Goal: Task Accomplishment & Management: Manage account settings

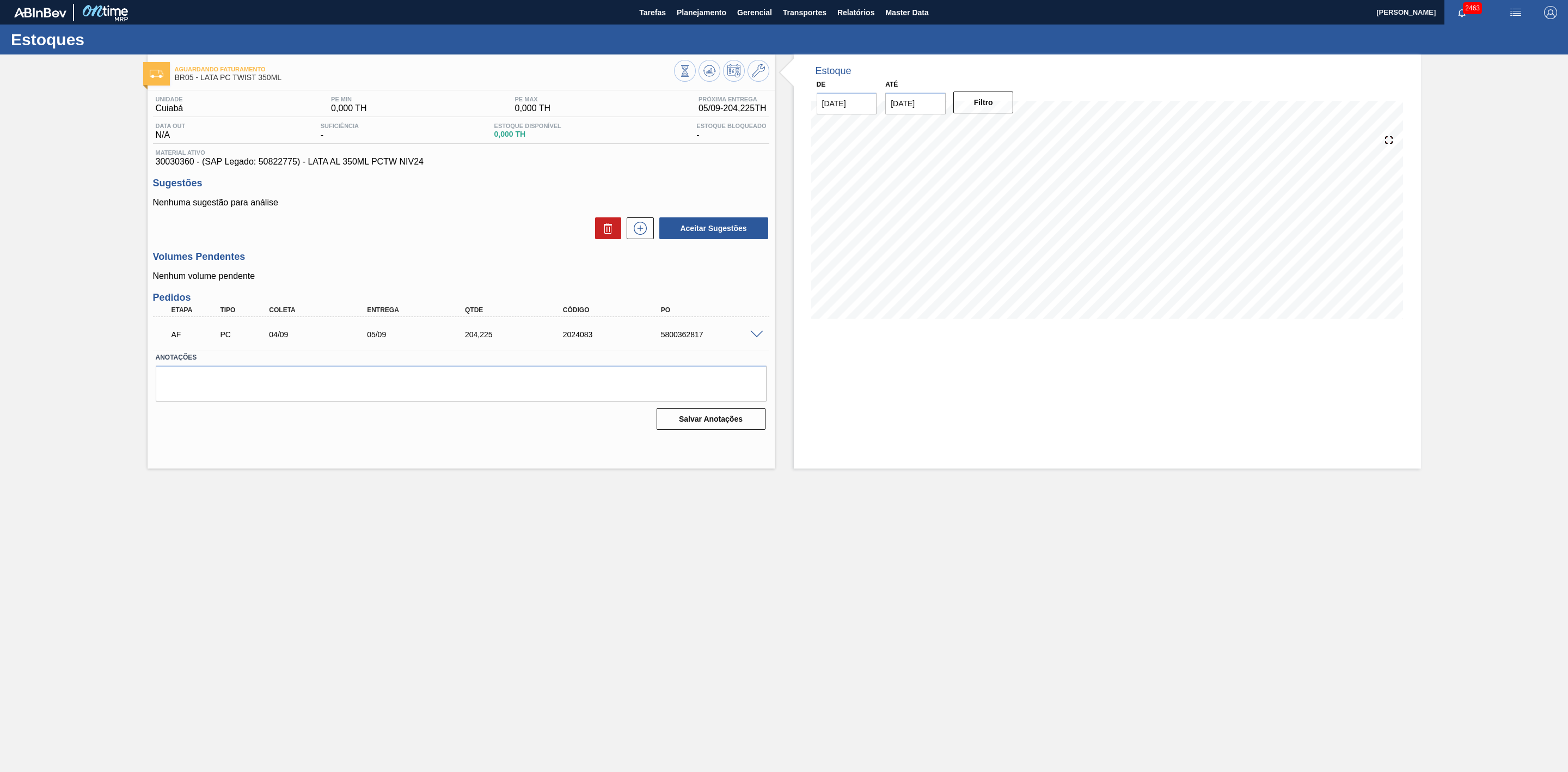
click at [760, 335] on span at bounding box center [757, 334] width 13 height 8
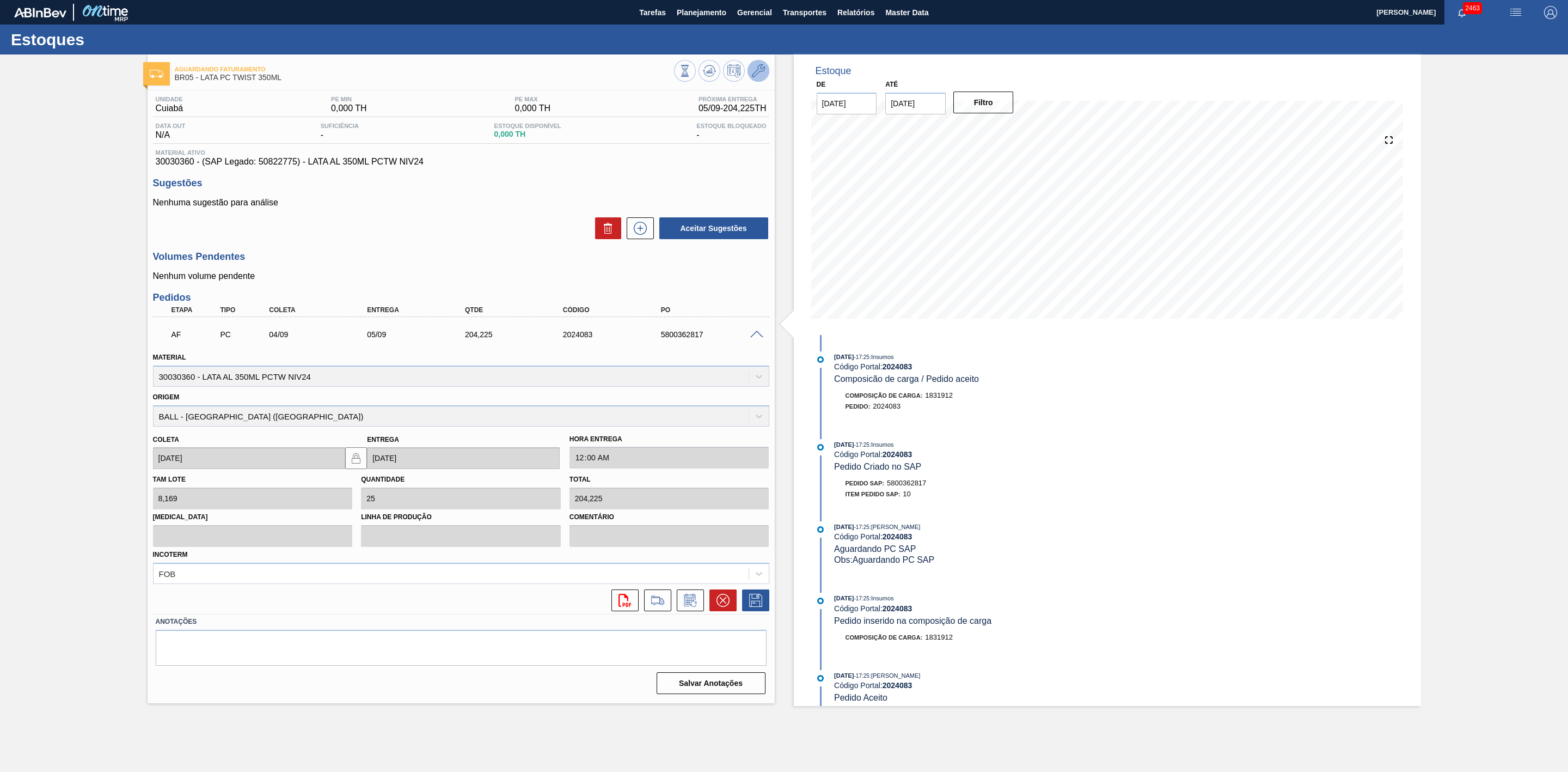
click at [754, 71] on icon at bounding box center [758, 71] width 13 height 13
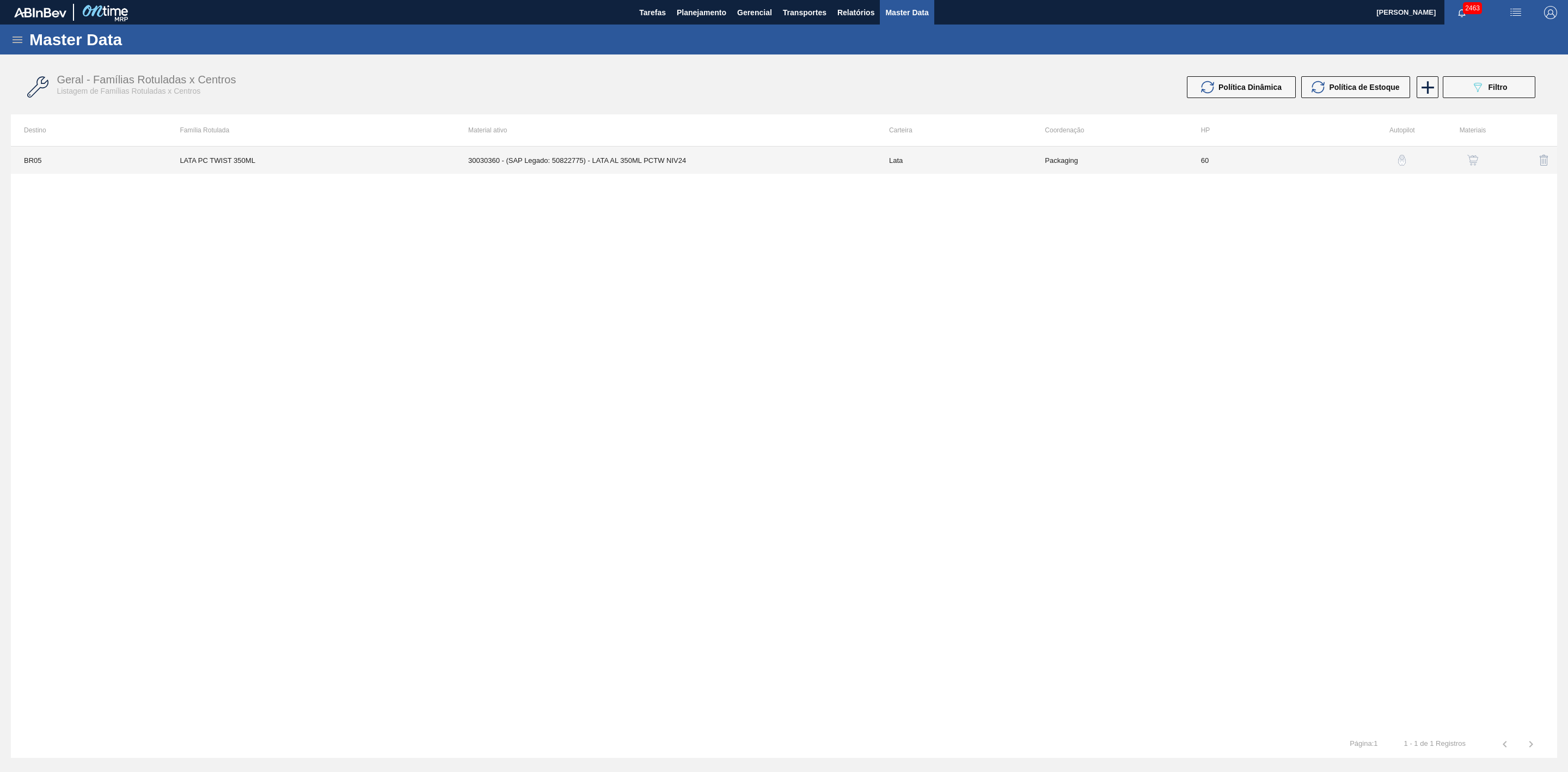
click at [668, 157] on td "30030360 - (SAP Legado: 50822775) - LATA AL 350ML PCTW NIV24" at bounding box center [666, 160] width 421 height 27
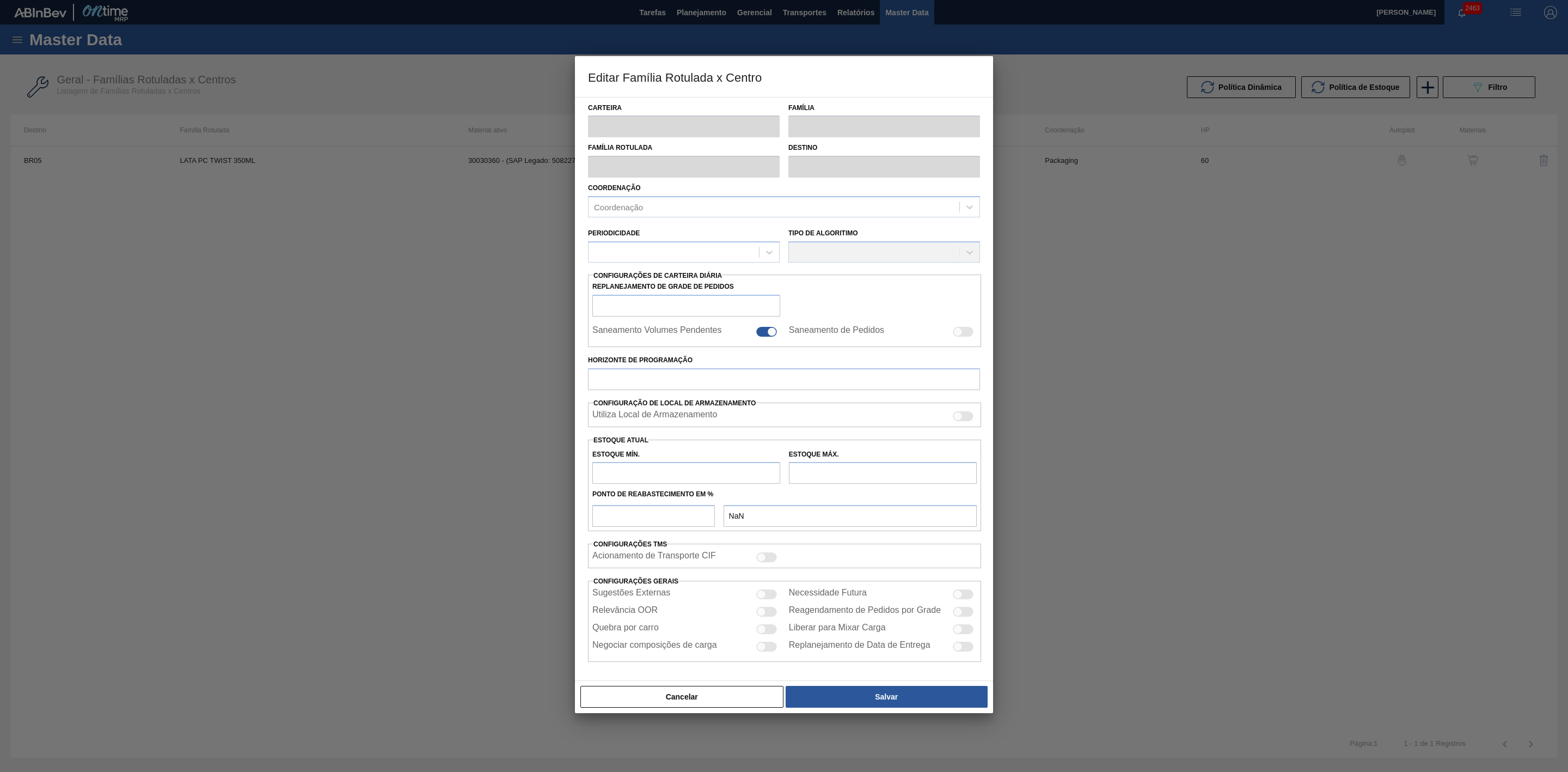
type input "Lata"
type input "LATA PC TWIST 350ML"
type input "BR05 - Cuiabá"
type input "0"
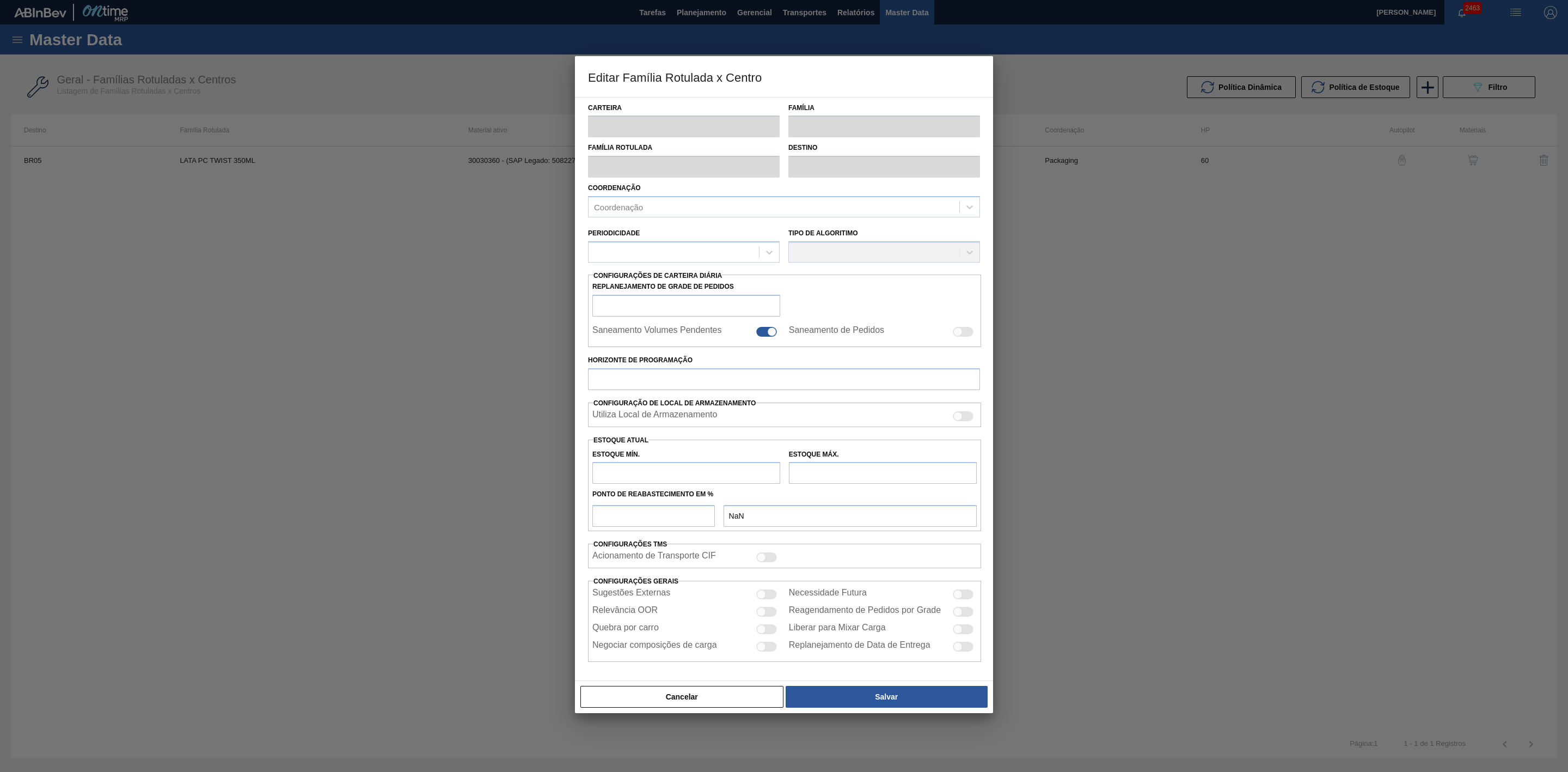
type input "60"
type input "0"
type input "100"
type input "0,000"
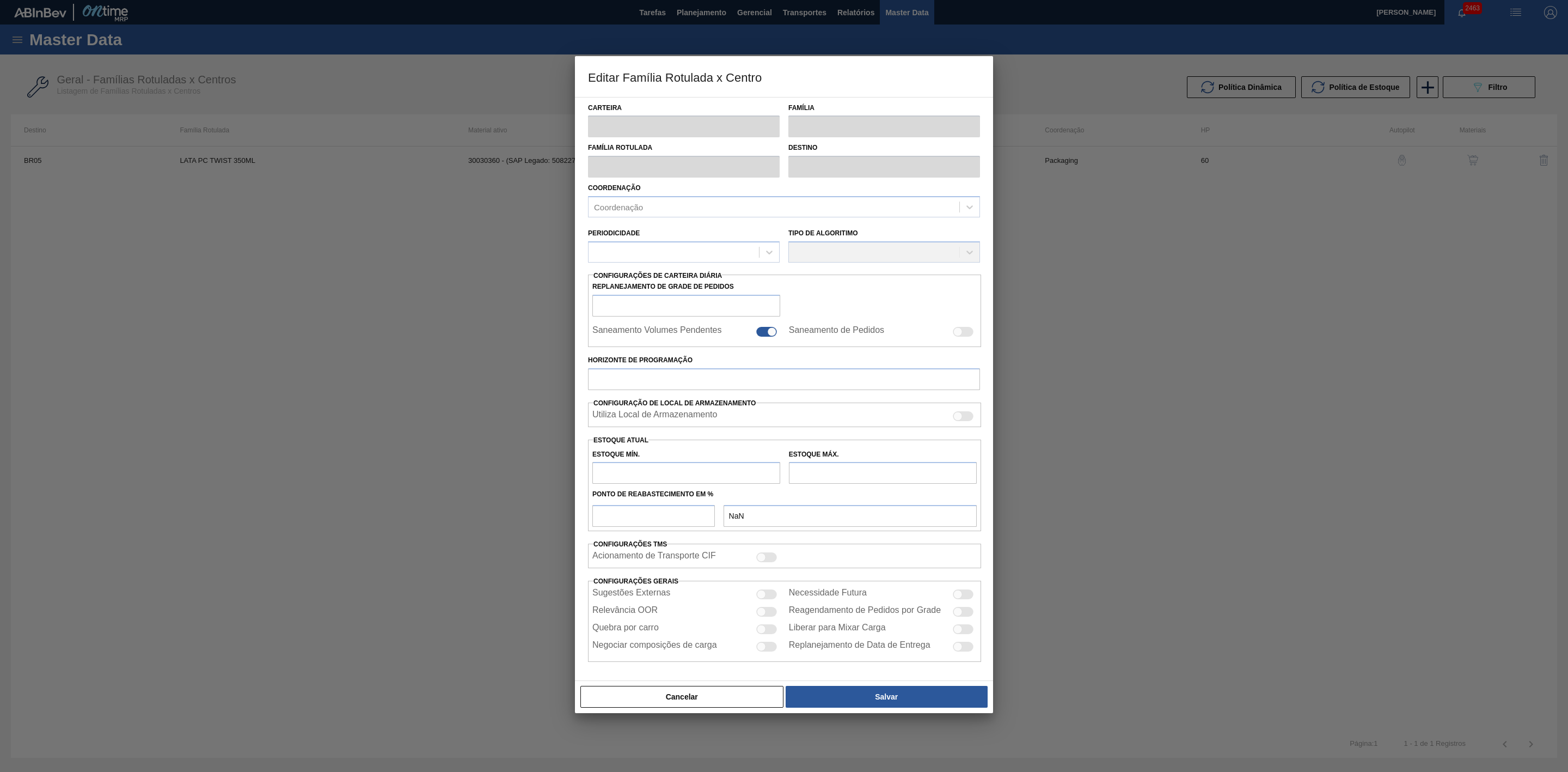
checkbox input "true"
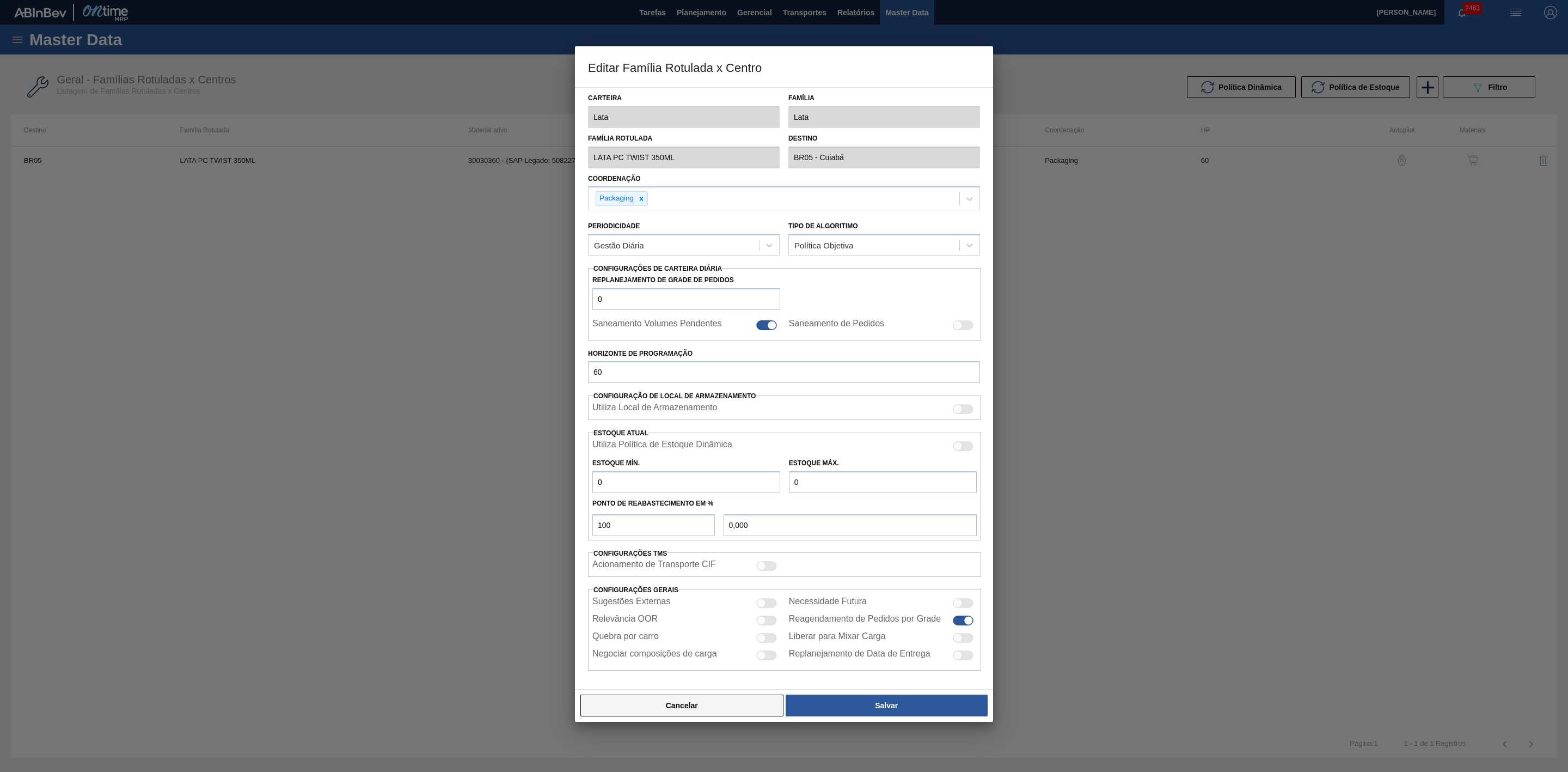
click at [741, 704] on button "Cancelar" at bounding box center [682, 705] width 203 height 22
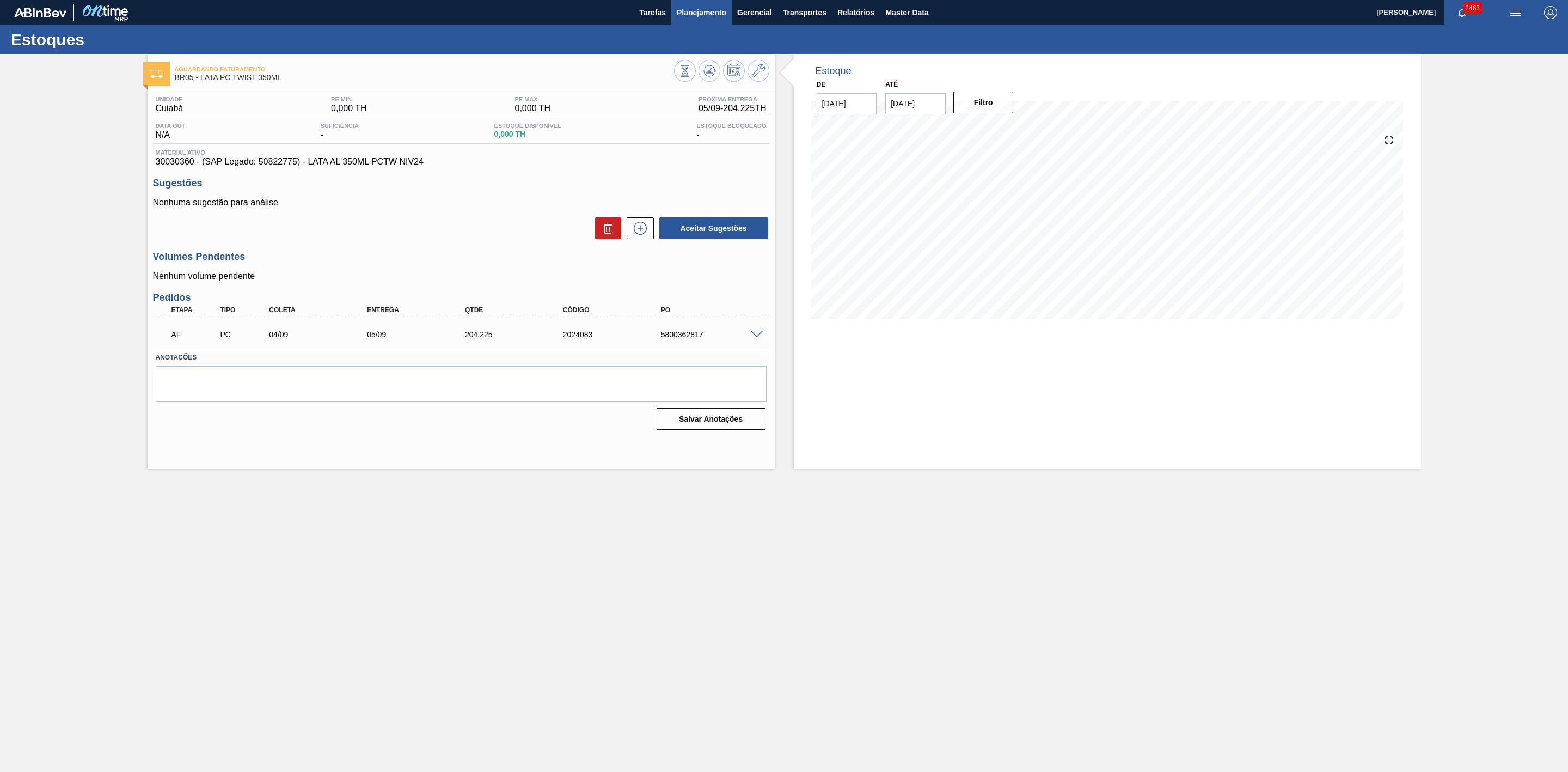
click at [712, 18] on button "Planejamento" at bounding box center [702, 12] width 61 height 25
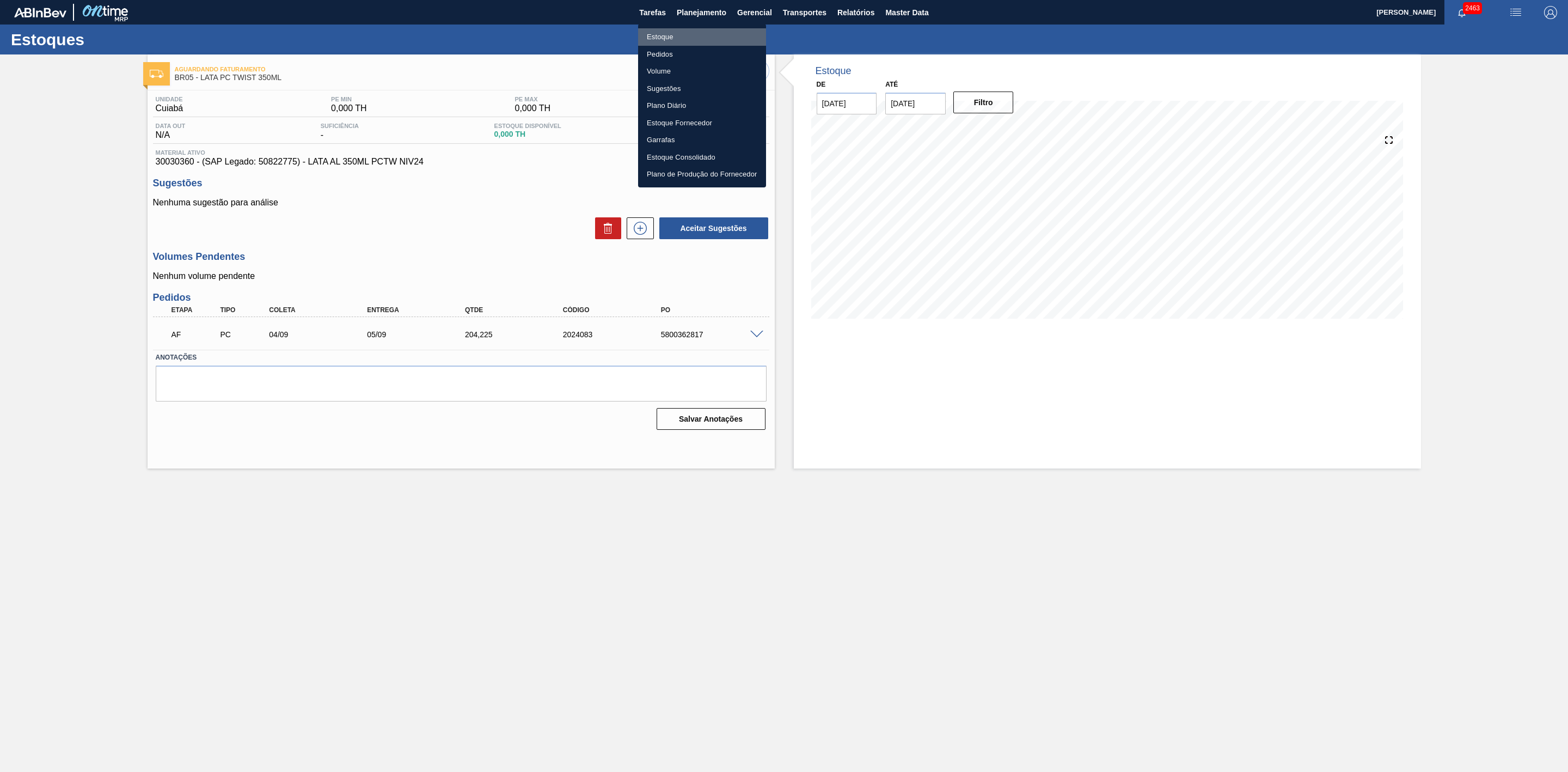
click at [655, 35] on li "Estoque" at bounding box center [702, 37] width 128 height 18
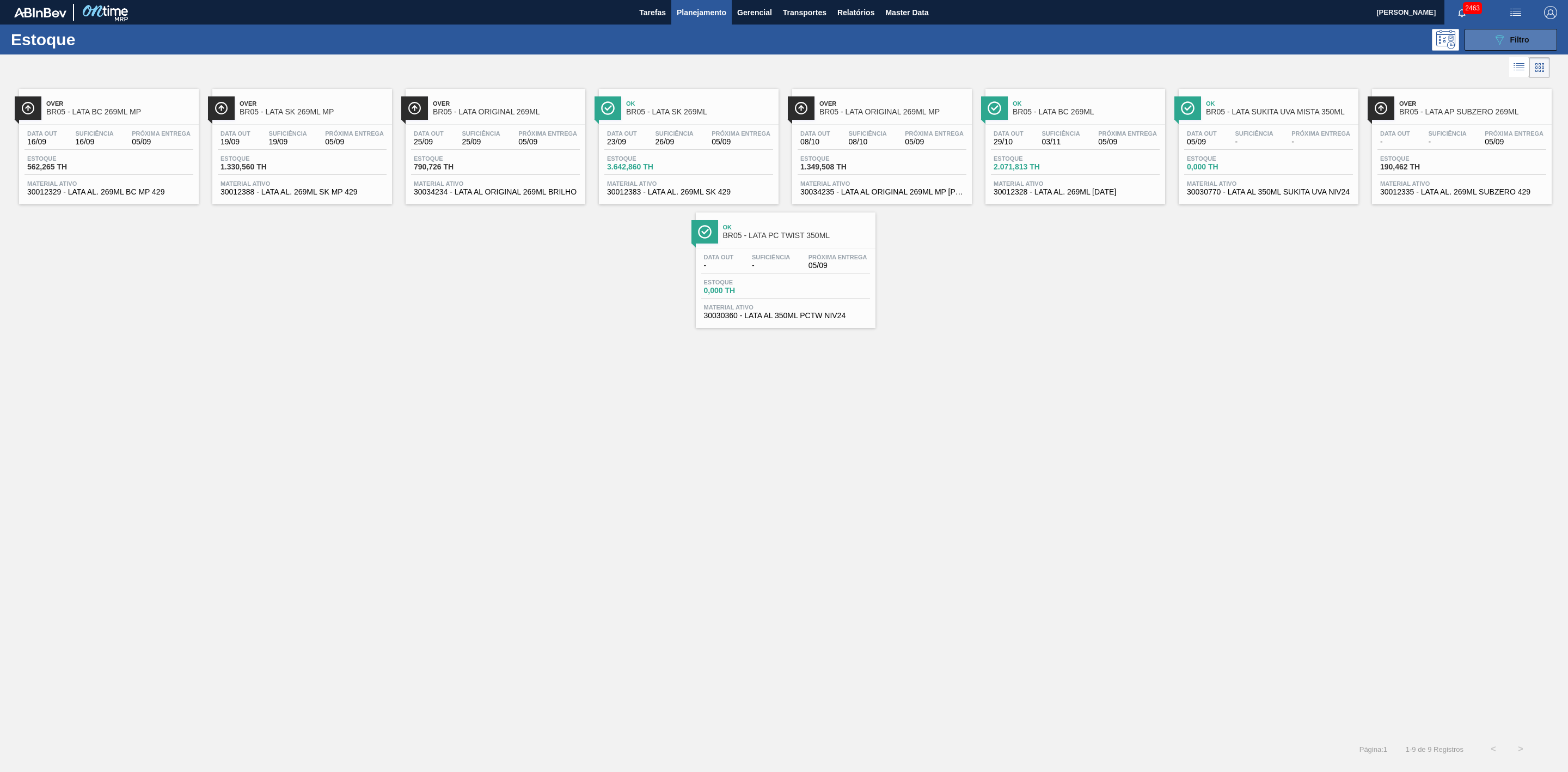
click at [1486, 42] on button "089F7B8B-B2A5-4AFE-B5C0-19BA573D28AC Filtro" at bounding box center [1511, 39] width 93 height 22
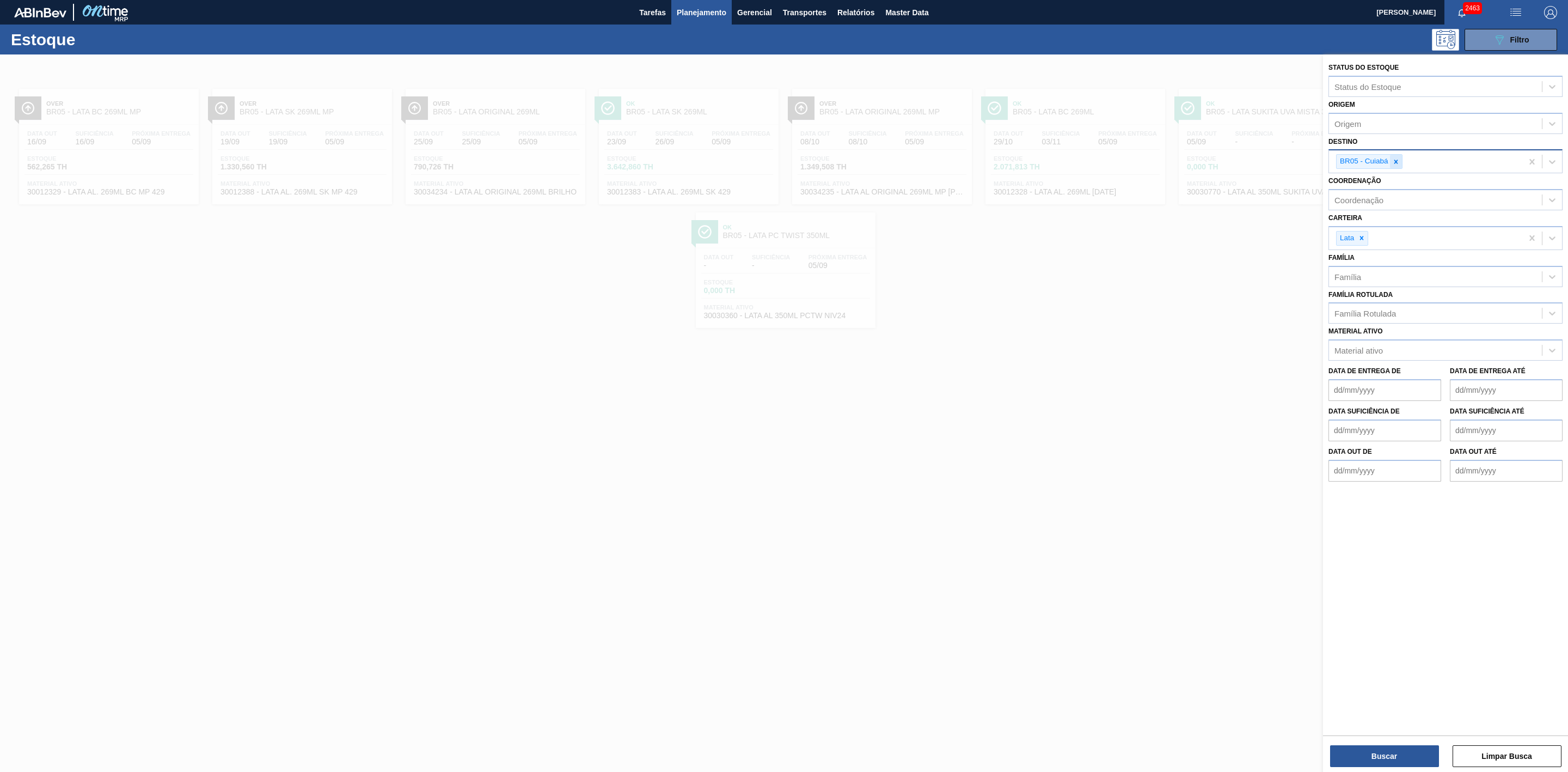
click at [1397, 163] on icon at bounding box center [1397, 162] width 8 height 8
click at [1180, 309] on div at bounding box center [784, 440] width 1568 height 772
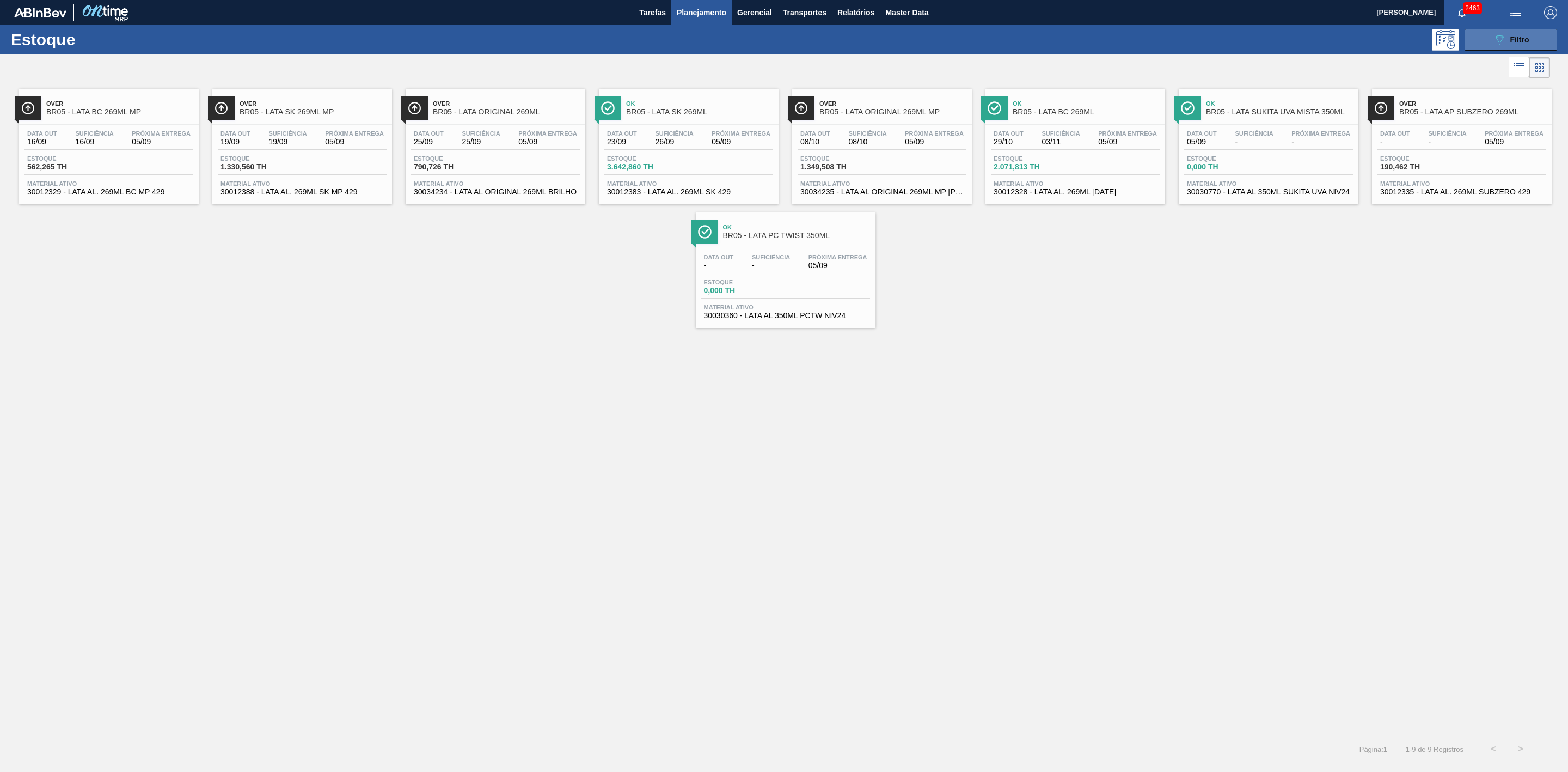
click at [1486, 35] on button "089F7B8B-B2A5-4AFE-B5C0-19BA573D28AC Filtro" at bounding box center [1511, 39] width 93 height 22
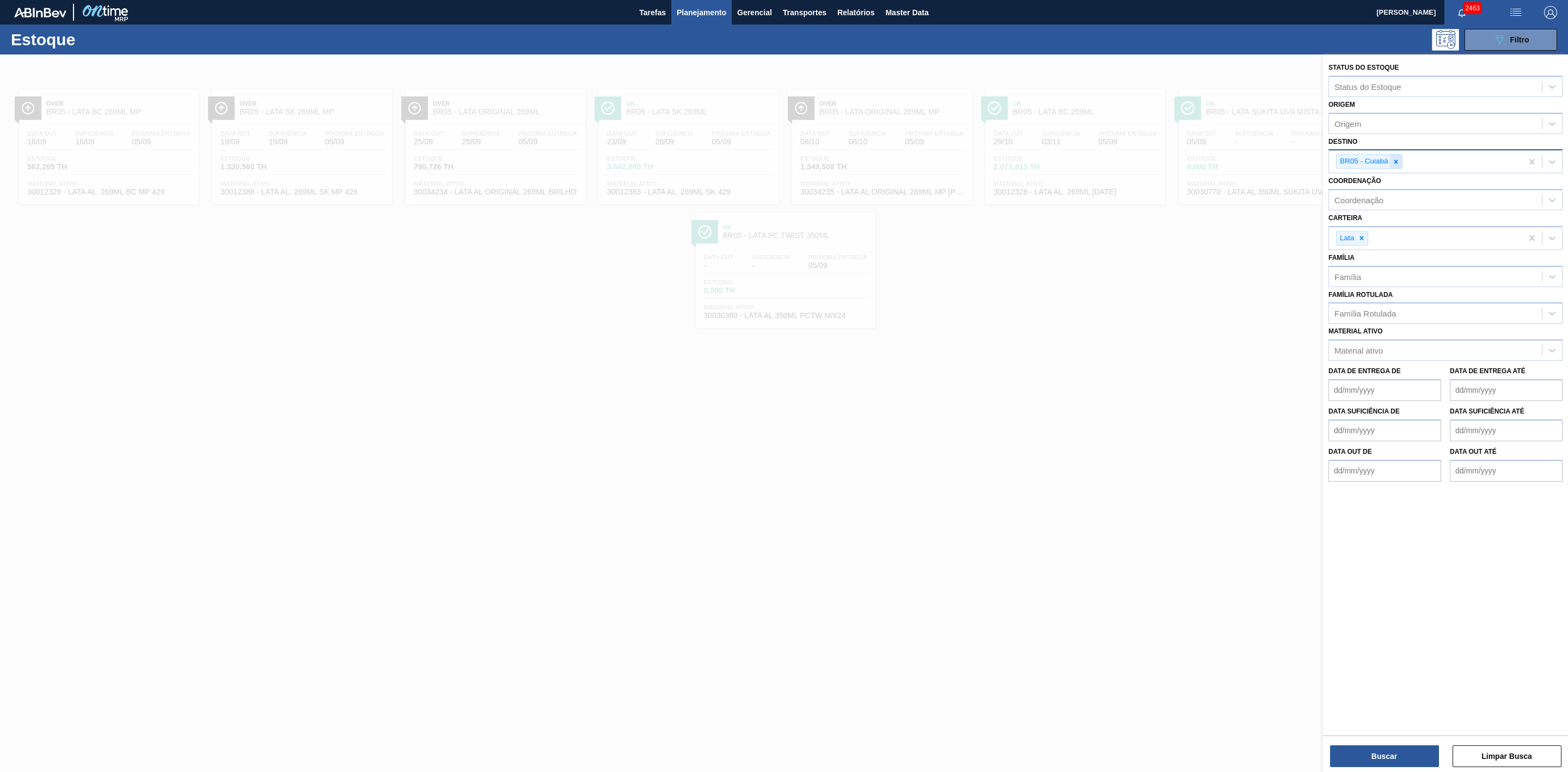
click at [1398, 159] on icon at bounding box center [1397, 162] width 8 height 8
type input "21"
click at [1379, 183] on div "BR21 - Lages" at bounding box center [1446, 187] width 234 height 20
click at [1410, 750] on button "Buscar" at bounding box center [1385, 755] width 109 height 22
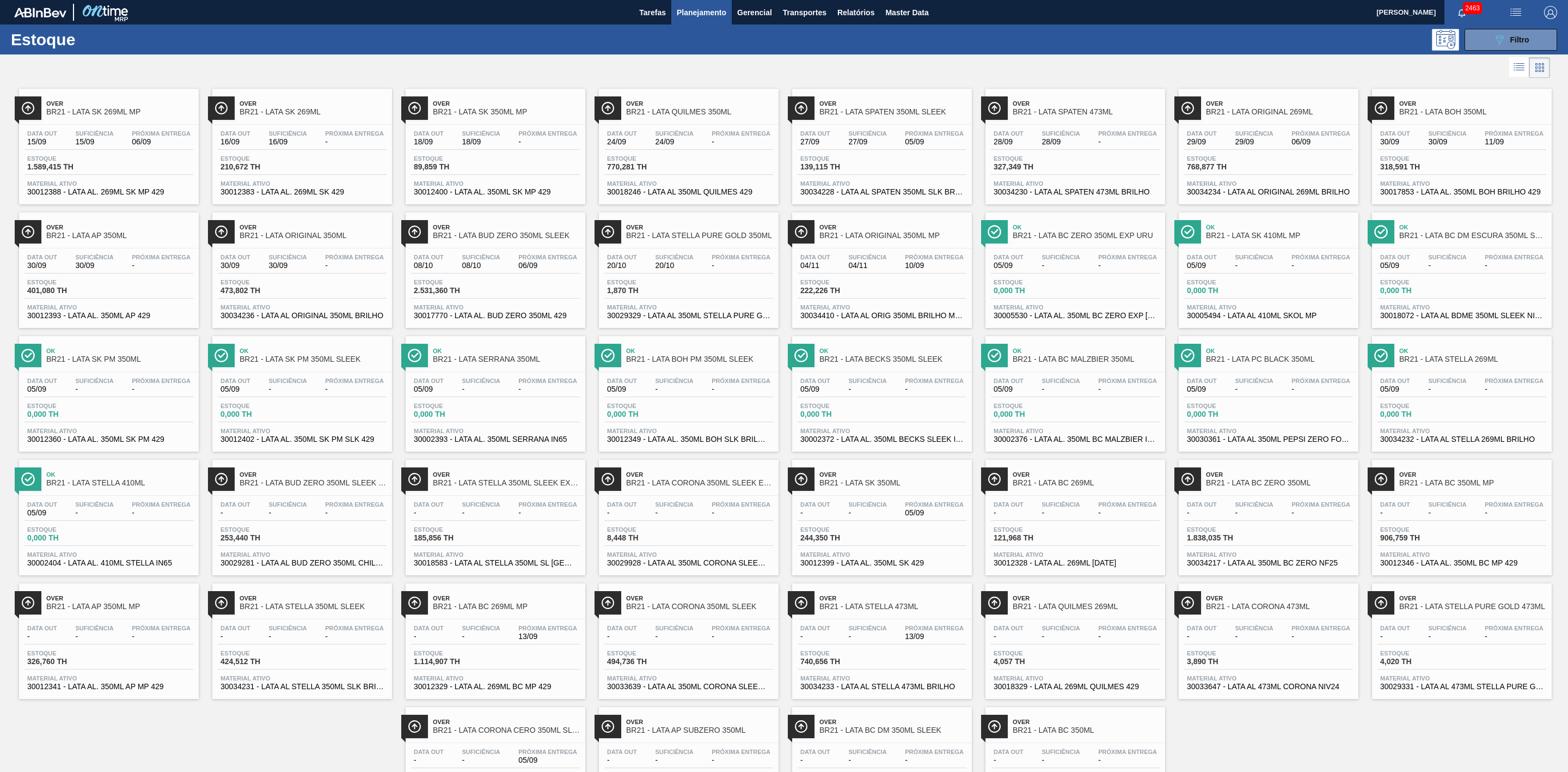
click at [979, 68] on div at bounding box center [775, 67] width 1550 height 26
click at [1487, 40] on button "089F7B8B-B2A5-4AFE-B5C0-19BA573D28AC Filtro" at bounding box center [1511, 39] width 93 height 22
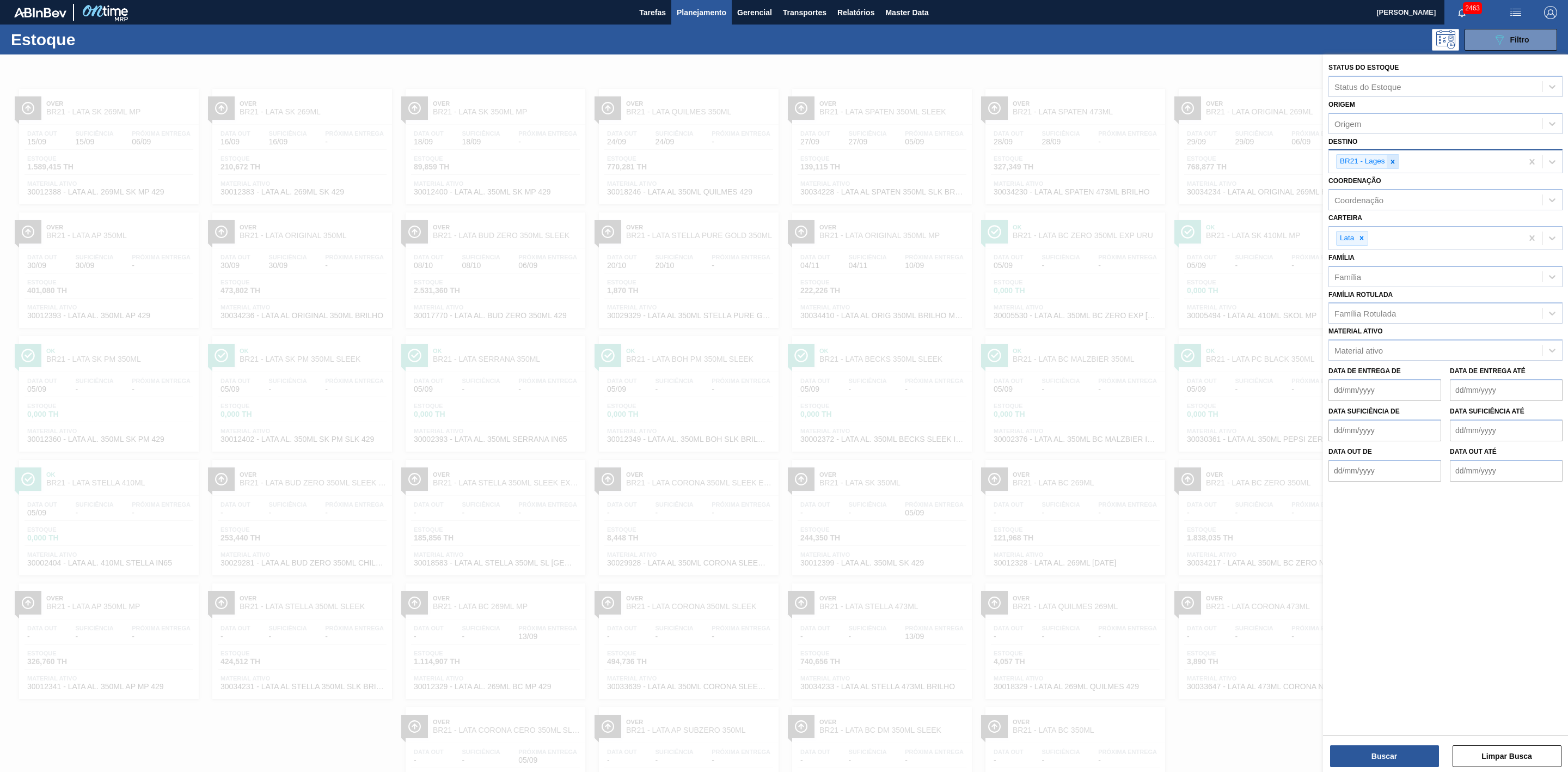
click at [1391, 162] on icon at bounding box center [1393, 162] width 8 height 8
type input "22"
click at [1397, 752] on button "Buscar" at bounding box center [1385, 755] width 109 height 22
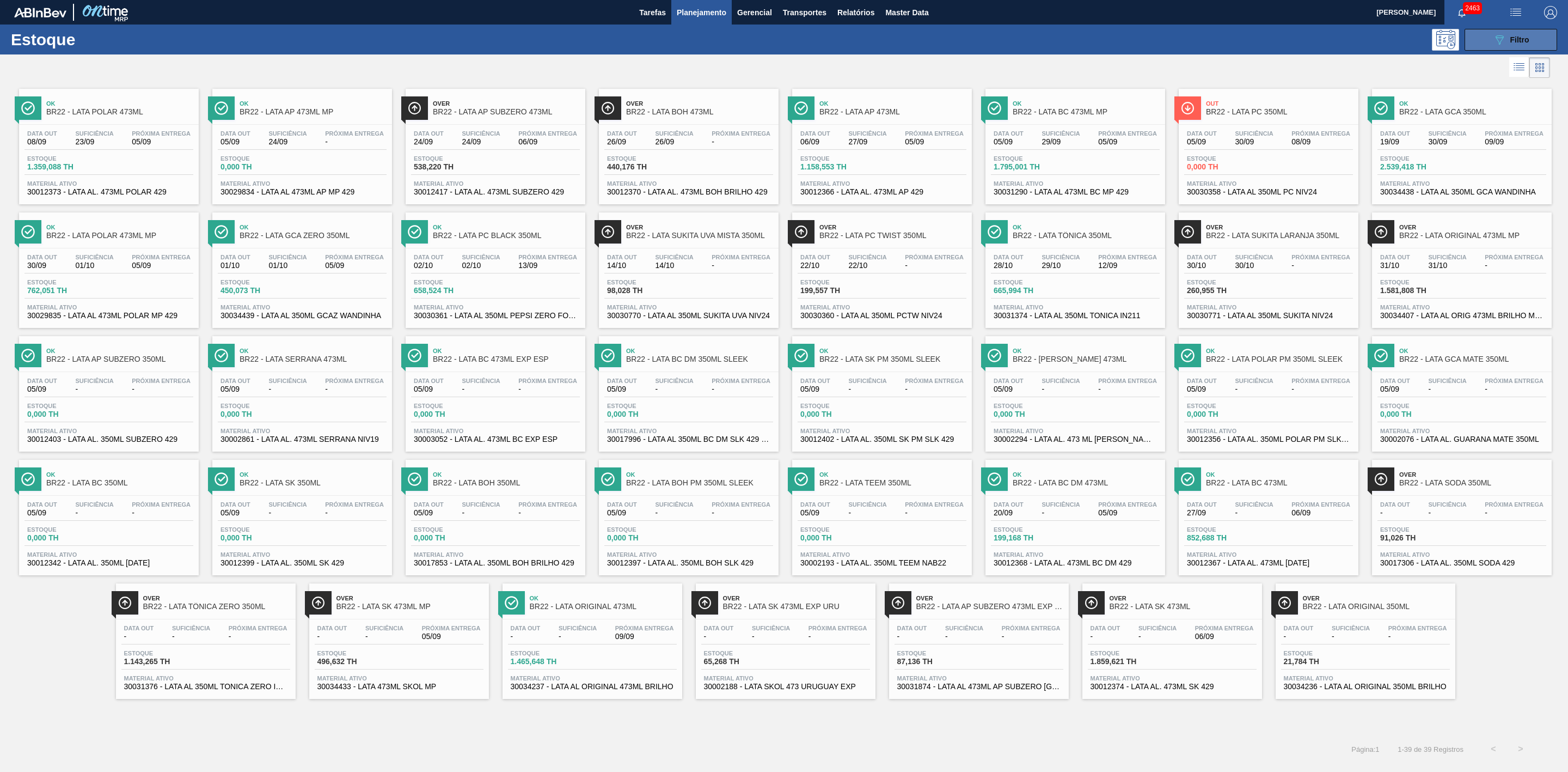
click at [1493, 35] on icon "089F7B8B-B2A5-4AFE-B5C0-19BA573D28AC" at bounding box center [1499, 40] width 13 height 13
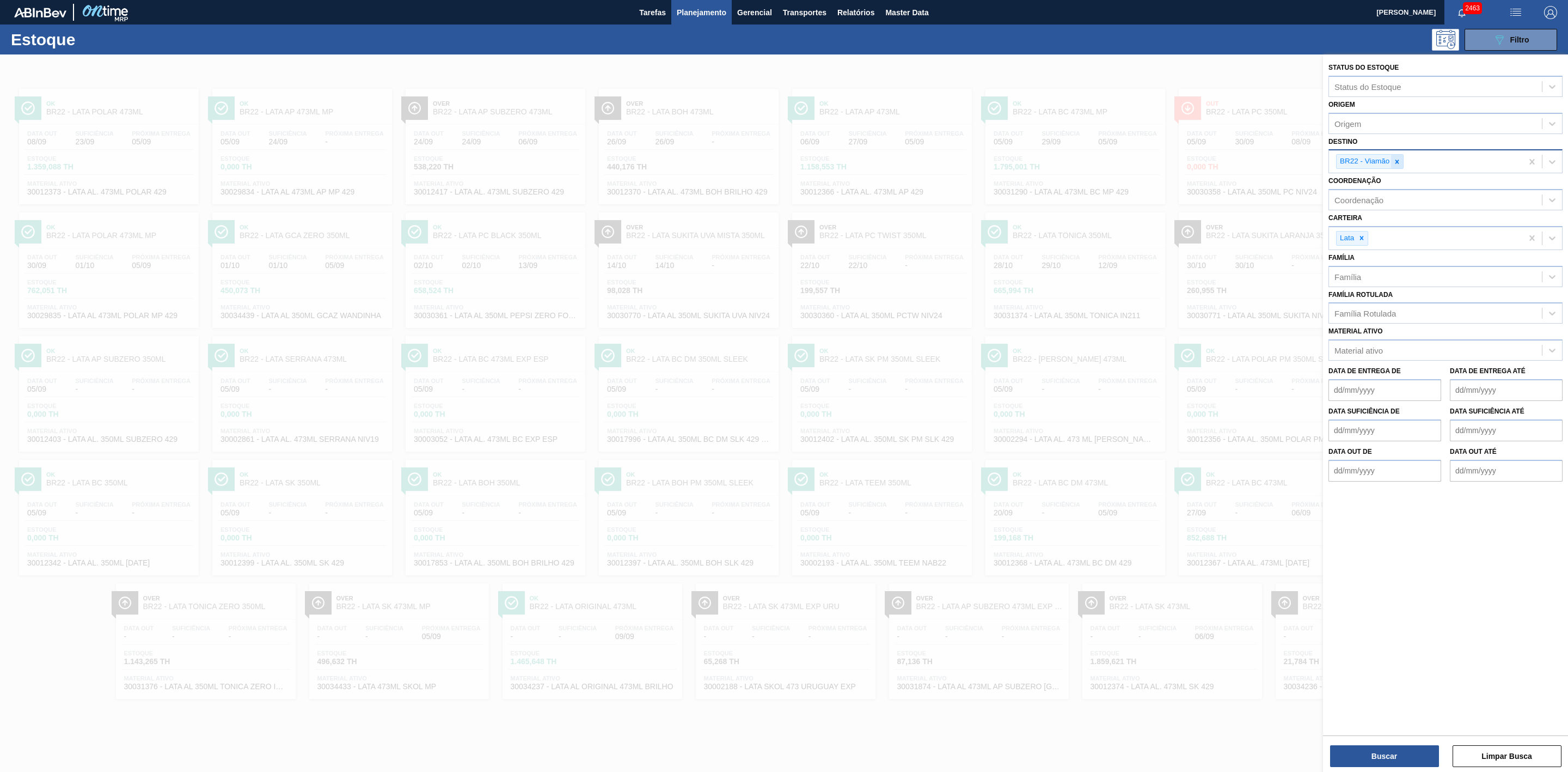
click at [1397, 164] on icon at bounding box center [1397, 162] width 8 height 8
type input "09"
click at [1374, 203] on div "BR09 - Agudos" at bounding box center [1446, 207] width 234 height 20
click at [1401, 752] on button "Buscar" at bounding box center [1385, 755] width 109 height 22
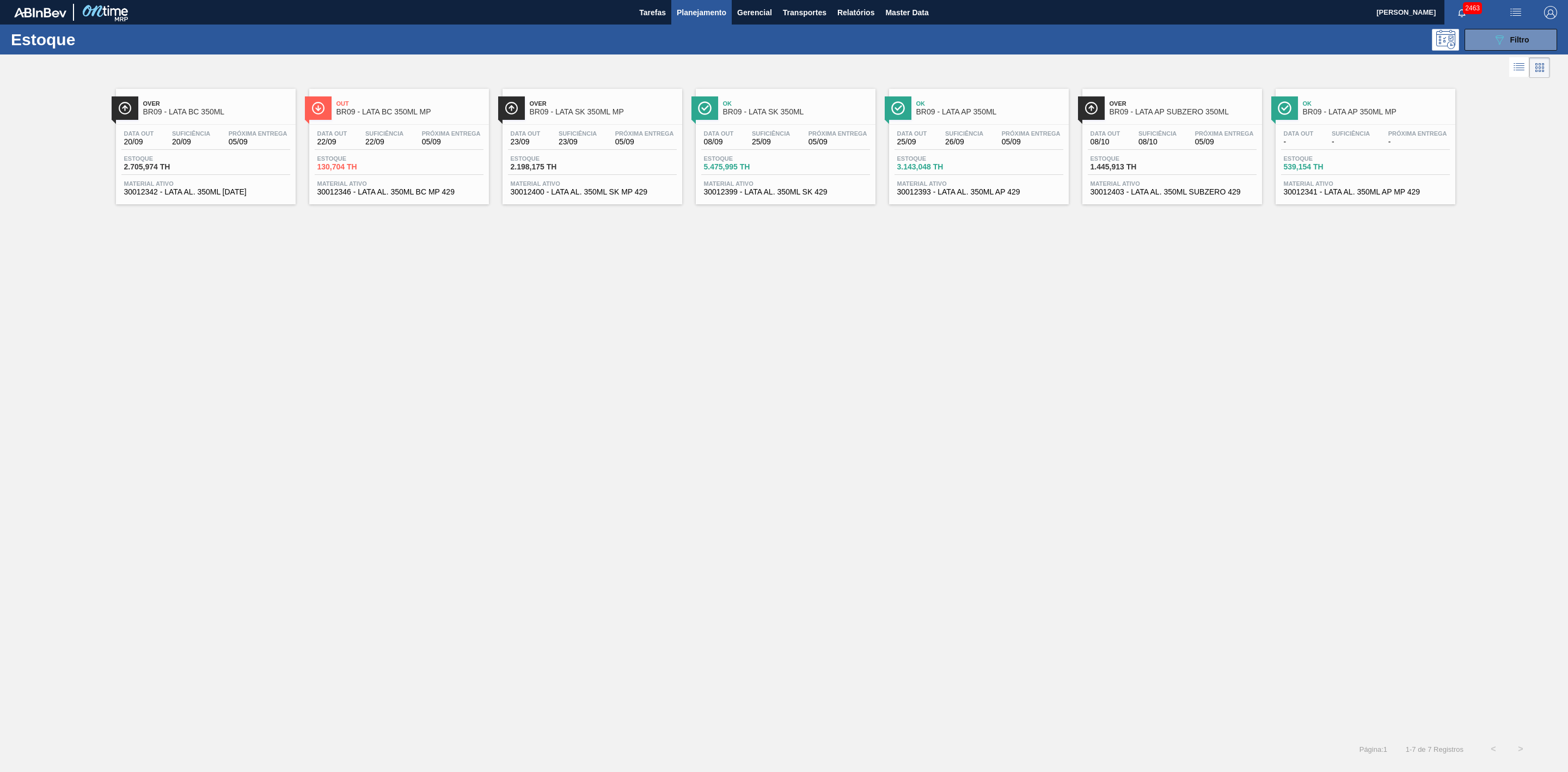
click at [1142, 92] on div "Over BR09 - LATA AP SUBZERO 350ML" at bounding box center [1172, 104] width 179 height 30
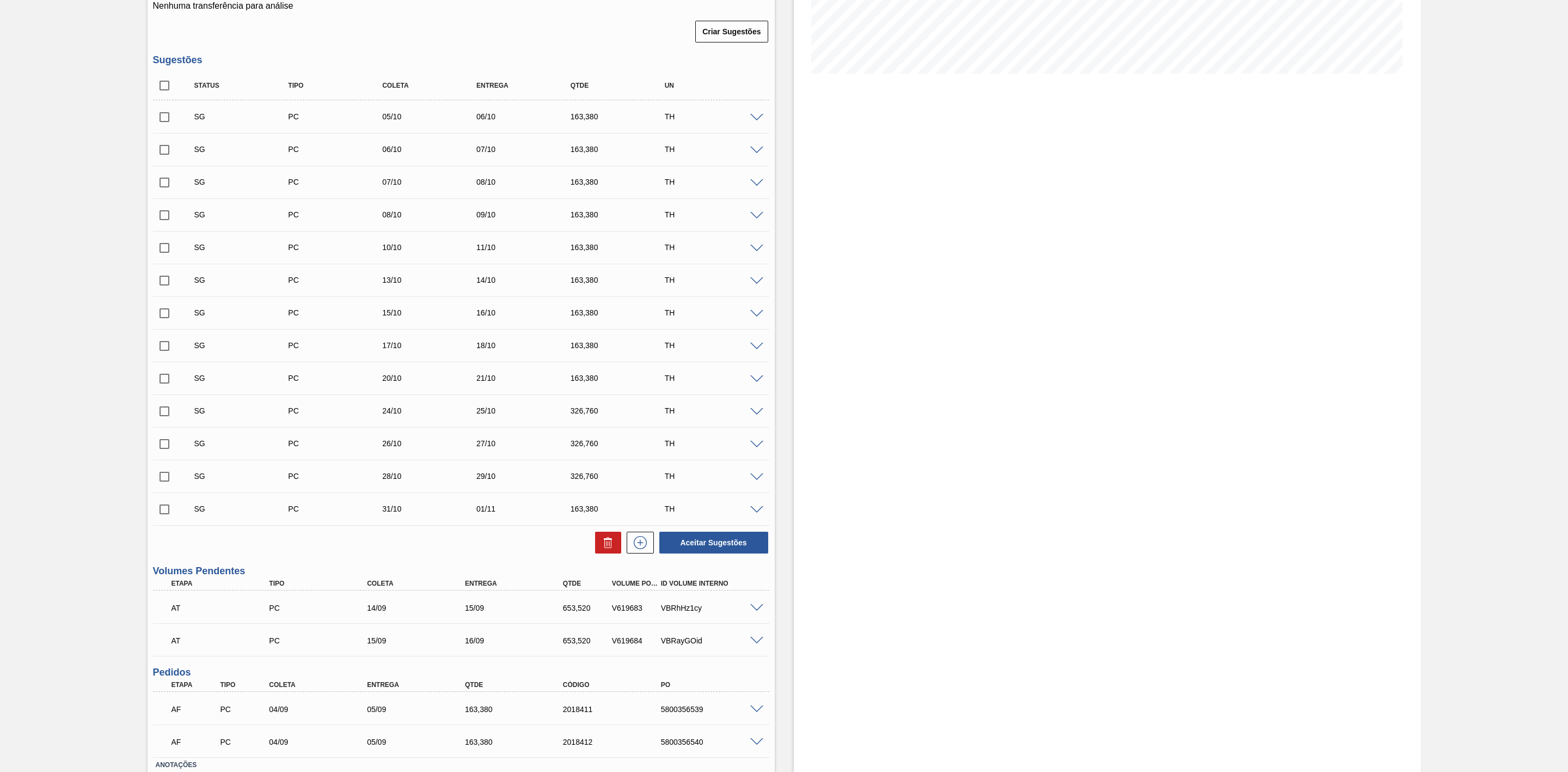
scroll to position [324, 0]
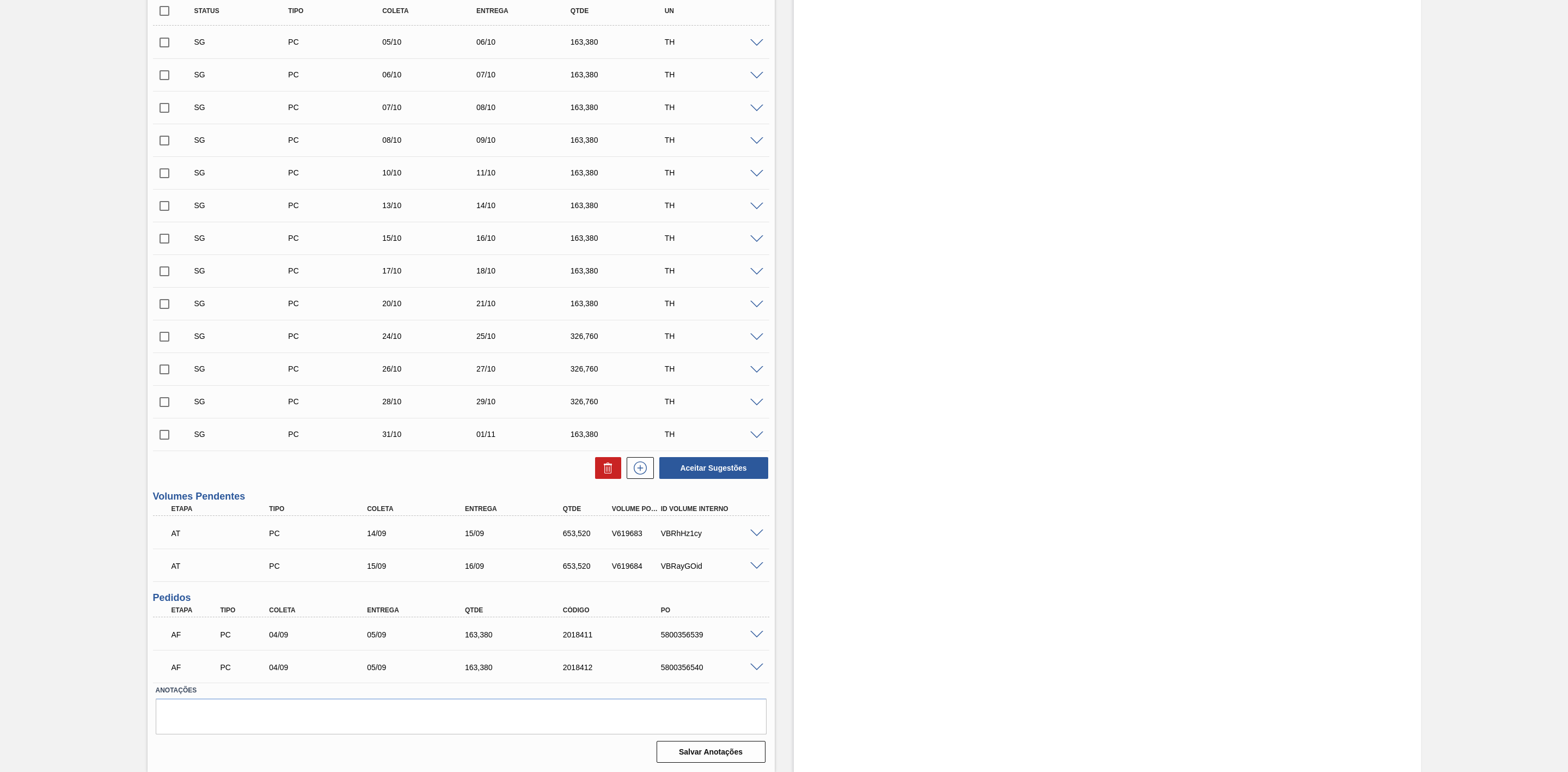
click at [753, 634] on span at bounding box center [757, 635] width 13 height 8
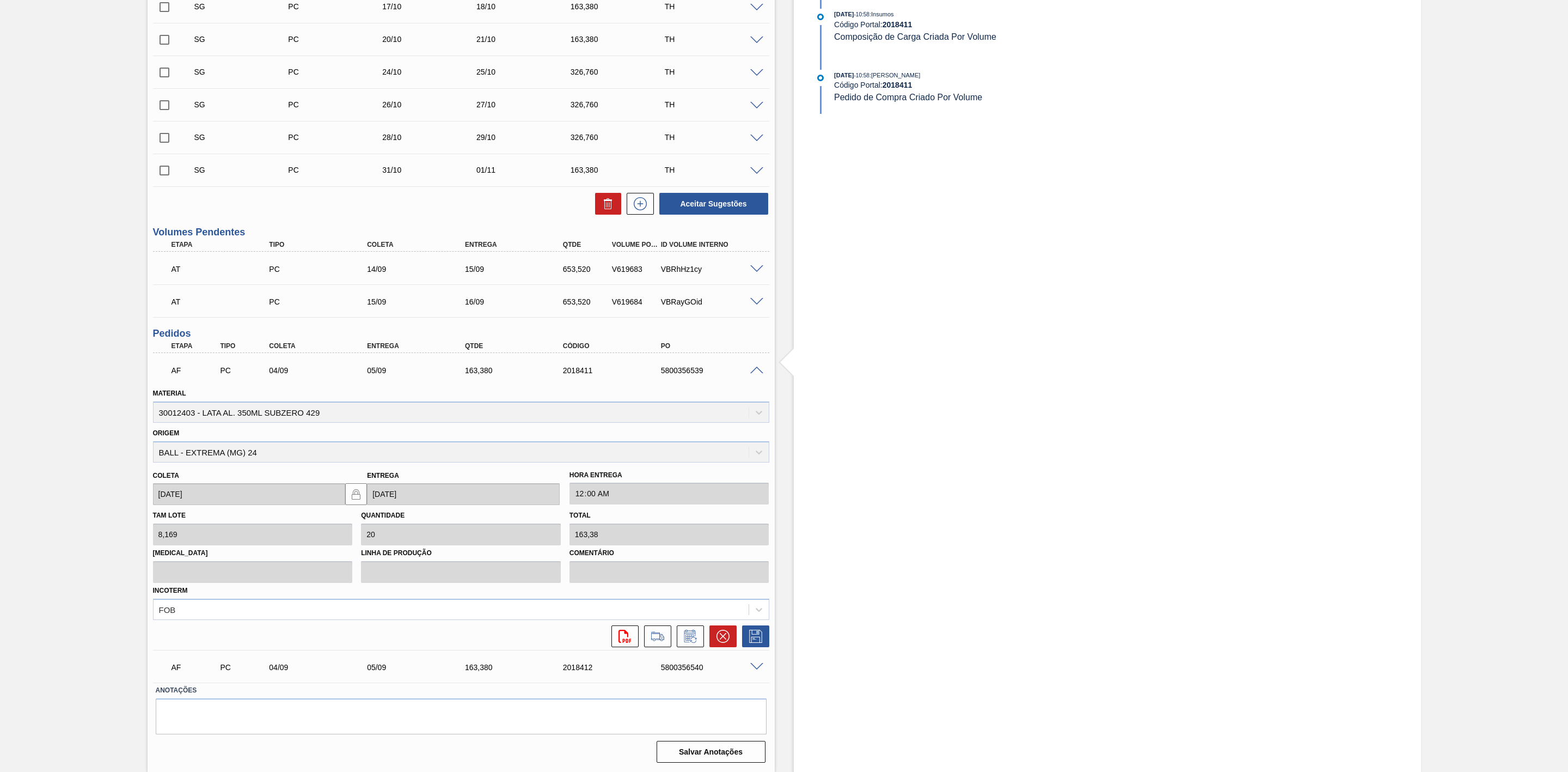
scroll to position [588, 0]
click at [695, 637] on icon at bounding box center [691, 636] width 18 height 13
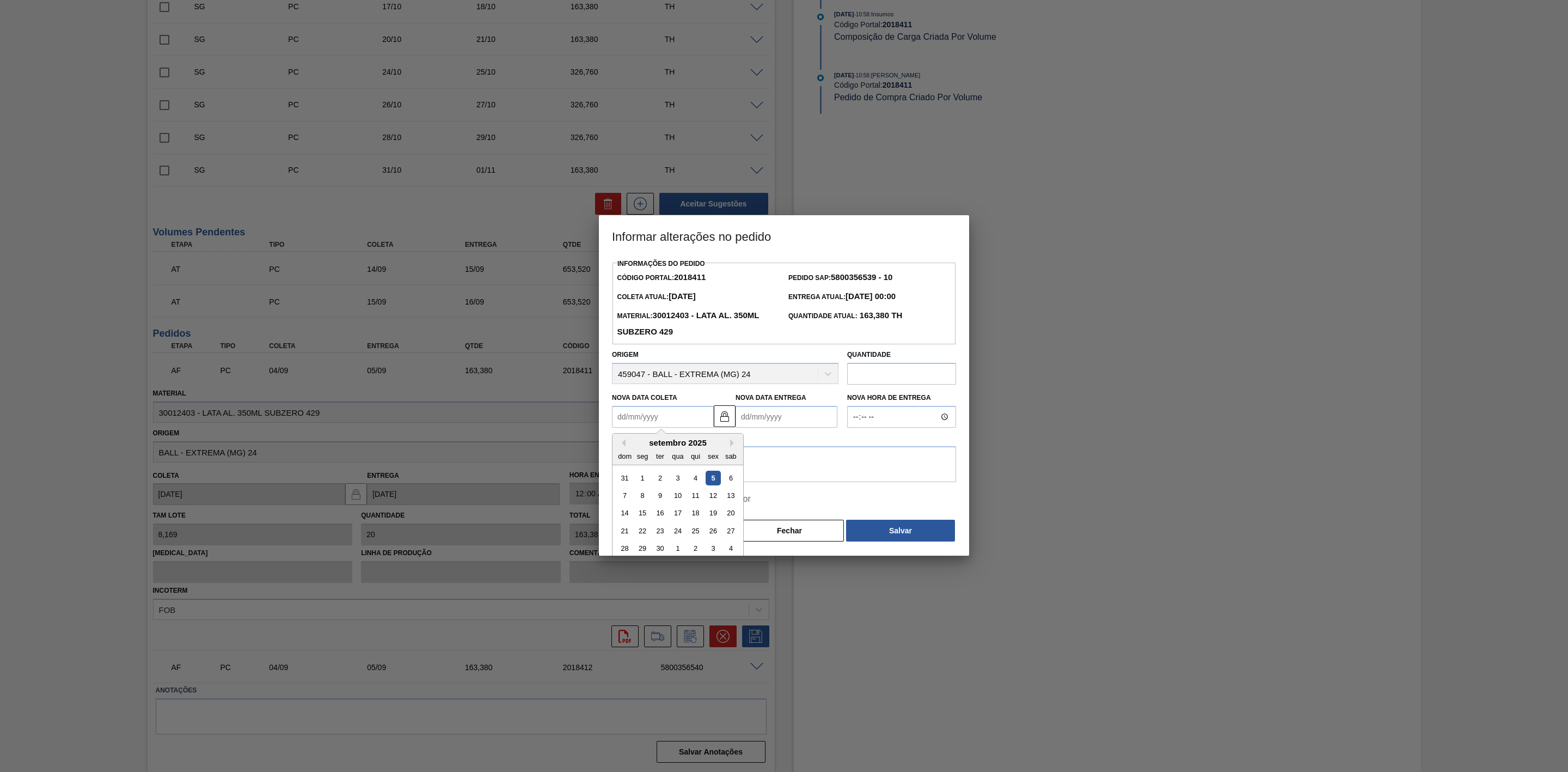
click at [668, 423] on Coleta2018411 "Nova Data Coleta" at bounding box center [663, 416] width 102 height 22
click at [713, 482] on div "5" at bounding box center [713, 478] width 14 height 14
type Coleta2018411 "[DATE]"
type Entrega2018411 "[DATE]"
click at [731, 455] on textarea at bounding box center [784, 463] width 345 height 36
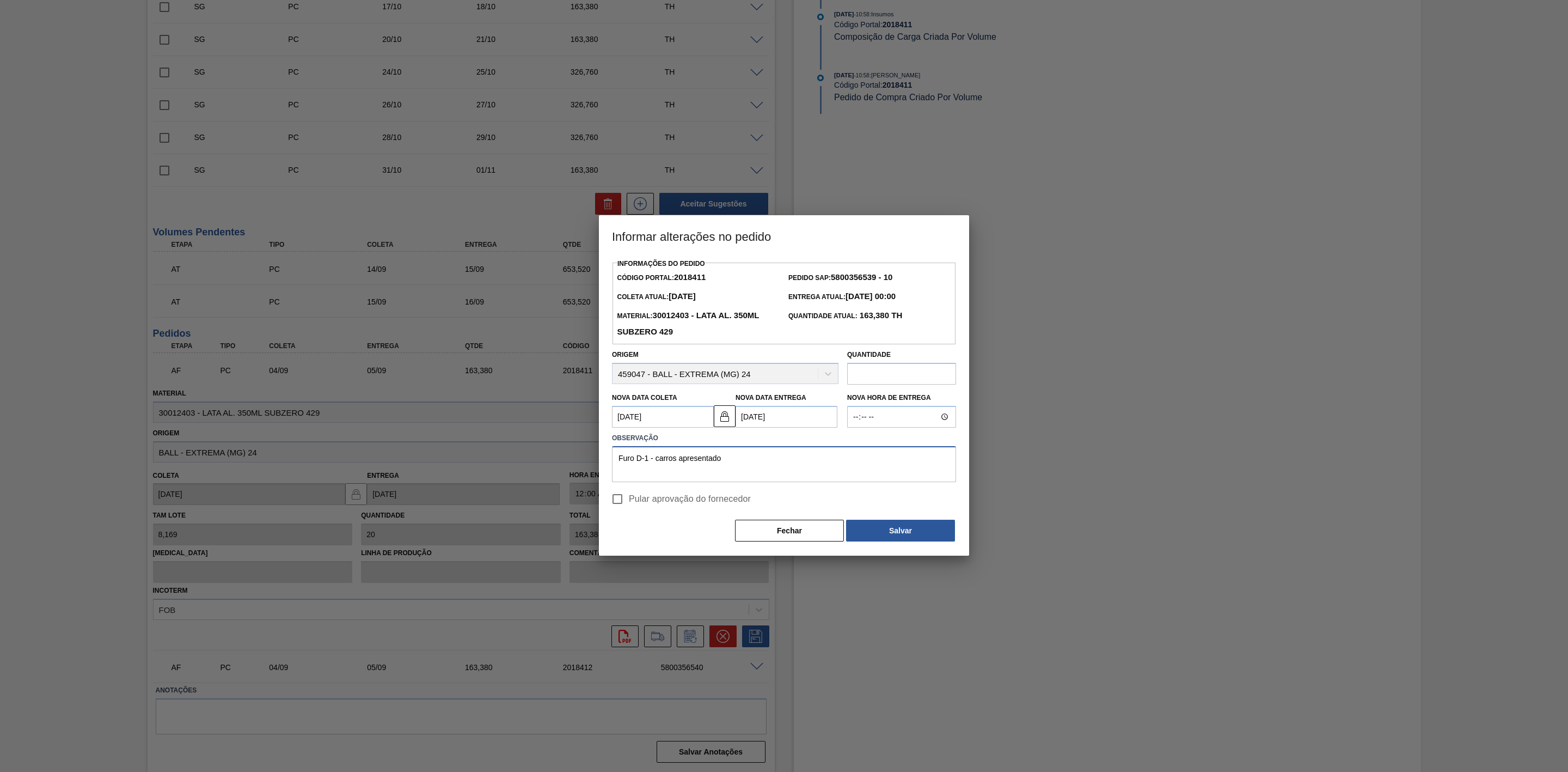
drag, startPoint x: 729, startPoint y: 455, endPoint x: 565, endPoint y: 451, distance: 164.0
click at [565, 451] on div "Informar alterações no pedido Informações do Pedido Código Portal: 2018411 Pedi…" at bounding box center [784, 386] width 1568 height 772
type textarea "Furo D-1 - carros apresentado"
click at [908, 531] on button "Salvar" at bounding box center [900, 530] width 109 height 22
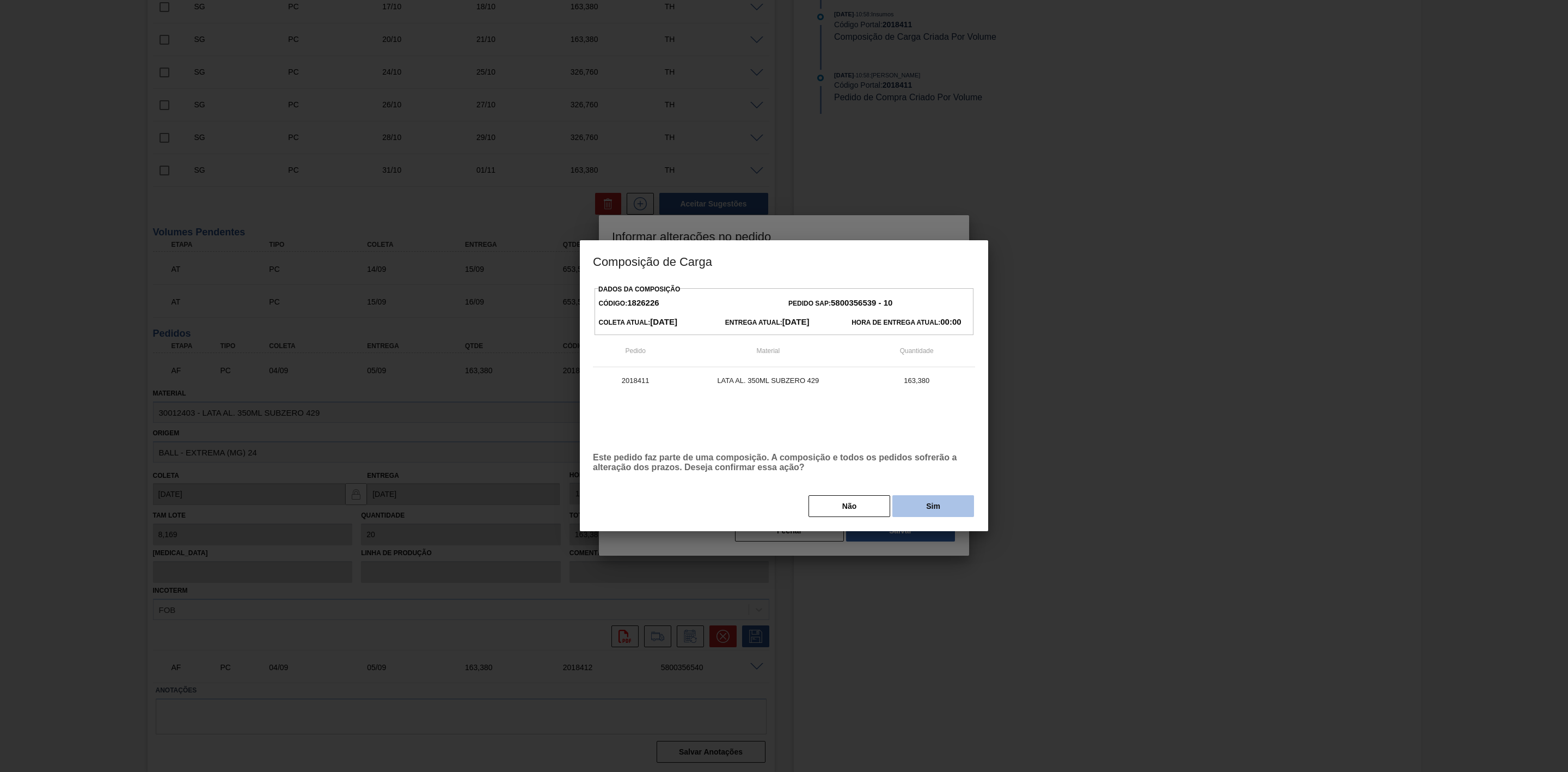
click at [919, 510] on button "Sim" at bounding box center [933, 506] width 81 height 22
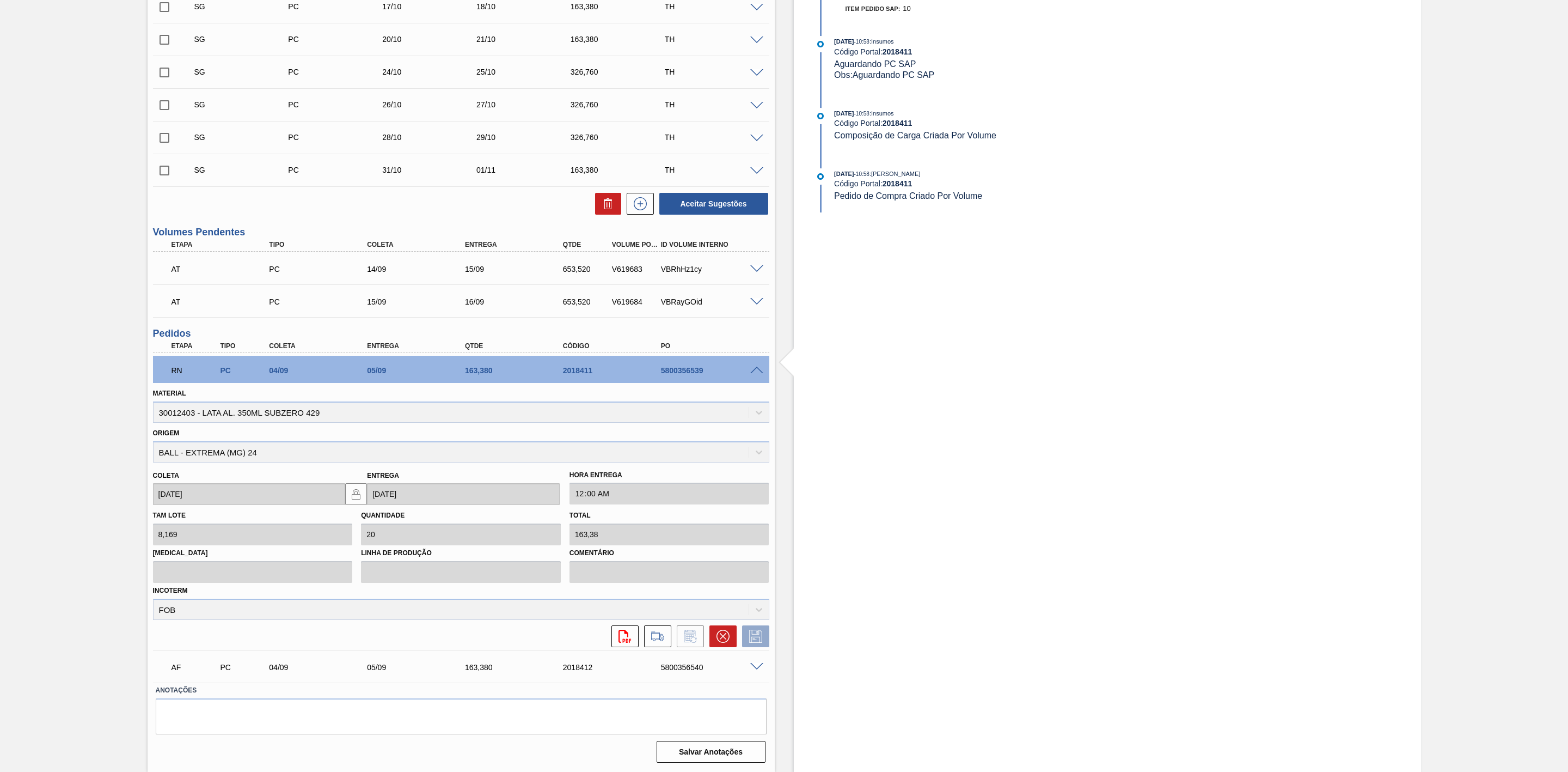
click at [752, 667] on span at bounding box center [757, 667] width 13 height 8
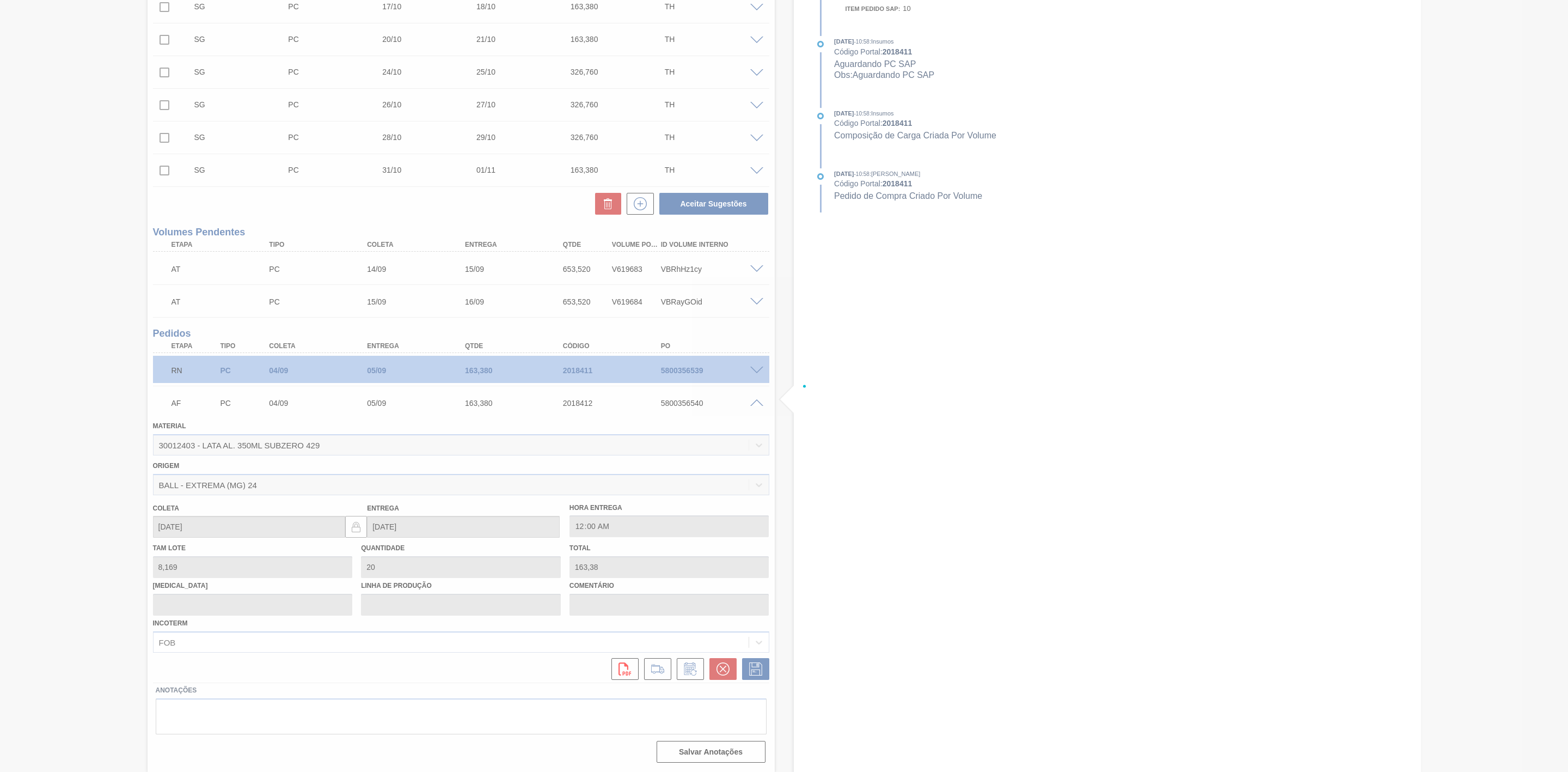
scroll to position [324, 0]
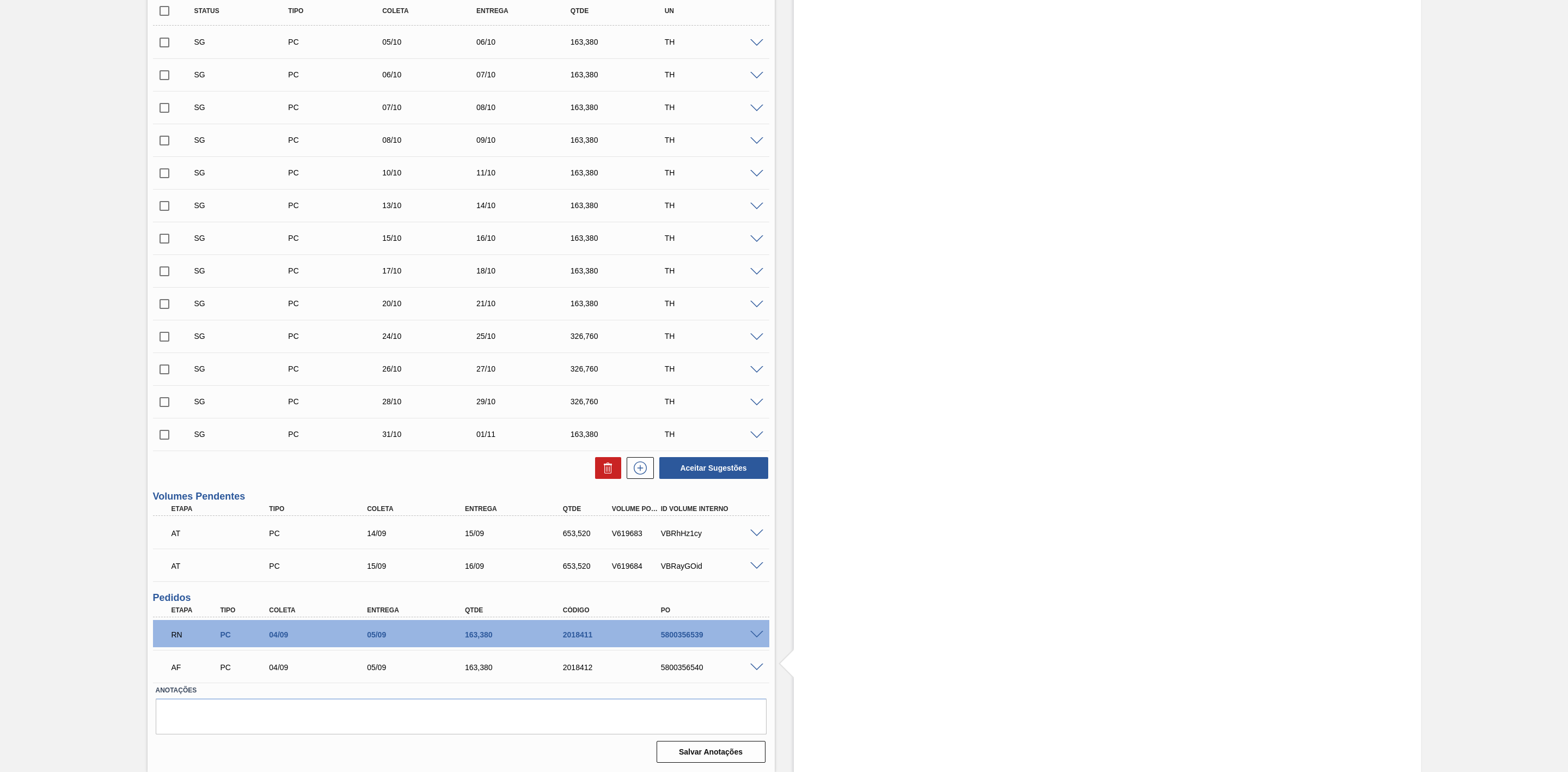
click at [754, 667] on span at bounding box center [757, 668] width 13 height 8
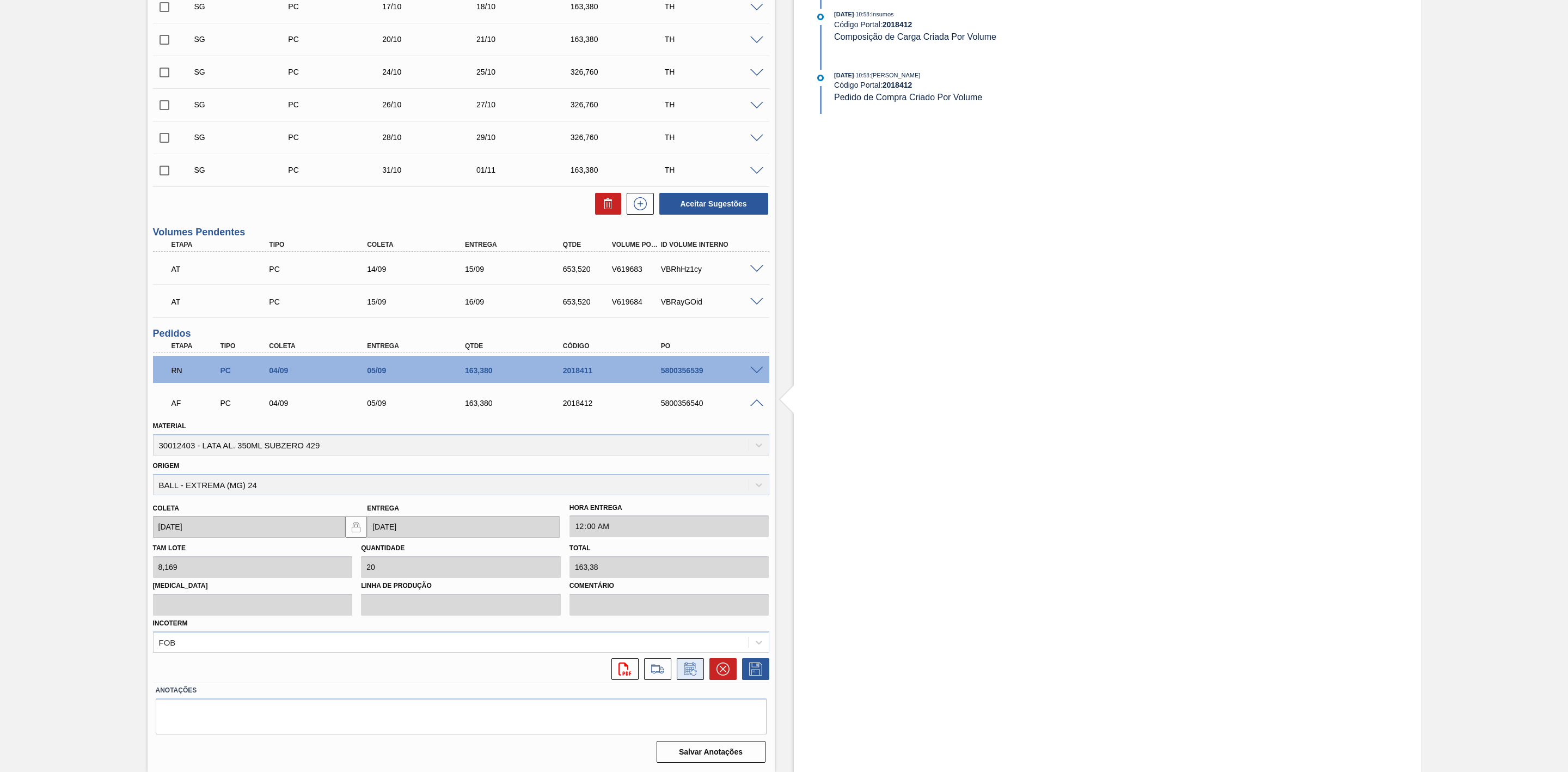
click at [696, 665] on icon at bounding box center [691, 668] width 18 height 13
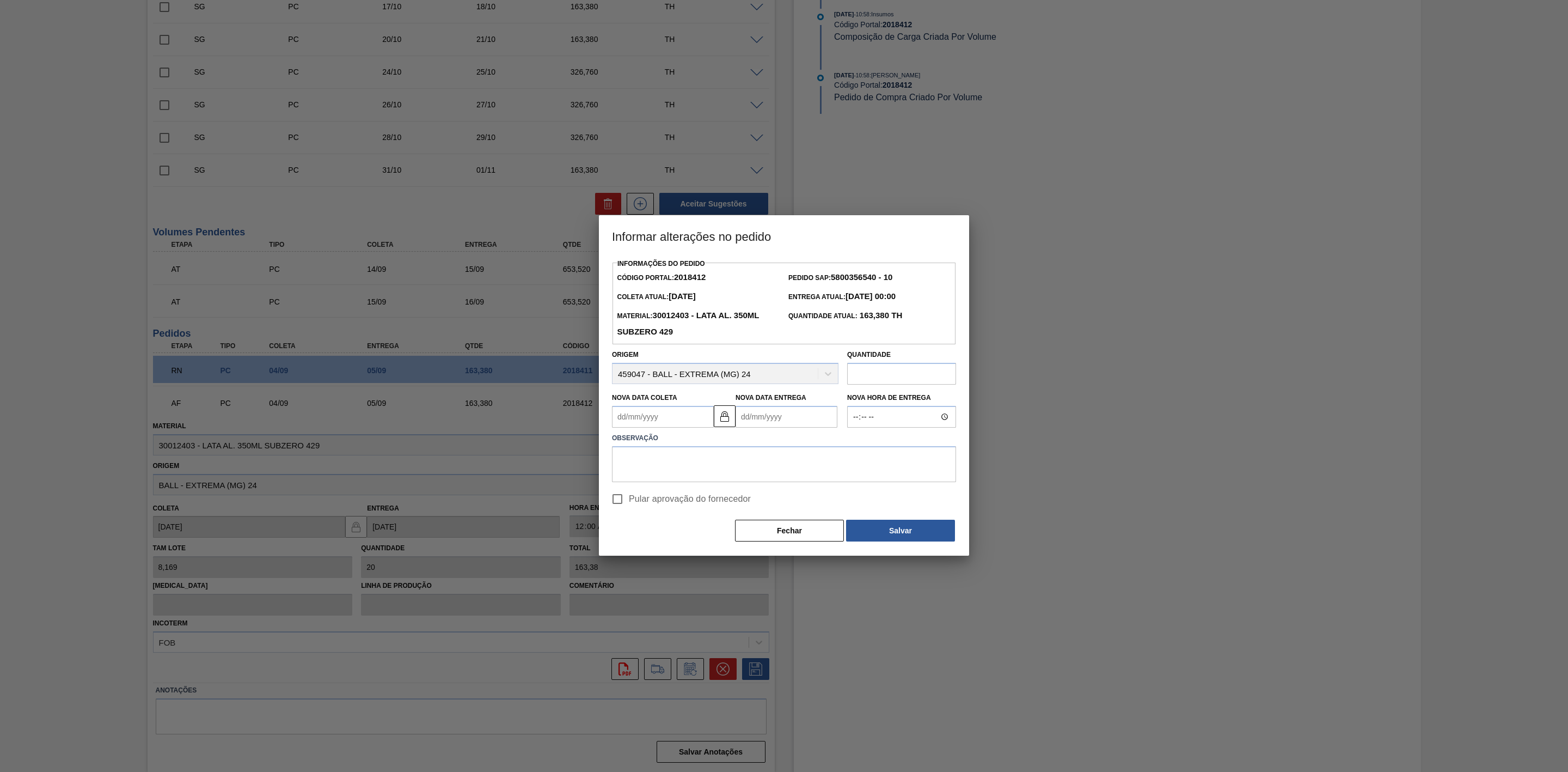
click at [686, 425] on Coleta2018412 "Nova Data Coleta" at bounding box center [663, 416] width 102 height 22
click at [709, 480] on div "5" at bounding box center [713, 478] width 14 height 14
type Coleta2018412 "[DATE]"
type Entrega2018412 "[DATE]"
click at [718, 458] on textarea at bounding box center [784, 463] width 345 height 36
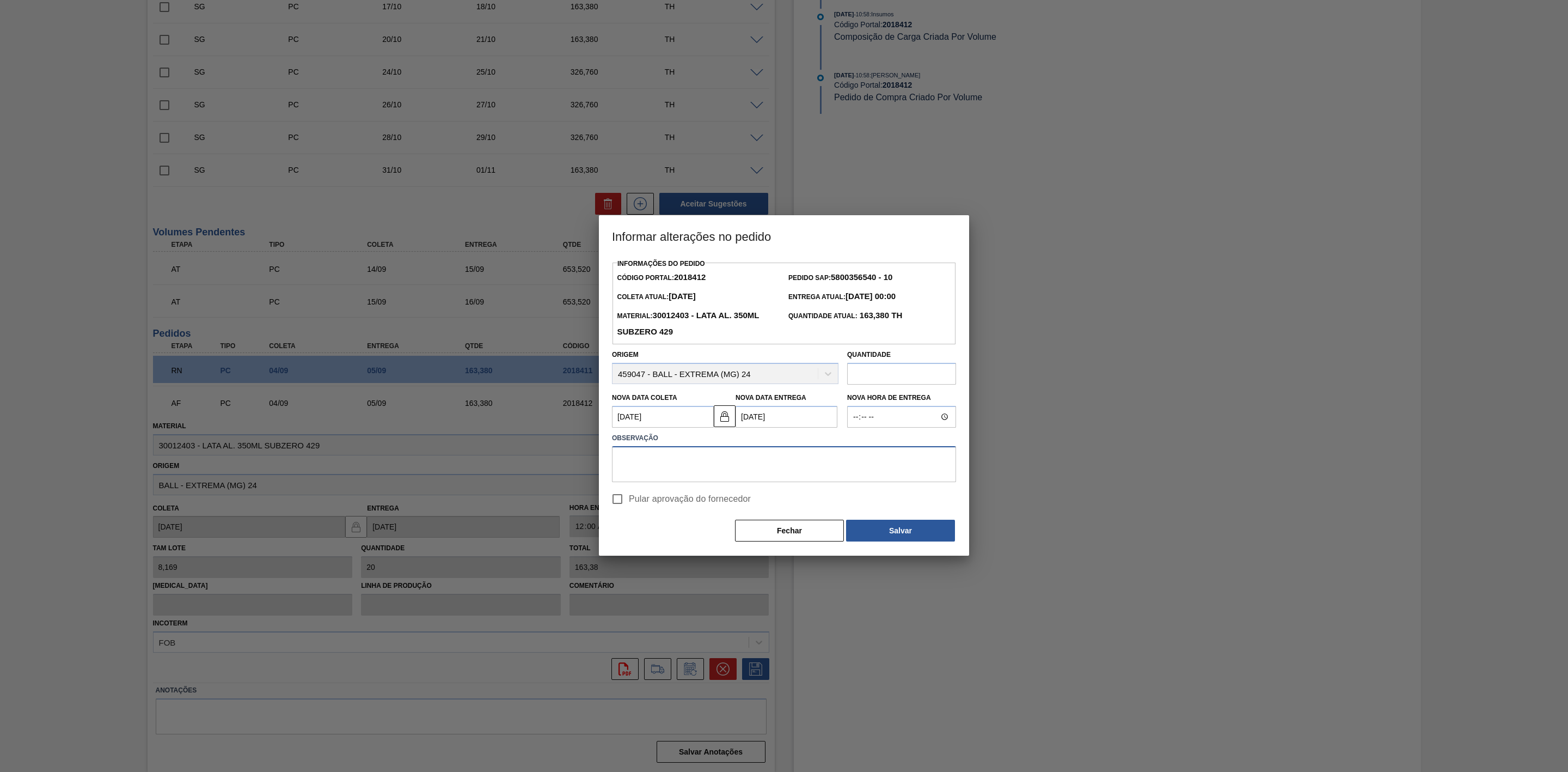
paste textarea "Furo D-1 - carros apresentado"
type textarea "Furo D-1 - carros apresentado"
click at [911, 530] on button "Salvar" at bounding box center [900, 530] width 109 height 22
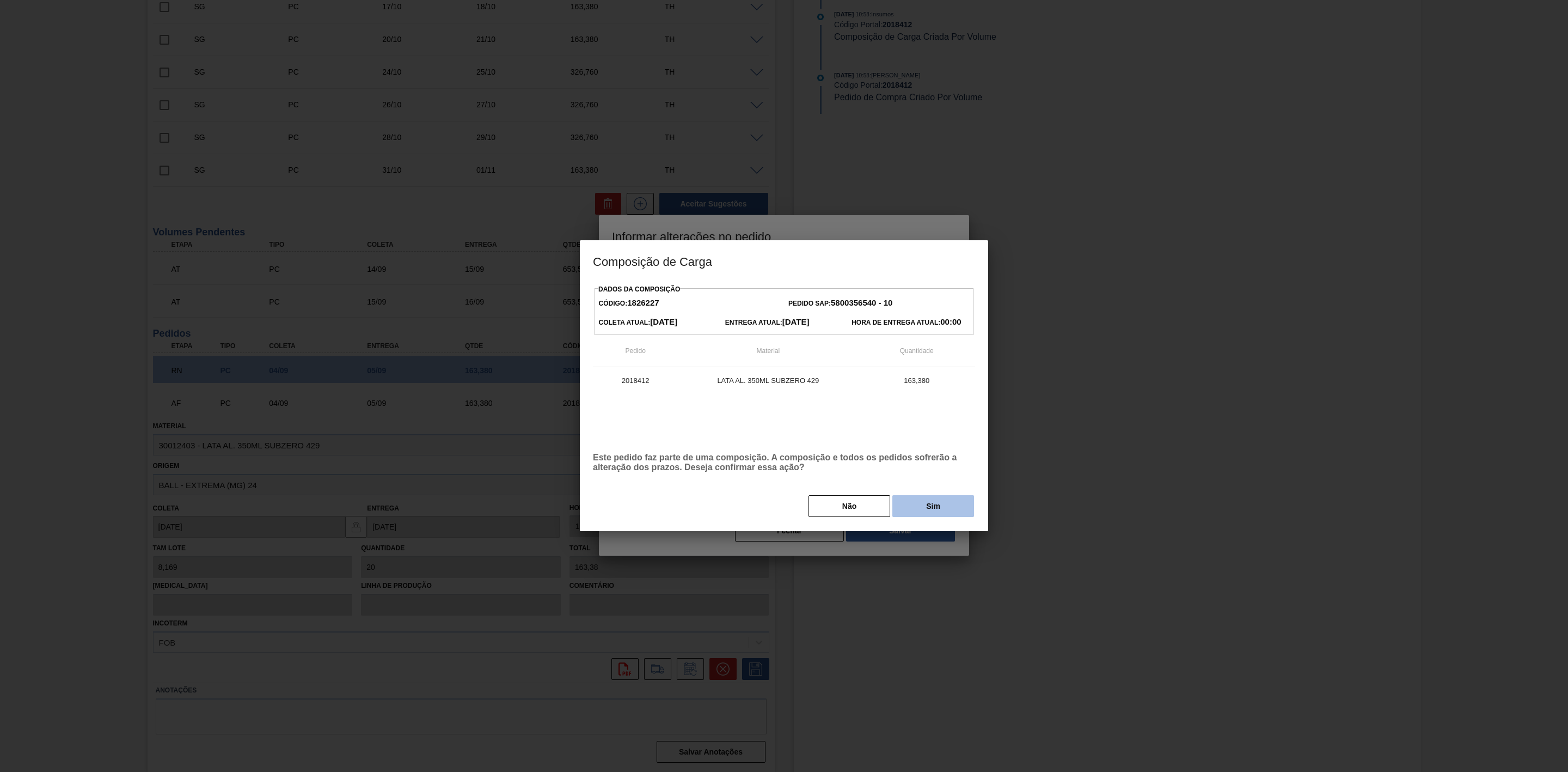
click at [933, 511] on button "Sim" at bounding box center [933, 506] width 81 height 22
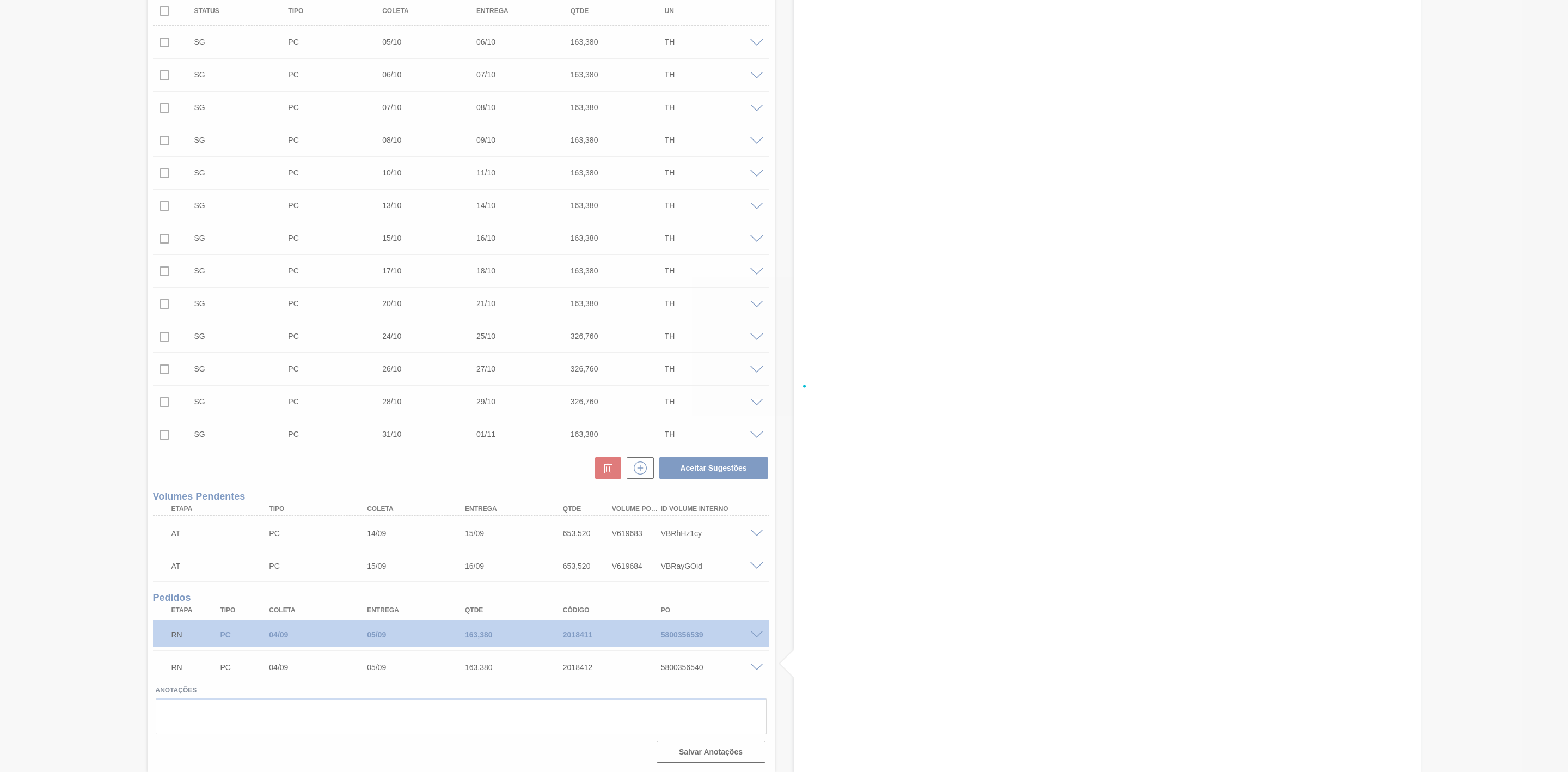
scroll to position [324, 0]
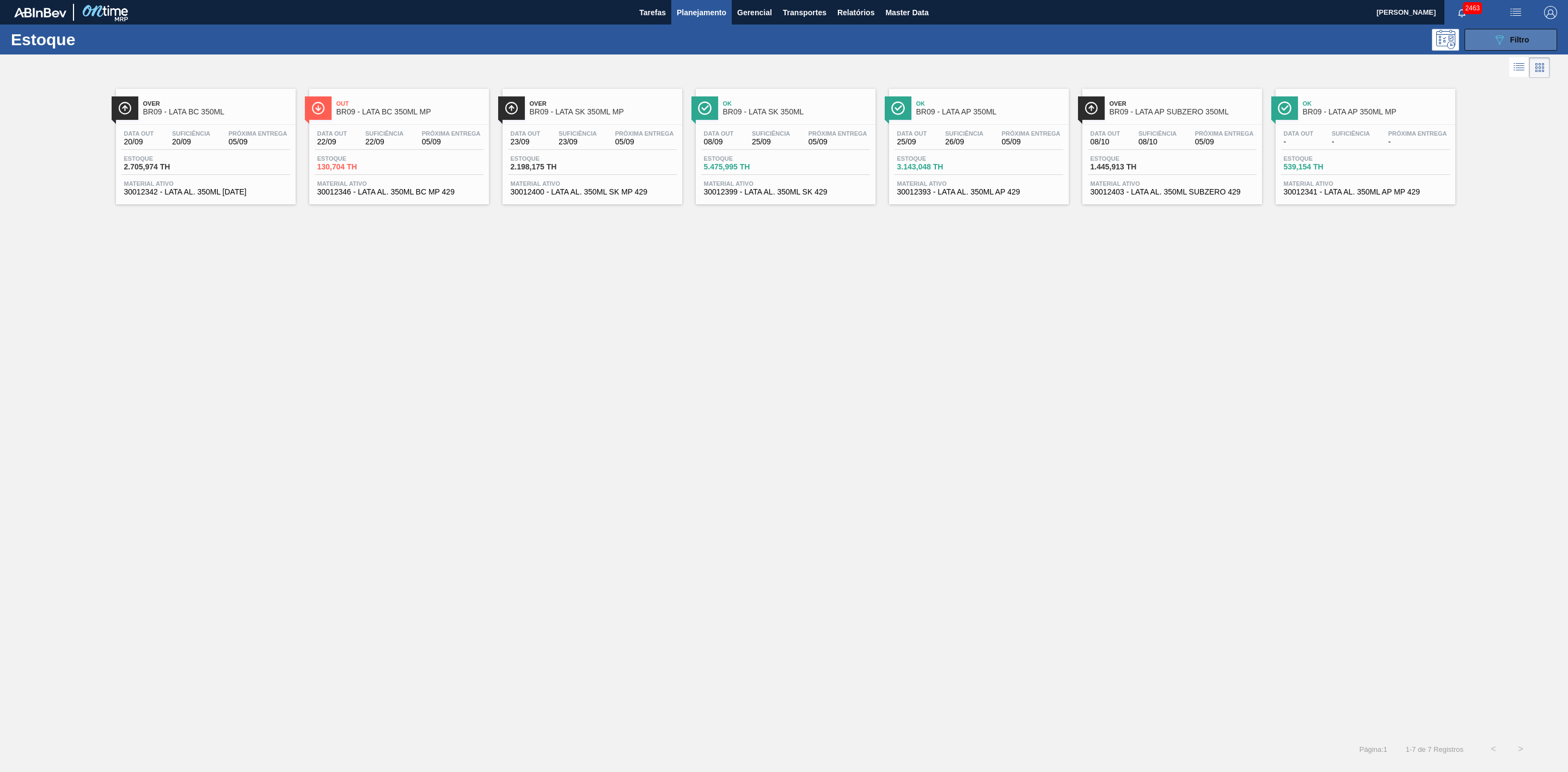
drag, startPoint x: 1482, startPoint y: 35, endPoint x: 1488, endPoint y: 47, distance: 13.4
click at [1483, 35] on button "089F7B8B-B2A5-4AFE-B5C0-19BA573D28AC Filtro" at bounding box center [1511, 39] width 93 height 22
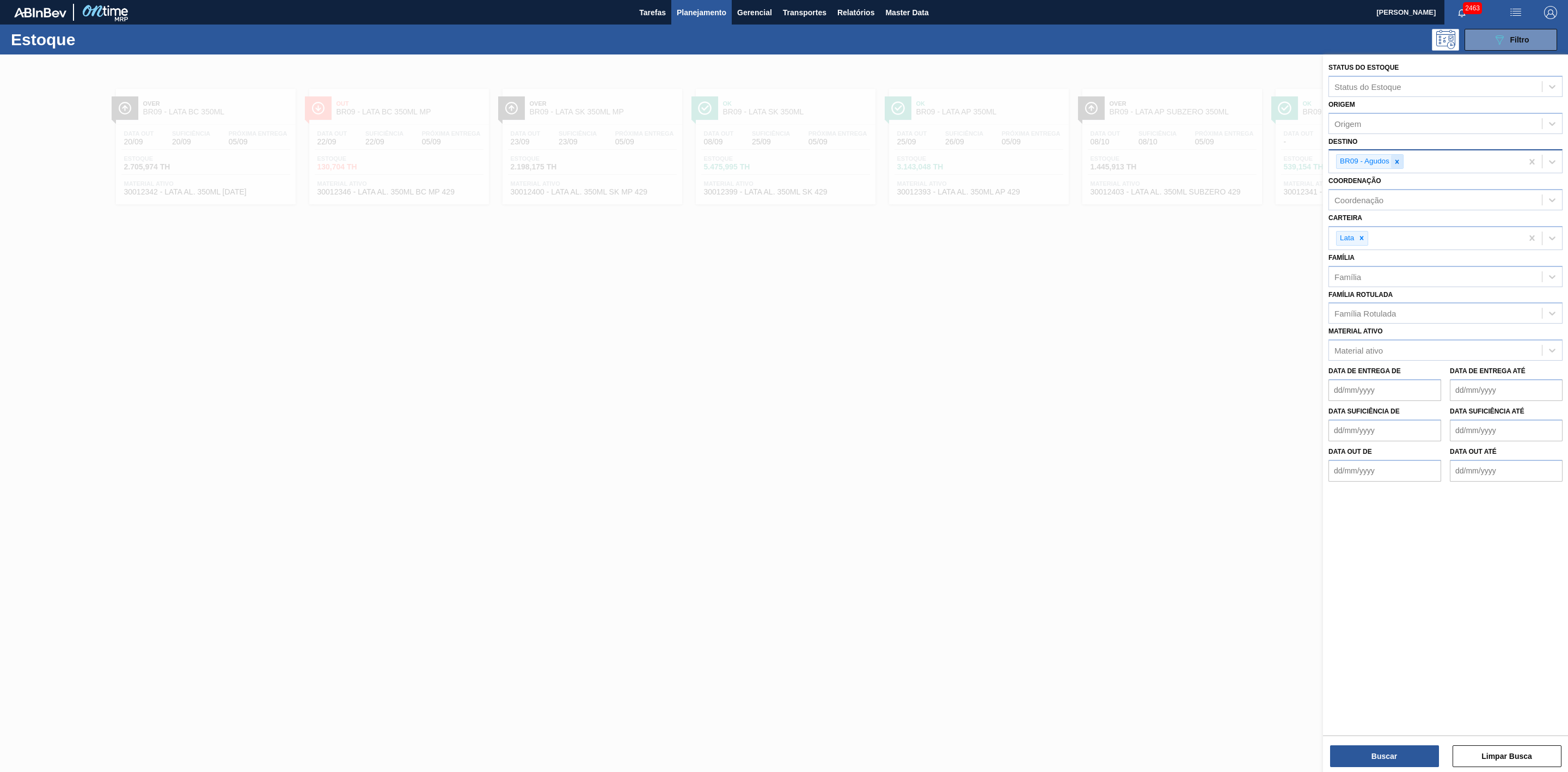
click at [1397, 159] on icon at bounding box center [1397, 162] width 8 height 8
type input "05"
click at [1373, 208] on div "BR05 - Cuiabá" at bounding box center [1446, 210] width 234 height 20
click at [1399, 162] on icon at bounding box center [1397, 162] width 8 height 8
click at [1390, 747] on button "Buscar" at bounding box center [1385, 755] width 109 height 22
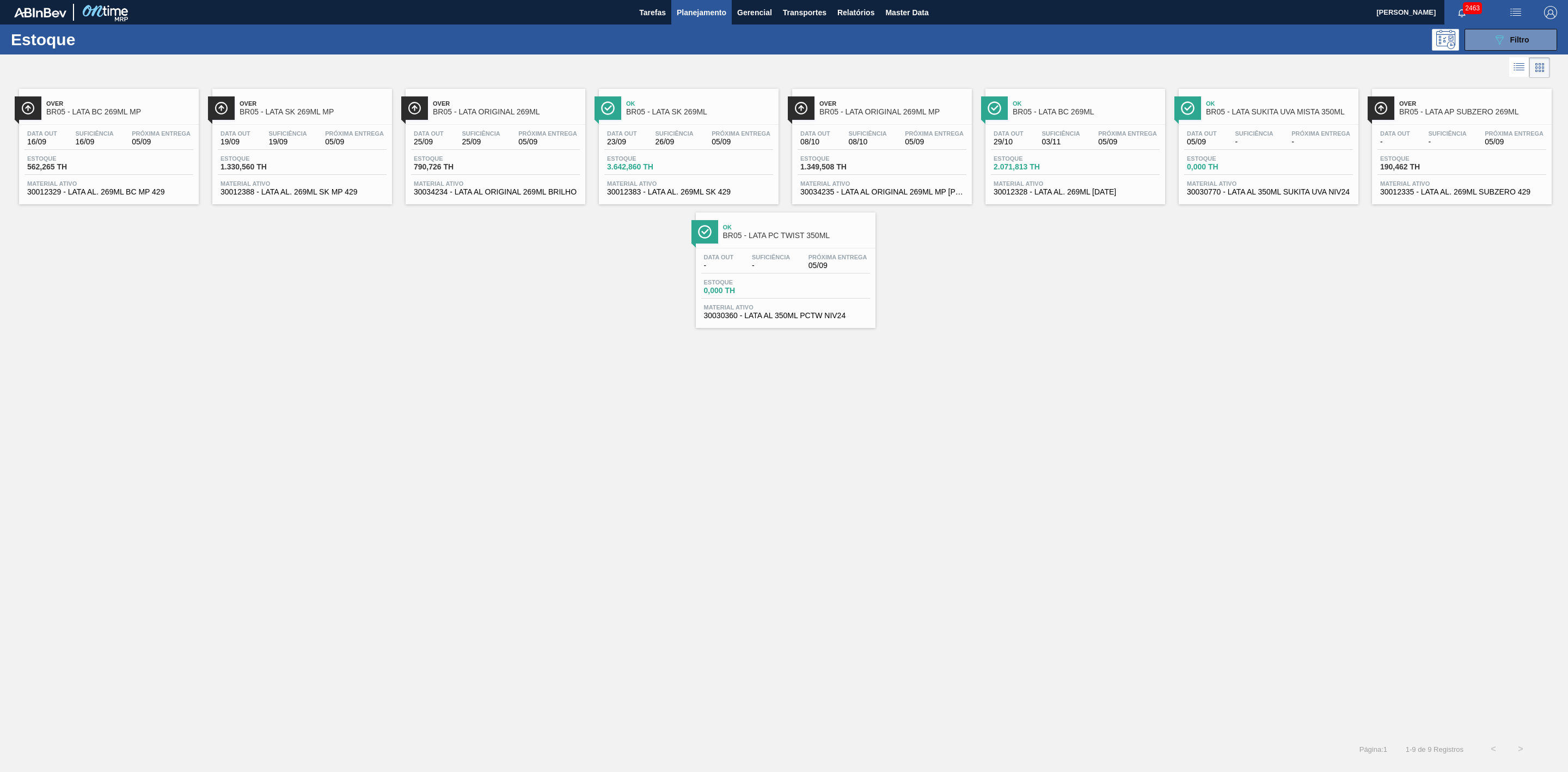
click at [819, 238] on span "BR05 - LATA PC TWIST 350ML" at bounding box center [797, 235] width 147 height 8
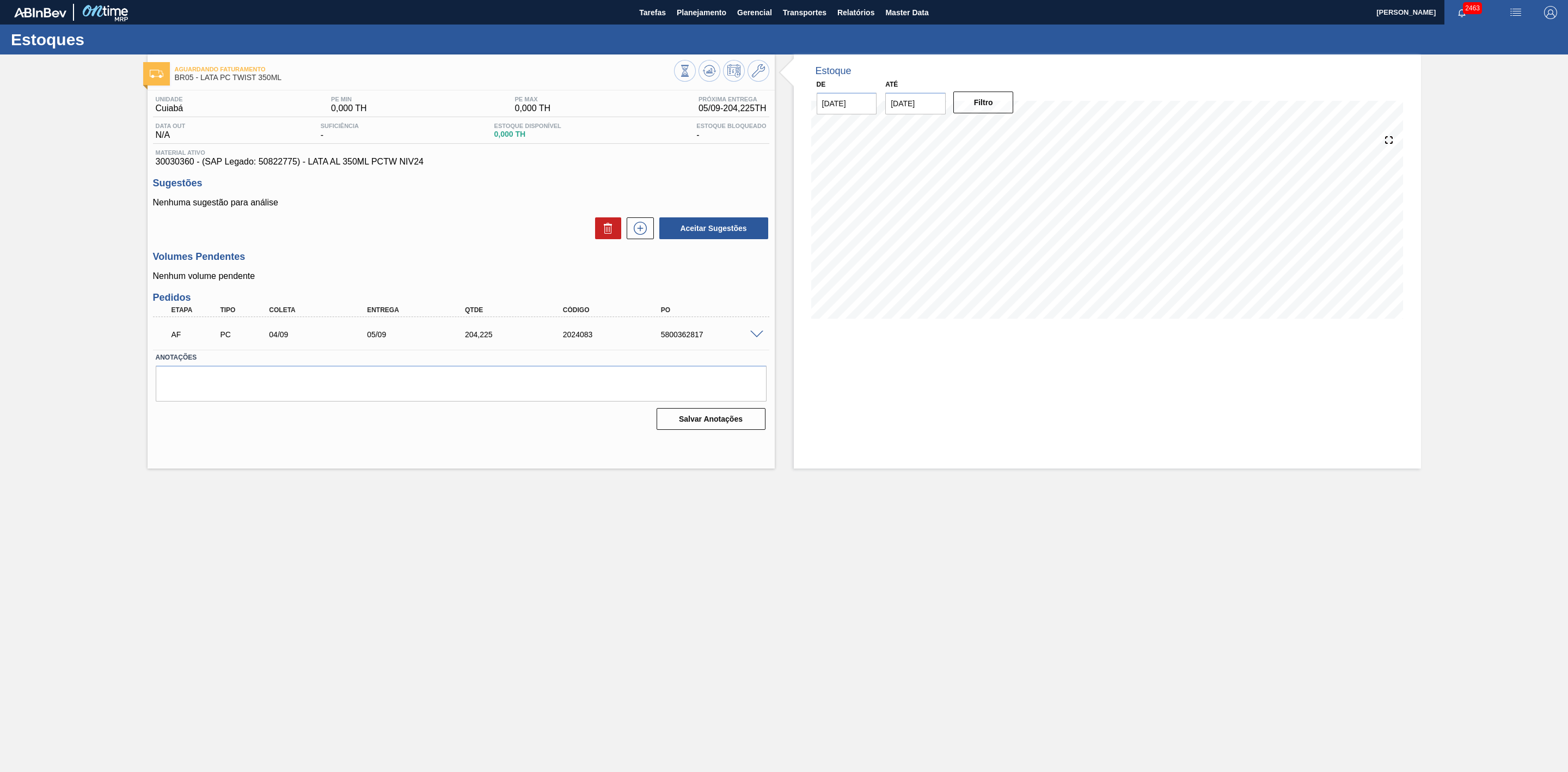
click at [758, 334] on span at bounding box center [757, 334] width 13 height 8
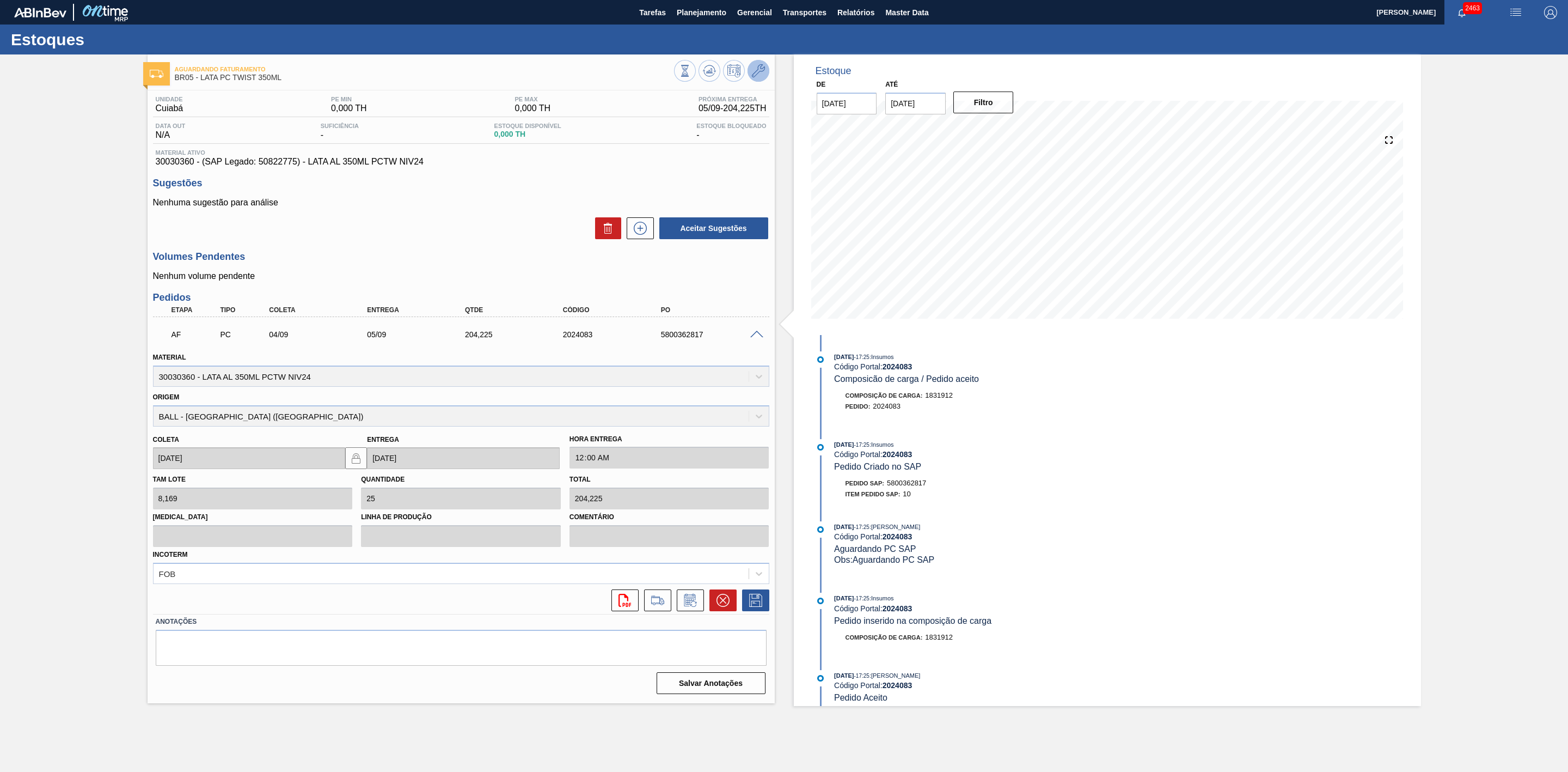
click at [757, 73] on icon at bounding box center [758, 71] width 13 height 13
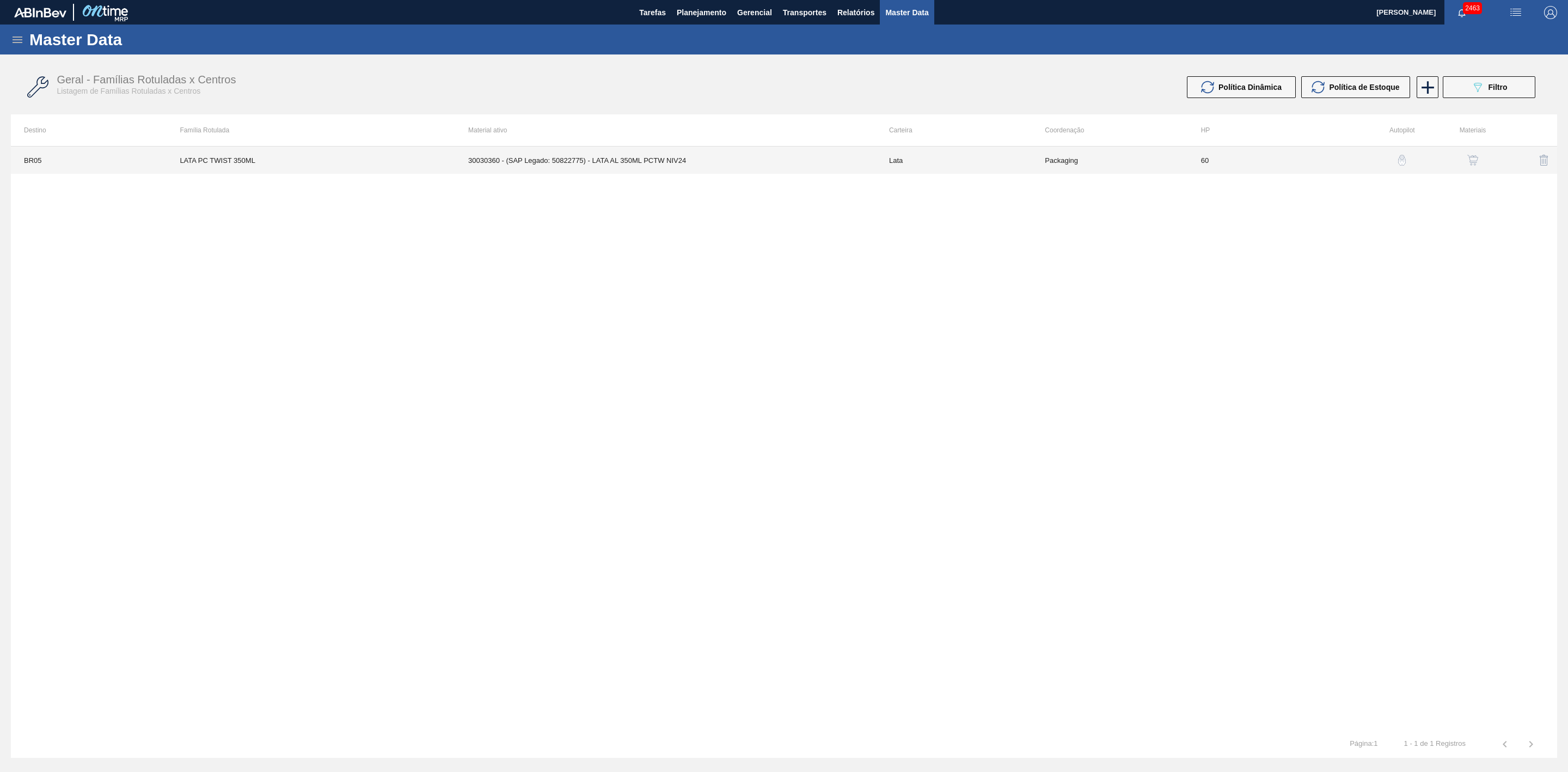
click at [686, 163] on td "30030360 - (SAP Legado: 50822775) - LATA AL 350ML PCTW NIV24" at bounding box center [666, 160] width 421 height 27
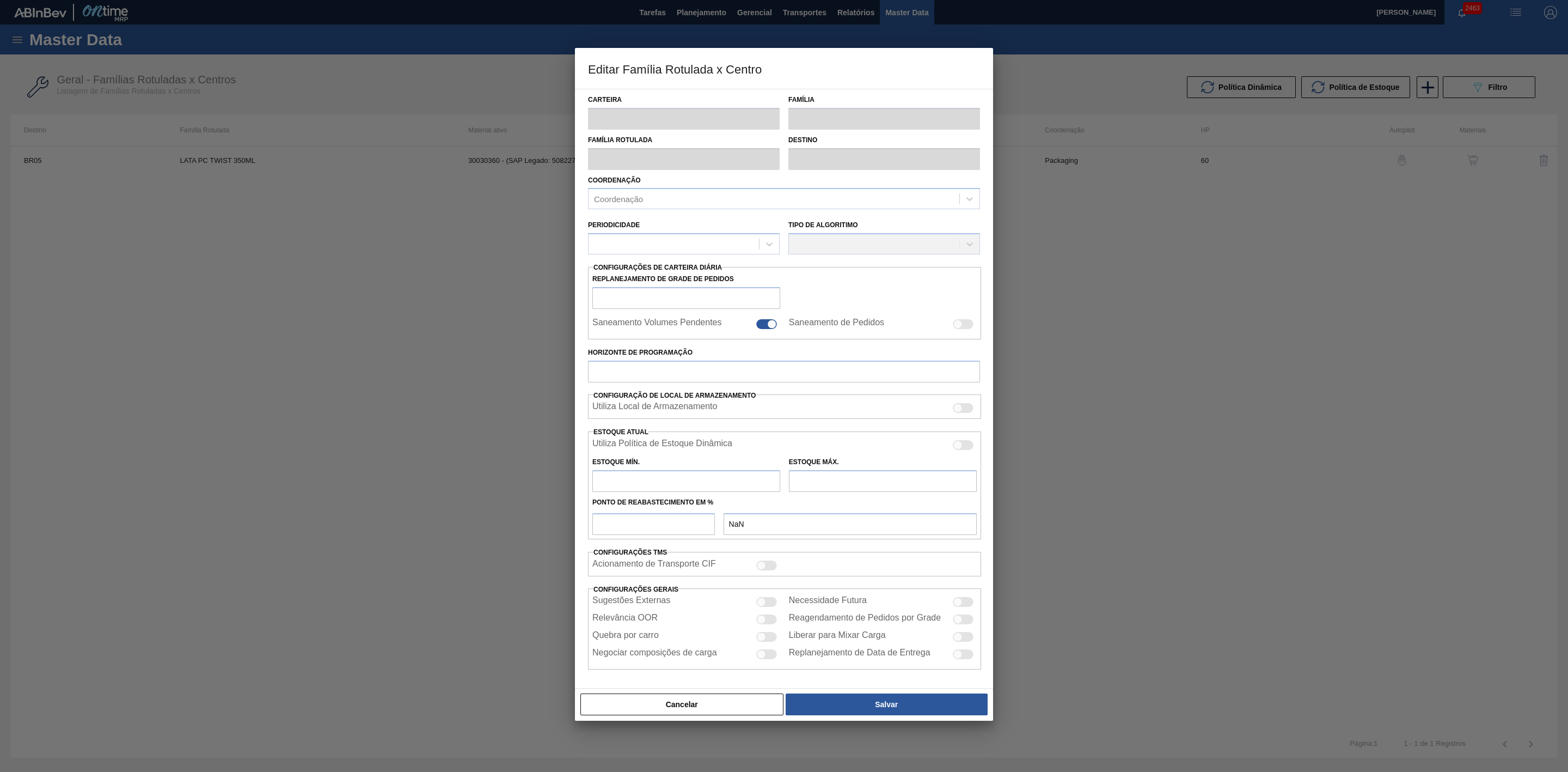
type input "Lata"
type input "LATA PC TWIST 350ML"
type input "BR05 - Cuiabá"
type input "0"
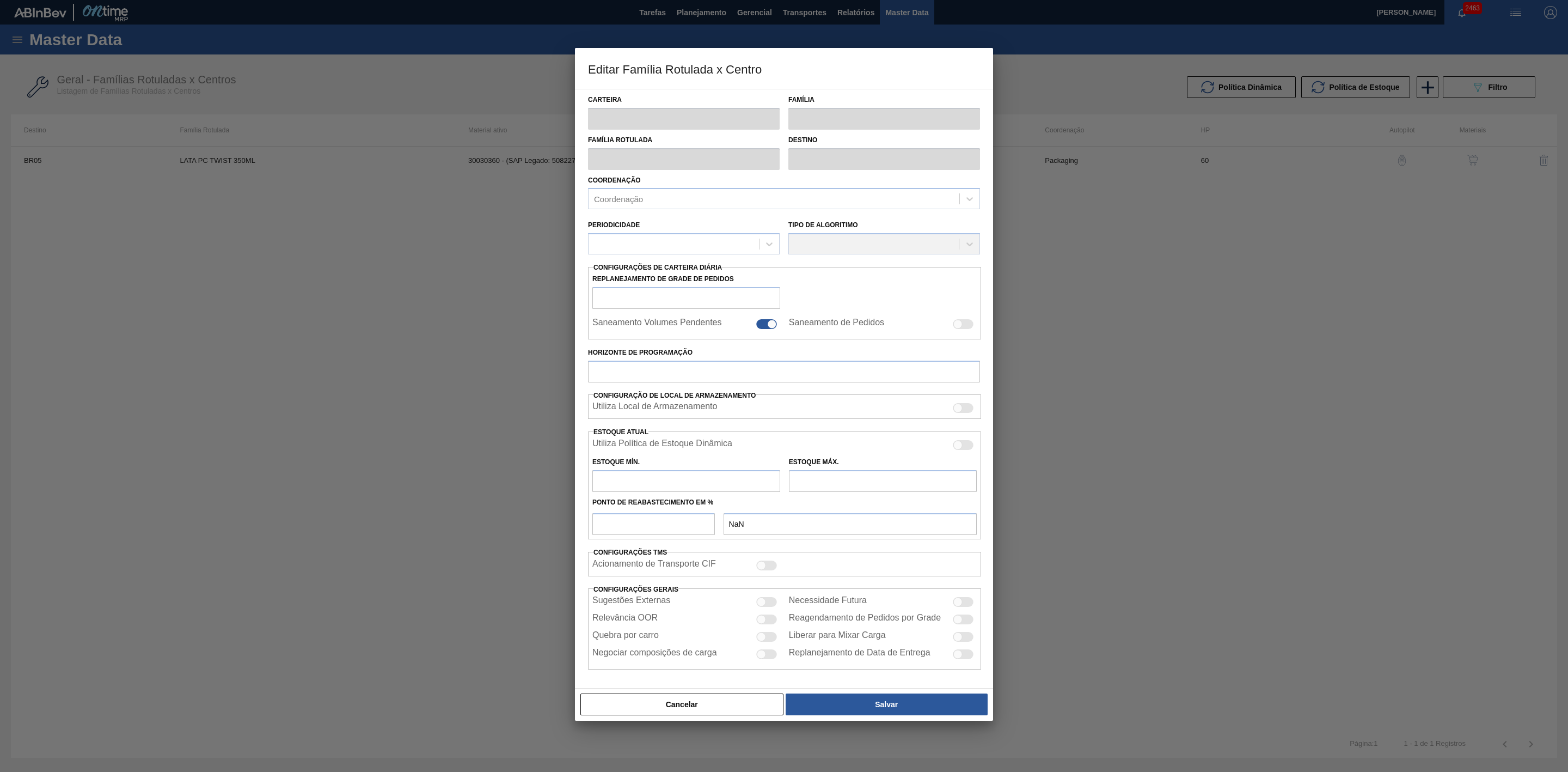
type input "60"
type input "0"
type input "100"
type input "0,000"
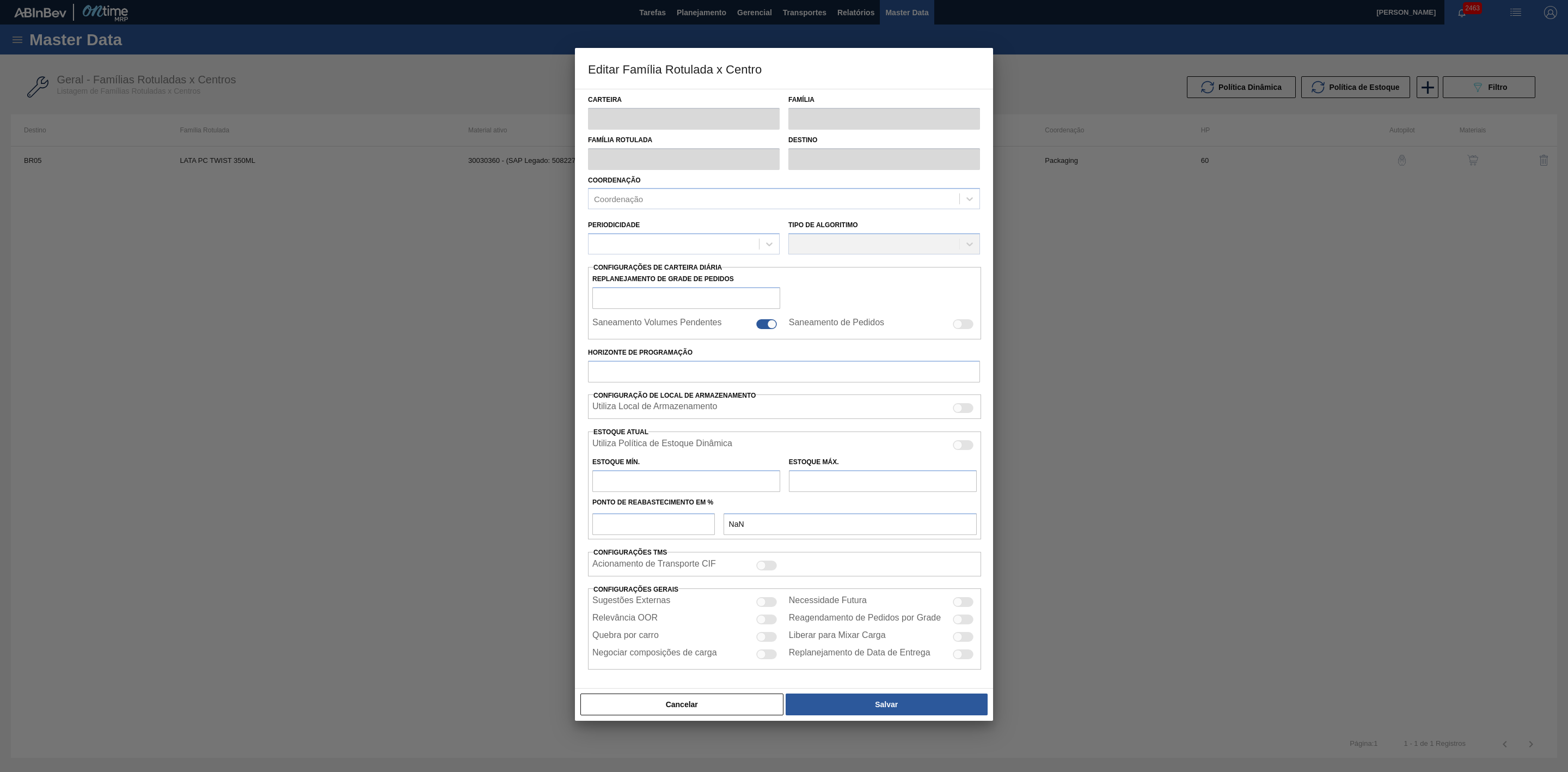
checkbox input "true"
click at [715, 704] on button "Cancelar" at bounding box center [682, 705] width 203 height 22
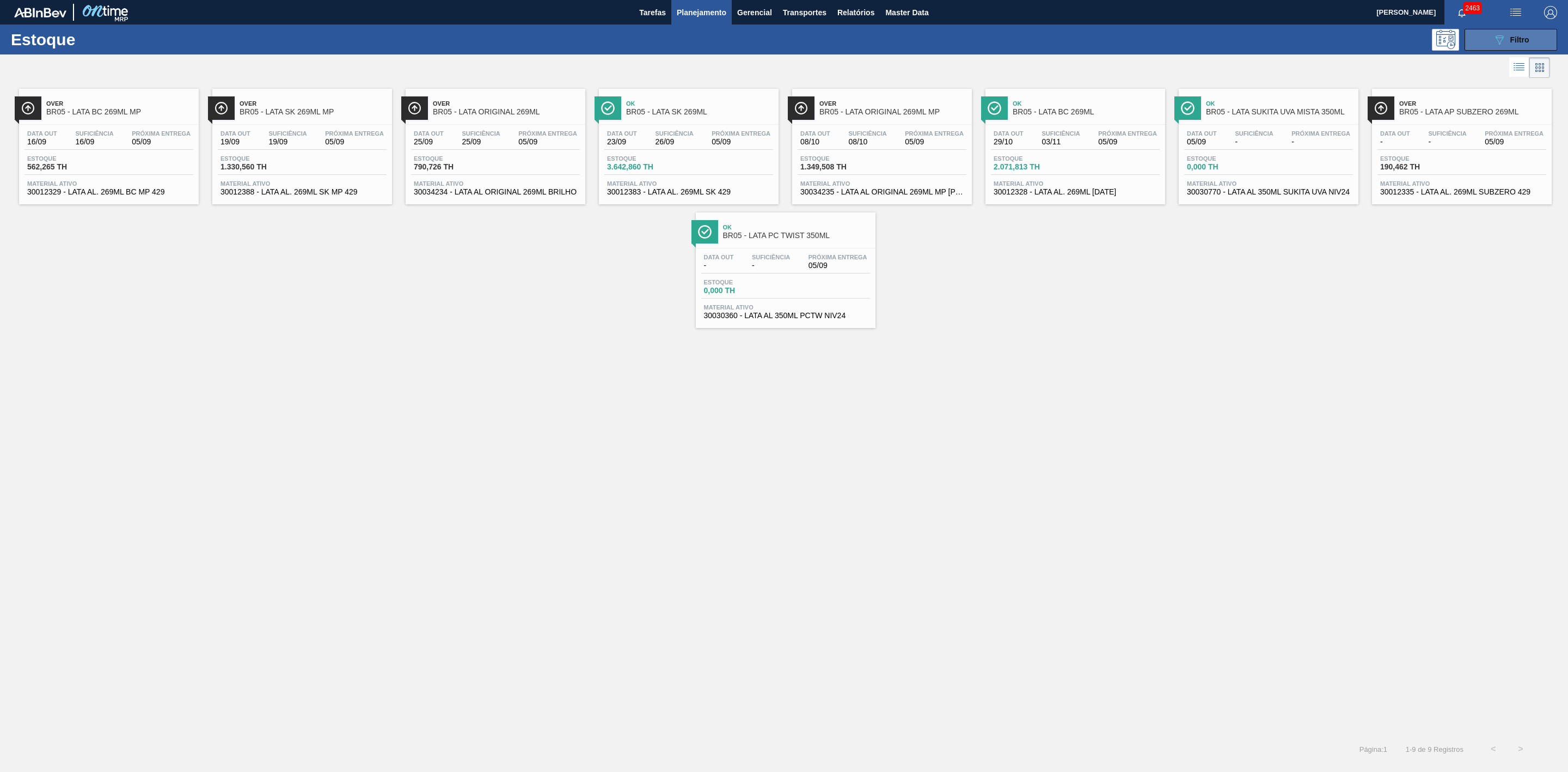
click at [1507, 41] on div "089F7B8B-B2A5-4AFE-B5C0-19BA573D28AC Filtro" at bounding box center [1511, 40] width 37 height 13
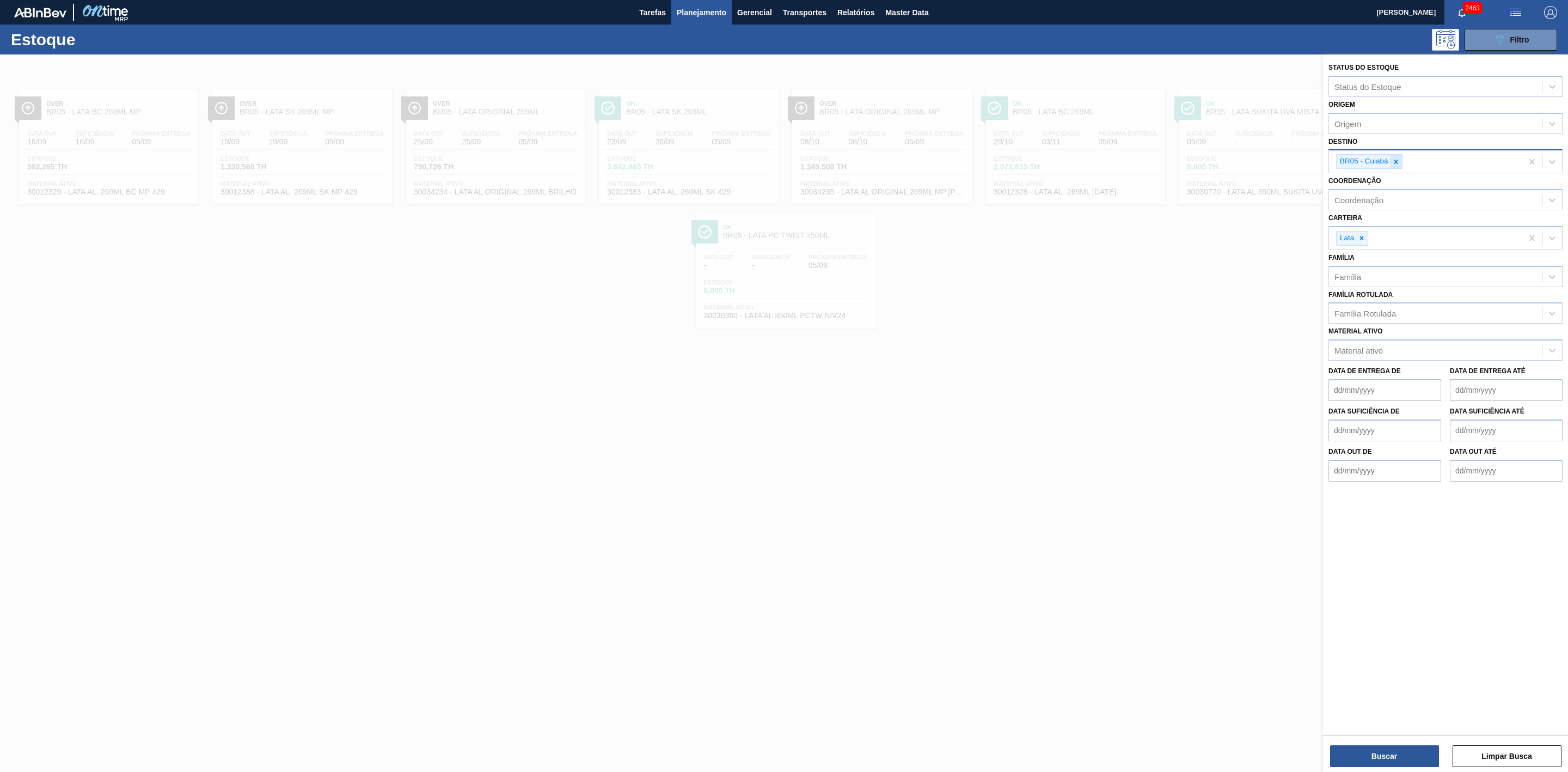
click at [1392, 162] on div at bounding box center [1396, 161] width 12 height 14
type input "21"
click at [1374, 180] on div "BR21 - Lages" at bounding box center [1446, 187] width 234 height 20
click at [1396, 760] on button "Buscar" at bounding box center [1385, 755] width 109 height 22
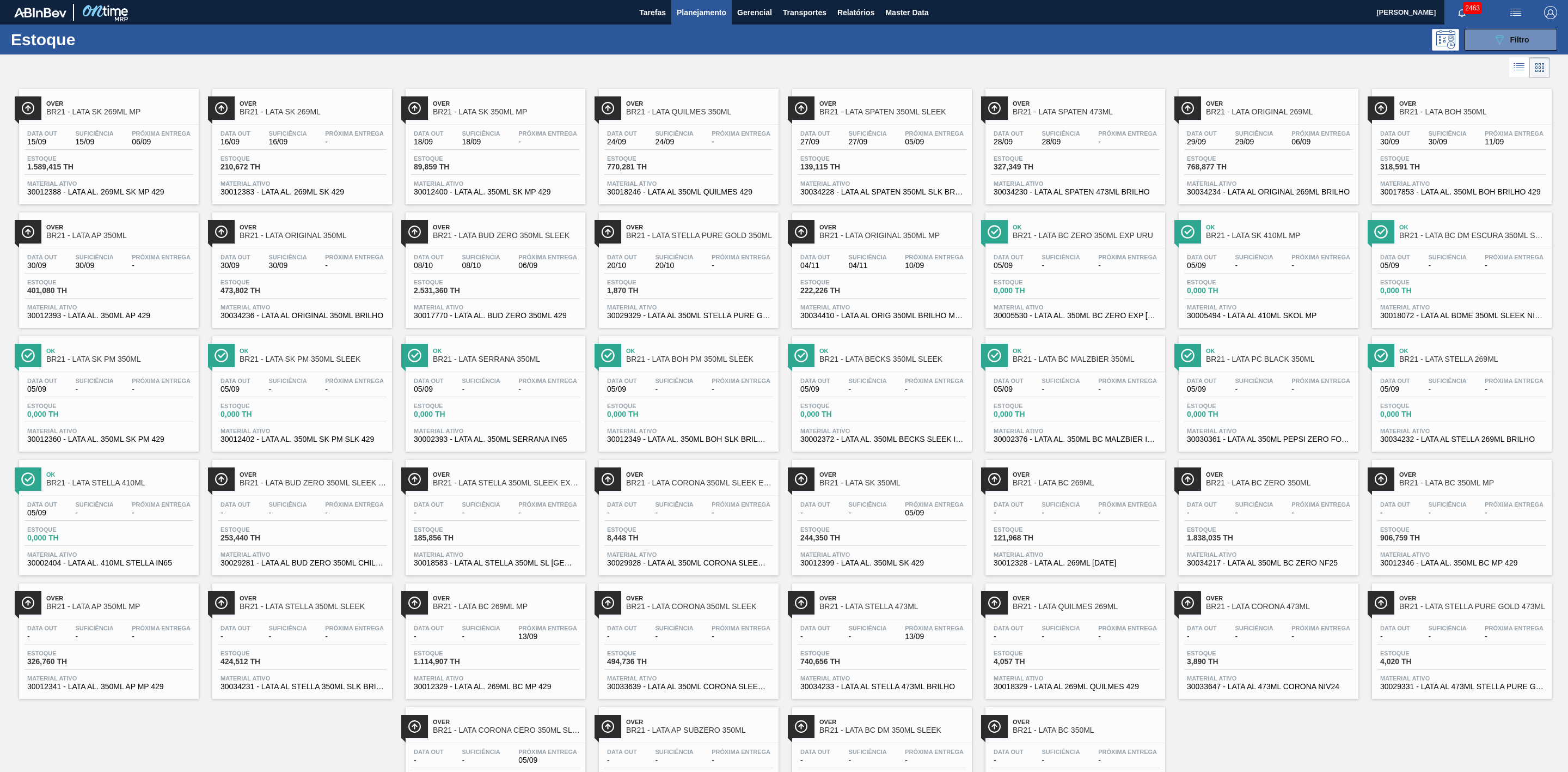
click at [1224, 106] on span "Over" at bounding box center [1279, 104] width 147 height 6
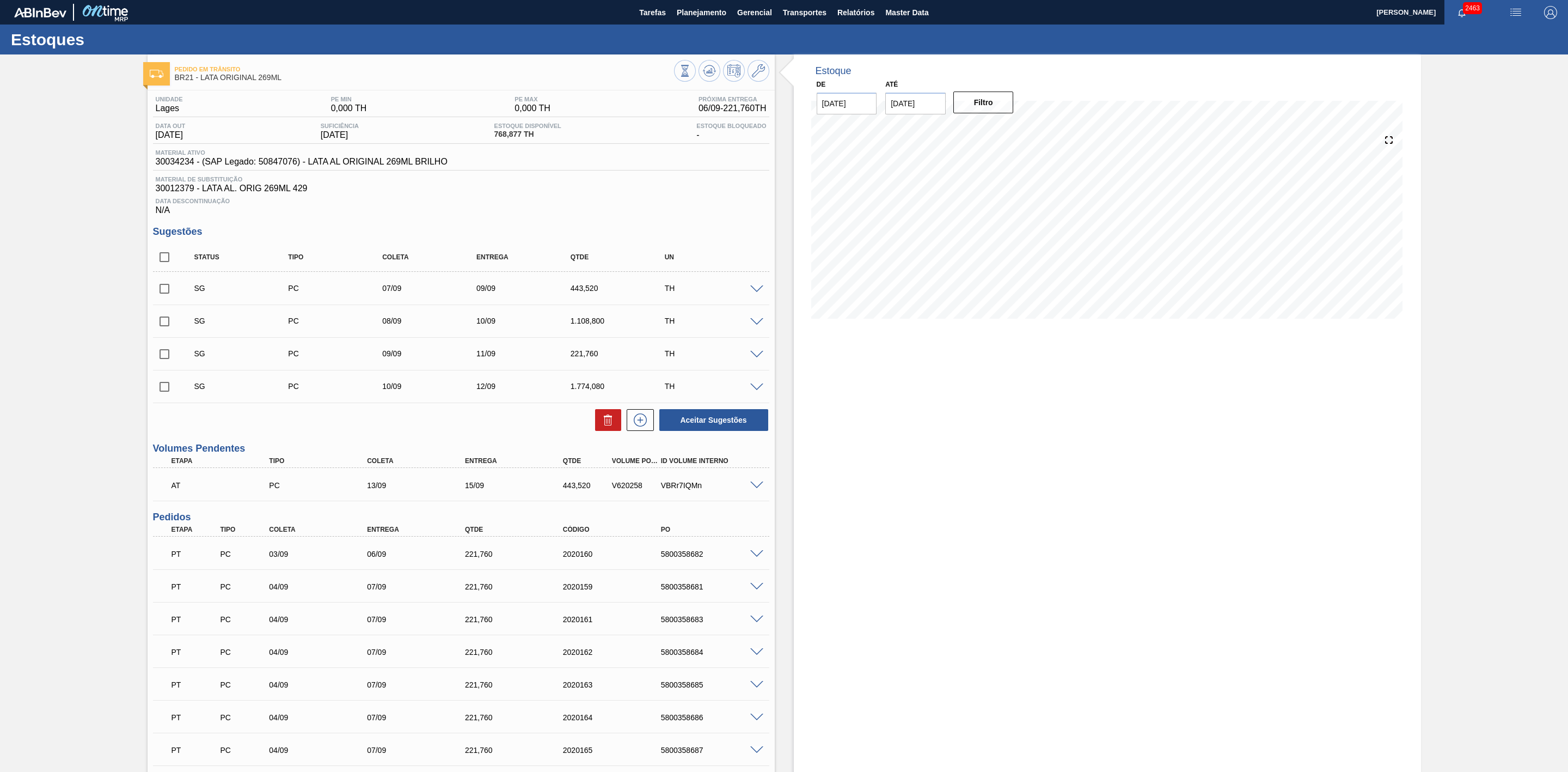
click at [173, 163] on span "30034234 - (SAP Legado: 50847076) - LATA AL ORIGINAL 269ML BRILHO" at bounding box center [301, 162] width 292 height 10
copy span "30034234"
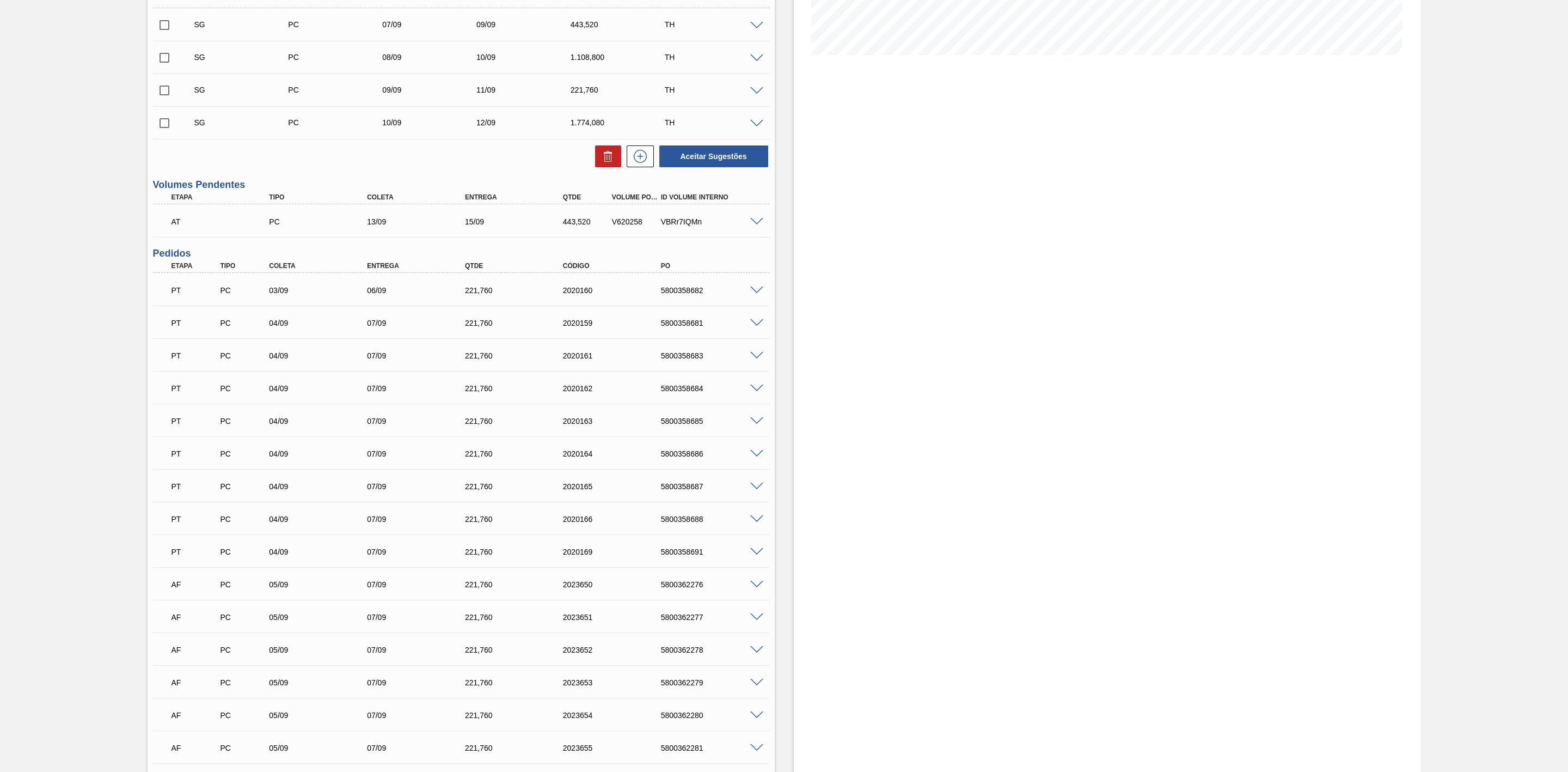
scroll to position [81, 0]
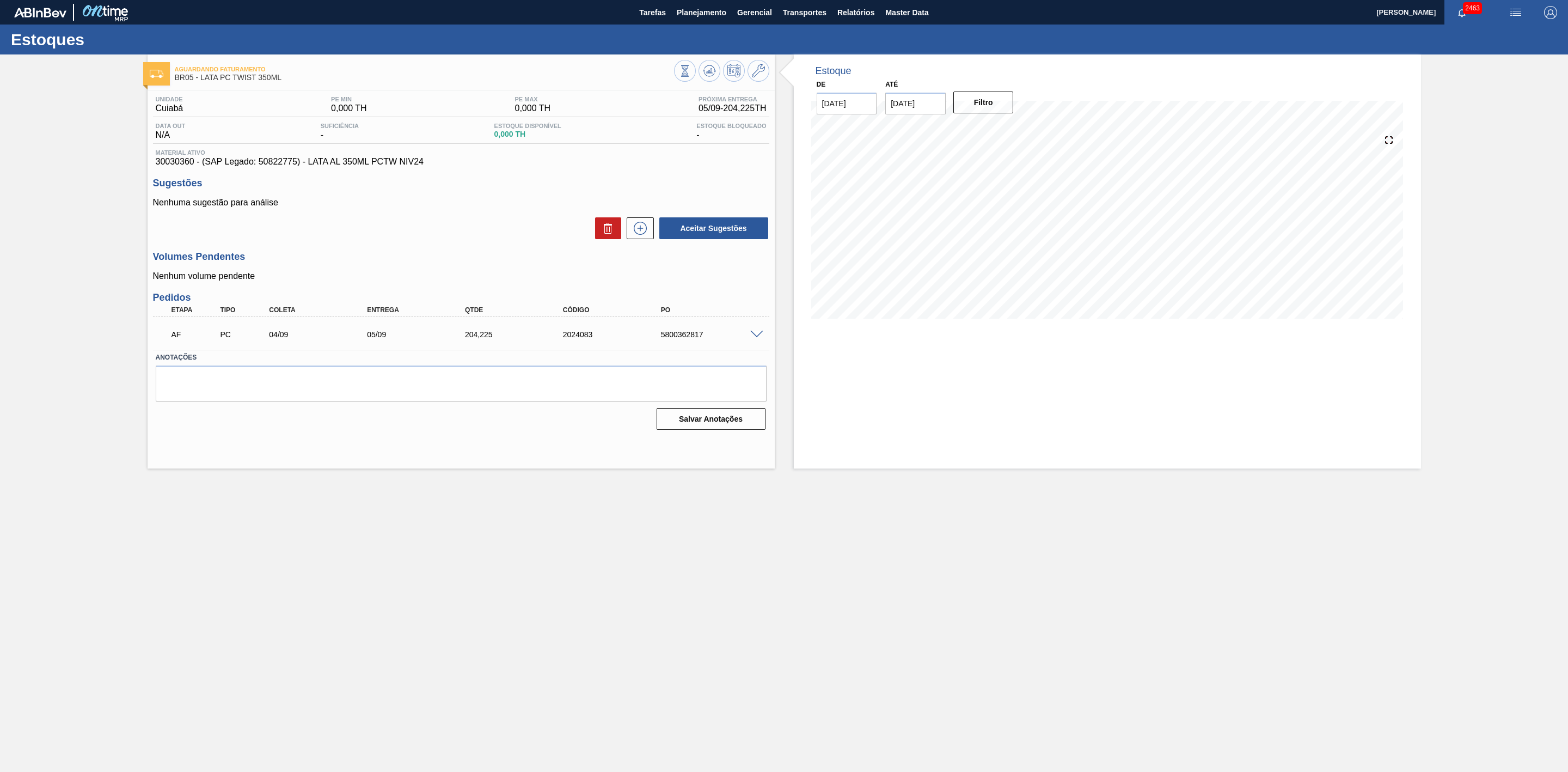
drag, startPoint x: 1058, startPoint y: 92, endPoint x: 1069, endPoint y: 383, distance: 291.2
click at [1067, 386] on div "Estoque De 05/09/2025 Até 19/09/2025 Filtro 16/09 Projeção de Estoque 204.225 N…" at bounding box center [1108, 261] width 628 height 414
click at [858, 6] on span "Relatórios" at bounding box center [856, 13] width 37 height 13
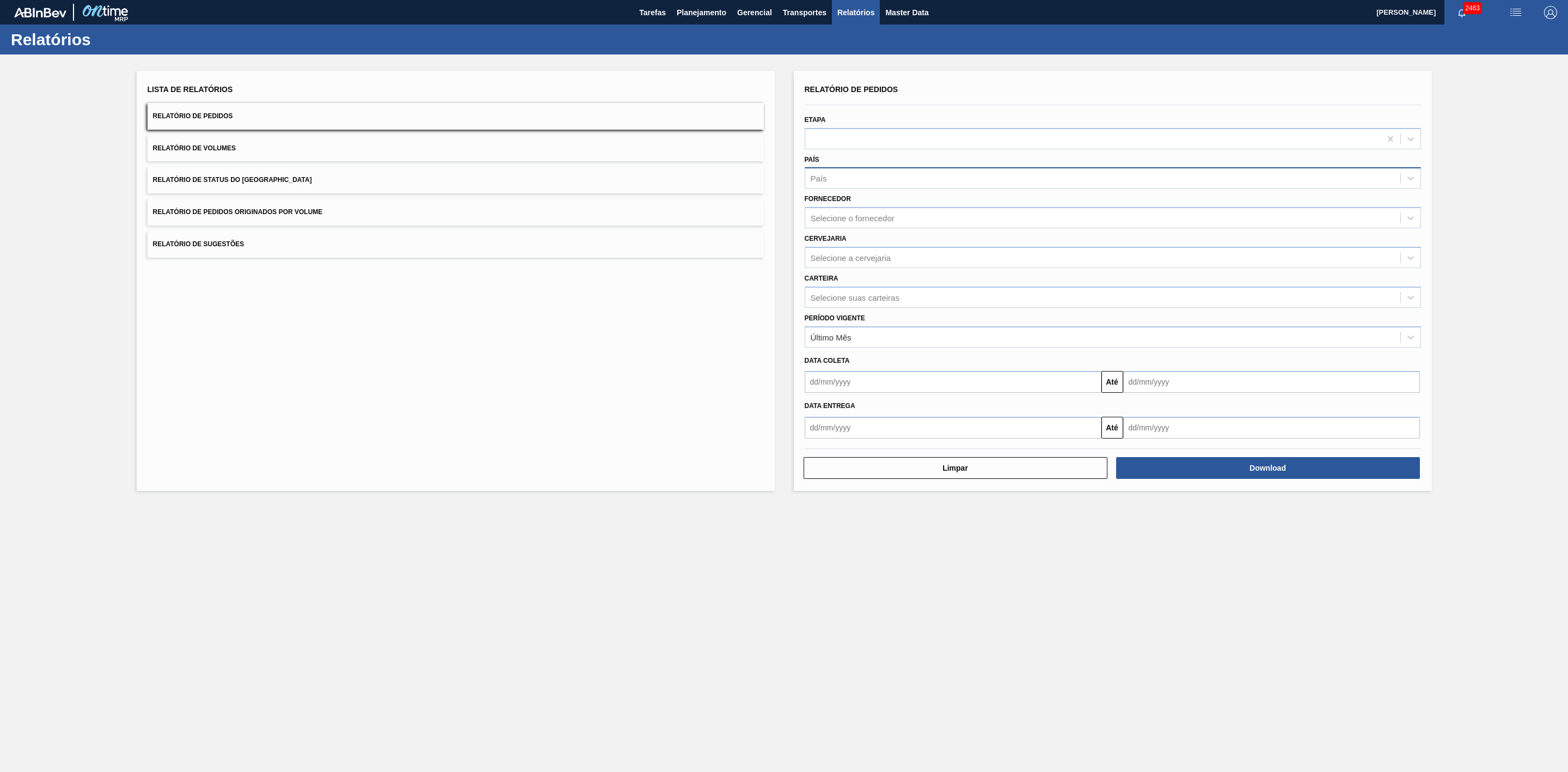
click at [851, 171] on div "País" at bounding box center [1103, 179] width 595 height 16
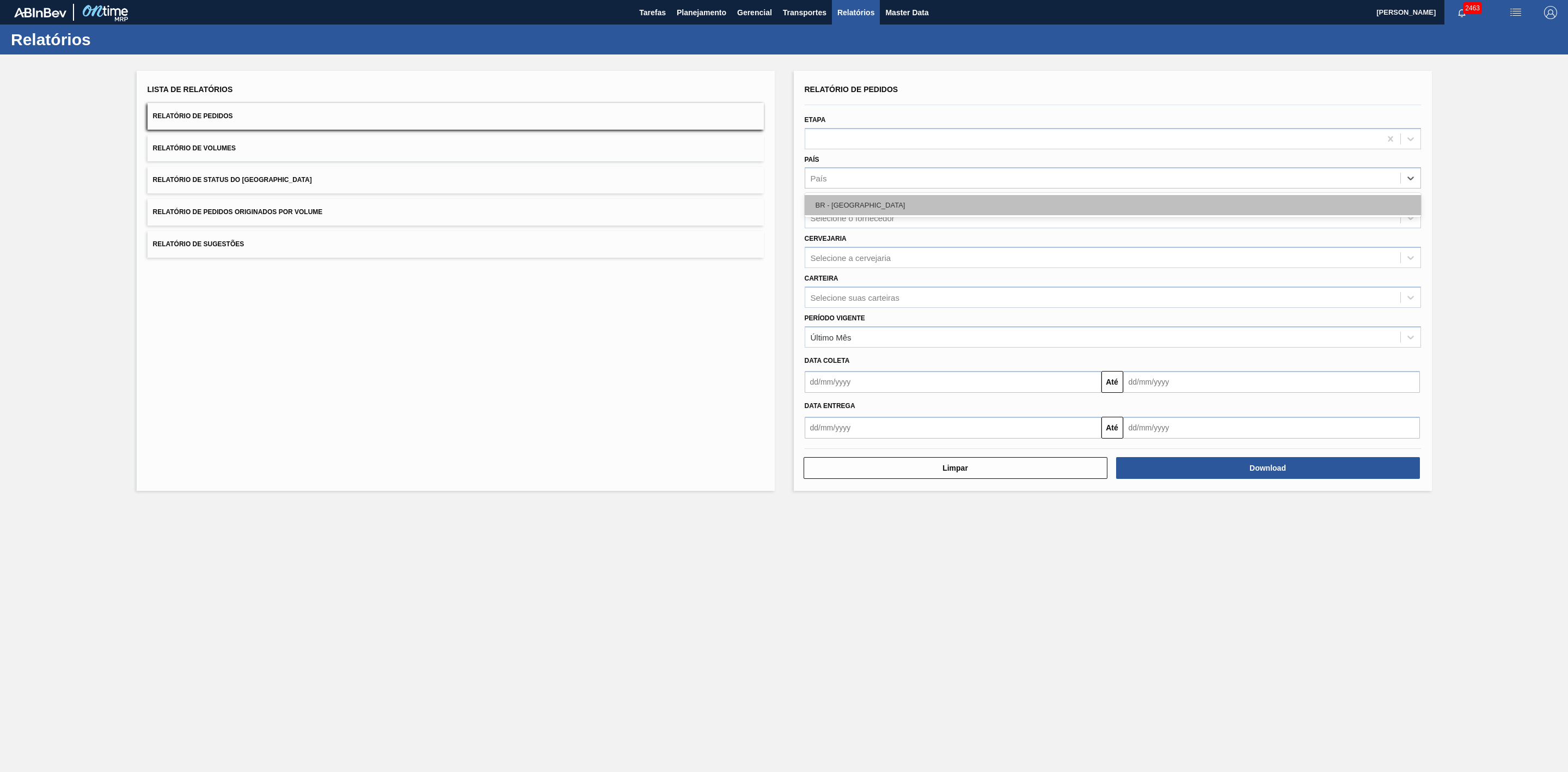
click at [853, 203] on div "BR - Brasil" at bounding box center [1113, 204] width 617 height 20
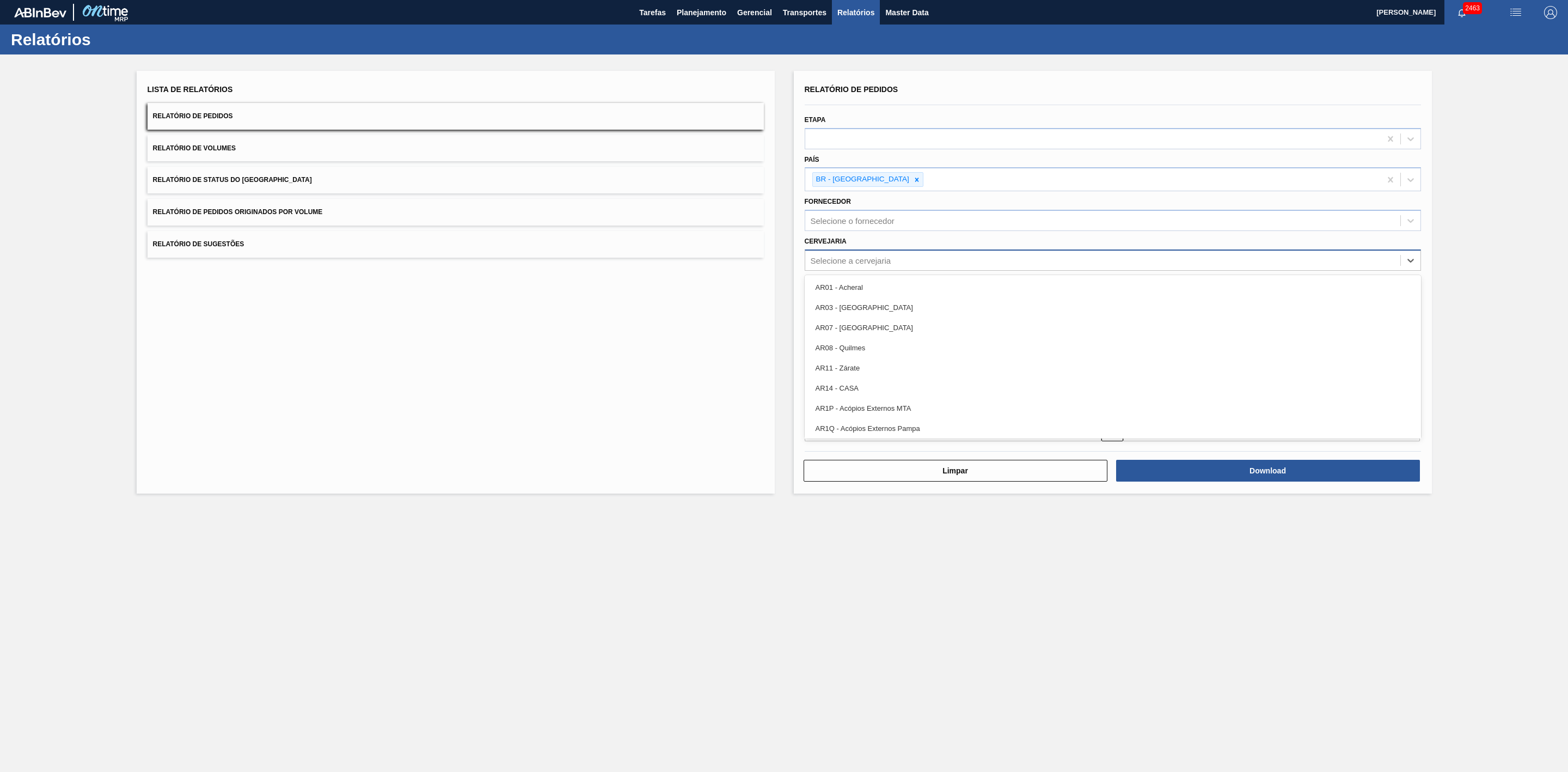
click at [841, 258] on div "Selecione a cervejaria" at bounding box center [851, 260] width 81 height 10
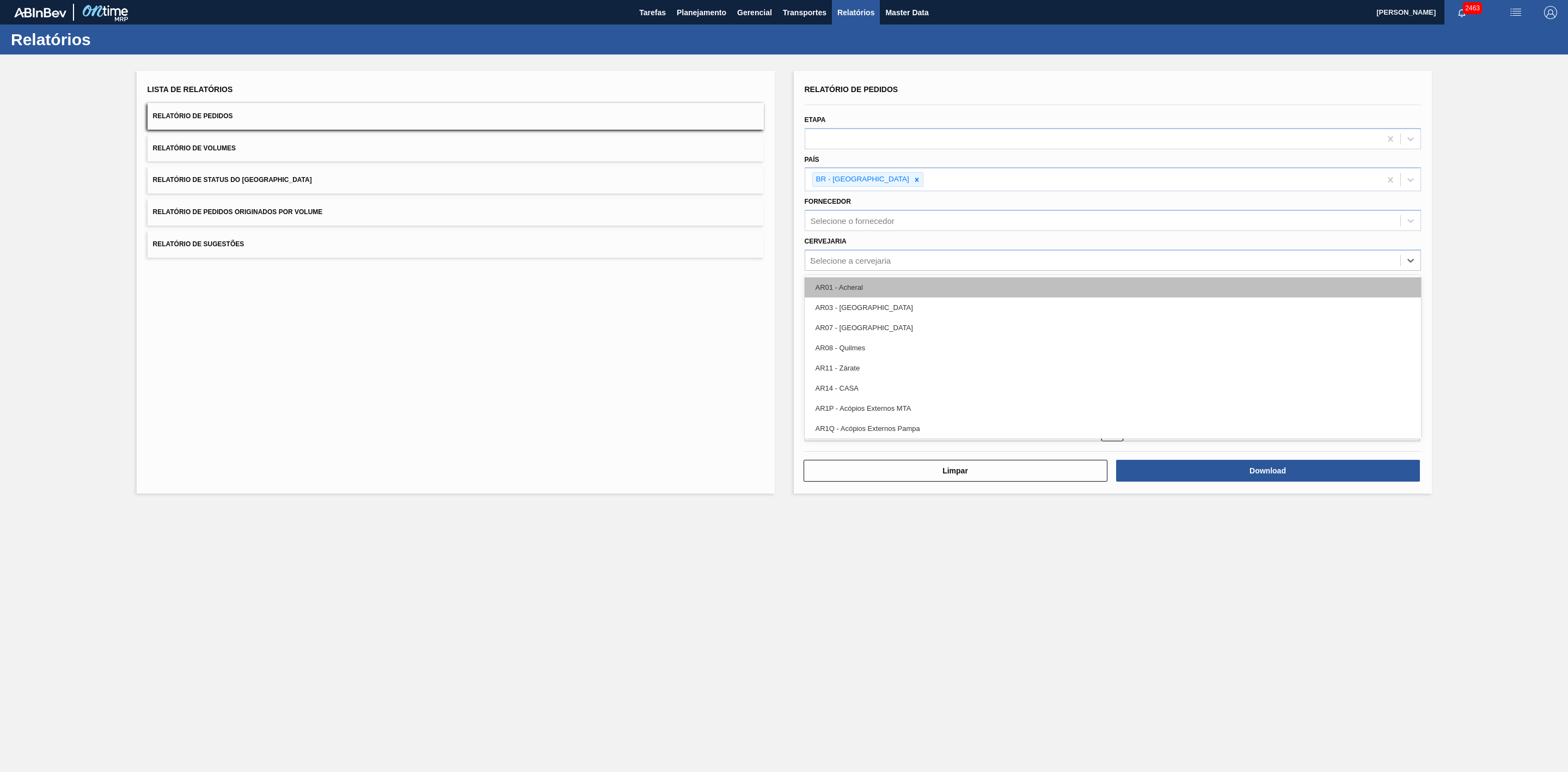
type input "21"
click at [848, 286] on div "BR21 - Lages" at bounding box center [1113, 287] width 617 height 20
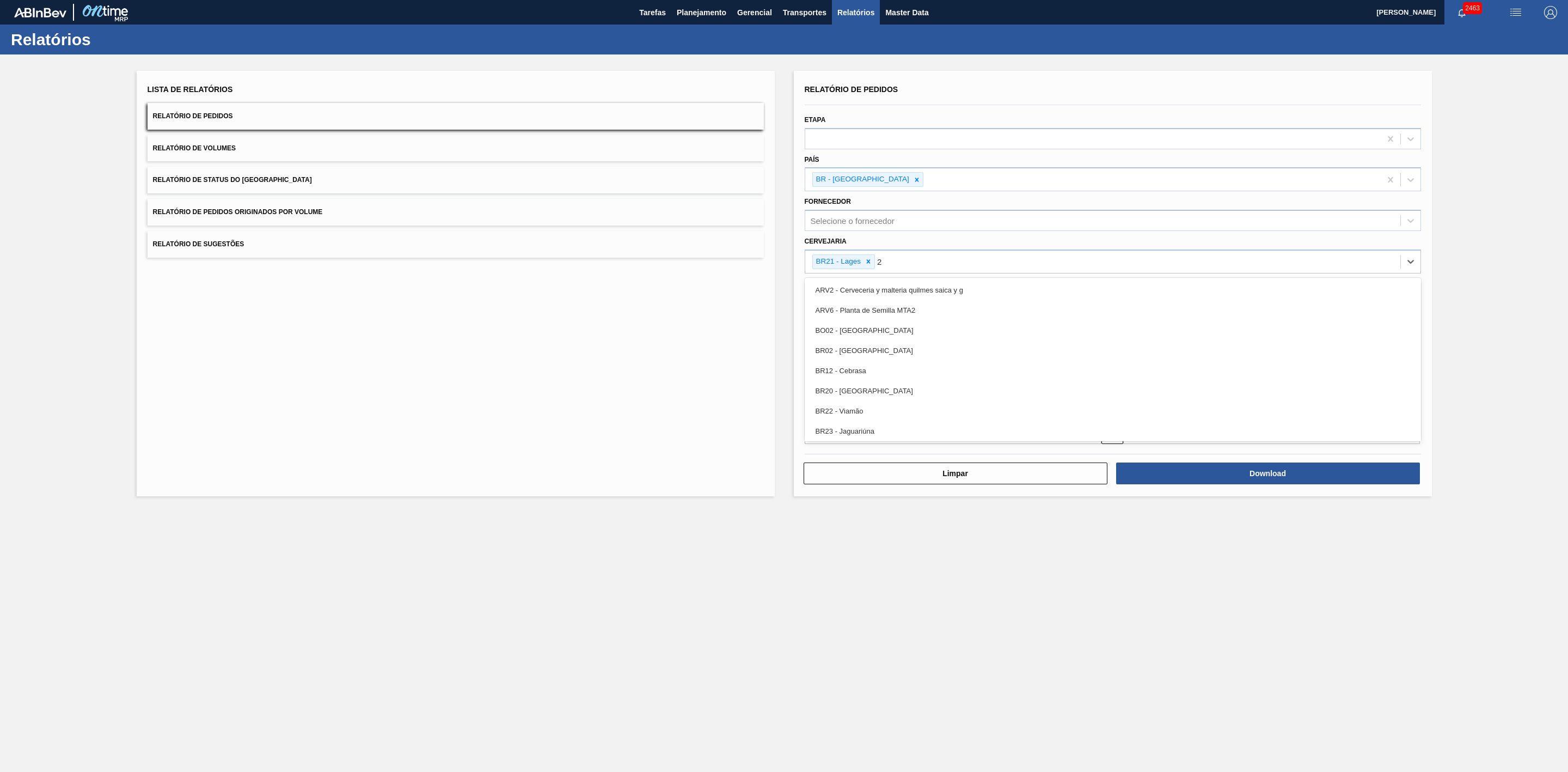
type input "22"
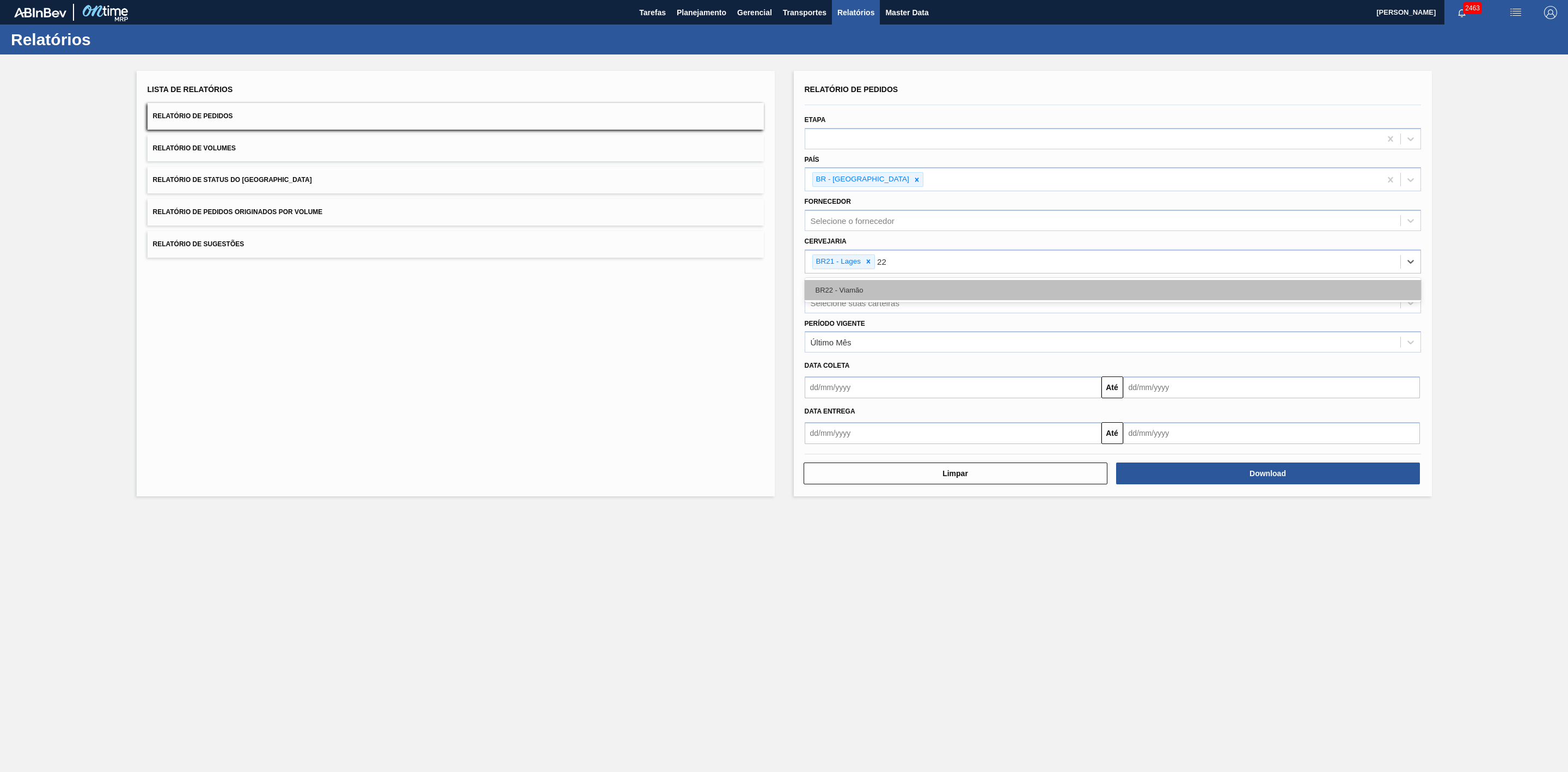
click at [861, 293] on div "BR22 - Viamão" at bounding box center [1113, 290] width 617 height 20
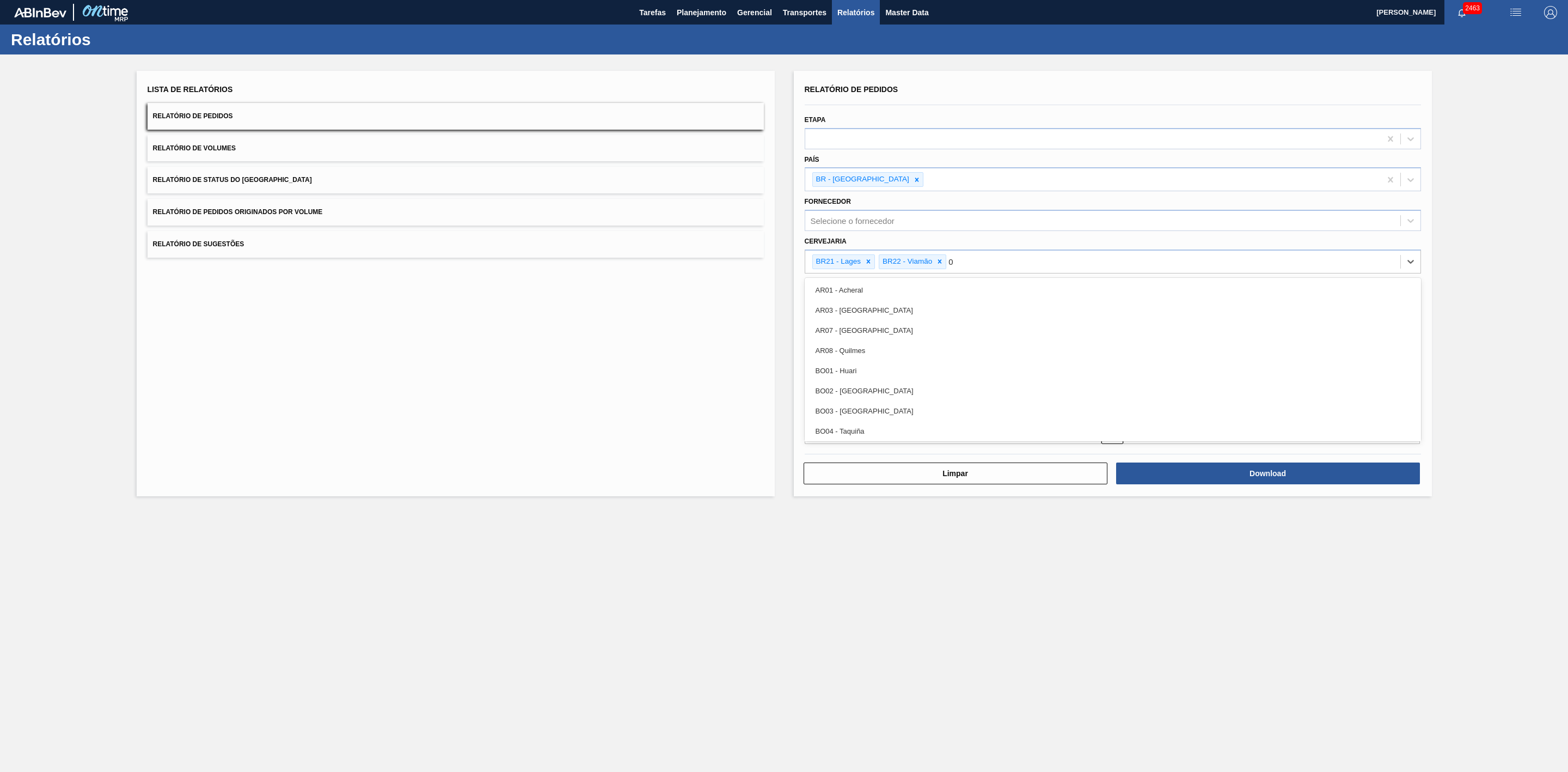
type input "09"
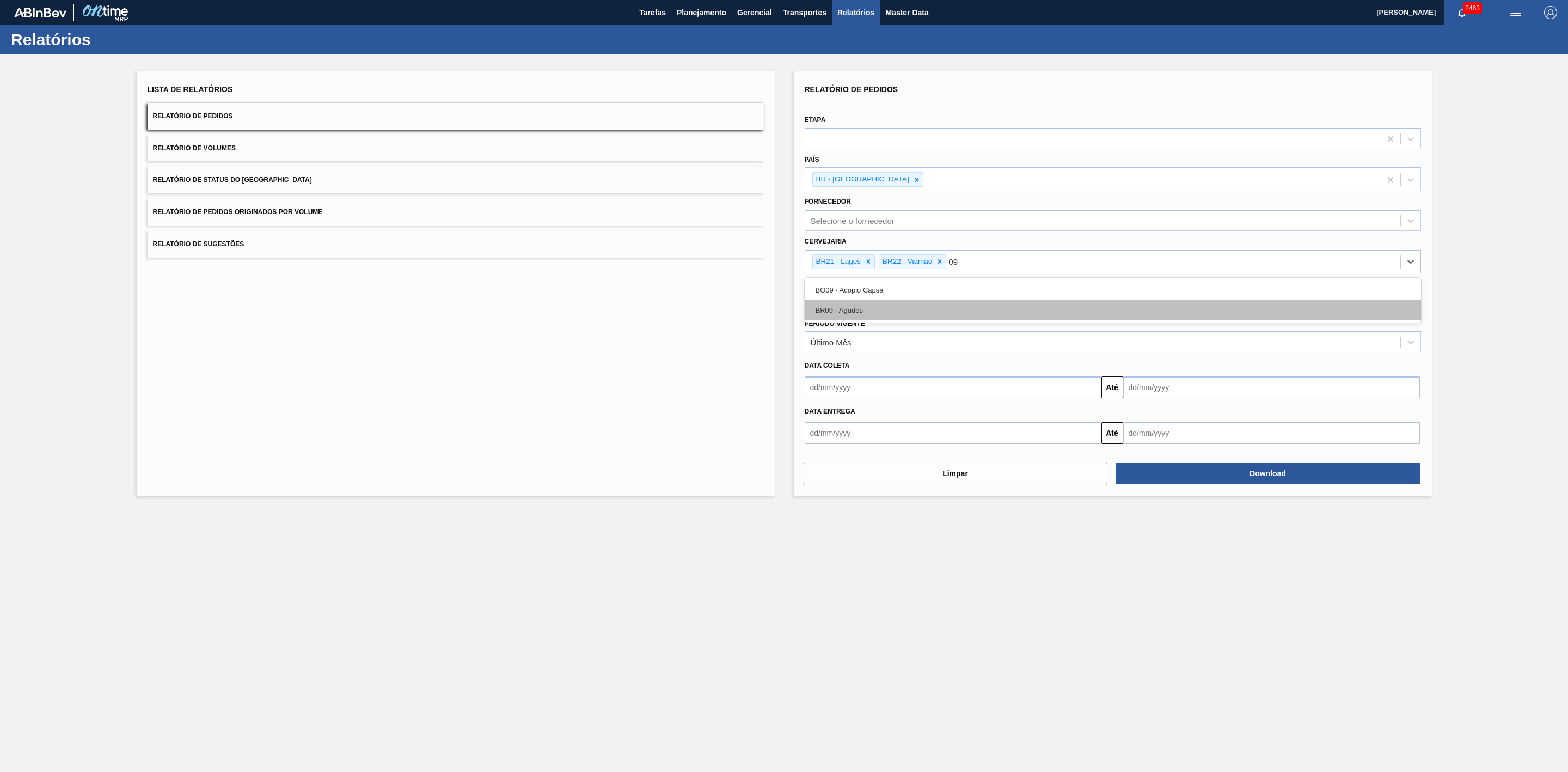
click at [868, 313] on div "BR09 - Agudos" at bounding box center [1113, 309] width 617 height 20
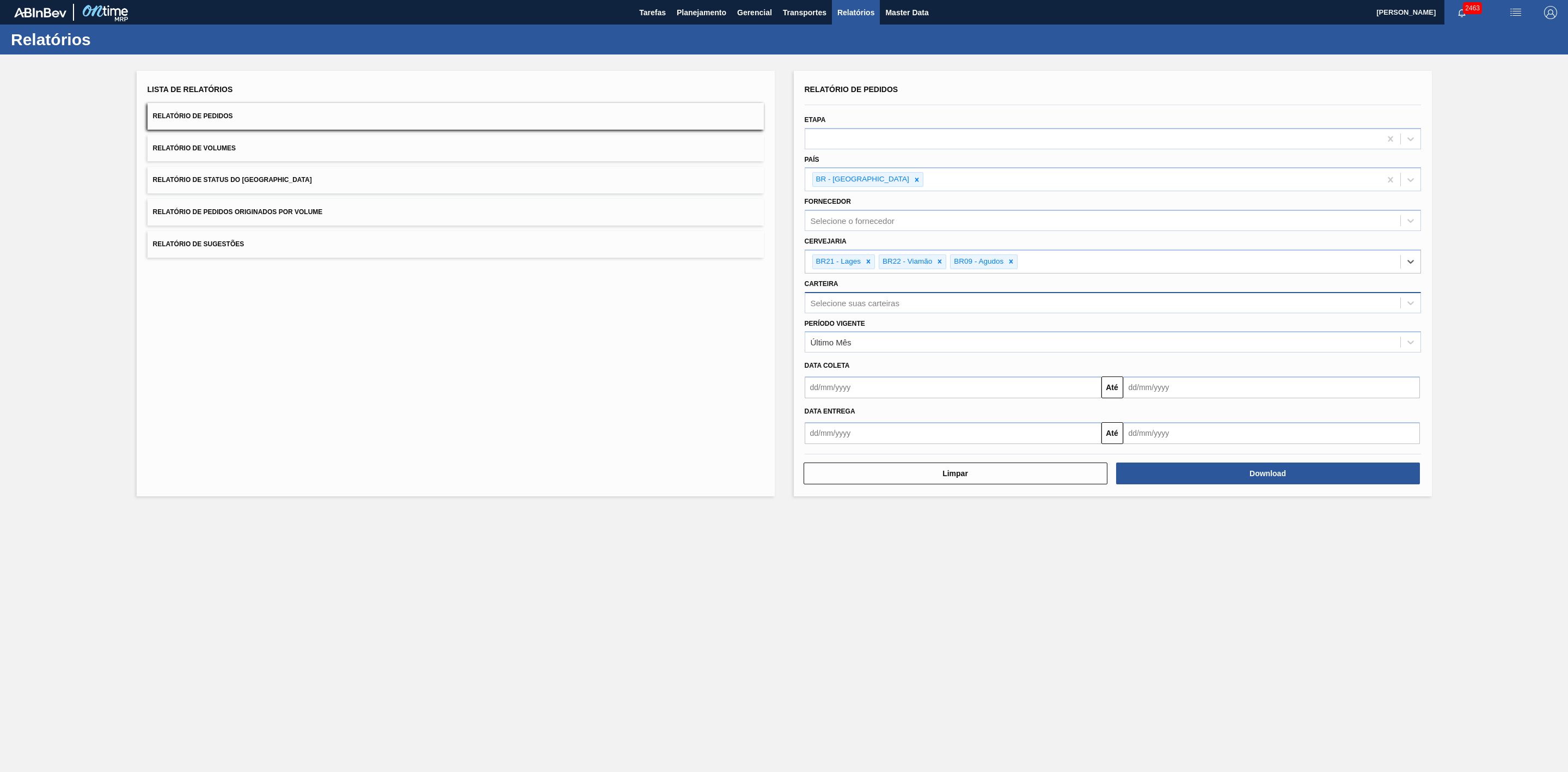
click at [861, 301] on div "Selecione suas carteiras" at bounding box center [855, 302] width 89 height 10
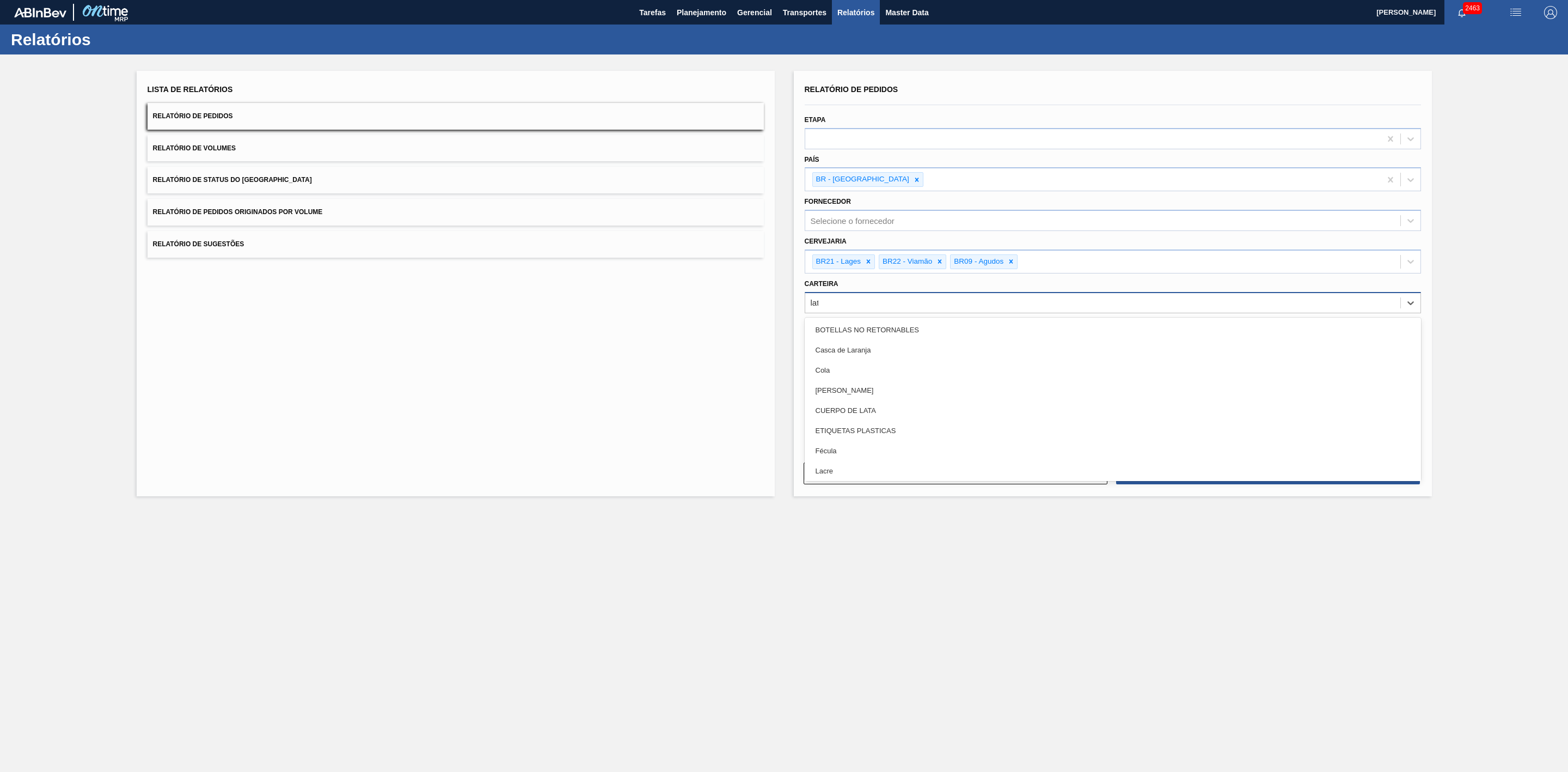
type input "lata"
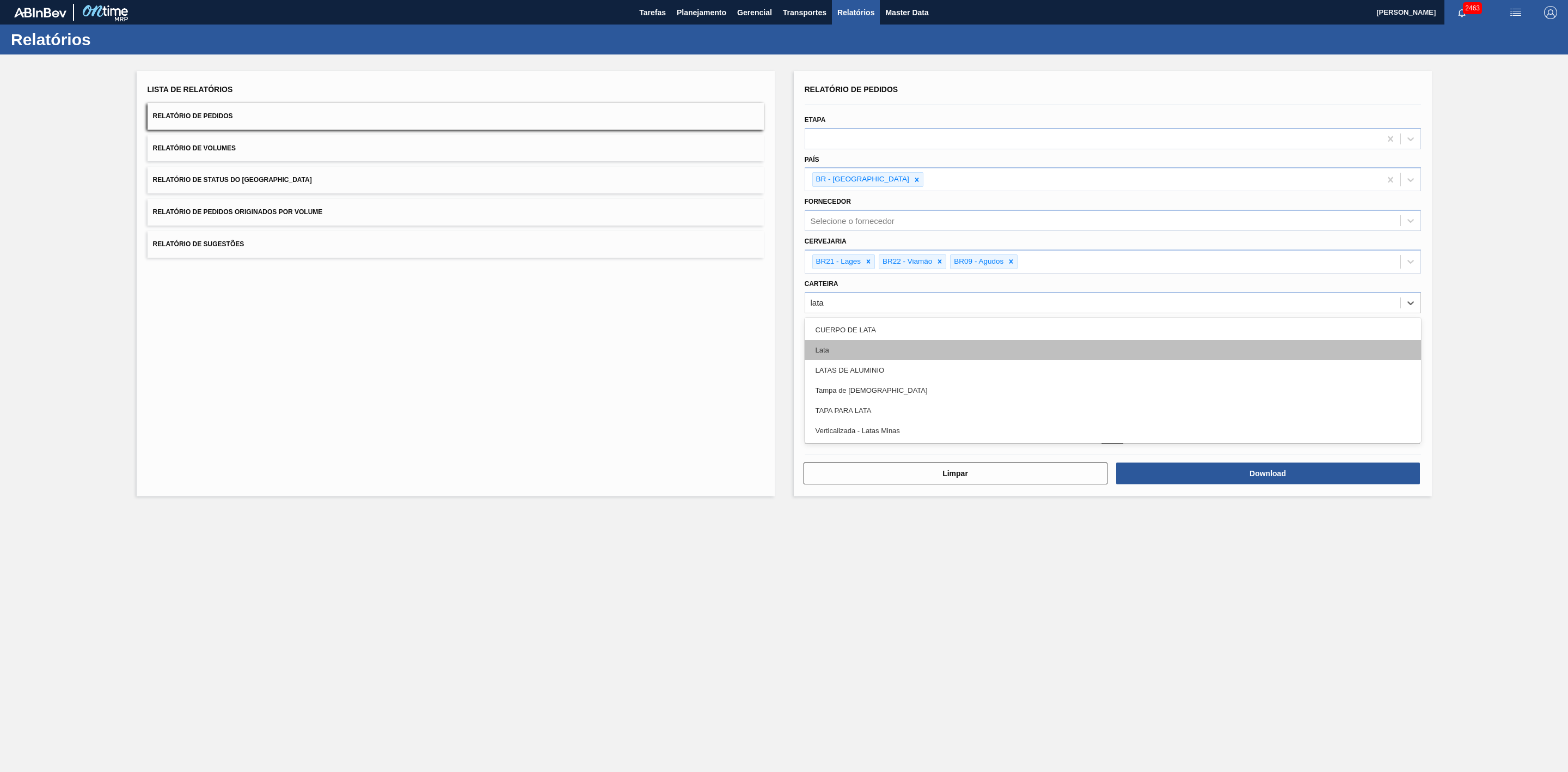
click at [848, 342] on div "Lata" at bounding box center [1113, 349] width 617 height 20
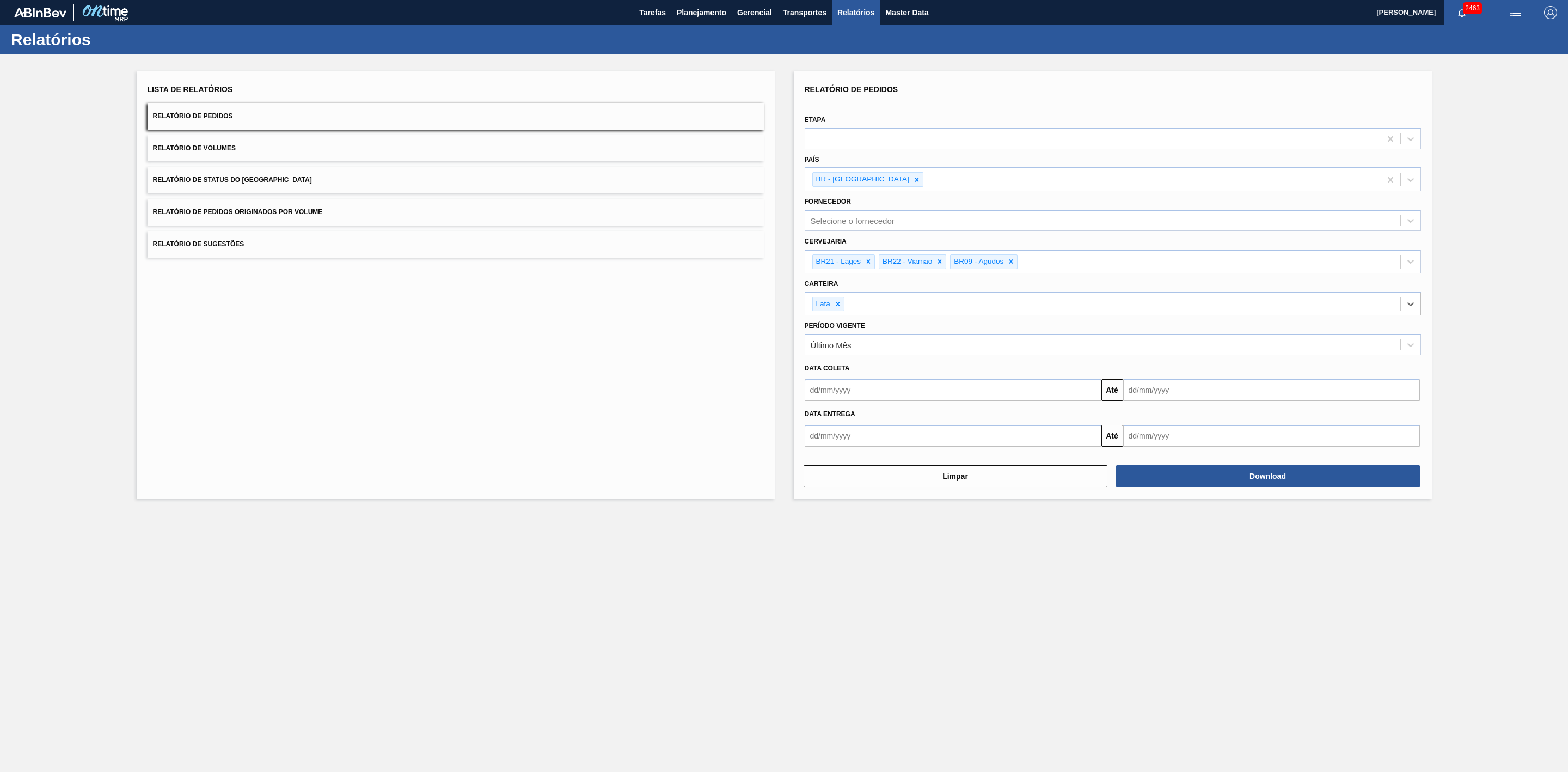
click at [878, 391] on input "text" at bounding box center [953, 389] width 297 height 22
click at [832, 418] on div "setembro 2025" at bounding box center [871, 416] width 131 height 10
click at [891, 454] on div "4" at bounding box center [888, 451] width 14 height 14
type input "[DATE]"
drag, startPoint x: 1160, startPoint y: 397, endPoint x: 1161, endPoint y: 404, distance: 7.1
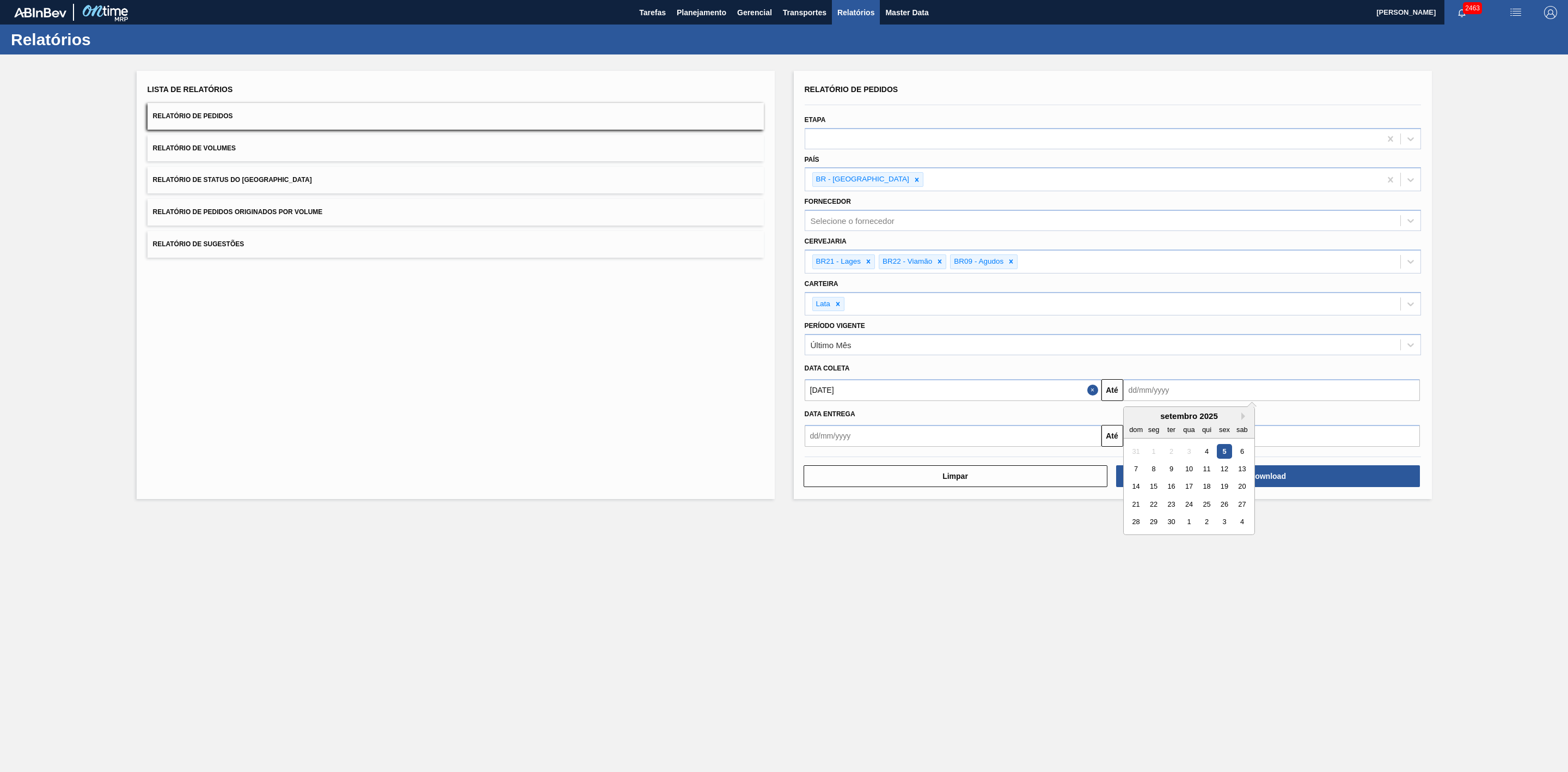
click at [1160, 397] on input "text" at bounding box center [1272, 389] width 297 height 22
click at [1141, 419] on div "setembro 2025" at bounding box center [1189, 416] width 131 height 10
click at [1219, 454] on div "5" at bounding box center [1224, 451] width 14 height 14
type input "[DATE]"
click at [1231, 475] on button "Download" at bounding box center [1268, 475] width 304 height 22
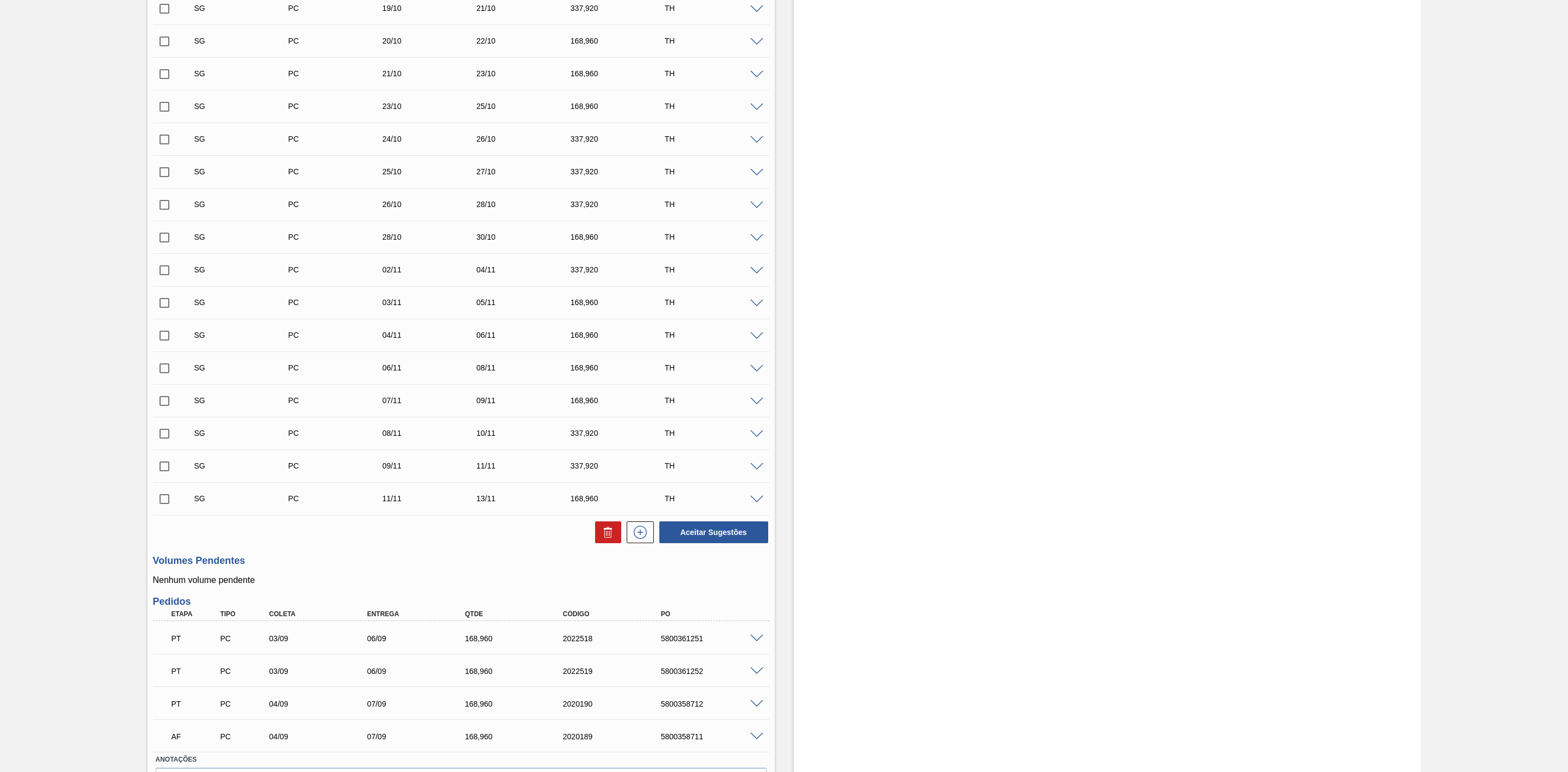
scroll to position [647, 0]
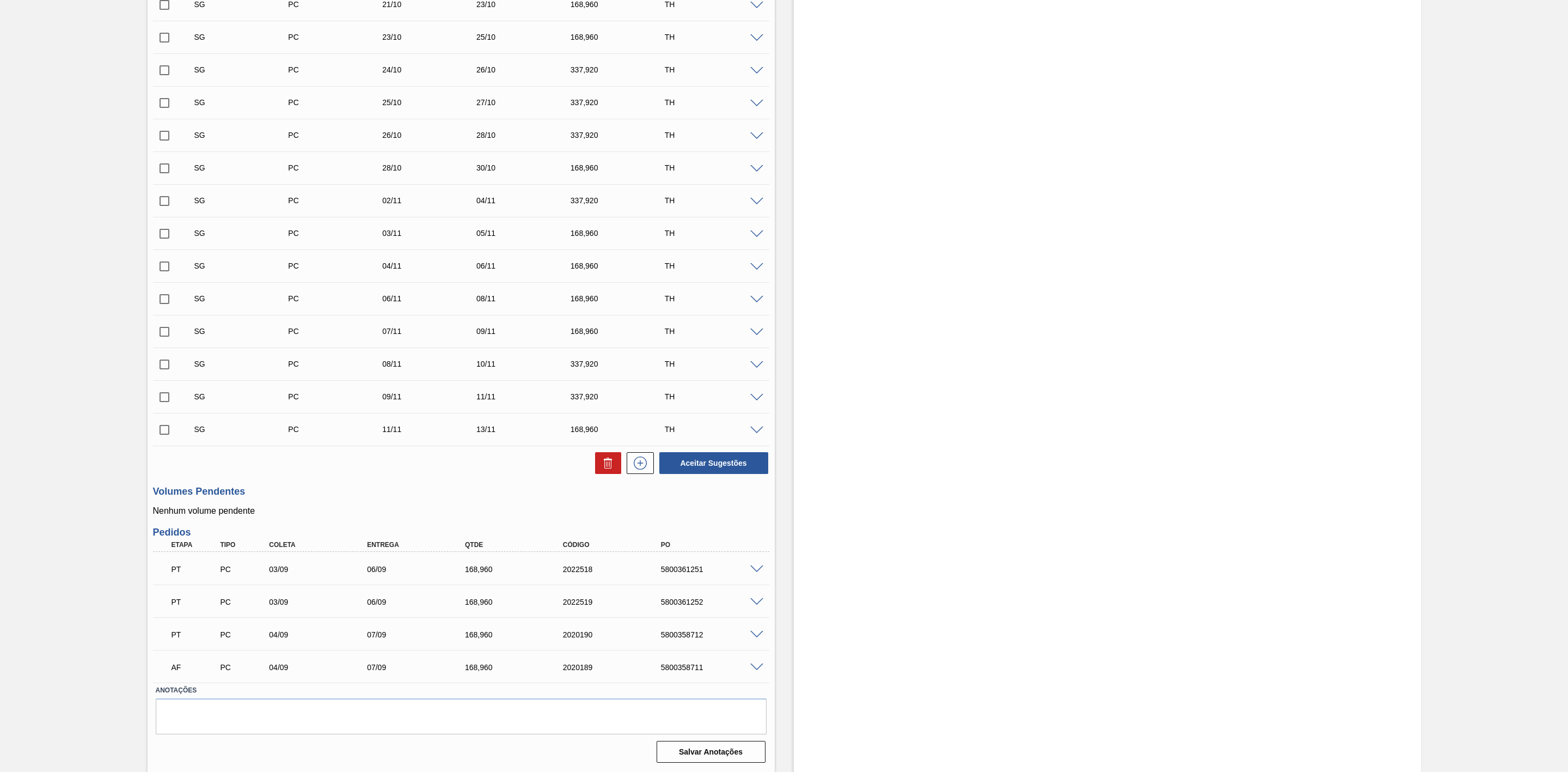
click at [752, 668] on span at bounding box center [757, 668] width 13 height 8
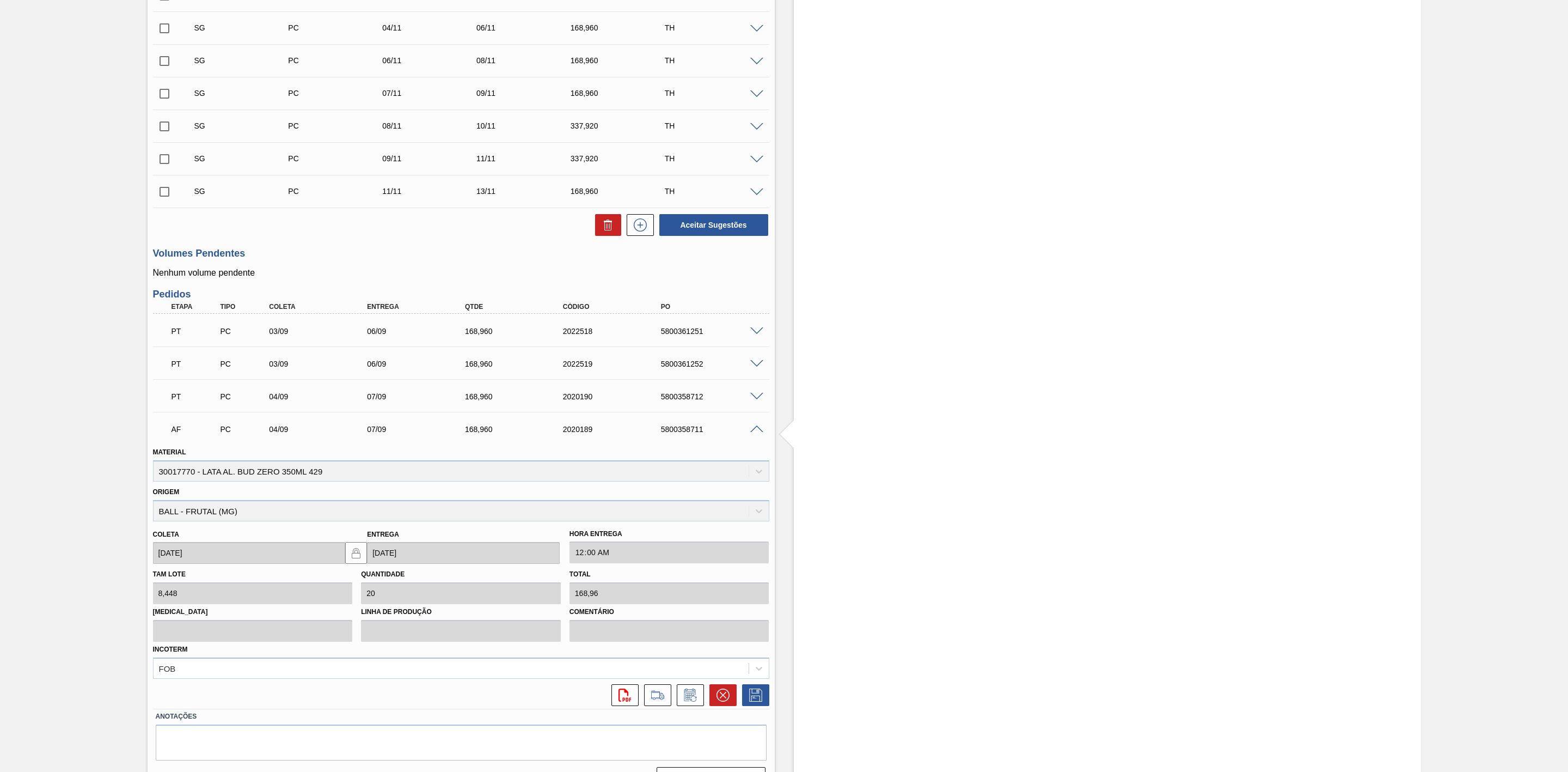
scroll to position [912, 0]
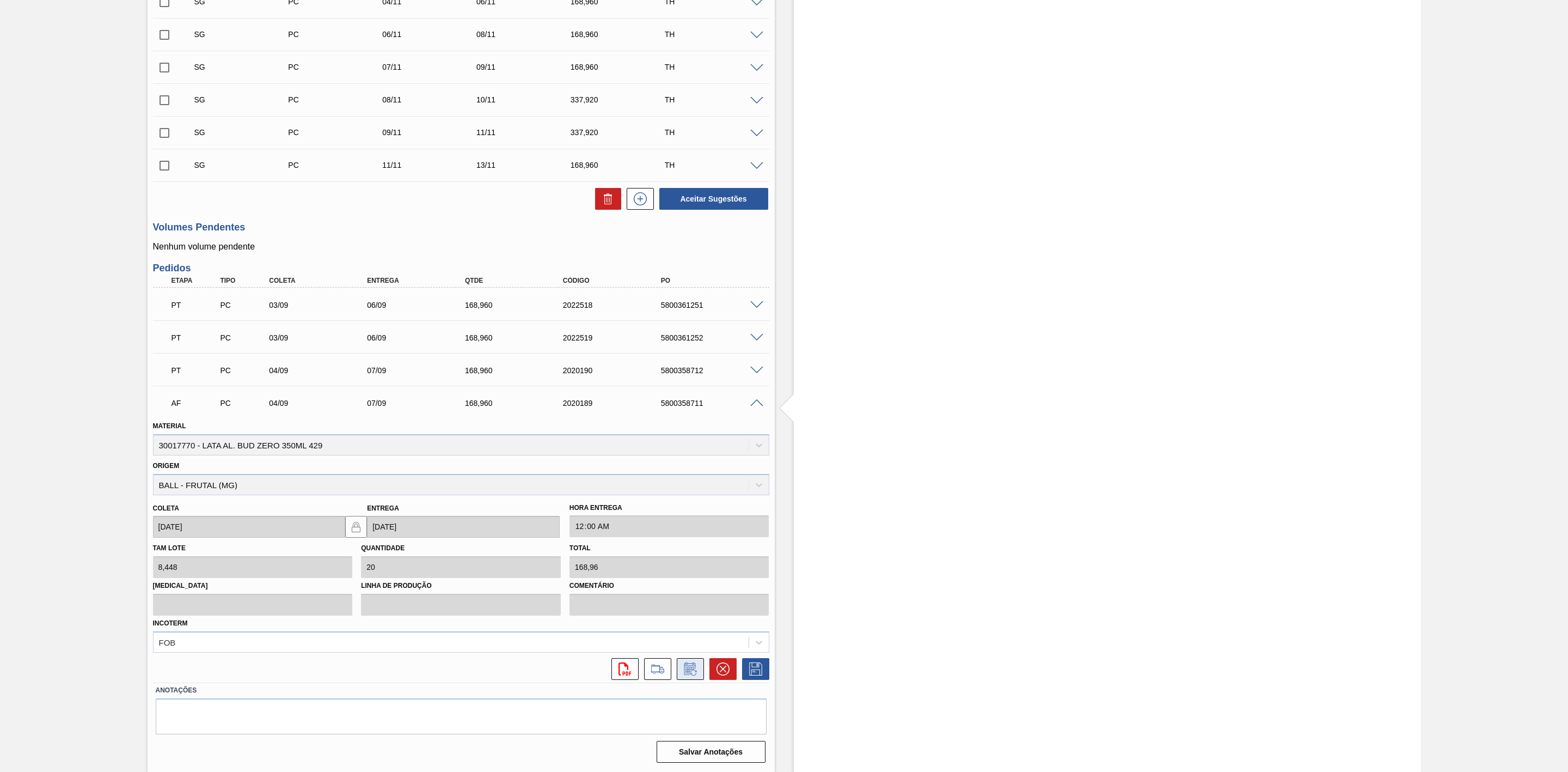
click at [687, 665] on icon at bounding box center [691, 668] width 18 height 13
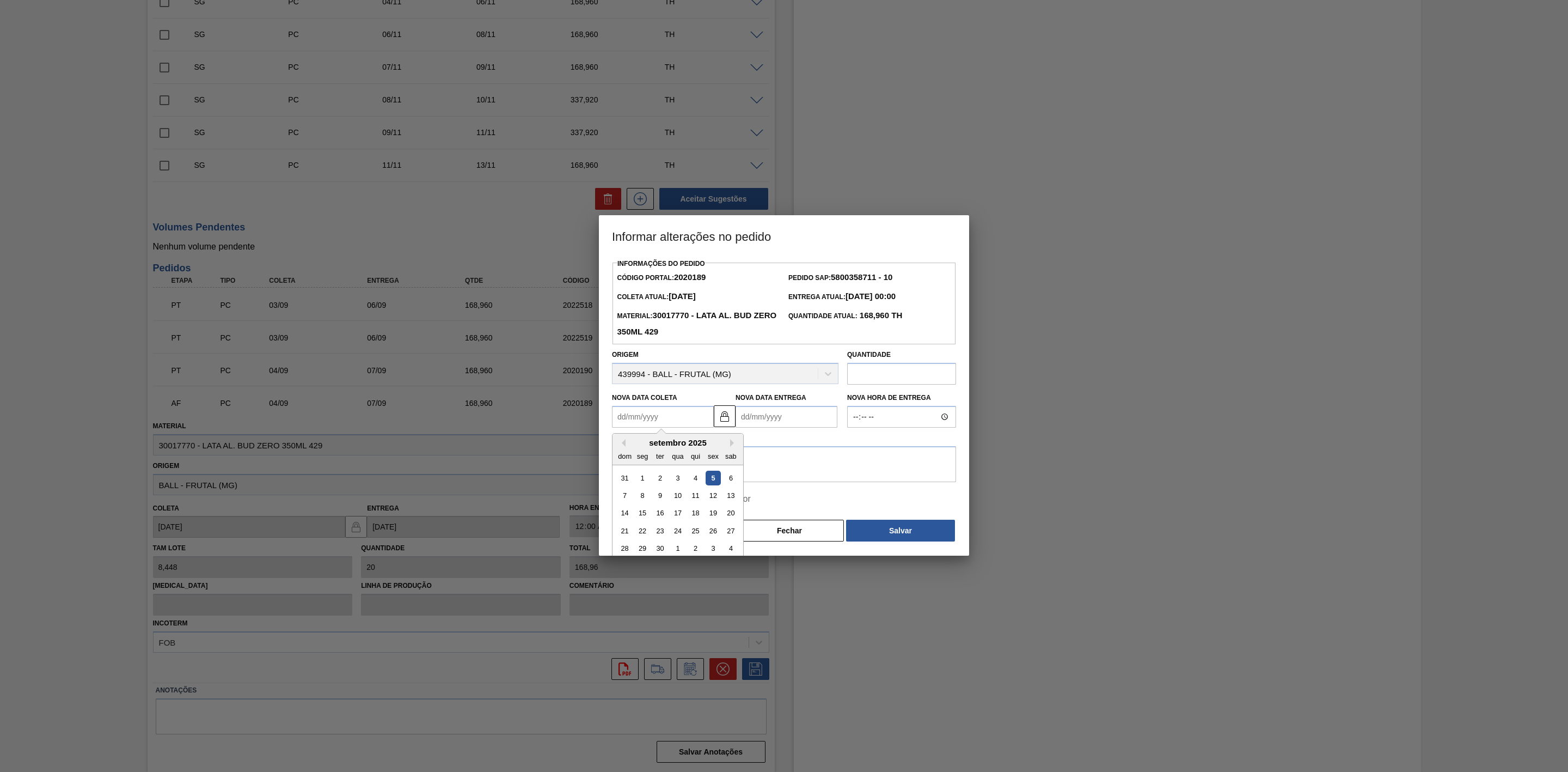
click at [691, 423] on Coleta2020189 "Nova Data Coleta" at bounding box center [663, 416] width 102 height 22
click at [717, 479] on div "5" at bounding box center [713, 478] width 14 height 14
type Coleta2020189 "[DATE]"
type Entrega2020189 "[DATE]"
click at [726, 463] on textarea at bounding box center [784, 463] width 345 height 36
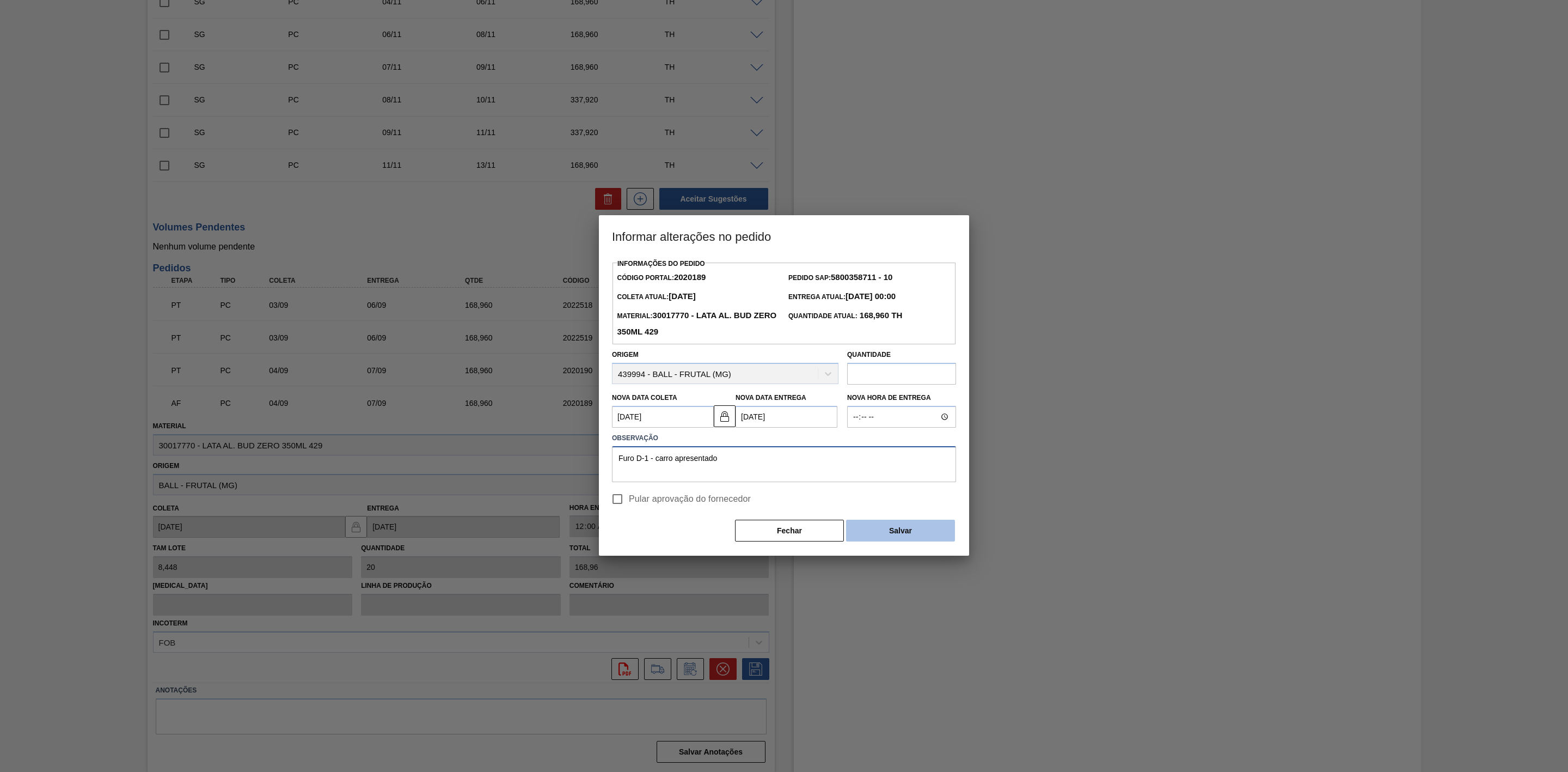
type textarea "Furo D-1 - carro apresentado"
click at [884, 522] on button "Salvar" at bounding box center [900, 530] width 109 height 22
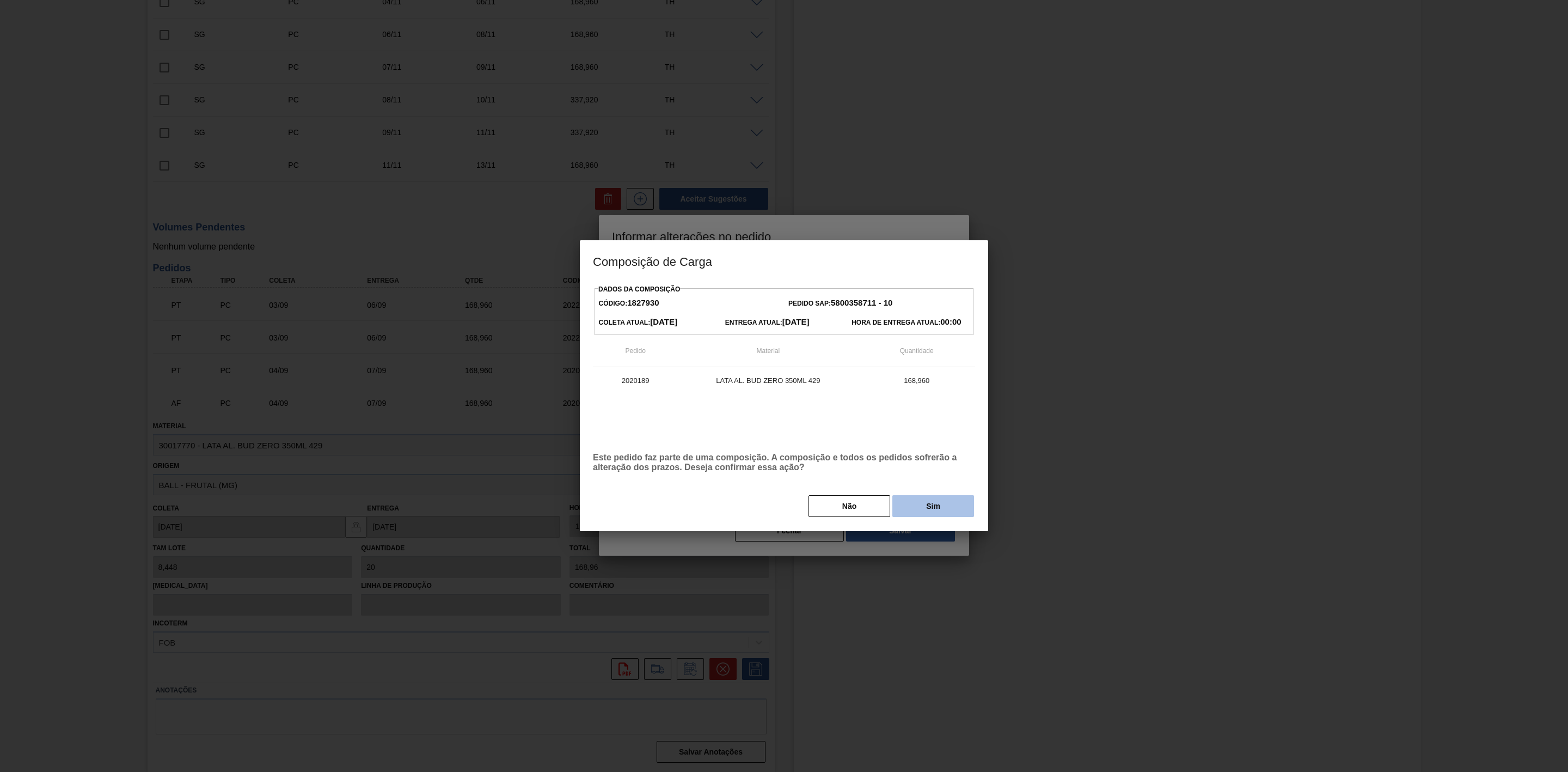
click at [920, 504] on button "Sim" at bounding box center [933, 506] width 81 height 22
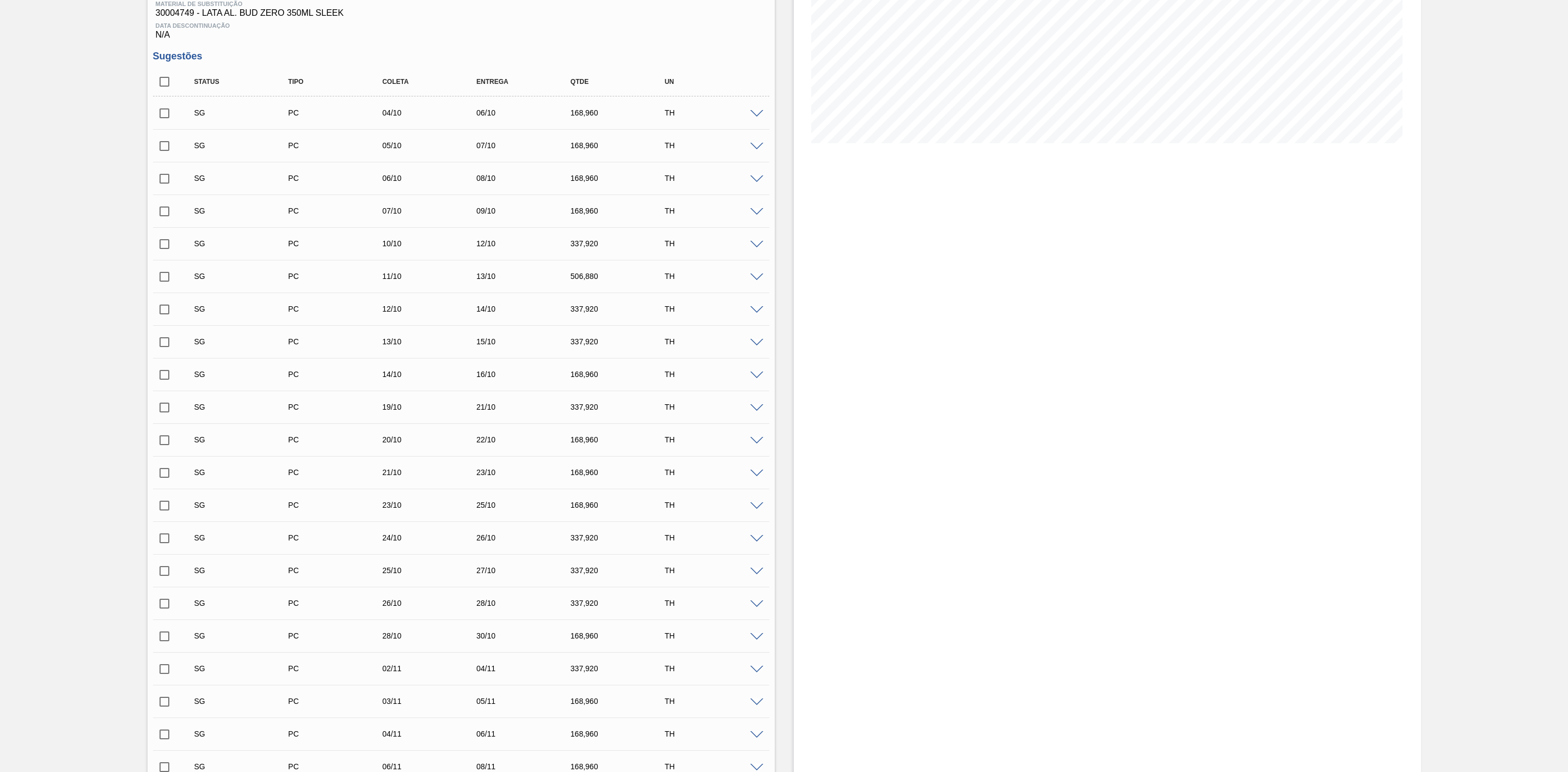
scroll to position [0, 0]
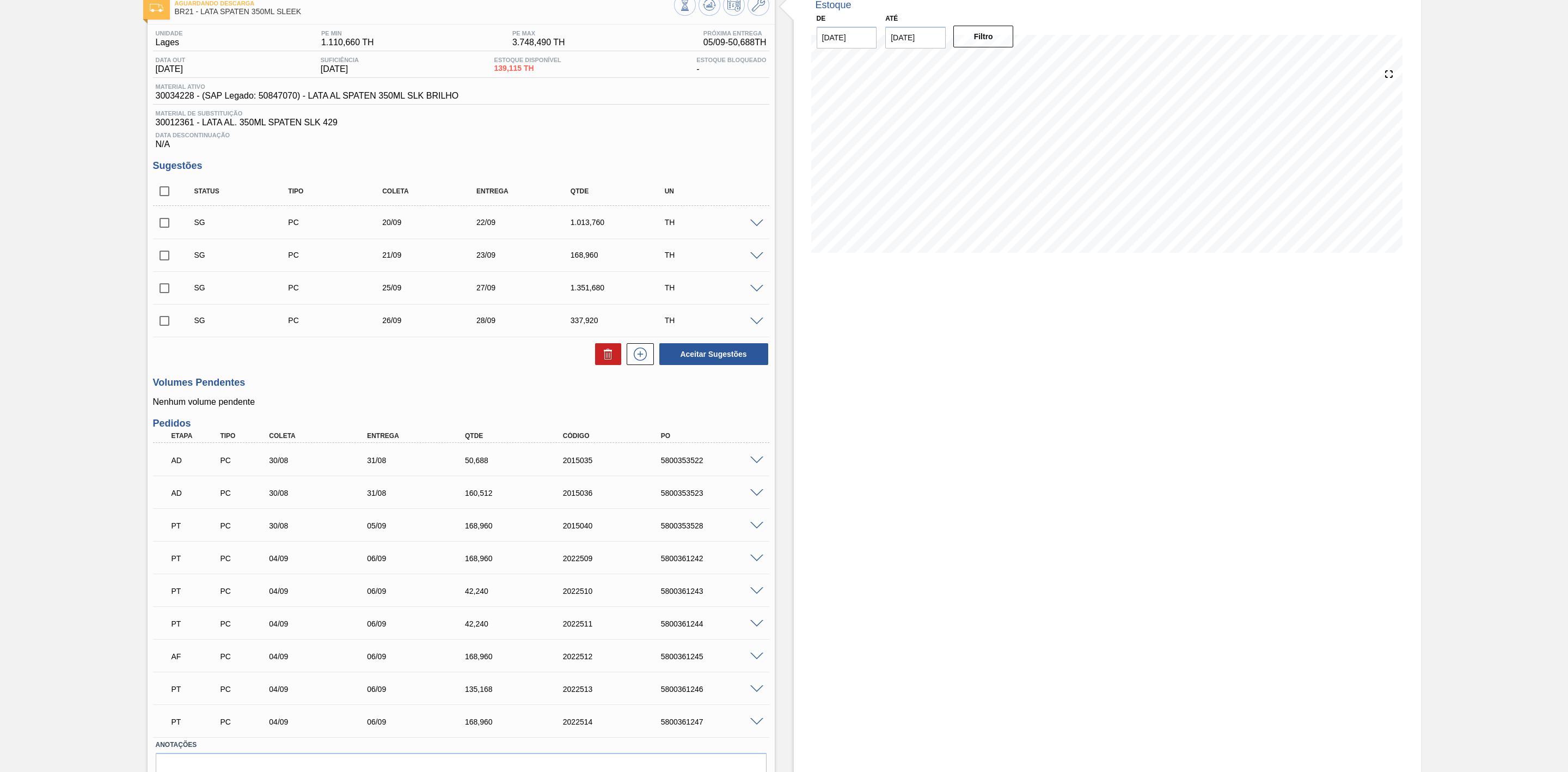
scroll to position [124, 0]
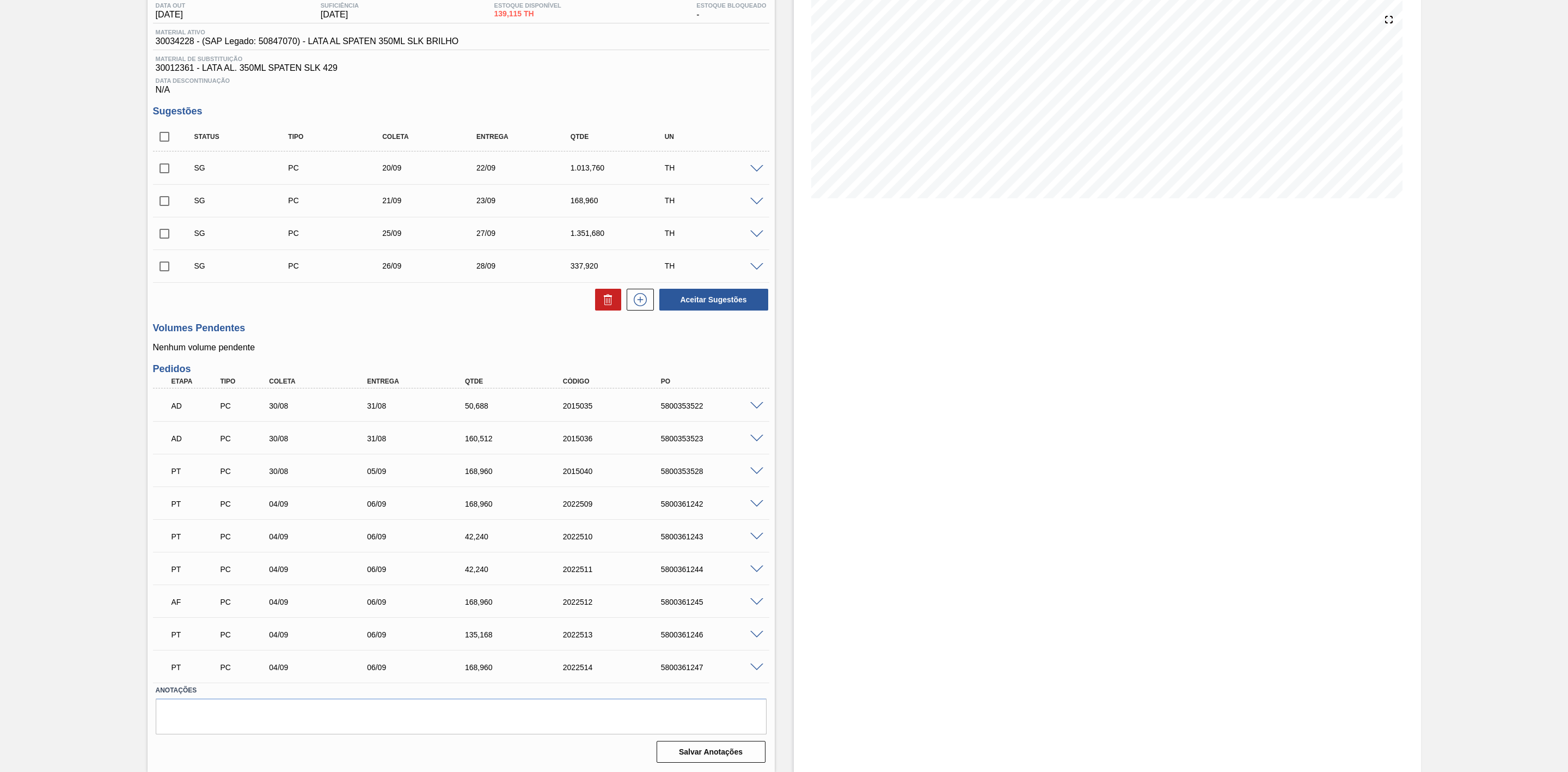
click at [756, 601] on span at bounding box center [757, 602] width 13 height 8
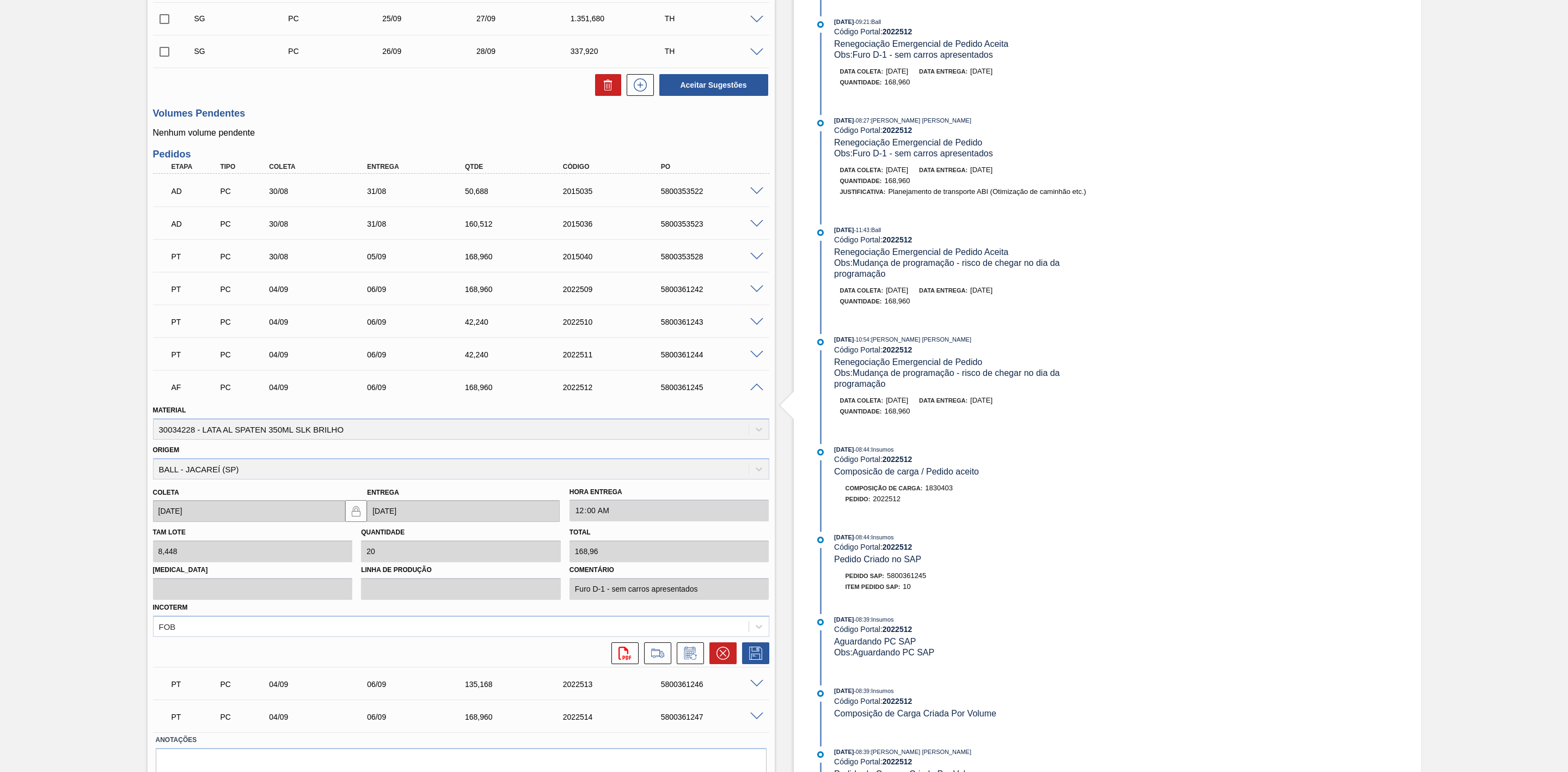
scroll to position [370, 0]
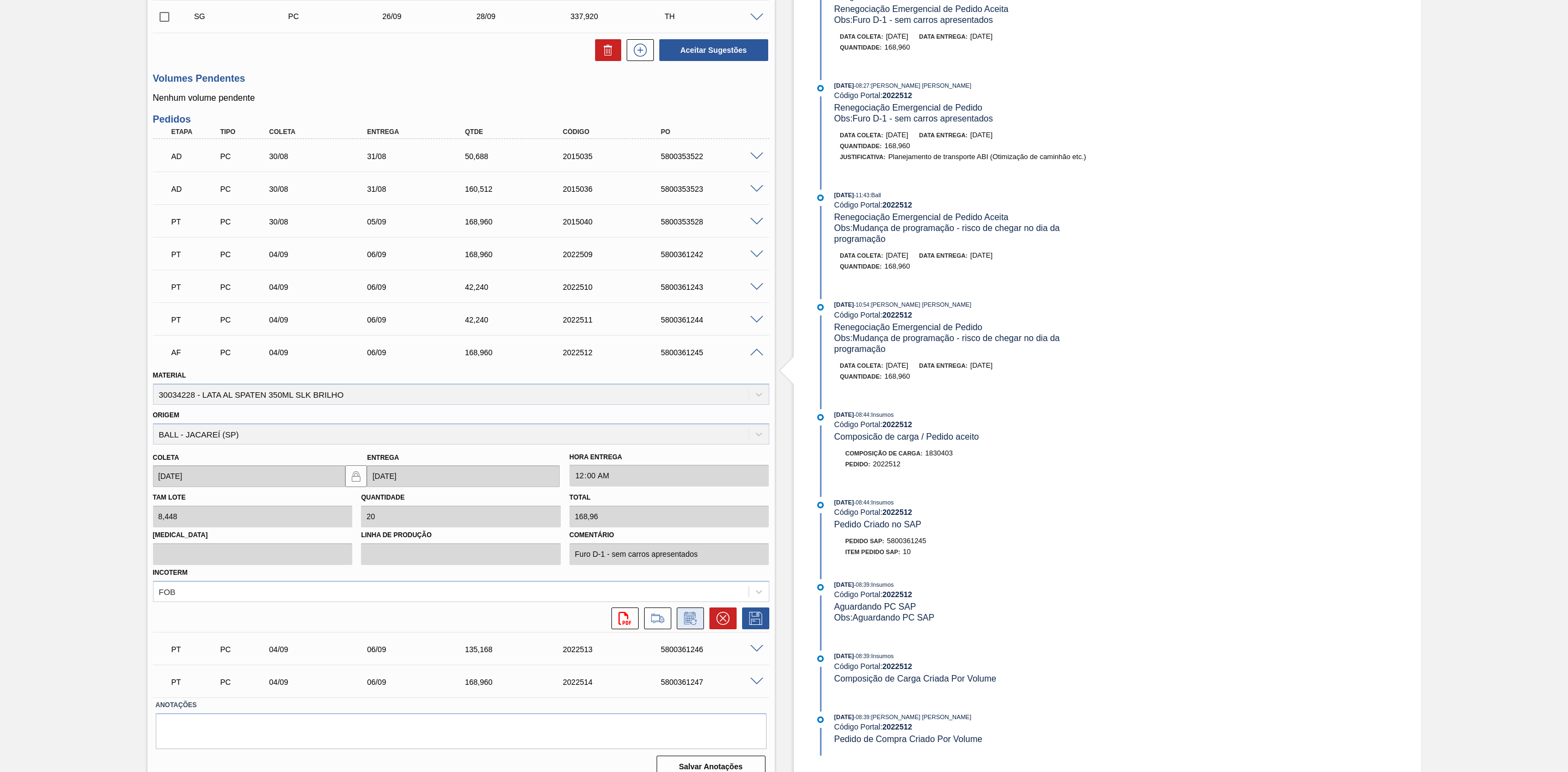
click at [693, 624] on icon at bounding box center [691, 618] width 18 height 13
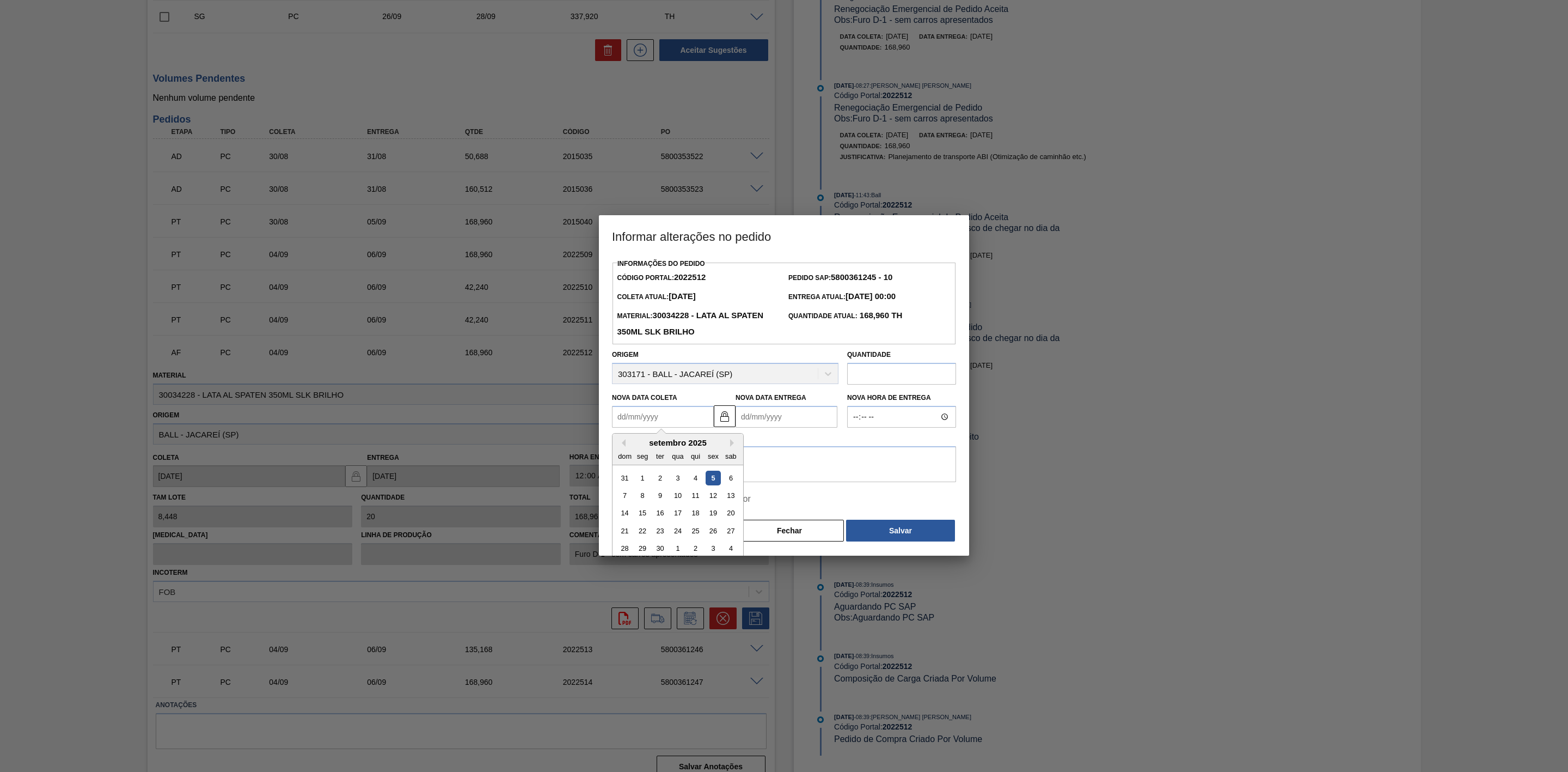
click at [667, 423] on Coleta2022512 "Nova Data Coleta" at bounding box center [663, 416] width 102 height 22
click at [726, 479] on div "6" at bounding box center [731, 478] width 14 height 14
type Coleta2022512 "[DATE]"
type Entrega2022512 "[DATE]"
click at [722, 464] on textarea at bounding box center [784, 463] width 345 height 36
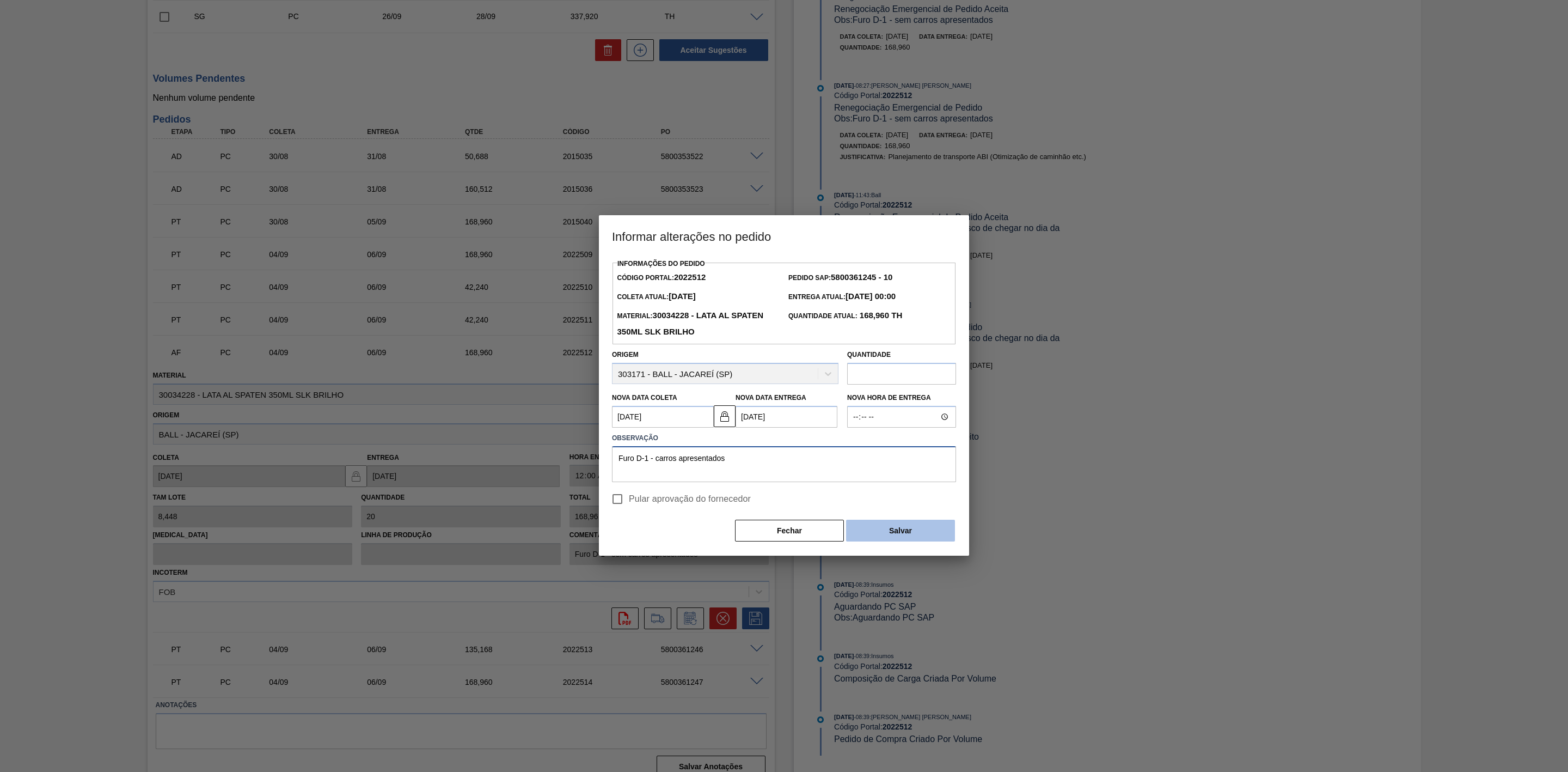
type textarea "Furo D-1 - carros apresentados"
click at [909, 535] on button "Salvar" at bounding box center [900, 530] width 109 height 22
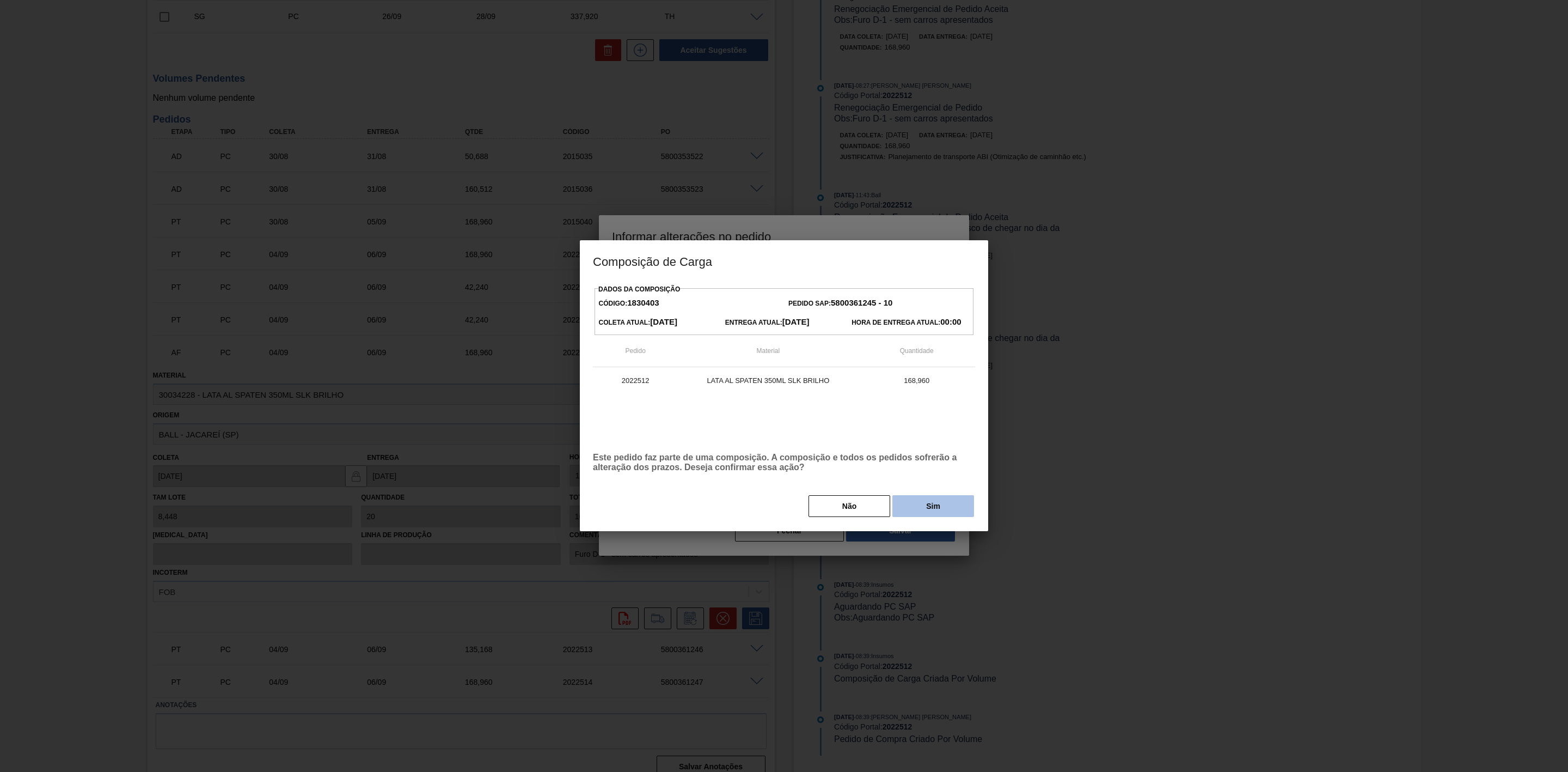
click at [933, 500] on button "Sim" at bounding box center [933, 506] width 81 height 22
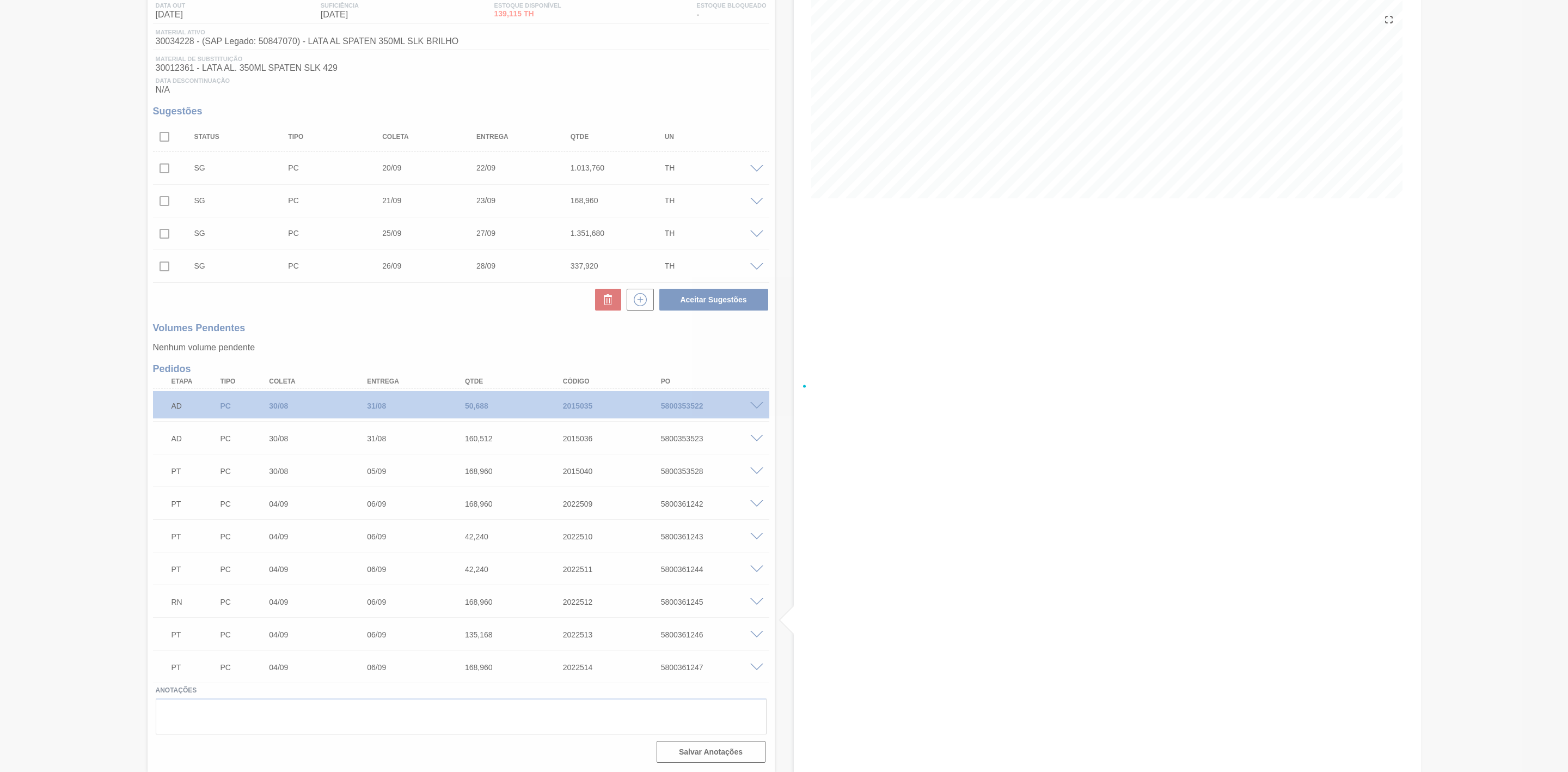
scroll to position [124, 0]
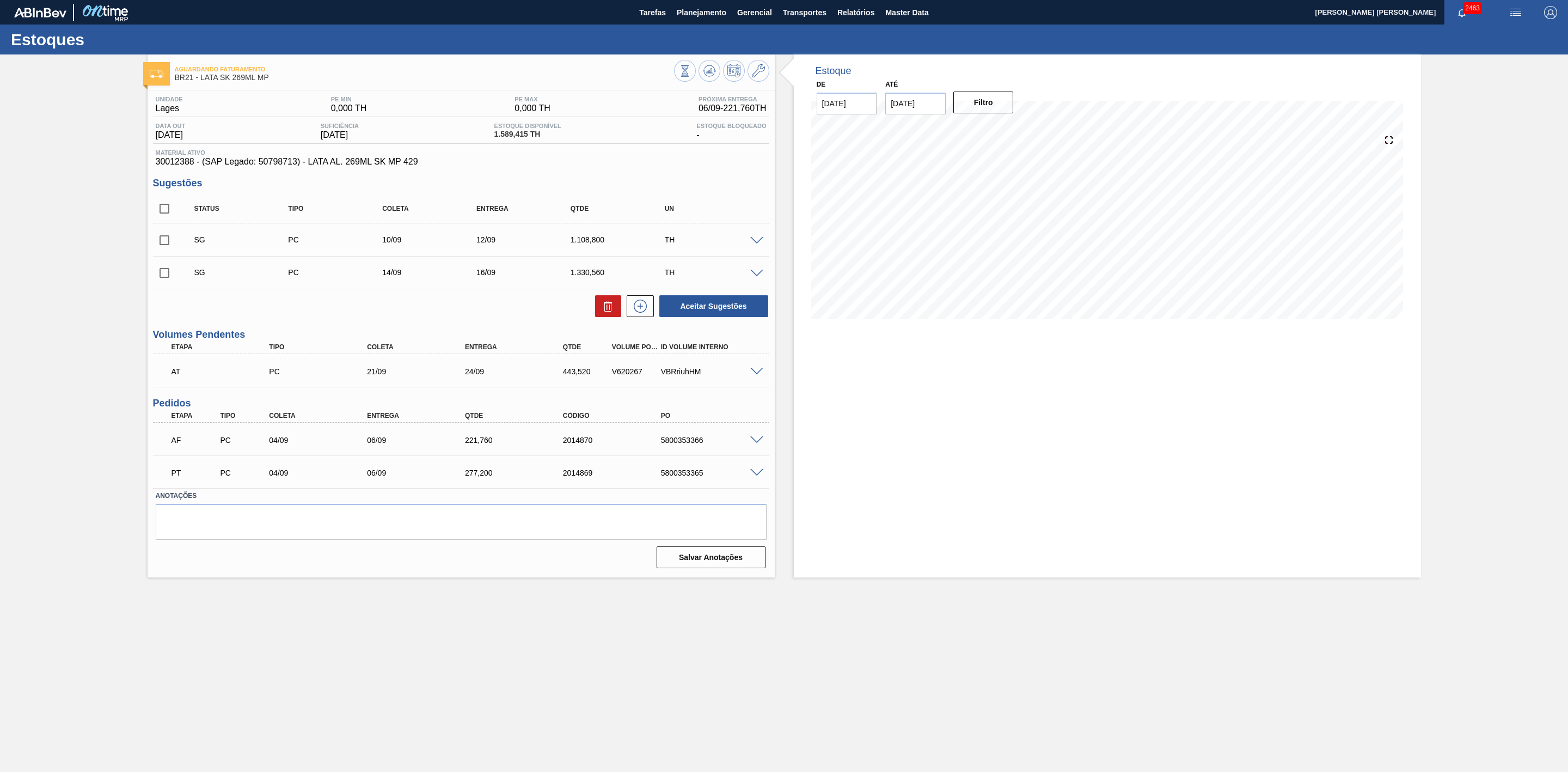
click at [166, 248] on input "checkbox" at bounding box center [164, 240] width 23 height 23
click at [607, 303] on icon at bounding box center [608, 302] width 8 height 2
checkbox input "false"
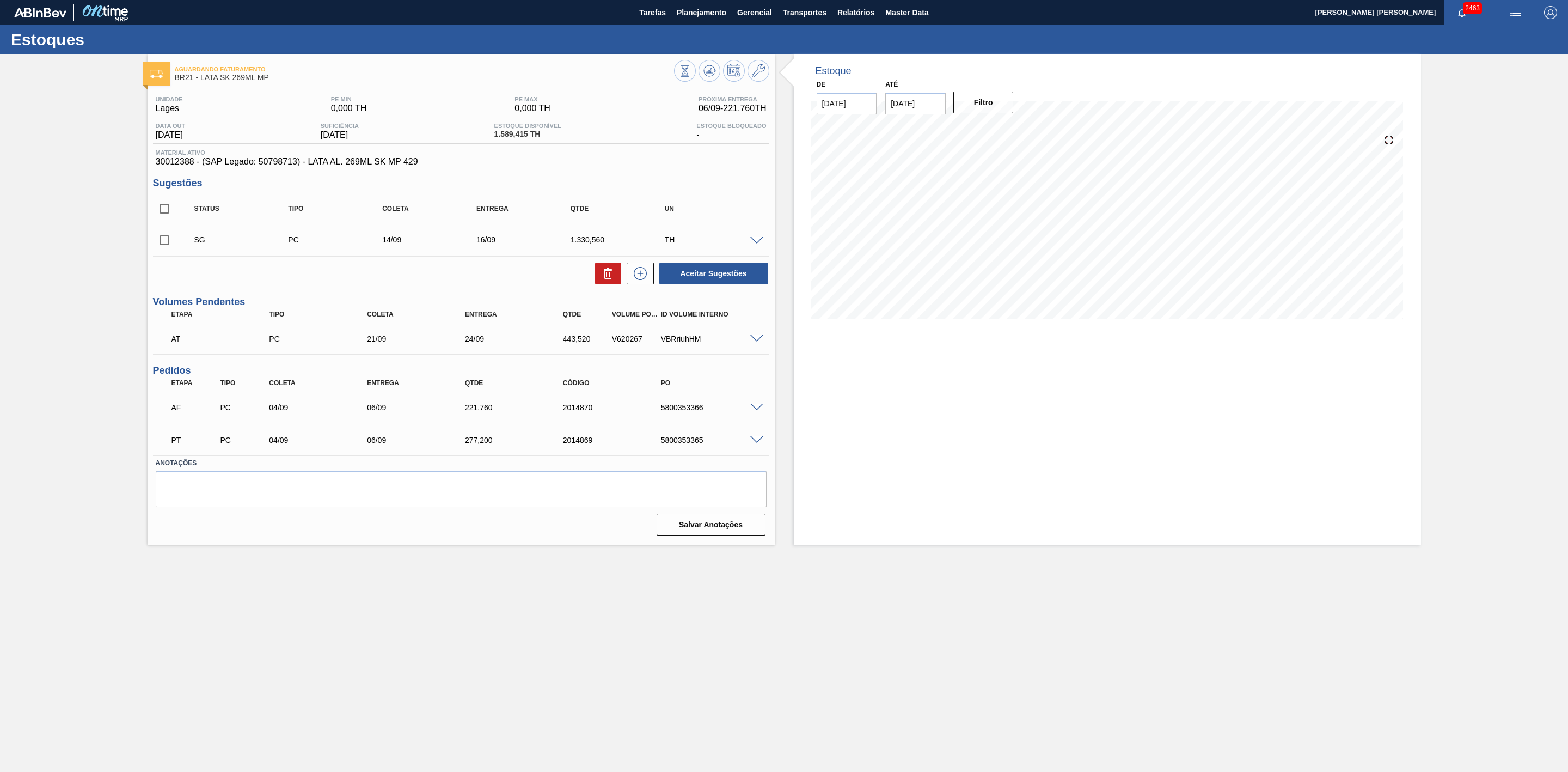
click at [166, 247] on input "checkbox" at bounding box center [164, 240] width 23 height 23
checkbox input "true"
click at [605, 270] on icon at bounding box center [608, 270] width 8 height 2
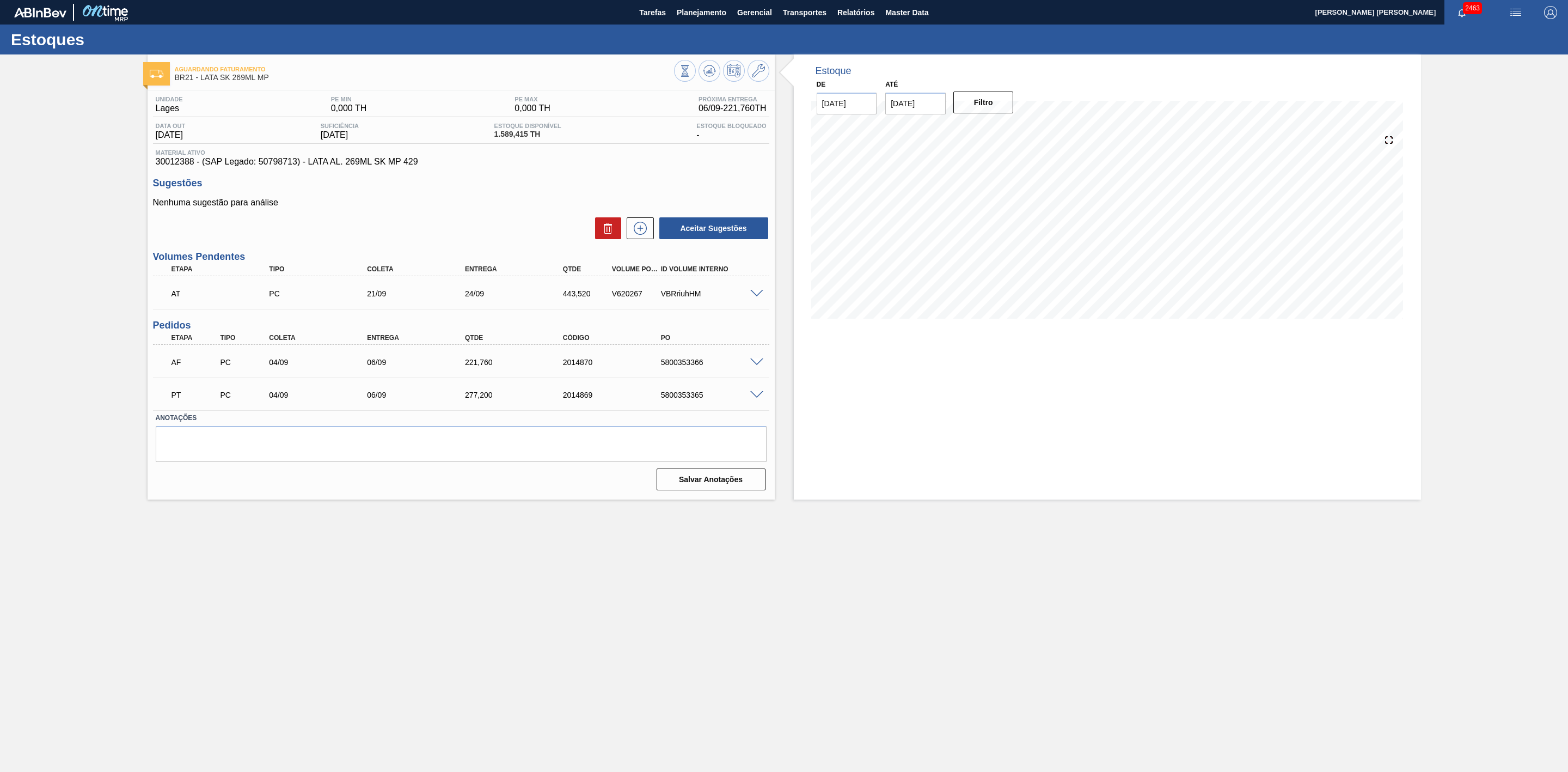
click at [758, 361] on span at bounding box center [757, 362] width 13 height 8
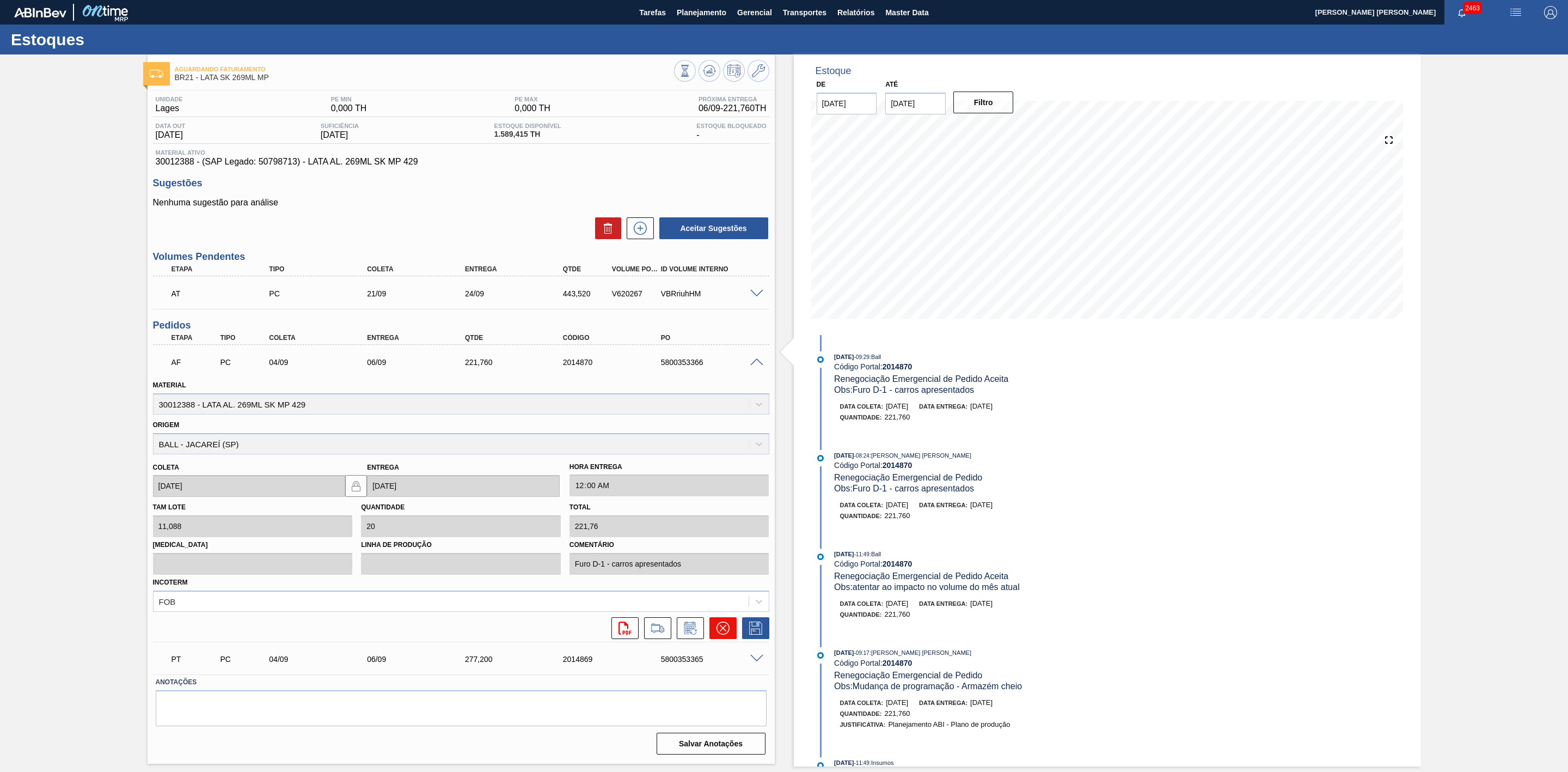
click at [717, 632] on icon at bounding box center [723, 628] width 13 height 13
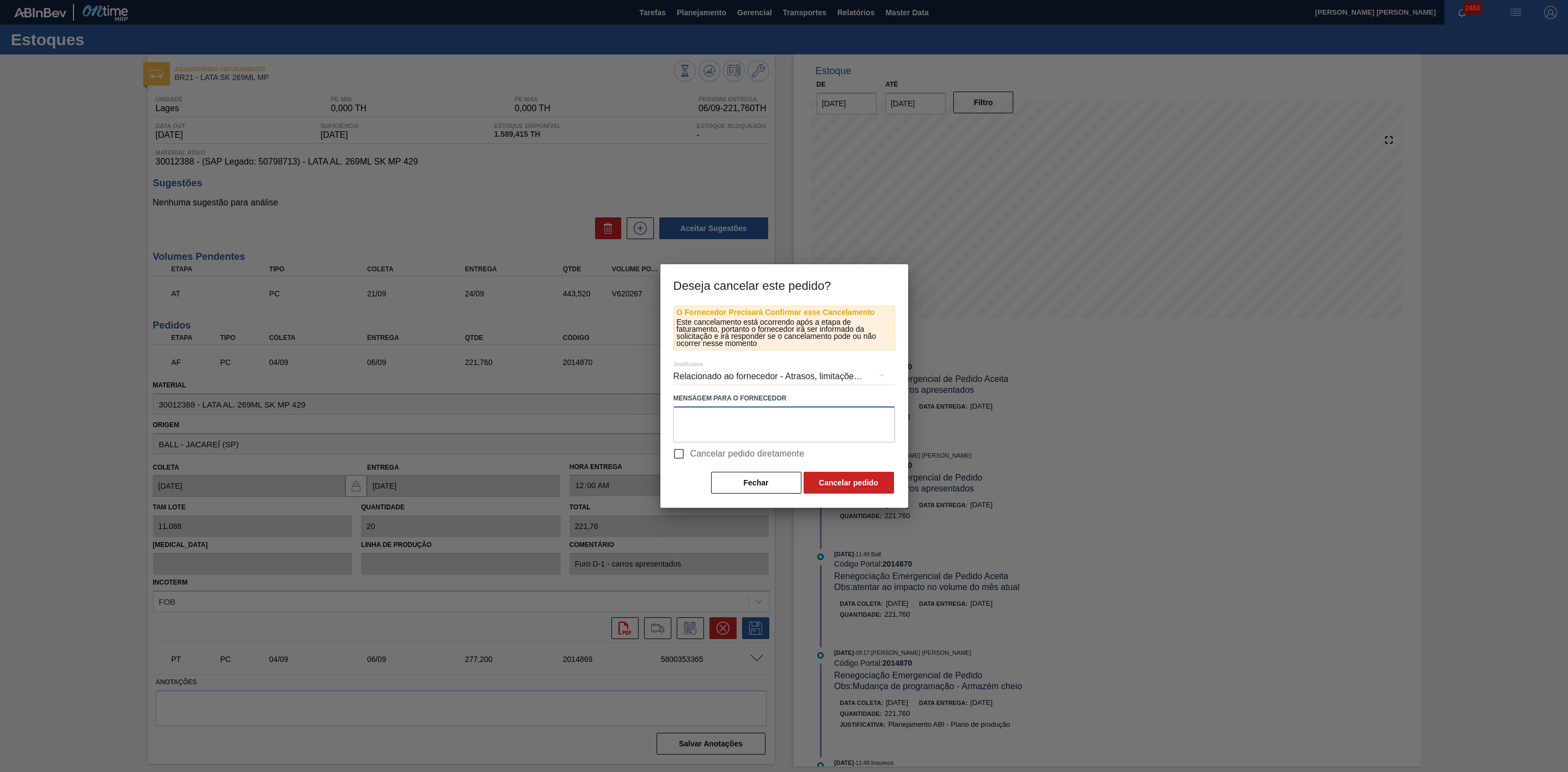
click at [711, 422] on textarea at bounding box center [785, 423] width 222 height 36
type textarea "Furo D-1"
click at [832, 479] on button "Cancelar pedido" at bounding box center [849, 482] width 90 height 22
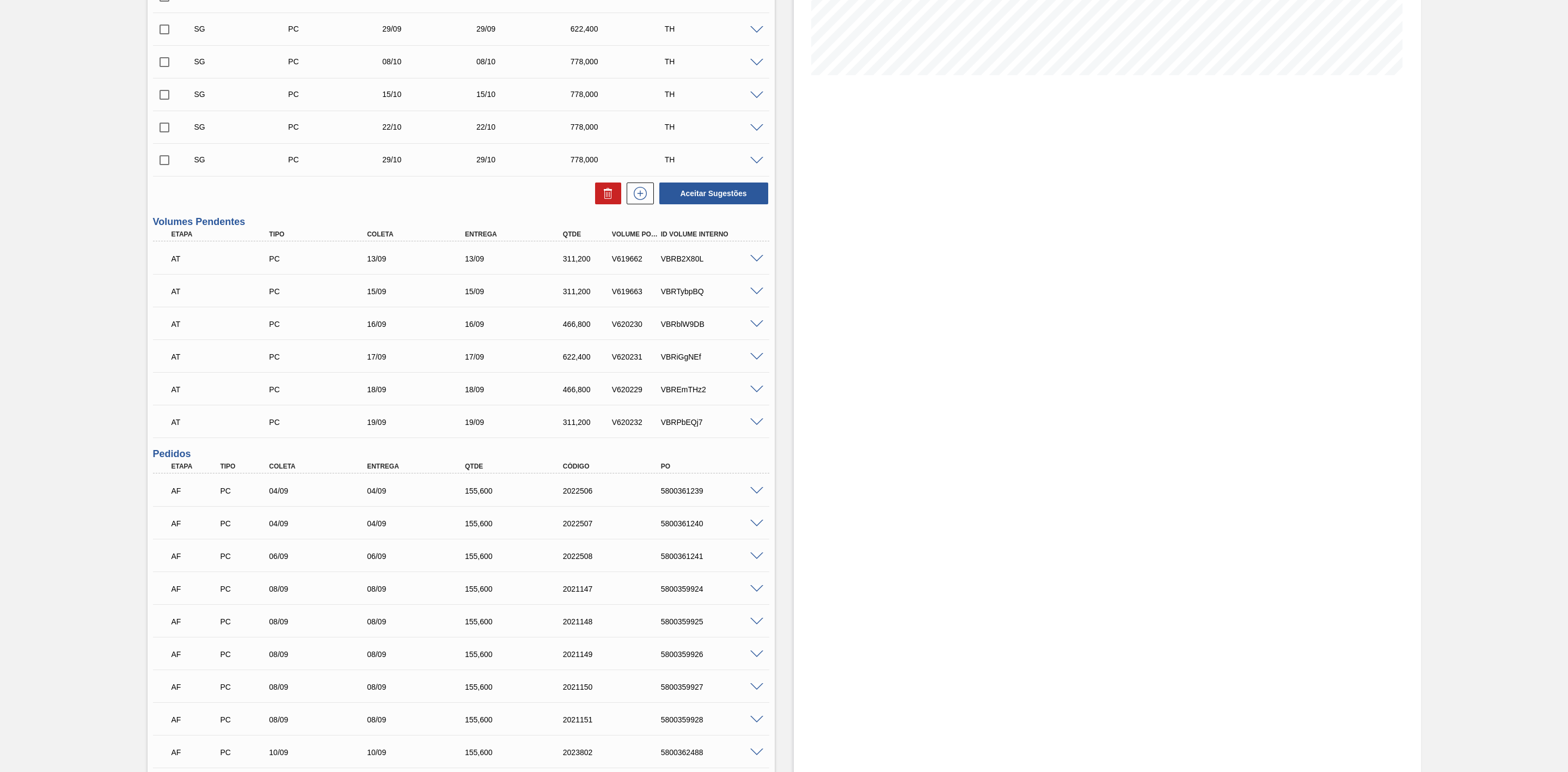
scroll to position [245, 0]
click at [754, 489] on span at bounding box center [757, 489] width 13 height 8
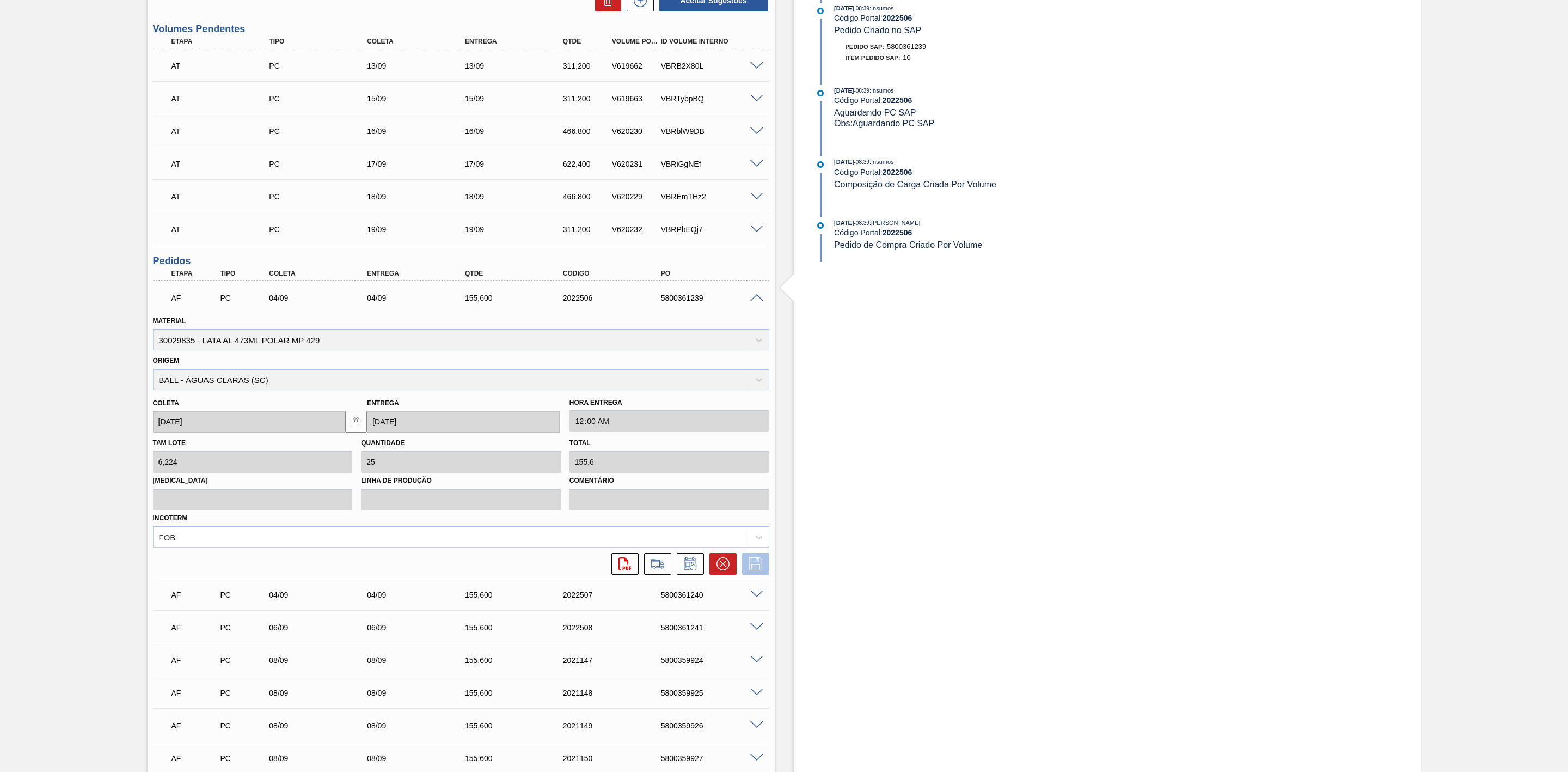
scroll to position [490, 0]
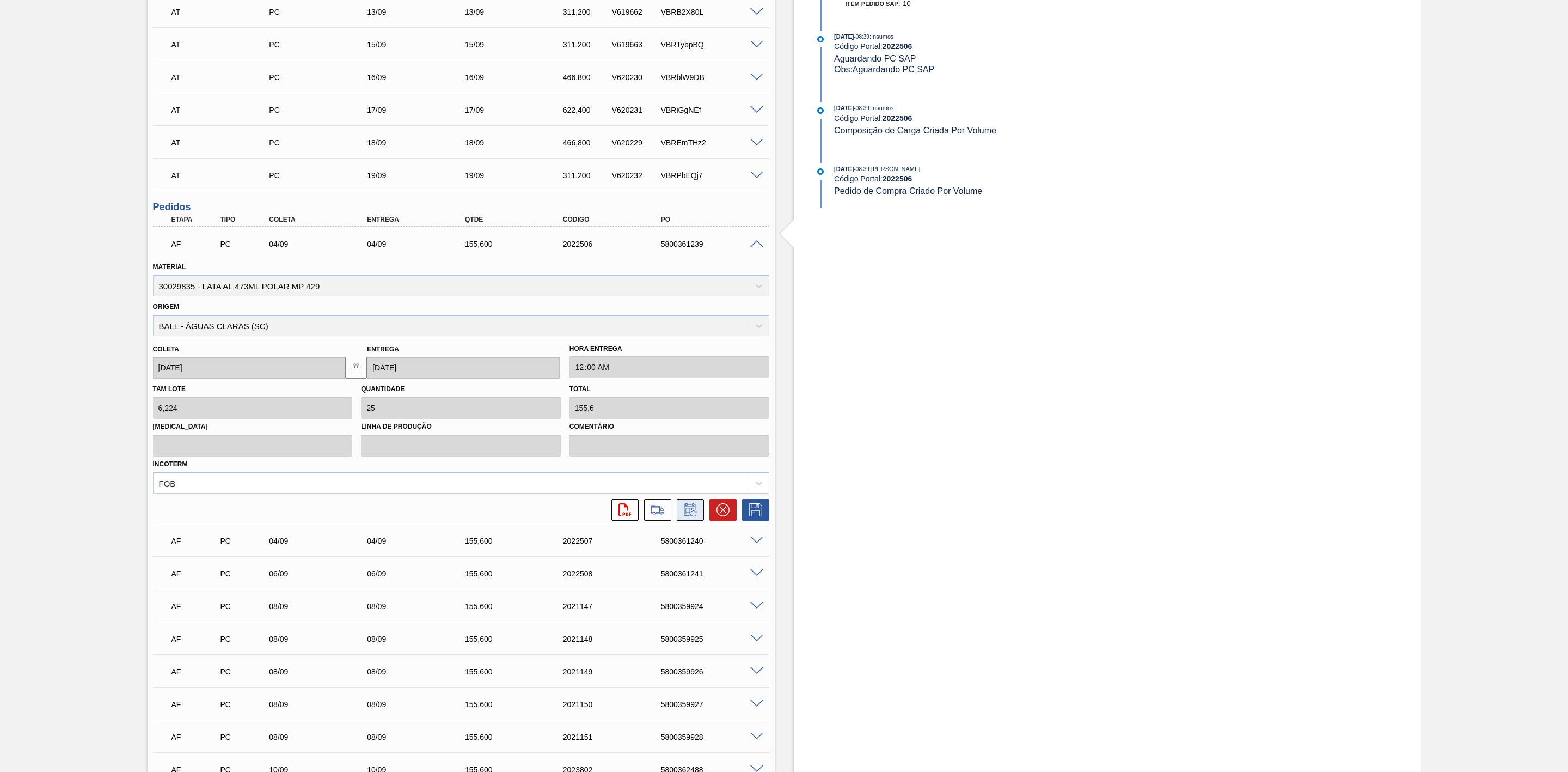
click at [693, 511] on icon at bounding box center [691, 510] width 18 height 13
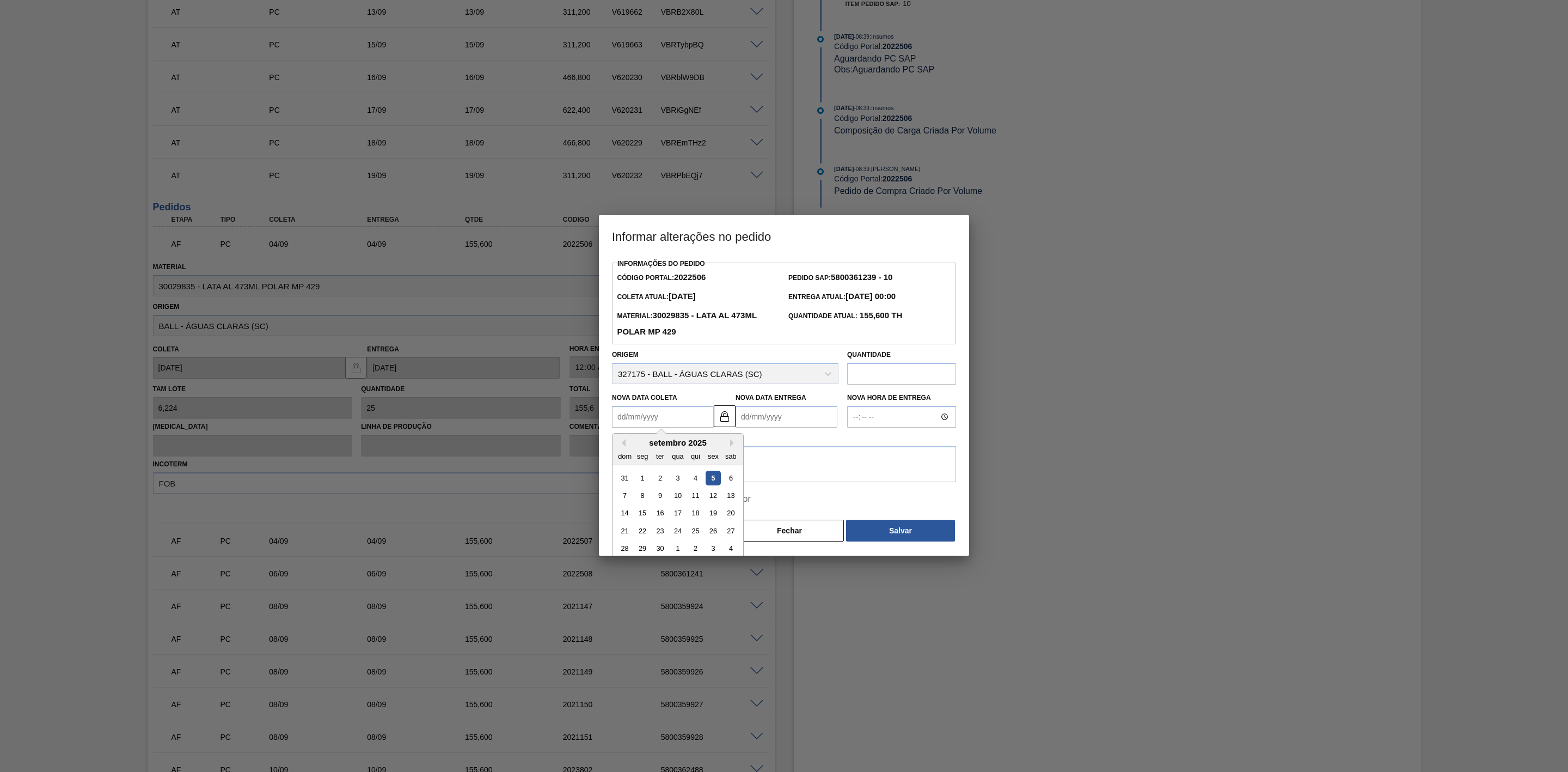
click at [652, 418] on Coleta2022506 "Nova Data Coleta" at bounding box center [663, 416] width 102 height 22
click at [709, 480] on div "5" at bounding box center [713, 478] width 14 height 14
type Coleta2022506 "[DATE]"
type Entrega2022506 "[DATE]"
click at [698, 467] on textarea at bounding box center [784, 463] width 345 height 36
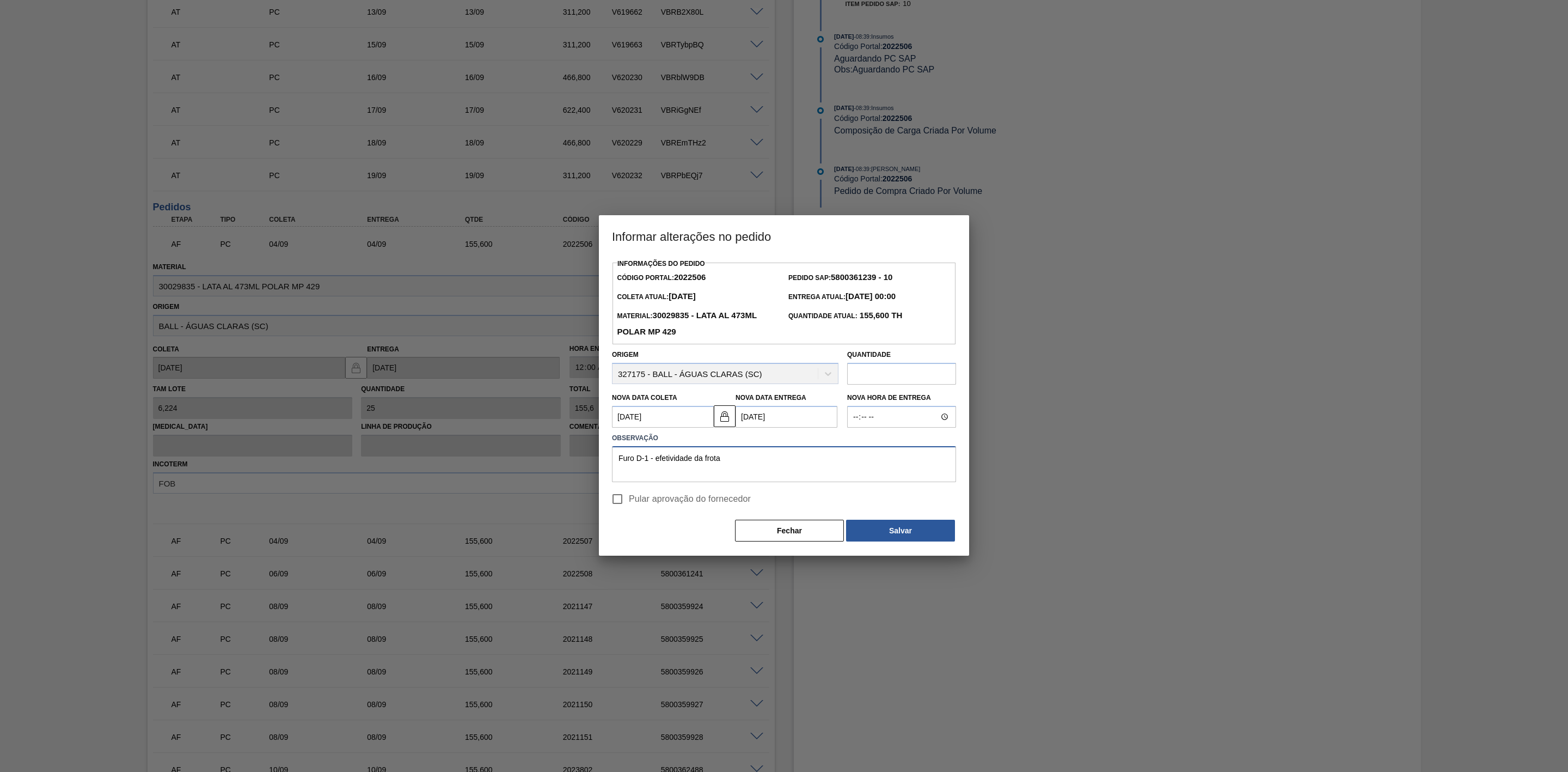
drag, startPoint x: 751, startPoint y: 458, endPoint x: 595, endPoint y: 452, distance: 156.1
click at [595, 452] on div "Informar alterações no pedido Informações do Pedido Código Portal: 2022506 Pedi…" at bounding box center [784, 386] width 1568 height 772
type textarea "Furo D-1 - efetividade da frota"
click at [915, 523] on button "Salvar" at bounding box center [900, 530] width 109 height 22
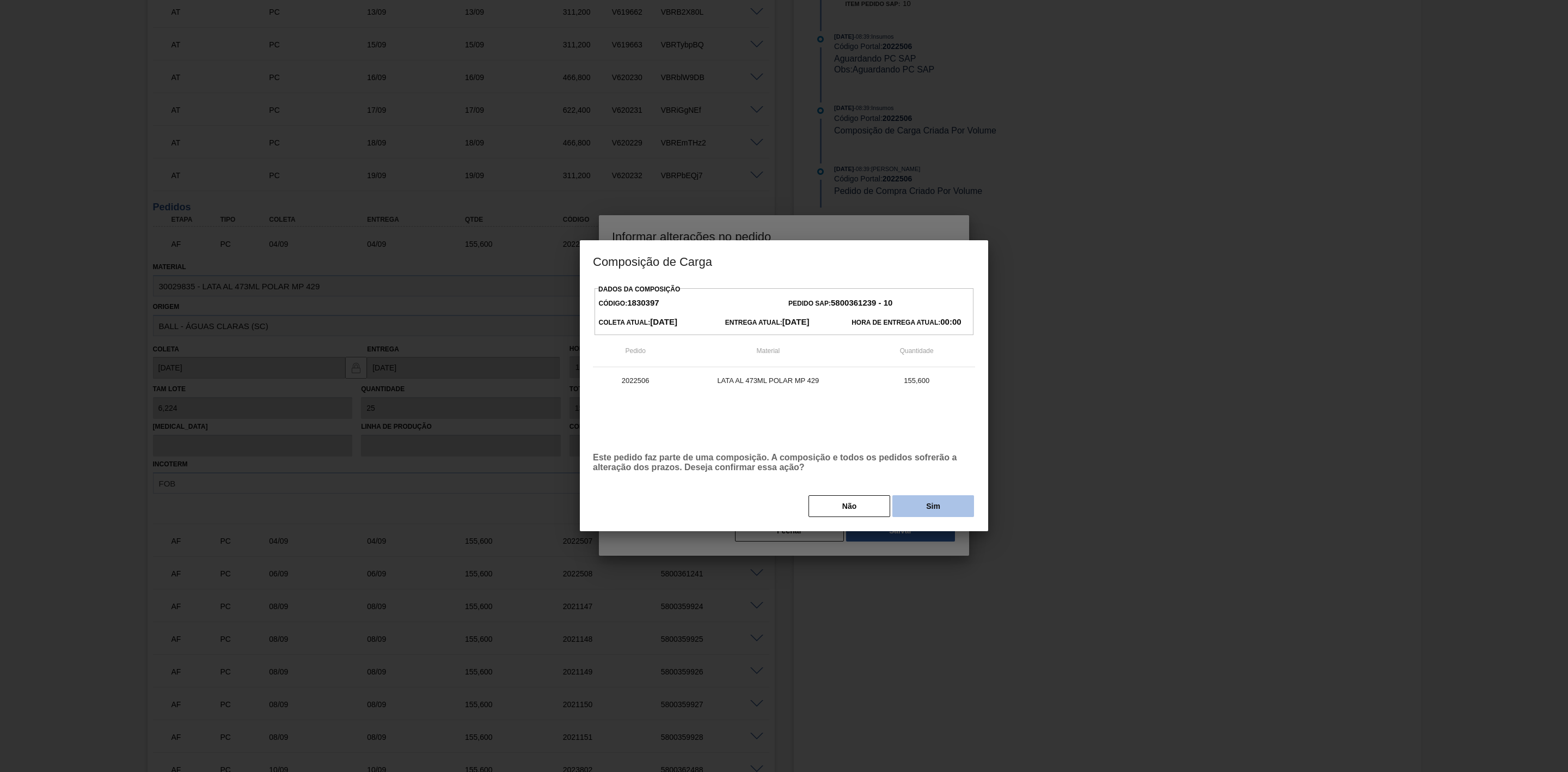
click at [924, 500] on button "Sim" at bounding box center [933, 506] width 81 height 22
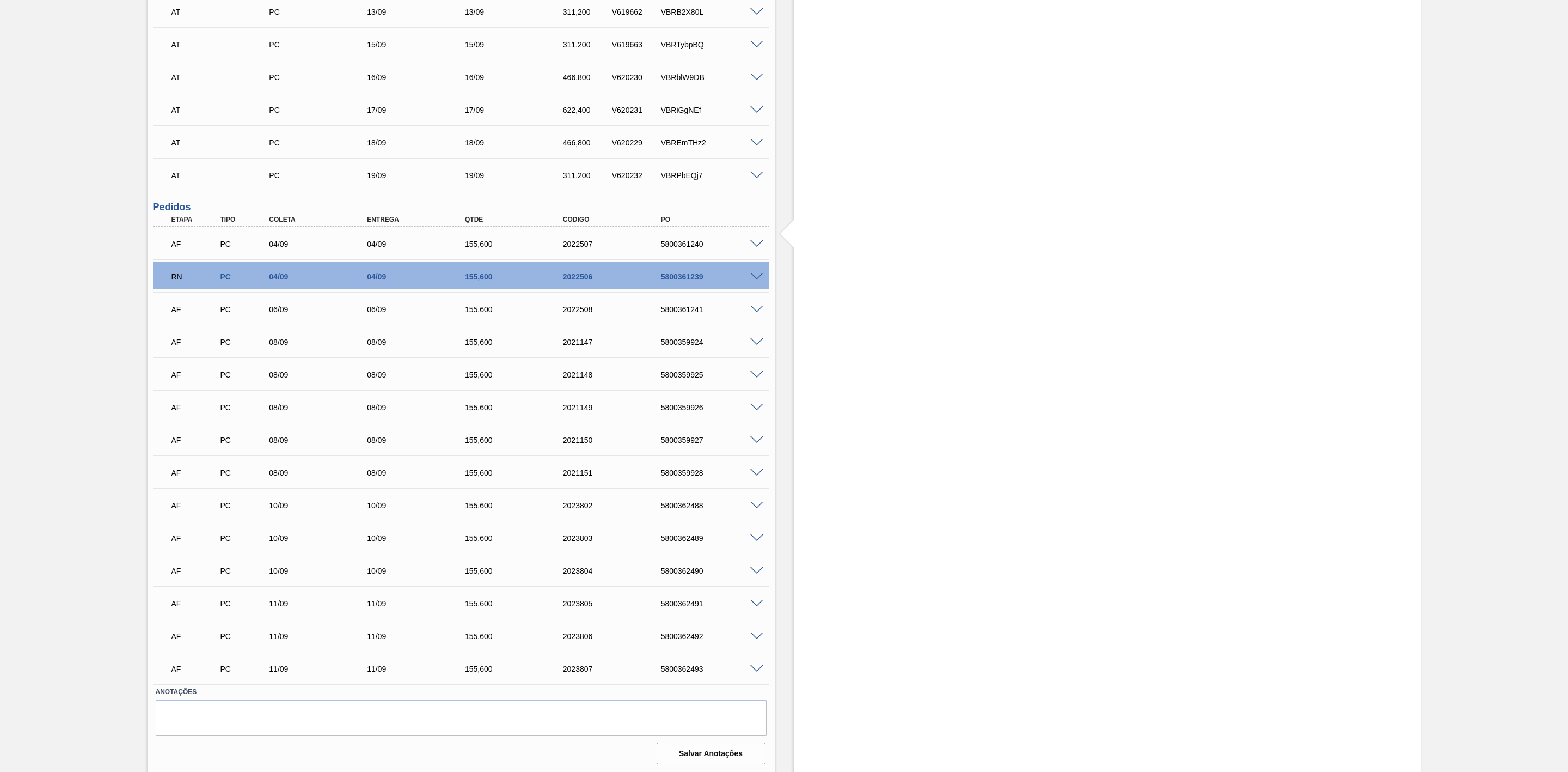
click at [756, 245] on span at bounding box center [757, 244] width 13 height 8
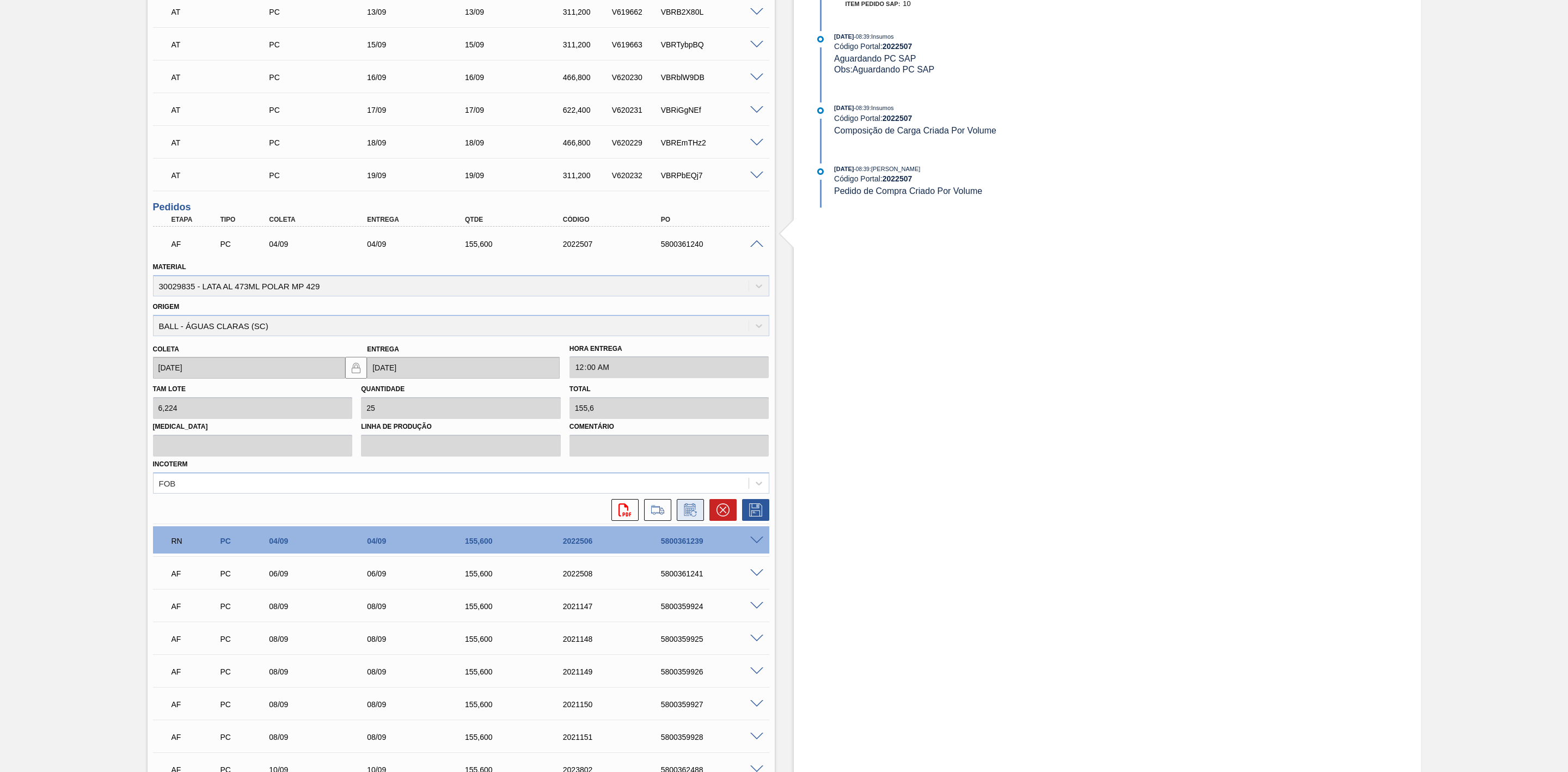
click at [691, 506] on icon at bounding box center [691, 510] width 18 height 13
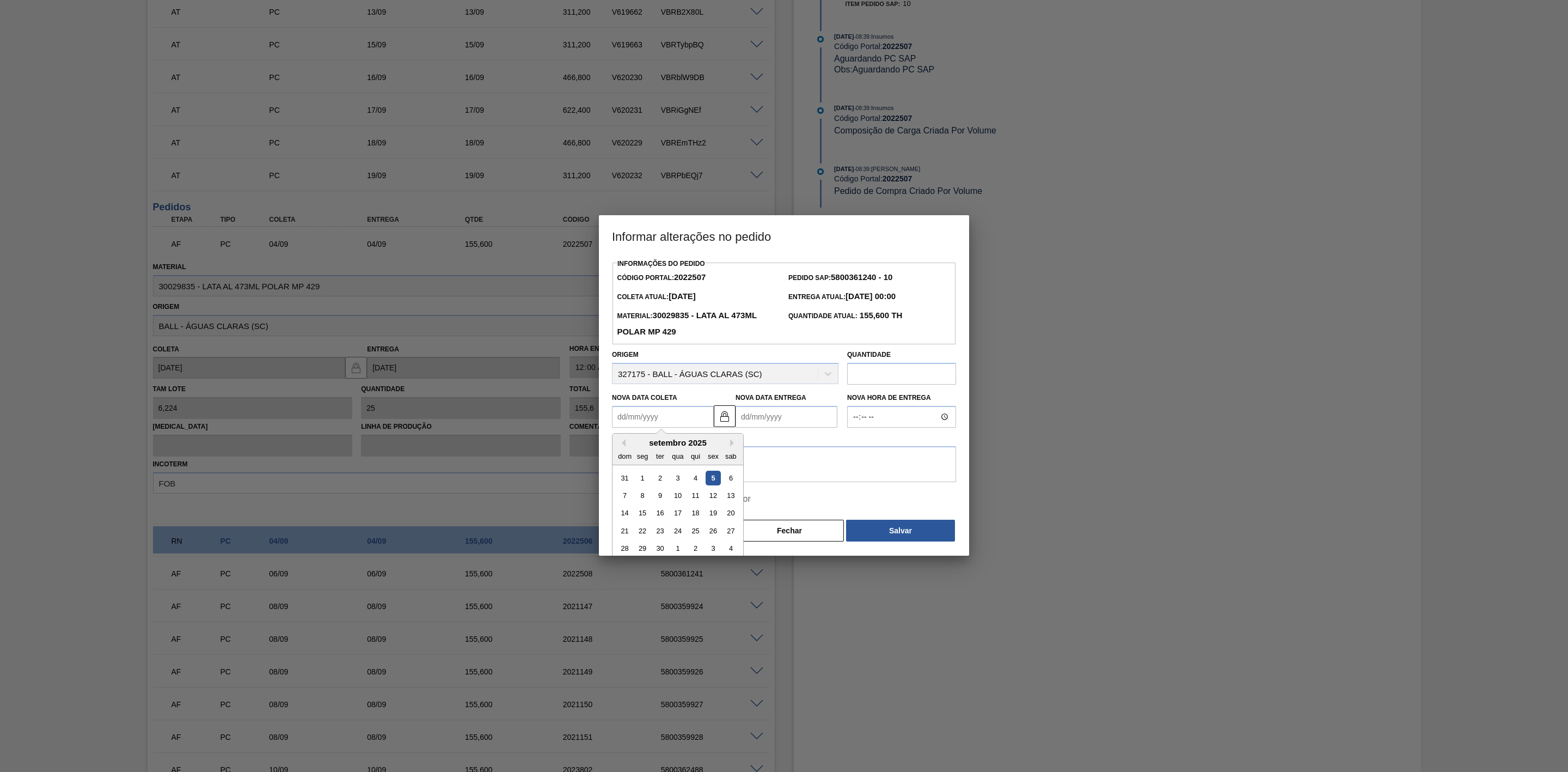
click at [680, 416] on Coleta2022507 "Nova Data Coleta" at bounding box center [663, 416] width 102 height 22
click at [715, 481] on div "5" at bounding box center [713, 478] width 14 height 14
type Coleta2022507 "[DATE]"
type Entrega2022507 "[DATE]"
click at [755, 461] on textarea at bounding box center [784, 463] width 345 height 36
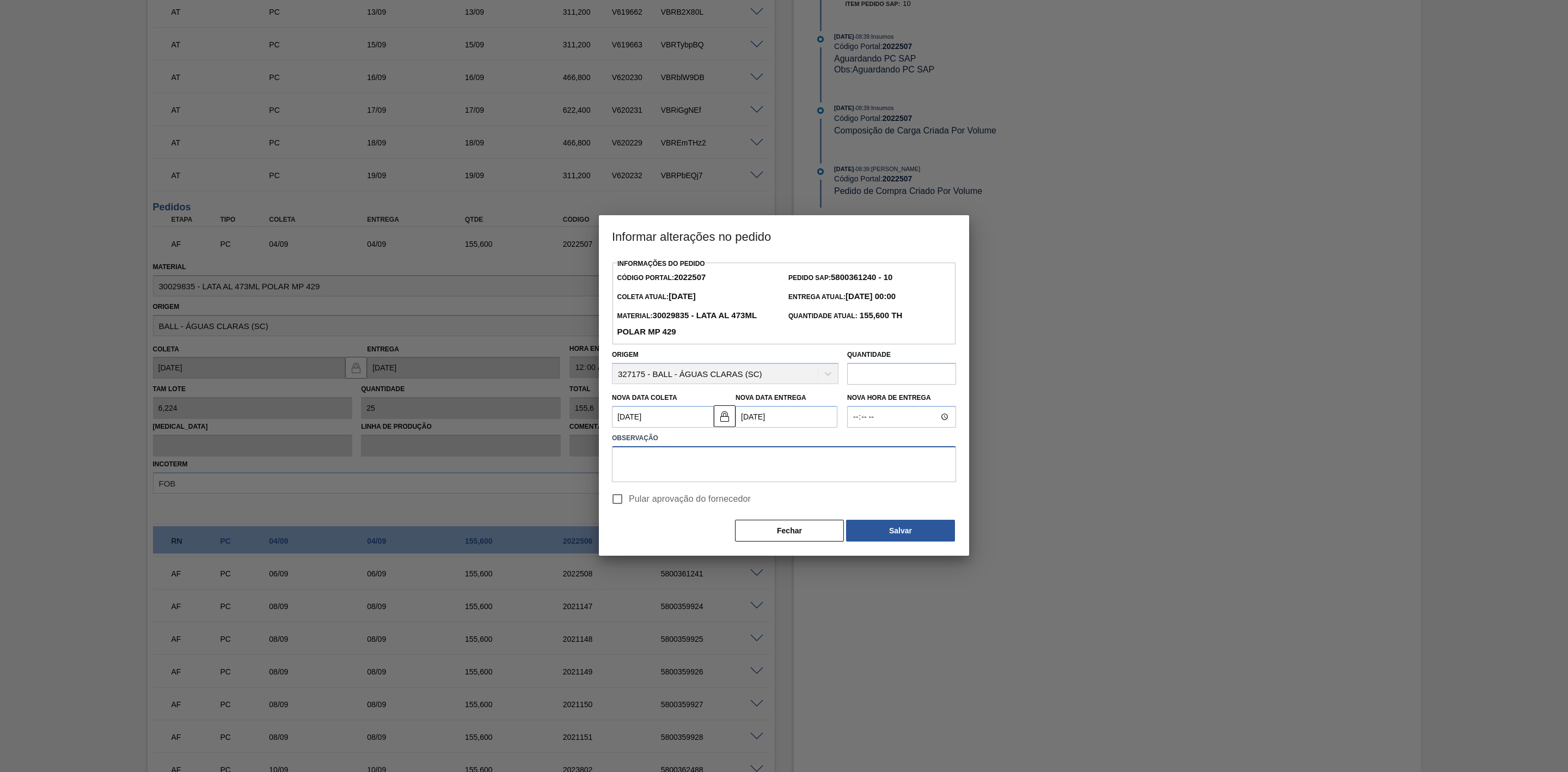
paste textarea "Furo D-1 - efetividade da frota"
type textarea "Furo D-1 - efetividade da frota"
click at [879, 526] on button "Salvar" at bounding box center [900, 530] width 109 height 22
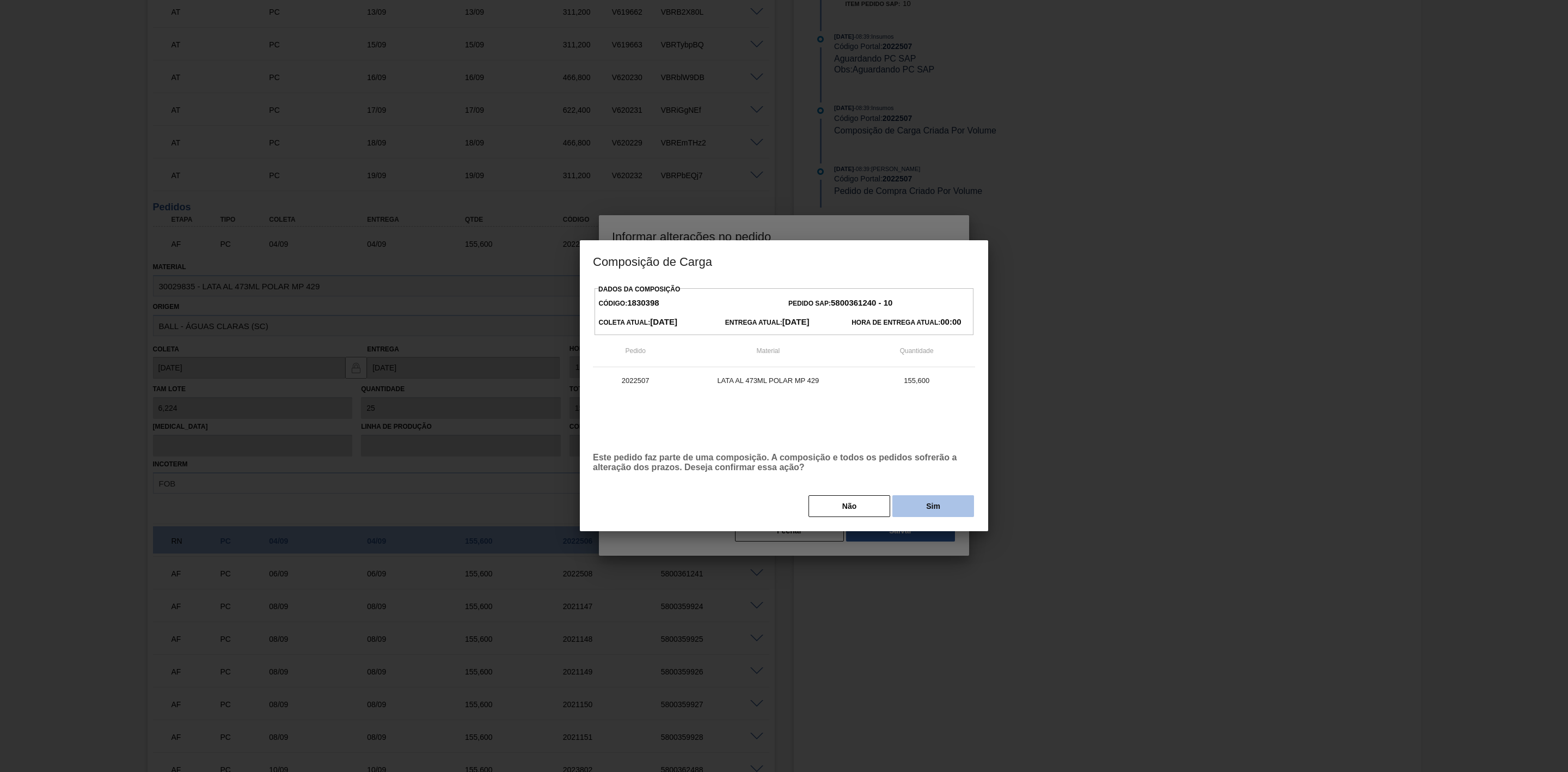
click at [921, 508] on button "Sim" at bounding box center [933, 506] width 81 height 22
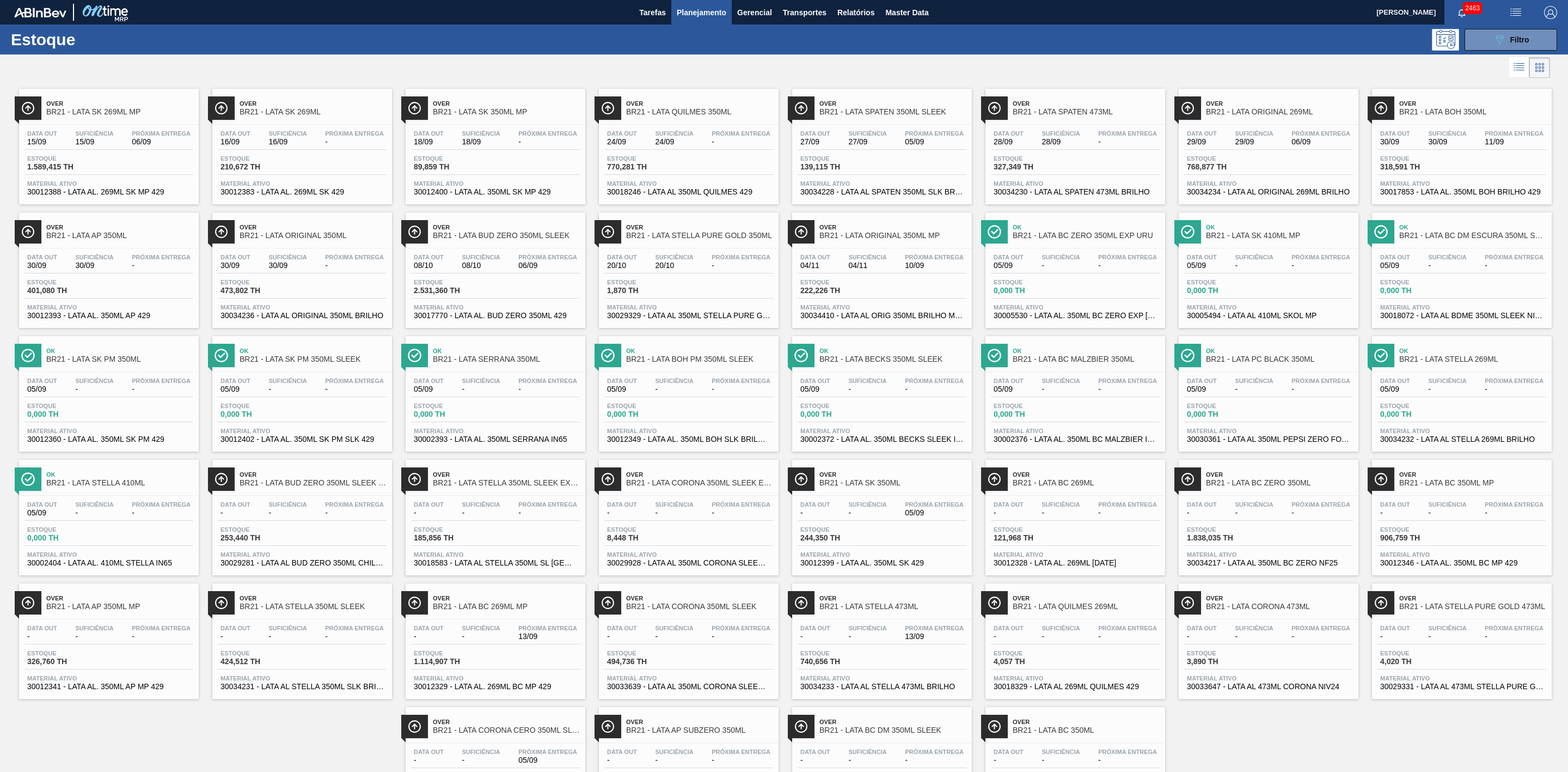
click at [711, 4] on button "Planejamento" at bounding box center [702, 12] width 61 height 25
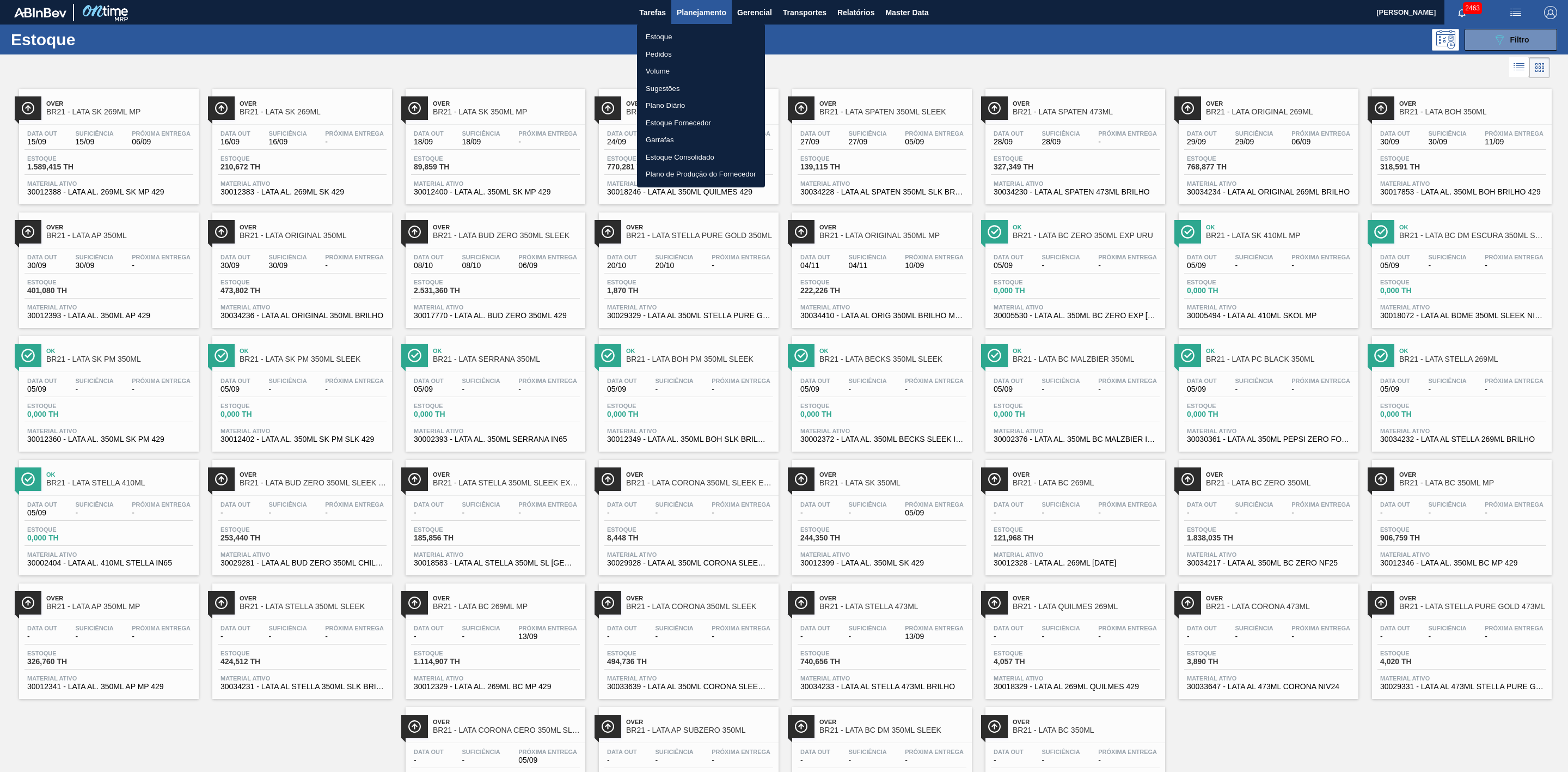
click at [653, 51] on li "Pedidos" at bounding box center [701, 54] width 128 height 18
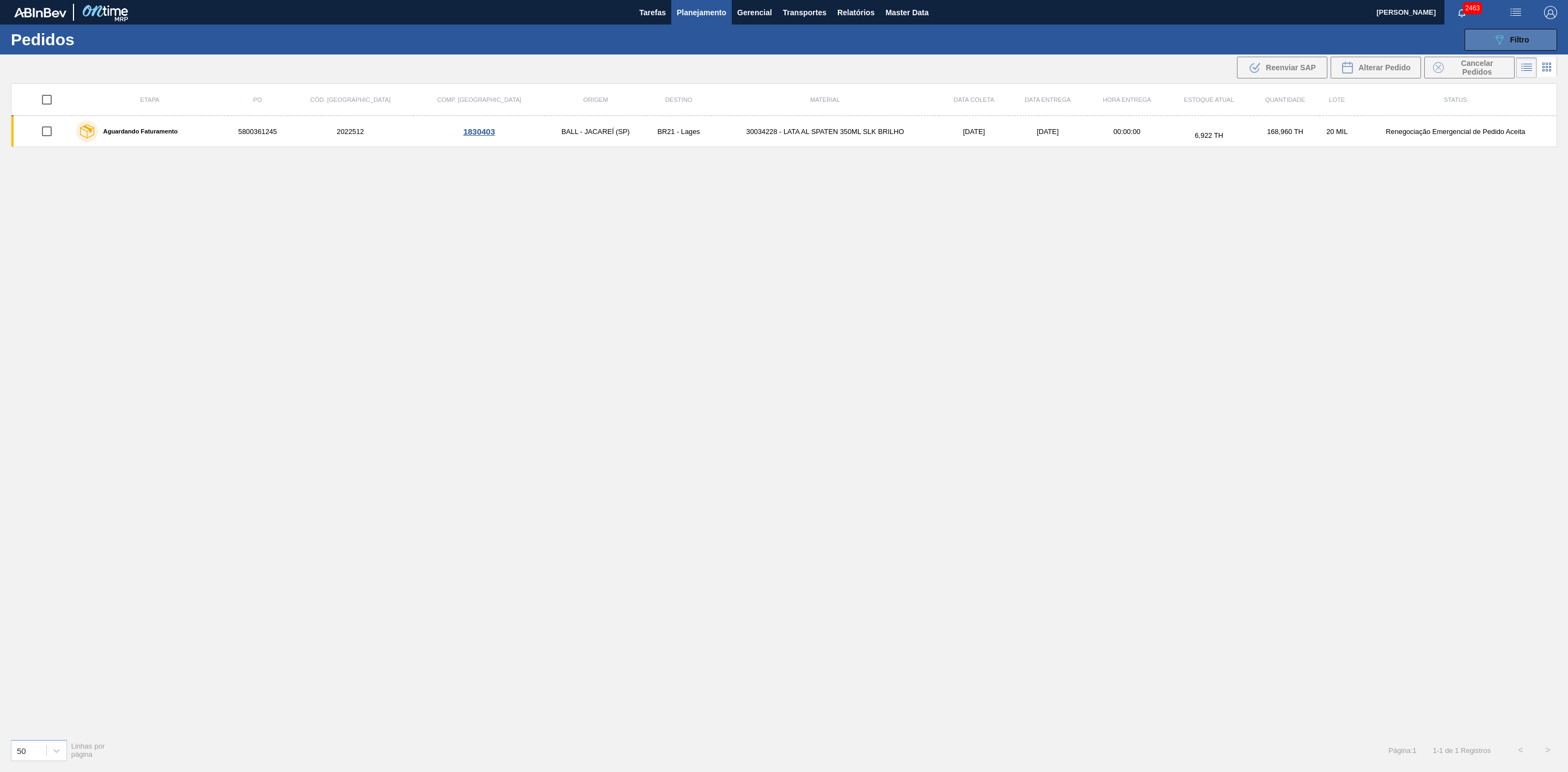
click at [1486, 41] on button "089F7B8B-B2A5-4AFE-B5C0-19BA573D28AC Filtro" at bounding box center [1511, 39] width 93 height 22
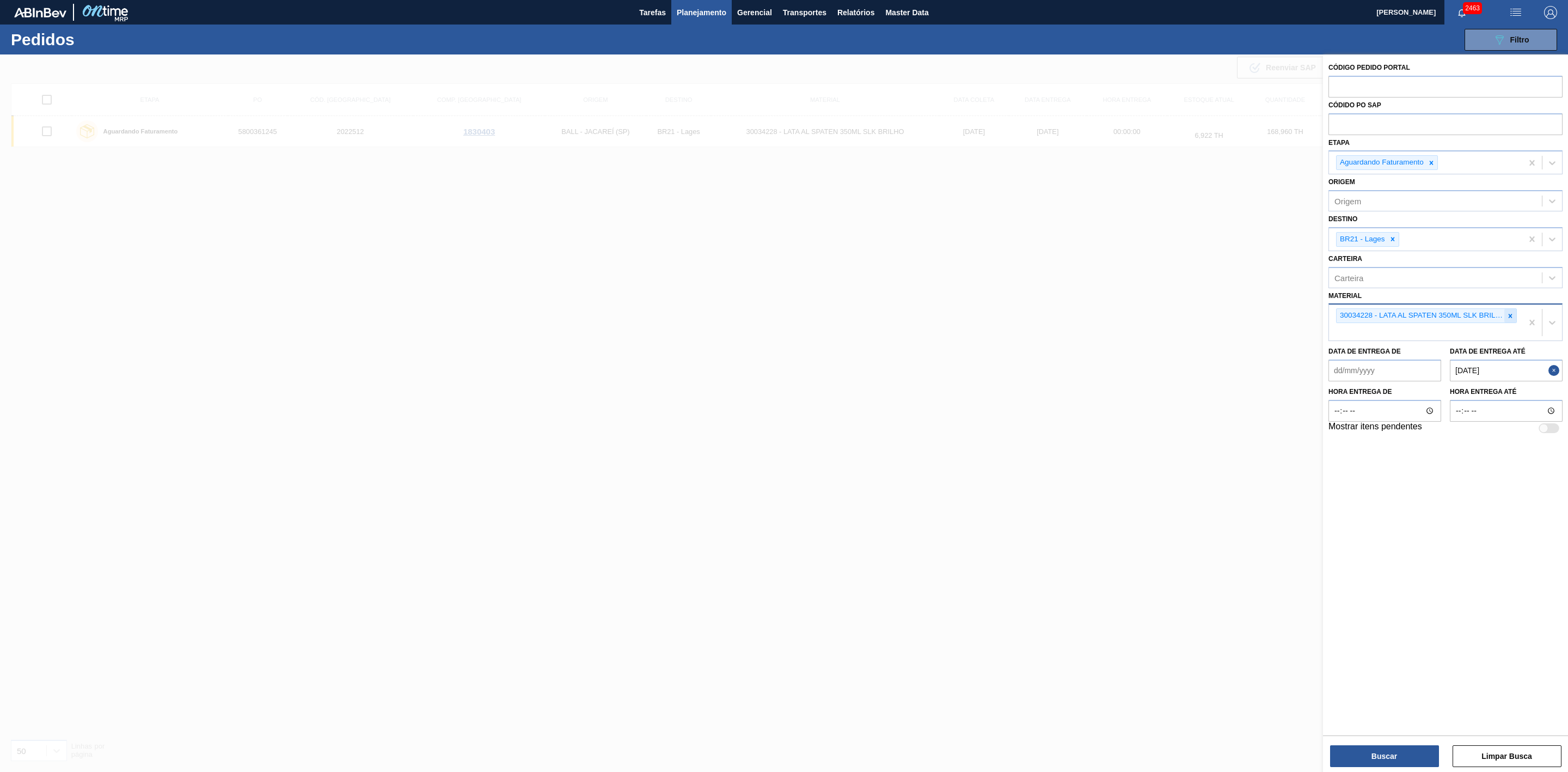
click at [1513, 316] on icon at bounding box center [1511, 316] width 8 height 8
paste input "30034234"
type input "30034234"
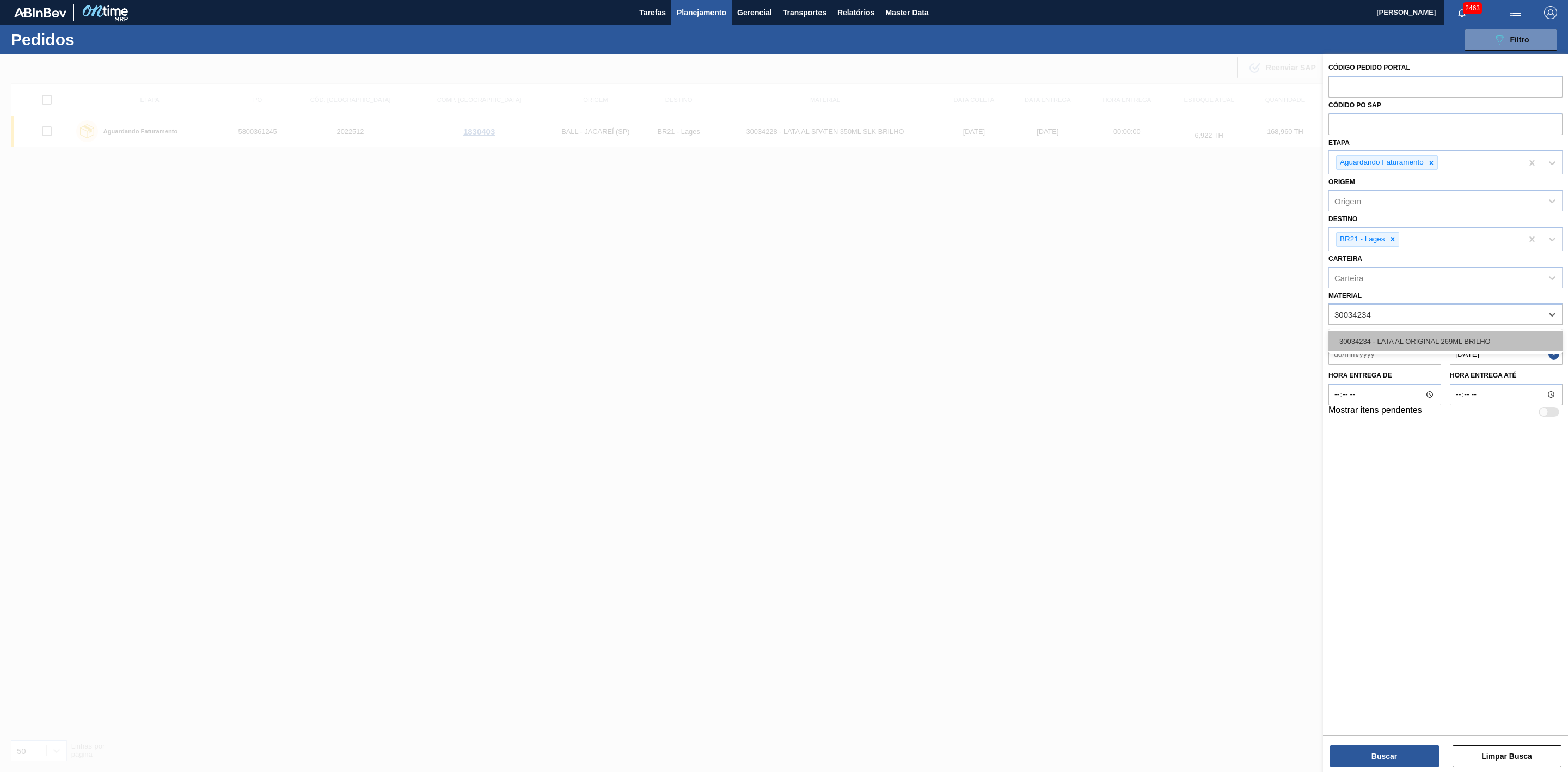
click at [1457, 337] on div "30034234 - LATA AL ORIGINAL 269ML BRILHO" at bounding box center [1446, 341] width 234 height 20
click at [1552, 358] on button "Close" at bounding box center [1556, 356] width 14 height 22
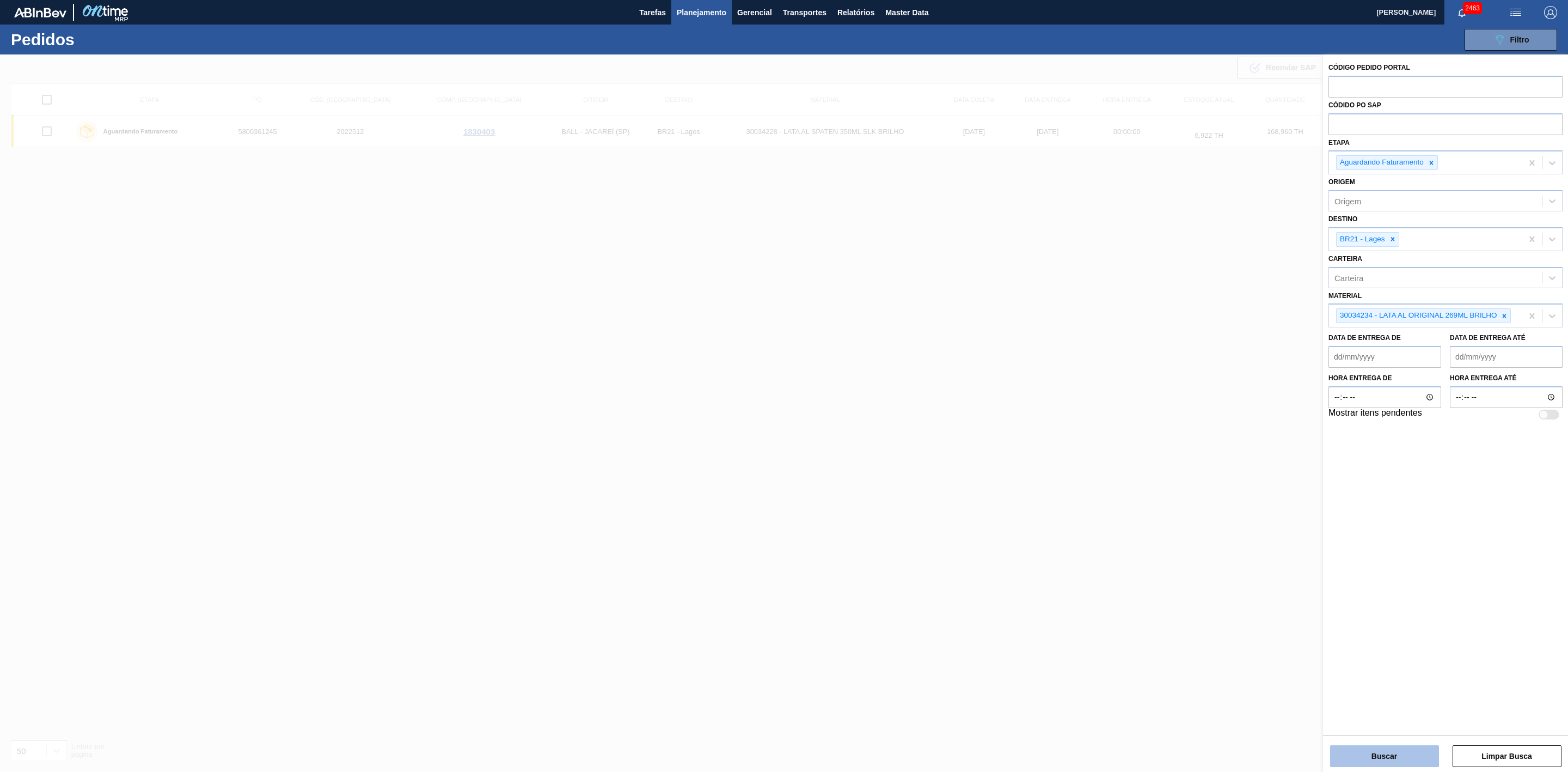
click at [1386, 748] on button "Buscar" at bounding box center [1385, 755] width 109 height 22
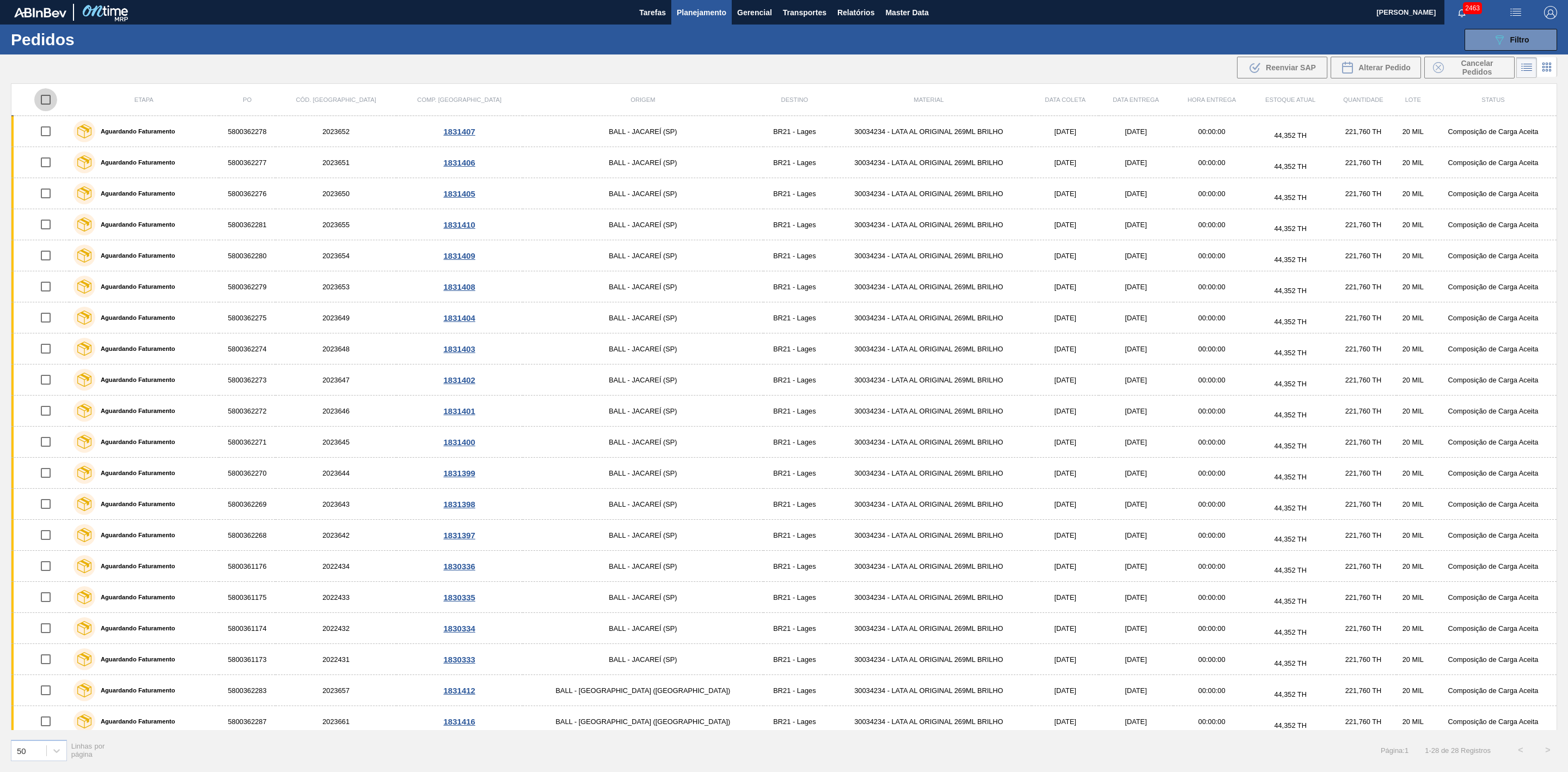
click at [53, 100] on input "checkbox" at bounding box center [45, 100] width 23 height 23
checkbox input "true"
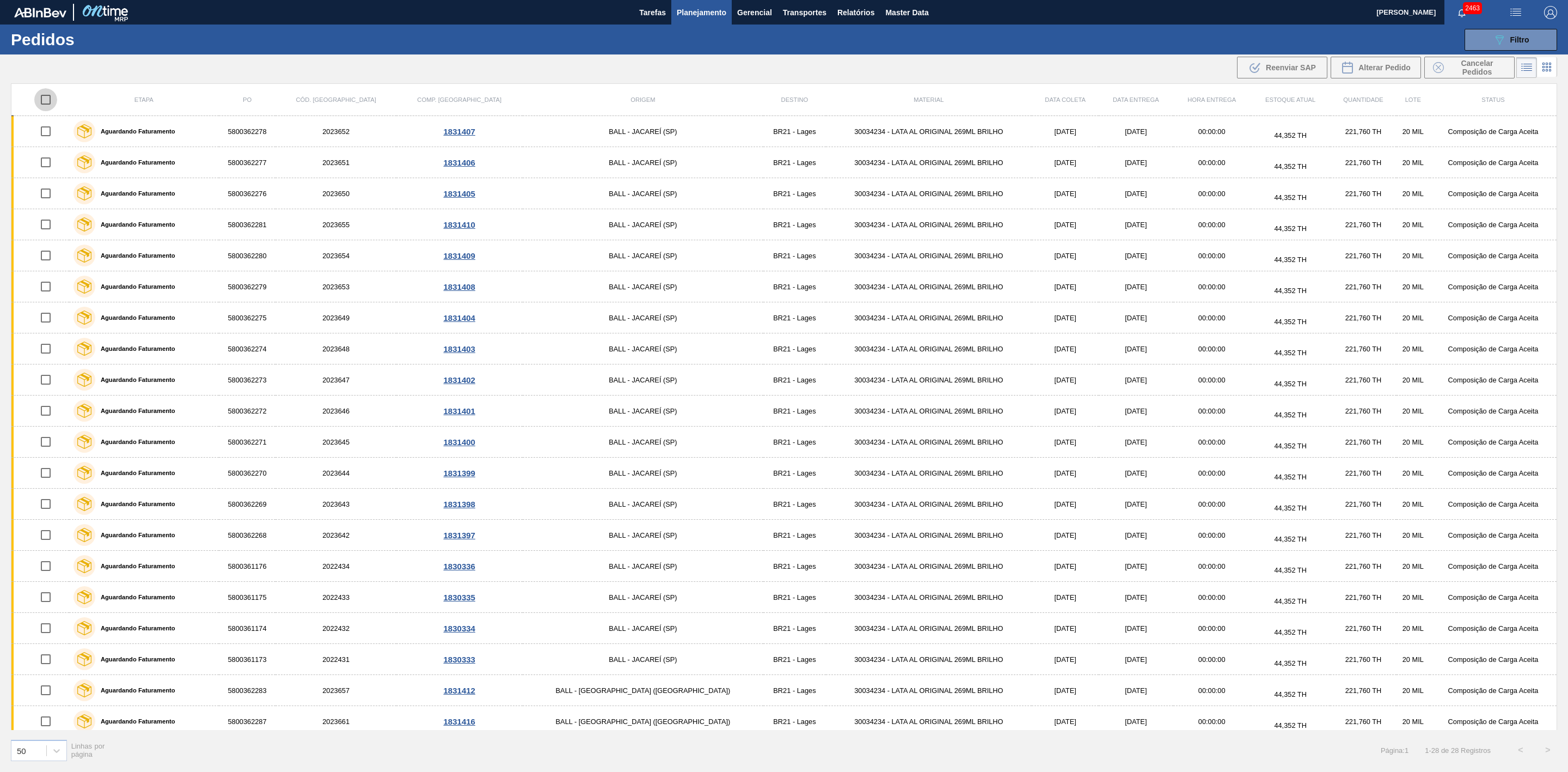
checkbox input "true"
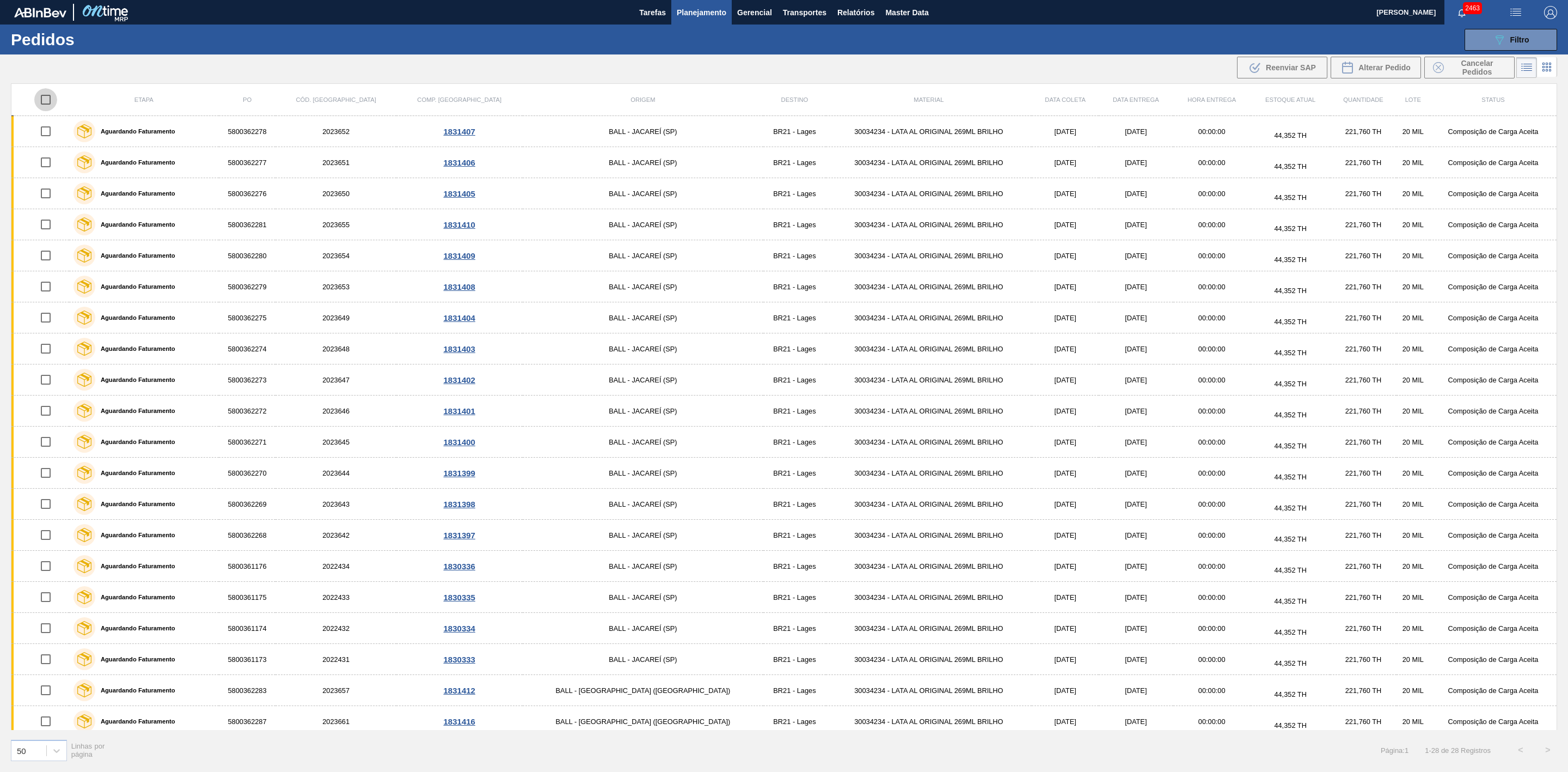
checkbox input "true"
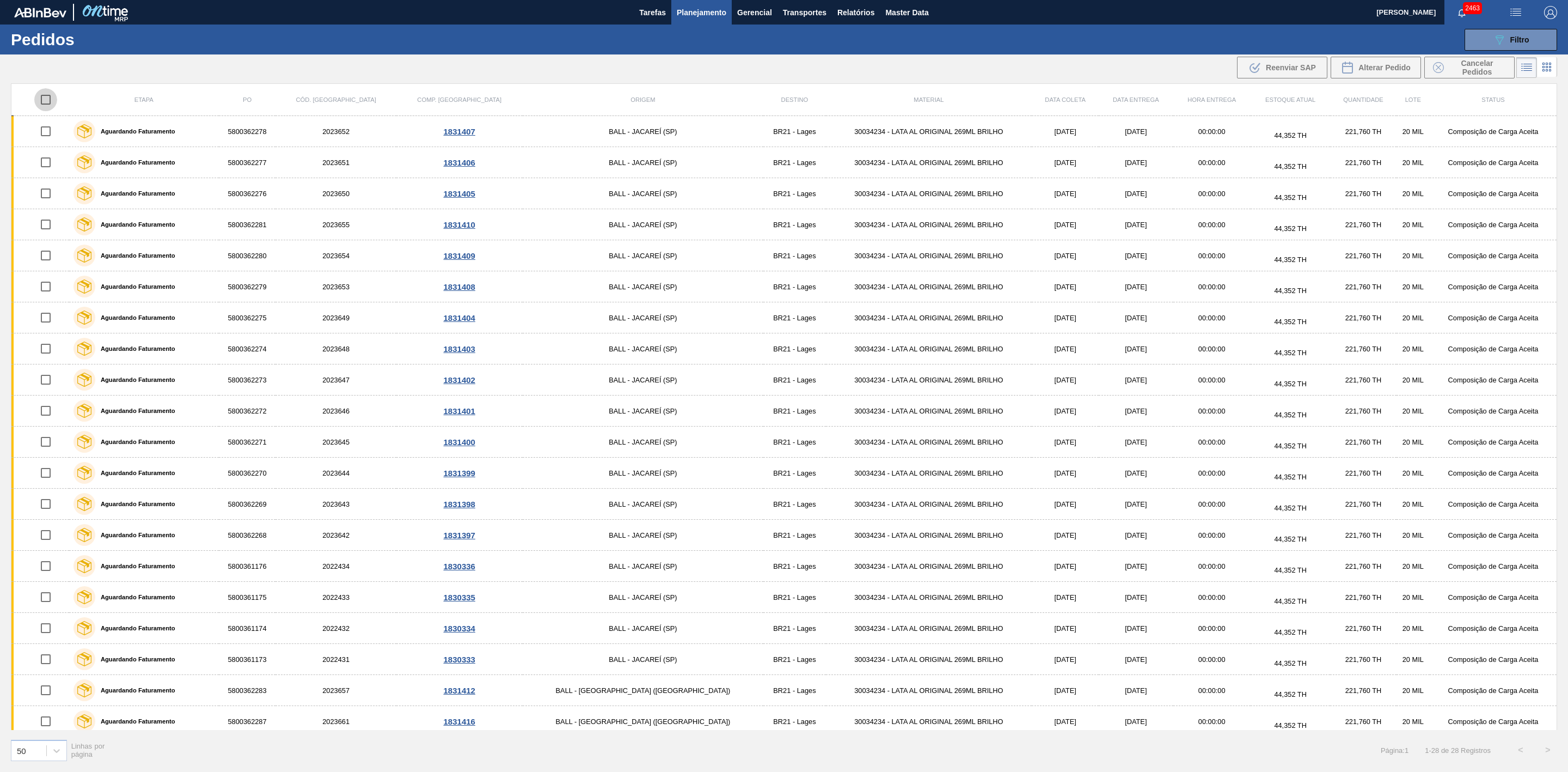
checkbox input "true"
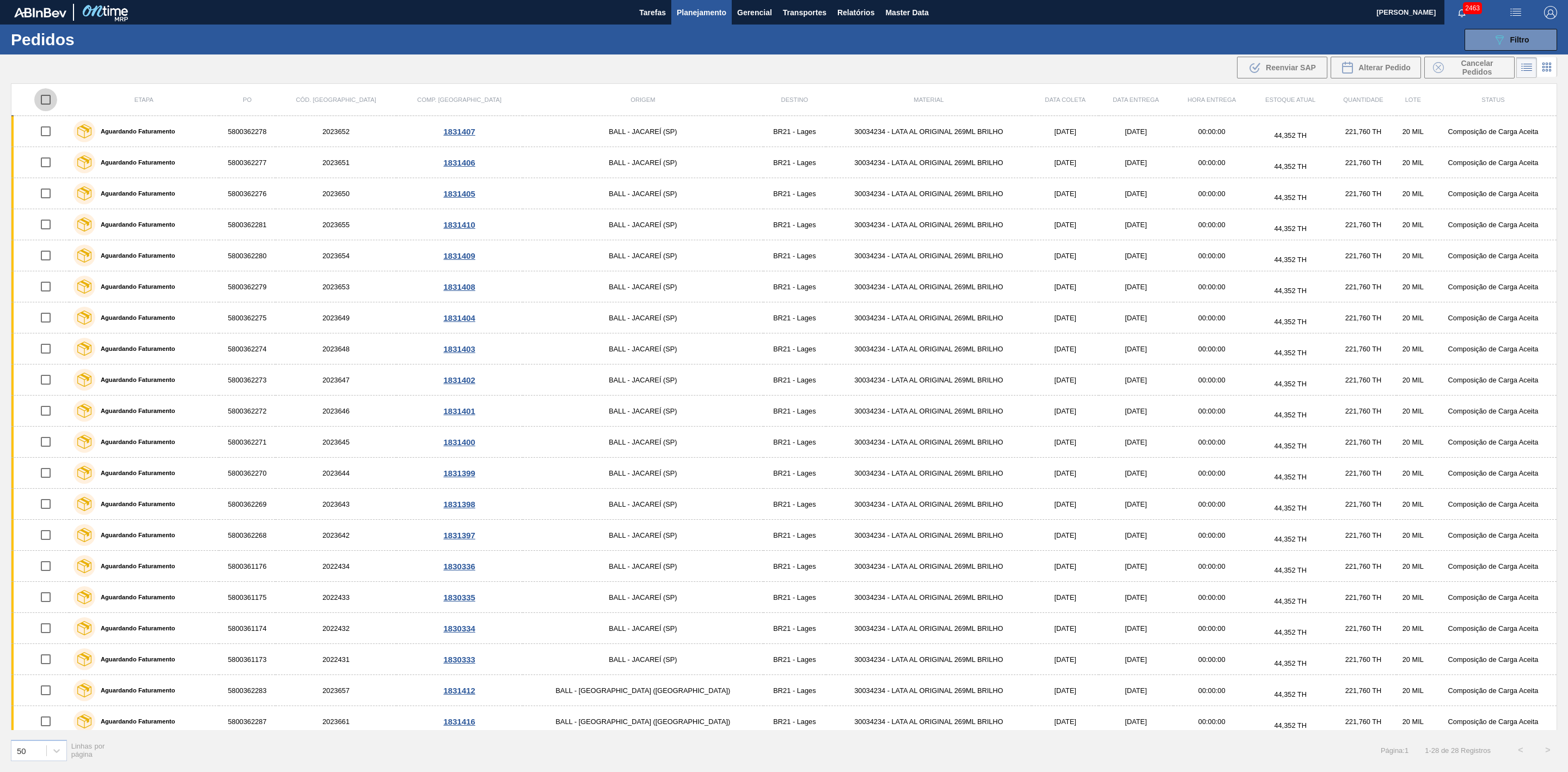
checkbox input "true"
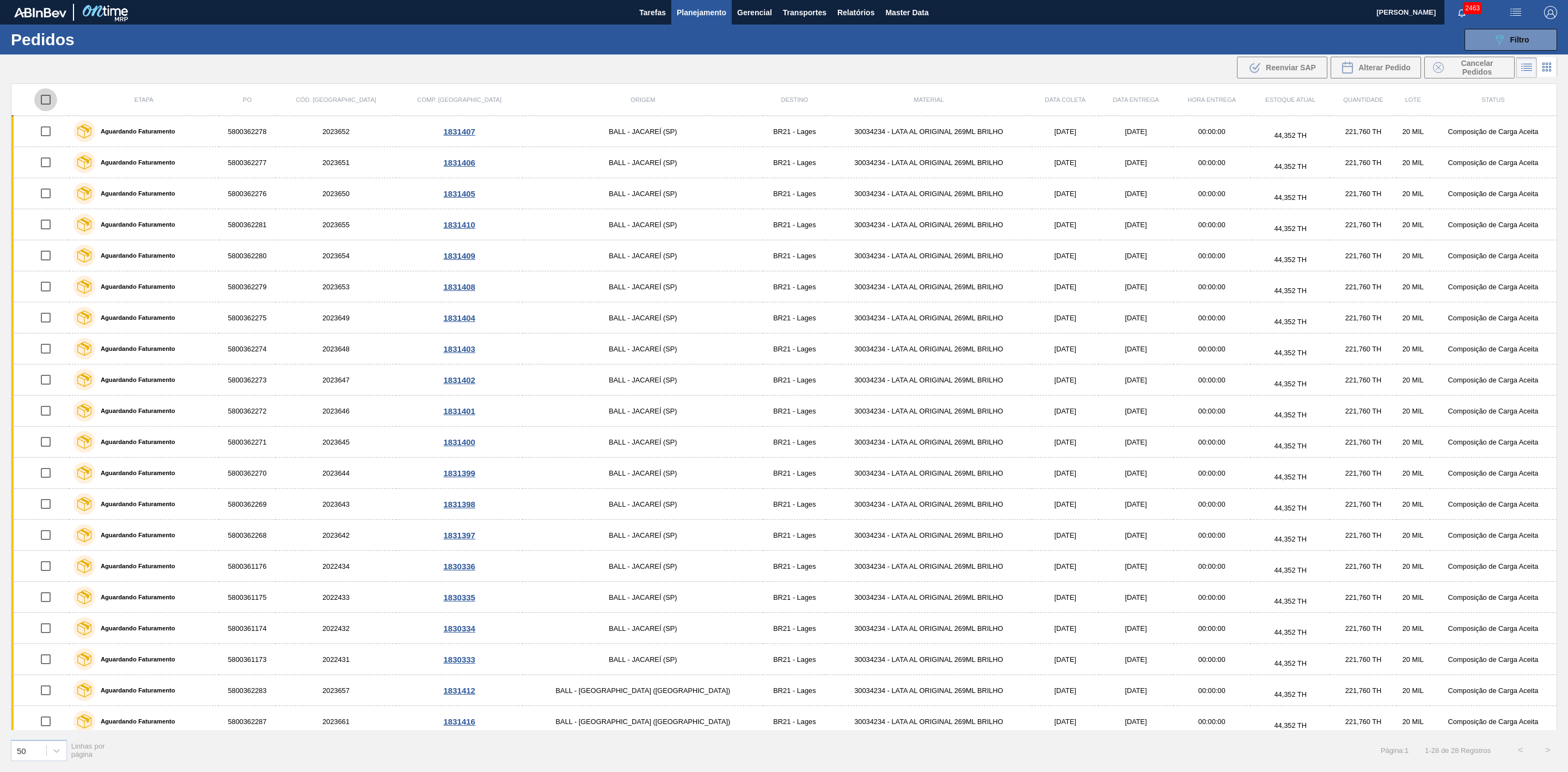
checkbox input "true"
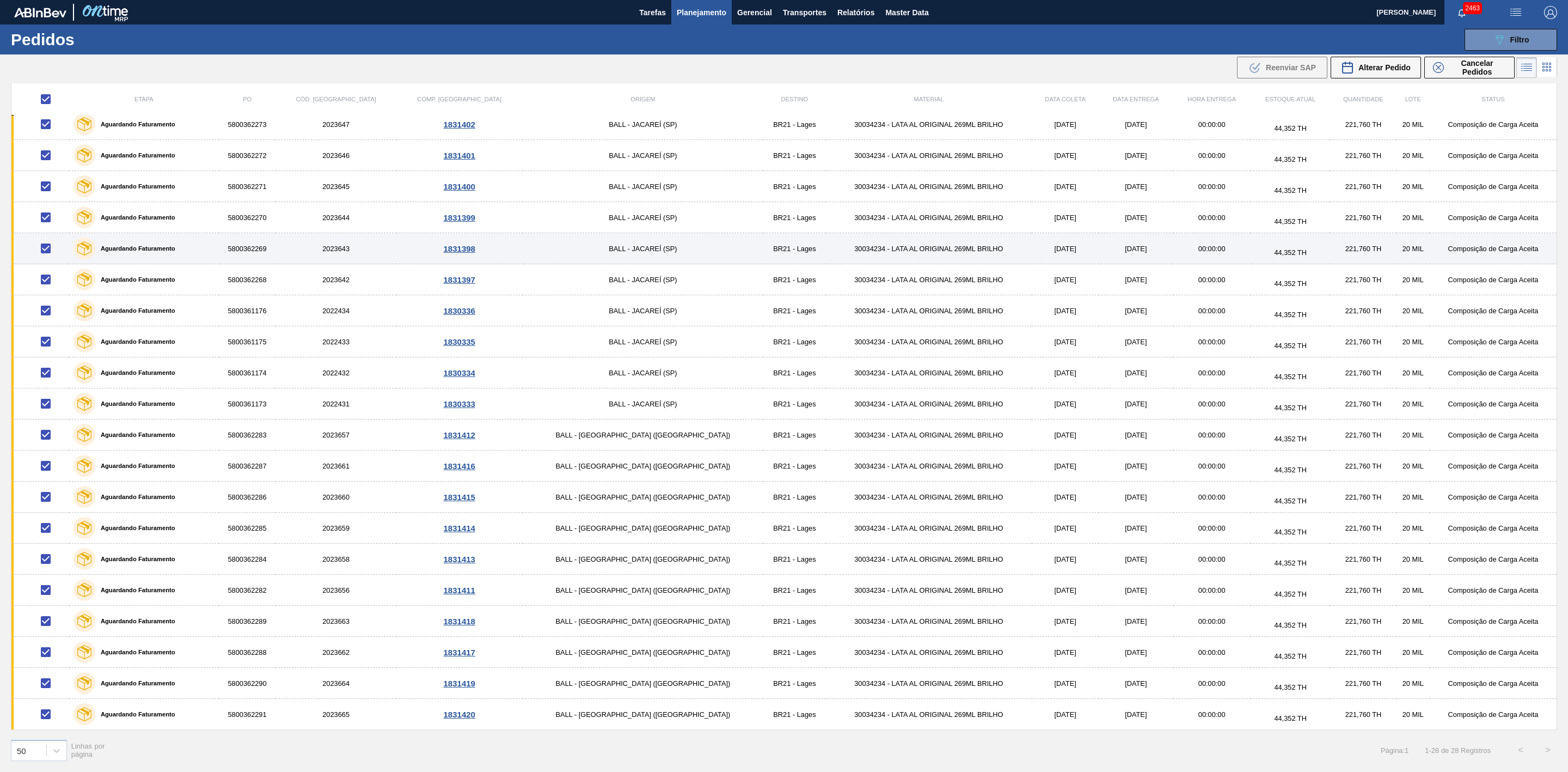
scroll to position [262, 0]
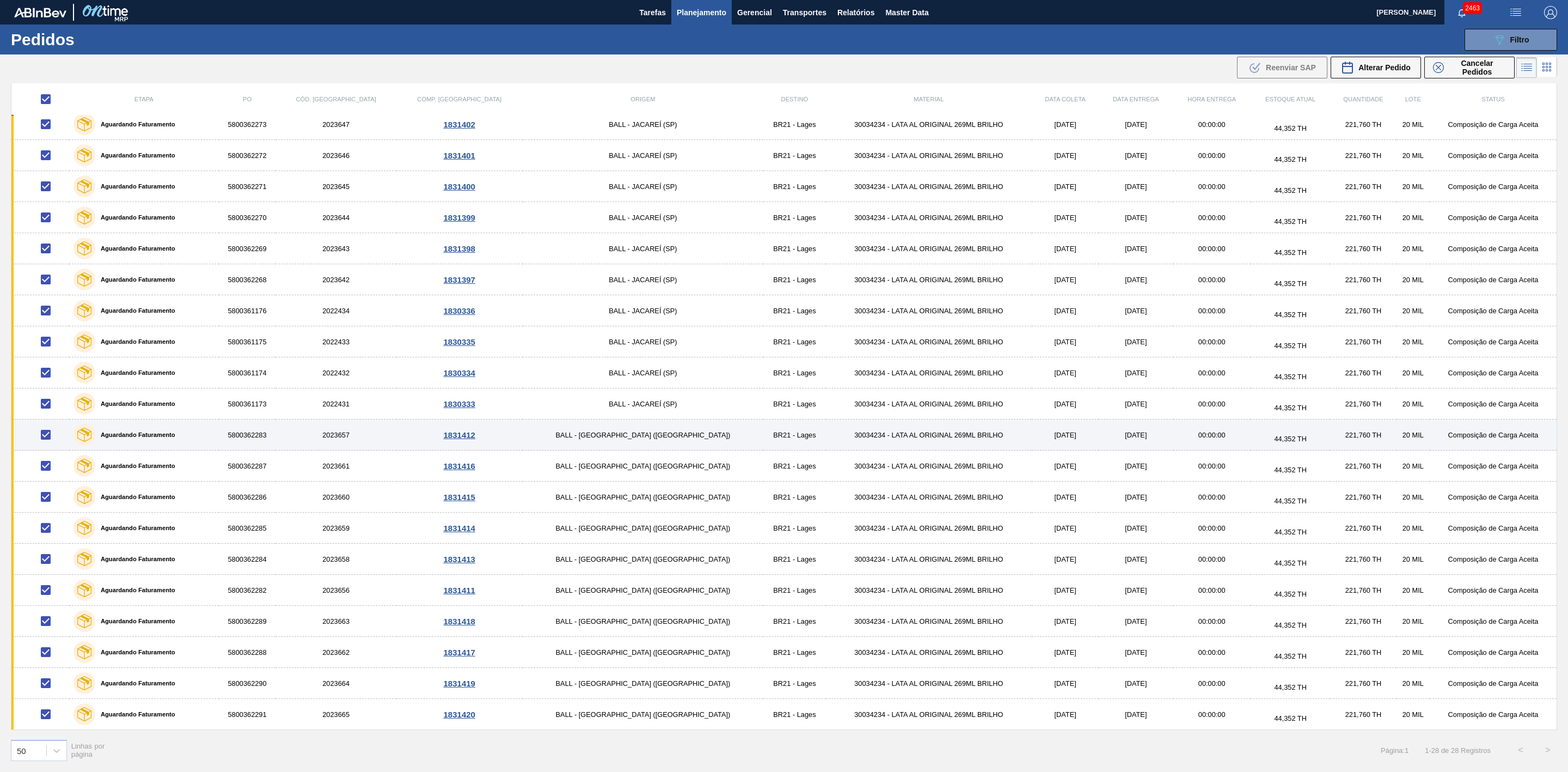
click at [48, 434] on input "checkbox" at bounding box center [45, 435] width 23 height 23
checkbox input "false"
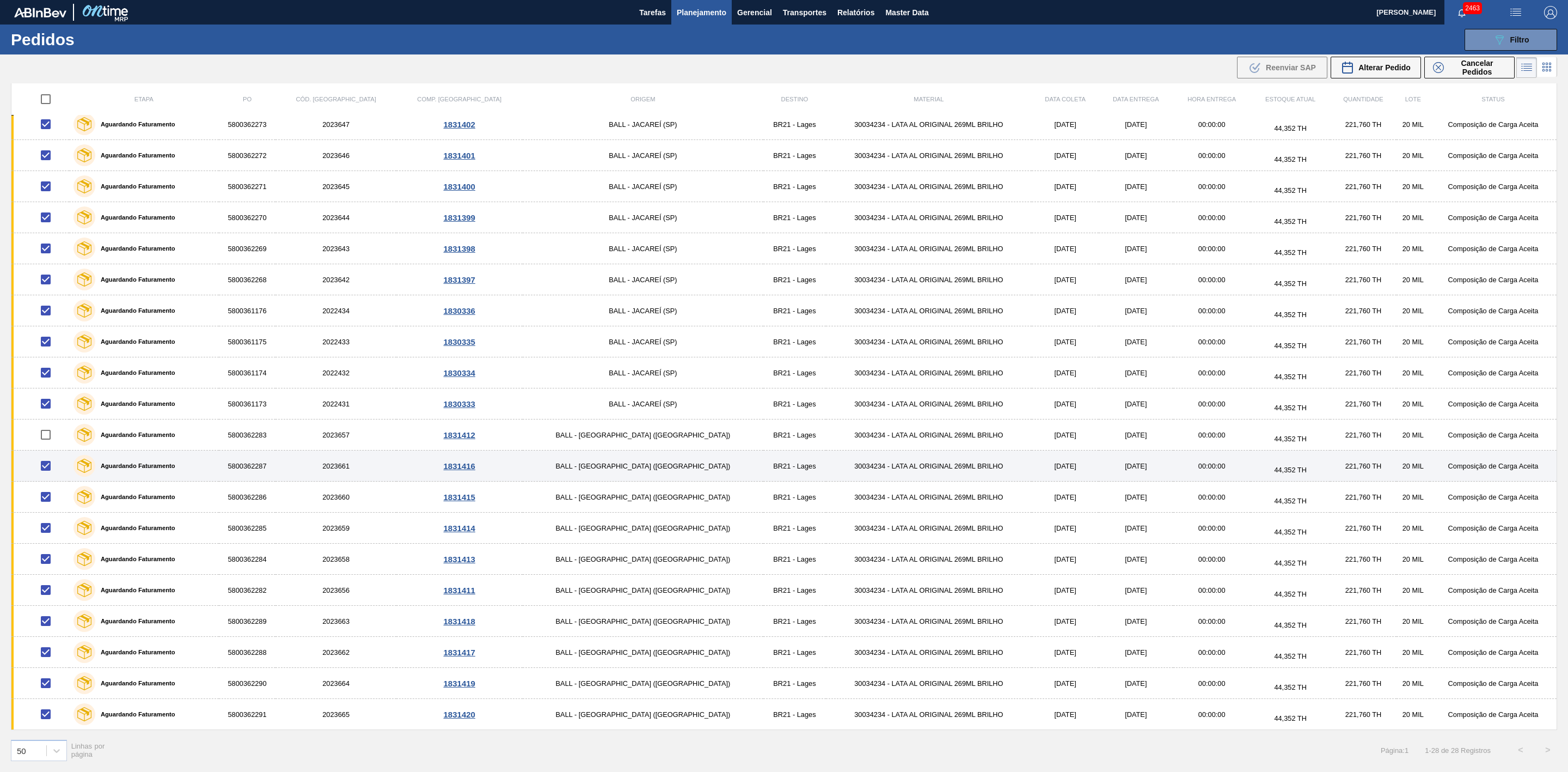
click at [49, 463] on input "checkbox" at bounding box center [45, 465] width 23 height 23
checkbox input "false"
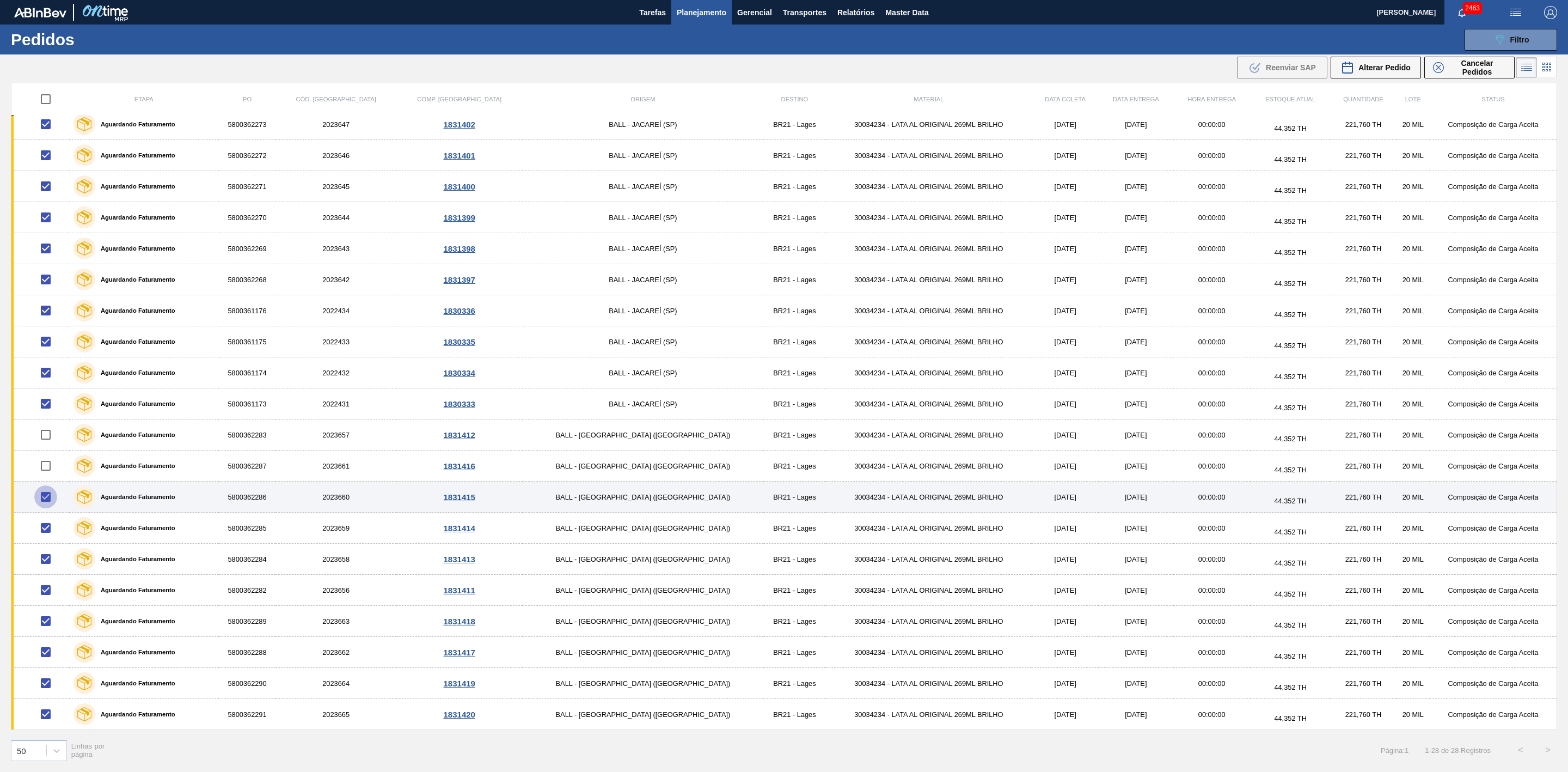
click at [49, 494] on input "checkbox" at bounding box center [45, 496] width 23 height 23
checkbox input "false"
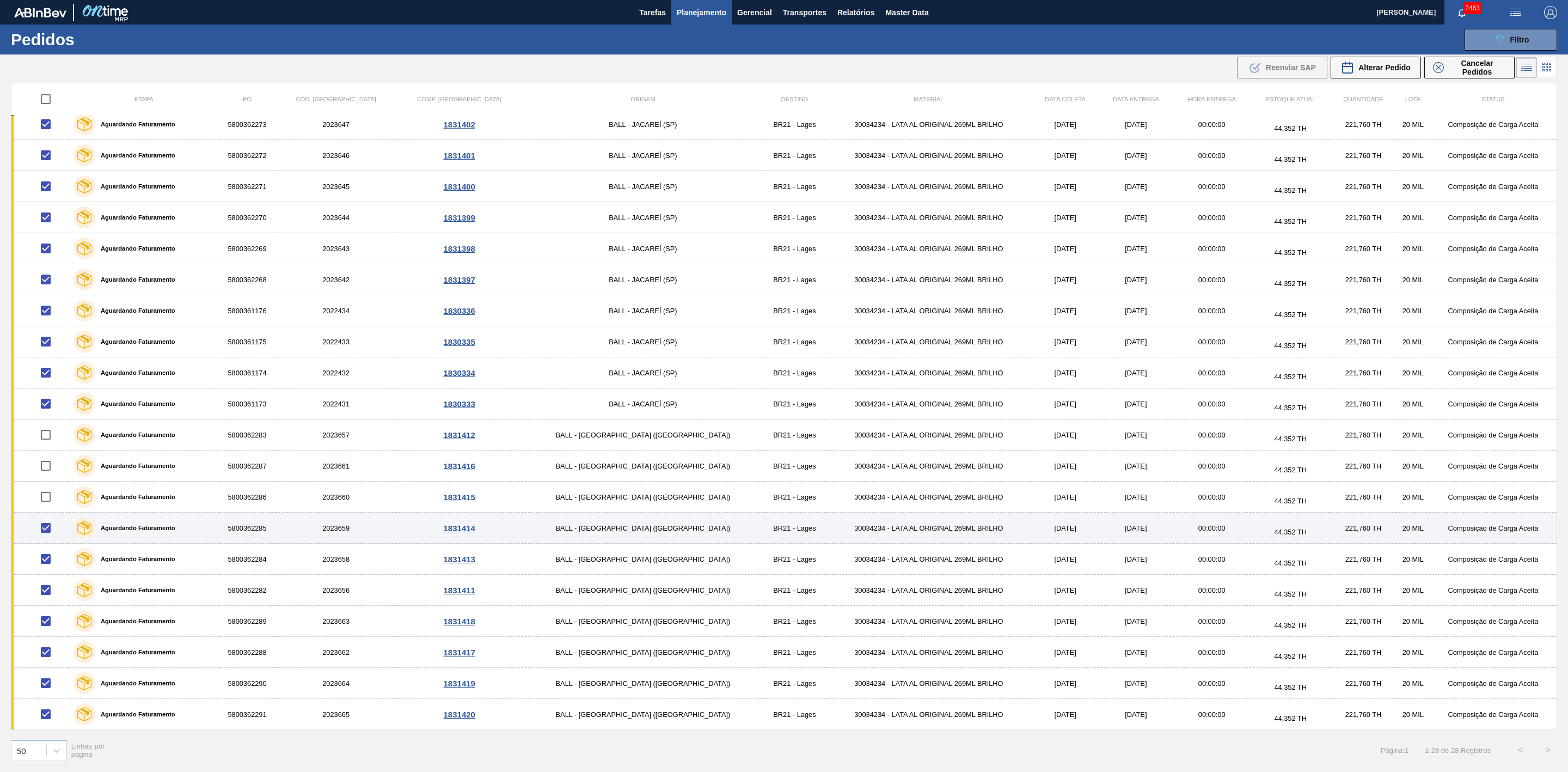
click at [48, 528] on input "checkbox" at bounding box center [45, 527] width 23 height 23
checkbox input "false"
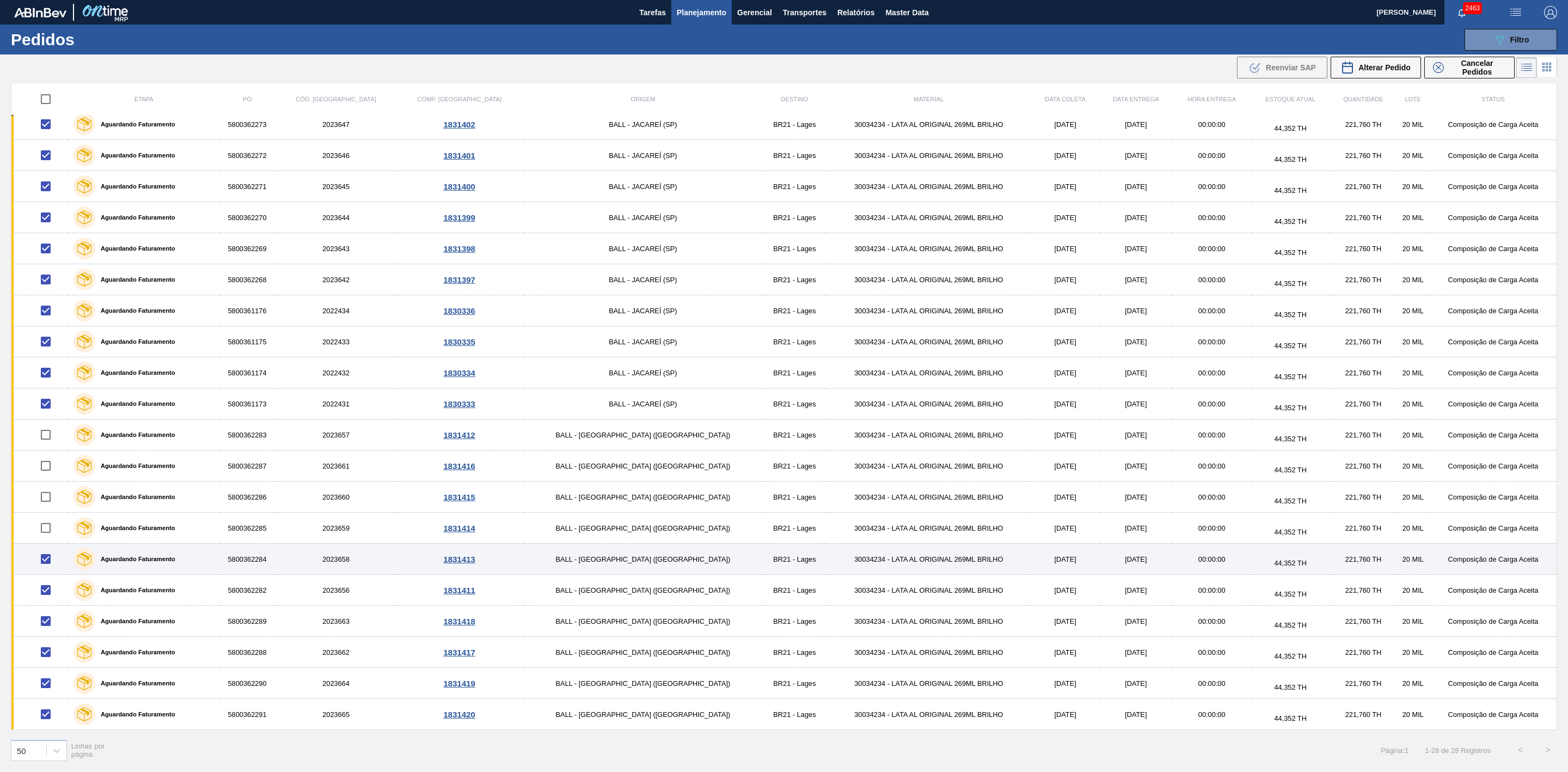
click at [53, 557] on input "checkbox" at bounding box center [45, 558] width 23 height 23
checkbox input "false"
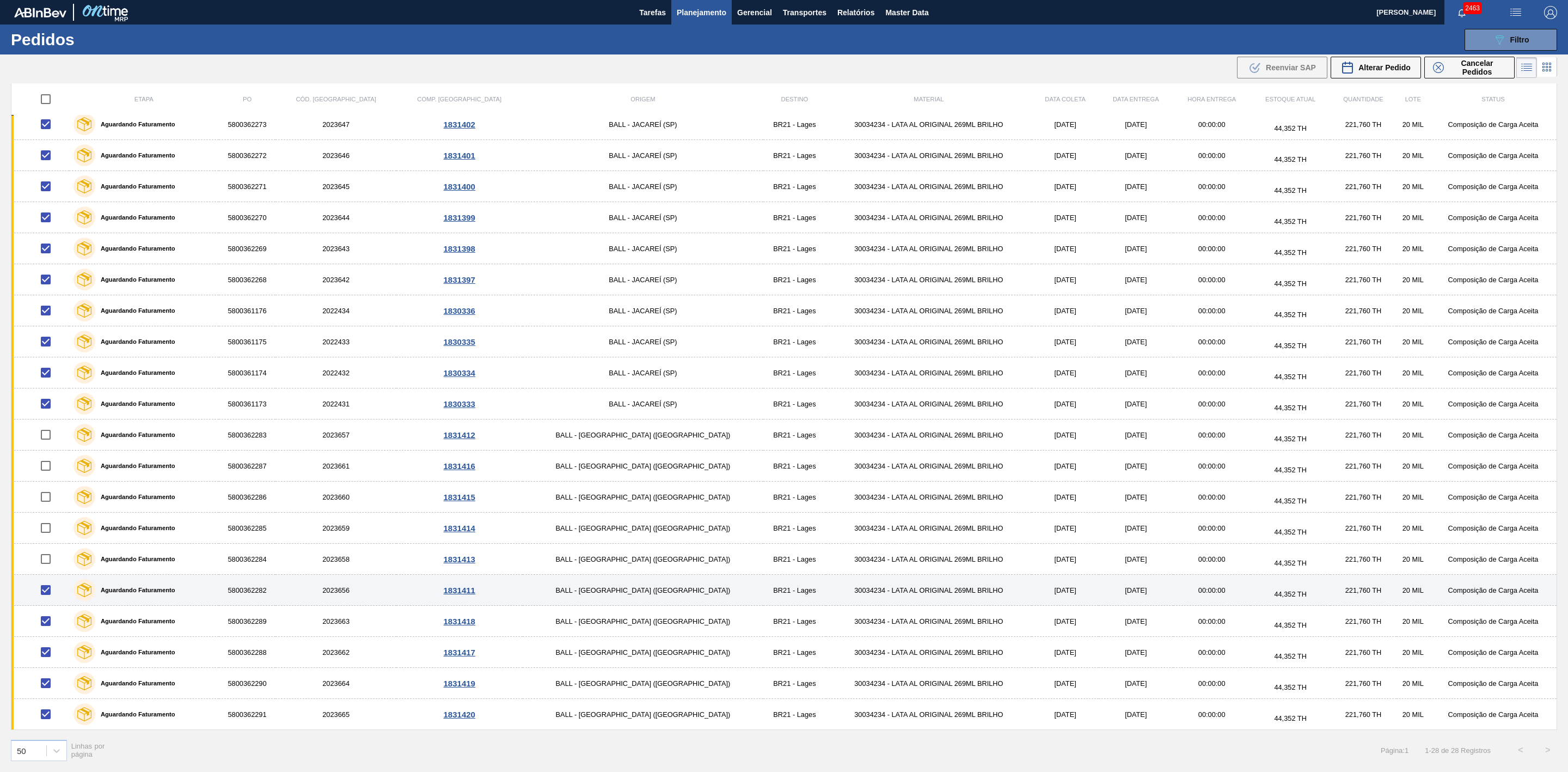
click at [49, 586] on input "checkbox" at bounding box center [45, 589] width 23 height 23
checkbox input "false"
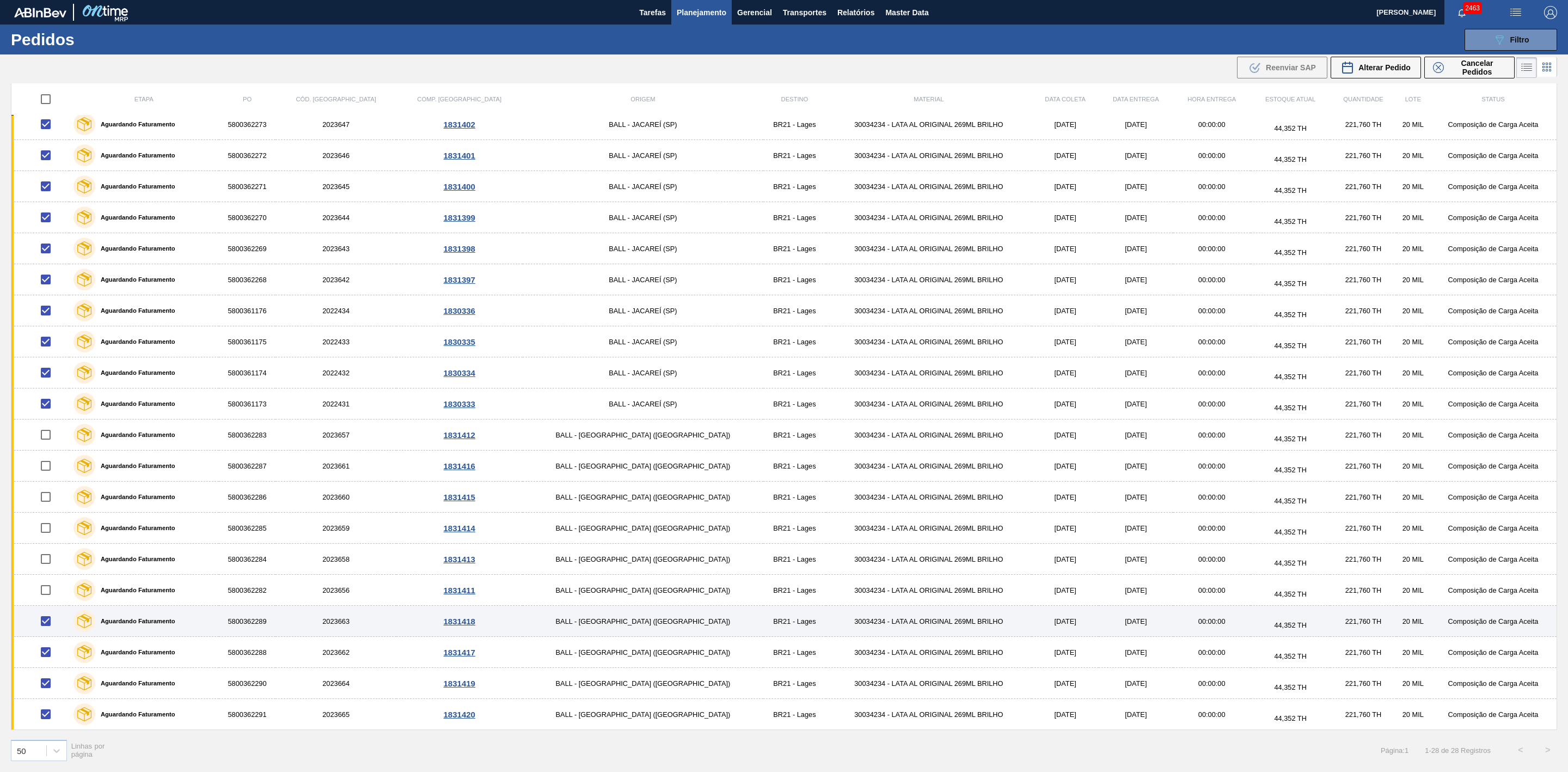
click at [53, 621] on input "checkbox" at bounding box center [45, 620] width 23 height 23
checkbox input "false"
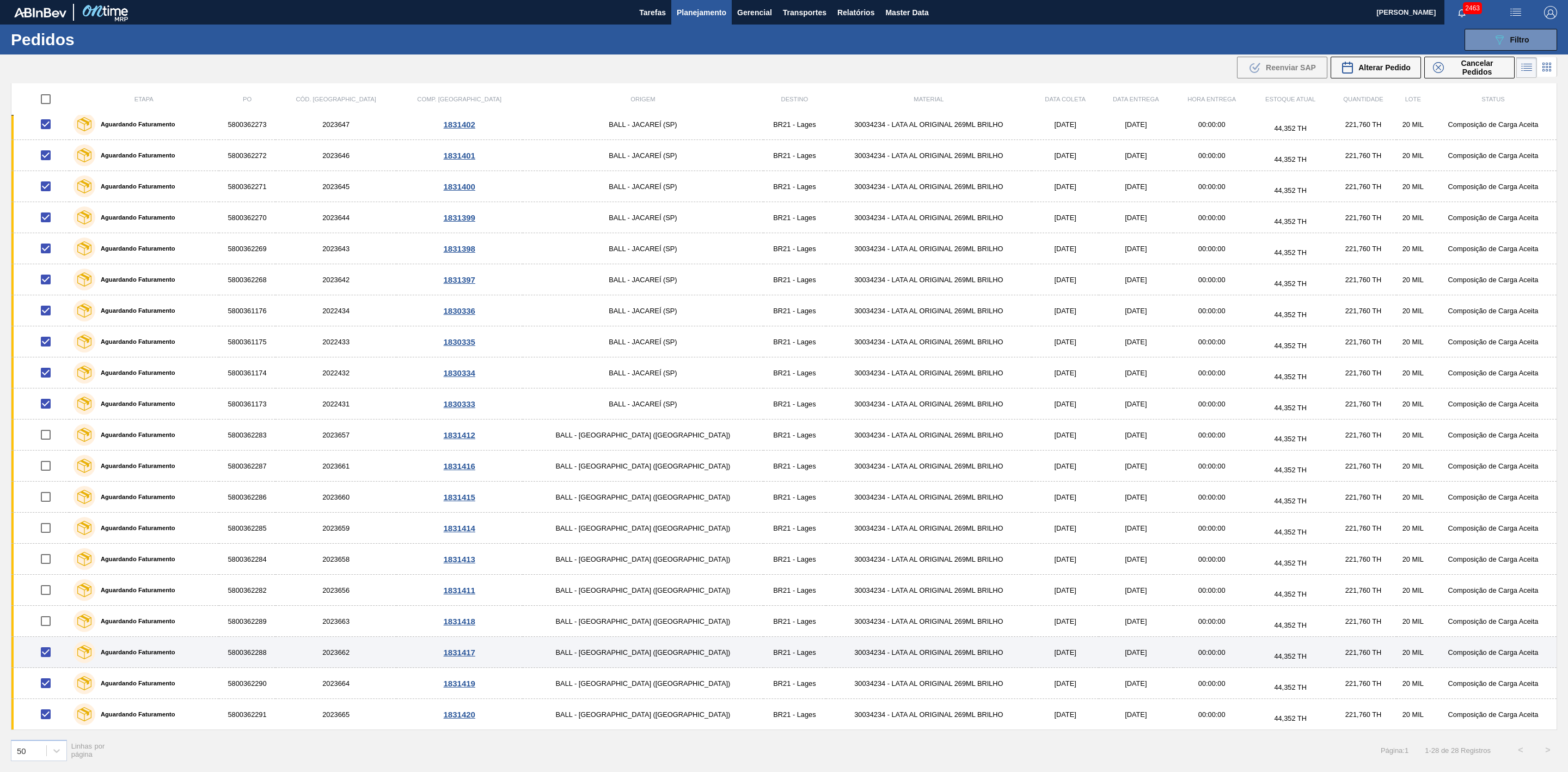
click at [51, 648] on input "checkbox" at bounding box center [45, 652] width 23 height 23
checkbox input "false"
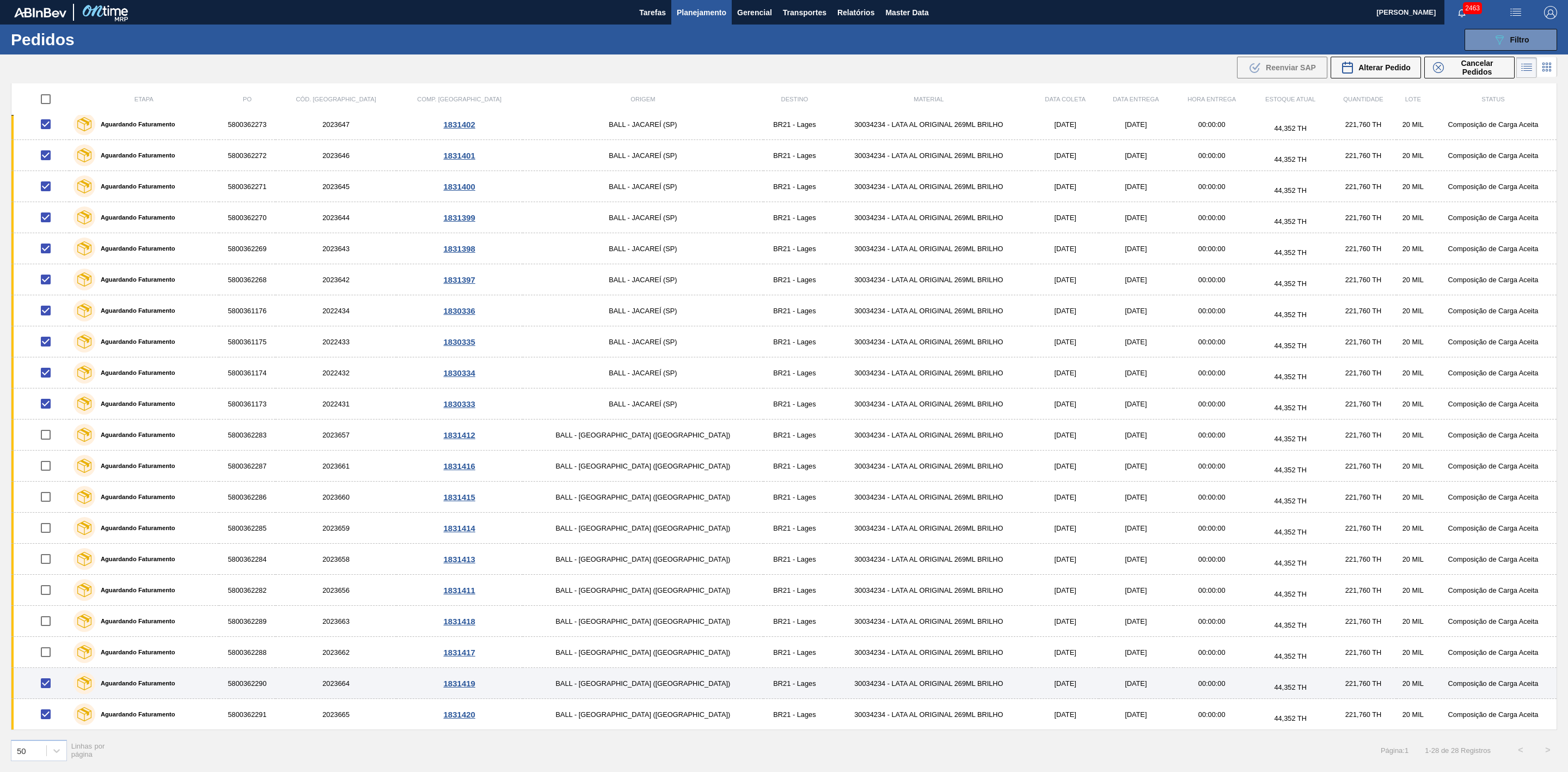
click at [49, 686] on input "checkbox" at bounding box center [45, 683] width 23 height 23
checkbox input "false"
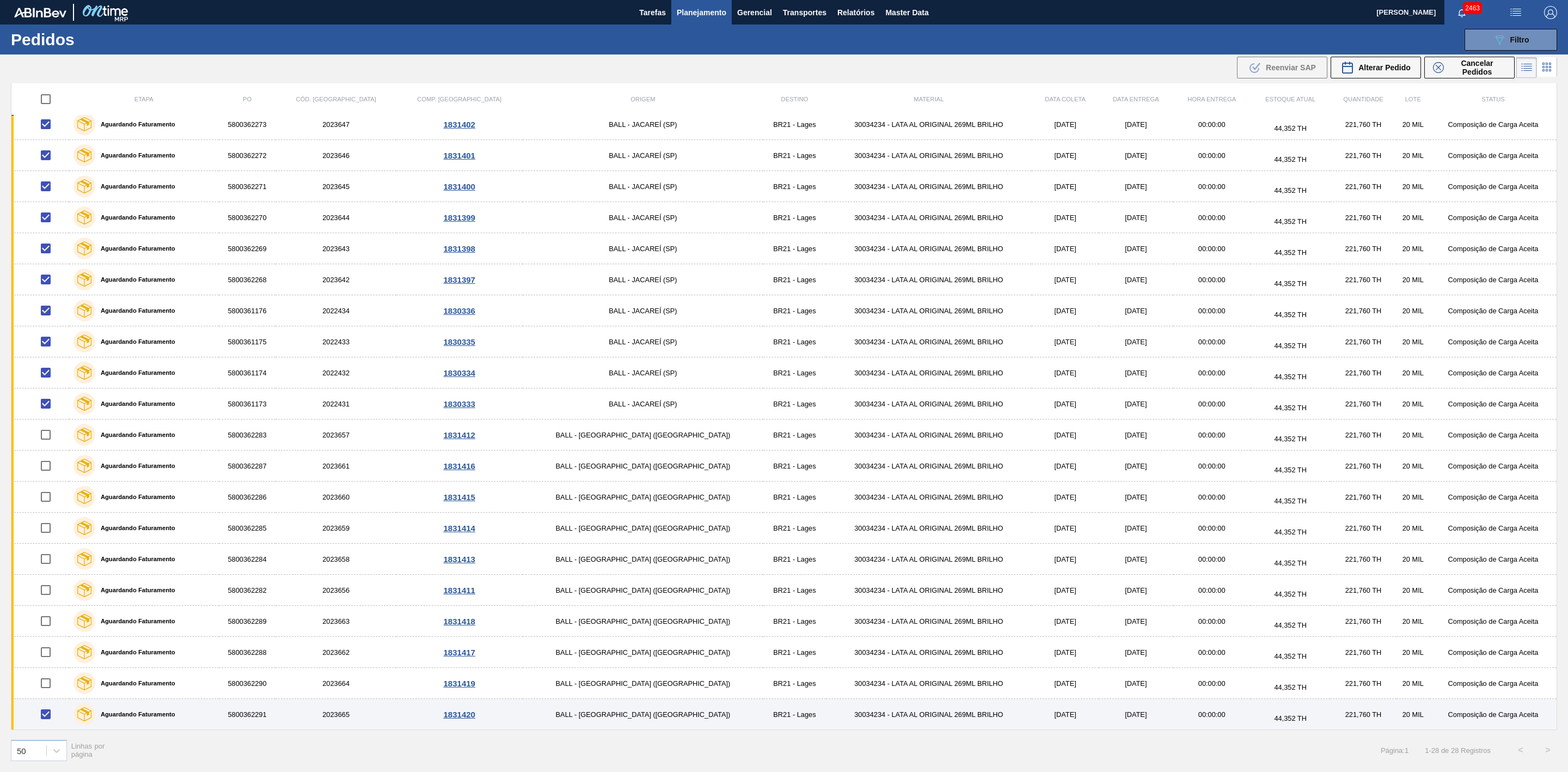
click at [50, 714] on input "checkbox" at bounding box center [45, 714] width 23 height 23
checkbox input "false"
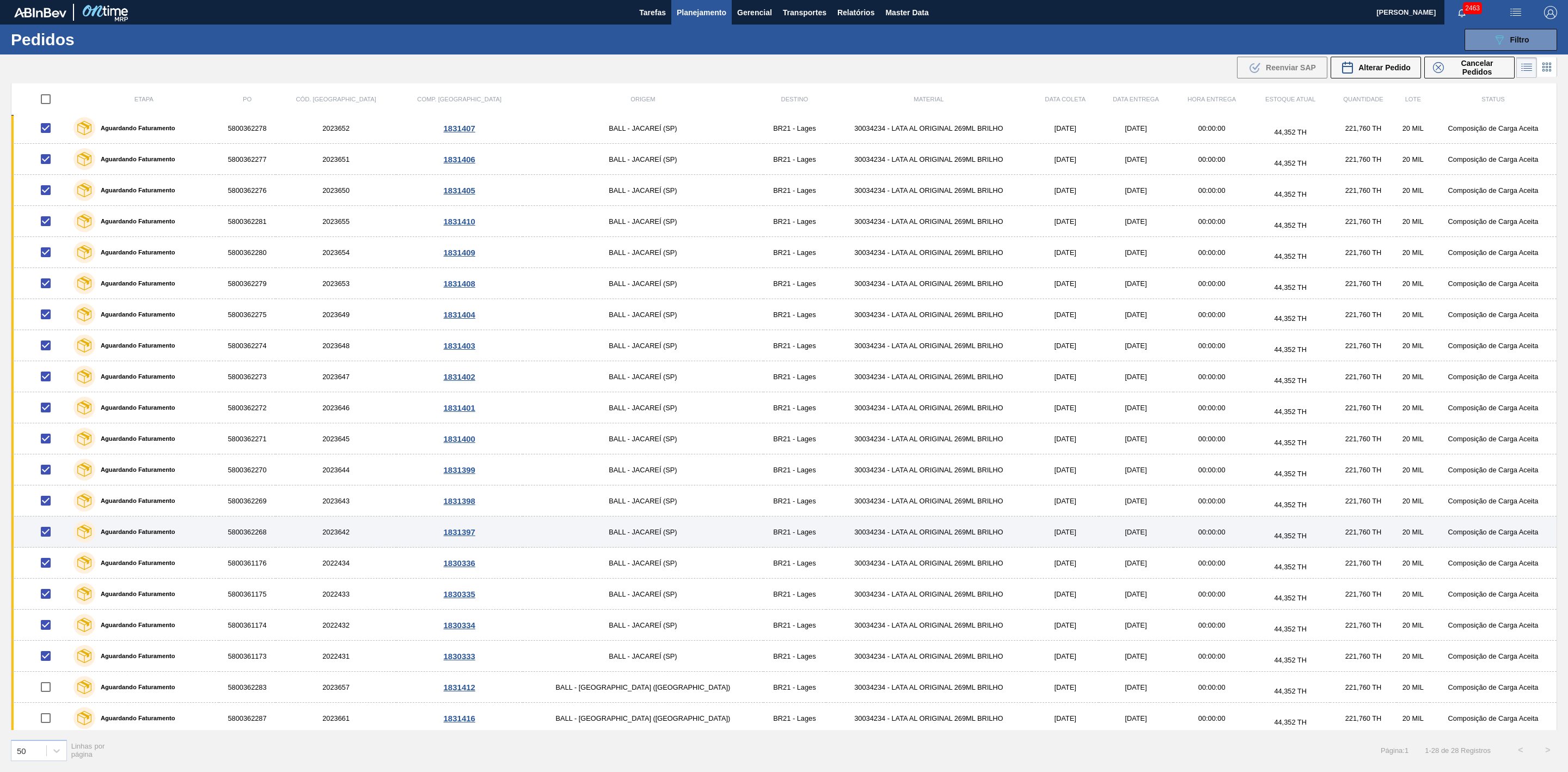
scroll to position [0, 0]
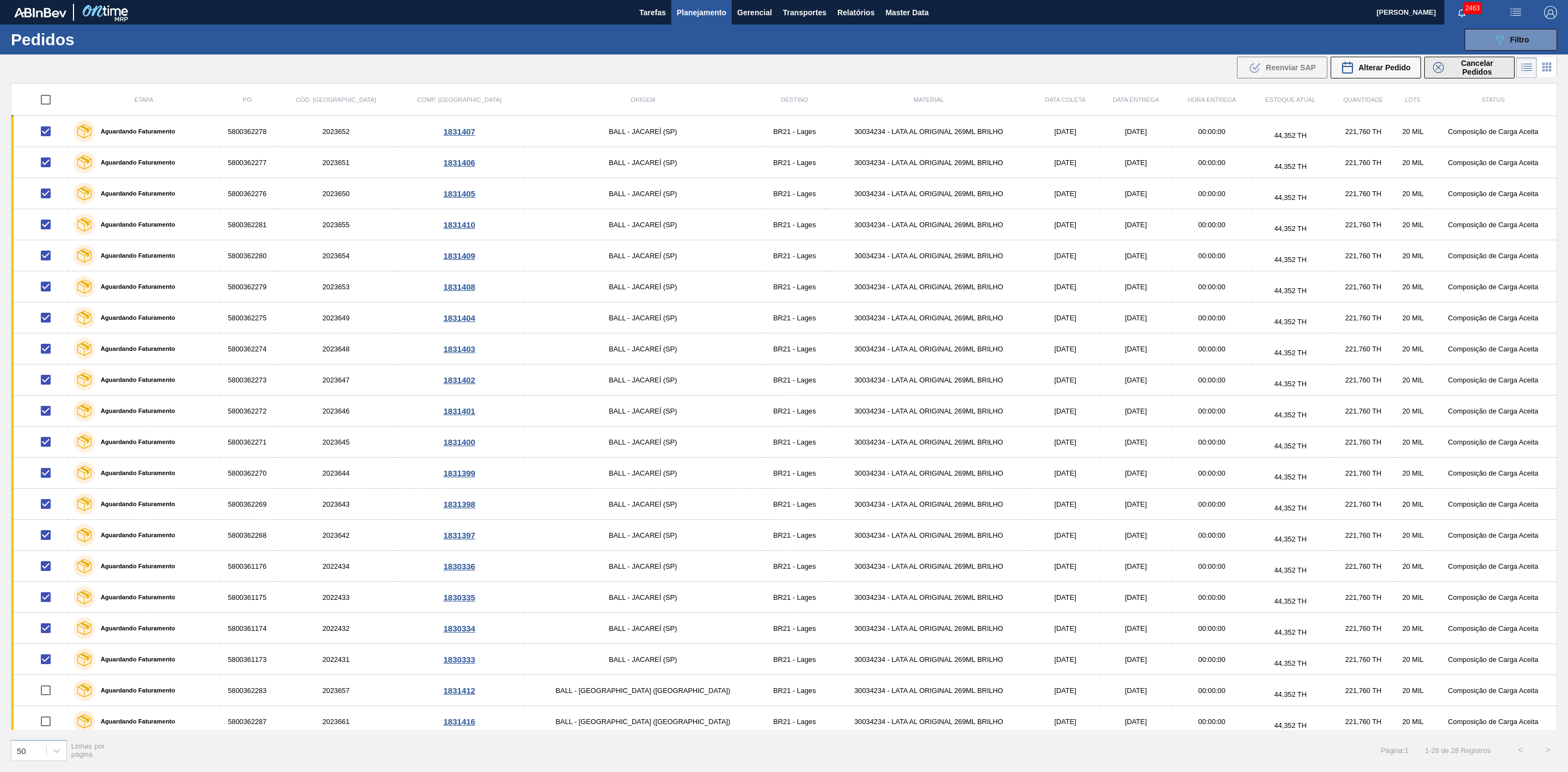
click at [1448, 73] on span "Cancelar Pedidos" at bounding box center [1477, 68] width 57 height 18
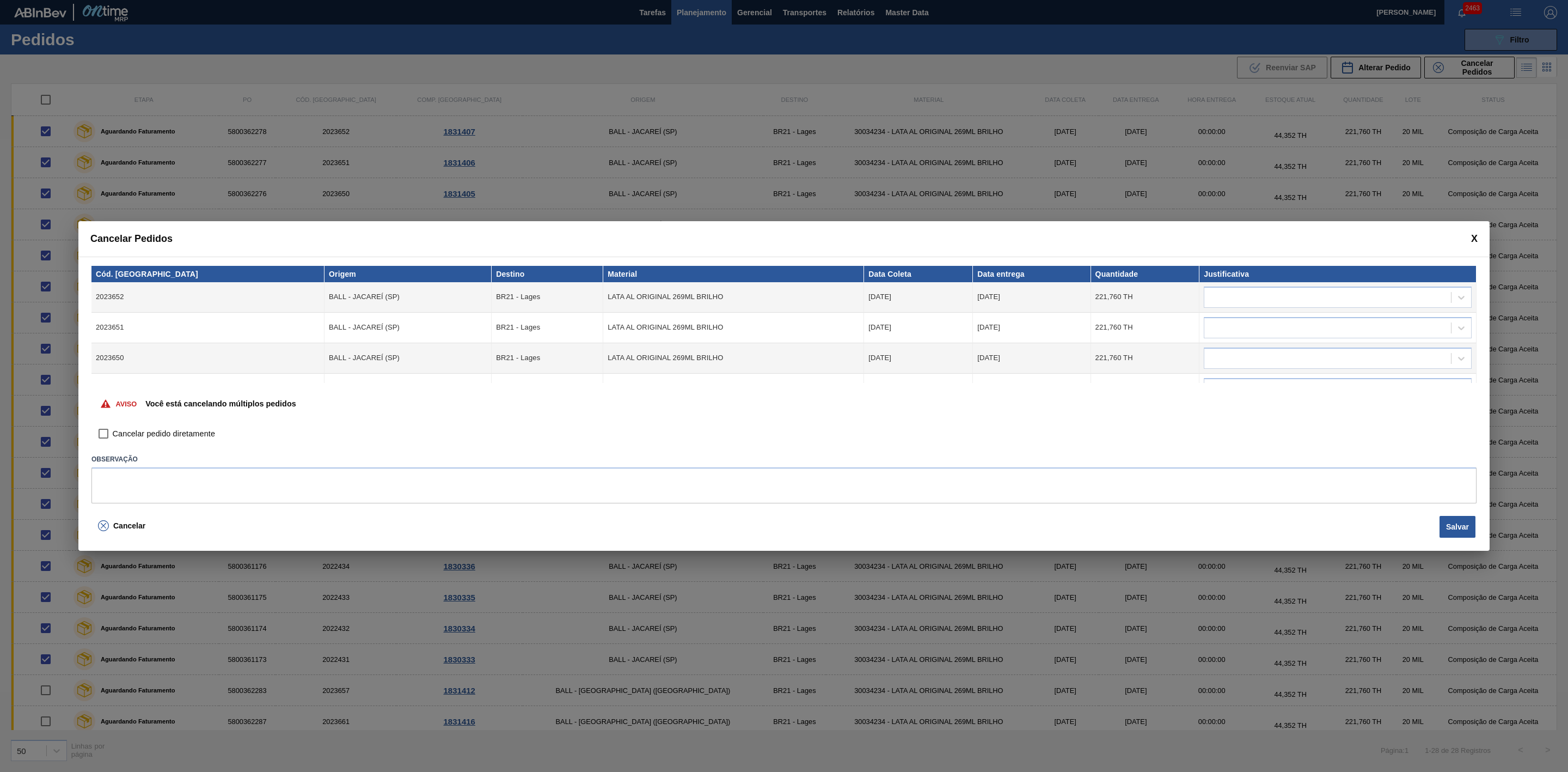
click at [167, 433] on span "Cancelar pedido diretamente" at bounding box center [163, 434] width 102 height 12
click at [112, 433] on input "Cancelar pedido diretamente" at bounding box center [103, 434] width 18 height 18
checkbox input "true"
click at [1413, 482] on textarea at bounding box center [784, 485] width 1385 height 36
type textarea "Virada de planta ball"
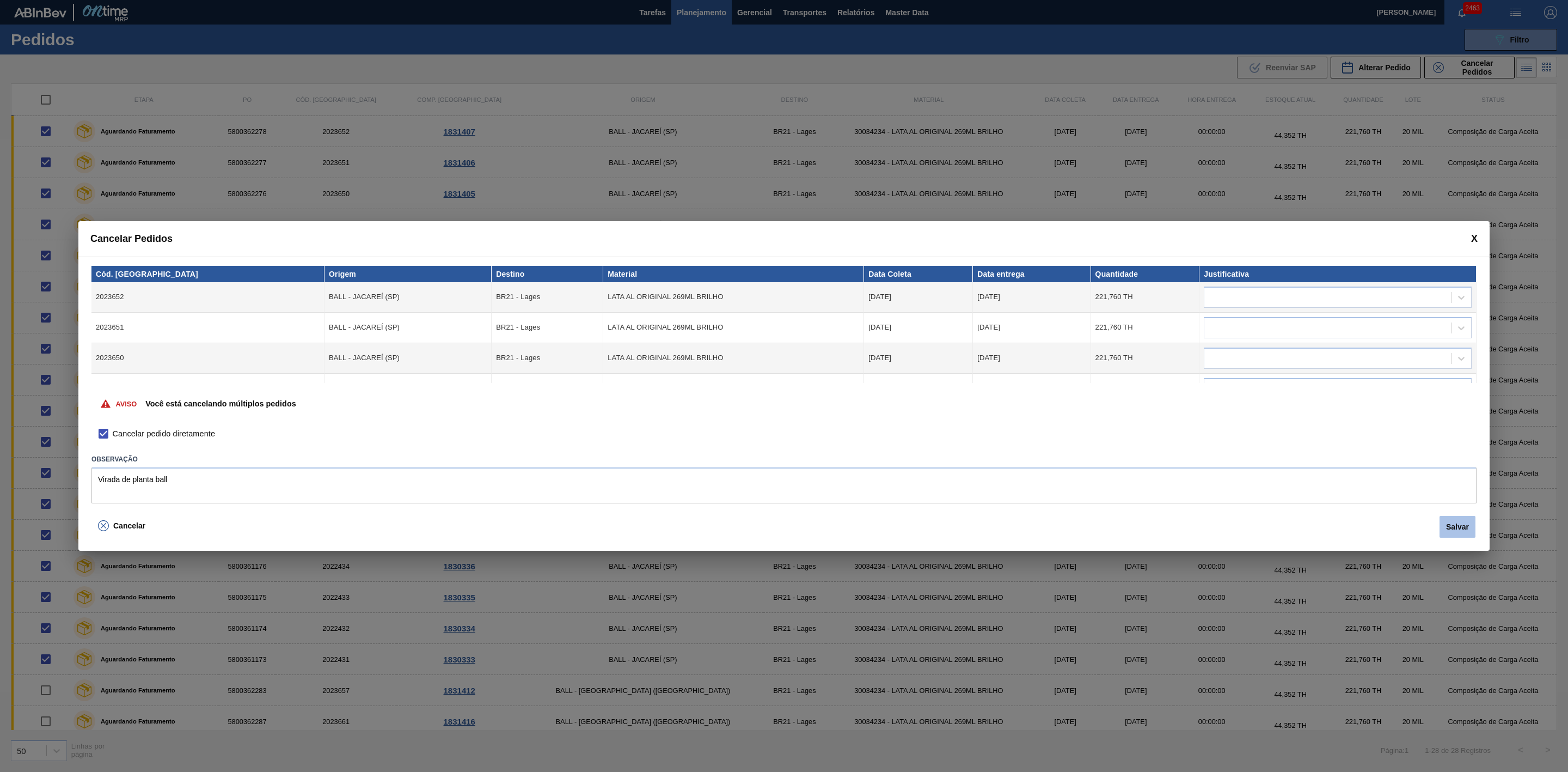
click at [1463, 533] on button "Salvar" at bounding box center [1457, 526] width 36 height 22
click at [1452, 528] on button "Salvar" at bounding box center [1457, 526] width 36 height 22
click at [1340, 304] on div at bounding box center [1327, 297] width 246 height 16
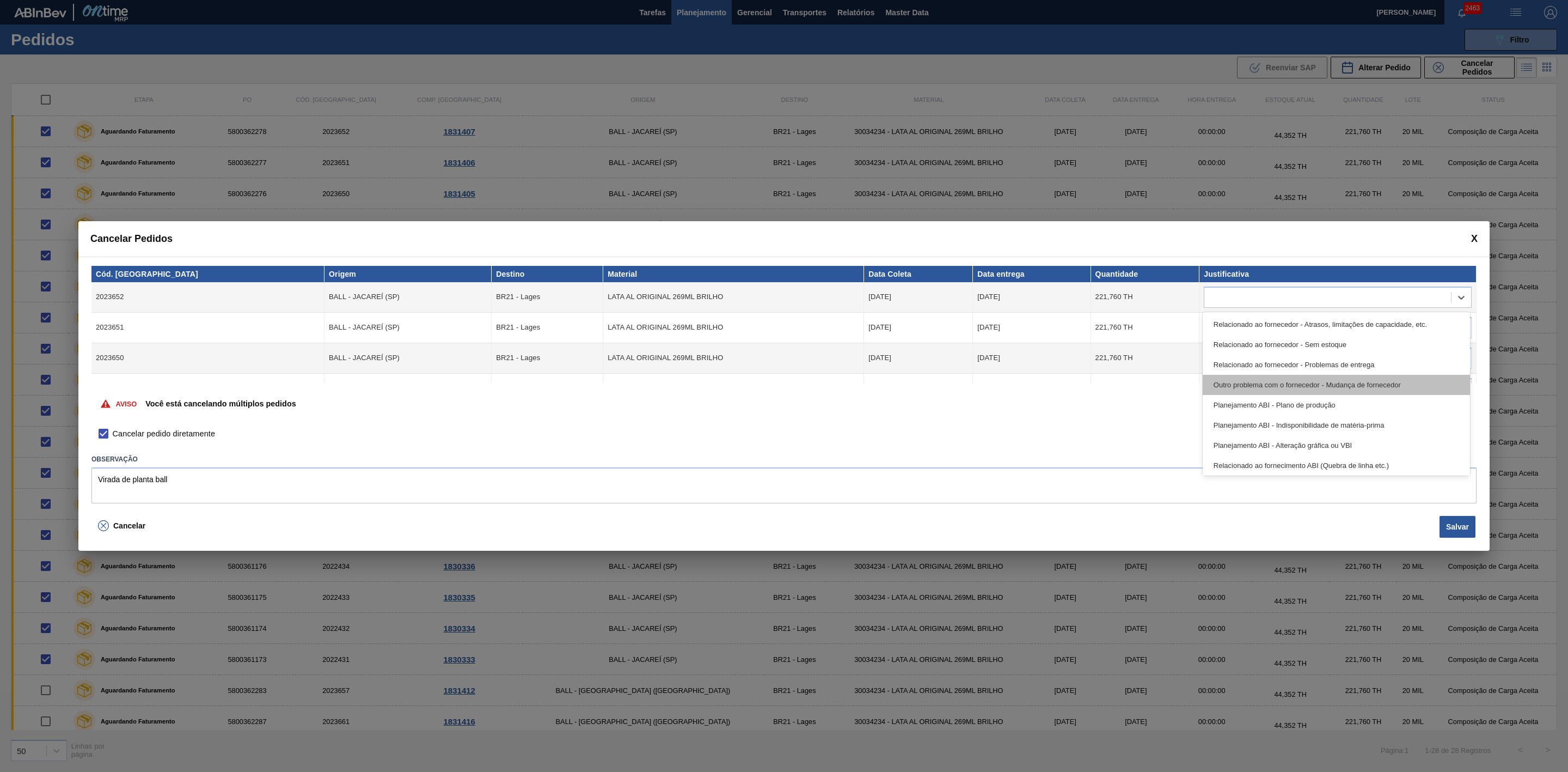
click at [1355, 384] on div "Outro problema com o fornecedor - Mudança de fornecedor" at bounding box center [1336, 384] width 267 height 20
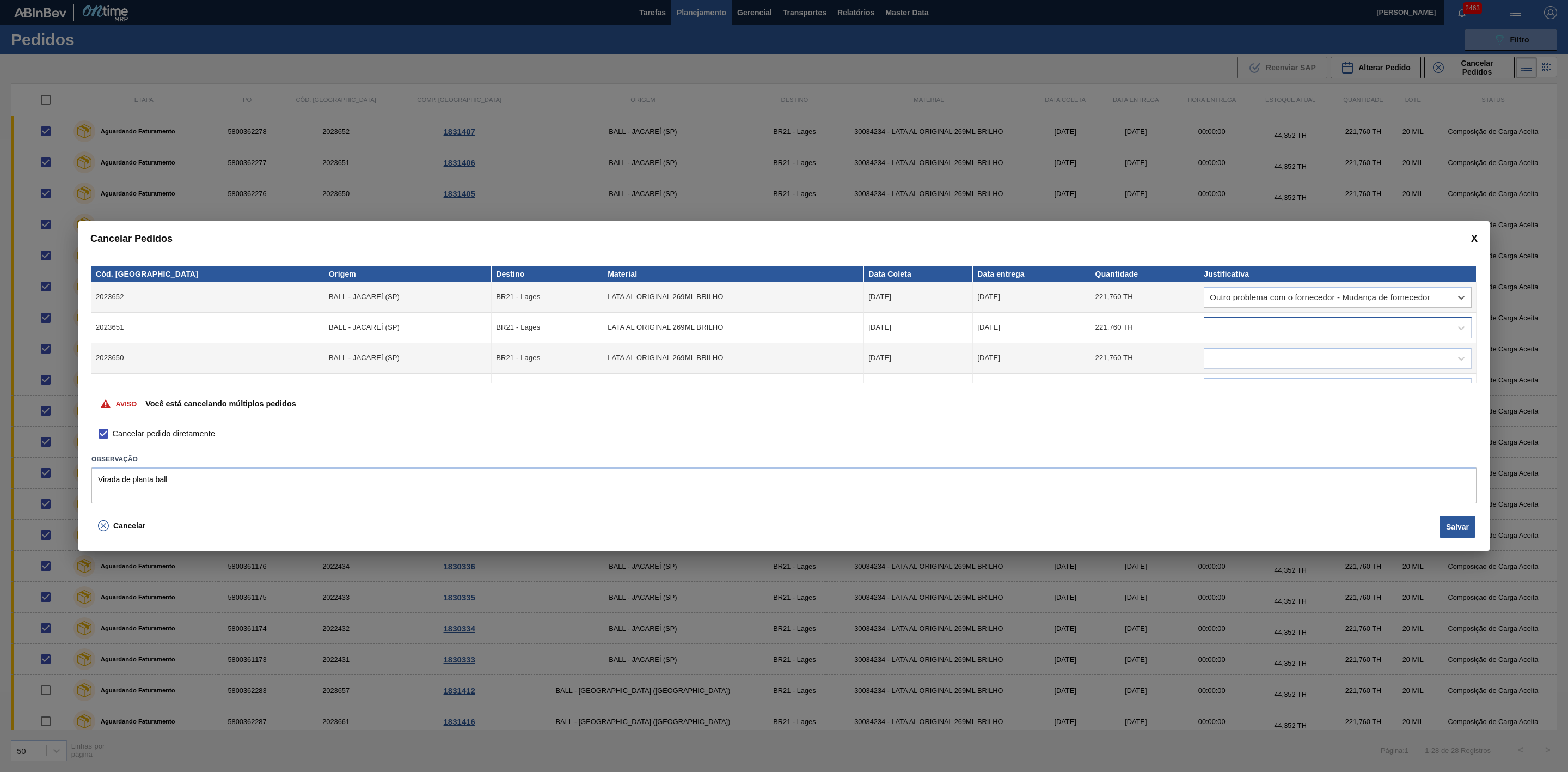
click at [1259, 321] on div at bounding box center [1327, 328] width 246 height 16
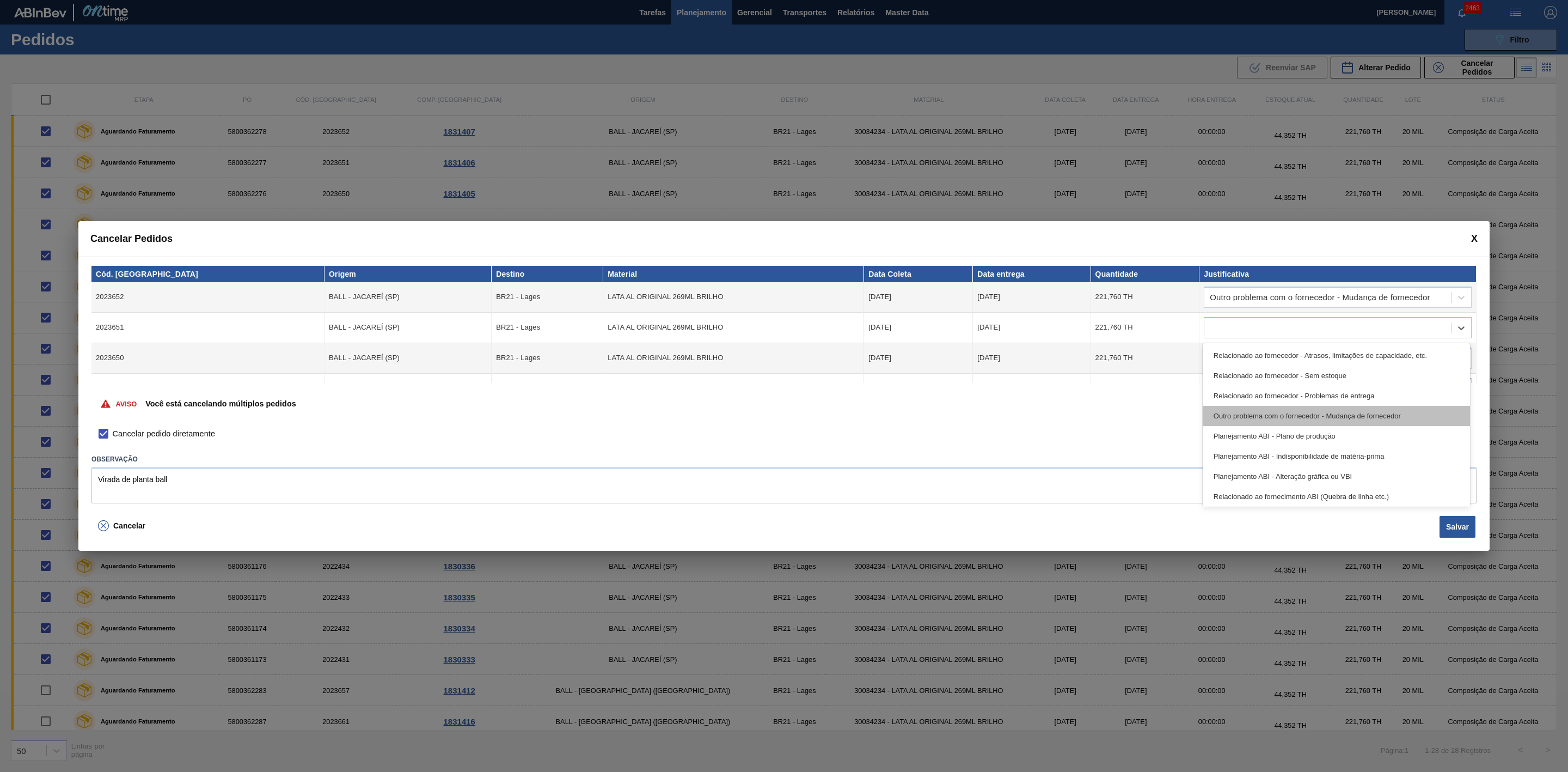
click at [1343, 413] on div "Outro problema com o fornecedor - Mudança de fornecedor" at bounding box center [1336, 416] width 267 height 20
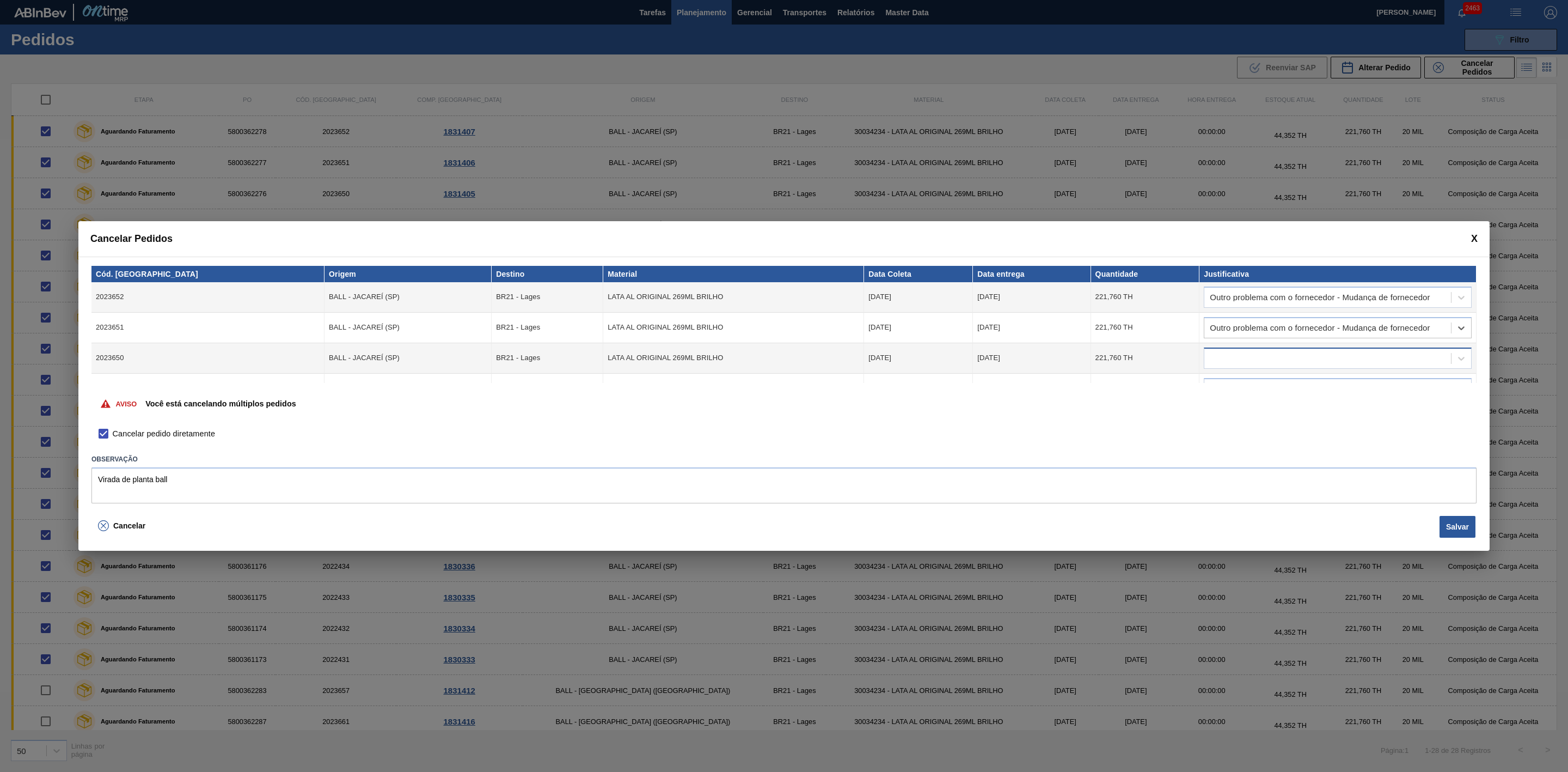
click at [1286, 353] on div at bounding box center [1327, 358] width 246 height 16
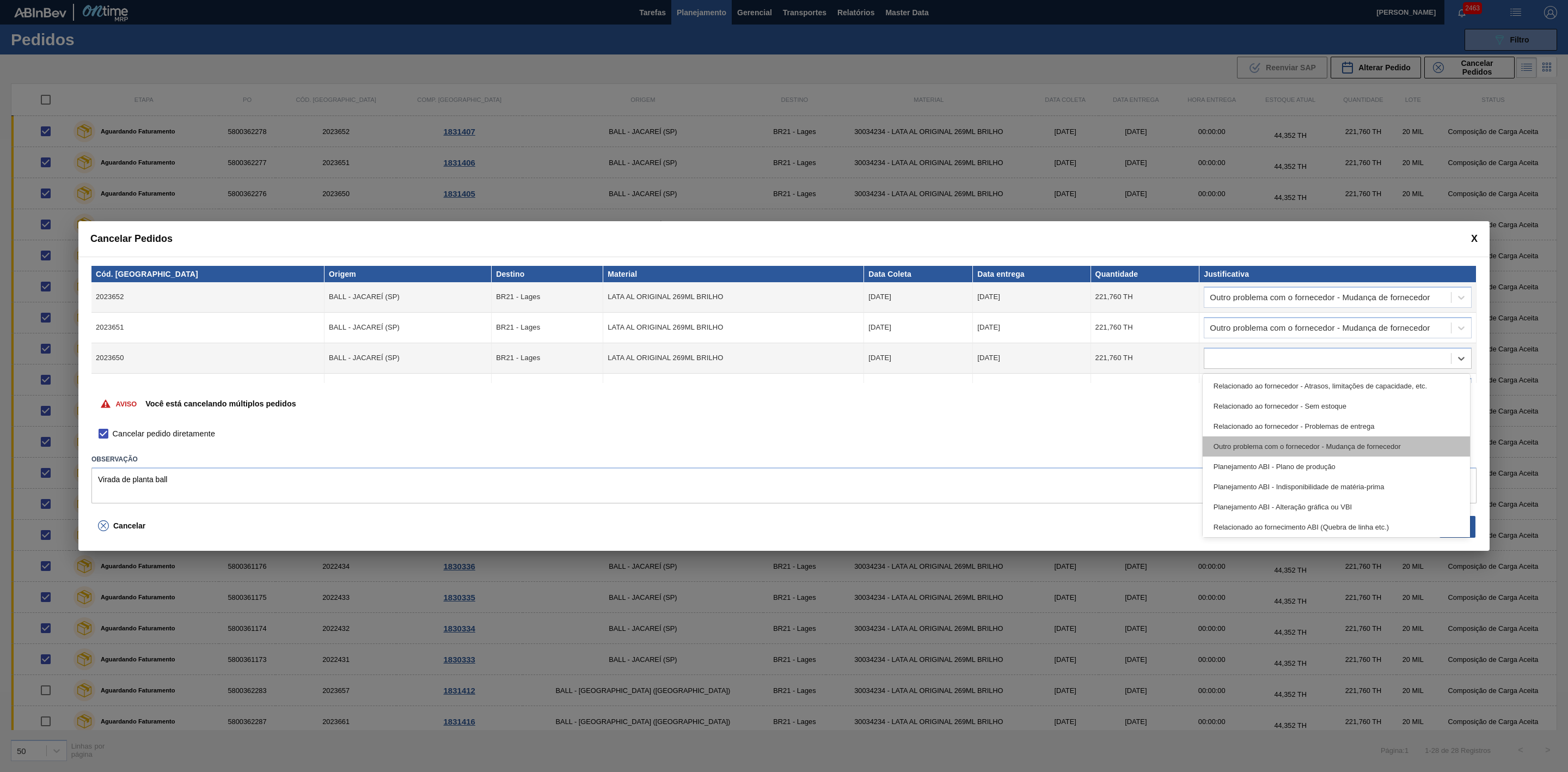
click at [1320, 444] on div "Outro problema com o fornecedor - Mudança de fornecedor" at bounding box center [1336, 446] width 267 height 20
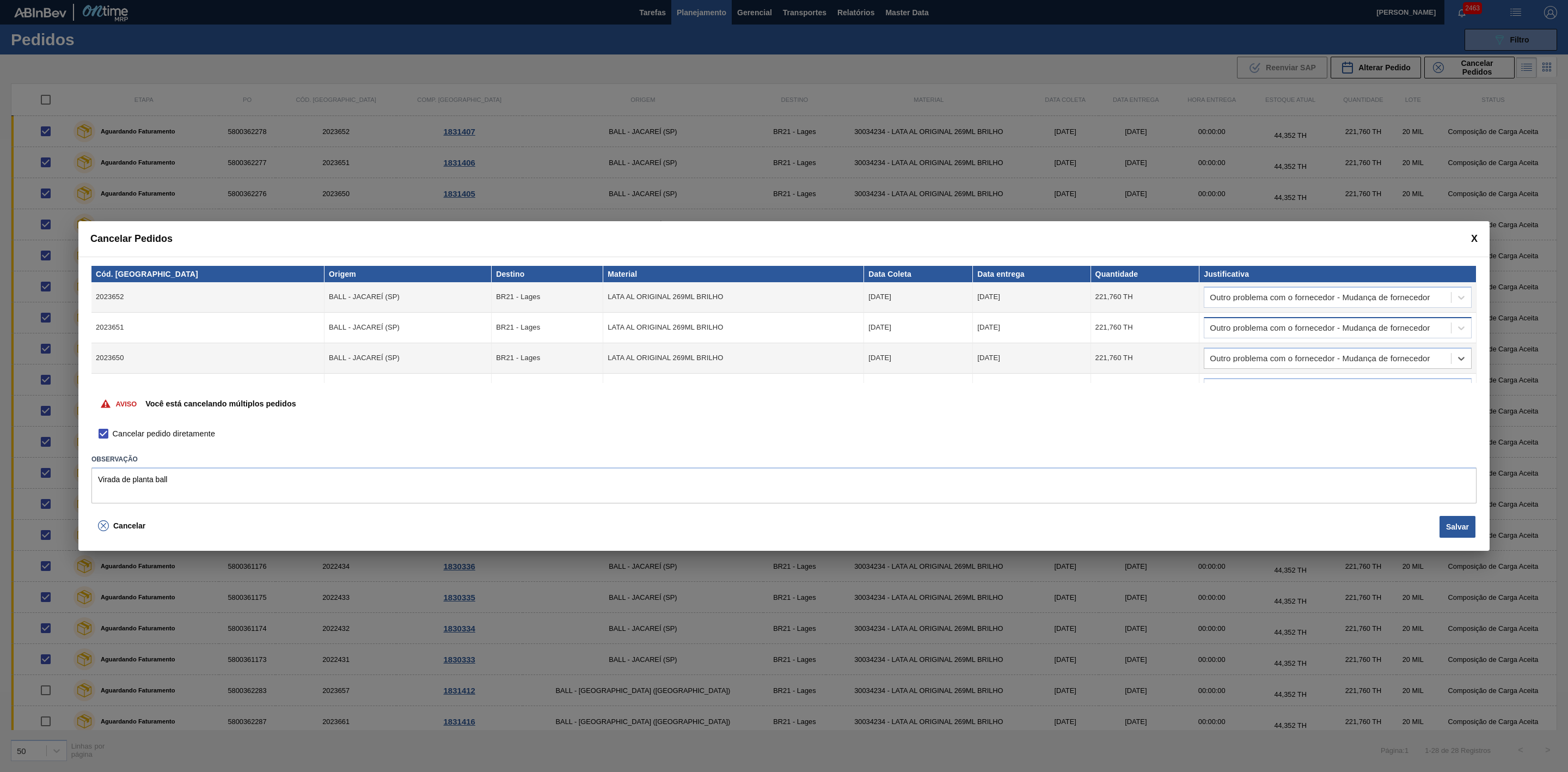
scroll to position [81, 0]
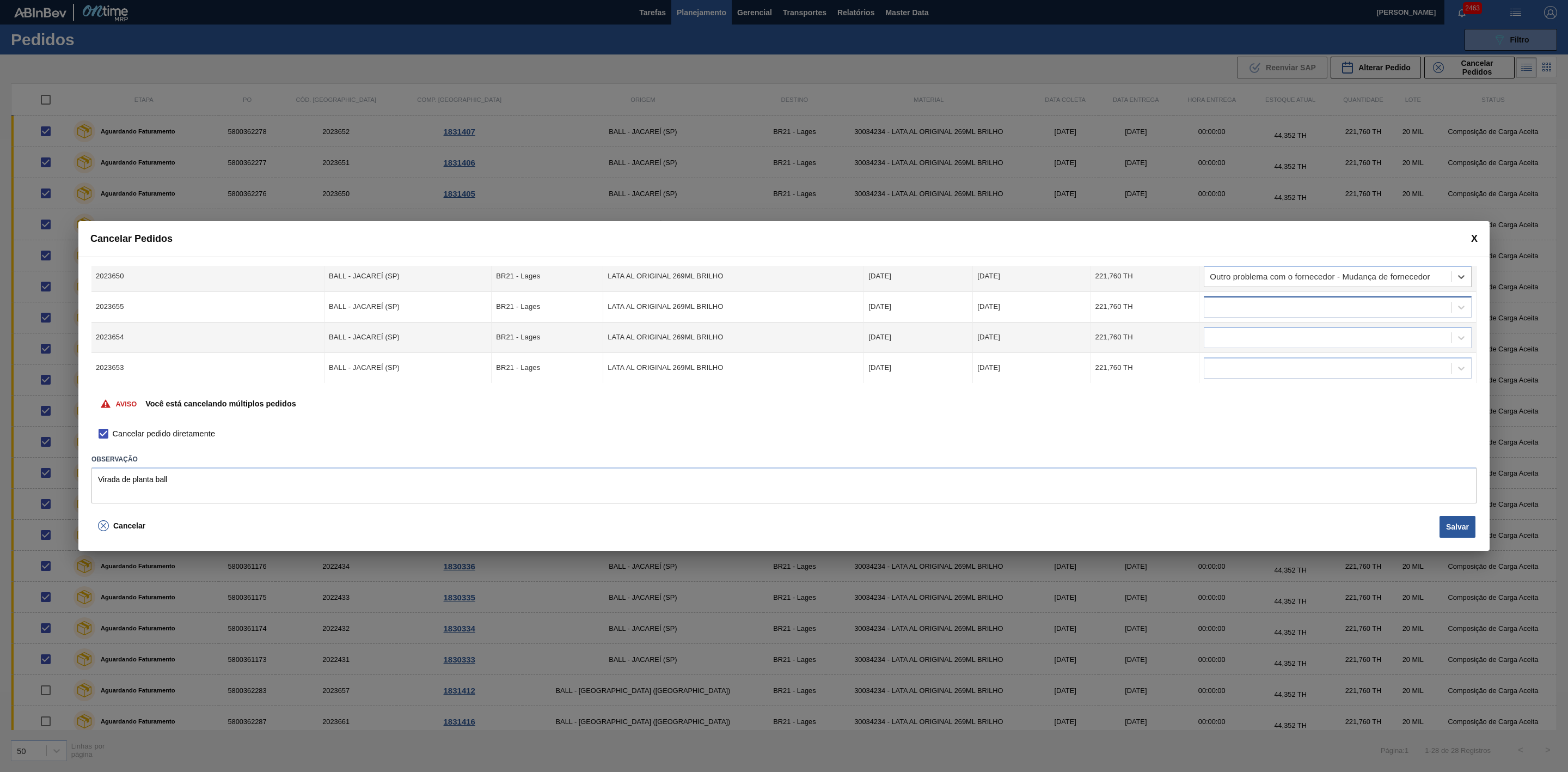
click at [1294, 302] on div at bounding box center [1327, 307] width 246 height 16
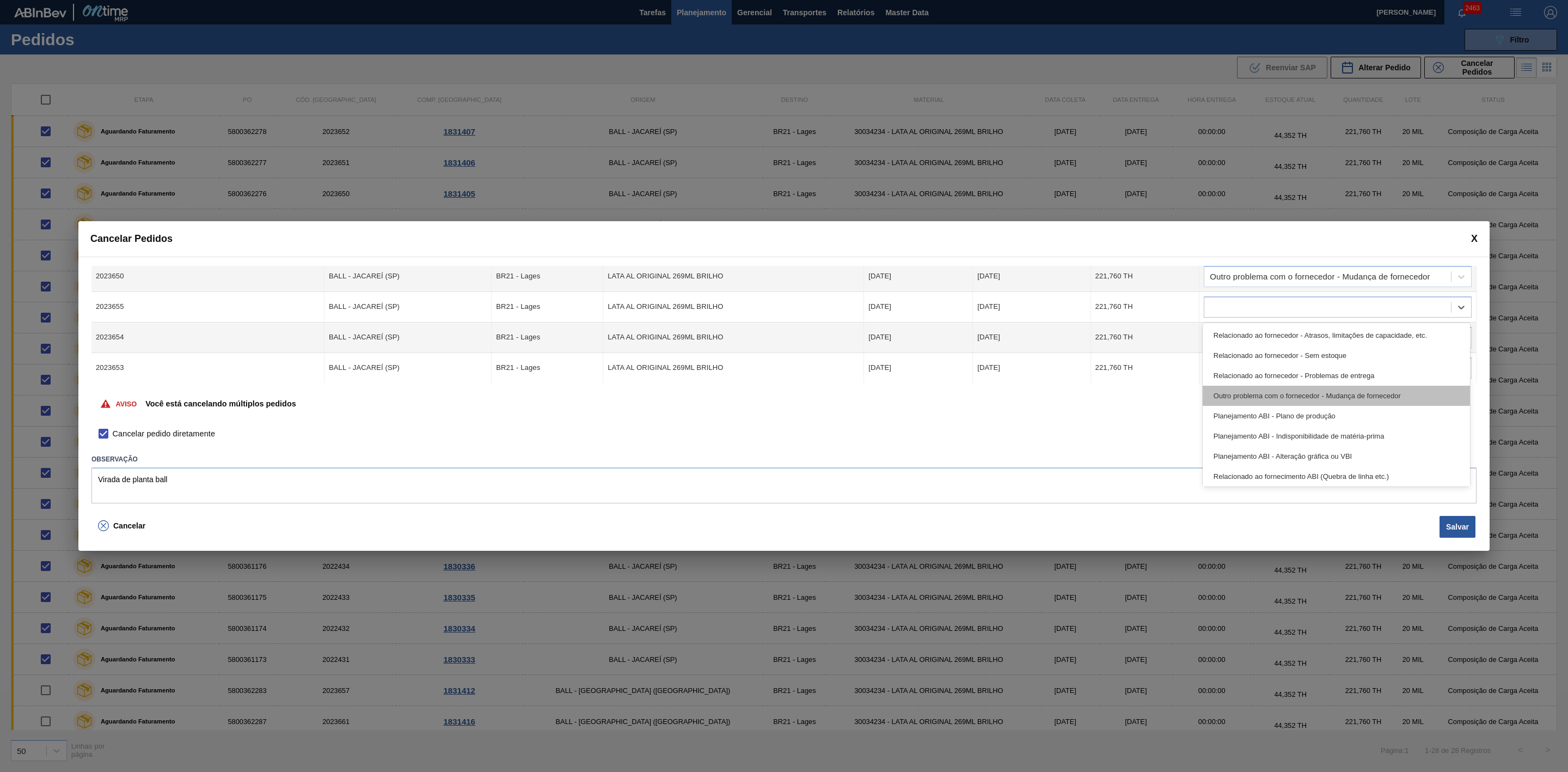
click at [1328, 399] on div "Outro problema com o fornecedor - Mudança de fornecedor" at bounding box center [1336, 395] width 267 height 20
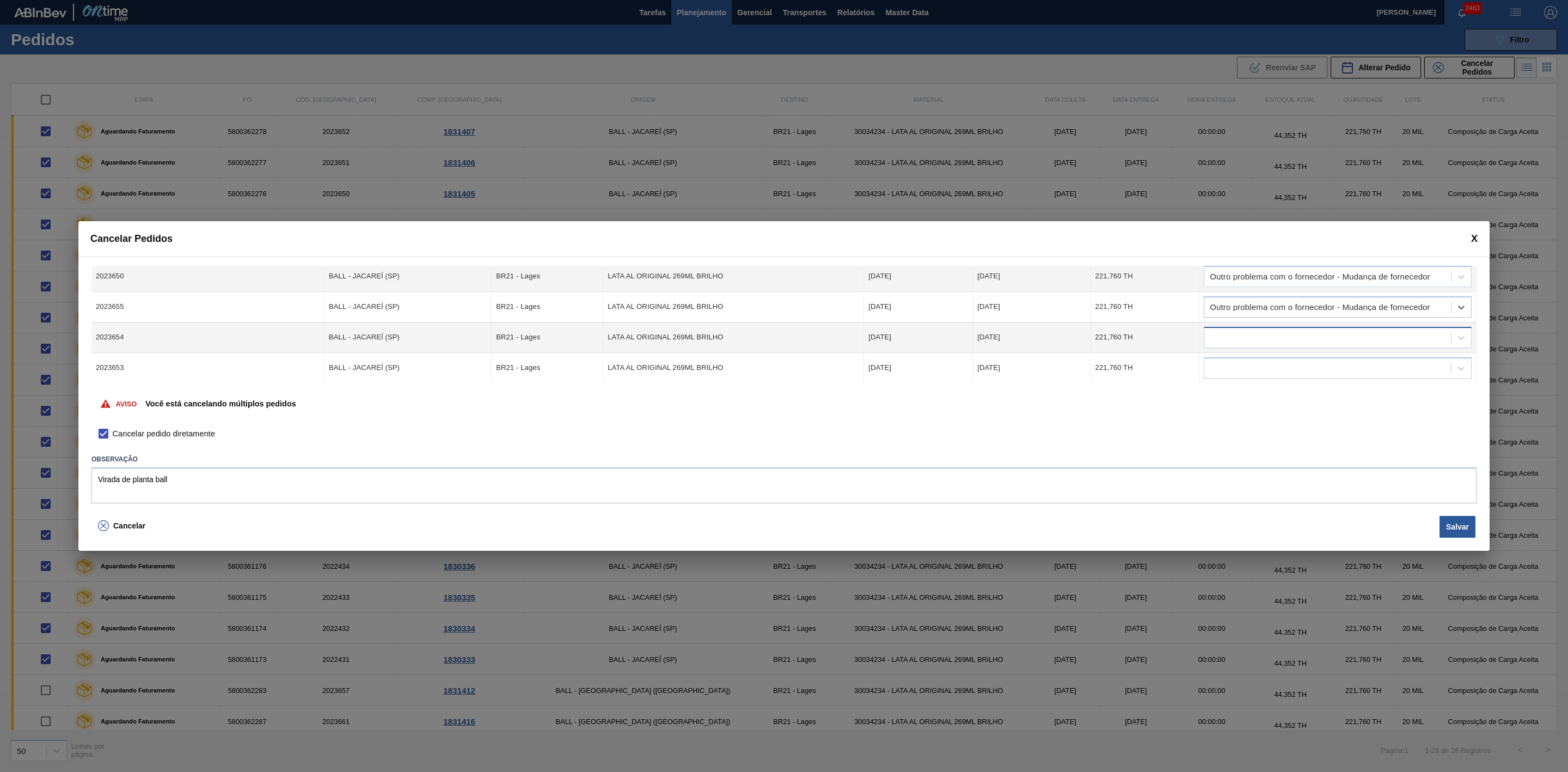
click at [1284, 338] on div at bounding box center [1327, 337] width 246 height 16
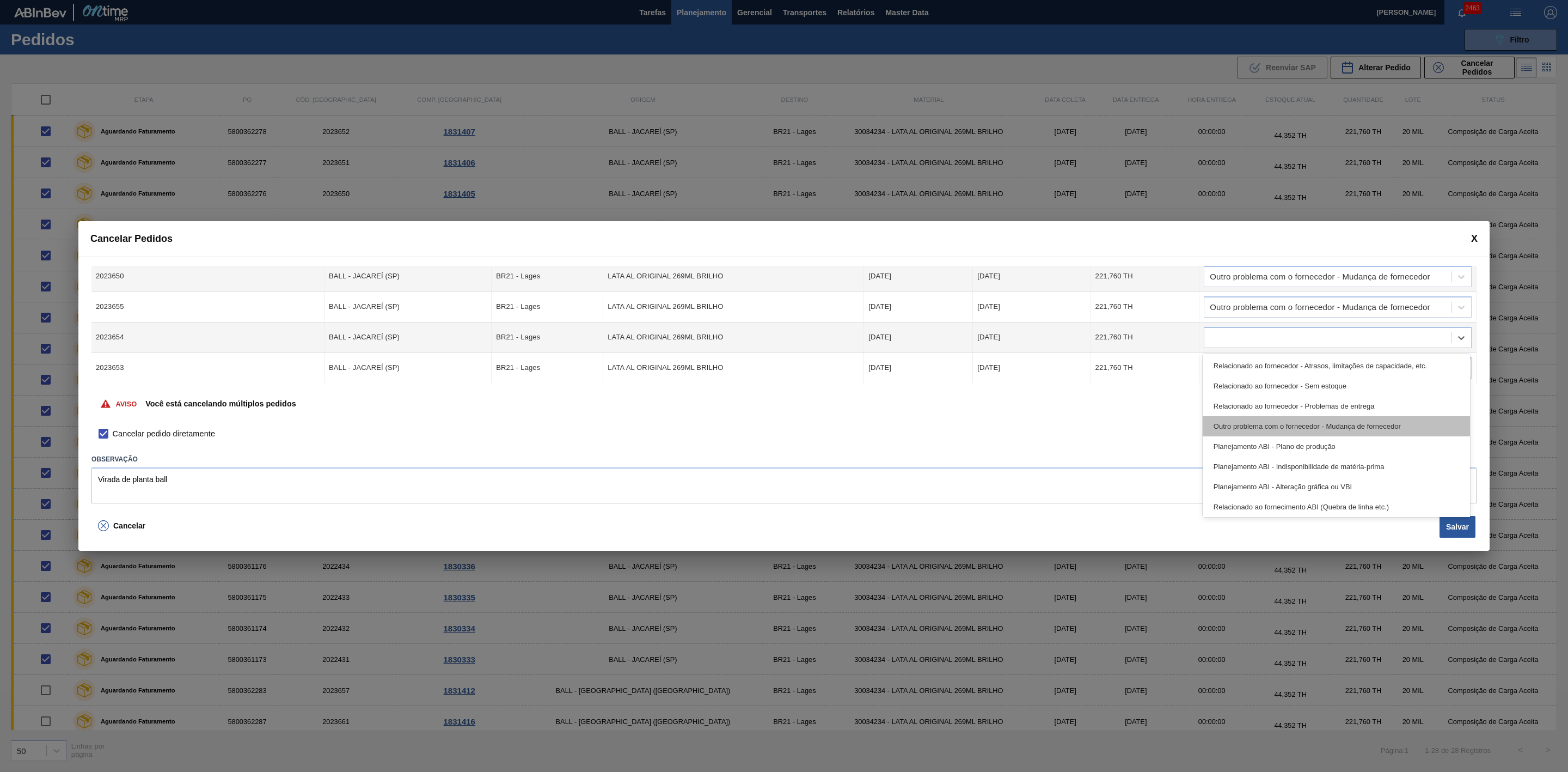
click at [1318, 422] on div "Outro problema com o fornecedor - Mudança de fornecedor" at bounding box center [1336, 426] width 267 height 20
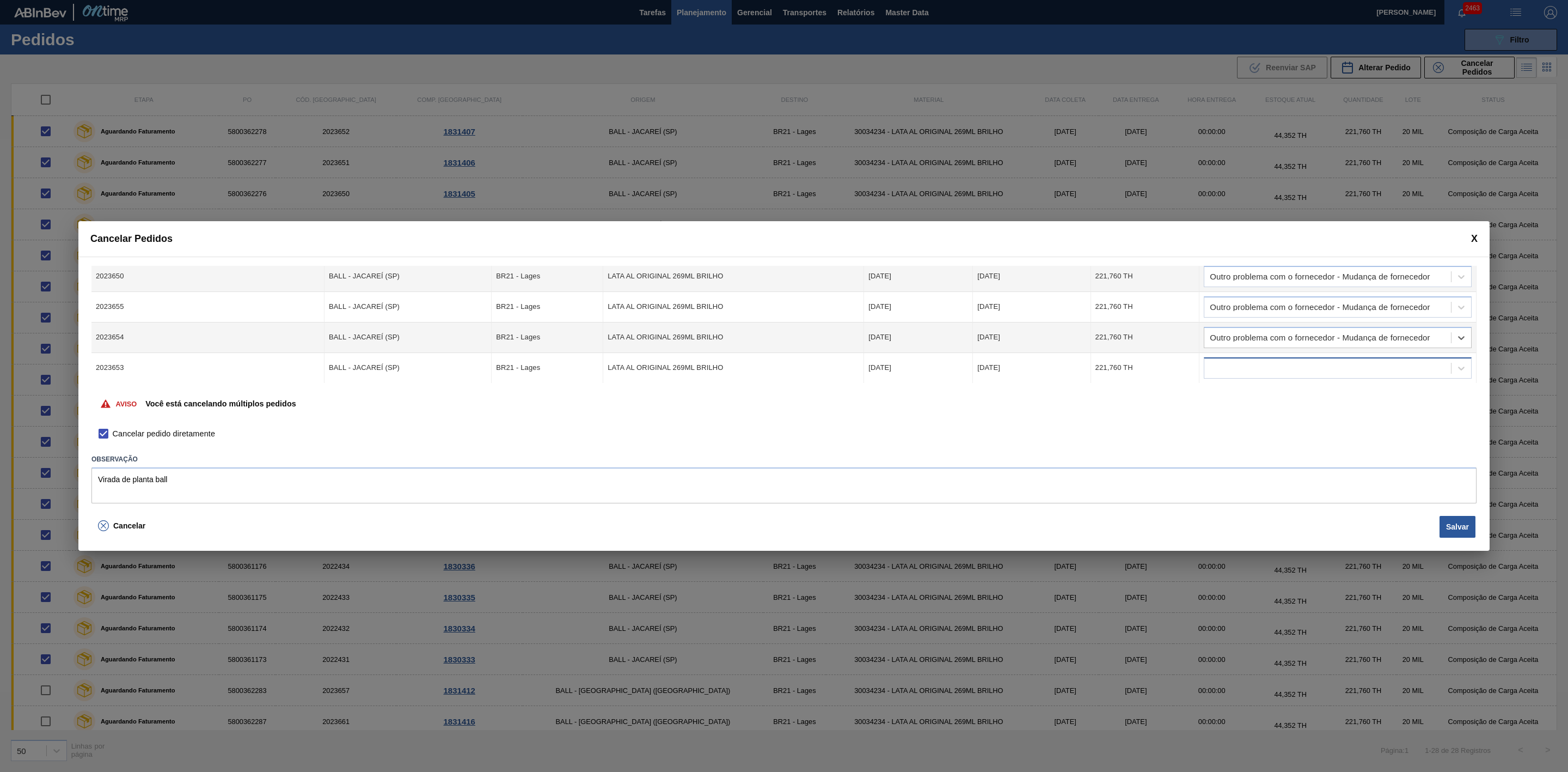
click at [1283, 364] on div at bounding box center [1327, 368] width 246 height 16
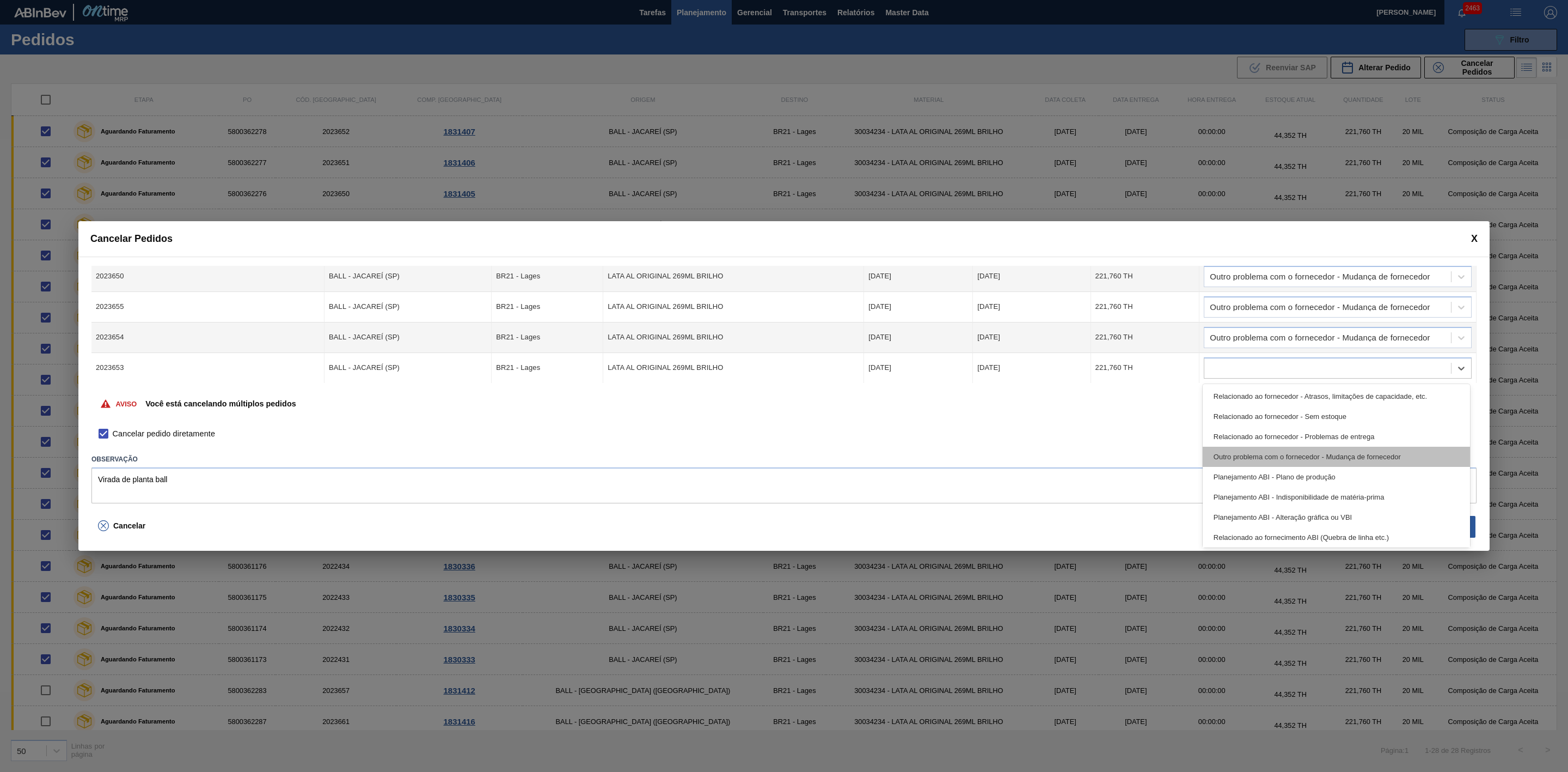
click at [1301, 455] on div "Outro problema com o fornecedor - Mudança de fornecedor" at bounding box center [1336, 456] width 267 height 20
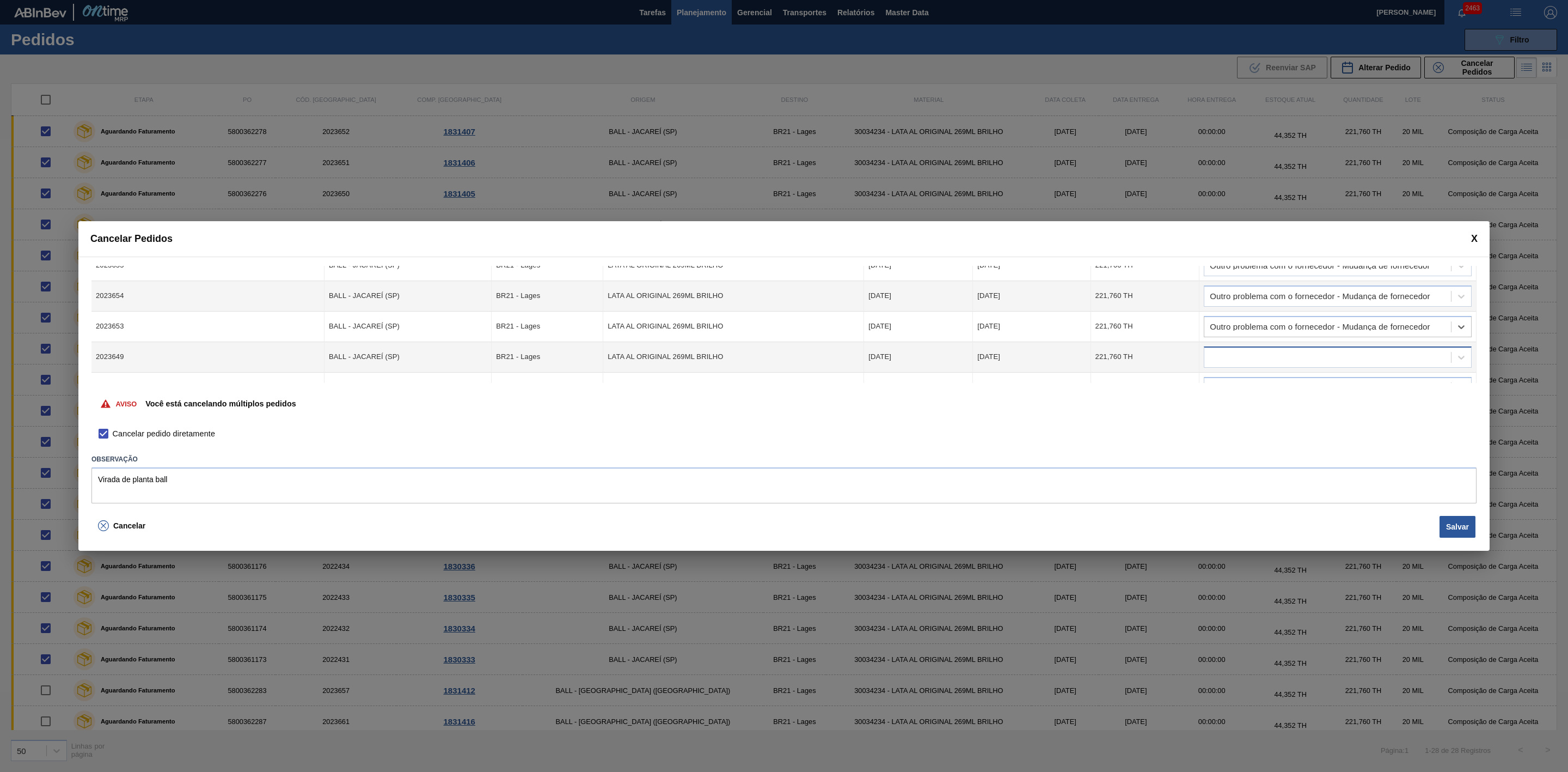
scroll to position [163, 0]
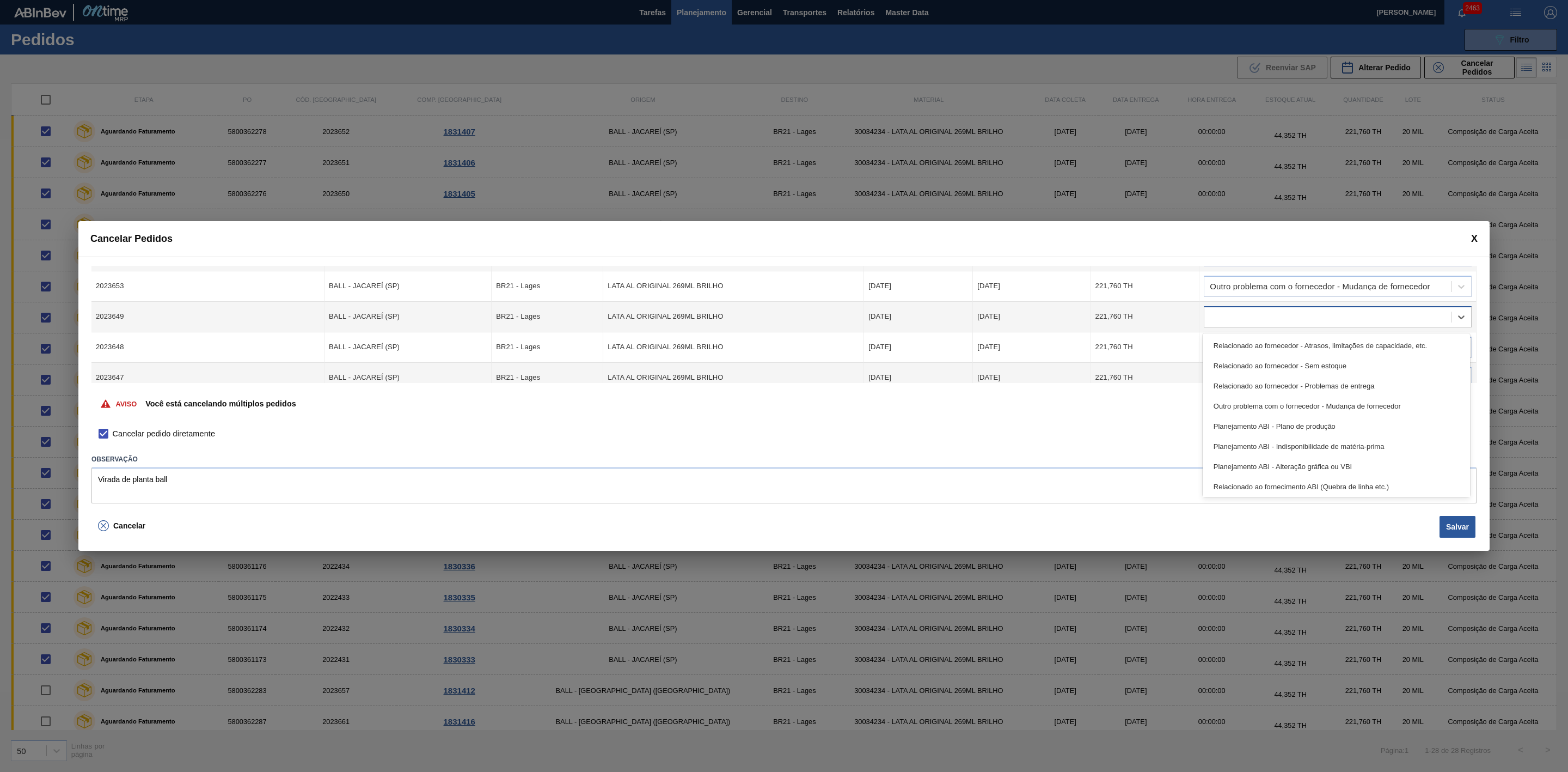
click at [1276, 317] on div at bounding box center [1327, 317] width 246 height 16
click at [1326, 399] on div "Outro problema com o fornecedor - Mudança de fornecedor" at bounding box center [1336, 405] width 267 height 20
click at [1285, 344] on div at bounding box center [1327, 347] width 246 height 16
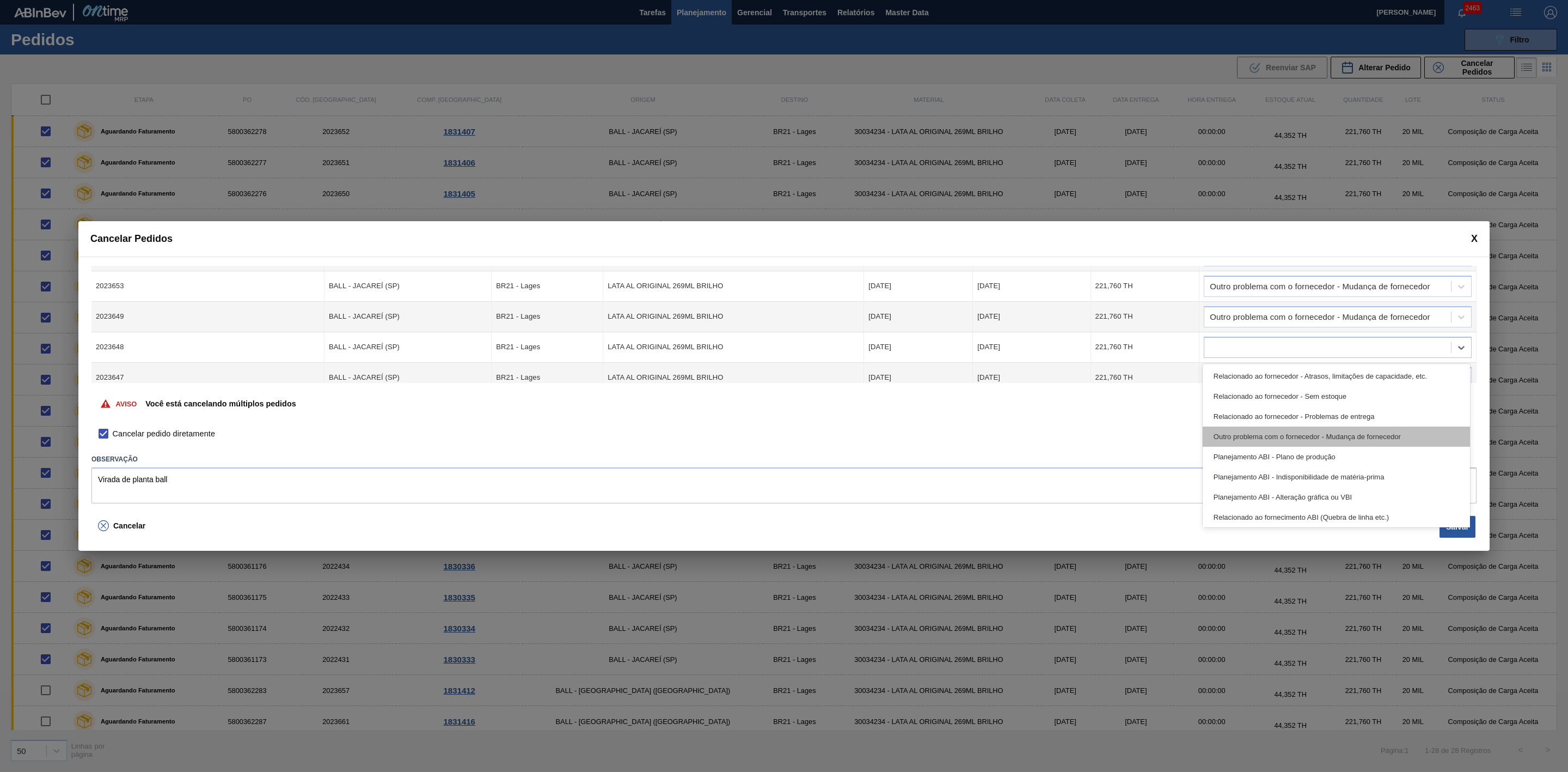
click at [1304, 431] on div "Outro problema com o fornecedor - Mudança de fornecedor" at bounding box center [1336, 436] width 267 height 20
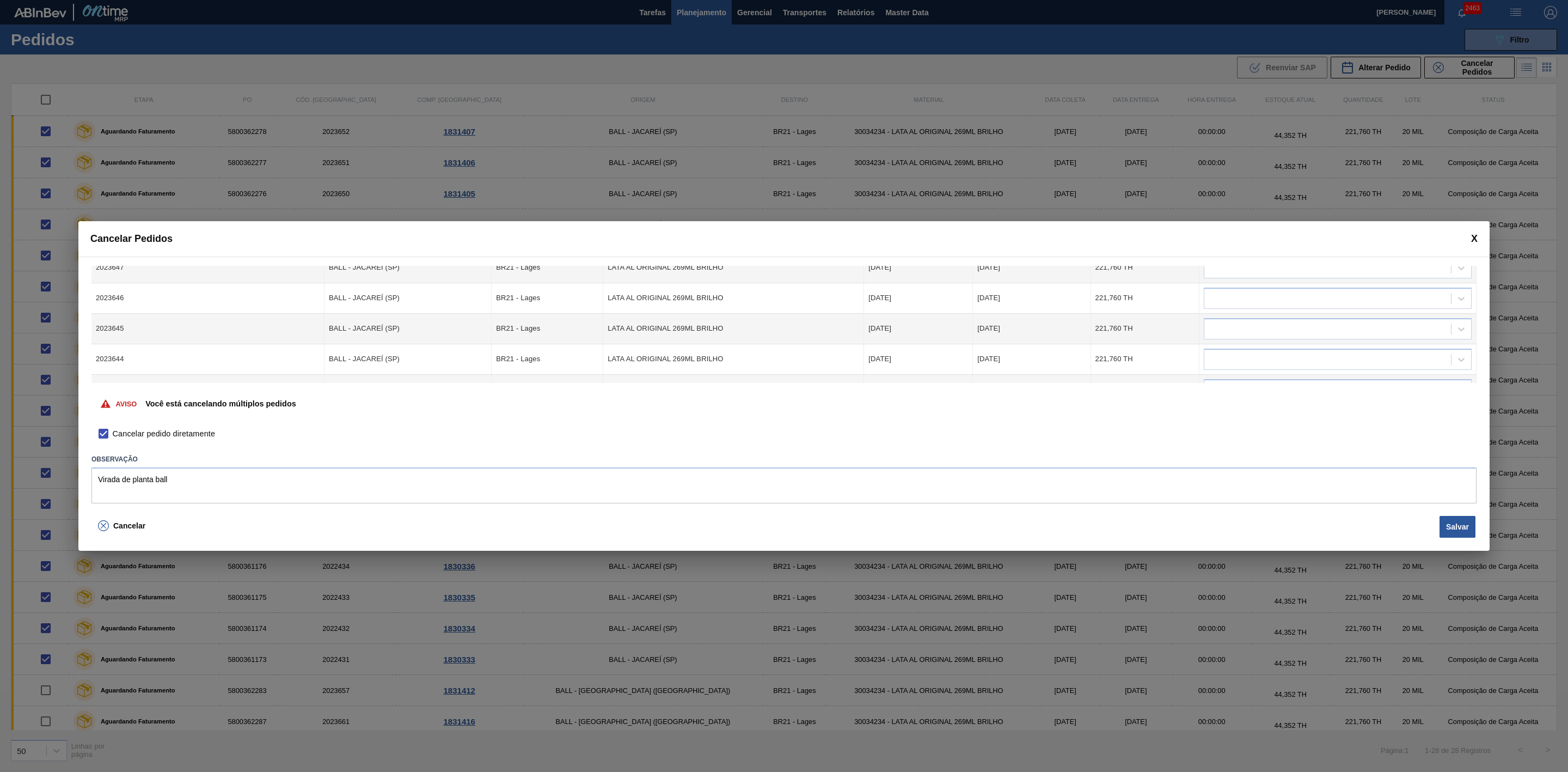
scroll to position [245, 0]
click at [1259, 300] on div at bounding box center [1327, 296] width 246 height 16
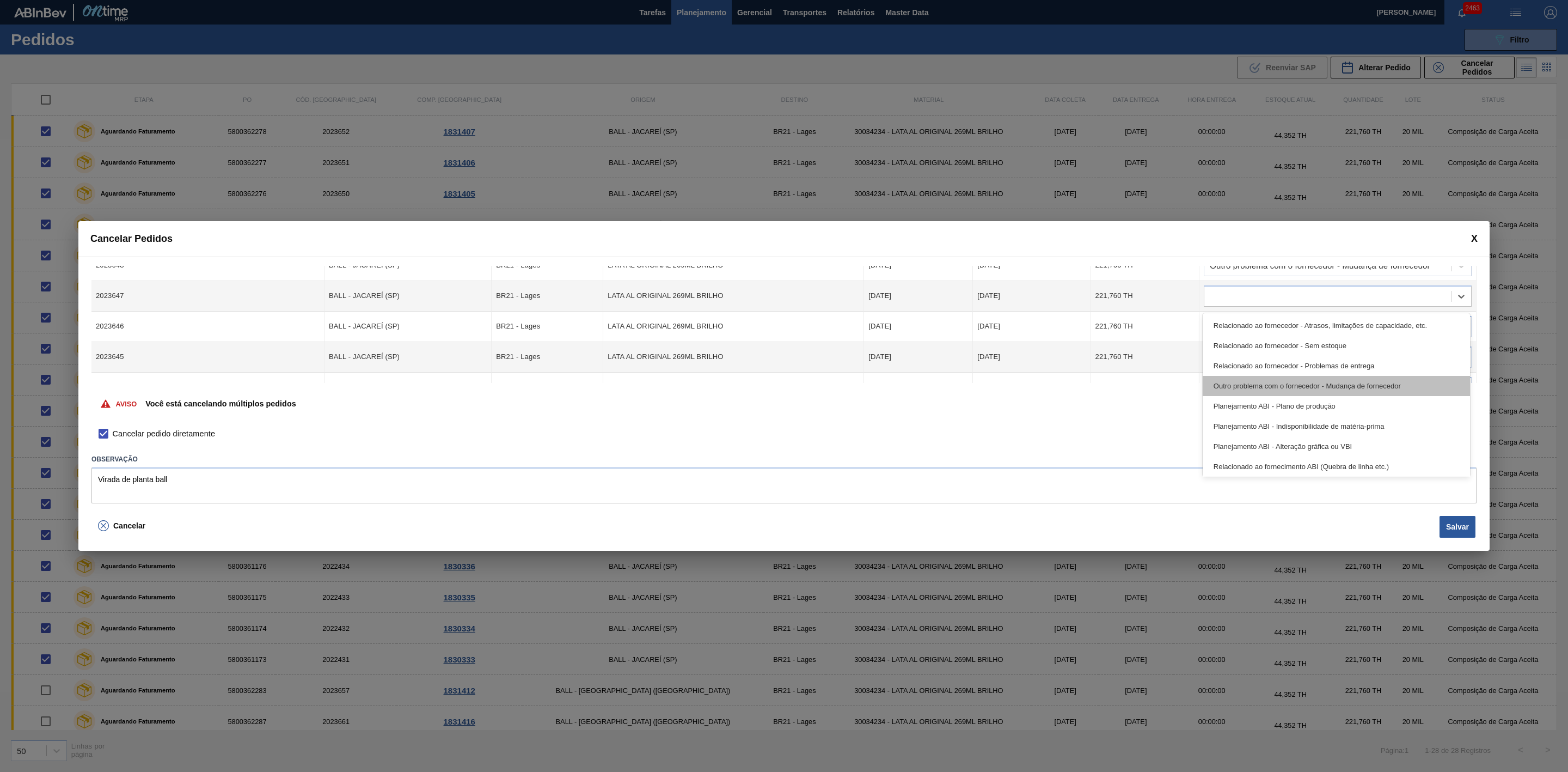
click at [1316, 383] on div "Outro problema com o fornecedor - Mudança de fornecedor" at bounding box center [1336, 385] width 267 height 20
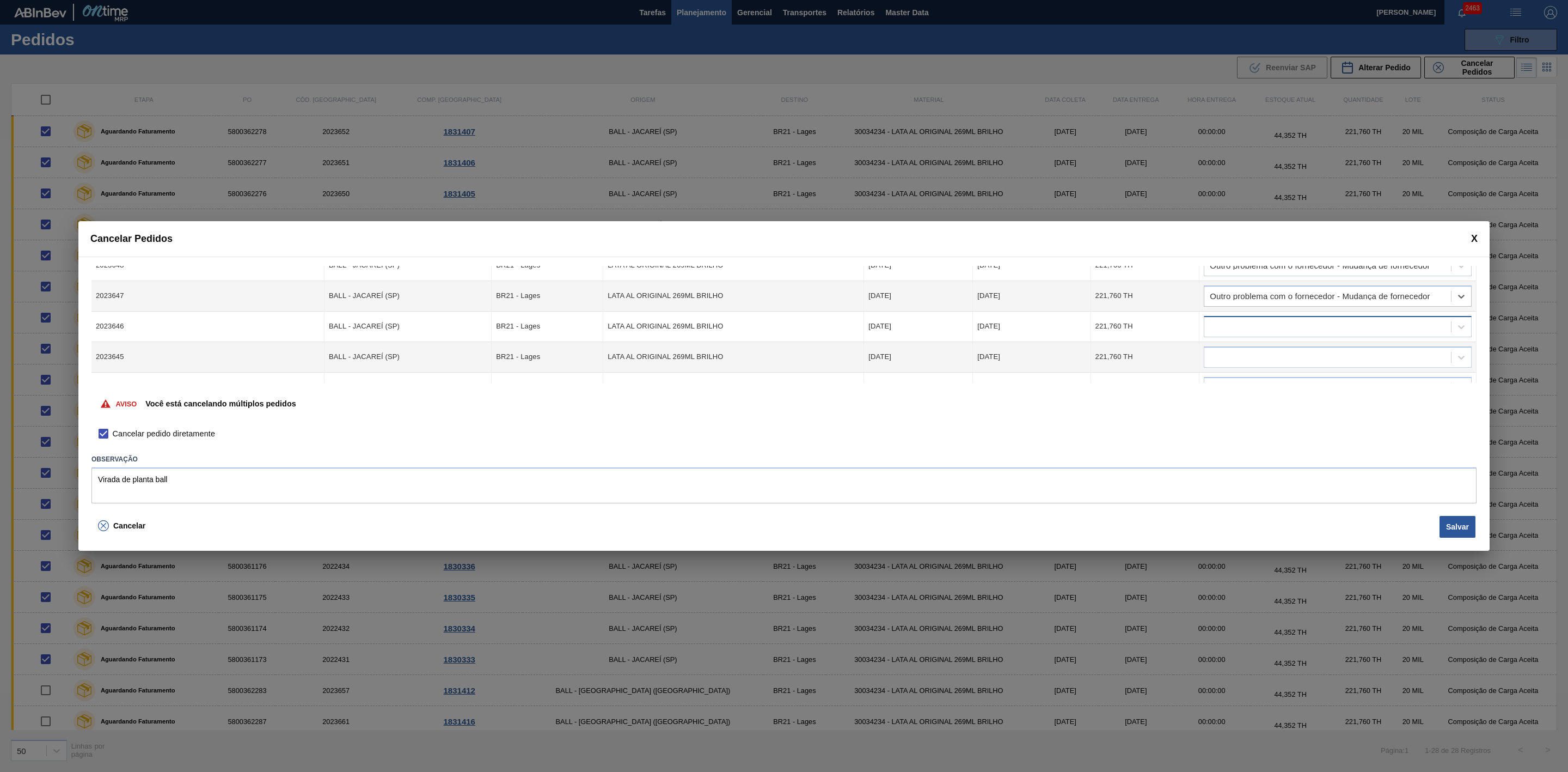
click at [1282, 330] on div at bounding box center [1327, 326] width 246 height 16
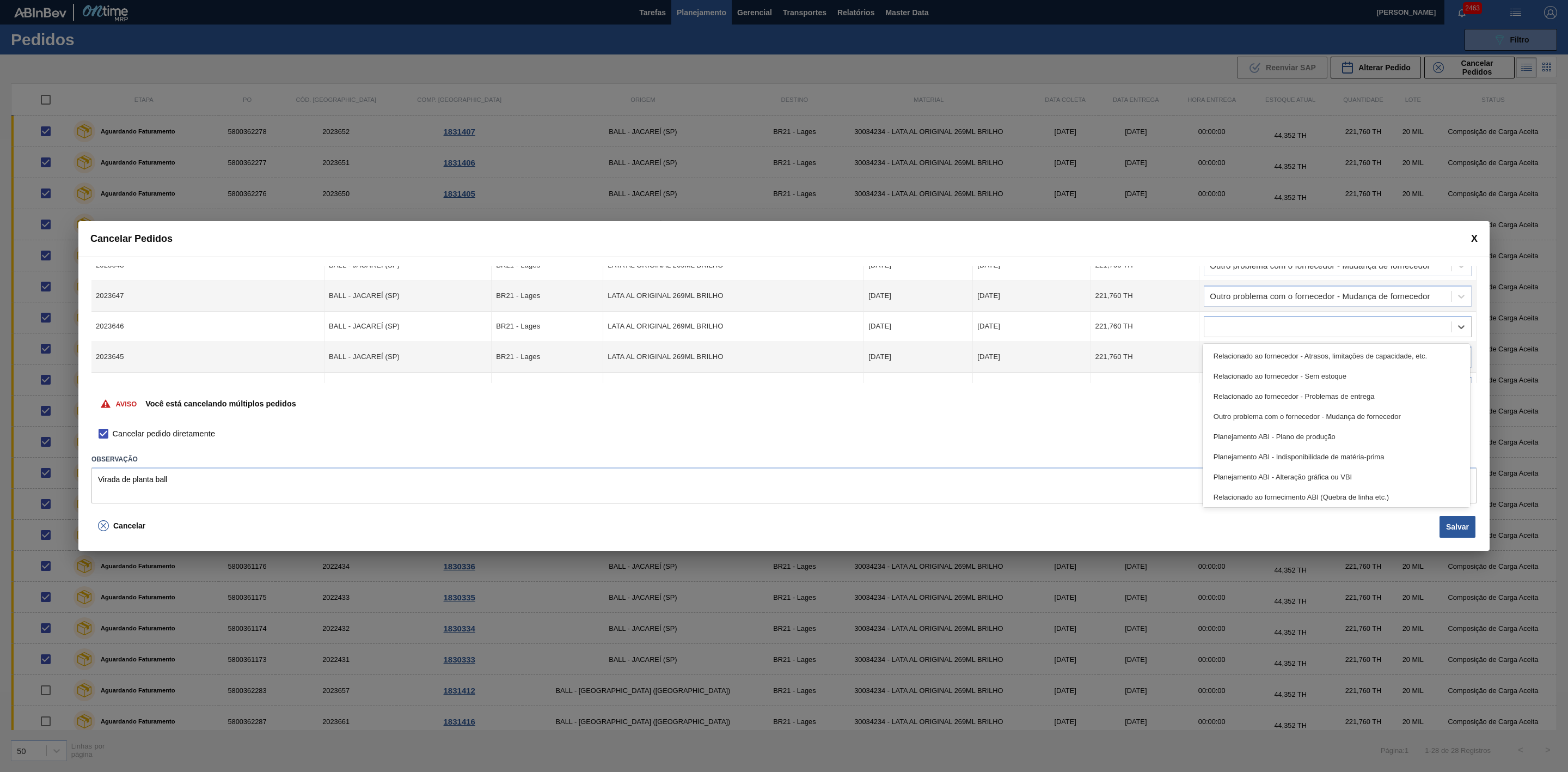
click at [1295, 415] on div "Outro problema com o fornecedor - Mudança de fornecedor" at bounding box center [1336, 416] width 267 height 20
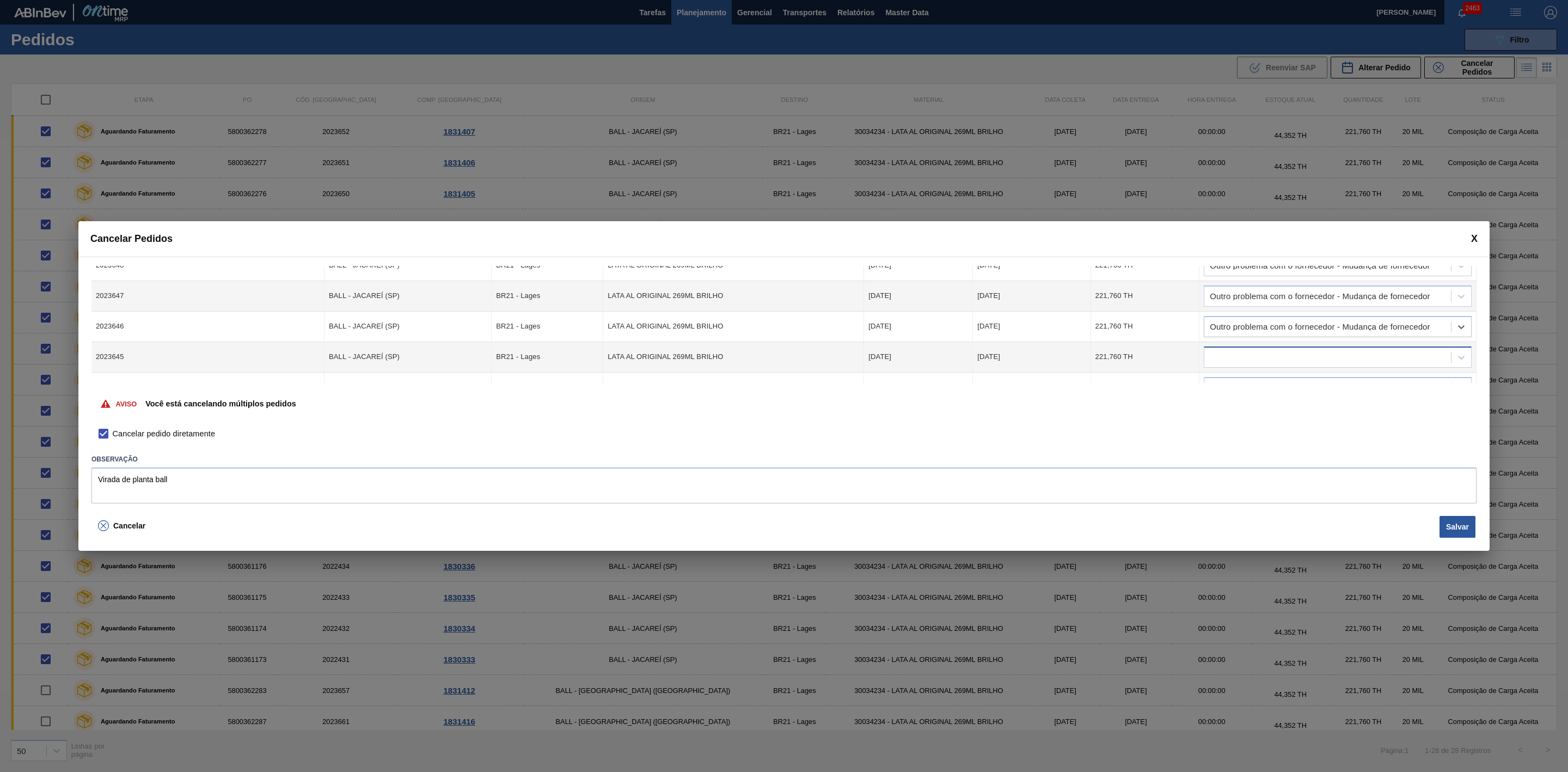
click at [1278, 358] on div at bounding box center [1327, 357] width 246 height 16
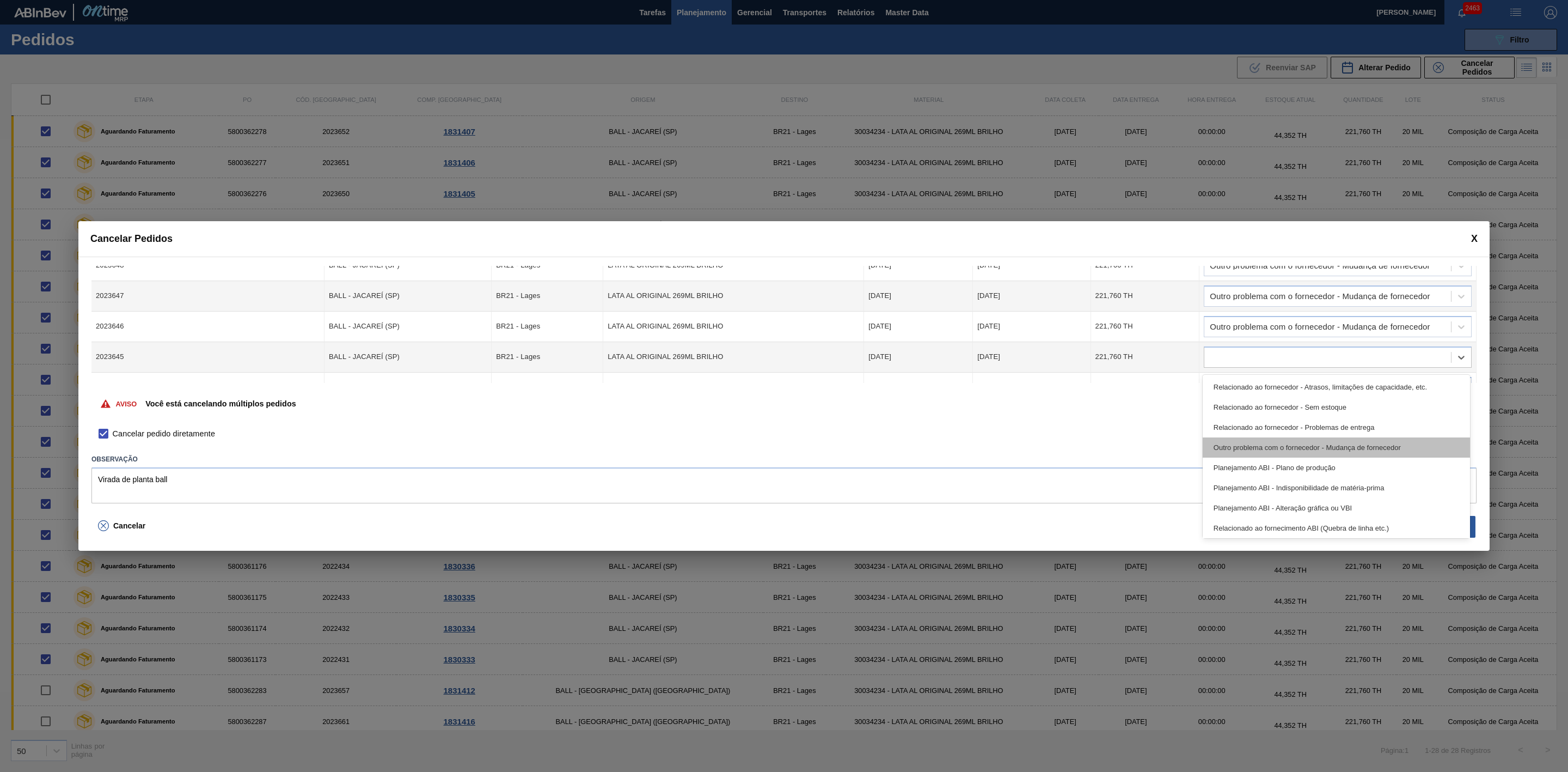
click at [1302, 443] on div "Outro problema com o fornecedor - Mudança de fornecedor" at bounding box center [1336, 447] width 267 height 20
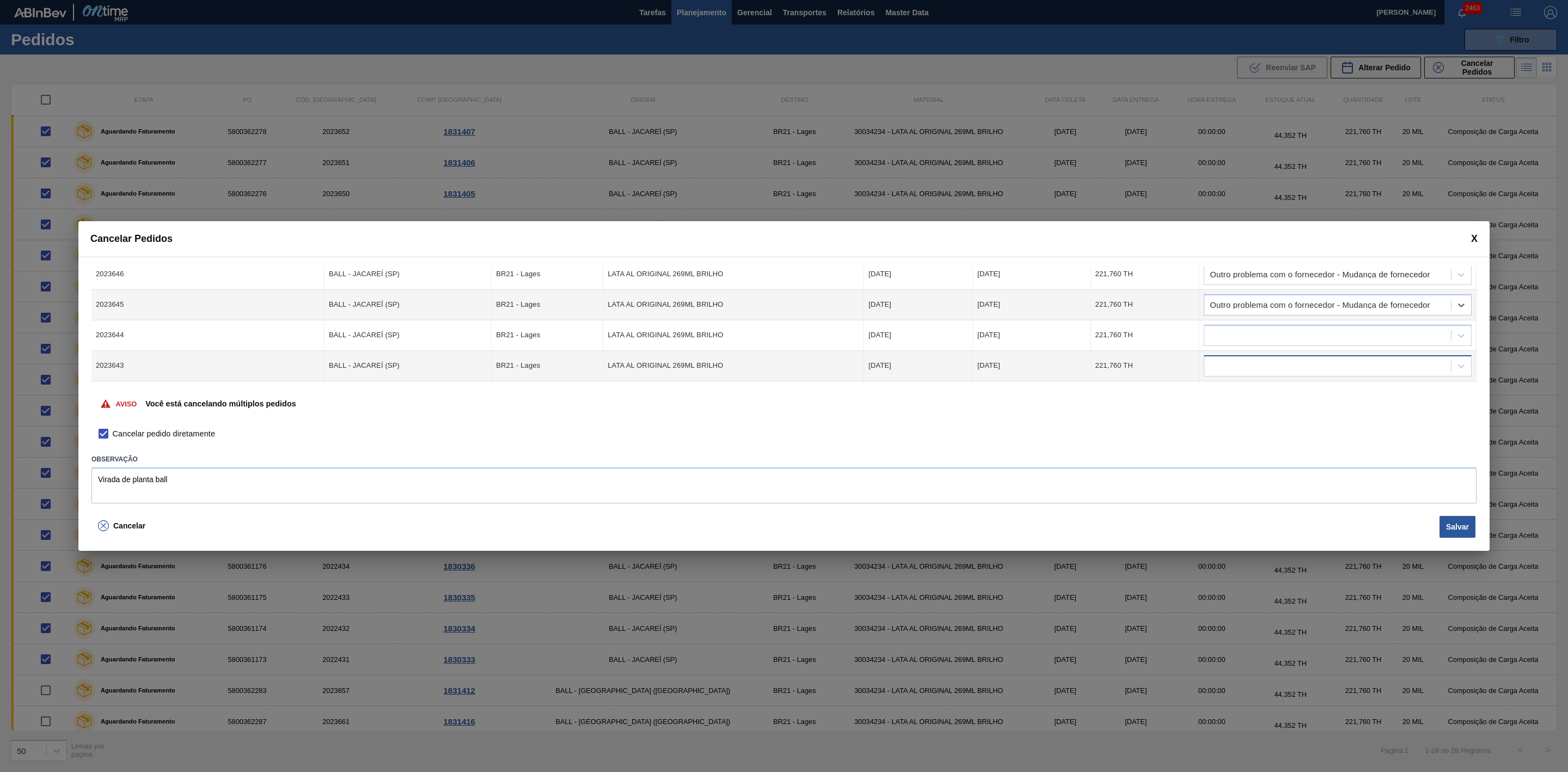
scroll to position [327, 0]
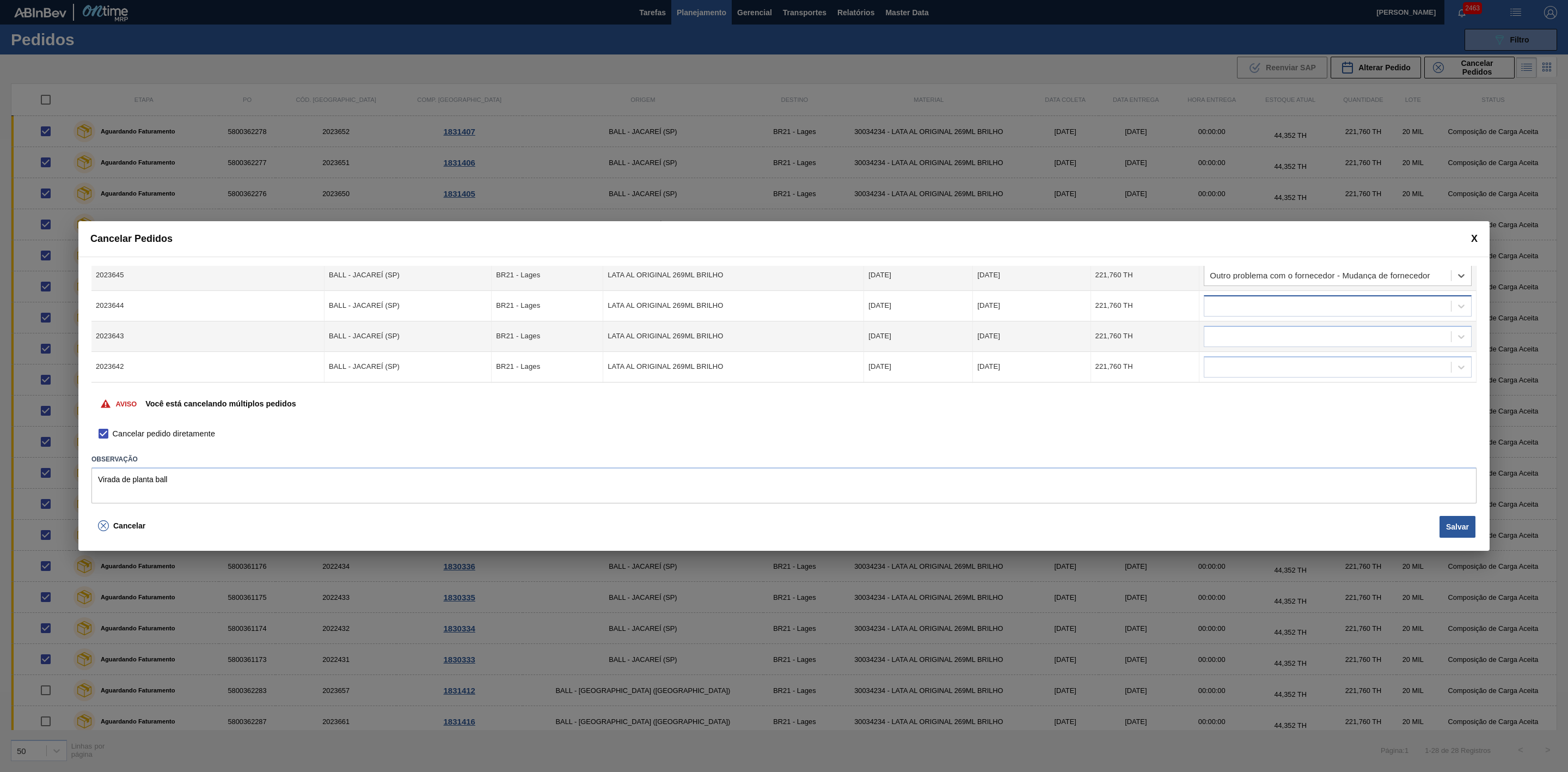
click at [1258, 309] on div at bounding box center [1327, 305] width 246 height 16
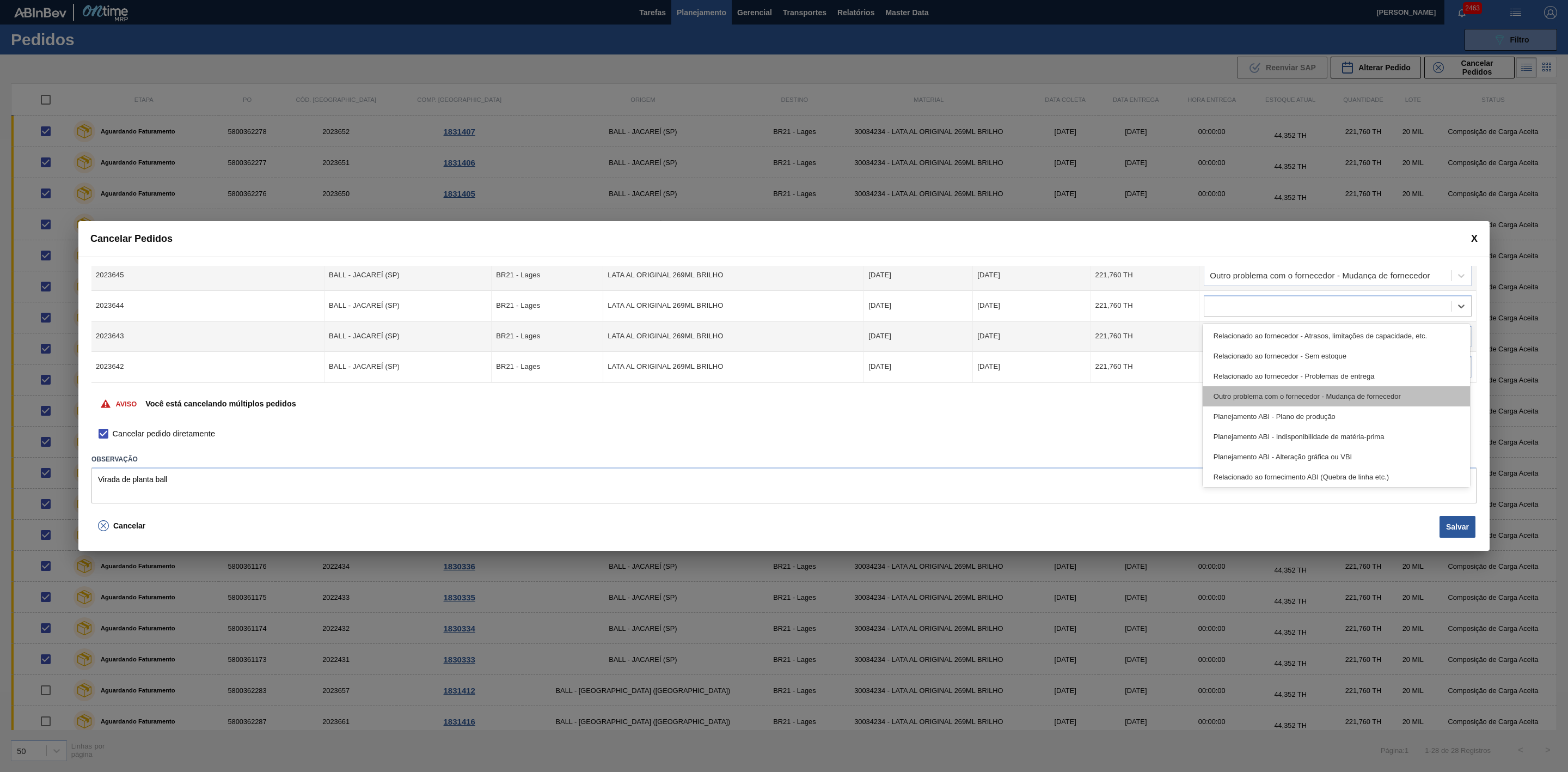
click at [1290, 397] on div "Outro problema com o fornecedor - Mudança de fornecedor" at bounding box center [1336, 396] width 267 height 20
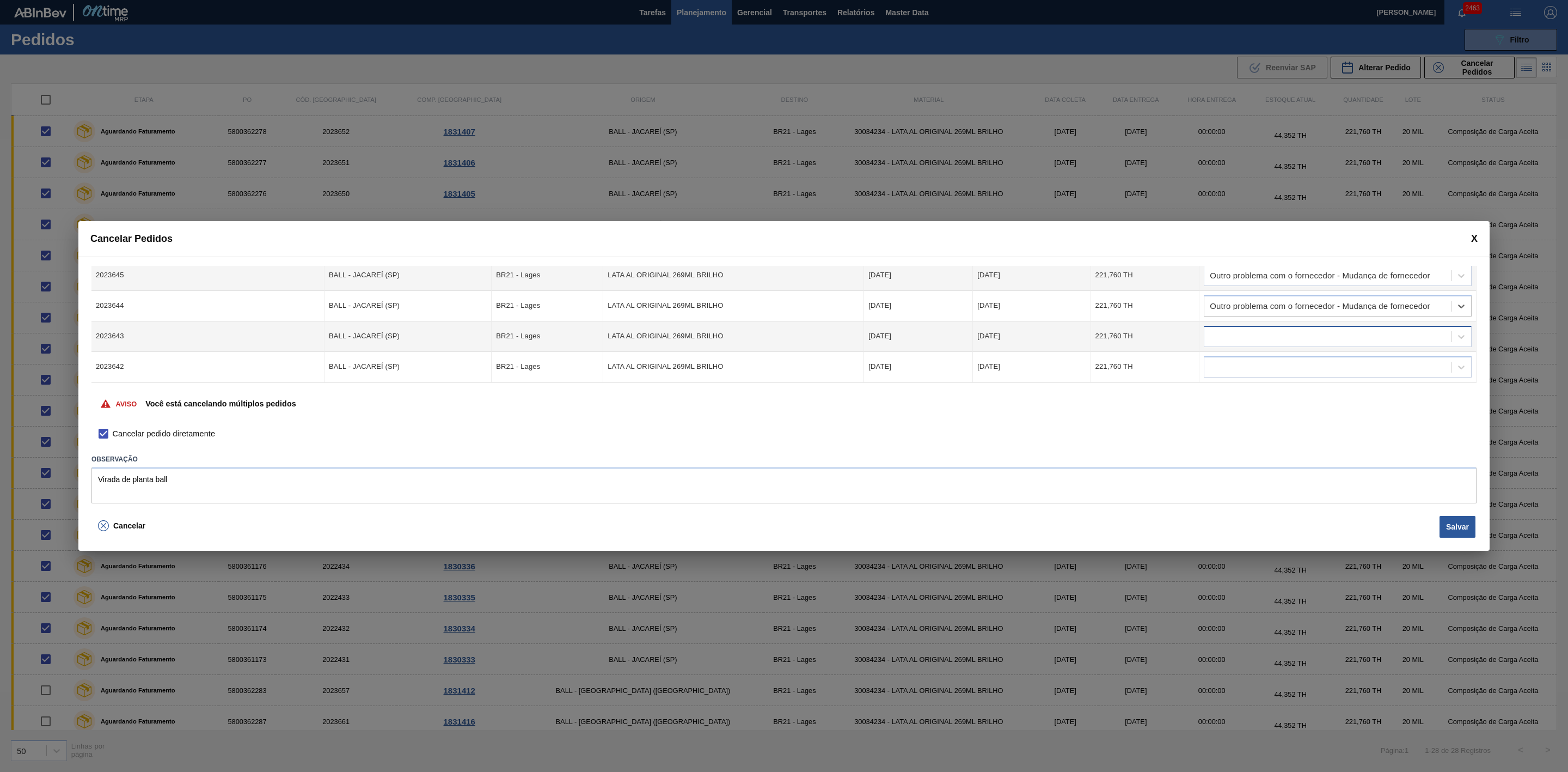
click at [1261, 338] on div at bounding box center [1327, 337] width 246 height 16
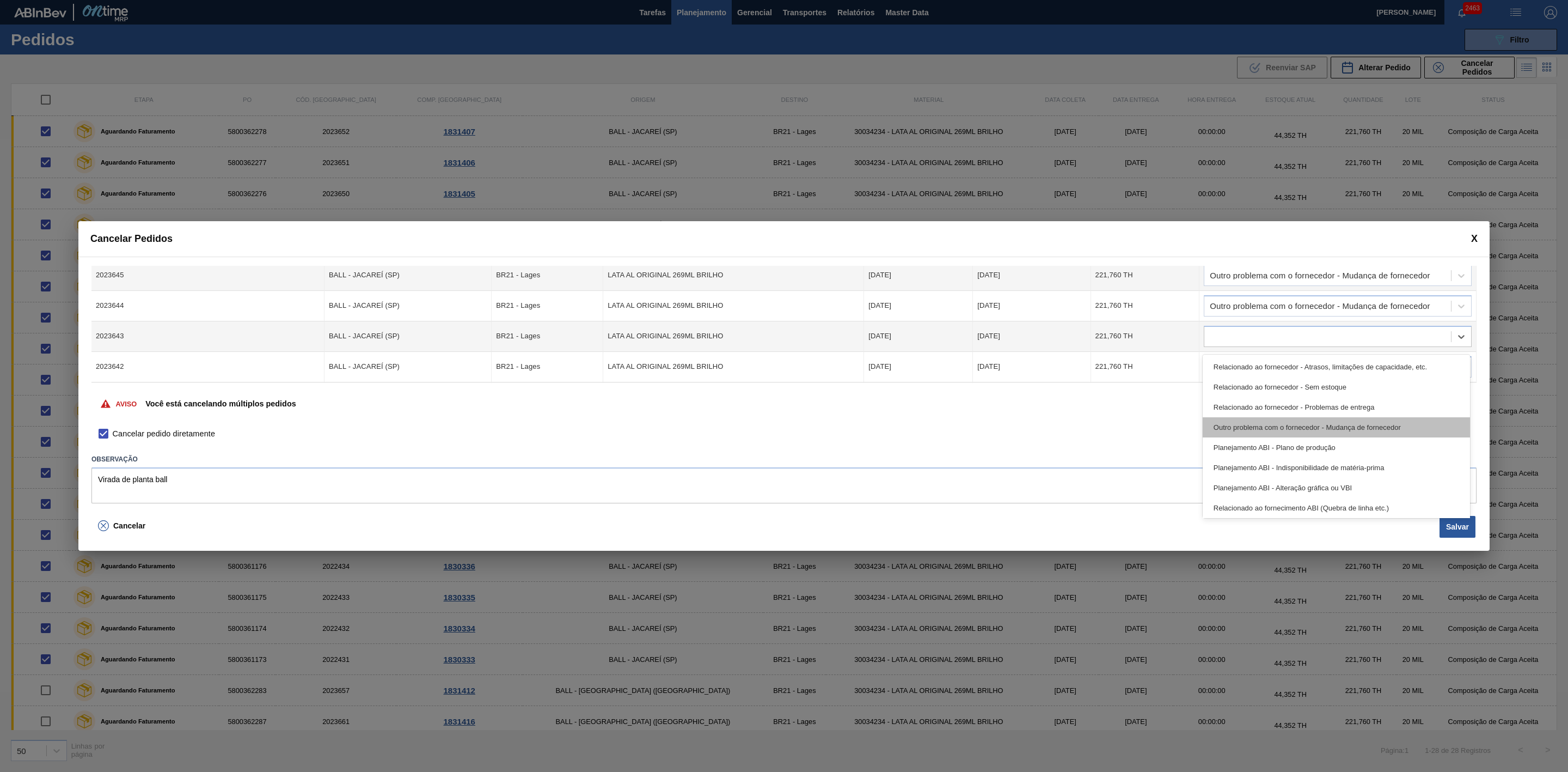
click at [1294, 423] on div "Outro problema com o fornecedor - Mudança de fornecedor" at bounding box center [1336, 427] width 267 height 20
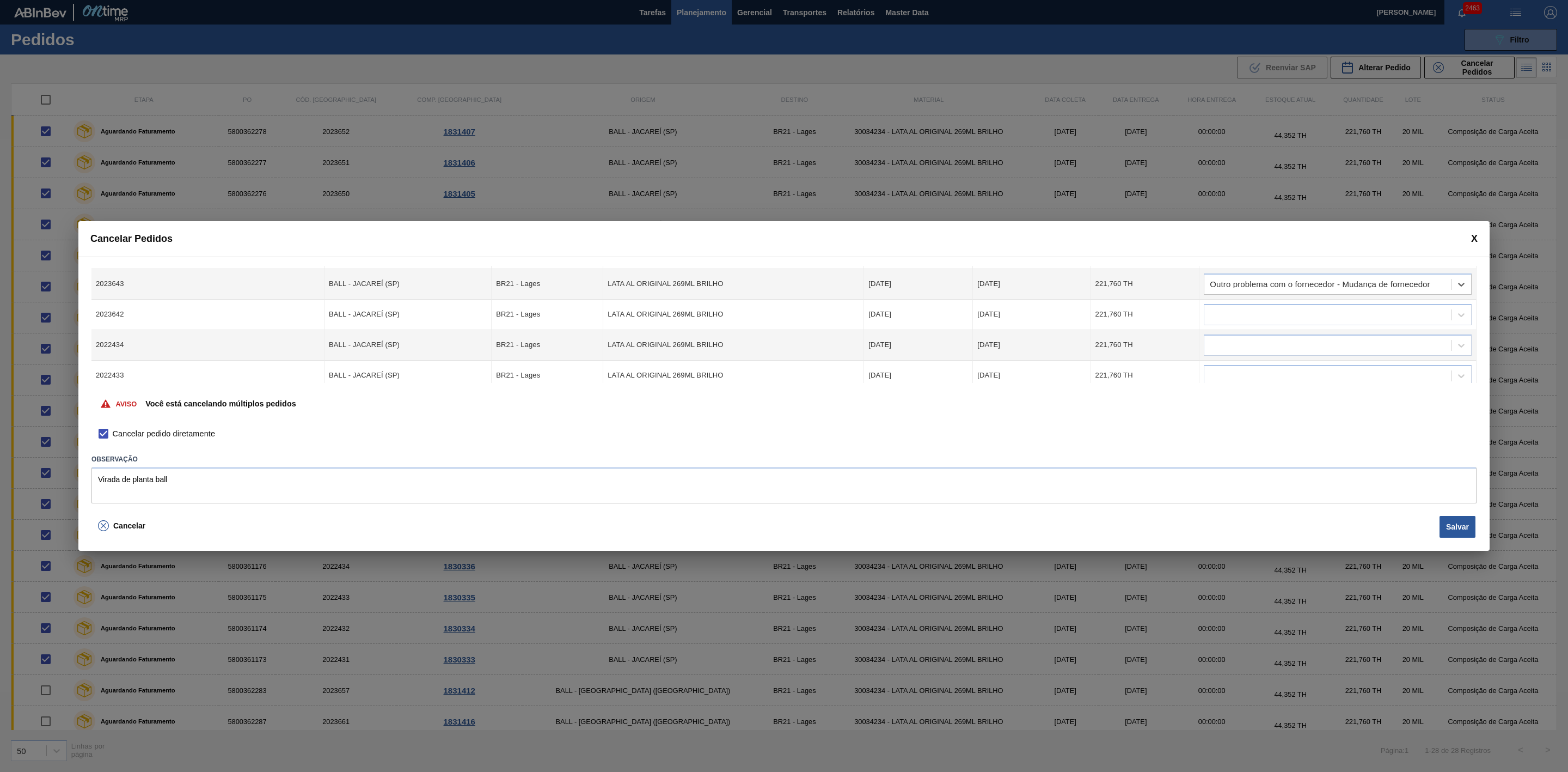
scroll to position [408, 0]
click at [1271, 290] on div at bounding box center [1327, 286] width 246 height 16
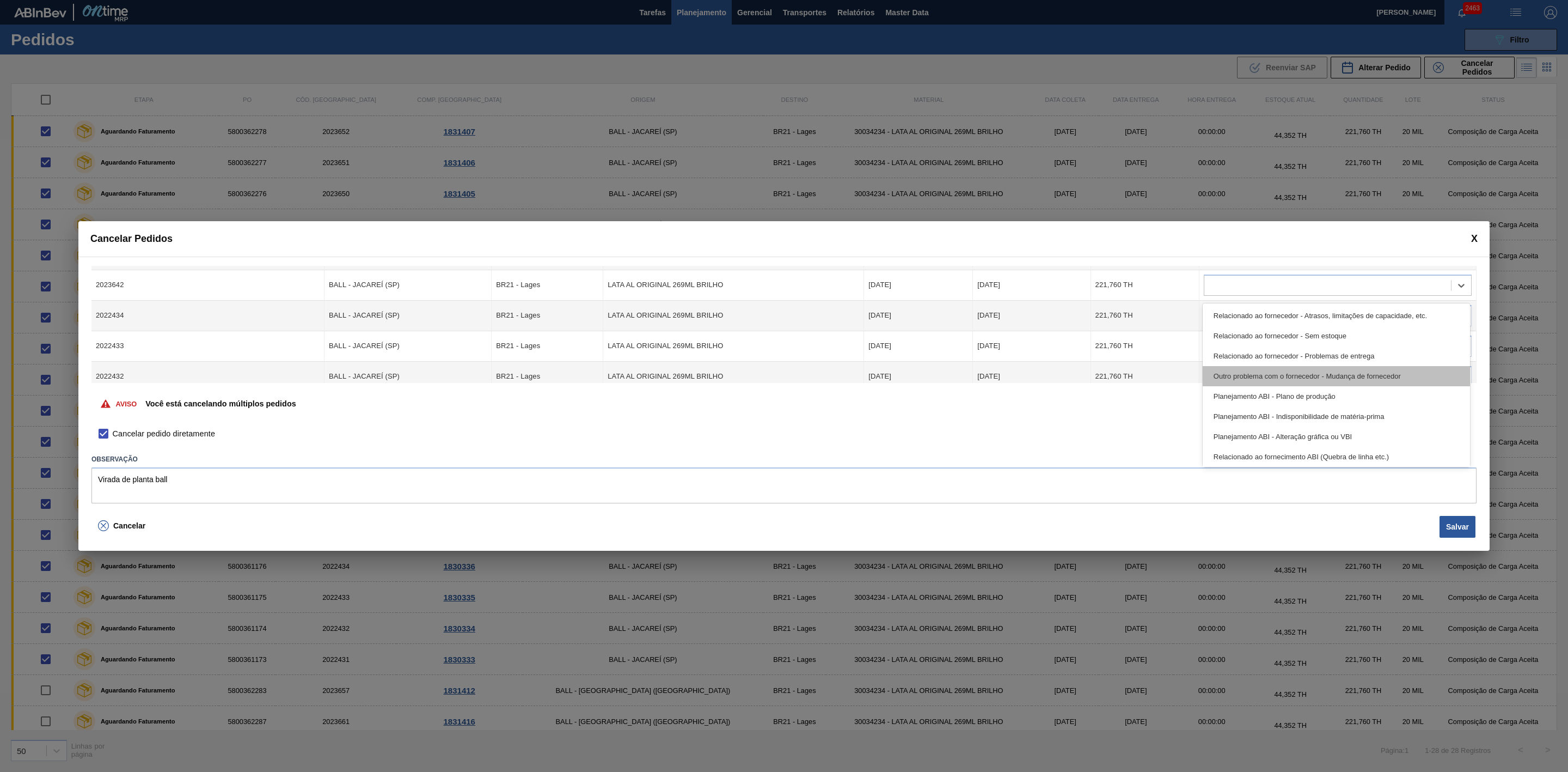
click at [1307, 380] on div "Outro problema com o fornecedor - Mudança de fornecedor" at bounding box center [1336, 376] width 267 height 20
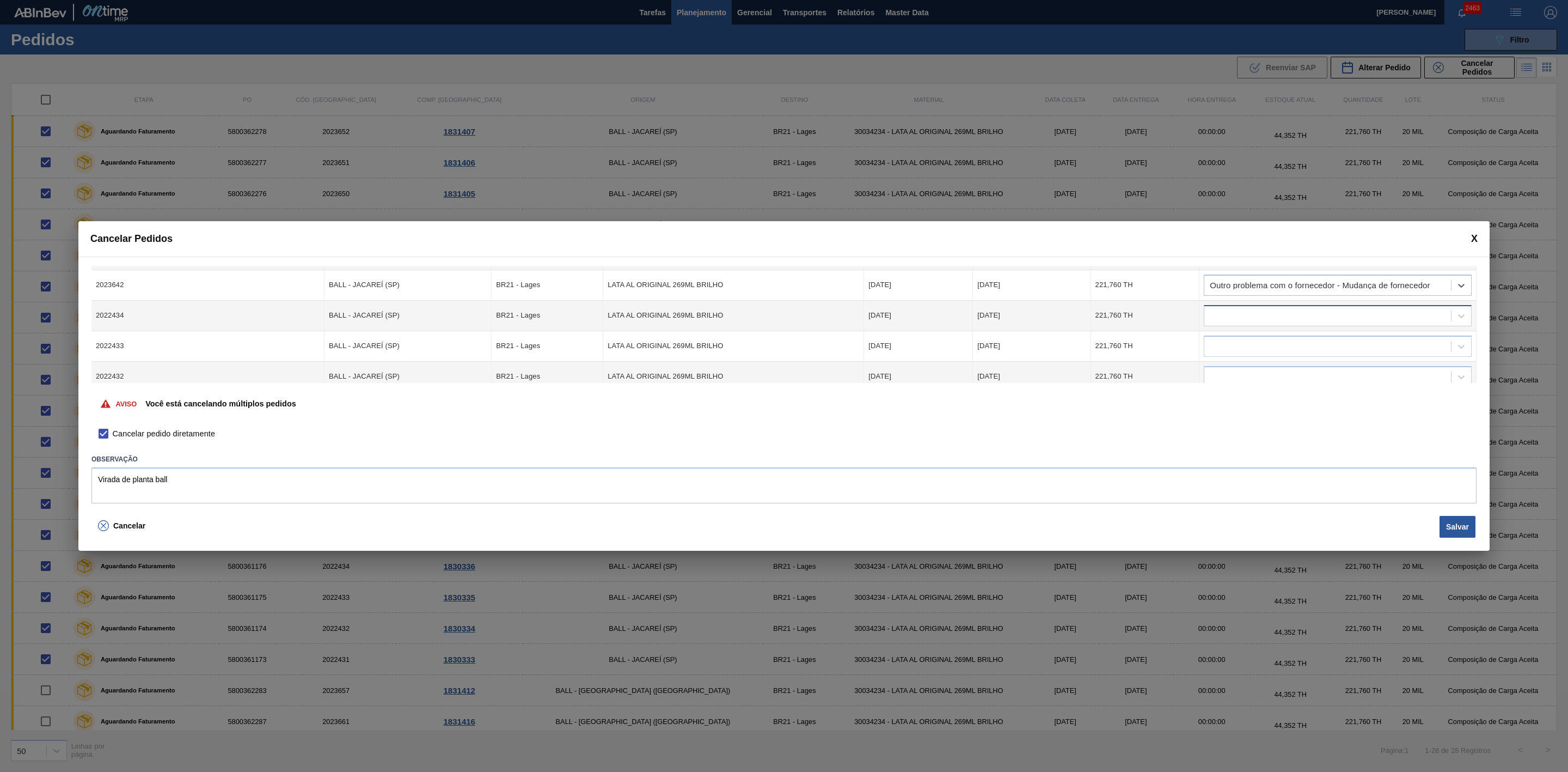
click at [1265, 319] on div at bounding box center [1327, 316] width 246 height 16
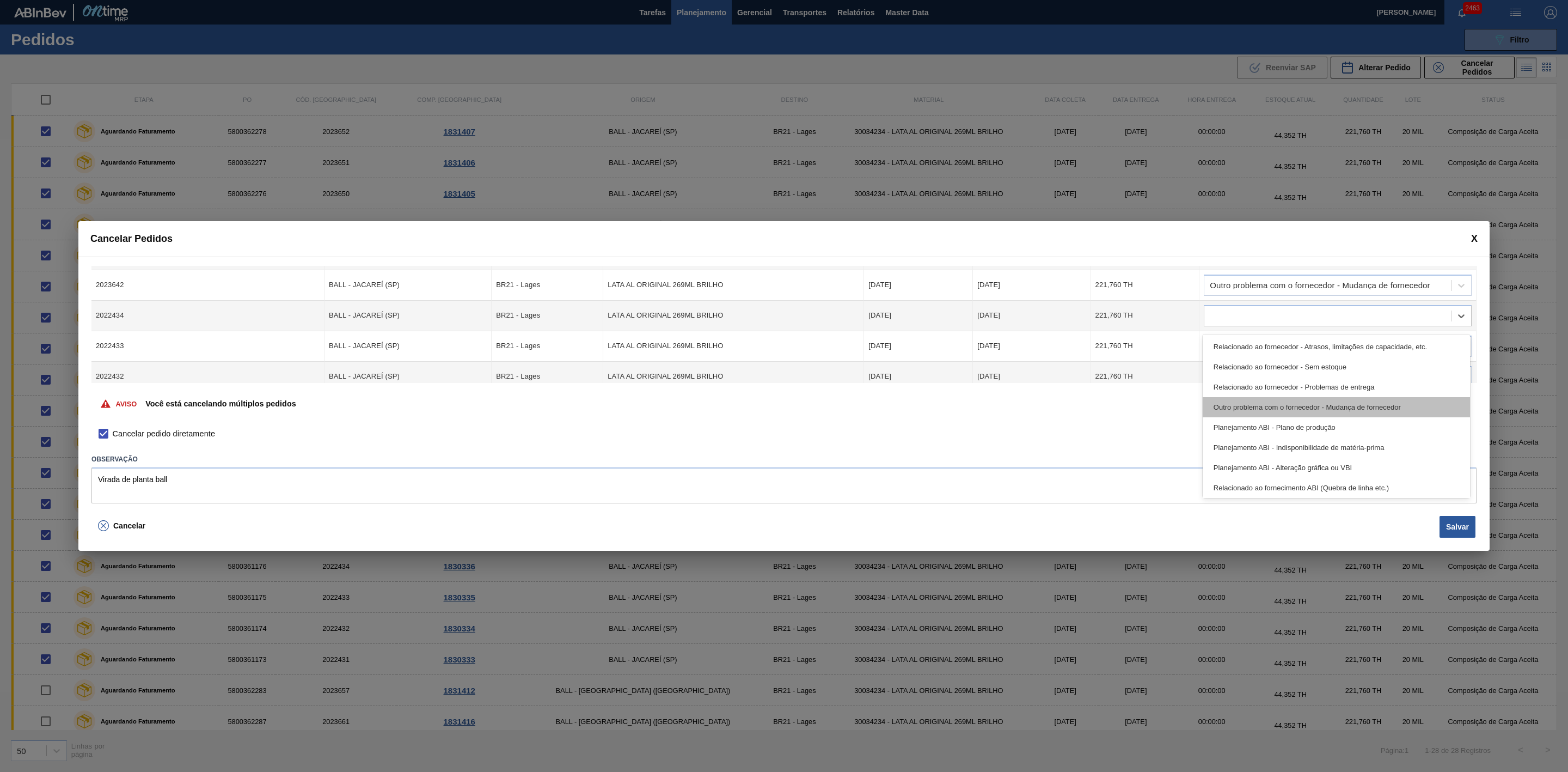
click at [1295, 399] on div "Outro problema com o fornecedor - Mudança de fornecedor" at bounding box center [1336, 407] width 267 height 20
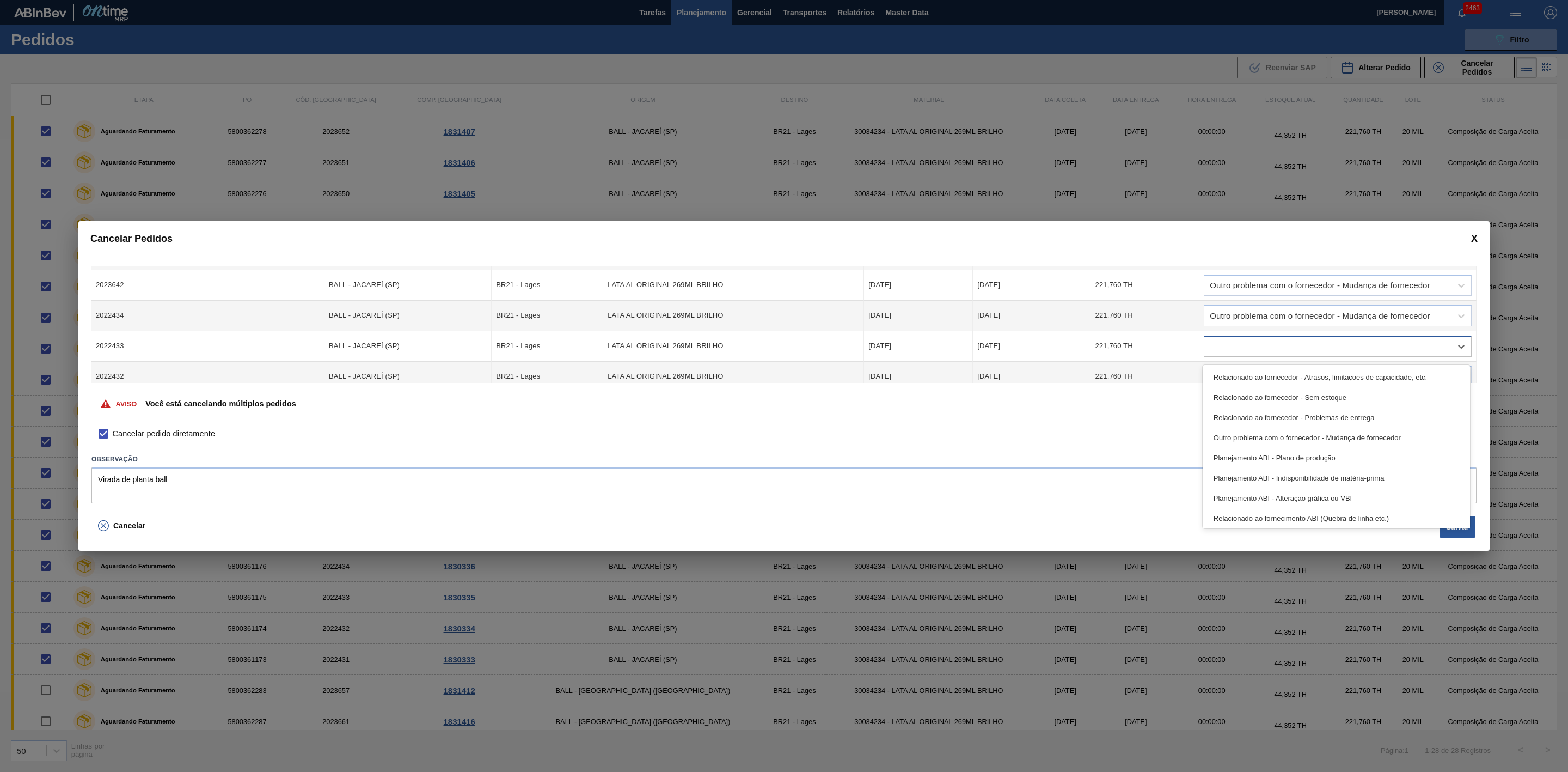
click at [1270, 345] on div at bounding box center [1327, 346] width 246 height 16
click at [1301, 430] on div "Outro problema com o fornecedor - Mudança de fornecedor" at bounding box center [1336, 437] width 267 height 20
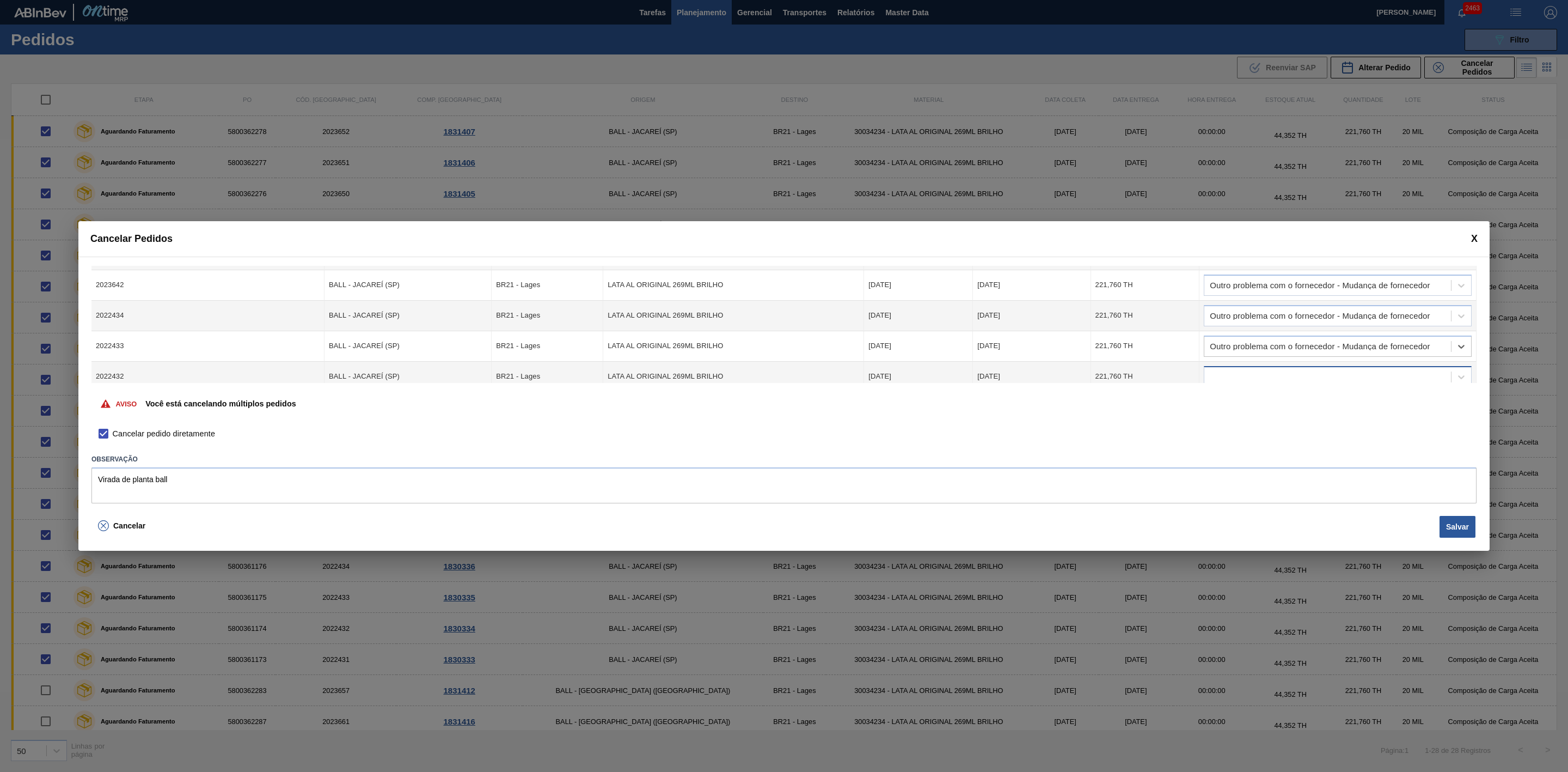
scroll to position [452, 0]
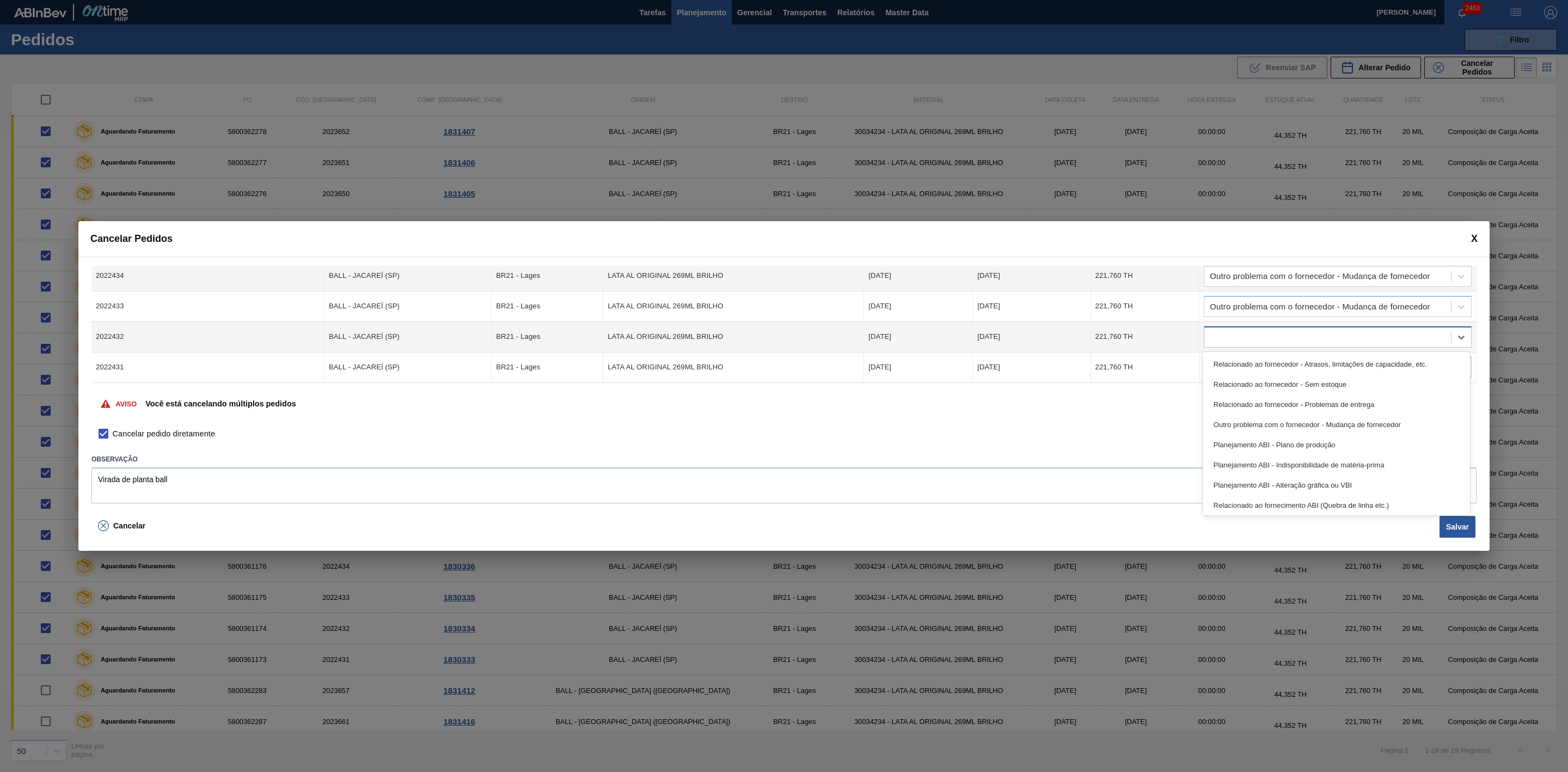
click at [1293, 329] on div at bounding box center [1327, 337] width 246 height 16
click at [1291, 427] on div "Outro problema com o fornecedor - Mudança de fornecedor" at bounding box center [1336, 424] width 267 height 20
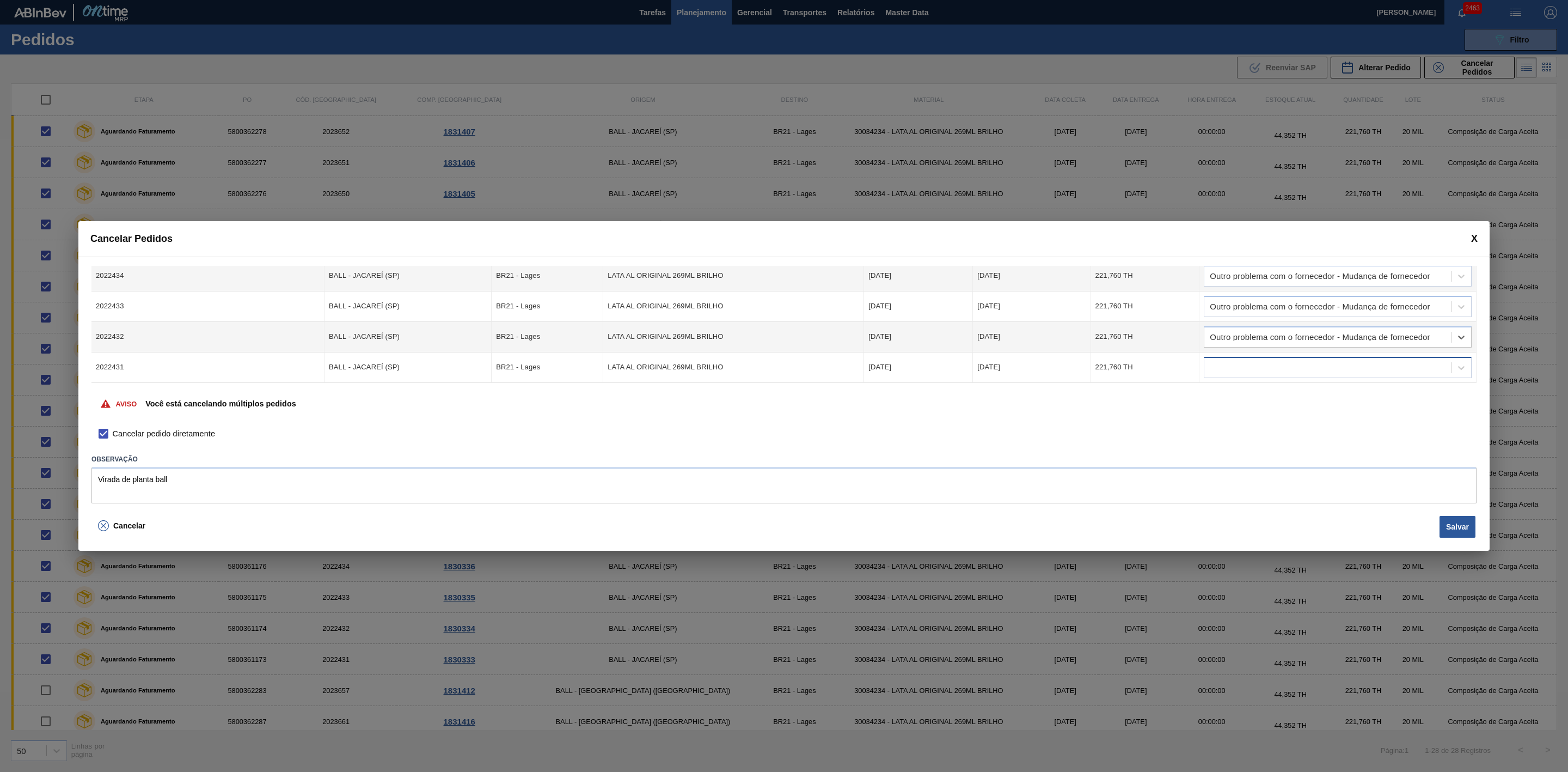
click at [1258, 372] on div at bounding box center [1327, 368] width 246 height 16
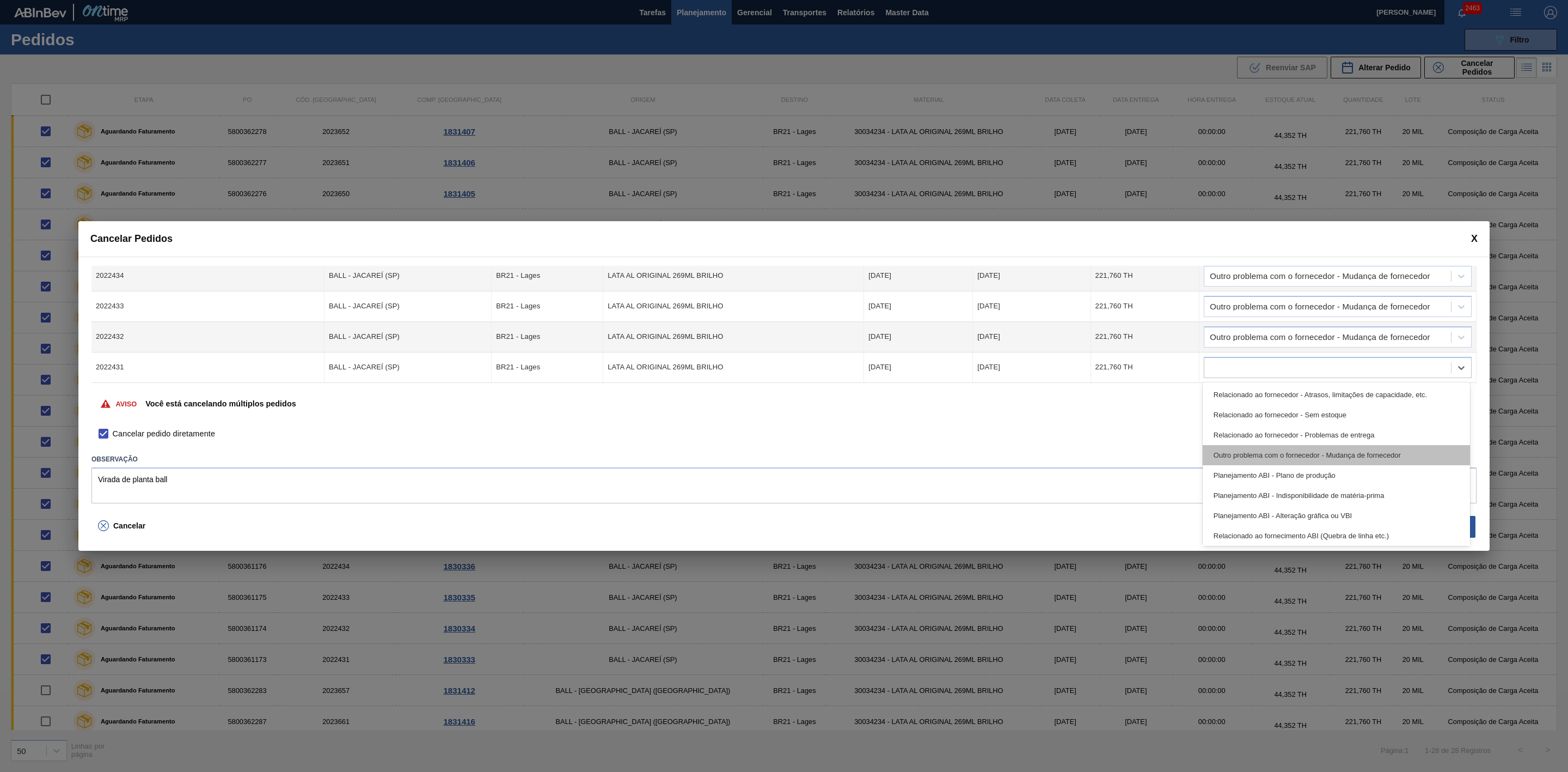
click at [1276, 448] on div "Outro problema com o fornecedor - Mudança de fornecedor" at bounding box center [1336, 455] width 267 height 20
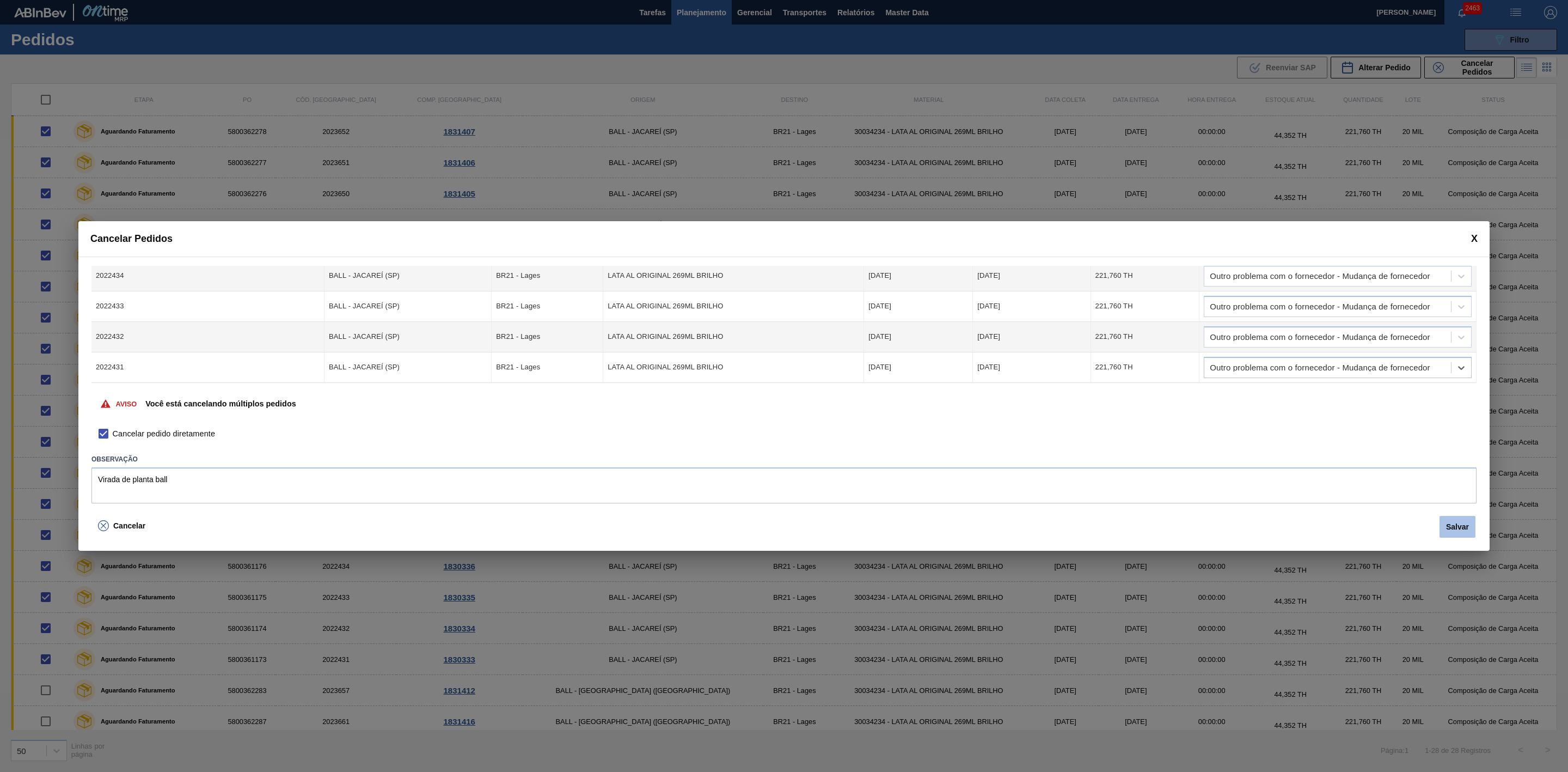
click at [1459, 530] on button "Salvar" at bounding box center [1457, 526] width 36 height 22
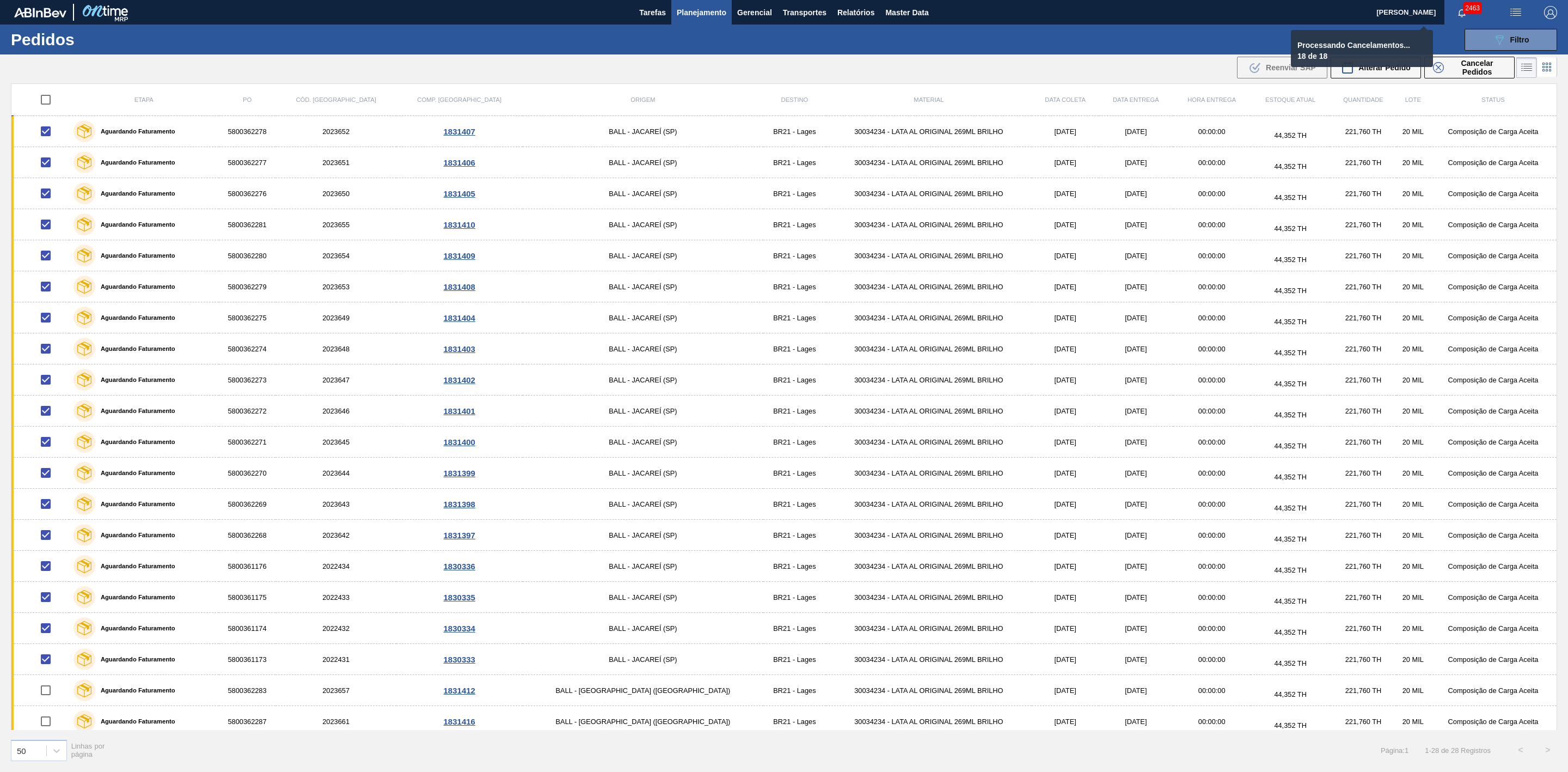
checkbox input "false"
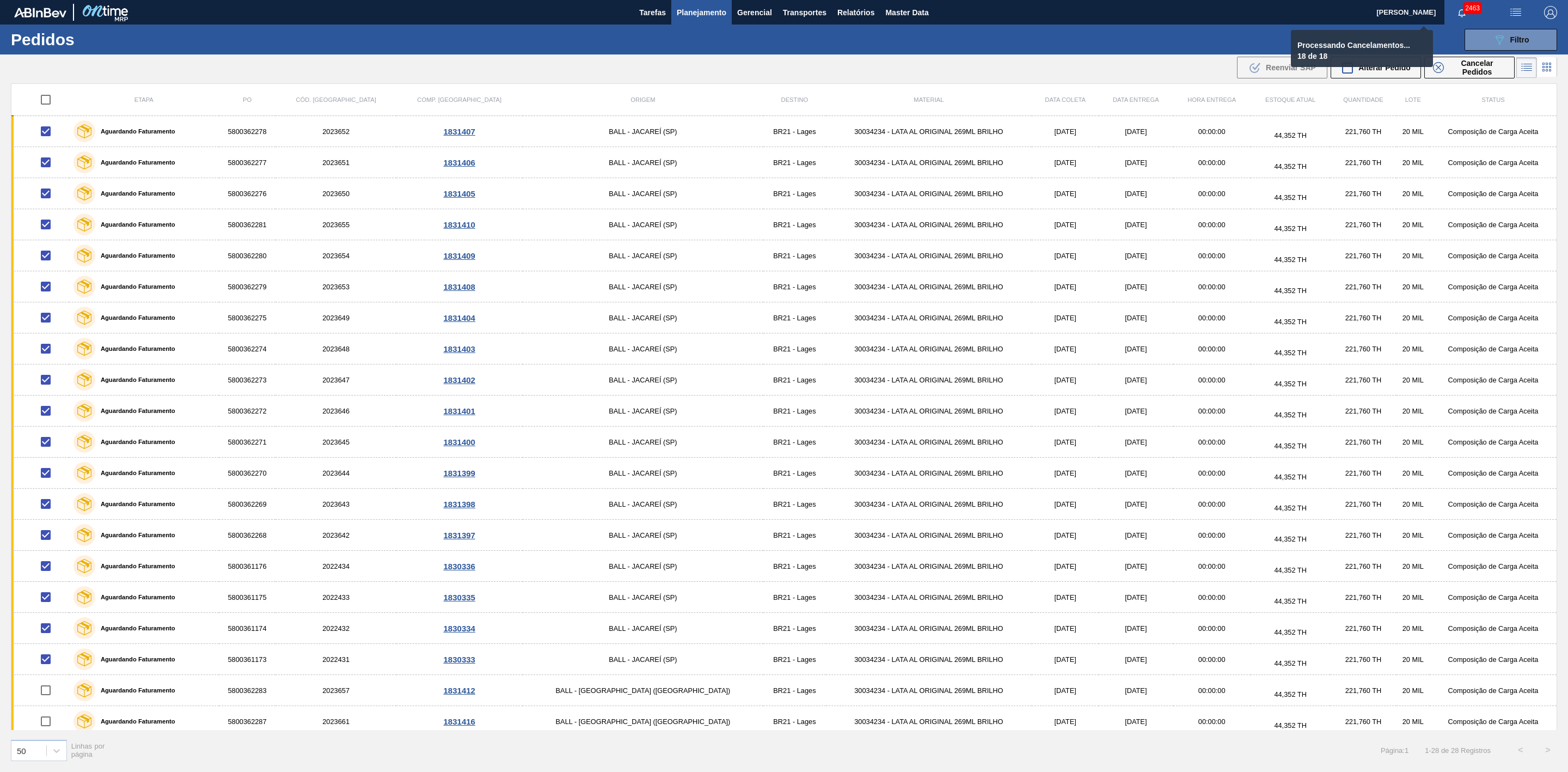
checkbox input "false"
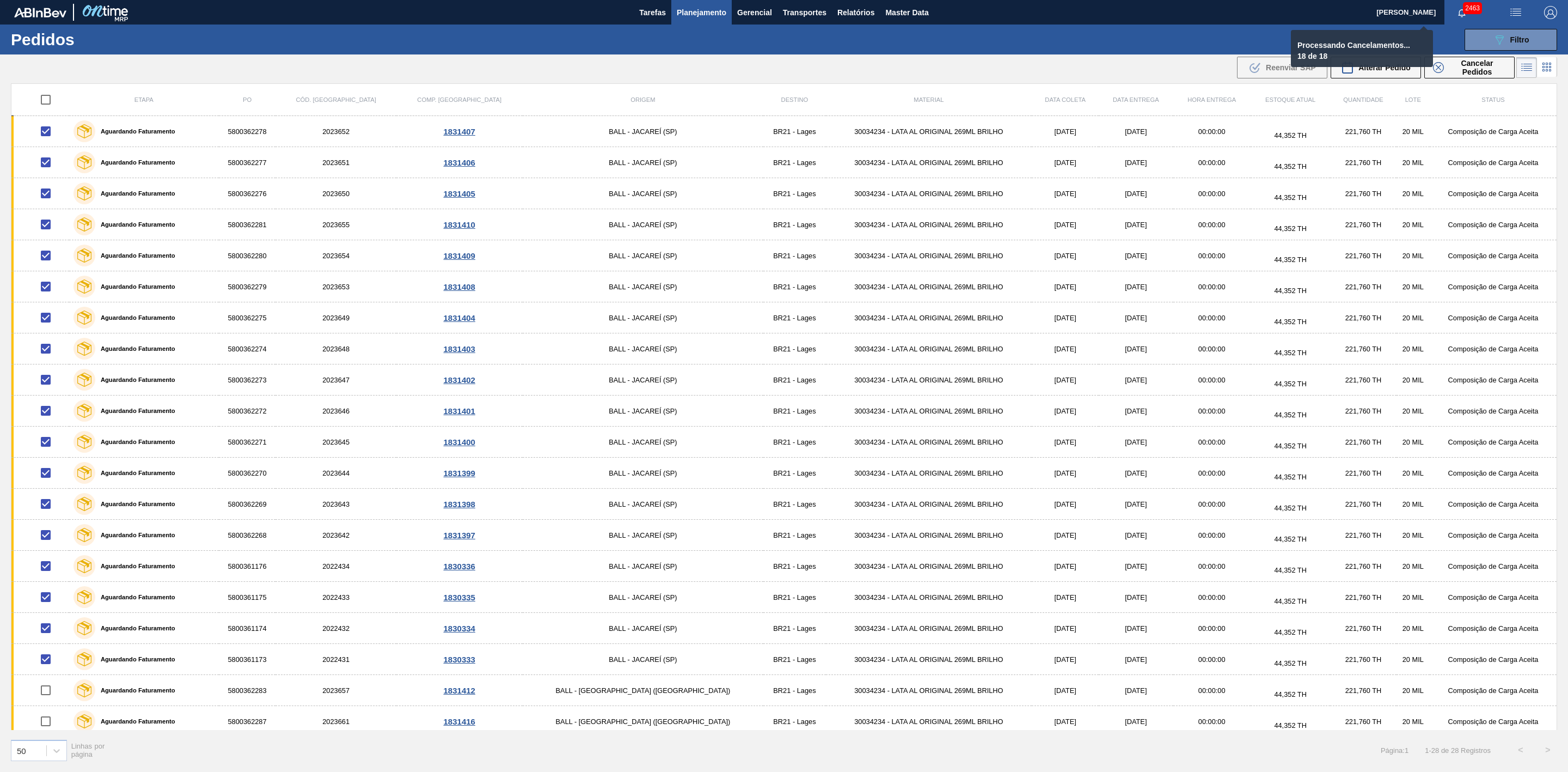
checkbox input "false"
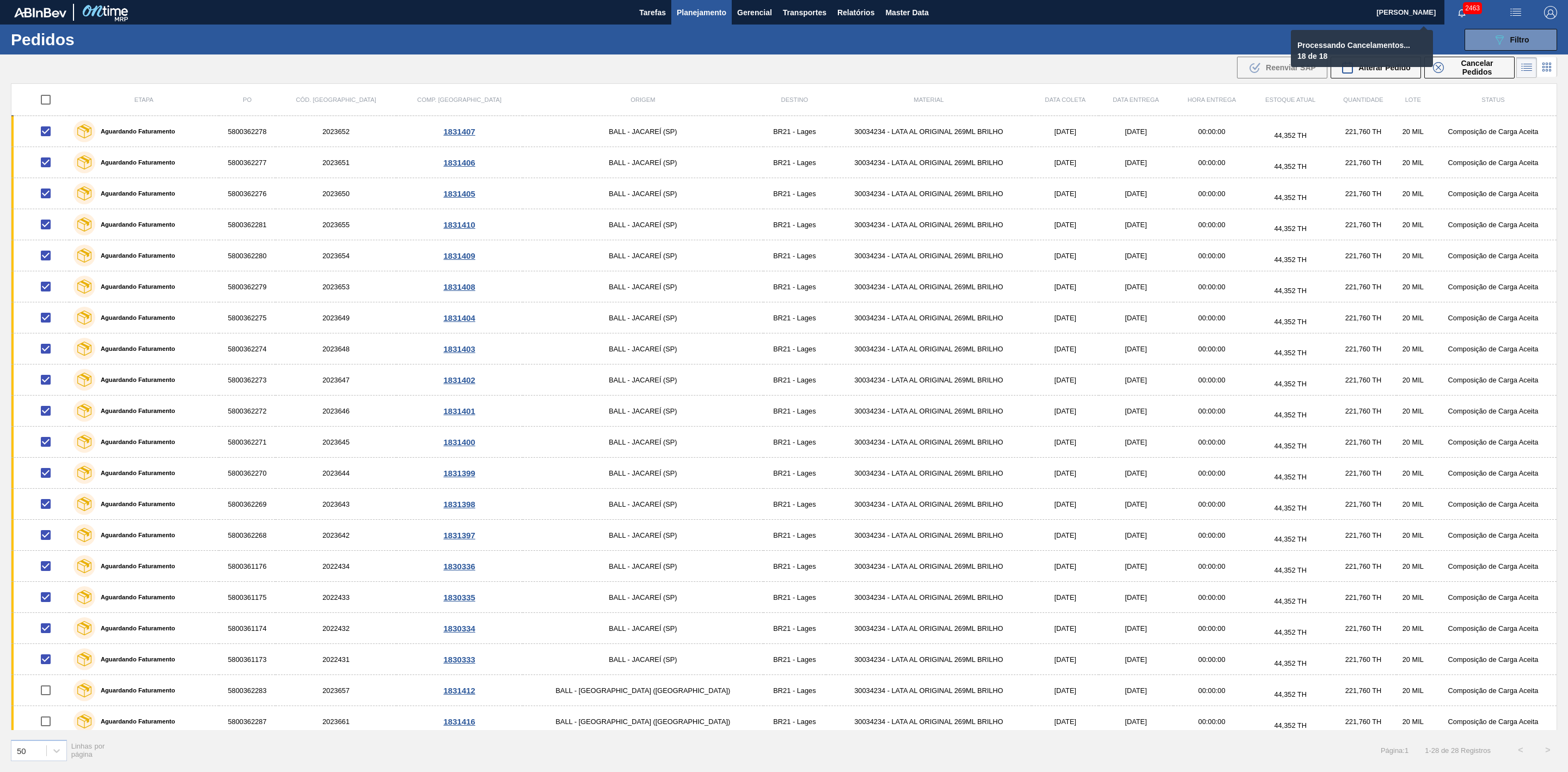
checkbox input "false"
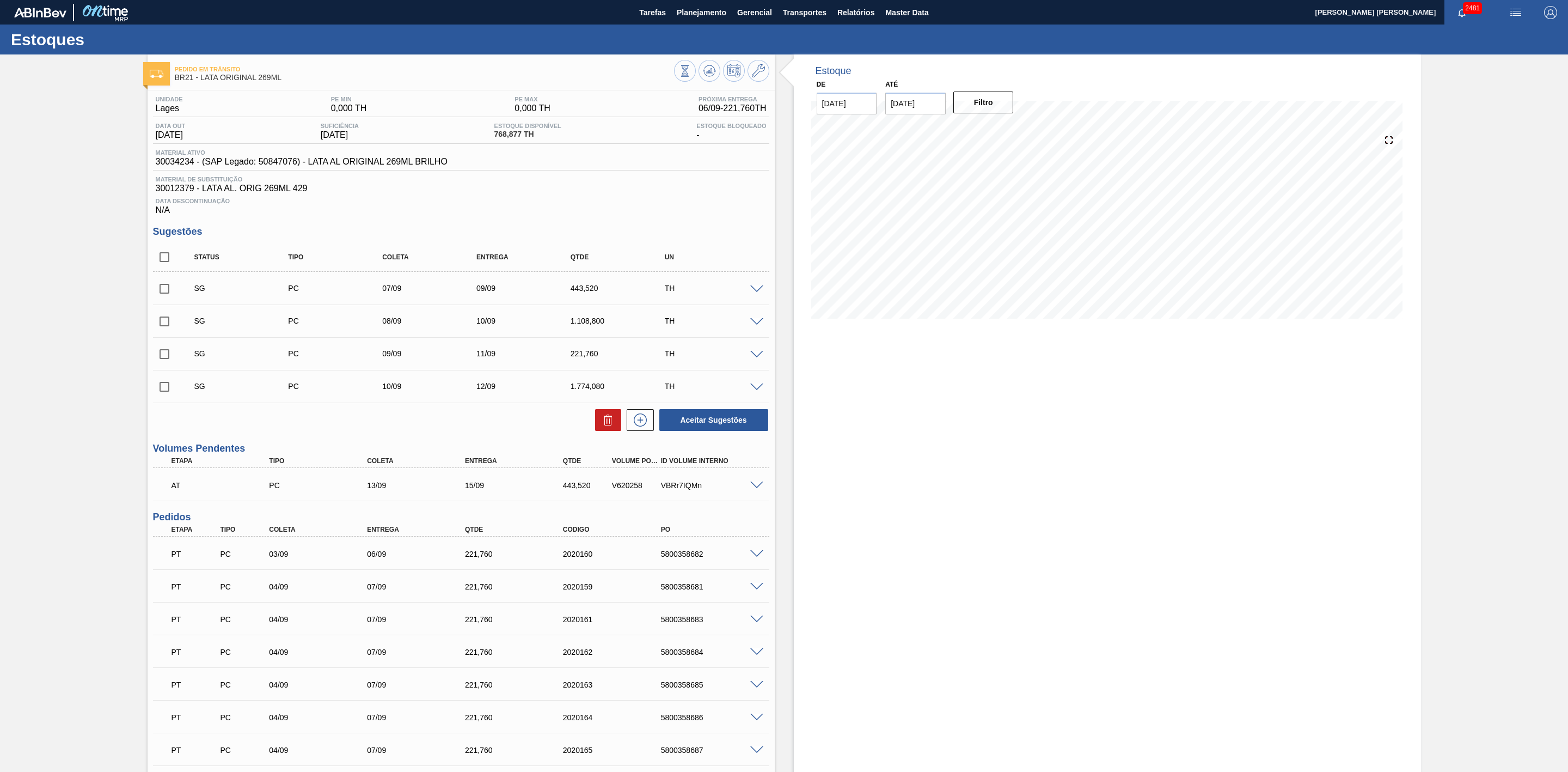
click at [1516, 8] on img "button" at bounding box center [1516, 13] width 13 height 13
click at [1483, 39] on li "Pedido Contingência" at bounding box center [1510, 38] width 100 height 20
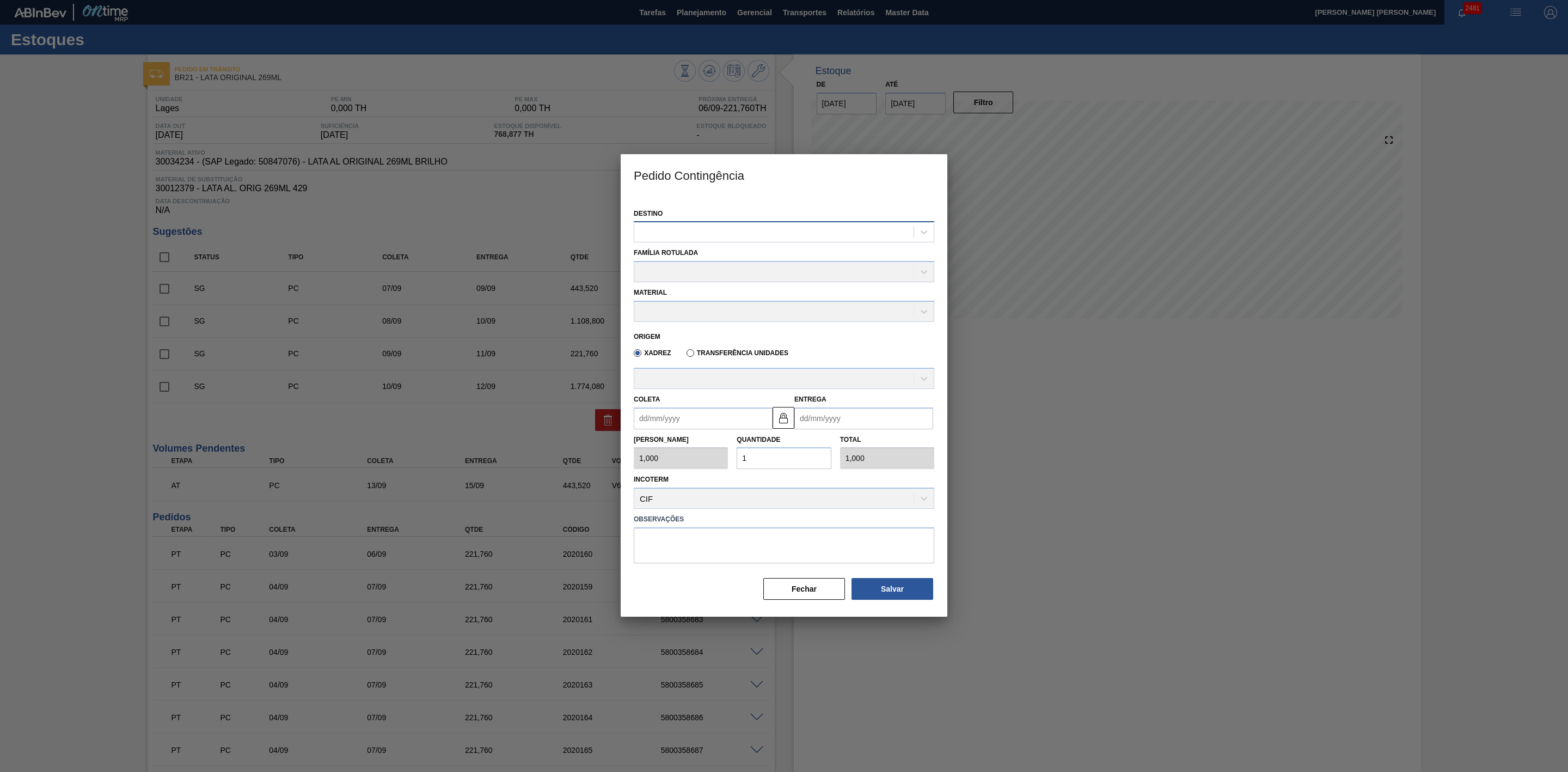
click at [774, 234] on div at bounding box center [774, 232] width 279 height 16
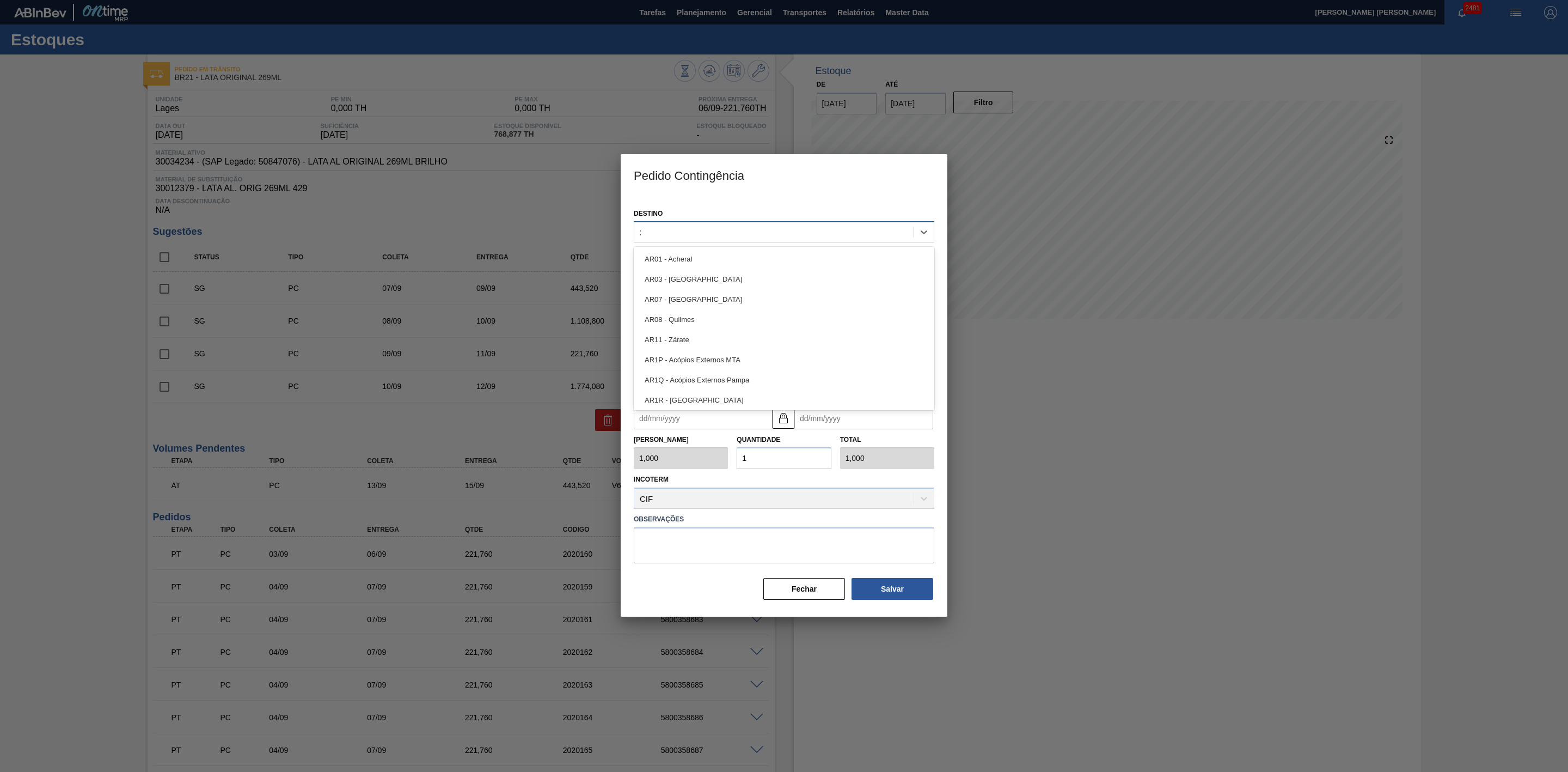
type input "21"
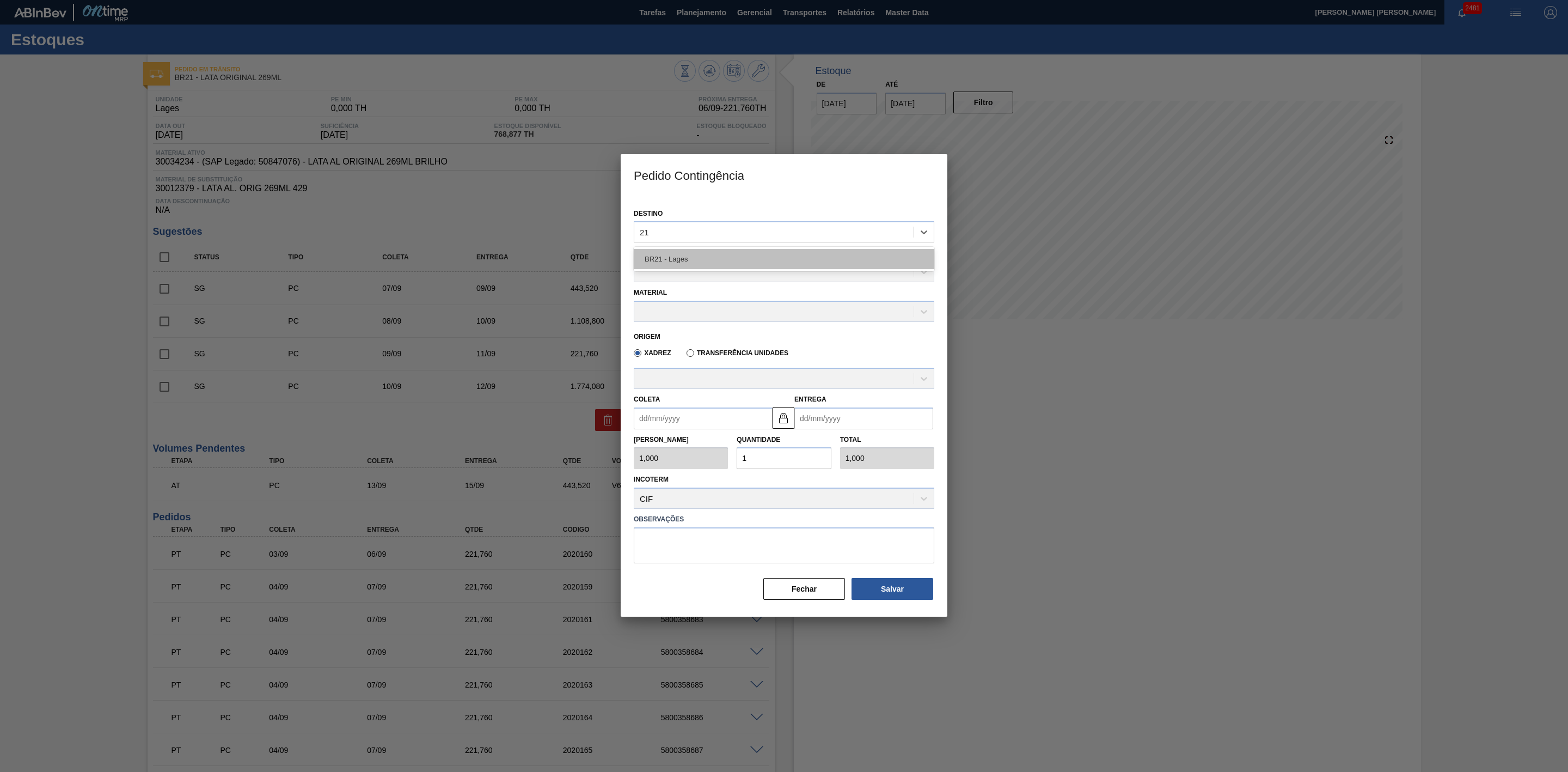
click at [737, 253] on div "BR21 - Lages" at bounding box center [784, 258] width 301 height 20
click at [707, 267] on div at bounding box center [774, 273] width 279 height 16
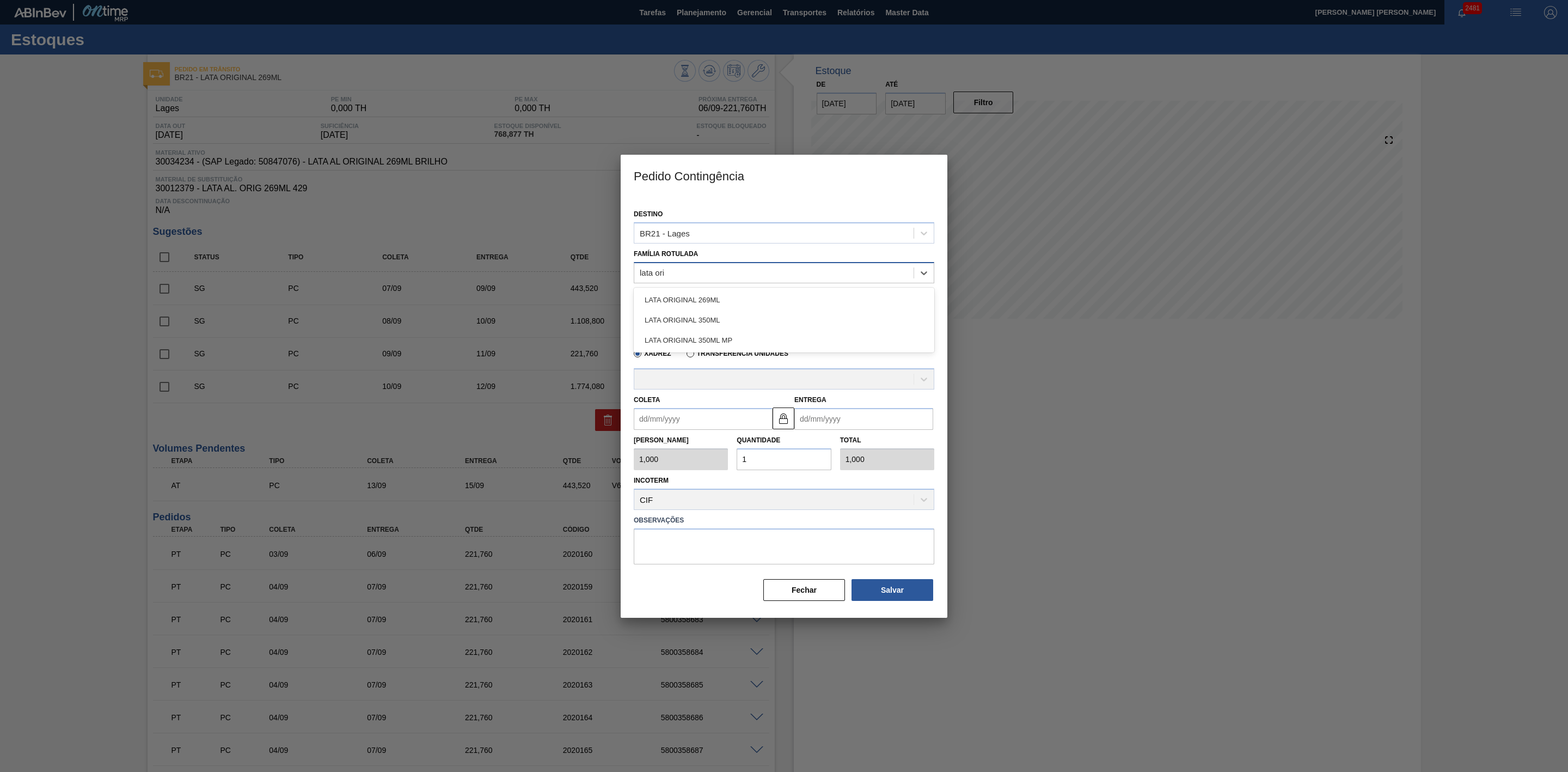
type Rotulada "lata orig"
click at [774, 296] on div "LATA ORIGINAL 269ML" at bounding box center [784, 299] width 301 height 20
click at [742, 309] on div at bounding box center [774, 313] width 279 height 16
click at [742, 341] on div "30034234 - LATA AL ORIGINAL 269ML BRILHO" at bounding box center [784, 338] width 301 height 20
type input "11,088"
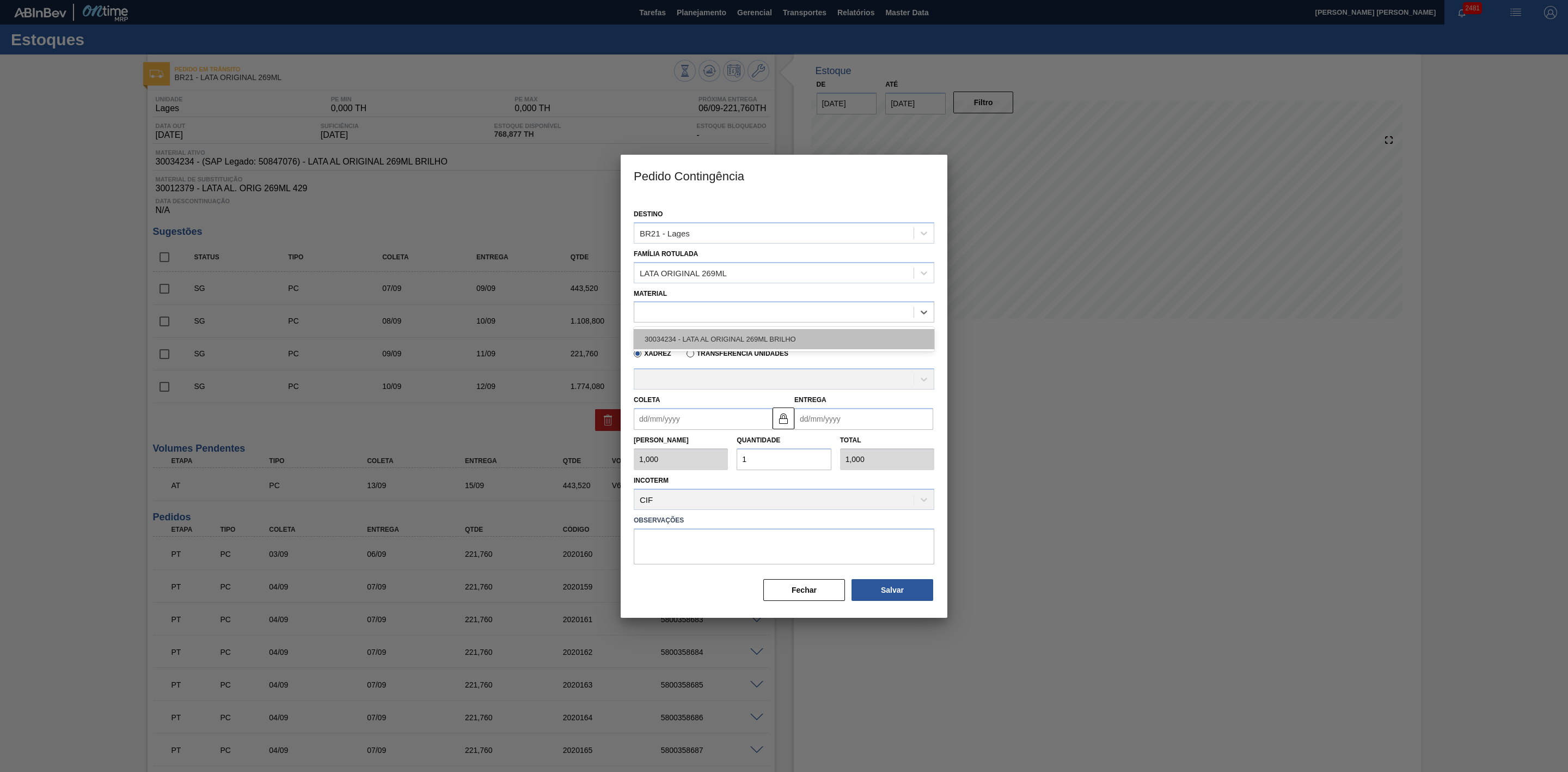
type input "11,088"
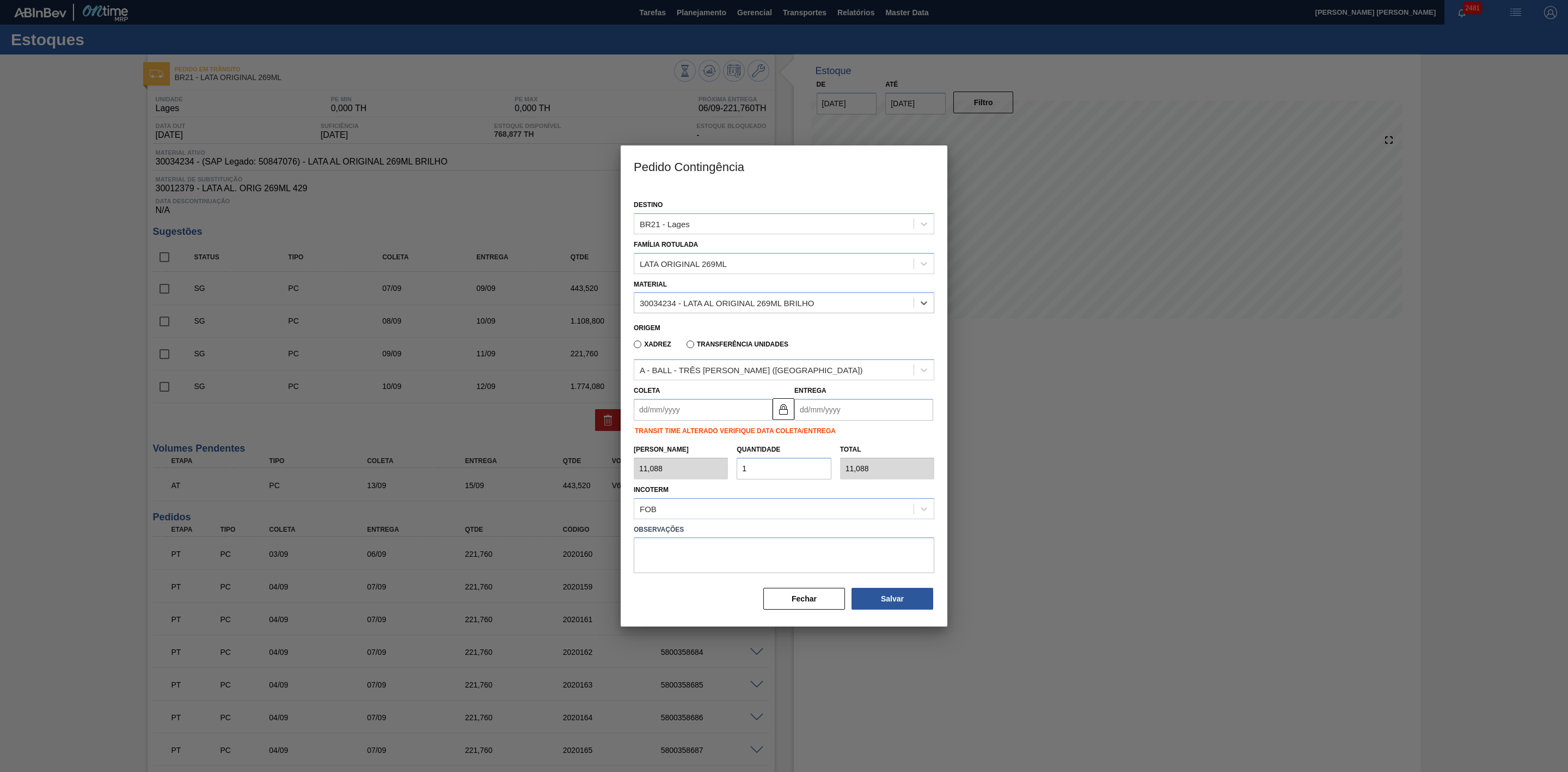
click at [718, 405] on input "Coleta" at bounding box center [703, 409] width 139 height 22
click at [660, 431] on div "setembro 2025" at bounding box center [699, 435] width 131 height 10
click at [731, 471] on div "5" at bounding box center [735, 471] width 14 height 14
type input "[DATE]"
type input "07/09/2025"
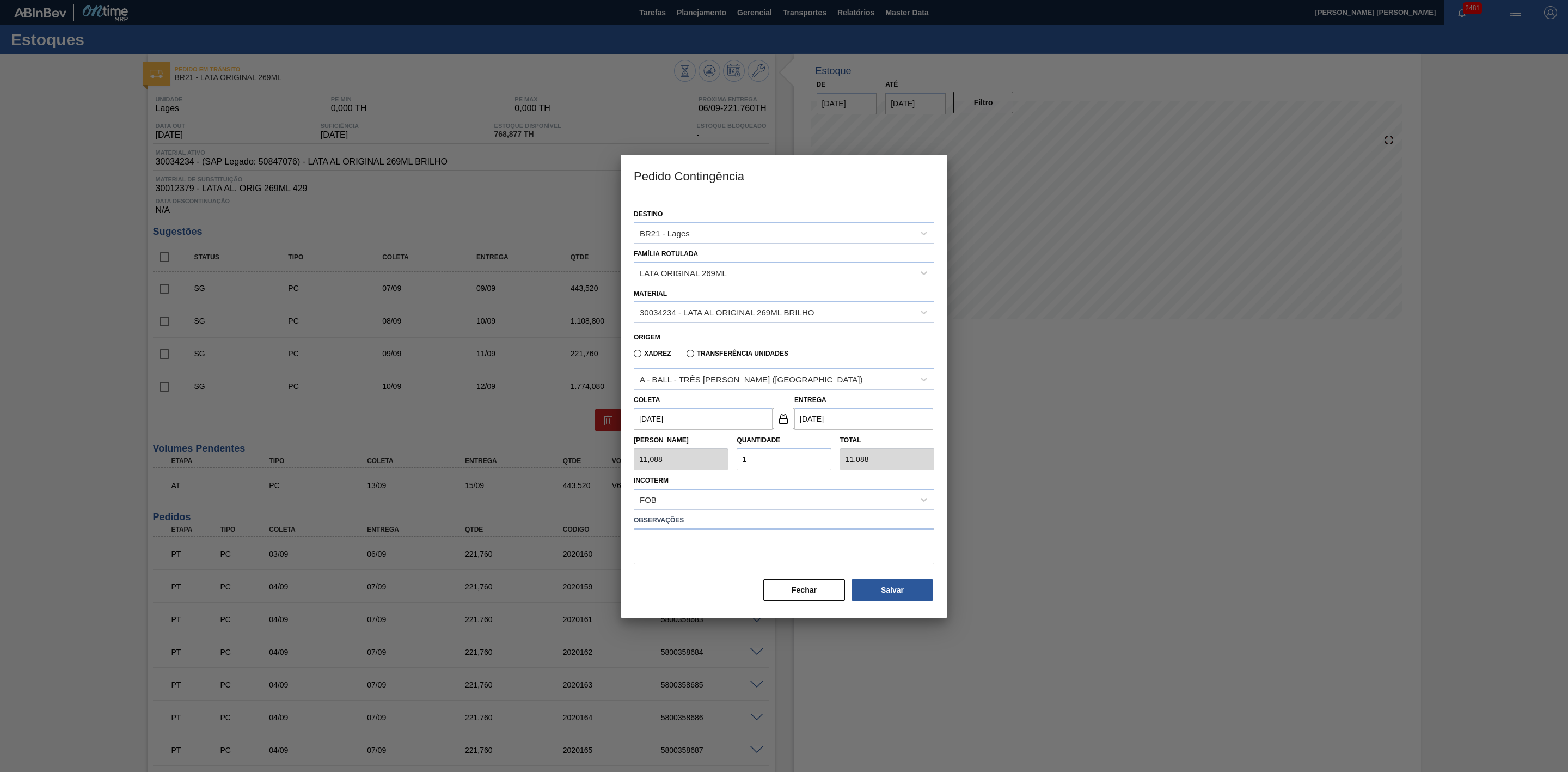
click at [712, 459] on div "Tam Lote 11,088 Quantidade 1 Total 11,088" at bounding box center [784, 450] width 309 height 41
type input "2"
type input "22,176"
type input "20"
type input "221,760"
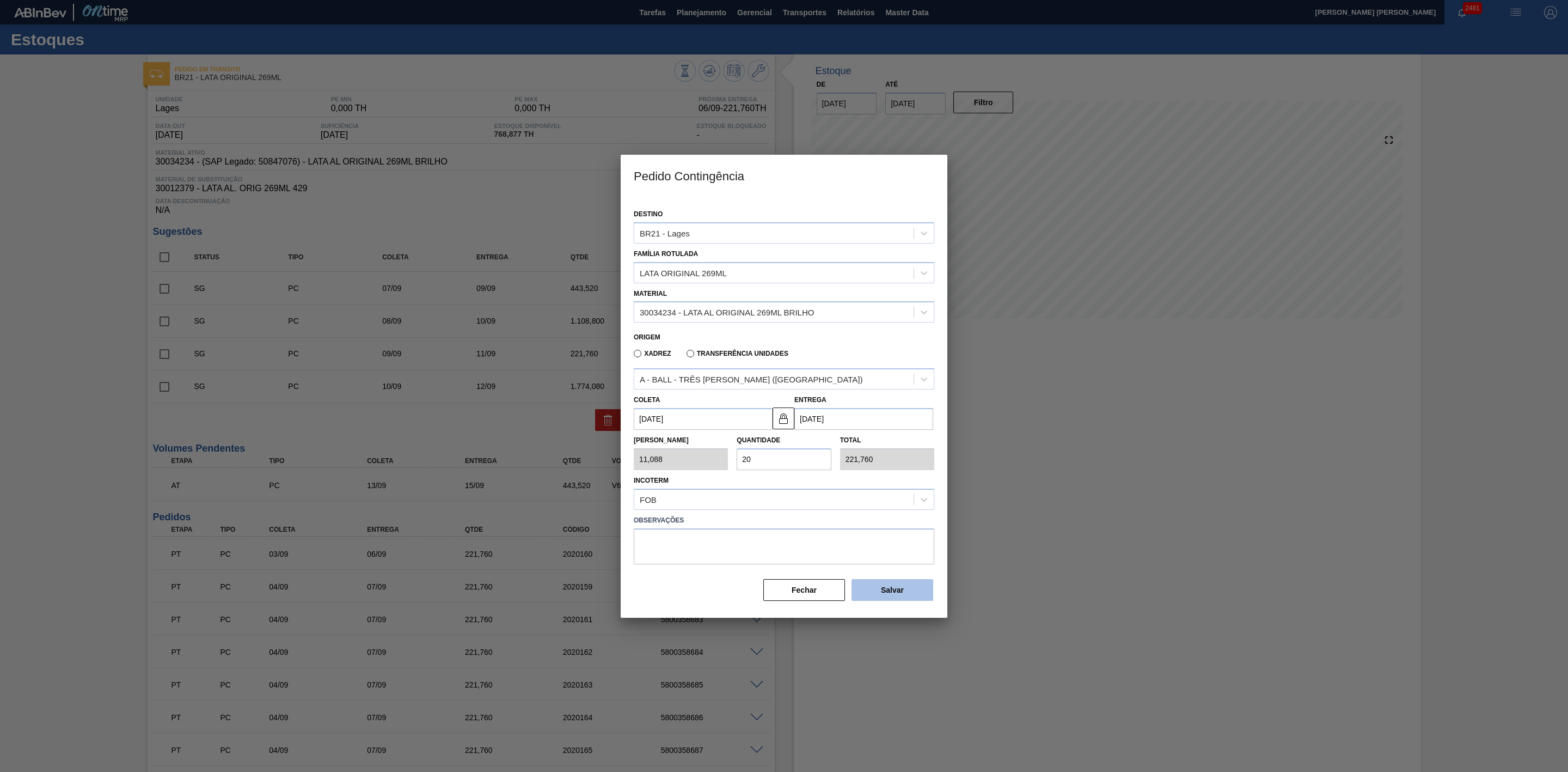
type input "20"
click at [905, 587] on button "Salvar" at bounding box center [892, 589] width 81 height 22
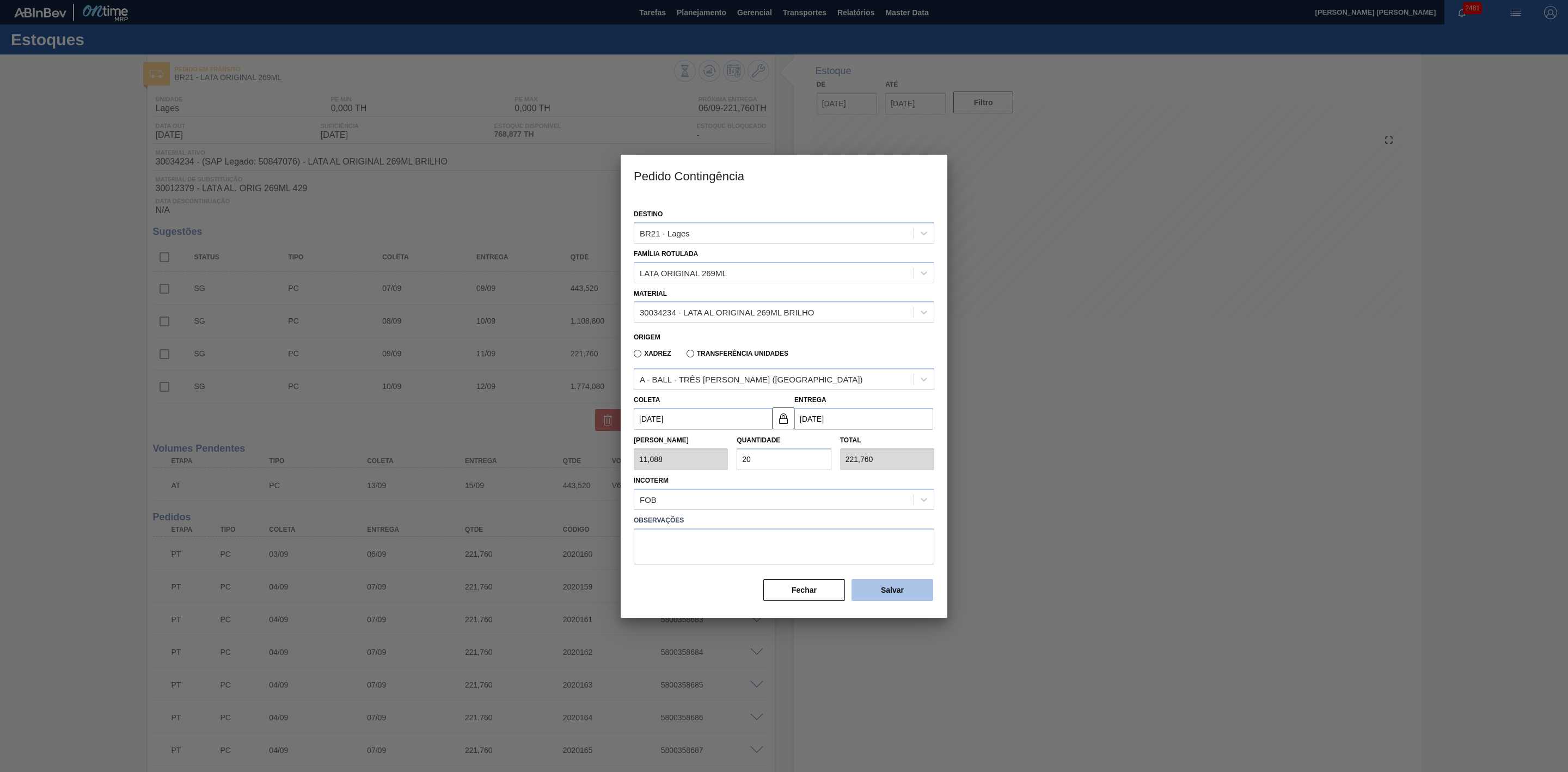
click at [905, 587] on button "Salvar" at bounding box center [892, 589] width 81 height 22
type input "1,000"
type input "1"
type input "1,000"
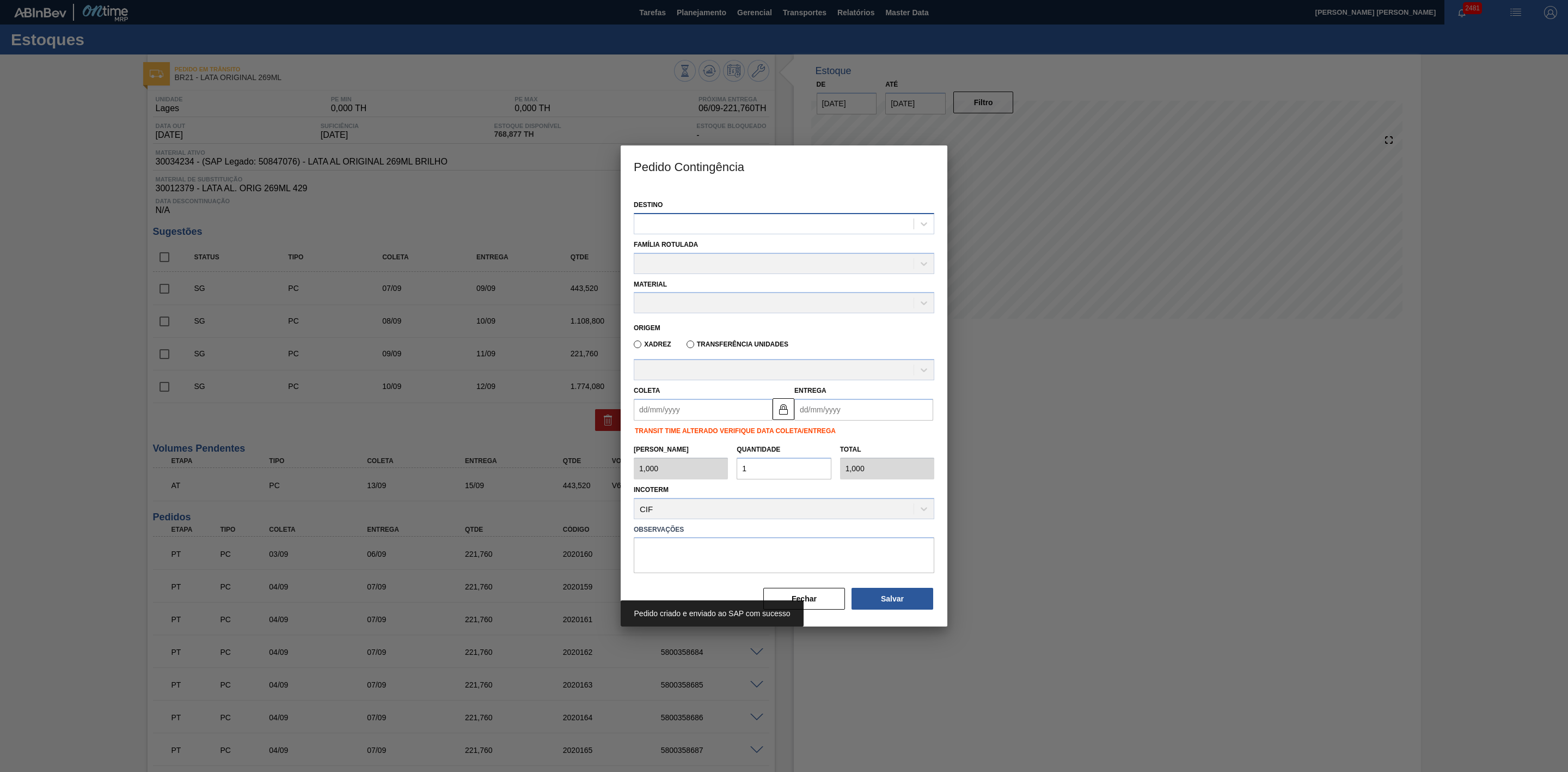
click at [707, 221] on div at bounding box center [774, 223] width 279 height 16
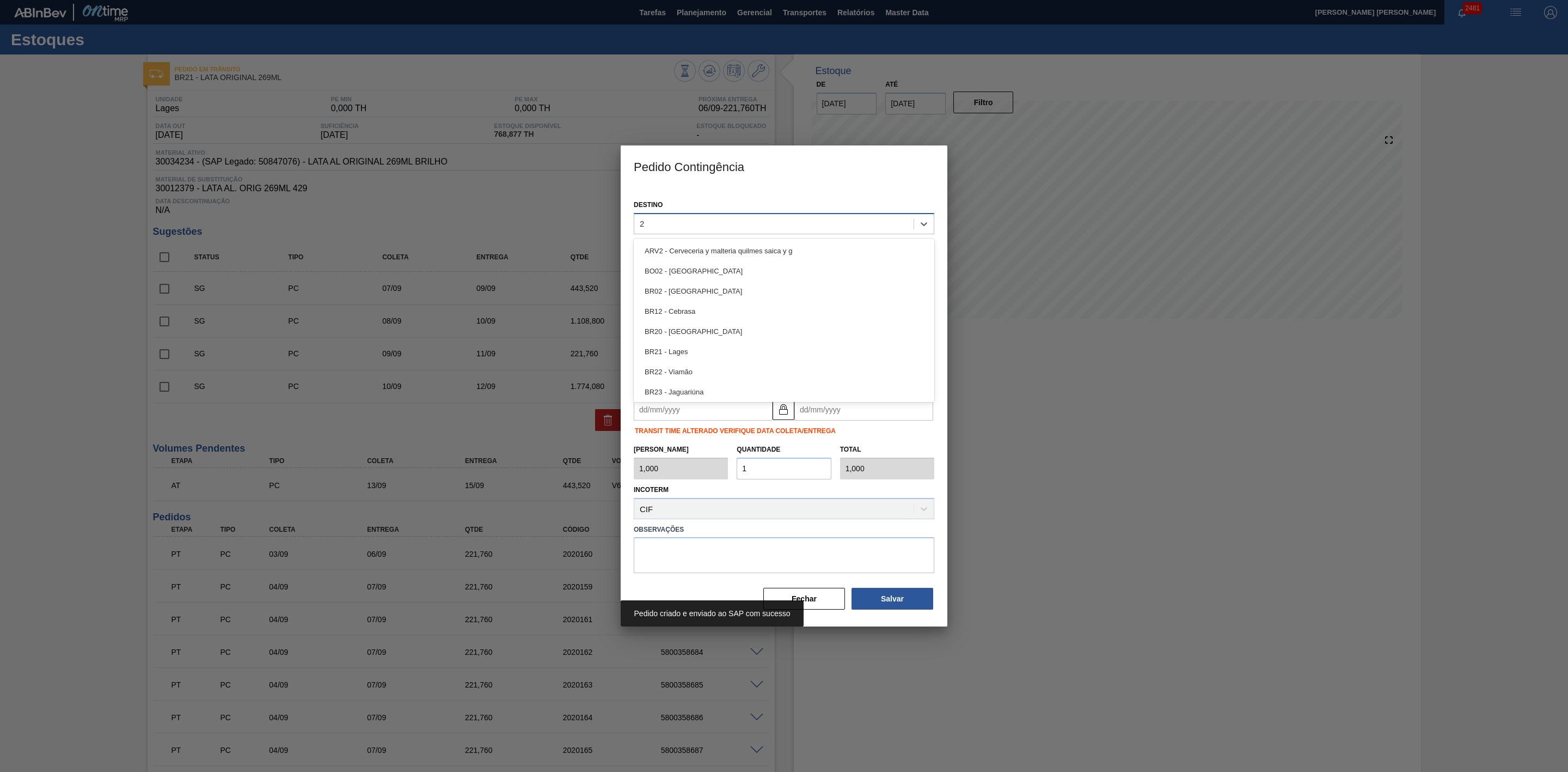
type input "21"
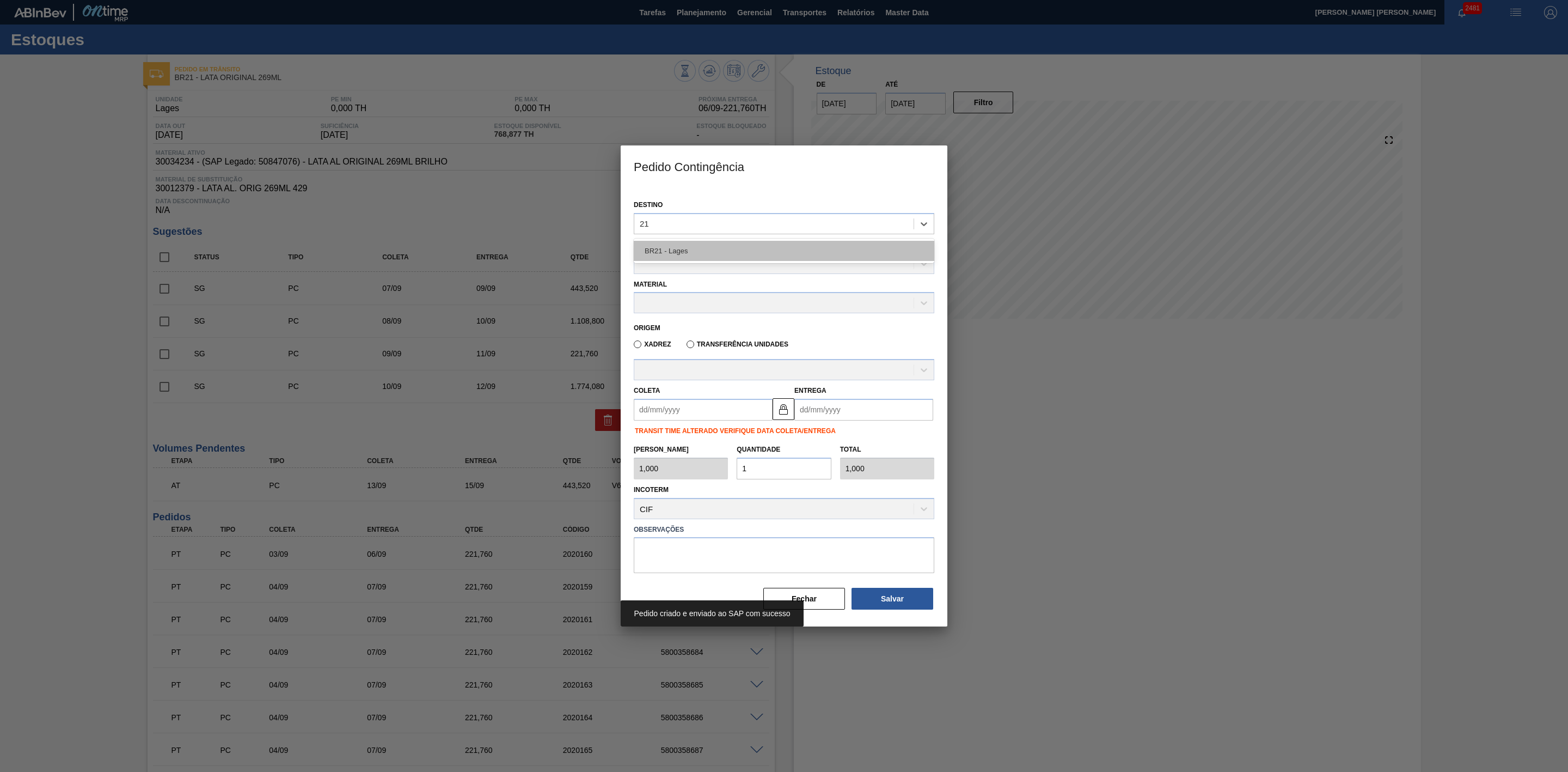
click at [699, 248] on div "BR21 - Lages" at bounding box center [784, 250] width 301 height 20
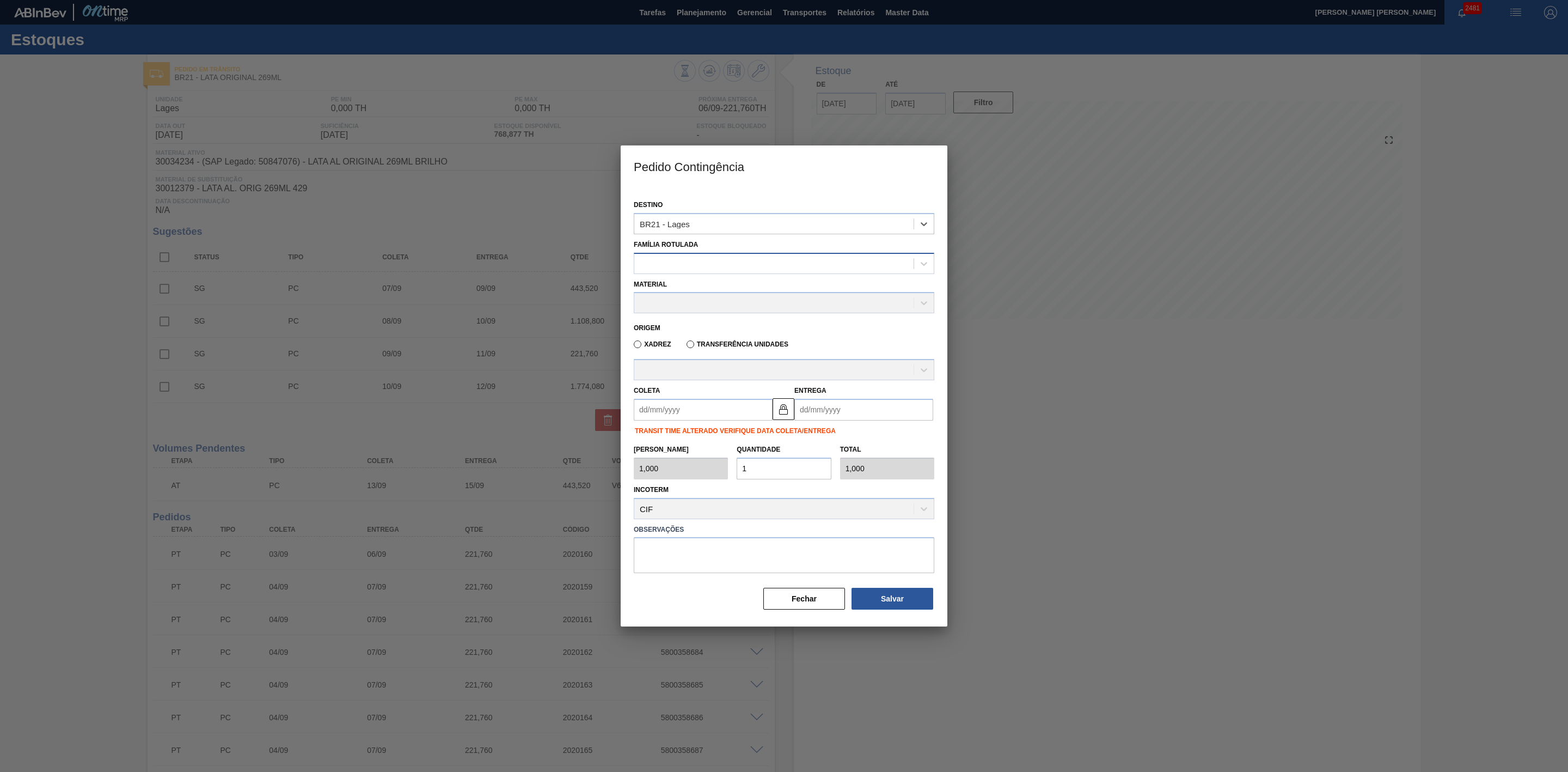
click at [680, 263] on div at bounding box center [774, 263] width 279 height 16
type Rotulada "lata ori"
click at [731, 288] on div "LATA ORIGINAL 269ML" at bounding box center [784, 290] width 301 height 20
click at [720, 301] on div at bounding box center [774, 303] width 279 height 16
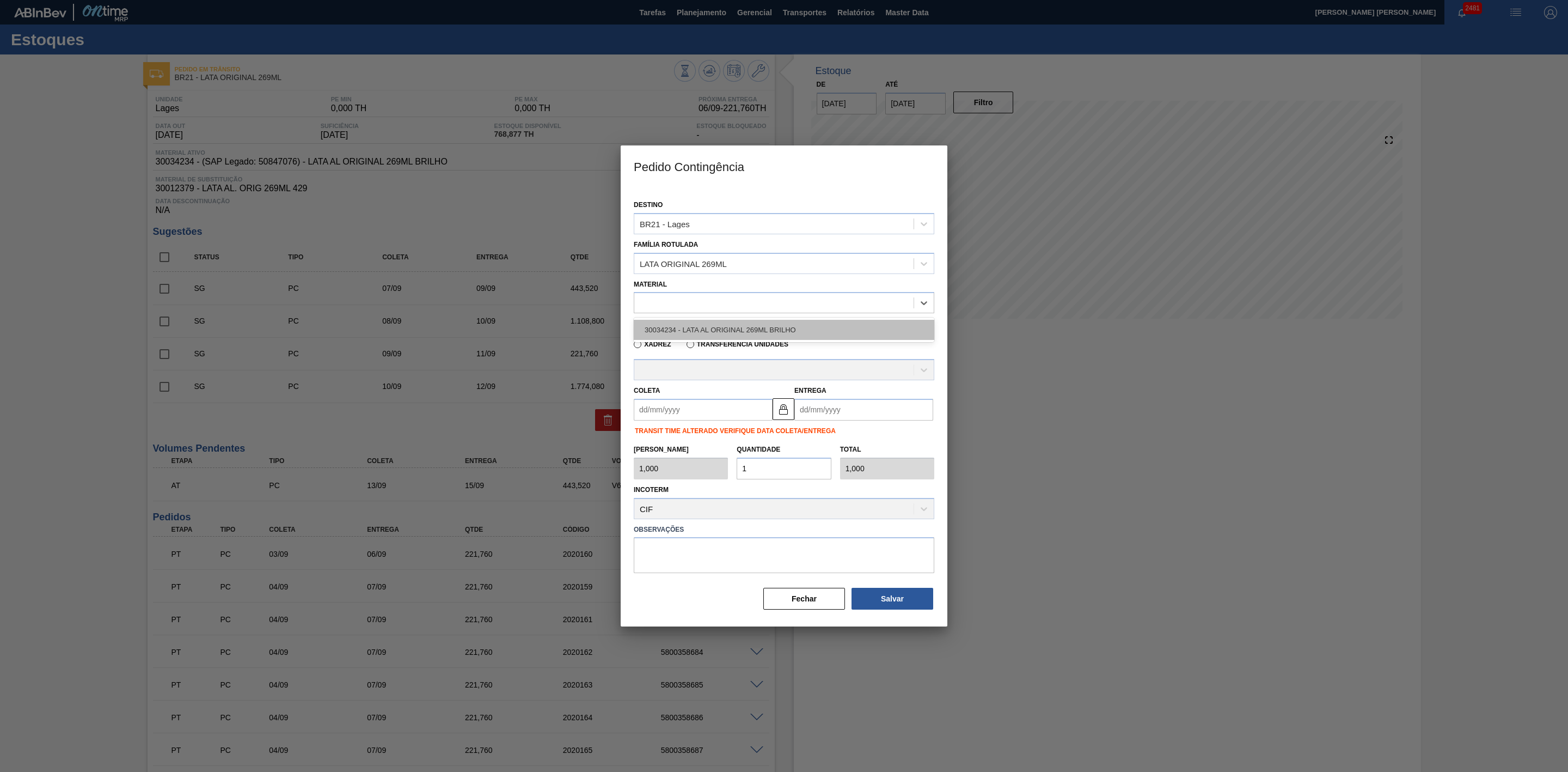
click at [734, 327] on div "30034234 - LATA AL ORIGINAL 269ML BRILHO" at bounding box center [784, 329] width 301 height 20
type input "11,088"
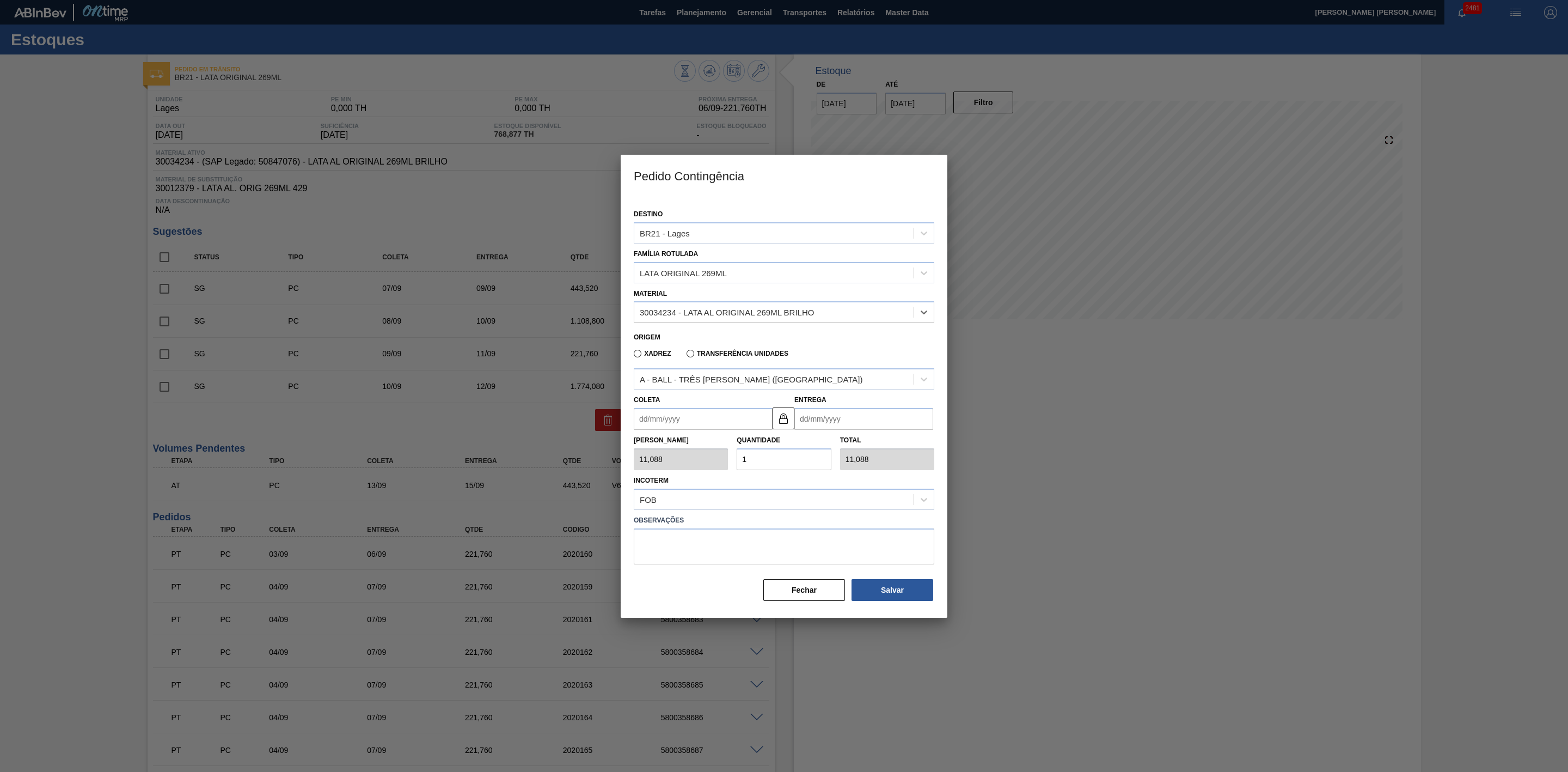
drag, startPoint x: 722, startPoint y: 419, endPoint x: 714, endPoint y: 422, distance: 8.5
click at [722, 419] on input "Coleta" at bounding box center [703, 418] width 139 height 22
click at [658, 442] on div "setembro 2025" at bounding box center [699, 445] width 131 height 10
click at [748, 479] on div "6" at bounding box center [753, 480] width 14 height 14
type input "06/09/2025"
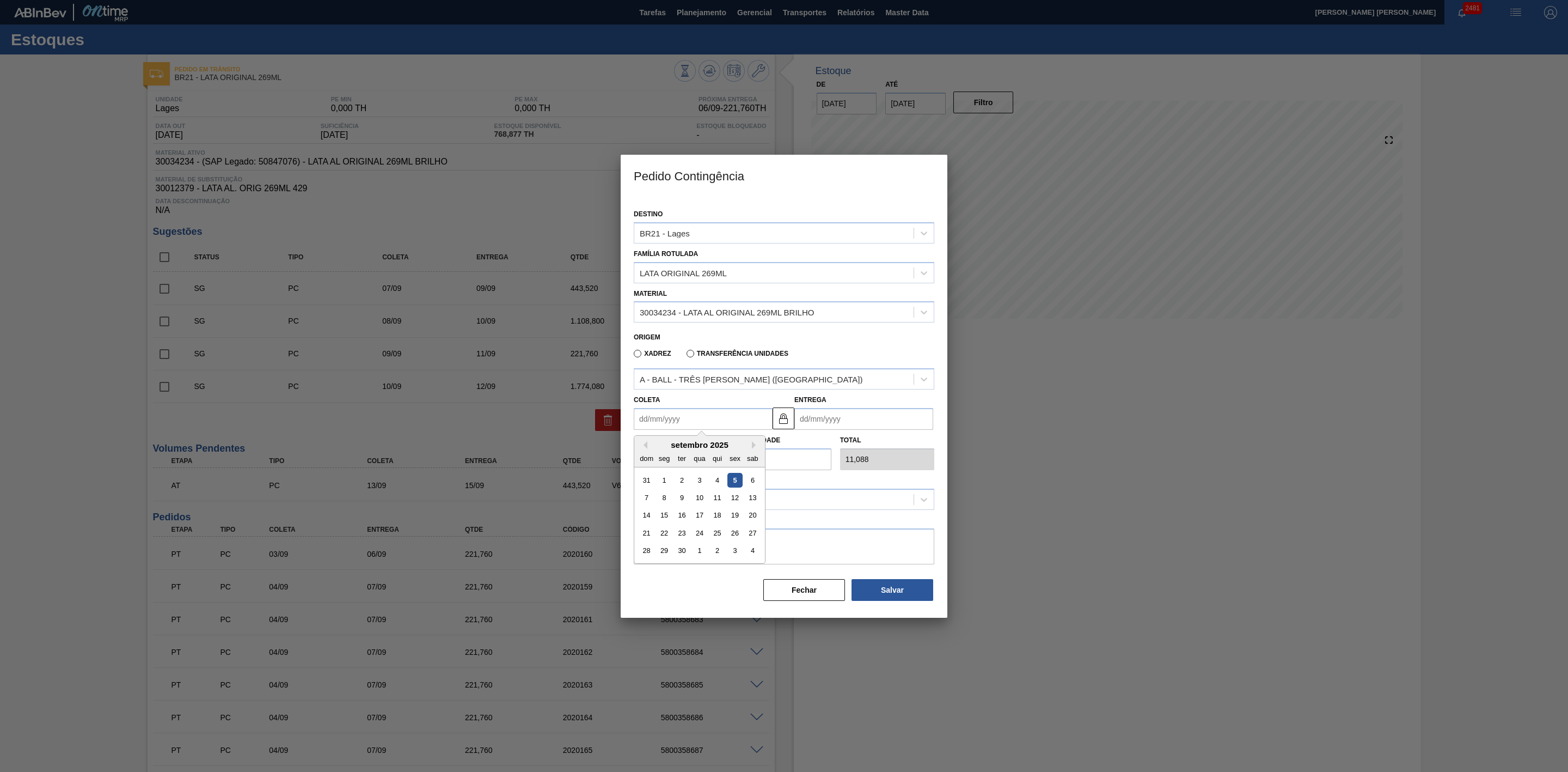
type input "08/09/2025"
click at [775, 459] on input "1" at bounding box center [784, 459] width 94 height 22
type input "0,000"
type input "2"
type input "22,176"
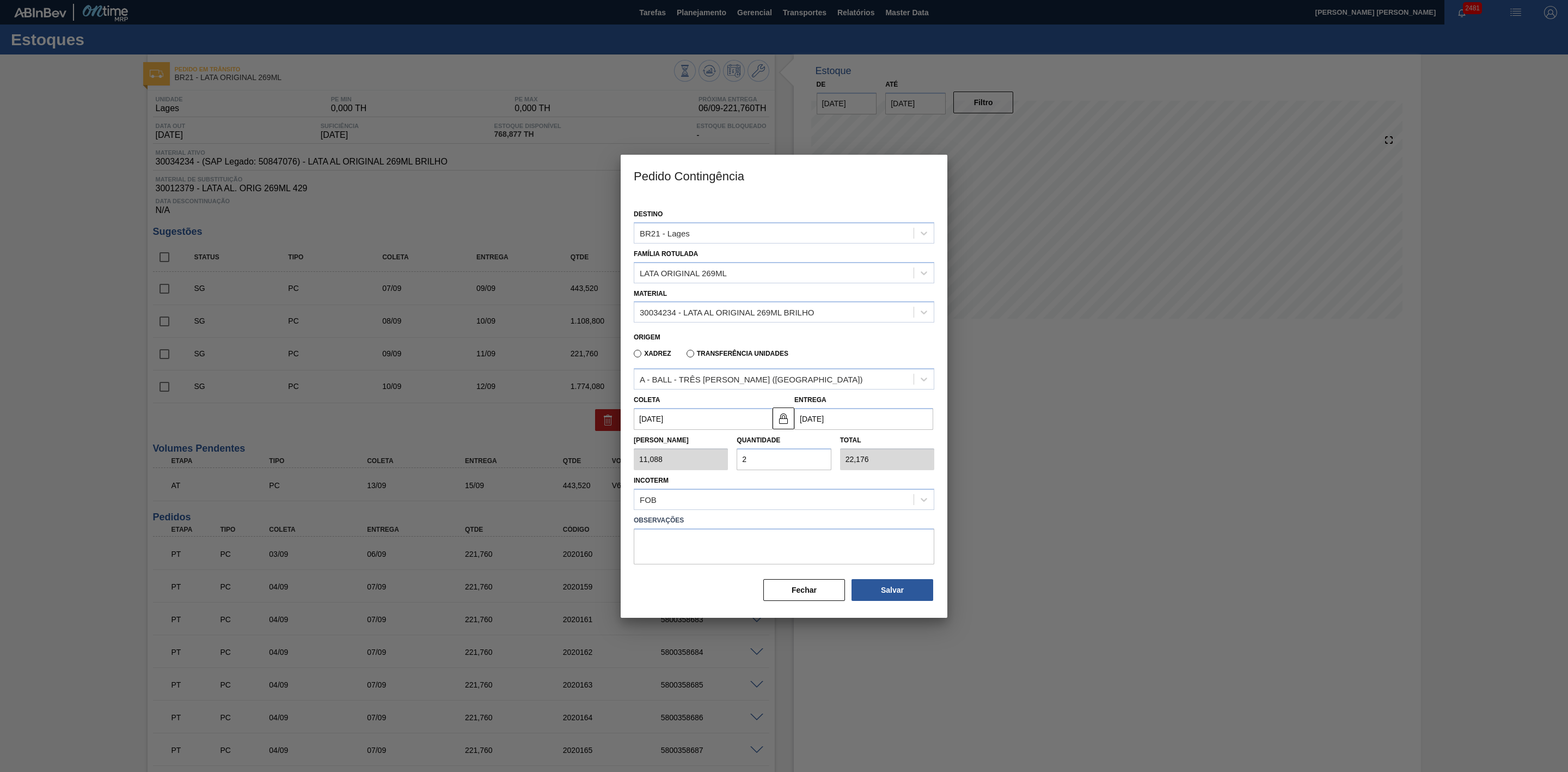
type input "20"
type input "221,760"
type input "20"
click at [866, 582] on button "Salvar" at bounding box center [892, 589] width 81 height 22
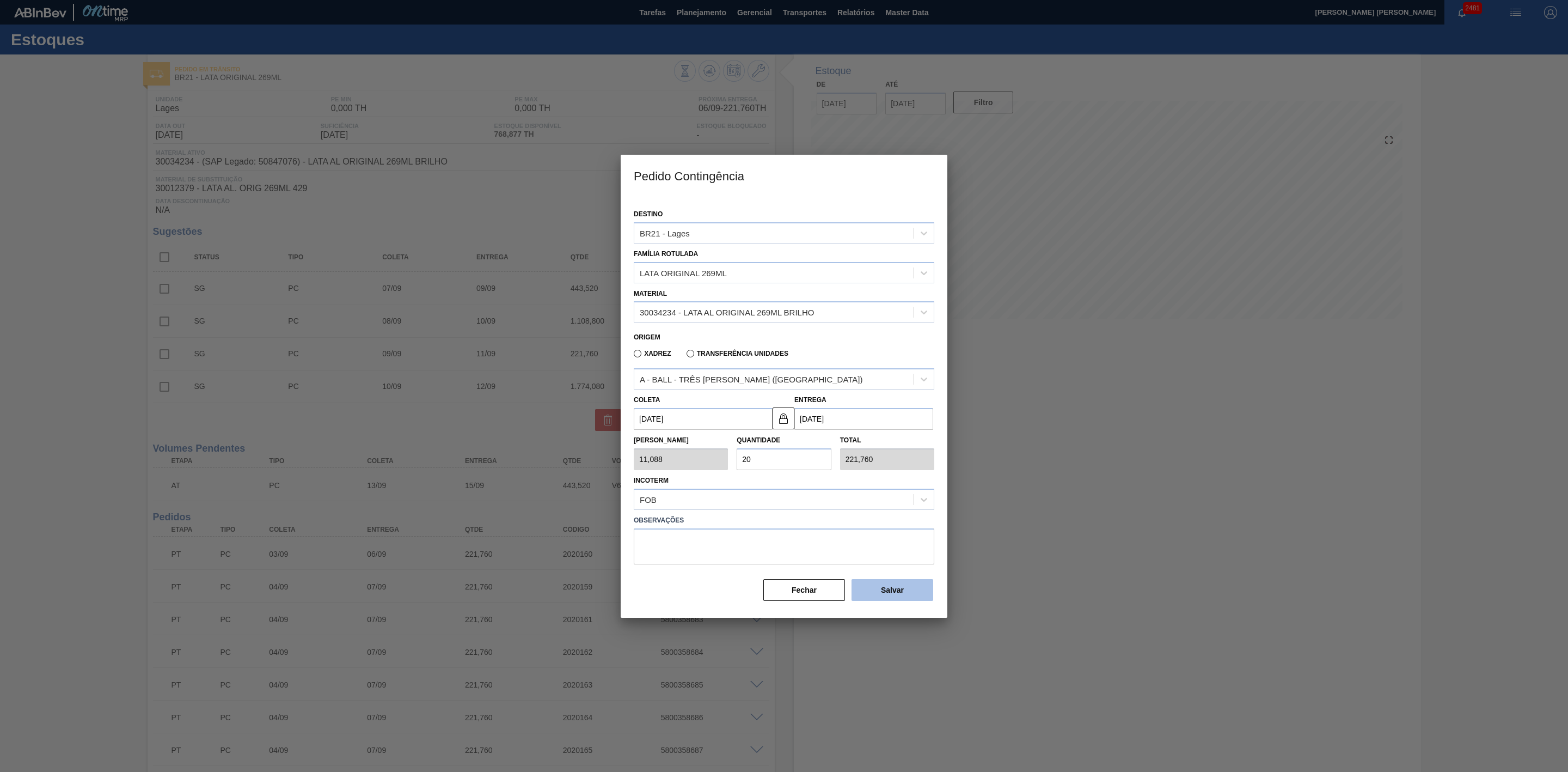
click at [866, 582] on button "Salvar" at bounding box center [892, 589] width 81 height 22
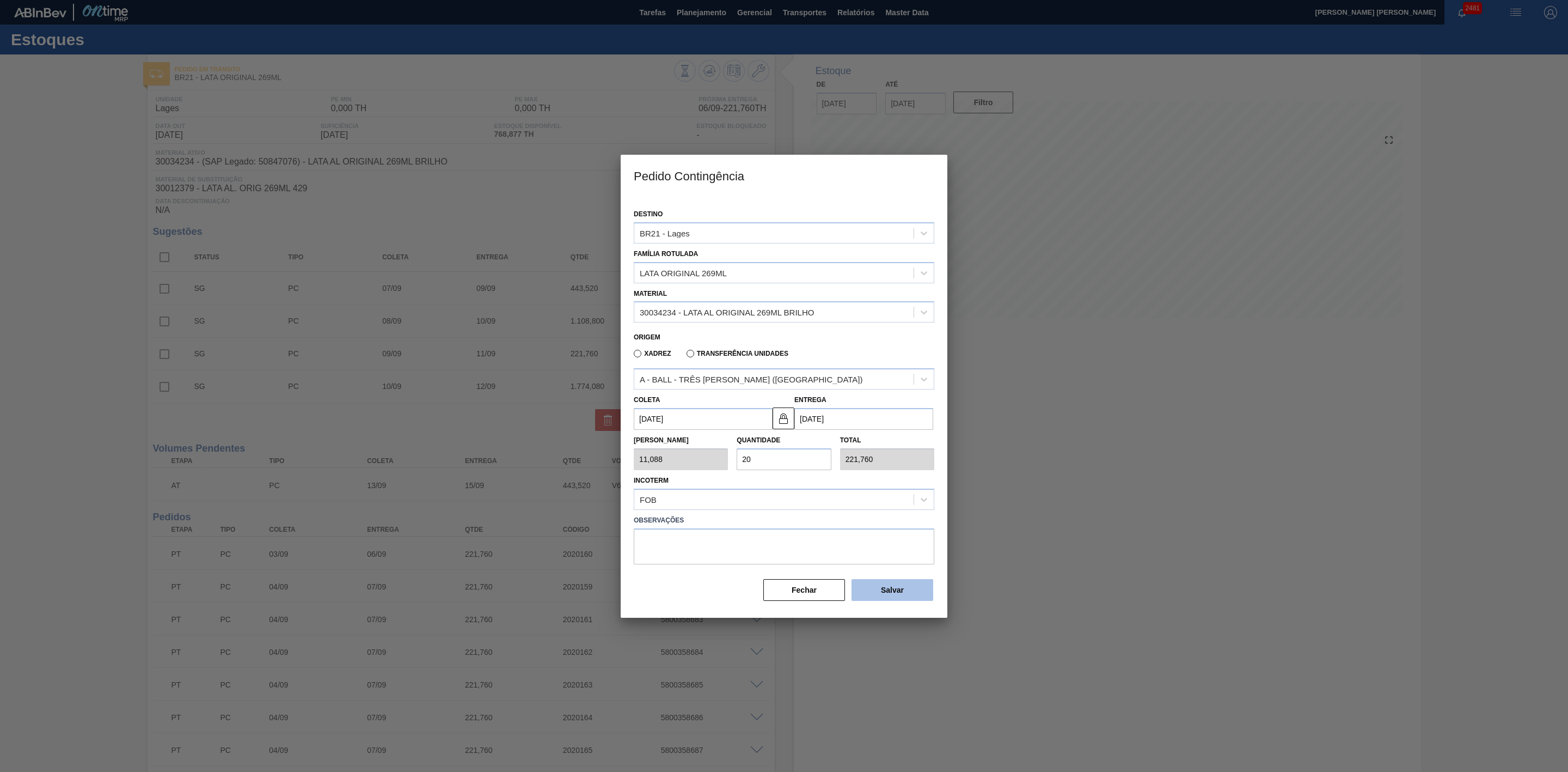
click at [866, 582] on button "Salvar" at bounding box center [892, 589] width 81 height 22
click at [868, 581] on button "Salvar" at bounding box center [892, 589] width 81 height 22
type input "1,000"
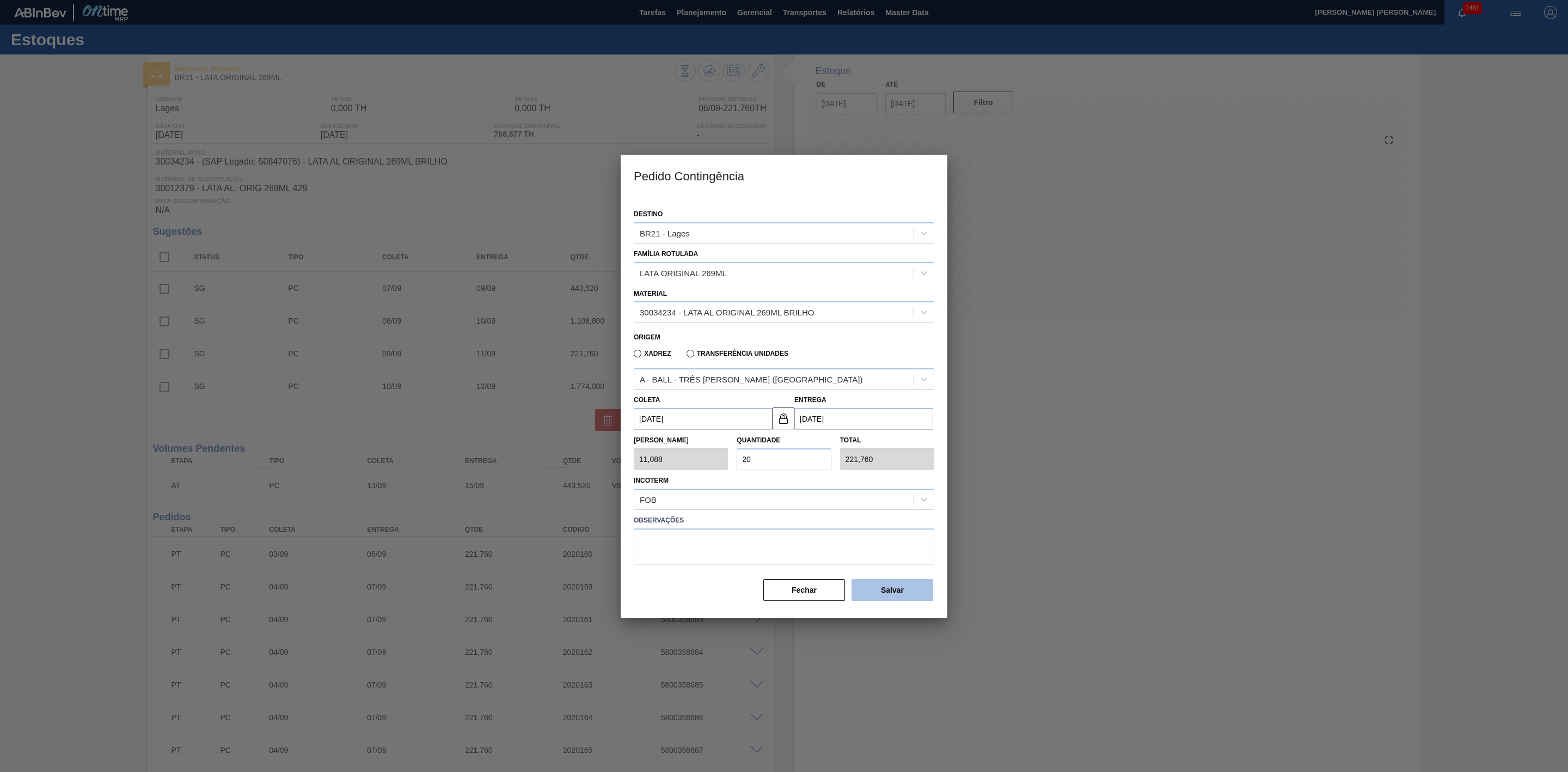
type input "1"
type input "1,000"
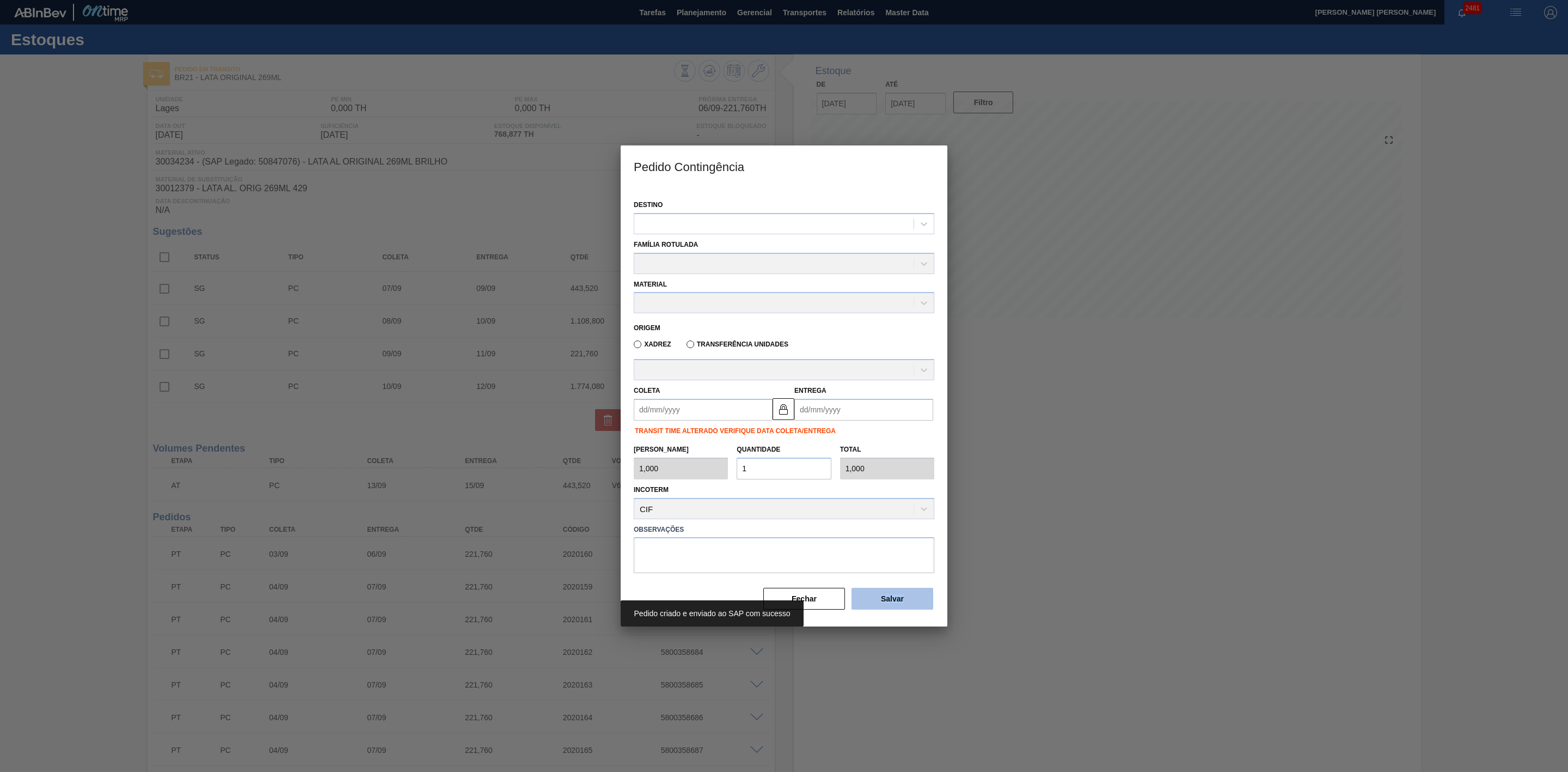
click at [868, 581] on div "Fechar Salvar" at bounding box center [846, 594] width 185 height 32
click at [1024, 479] on div at bounding box center [784, 386] width 1568 height 772
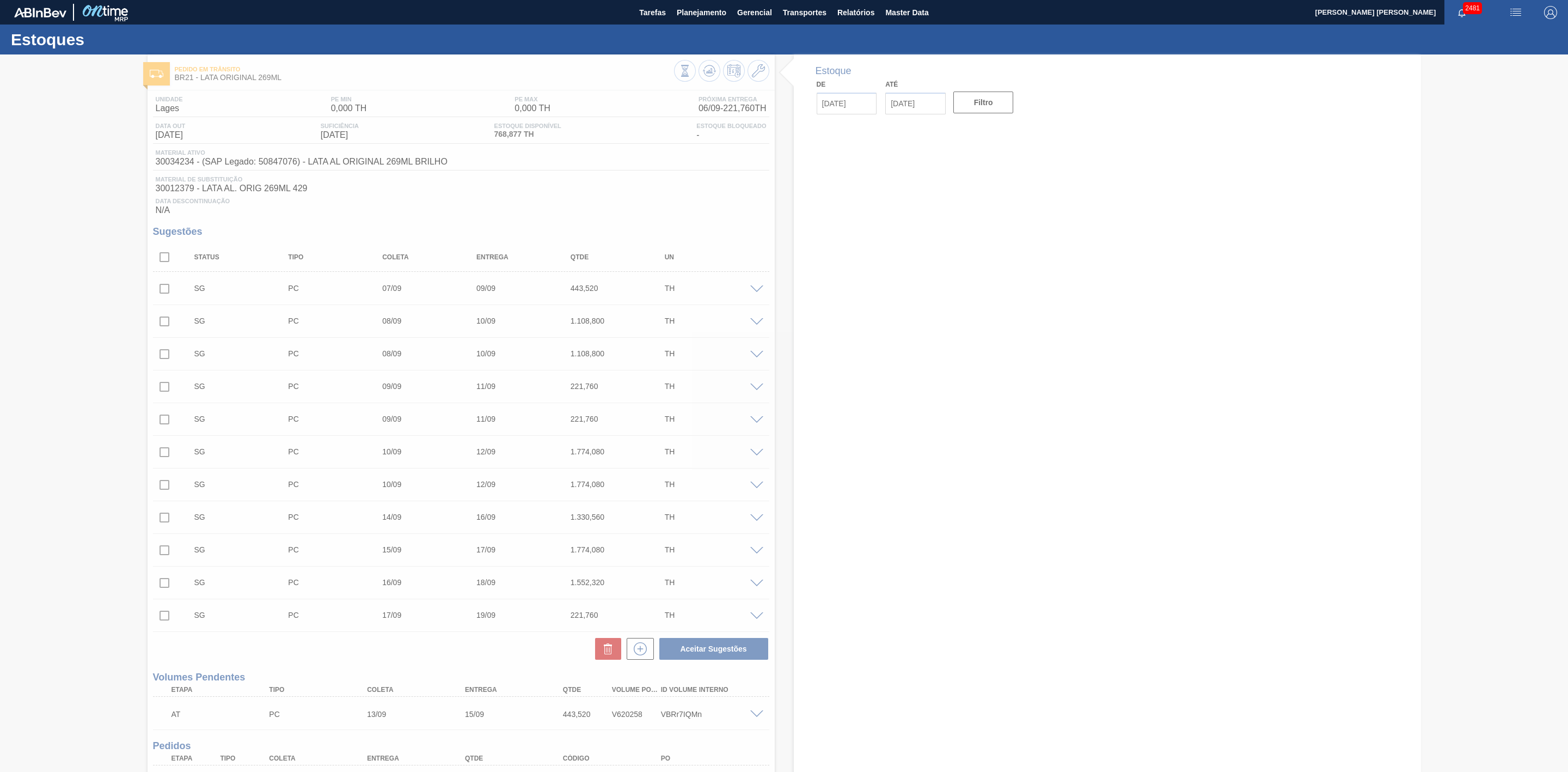
type input "[DATE]"
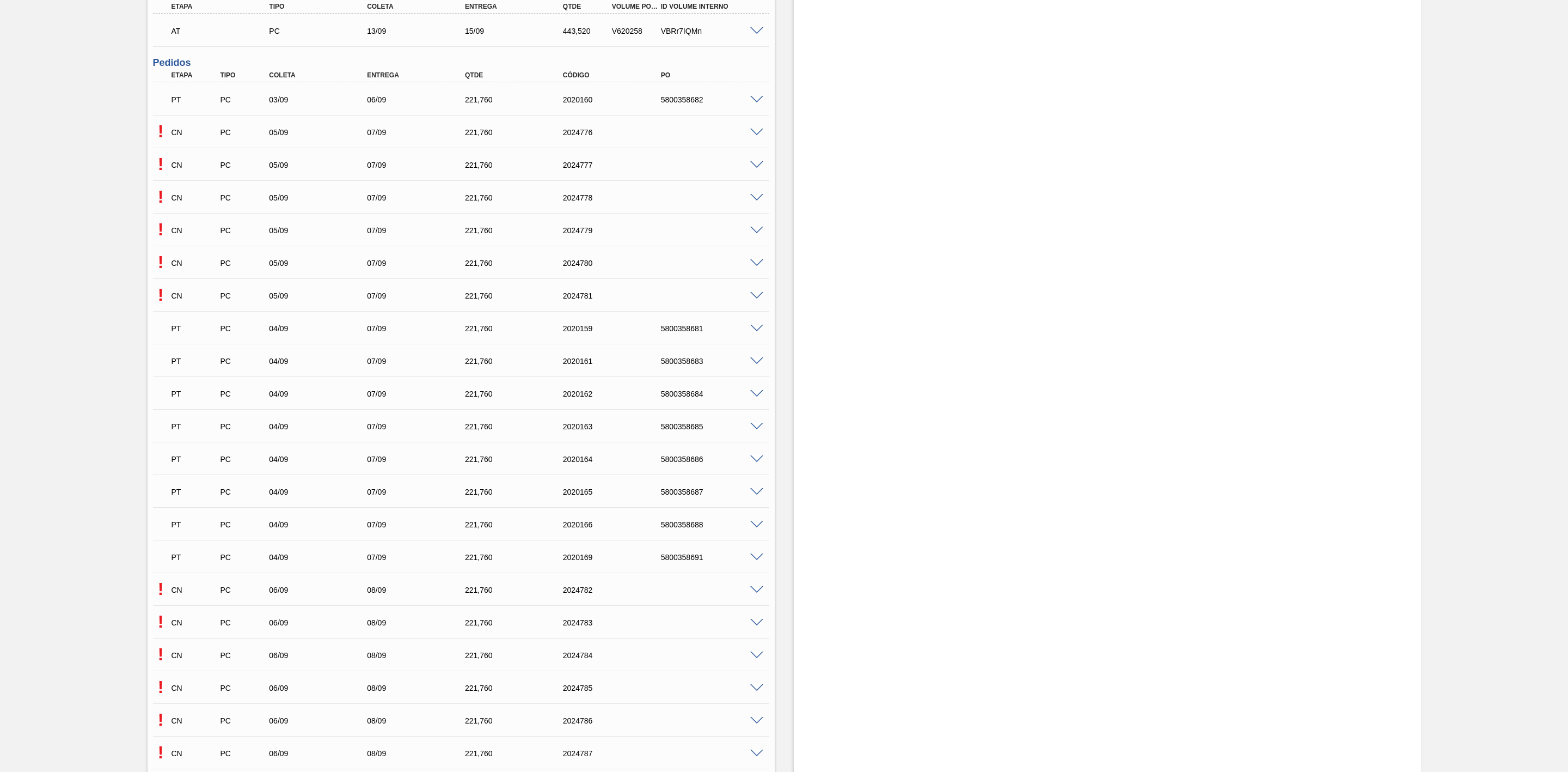
scroll to position [653, 0]
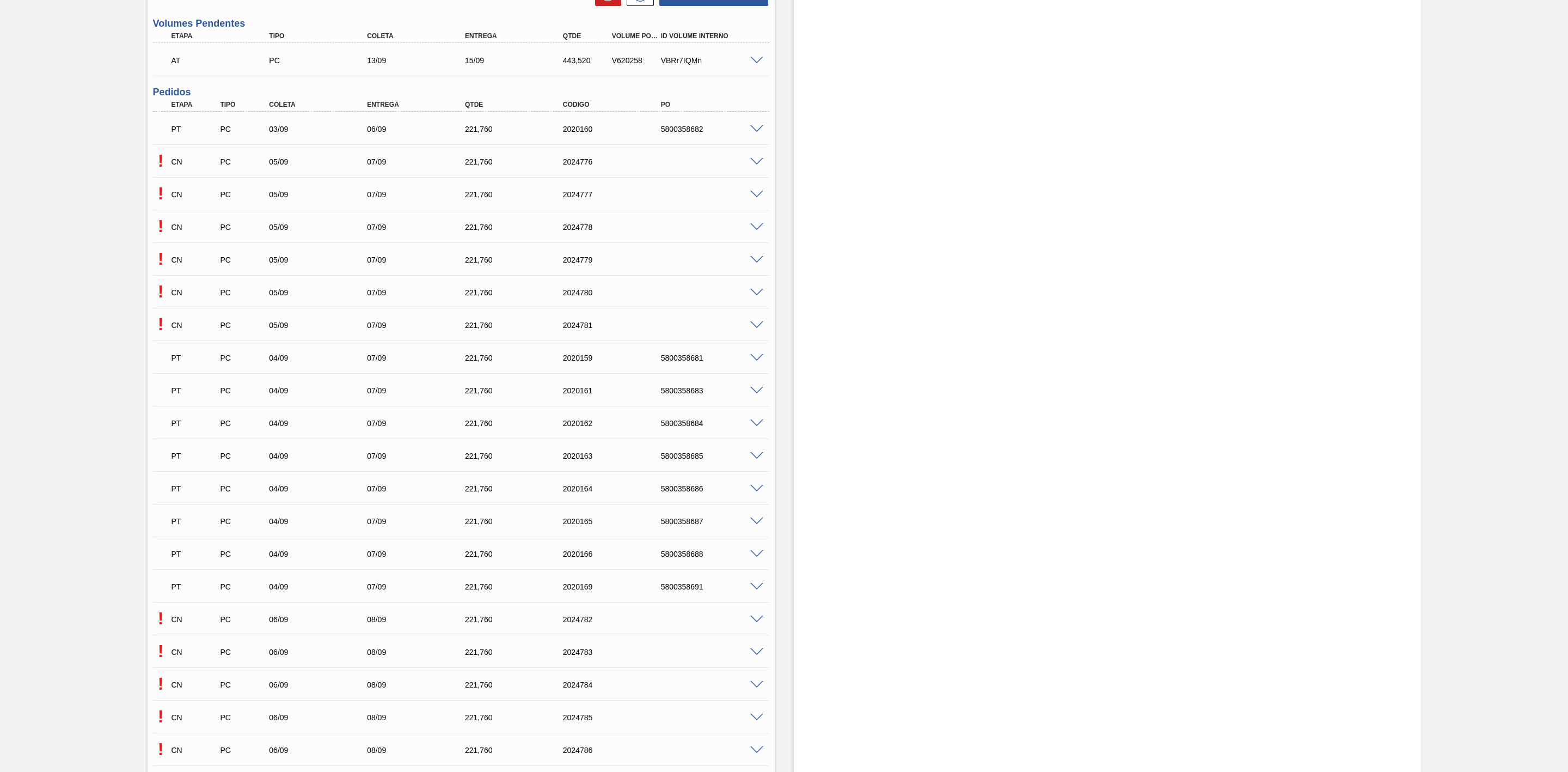
click at [754, 166] on span at bounding box center [757, 162] width 13 height 8
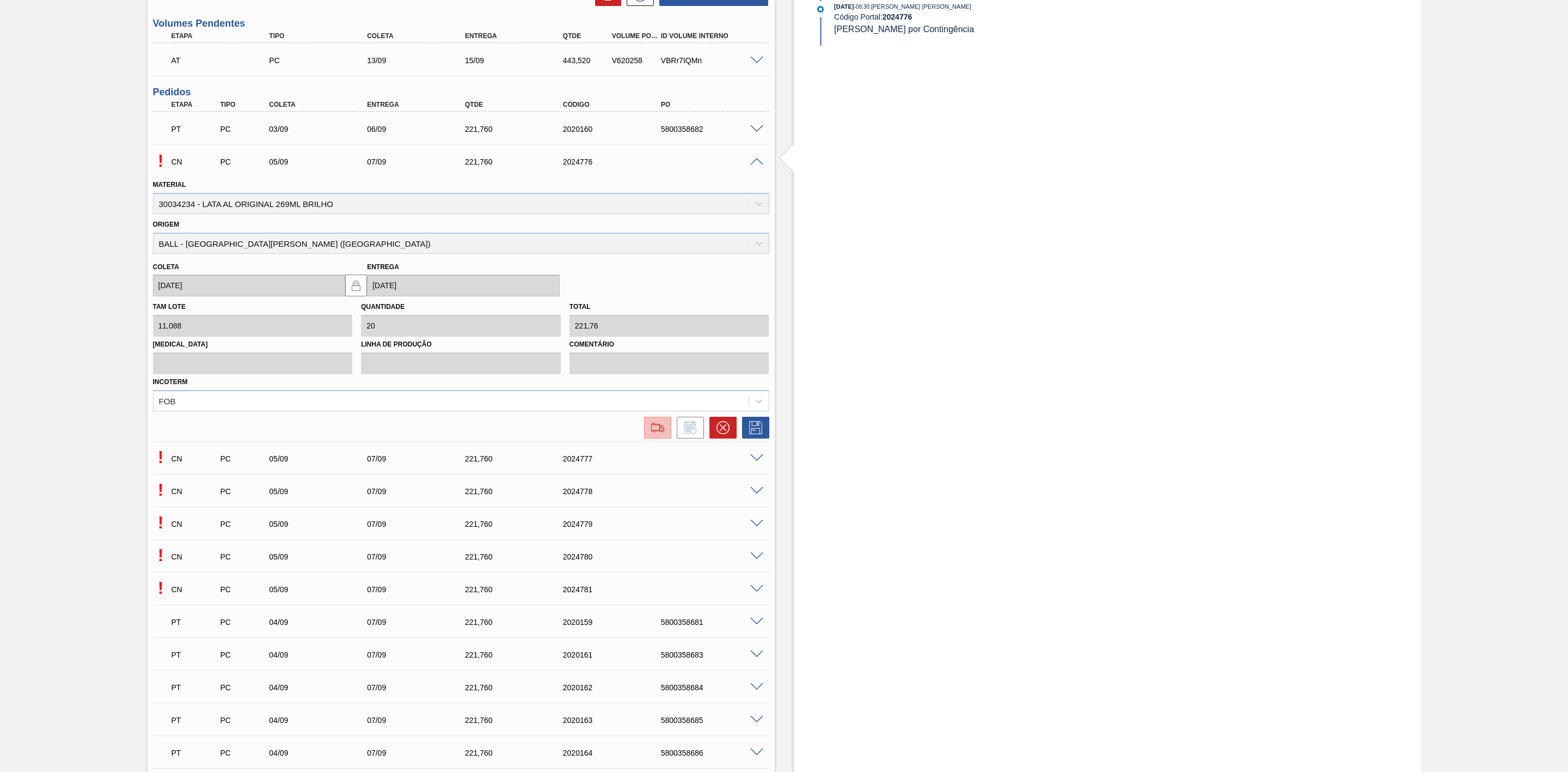
click at [660, 431] on img at bounding box center [658, 427] width 18 height 13
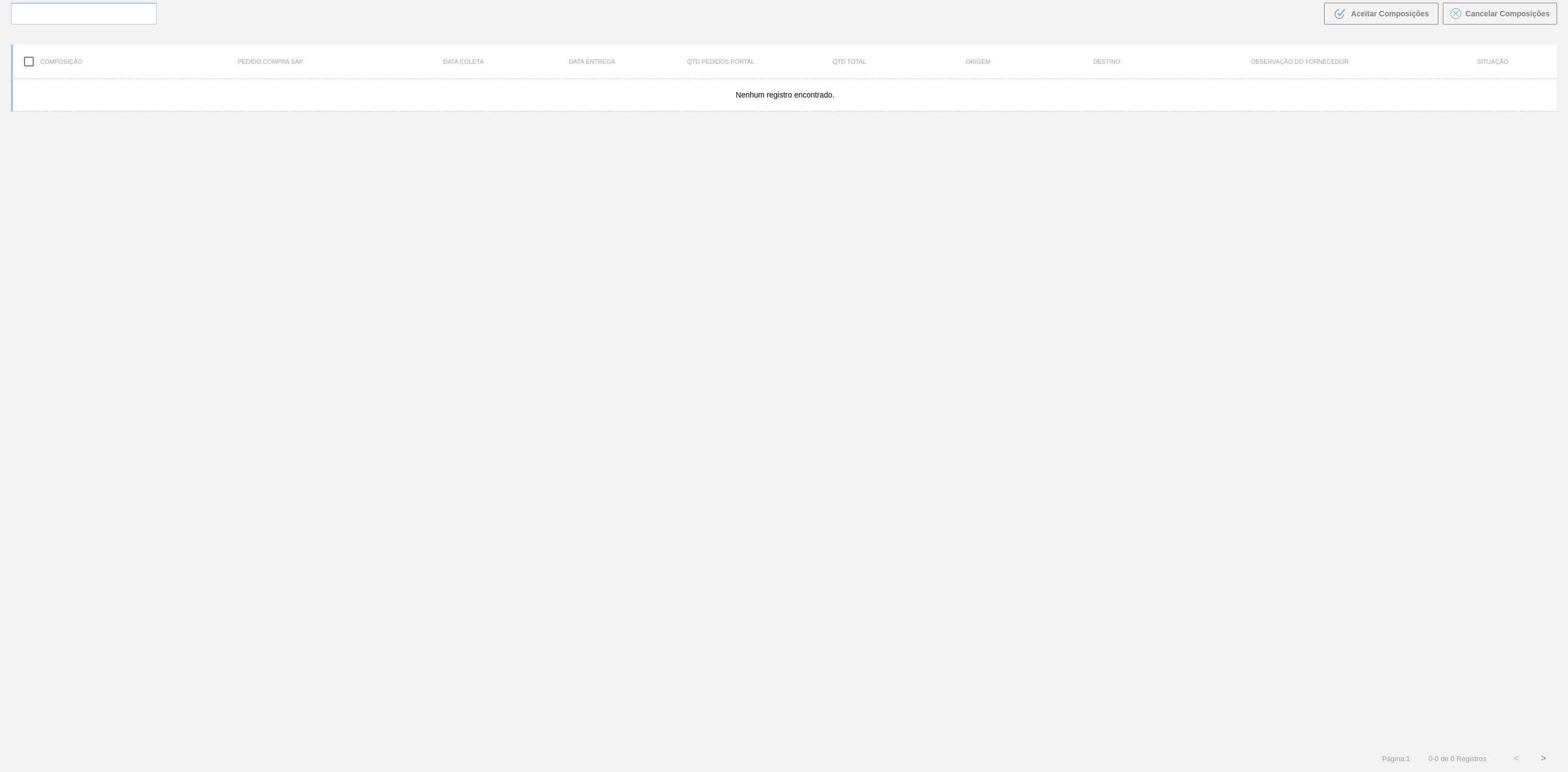
scroll to position [78, 0]
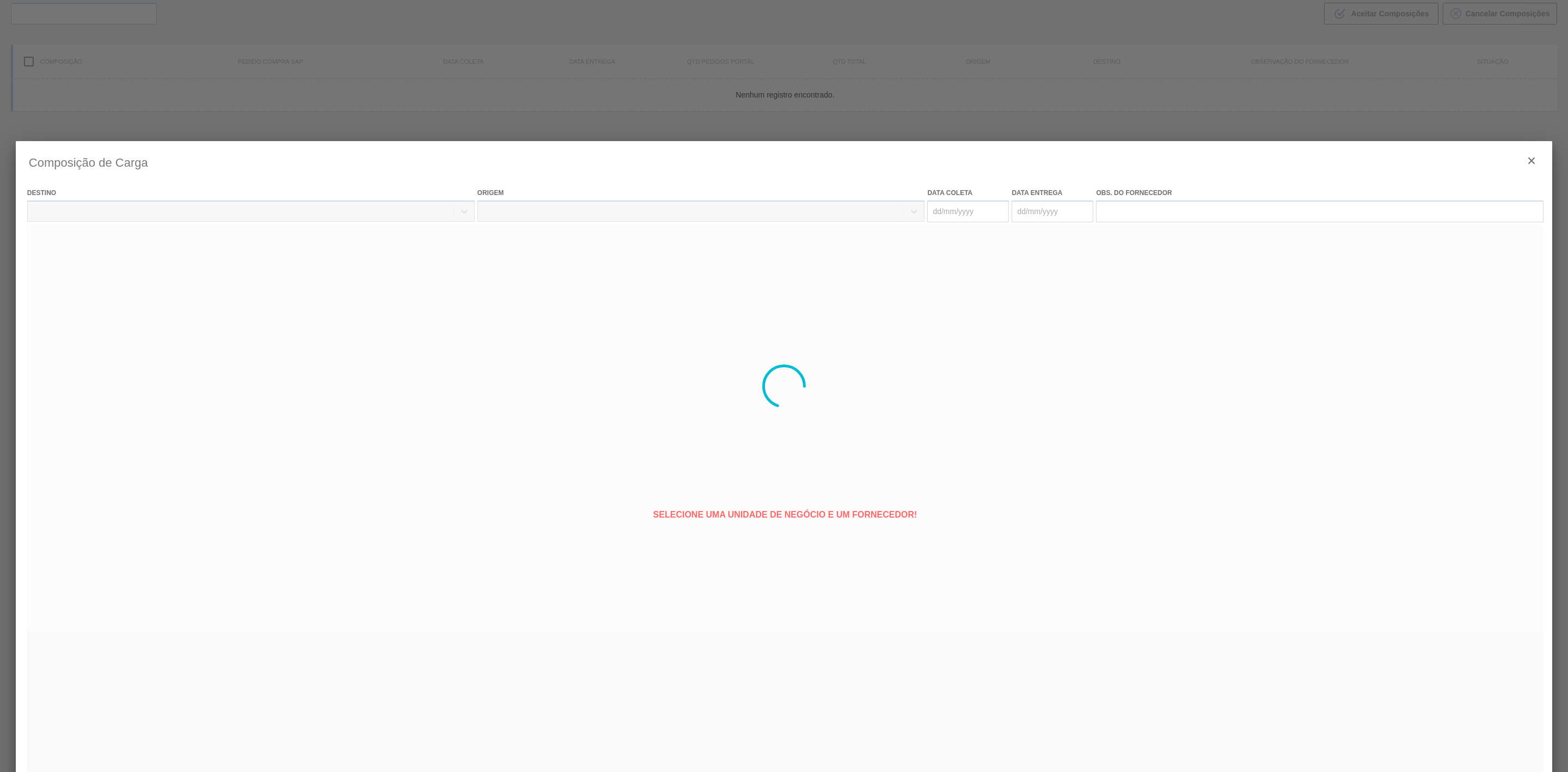
type coleta "[DATE]"
type entrega "[DATE]"
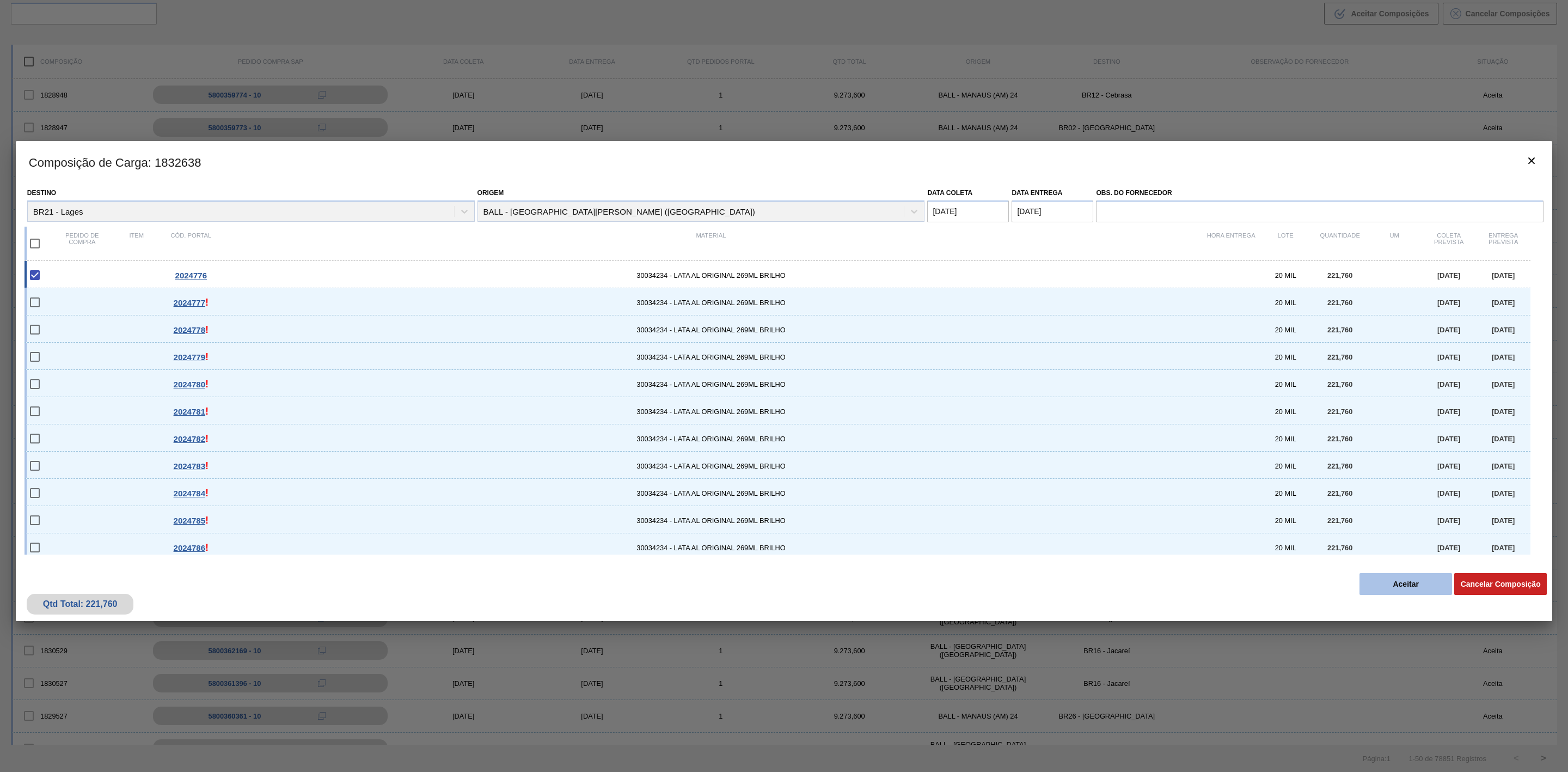
click at [1397, 589] on button "Aceitar" at bounding box center [1406, 583] width 93 height 22
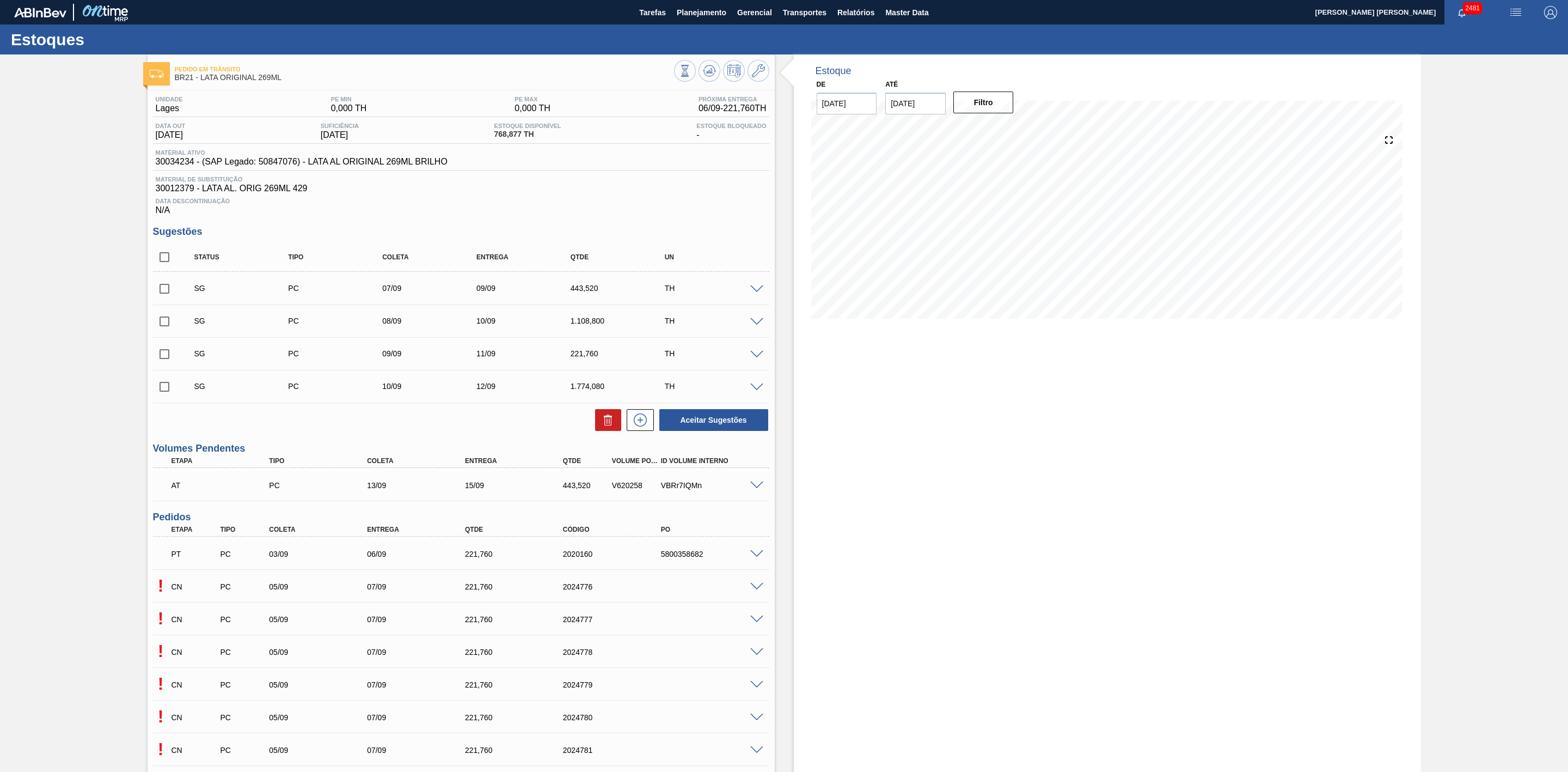
click at [756, 622] on span at bounding box center [757, 620] width 13 height 8
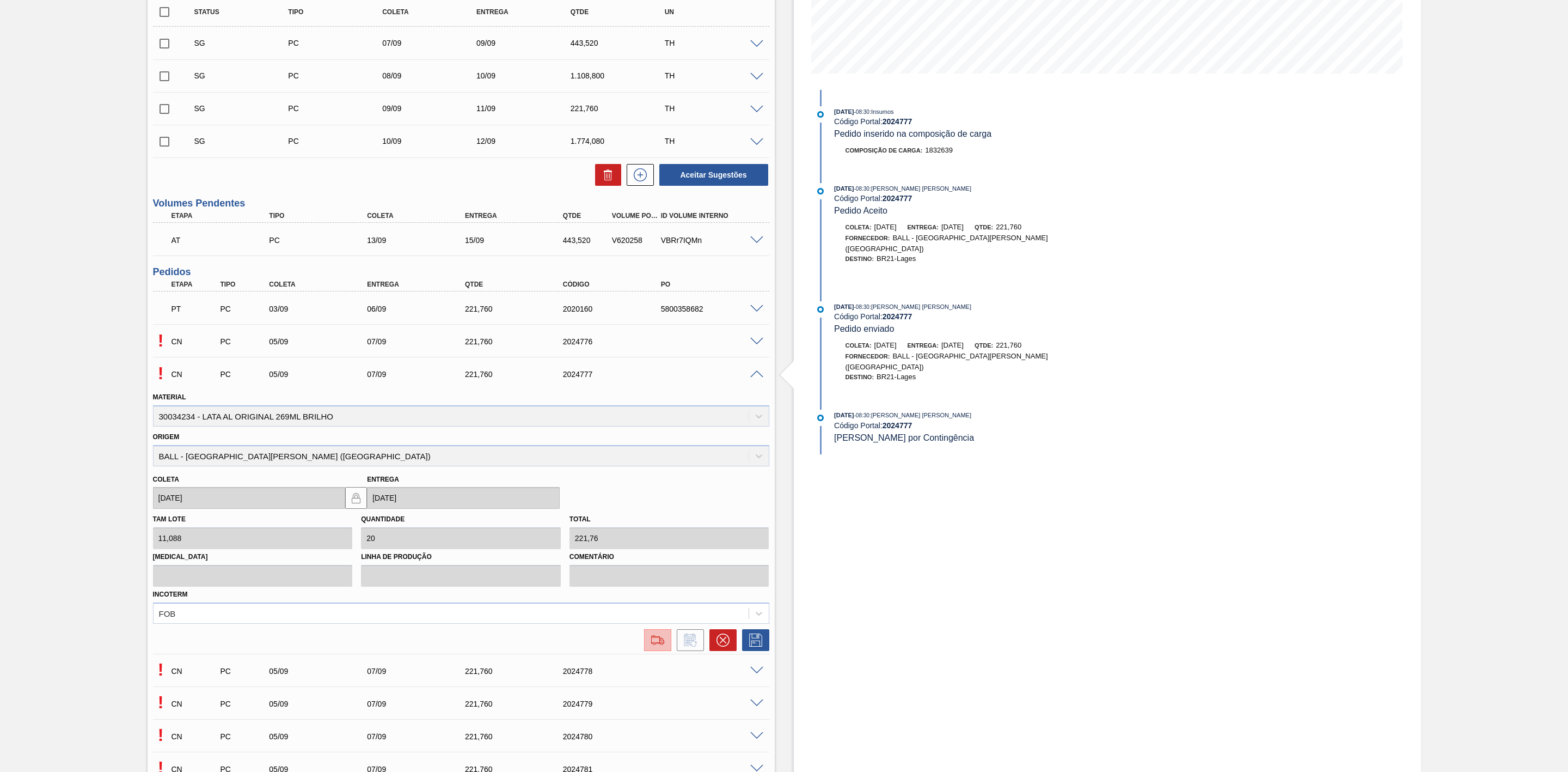
click at [655, 644] on img at bounding box center [658, 640] width 18 height 13
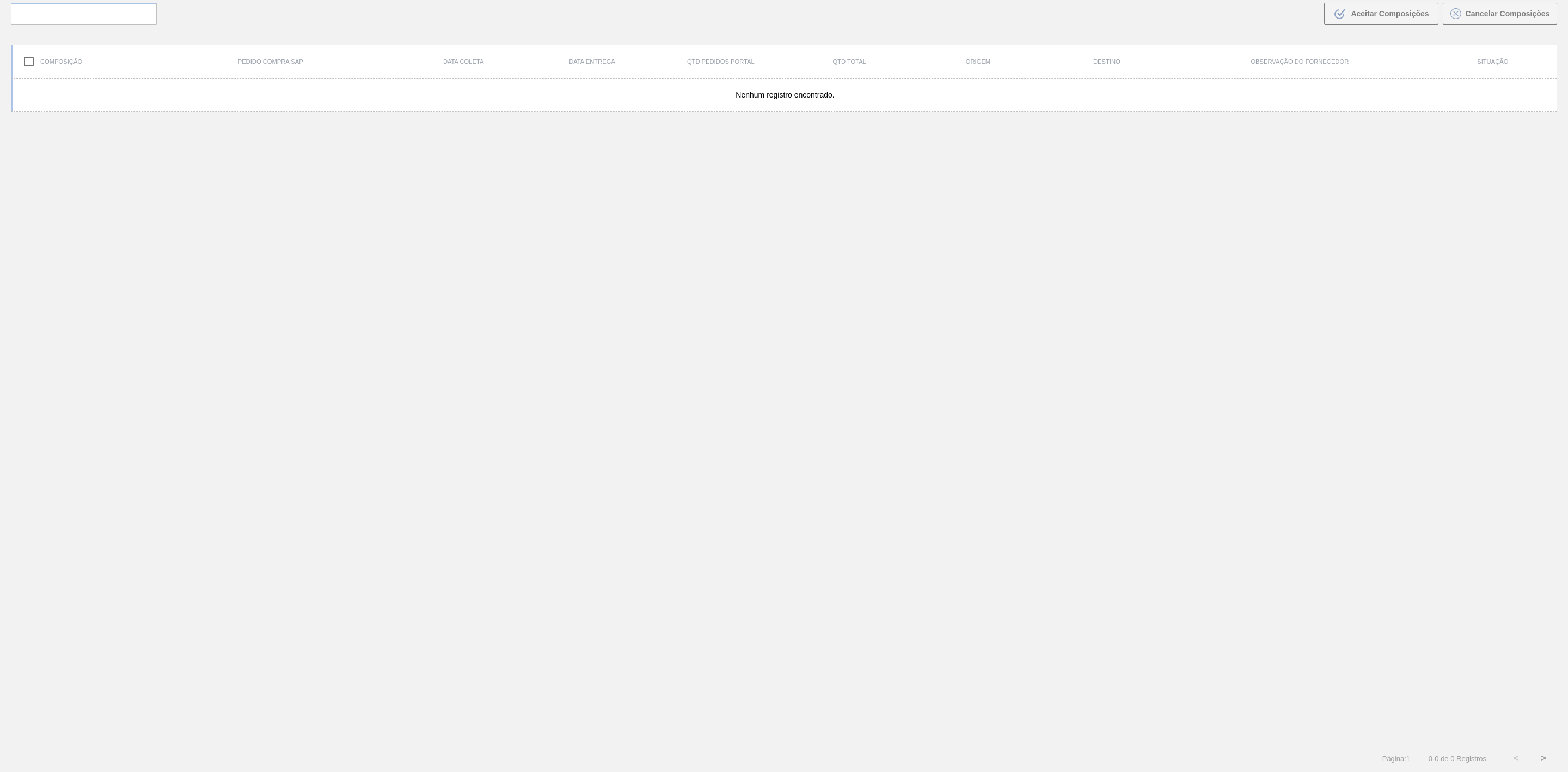
scroll to position [78, 0]
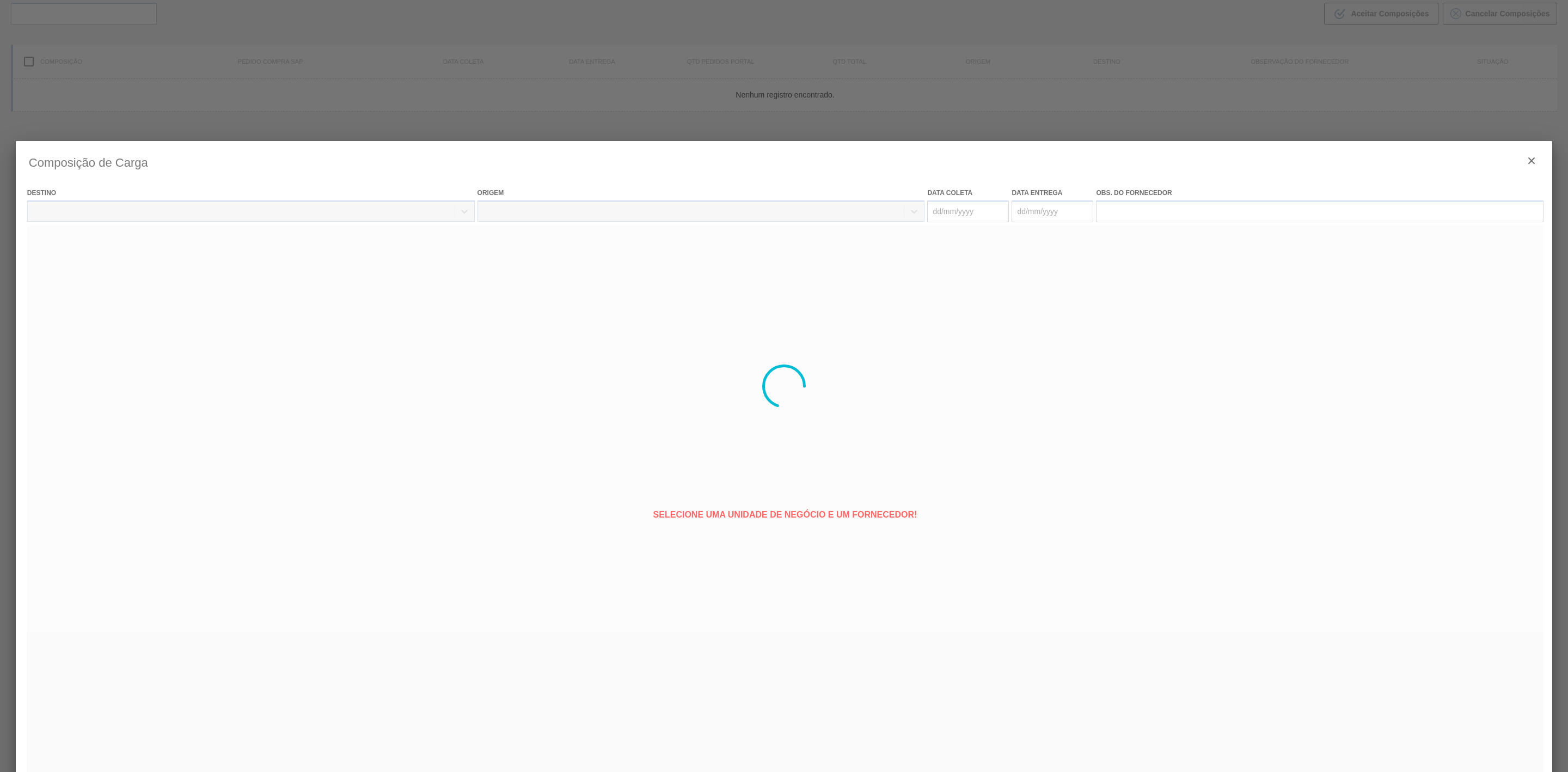
type coleta "[DATE]"
type entrega "[DATE]"
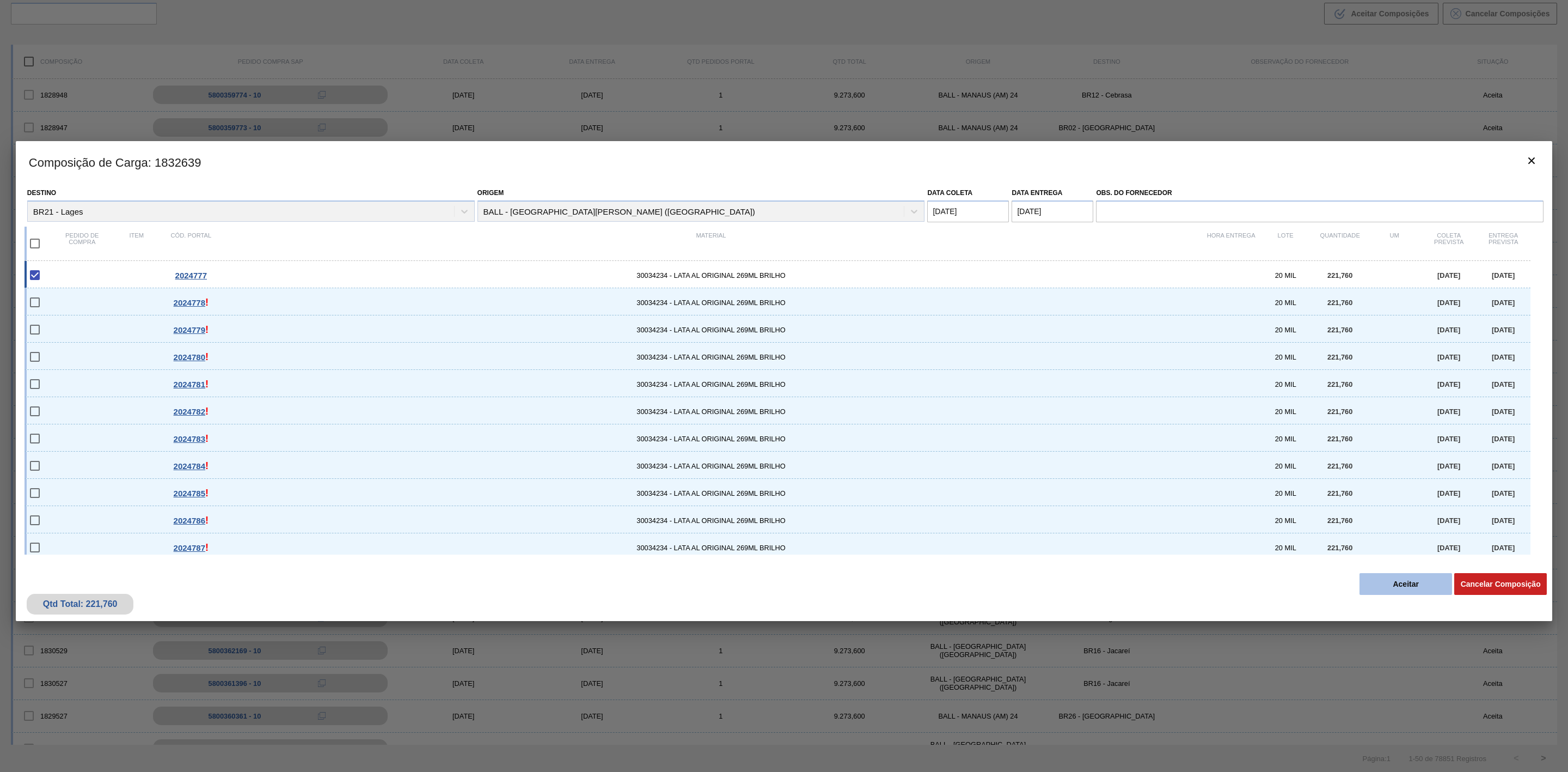
click at [1404, 573] on button "Aceitar" at bounding box center [1406, 583] width 93 height 22
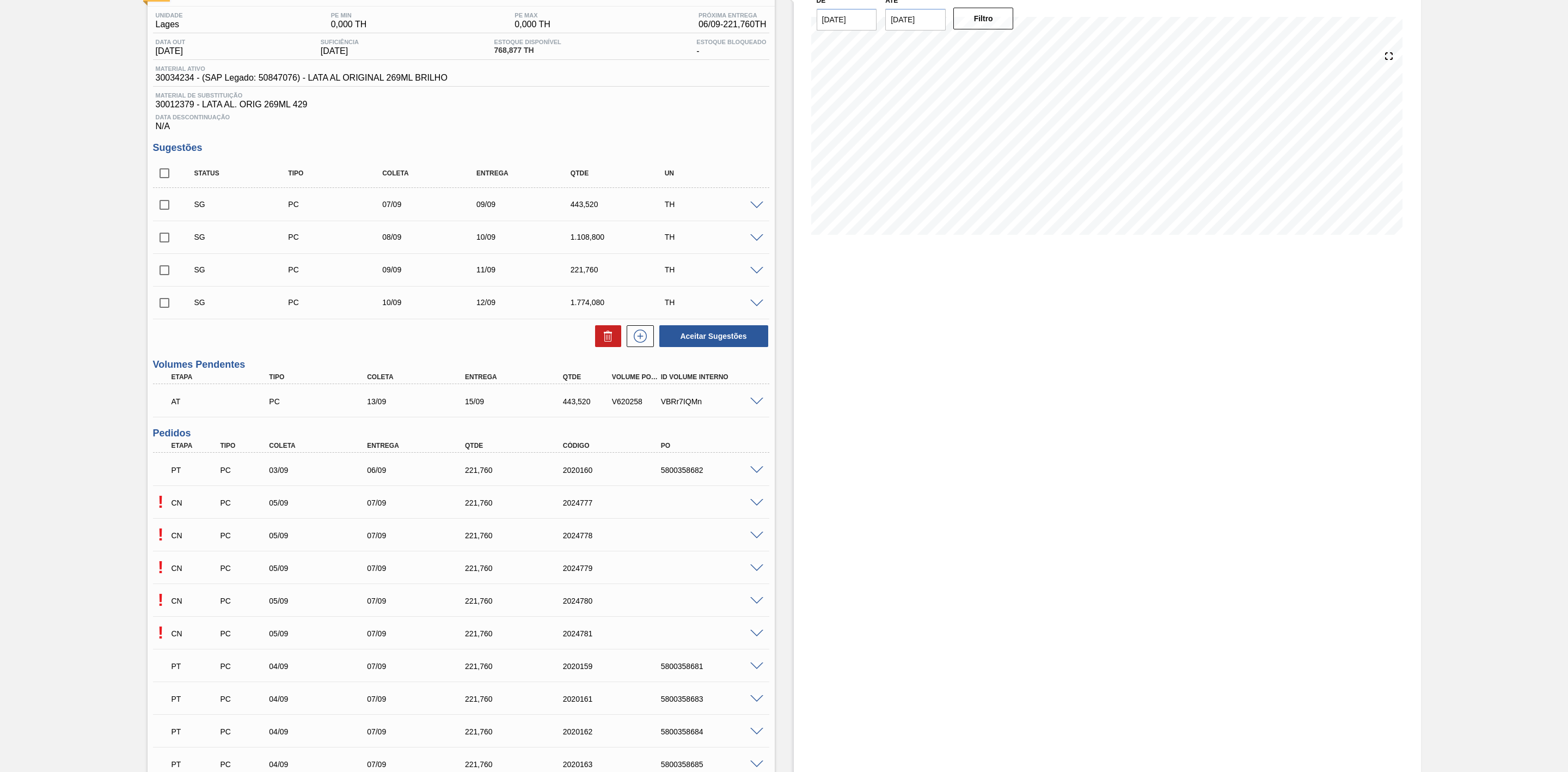
scroll to position [163, 0]
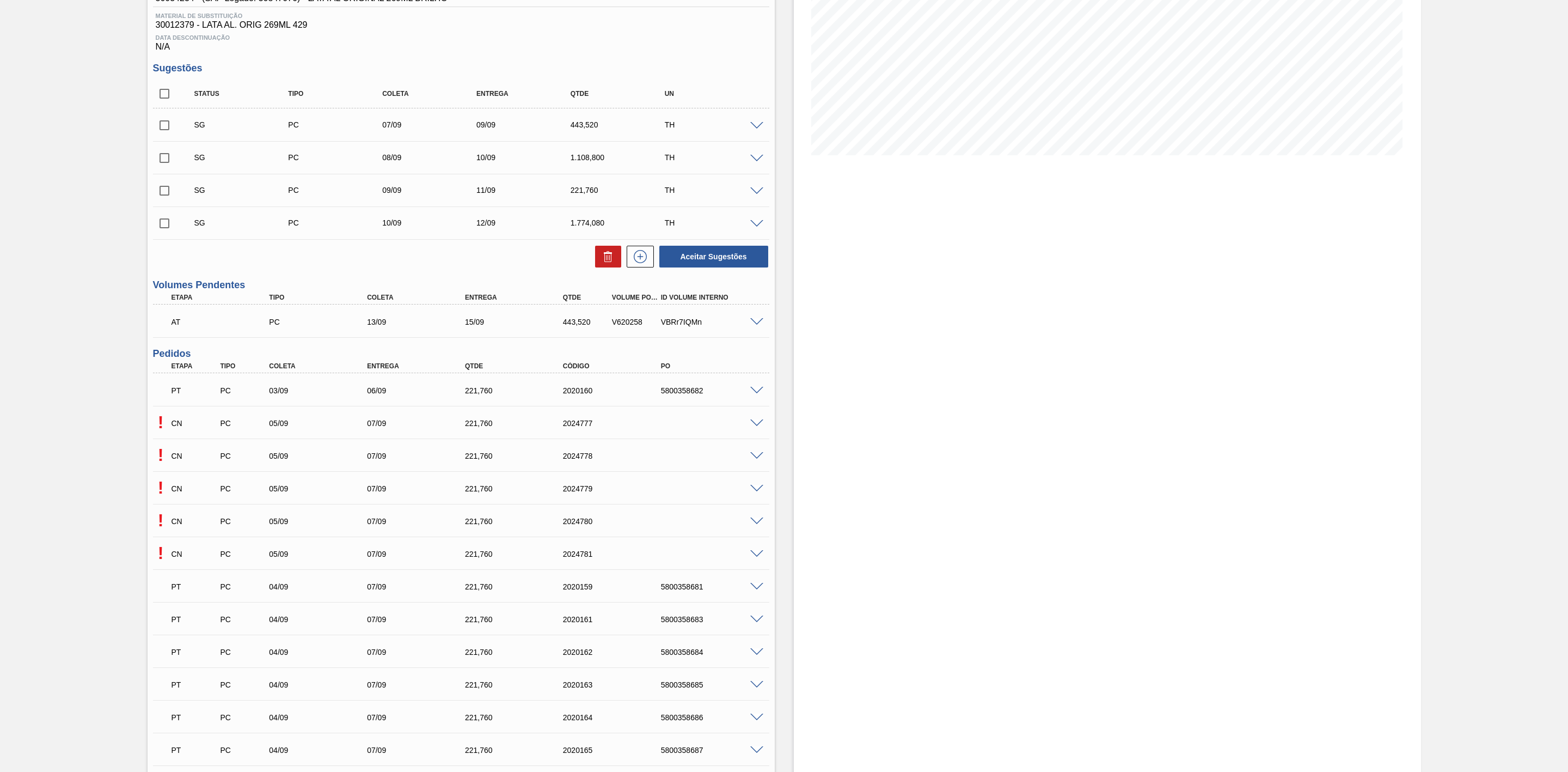
click at [755, 458] on span at bounding box center [757, 456] width 13 height 8
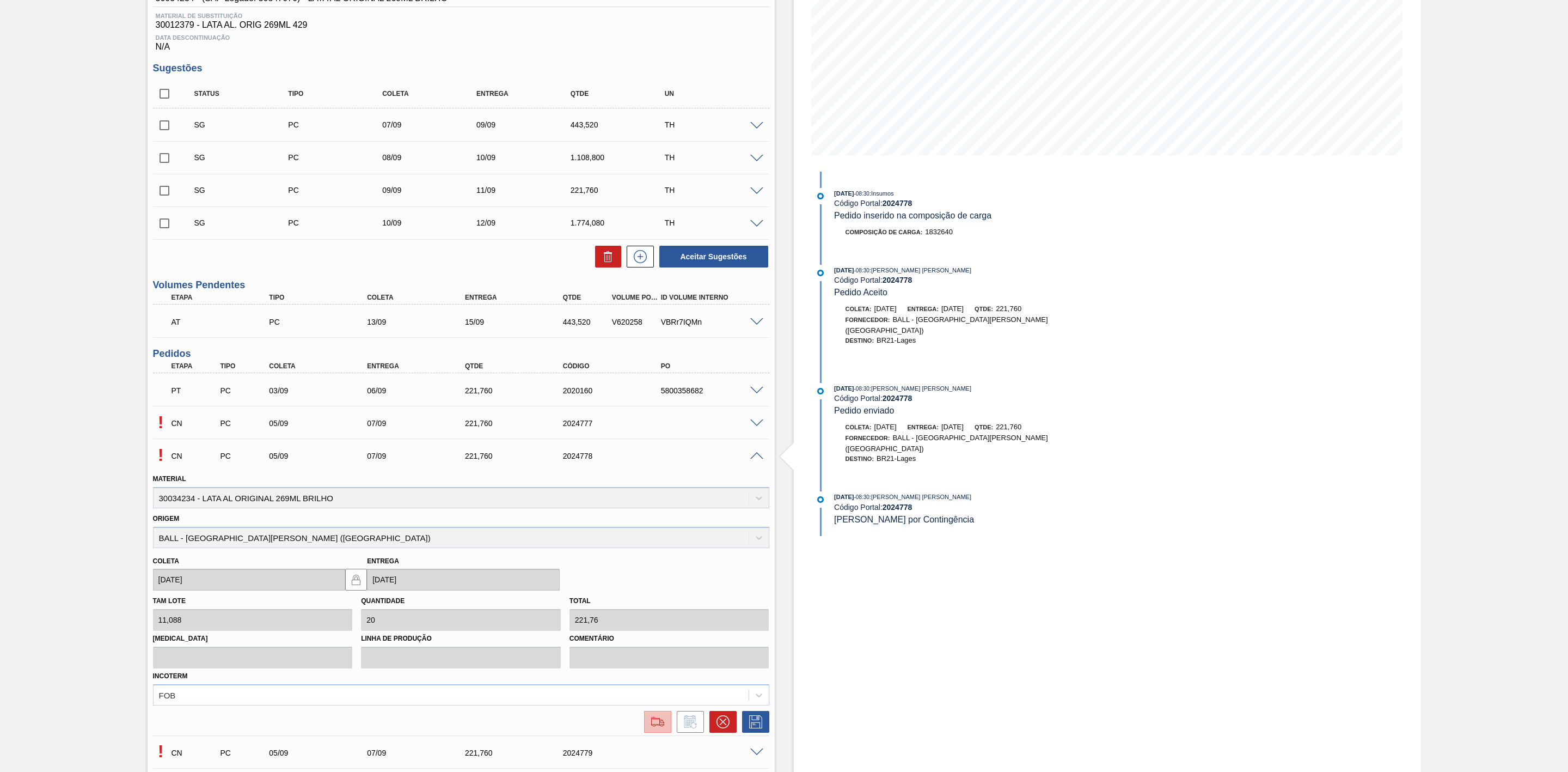
click at [664, 727] on img at bounding box center [658, 722] width 18 height 13
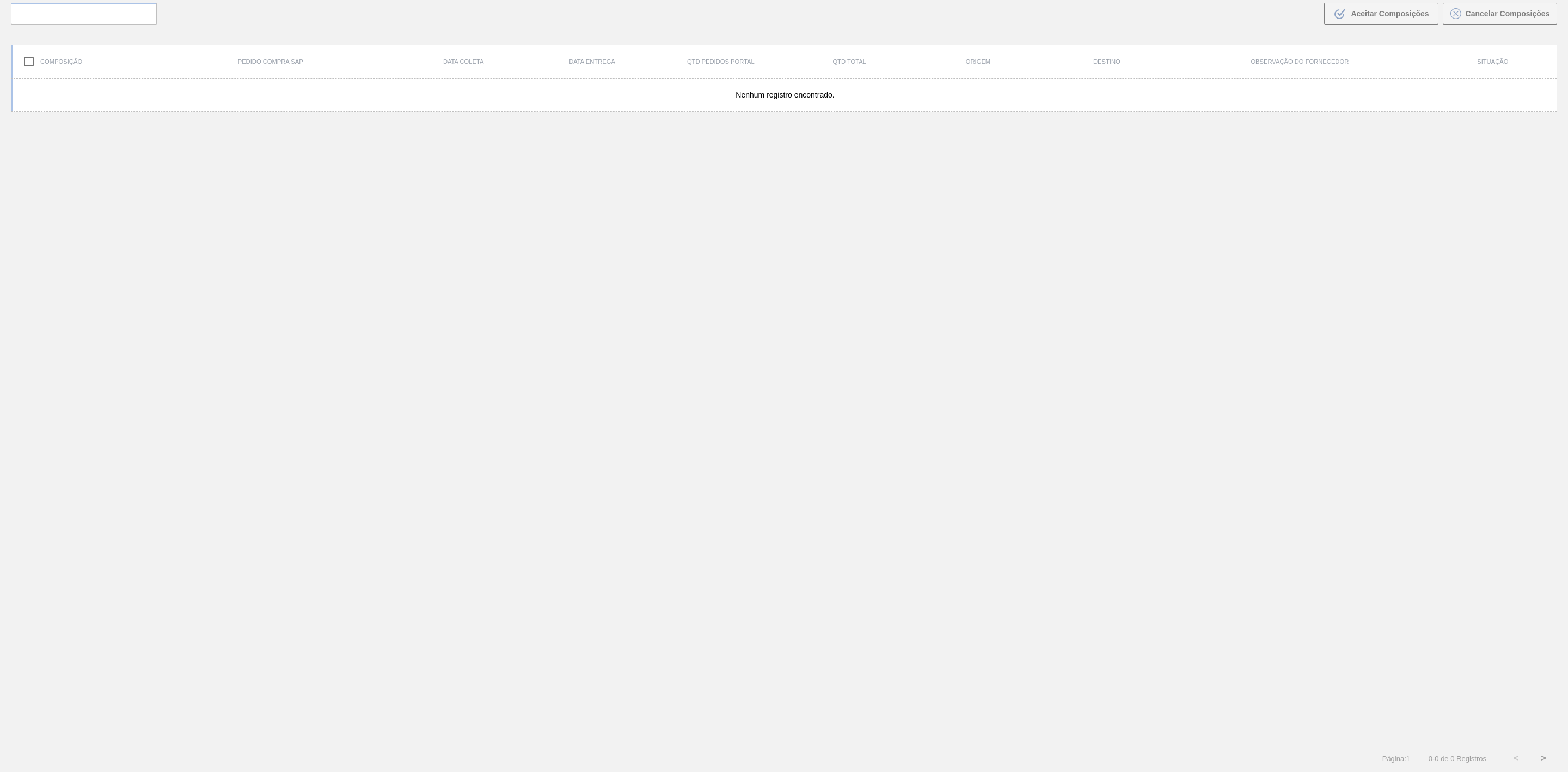
scroll to position [78, 0]
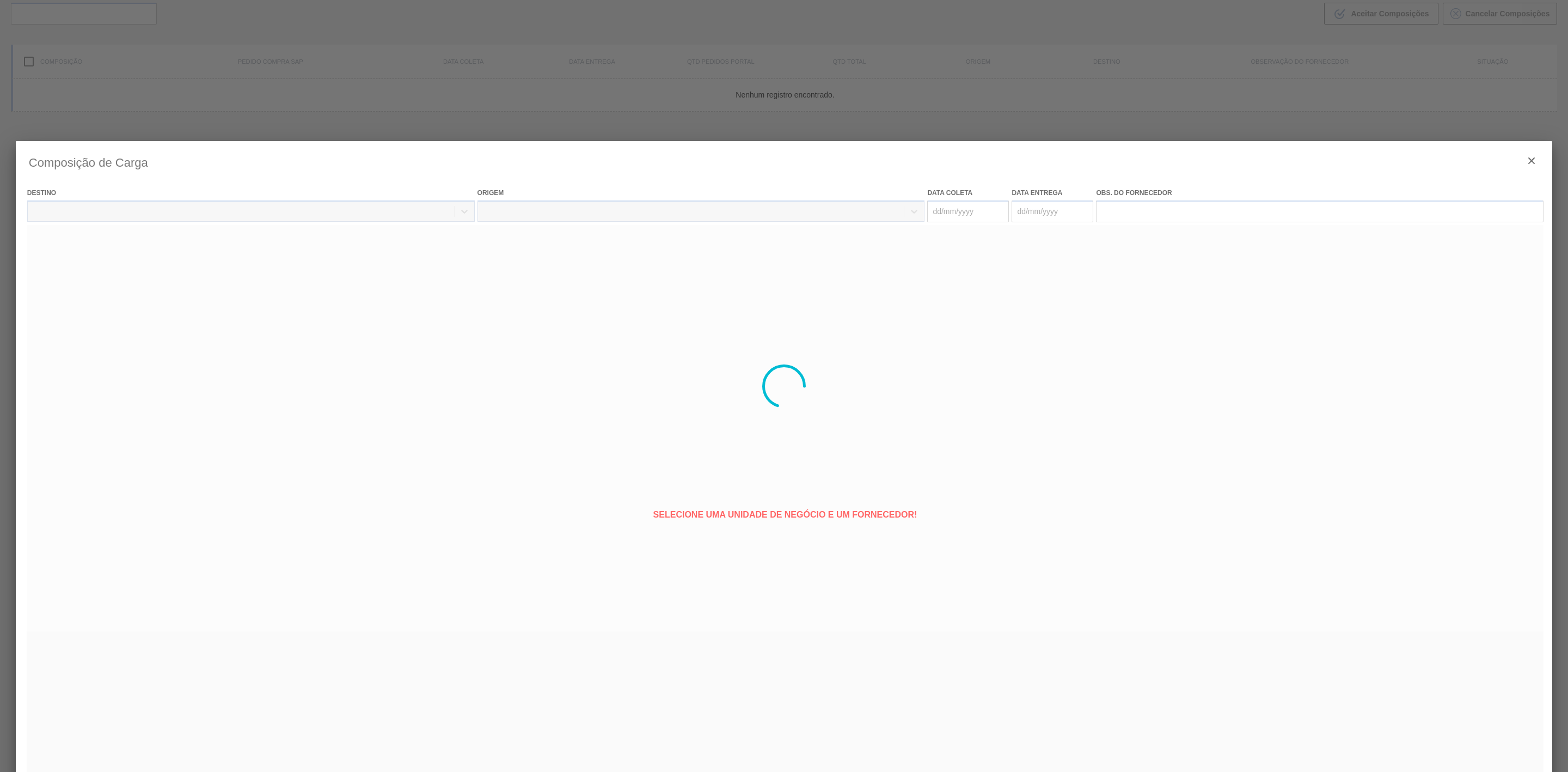
type coleta "[DATE]"
type entrega "[DATE]"
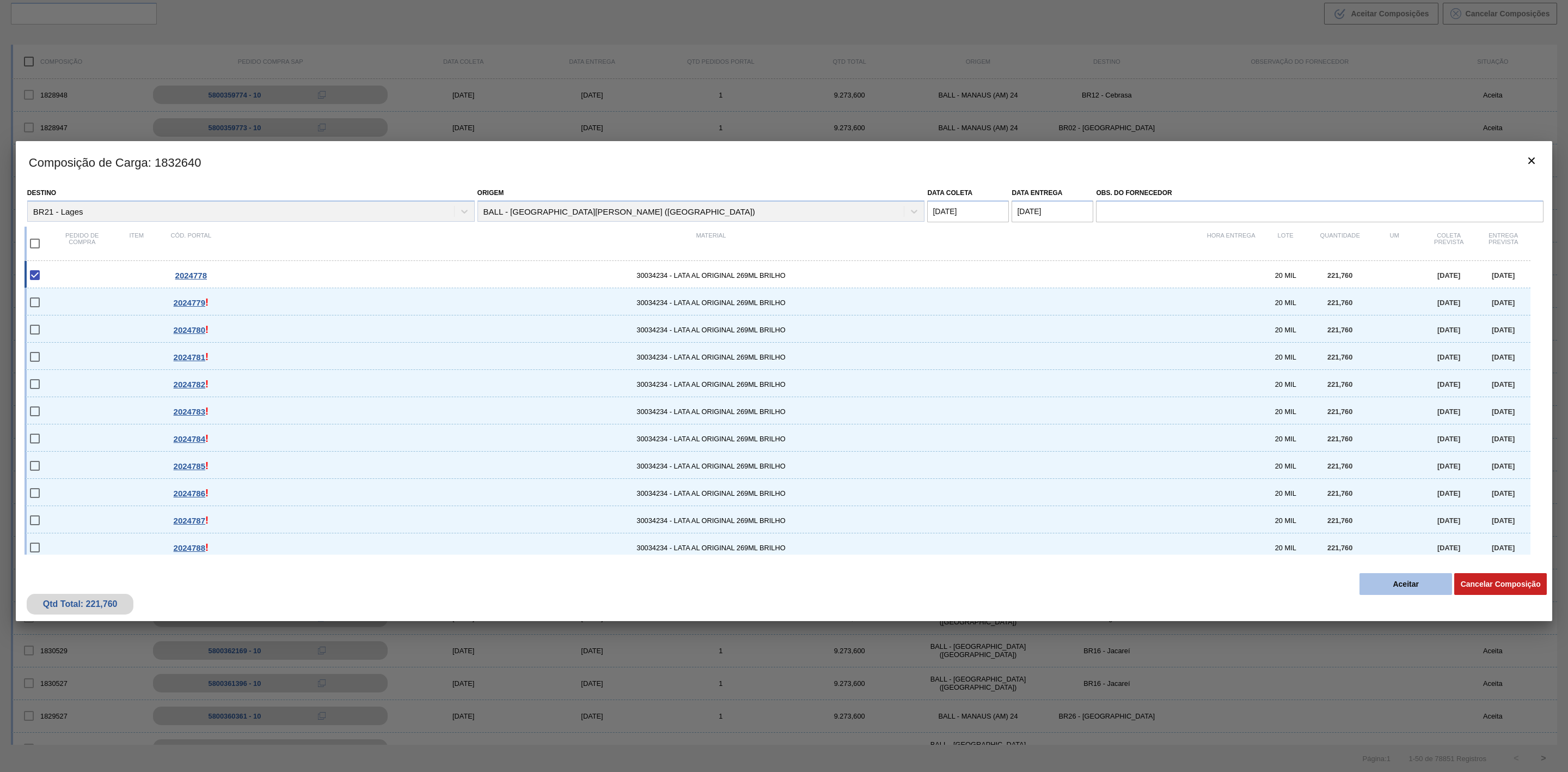
click at [1417, 581] on button "Aceitar" at bounding box center [1406, 583] width 93 height 22
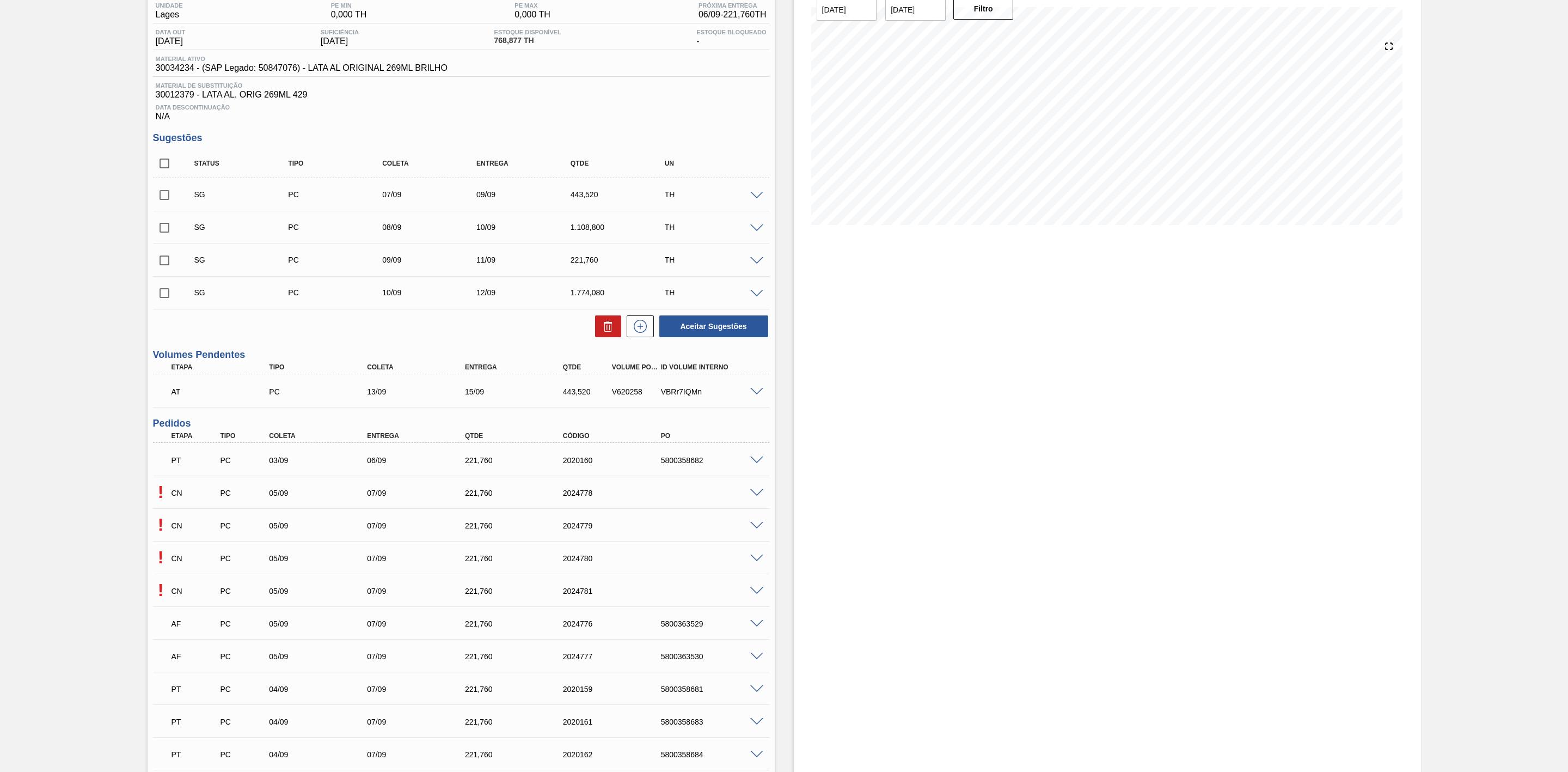
scroll to position [245, 0]
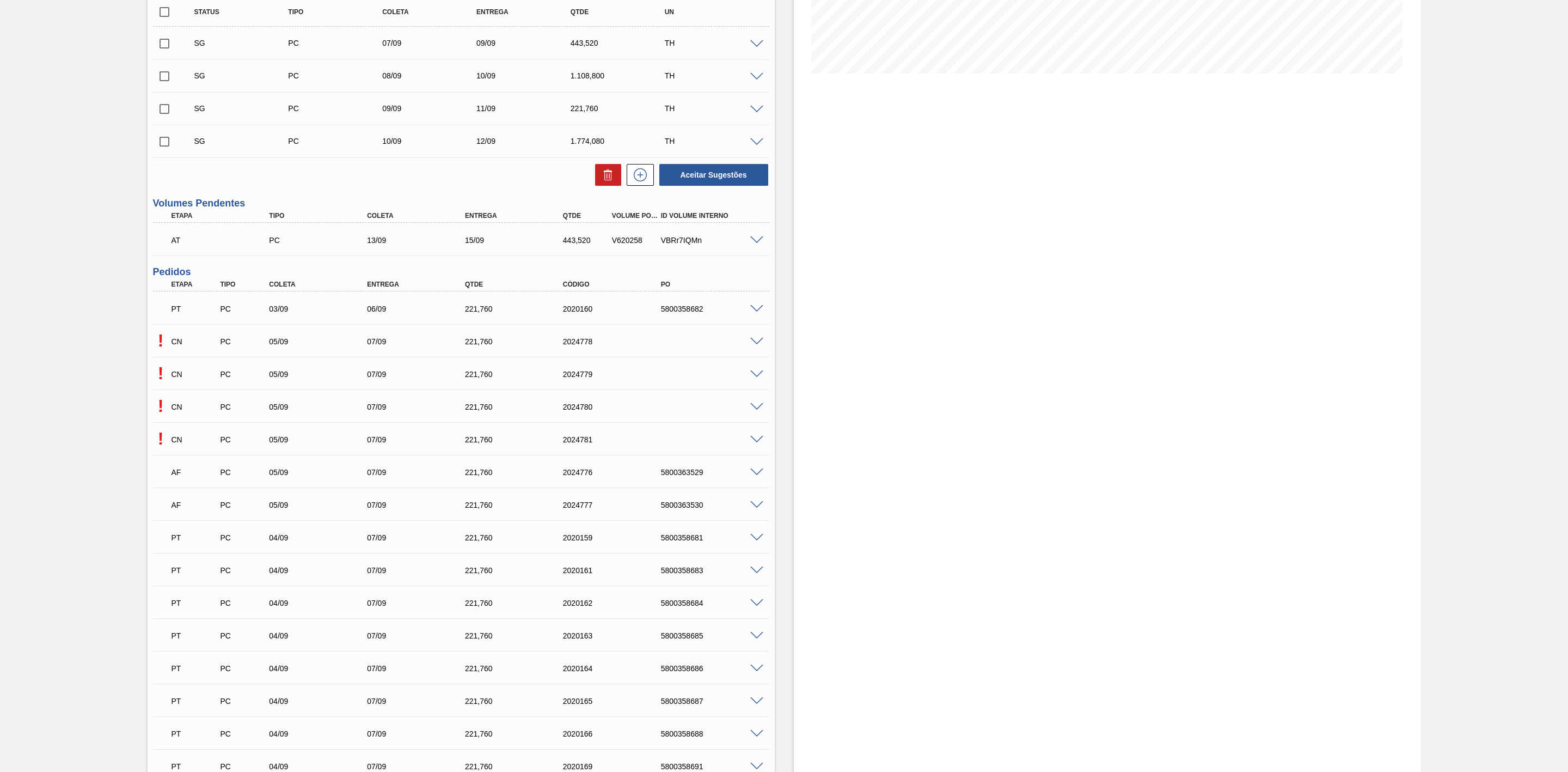
click at [755, 412] on span at bounding box center [757, 407] width 13 height 8
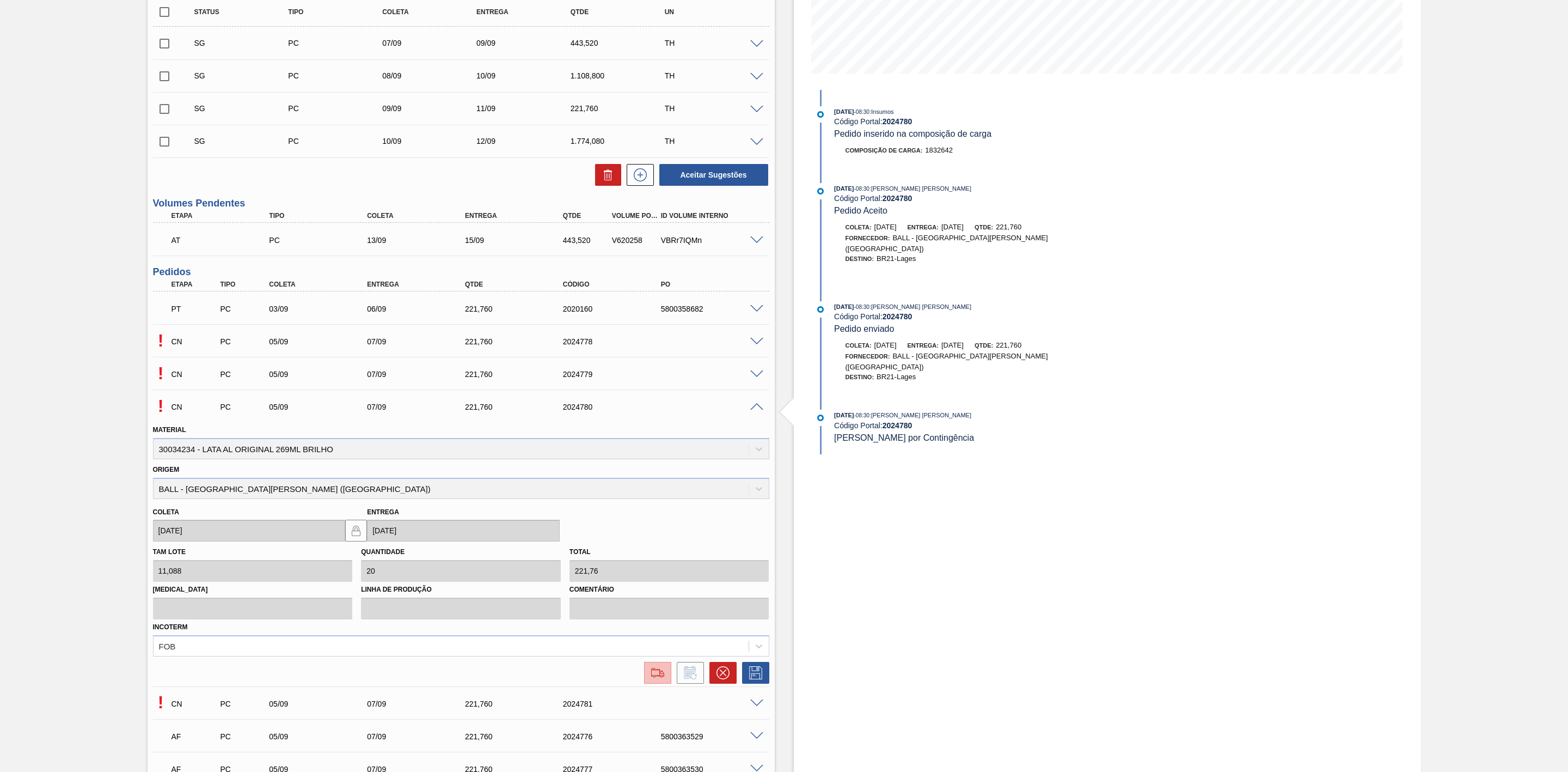
click at [657, 672] on img at bounding box center [658, 672] width 18 height 13
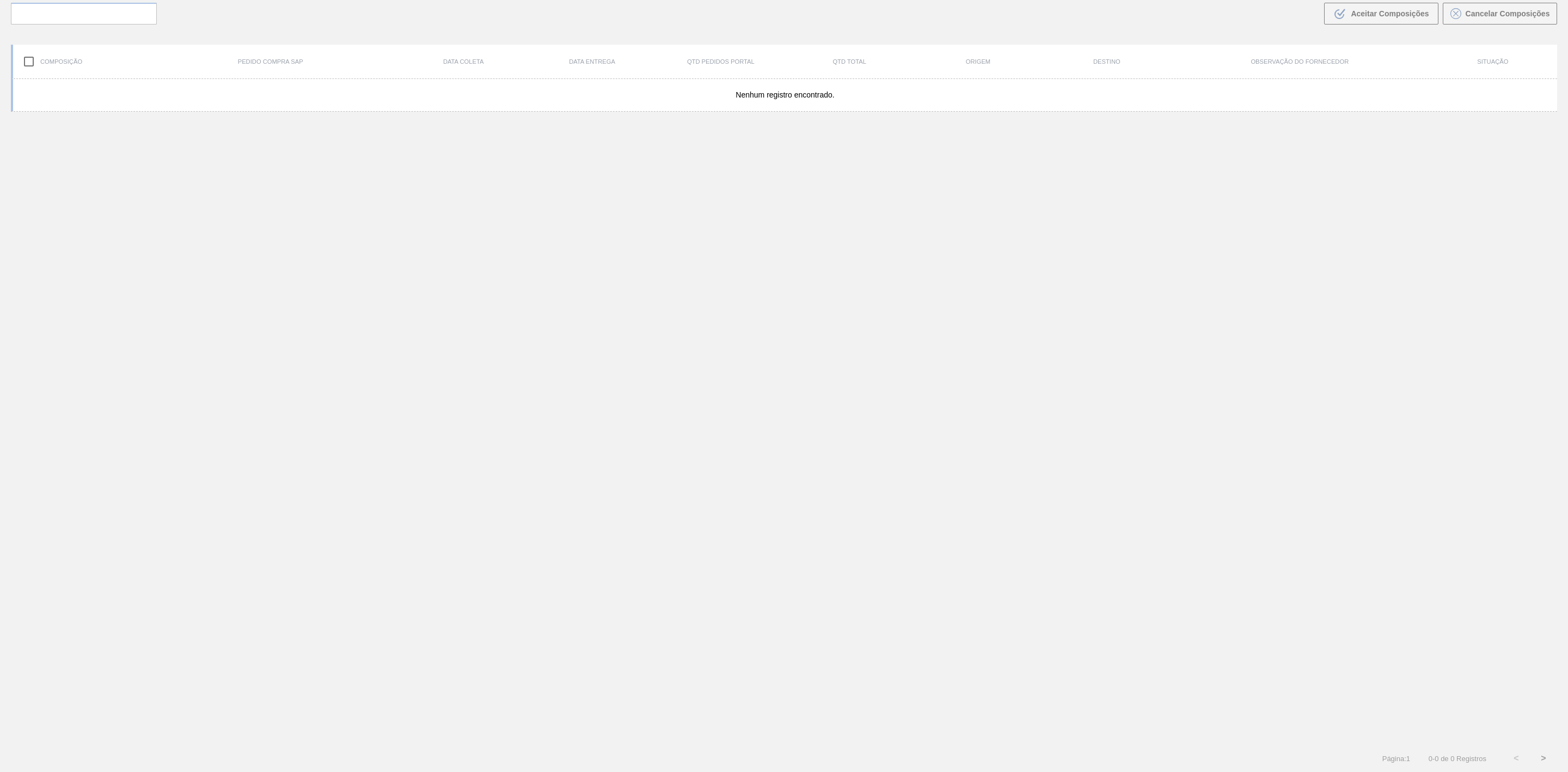
scroll to position [78, 0]
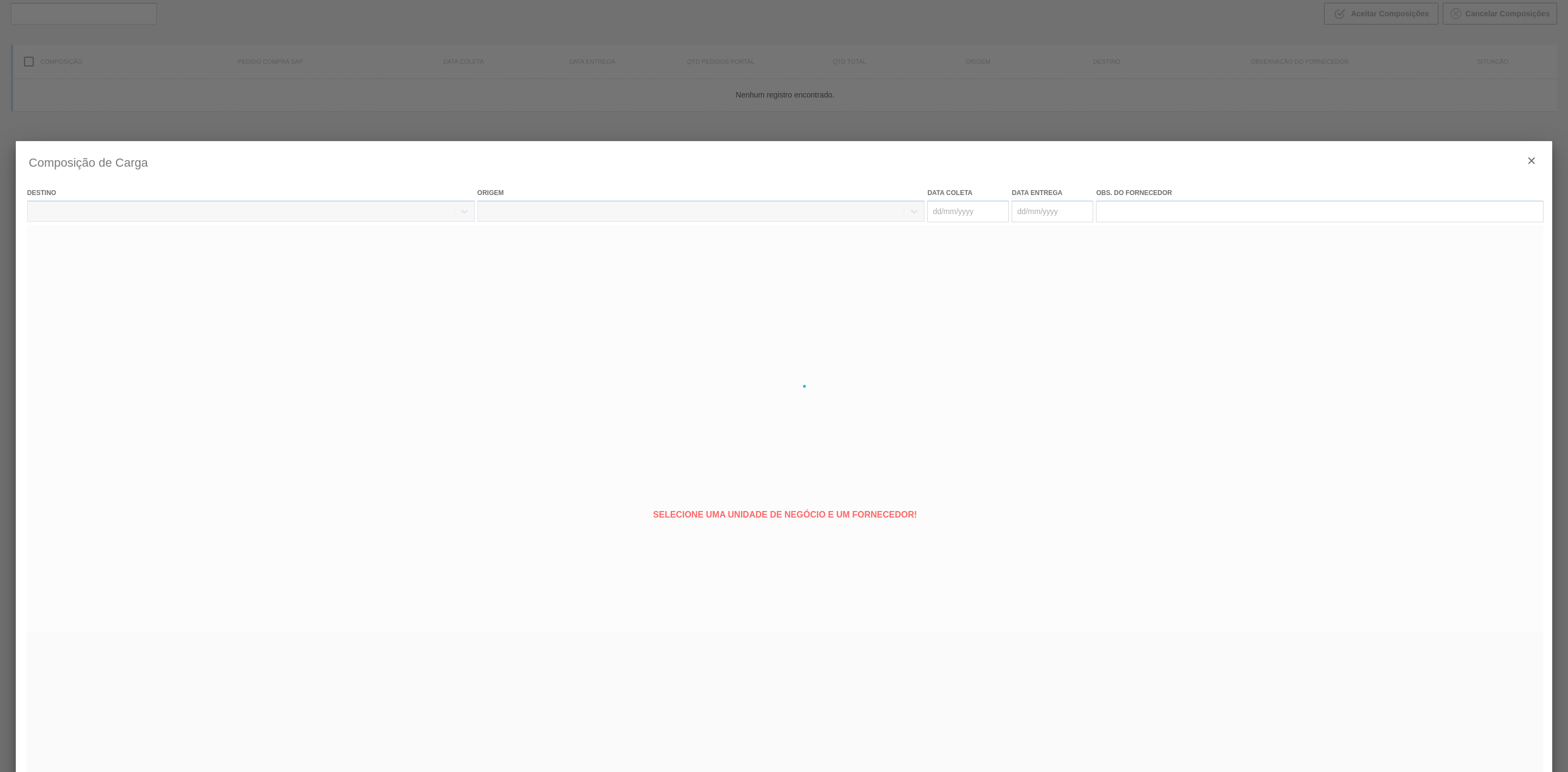
type coleta "[DATE]"
type entrega "[DATE]"
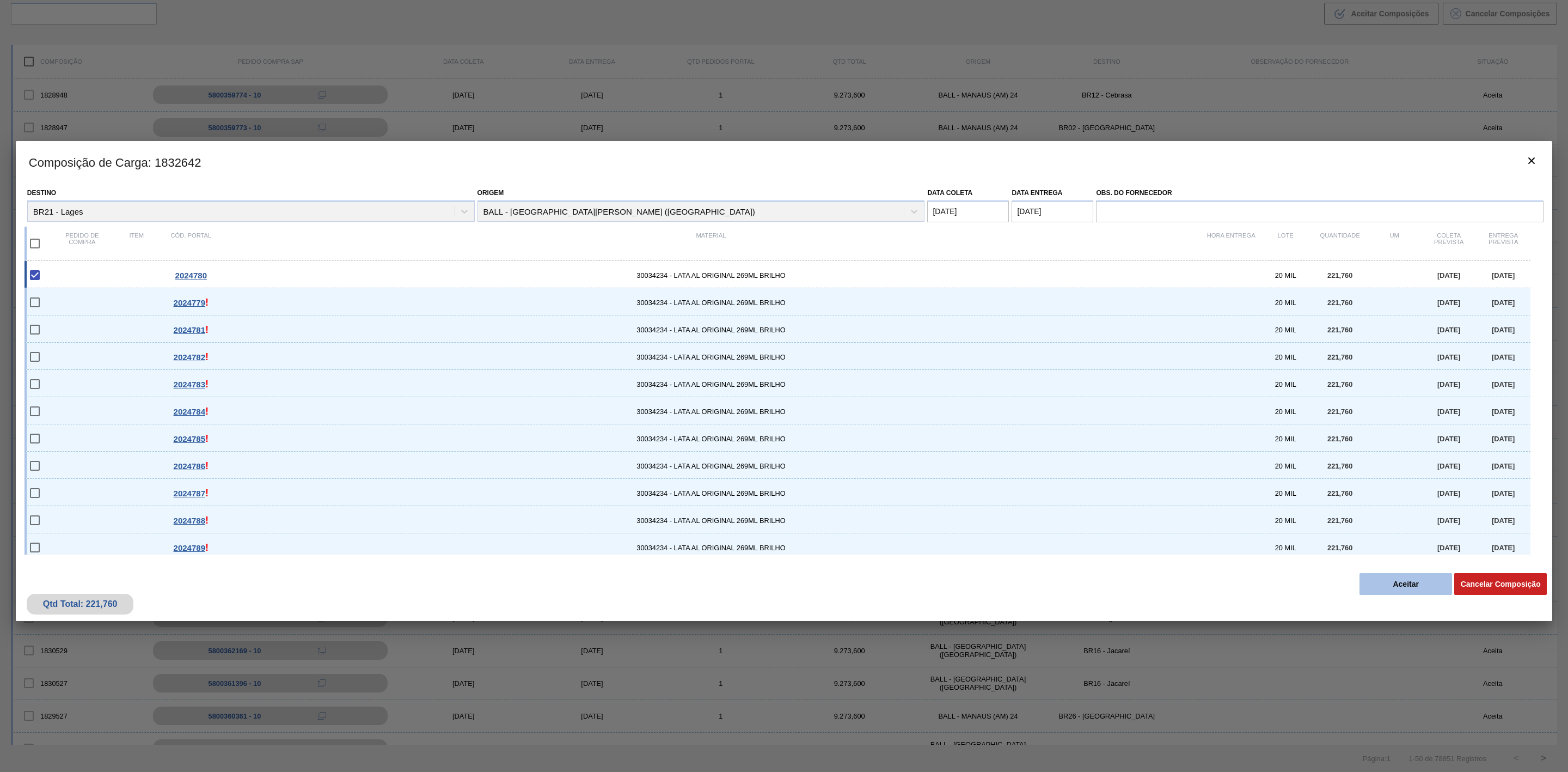
click at [1420, 585] on button "Aceitar" at bounding box center [1406, 583] width 93 height 22
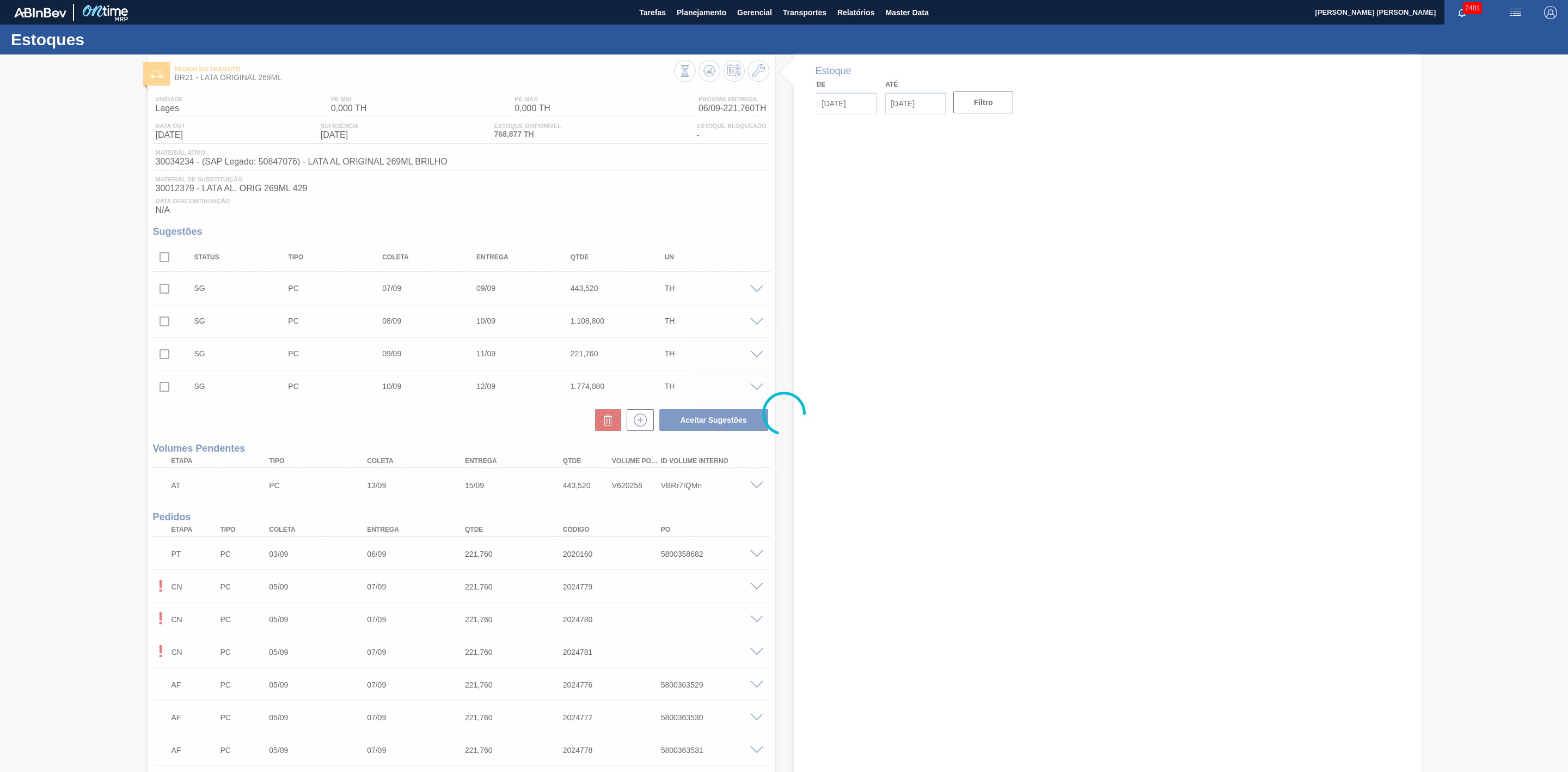
type input "[DATE]"
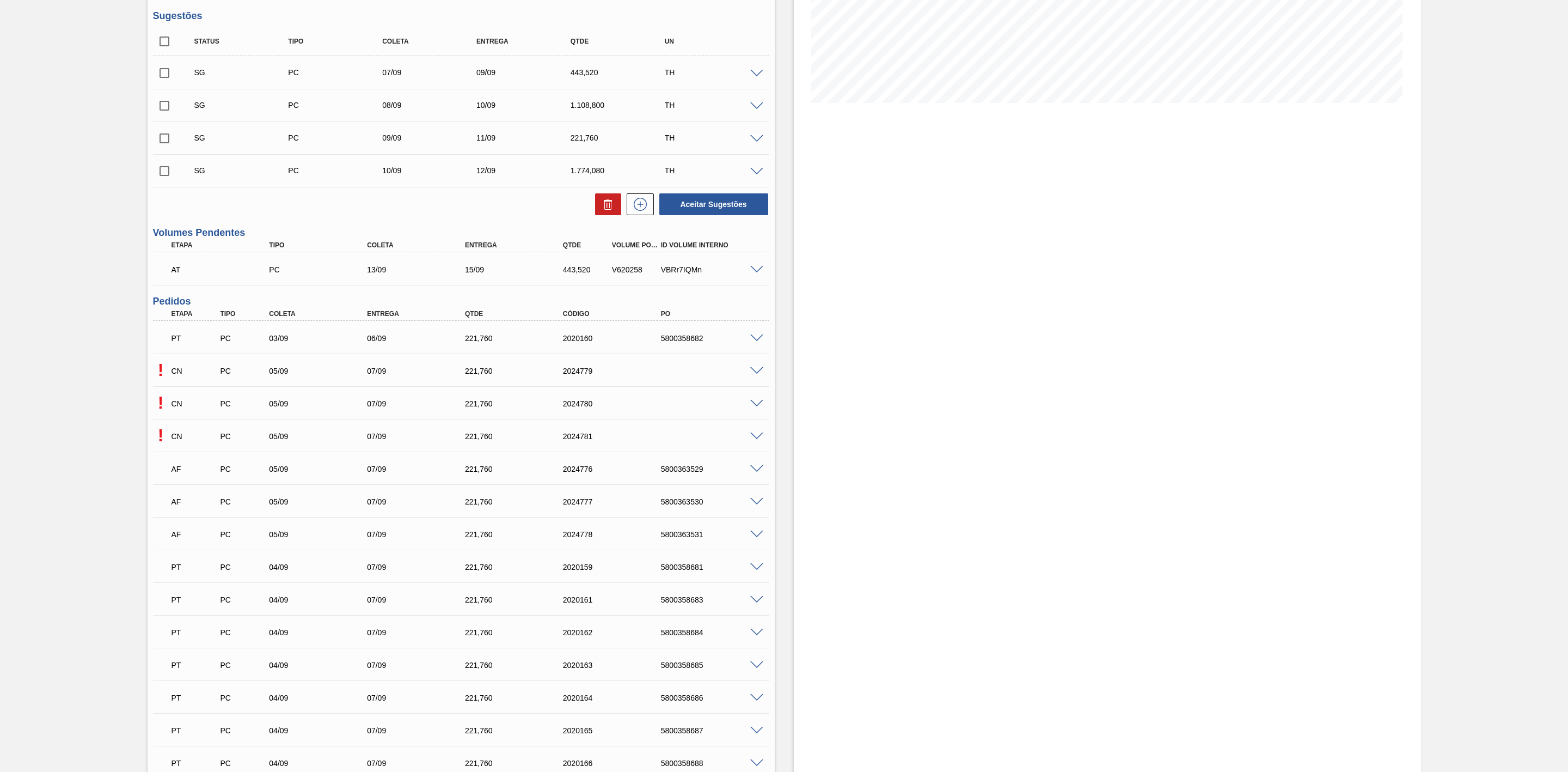
scroll to position [245, 0]
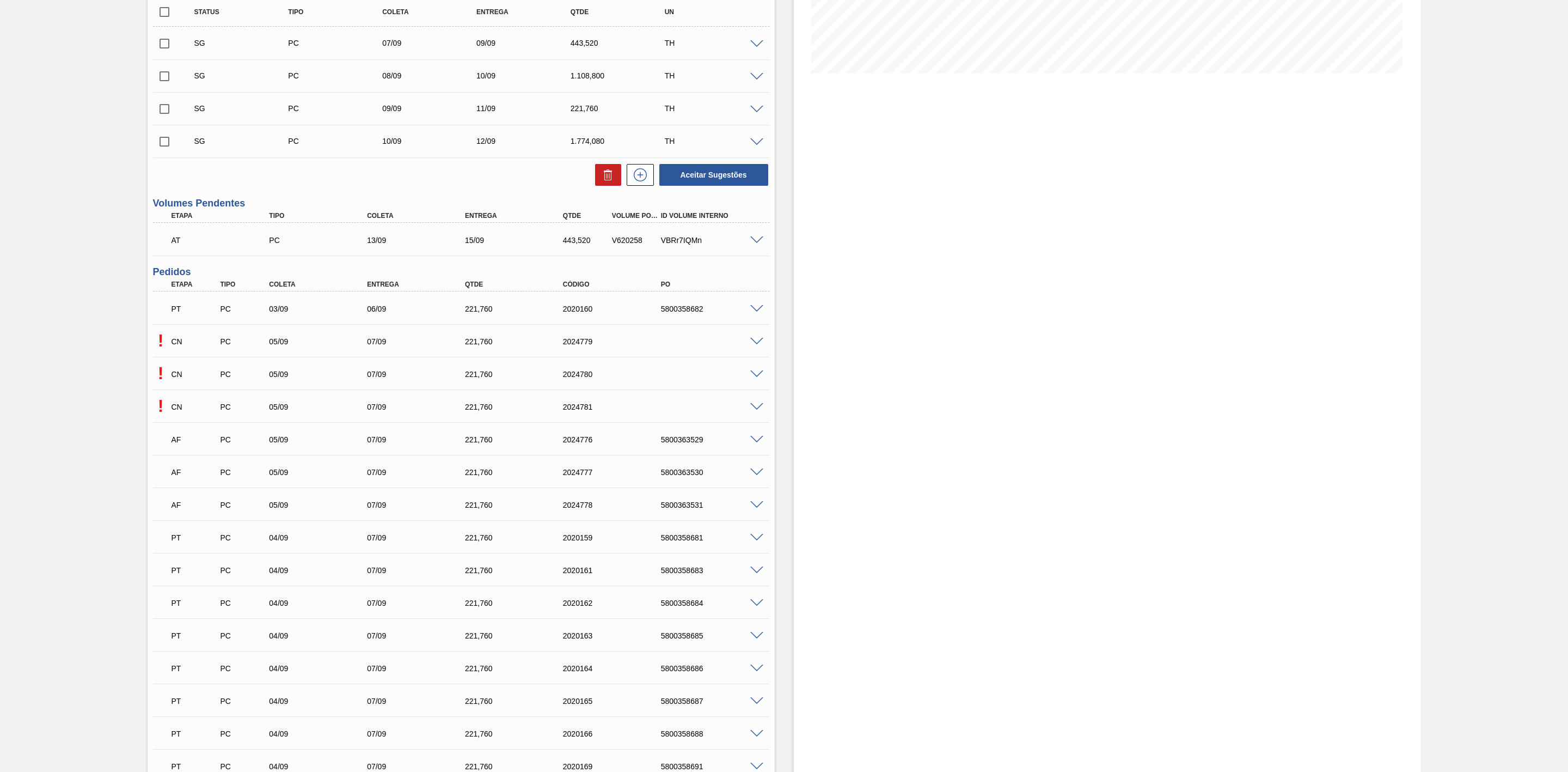
click at [753, 346] on span at bounding box center [757, 341] width 13 height 8
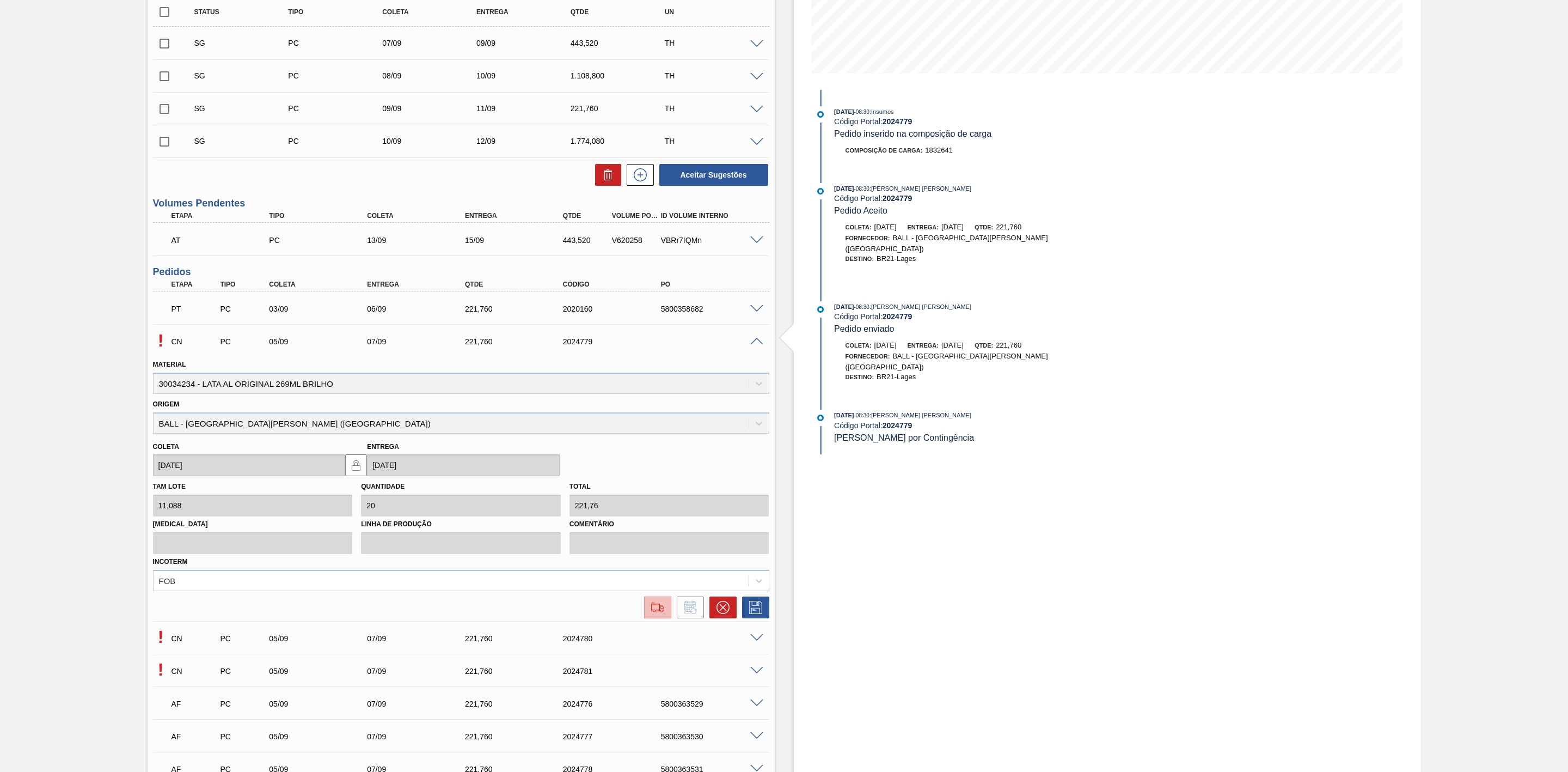
click at [665, 614] on img at bounding box center [658, 607] width 18 height 13
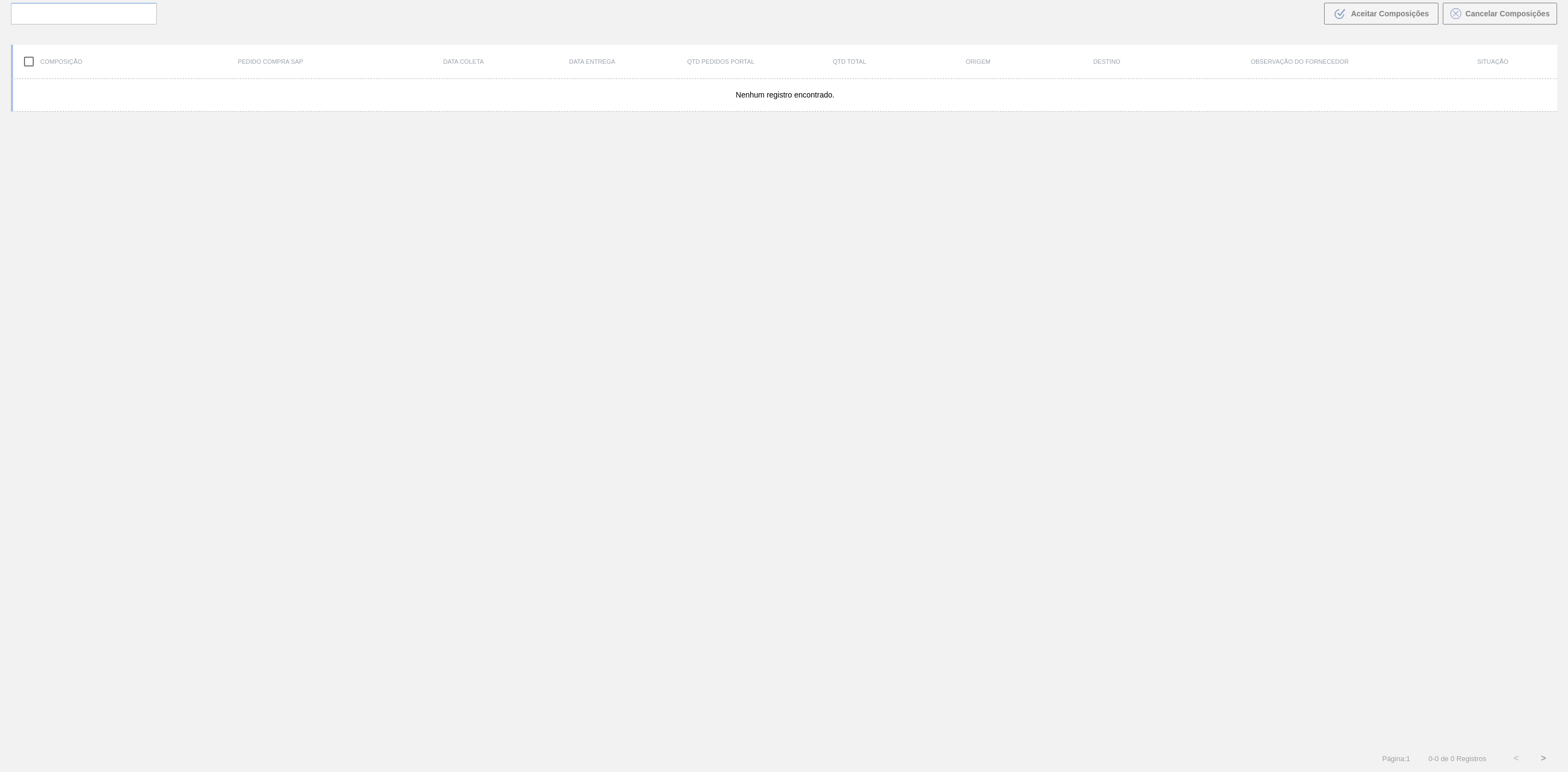
scroll to position [78, 0]
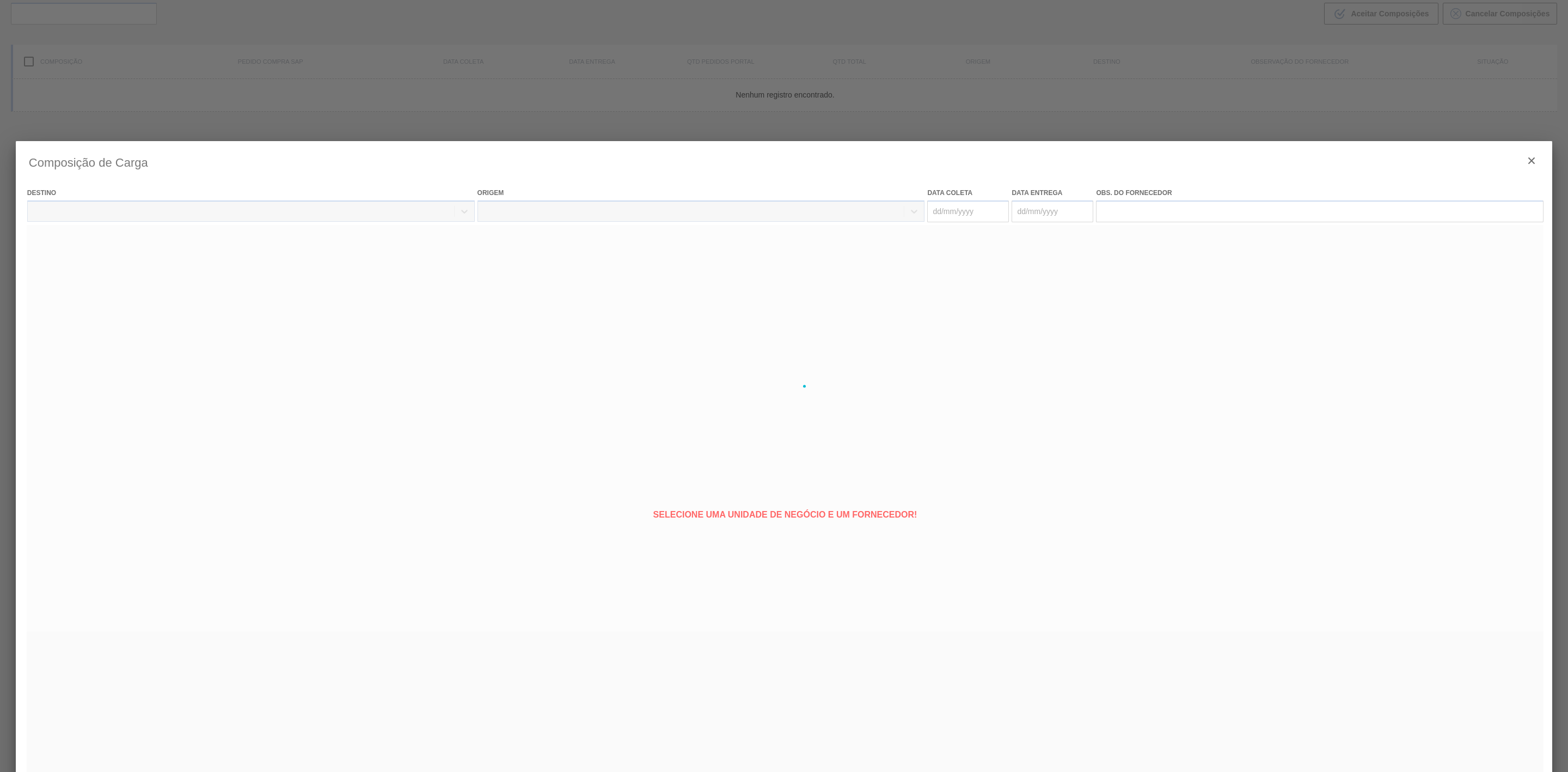
type coleta "[DATE]"
type entrega "[DATE]"
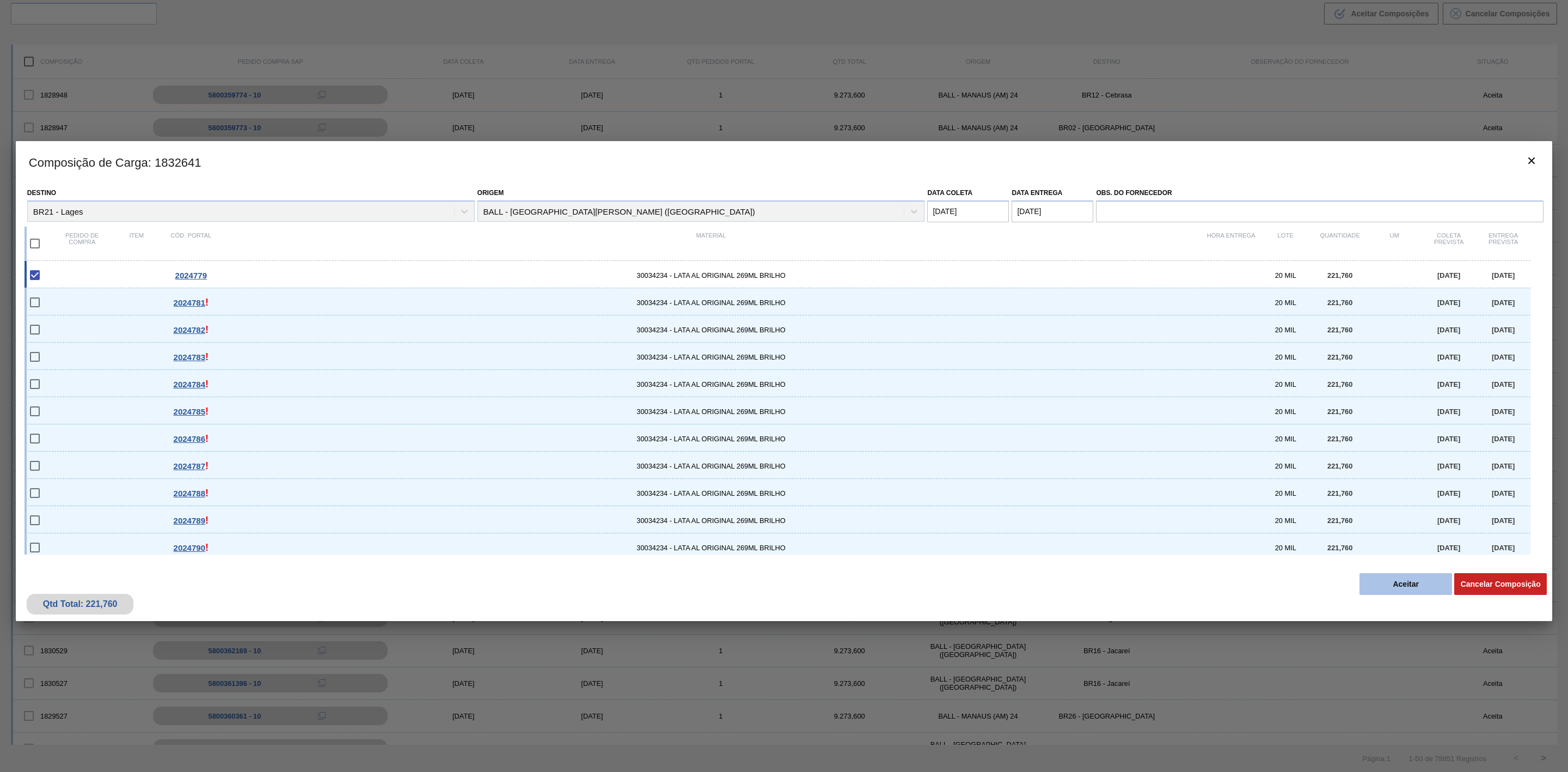
click at [1413, 581] on button "Aceitar" at bounding box center [1406, 583] width 93 height 22
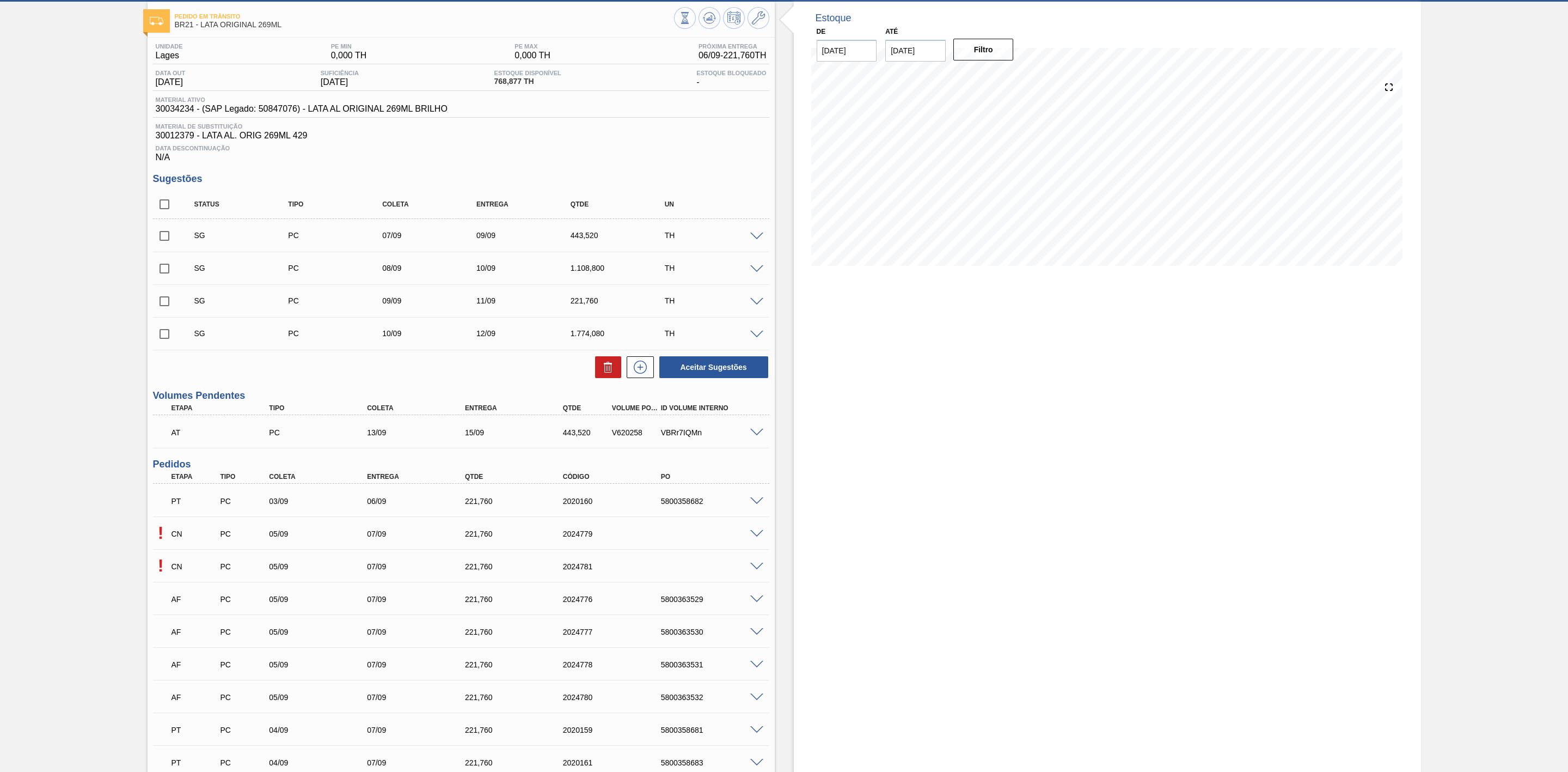
scroll to position [81, 0]
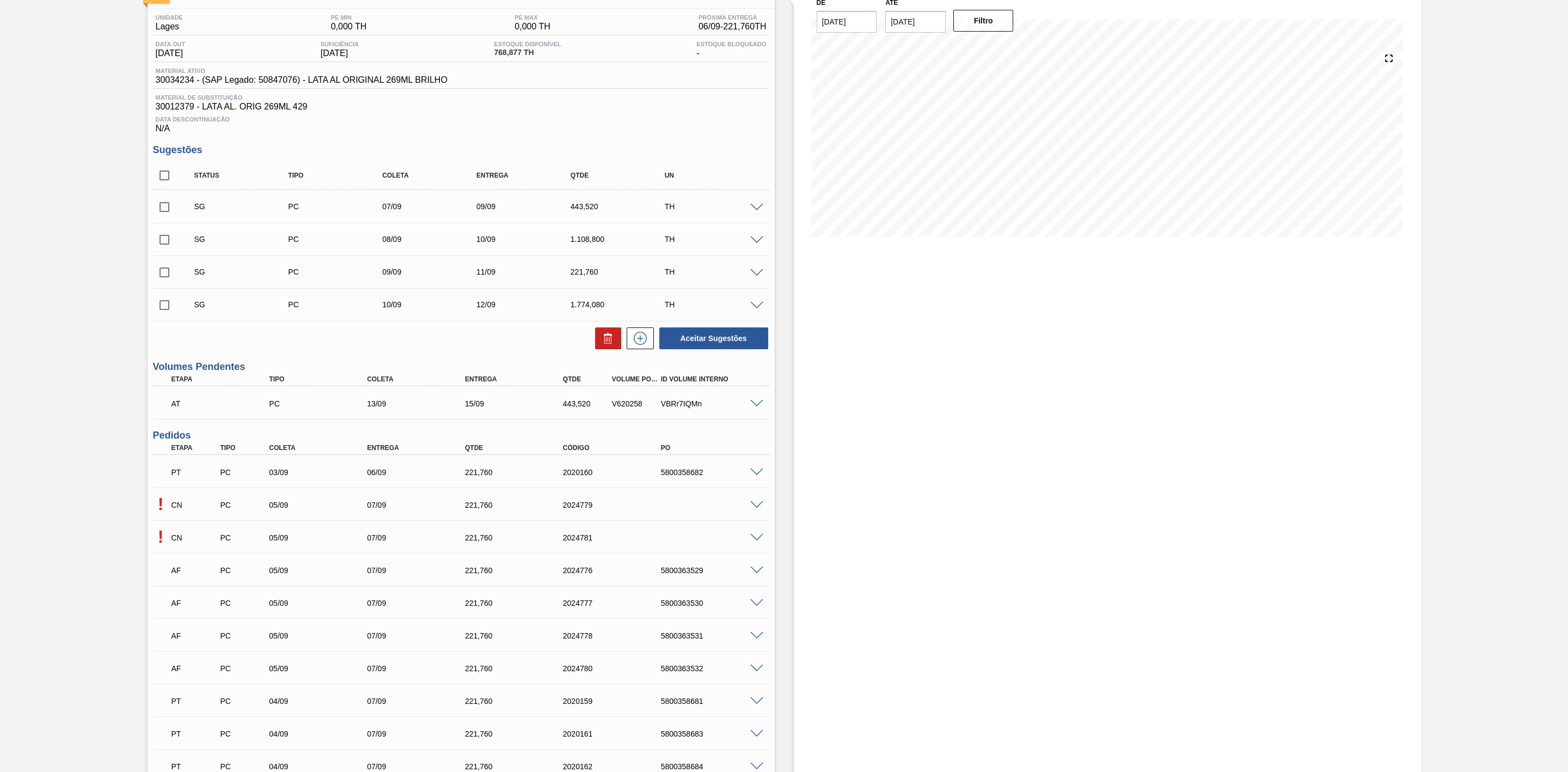
click at [757, 542] on span at bounding box center [757, 538] width 13 height 8
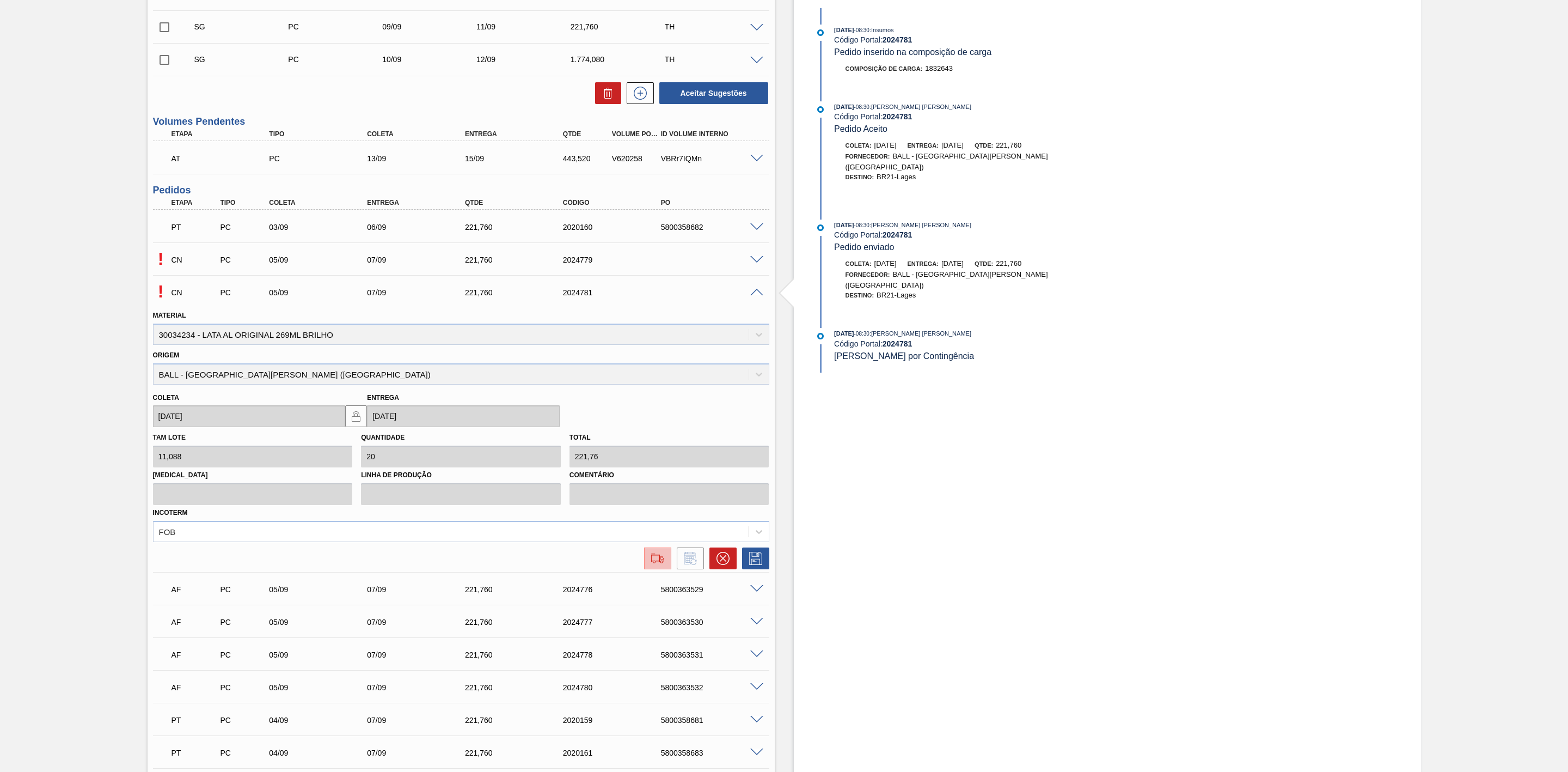
click at [660, 565] on img at bounding box center [658, 558] width 18 height 13
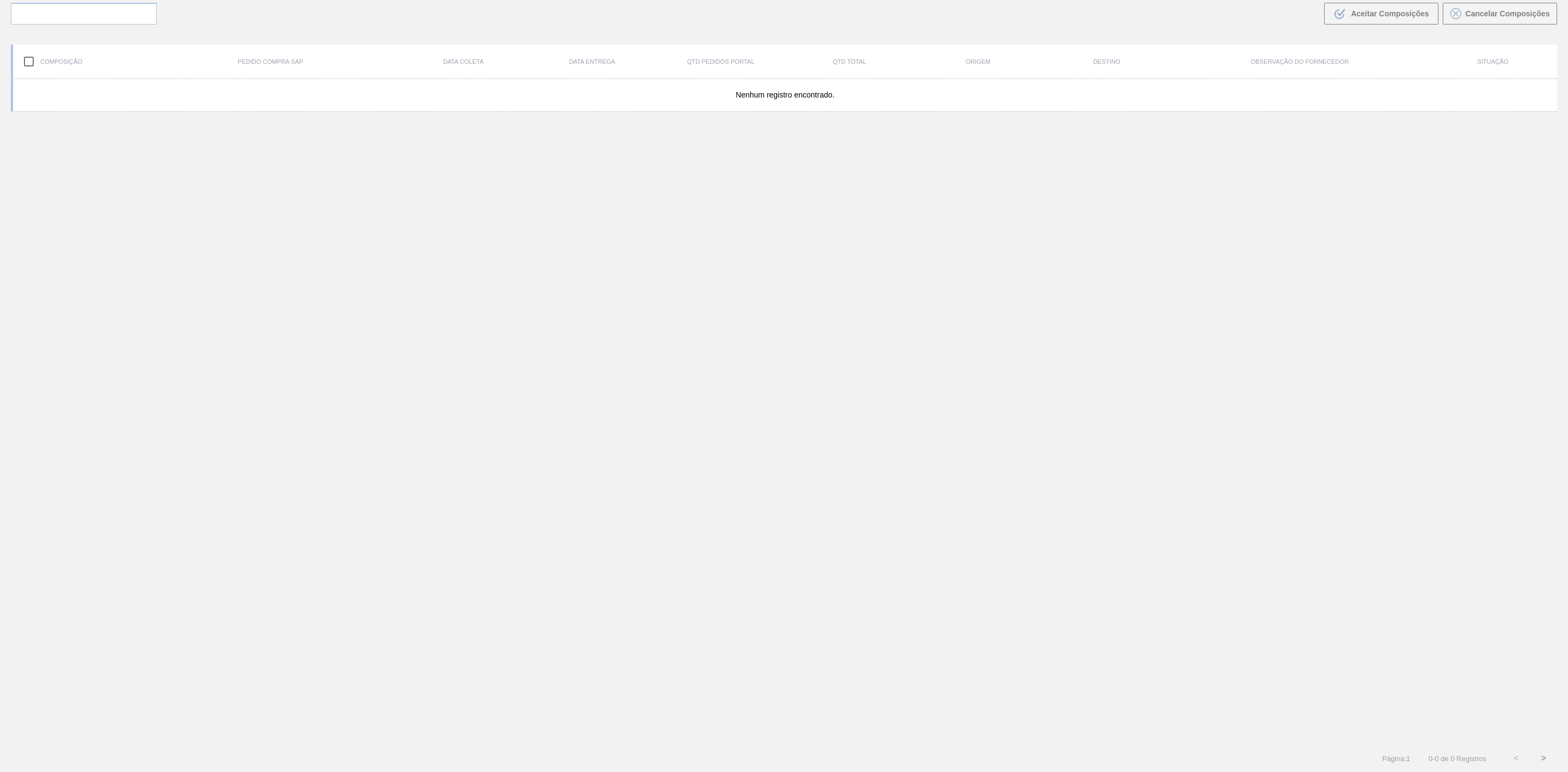
scroll to position [78, 0]
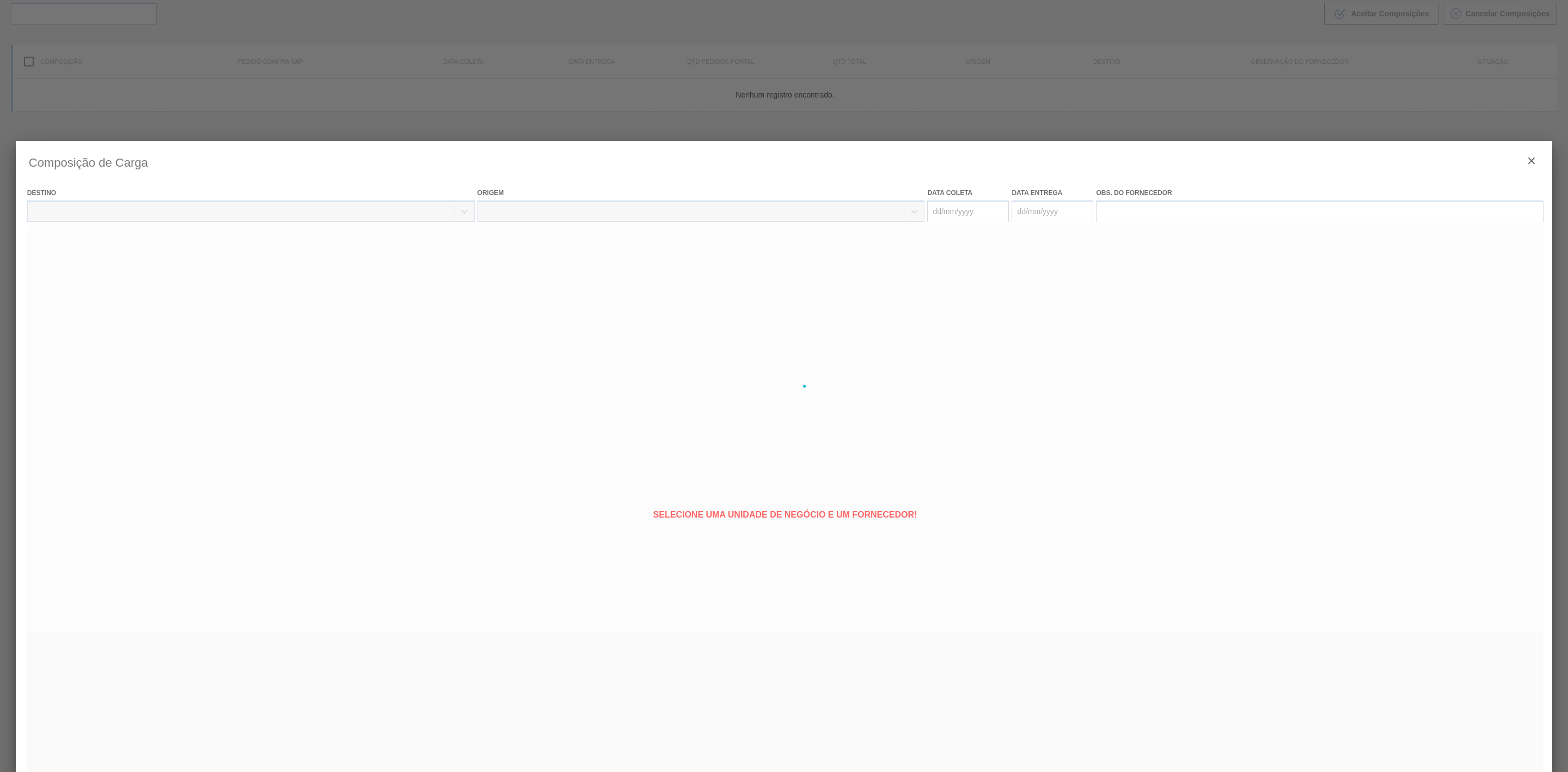
type coleta "[DATE]"
type entrega "[DATE]"
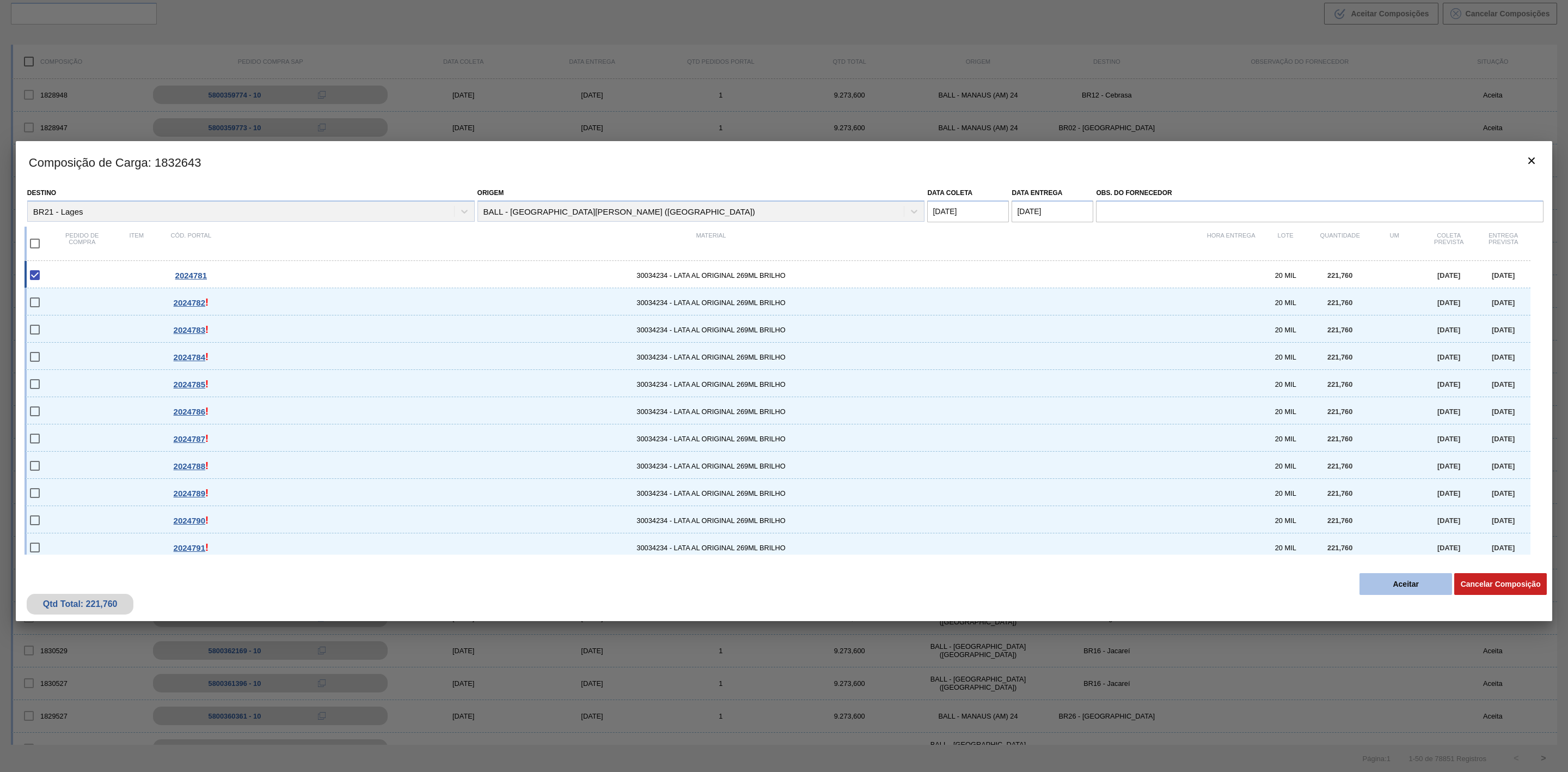
click at [1395, 593] on button "Aceitar" at bounding box center [1406, 583] width 93 height 22
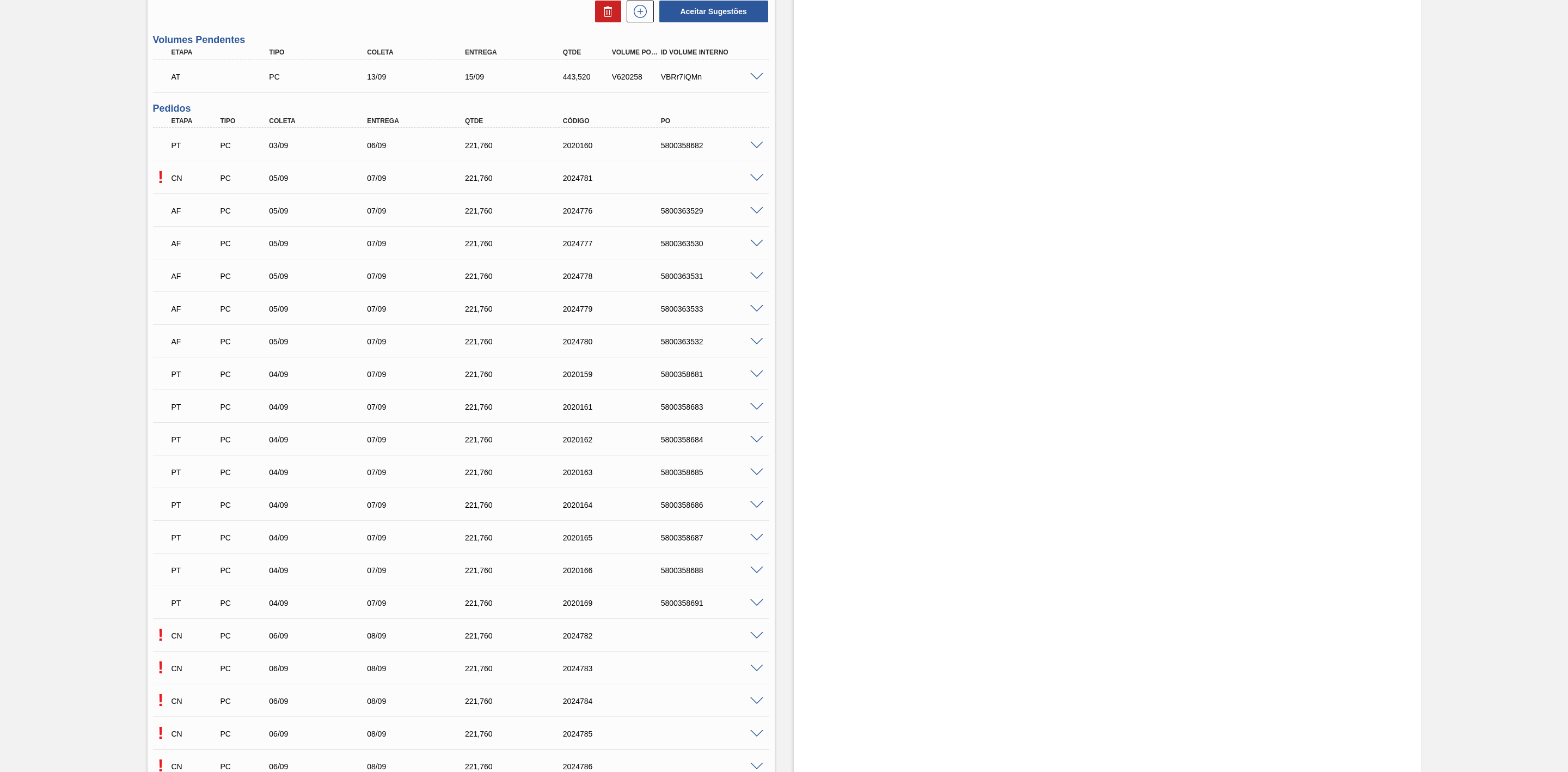
scroll to position [653, 0]
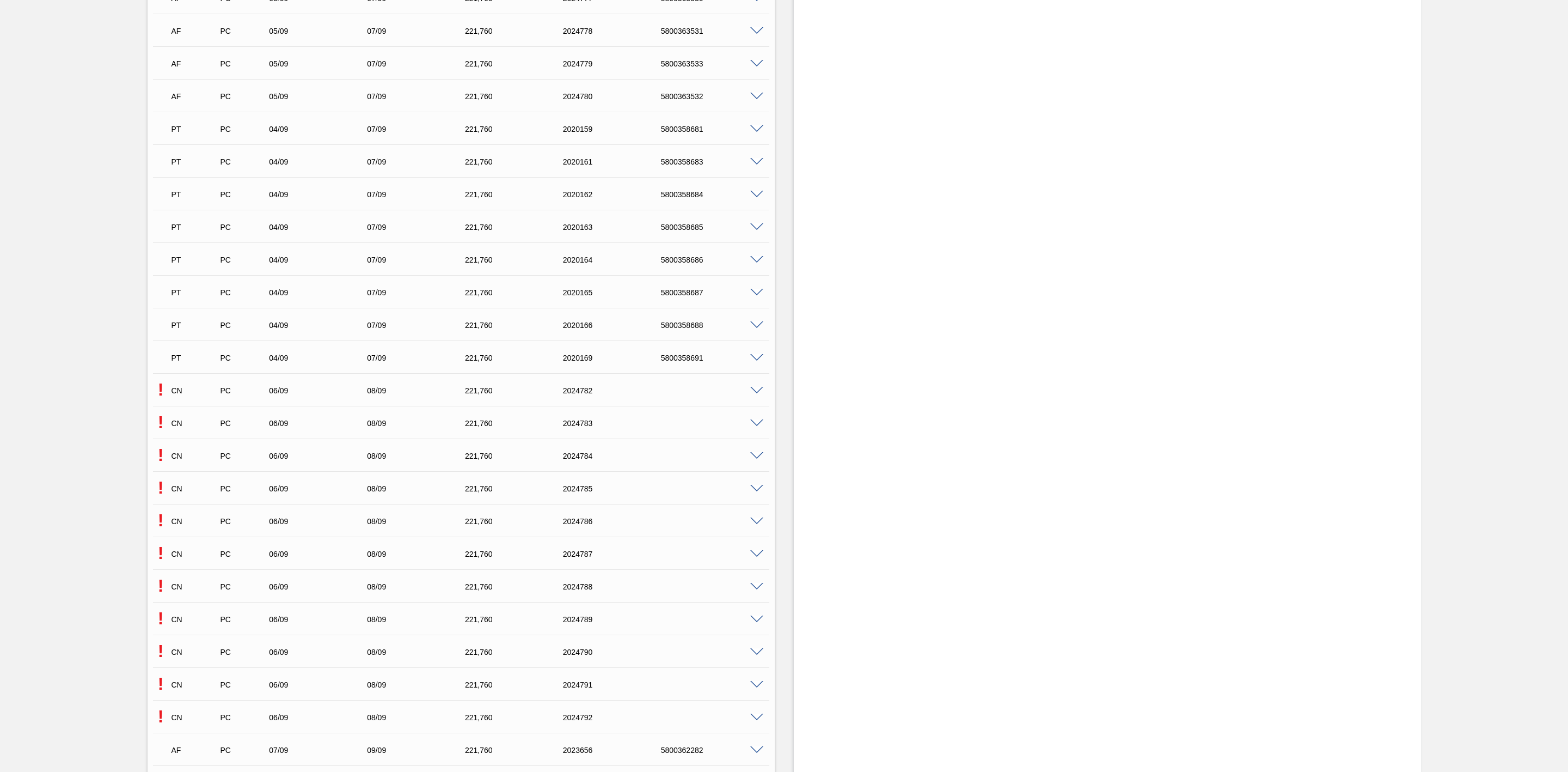
click at [754, 391] on span at bounding box center [757, 391] width 13 height 8
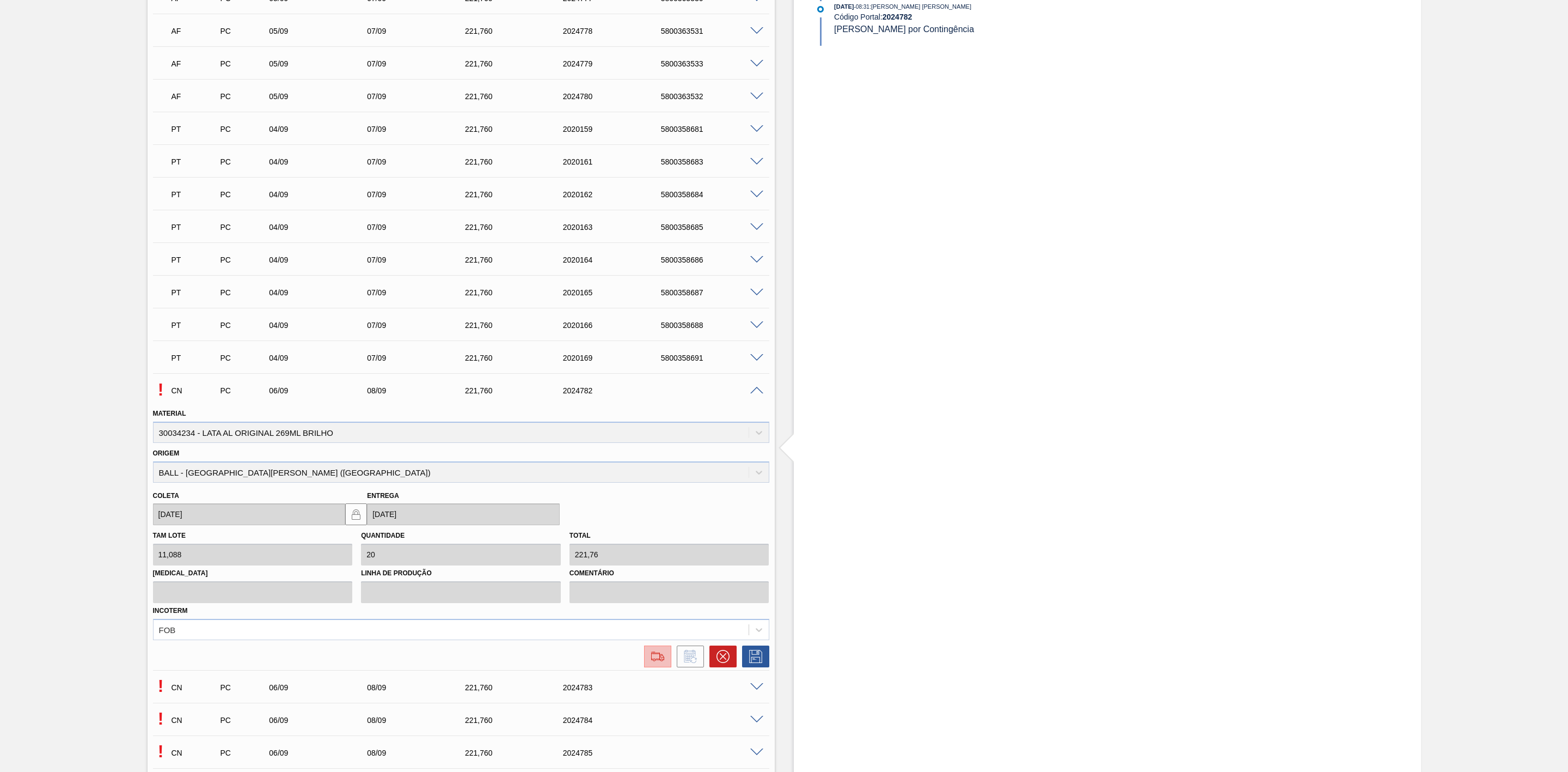
click at [660, 662] on img at bounding box center [658, 656] width 18 height 13
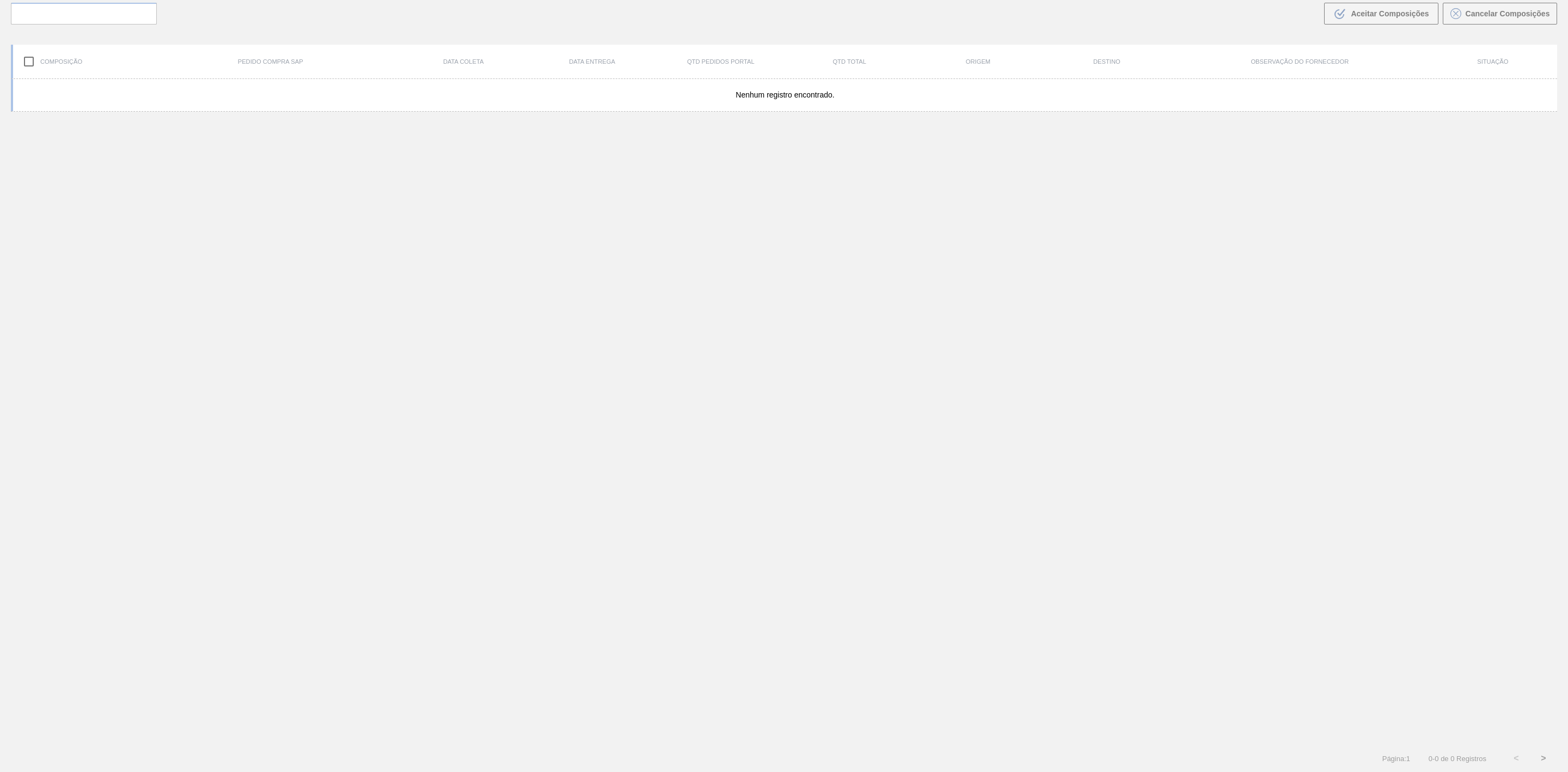
scroll to position [78, 0]
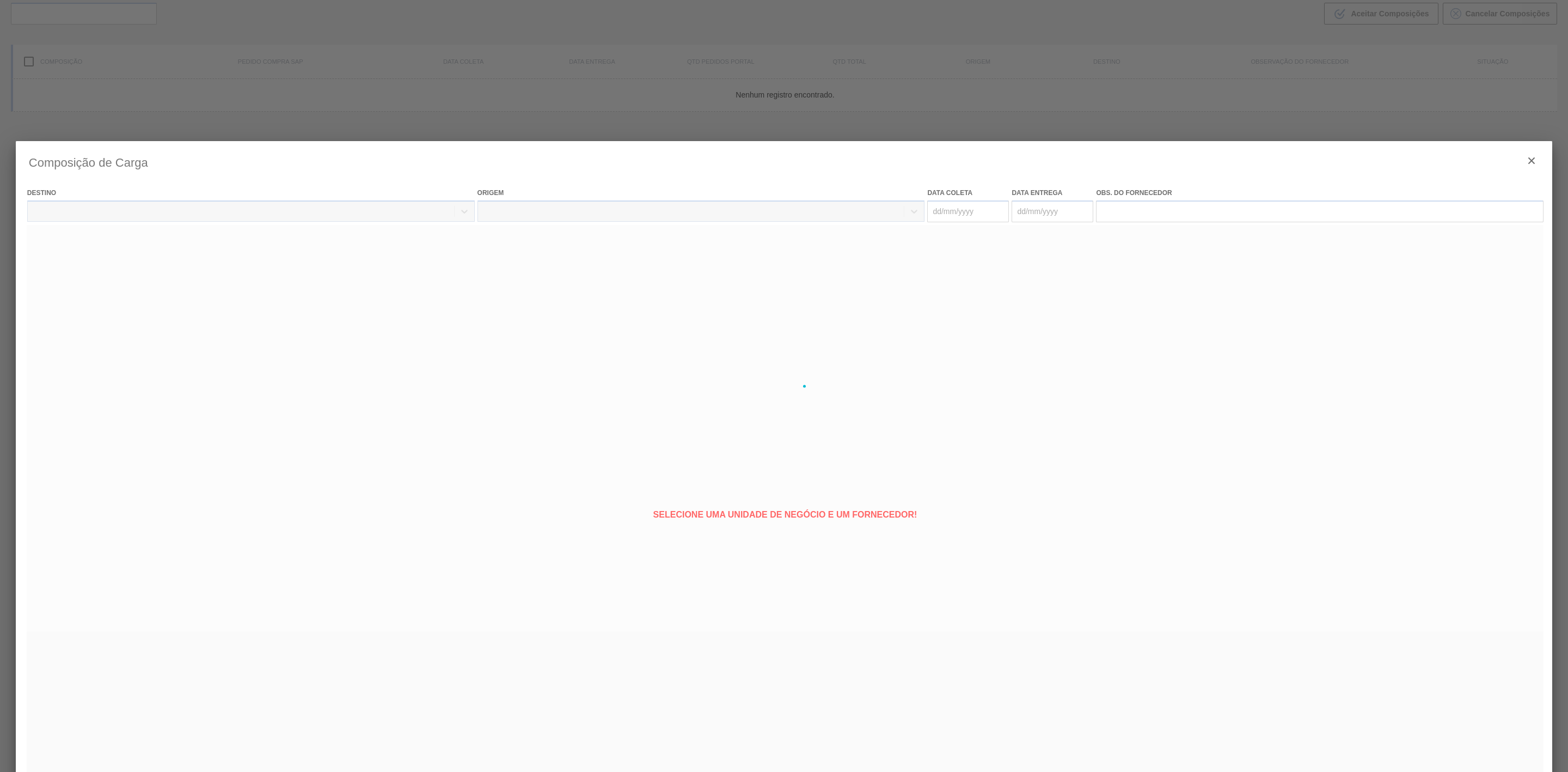
type coleta "[DATE]"
type entrega "[DATE]"
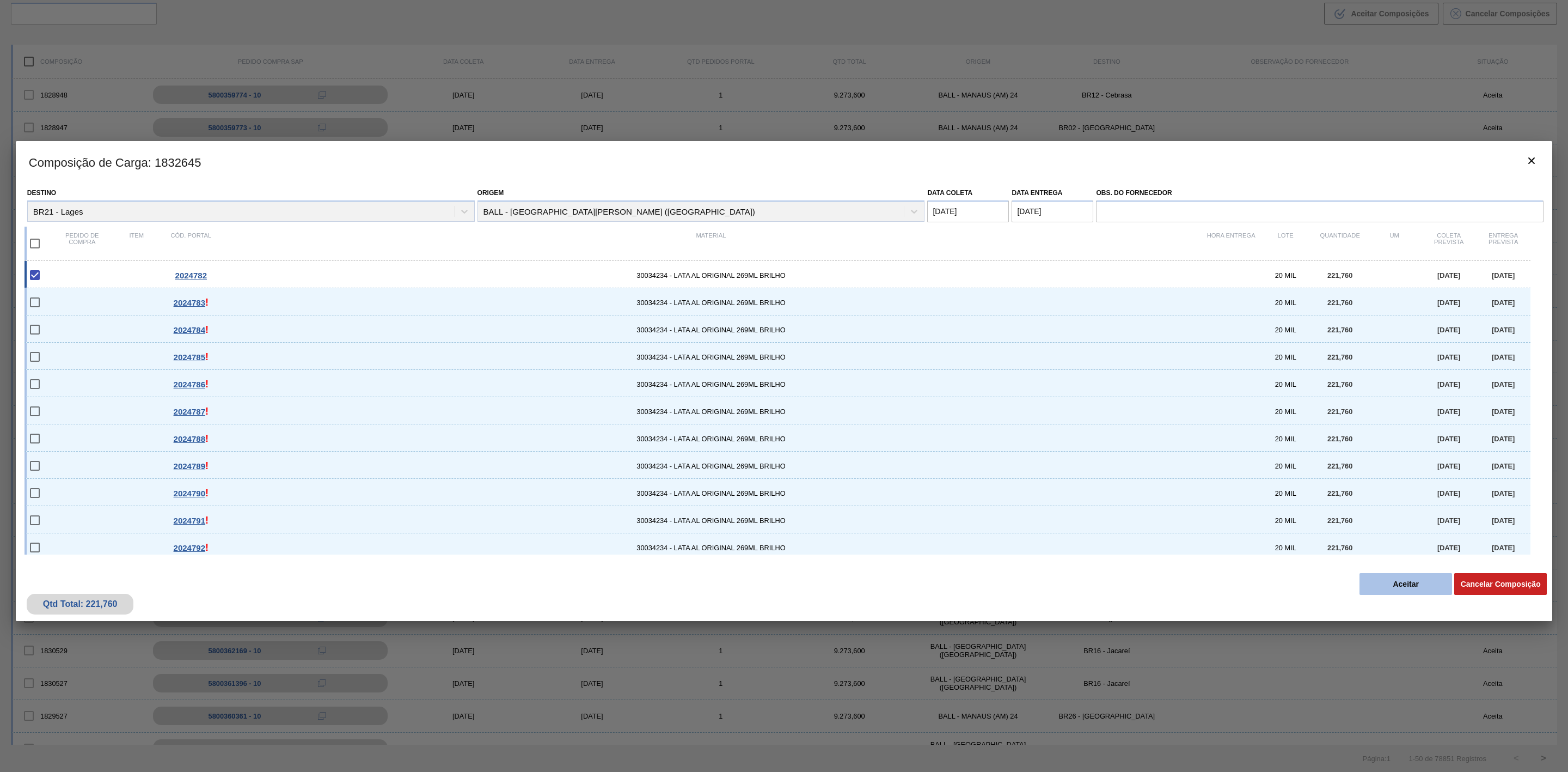
click at [1377, 581] on button "Aceitar" at bounding box center [1406, 583] width 93 height 22
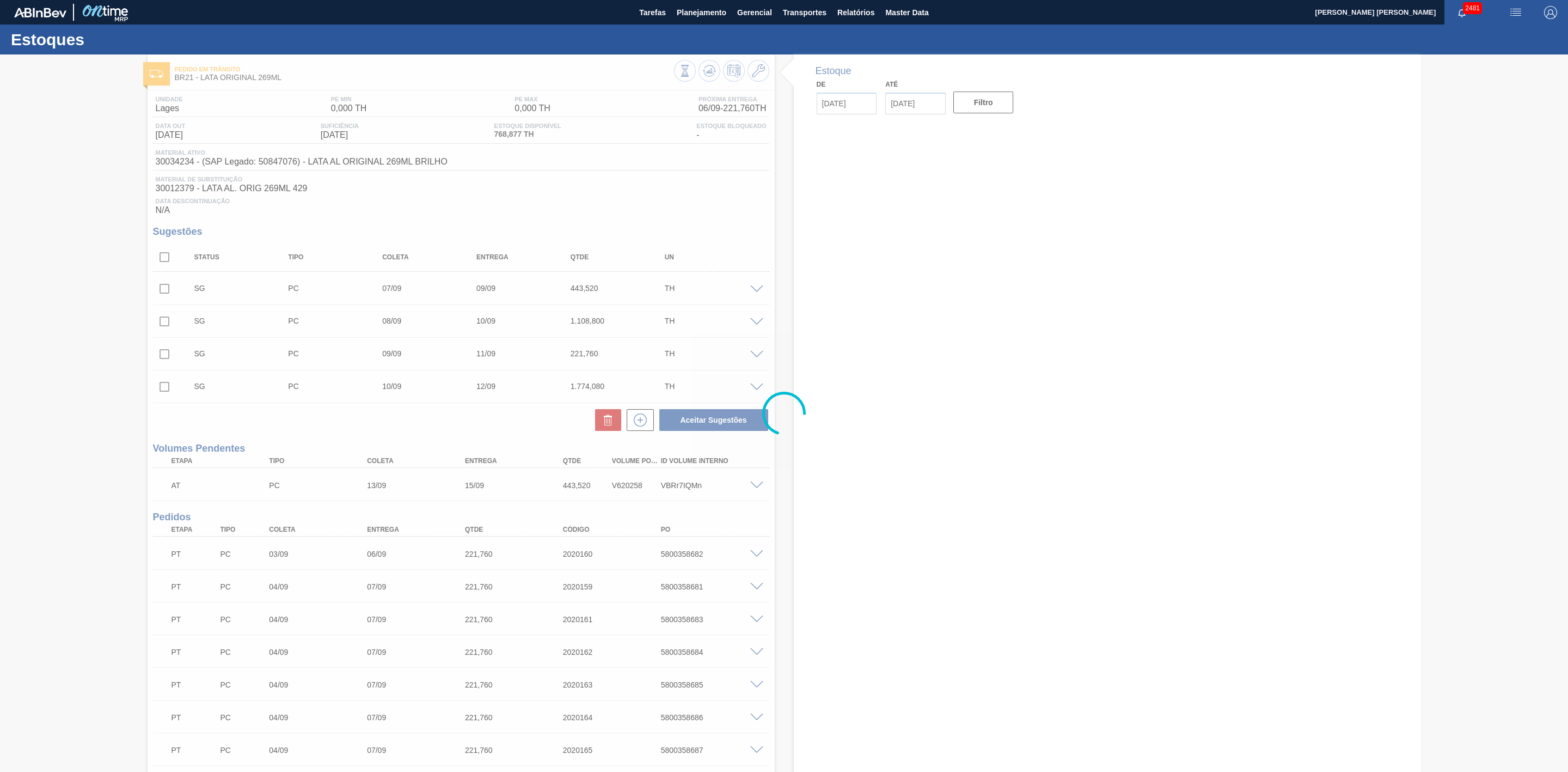
type input "[DATE]"
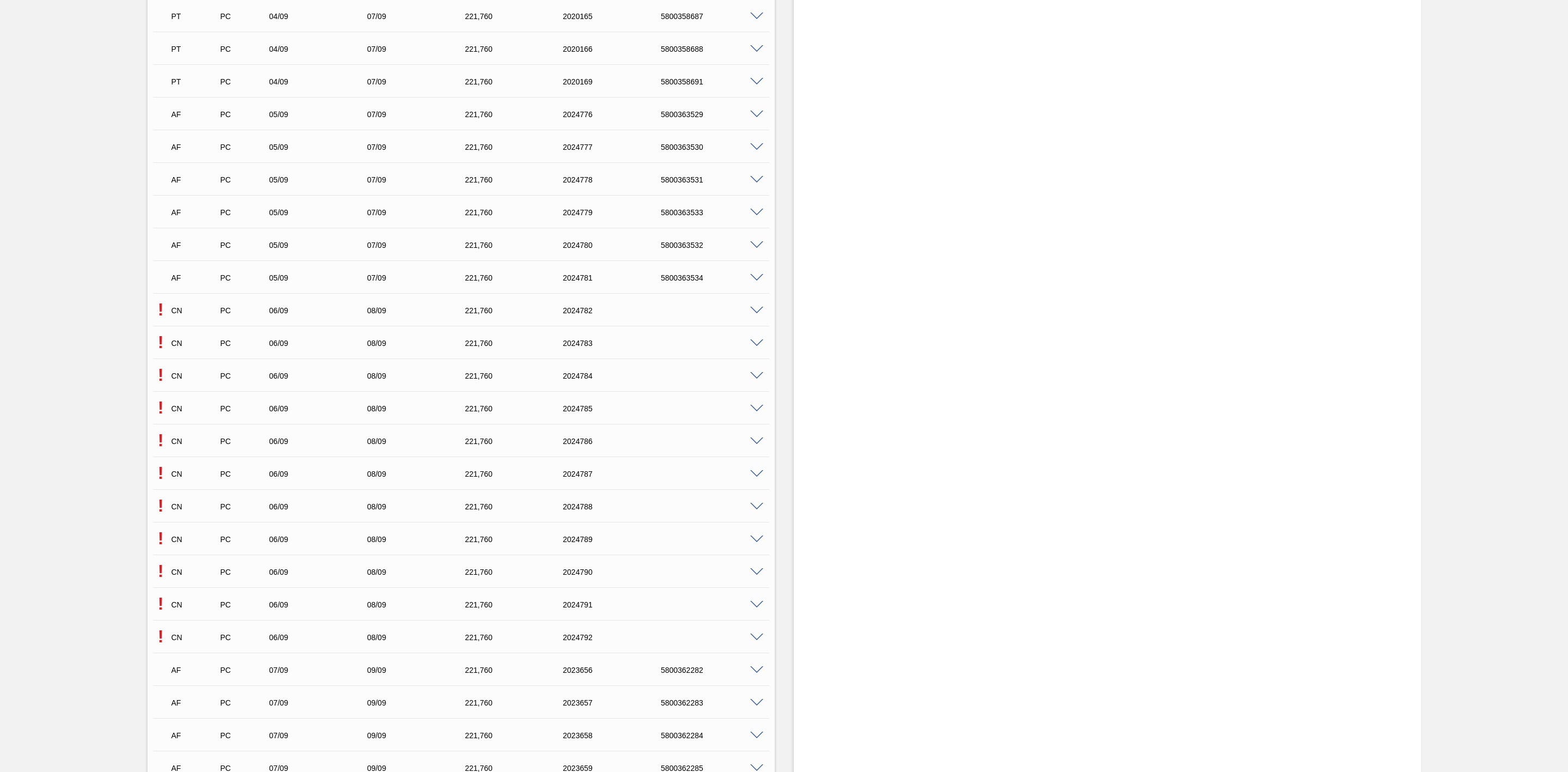
scroll to position [735, 0]
click at [754, 345] on span at bounding box center [757, 341] width 13 height 8
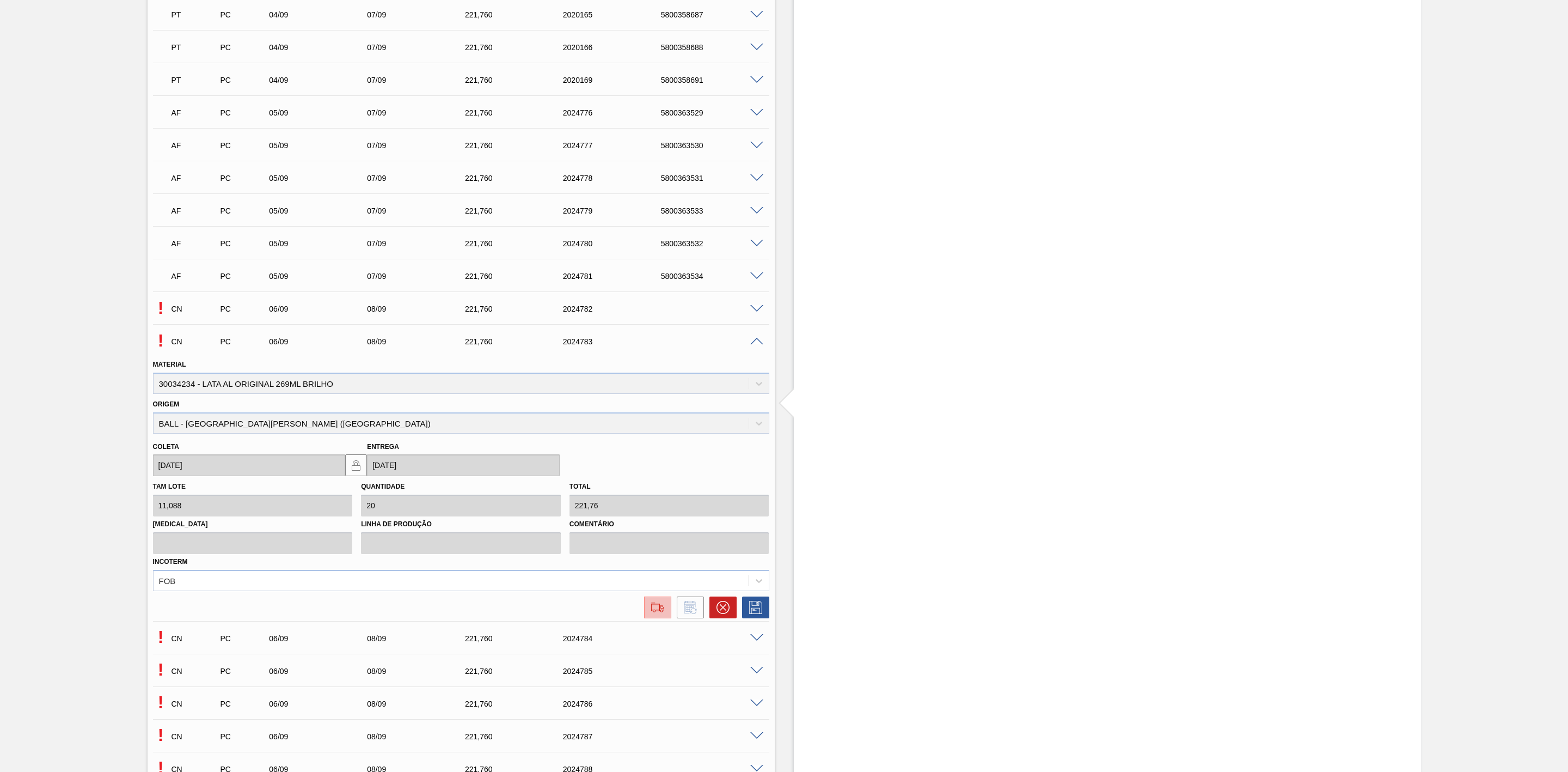
click at [662, 608] on img at bounding box center [658, 607] width 18 height 13
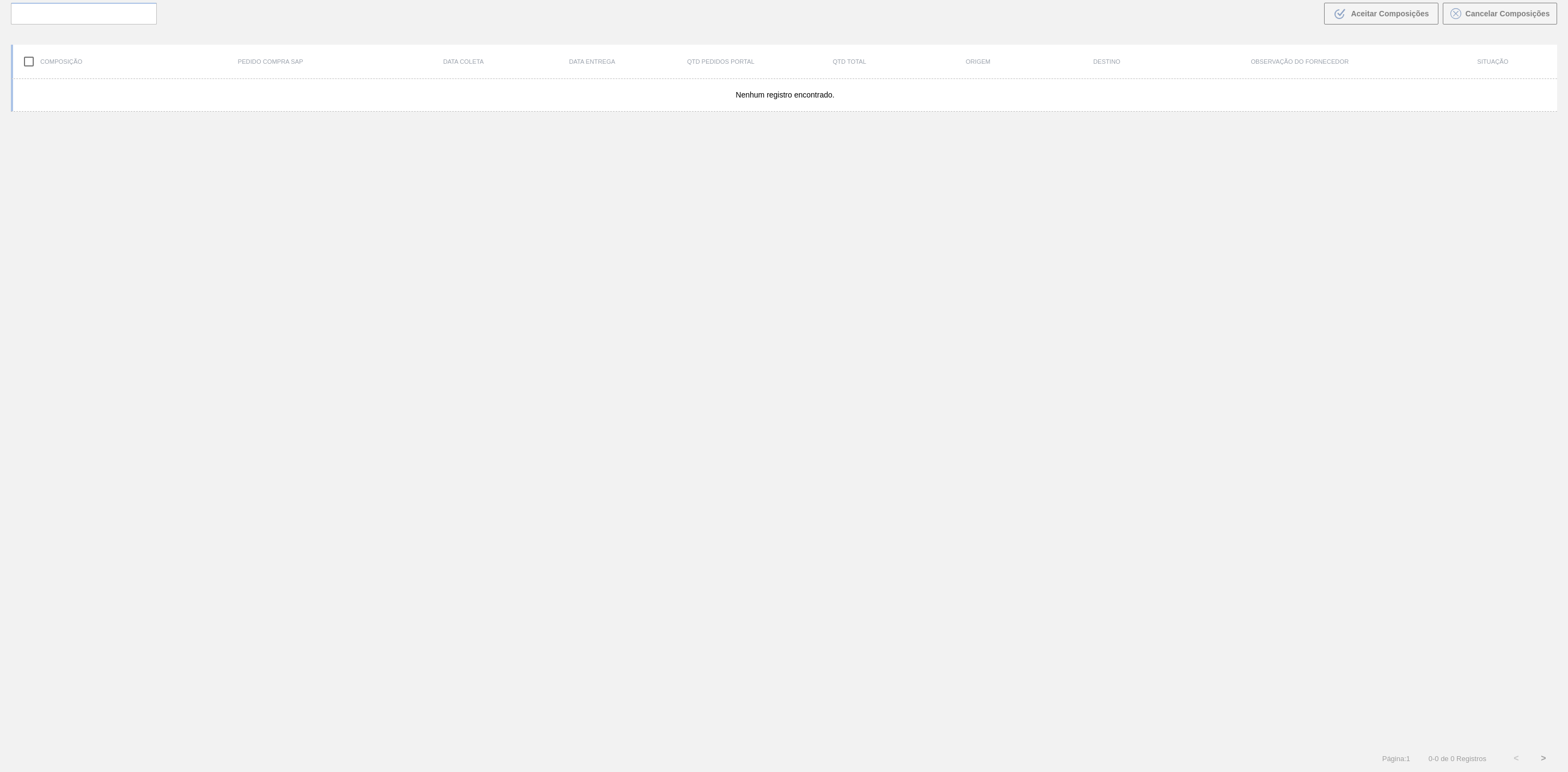
scroll to position [78, 0]
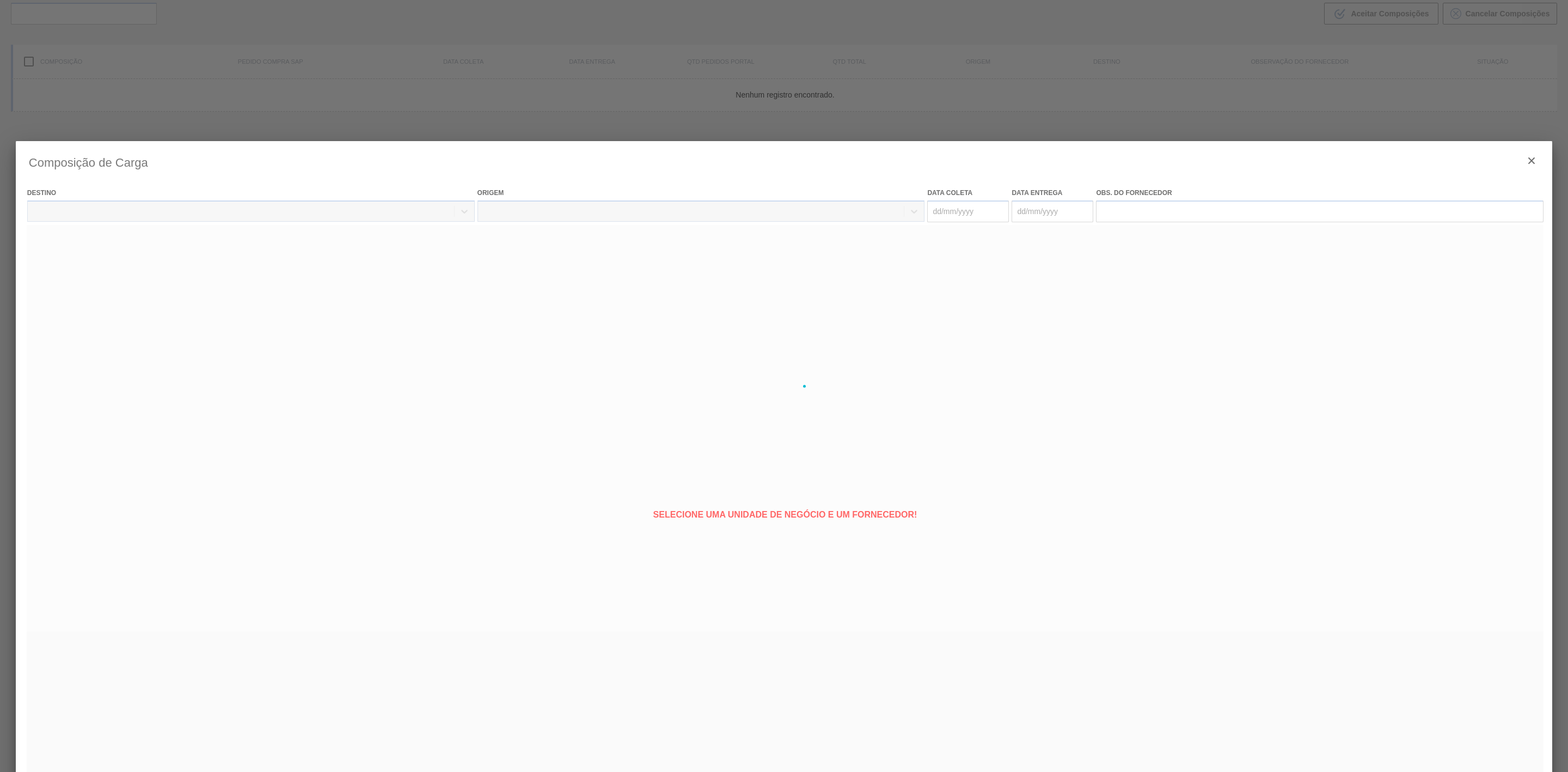
type coleta "[DATE]"
type entrega "[DATE]"
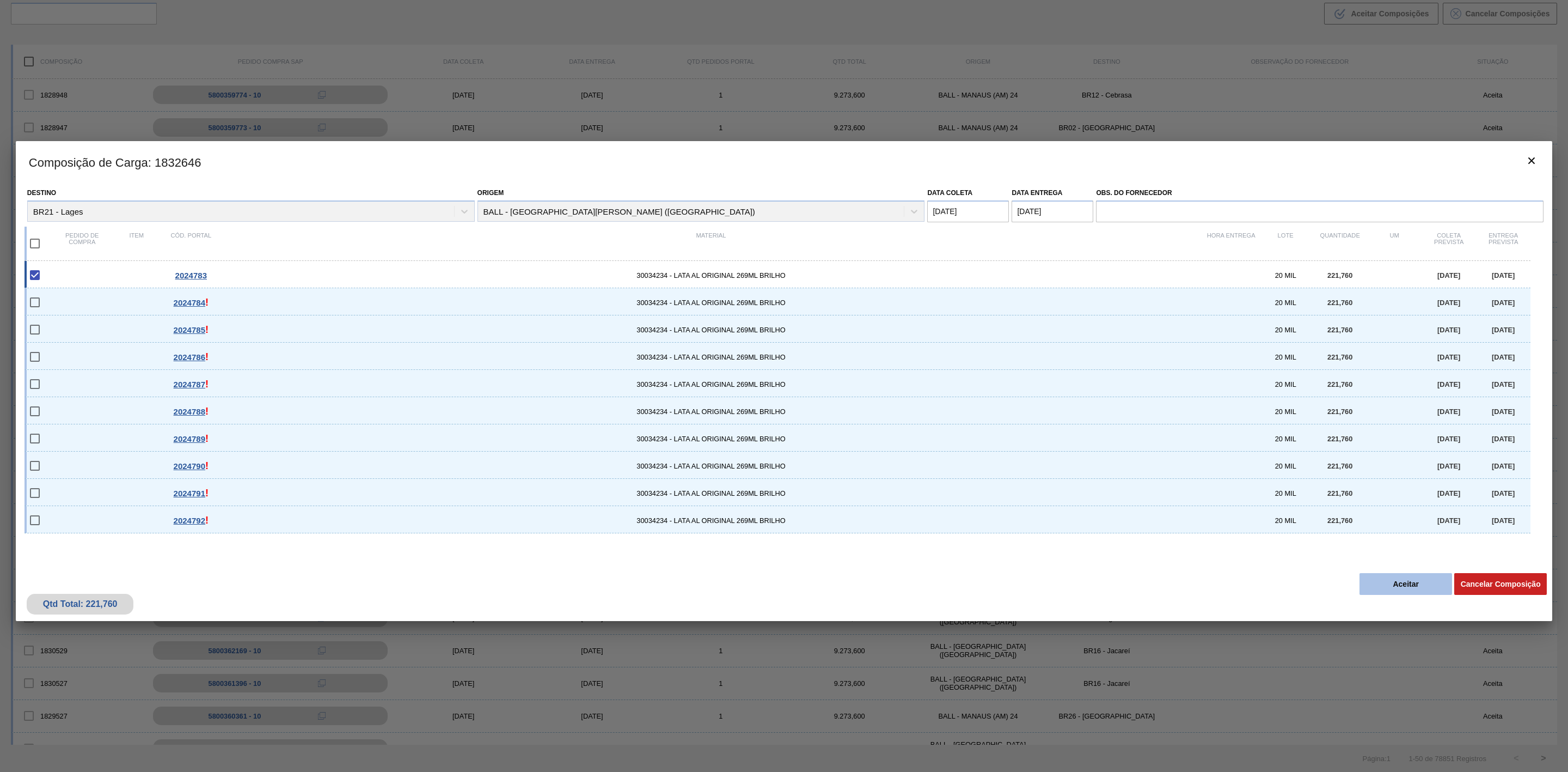
click at [1380, 592] on button "Aceitar" at bounding box center [1406, 583] width 93 height 22
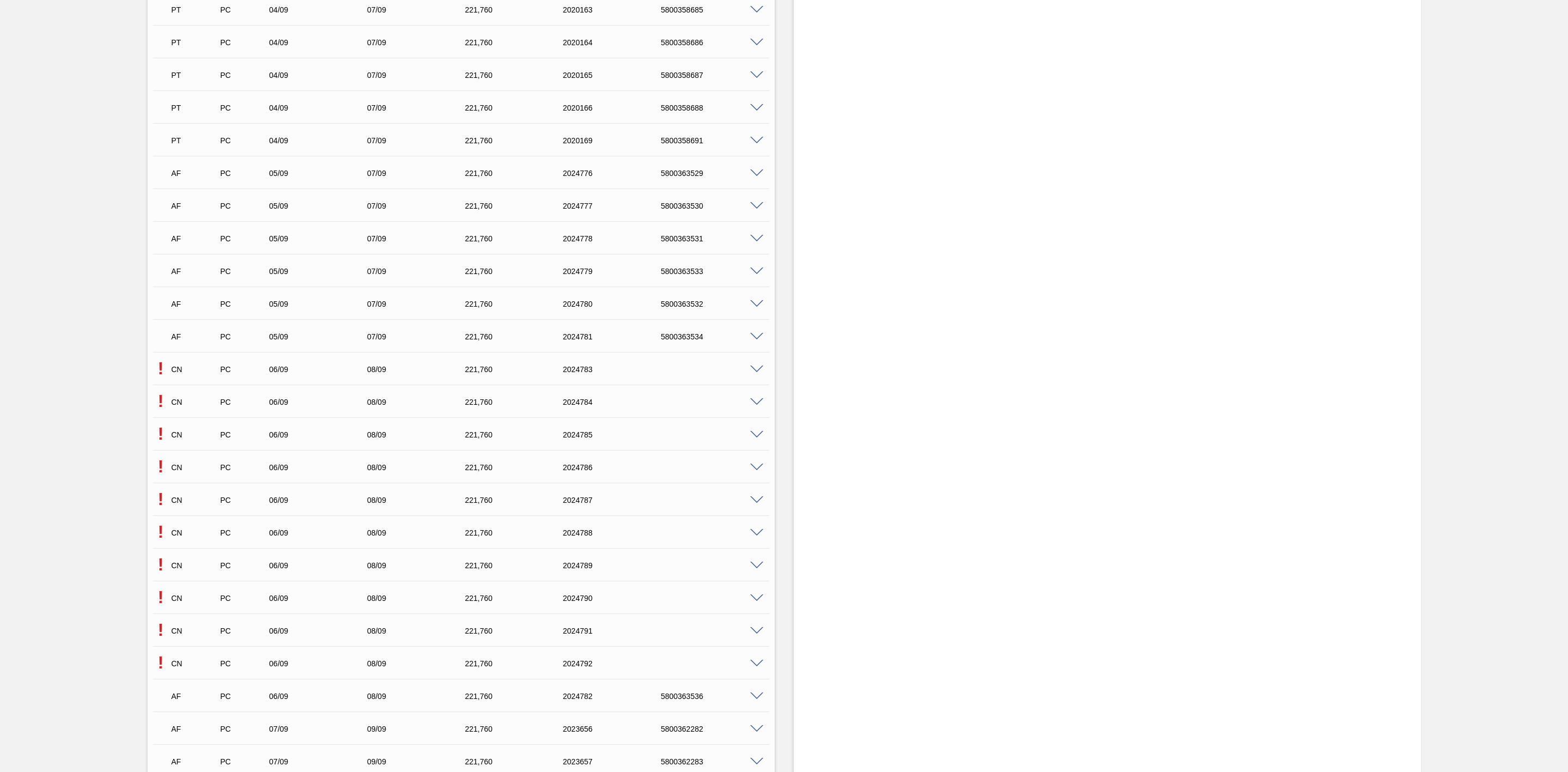
scroll to position [735, 0]
click at [757, 313] on span at bounding box center [757, 309] width 13 height 8
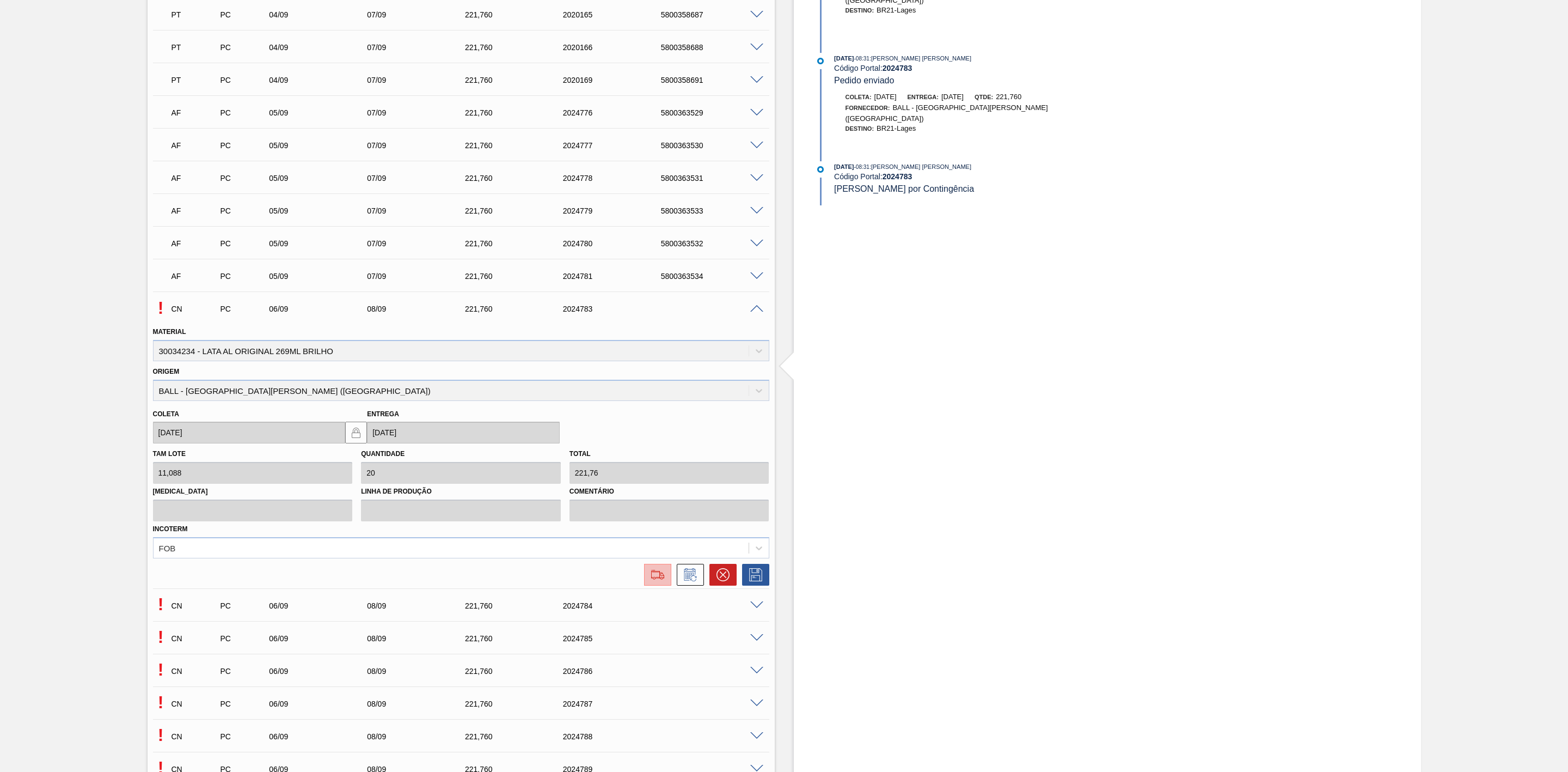
click at [651, 581] on img at bounding box center [658, 574] width 18 height 13
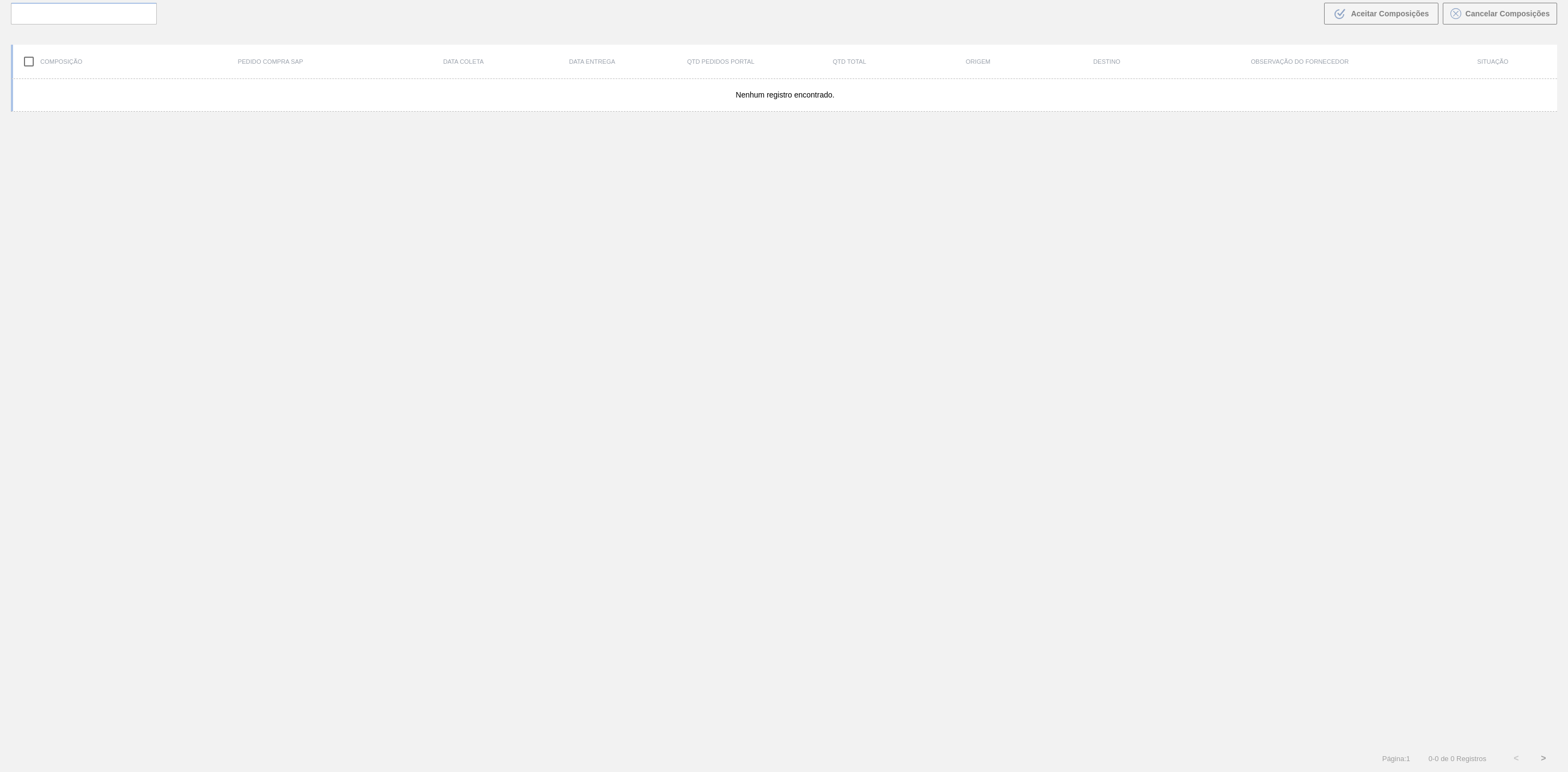
scroll to position [78, 0]
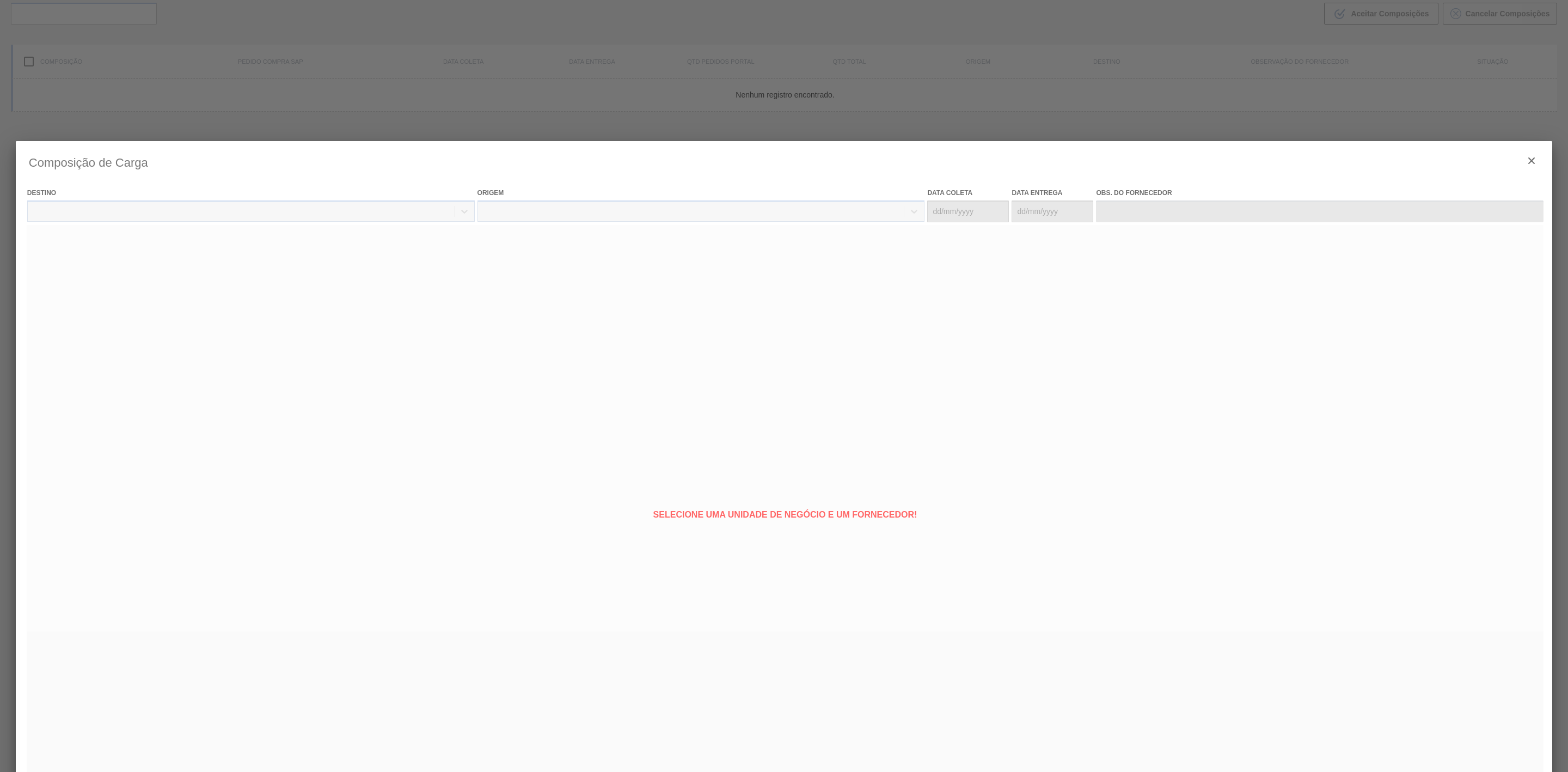
type coleta "[DATE]"
type entrega "[DATE]"
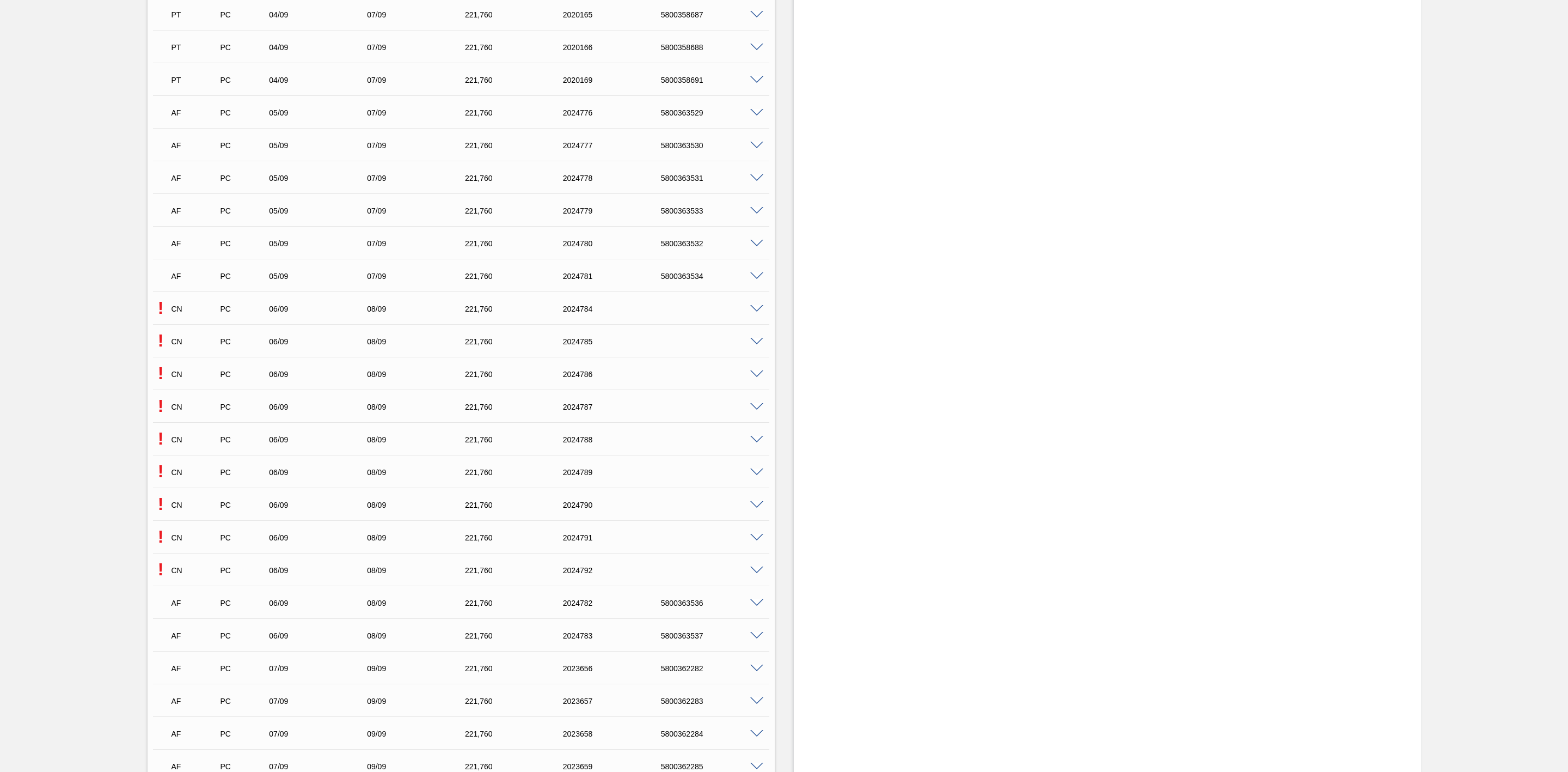
scroll to position [817, 0]
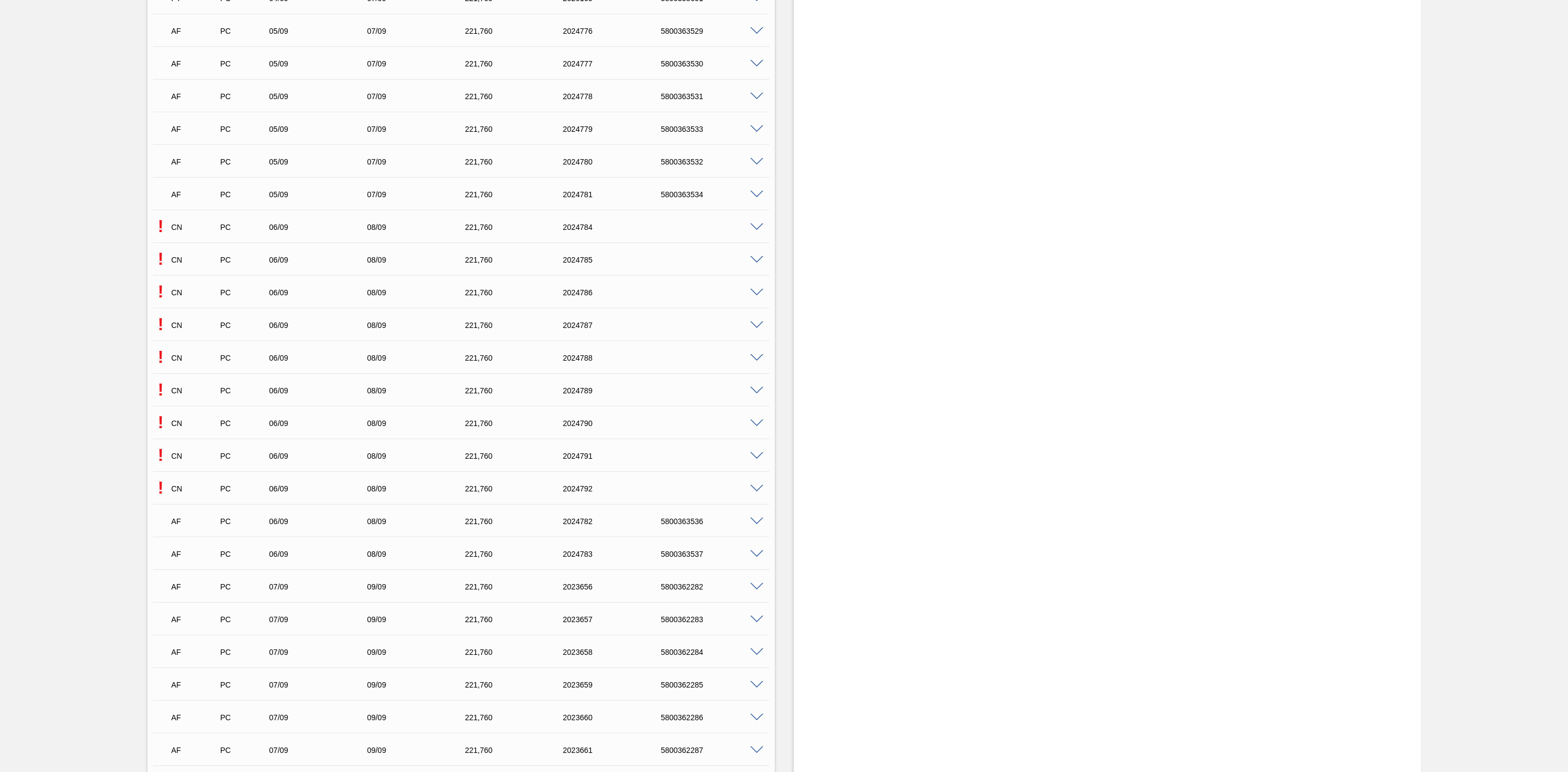
click at [751, 227] on span at bounding box center [757, 227] width 13 height 8
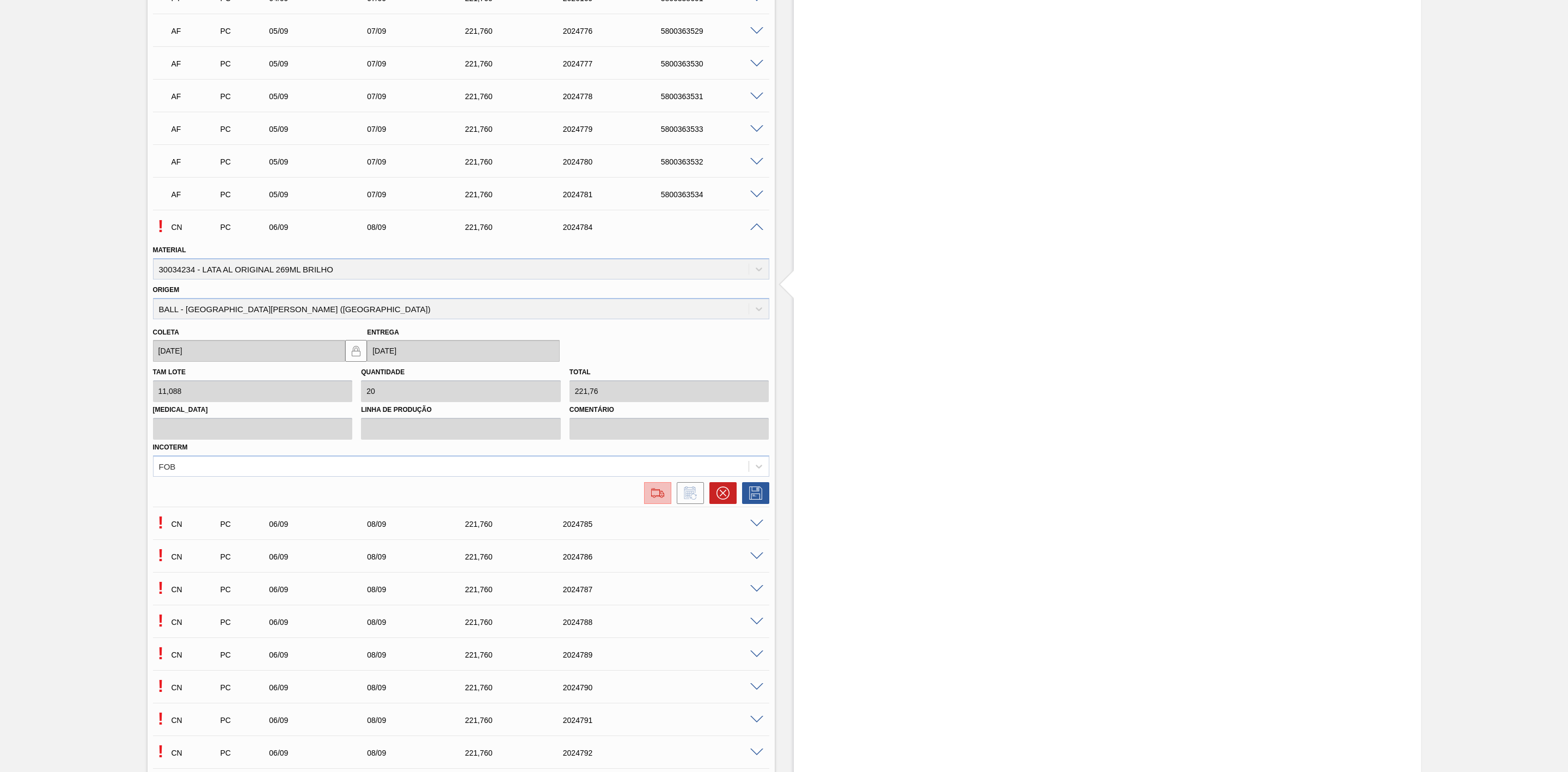
click at [660, 490] on img at bounding box center [658, 493] width 18 height 13
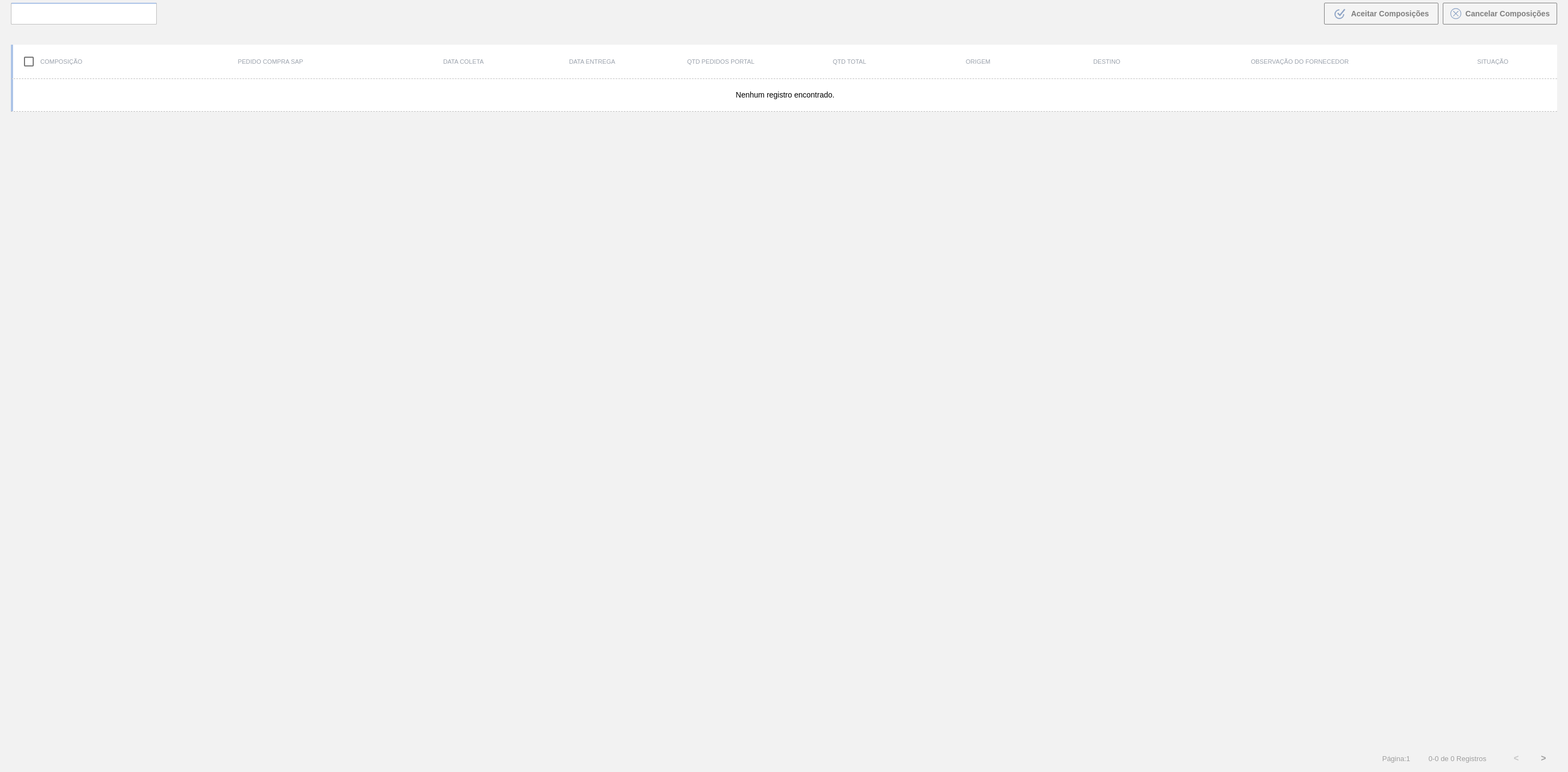
scroll to position [78, 0]
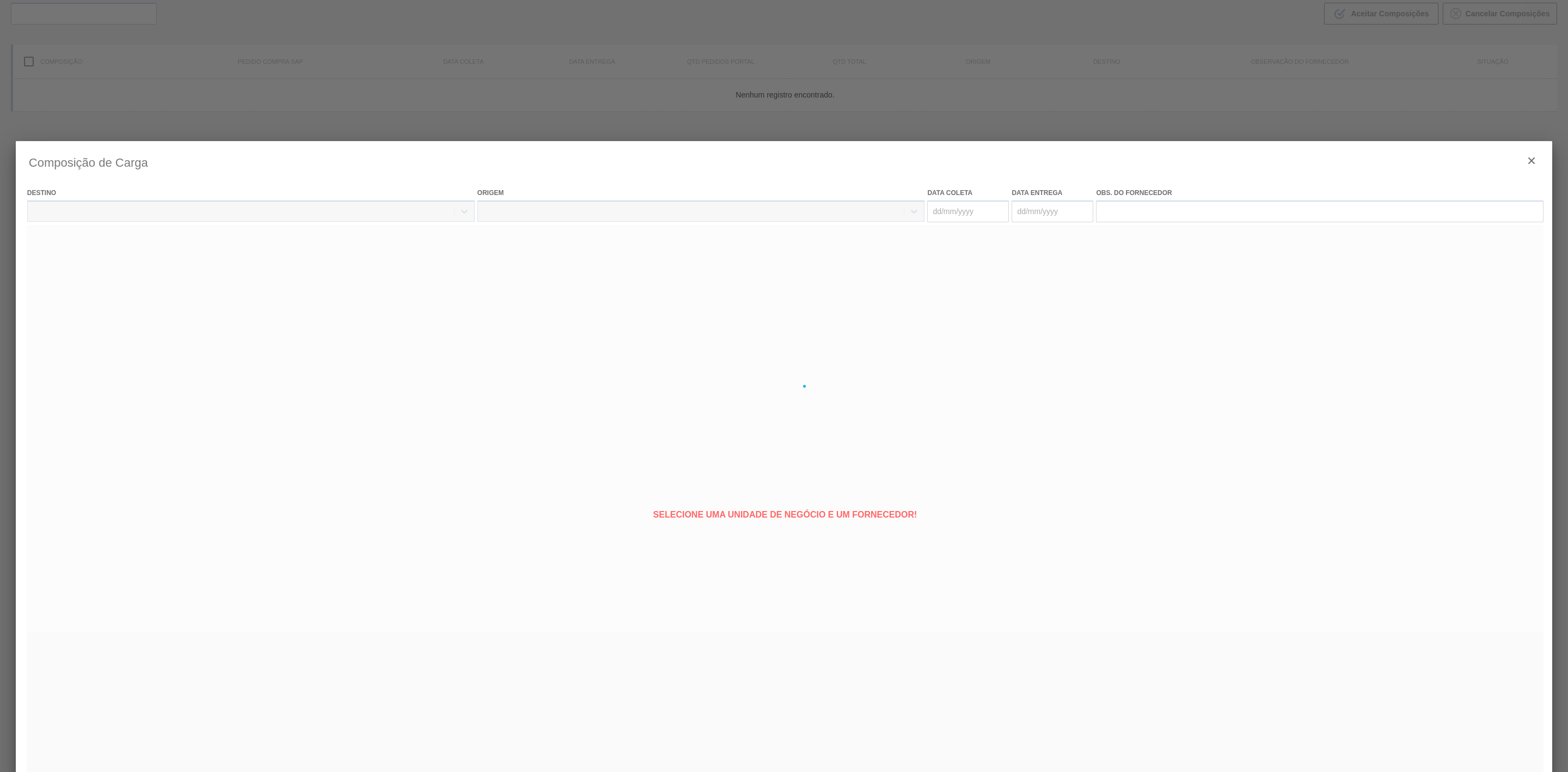
type coleta "06/09/2025"
type entrega "08/09/2025"
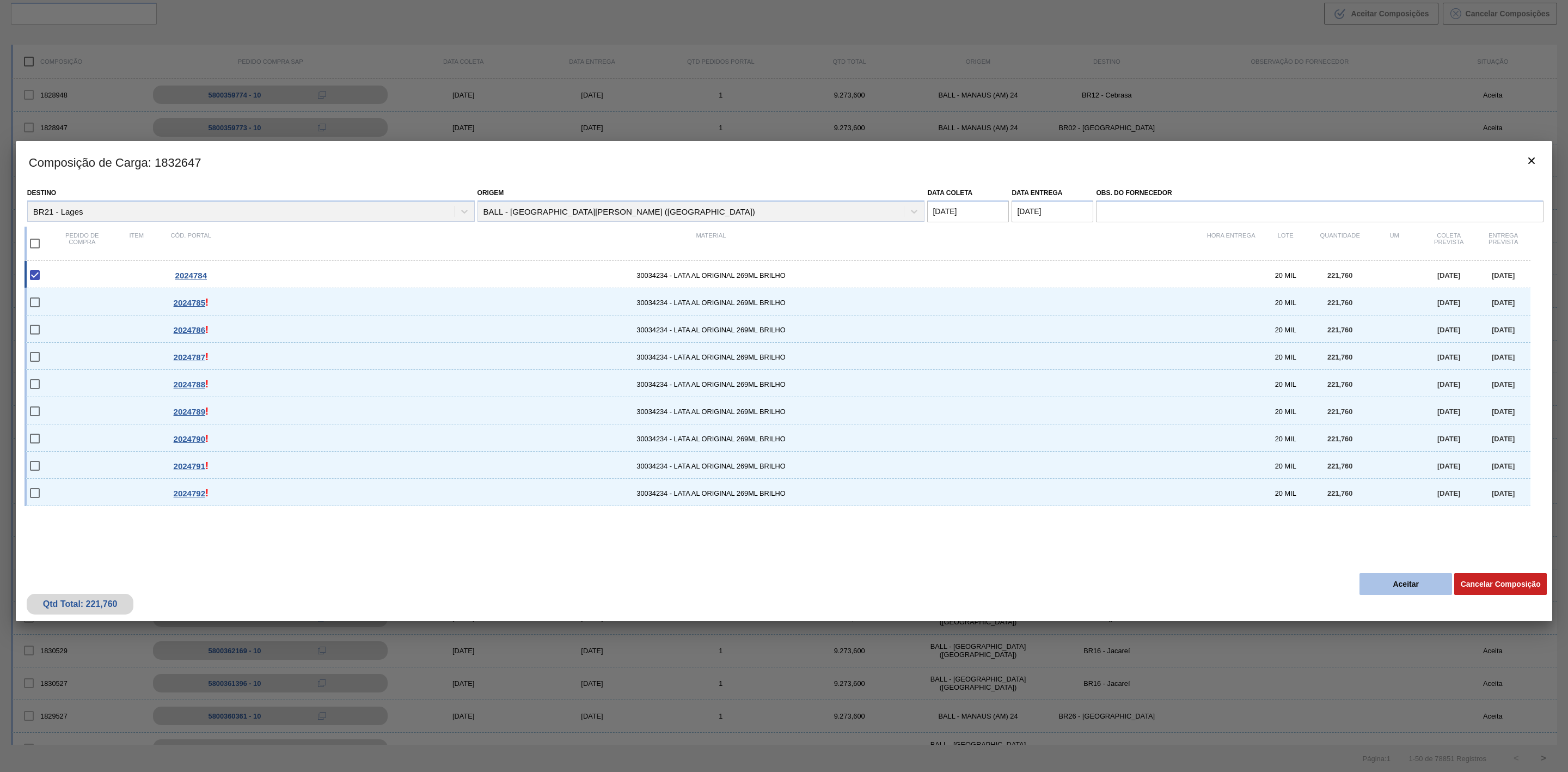
click at [1380, 588] on button "Aceitar" at bounding box center [1406, 583] width 93 height 22
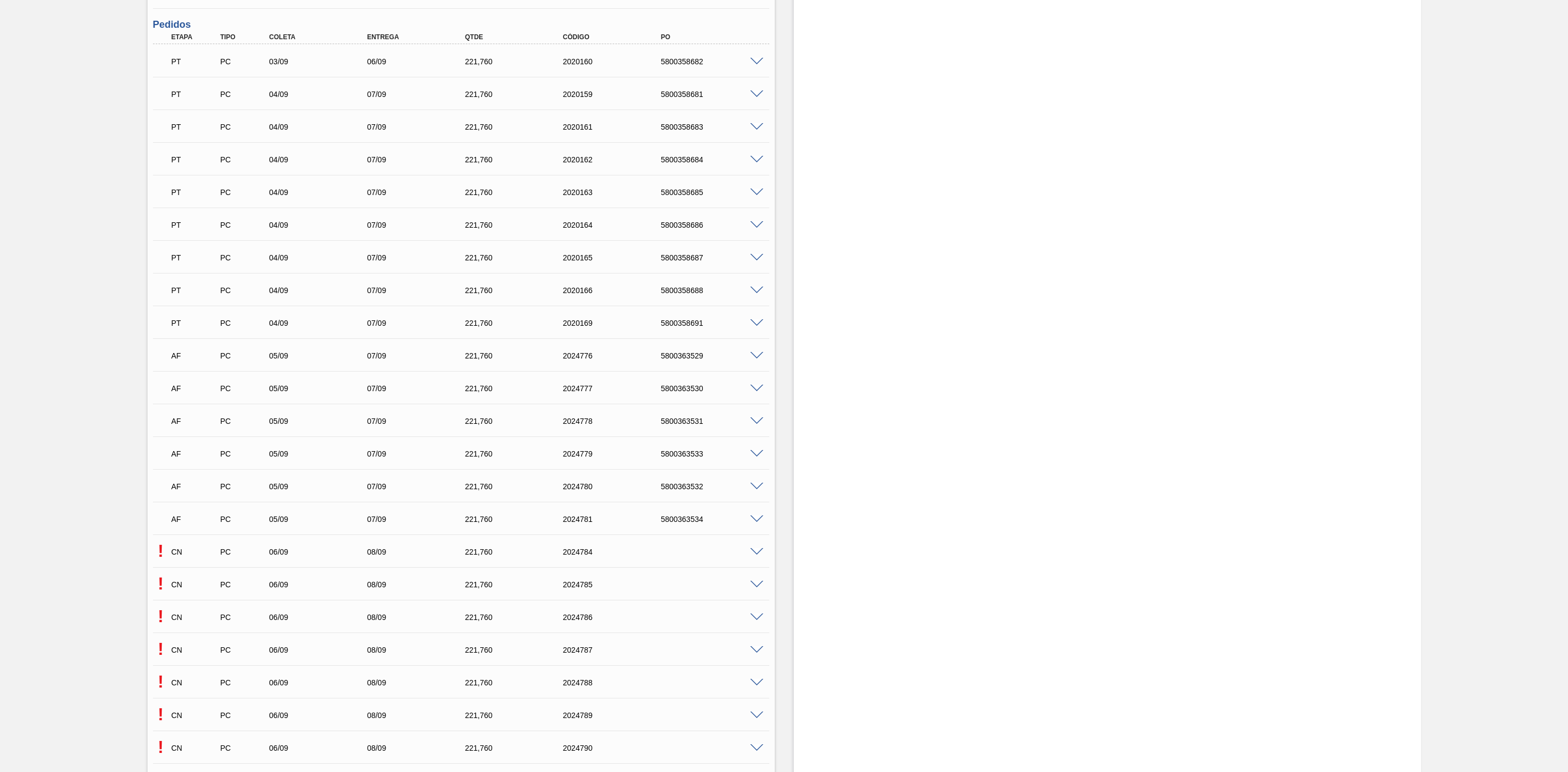
scroll to position [653, 0]
click at [755, 427] on span at bounding box center [757, 423] width 13 height 8
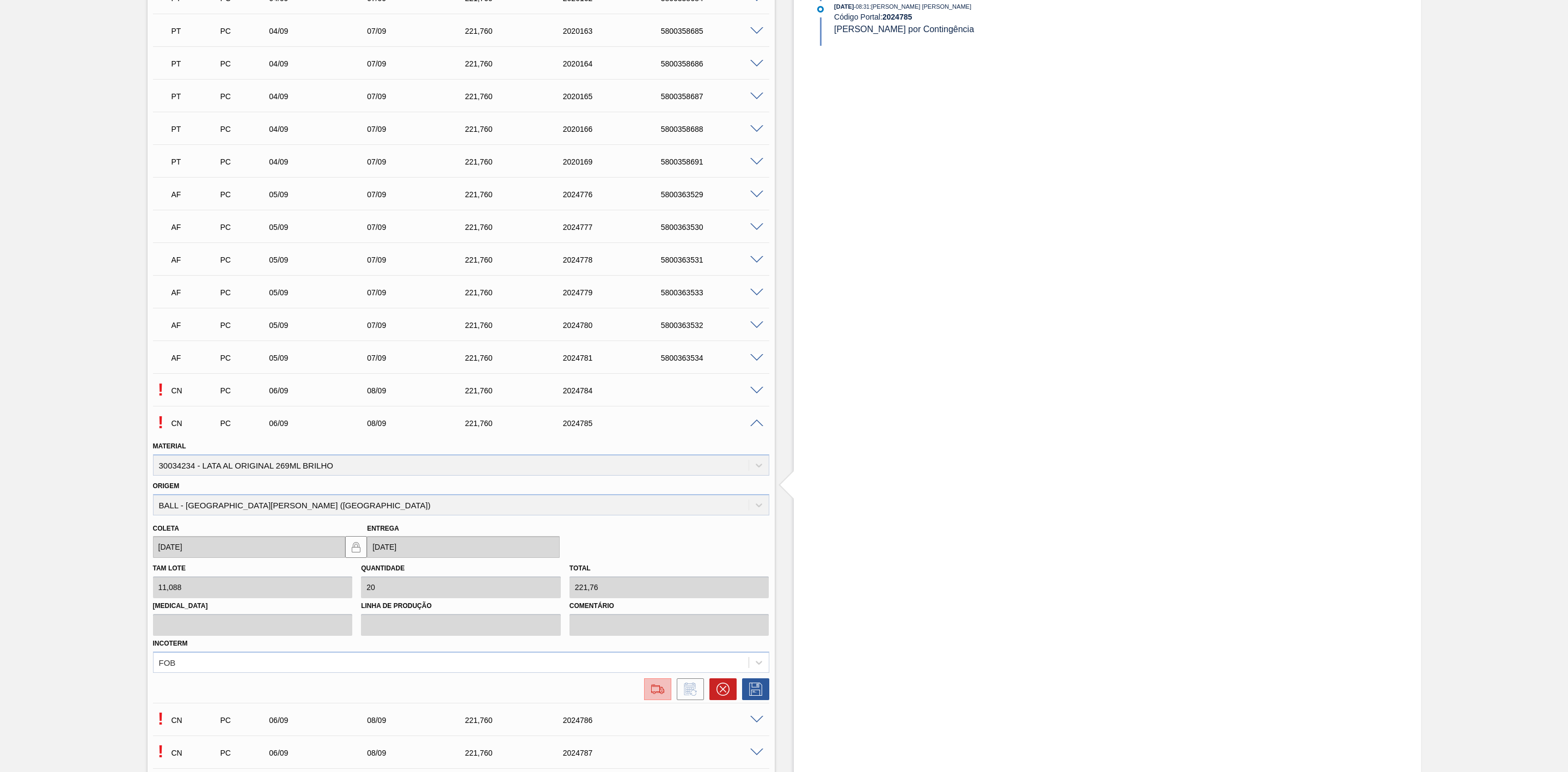
click at [660, 689] on img at bounding box center [658, 689] width 18 height 13
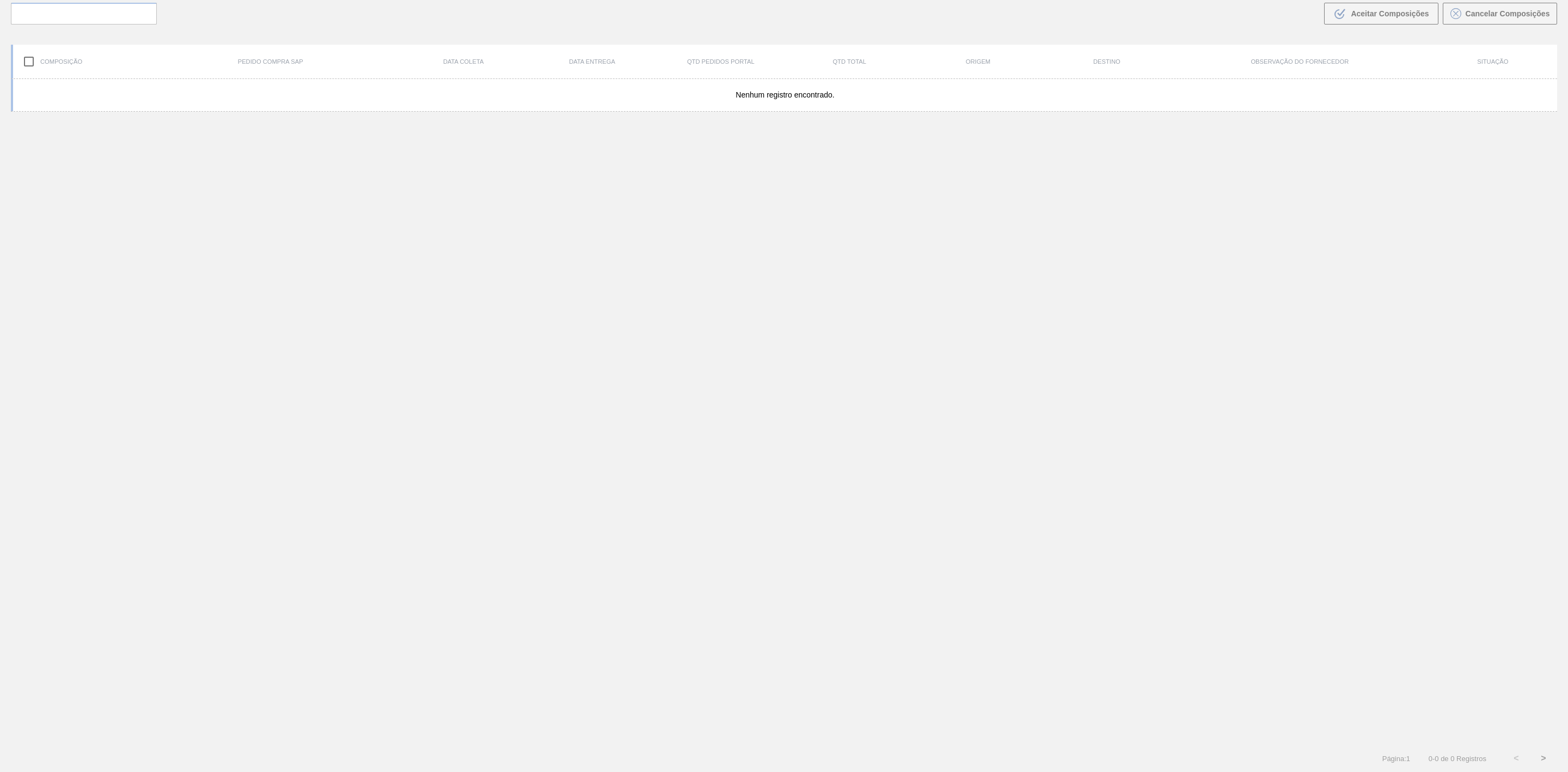
scroll to position [78, 0]
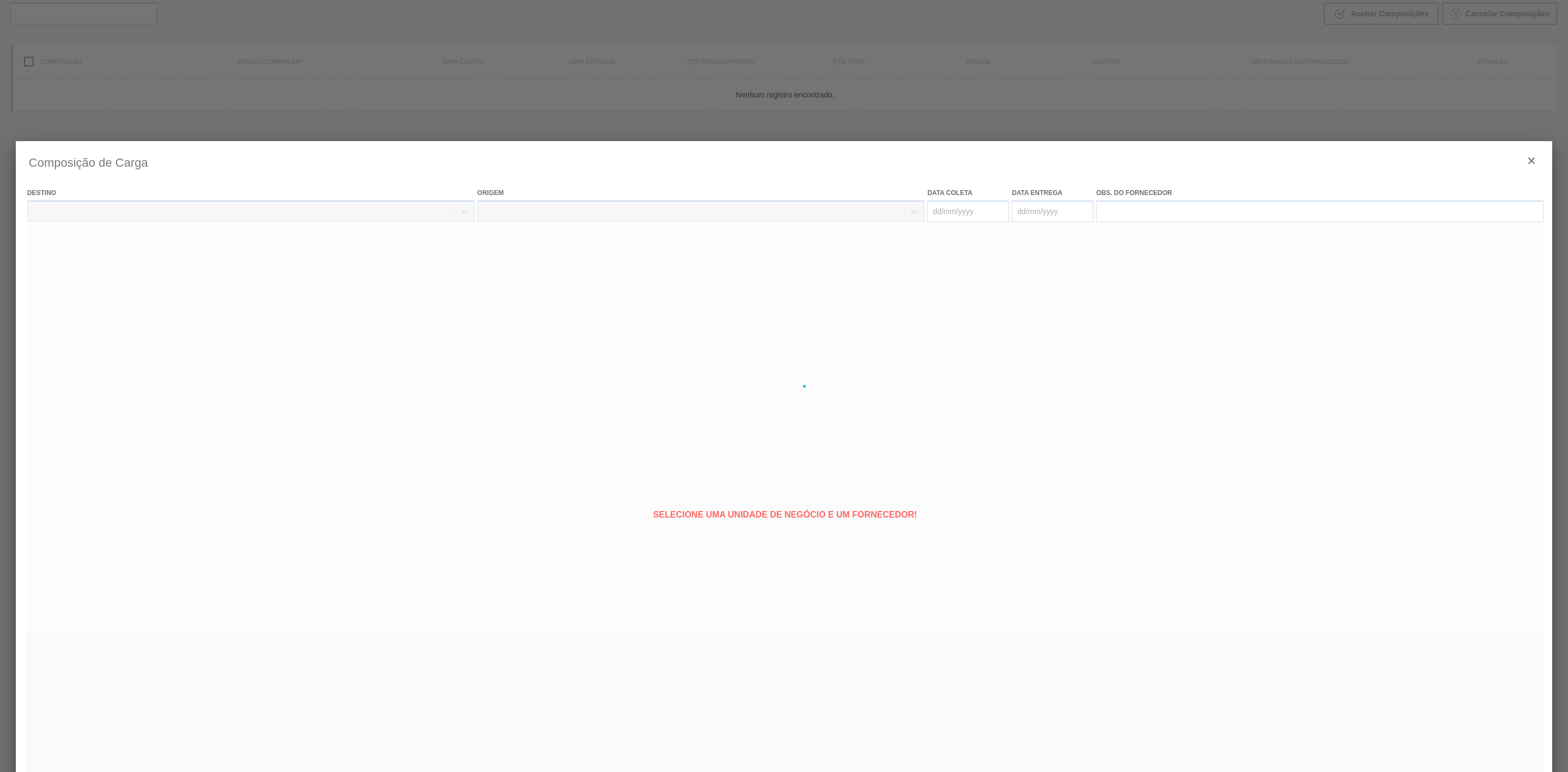
type coleta "06/09/2025"
type entrega "08/09/2025"
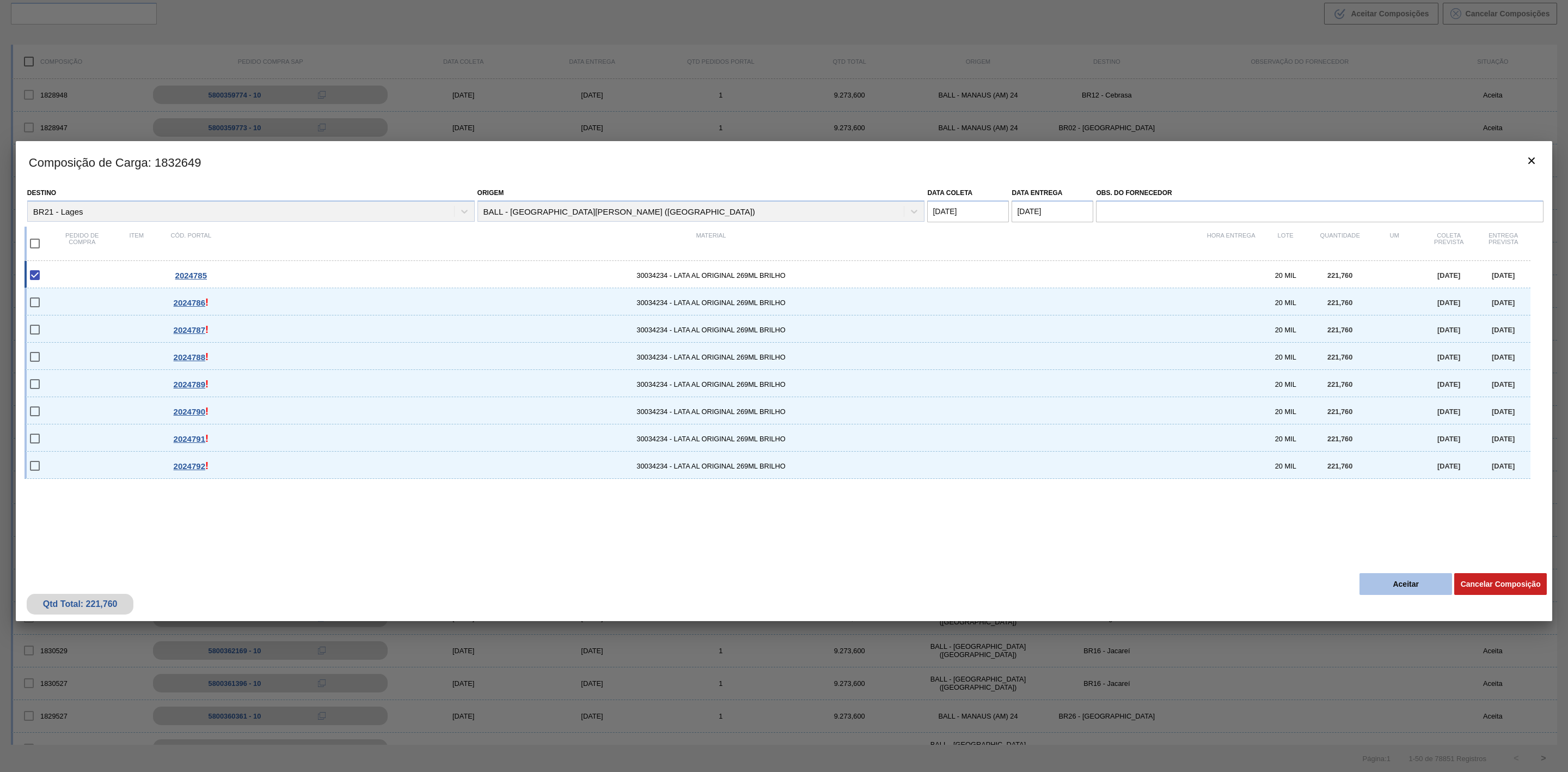
click at [1408, 579] on button "Aceitar" at bounding box center [1406, 583] width 93 height 22
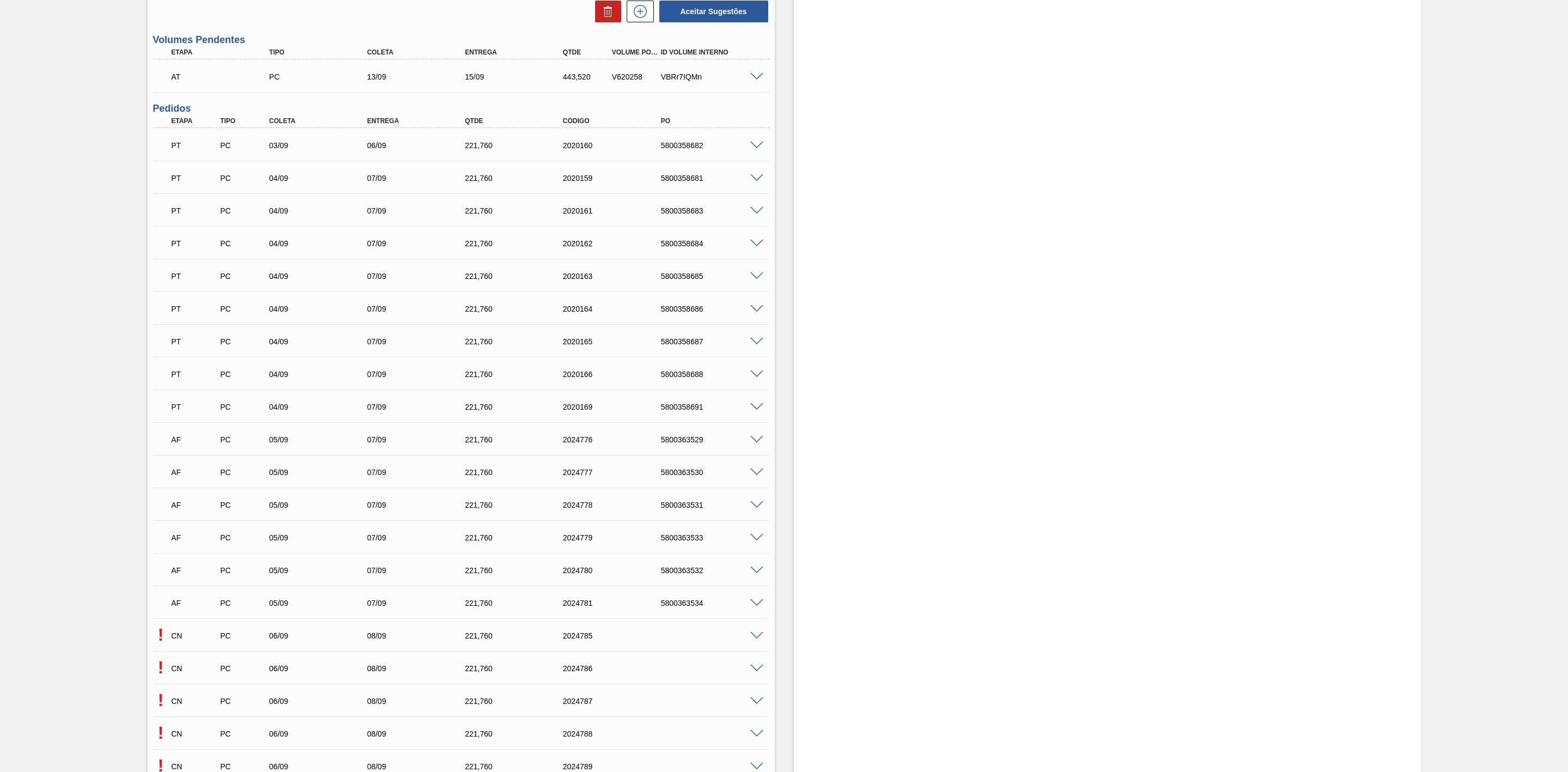
scroll to position [735, 0]
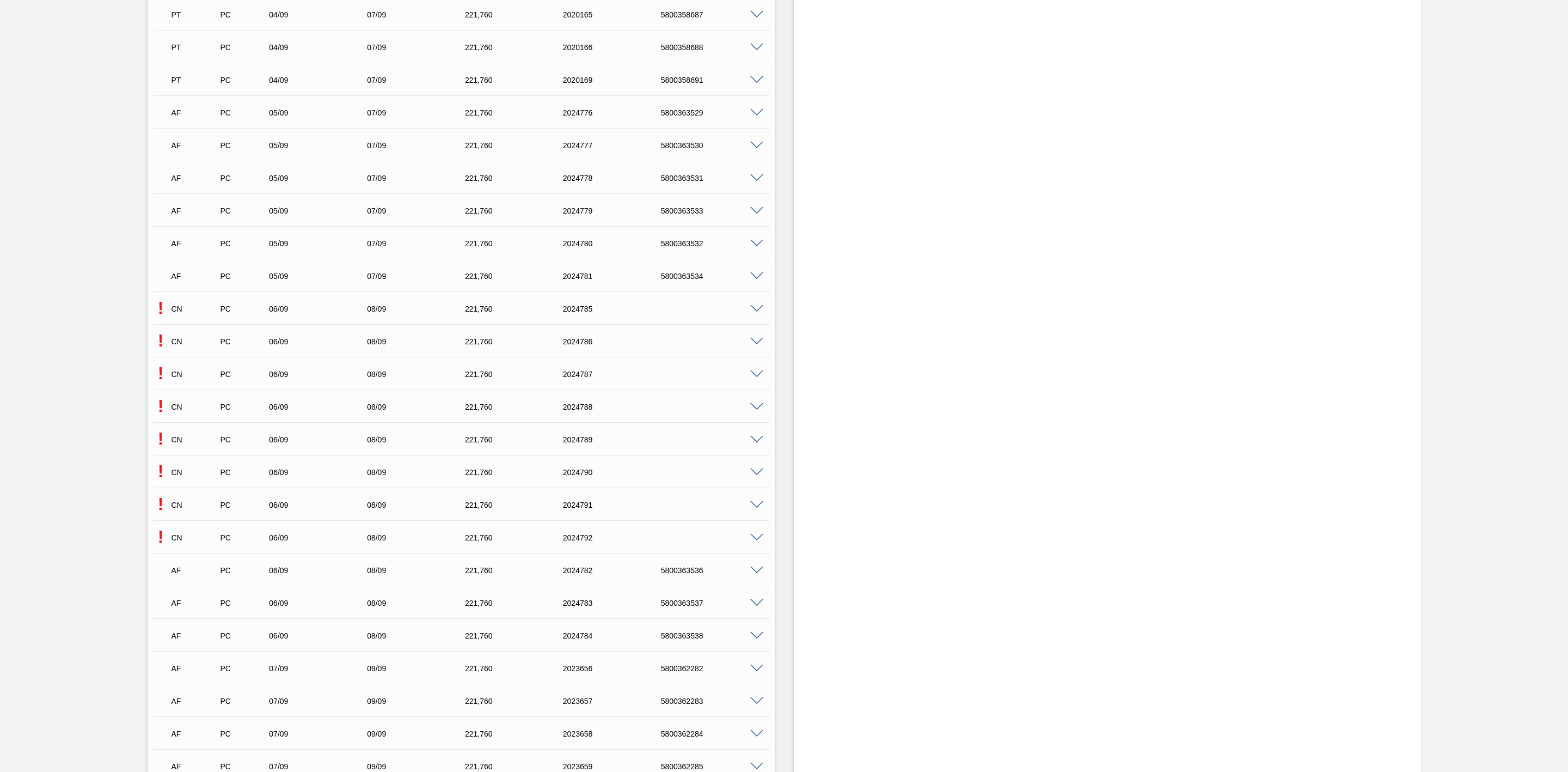
click at [757, 346] on span at bounding box center [757, 341] width 13 height 8
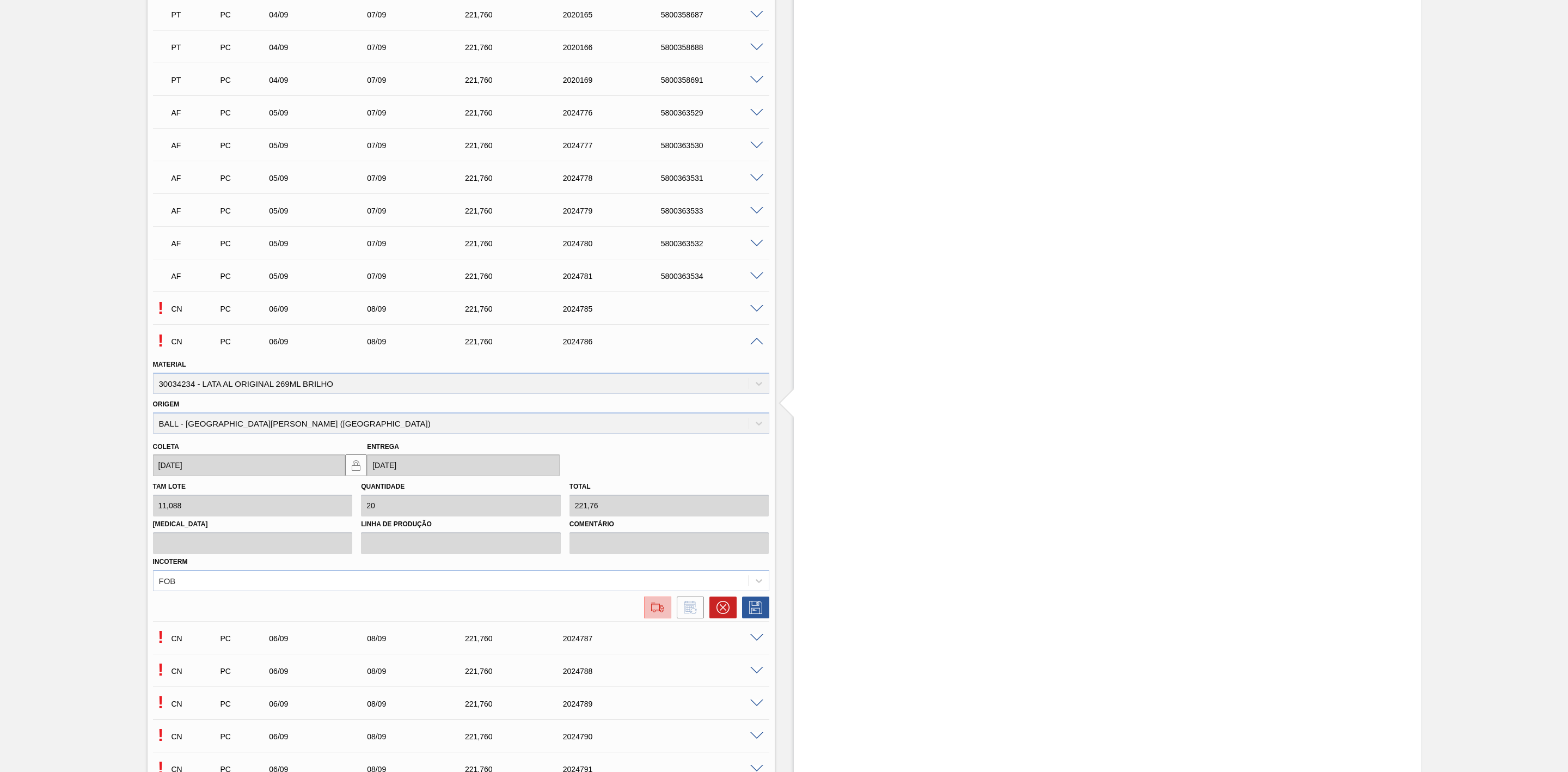
click at [658, 614] on img at bounding box center [658, 607] width 18 height 13
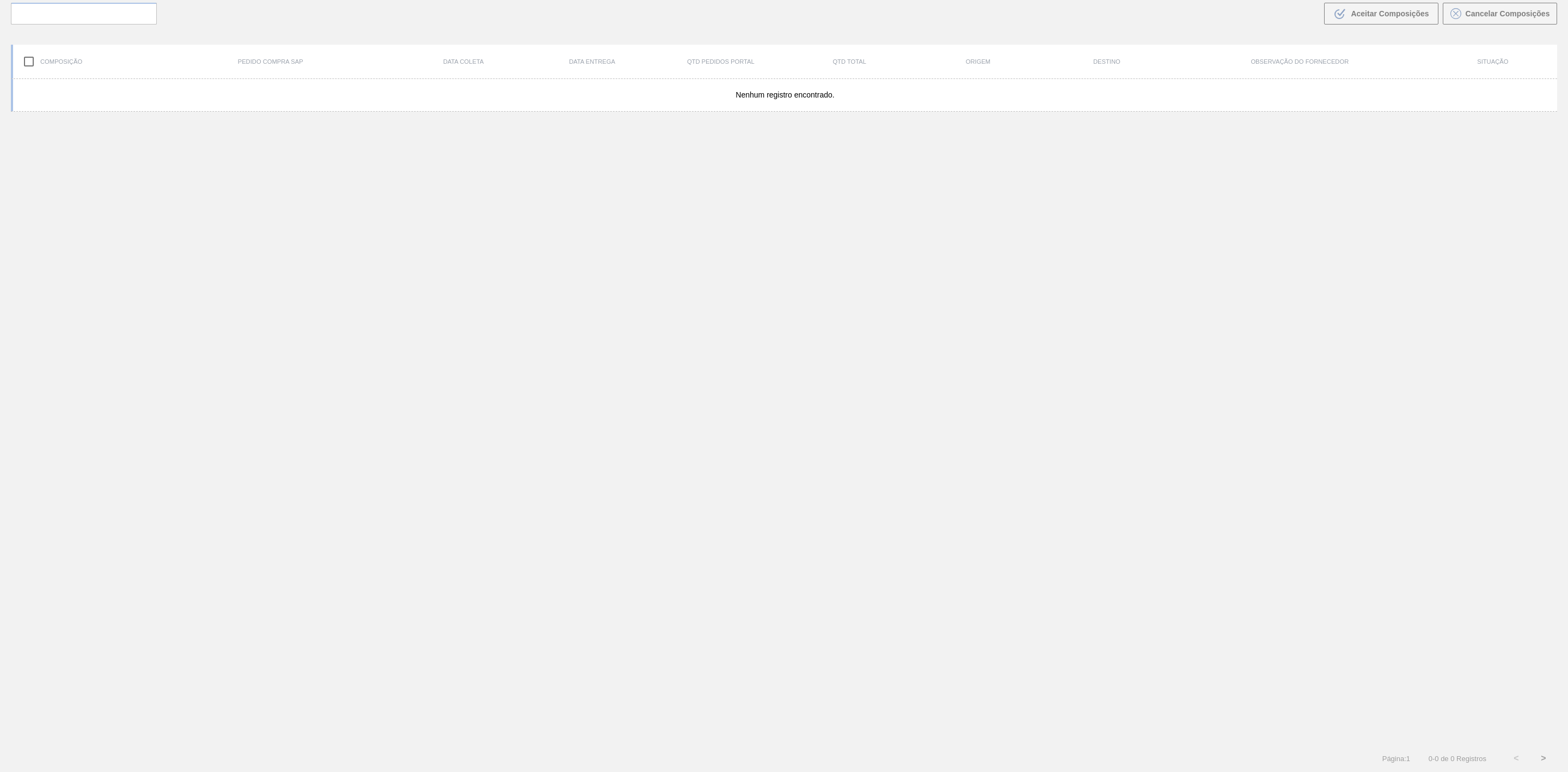
scroll to position [78, 0]
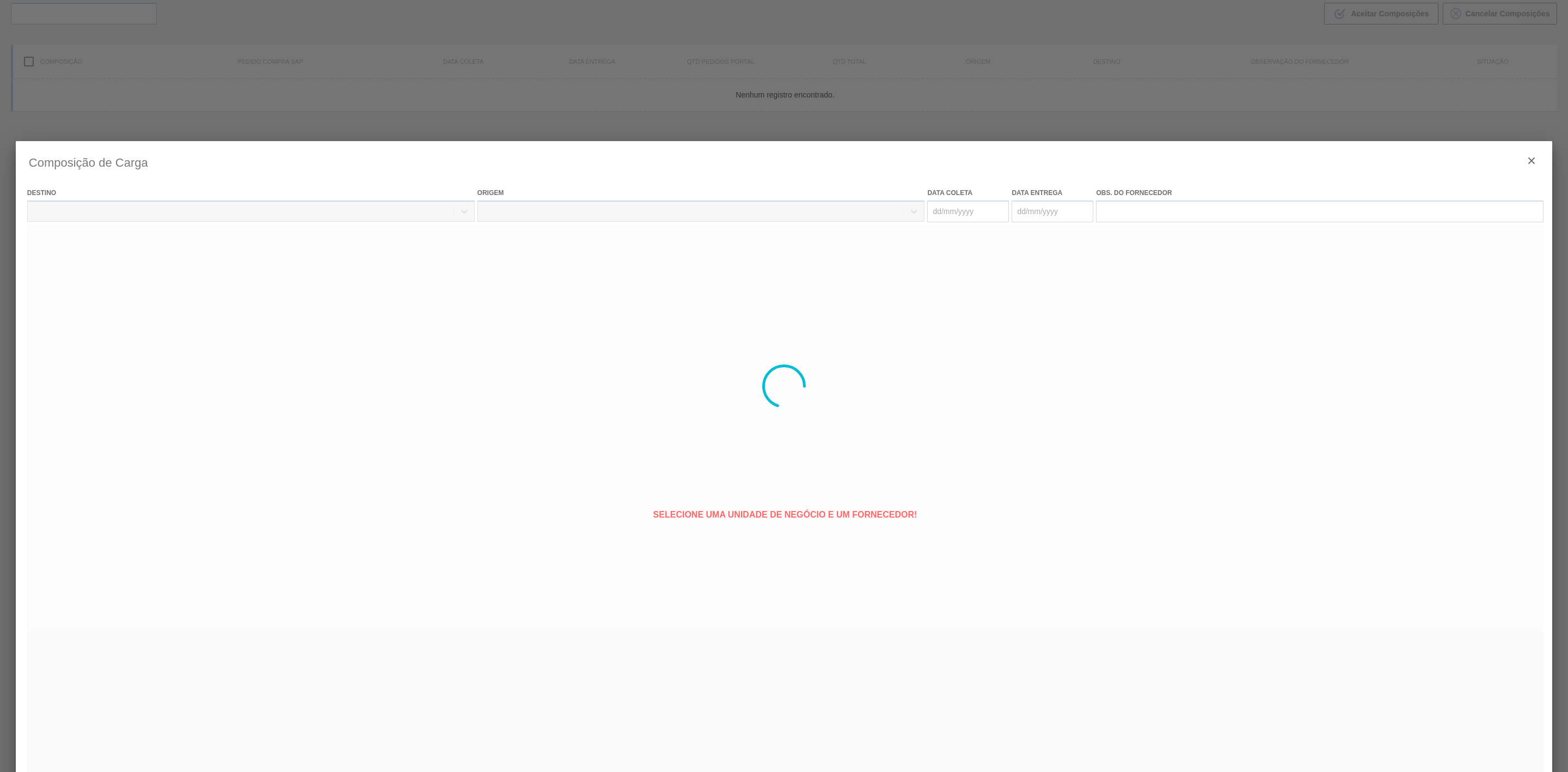
type coleta "06/09/2025"
type entrega "08/09/2025"
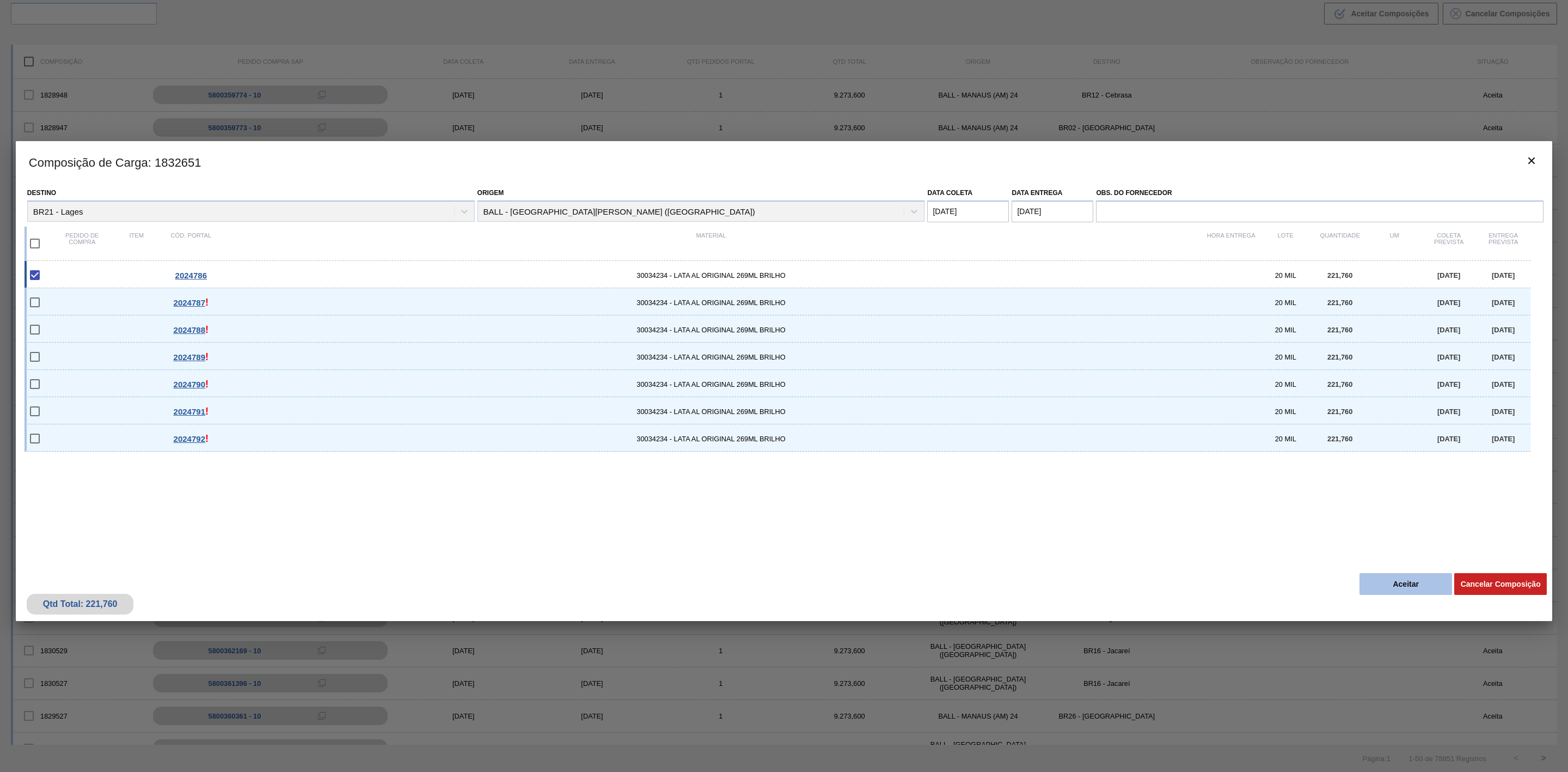
click at [1404, 583] on button "Aceitar" at bounding box center [1406, 583] width 93 height 22
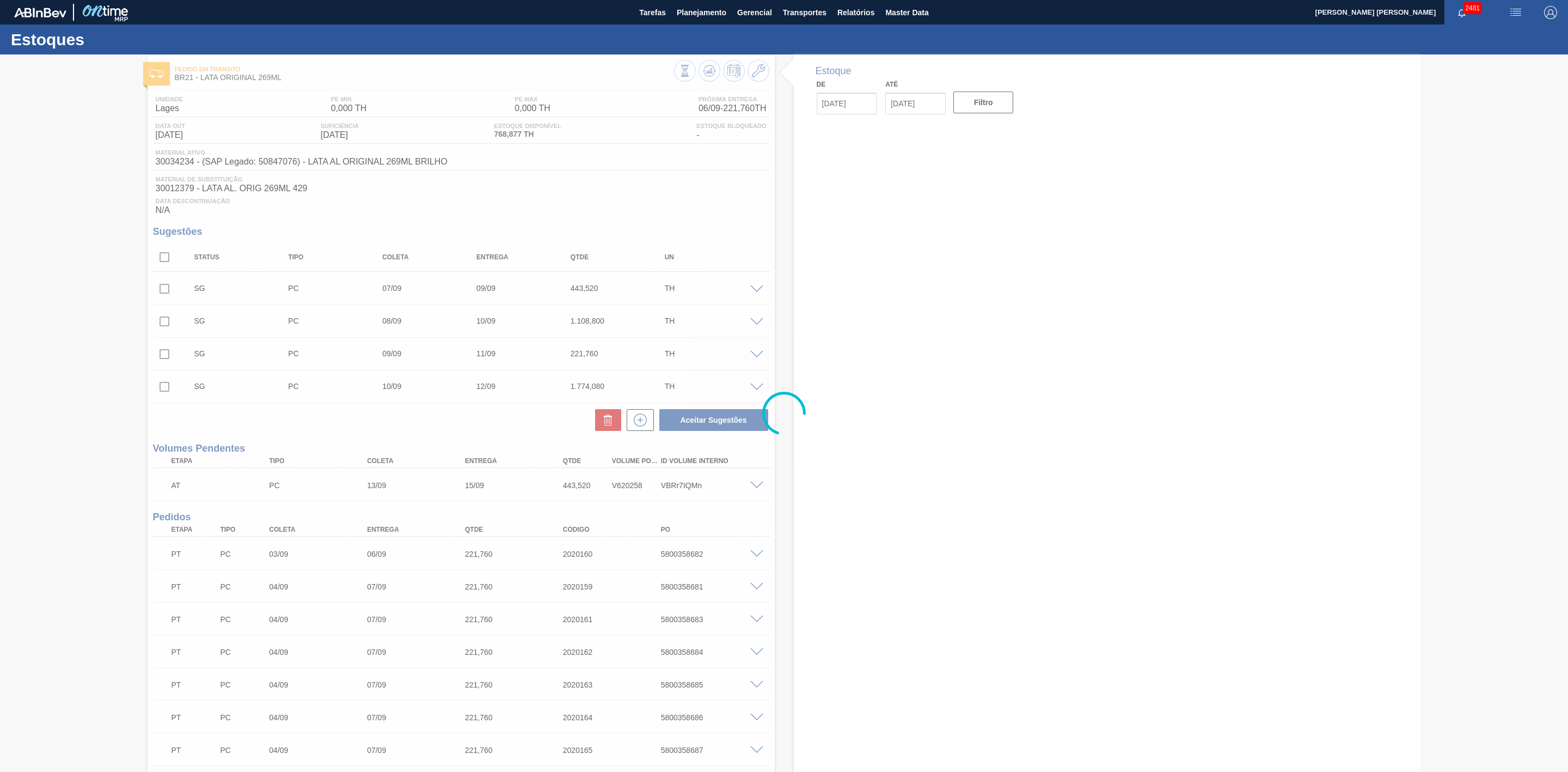
type input "06/09/2025"
type input "[DATE]"
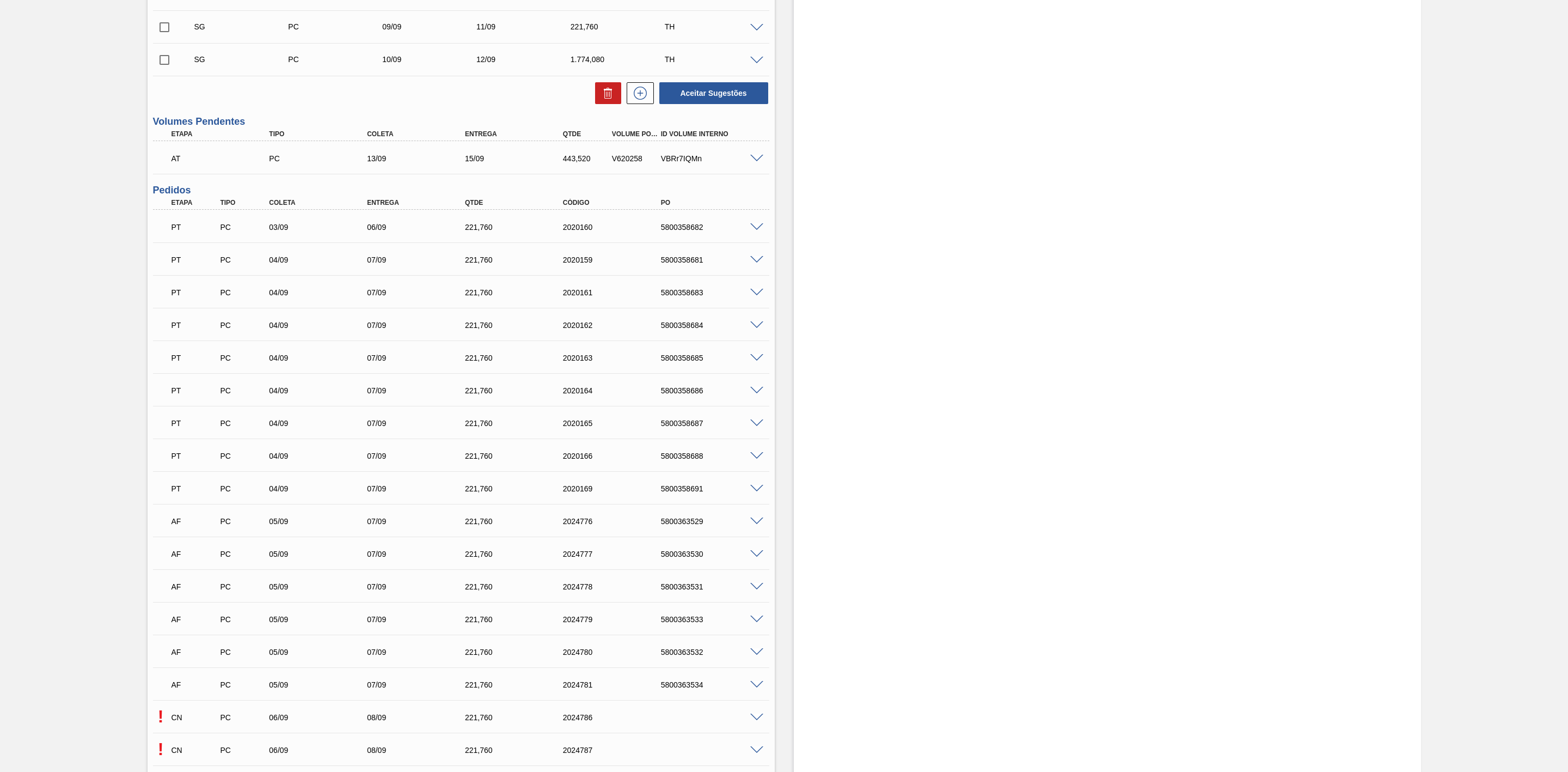
scroll to position [653, 0]
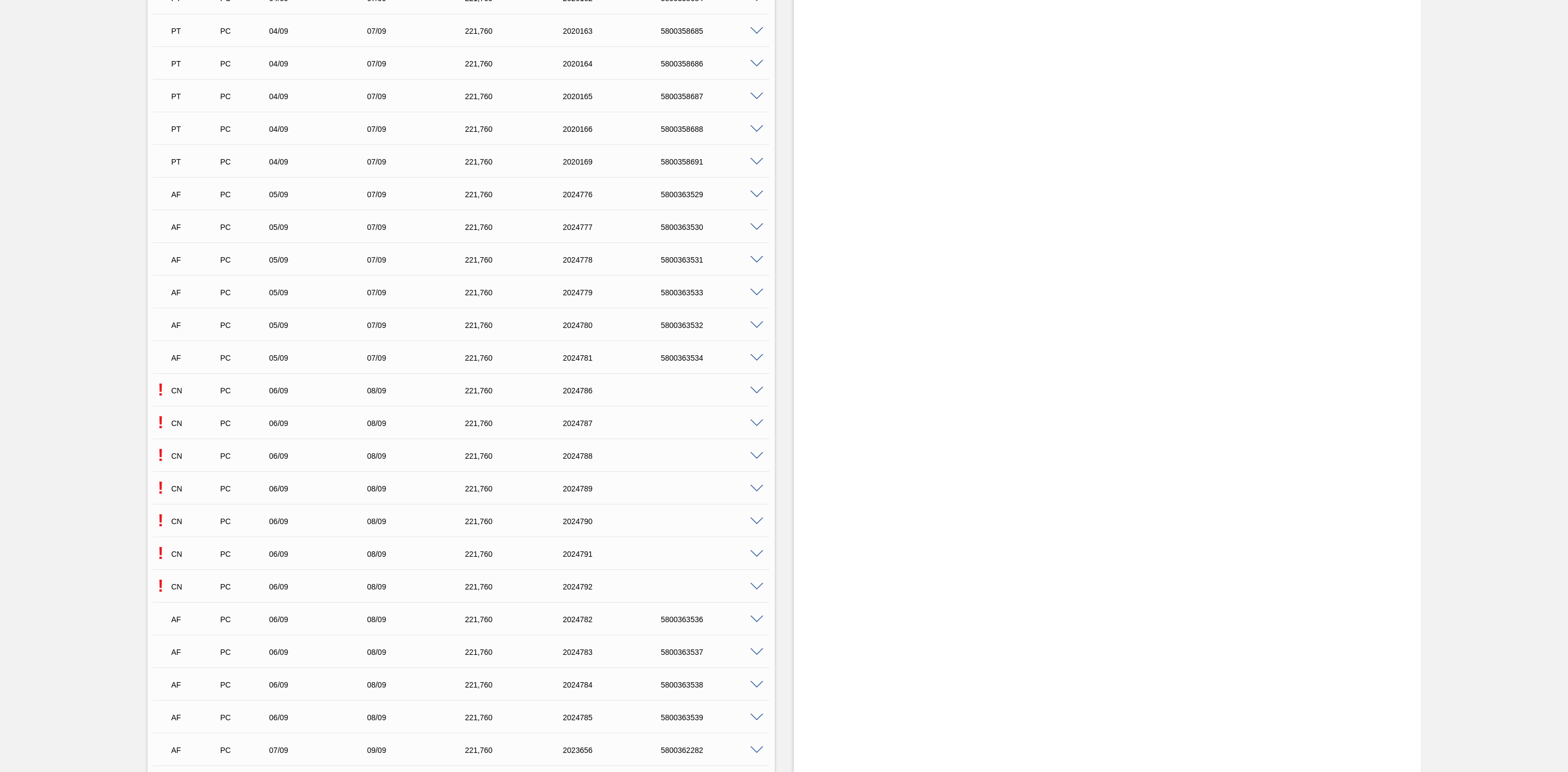
click at [758, 427] on span at bounding box center [757, 423] width 13 height 8
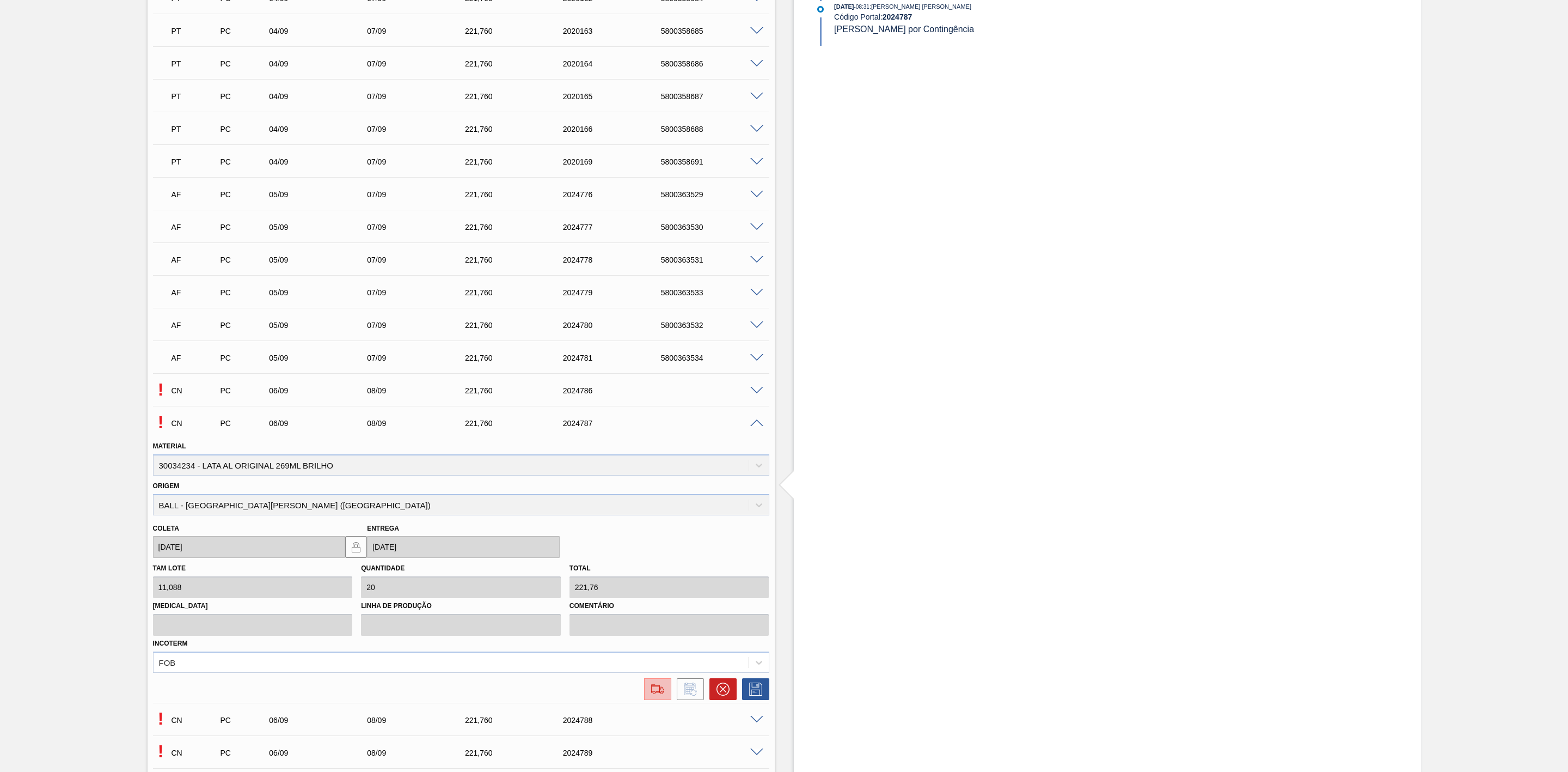
click at [660, 690] on img at bounding box center [658, 689] width 18 height 13
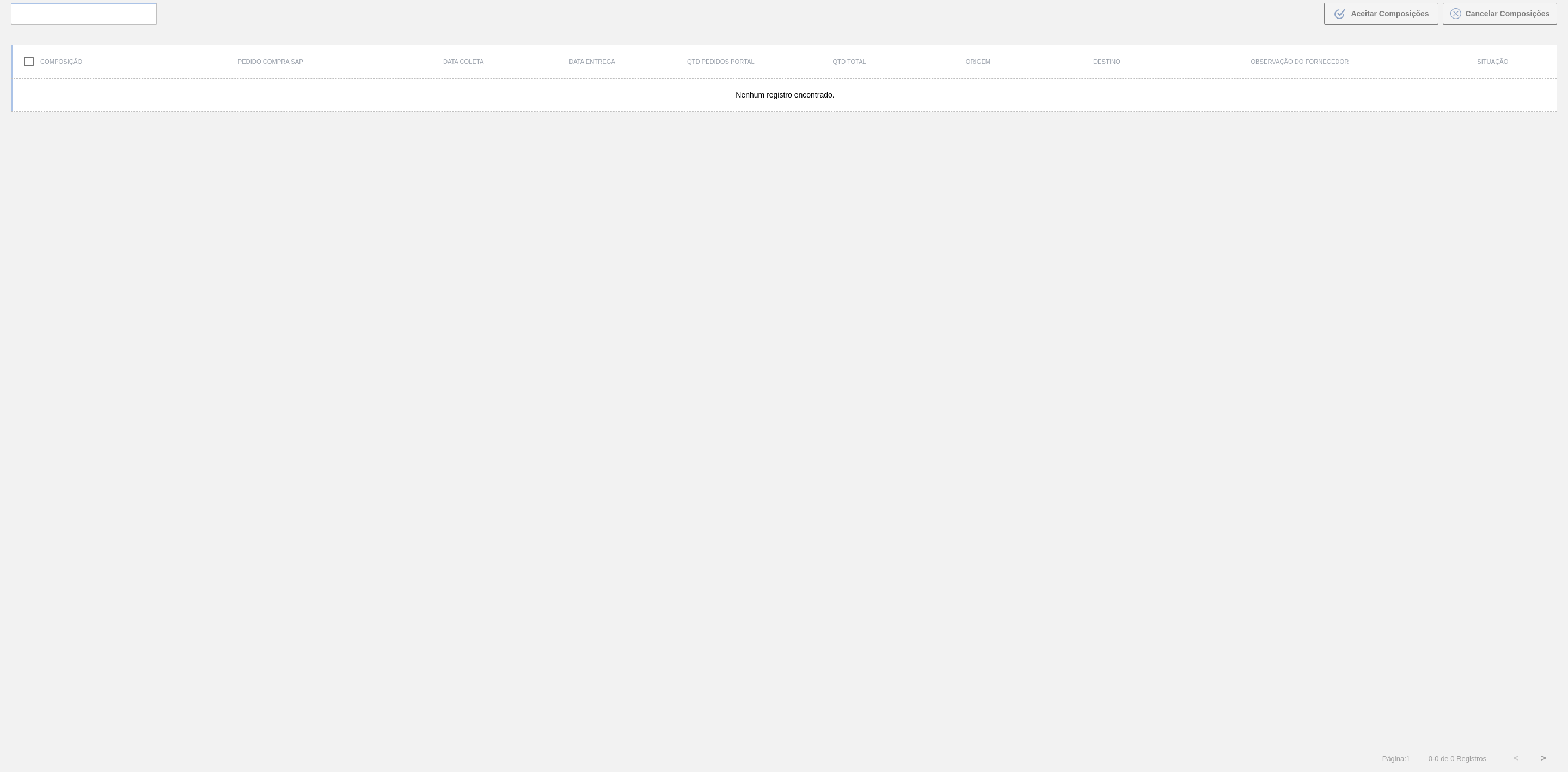
scroll to position [78, 0]
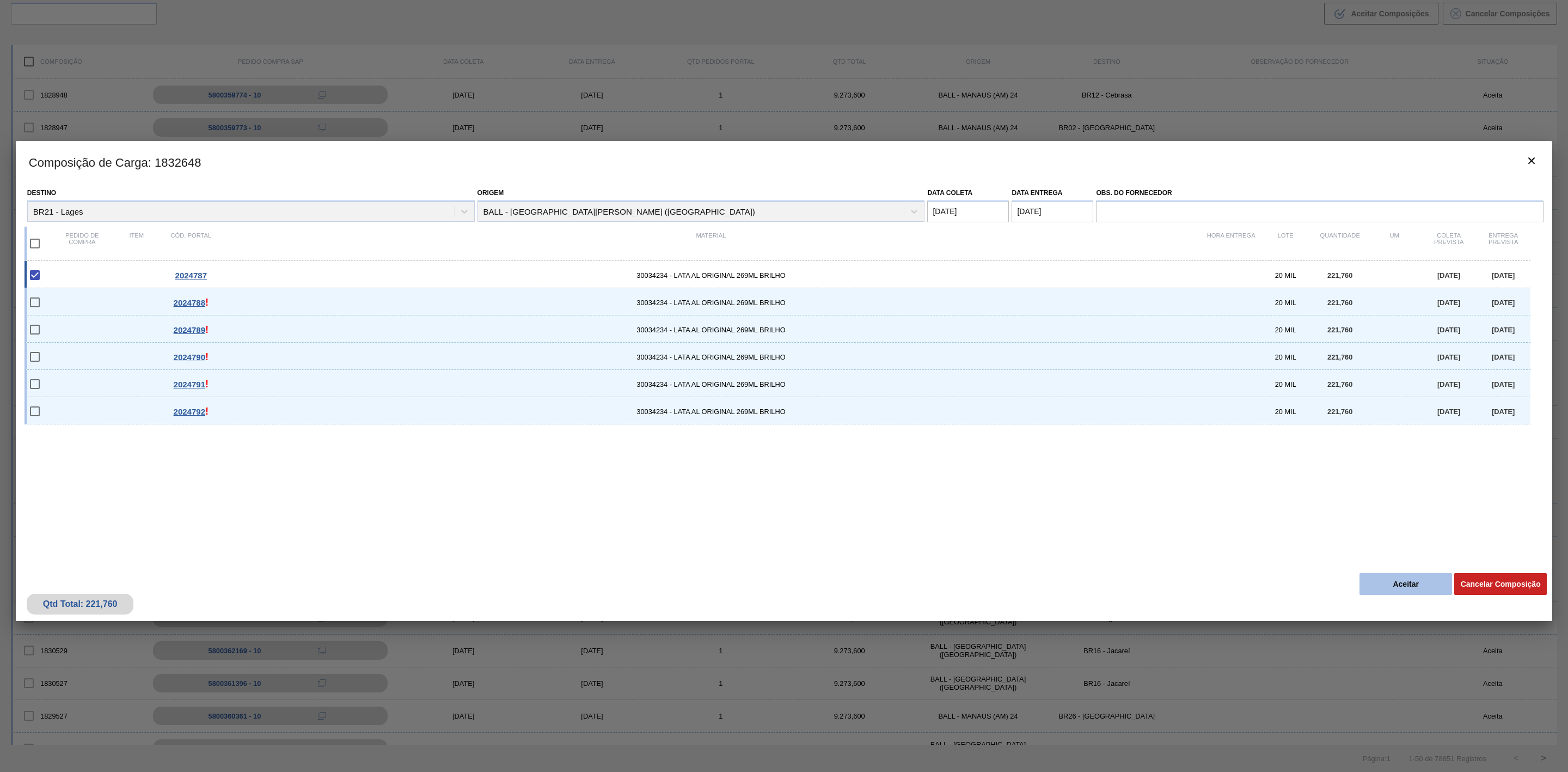
click at [1382, 589] on button "Aceitar" at bounding box center [1406, 583] width 93 height 22
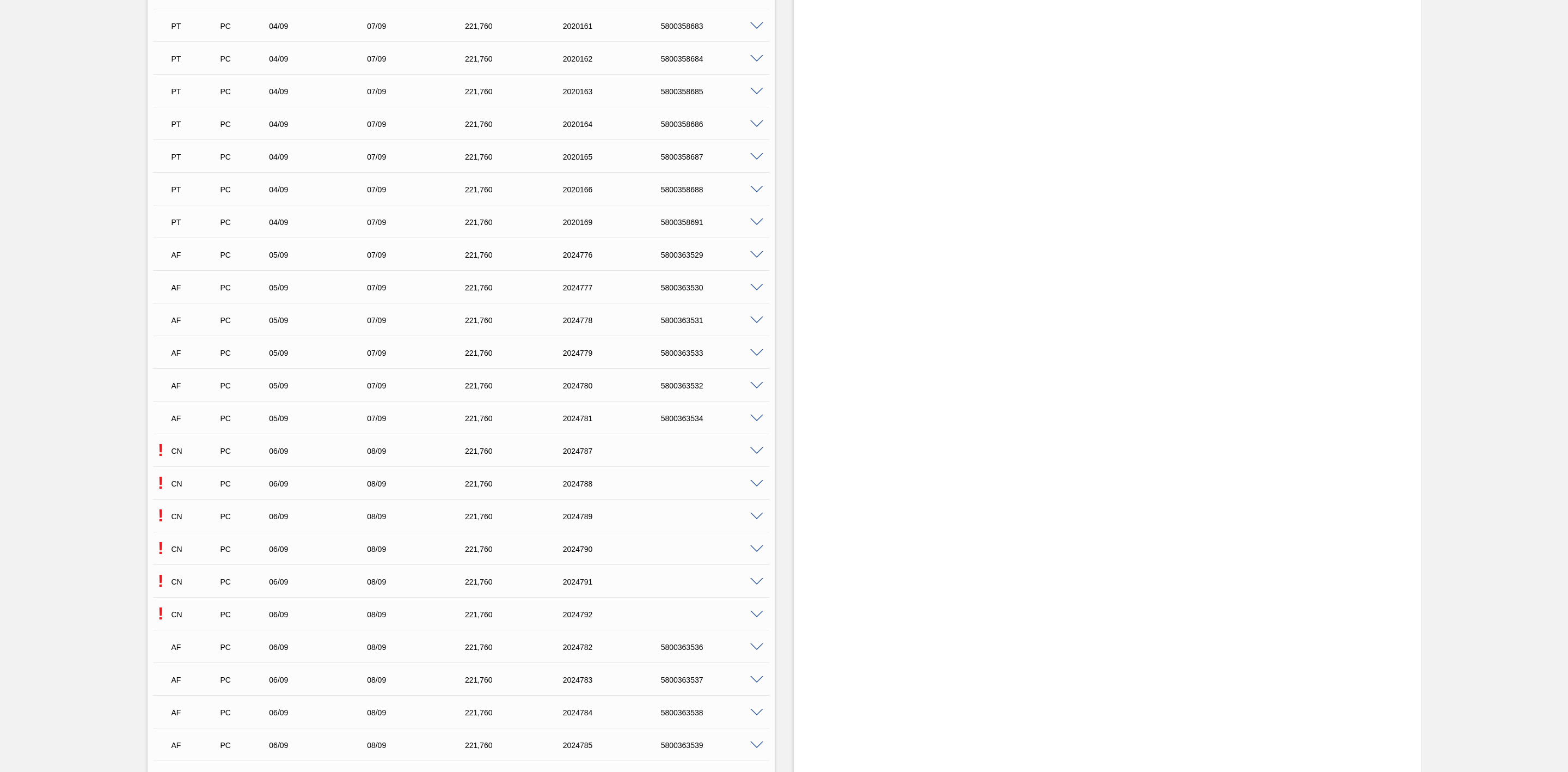
scroll to position [735, 0]
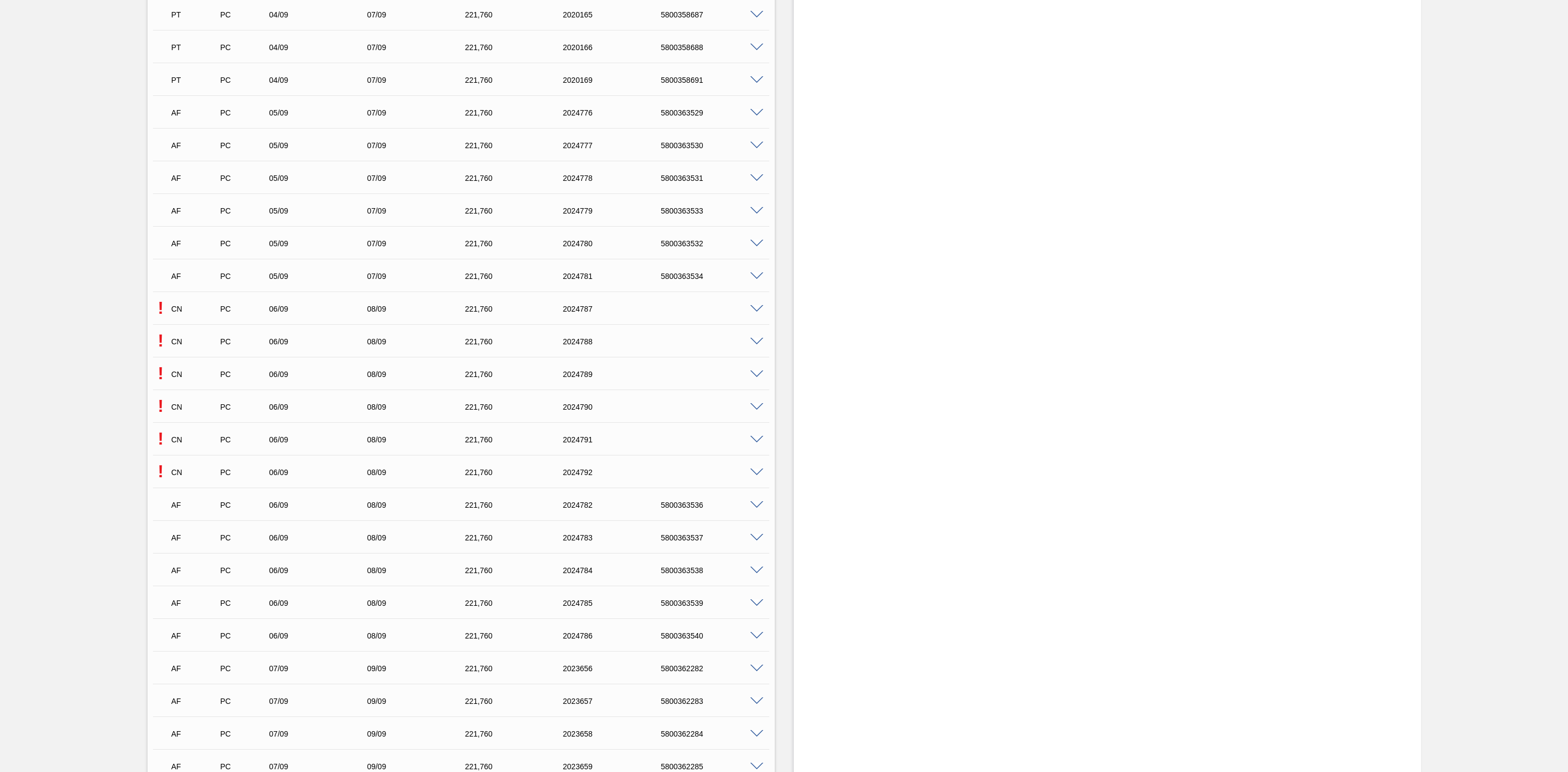
click at [755, 346] on span at bounding box center [757, 341] width 13 height 8
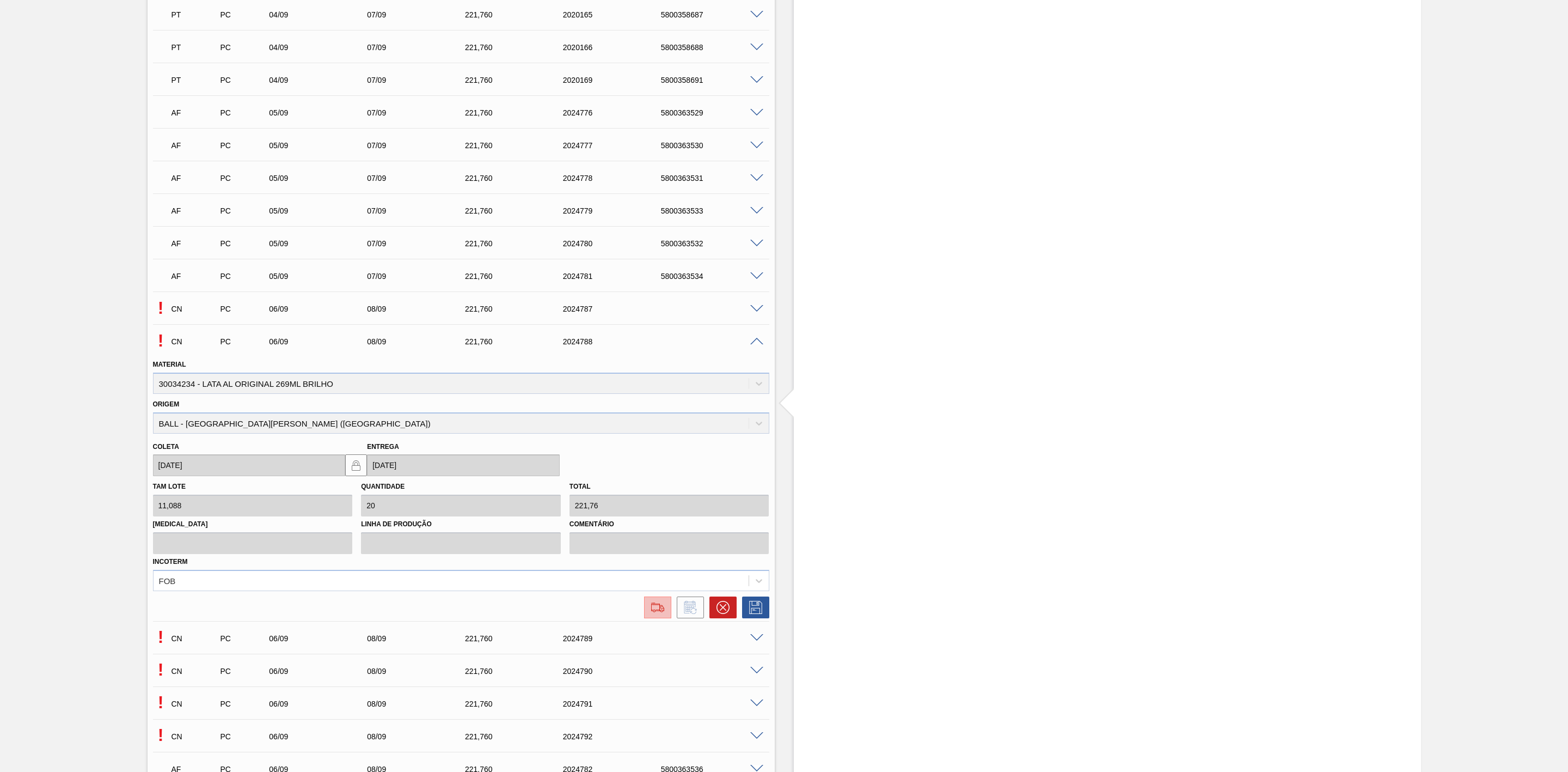
click at [654, 614] on img at bounding box center [658, 607] width 18 height 13
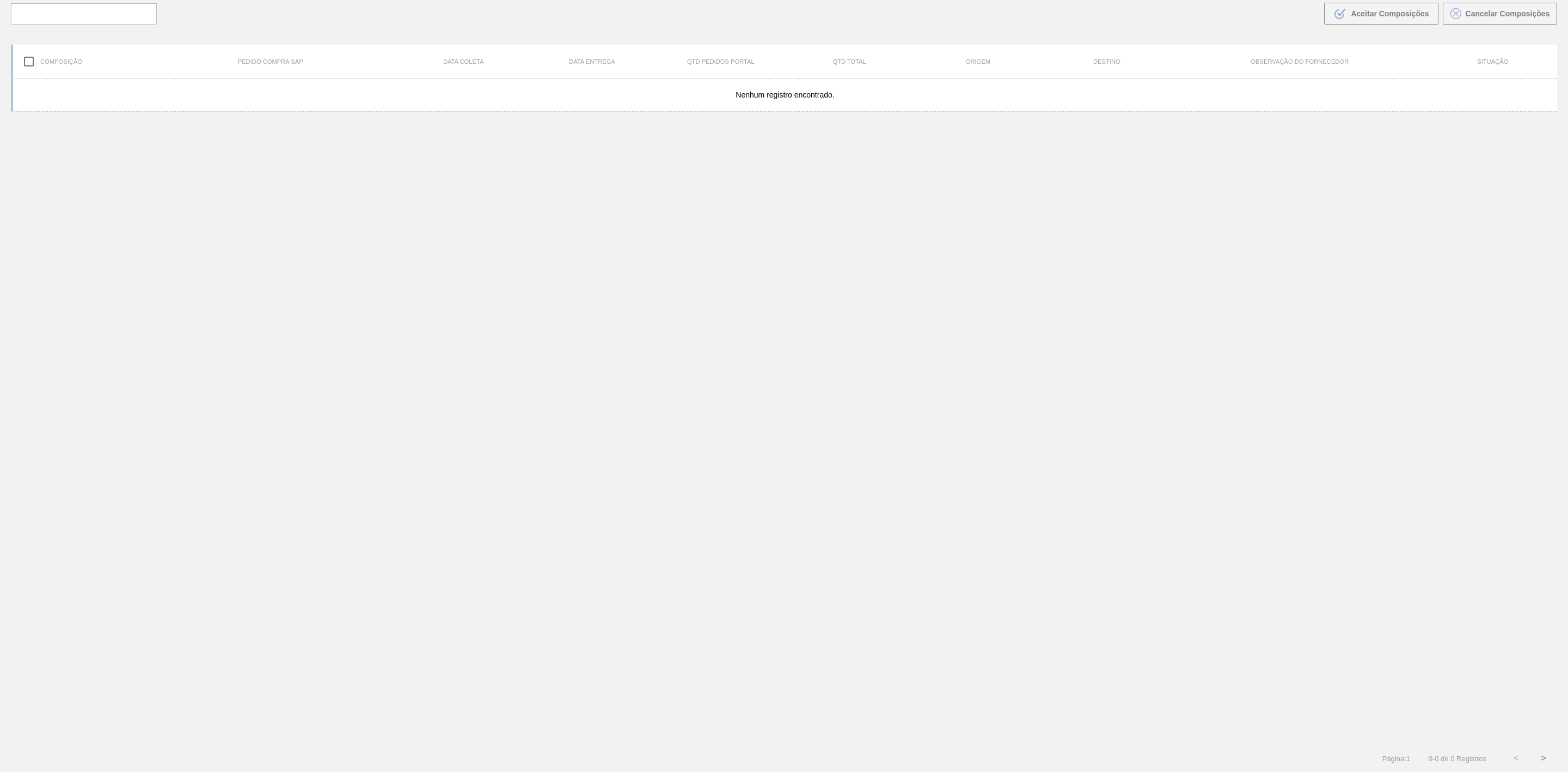
scroll to position [78, 0]
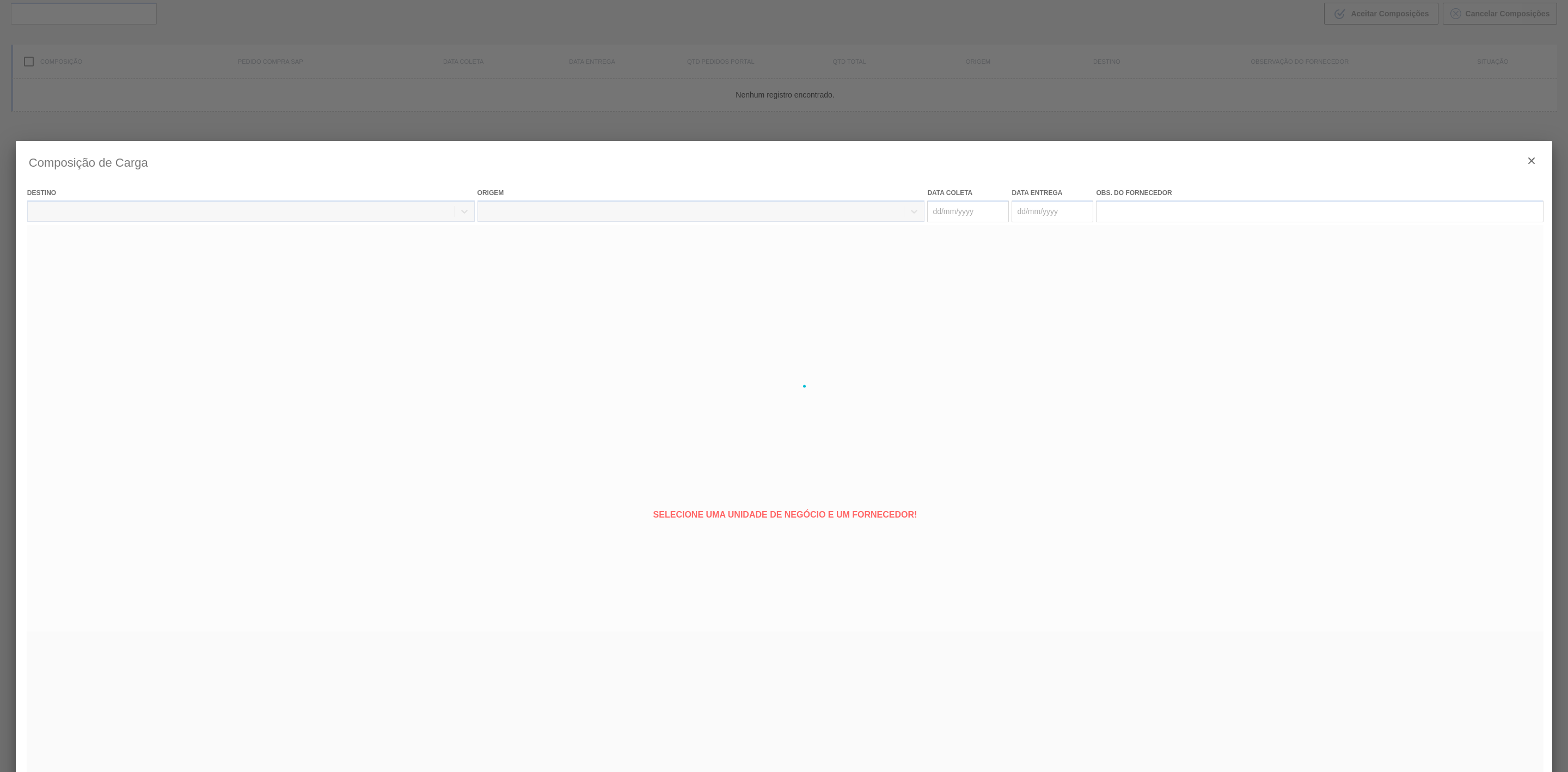
type coleta "[DATE]"
type entrega "08/09/2025"
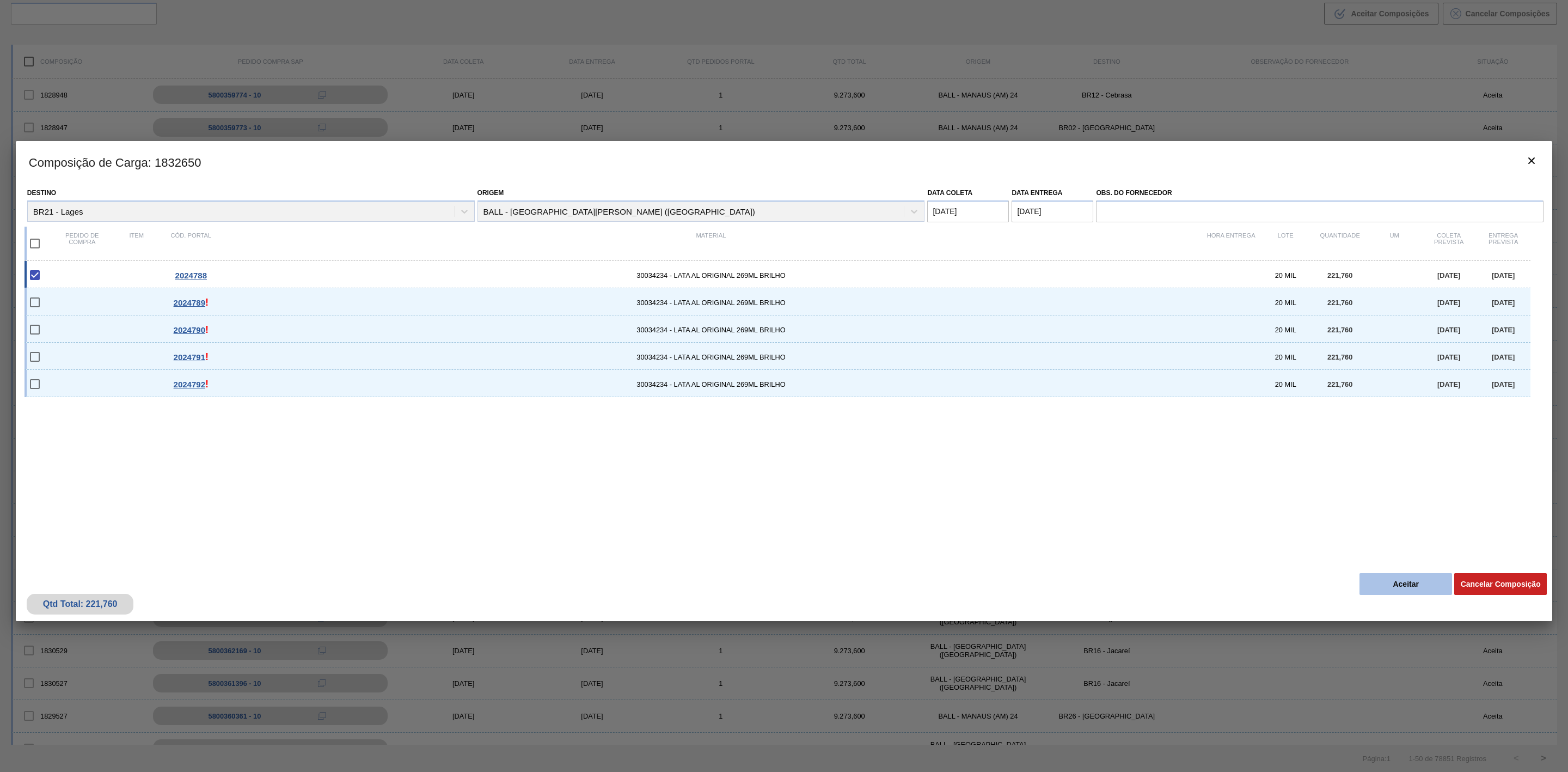
click at [1405, 584] on button "Aceitar" at bounding box center [1406, 583] width 93 height 22
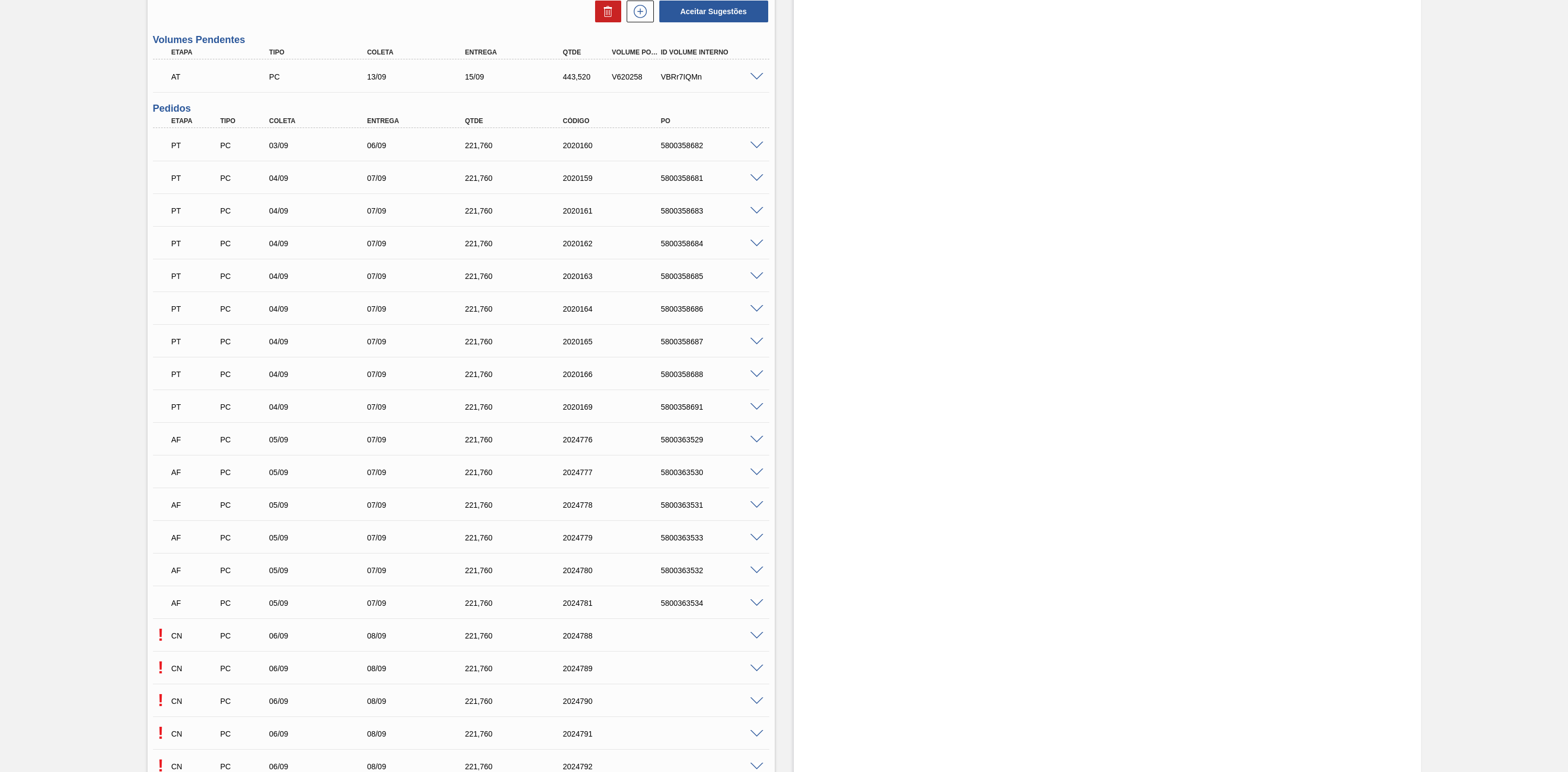
scroll to position [817, 0]
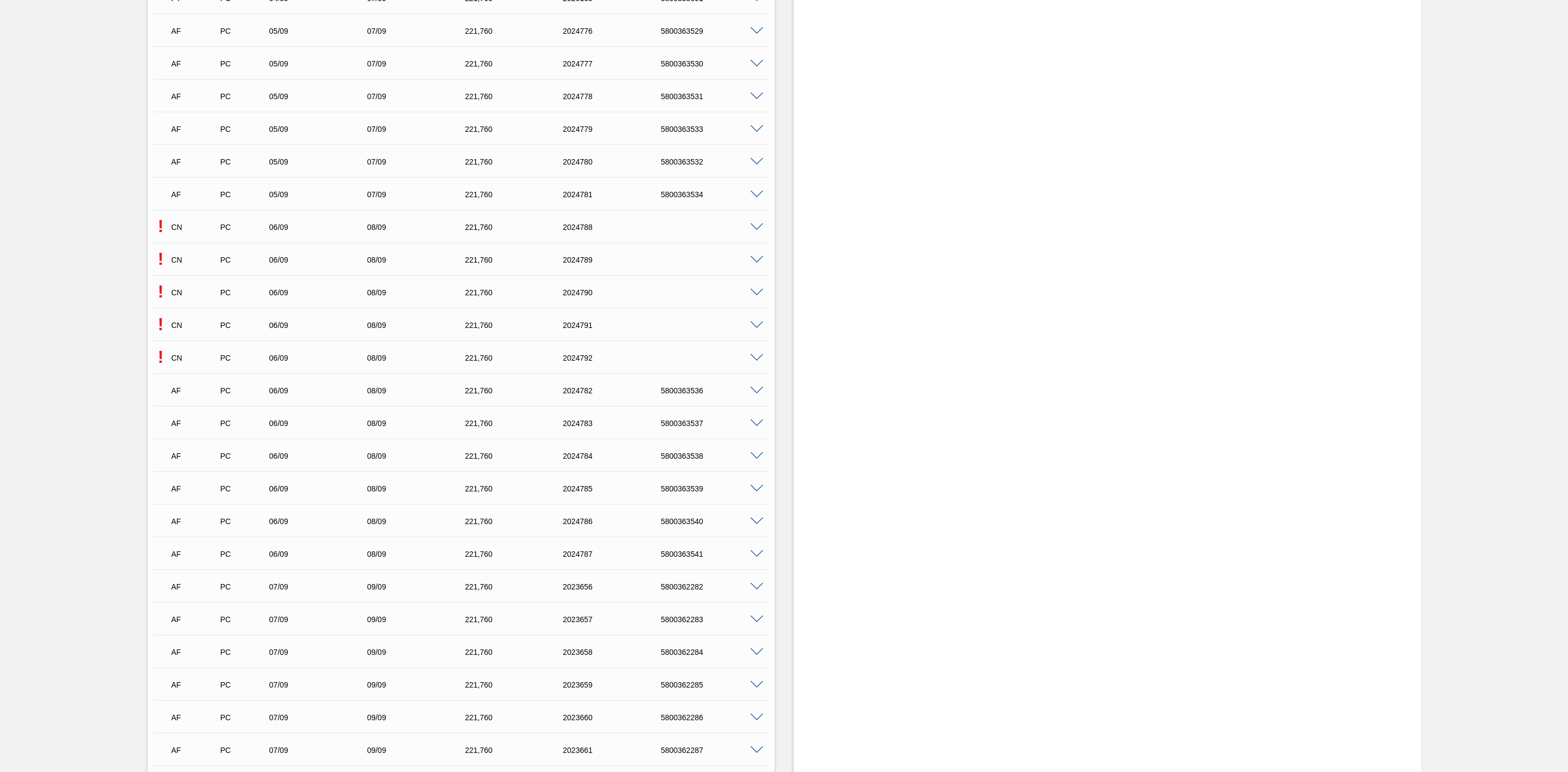
click at [754, 262] on span at bounding box center [757, 260] width 13 height 8
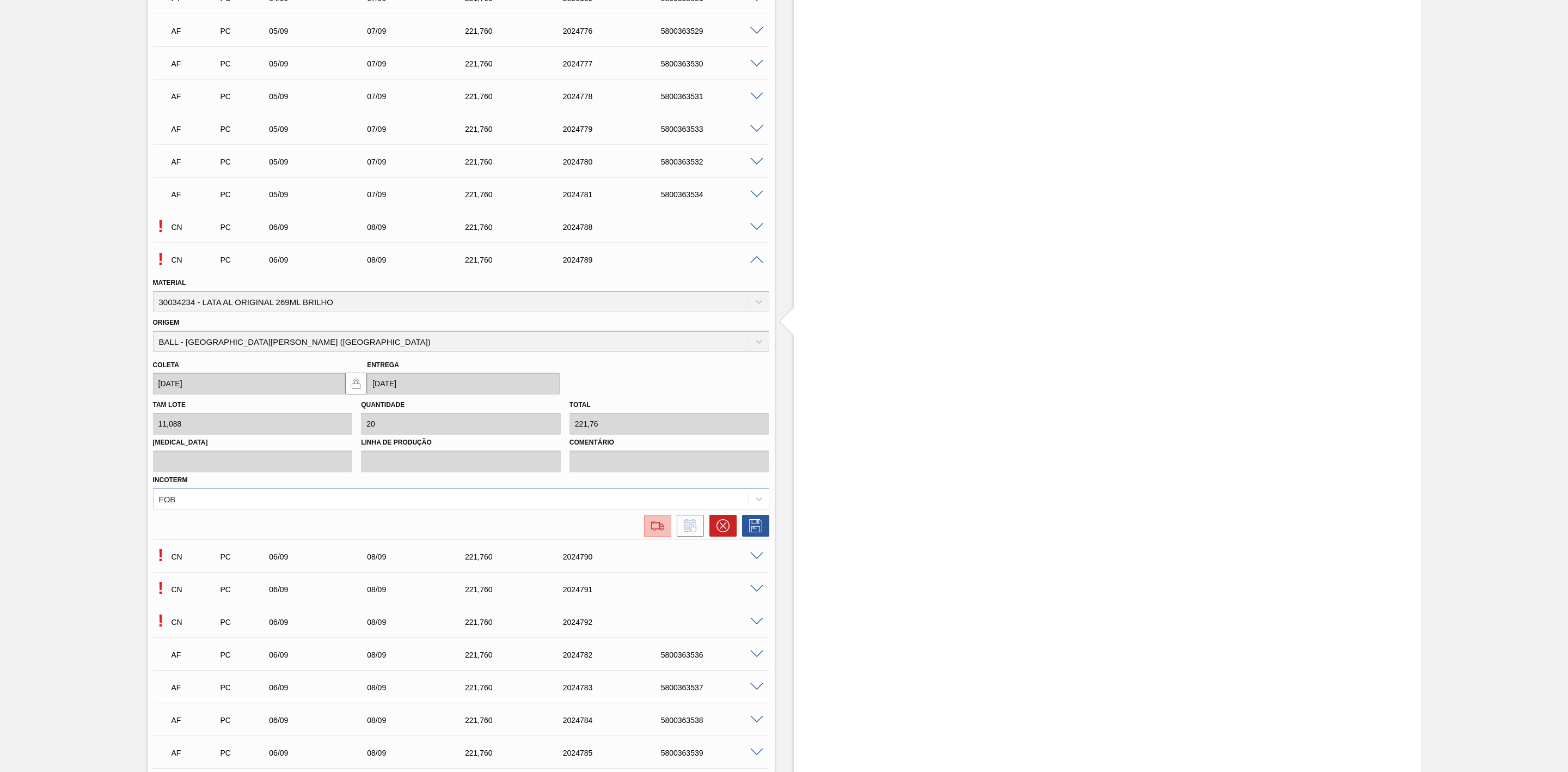
click at [660, 532] on img at bounding box center [658, 526] width 18 height 13
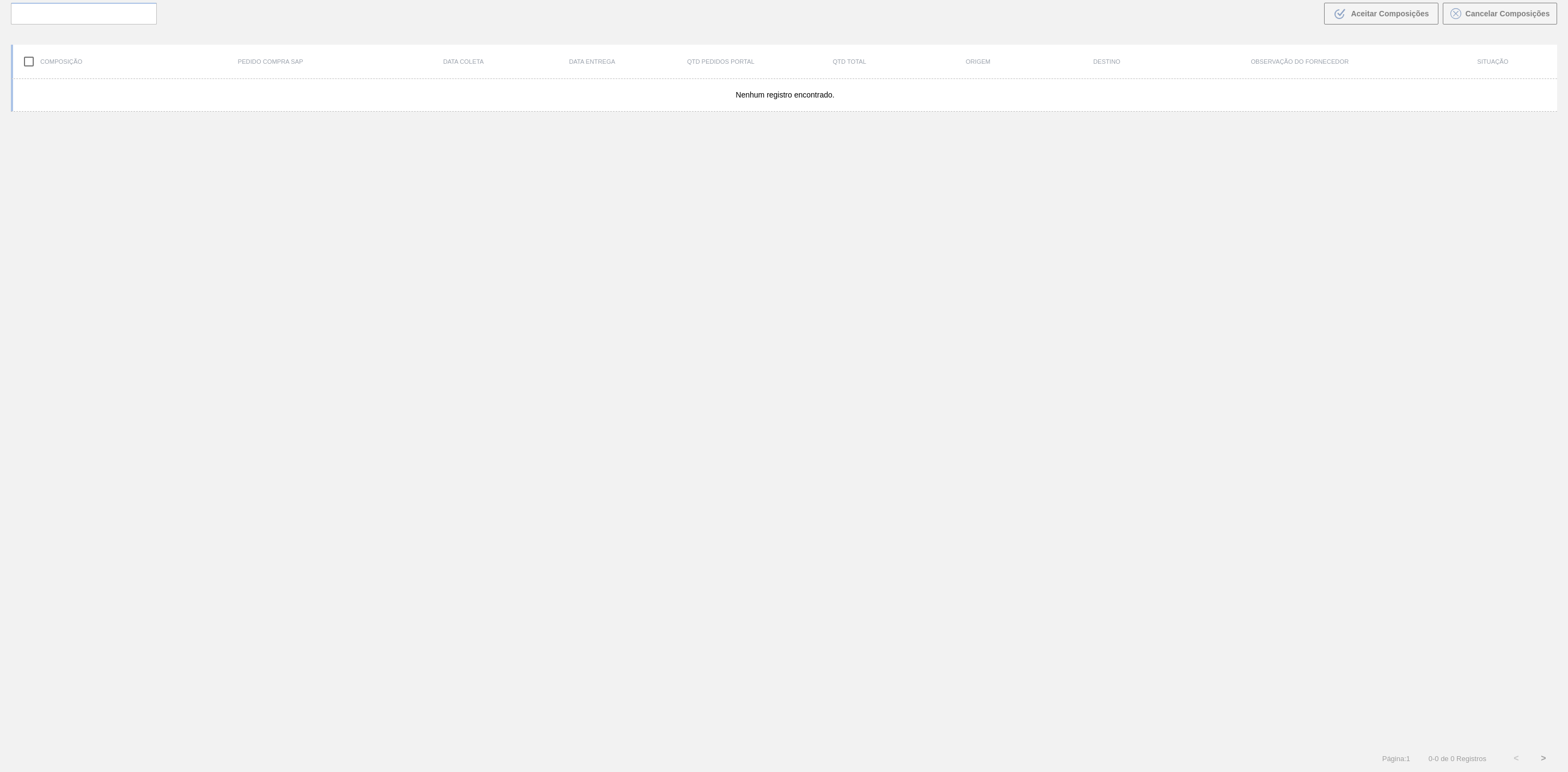
scroll to position [78, 0]
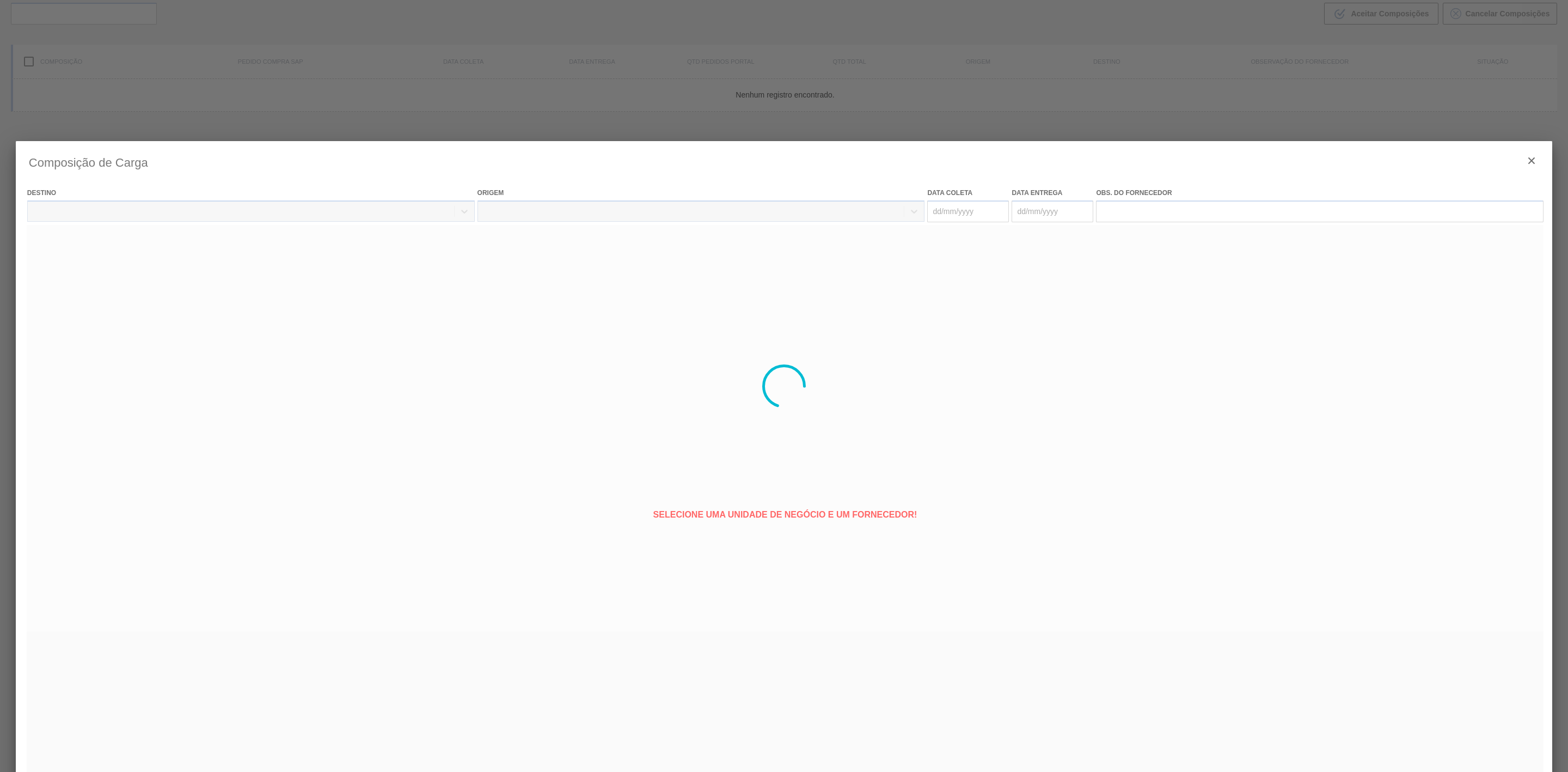
type coleta "06/09/2025"
type entrega "08/09/2025"
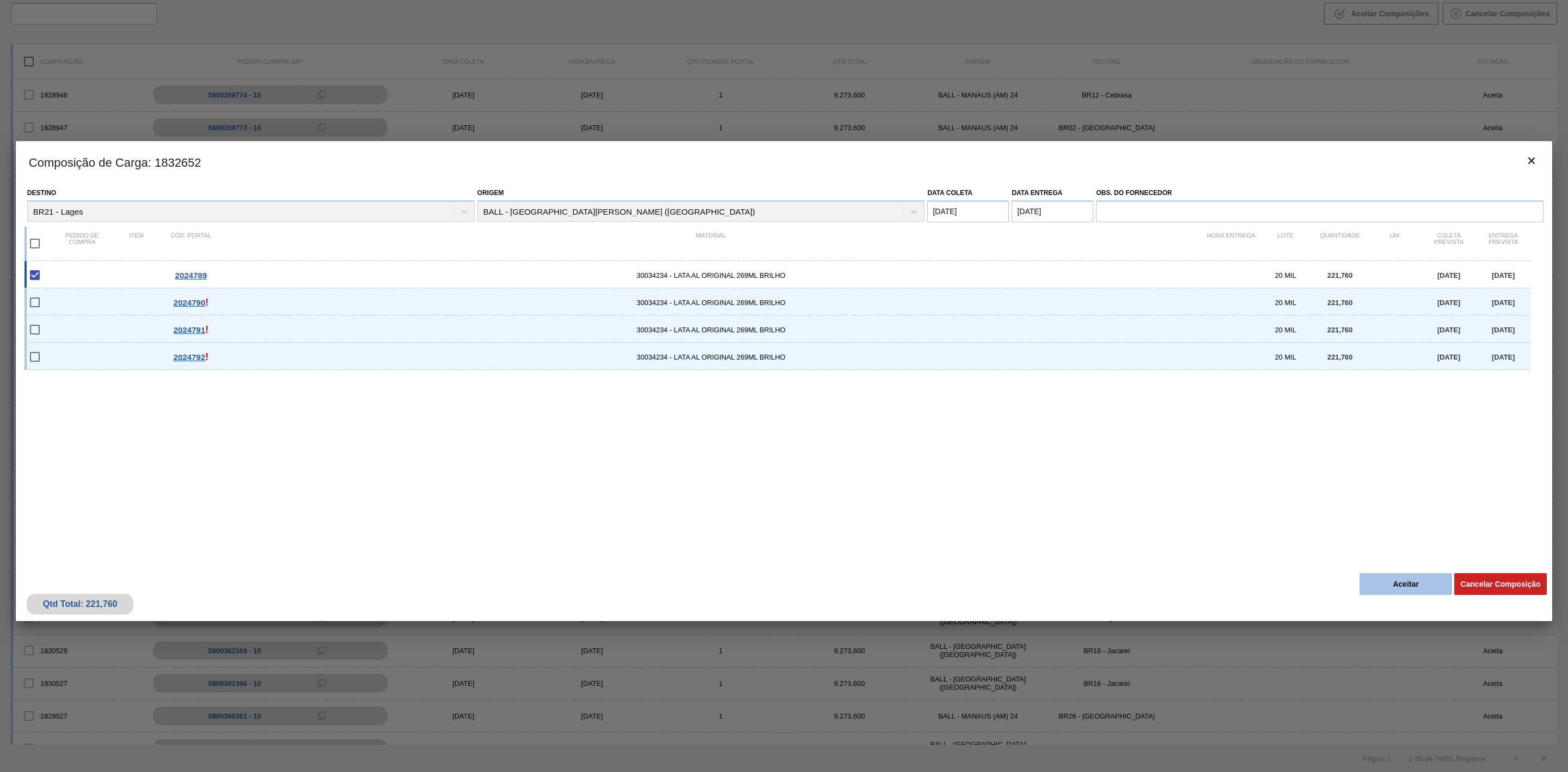
click at [1401, 588] on button "Aceitar" at bounding box center [1406, 583] width 93 height 22
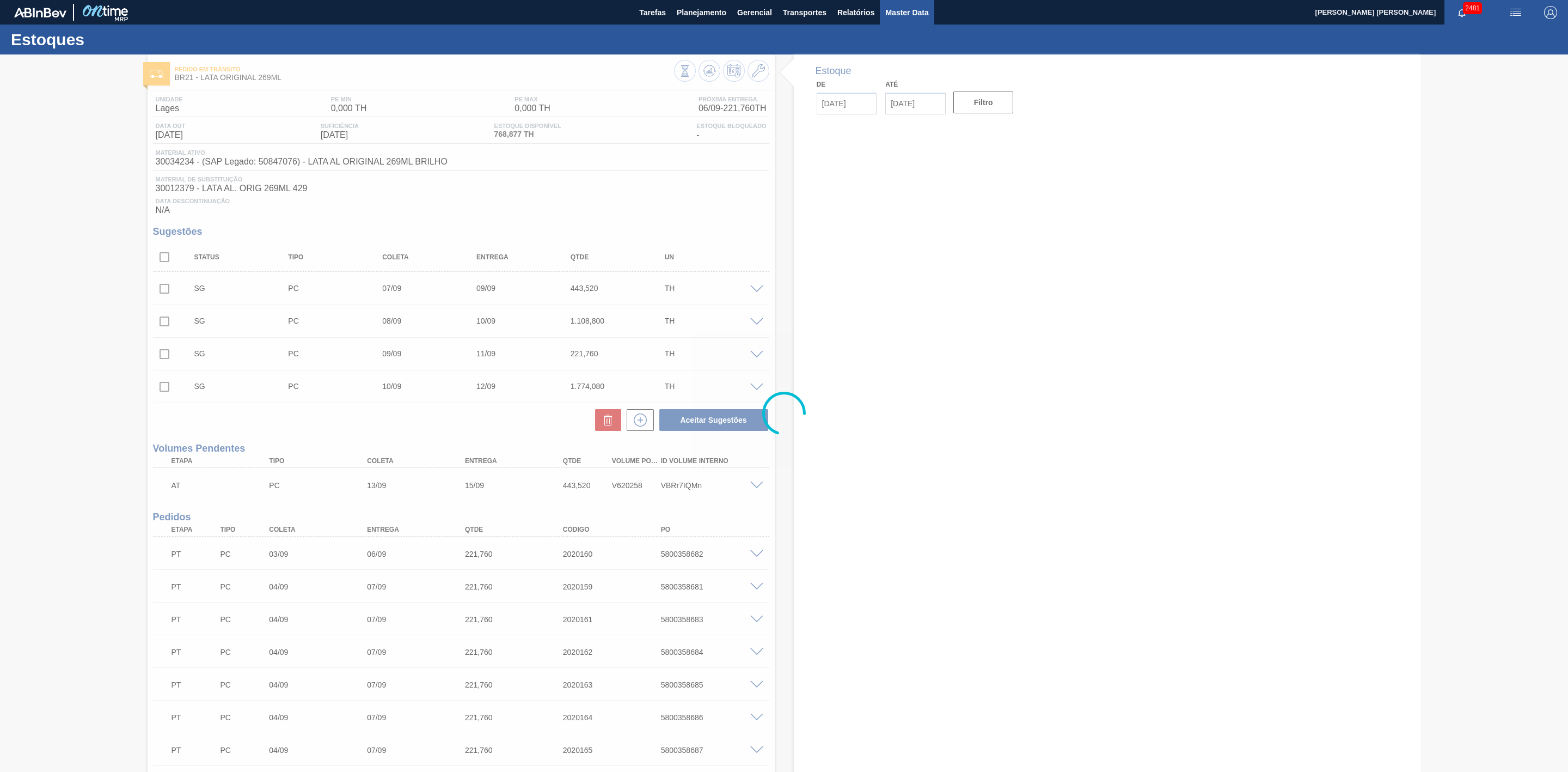
type input "[DATE]"
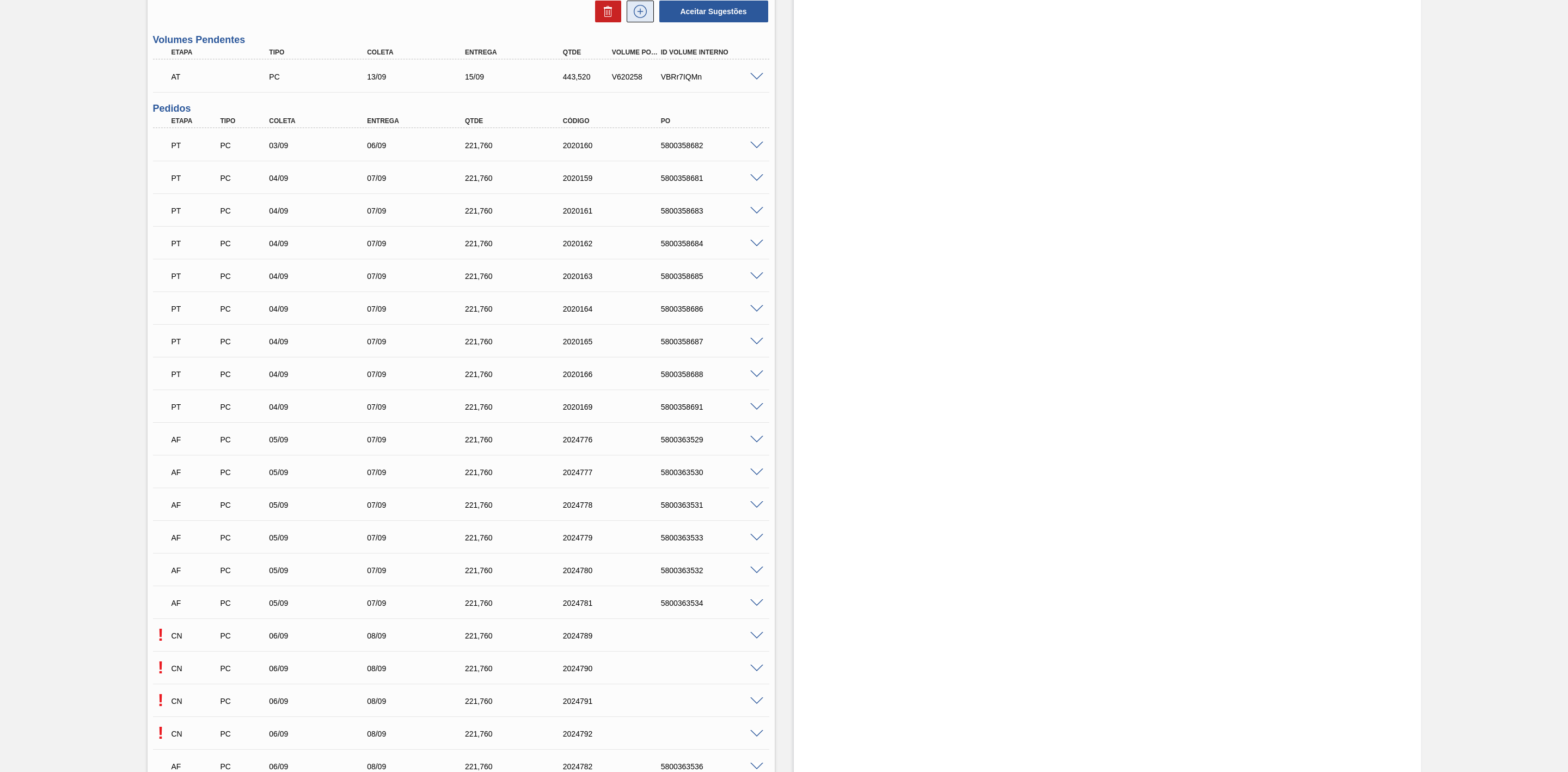
scroll to position [817, 0]
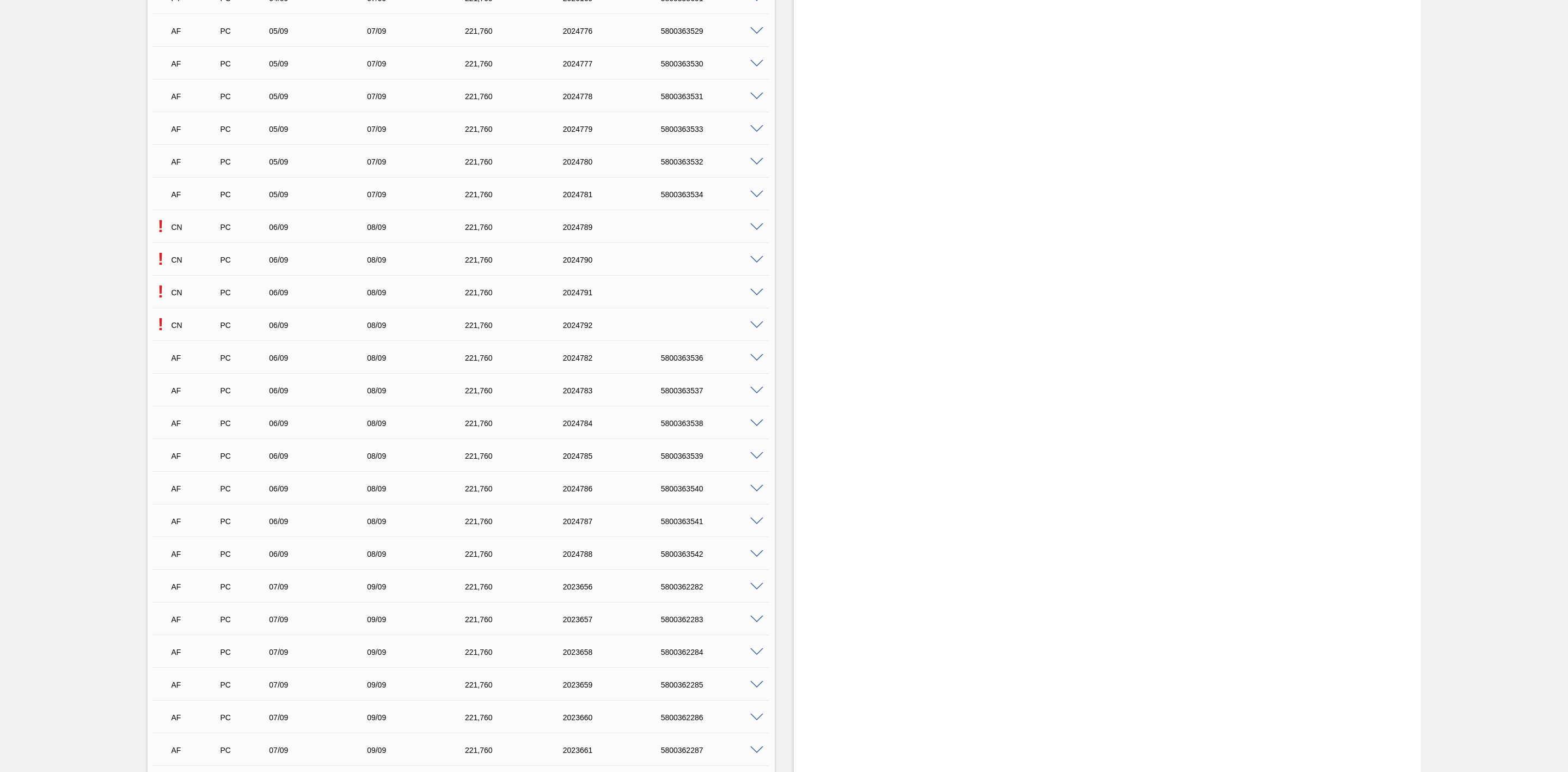
click at [758, 260] on span at bounding box center [757, 260] width 13 height 8
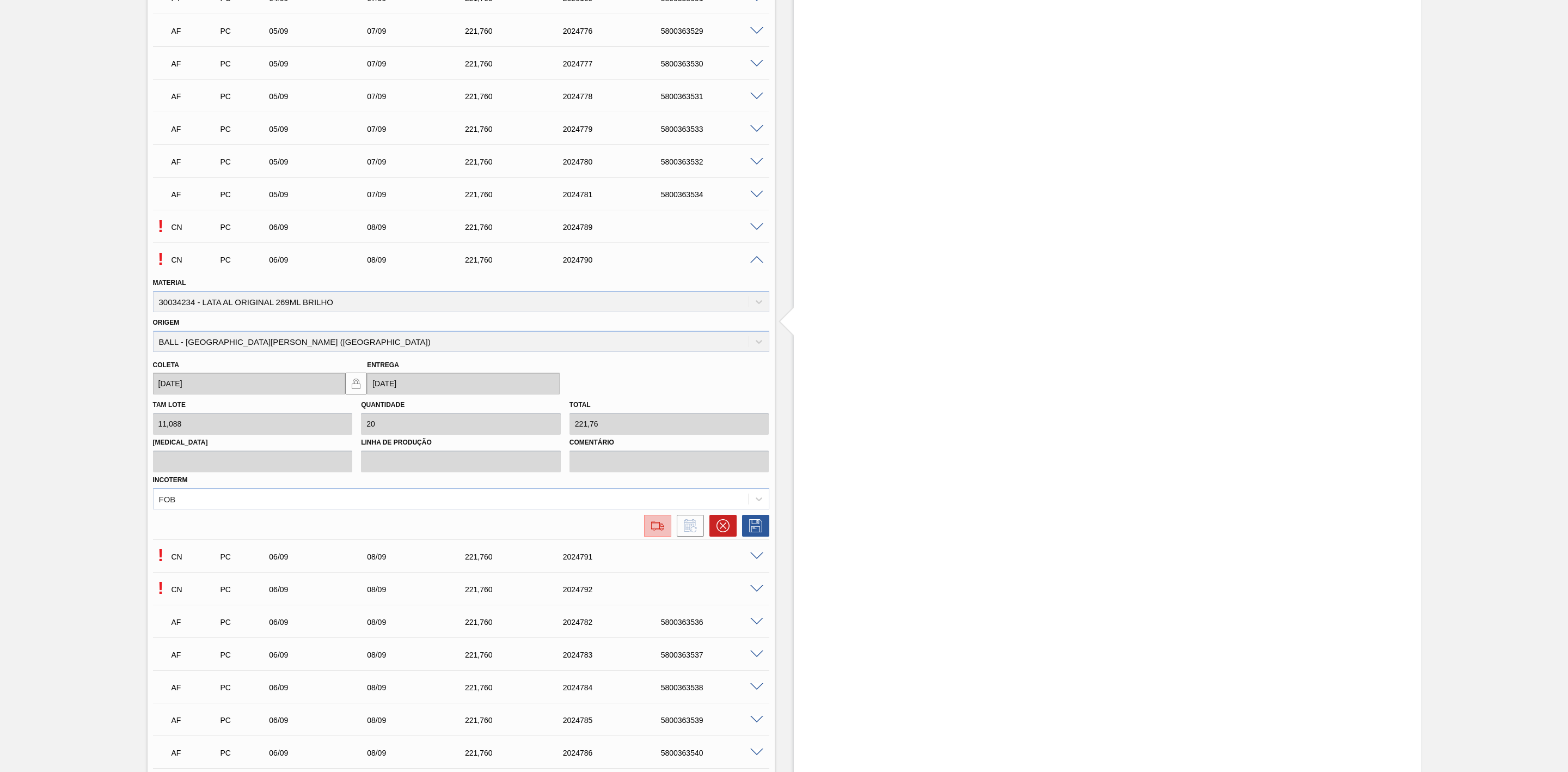
click at [651, 530] on img at bounding box center [658, 526] width 18 height 13
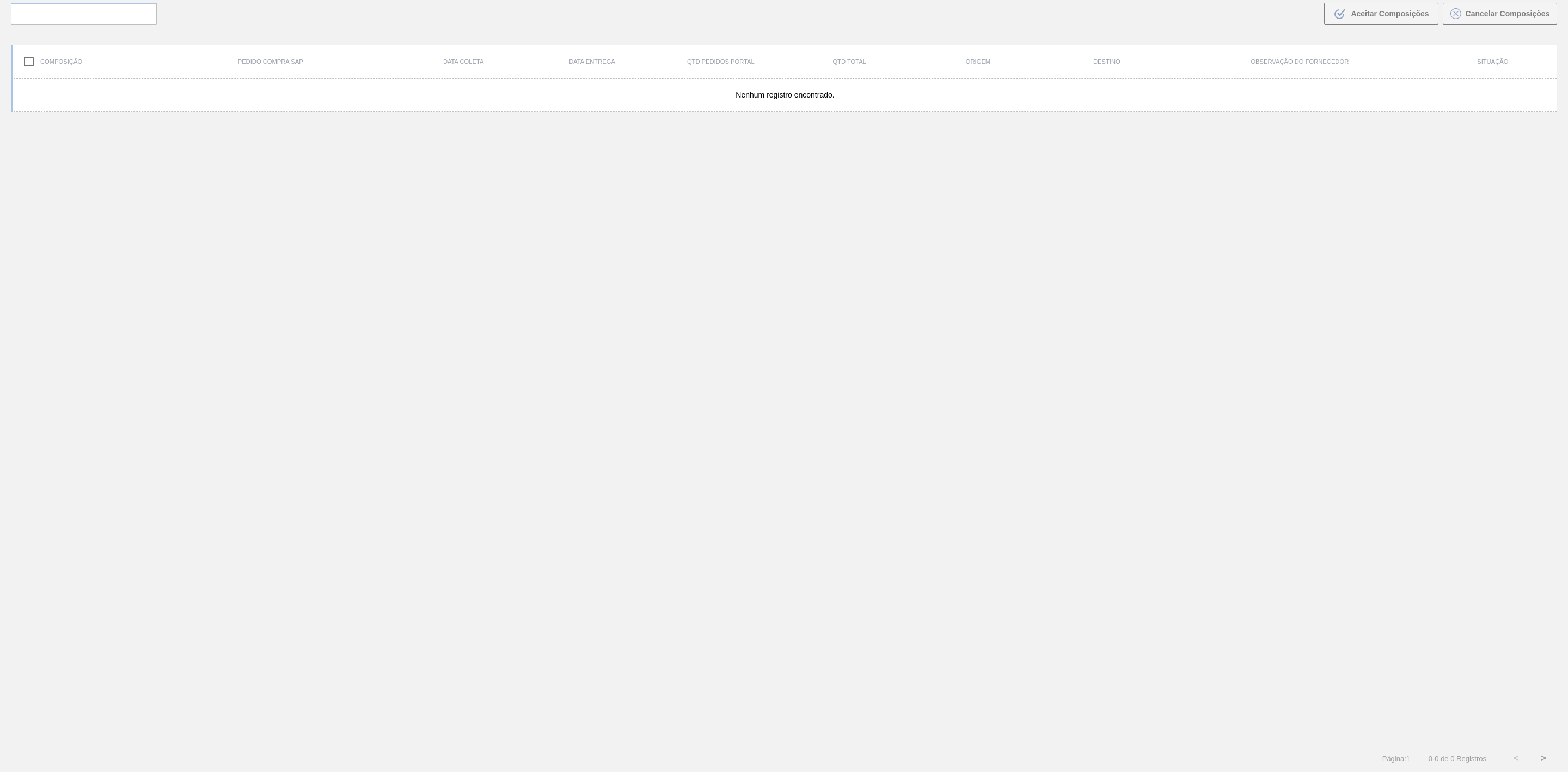
scroll to position [78, 0]
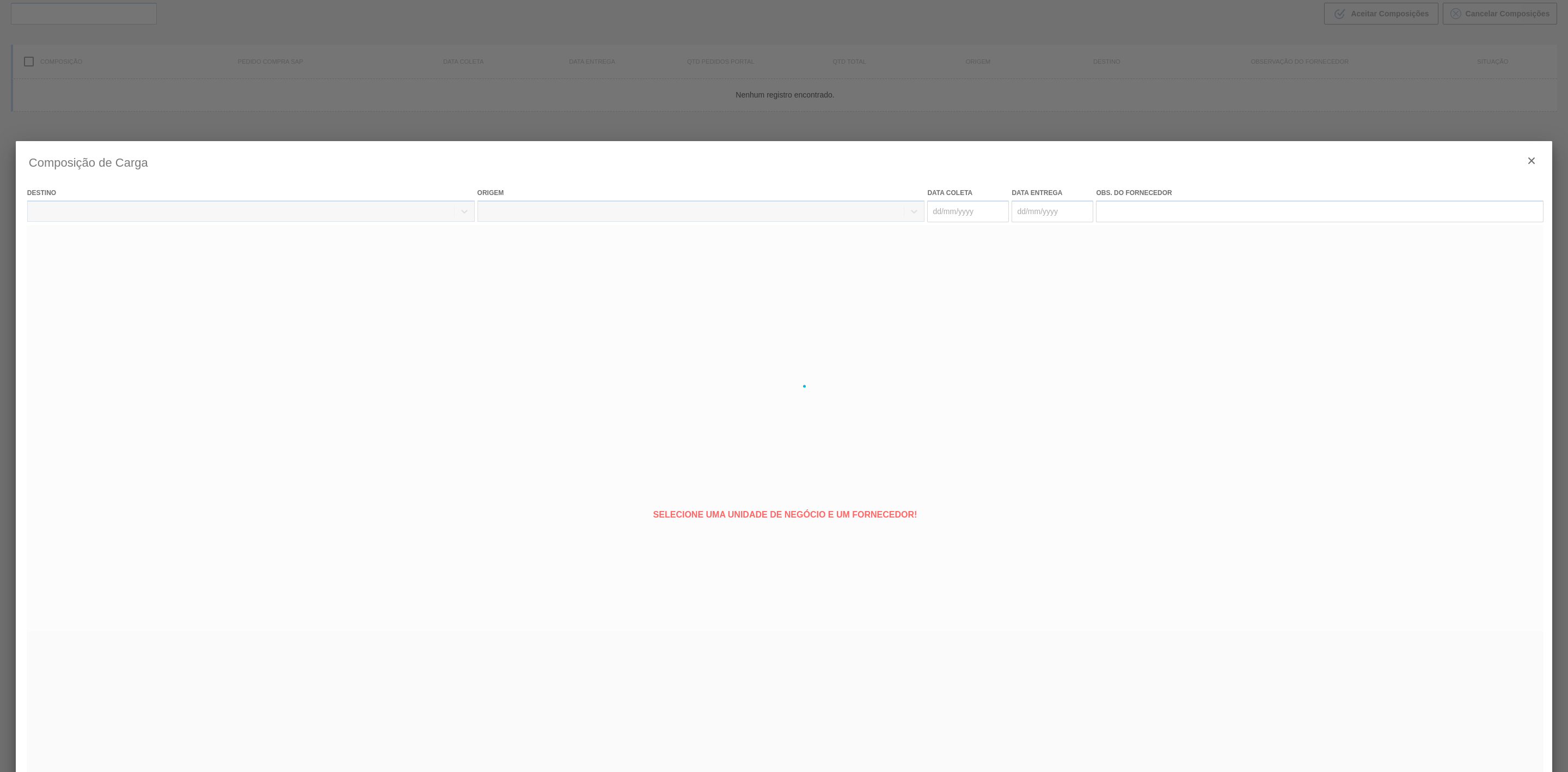
type coleta "06/09/2025"
type entrega "08/09/2025"
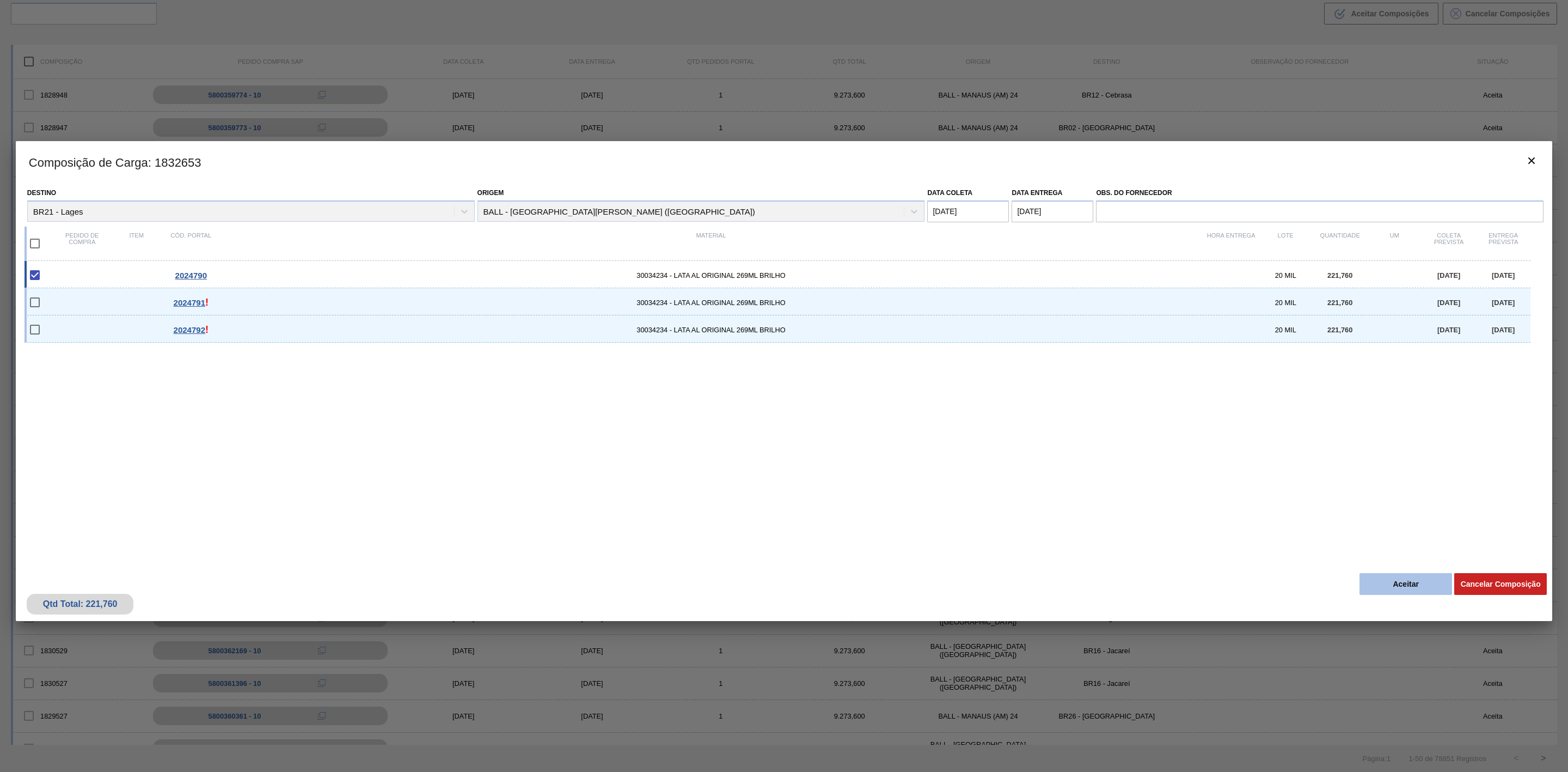
click at [1405, 583] on button "Aceitar" at bounding box center [1406, 583] width 93 height 22
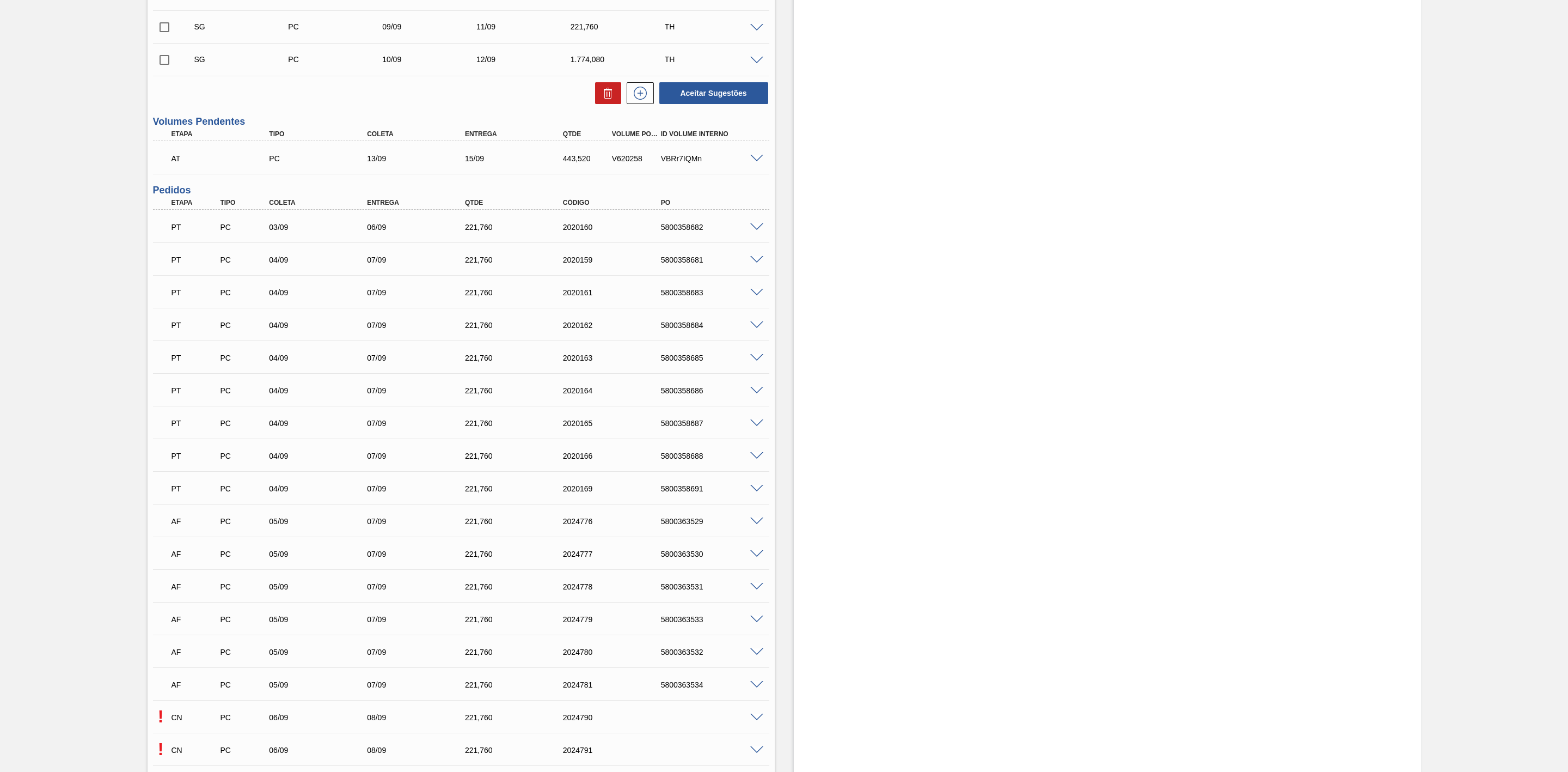
scroll to position [735, 0]
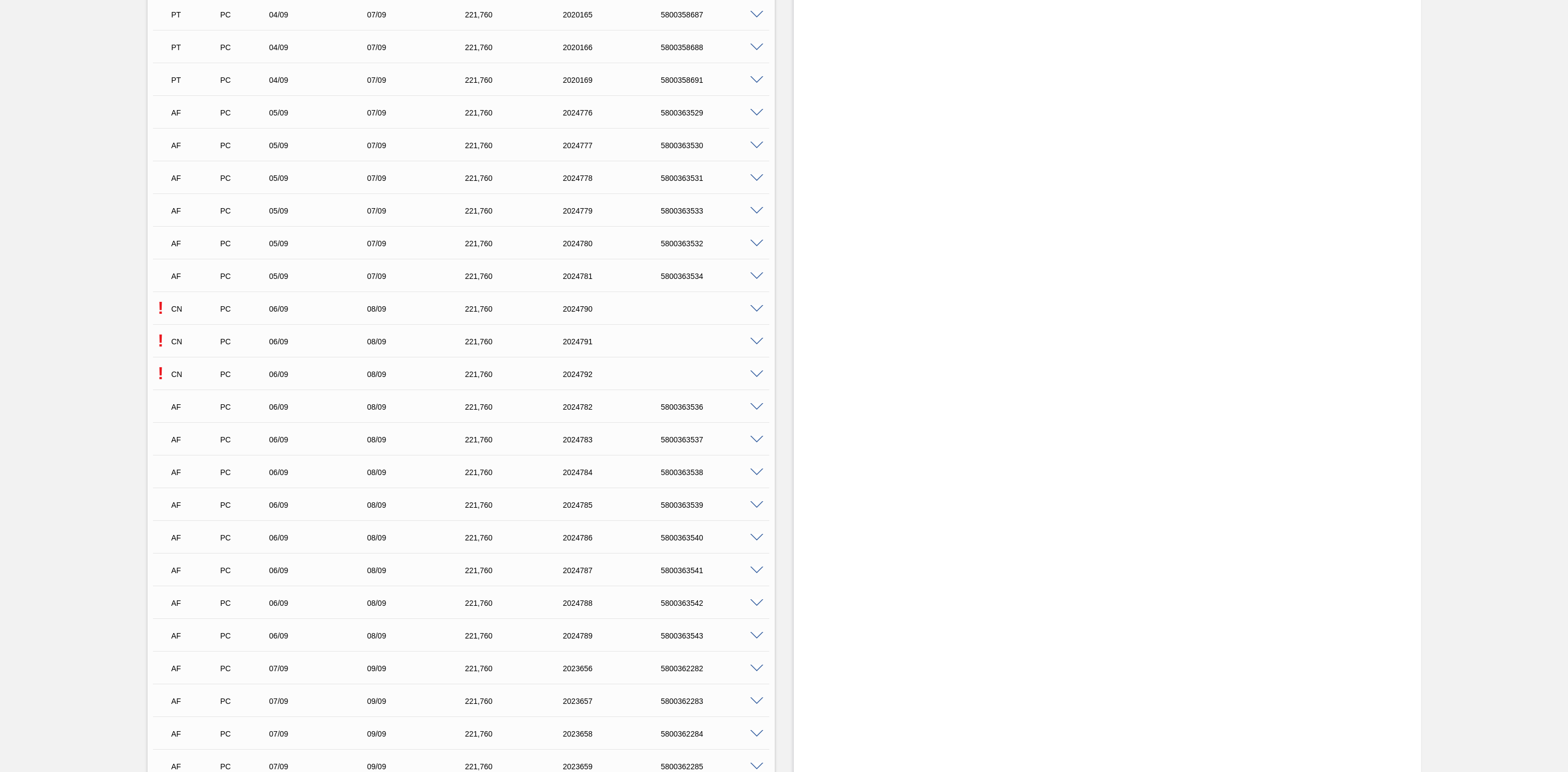
click at [757, 346] on span at bounding box center [757, 341] width 13 height 8
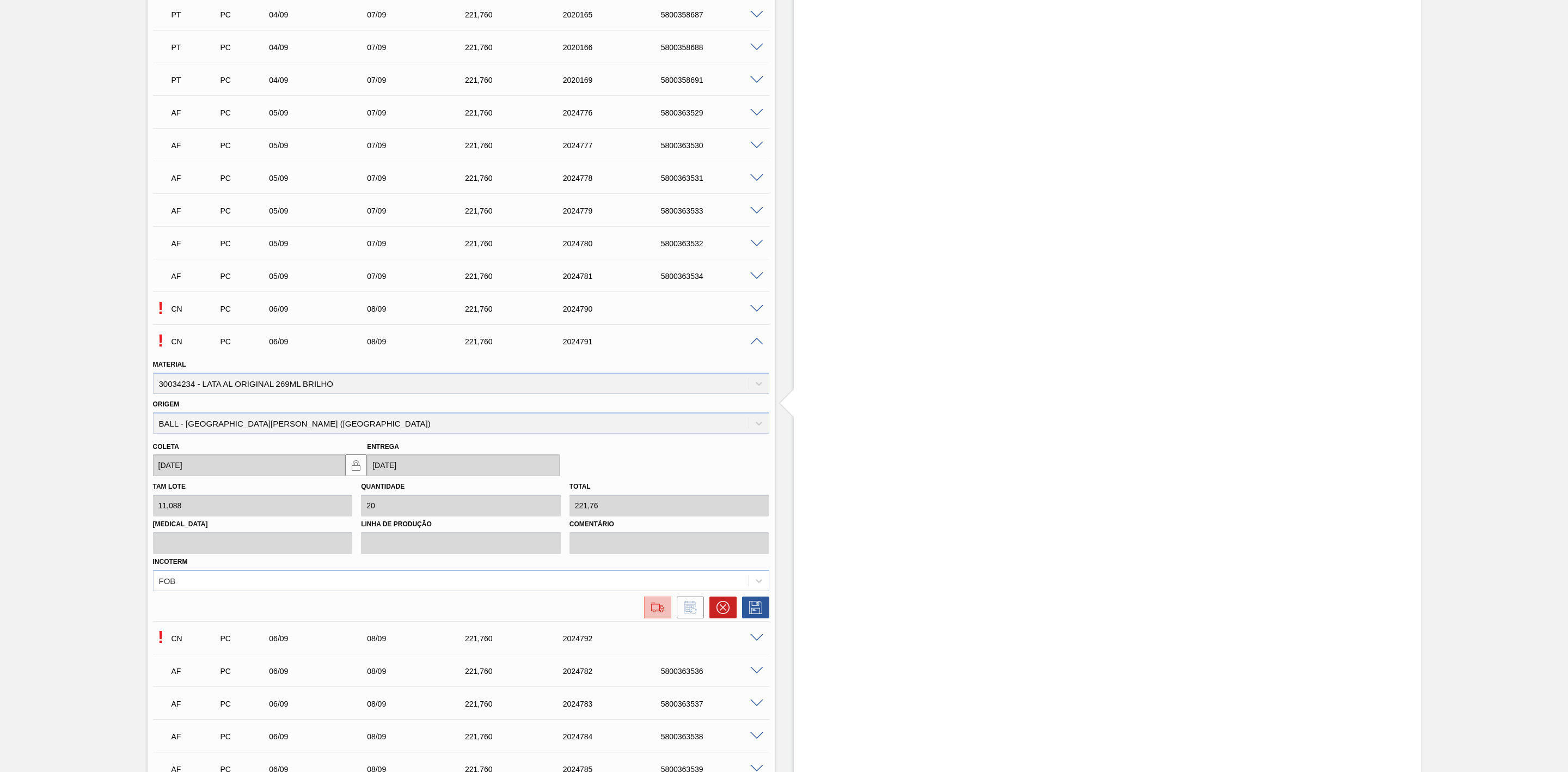
click at [656, 610] on img at bounding box center [658, 607] width 18 height 13
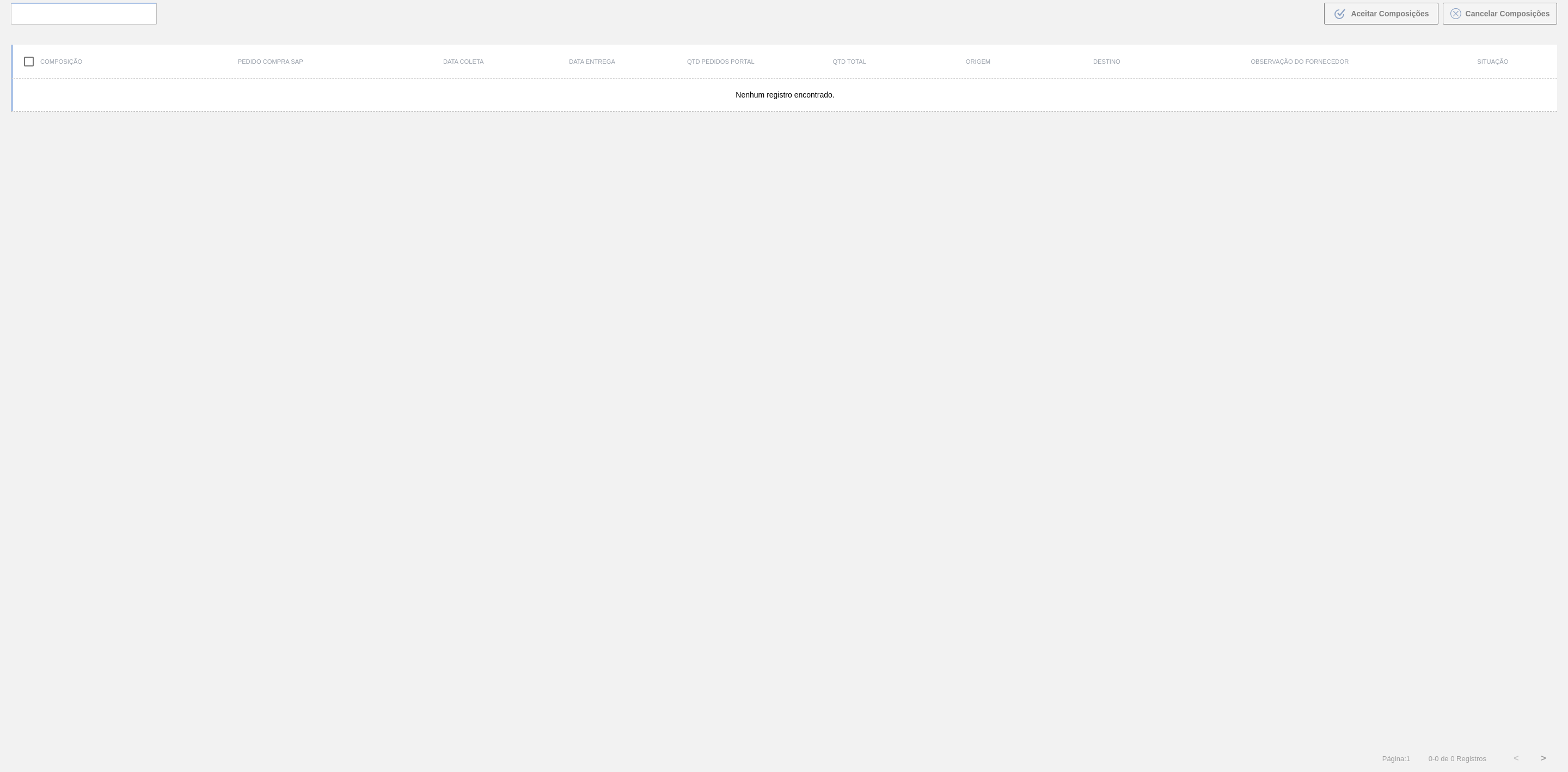
scroll to position [78, 0]
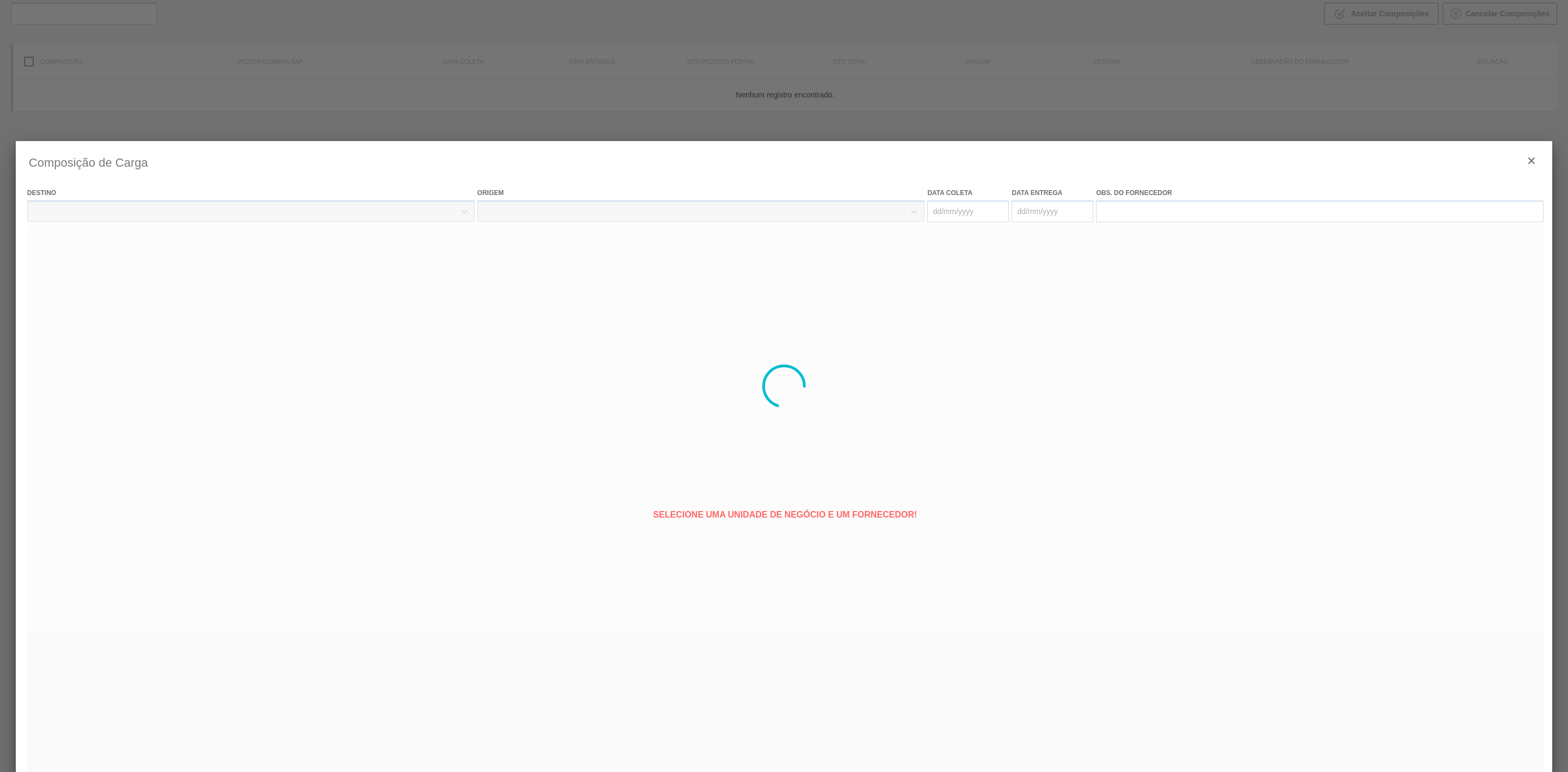
type coleta "06/09/2025"
type entrega "08/09/2025"
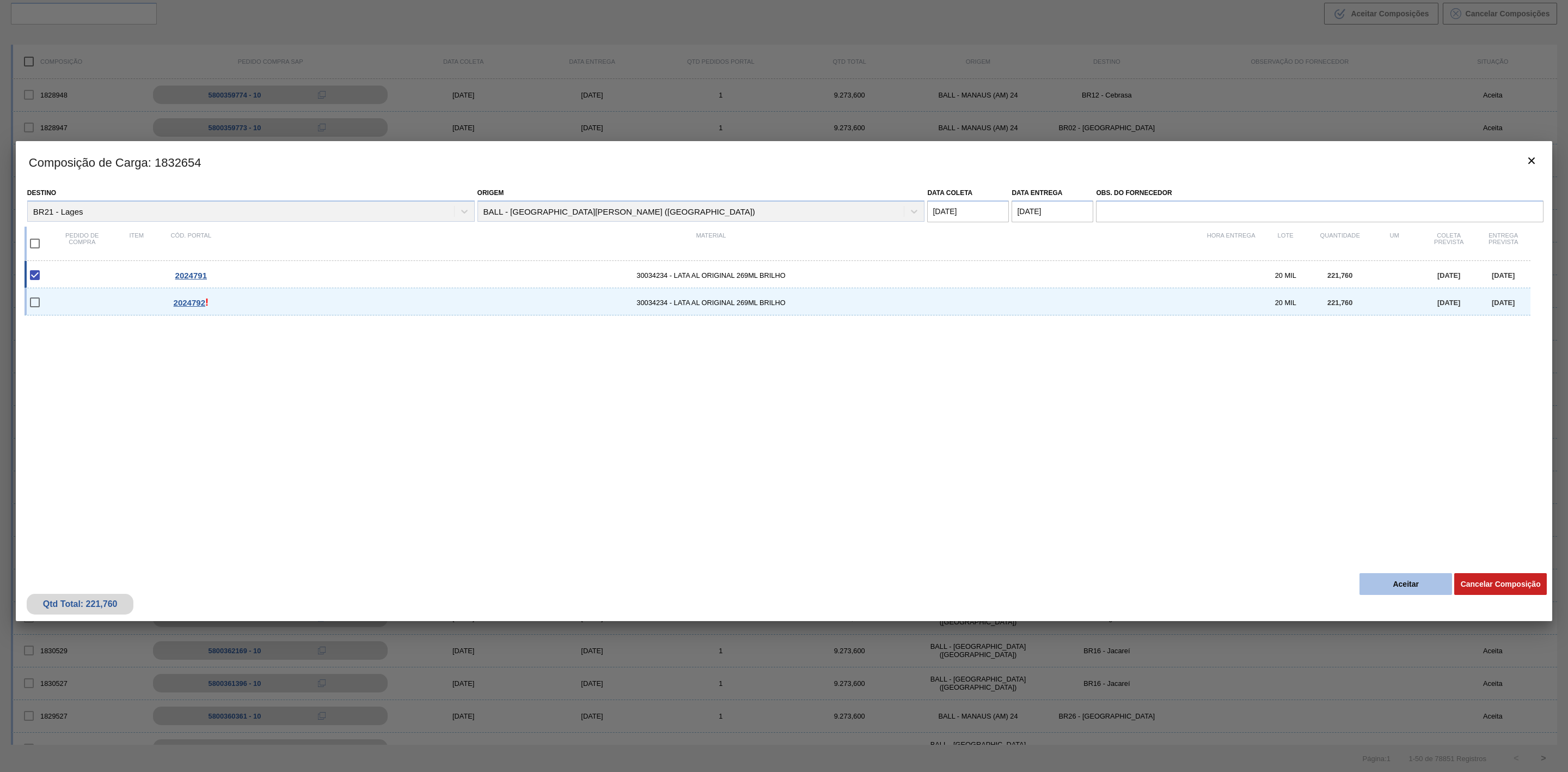
click at [1389, 585] on button "Aceitar" at bounding box center [1406, 583] width 93 height 22
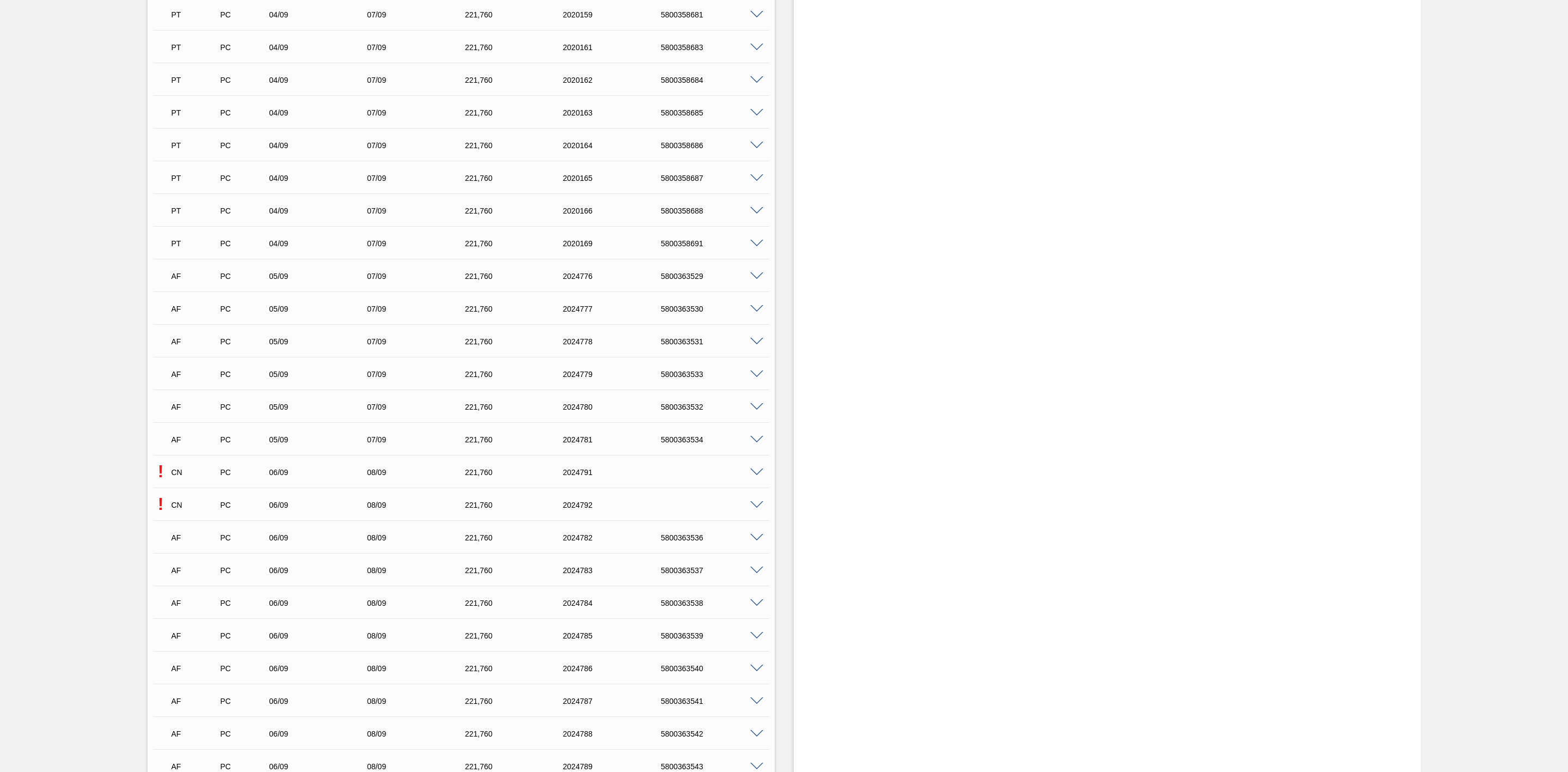
scroll to position [817, 0]
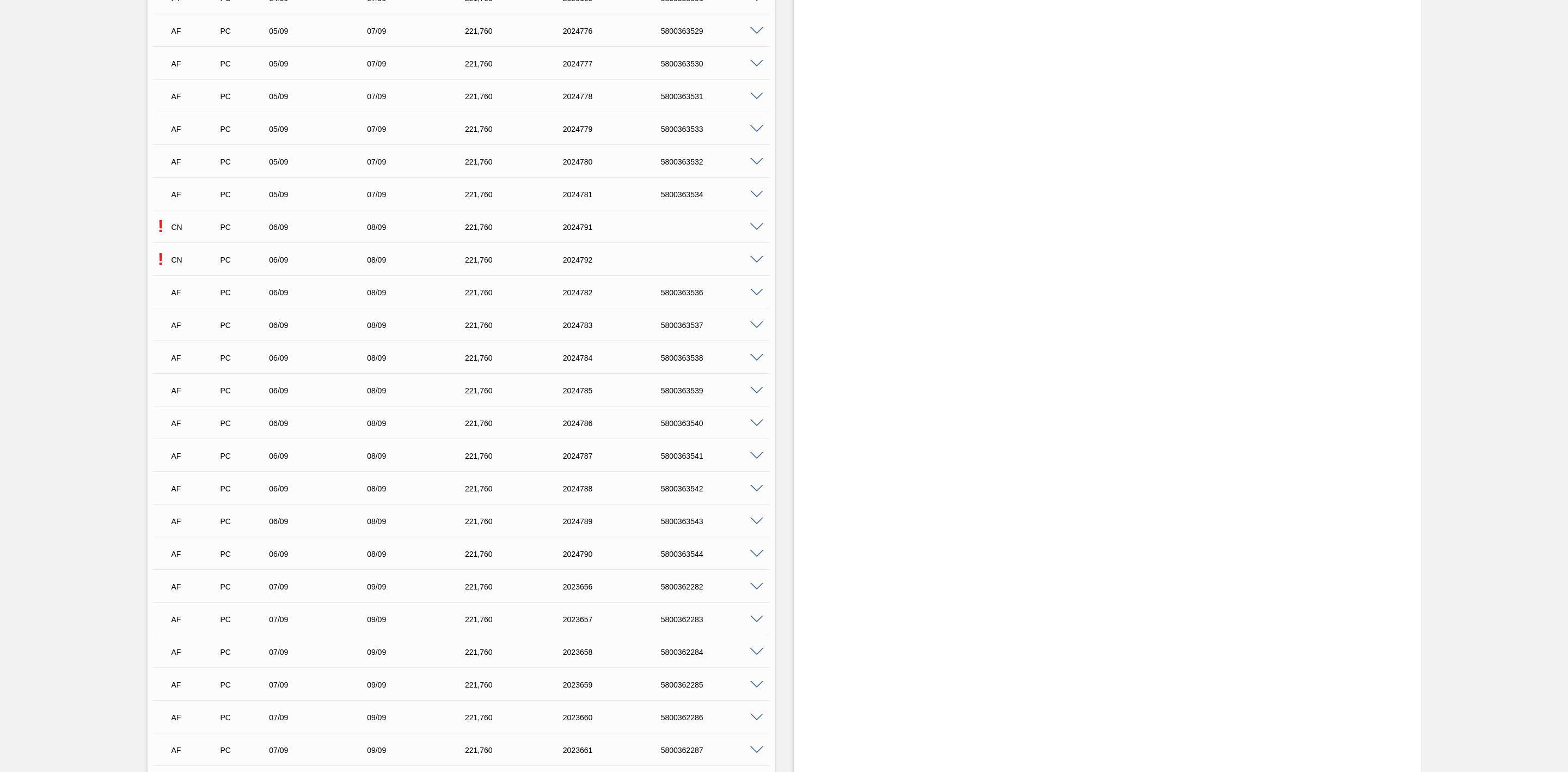
click at [755, 260] on span at bounding box center [757, 260] width 13 height 8
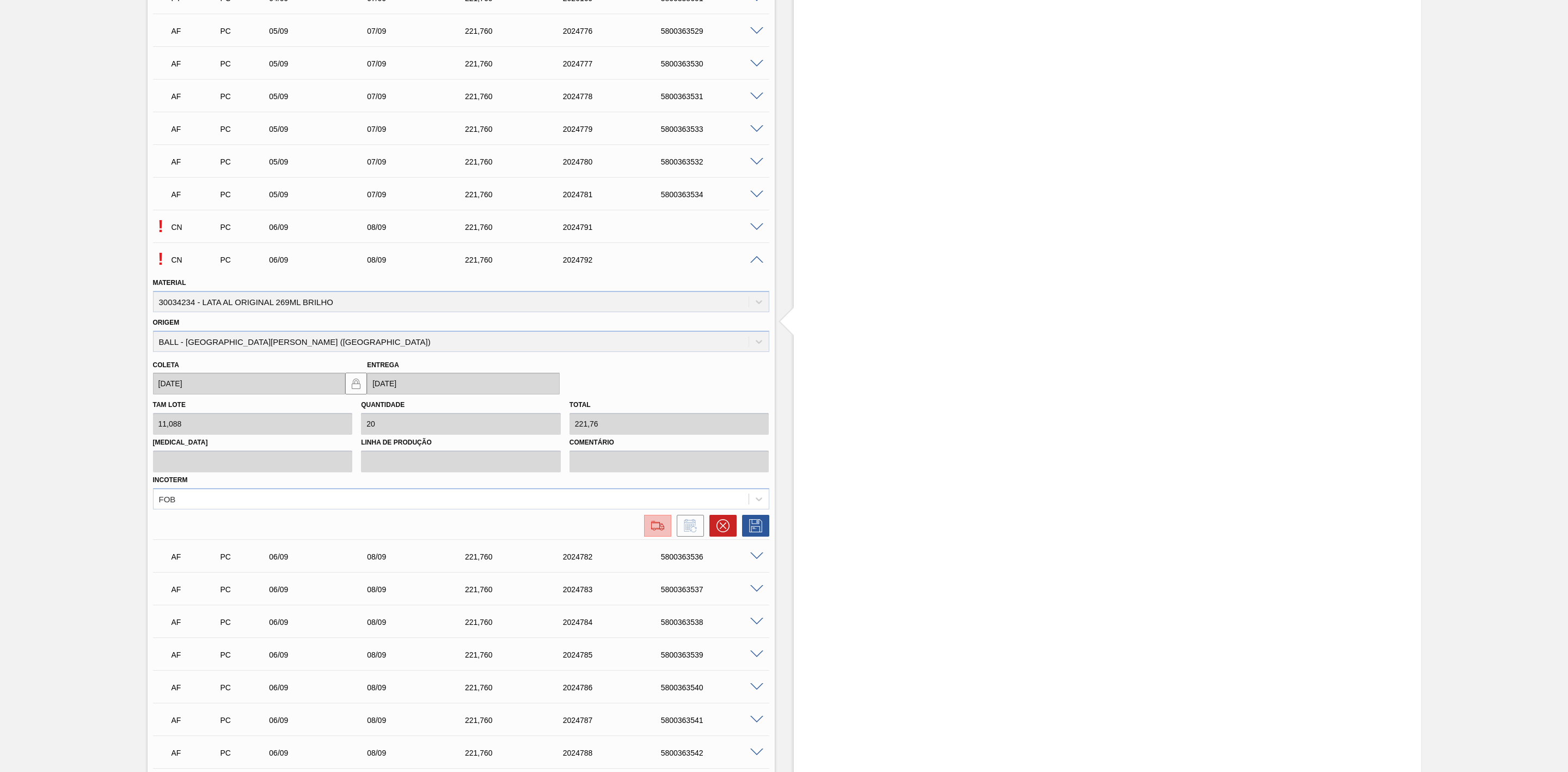
click at [657, 532] on img at bounding box center [658, 526] width 18 height 13
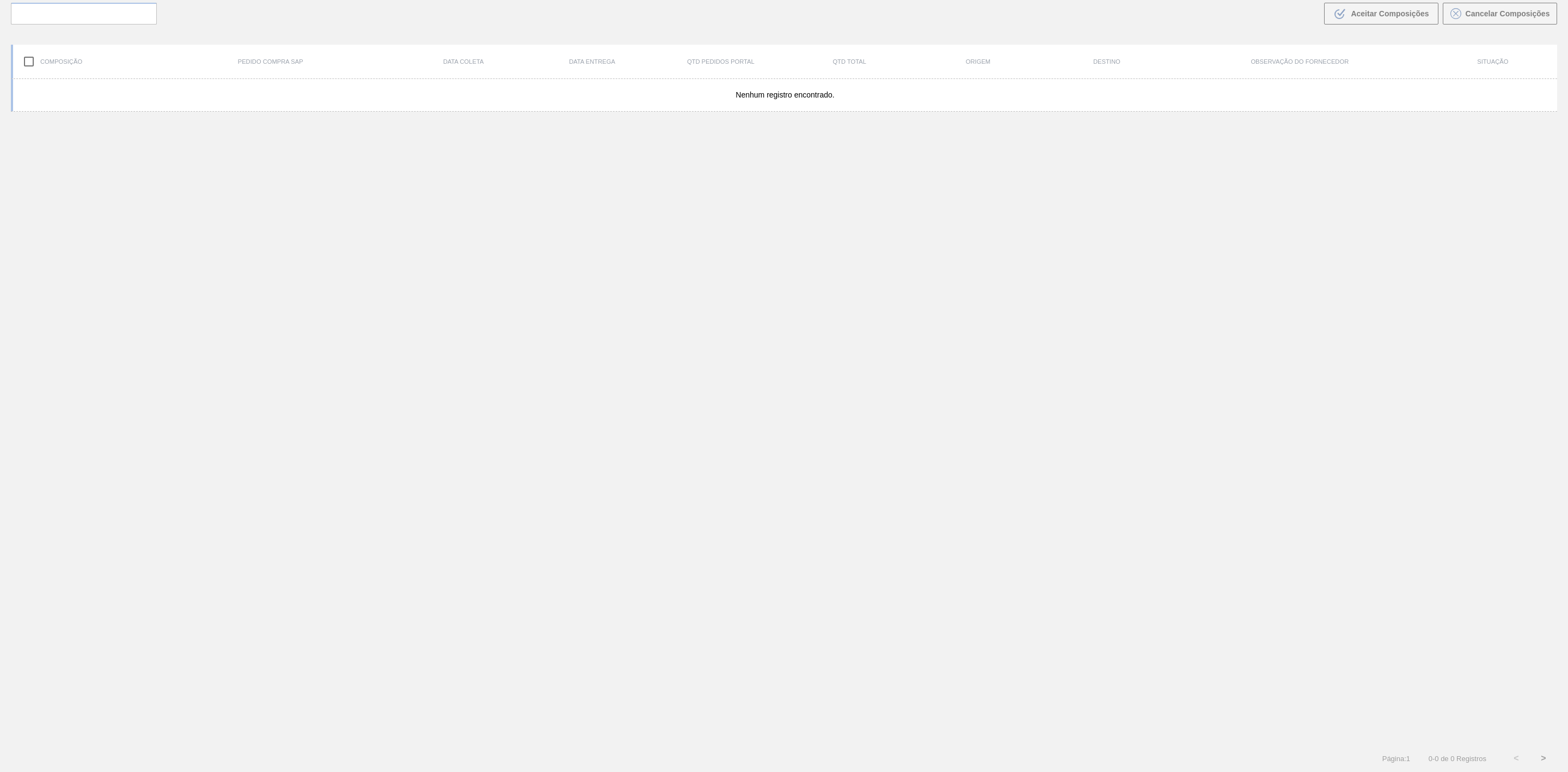
scroll to position [78, 0]
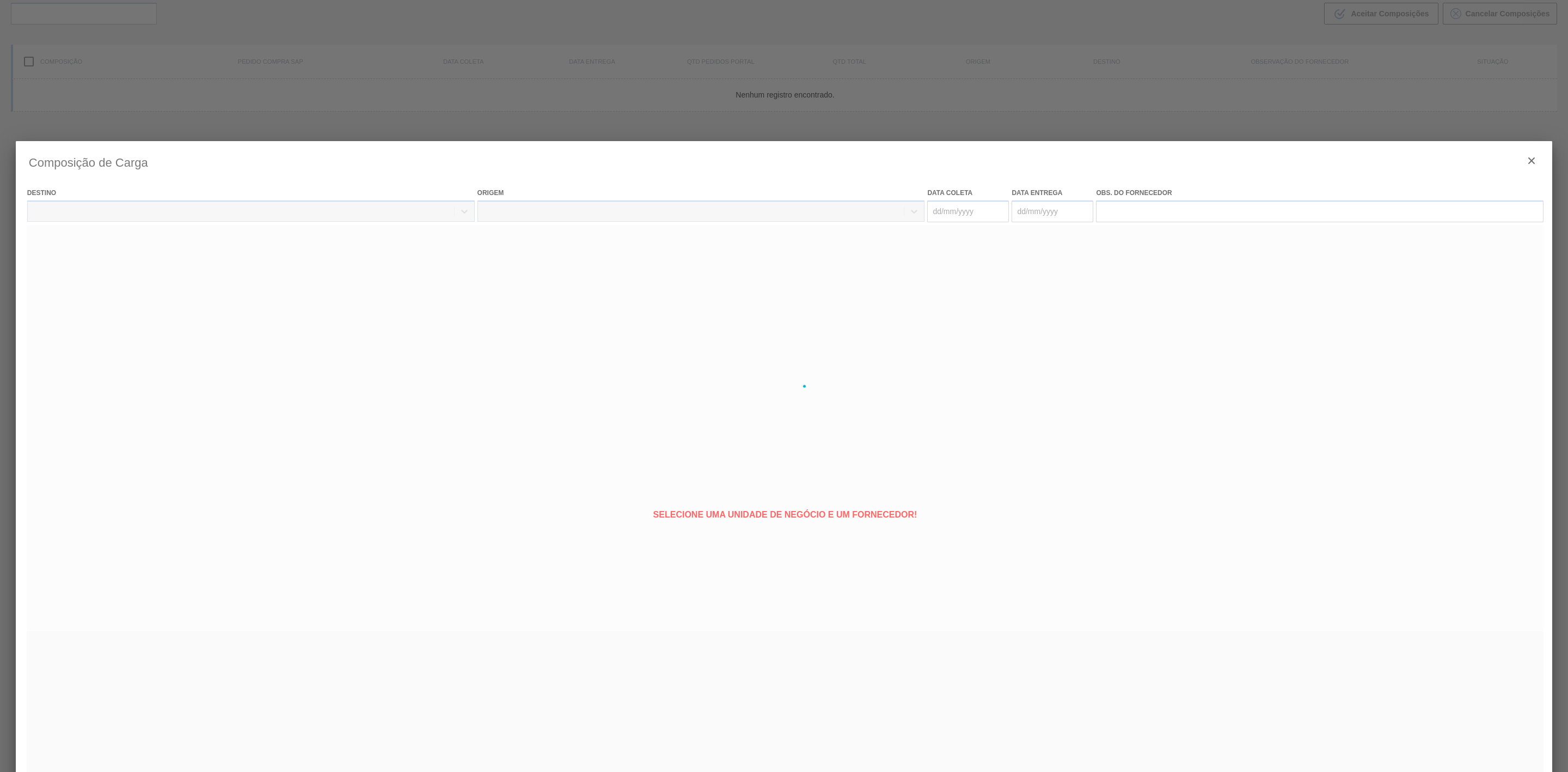
type coleta "06/09/2025"
type entrega "08/09/2025"
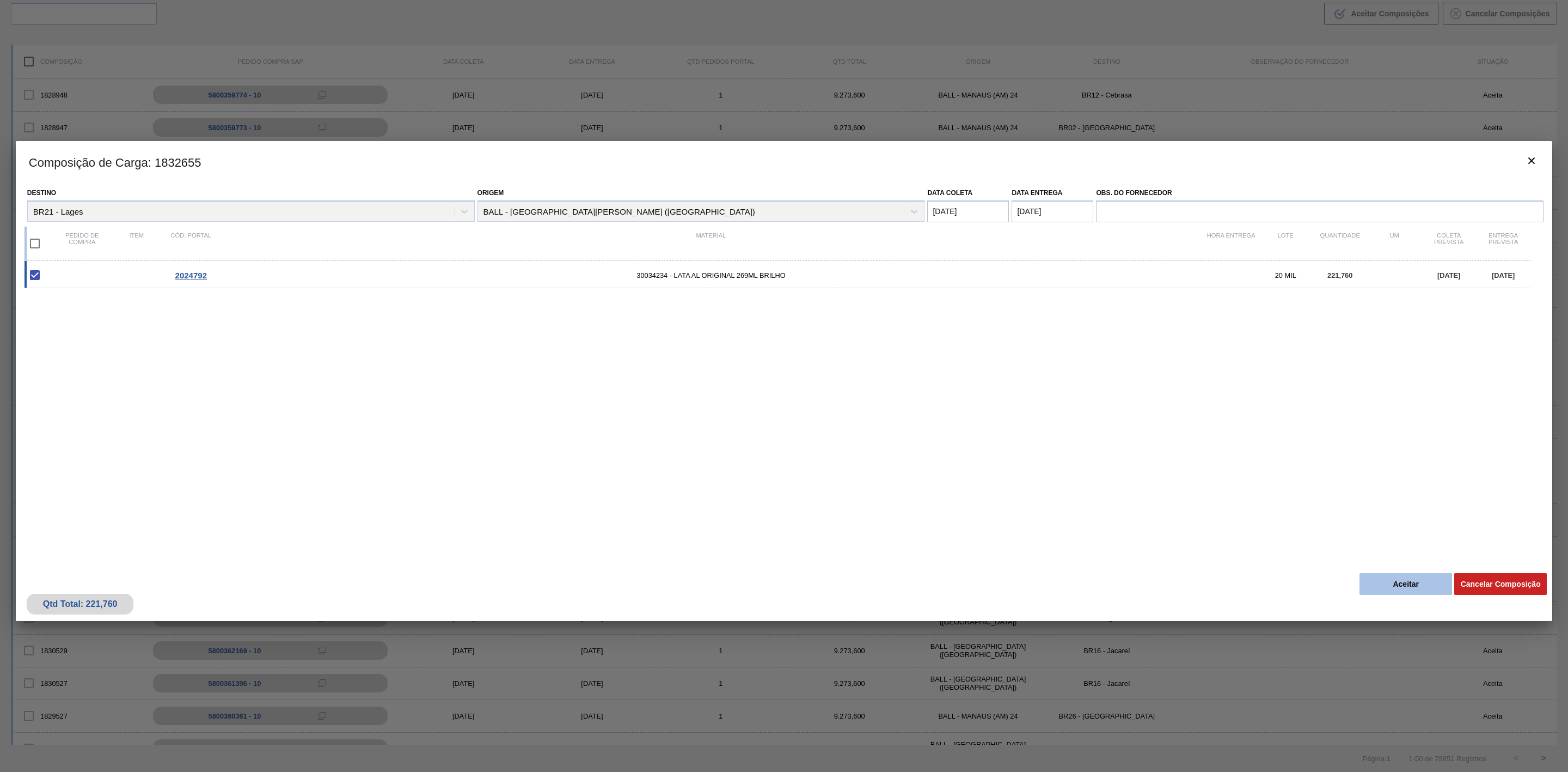
click at [1414, 592] on button "Aceitar" at bounding box center [1406, 583] width 93 height 22
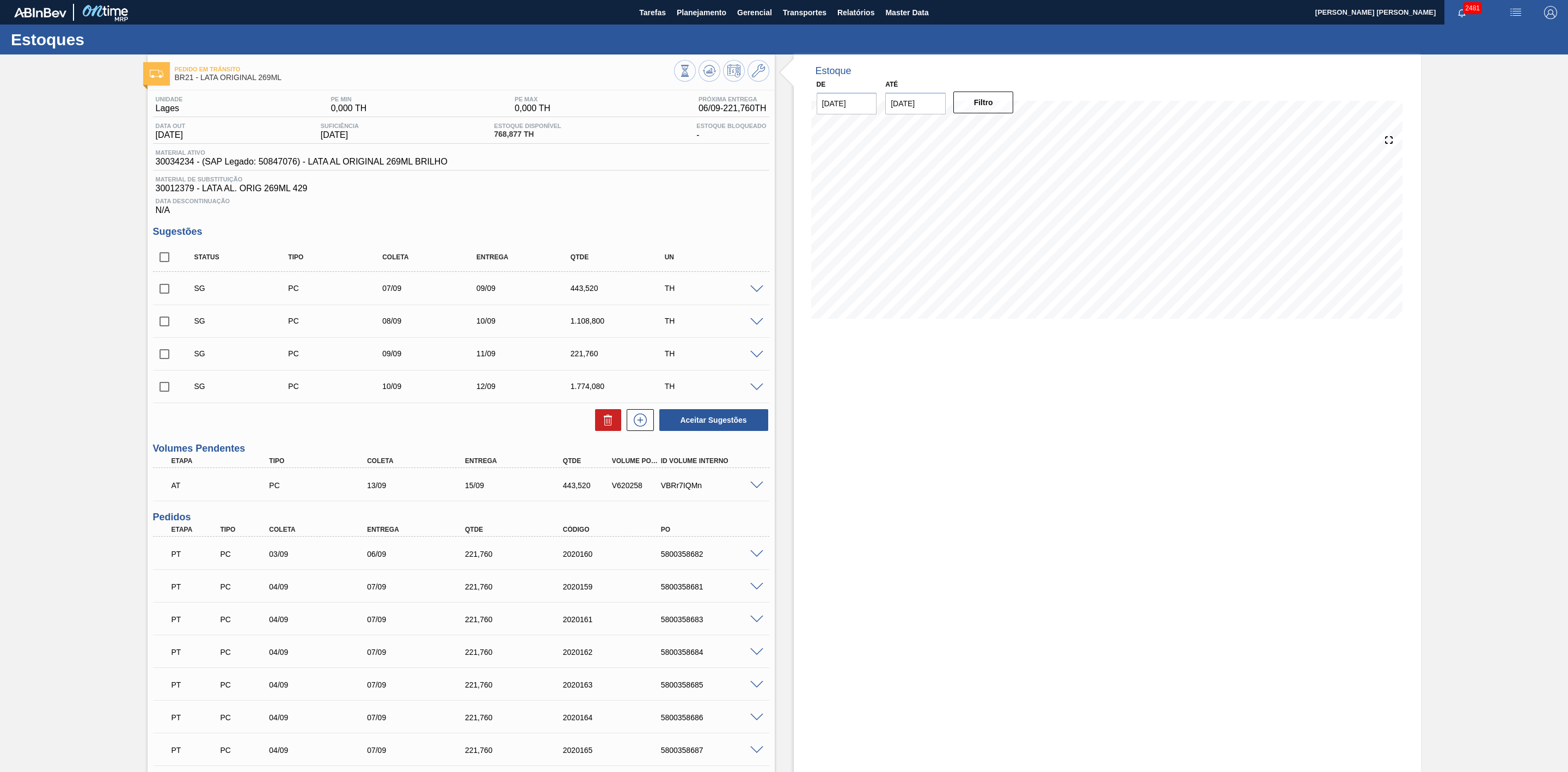
click at [1513, 12] on img "button" at bounding box center [1516, 13] width 13 height 13
click at [1477, 37] on li "Pedido Contingência" at bounding box center [1510, 38] width 100 height 20
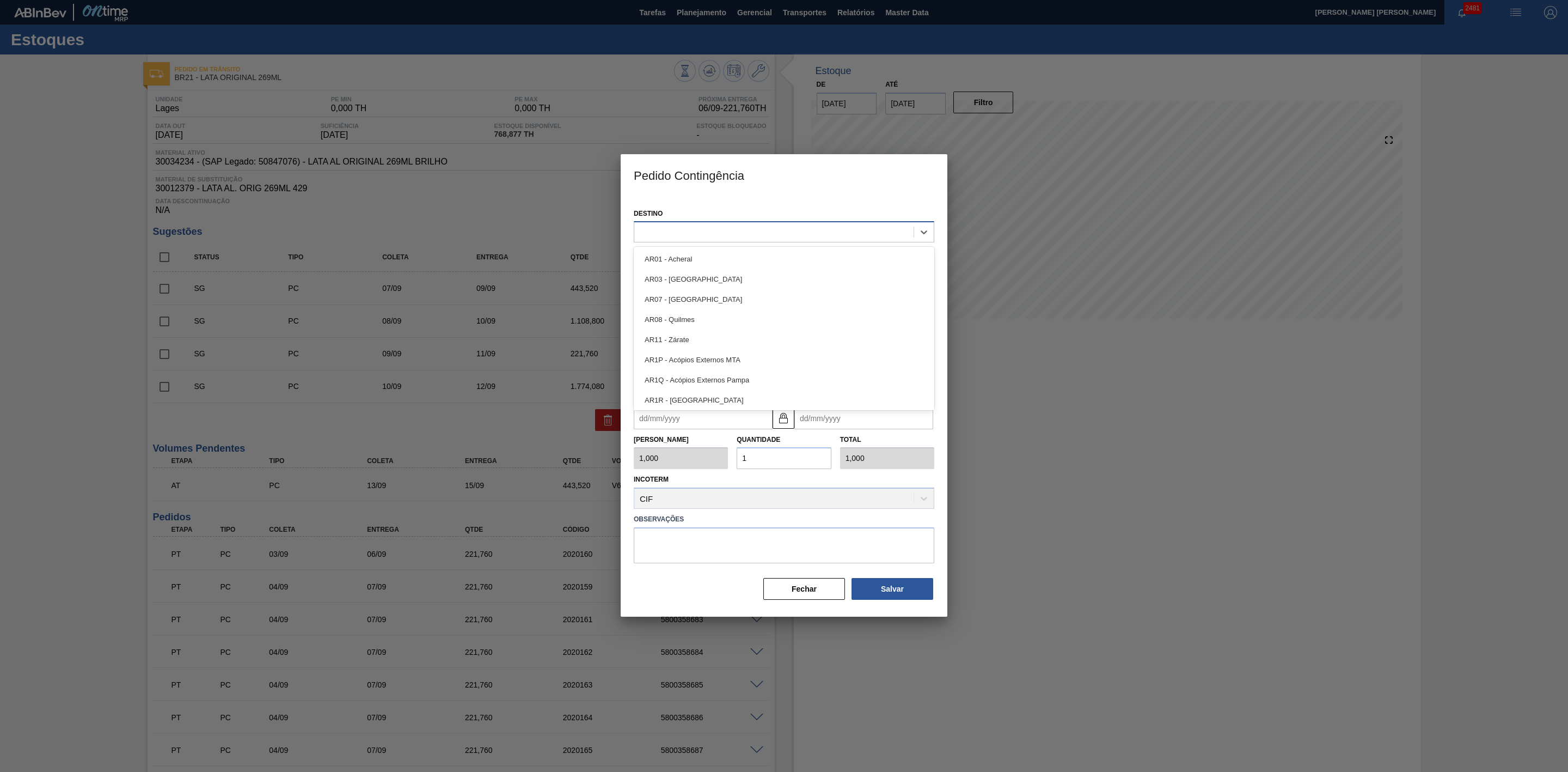
click at [758, 229] on div at bounding box center [774, 232] width 279 height 16
type input "21"
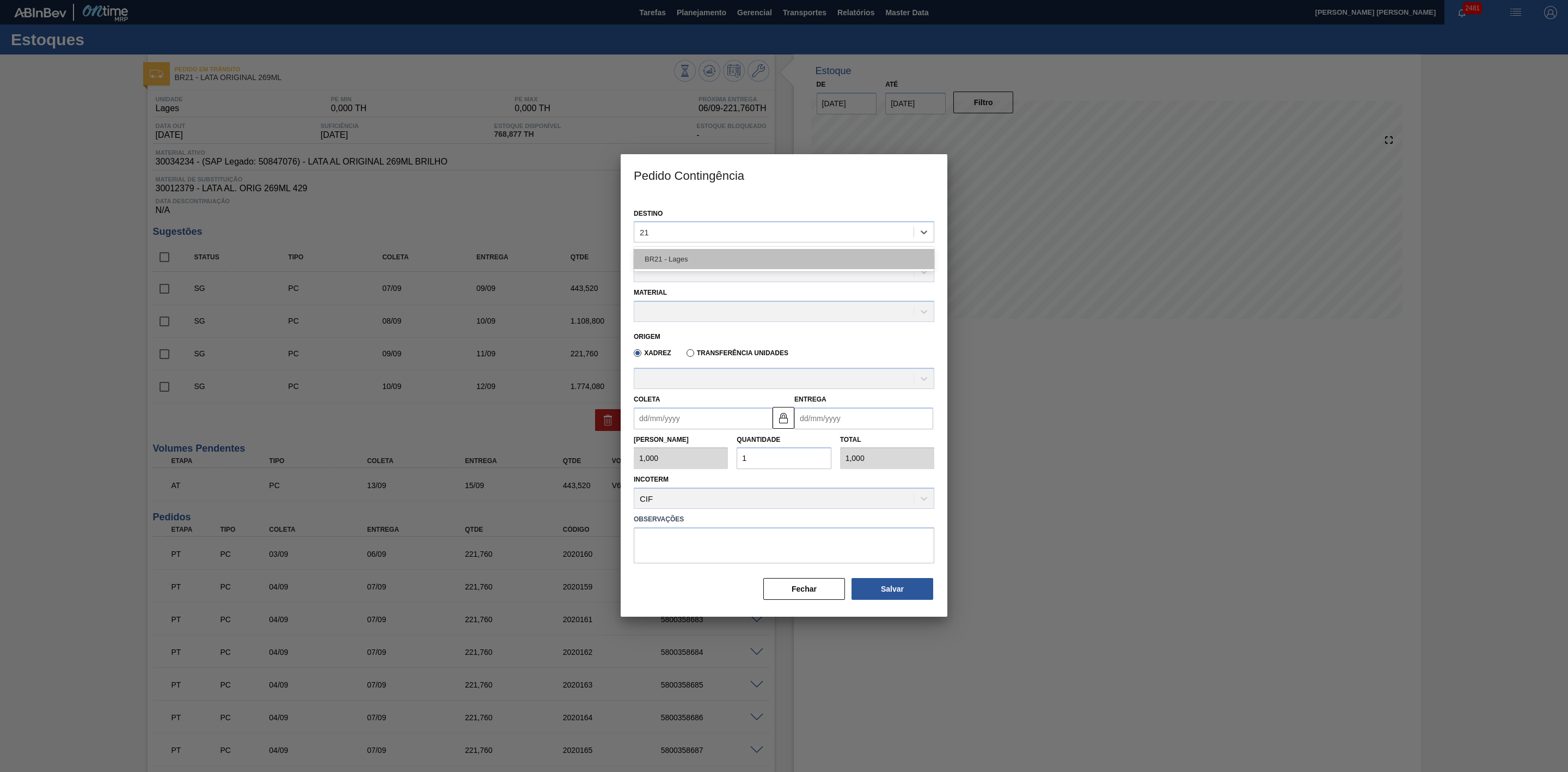
click at [667, 250] on div "BR21 - Lages" at bounding box center [784, 258] width 301 height 20
click at [664, 268] on div at bounding box center [774, 273] width 279 height 16
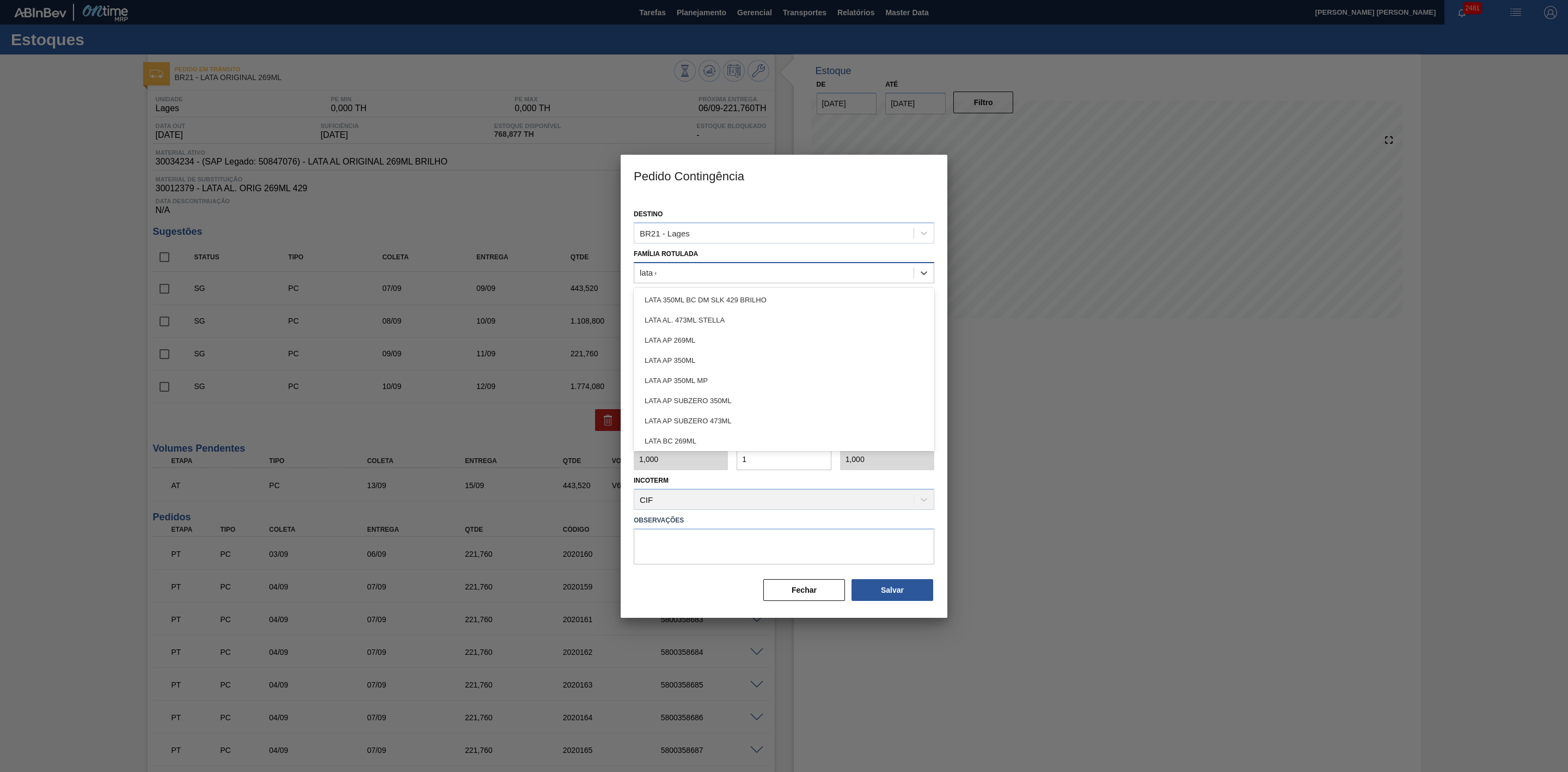
type Rotulada "lata or"
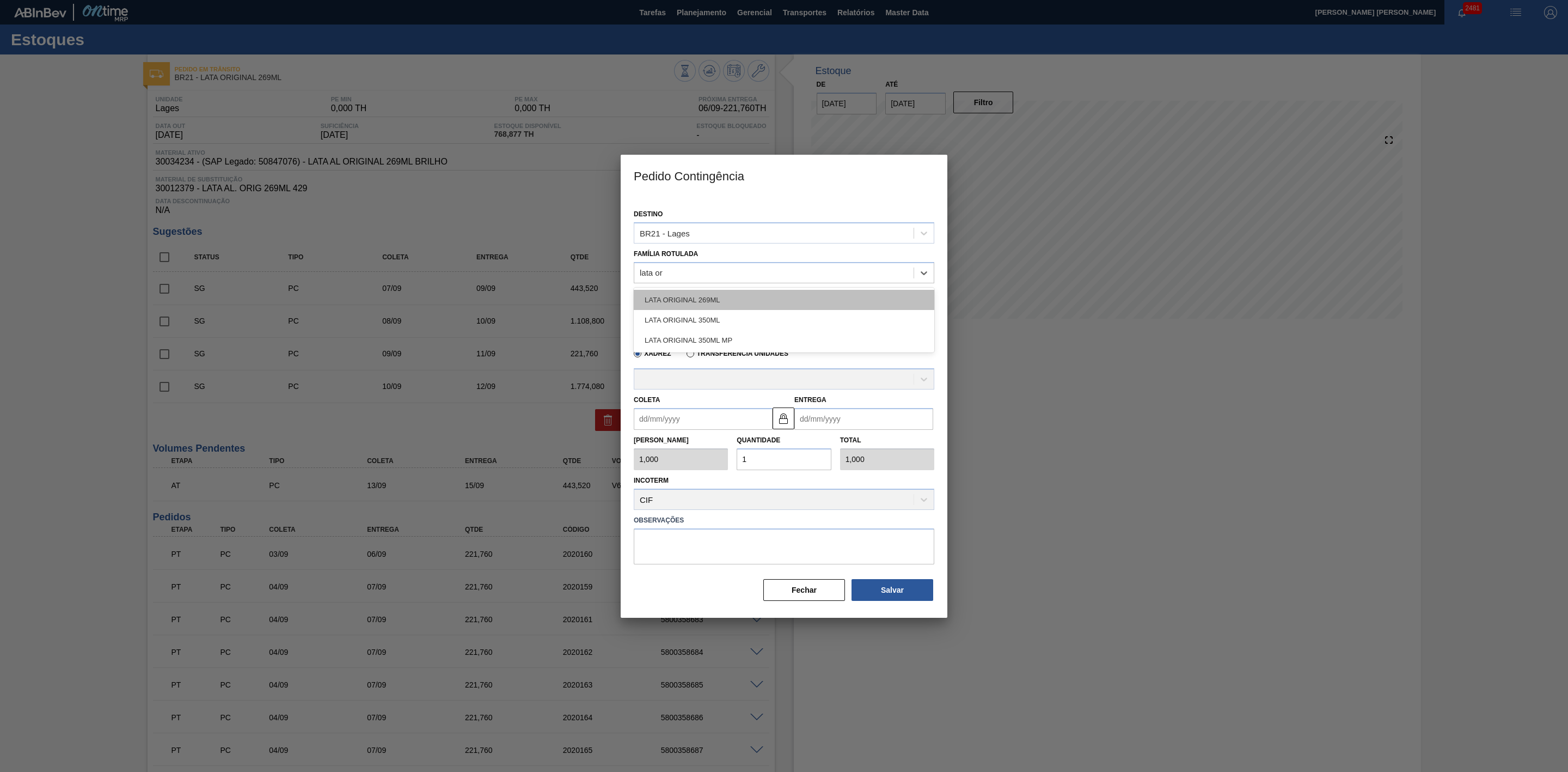
click at [711, 304] on div "LATA ORIGINAL 269ML" at bounding box center [784, 299] width 301 height 20
click at [691, 315] on div at bounding box center [774, 313] width 279 height 16
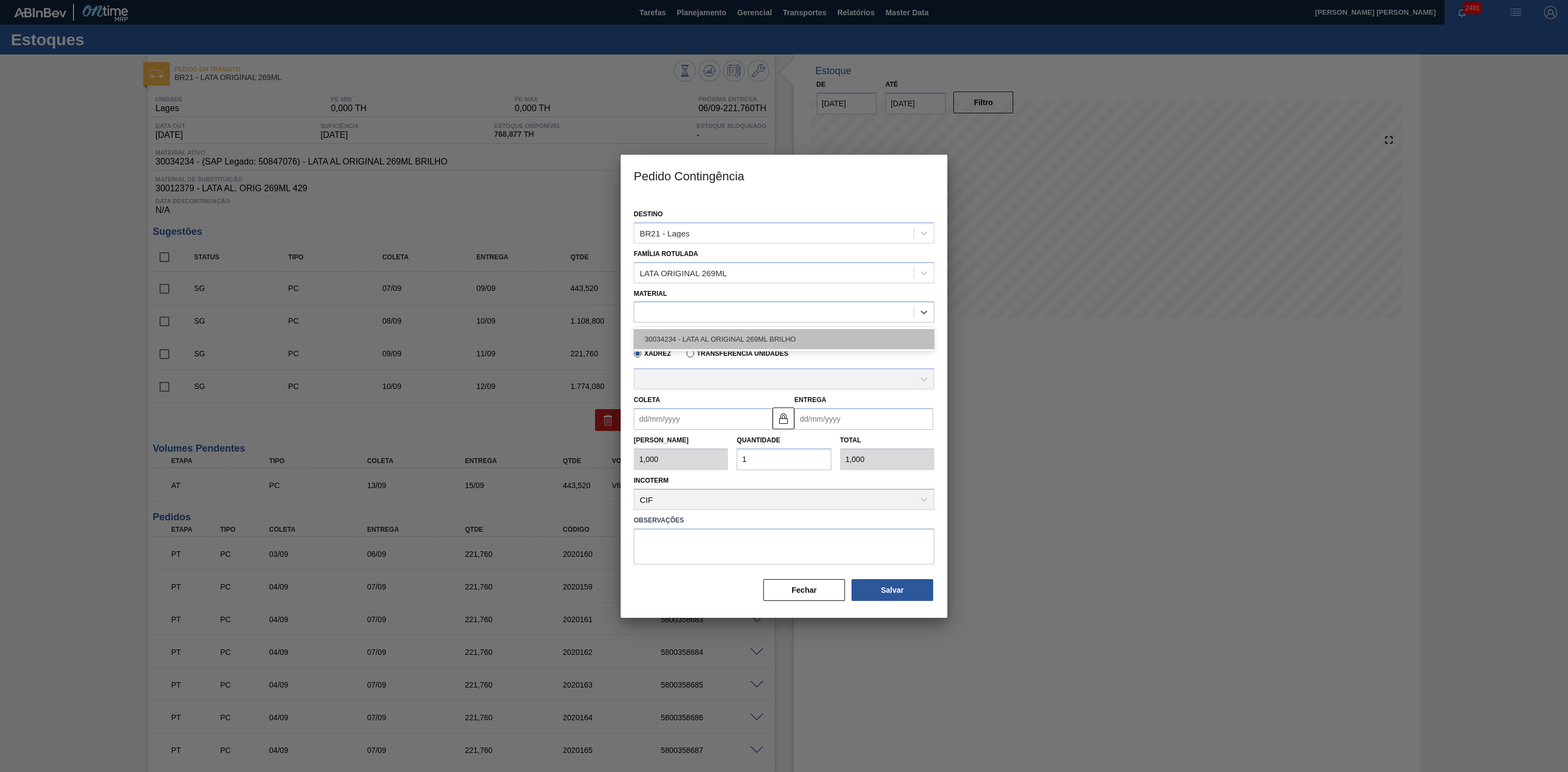
click at [707, 337] on div "30034234 - LATA AL ORIGINAL 269ML BRILHO" at bounding box center [784, 338] width 301 height 20
type input "11,088"
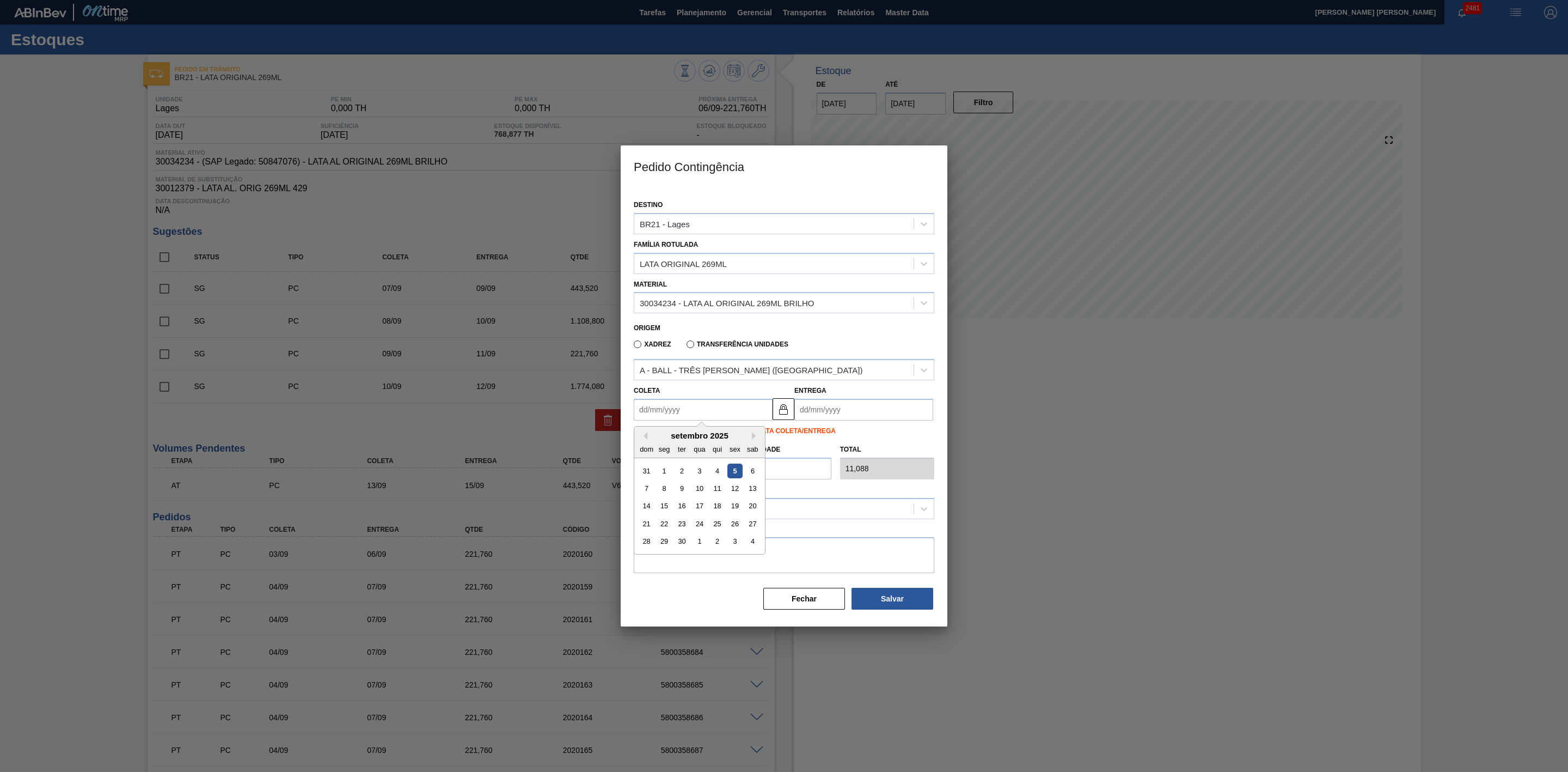
click at [714, 413] on input "Coleta" at bounding box center [703, 409] width 139 height 22
click at [668, 436] on div "setembro 2025" at bounding box center [699, 435] width 131 height 10
click at [754, 471] on div "6" at bounding box center [753, 471] width 14 height 14
type input "06/09/2025"
type input "08/09/2025"
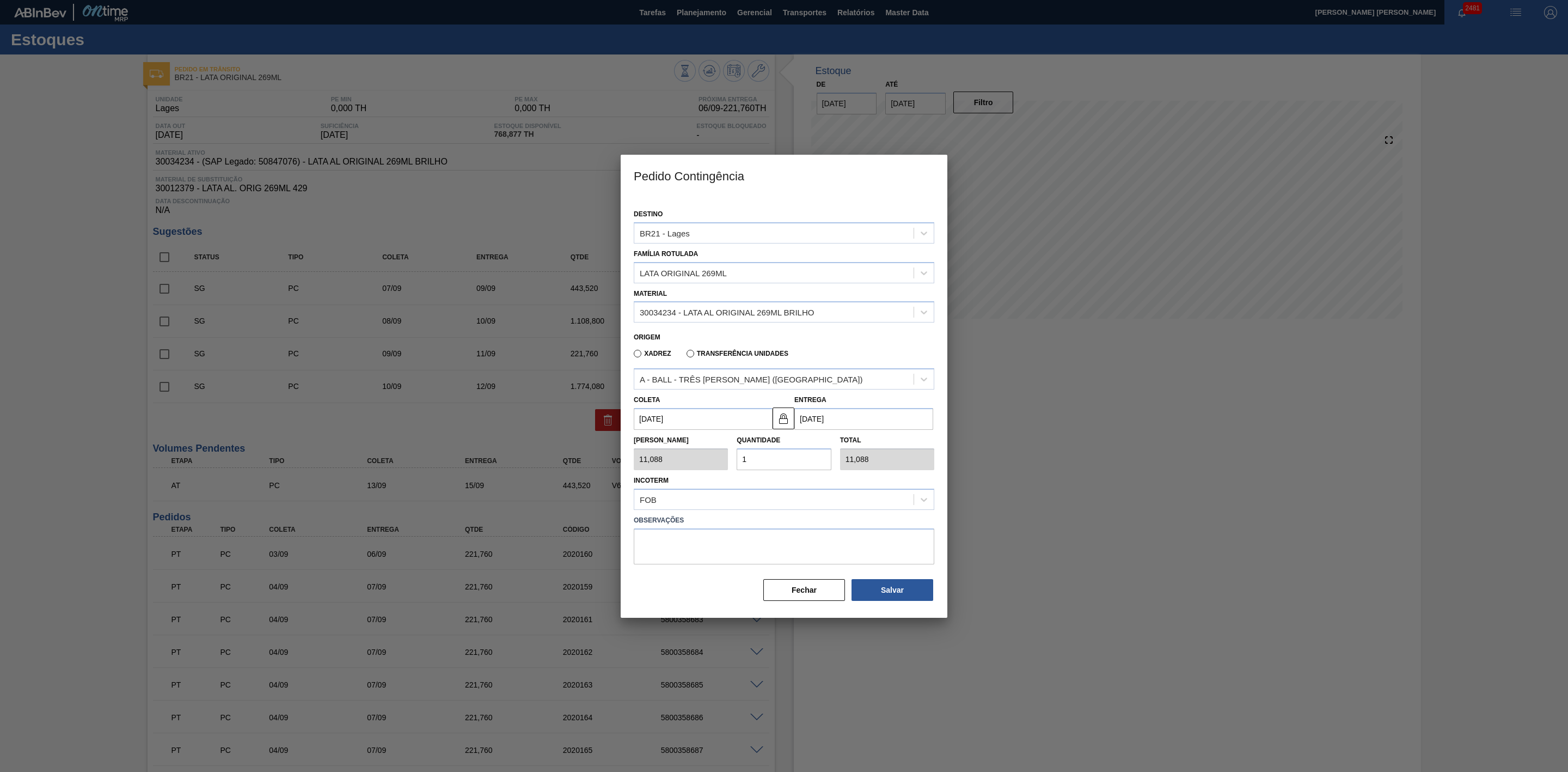
drag, startPoint x: 772, startPoint y: 461, endPoint x: 729, endPoint y: 458, distance: 43.1
click at [731, 459] on div "Tam Lote 11,088 Quantidade 1 Total 11,088" at bounding box center [784, 450] width 309 height 41
type input "2"
type input "22,176"
type input "20"
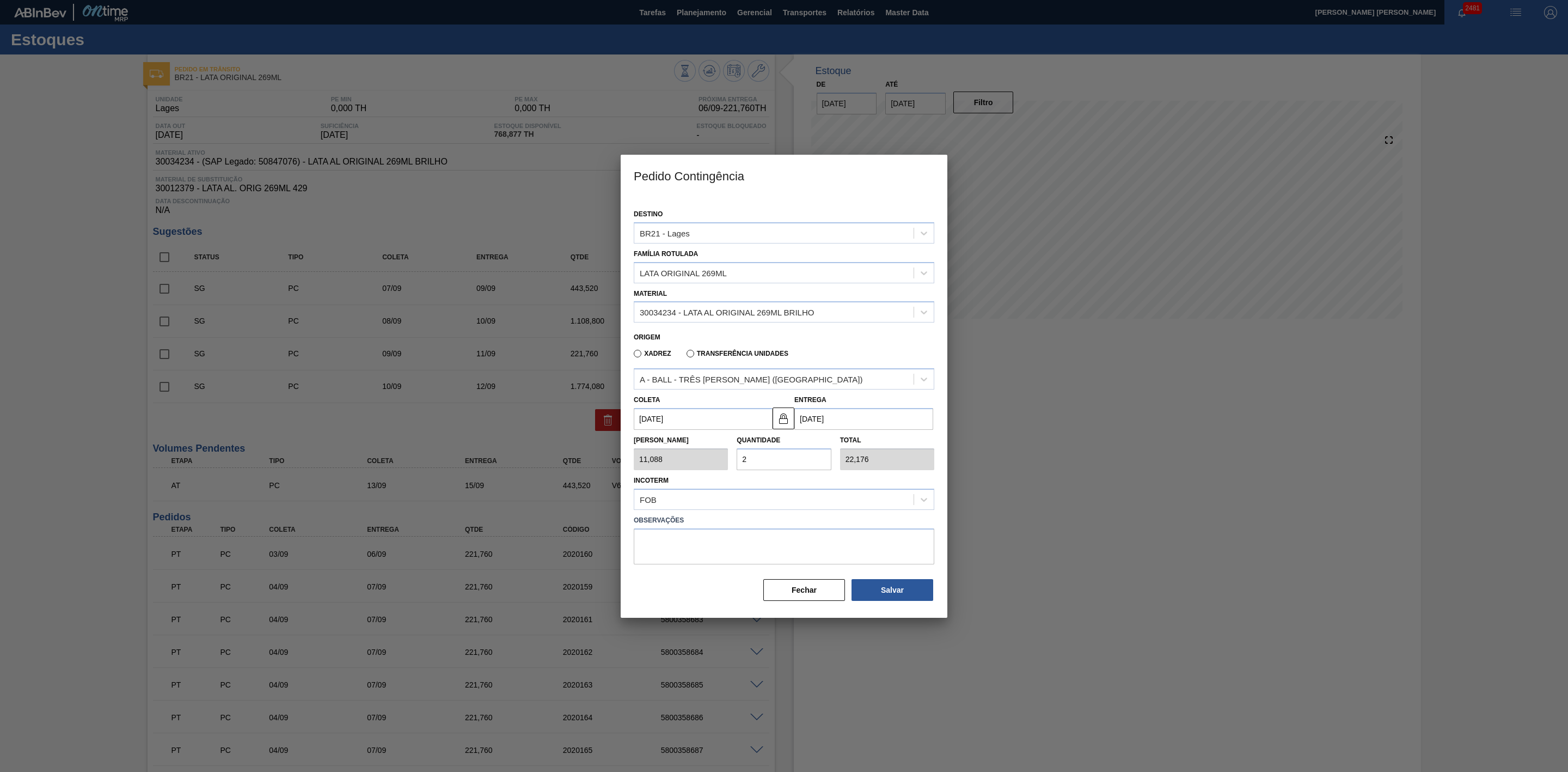
type input "221,760"
type input "20"
click at [875, 581] on button "Salvar" at bounding box center [892, 589] width 81 height 22
click at [1026, 467] on div at bounding box center [784, 386] width 1568 height 772
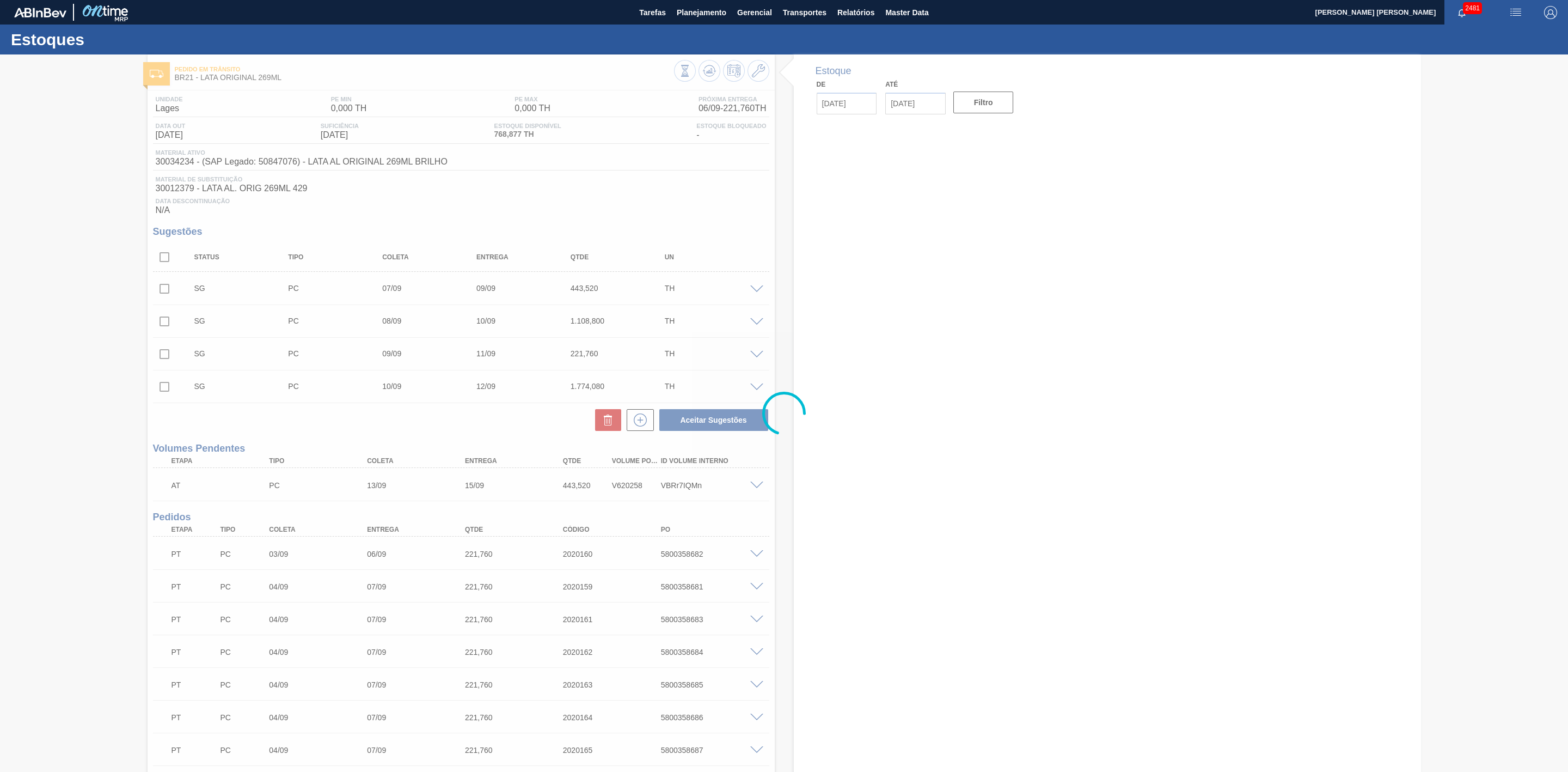
type input "[DATE]"
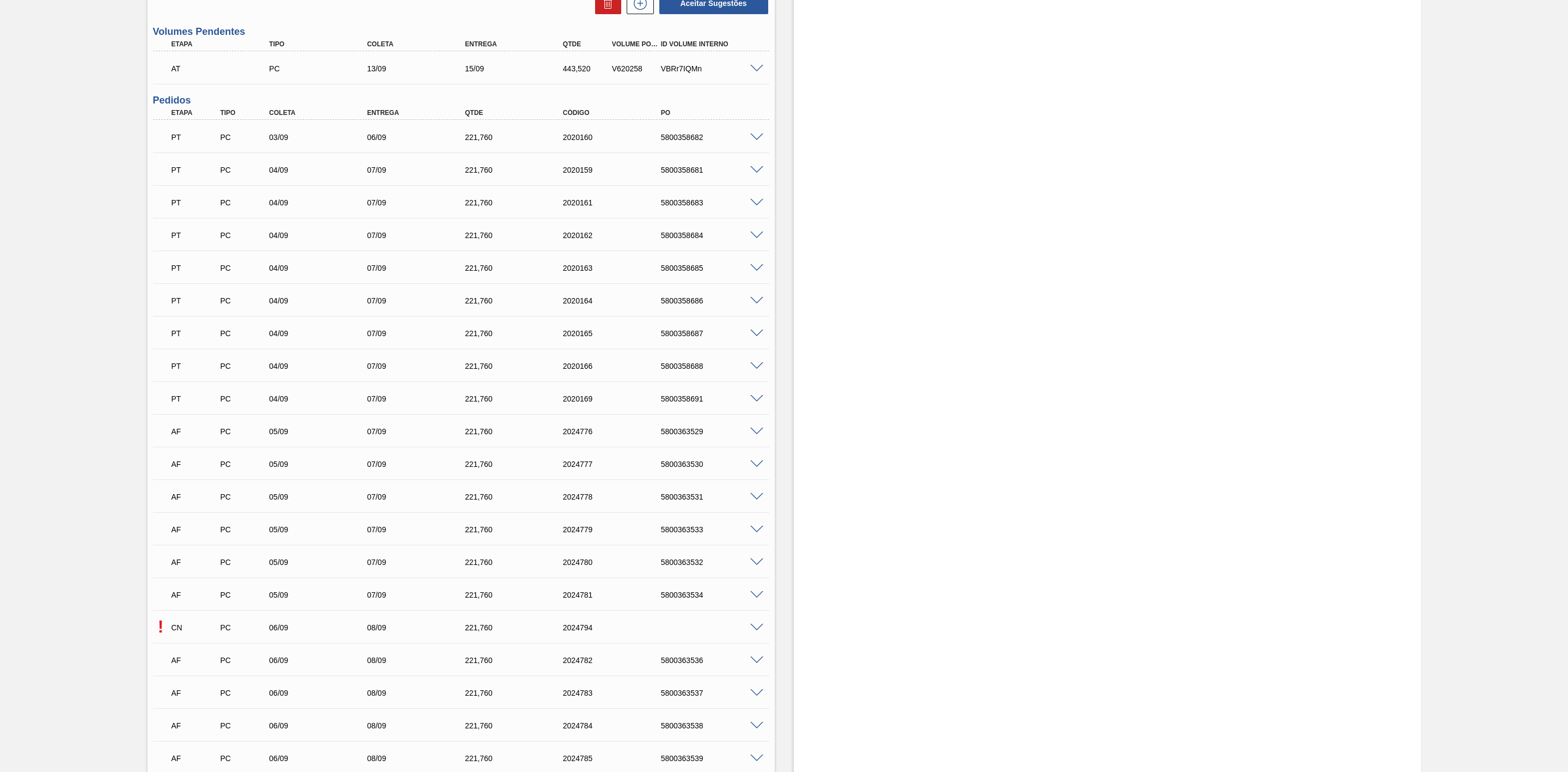
scroll to position [572, 0]
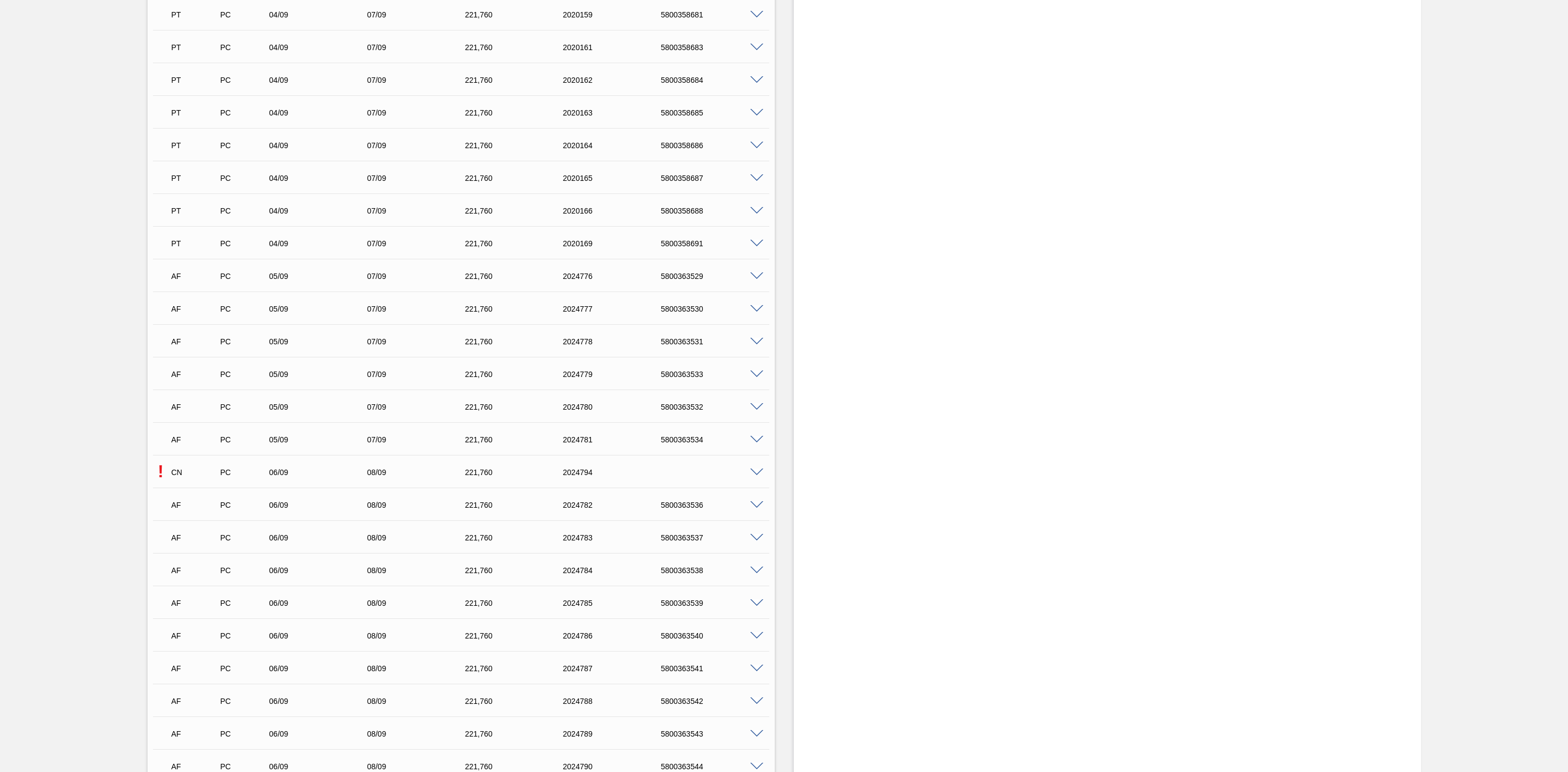
click at [758, 475] on span at bounding box center [757, 472] width 13 height 8
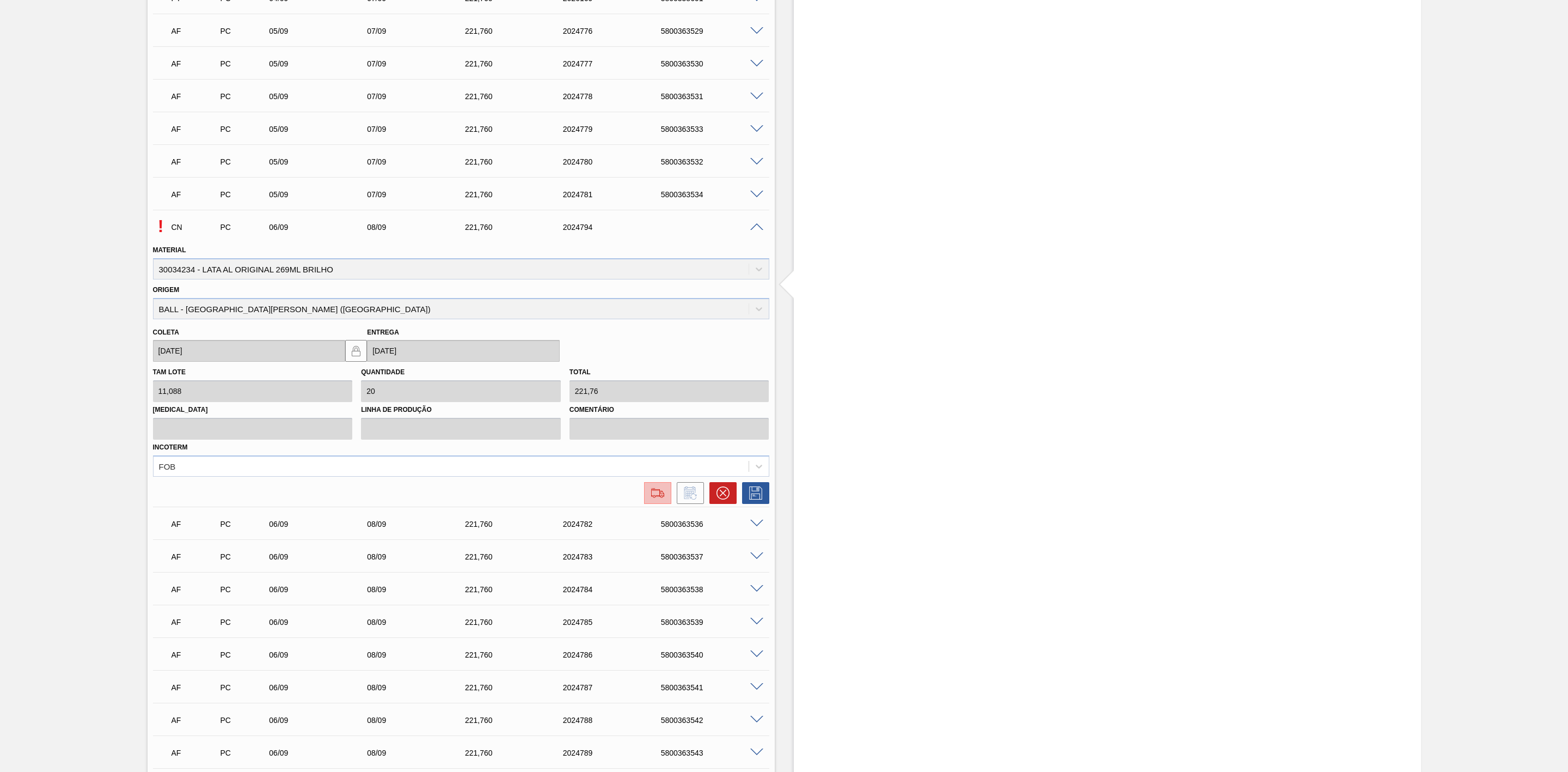
click at [660, 494] on img at bounding box center [658, 493] width 18 height 13
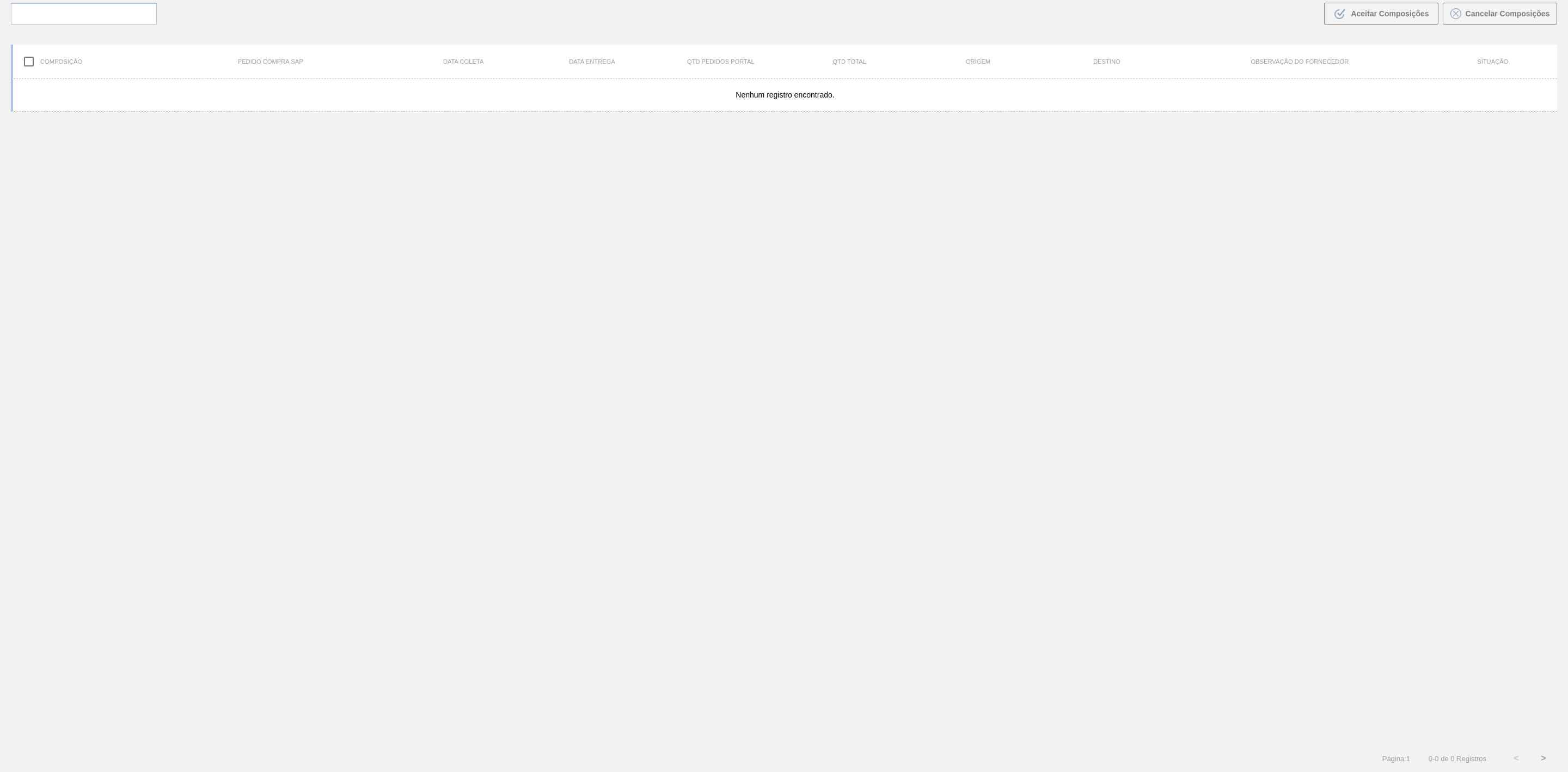
scroll to position [78, 0]
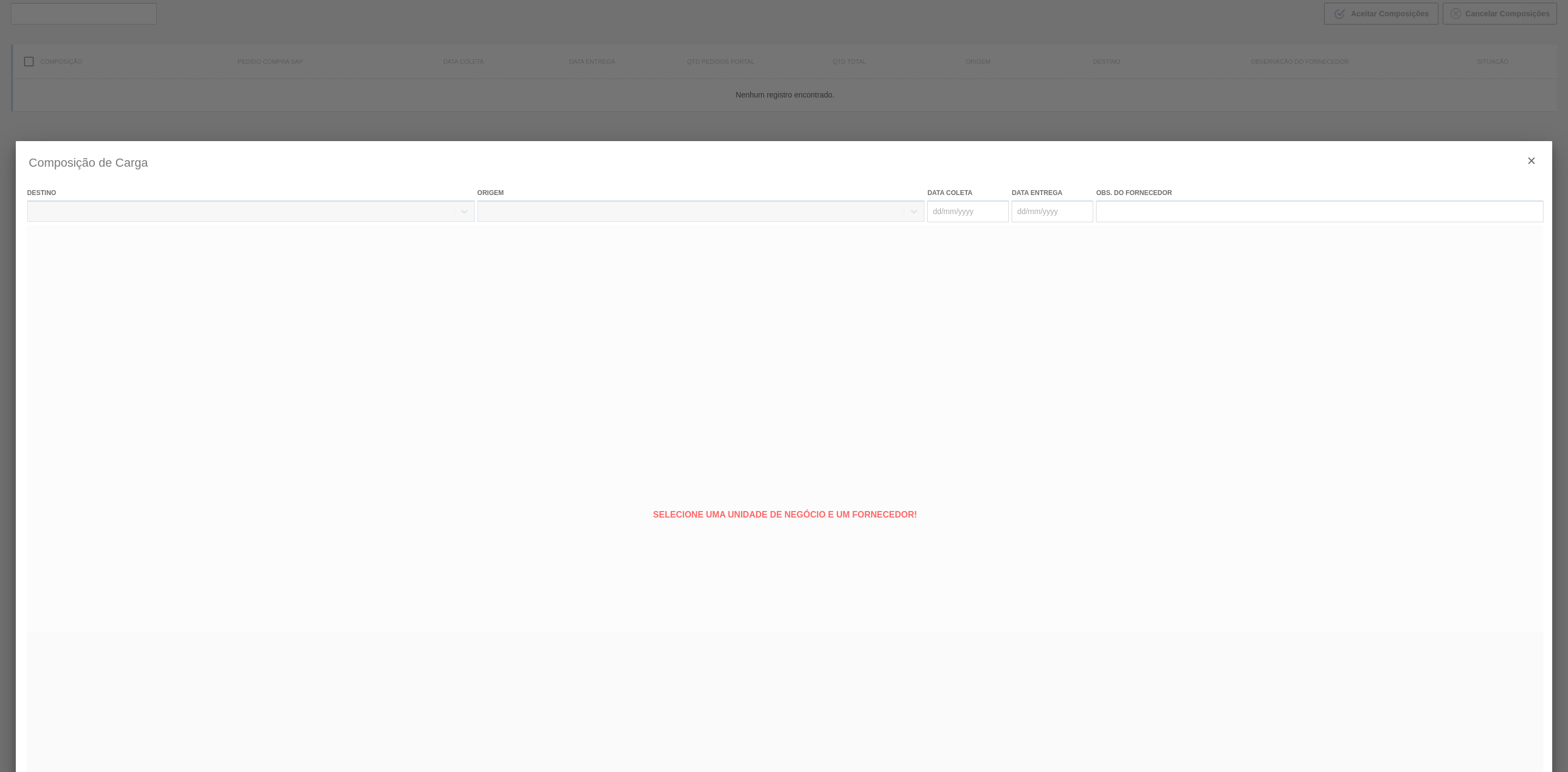
type coleta "[DATE]"
type entrega "[DATE]"
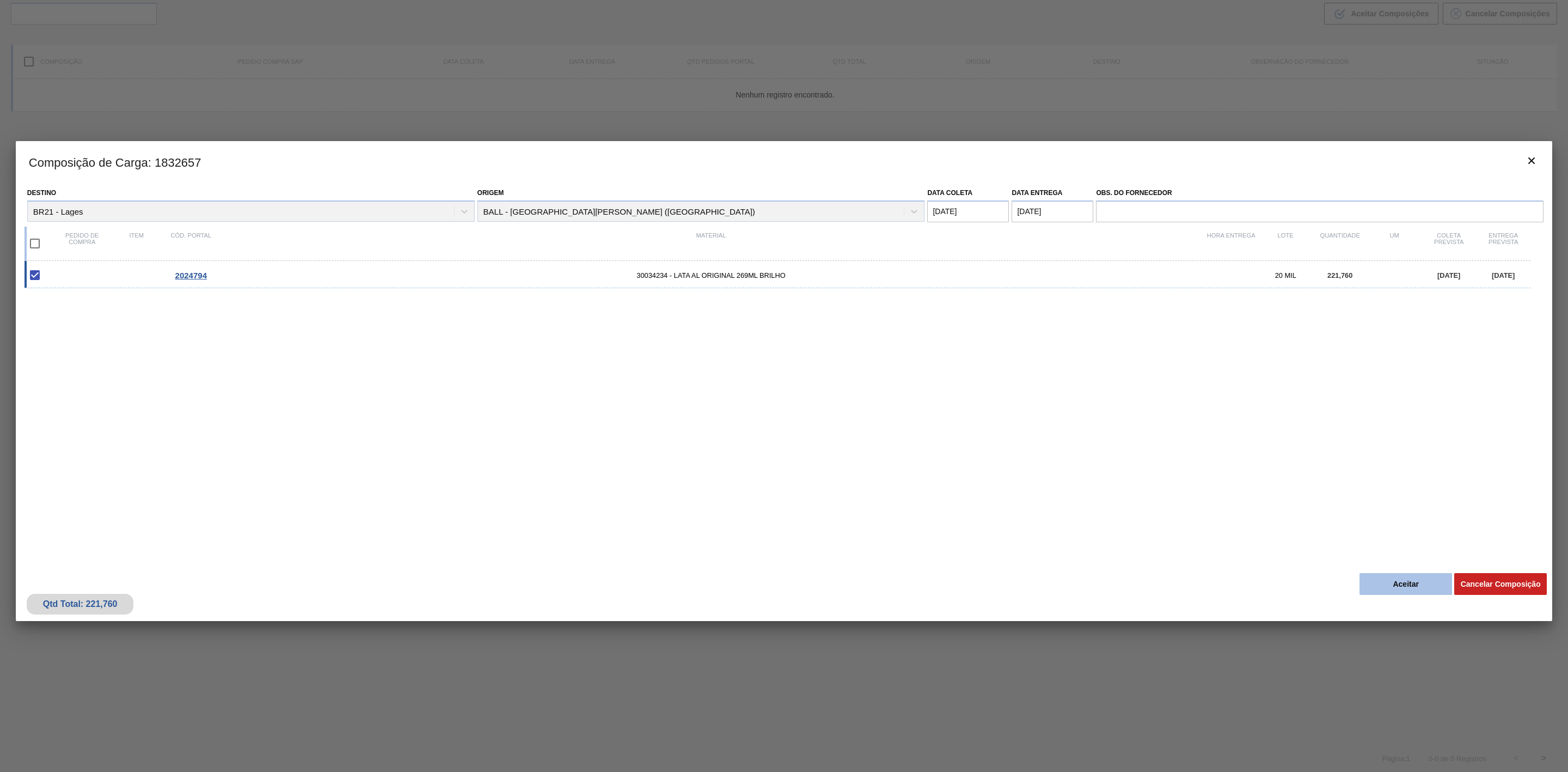
click at [1392, 585] on button "Aceitar" at bounding box center [1406, 583] width 93 height 22
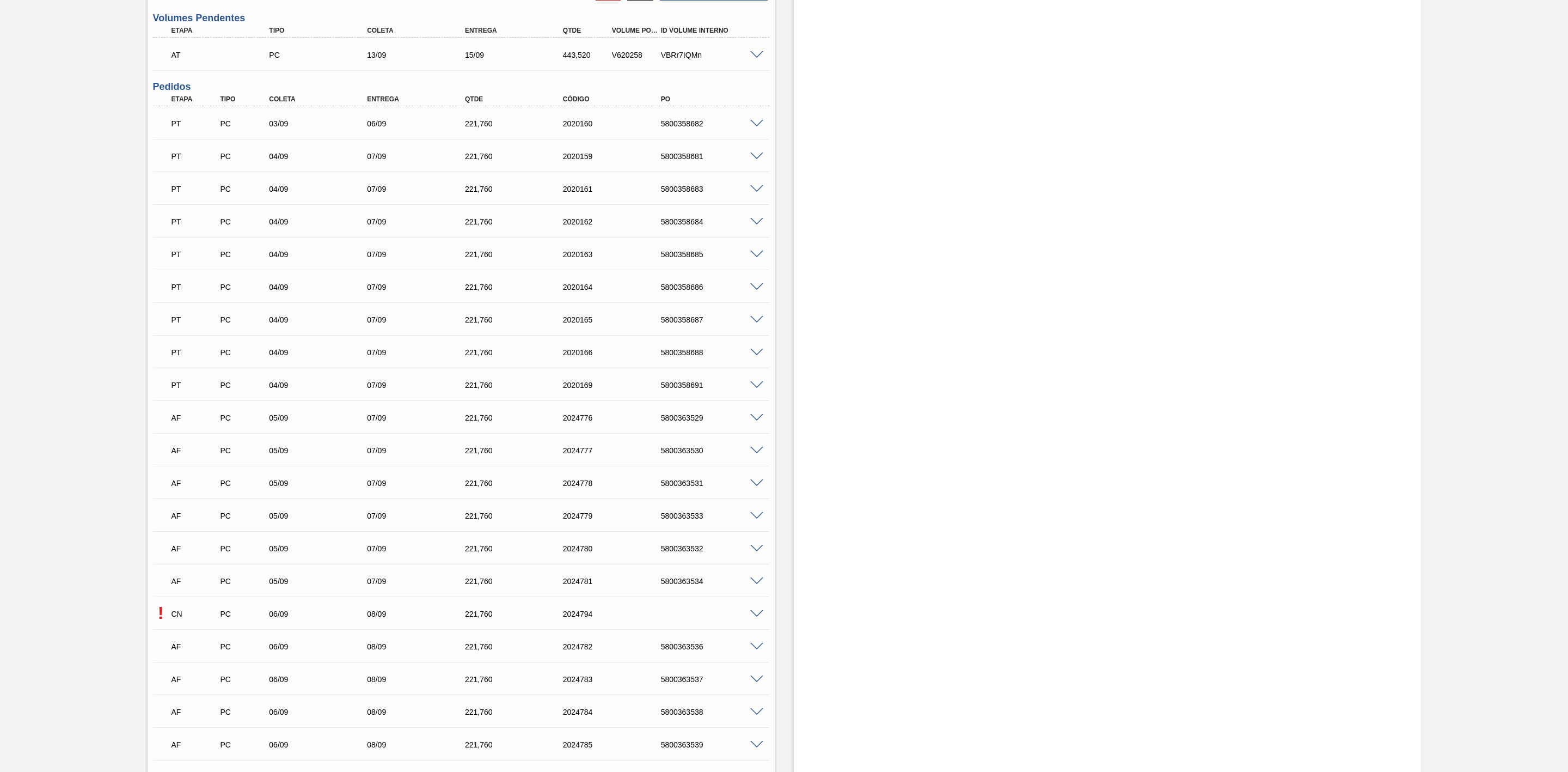
scroll to position [572, 0]
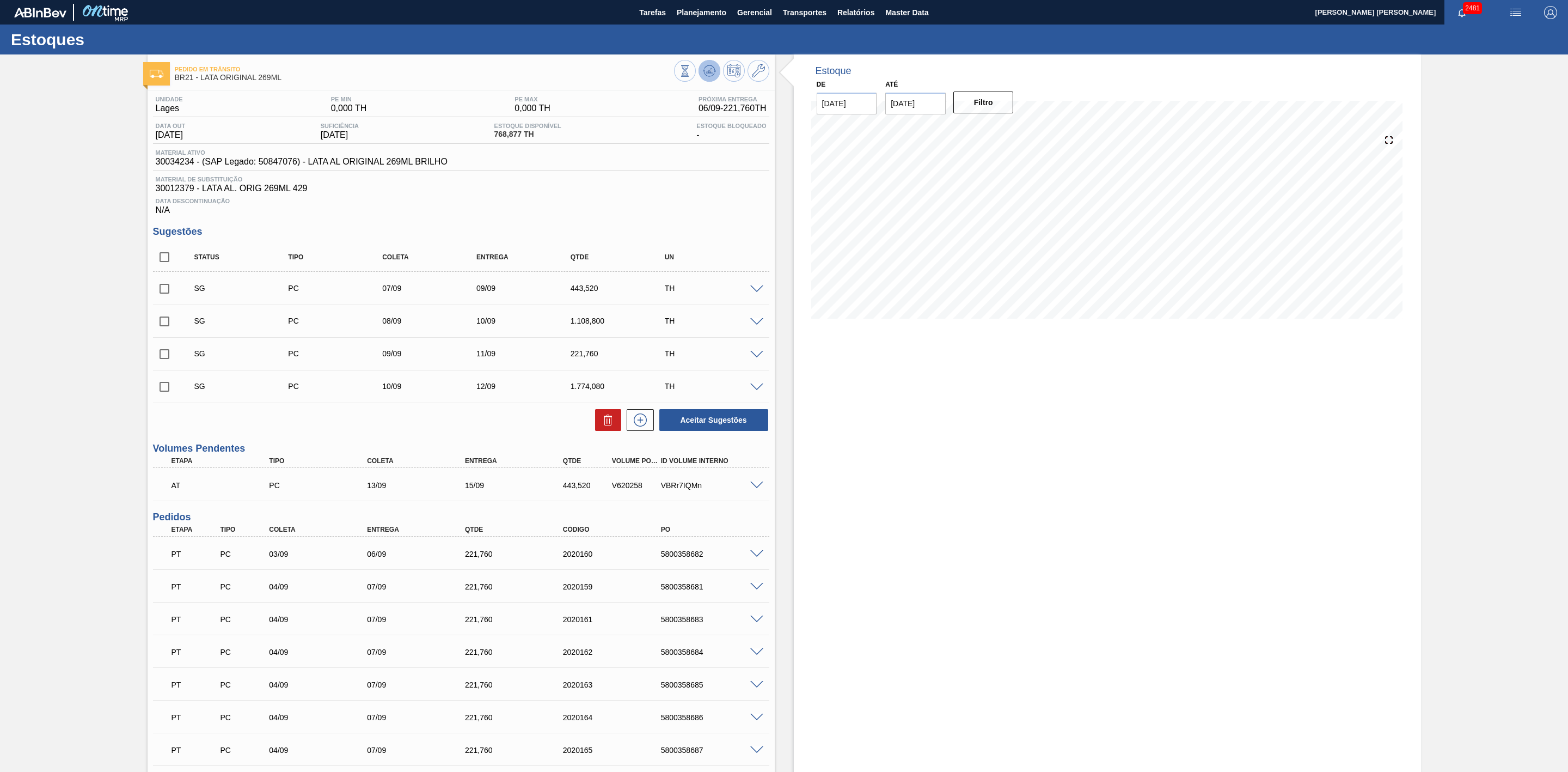
click at [710, 69] on icon at bounding box center [709, 70] width 7 height 5
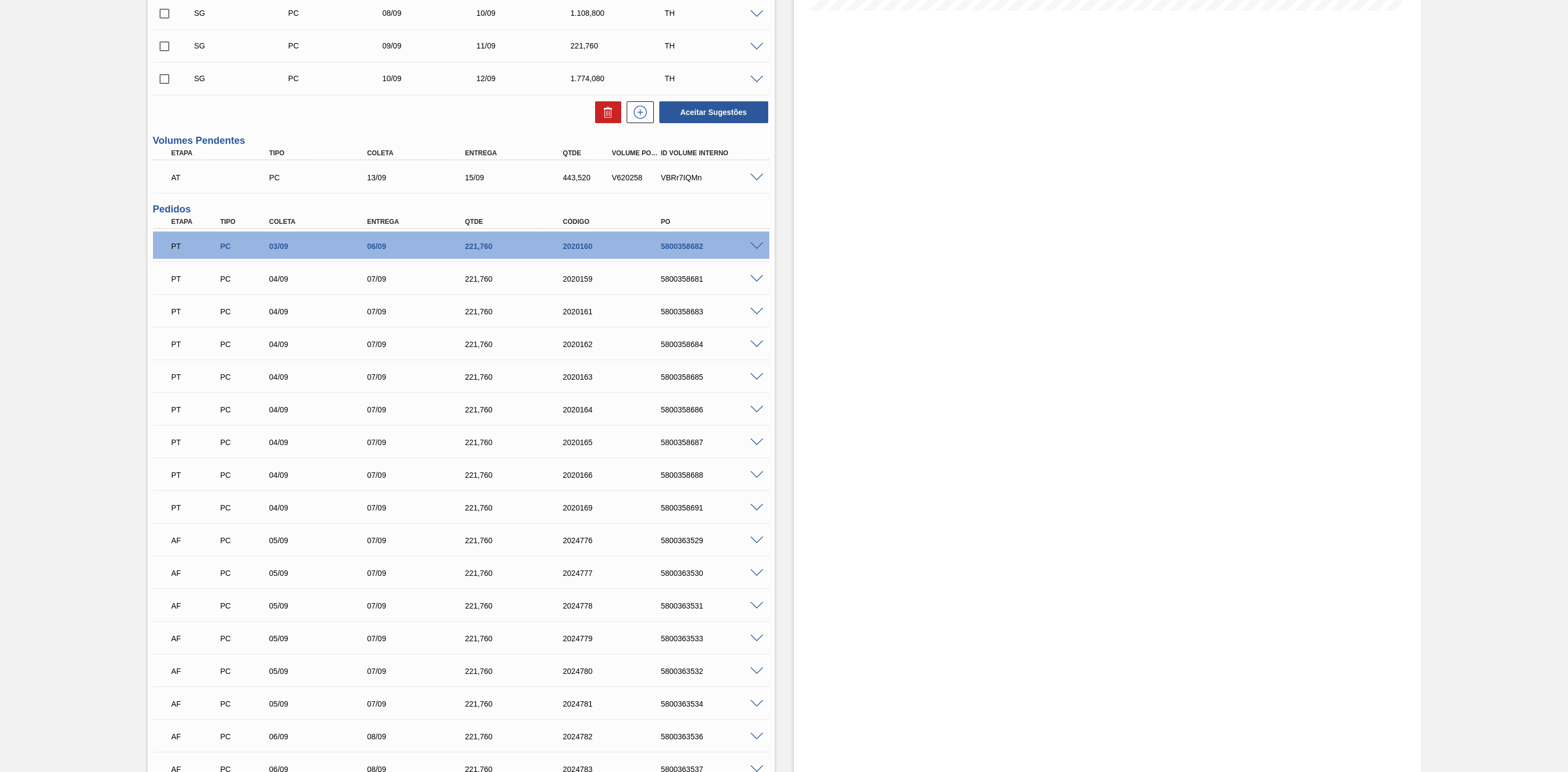
scroll to position [408, 0]
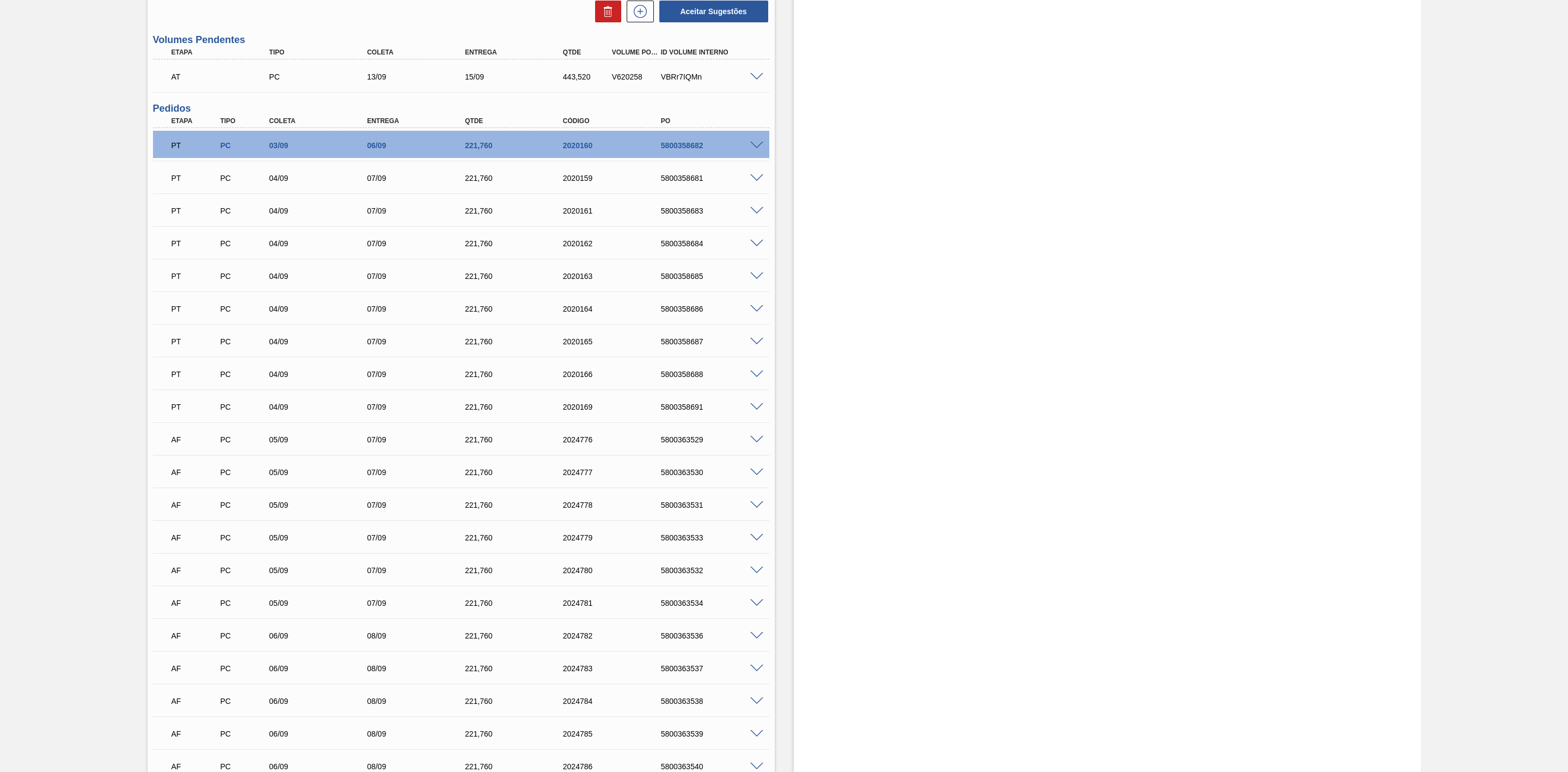
click at [691, 443] on div "5800363529" at bounding box center [714, 439] width 112 height 9
copy div "5800363529"
click at [684, 475] on div "5800363530" at bounding box center [714, 472] width 112 height 9
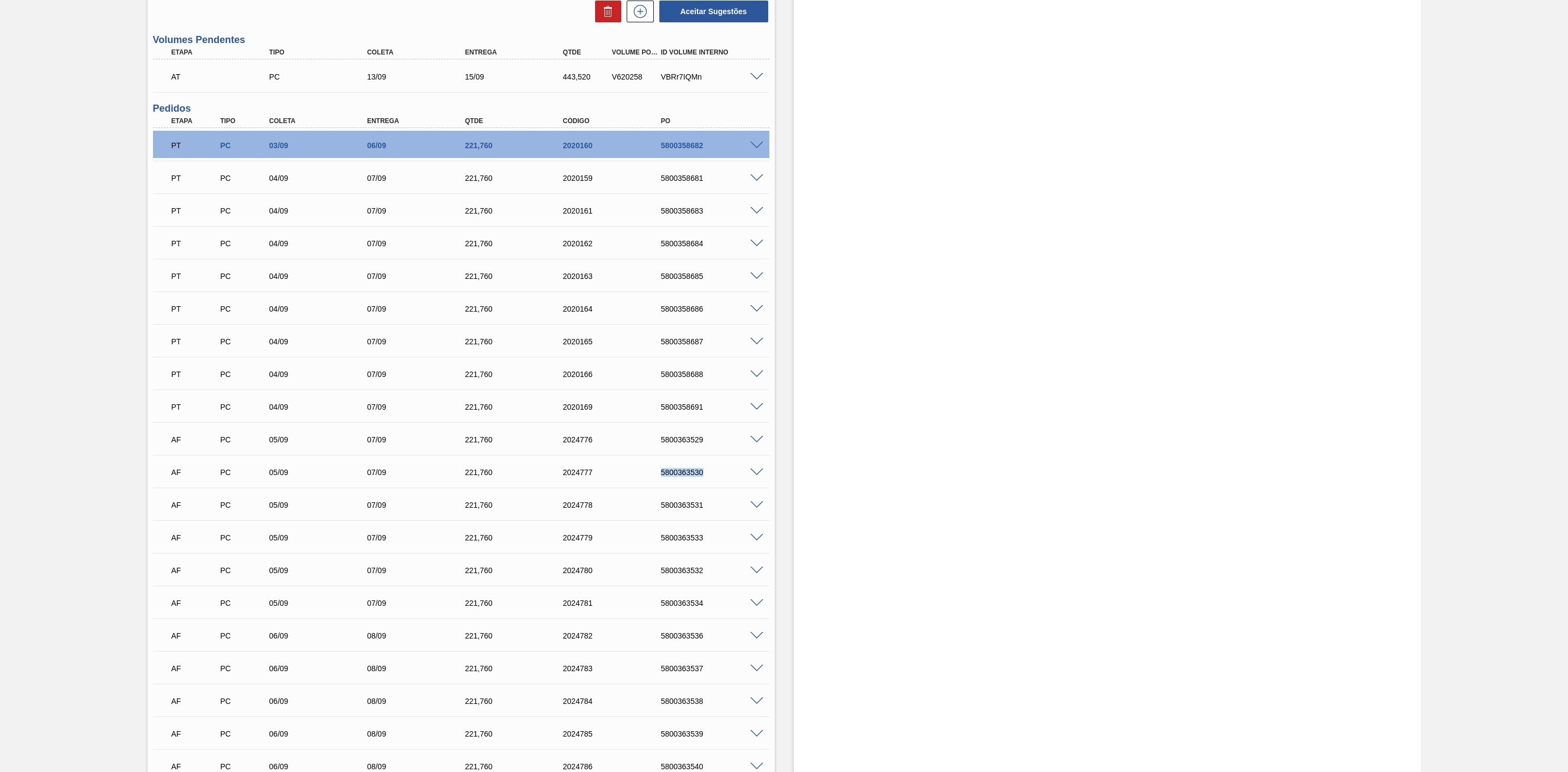
copy div "5800363530"
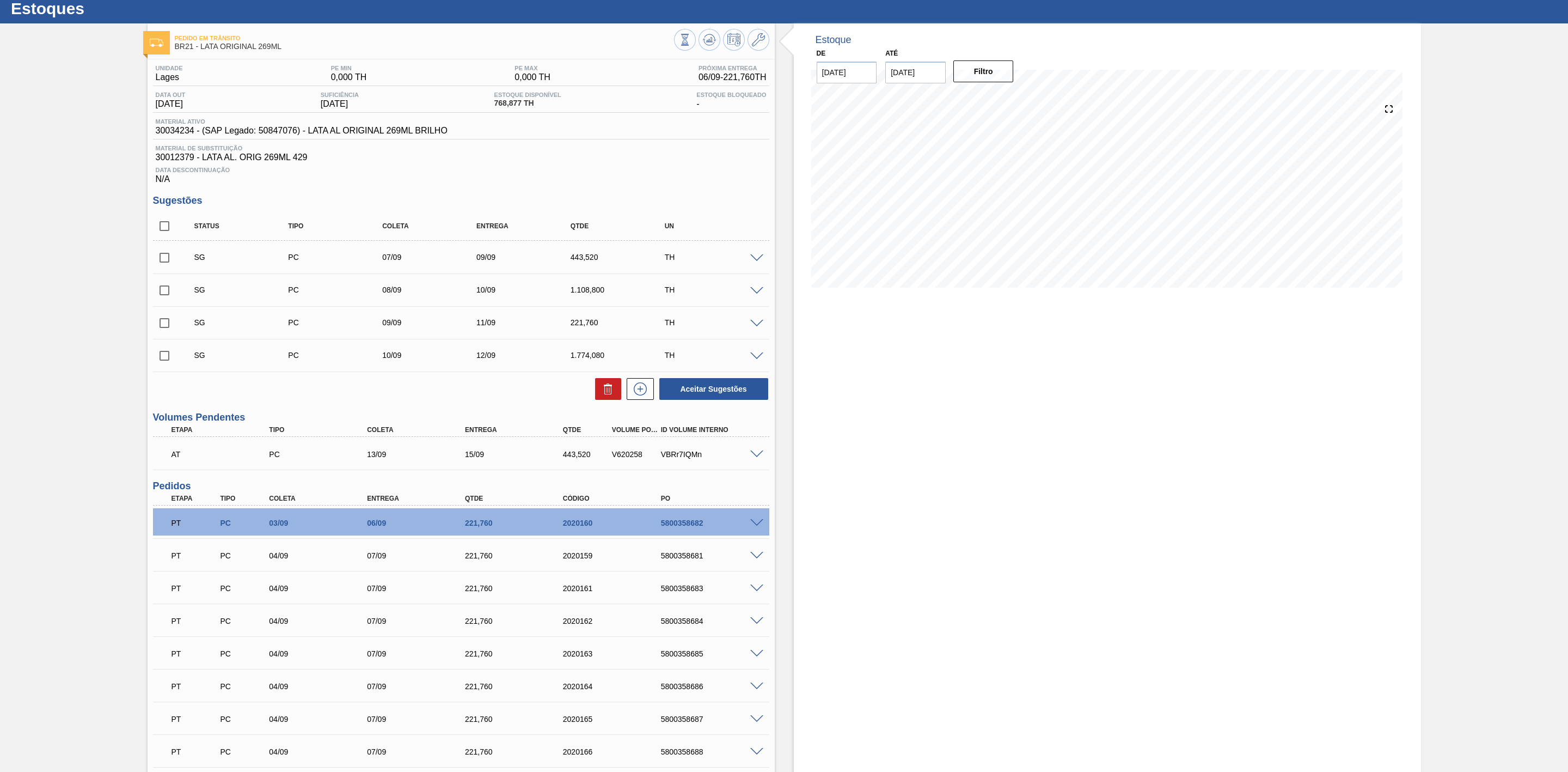
scroll to position [0, 0]
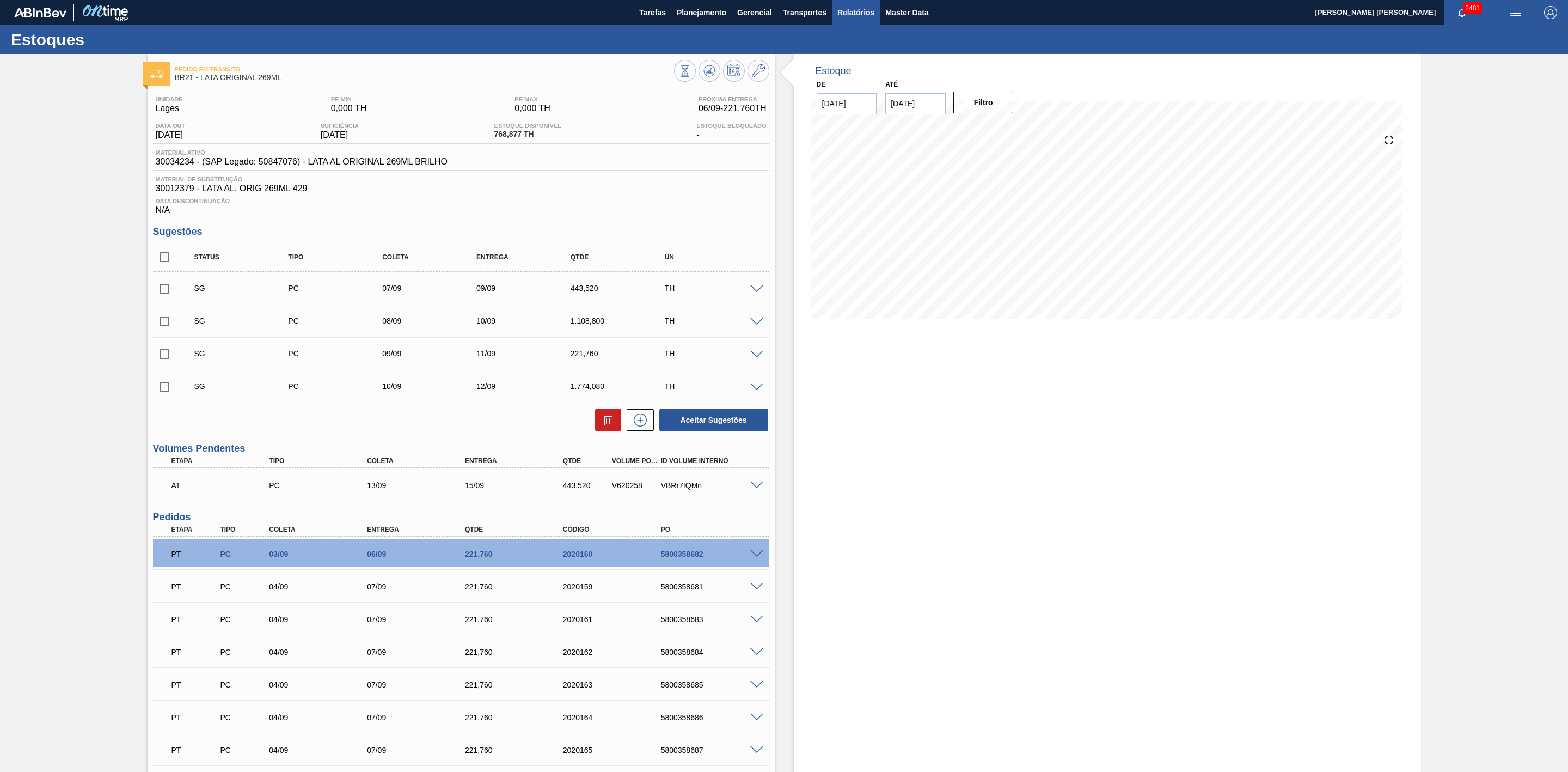
click at [858, 11] on span "Relatórios" at bounding box center [856, 13] width 37 height 13
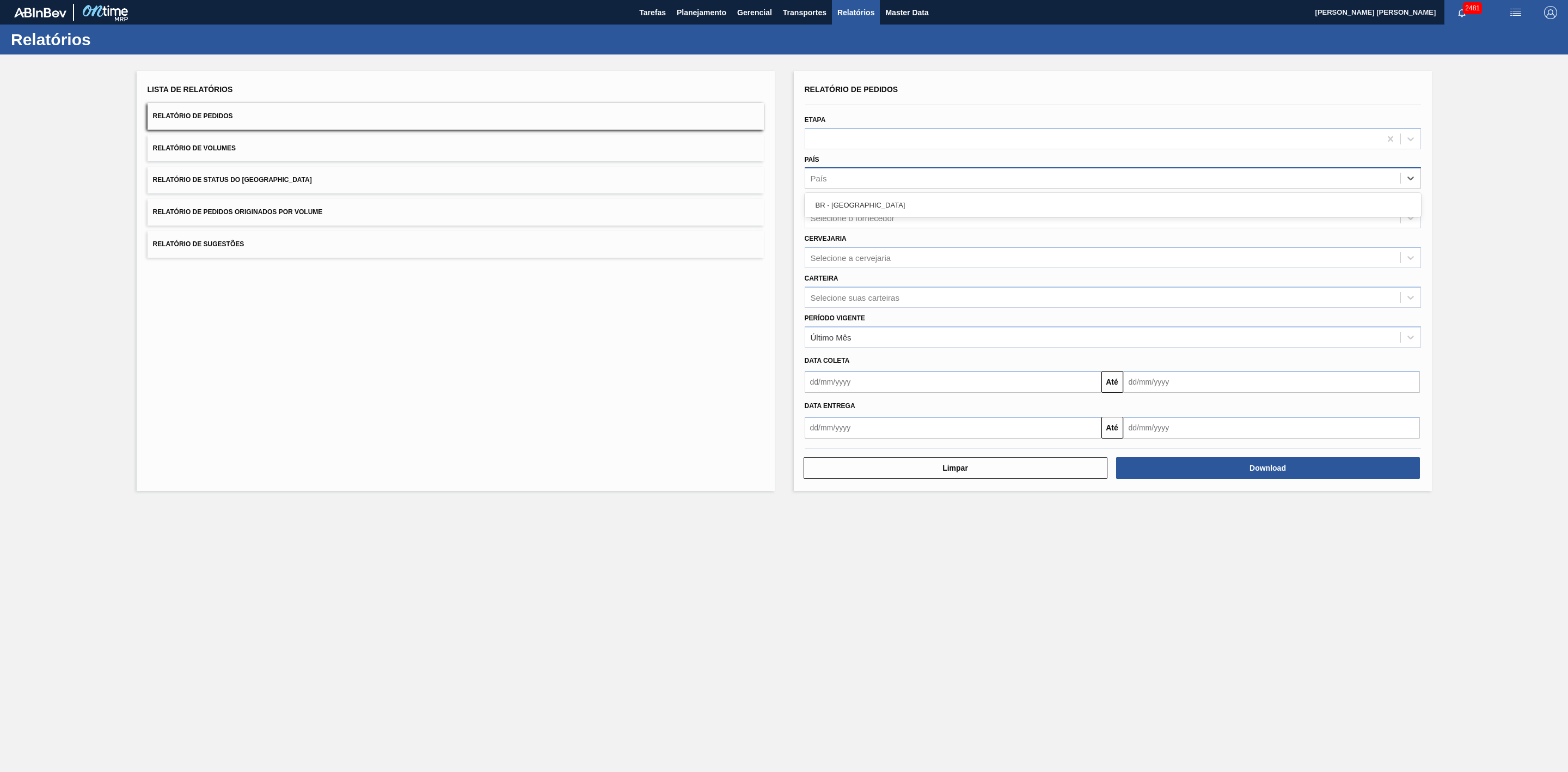
click at [863, 179] on div "País" at bounding box center [1103, 179] width 595 height 16
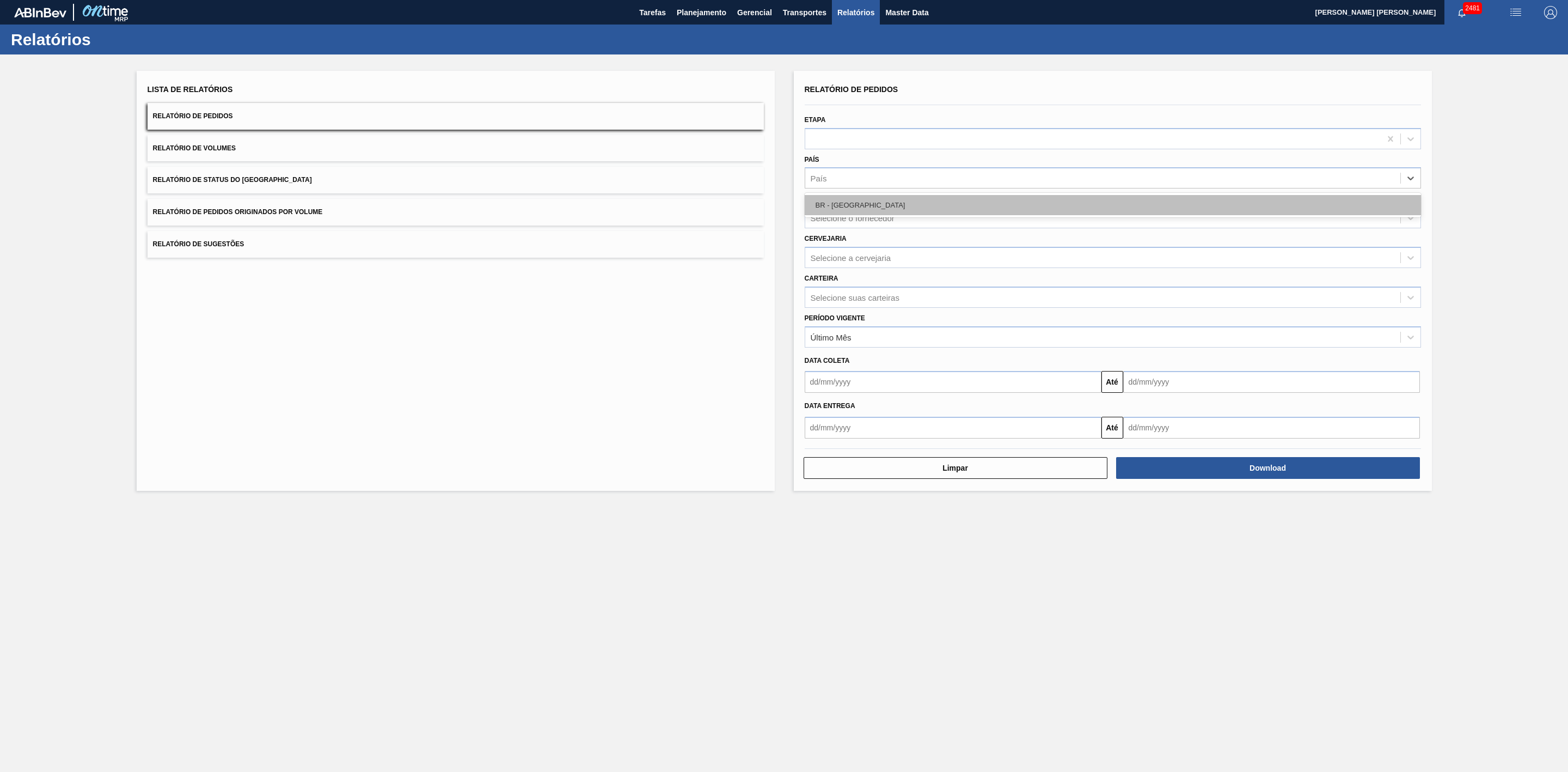
click at [854, 199] on div "BR - [GEOGRAPHIC_DATA]" at bounding box center [1113, 204] width 617 height 20
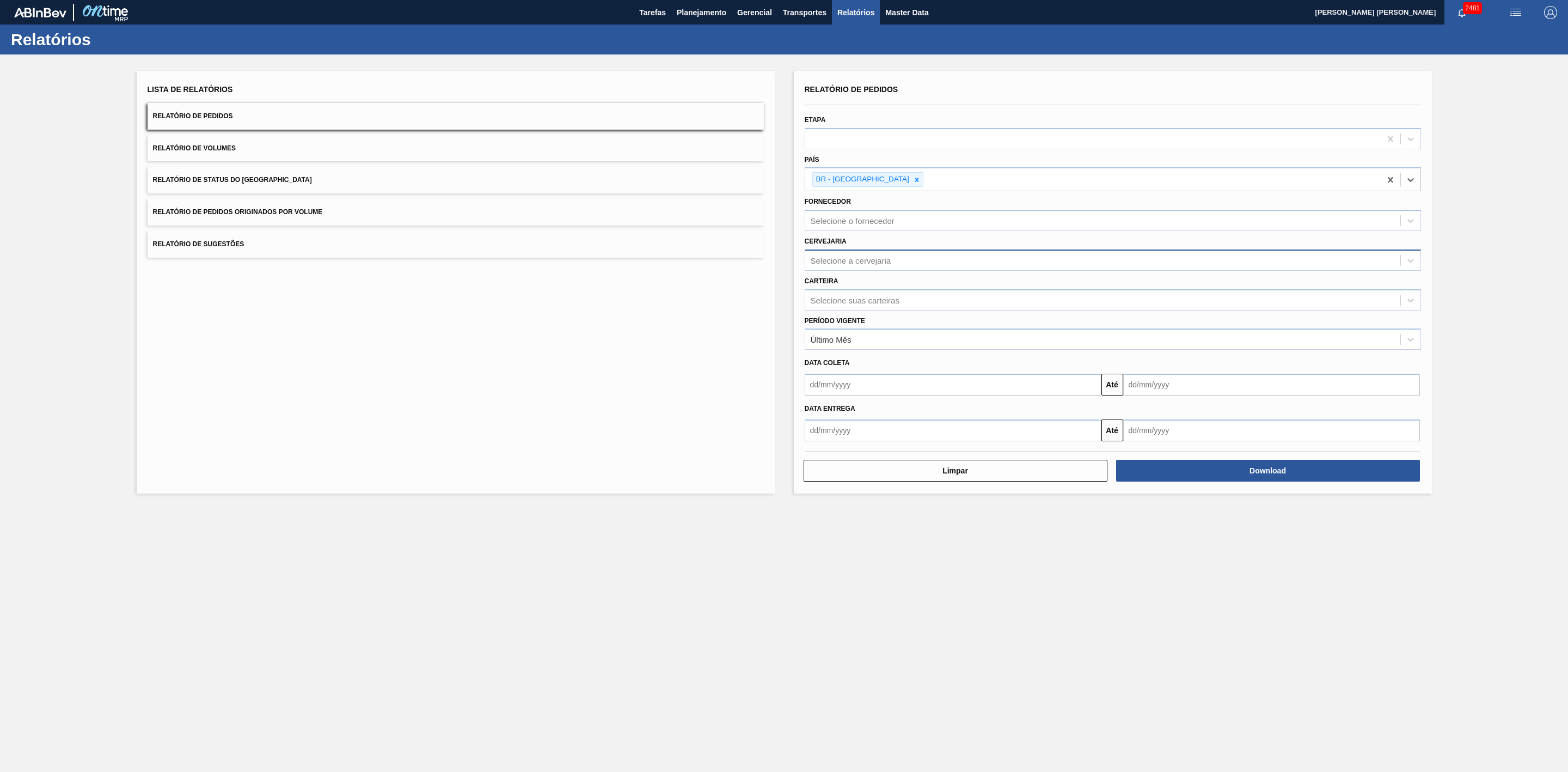
click at [853, 260] on div "Selecione a cervejaria" at bounding box center [851, 260] width 81 height 10
type input "21"
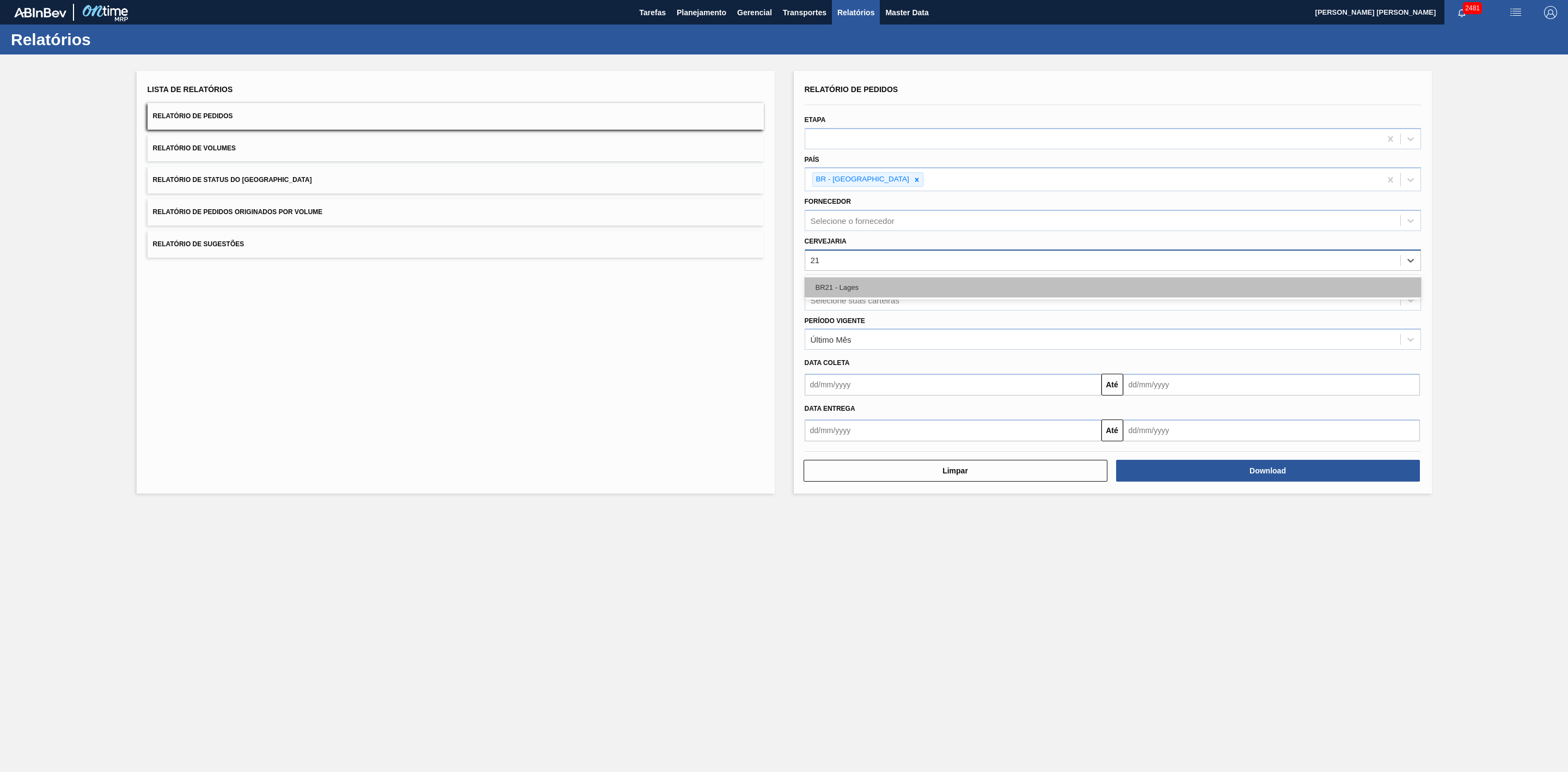
click at [866, 286] on div "BR21 - Lages" at bounding box center [1113, 287] width 617 height 20
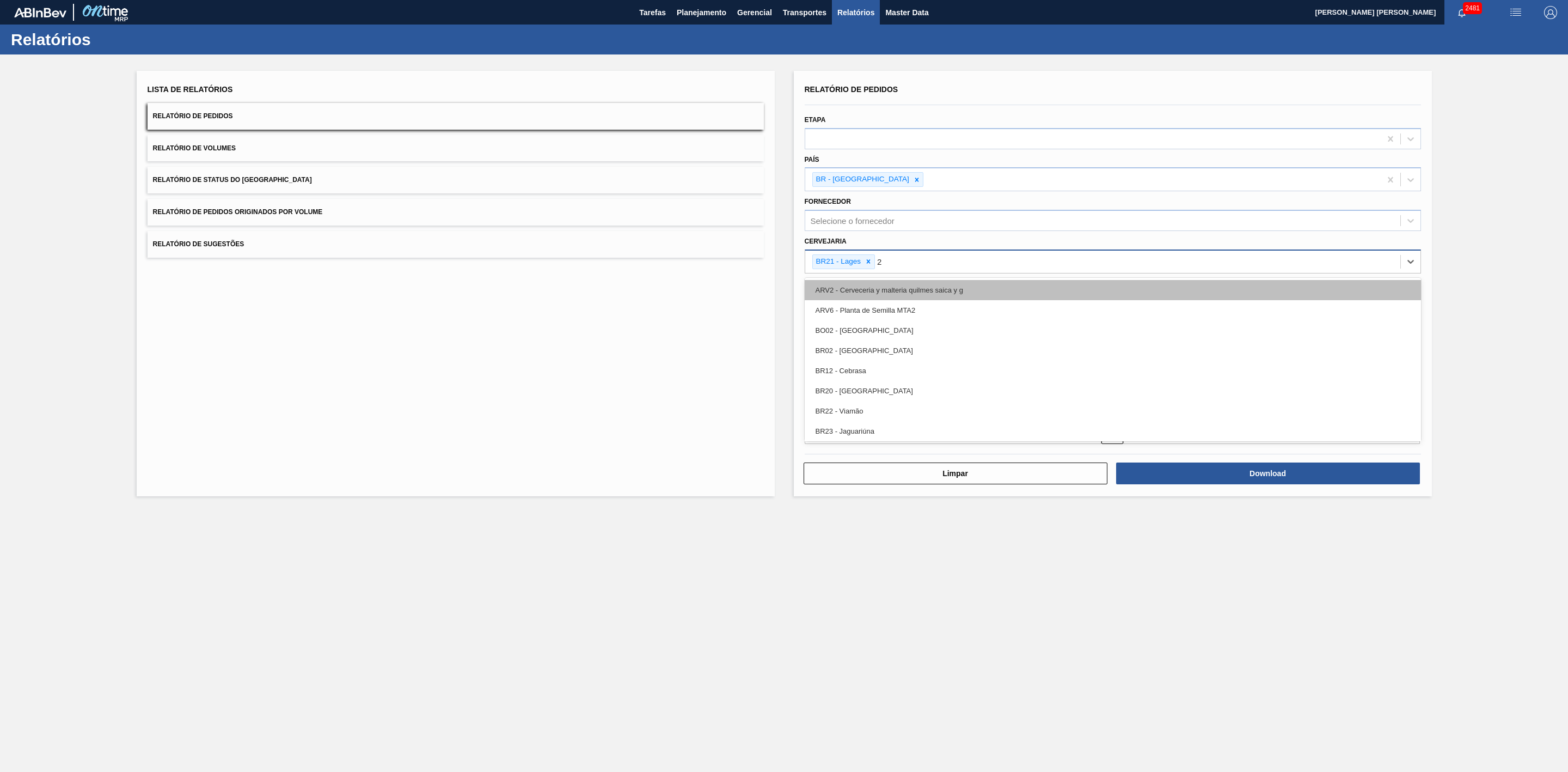
type input "22"
click at [876, 288] on div "BR22 - Viamão" at bounding box center [1113, 290] width 617 height 20
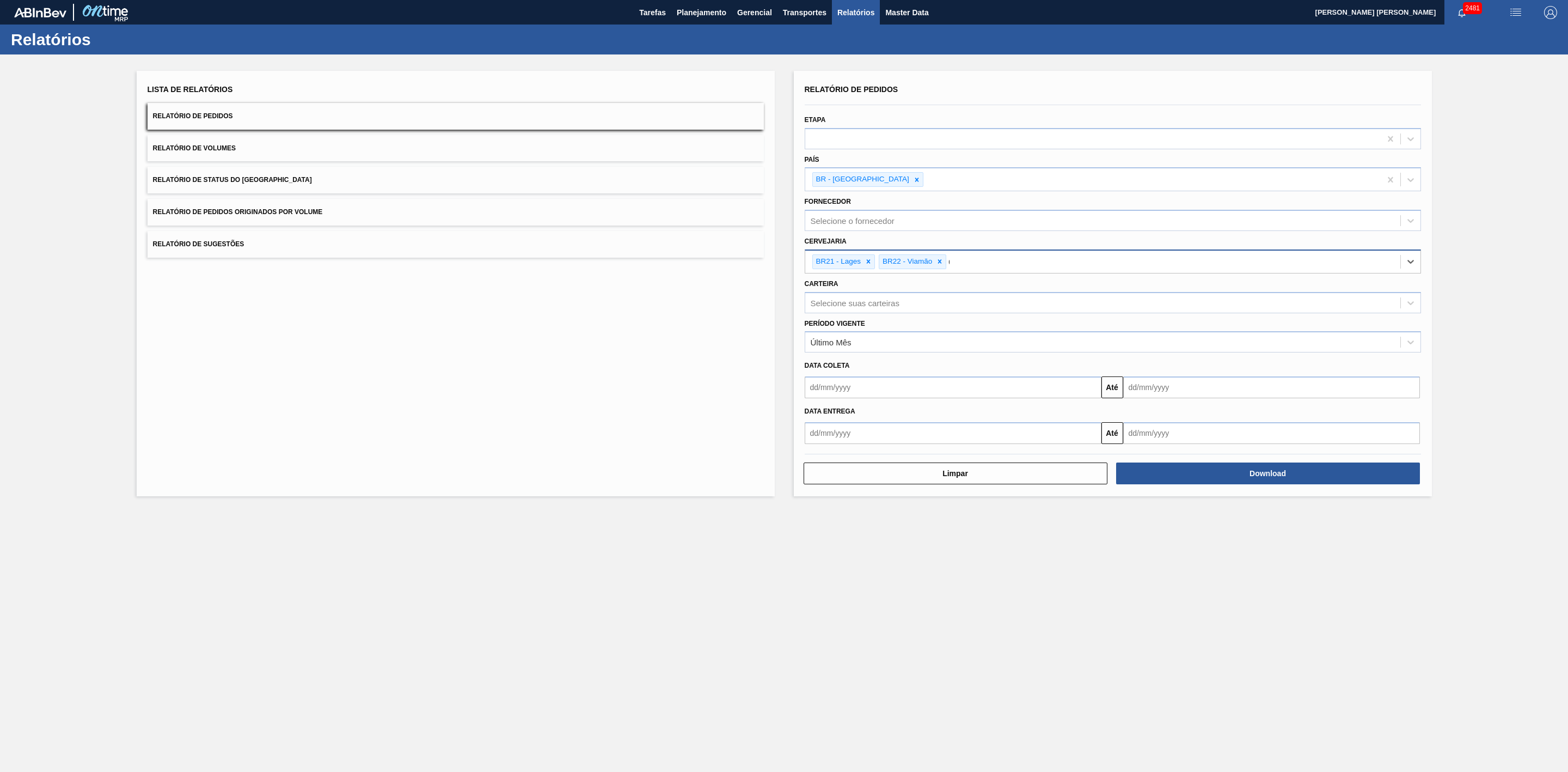
type input "09"
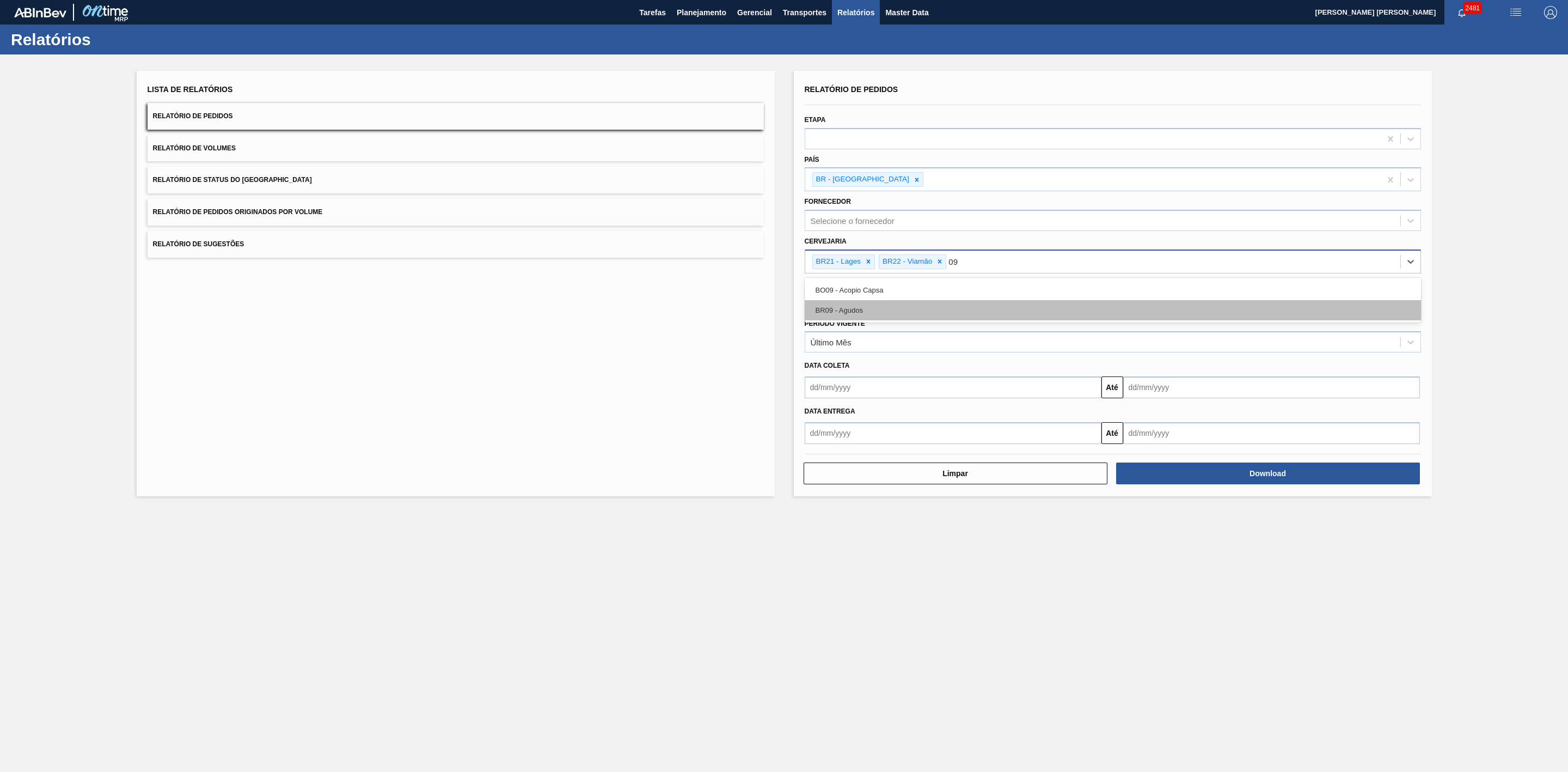
click at [871, 307] on div "BR09 - Agudos" at bounding box center [1113, 309] width 617 height 20
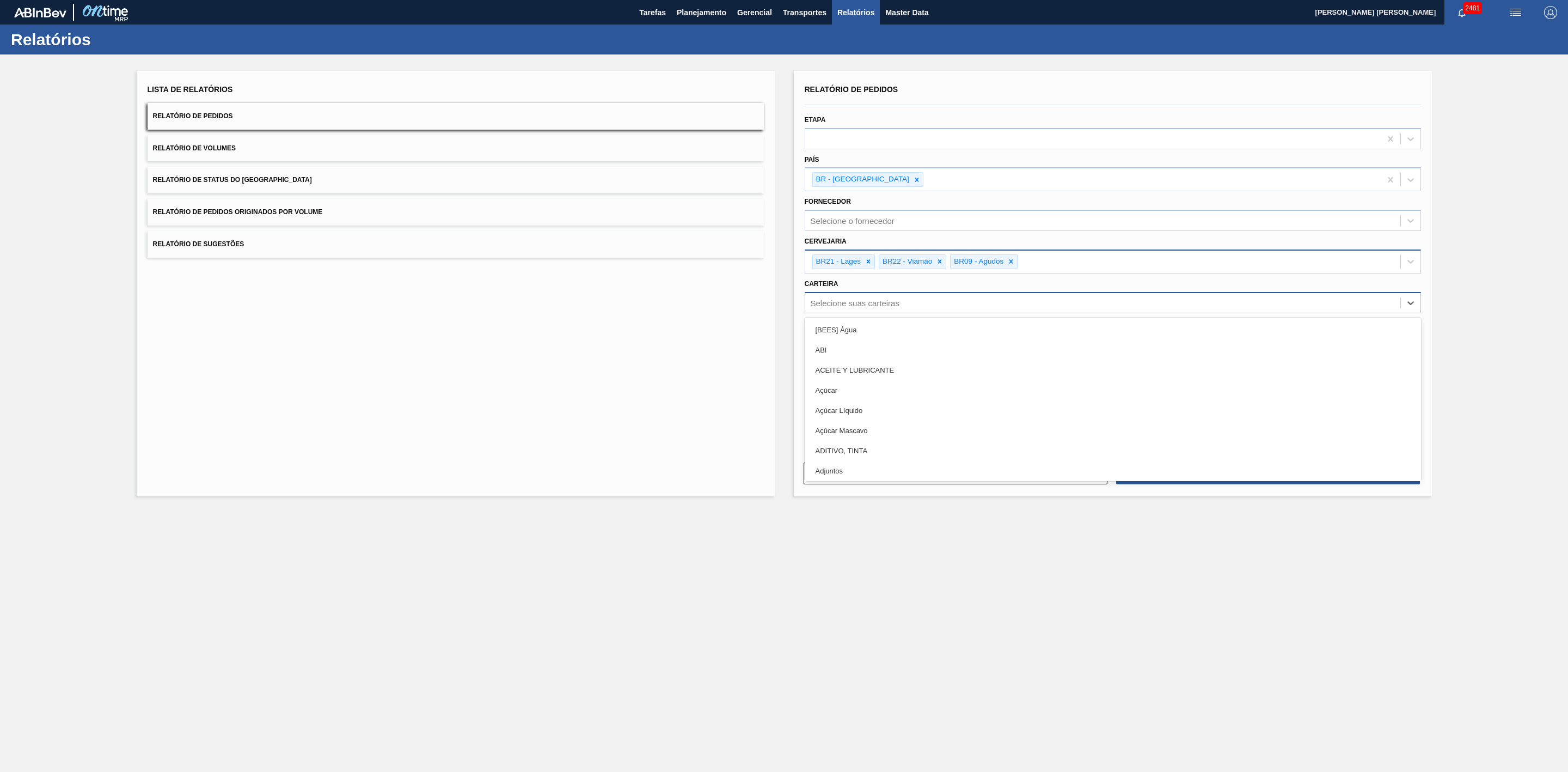
click at [849, 305] on div "Selecione suas carteiras" at bounding box center [855, 302] width 89 height 10
type input "lata"
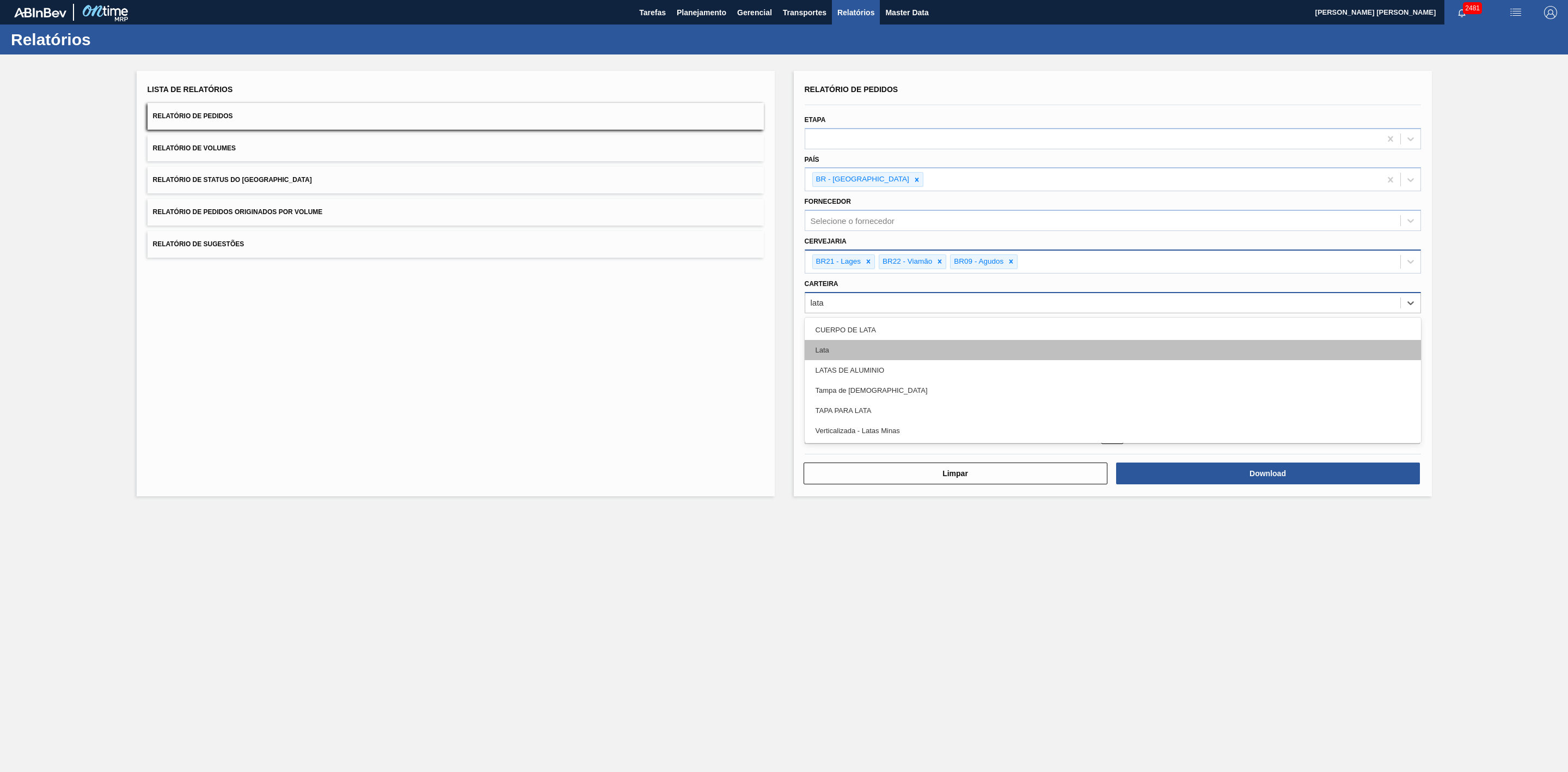
click at [825, 344] on div "Lata" at bounding box center [1113, 349] width 617 height 20
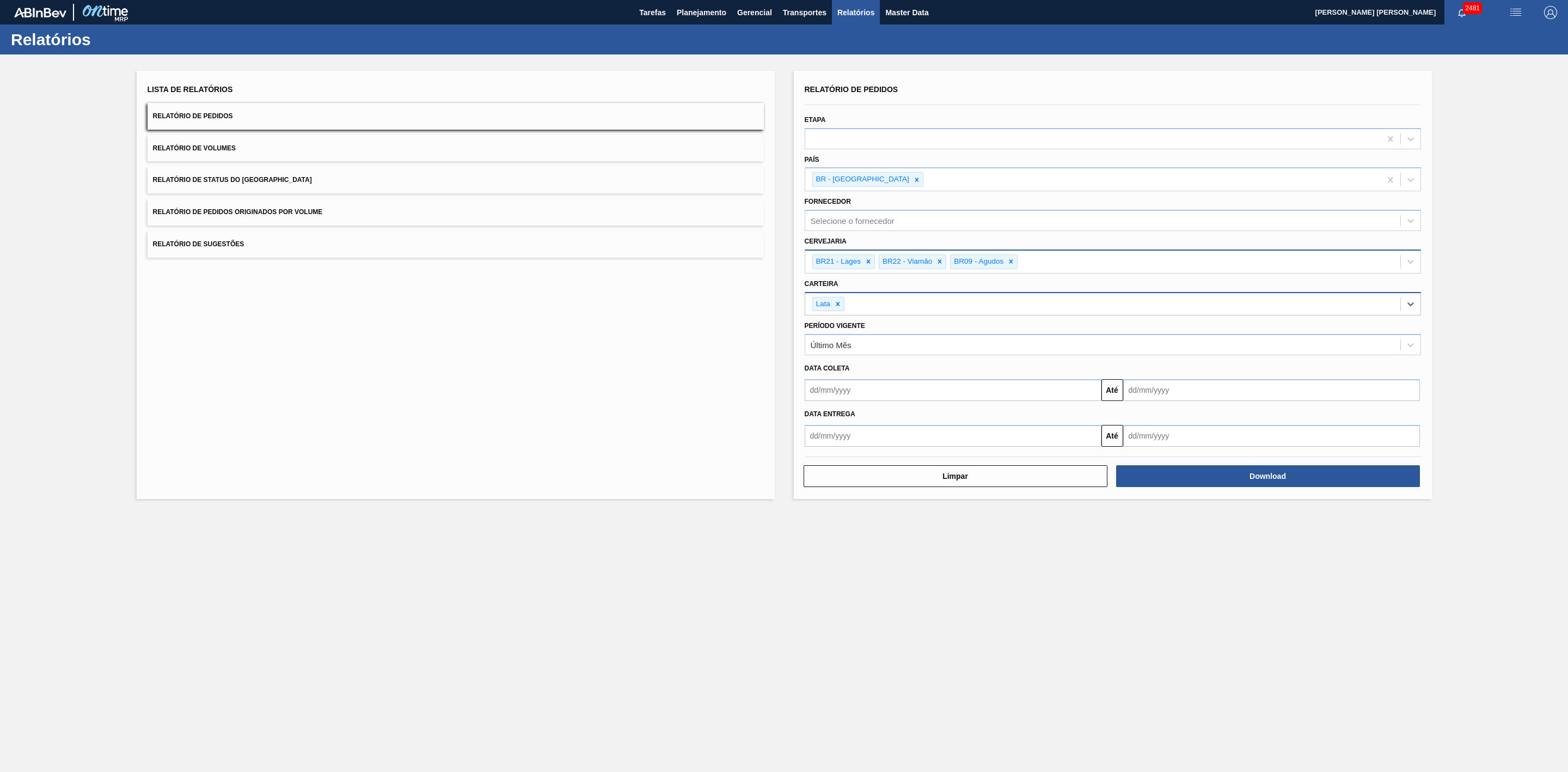
click at [865, 394] on input "text" at bounding box center [953, 389] width 297 height 22
drag, startPoint x: 839, startPoint y: 414, endPoint x: 830, endPoint y: 419, distance: 10.3
click at [839, 414] on div "setembro 2025" at bounding box center [871, 416] width 131 height 10
click at [833, 450] on div "1" at bounding box center [835, 451] width 14 height 14
type input "01/09/2025"
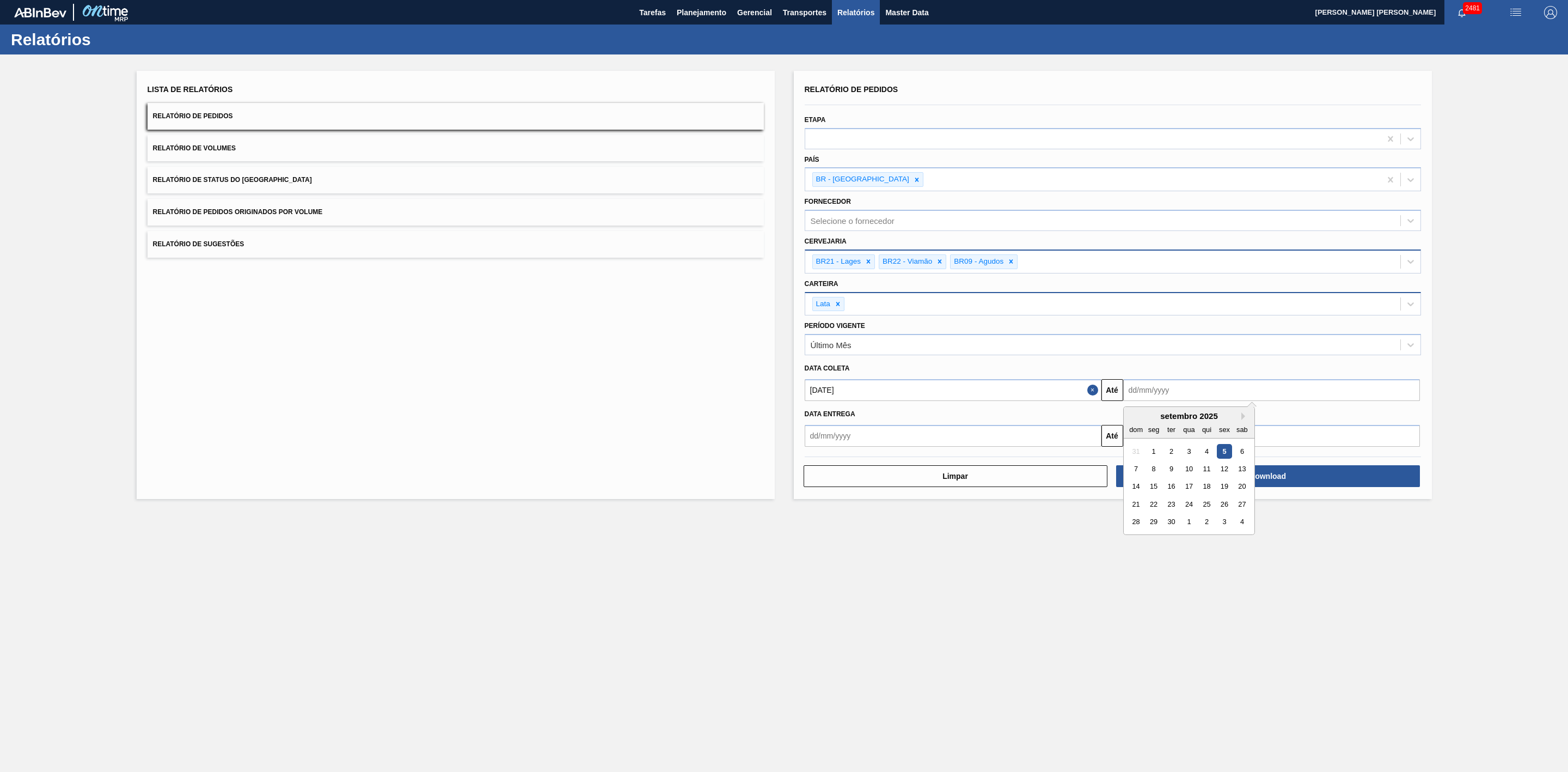
click at [1146, 397] on input "text" at bounding box center [1272, 389] width 297 height 22
click at [1139, 504] on div "21" at bounding box center [1136, 504] width 14 height 14
type input "21/09/2025"
click at [1179, 475] on button "Download" at bounding box center [1268, 475] width 304 height 22
click at [296, 152] on button "Relatório de Volumes" at bounding box center [455, 148] width 617 height 26
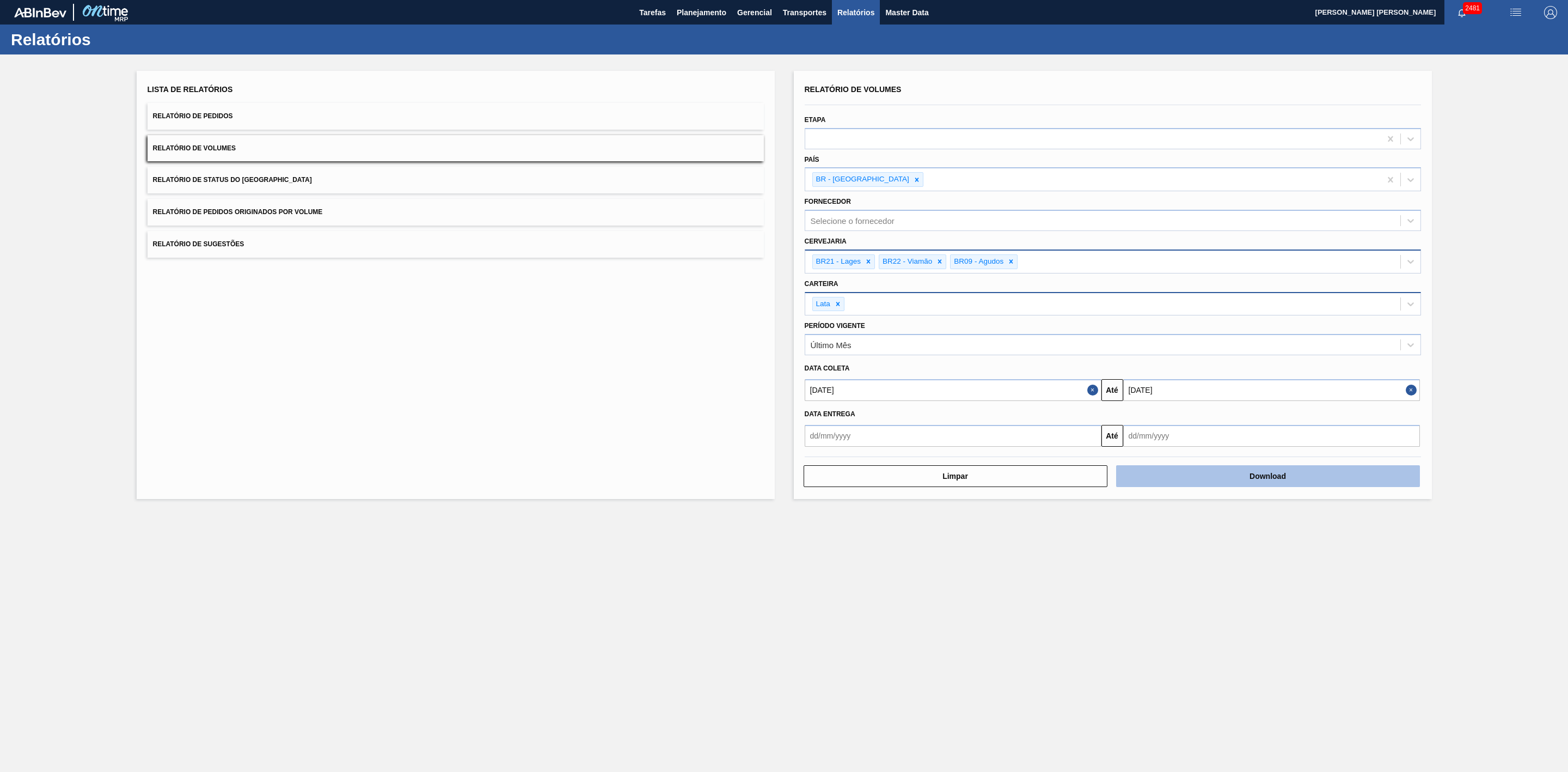
click at [1154, 475] on button "Download" at bounding box center [1268, 475] width 304 height 22
click at [371, 242] on button "Relatório de Sugestões" at bounding box center [455, 244] width 617 height 26
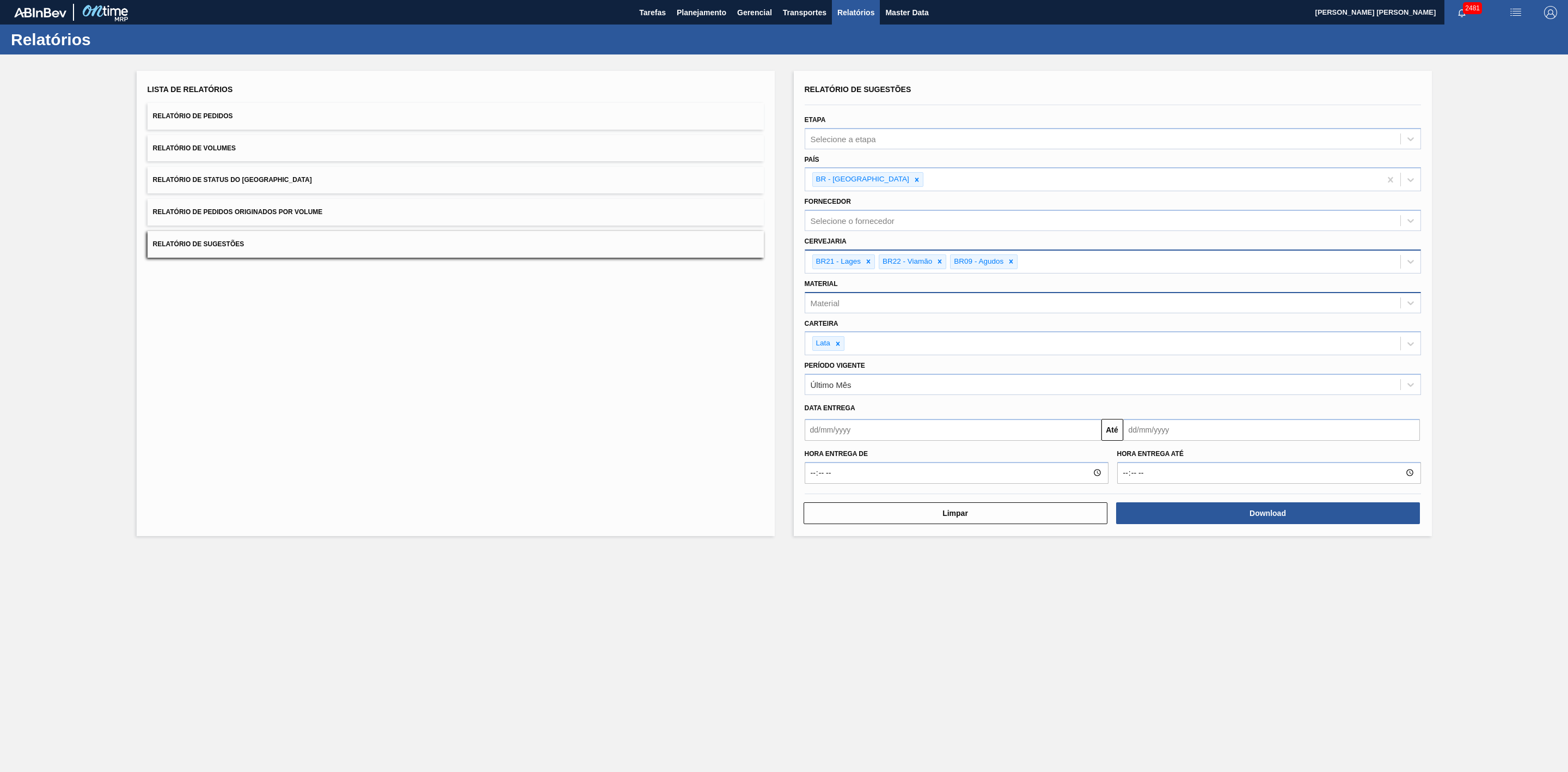
click at [874, 438] on input "text" at bounding box center [953, 429] width 297 height 22
click at [830, 461] on div "dom seg ter qua qui sex sab" at bounding box center [871, 469] width 131 height 18
click at [910, 489] on div "5" at bounding box center [906, 490] width 14 height 14
type input "[DATE]"
click at [1131, 433] on input "text" at bounding box center [1272, 429] width 297 height 22
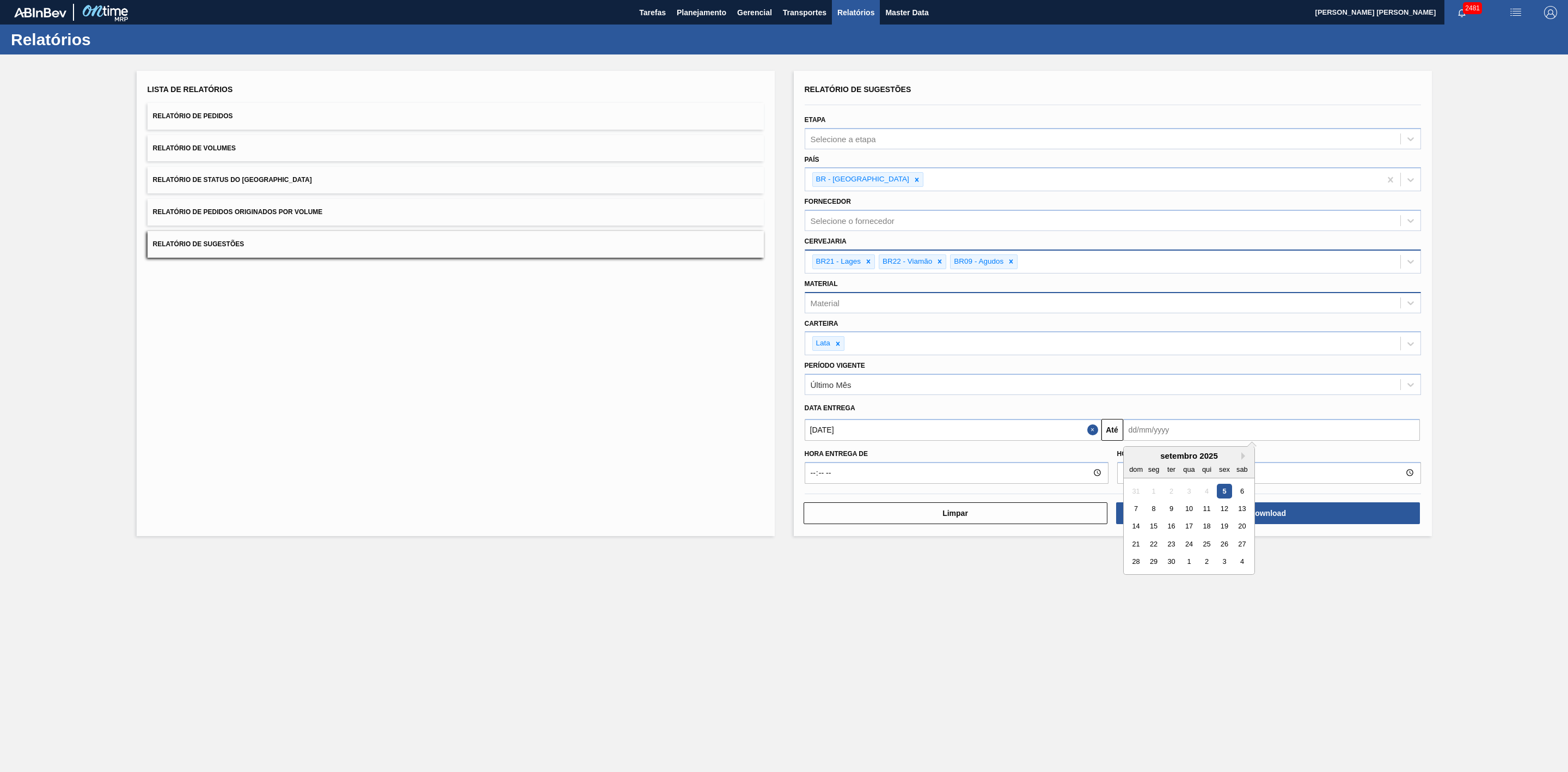
click at [1146, 463] on div "seg" at bounding box center [1153, 468] width 14 height 14
click at [1170, 564] on div "30" at bounding box center [1171, 561] width 14 height 14
type input "[DATE]"
click at [1286, 514] on button "Download" at bounding box center [1268, 513] width 304 height 22
click at [719, 7] on span "Planejamento" at bounding box center [702, 13] width 49 height 13
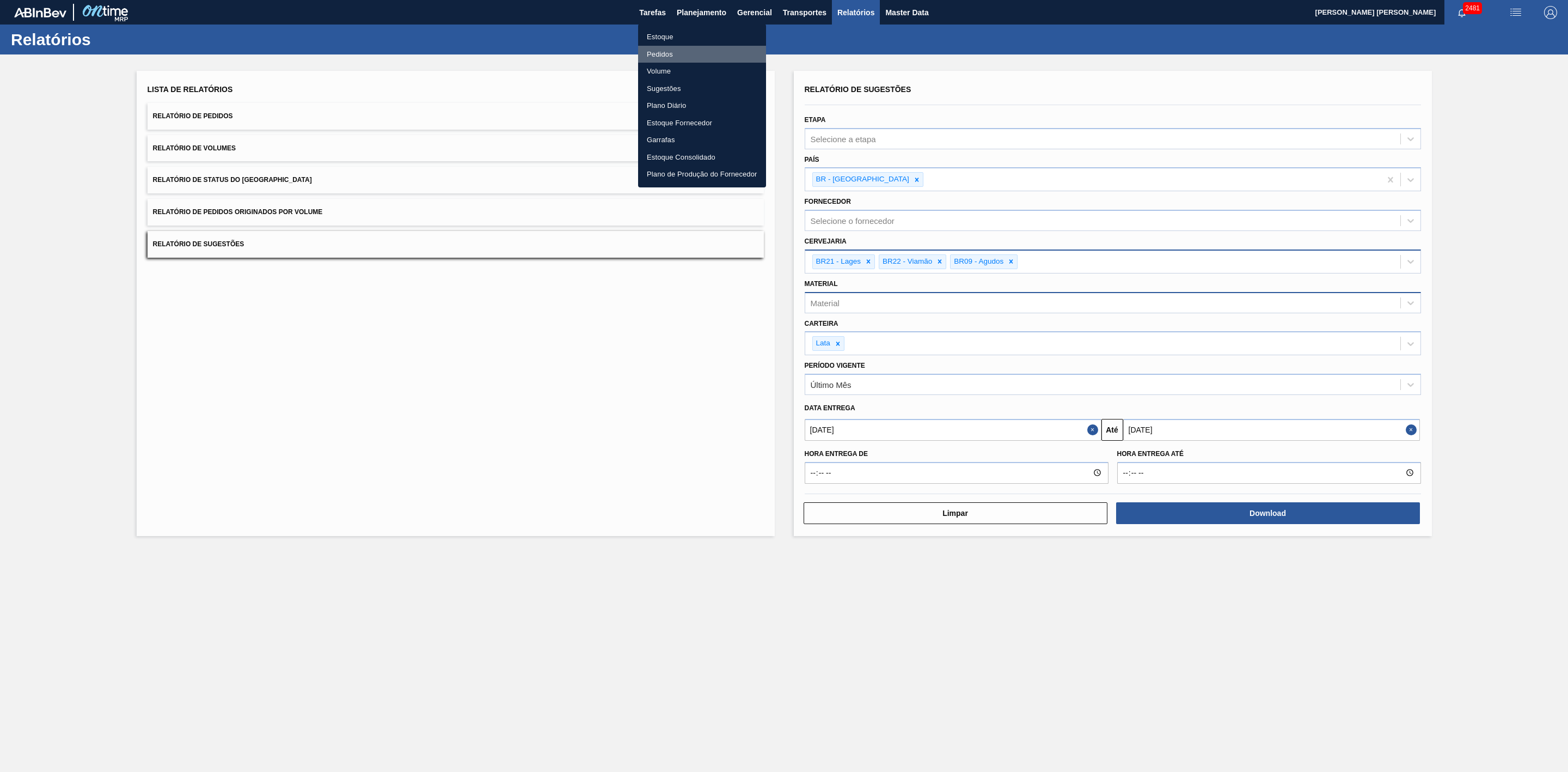
click at [683, 53] on li "Pedidos" at bounding box center [702, 54] width 128 height 18
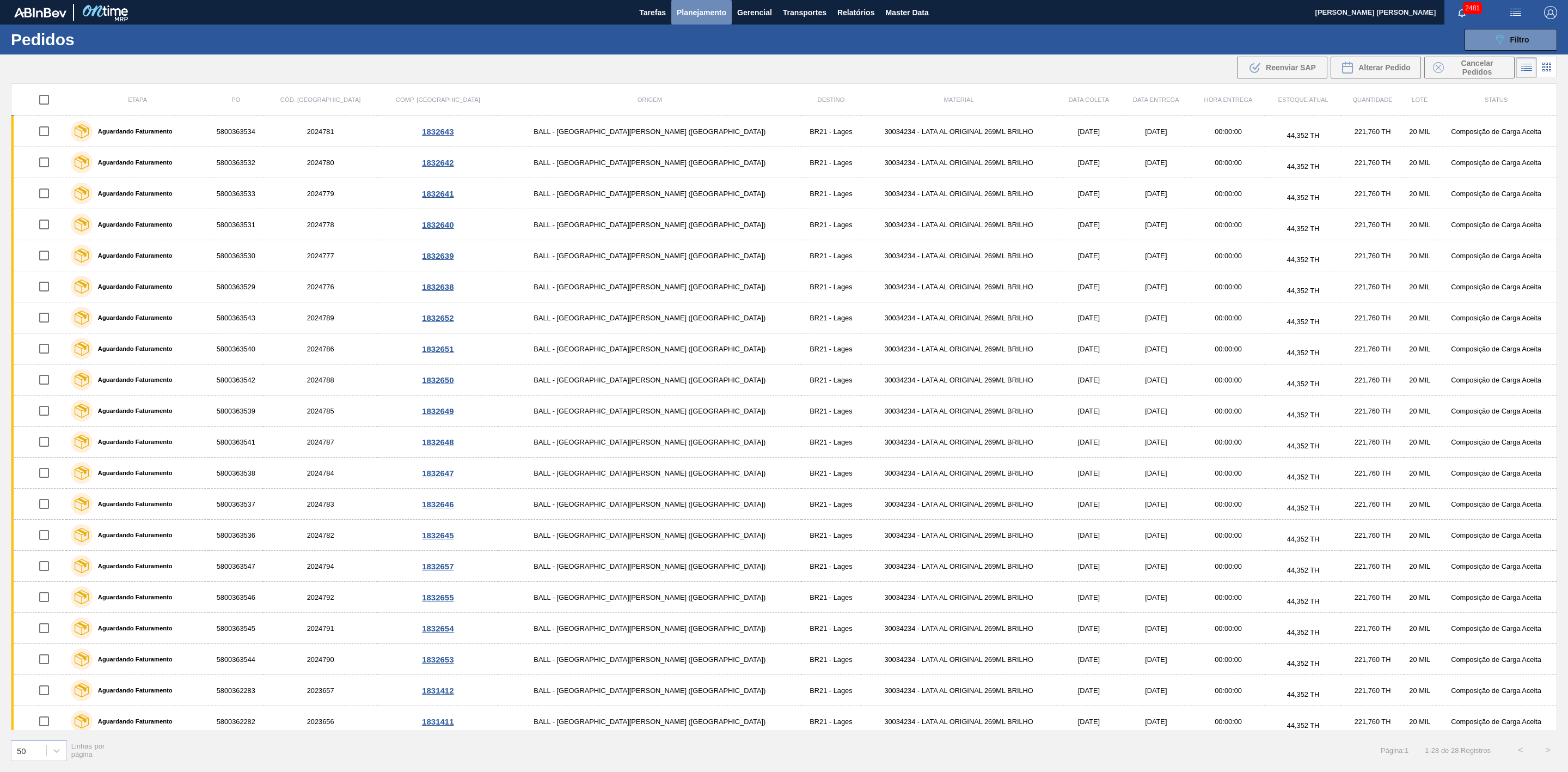
click at [689, 14] on span "Planejamento" at bounding box center [702, 13] width 49 height 13
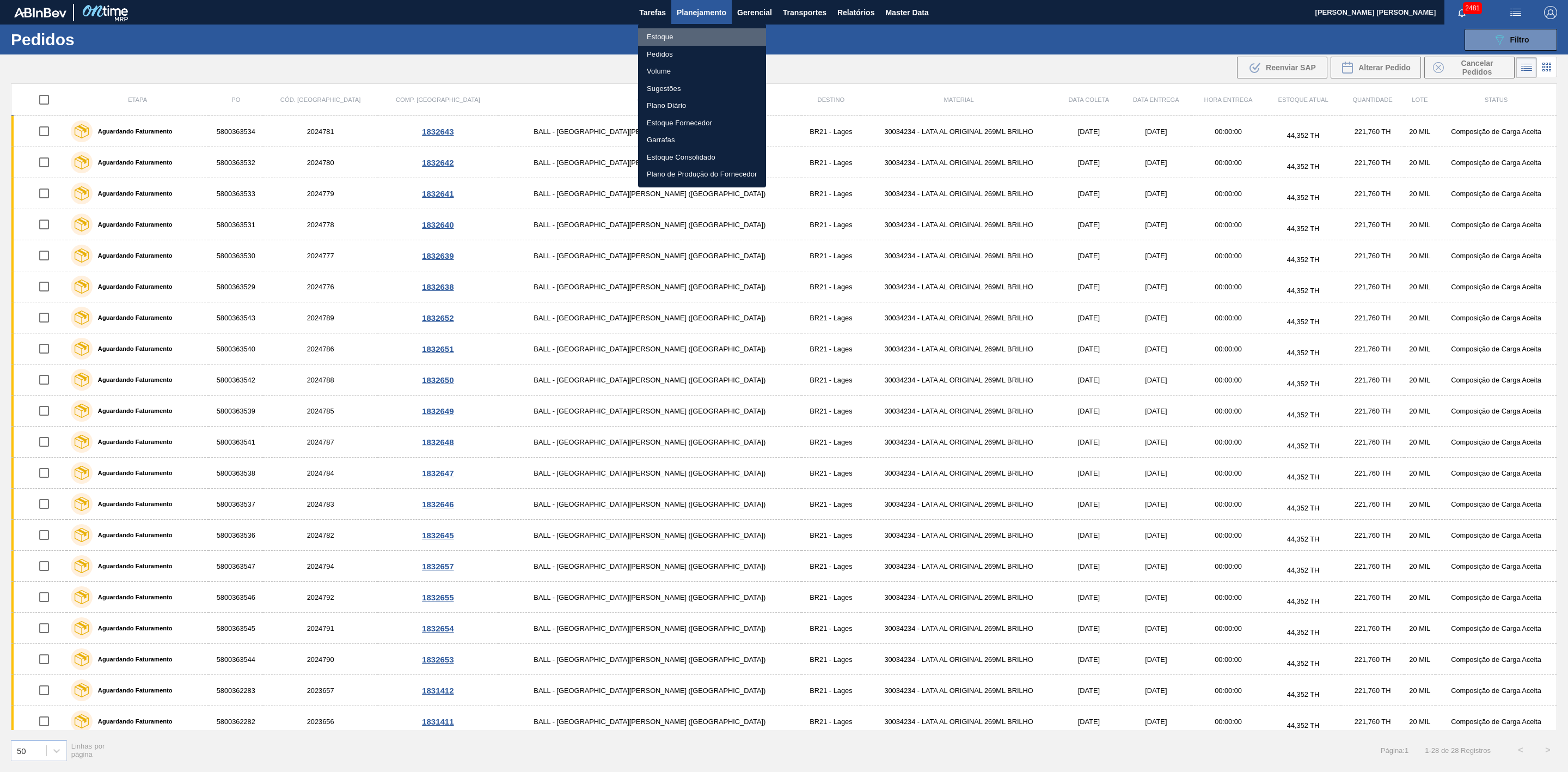
click at [668, 38] on li "Estoque" at bounding box center [702, 37] width 128 height 18
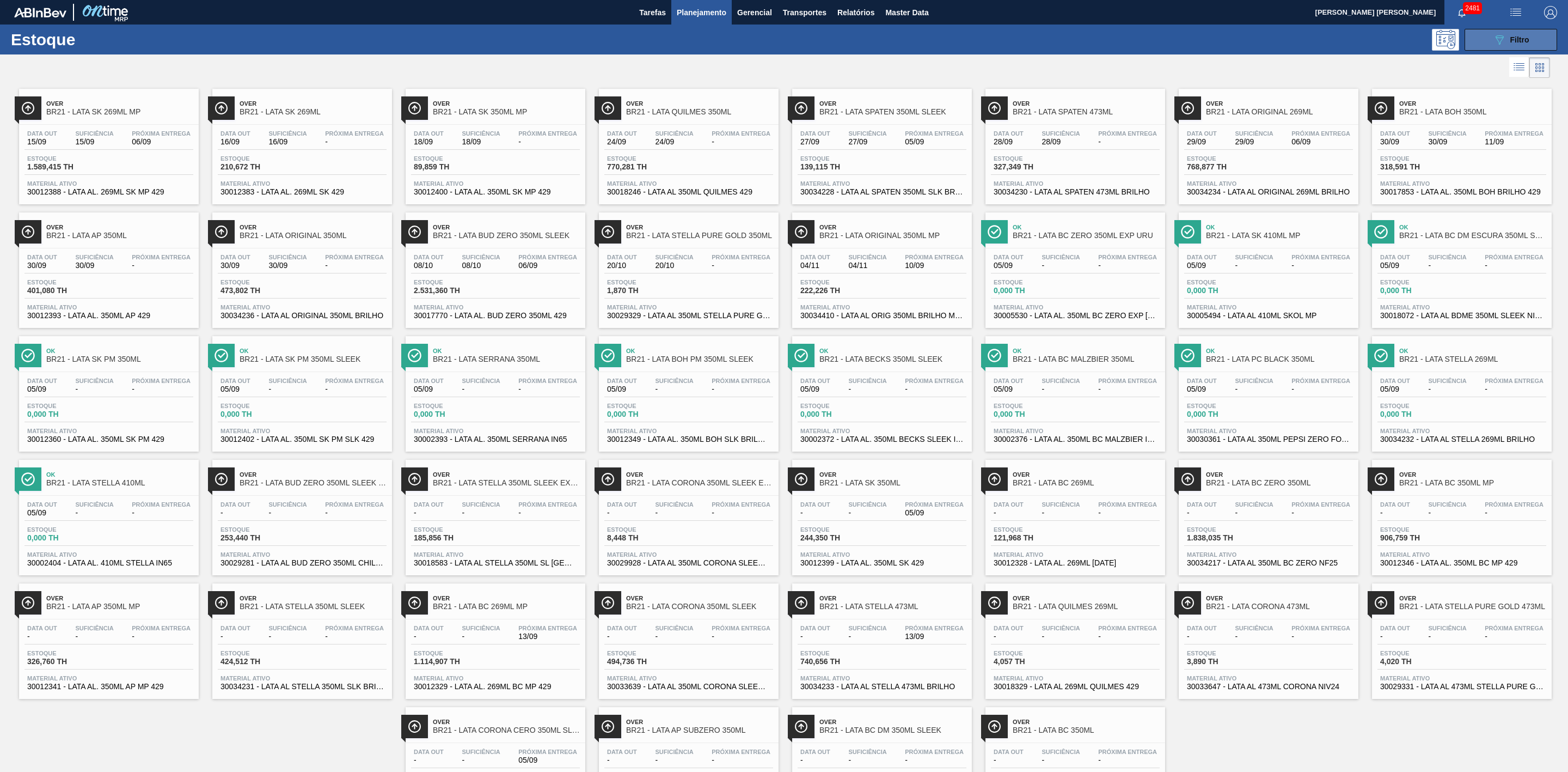
click at [1508, 45] on div "089F7B8B-B2A5-4AFE-B5C0-19BA573D28AC Filtro" at bounding box center [1511, 40] width 37 height 13
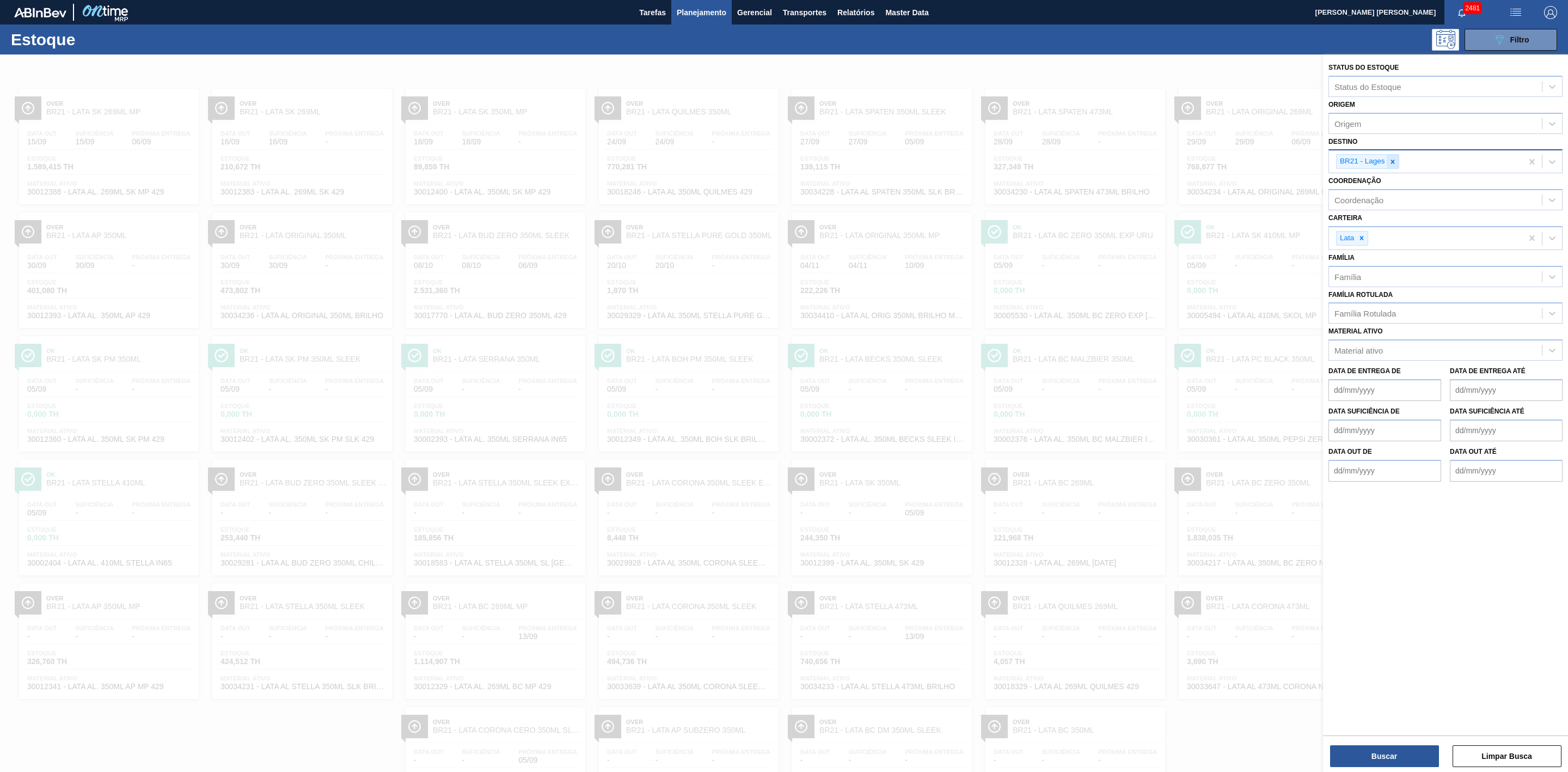
click at [1393, 160] on icon at bounding box center [1393, 162] width 8 height 8
type input "09"
click at [1377, 211] on div "BR09 - Agudos" at bounding box center [1446, 207] width 234 height 20
click at [1405, 756] on button "Buscar" at bounding box center [1385, 755] width 109 height 22
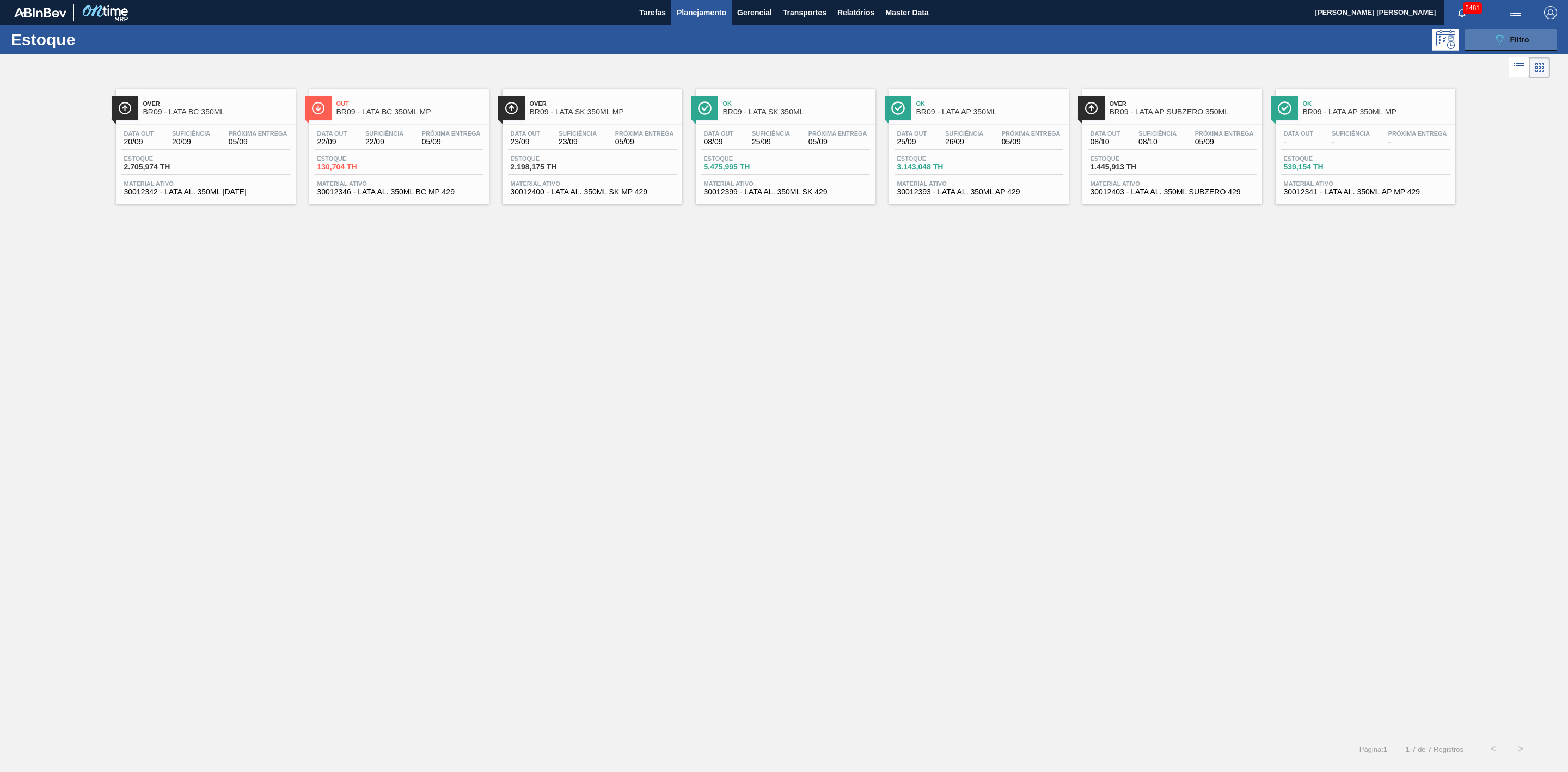
click at [1483, 34] on button "089F7B8B-B2A5-4AFE-B5C0-19BA573D28AC Filtro" at bounding box center [1511, 39] width 93 height 22
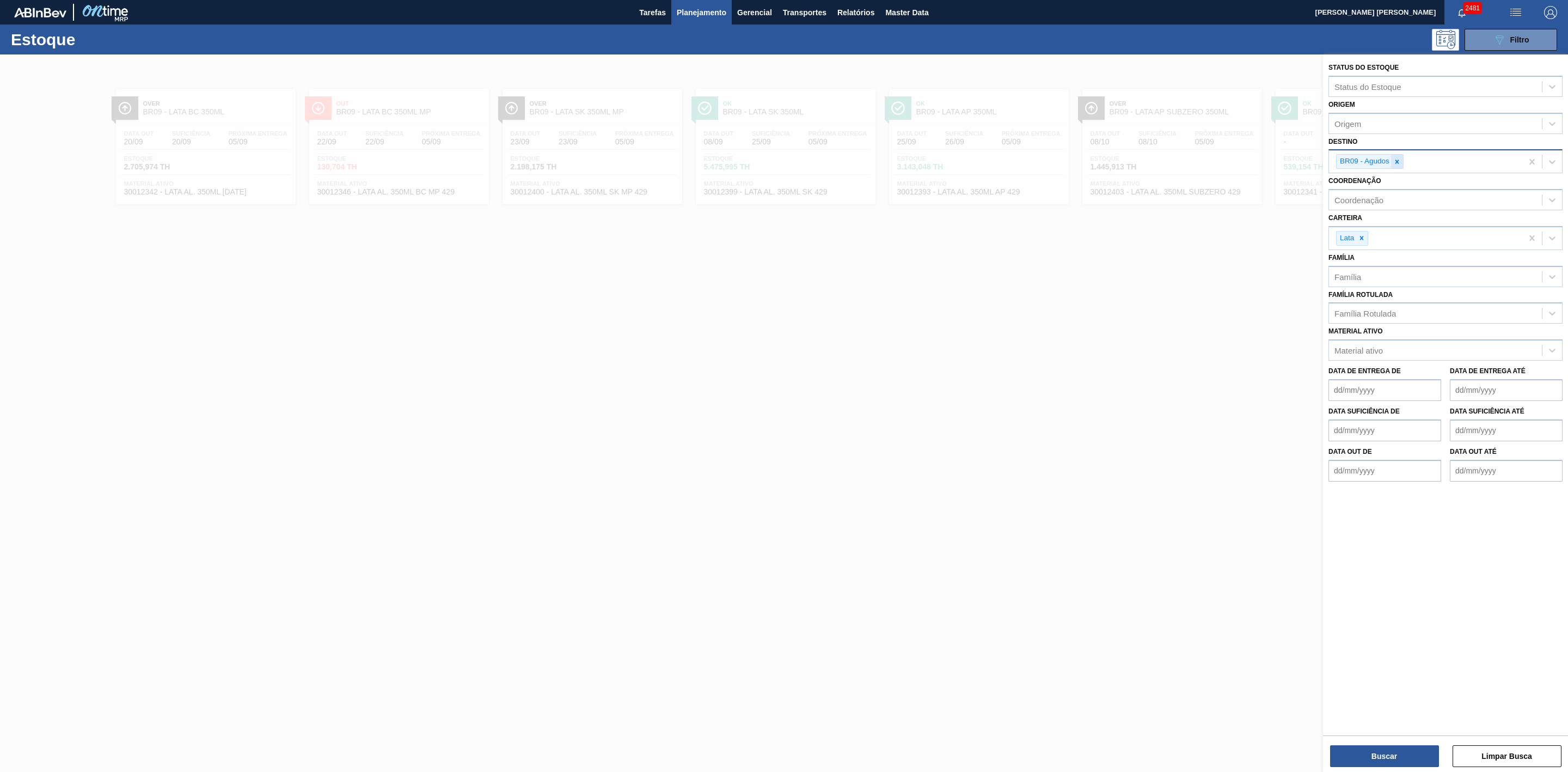
click at [1400, 159] on icon at bounding box center [1397, 162] width 8 height 8
type input "22"
click at [1381, 183] on div "BR22 - Viamão" at bounding box center [1446, 187] width 234 height 20
click at [1386, 749] on button "Buscar" at bounding box center [1385, 755] width 109 height 22
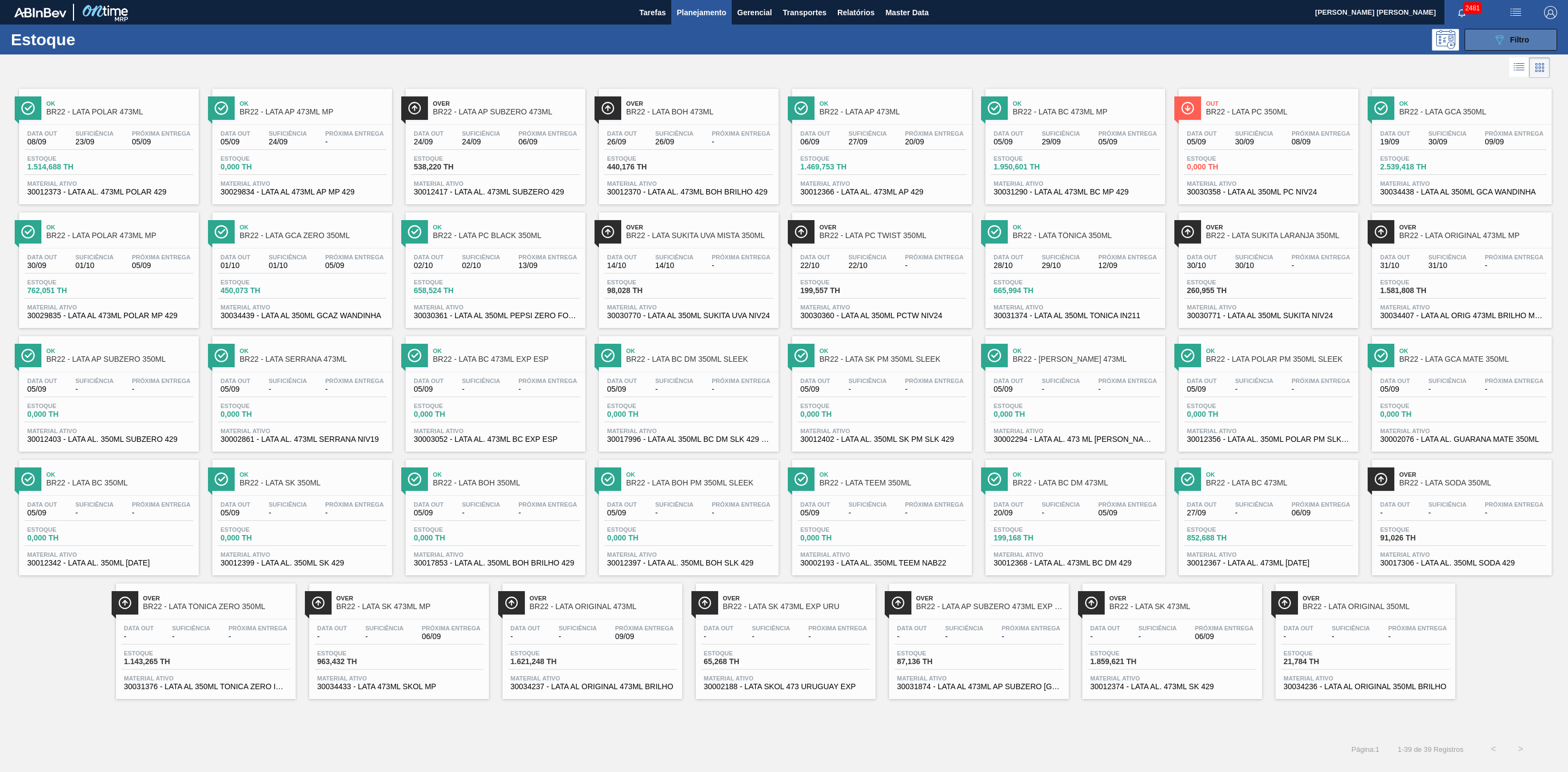
click at [1483, 37] on button "089F7B8B-B2A5-4AFE-B5C0-19BA573D28AC Filtro" at bounding box center [1511, 39] width 93 height 22
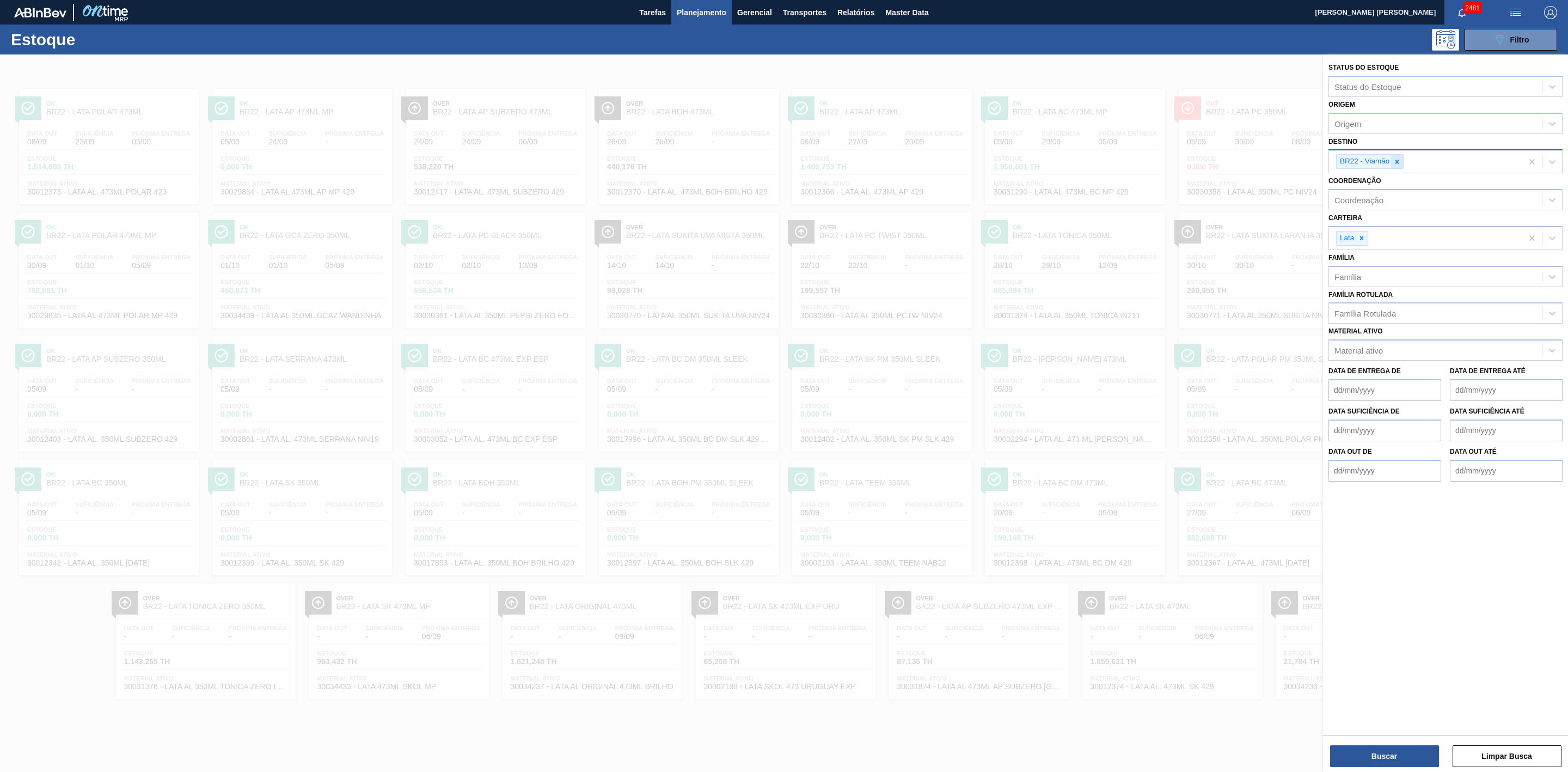
click at [1400, 159] on icon at bounding box center [1397, 162] width 8 height 8
type input "21"
click at [1366, 191] on div "BR21 - Lages" at bounding box center [1446, 187] width 234 height 20
click at [1422, 758] on button "Buscar" at bounding box center [1385, 755] width 109 height 22
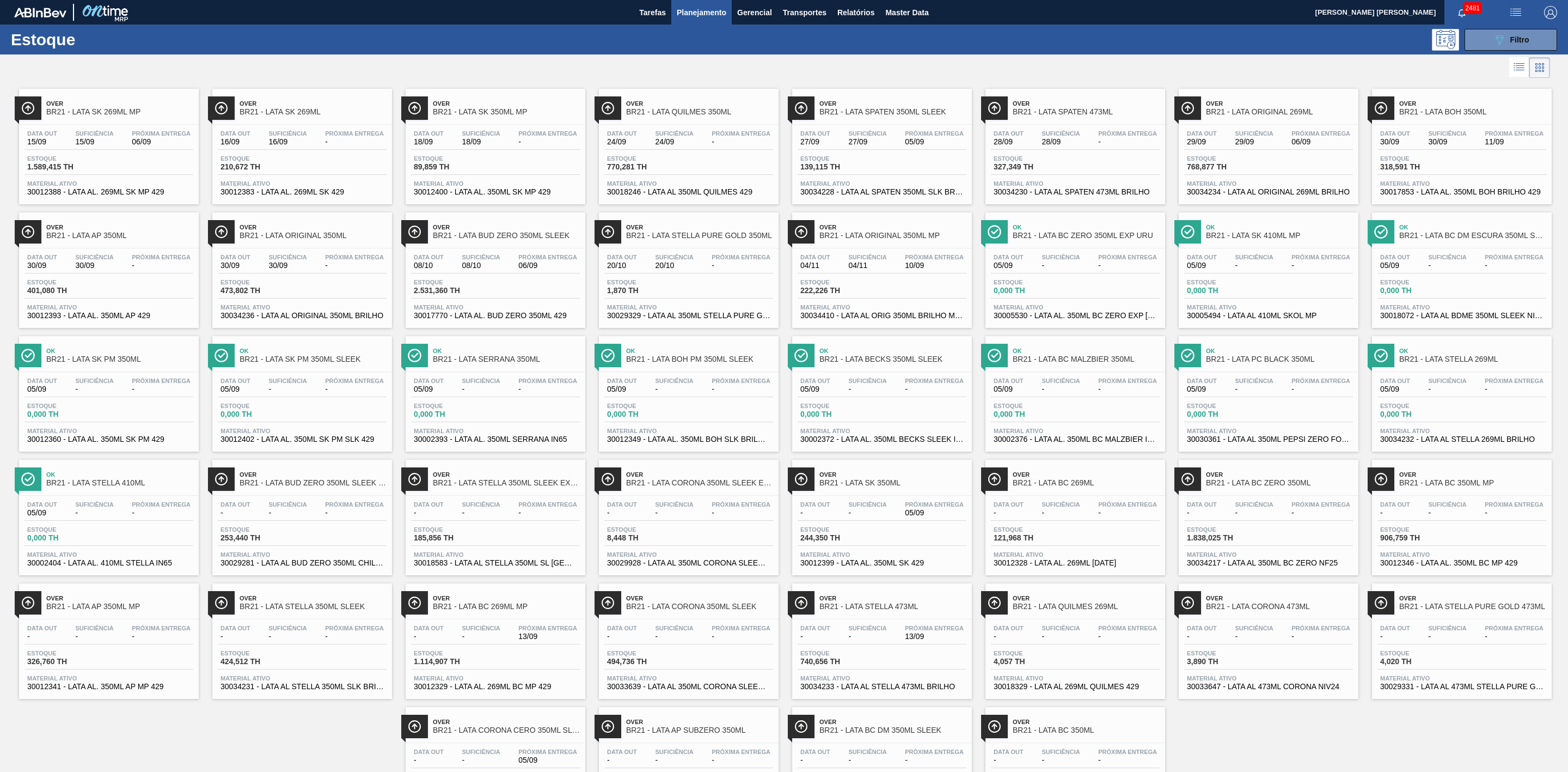
click at [1005, 49] on div "089F7B8B-B2A5-4AFE-B5C0-19BA573D28AC Filtro" at bounding box center [873, 39] width 1380 height 22
click at [1483, 37] on button "089F7B8B-B2A5-4AFE-B5C0-19BA573D28AC Filtro" at bounding box center [1511, 39] width 93 height 22
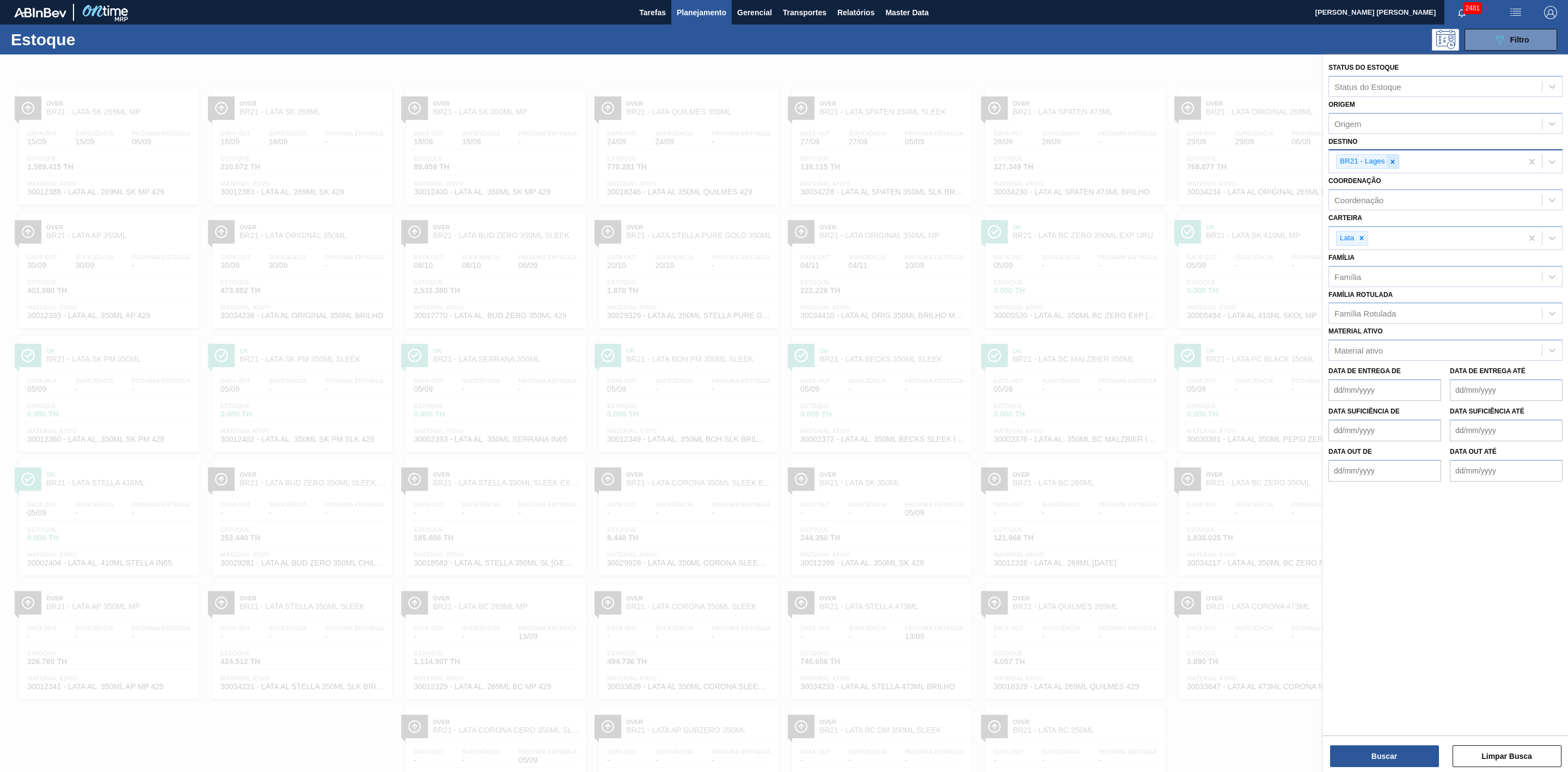
click at [1396, 163] on icon at bounding box center [1393, 162] width 8 height 8
type input "22"
drag, startPoint x: 1376, startPoint y: 180, endPoint x: 1390, endPoint y: 238, distance: 59.7
click at [1376, 180] on div "BR22 - Viamão" at bounding box center [1446, 187] width 234 height 20
click at [1391, 754] on button "Buscar" at bounding box center [1385, 755] width 109 height 22
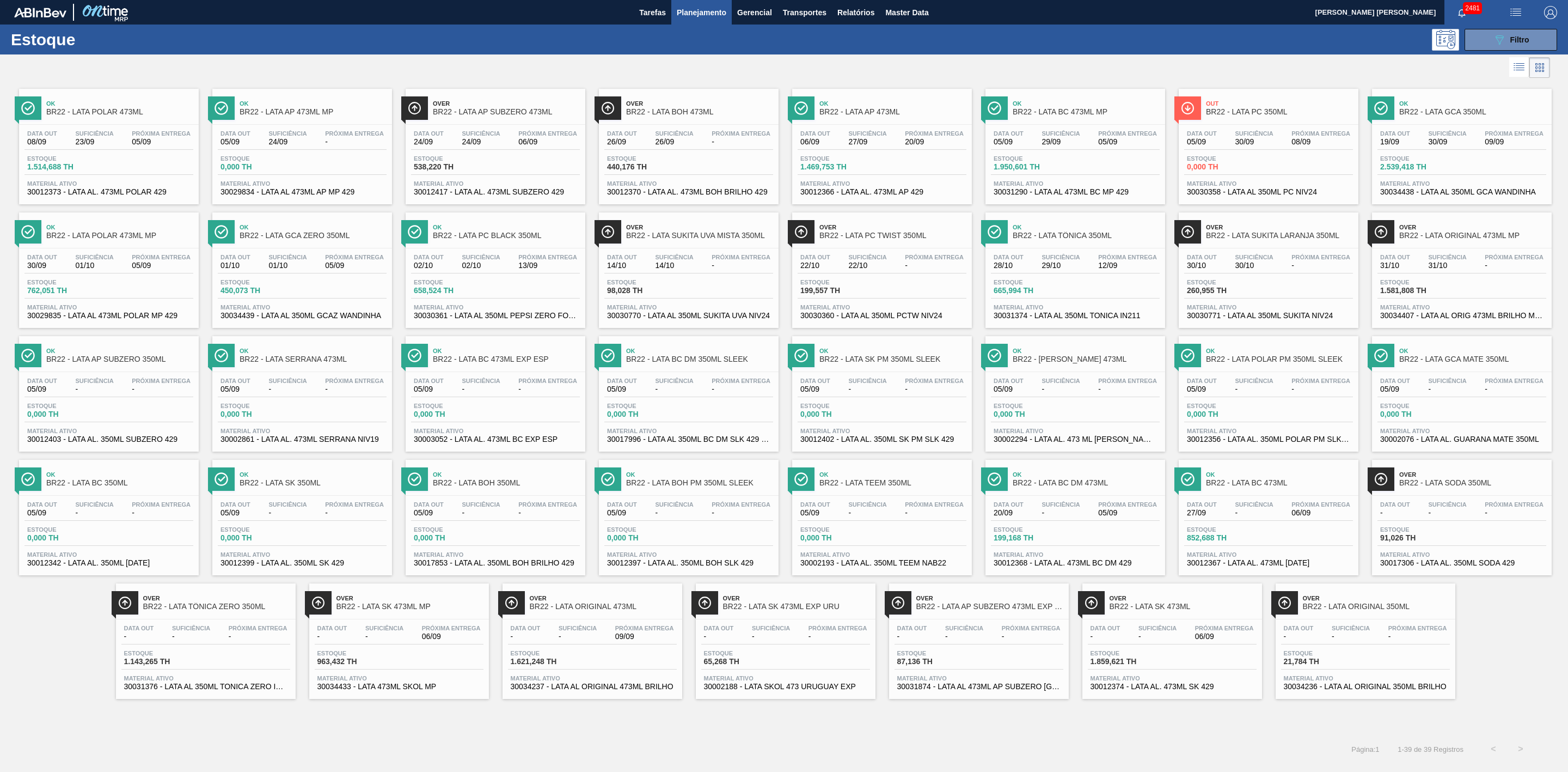
click at [1242, 111] on span "BR22 - LATA PC 350ML" at bounding box center [1279, 112] width 147 height 8
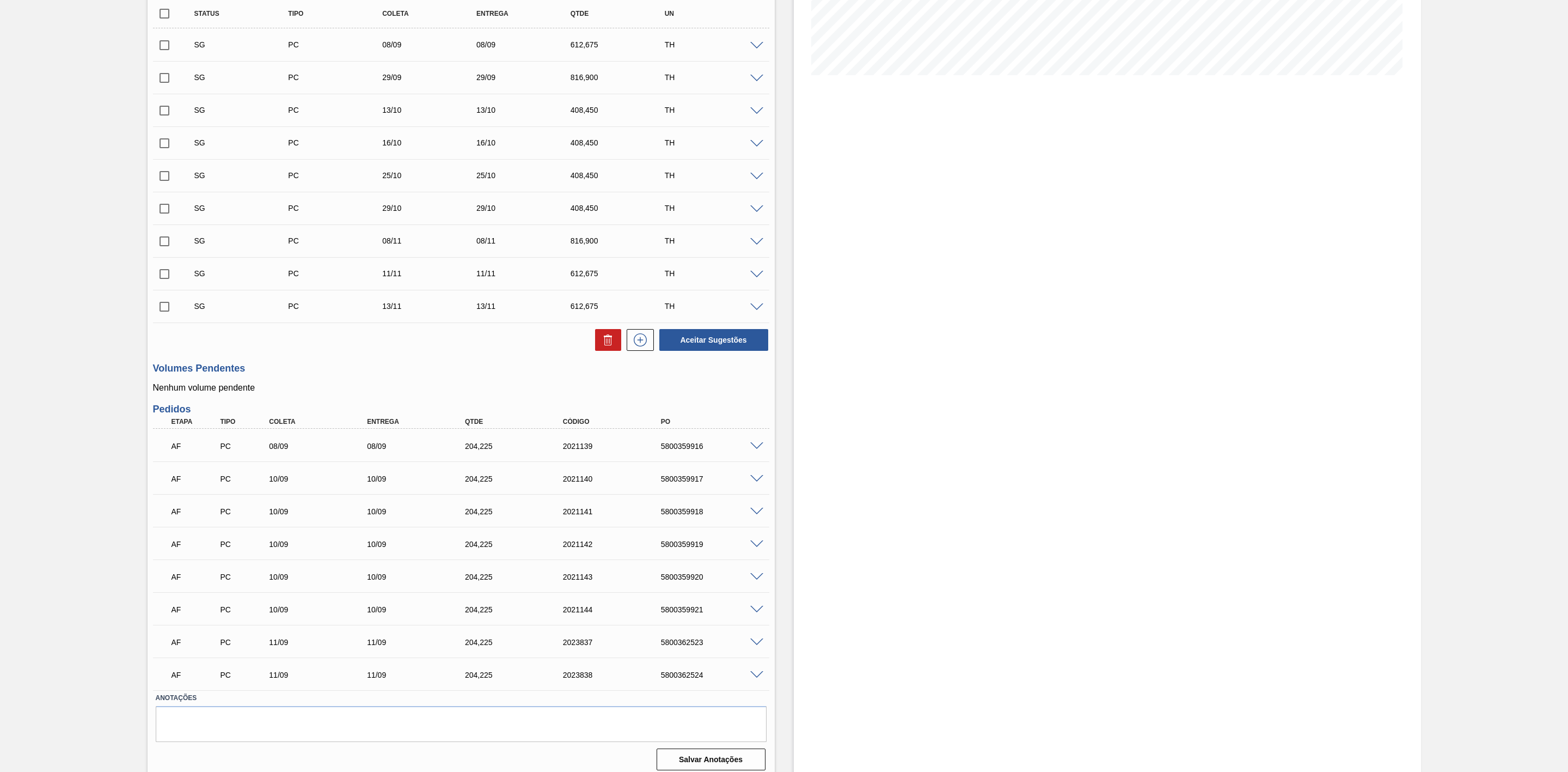
scroll to position [245, 0]
click at [756, 482] on span at bounding box center [757, 477] width 13 height 8
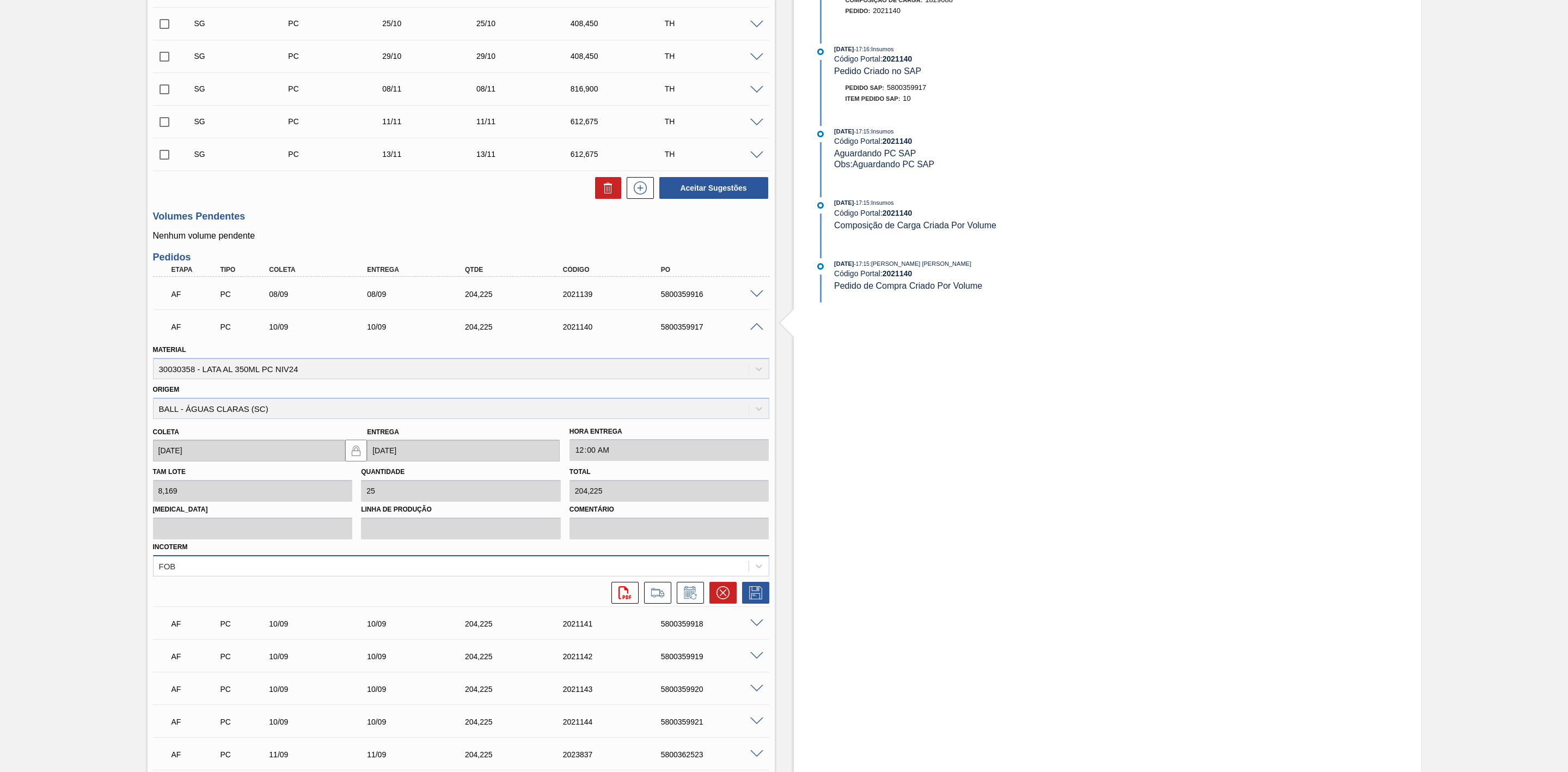
scroll to position [408, 0]
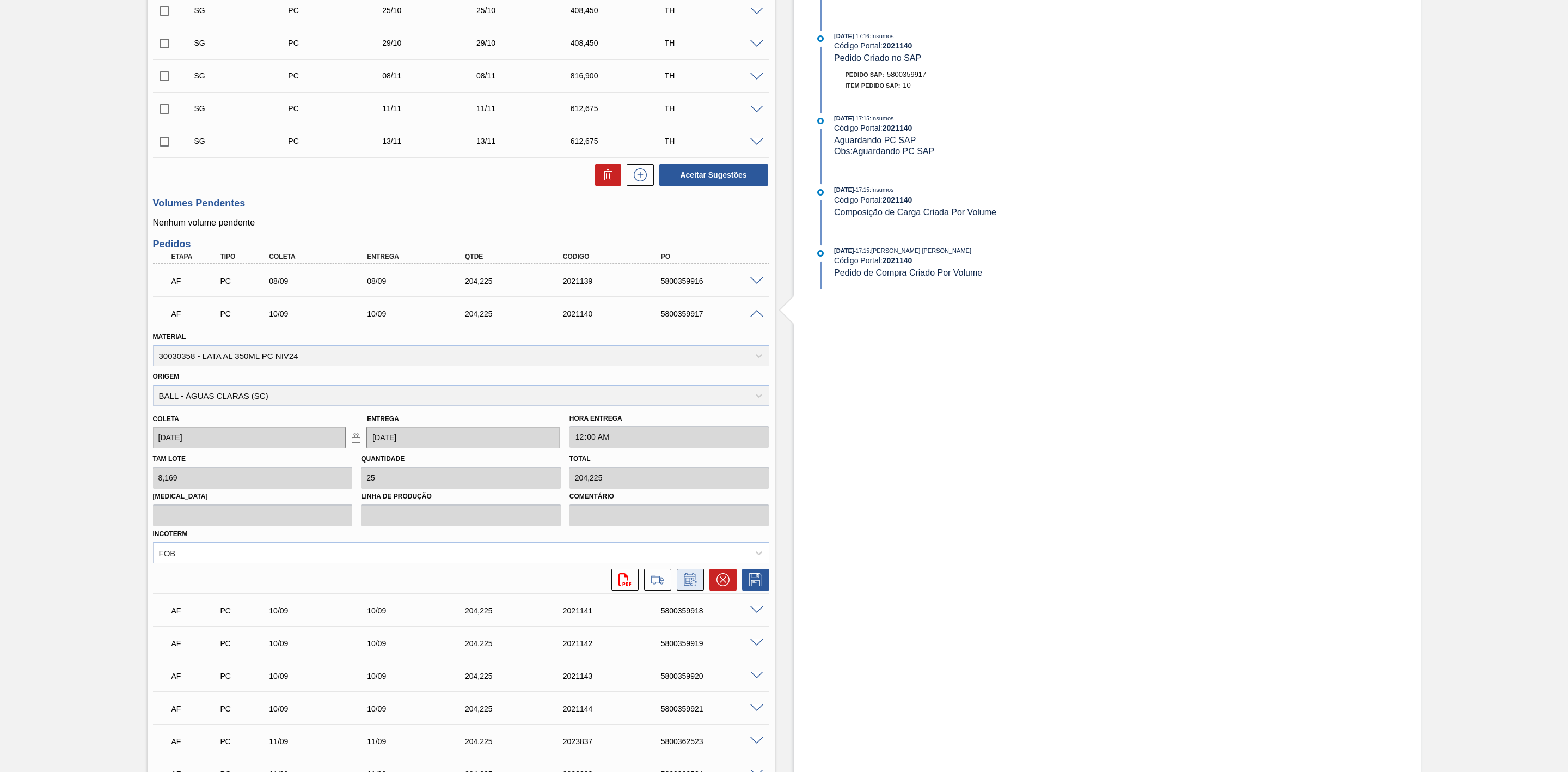
click at [696, 586] on icon at bounding box center [691, 579] width 18 height 13
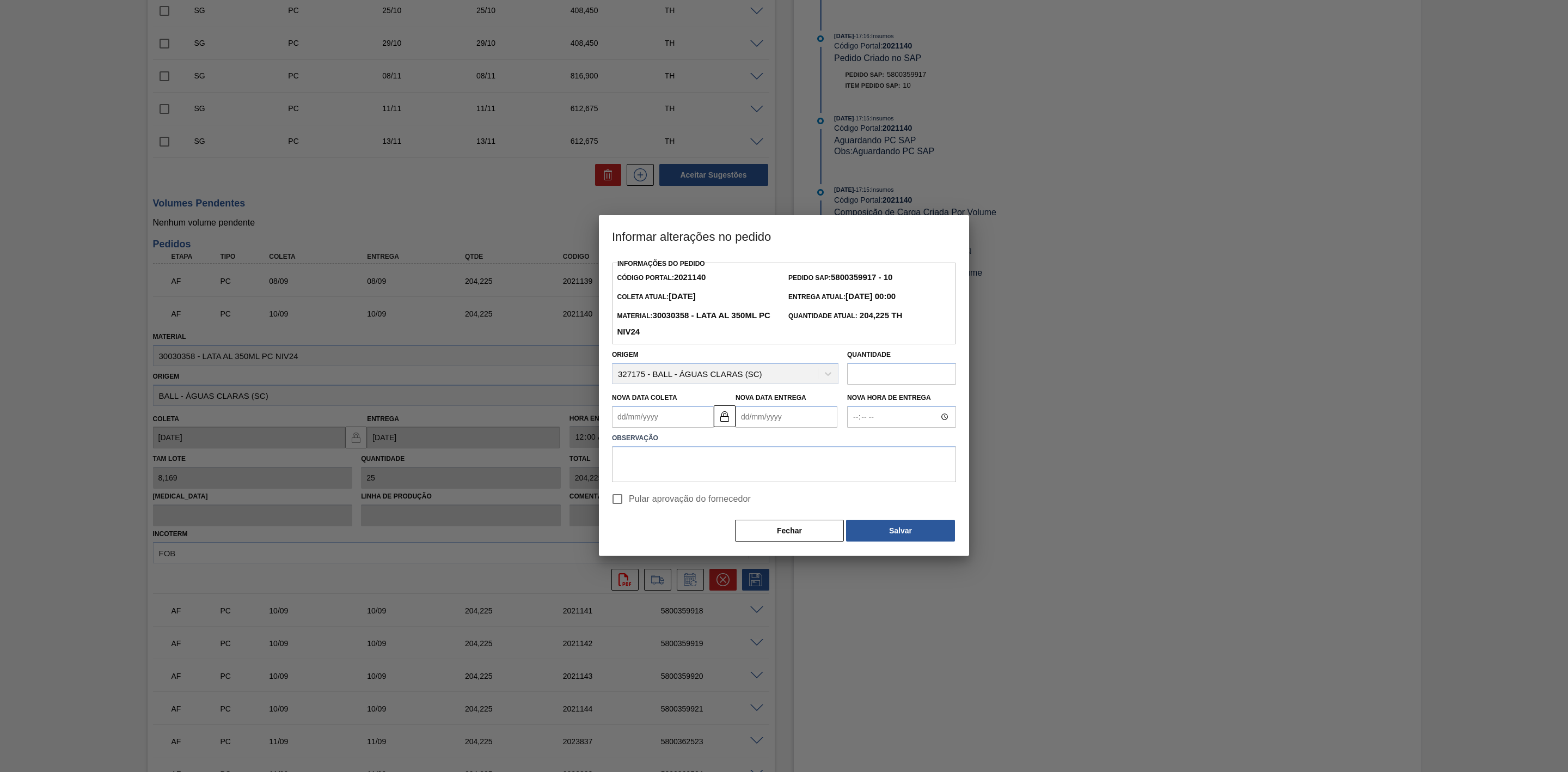
click at [665, 421] on Coleta2021140 "Nova Data [PERSON_NAME]" at bounding box center [663, 416] width 102 height 22
click at [657, 497] on div "9" at bounding box center [660, 495] width 14 height 14
type Coleta2021140 "09/09/2025"
type Entrega2021140 "09/09/2025"
click at [718, 461] on textarea at bounding box center [784, 463] width 345 height 36
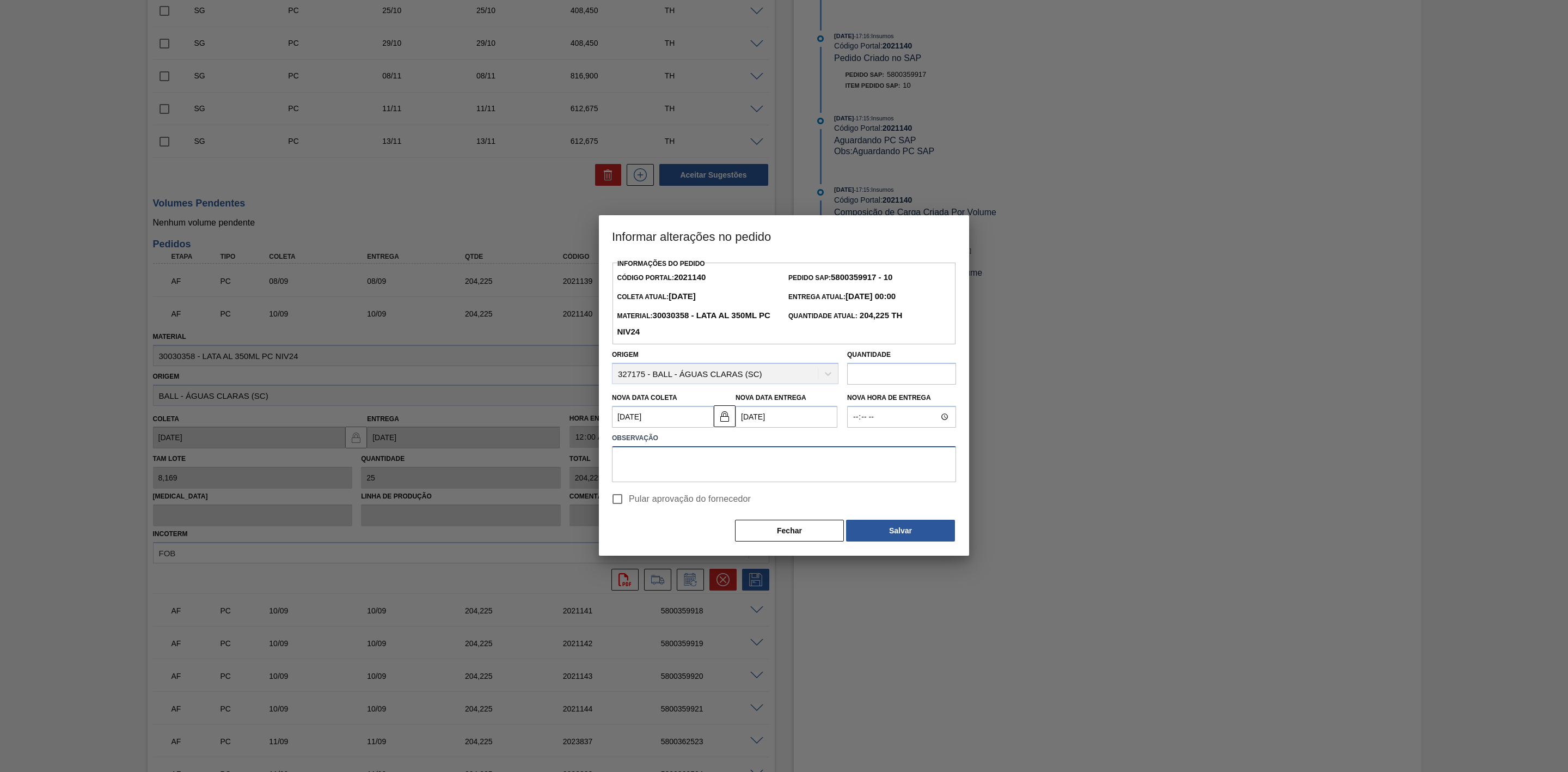
paste textarea "Linearização de grade"
type textarea "Linearização de grade"
click at [912, 528] on button "Salvar" at bounding box center [900, 530] width 109 height 22
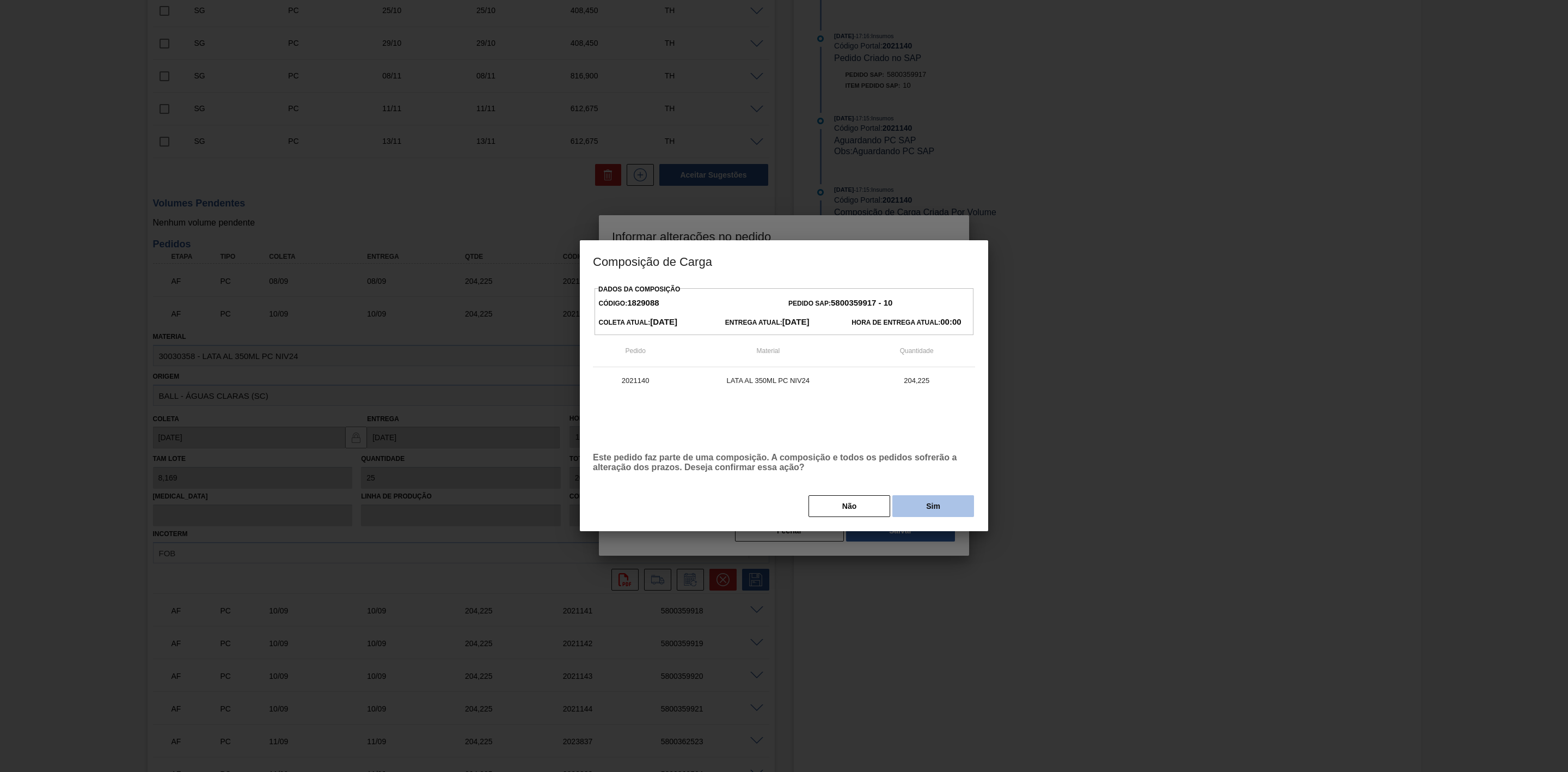
click at [924, 498] on button "Sim" at bounding box center [933, 506] width 81 height 22
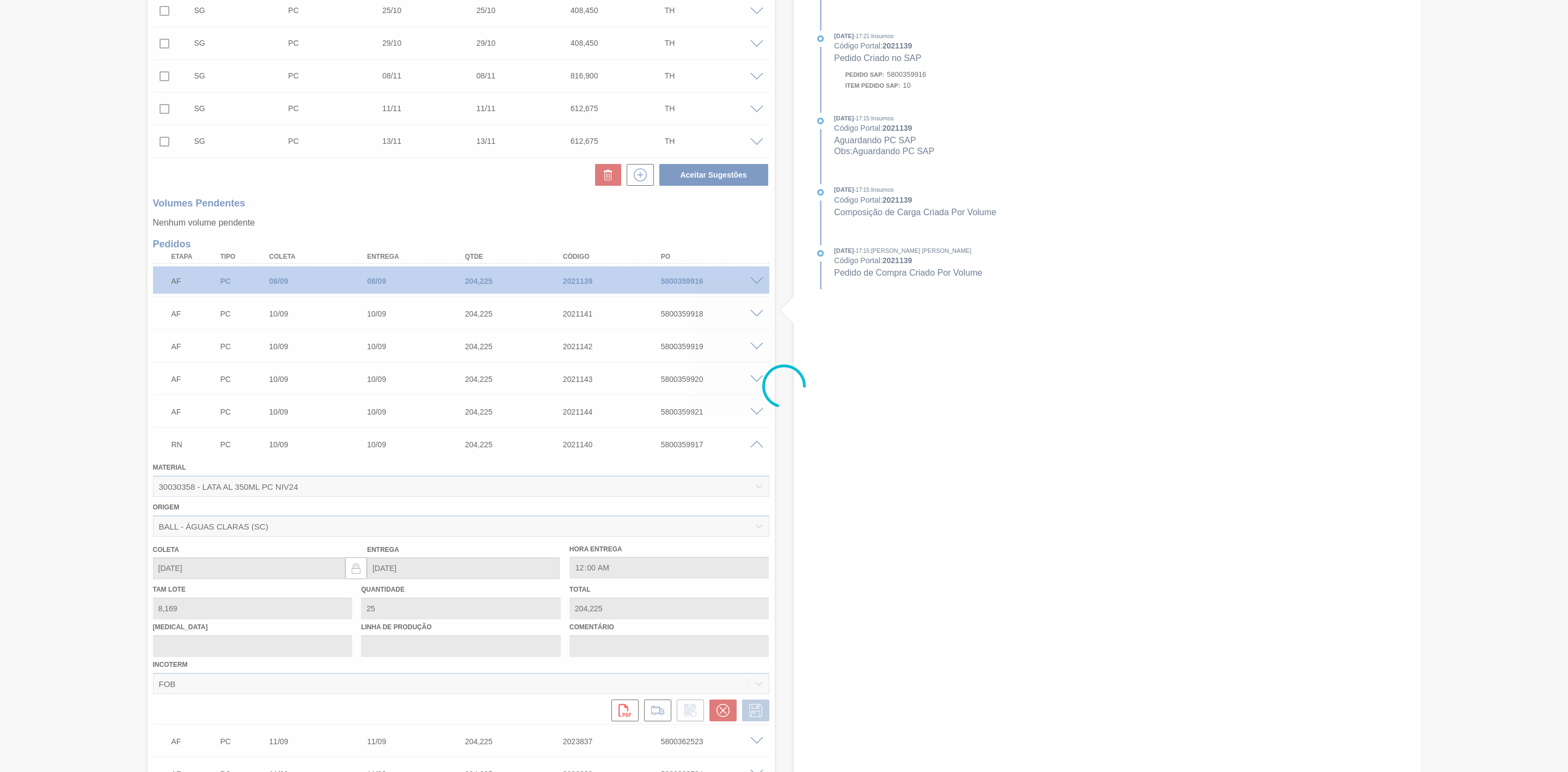
scroll to position [255, 0]
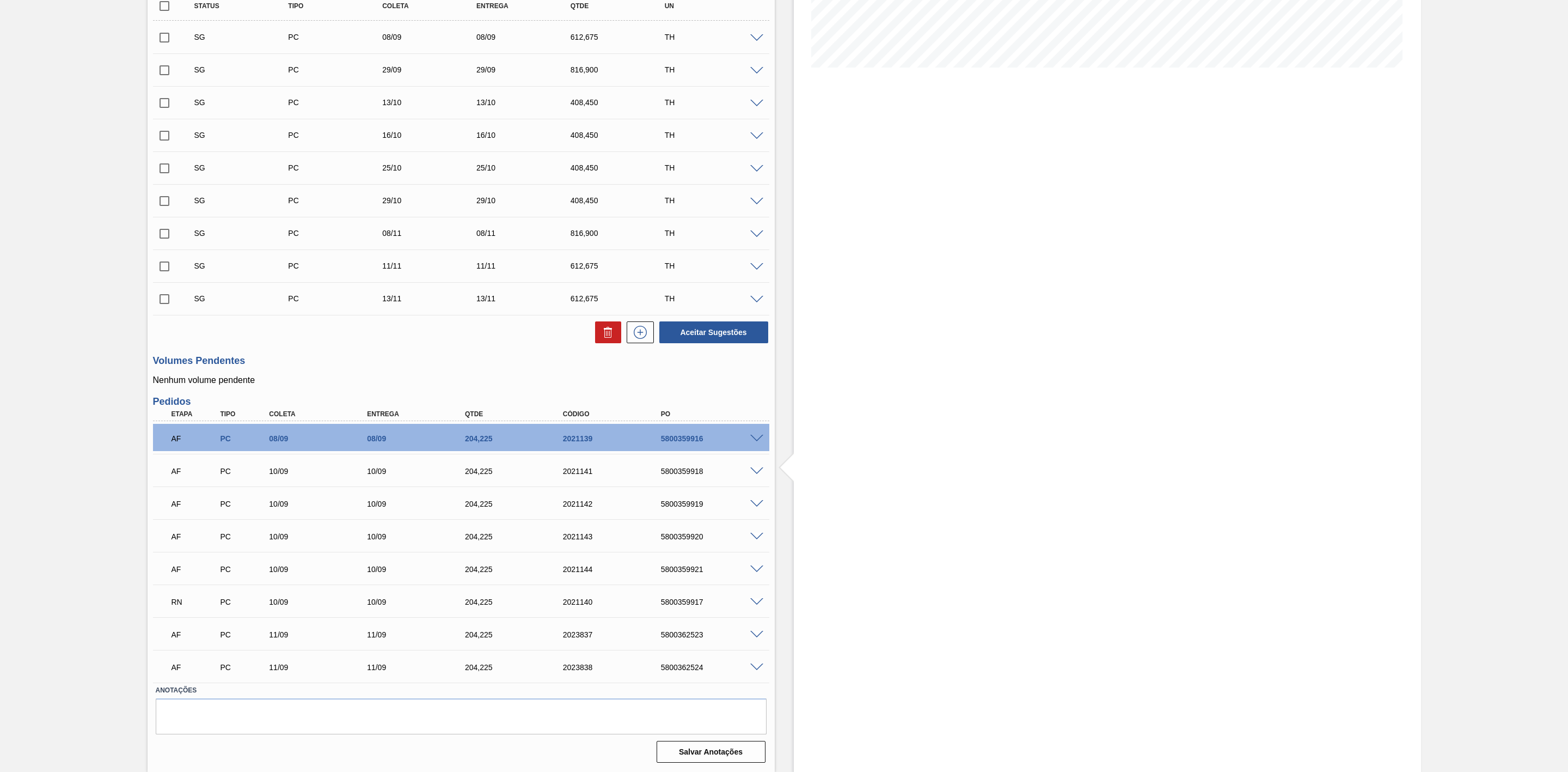
click at [756, 473] on span at bounding box center [757, 471] width 13 height 8
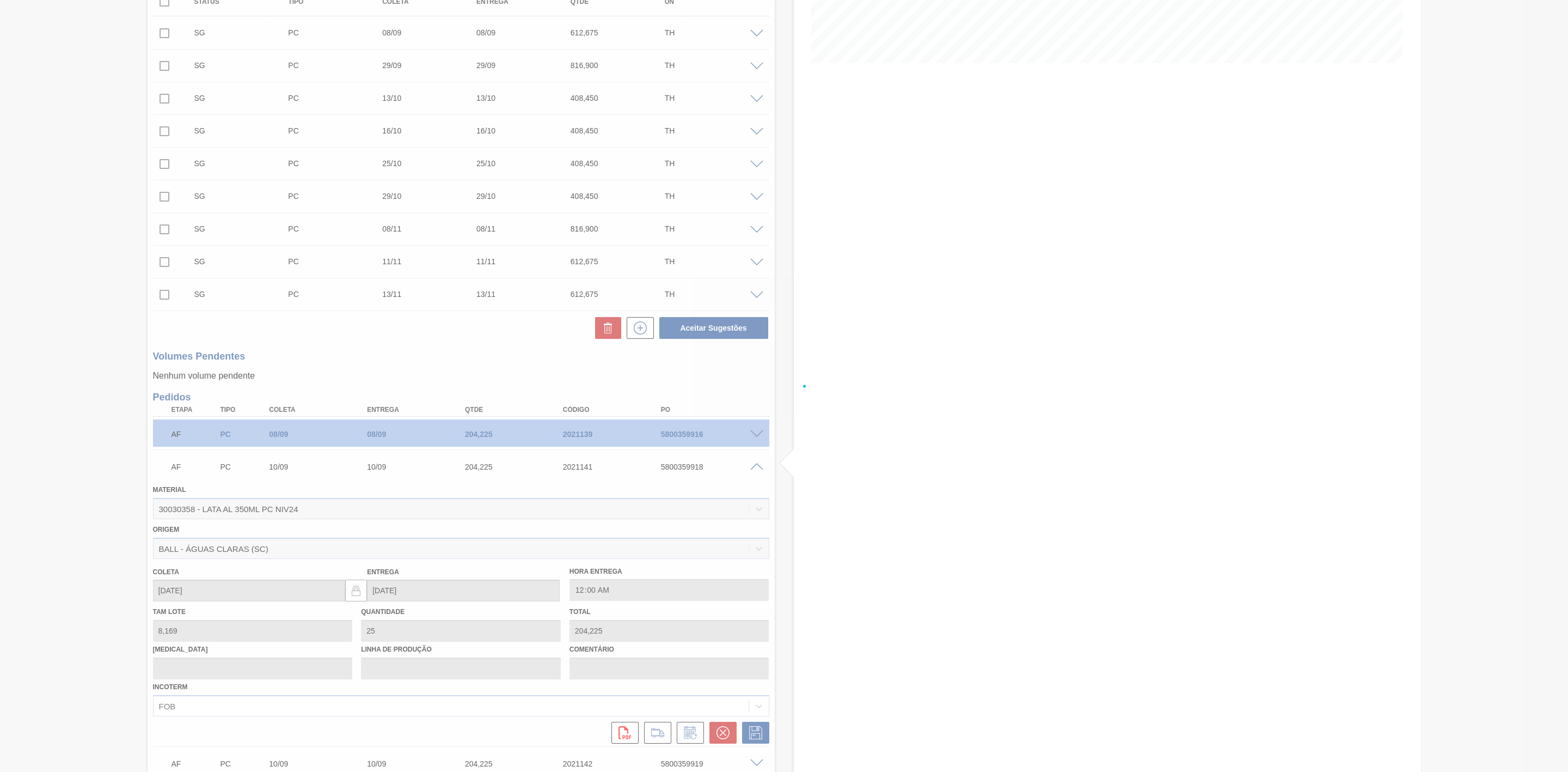
scroll to position [408, 0]
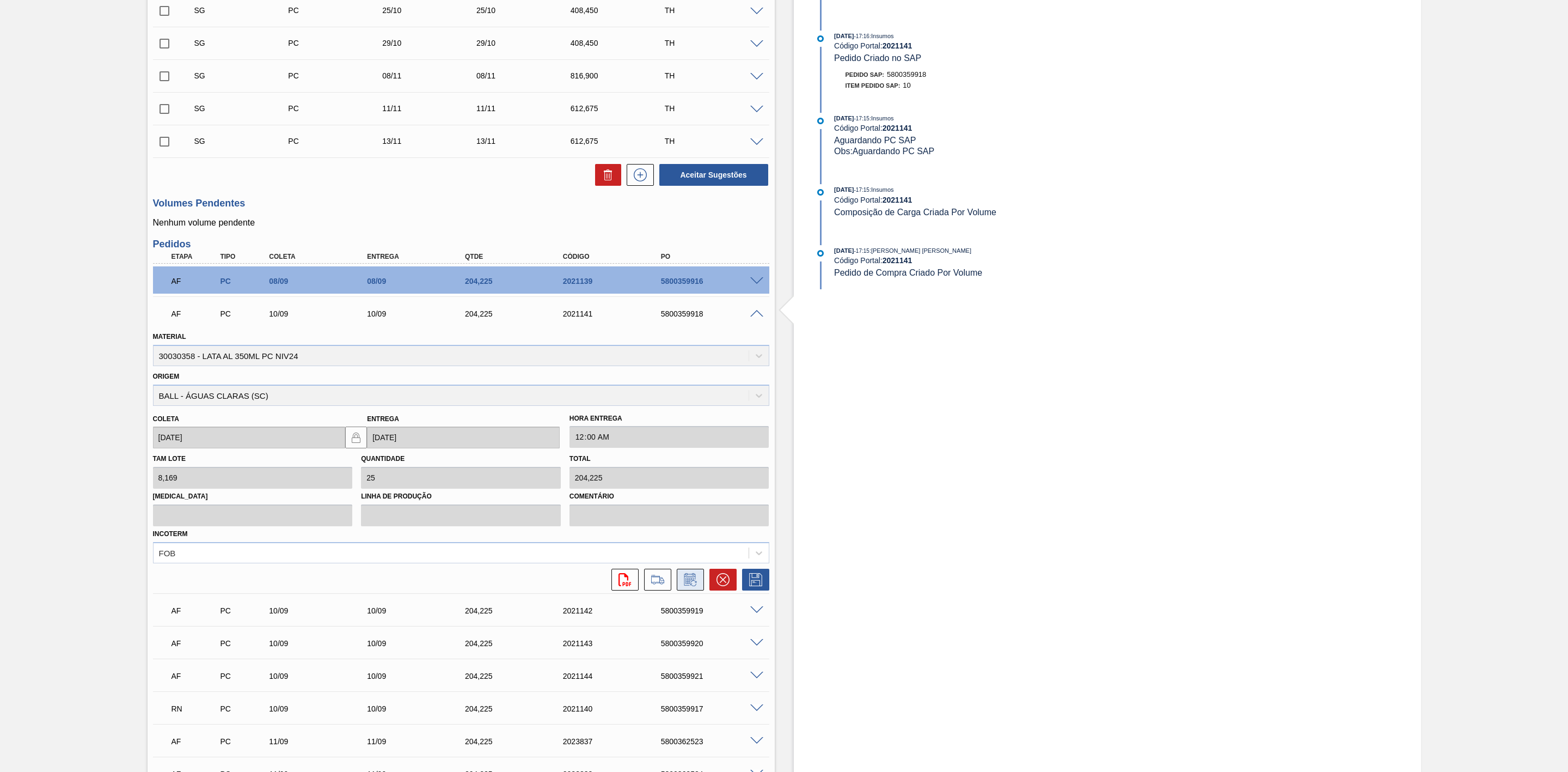
click at [693, 581] on icon at bounding box center [691, 579] width 18 height 13
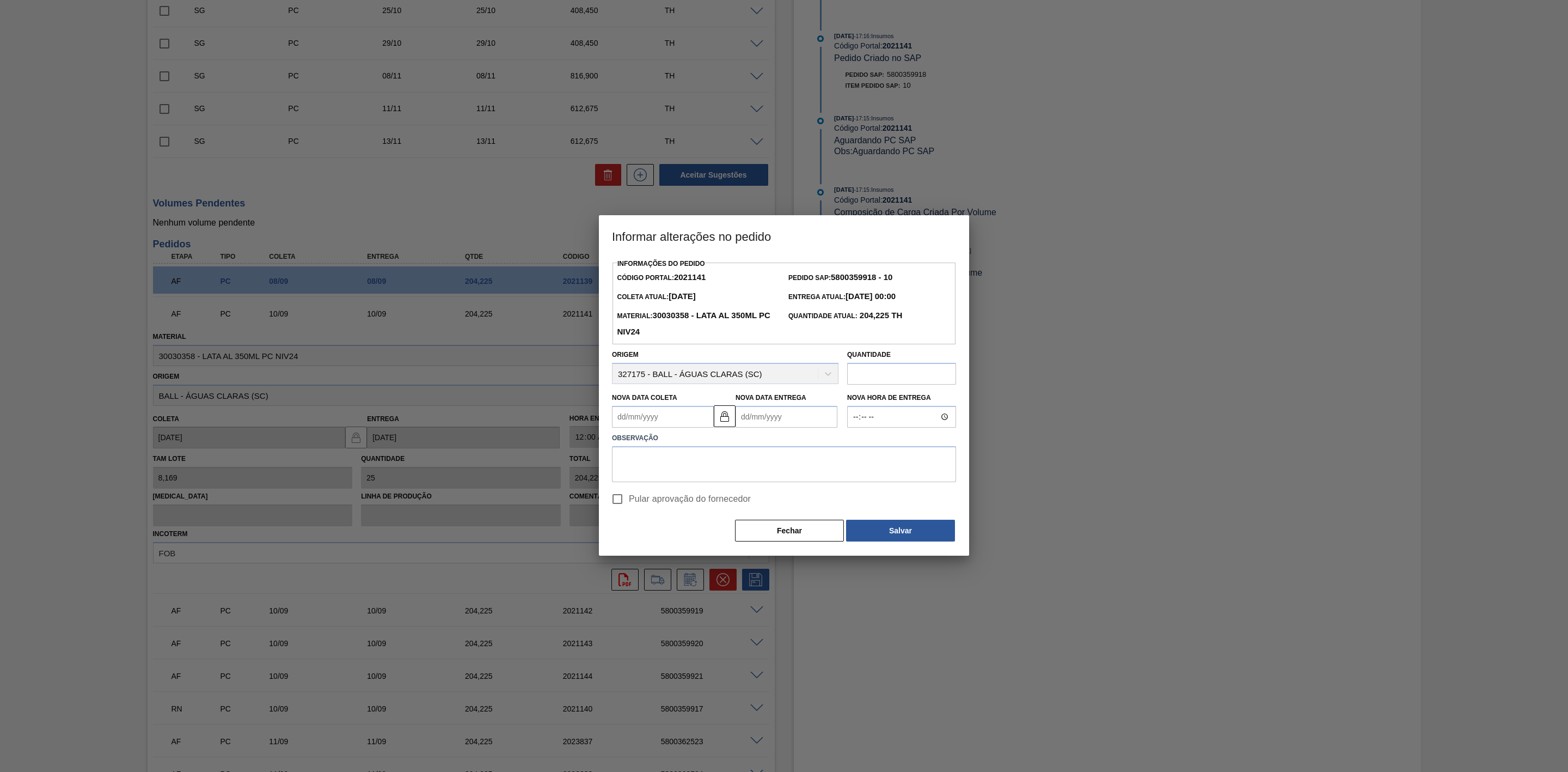
click at [684, 423] on Coleta2021141 "Nova Data Coleta" at bounding box center [663, 416] width 102 height 22
click at [662, 498] on div "9" at bounding box center [660, 495] width 14 height 14
type Coleta2021141 "[DATE]"
type Entrega2021141 "[DATE]"
click at [703, 466] on textarea at bounding box center [784, 463] width 345 height 36
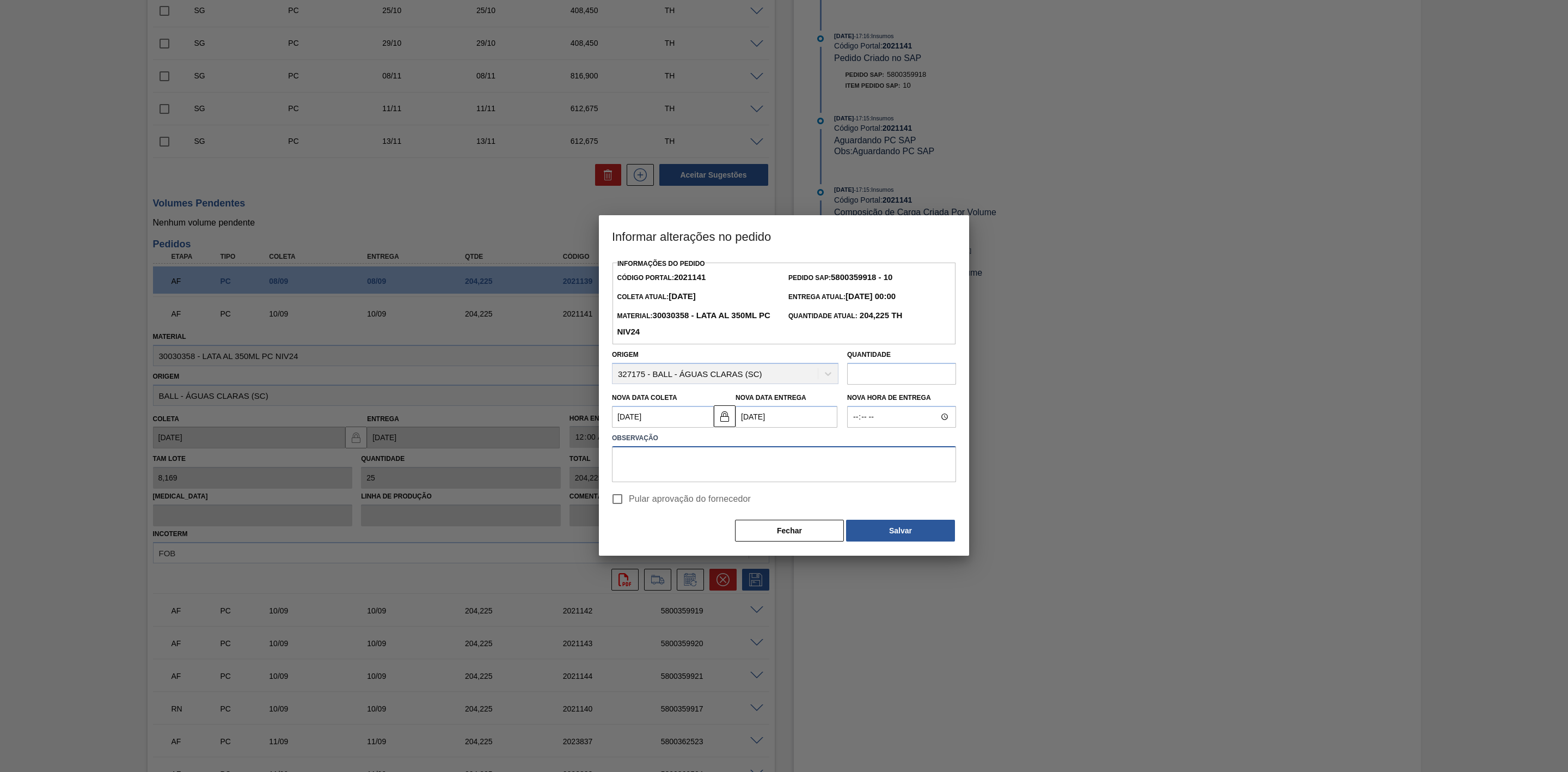
paste textarea "Linearização de grade"
type textarea "Linearização de grade"
click at [904, 534] on button "Salvar" at bounding box center [900, 530] width 109 height 22
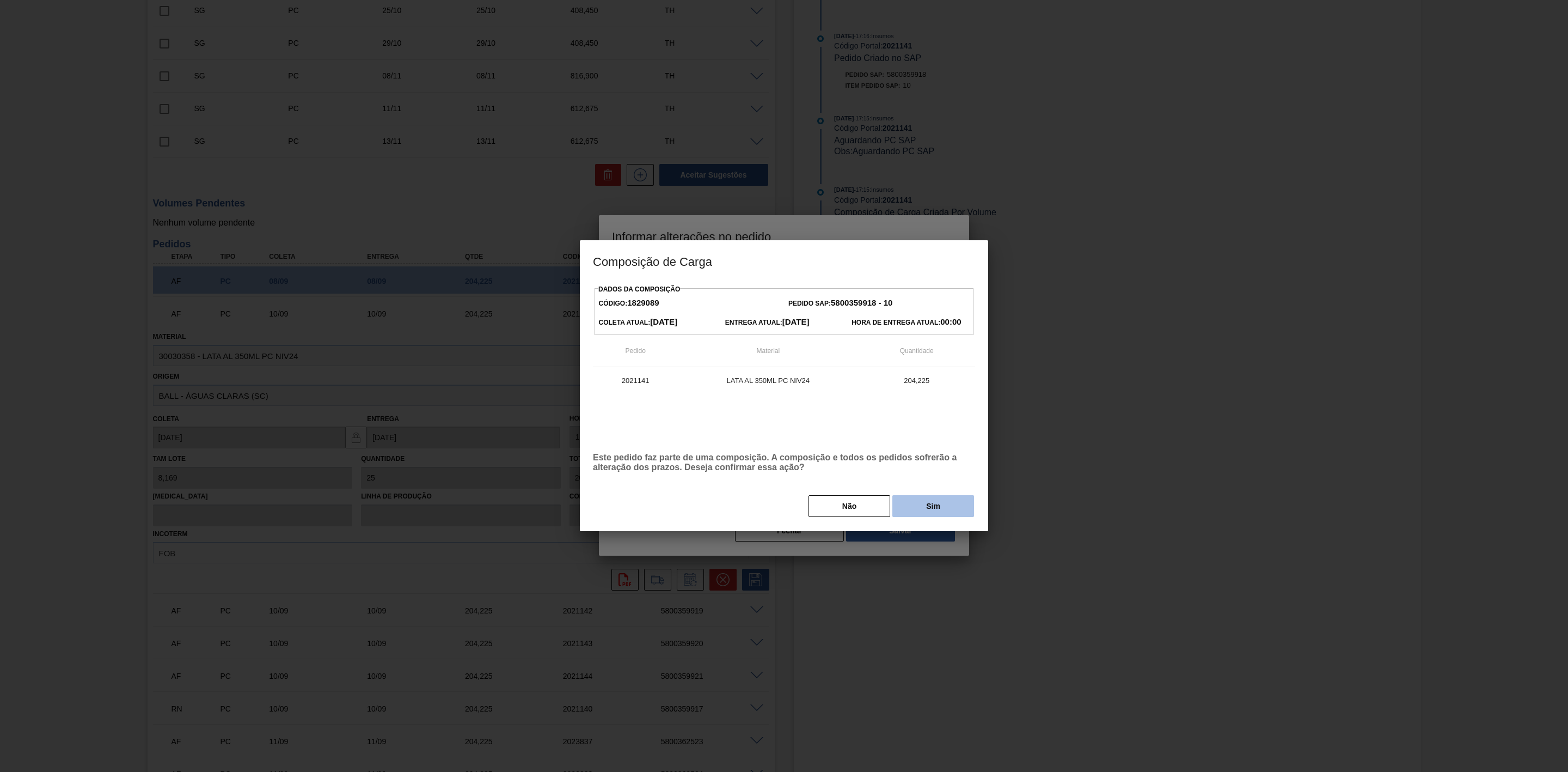
click at [919, 510] on button "Sim" at bounding box center [933, 506] width 81 height 22
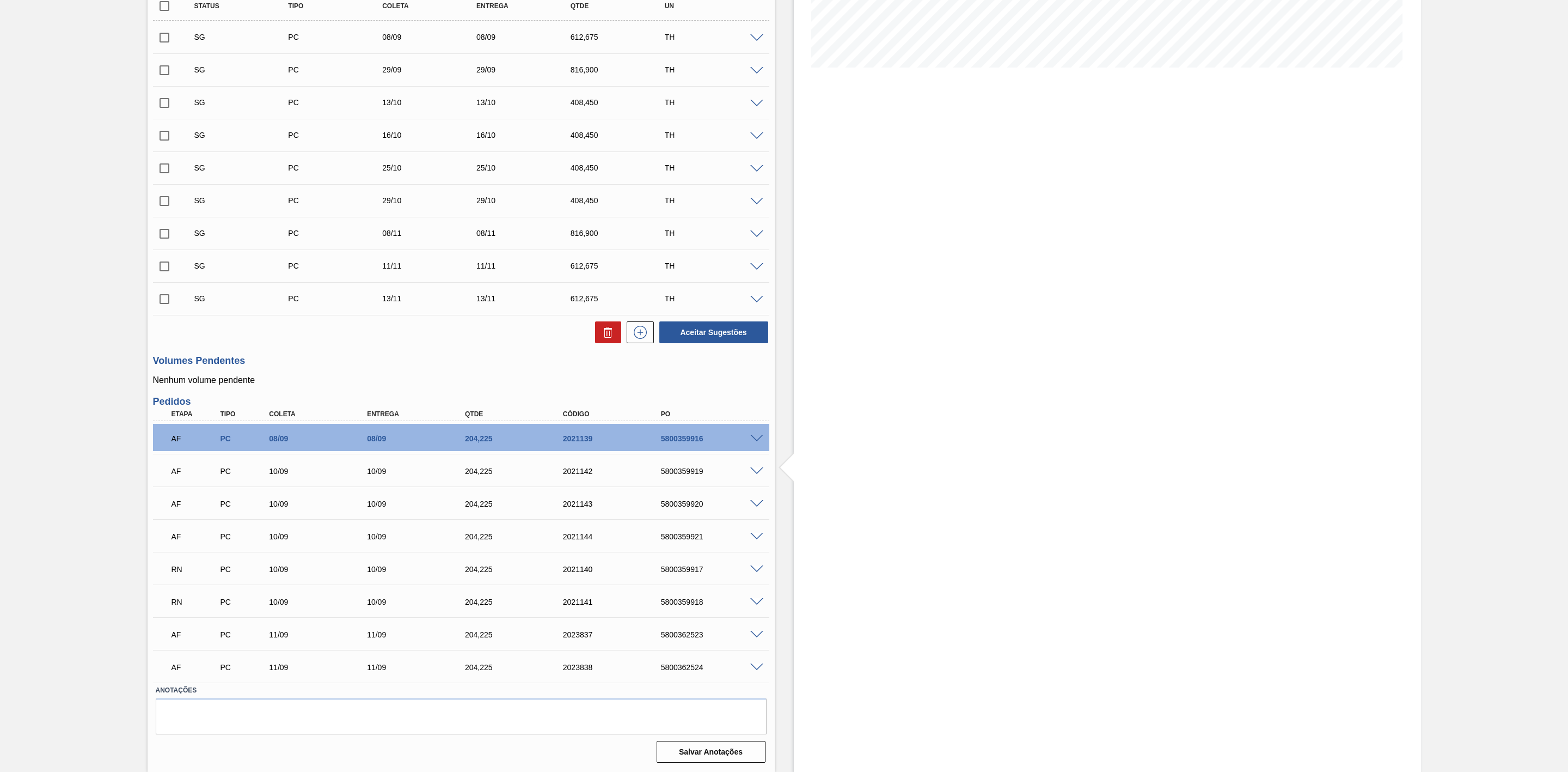
scroll to position [0, 0]
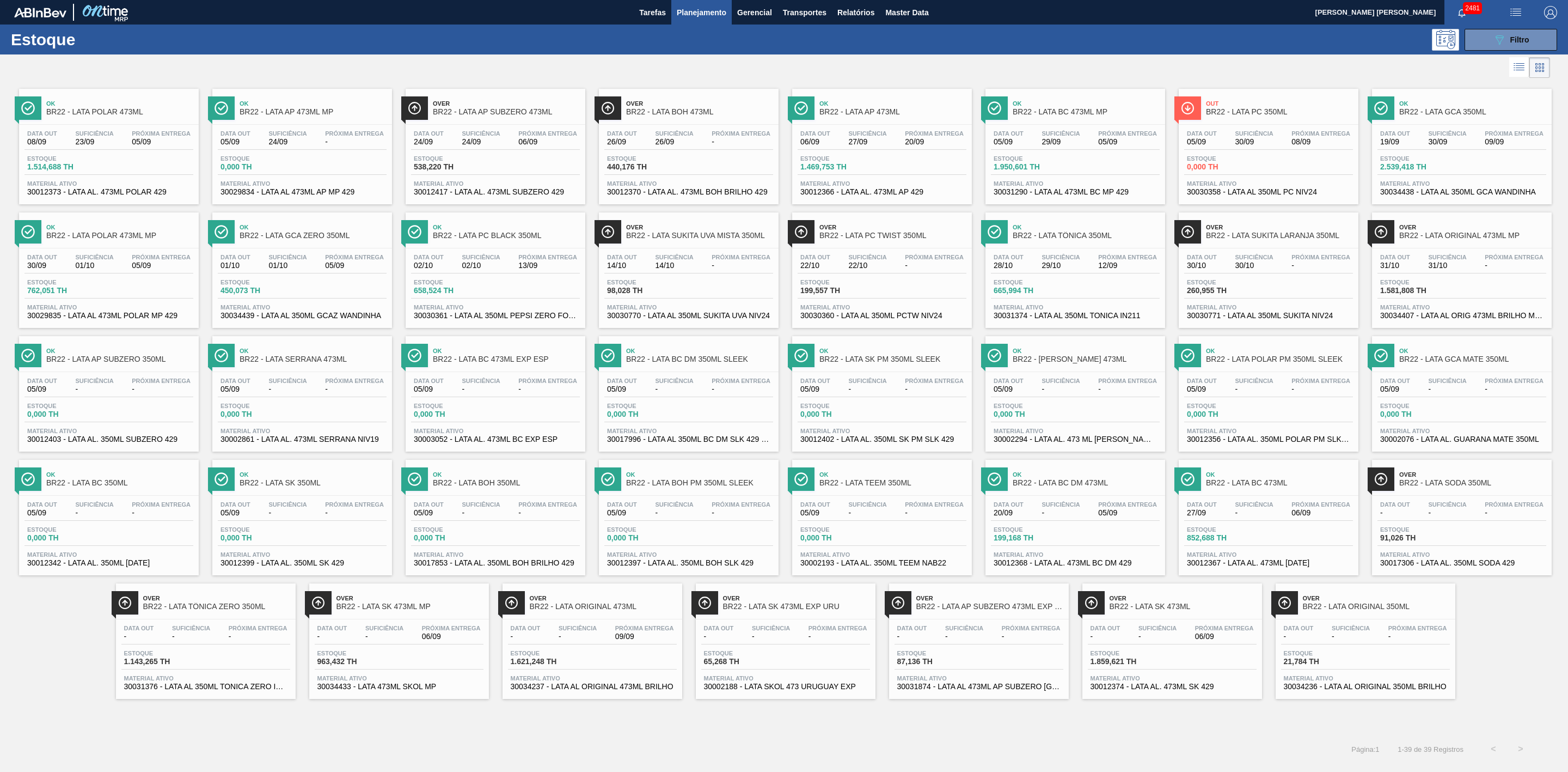
click at [586, 69] on div at bounding box center [775, 67] width 1550 height 26
click at [137, 111] on span "BR22 - LATA POLAR 473ML" at bounding box center [120, 112] width 147 height 8
click at [897, 61] on div at bounding box center [775, 67] width 1550 height 26
click at [157, 242] on div "Ok BR22 - LATA POLAR 473ML MP" at bounding box center [120, 231] width 147 height 25
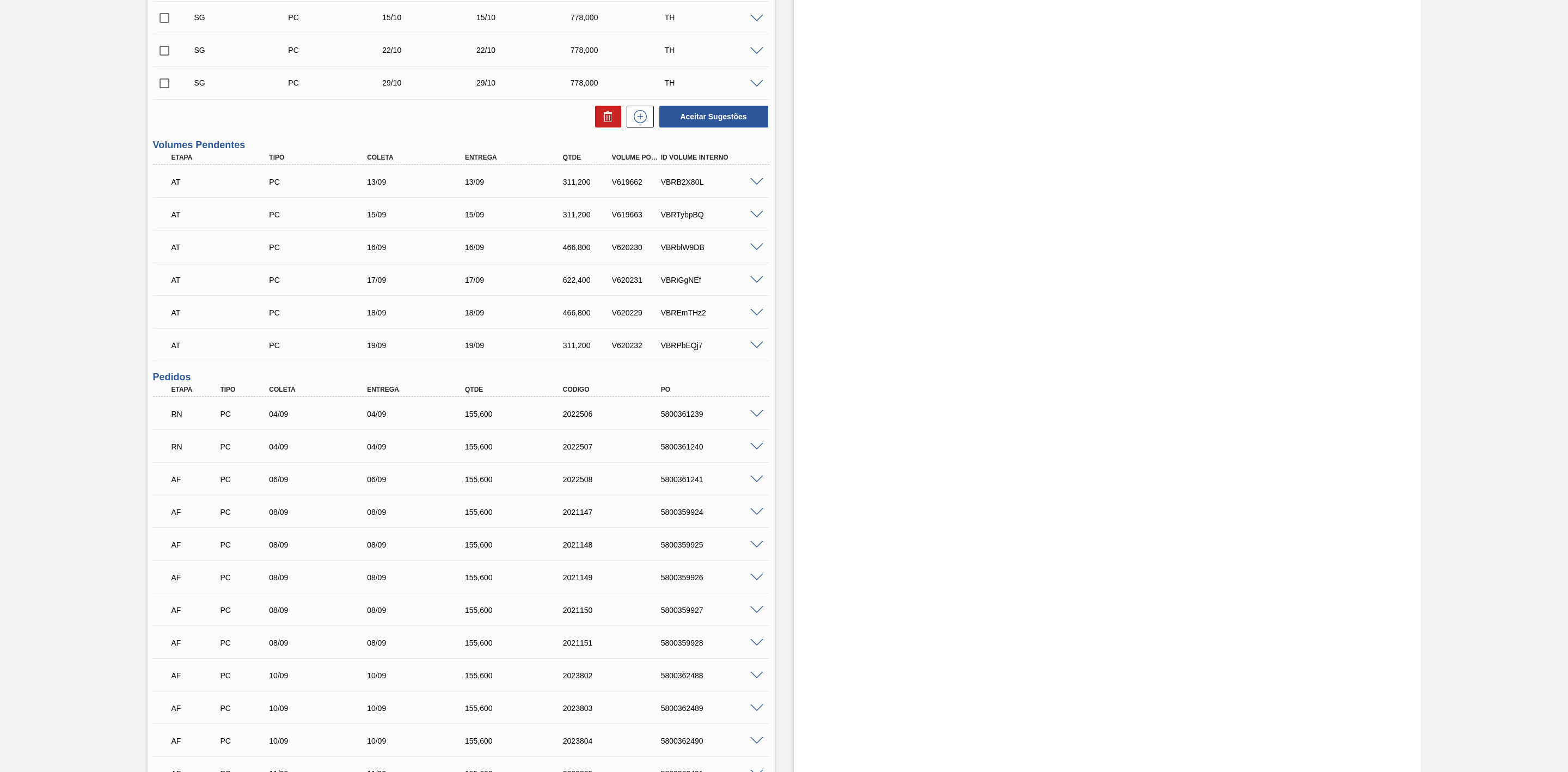
scroll to position [327, 0]
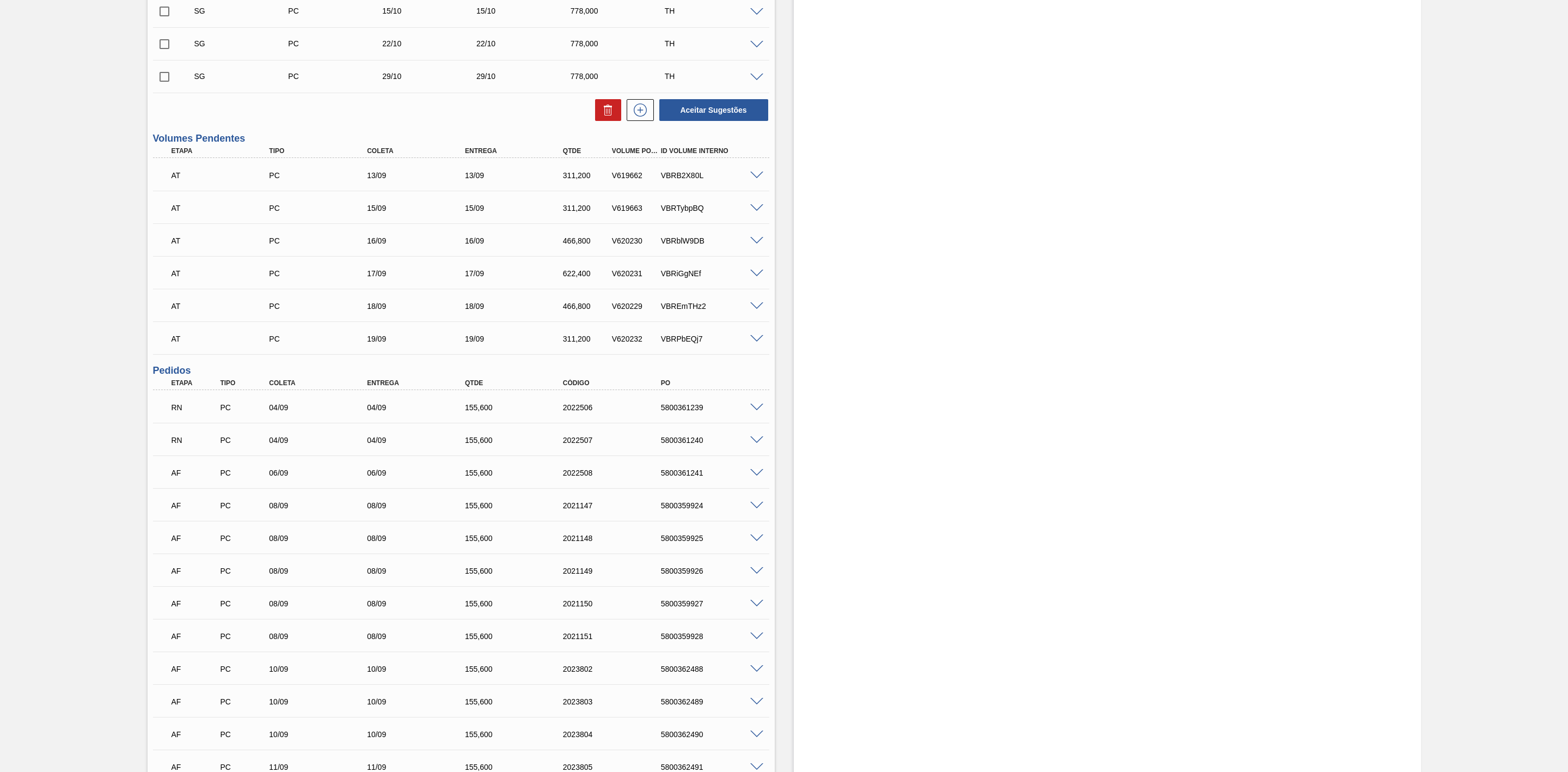
click at [752, 407] on span at bounding box center [757, 408] width 13 height 8
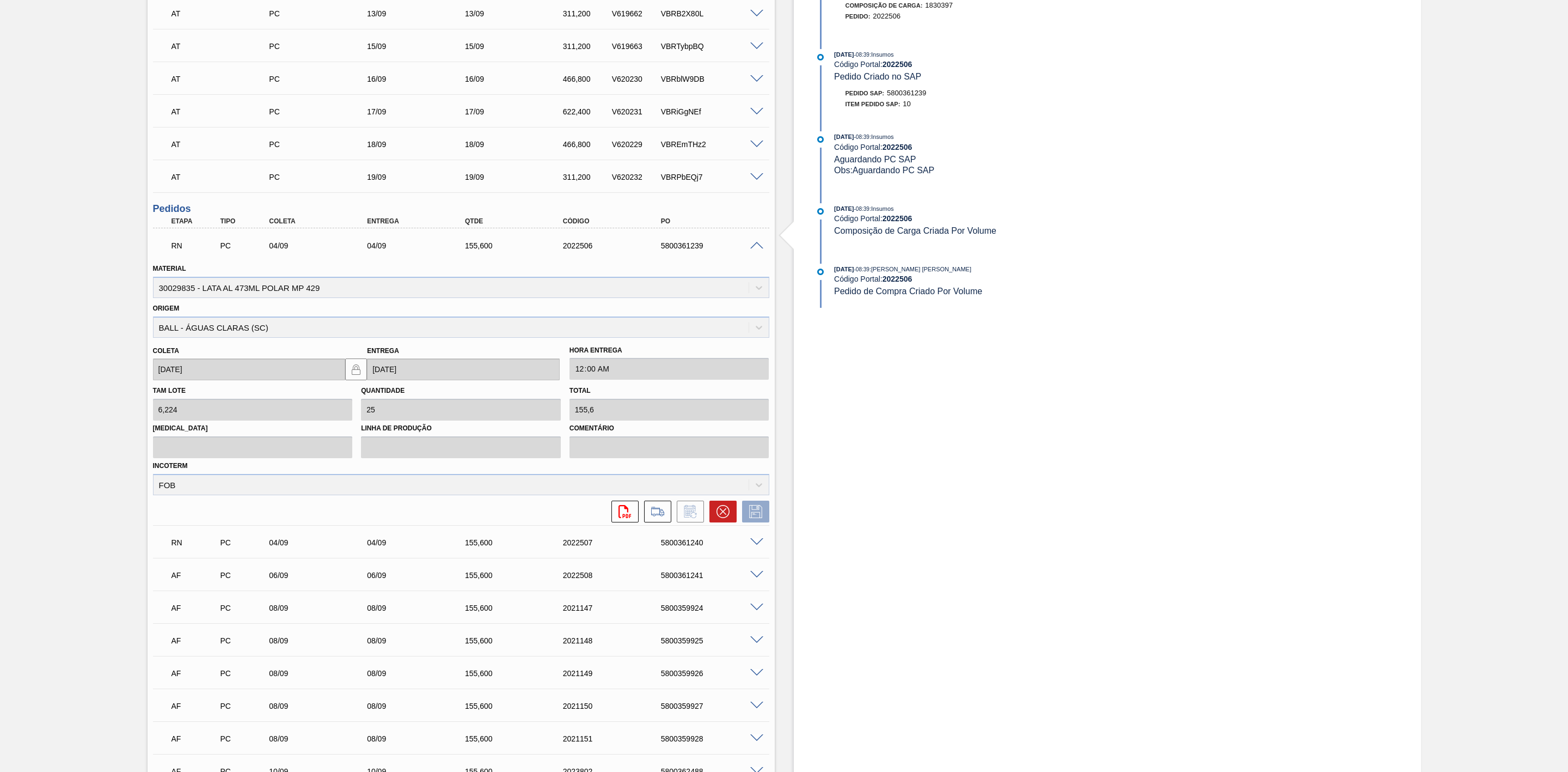
scroll to position [490, 0]
click at [757, 246] on span at bounding box center [757, 244] width 13 height 8
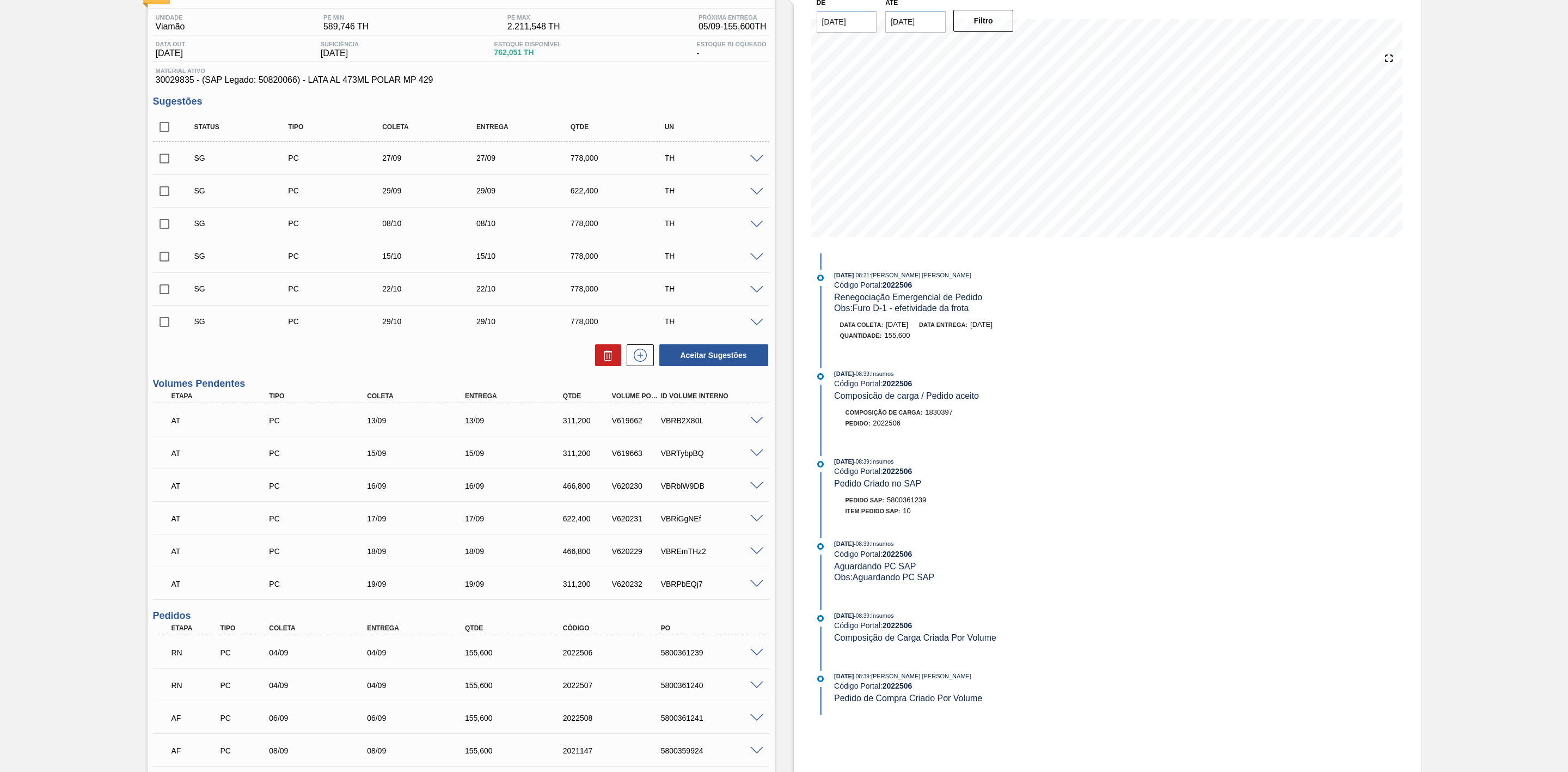
scroll to position [0, 0]
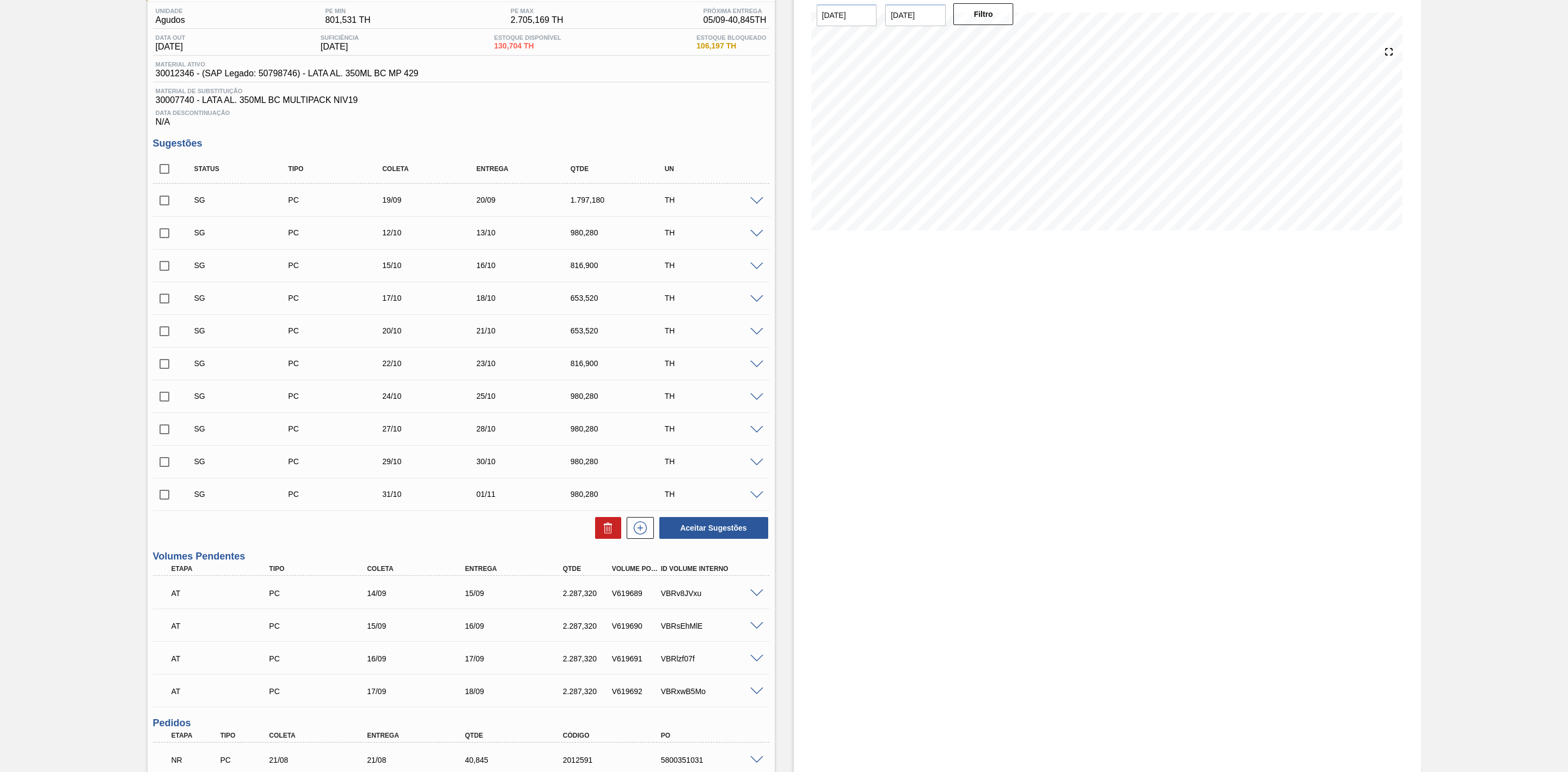
scroll to position [5, 0]
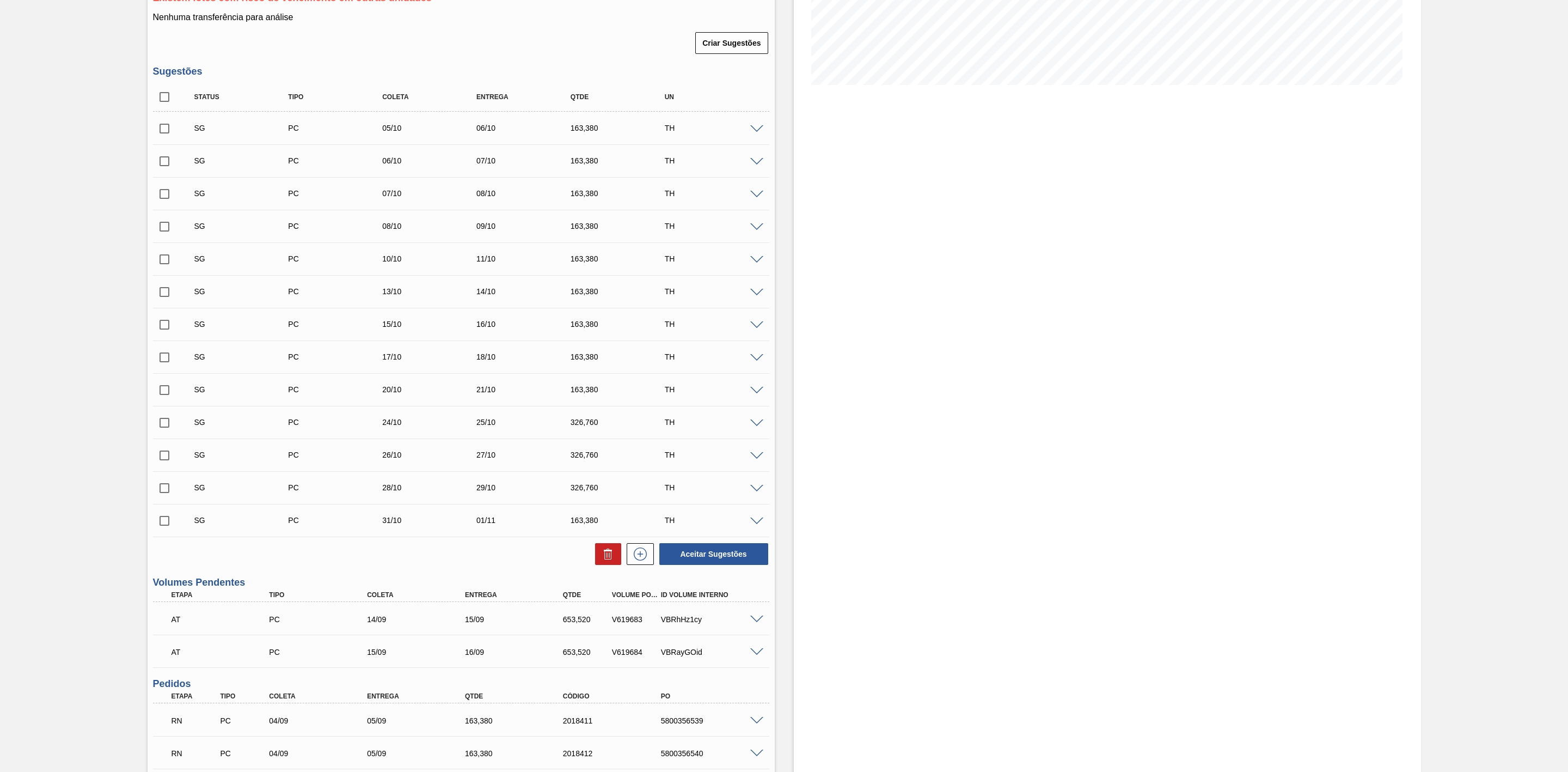
scroll to position [324, 0]
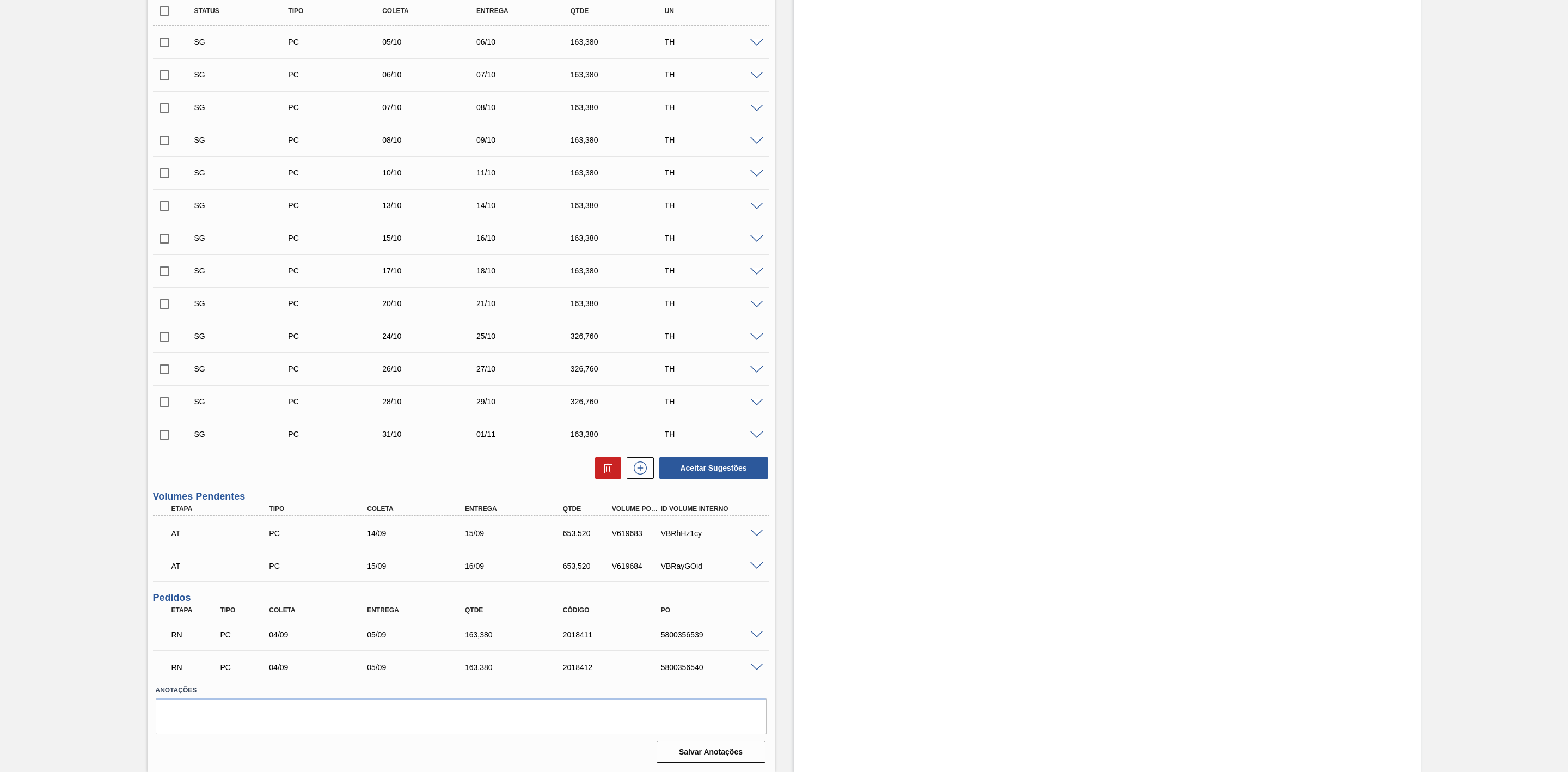
click at [756, 631] on span at bounding box center [757, 635] width 13 height 8
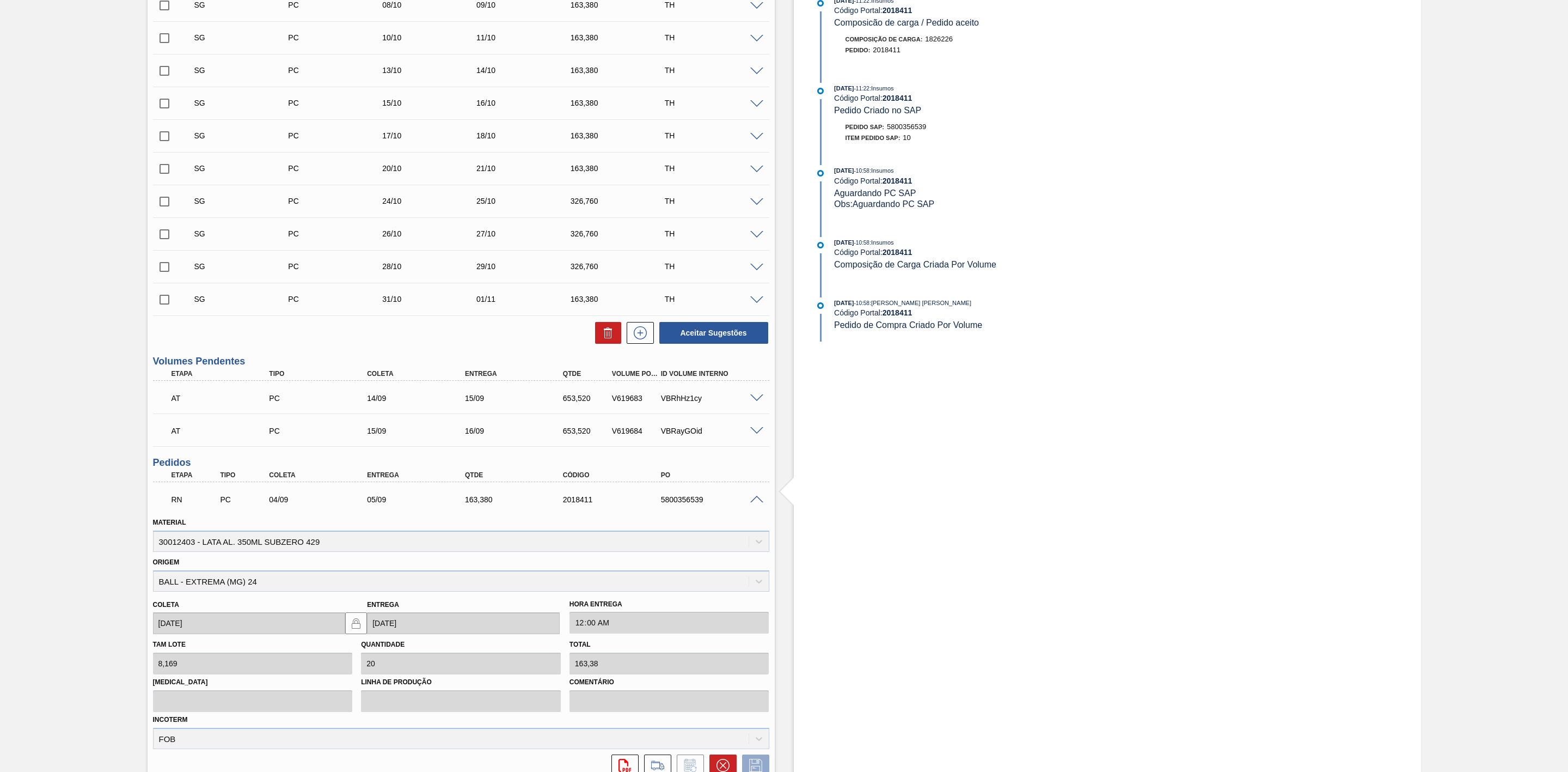
scroll to position [487, 0]
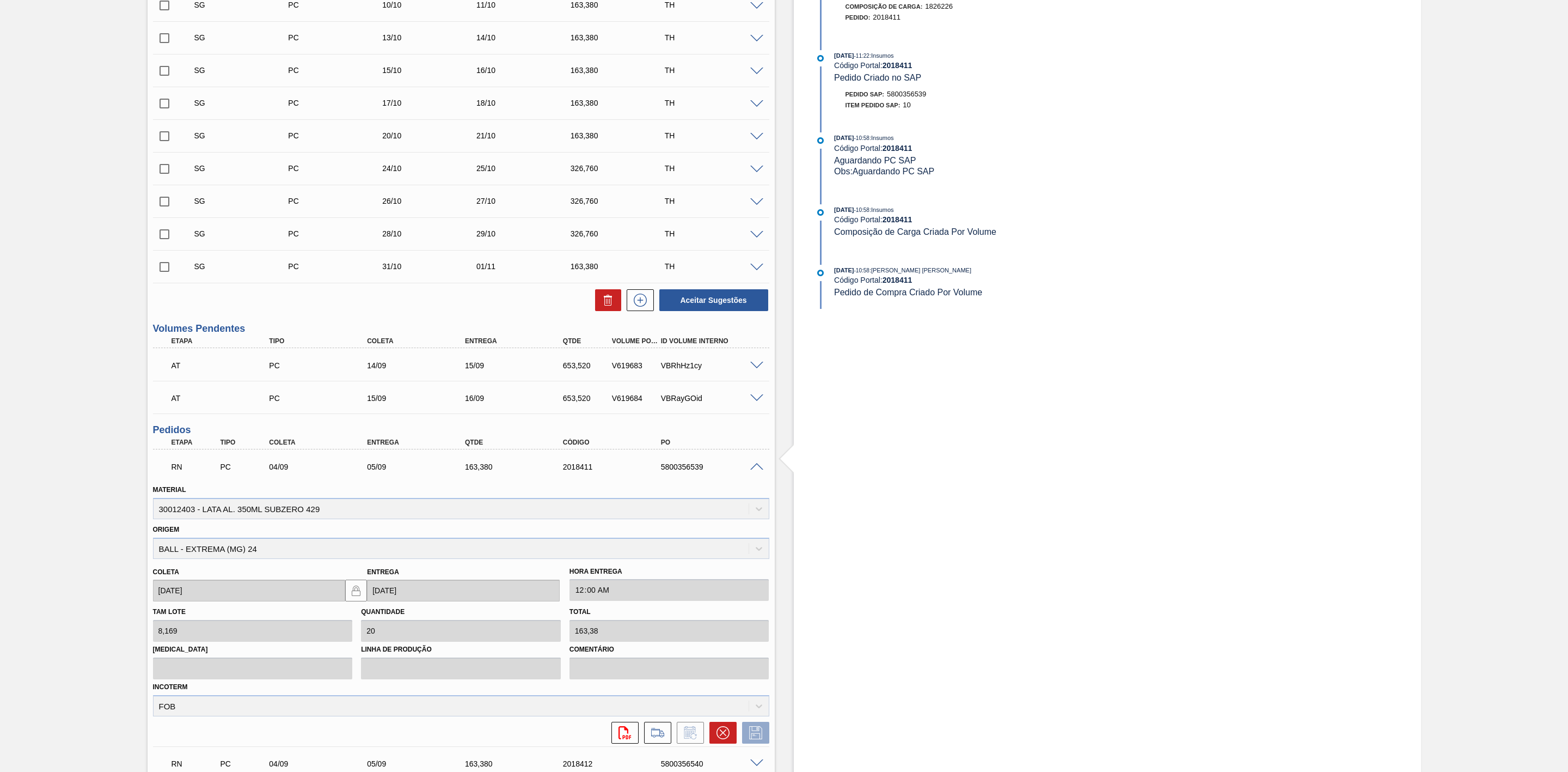
click at [754, 466] on span at bounding box center [757, 467] width 13 height 8
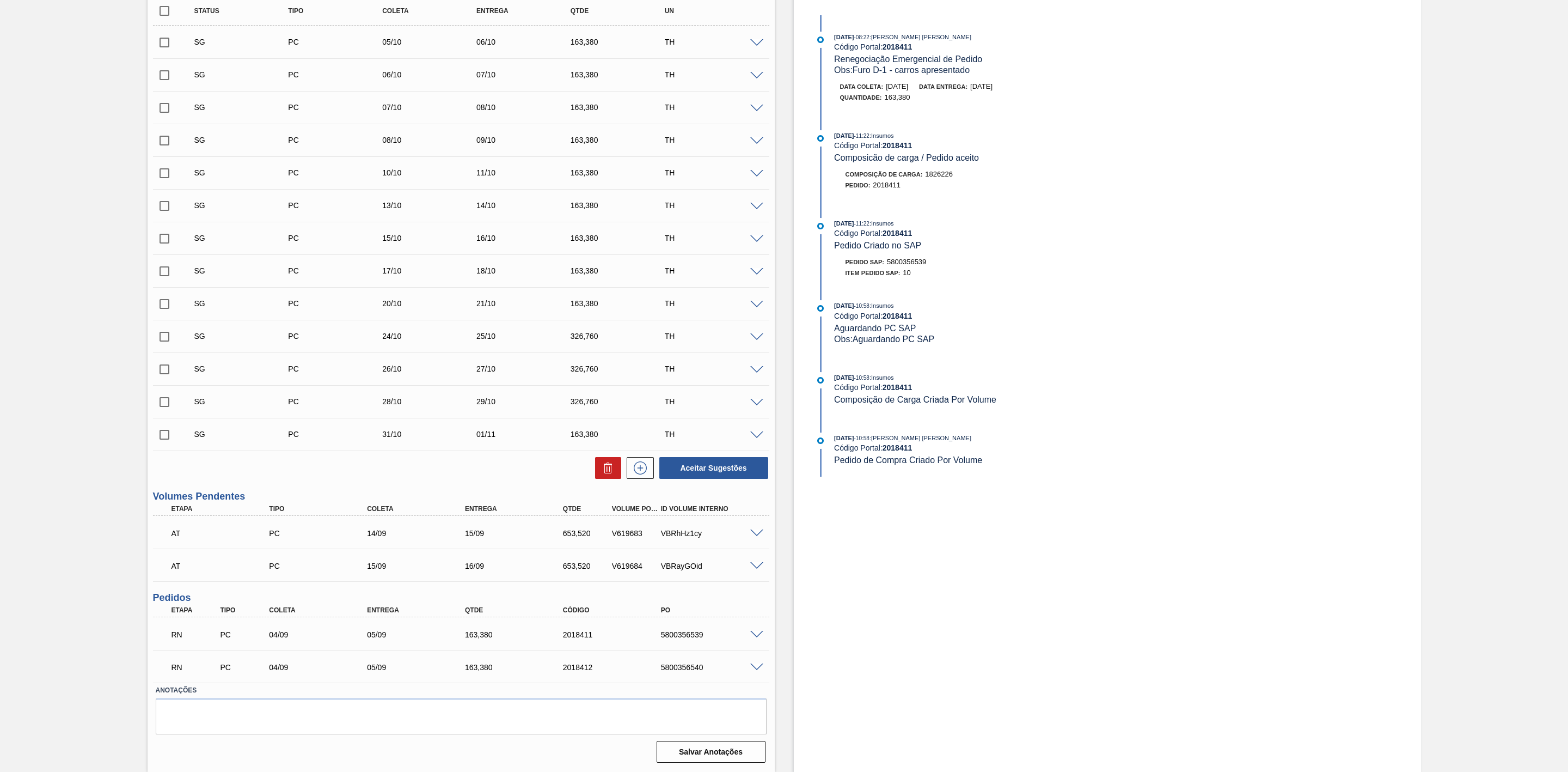
scroll to position [324, 0]
click at [756, 634] on span at bounding box center [757, 635] width 13 height 8
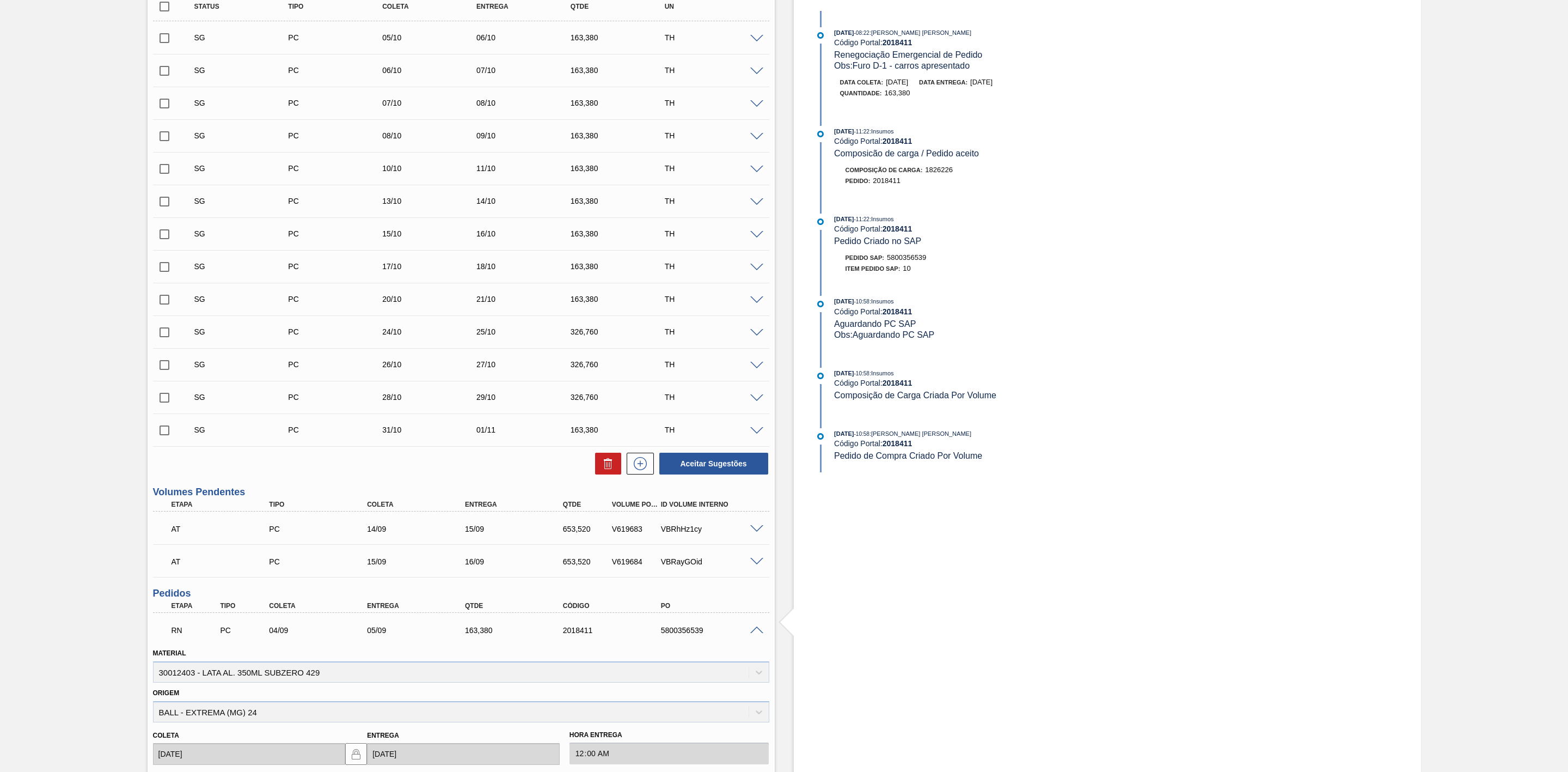
scroll to position [487, 0]
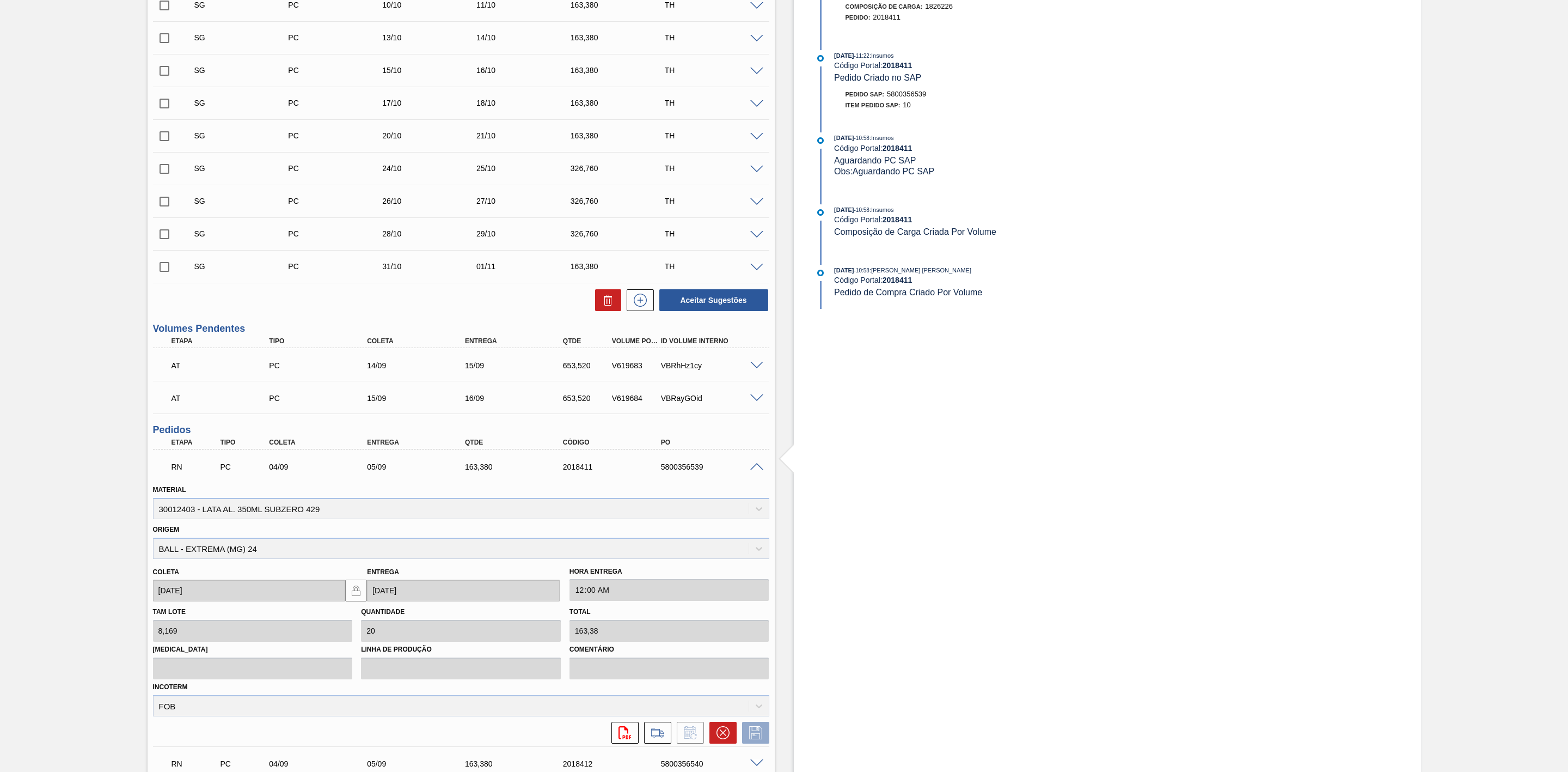
click at [758, 471] on span at bounding box center [757, 467] width 13 height 8
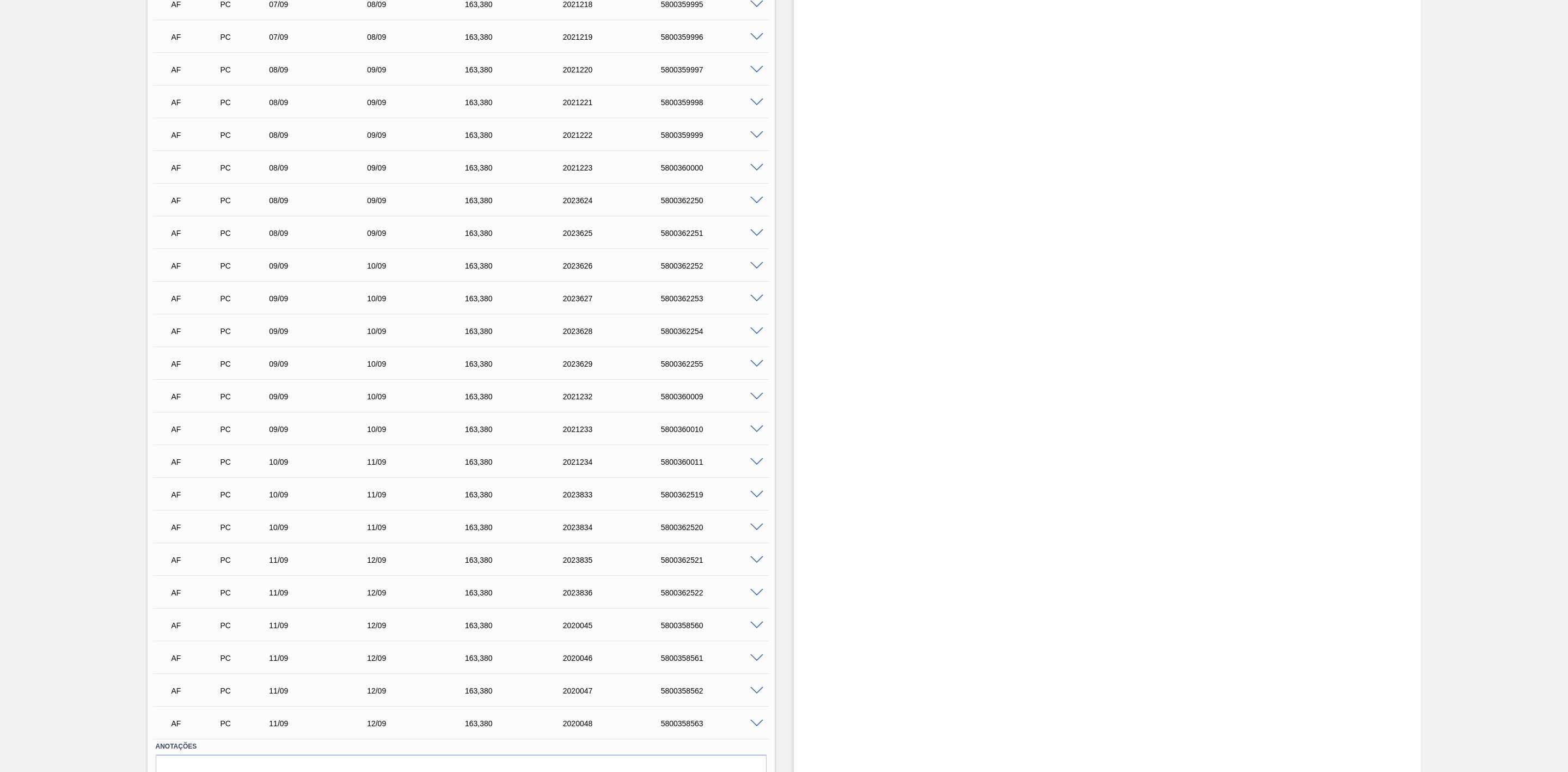
scroll to position [2532, 0]
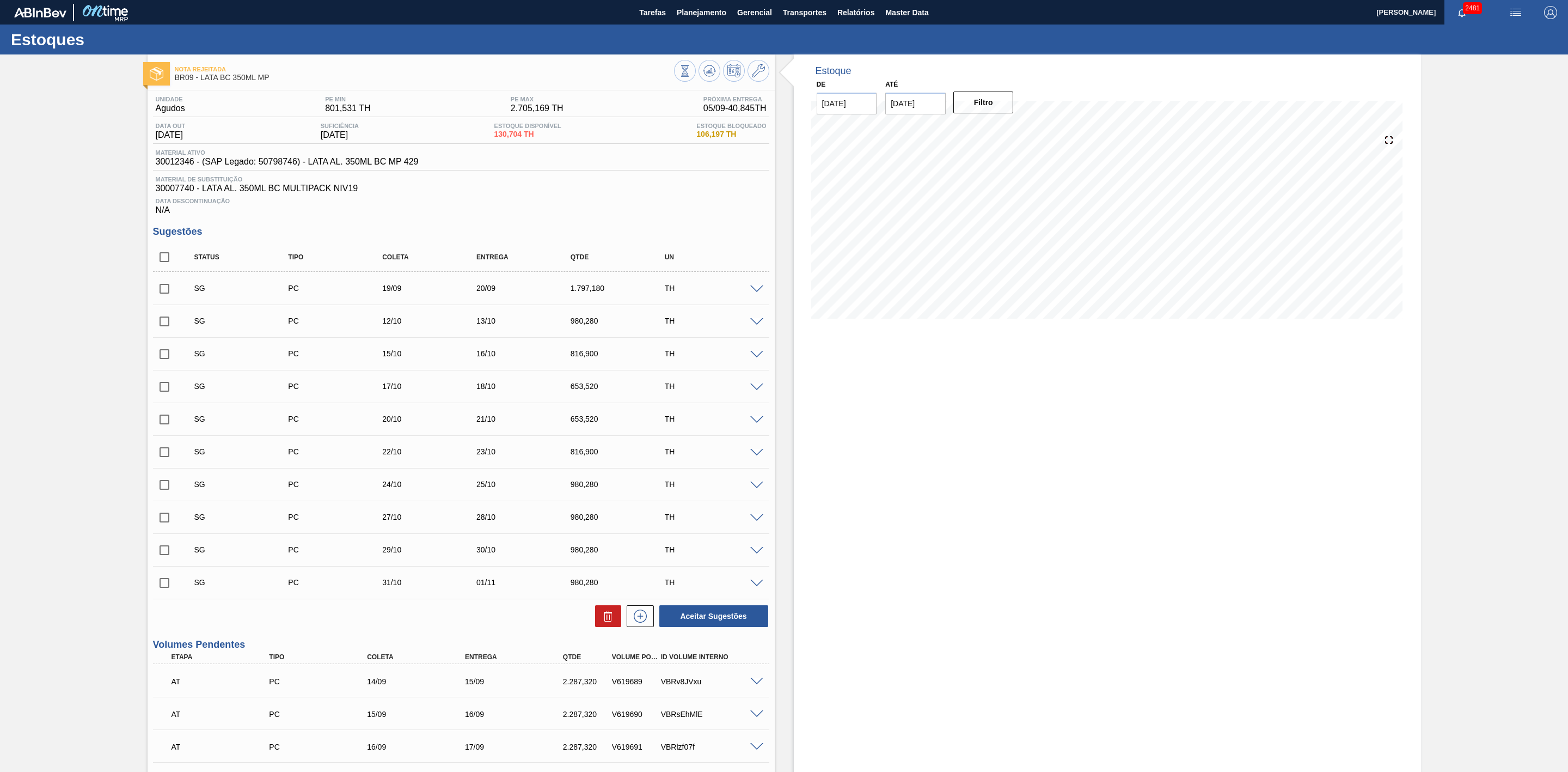
click at [935, 108] on input "[DATE]" at bounding box center [916, 103] width 61 height 22
click at [930, 238] on div "30" at bounding box center [933, 234] width 14 height 14
type input "[DATE]"
click at [987, 106] on button "Filtro" at bounding box center [984, 102] width 61 height 22
click at [754, 293] on span at bounding box center [757, 290] width 13 height 8
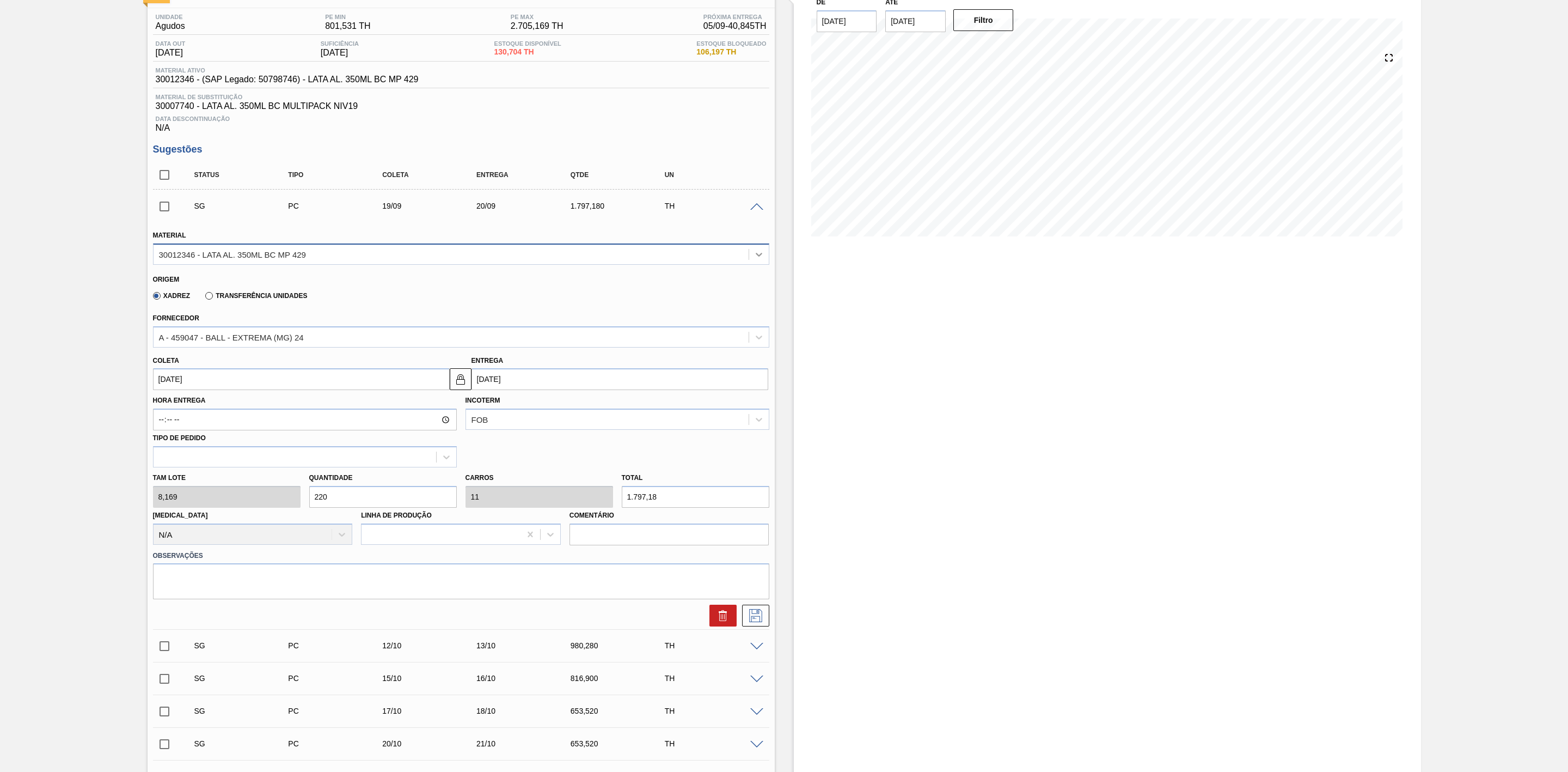
scroll to position [81, 0]
click at [762, 211] on span at bounding box center [757, 207] width 13 height 8
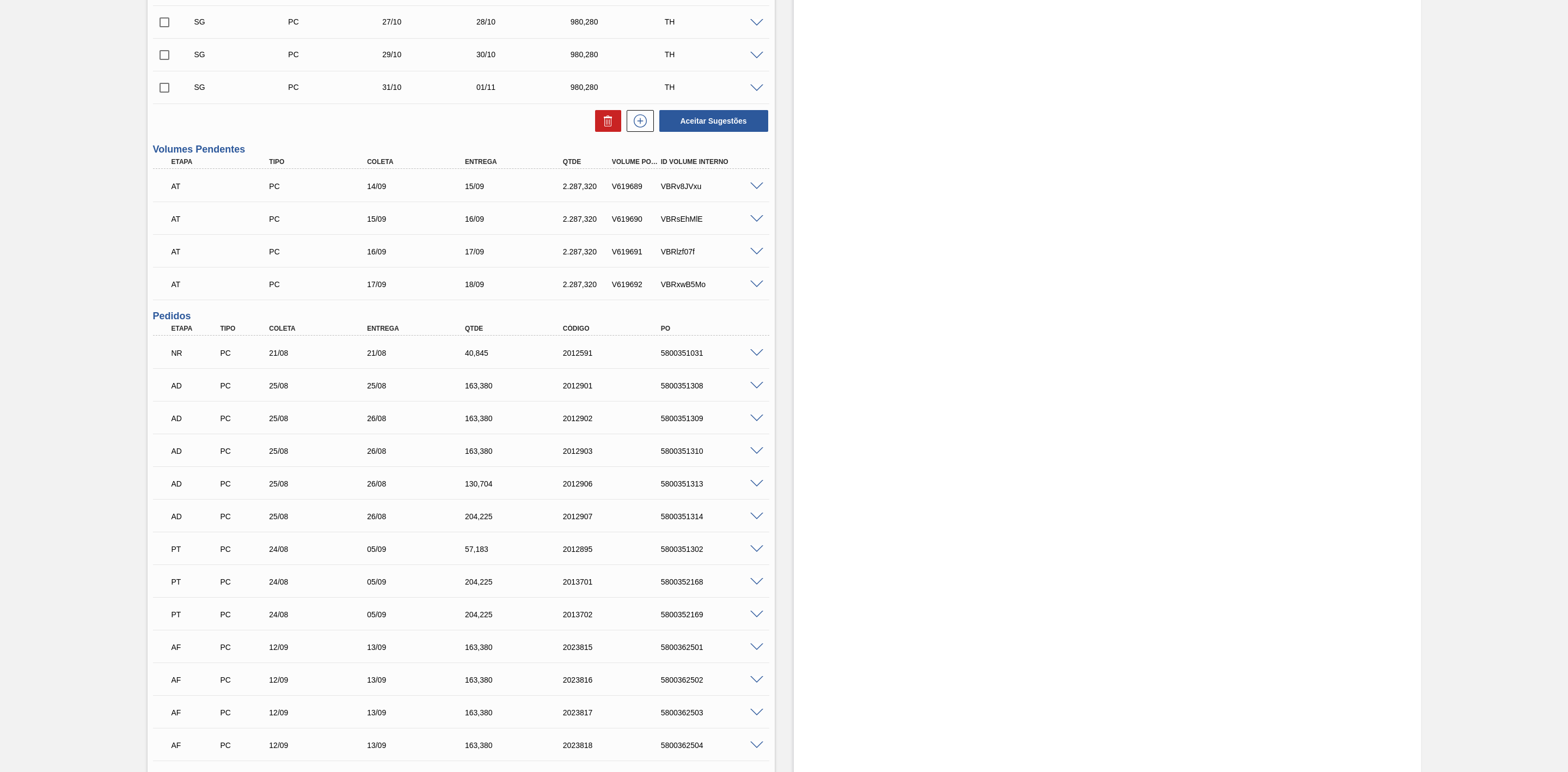
scroll to position [413, 0]
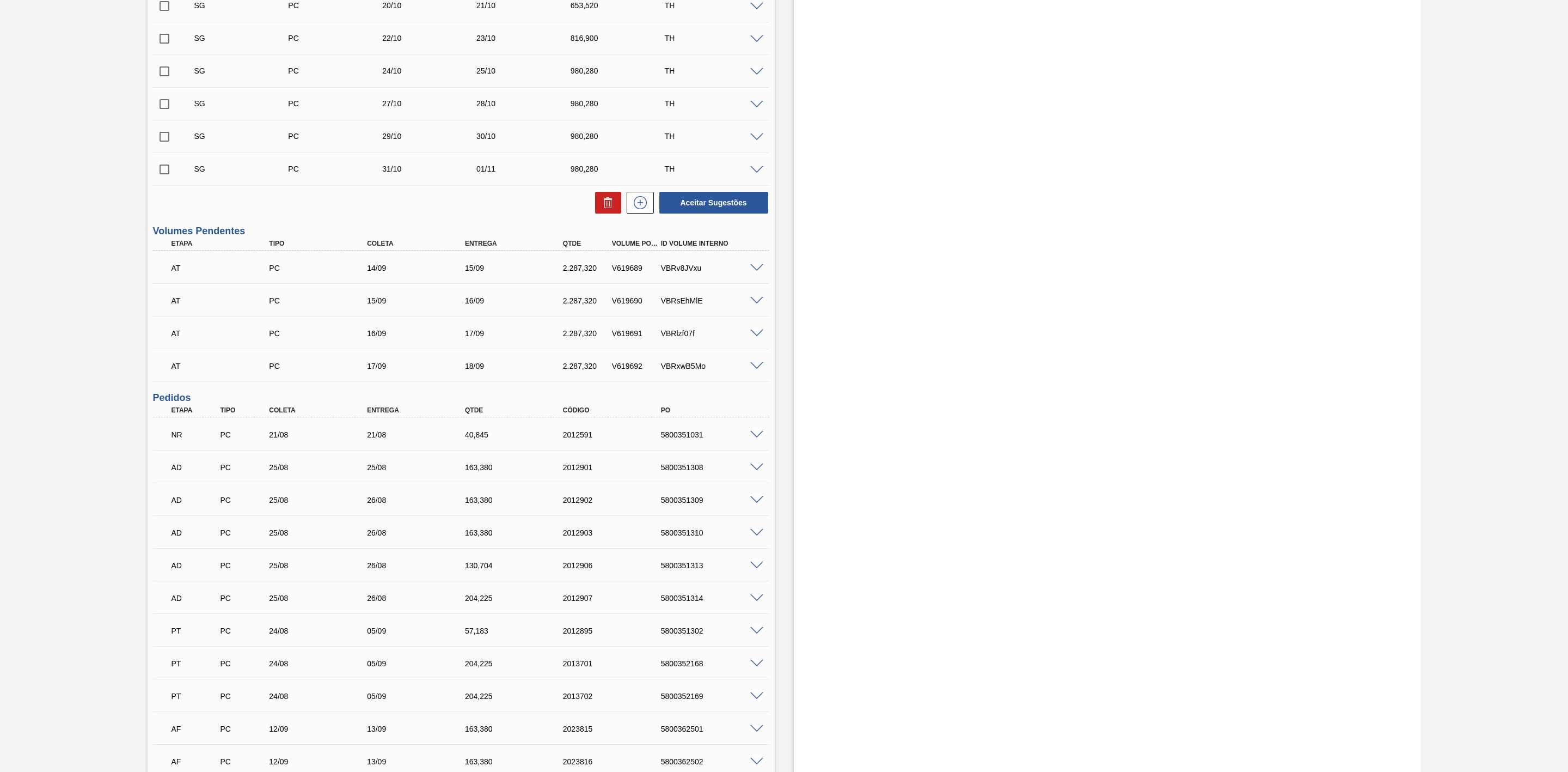
click at [756, 272] on span at bounding box center [757, 268] width 13 height 8
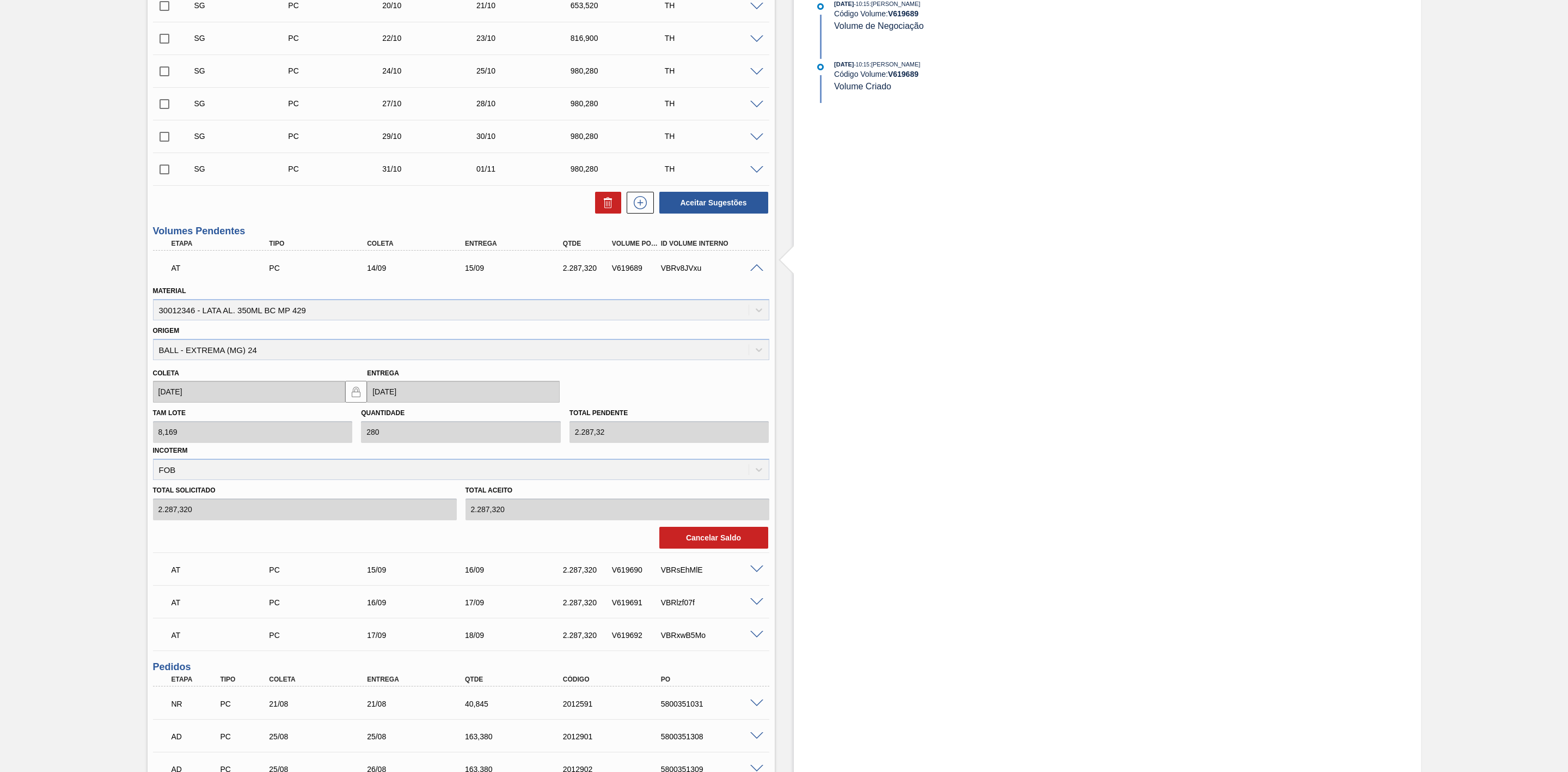
click at [756, 272] on span at bounding box center [757, 268] width 13 height 8
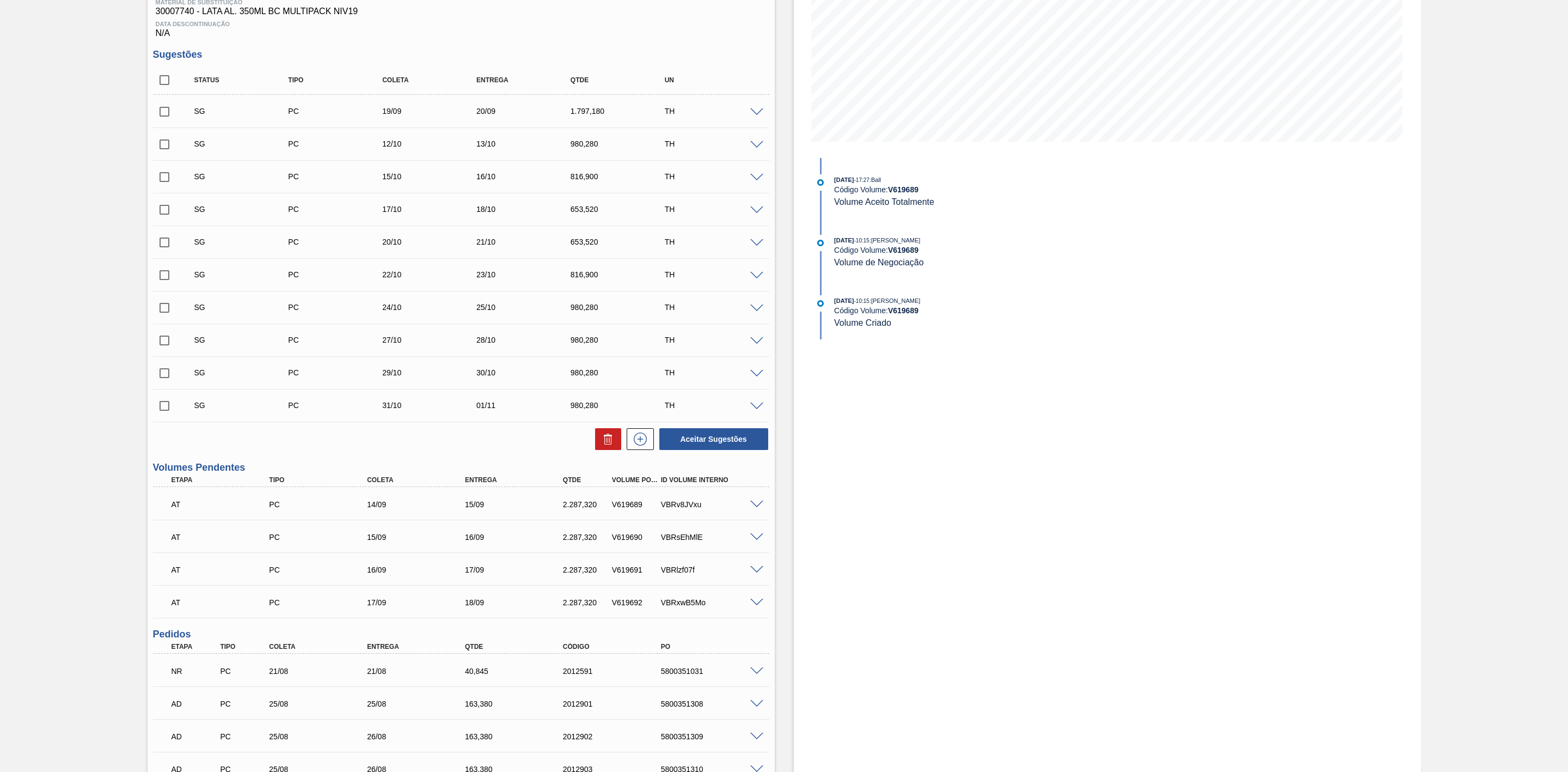
scroll to position [168, 0]
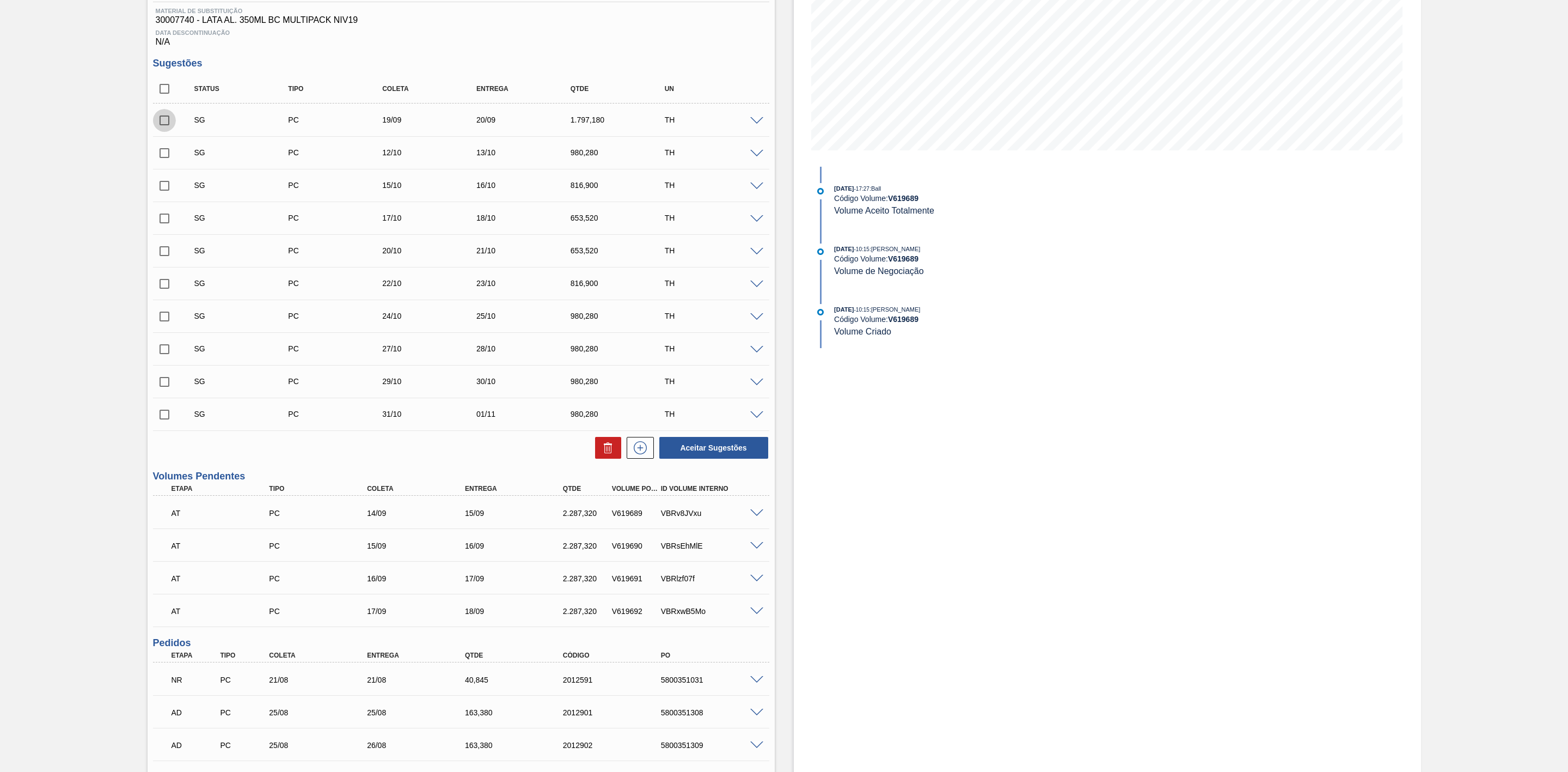
click at [167, 124] on input "checkbox" at bounding box center [164, 120] width 23 height 23
click at [605, 459] on button at bounding box center [608, 447] width 26 height 22
checkbox input "false"
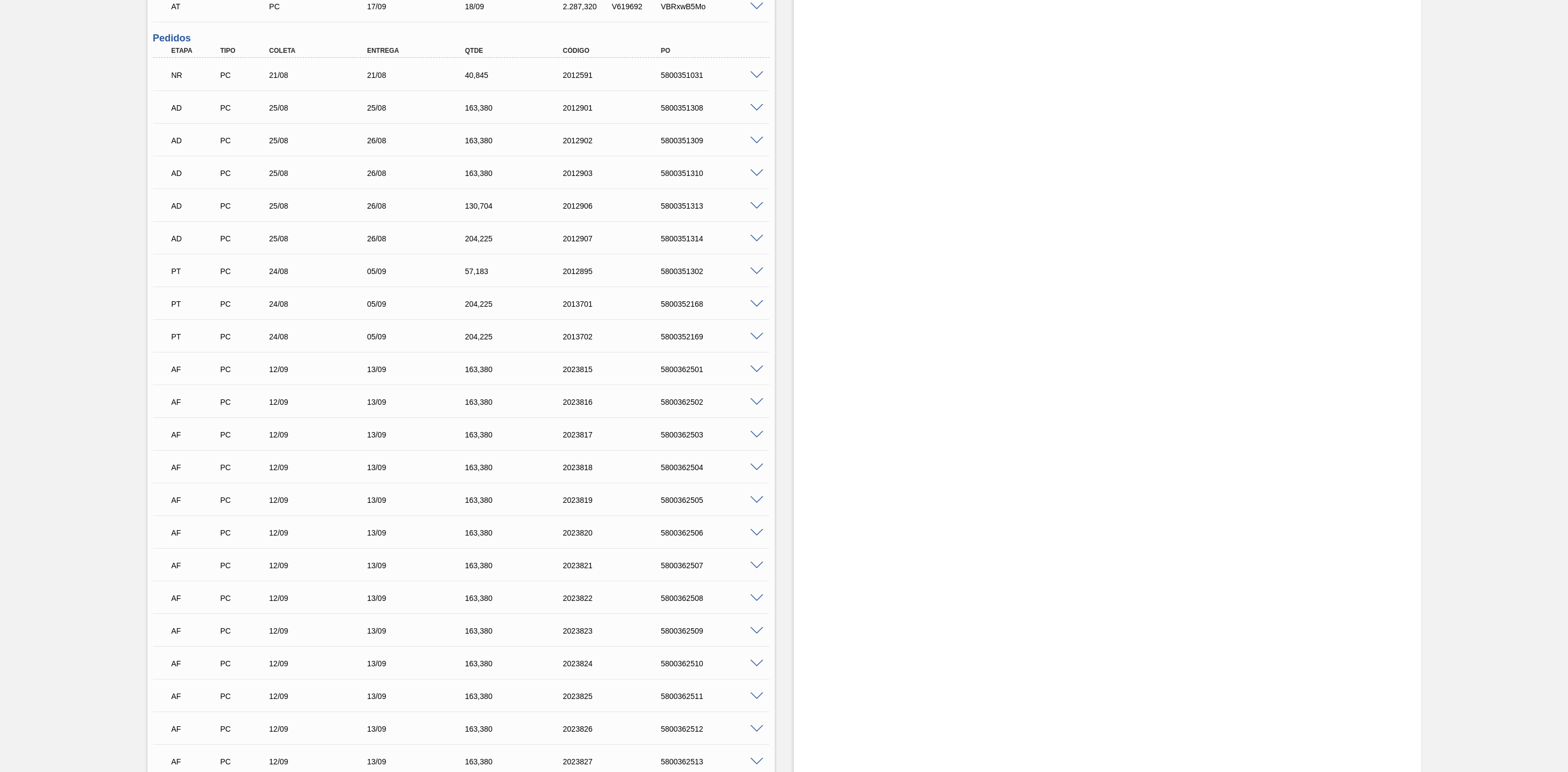
scroll to position [871, 0]
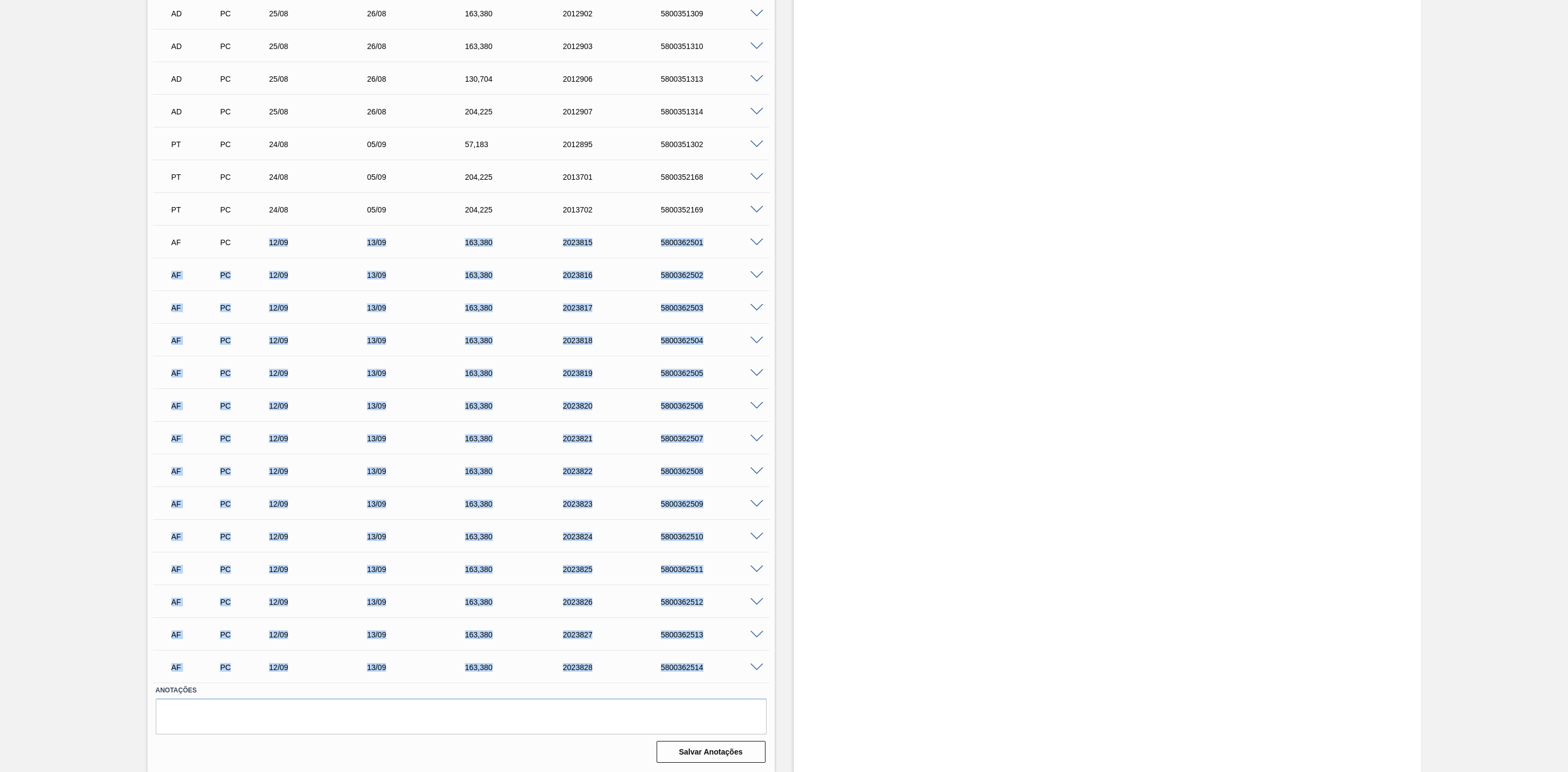
drag, startPoint x: 269, startPoint y: 240, endPoint x: 714, endPoint y: 660, distance: 611.9
click at [714, 660] on div "NR PC 21/08 21/08 40,[PHONE_NUMBER] 5800351031 Material 30012346 - LATA AL. 350…" at bounding box center [461, 306] width 617 height 751
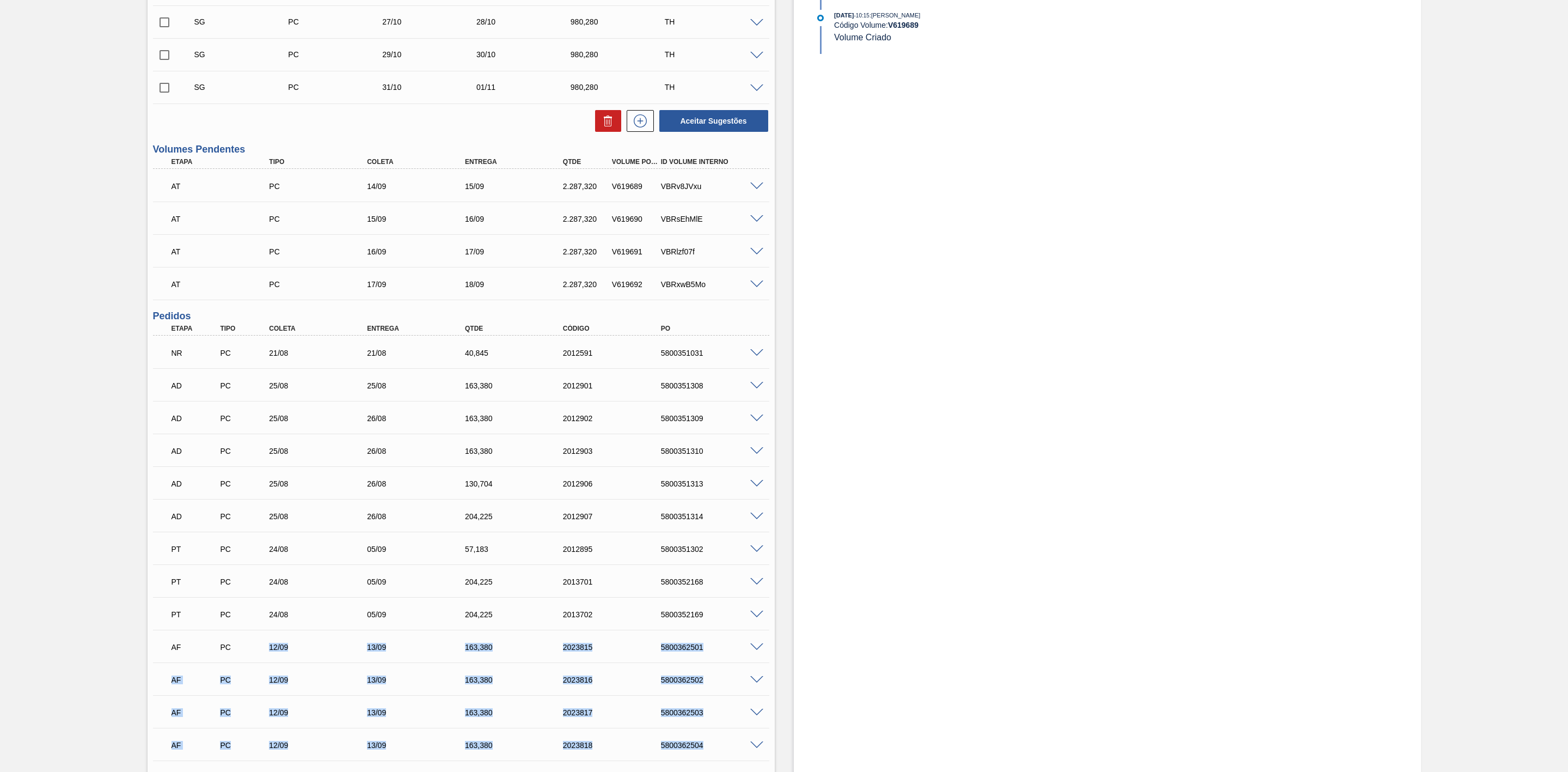
scroll to position [380, 0]
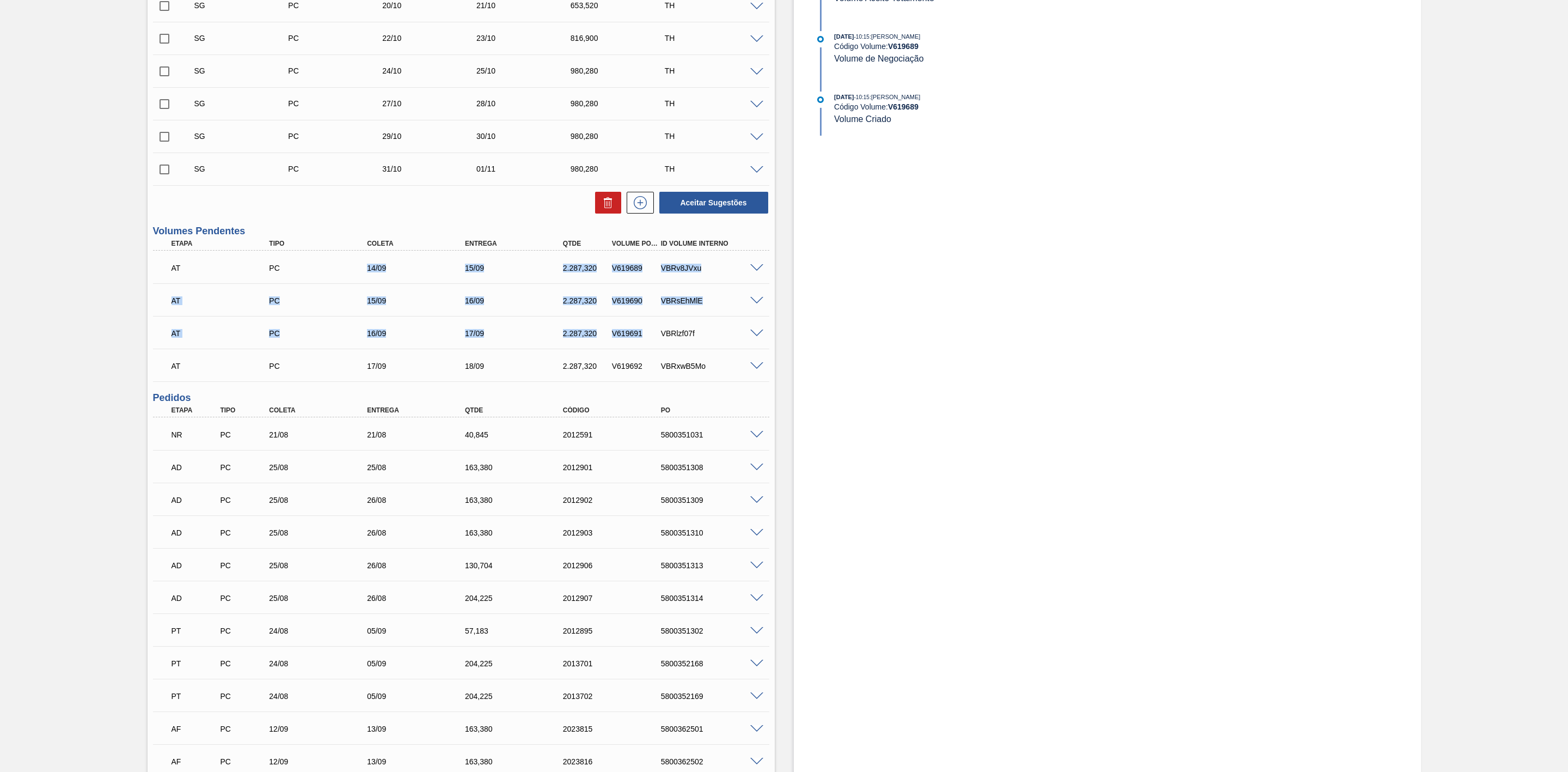
drag, startPoint x: 355, startPoint y: 270, endPoint x: 660, endPoint y: 349, distance: 315.1
click at [660, 349] on div "AT PC 14/09 15/09 2.287,320 V619689 VBRv8JVxu Material 30012346 - LATA AL. 350M…" at bounding box center [461, 316] width 617 height 131
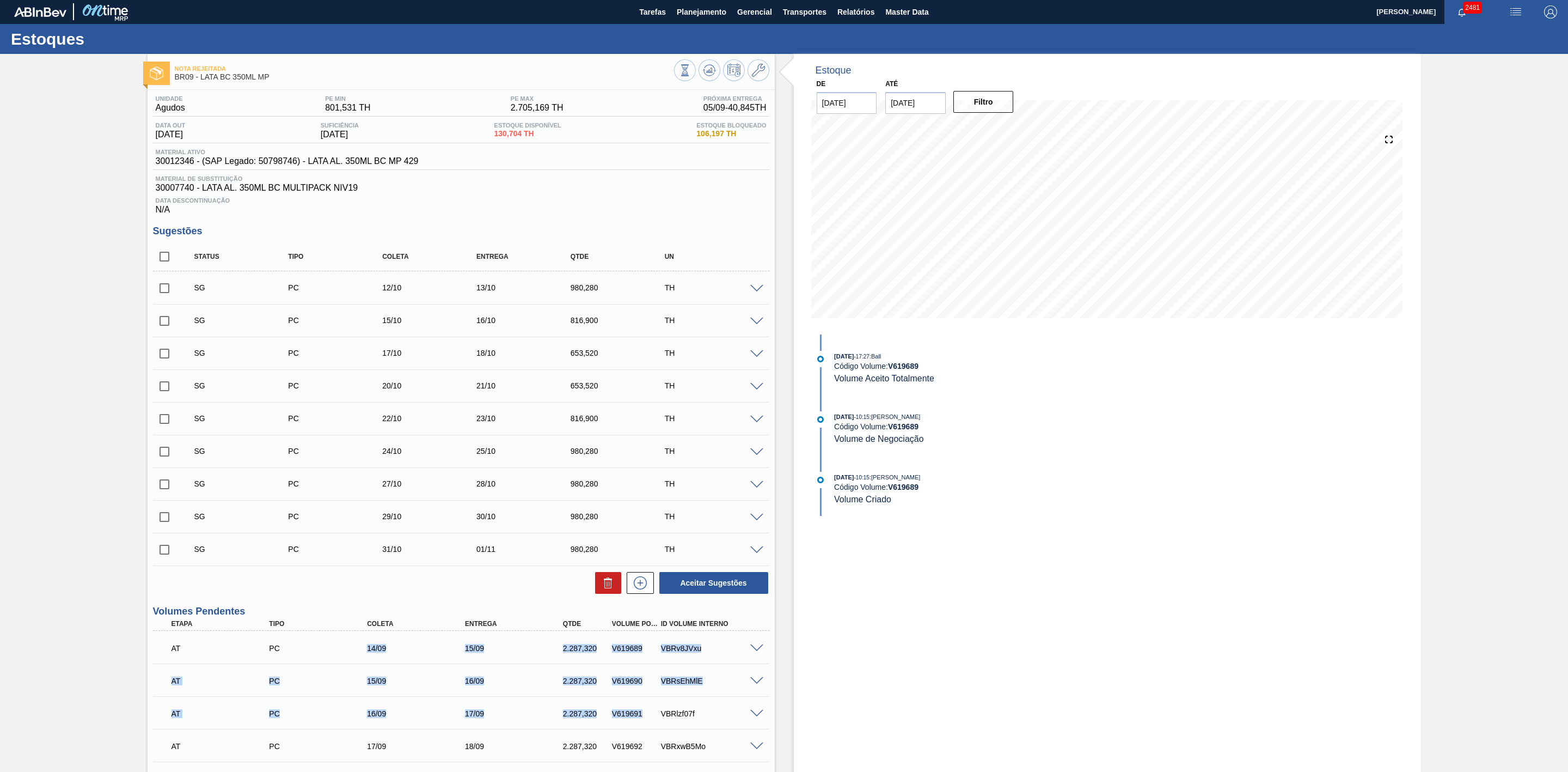
scroll to position [0, 0]
click at [715, 71] on button at bounding box center [709, 70] width 22 height 22
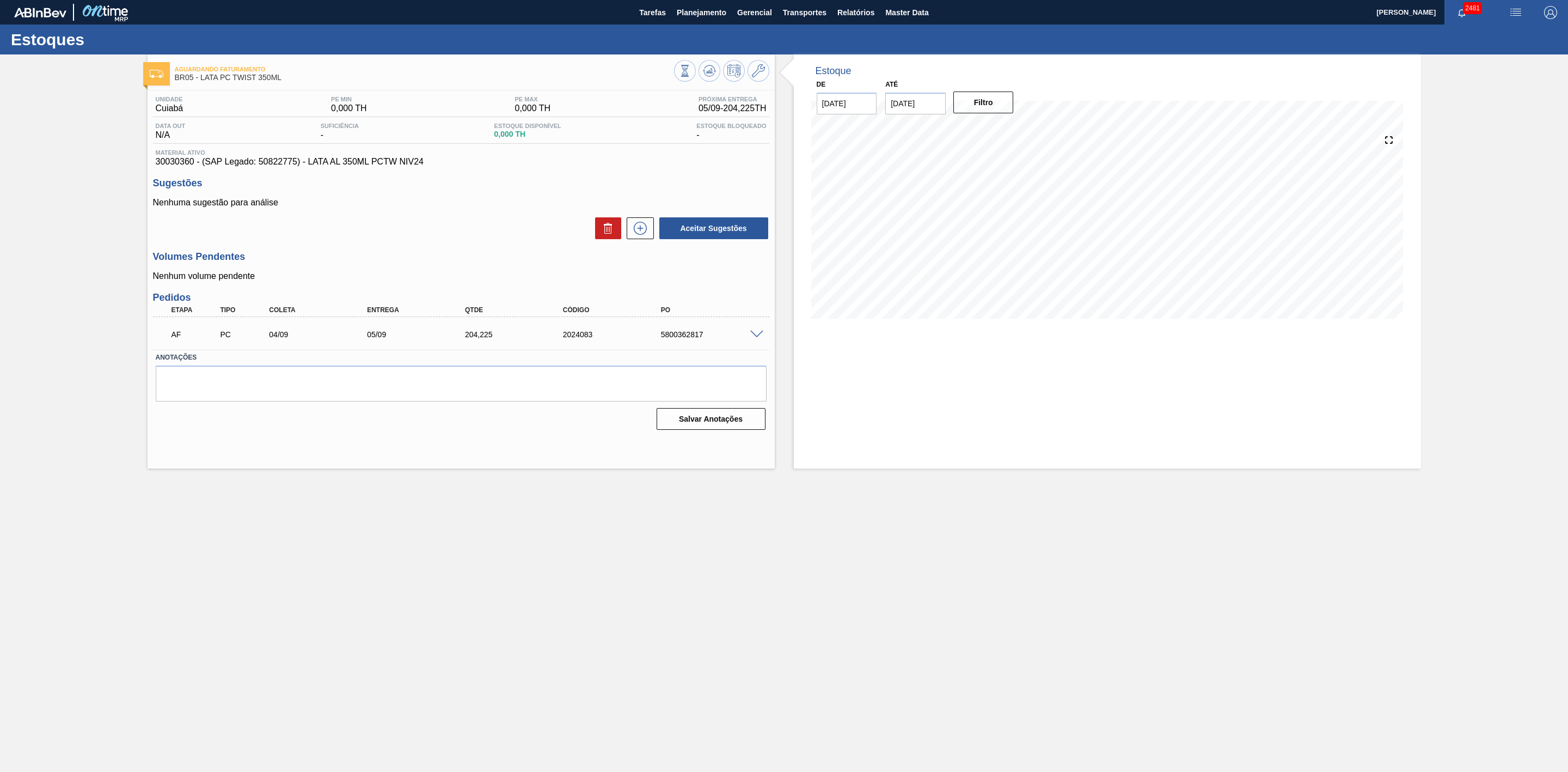
click at [759, 336] on span at bounding box center [757, 334] width 13 height 8
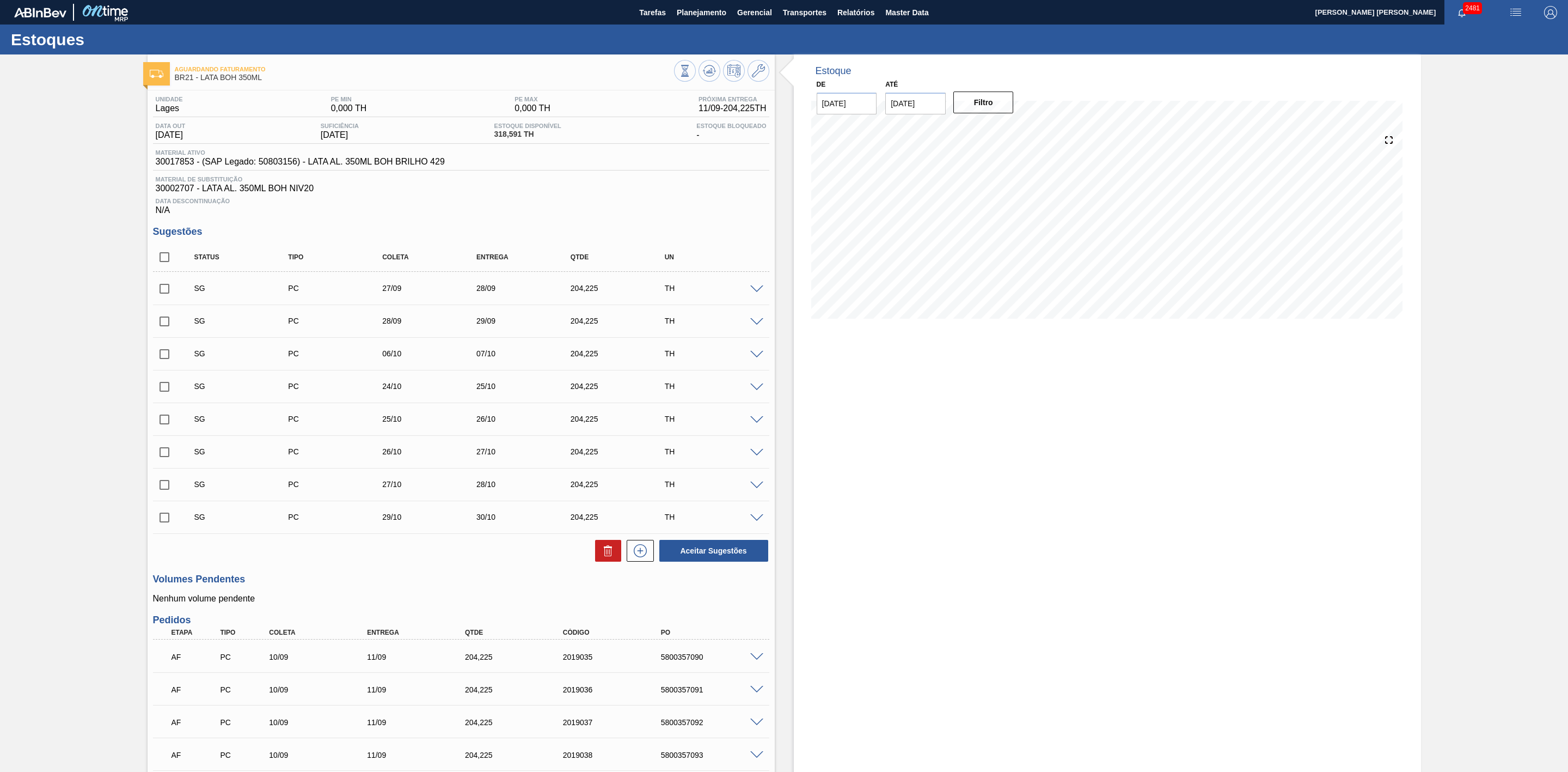
scroll to position [92, 0]
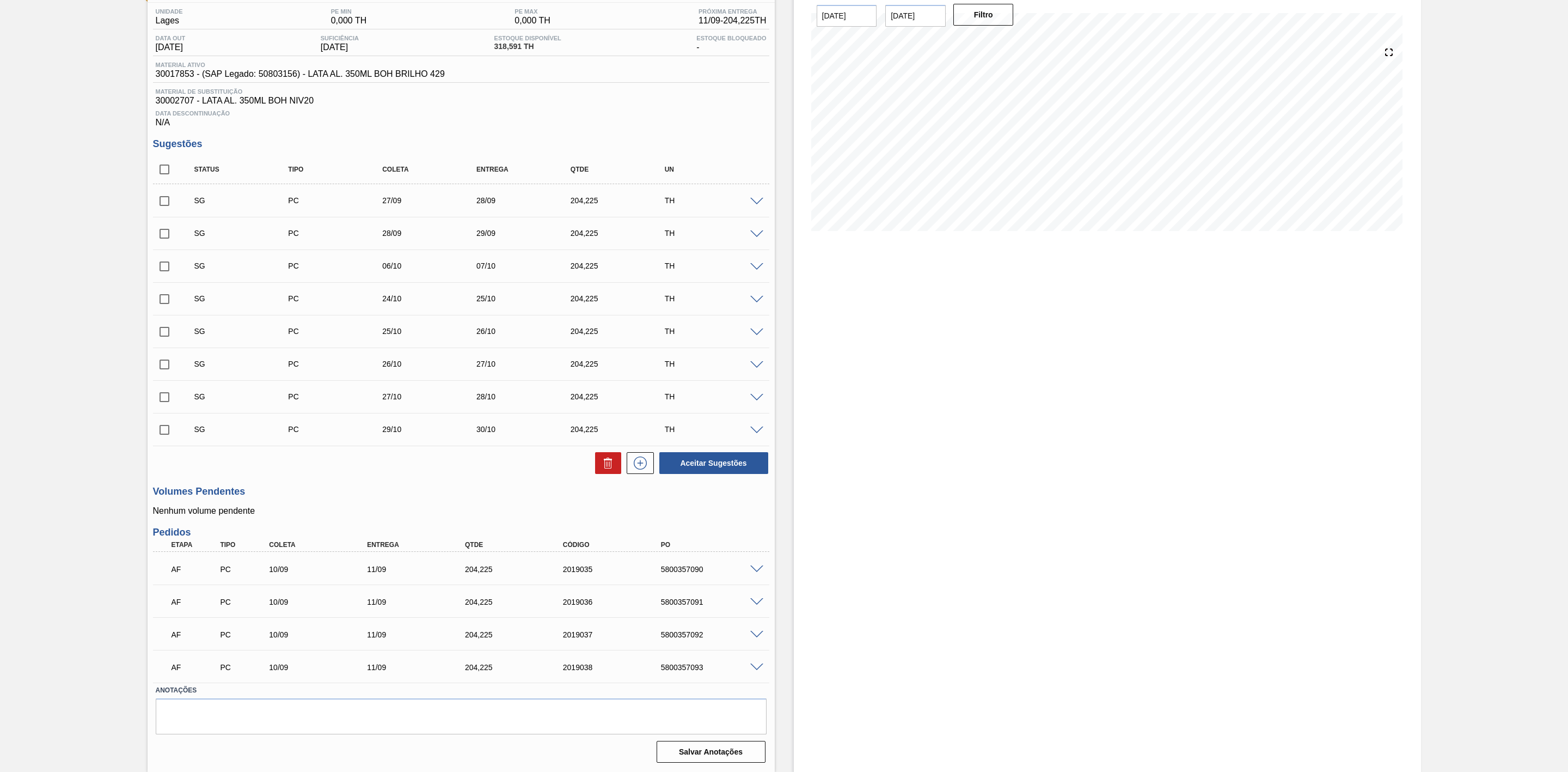
click at [751, 567] on span at bounding box center [757, 569] width 13 height 8
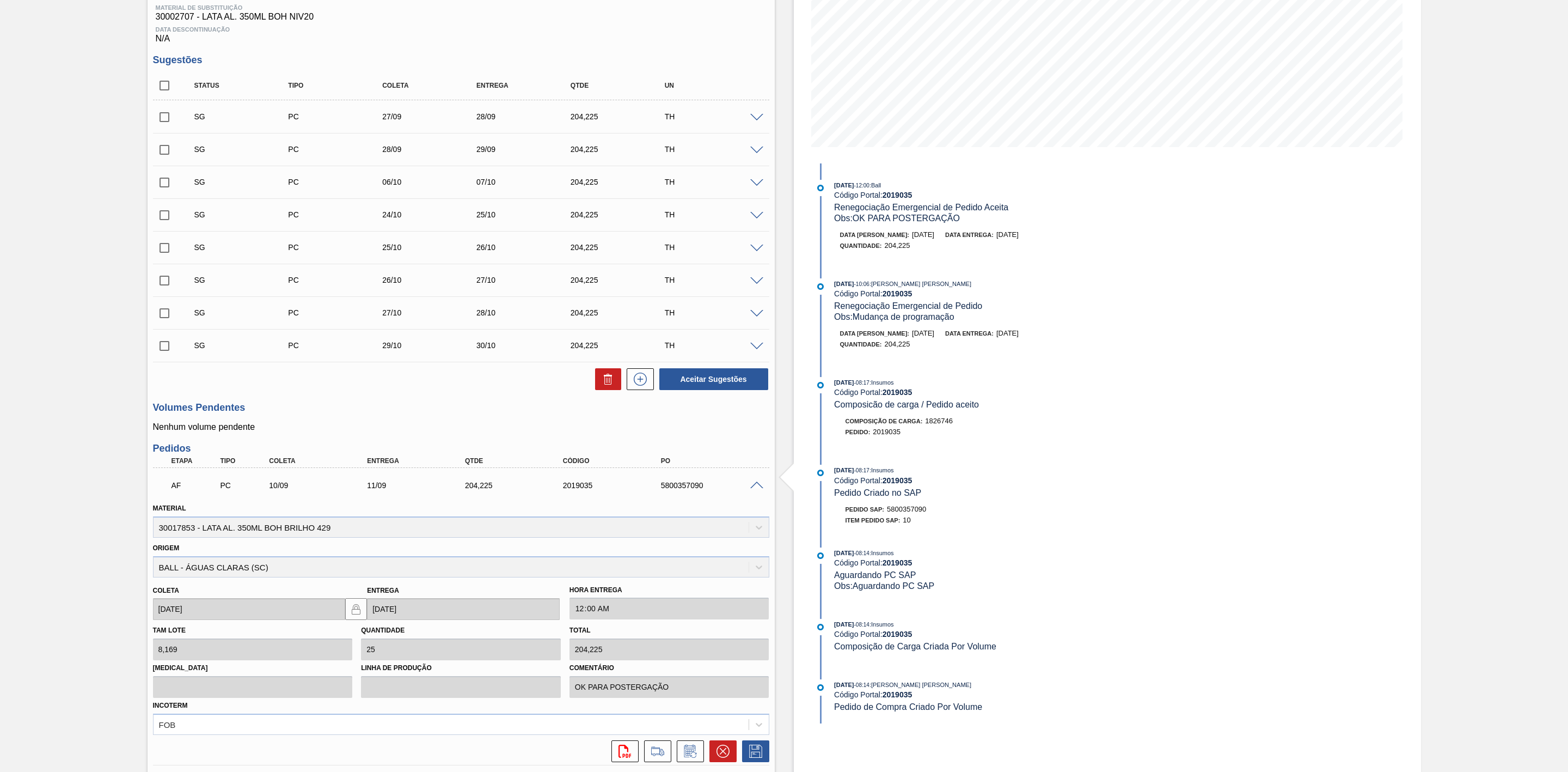
scroll to position [337, 0]
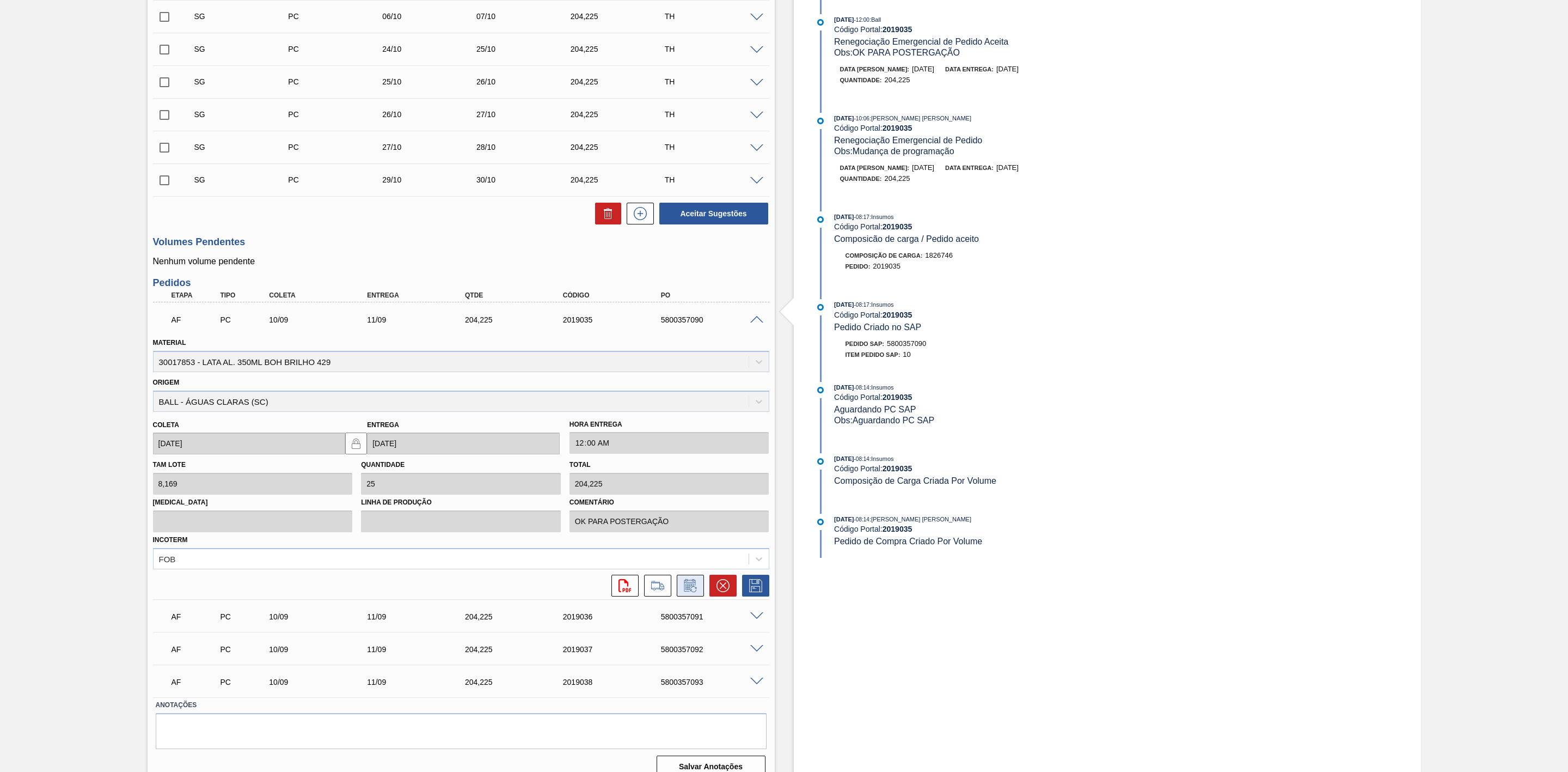
click at [684, 592] on icon at bounding box center [691, 585] width 18 height 13
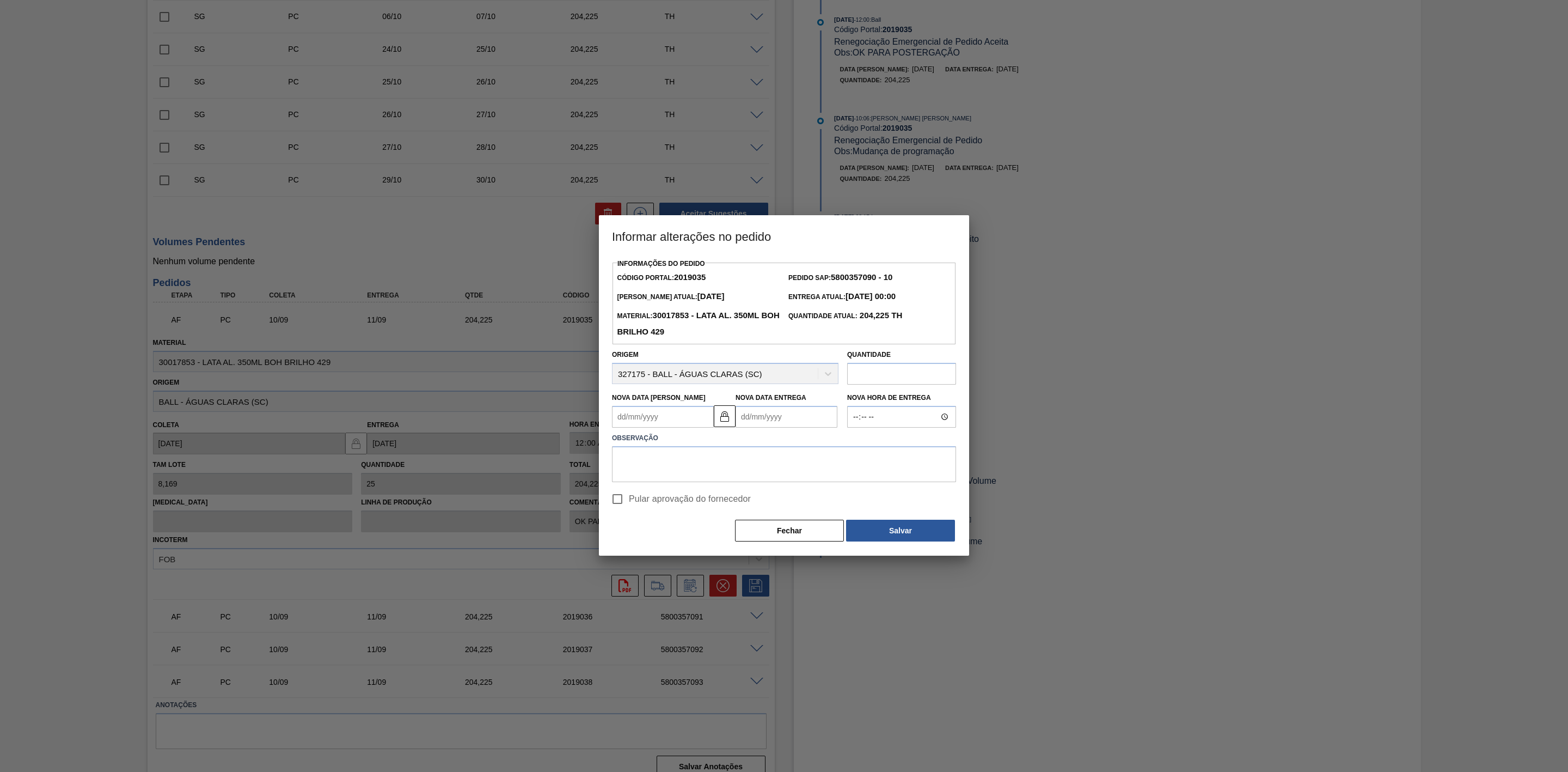
click at [639, 412] on Coleta2019035 "Nova Data [PERSON_NAME]" at bounding box center [663, 416] width 102 height 22
click at [644, 514] on div "15" at bounding box center [643, 513] width 14 height 14
type Coleta2019035 "[DATE]"
type Entrega2019035 "[DATE]"
click at [681, 452] on textarea at bounding box center [784, 463] width 345 height 36
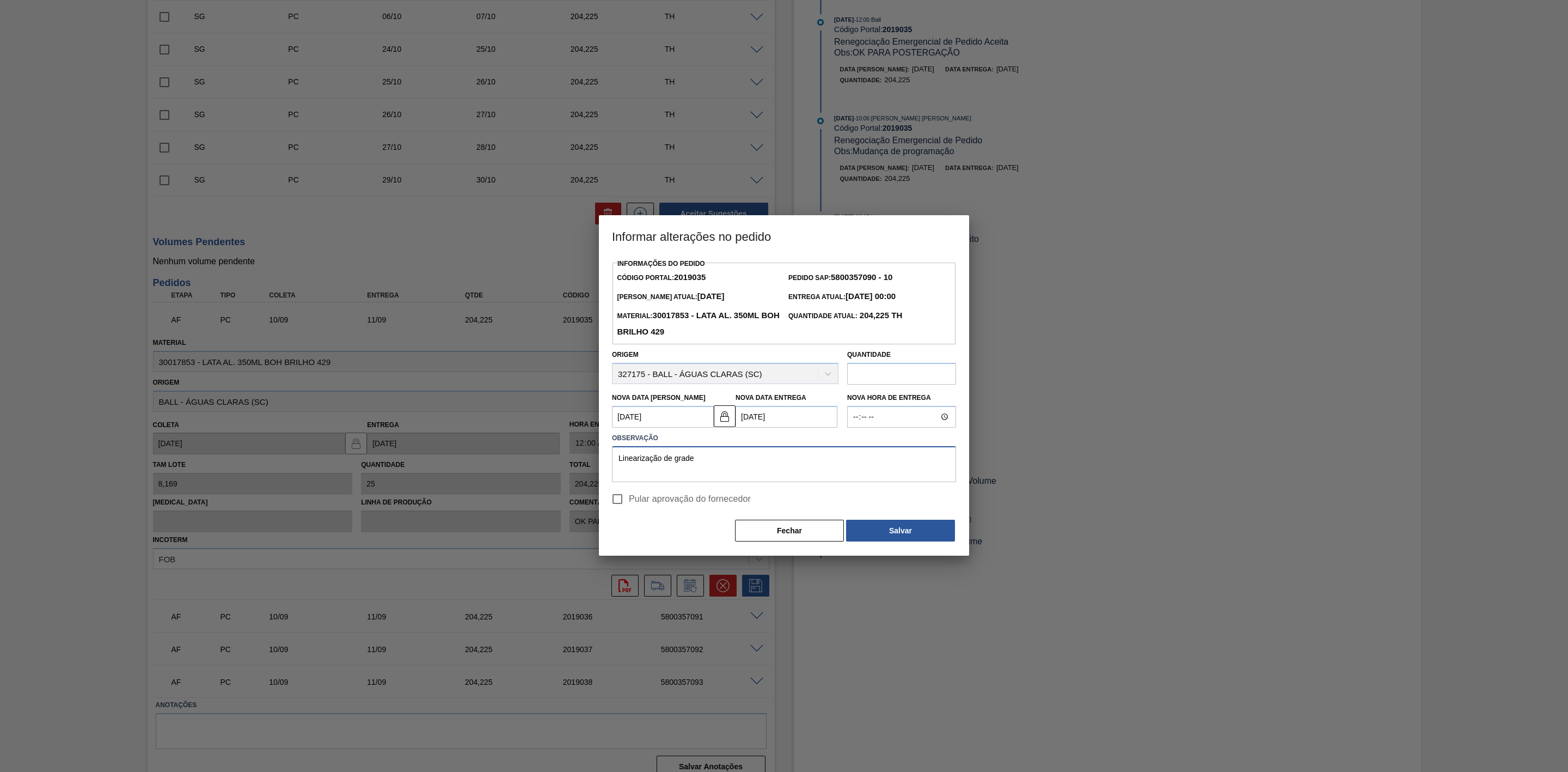
drag, startPoint x: 720, startPoint y: 461, endPoint x: 595, endPoint y: 453, distance: 125.3
click at [595, 453] on div "Informar alterações no pedido Informações do Pedido Código Portal: 2019035 Pedi…" at bounding box center [784, 386] width 1568 height 772
type textarea "Linearização de grade"
click at [905, 525] on button "Salvar" at bounding box center [900, 530] width 109 height 22
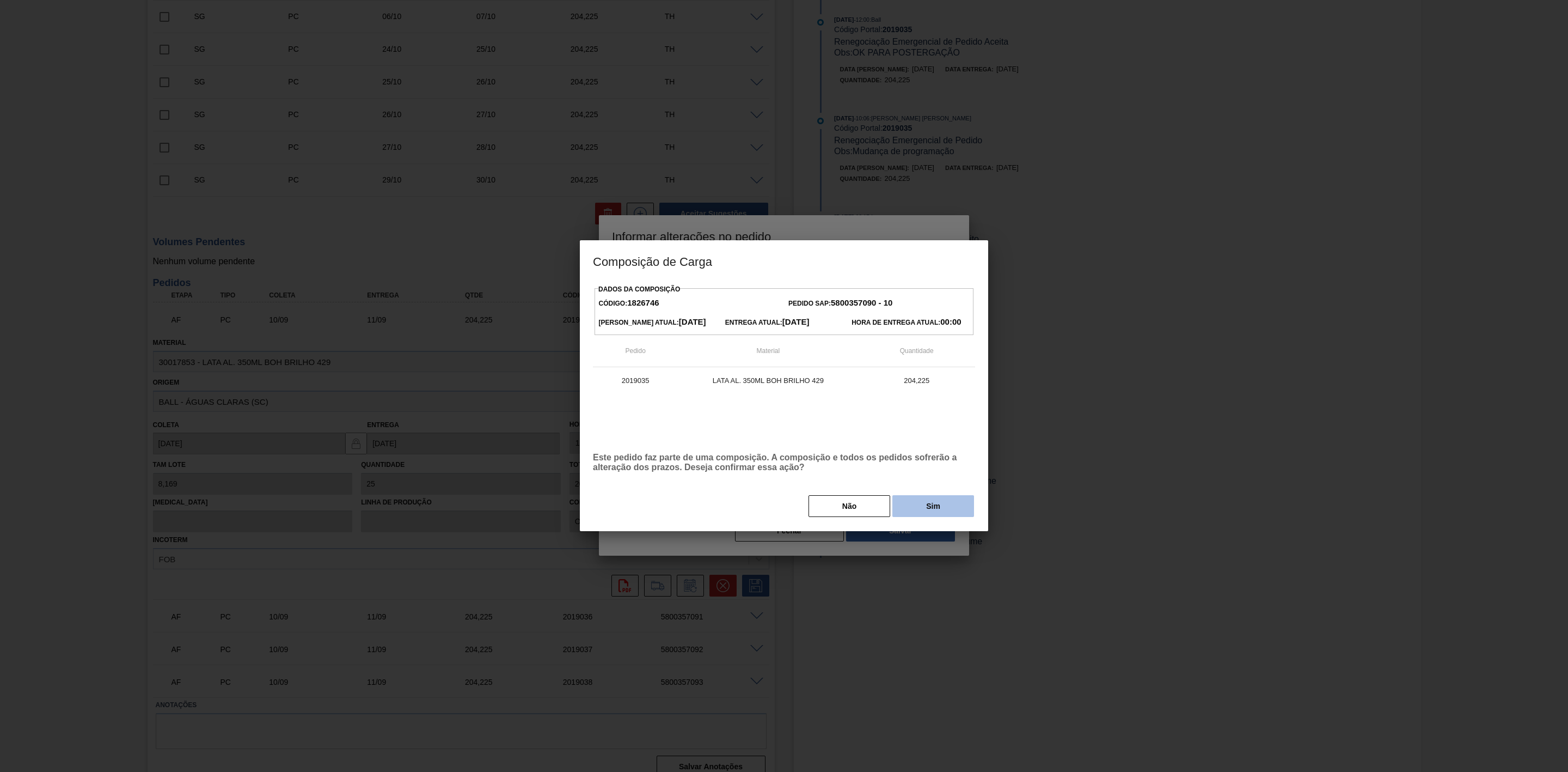
click at [916, 507] on button "Sim" at bounding box center [933, 506] width 81 height 22
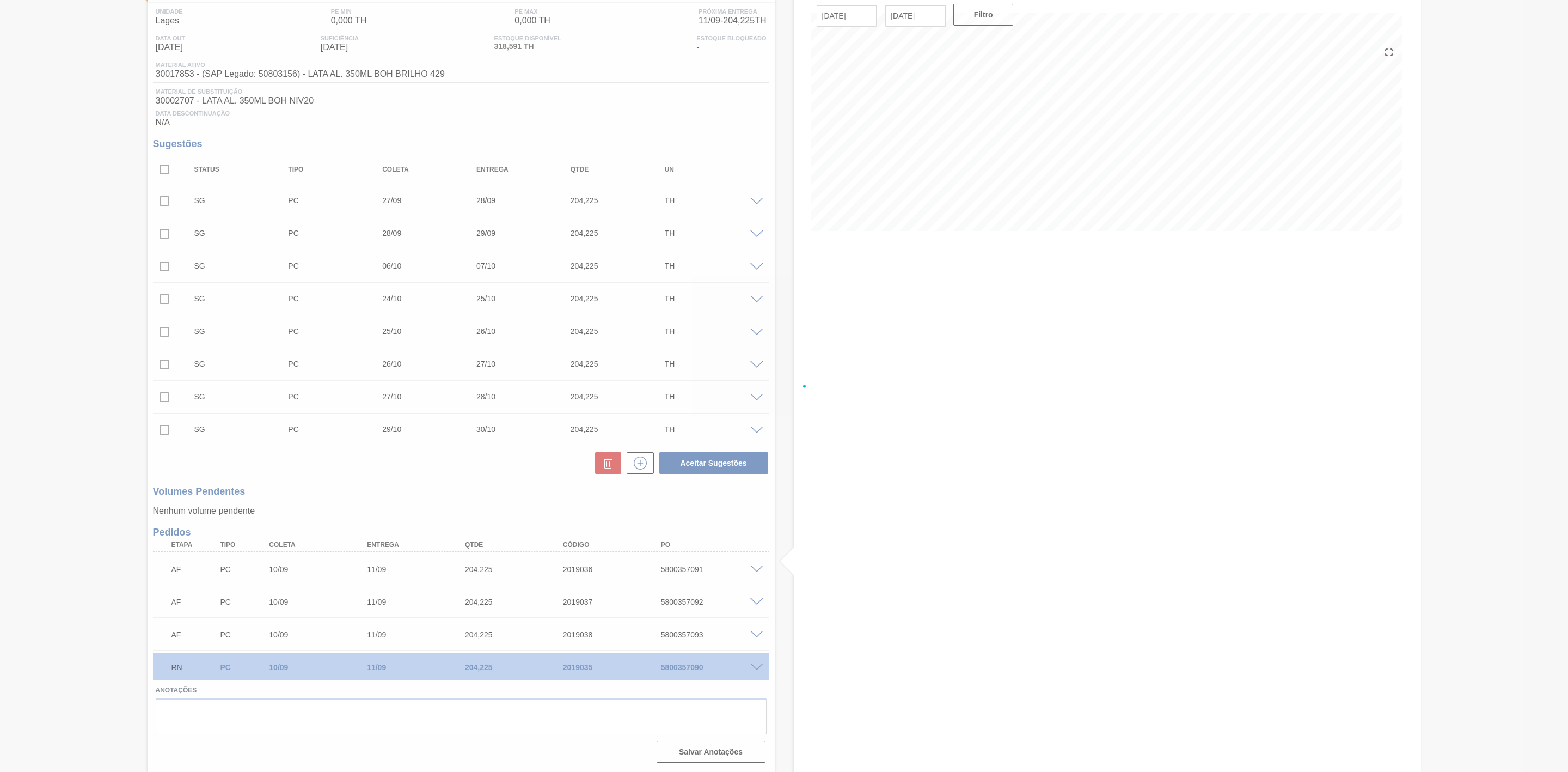
scroll to position [92, 0]
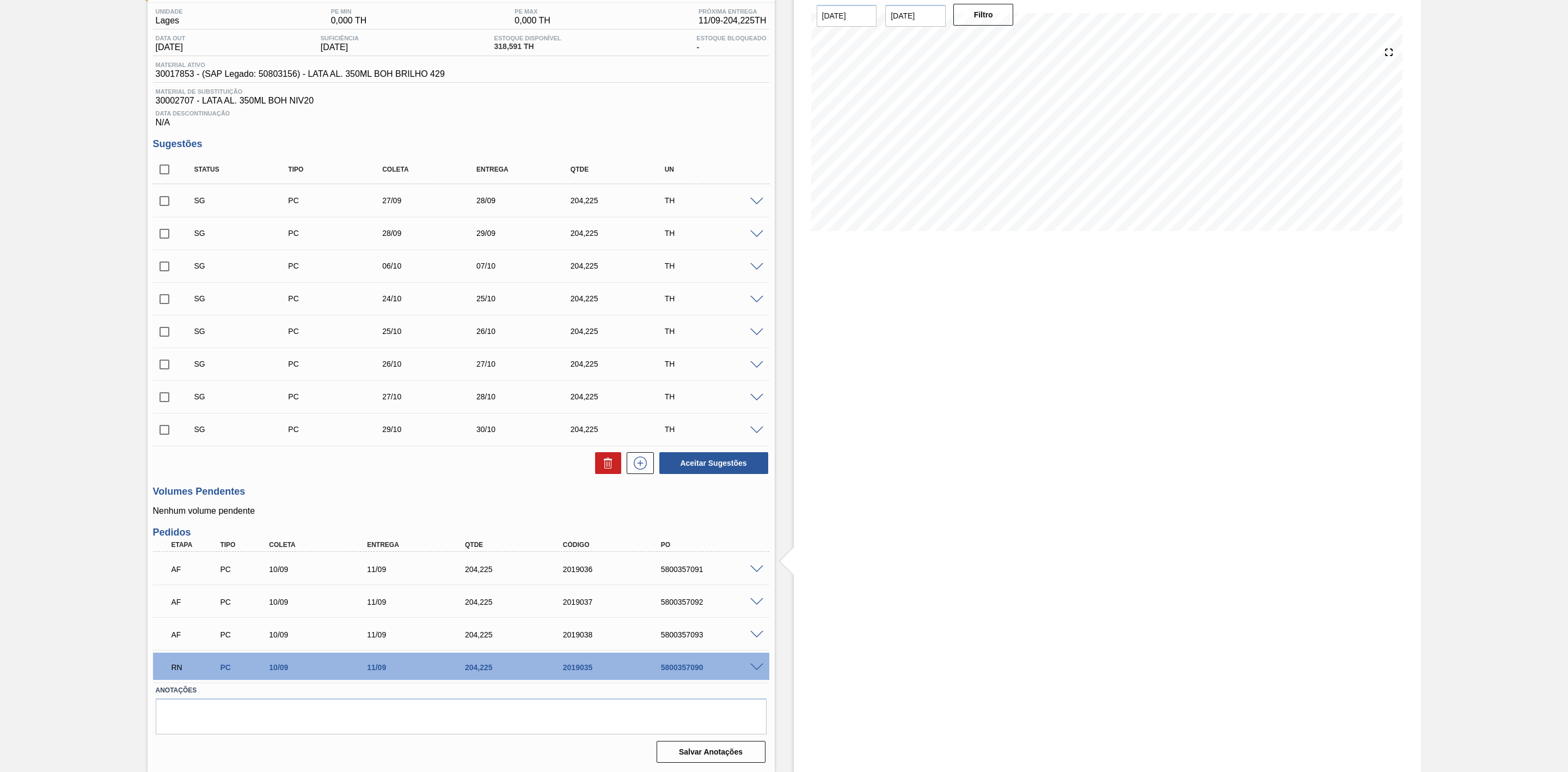
click at [754, 569] on span at bounding box center [757, 569] width 13 height 8
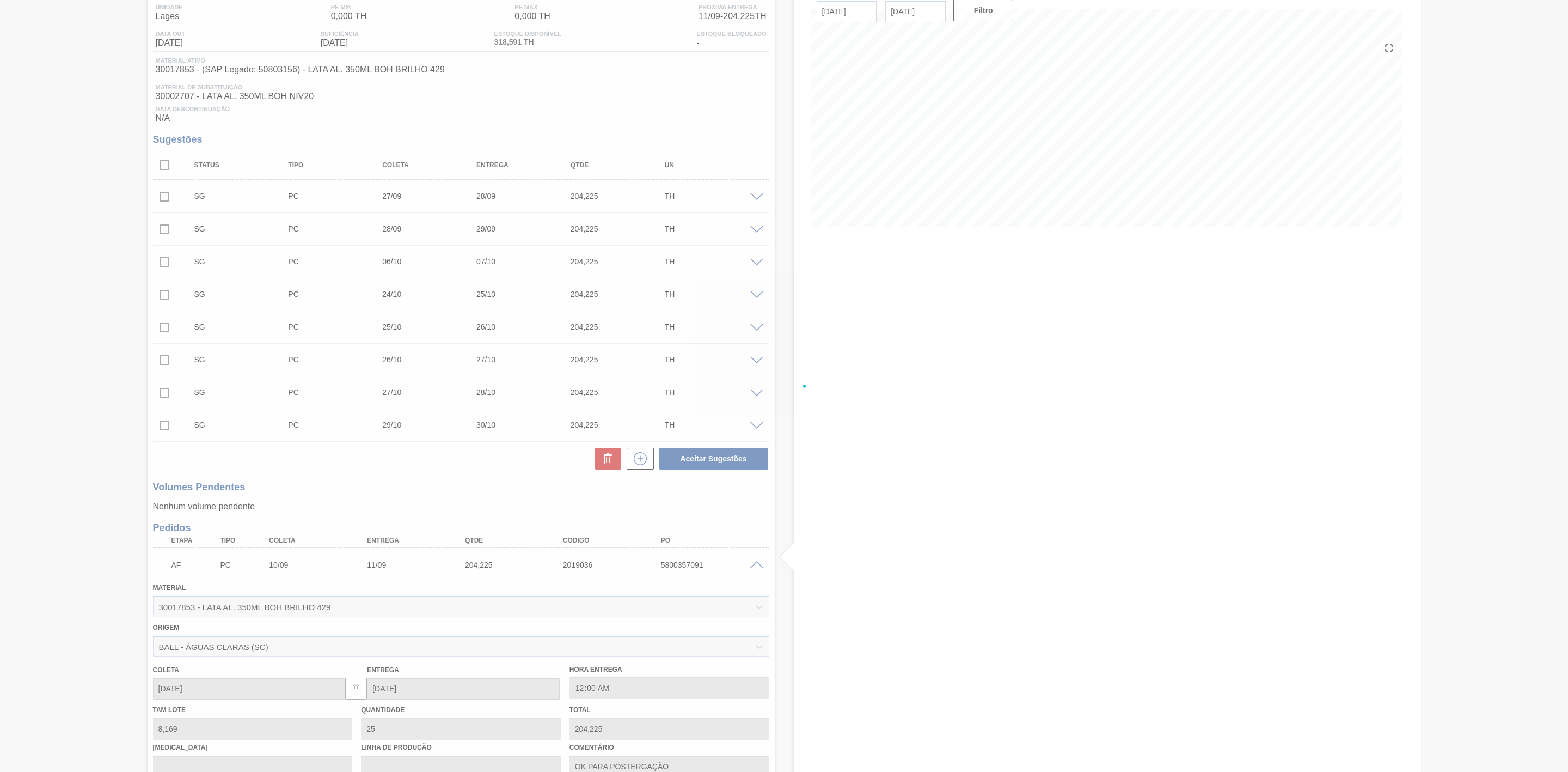
scroll to position [337, 0]
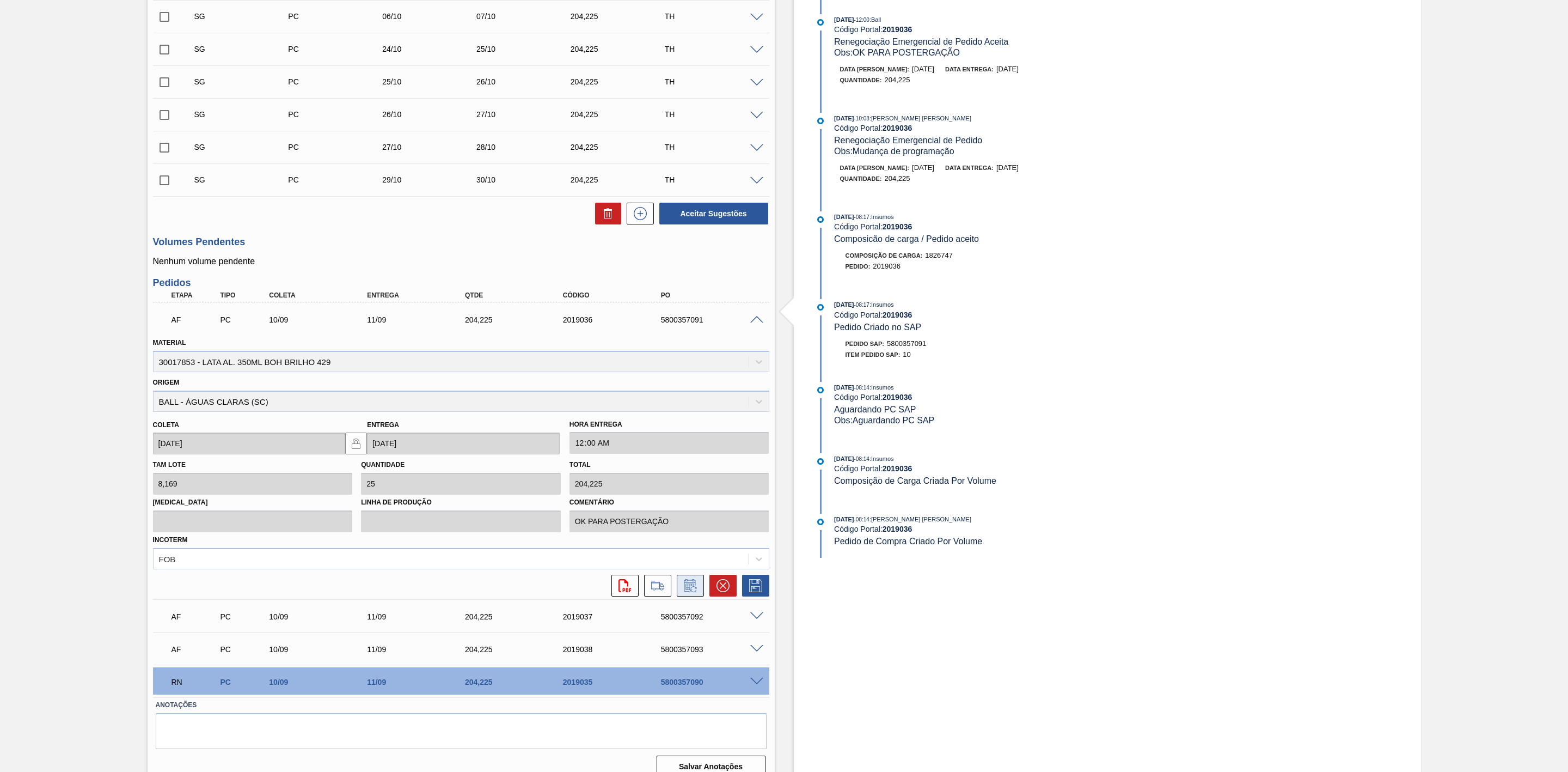
click at [686, 592] on icon at bounding box center [691, 585] width 18 height 13
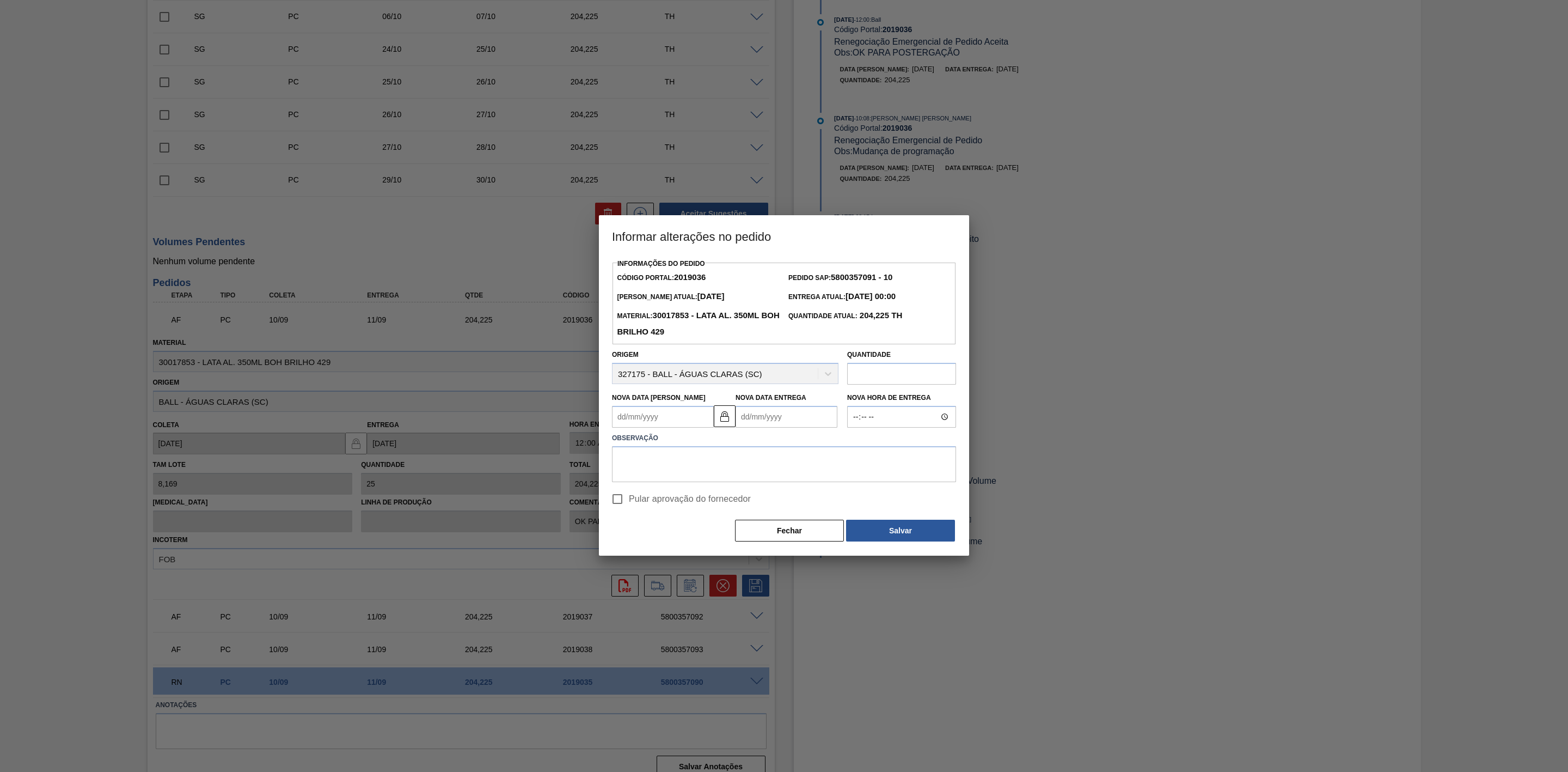
click at [665, 420] on Coleta2019036 "Nova Data [PERSON_NAME]" at bounding box center [663, 416] width 102 height 22
click at [644, 514] on div "15" at bounding box center [643, 513] width 14 height 14
type Coleta2019036 "[DATE]"
type Entrega2019036 "[DATE]"
click at [667, 461] on textarea at bounding box center [784, 463] width 345 height 36
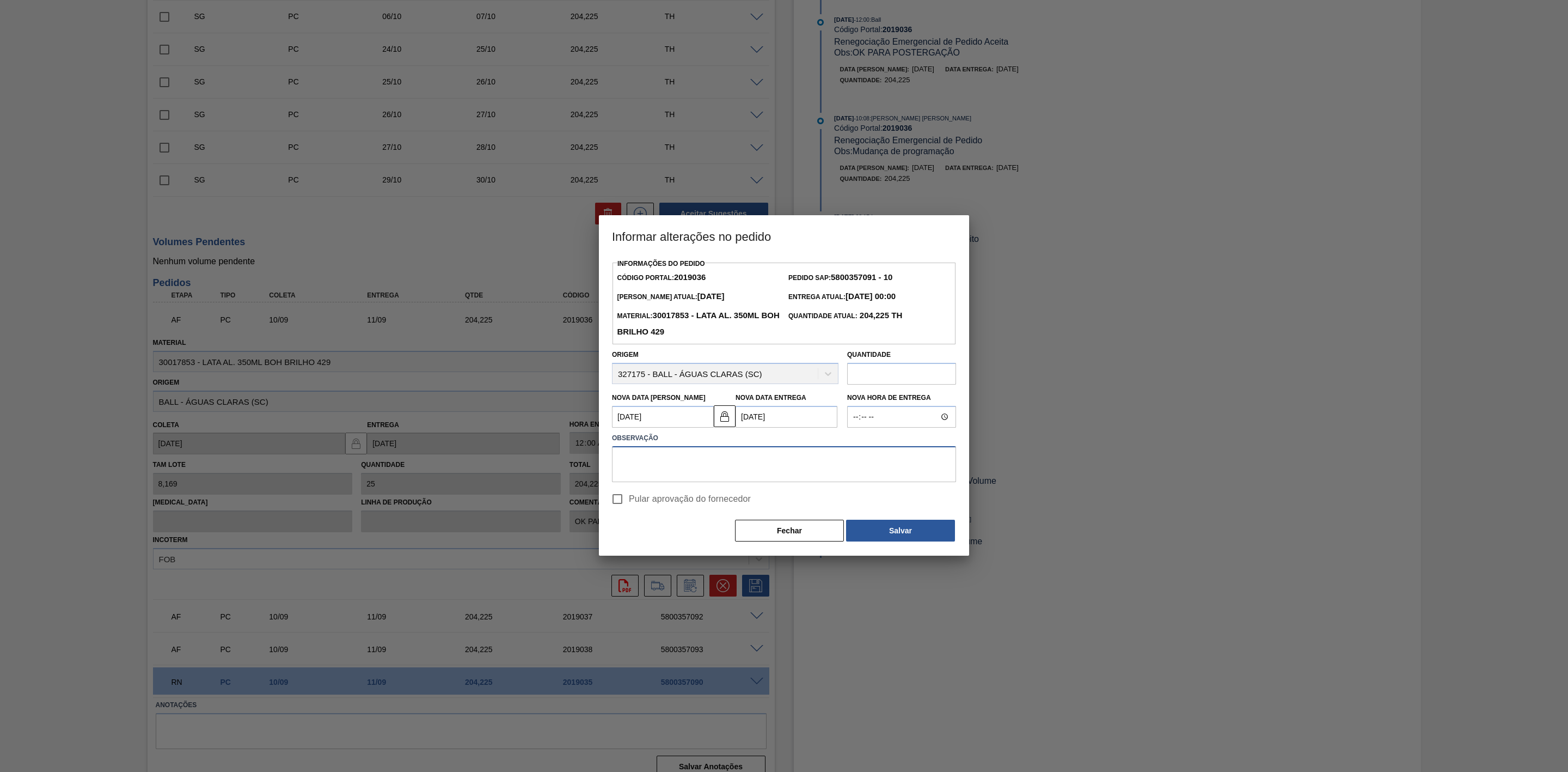
paste textarea "Linearização de grade"
type textarea "Linearização de grade"
click at [913, 525] on button "Salvar" at bounding box center [900, 530] width 109 height 22
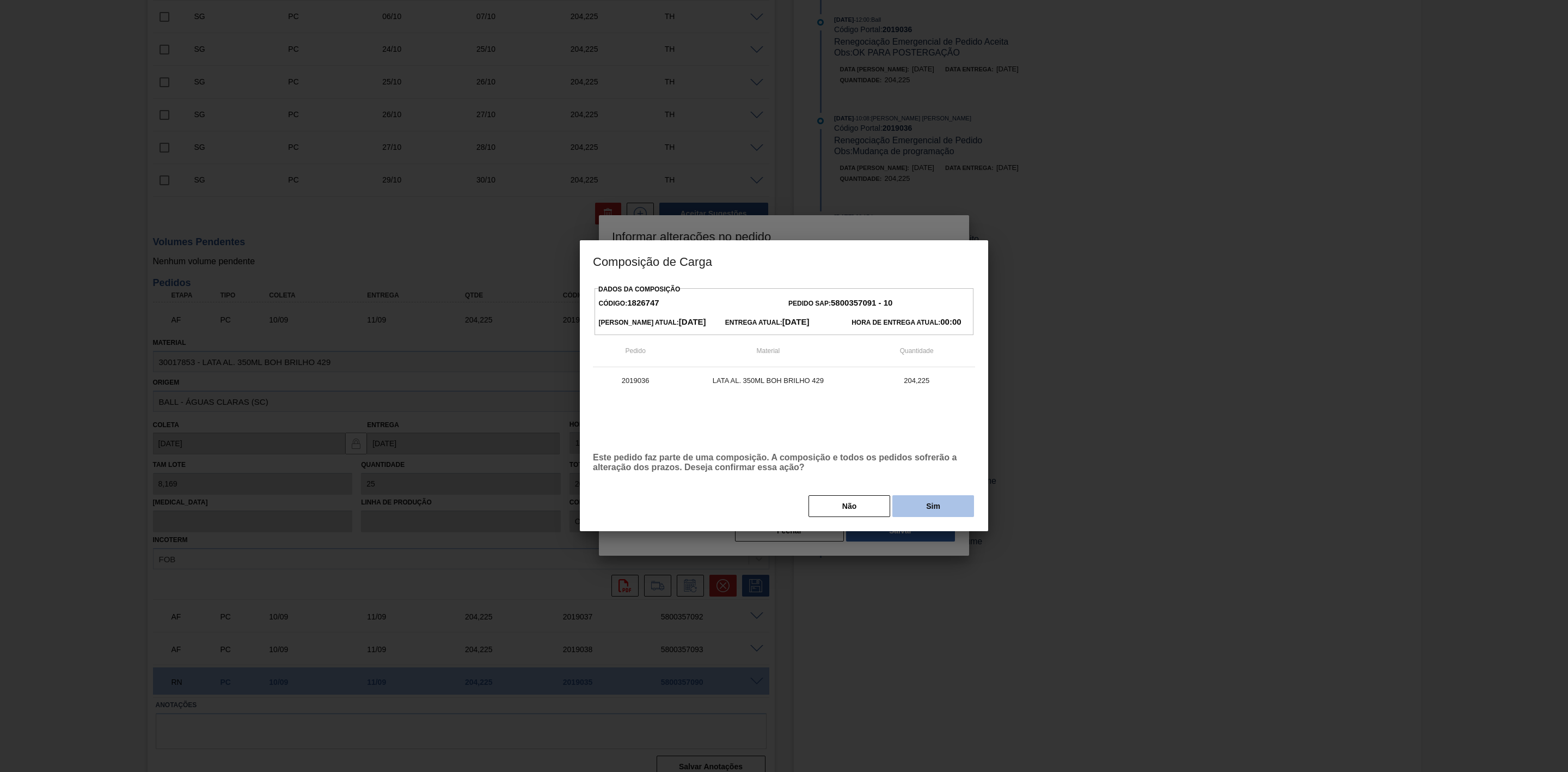
click at [955, 506] on button "Sim" at bounding box center [933, 506] width 81 height 22
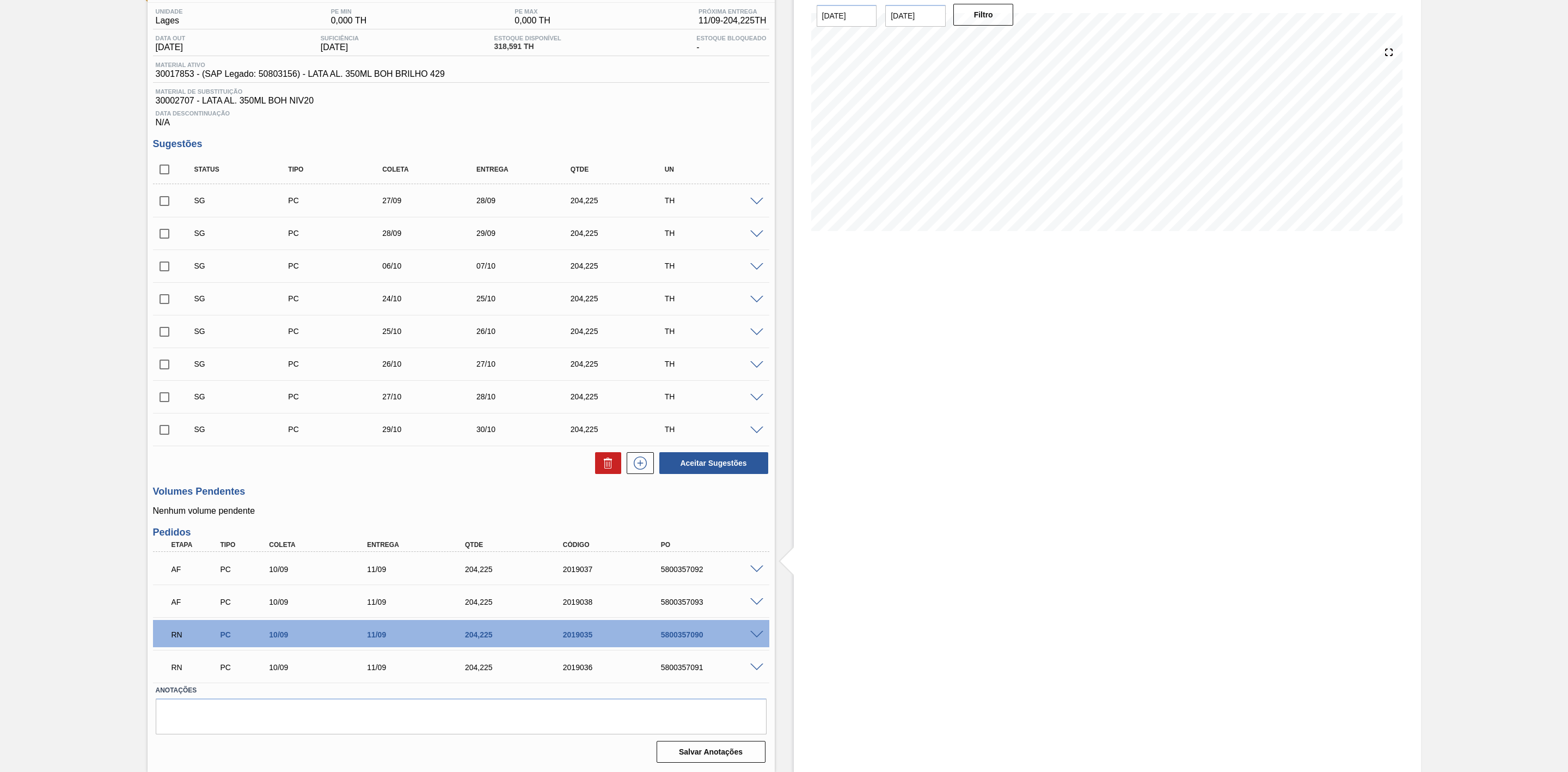
scroll to position [92, 0]
click at [754, 573] on div "5800357092" at bounding box center [714, 569] width 112 height 9
click at [758, 567] on span at bounding box center [757, 569] width 13 height 8
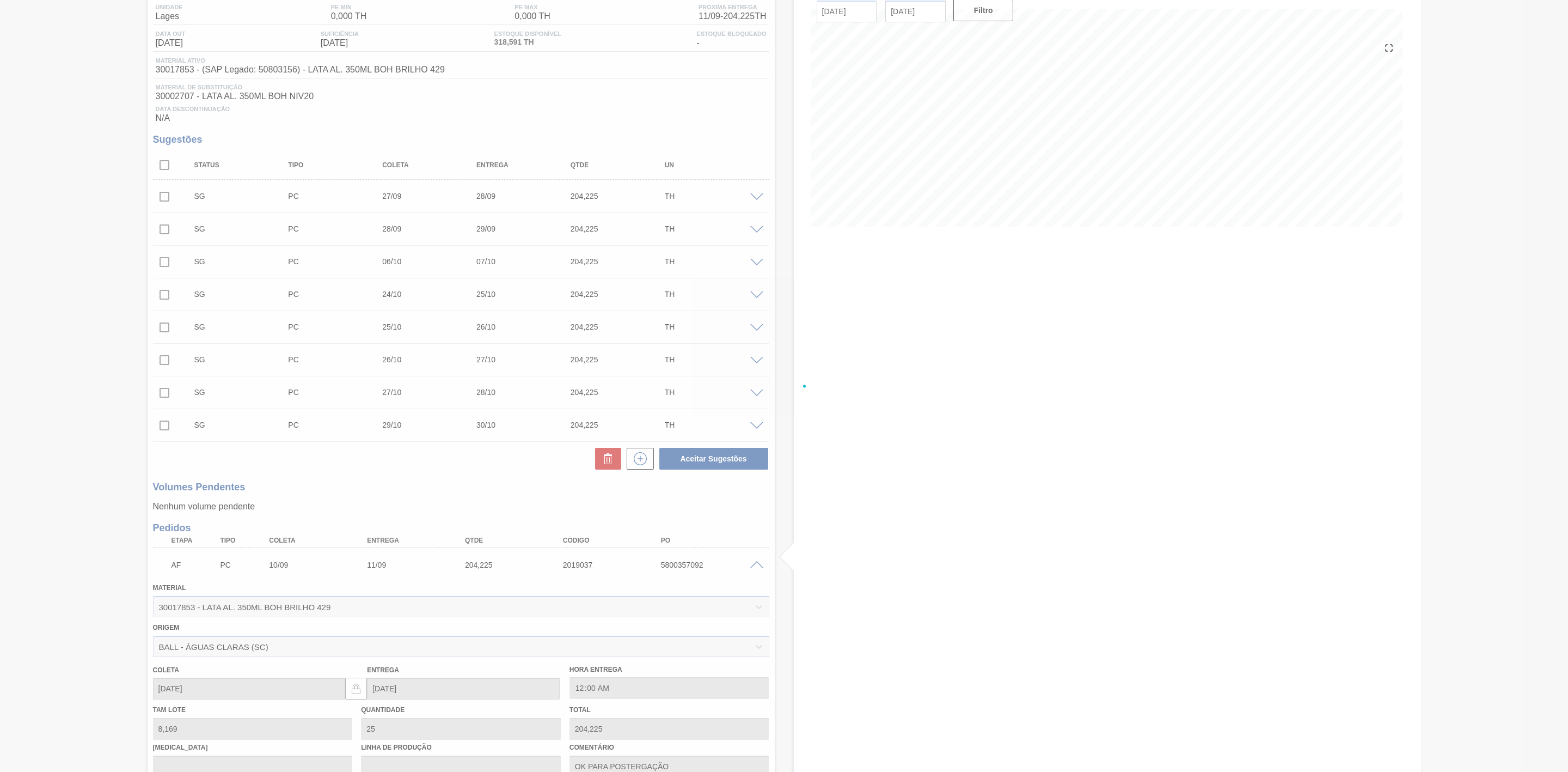
scroll to position [337, 0]
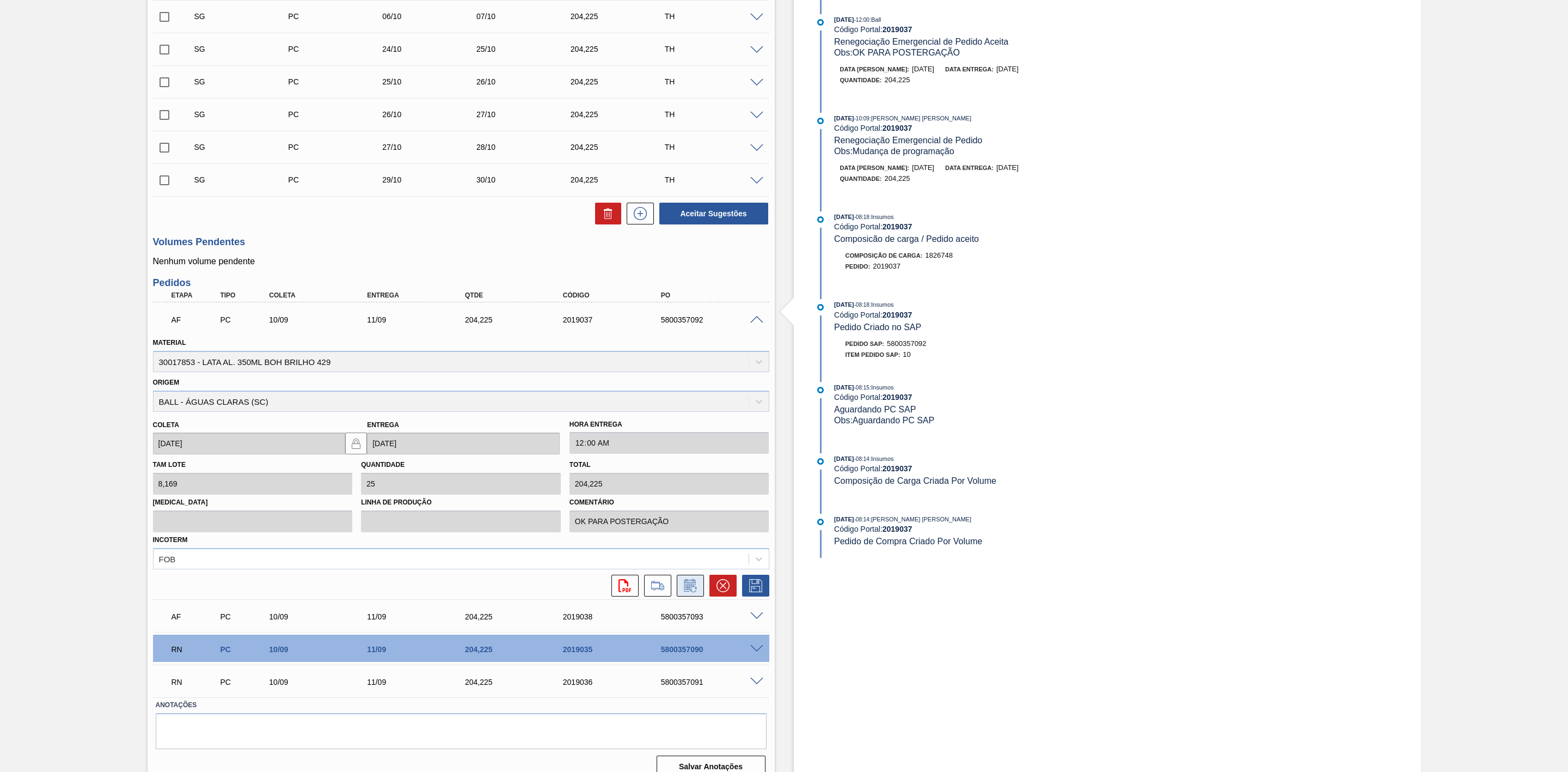
click at [684, 590] on icon at bounding box center [691, 585] width 18 height 13
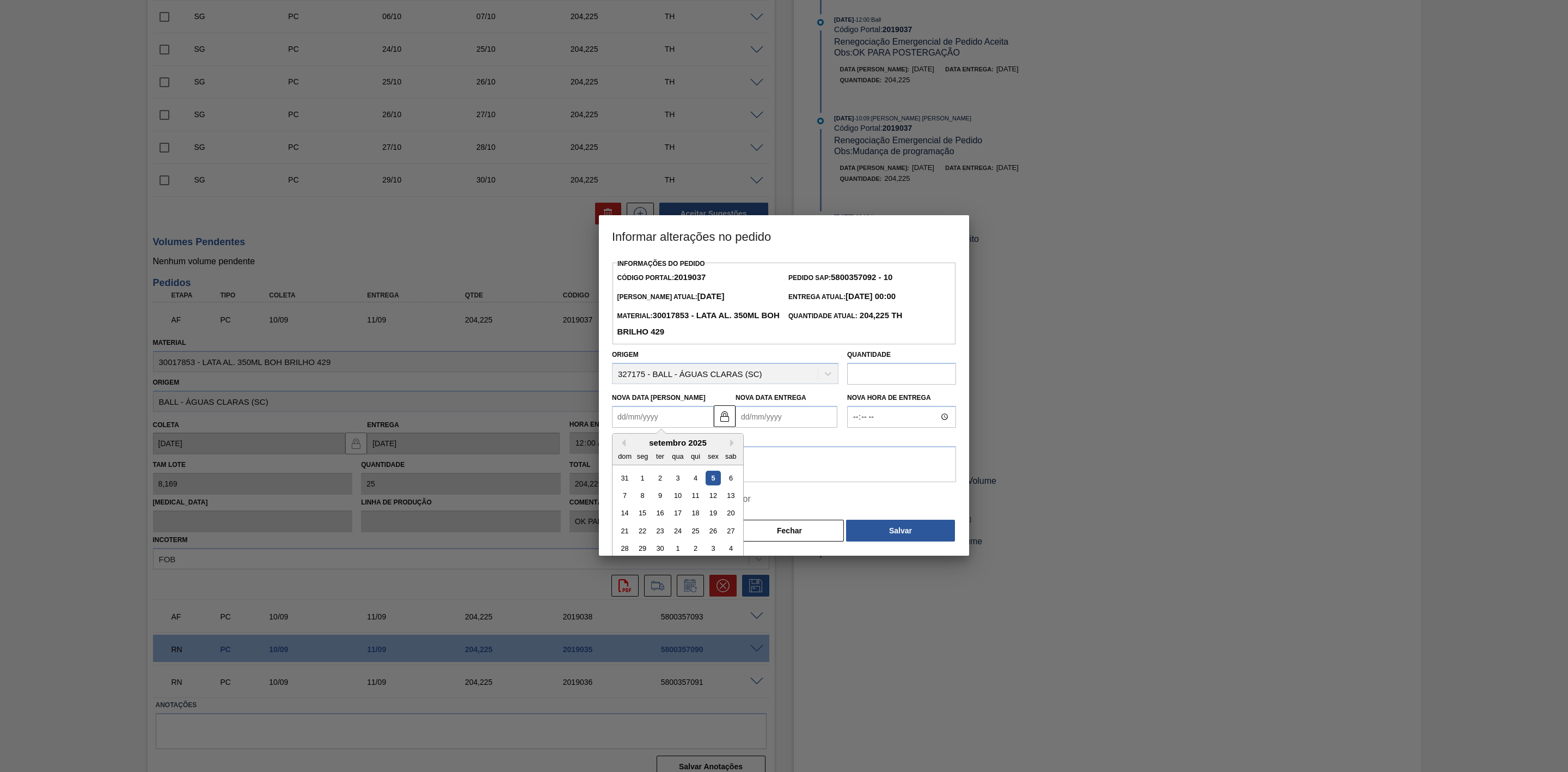
click at [684, 417] on Coleta2019037 "Nova Data Coleta" at bounding box center [663, 416] width 102 height 22
click at [645, 516] on div "15" at bounding box center [643, 513] width 14 height 14
type Coleta2019037 "[DATE]"
type Entrega2019037 "[DATE]"
click at [710, 455] on textarea at bounding box center [784, 463] width 345 height 36
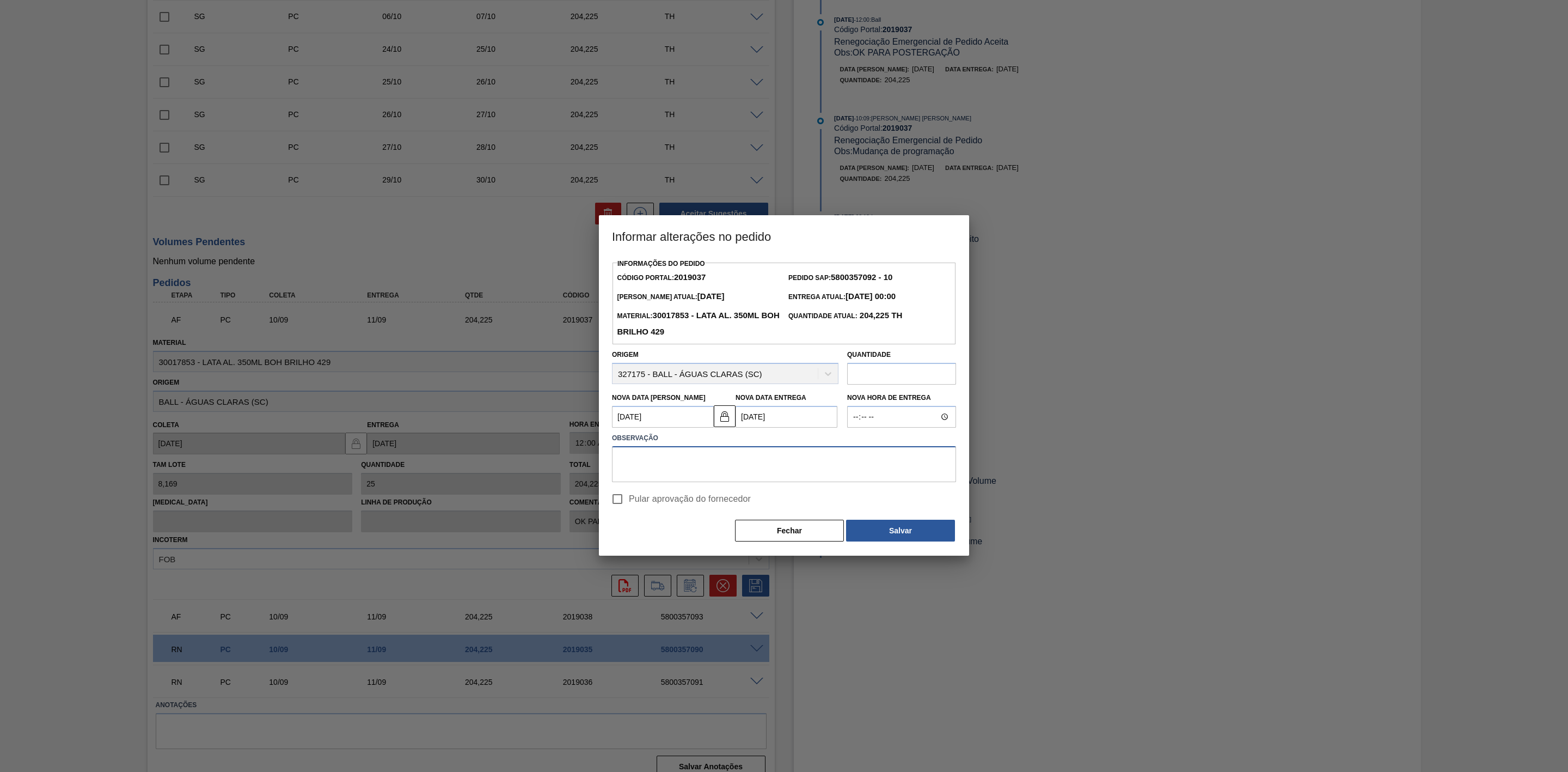
paste textarea "Linearização de grade"
type textarea "Linearização de grade"
click at [886, 528] on button "Salvar" at bounding box center [900, 530] width 109 height 22
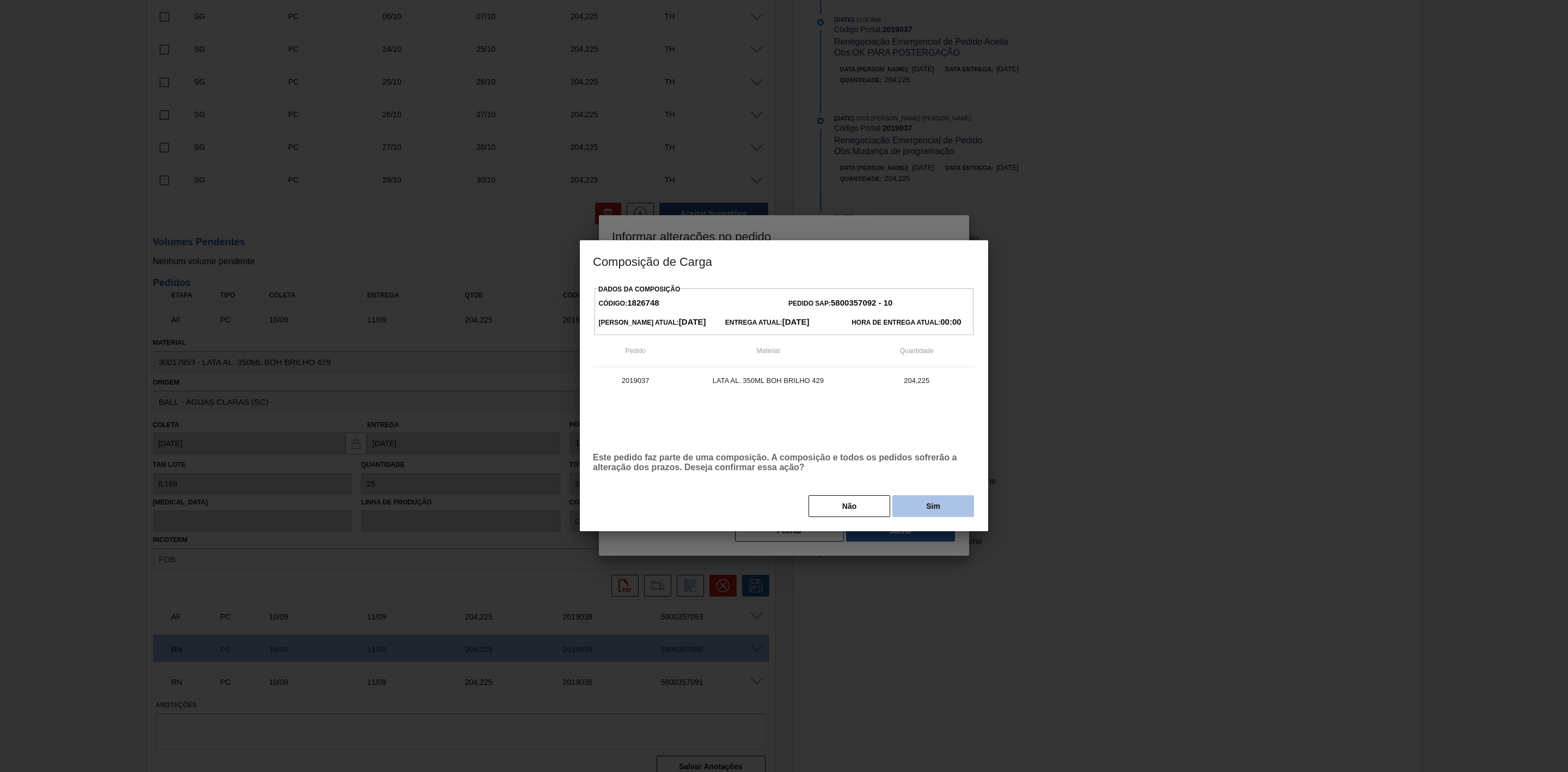
click at [942, 509] on button "Sim" at bounding box center [933, 506] width 81 height 22
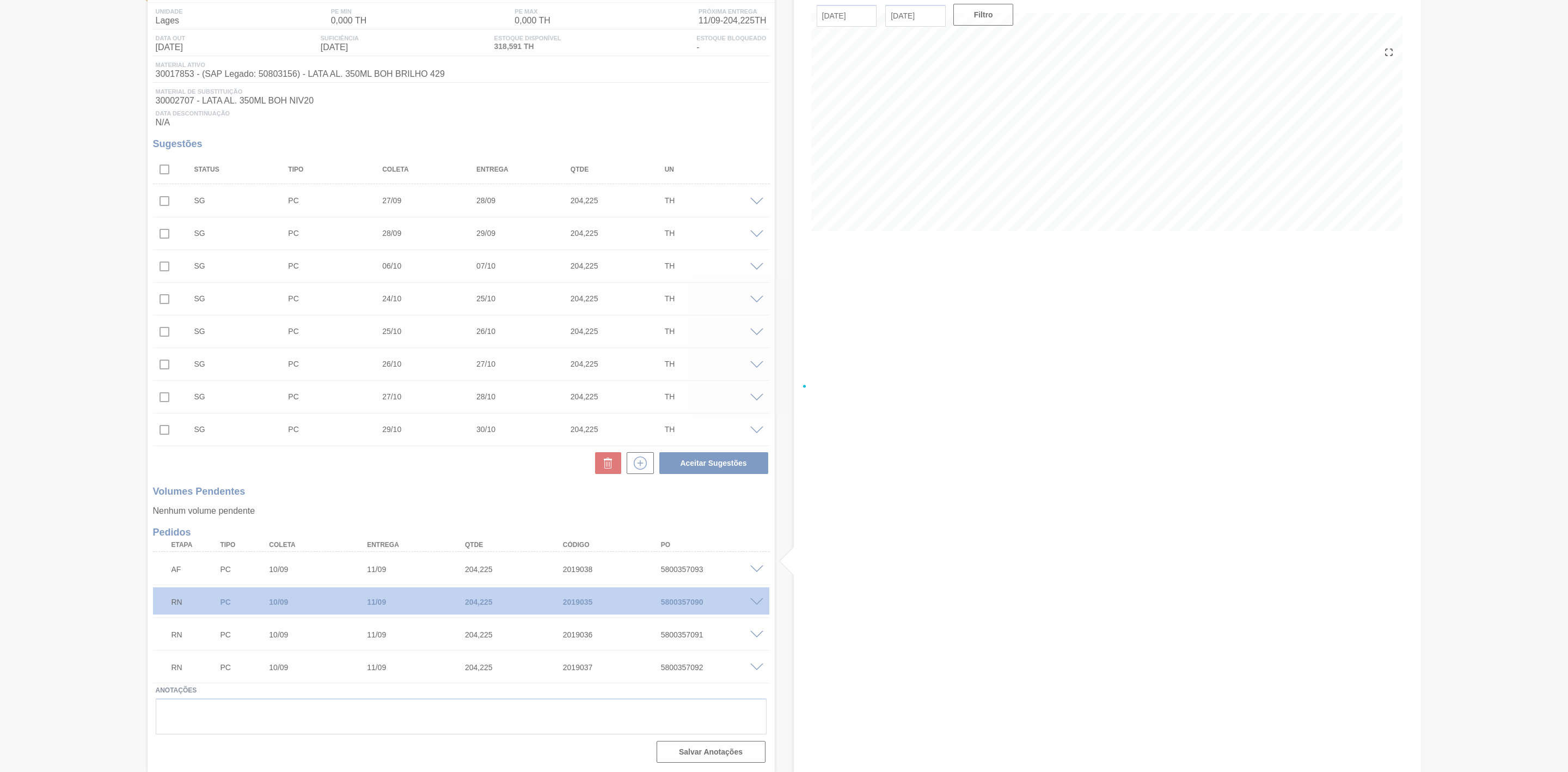
scroll to position [92, 0]
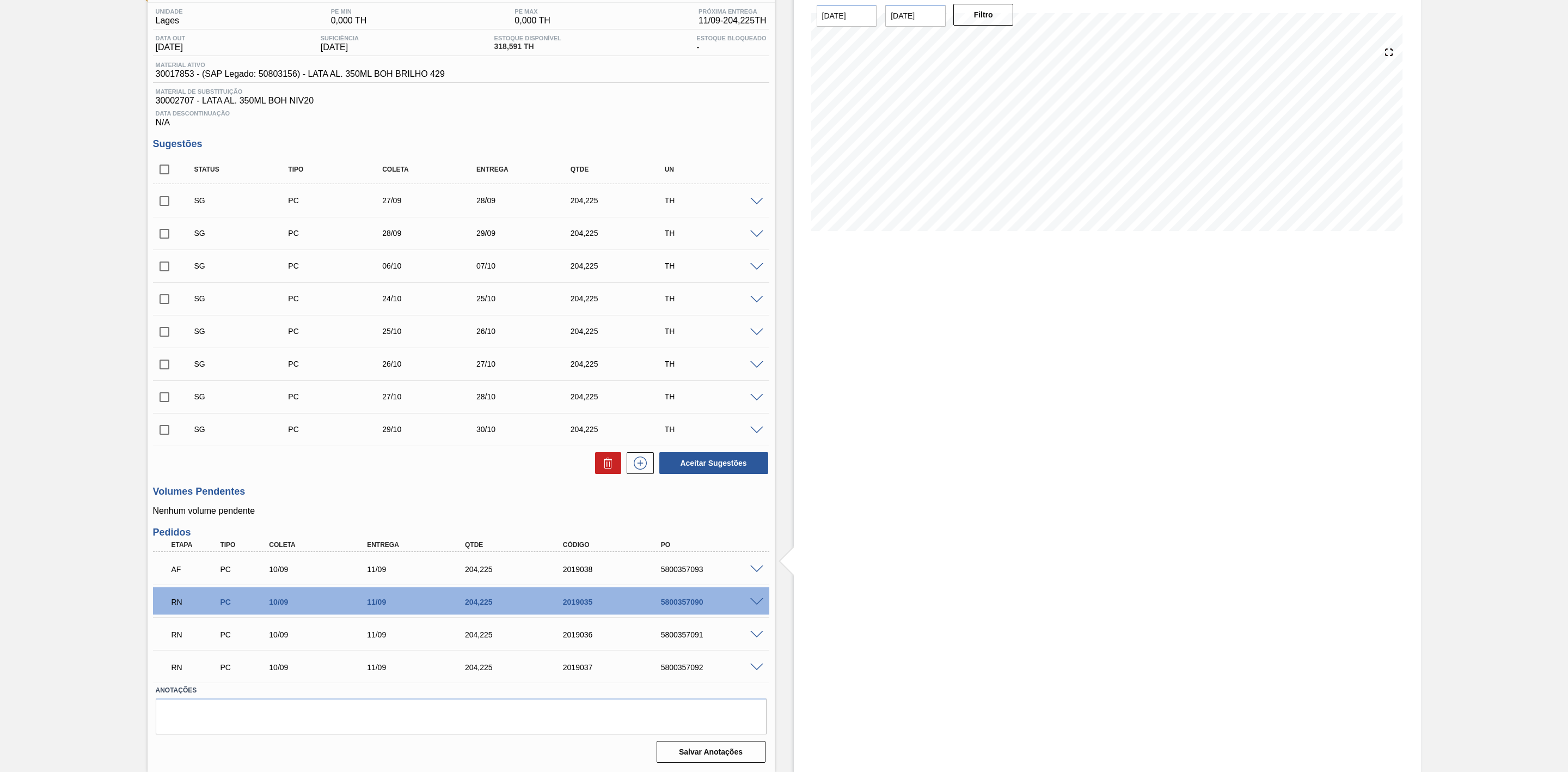
click at [758, 567] on span at bounding box center [757, 569] width 13 height 8
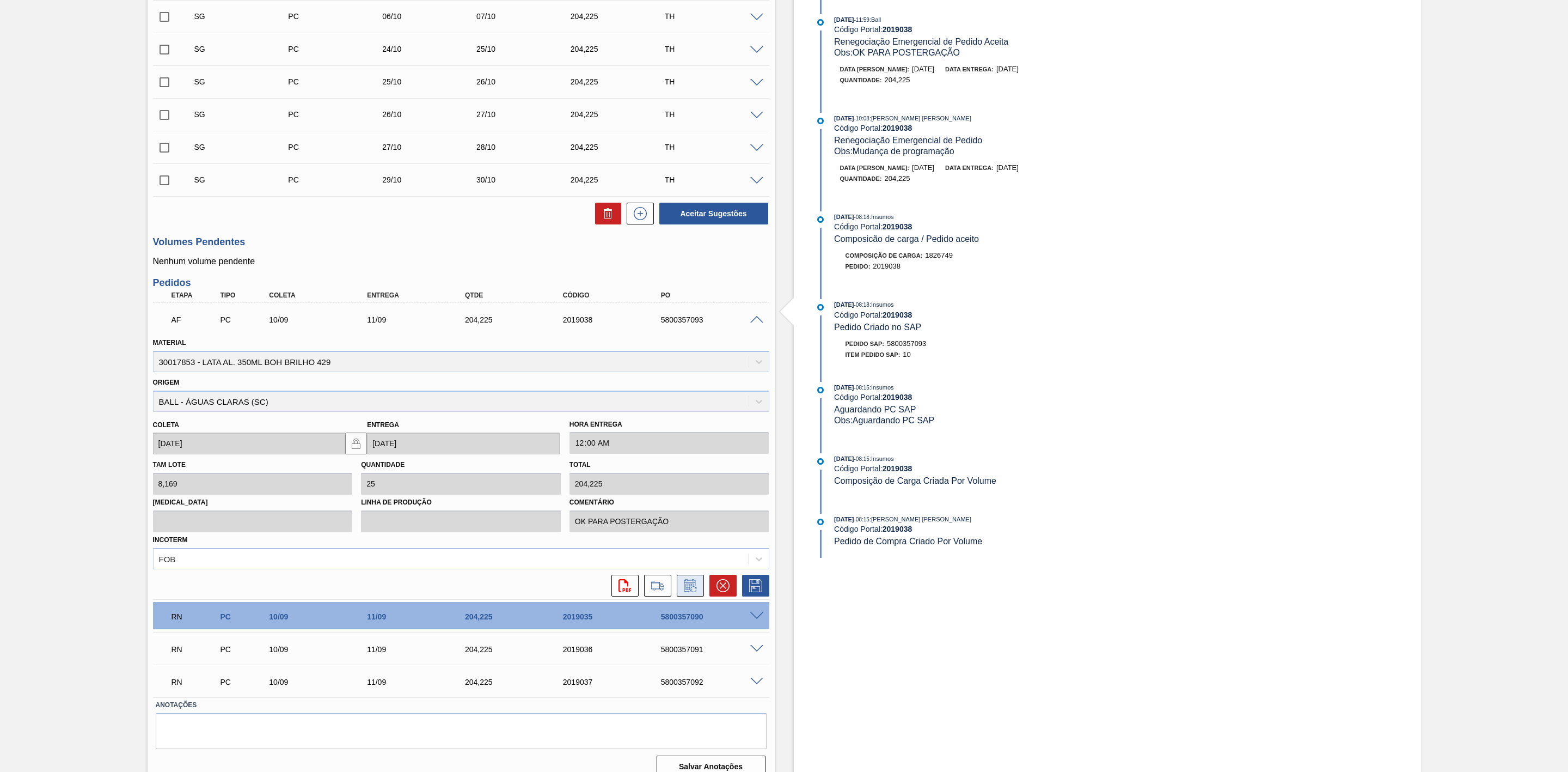
click at [698, 589] on icon at bounding box center [691, 585] width 18 height 13
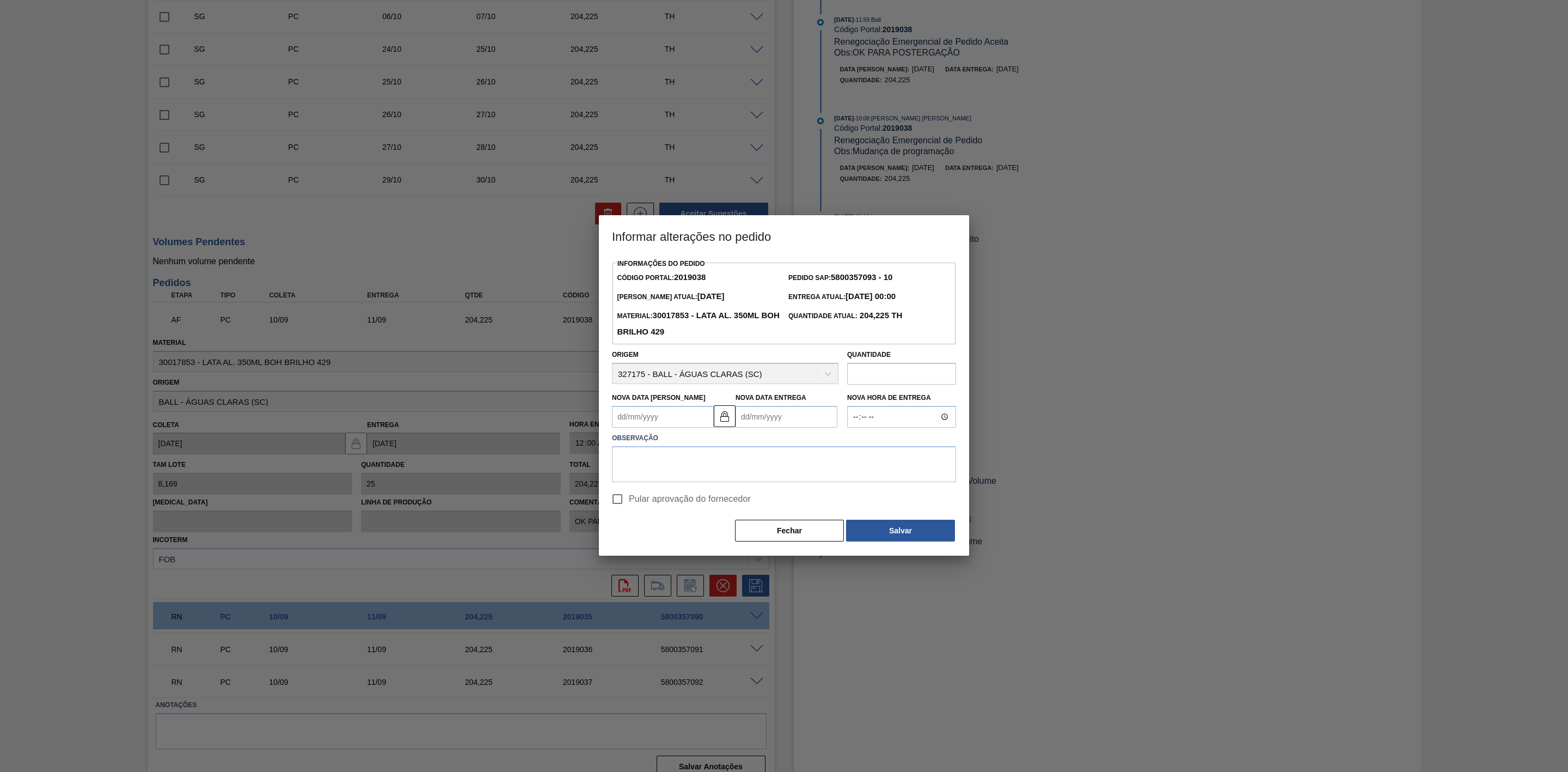
click at [691, 431] on label "Observação" at bounding box center [784, 438] width 345 height 16
click at [684, 421] on Coleta2019038 "Nova Data Coleta" at bounding box center [663, 416] width 102 height 22
click at [644, 515] on div "15" at bounding box center [643, 513] width 14 height 14
type Coleta2019038 "[DATE]"
type Entrega2019038 "[DATE]"
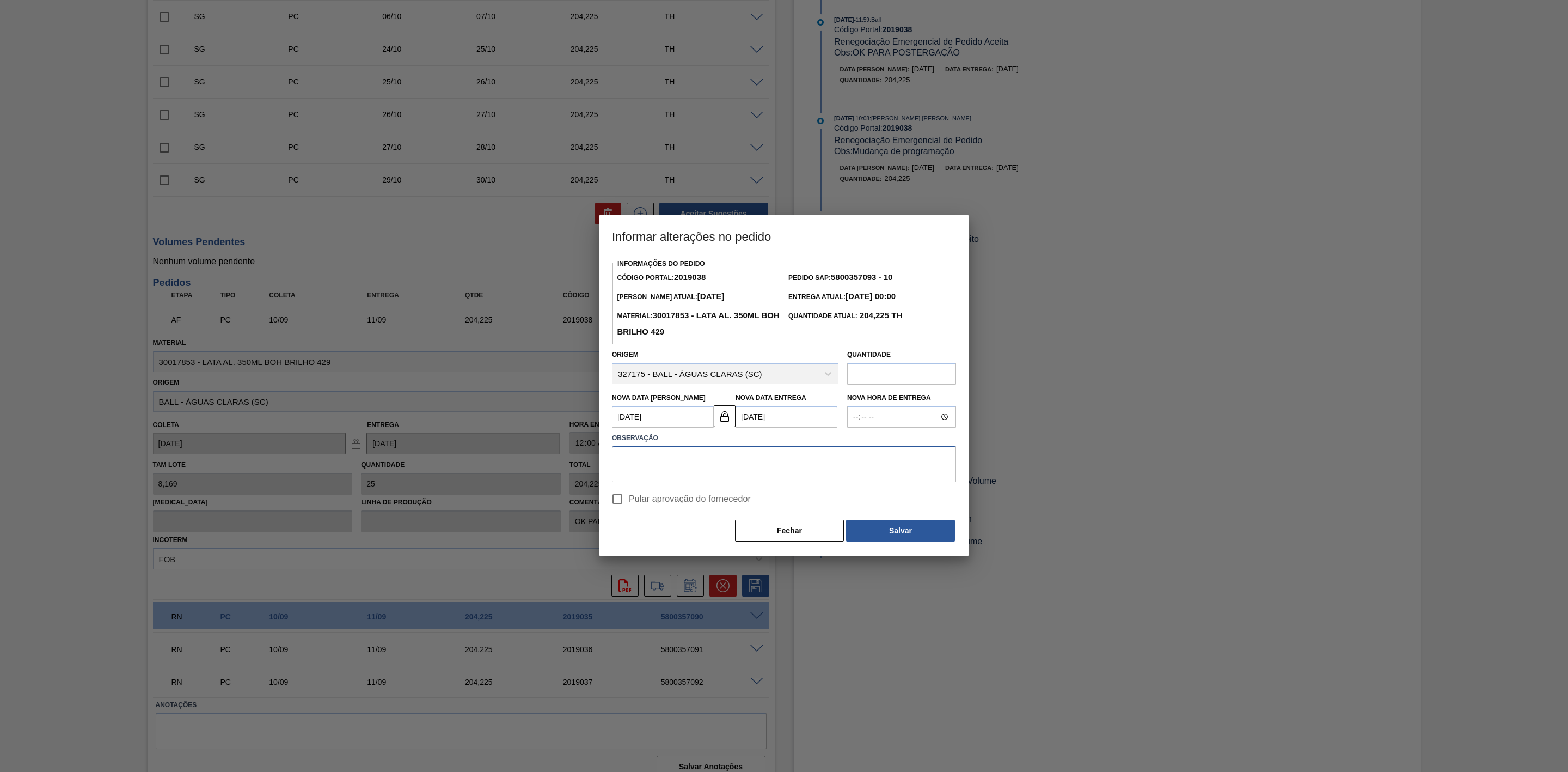
click at [776, 463] on textarea at bounding box center [784, 463] width 345 height 36
paste textarea "Linearização de grade"
type textarea "Linearização de grade"
click at [884, 533] on button "Salvar" at bounding box center [900, 530] width 109 height 22
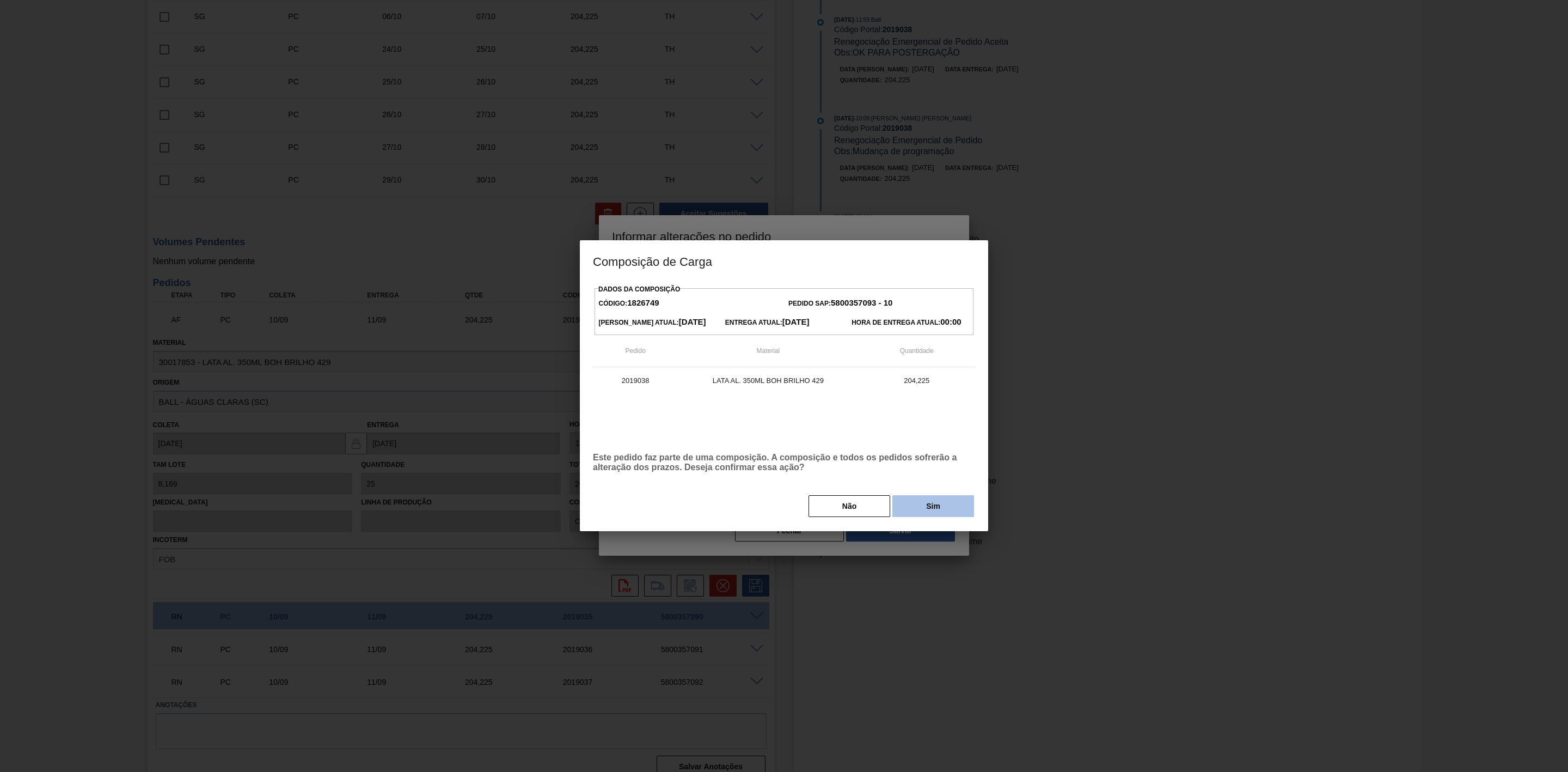
click at [917, 511] on button "Sim" at bounding box center [933, 506] width 81 height 22
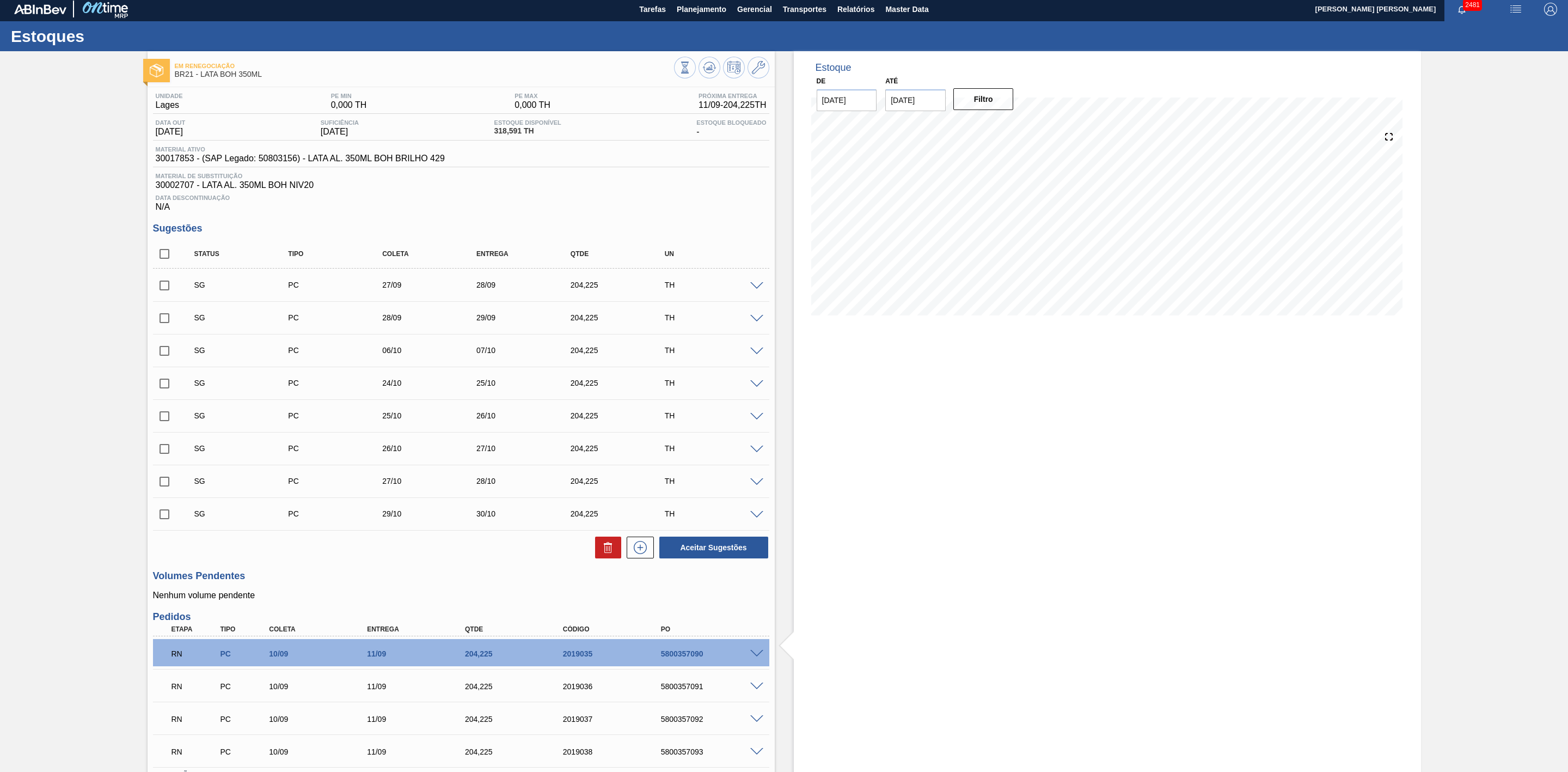
scroll to position [0, 0]
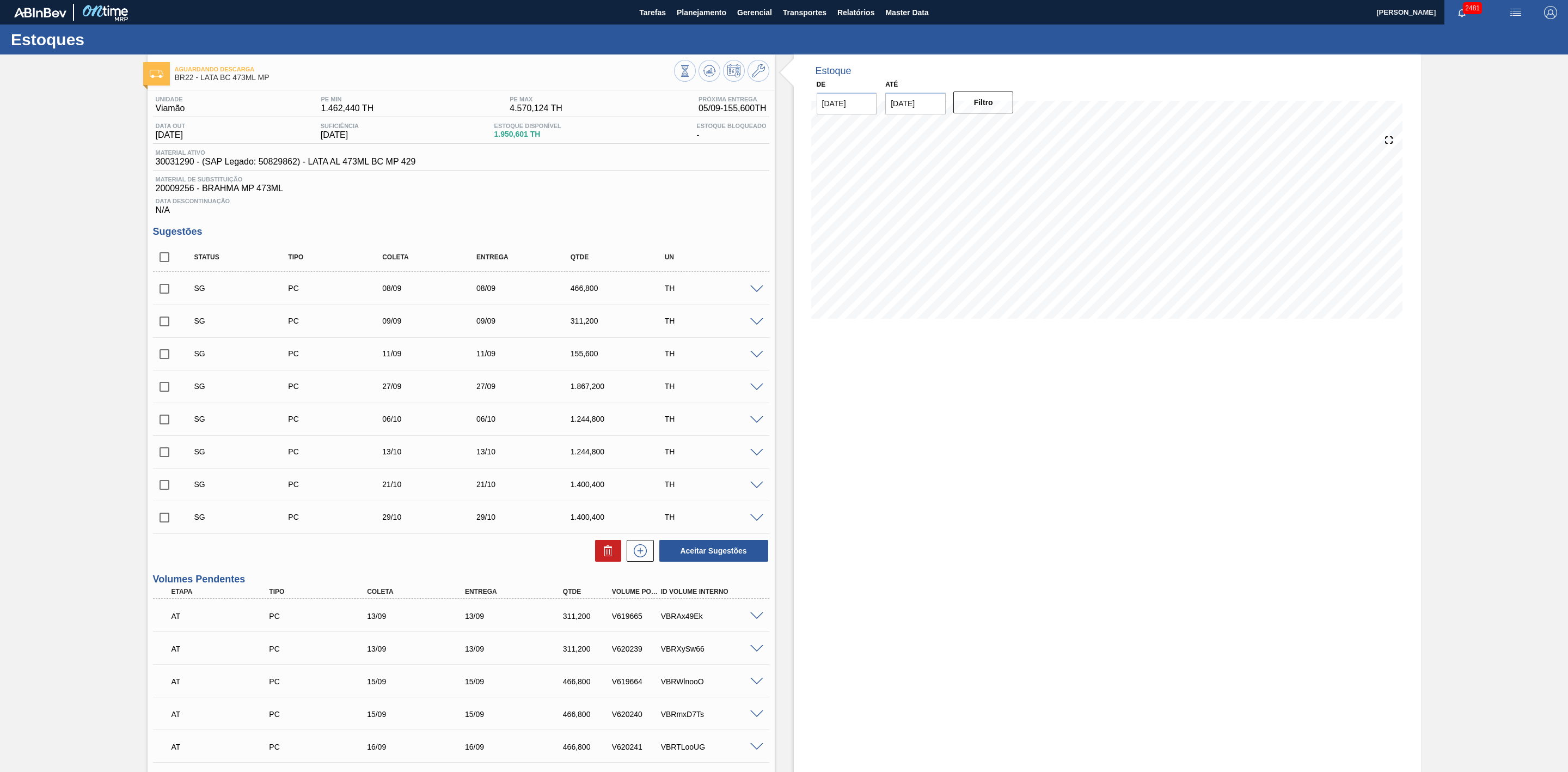
click at [165, 290] on input "checkbox" at bounding box center [164, 289] width 23 height 23
checkbox input "true"
click at [162, 315] on input "checkbox" at bounding box center [164, 321] width 23 height 23
checkbox input "true"
click at [165, 360] on input "checkbox" at bounding box center [164, 353] width 23 height 23
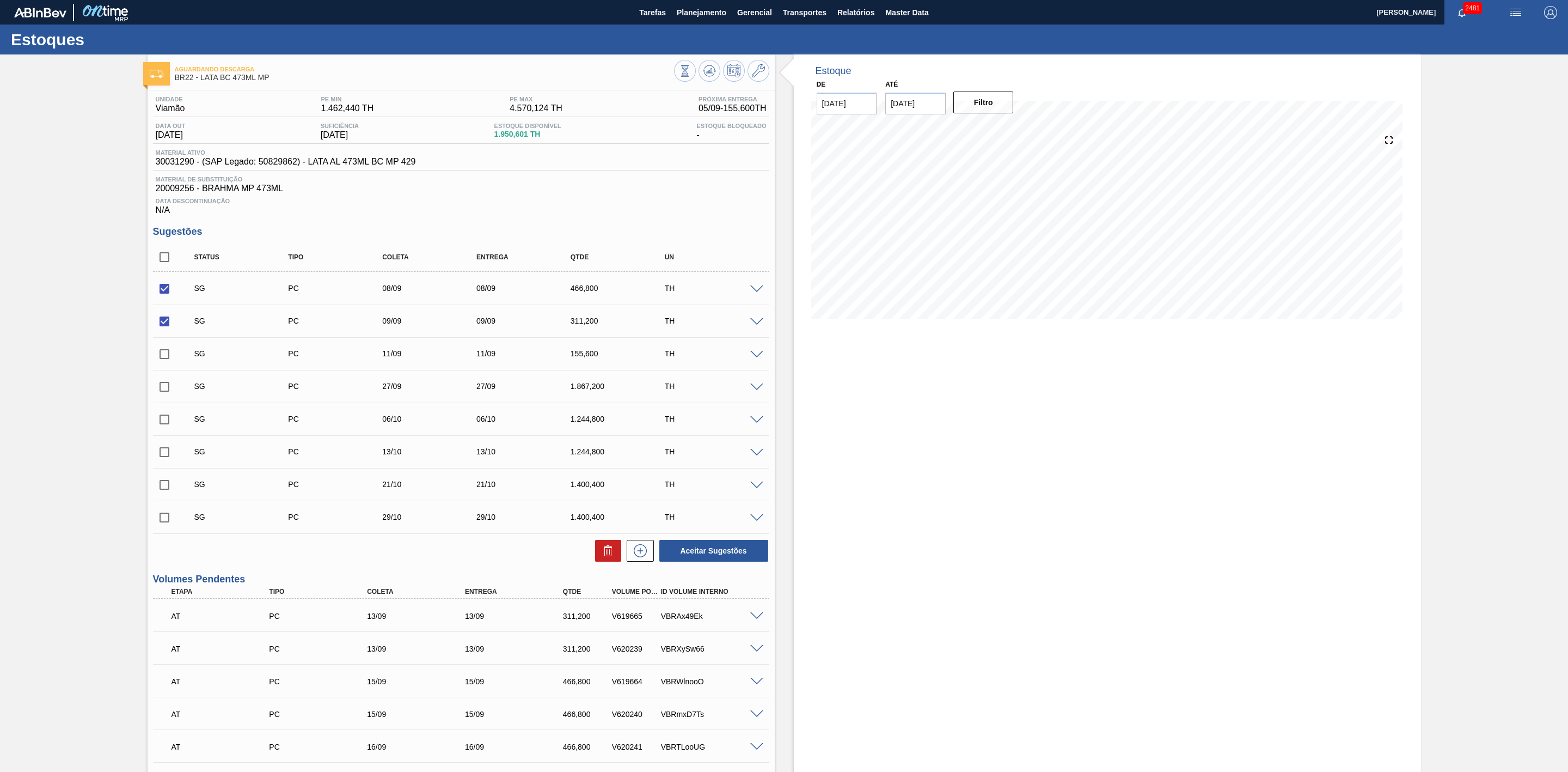
checkbox input "true"
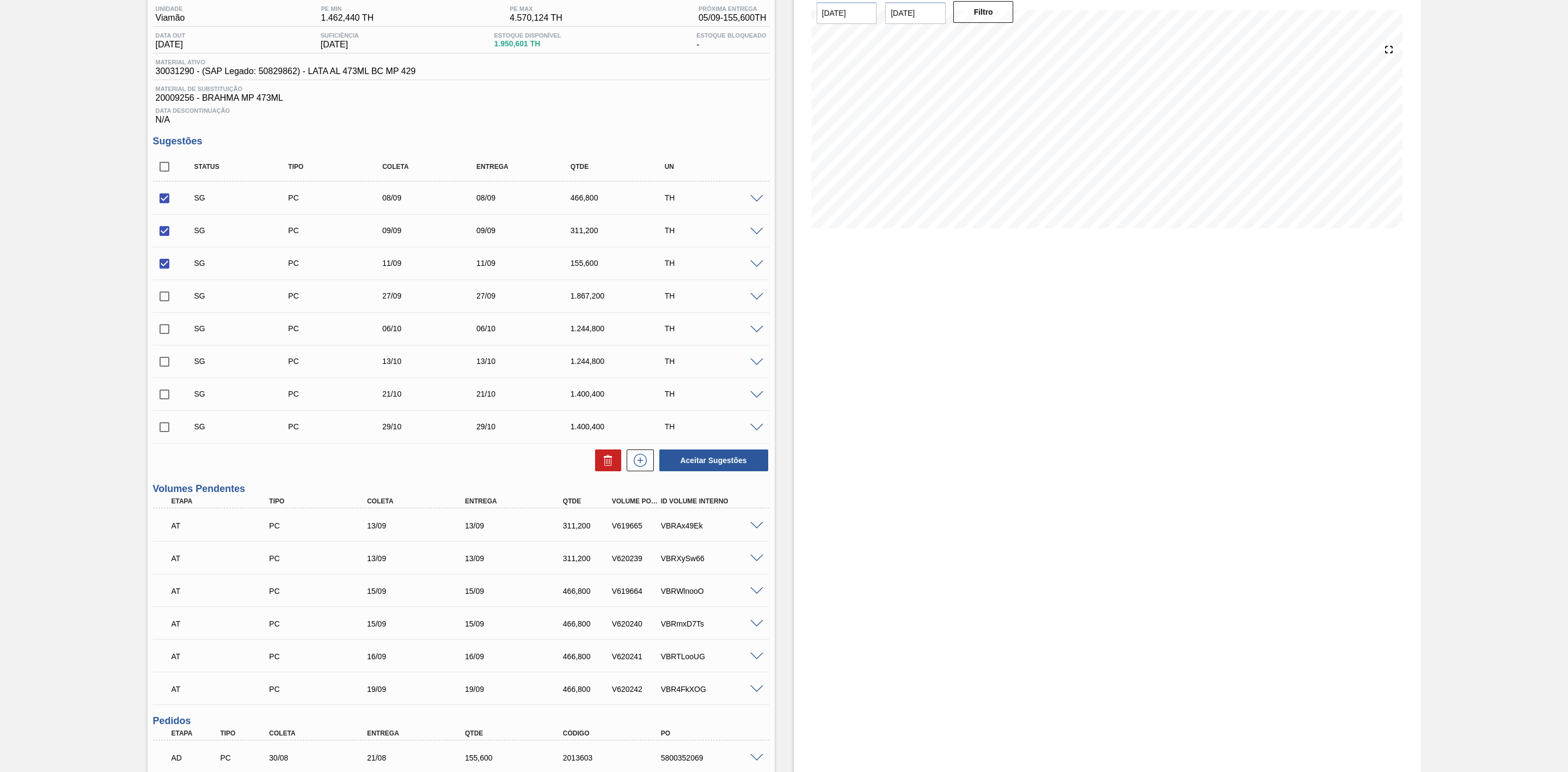
scroll to position [163, 0]
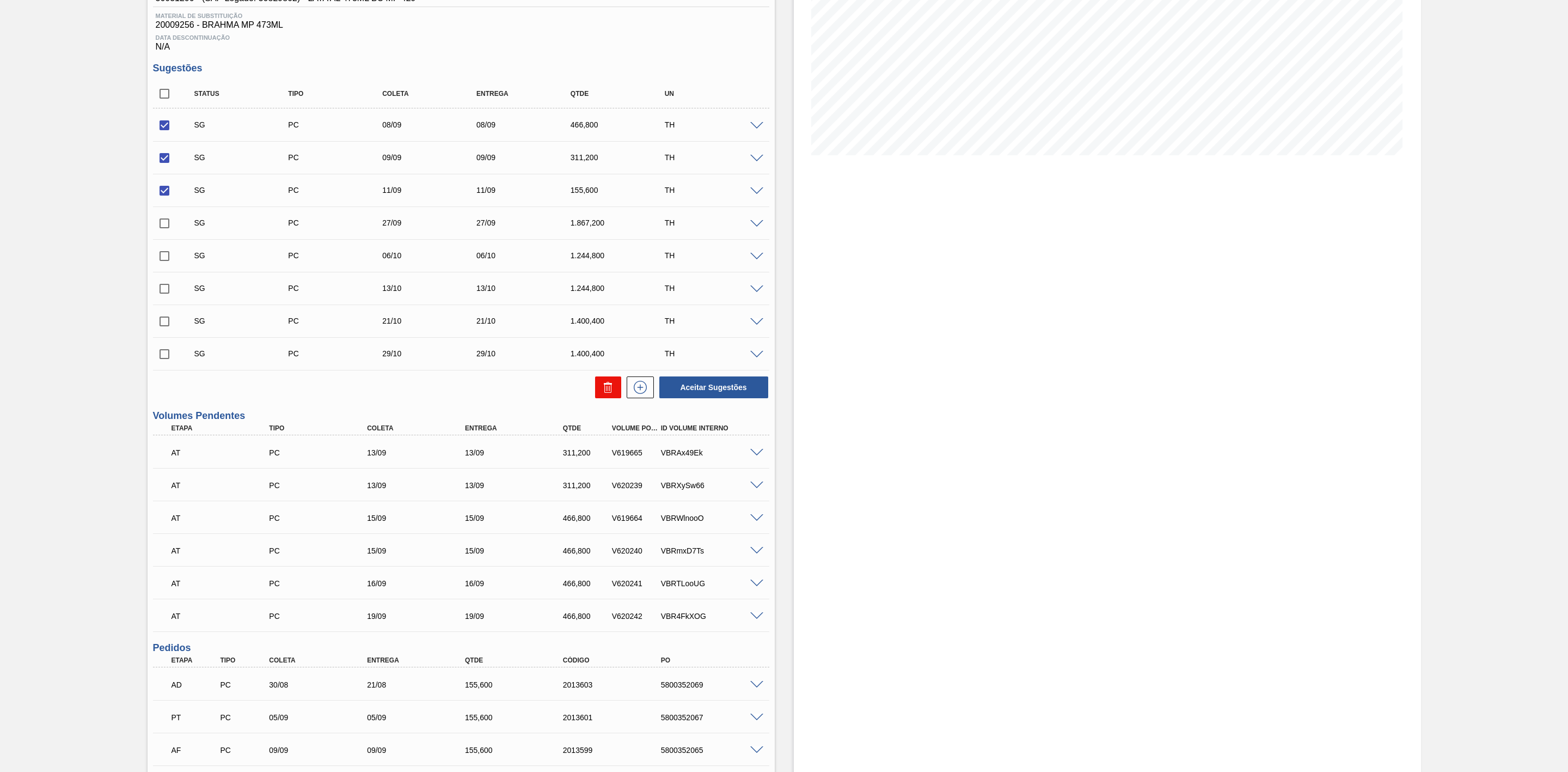
click at [609, 398] on button at bounding box center [608, 387] width 26 height 22
checkbox input "false"
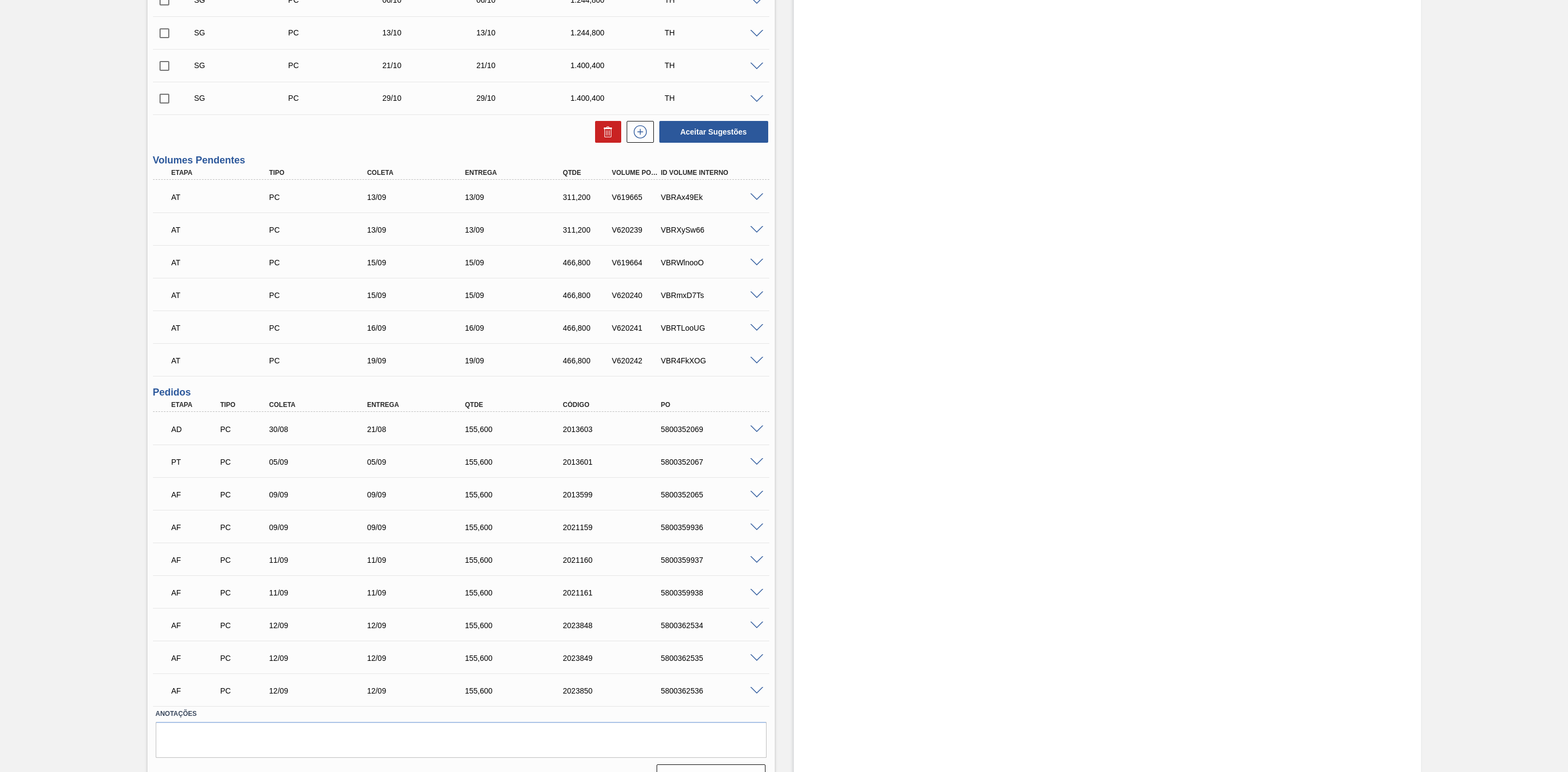
scroll to position [327, 0]
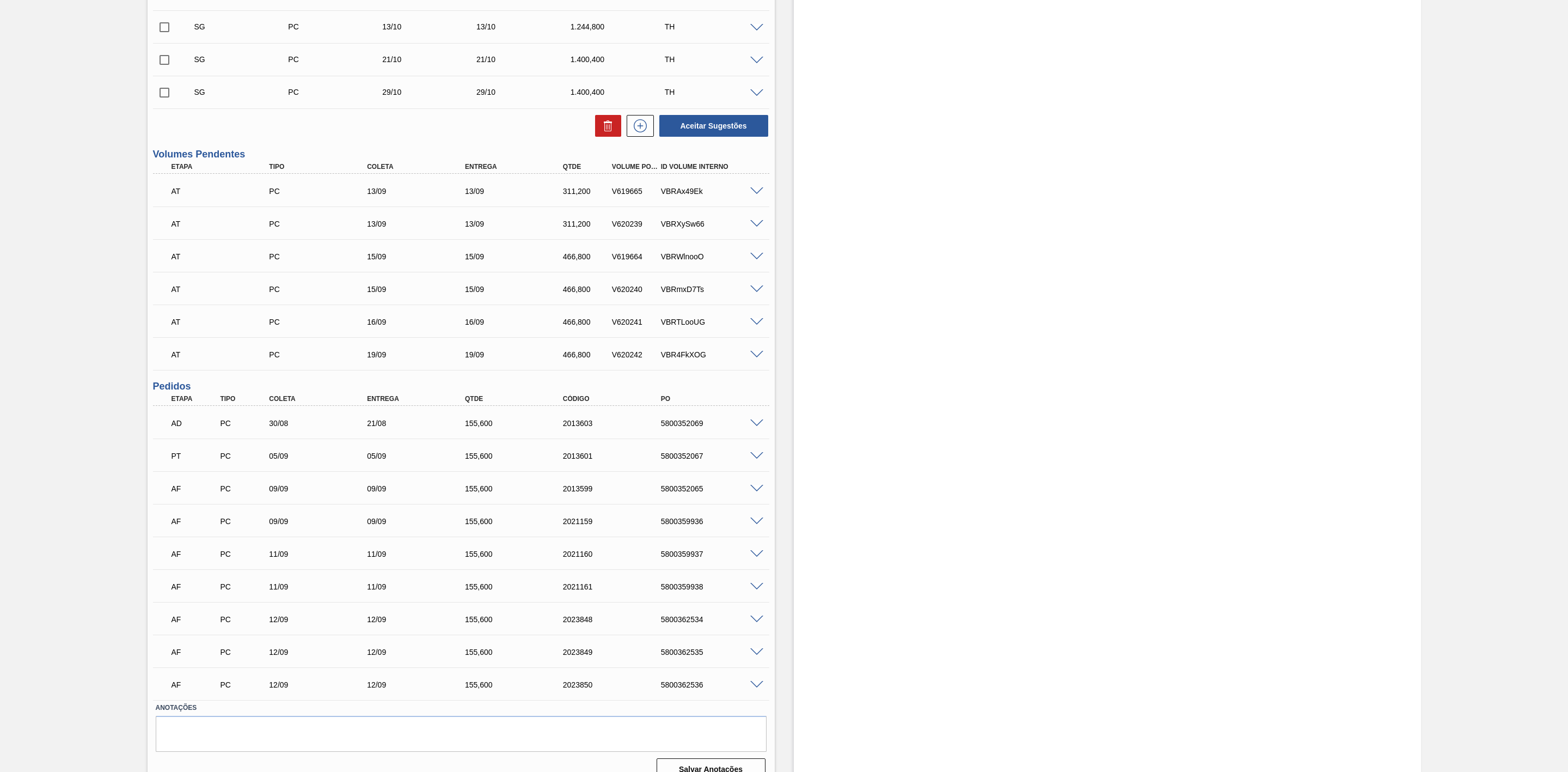
click at [753, 493] on span at bounding box center [757, 489] width 13 height 8
type input "OK PARA POSTERGAÇÃO PARA DIA 09/09"
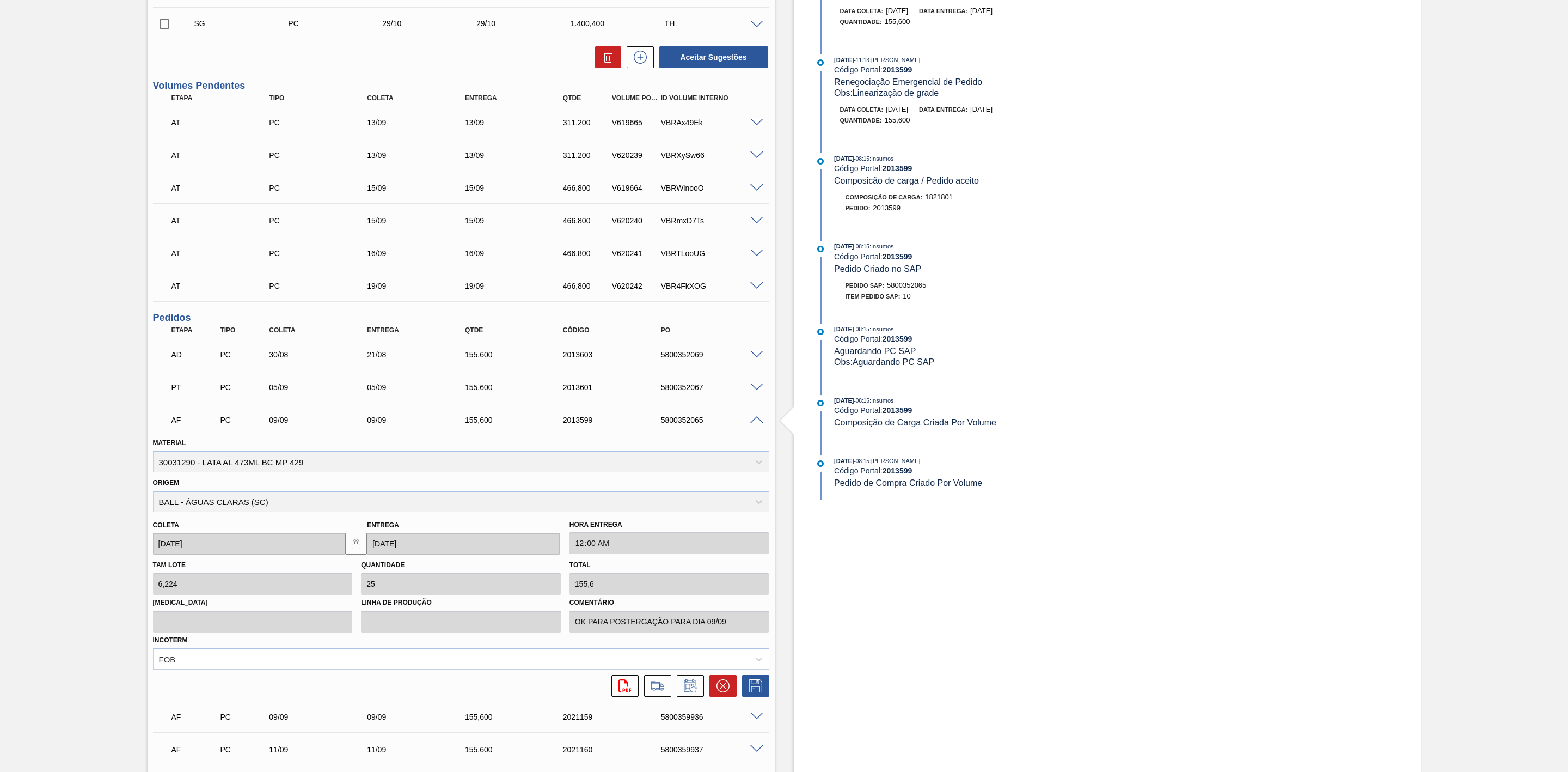
scroll to position [490, 0]
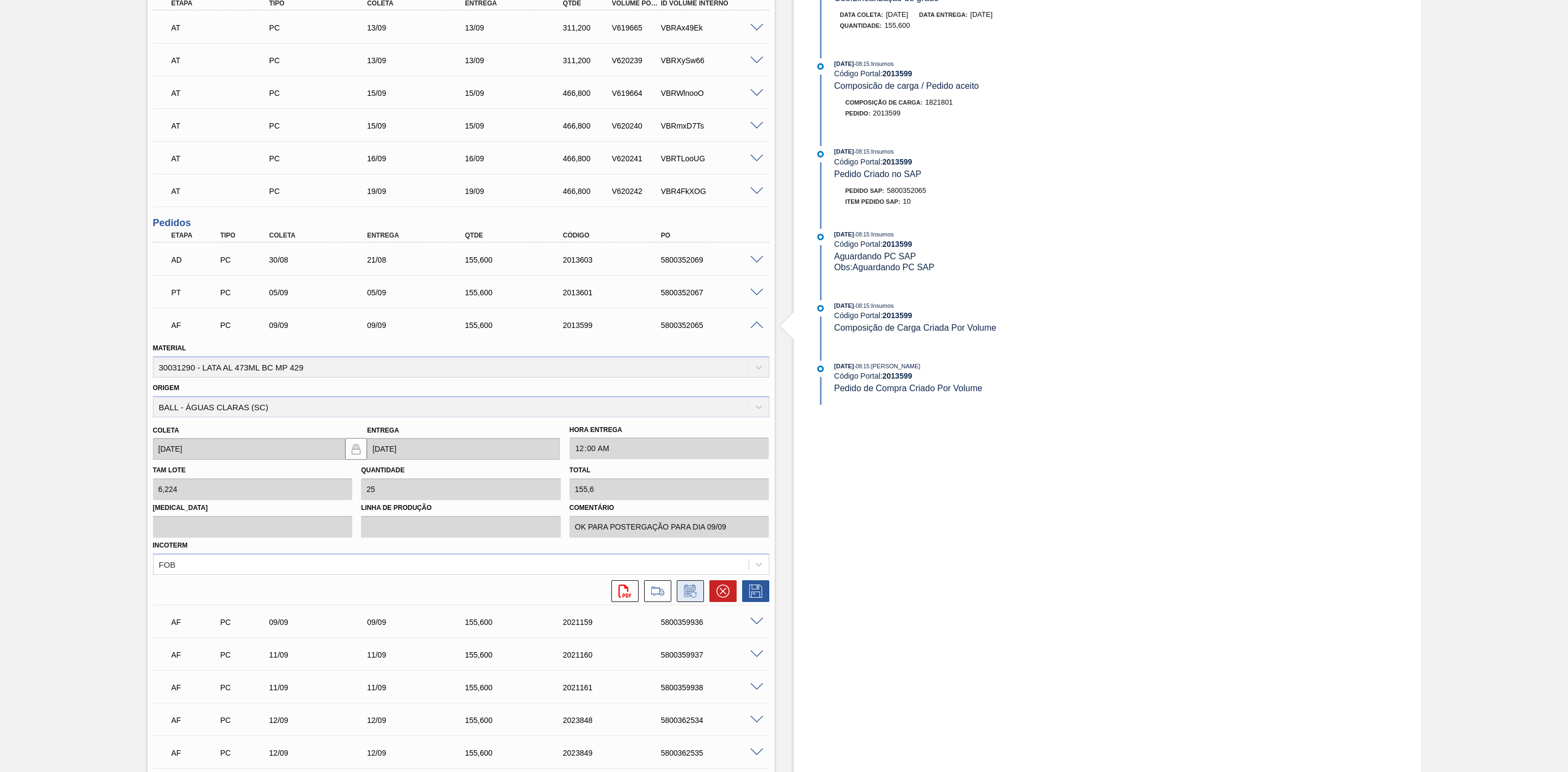
click at [686, 597] on icon at bounding box center [691, 591] width 18 height 13
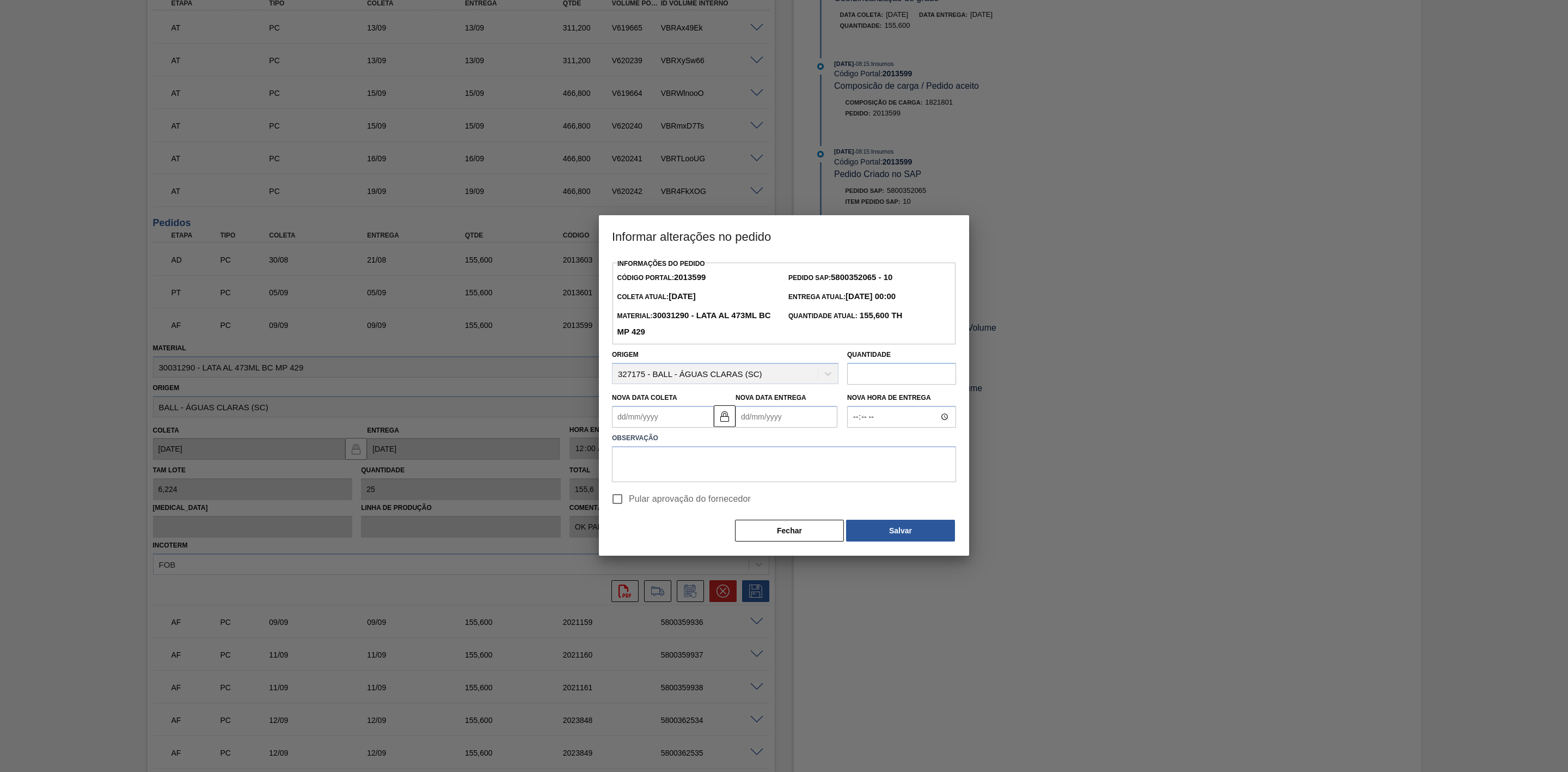
click at [682, 423] on Coleta2013599 "Nova Data Coleta" at bounding box center [663, 416] width 102 height 22
click at [802, 533] on button "Fechar" at bounding box center [790, 530] width 109 height 22
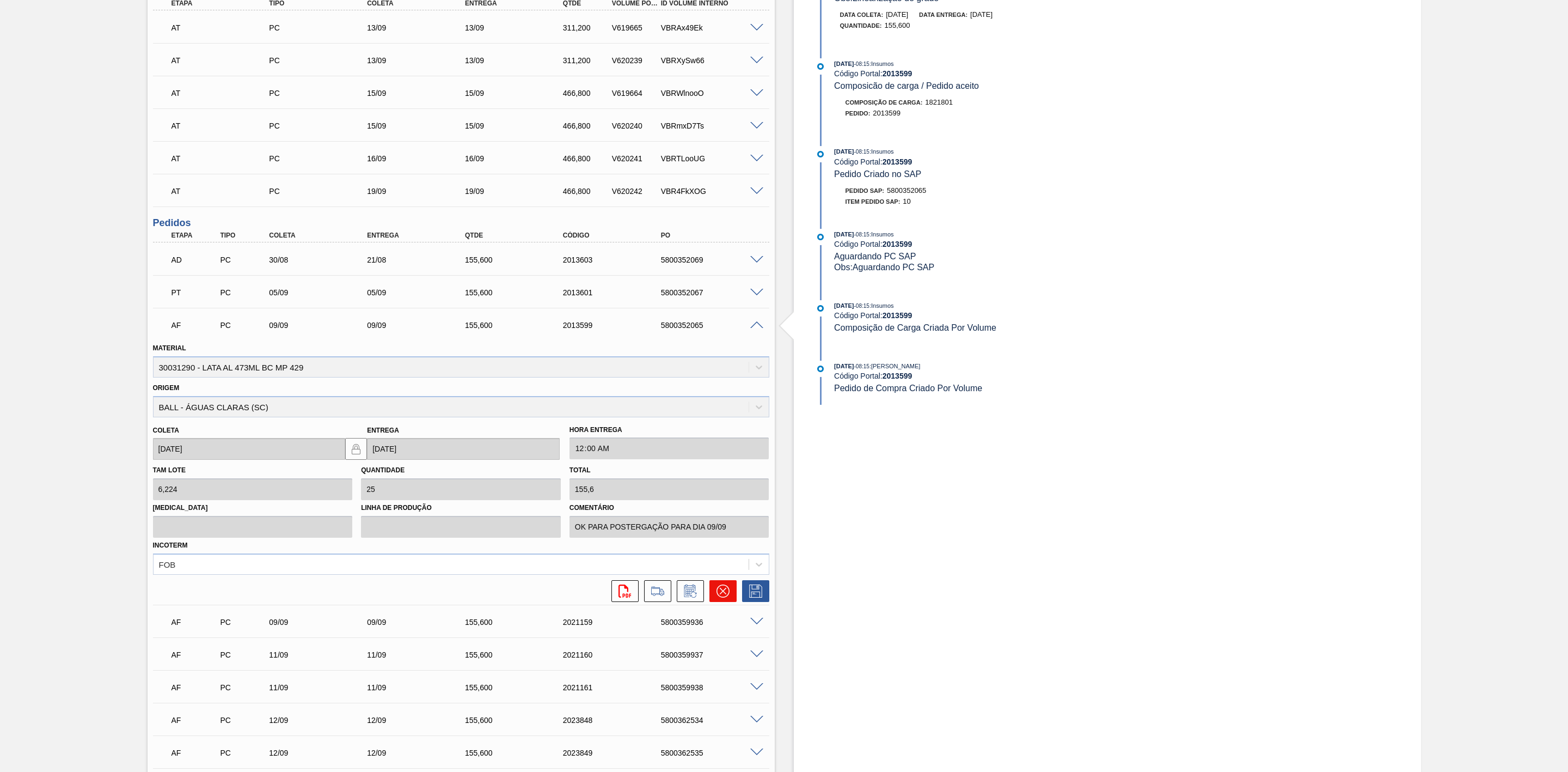
click at [725, 590] on icon at bounding box center [723, 591] width 13 height 13
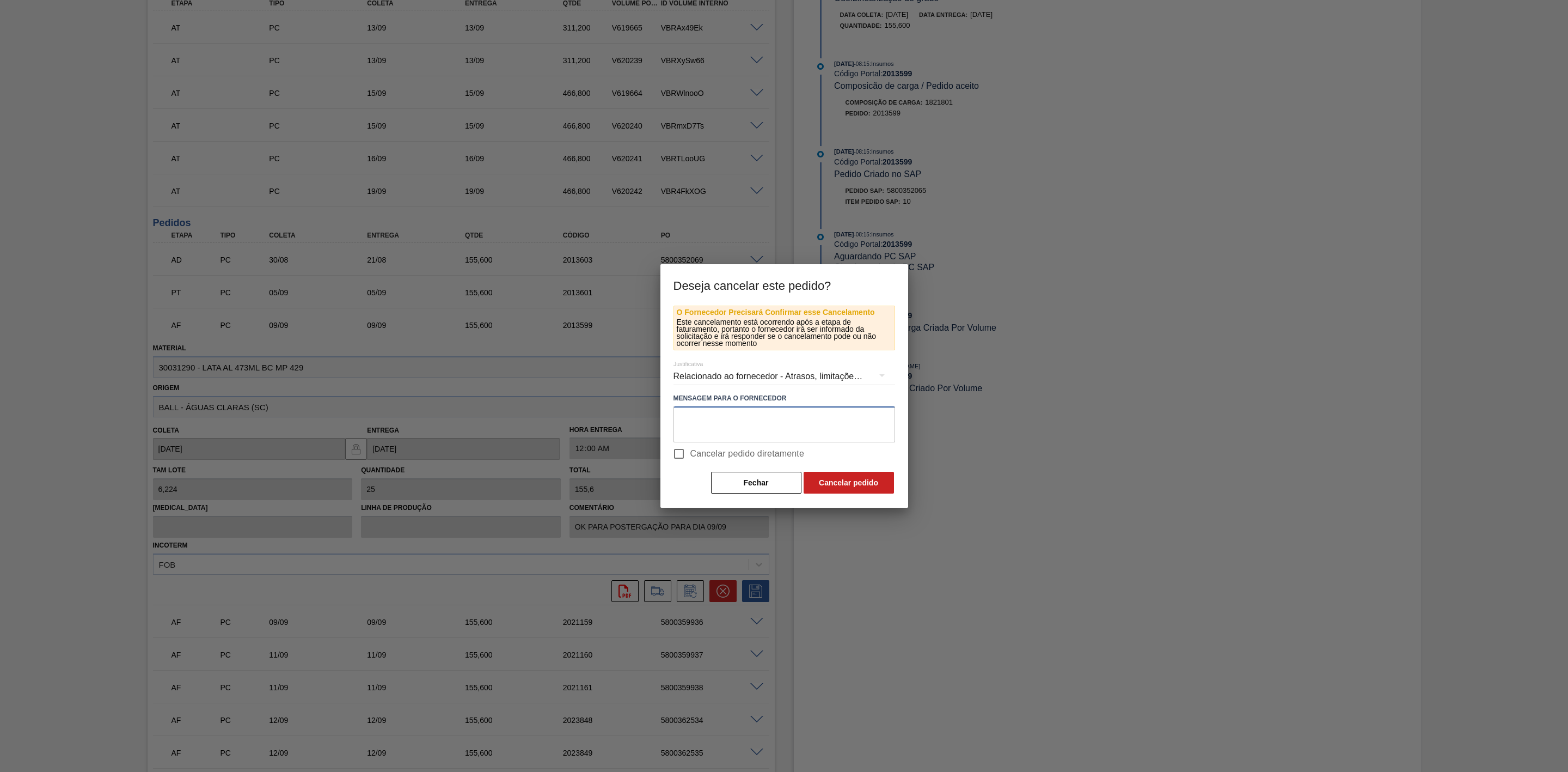
click at [732, 415] on textarea at bounding box center [785, 423] width 222 height 36
drag, startPoint x: 768, startPoint y: 417, endPoint x: 620, endPoint y: 418, distance: 148.0
click at [620, 418] on div "Deseja cancelar este pedido? O Fornecedor Precisará Confirmar esse Cancelamento…" at bounding box center [784, 386] width 1568 height 772
type textarea "Linearização de grade"
click at [863, 479] on button "Cancelar pedido" at bounding box center [849, 482] width 90 height 22
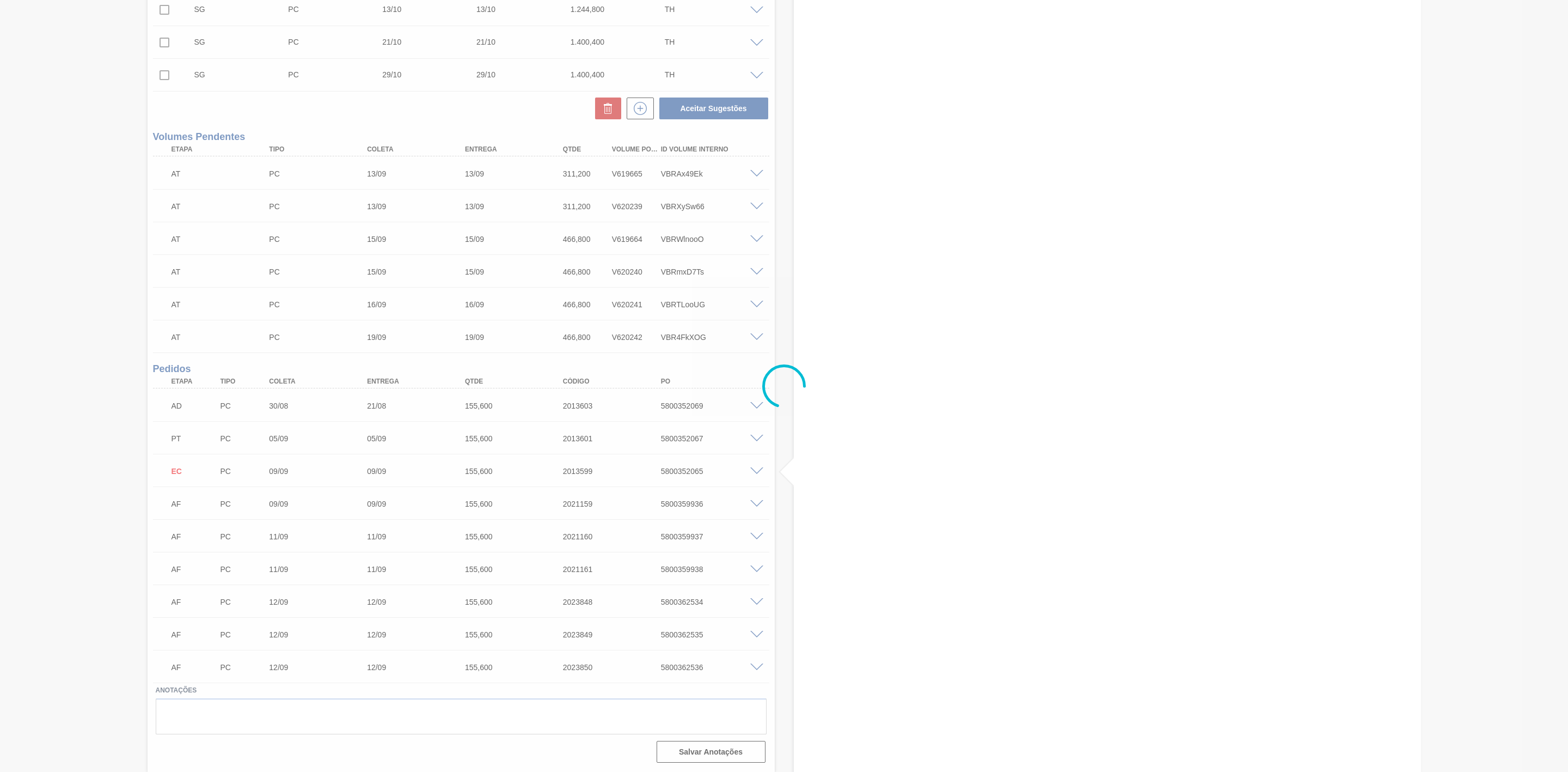
scroll to position [349, 0]
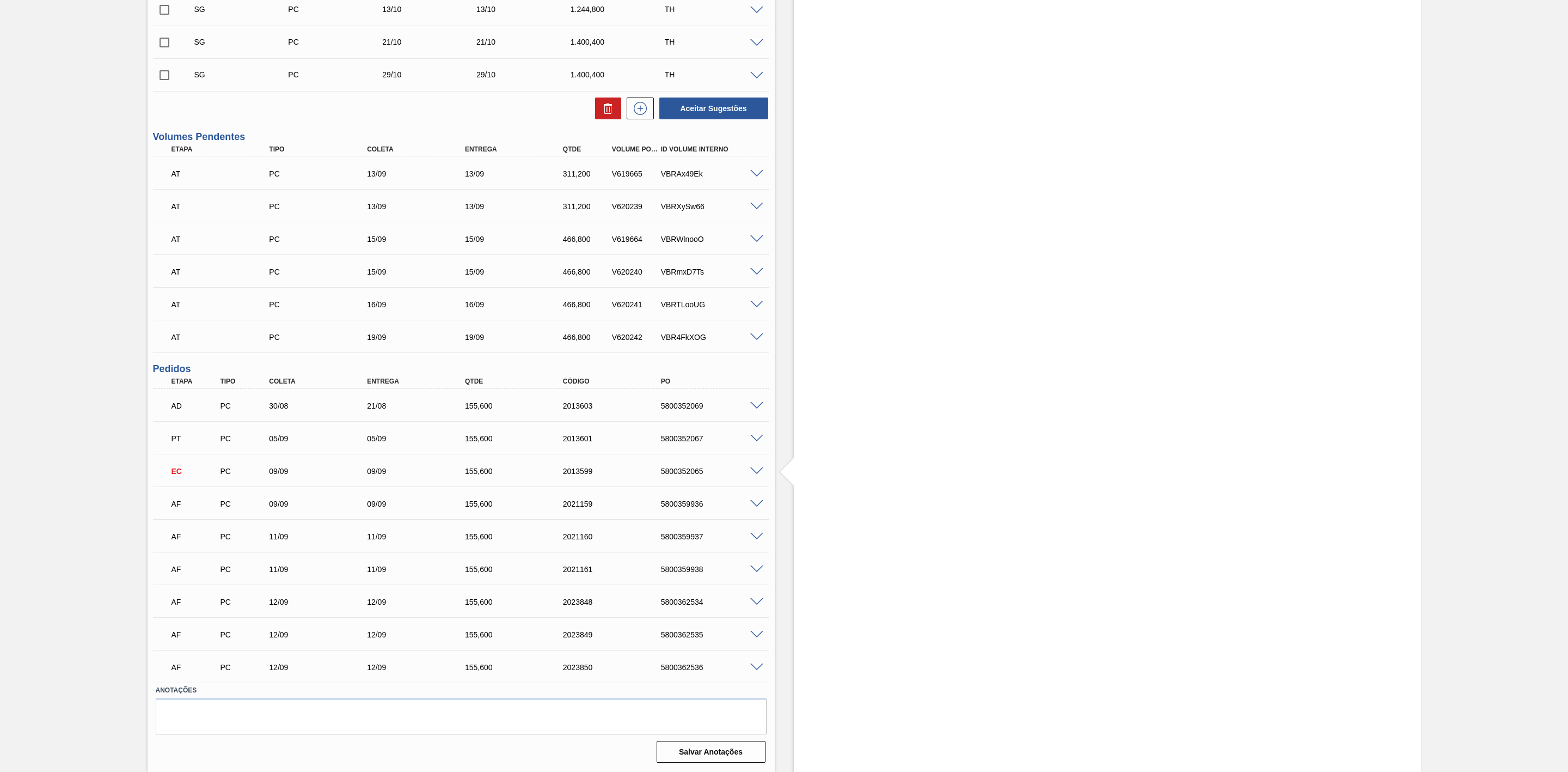
click at [759, 502] on span at bounding box center [757, 504] width 13 height 8
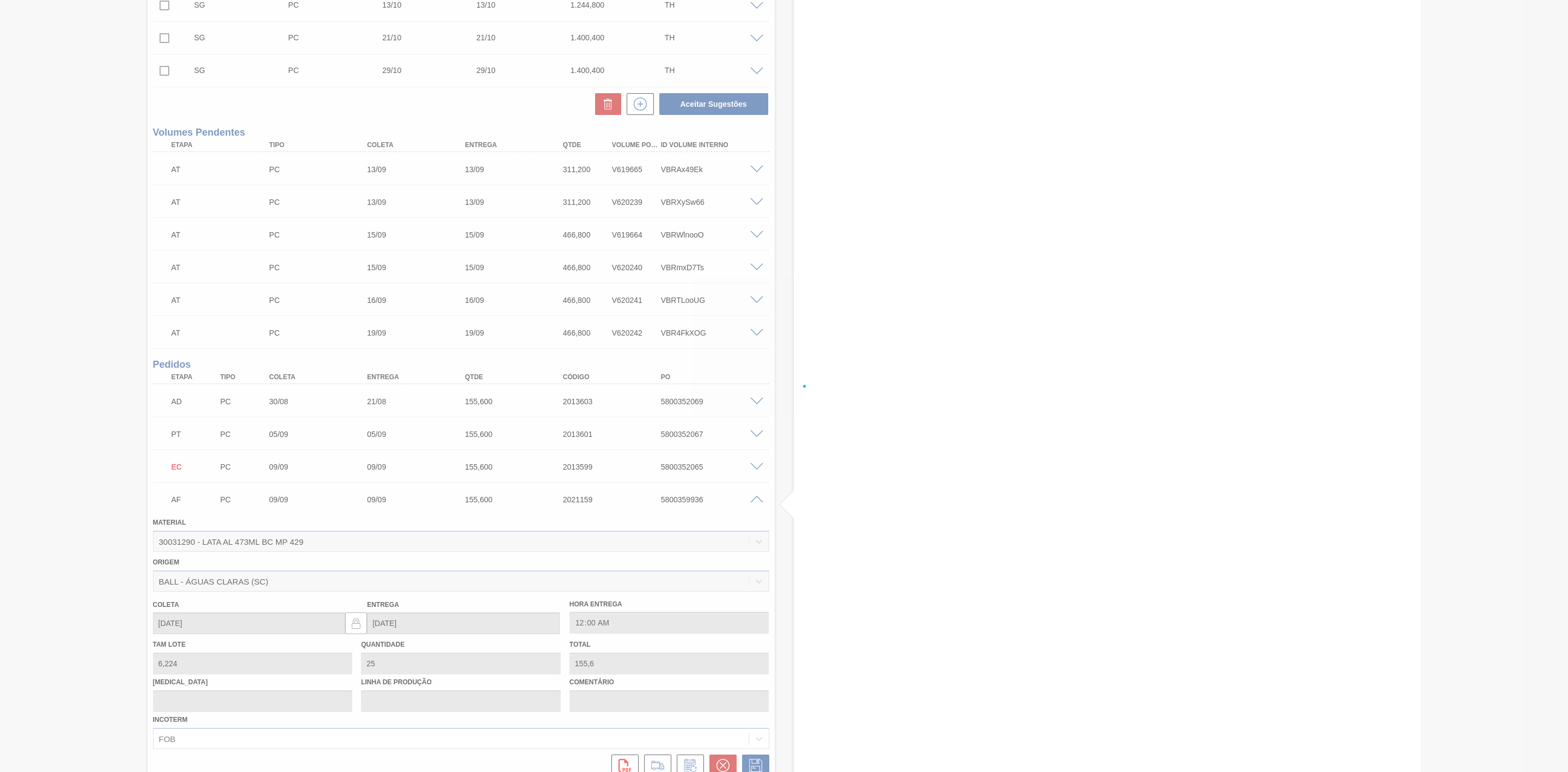
scroll to position [490, 0]
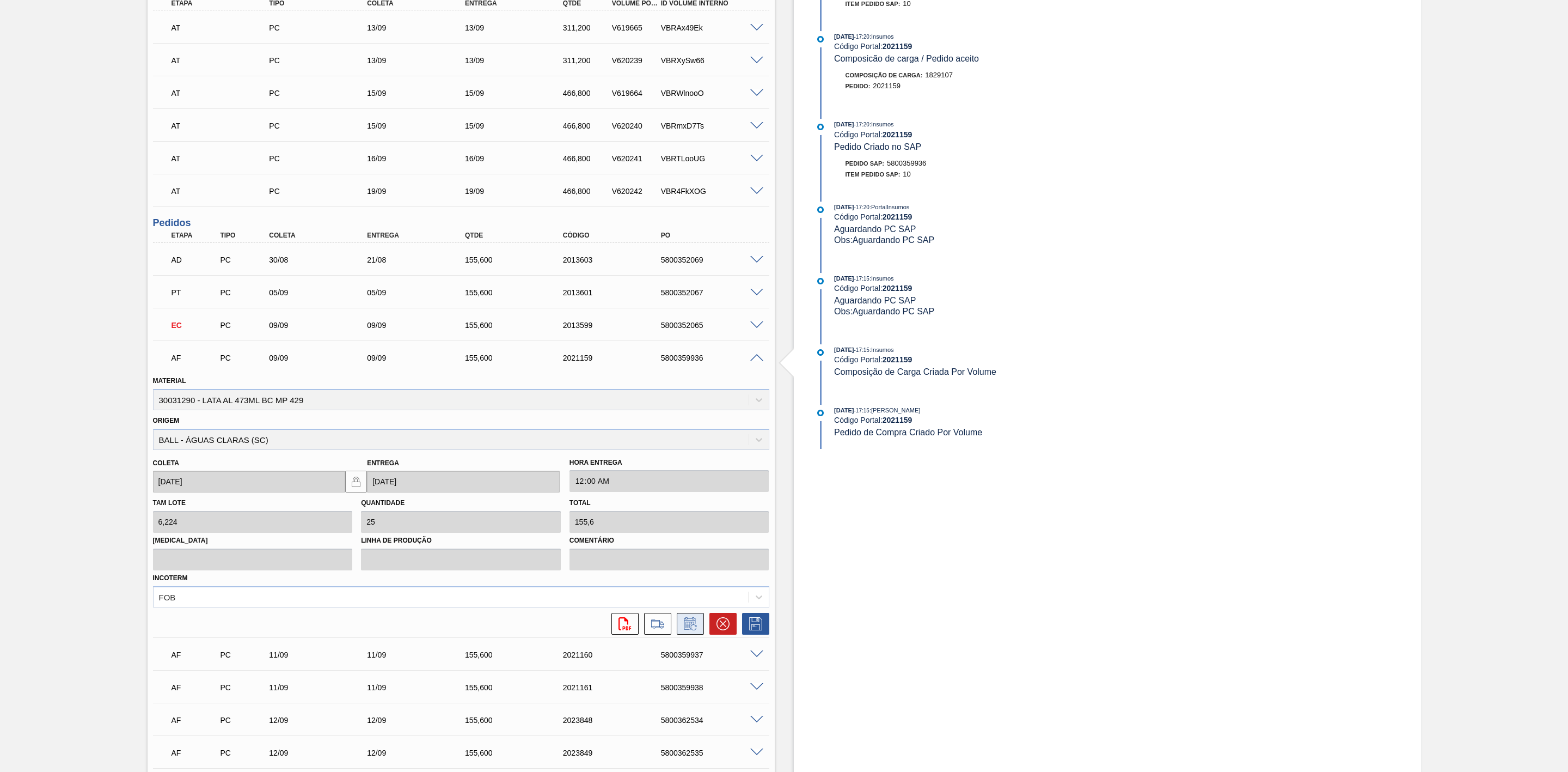
click at [693, 624] on icon at bounding box center [691, 624] width 18 height 13
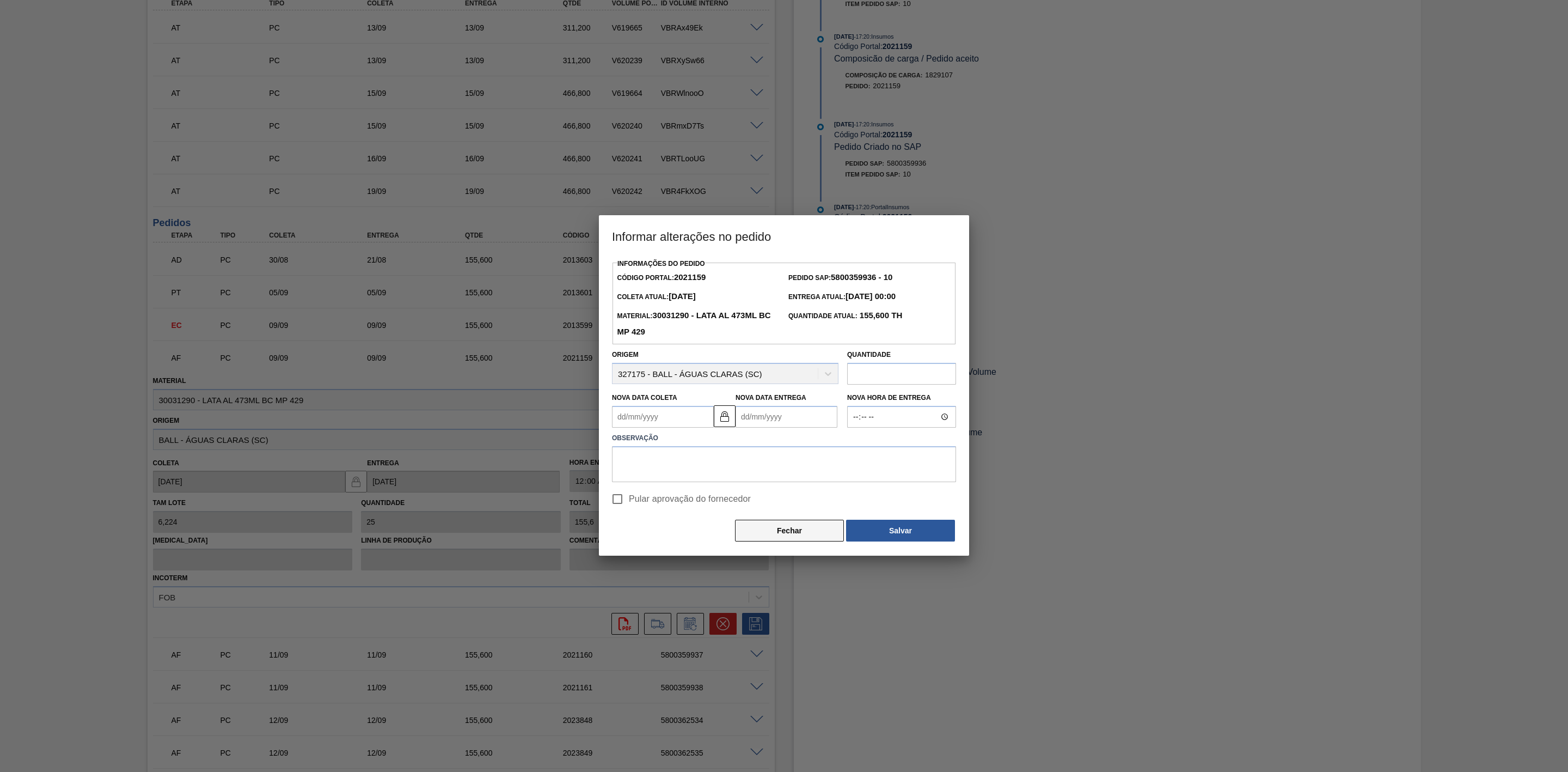
click at [784, 525] on button "Fechar" at bounding box center [790, 530] width 109 height 22
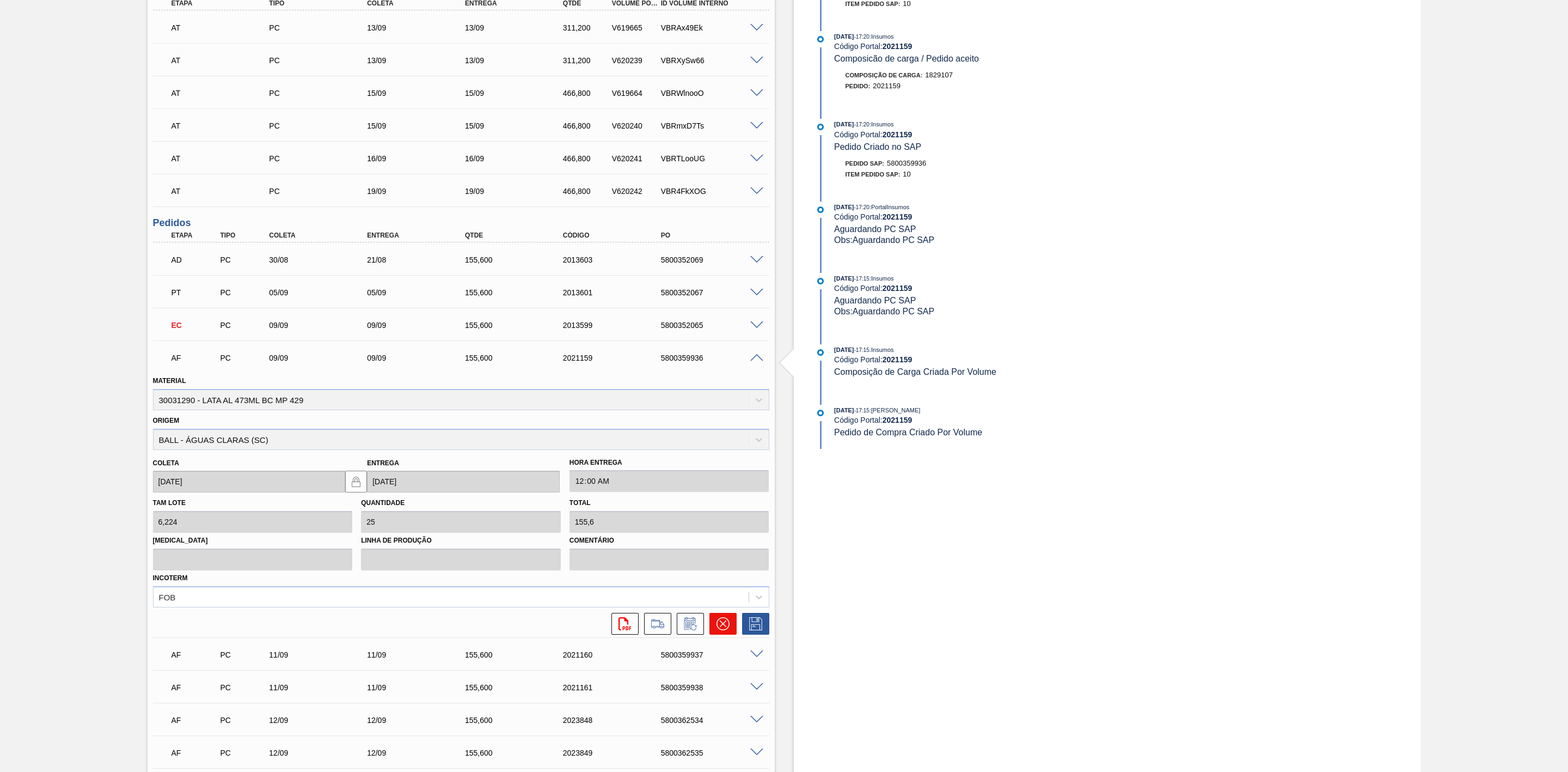
click at [715, 626] on button at bounding box center [723, 623] width 27 height 22
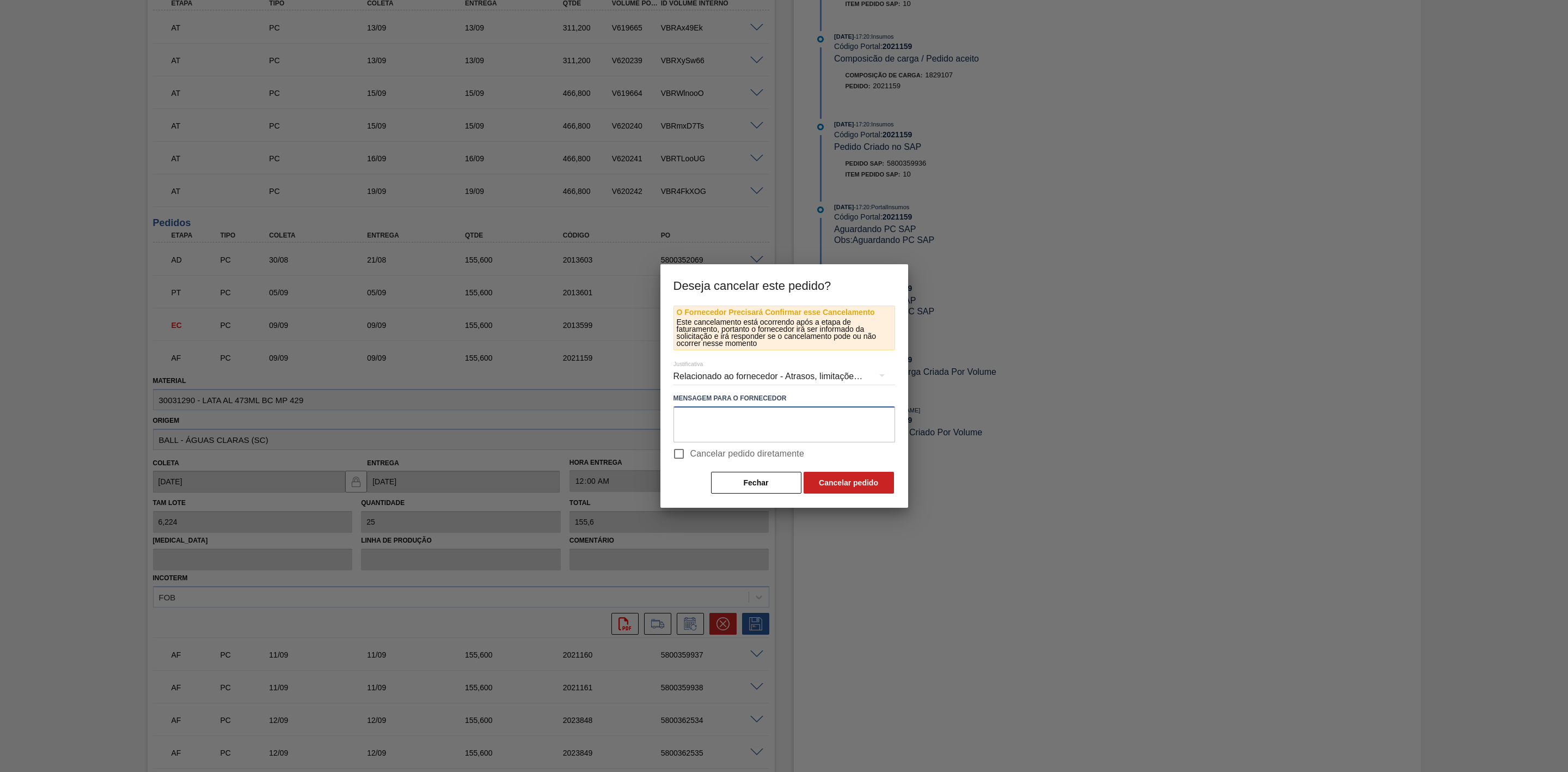
click at [717, 428] on textarea at bounding box center [785, 423] width 222 height 36
paste textarea "Linearização de grade"
type textarea "Linearização de grade"
click at [847, 480] on button "Cancelar pedido" at bounding box center [849, 482] width 90 height 22
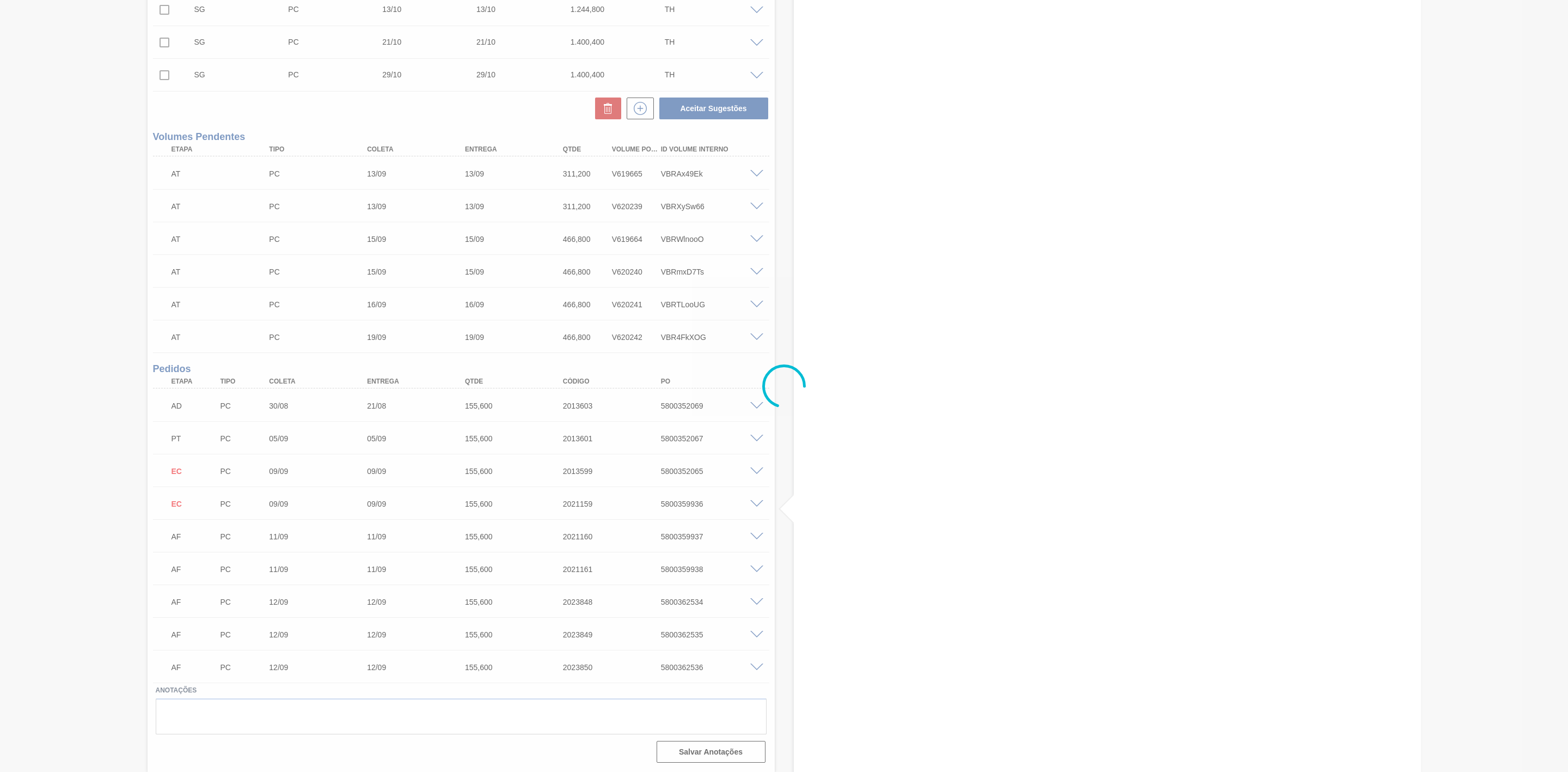
scroll to position [349, 0]
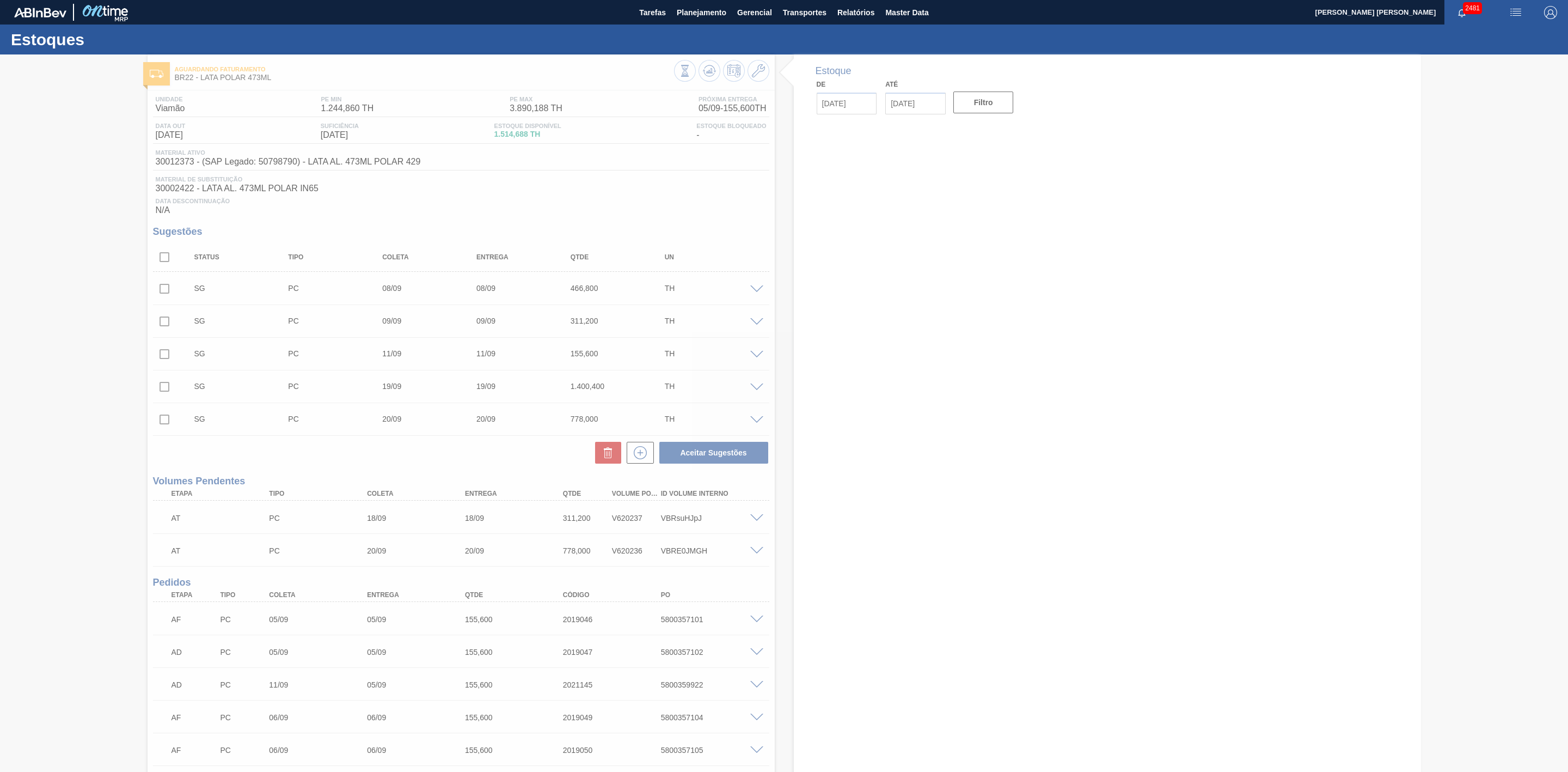
type input "[DATE]"
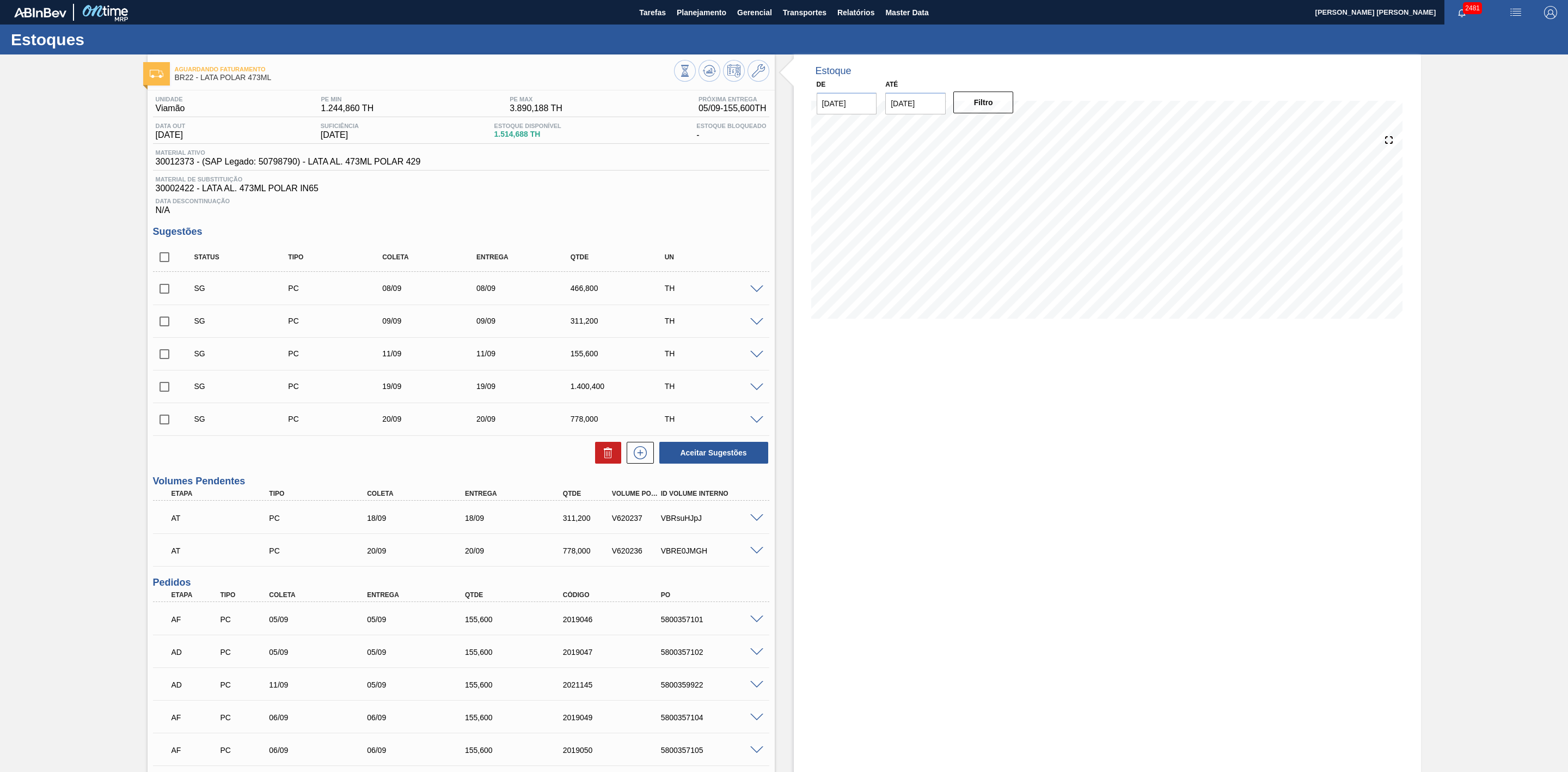
drag, startPoint x: 166, startPoint y: 291, endPoint x: 166, endPoint y: 304, distance: 13.0
click at [166, 291] on input "checkbox" at bounding box center [164, 289] width 23 height 23
checkbox input "true"
click at [163, 324] on input "checkbox" at bounding box center [164, 321] width 23 height 23
checkbox input "true"
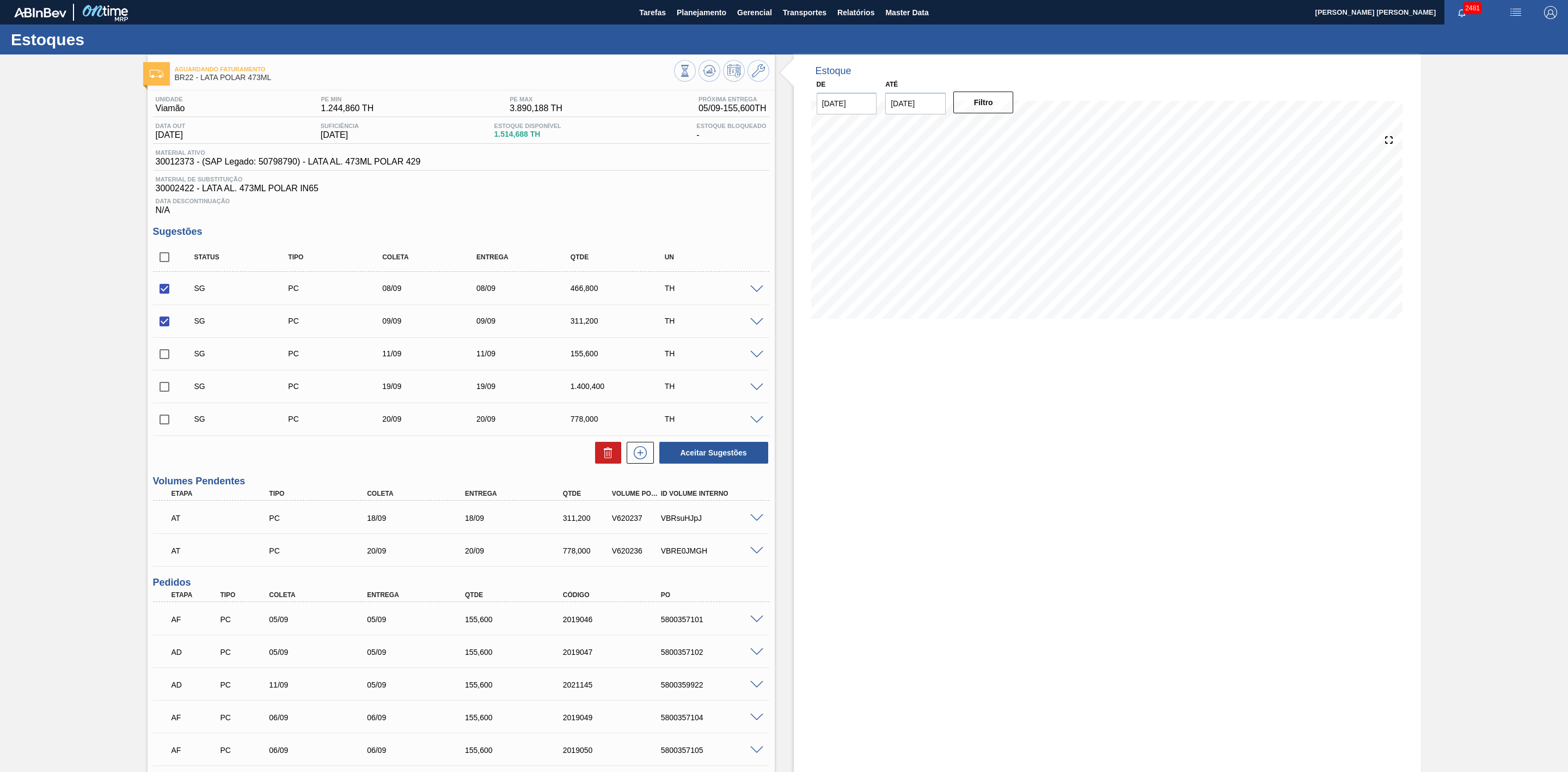
click at [167, 360] on input "checkbox" at bounding box center [164, 353] width 23 height 23
checkbox input "true"
click at [605, 458] on icon at bounding box center [608, 454] width 7 height 8
checkbox input "false"
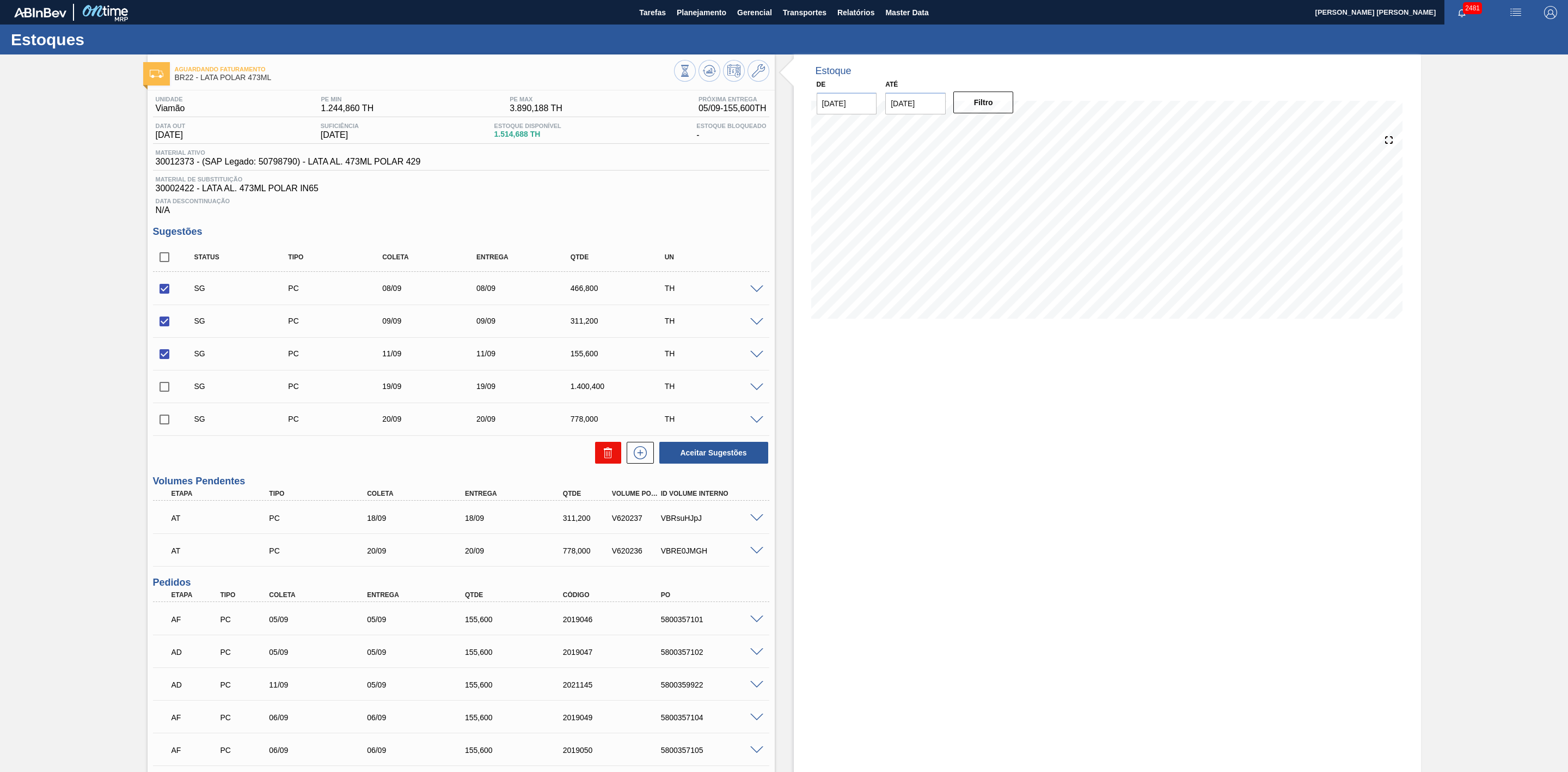
checkbox input "false"
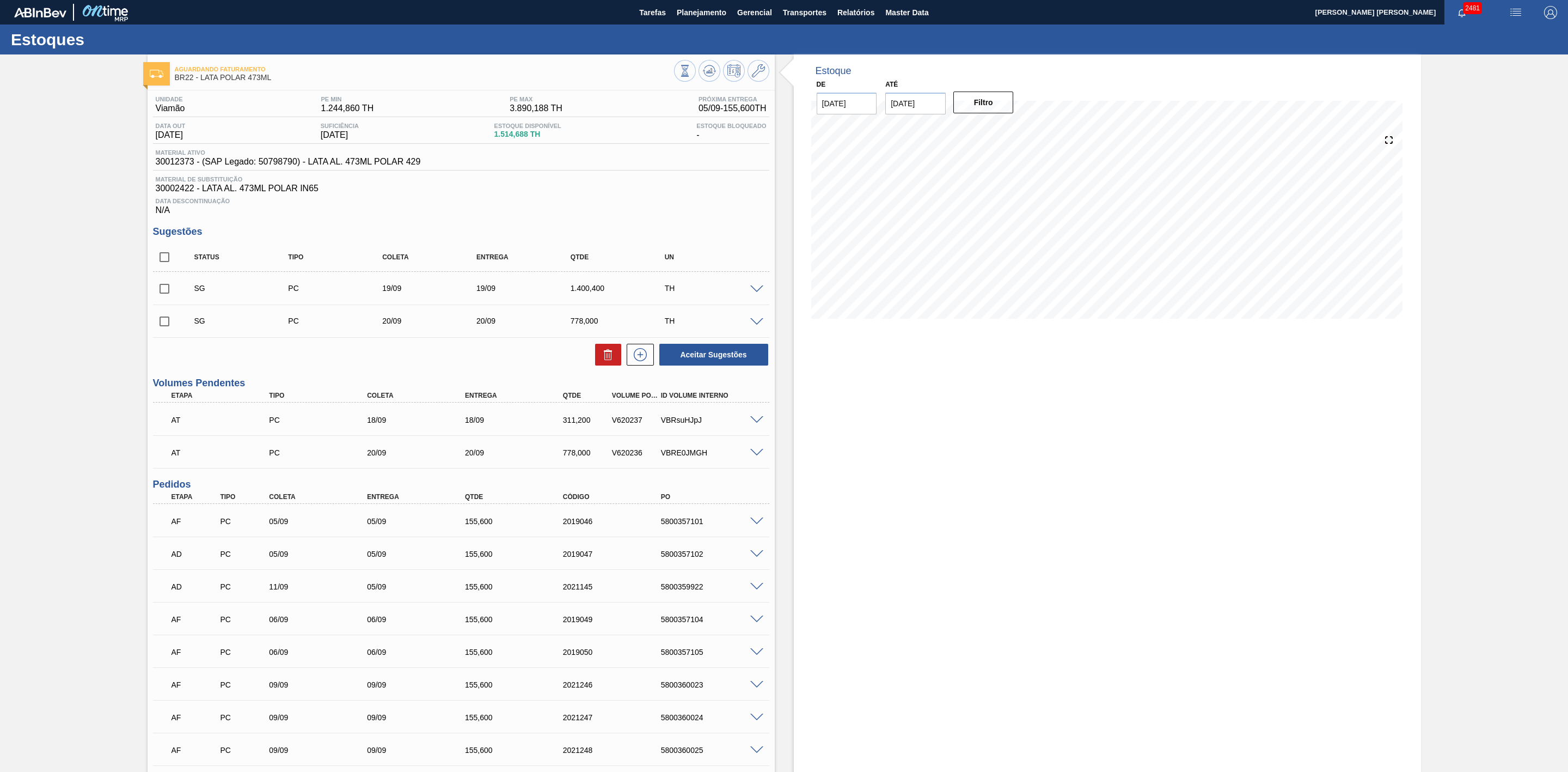
click at [754, 293] on span at bounding box center [757, 290] width 13 height 8
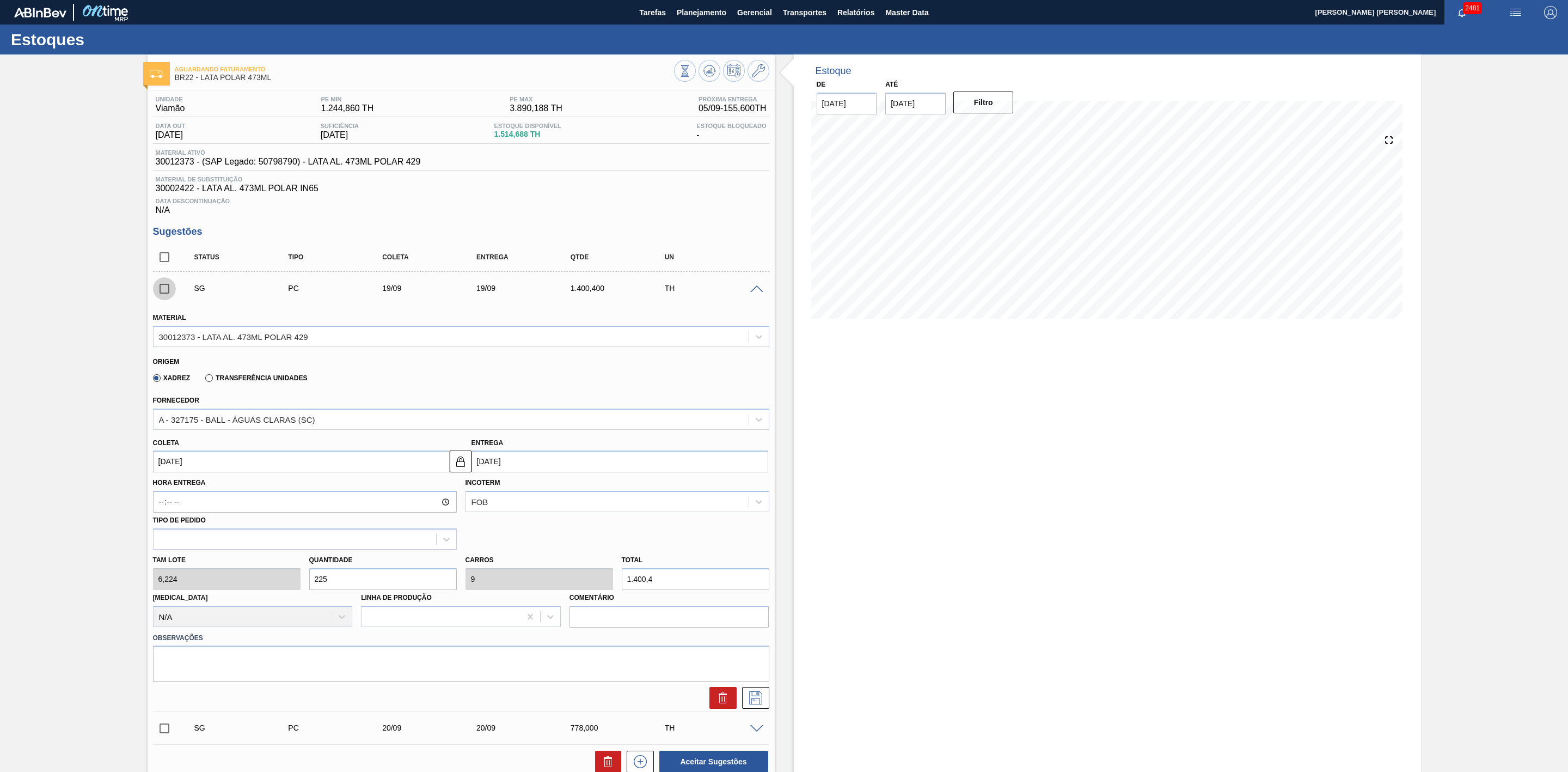
click at [165, 296] on input "checkbox" at bounding box center [164, 289] width 23 height 23
checkbox input "true"
click at [714, 704] on button at bounding box center [723, 697] width 27 height 22
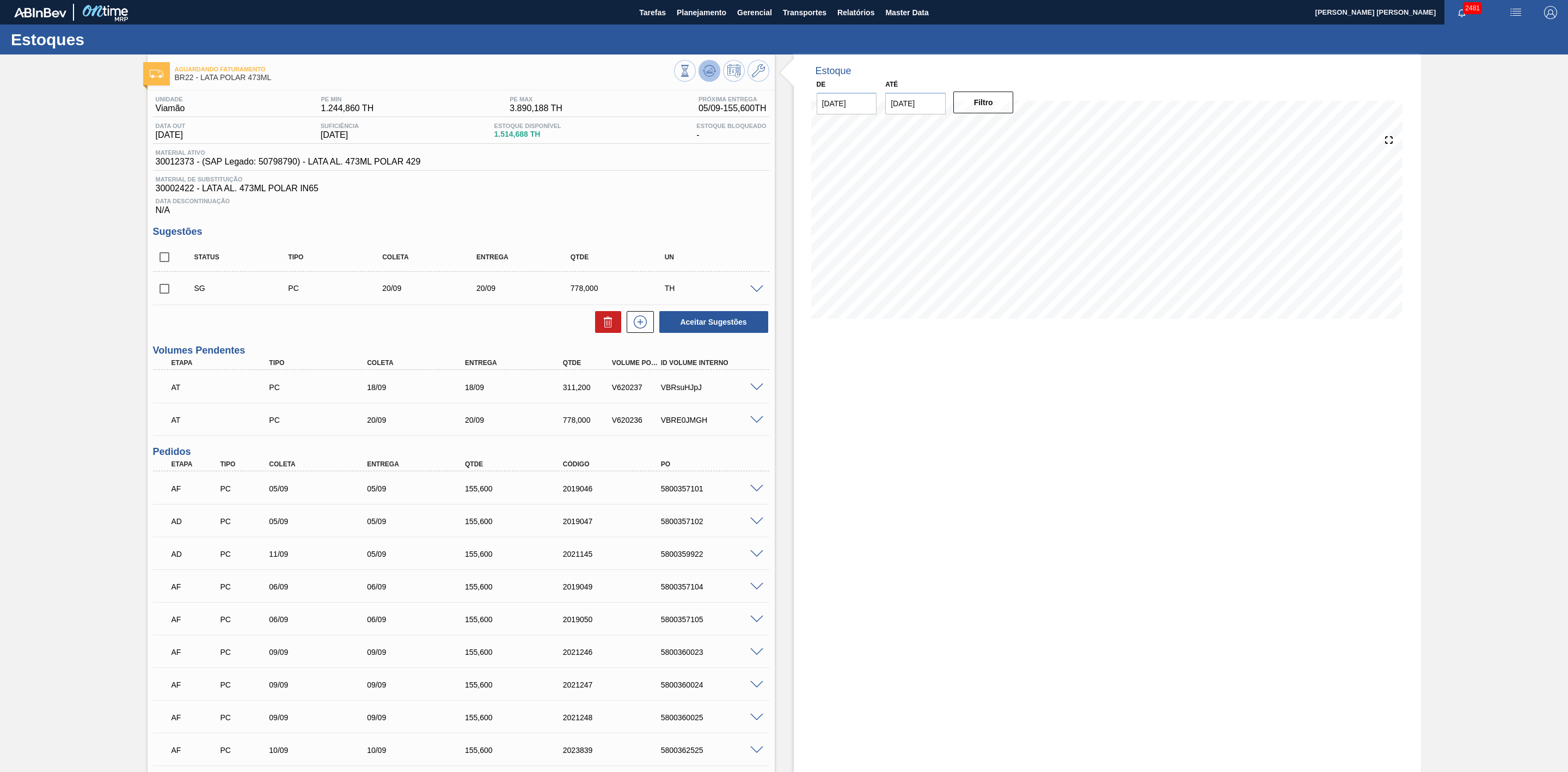
click at [707, 73] on icon at bounding box center [709, 71] width 13 height 13
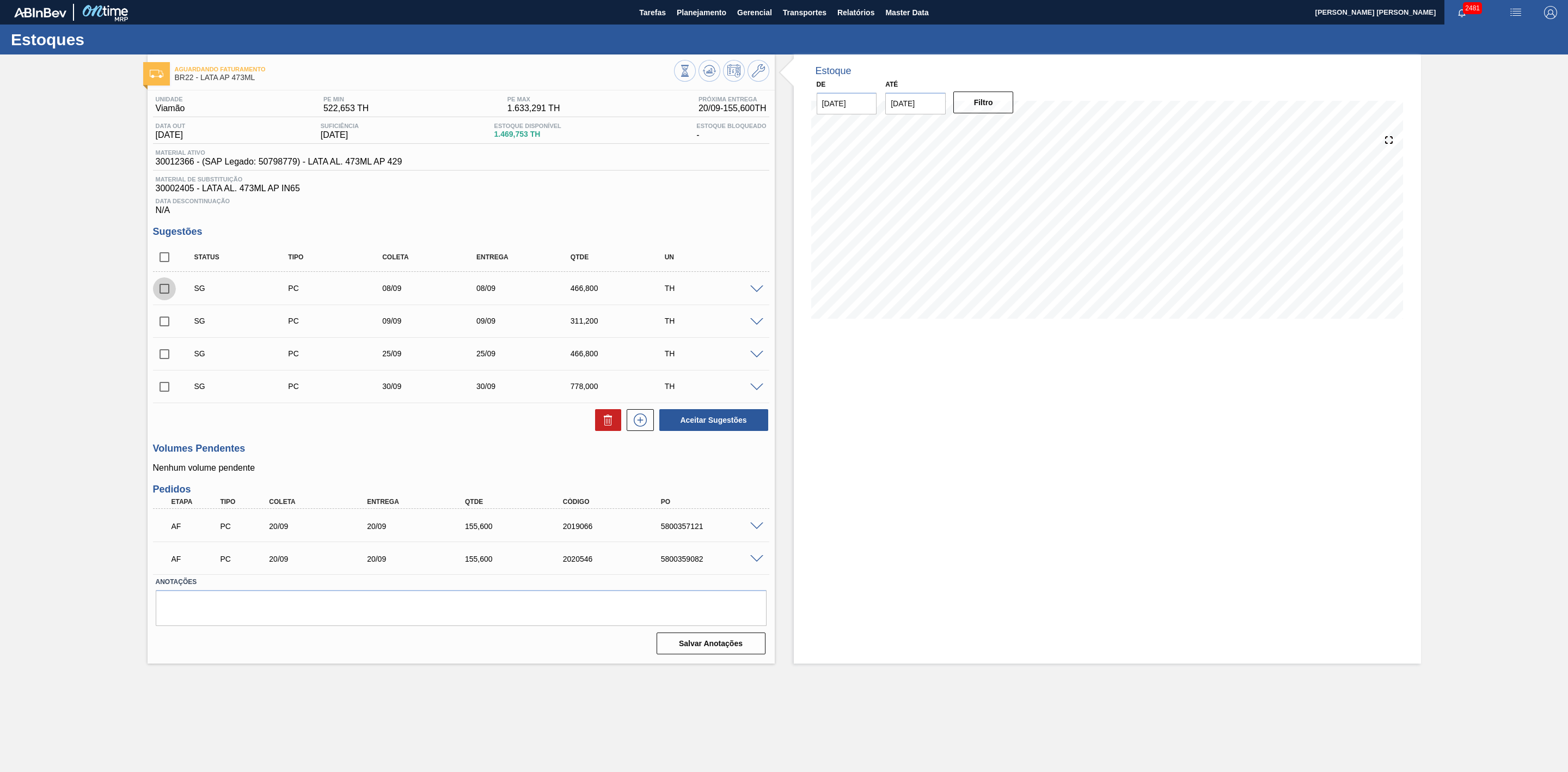
click at [162, 297] on input "checkbox" at bounding box center [164, 289] width 23 height 23
checkbox input "true"
click at [160, 329] on input "checkbox" at bounding box center [164, 321] width 23 height 23
checkbox input "true"
click at [613, 425] on icon at bounding box center [608, 419] width 13 height 13
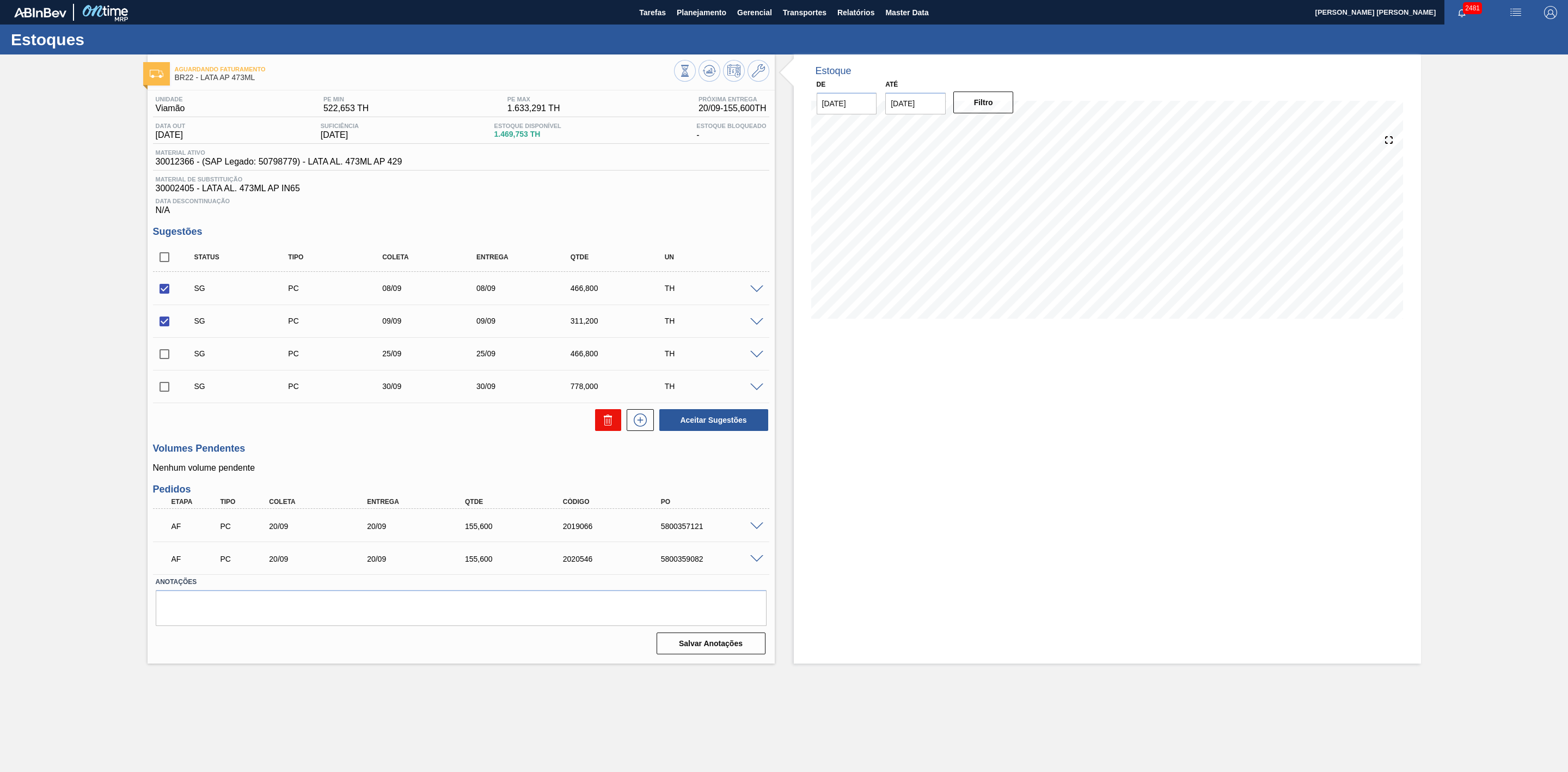
checkbox input "false"
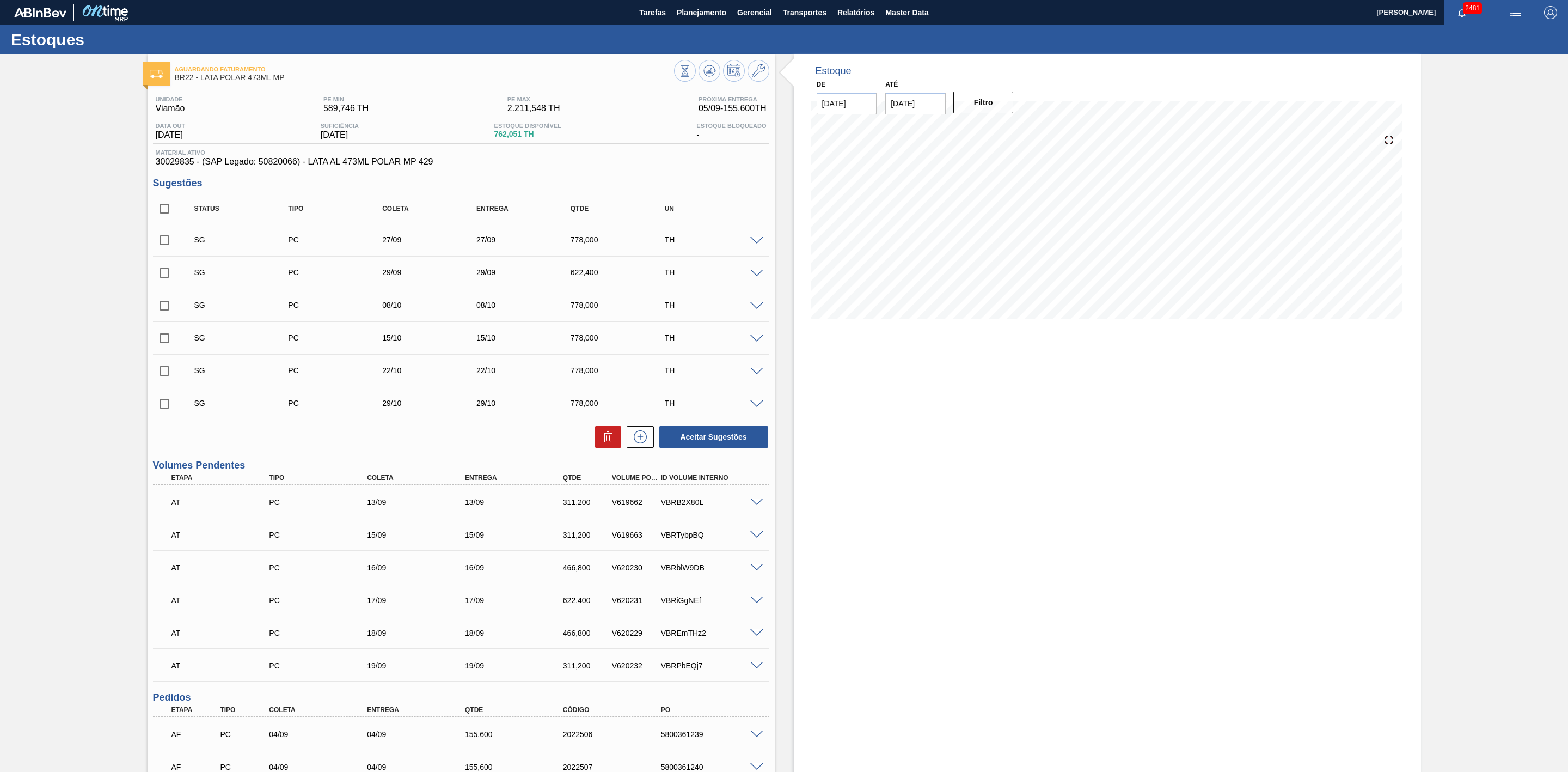
scroll to position [163, 0]
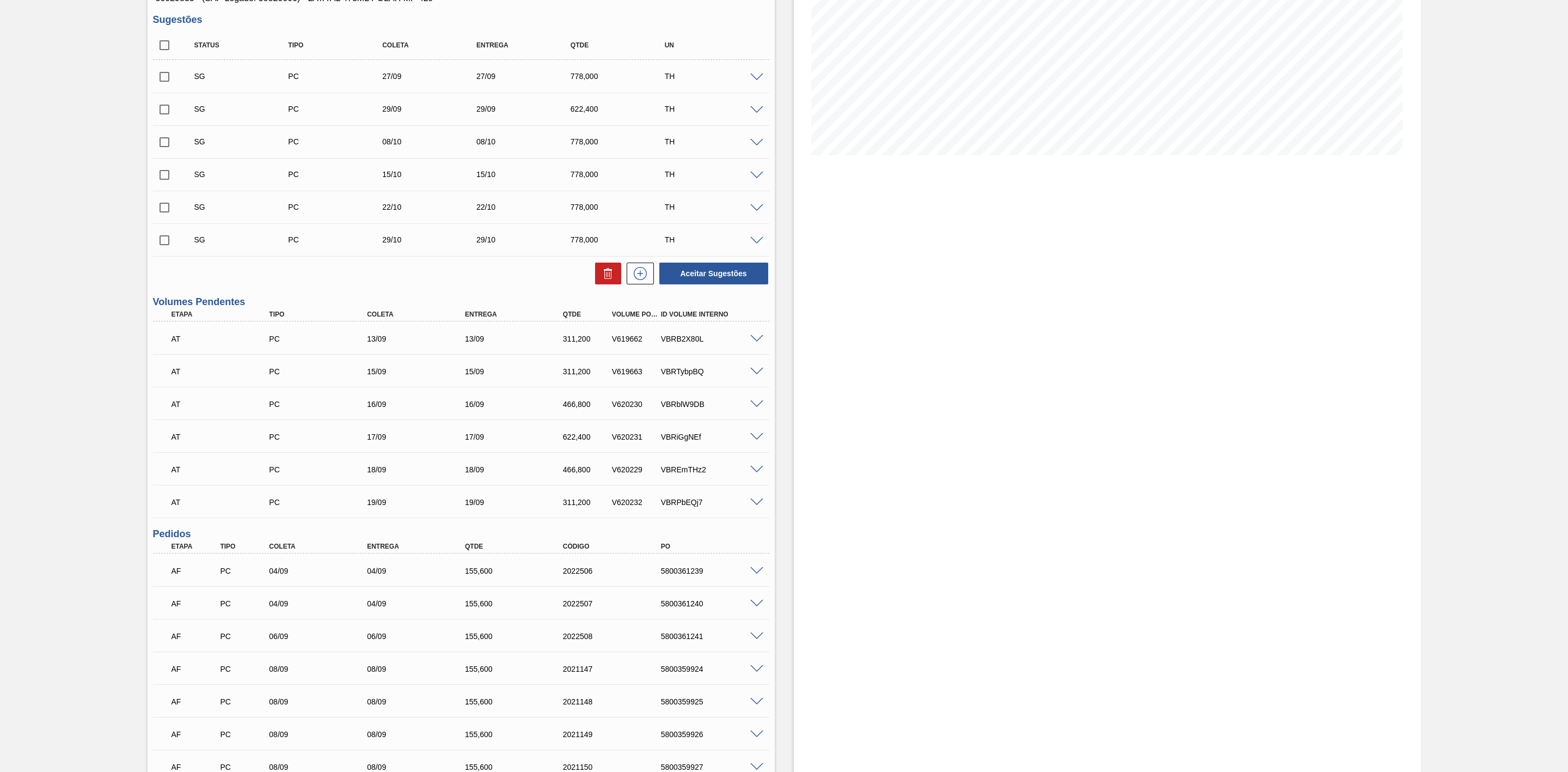
click at [758, 572] on span at bounding box center [757, 571] width 13 height 8
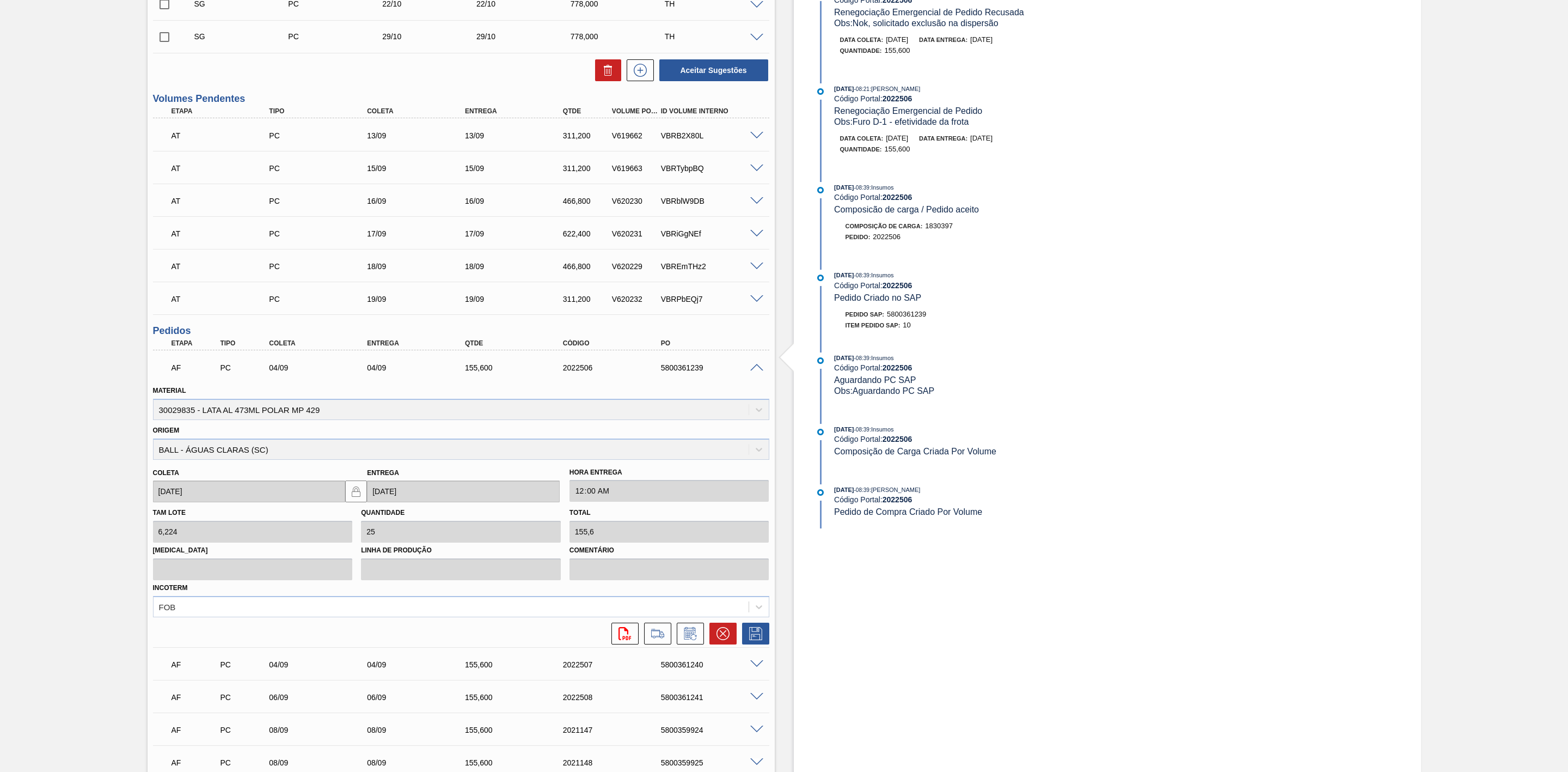
scroll to position [408, 0]
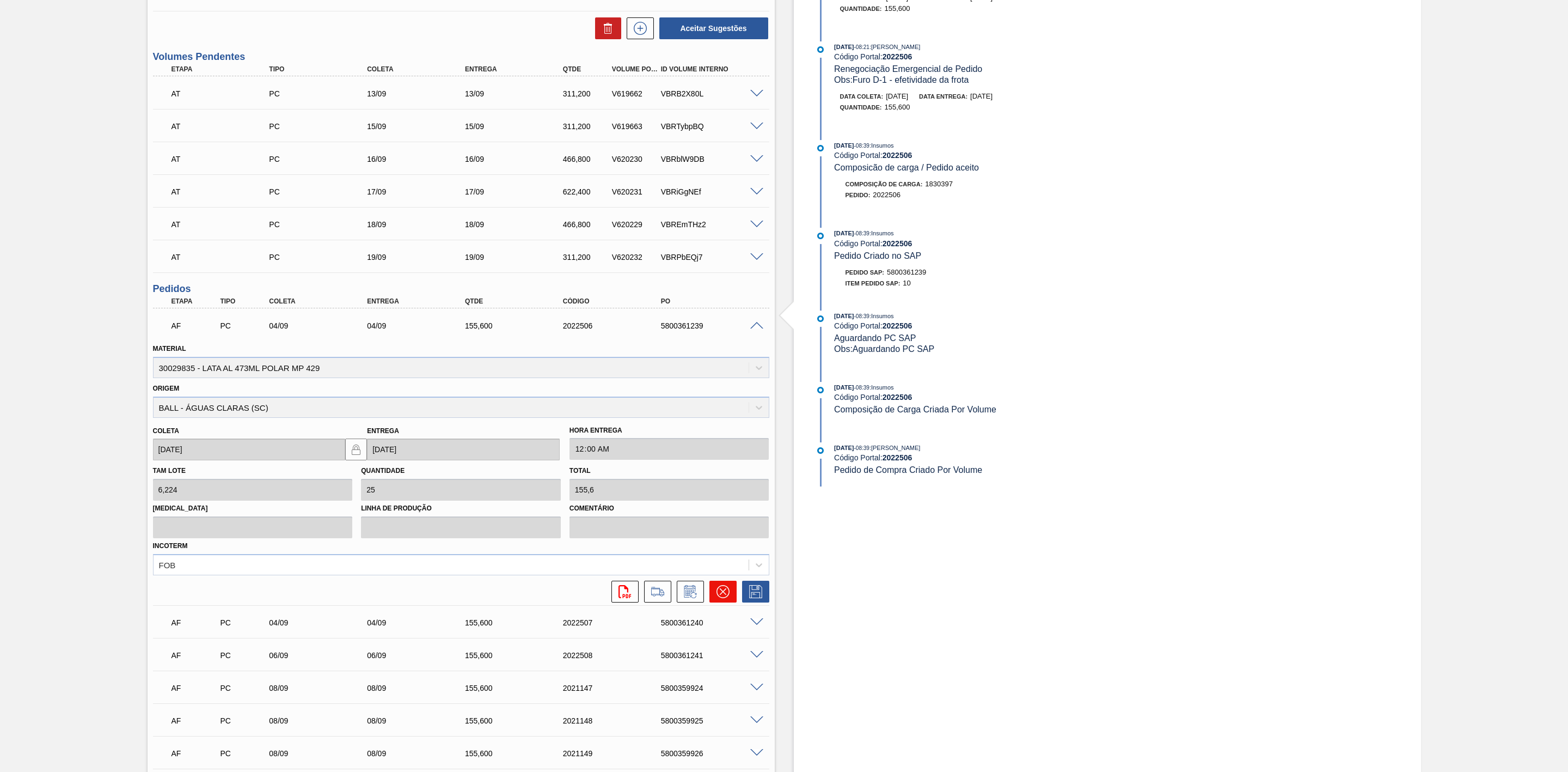
click at [719, 590] on icon at bounding box center [723, 591] width 13 height 13
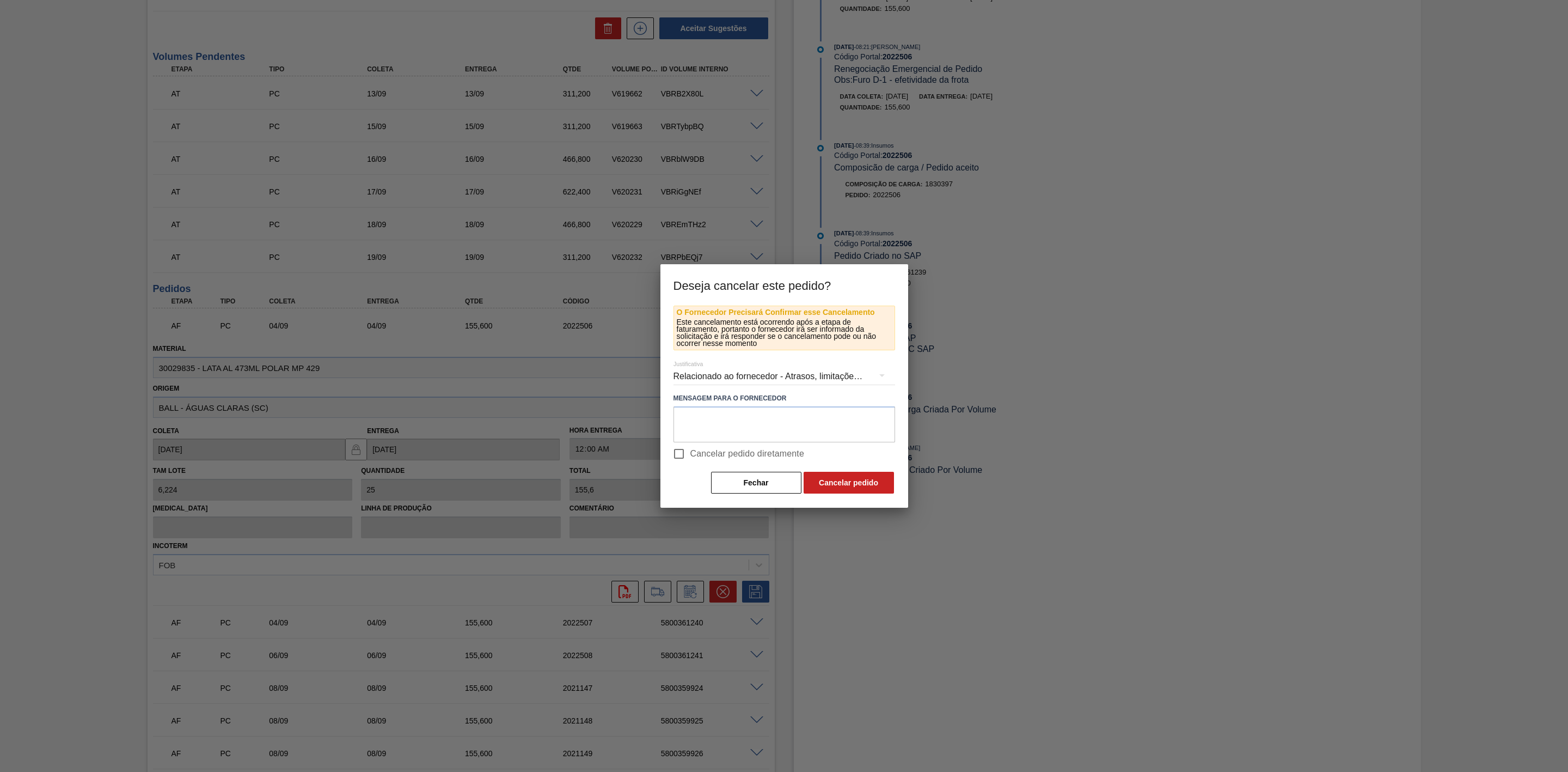
click at [699, 451] on span "Cancelar pedido diretamente" at bounding box center [747, 454] width 114 height 13
click at [691, 451] on input "Cancelar pedido diretamente" at bounding box center [679, 453] width 23 height 23
checkbox input "true"
click at [835, 480] on button "Cancelar pedido" at bounding box center [849, 482] width 90 height 22
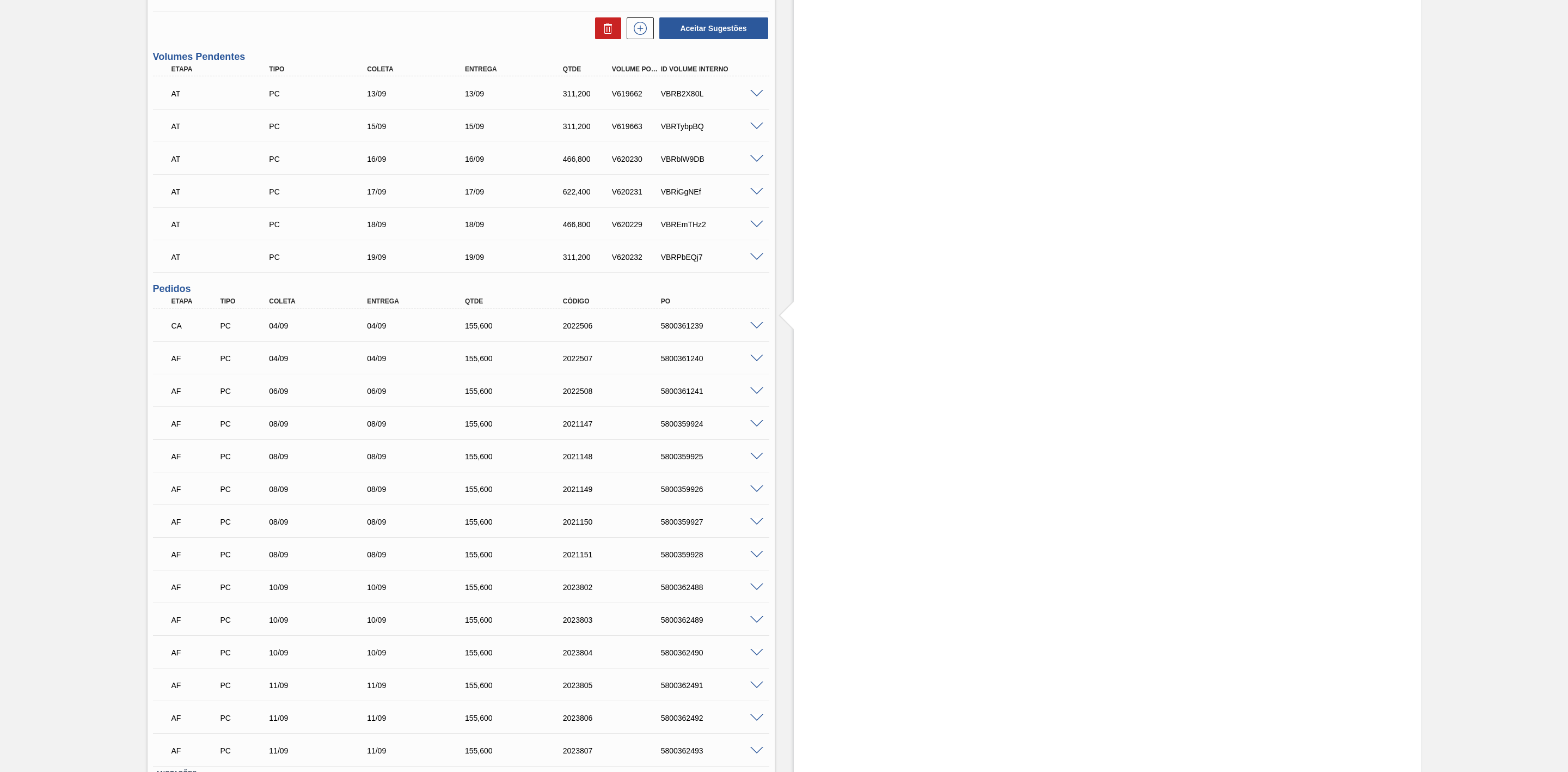
click at [760, 360] on span at bounding box center [757, 358] width 13 height 8
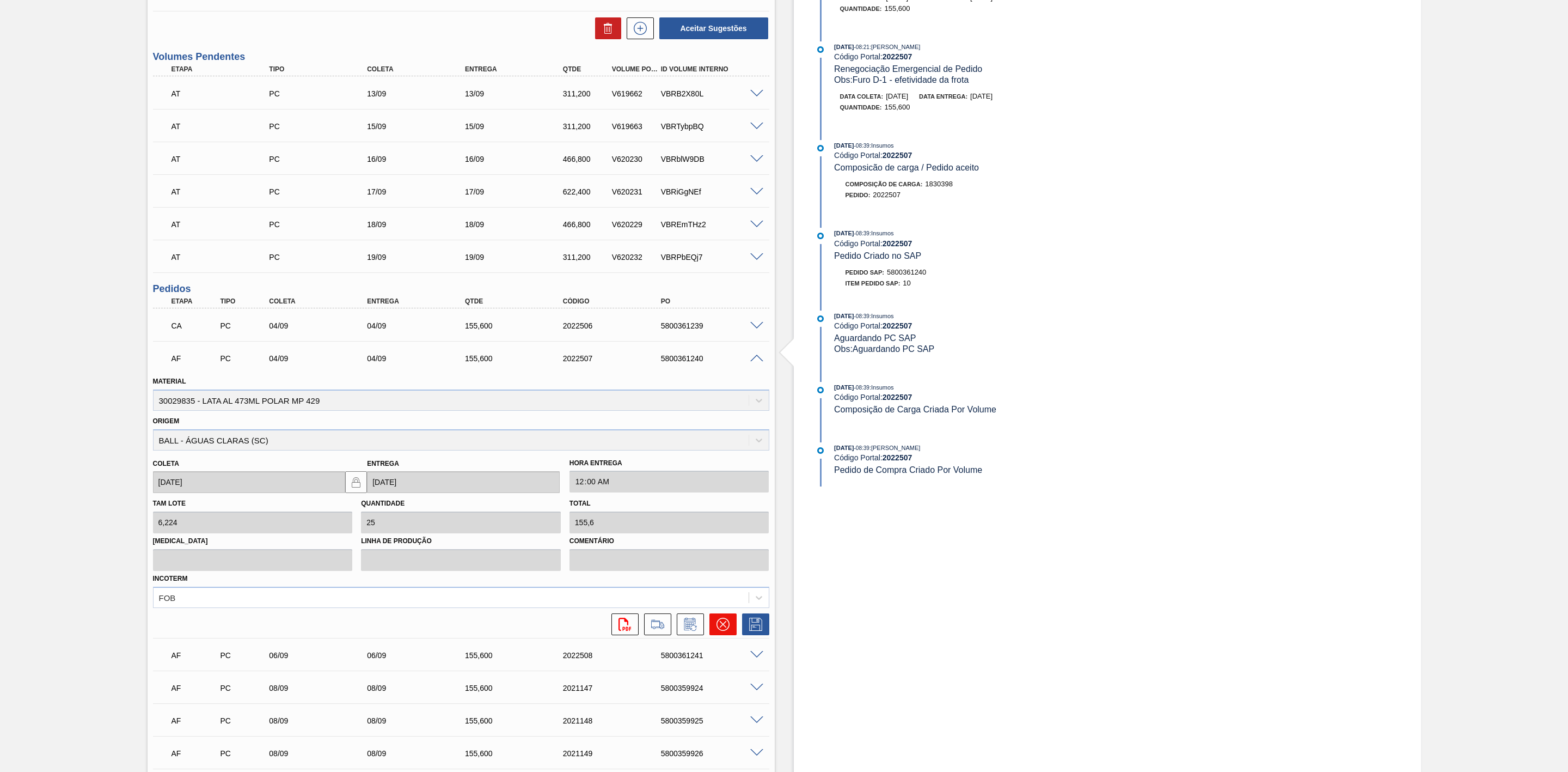
click at [719, 628] on icon at bounding box center [723, 624] width 13 height 13
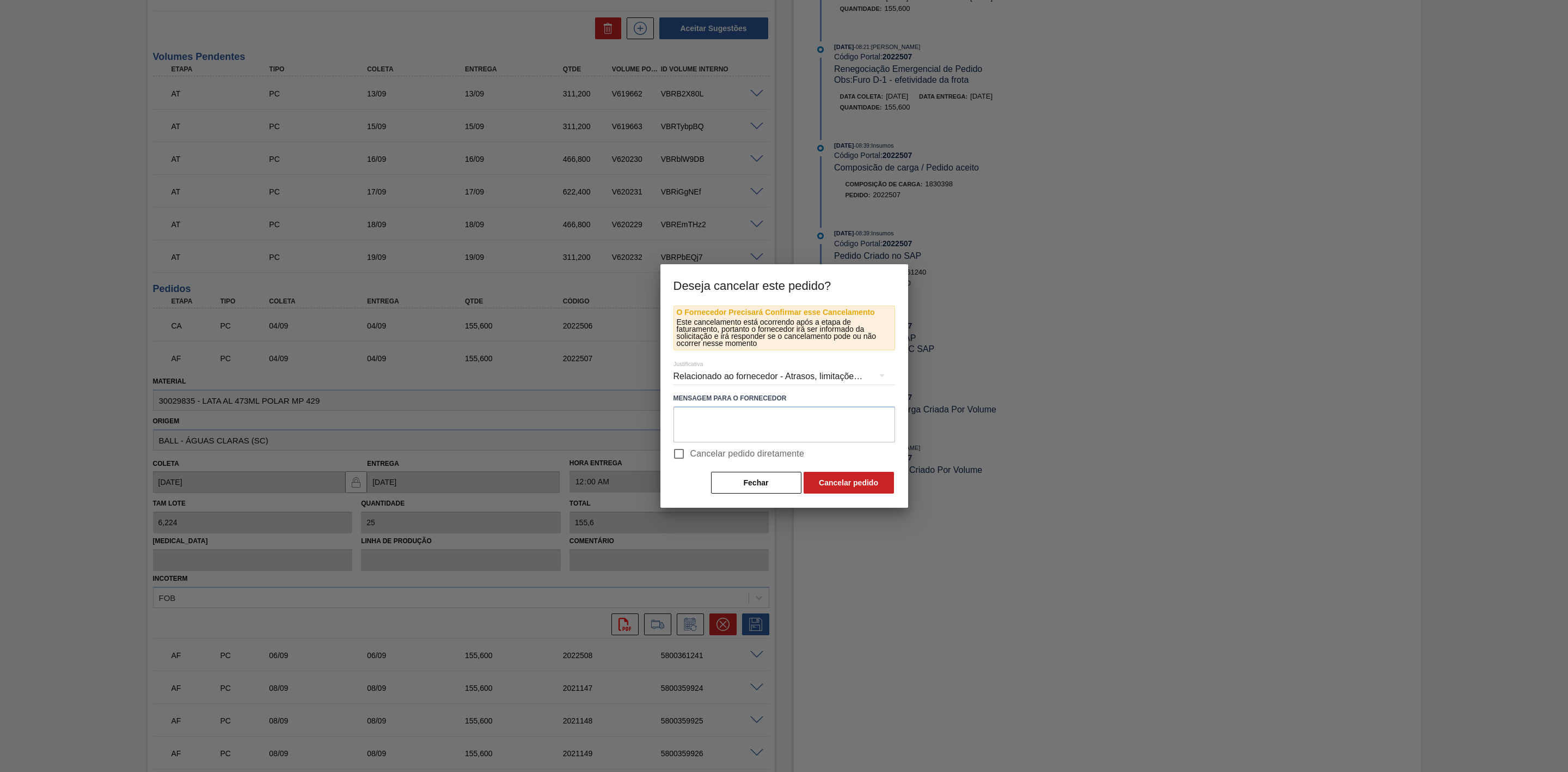
click at [687, 447] on input "Cancelar pedido diretamente" at bounding box center [679, 453] width 23 height 23
checkbox input "true"
click at [845, 479] on button "Cancelar pedido" at bounding box center [849, 482] width 90 height 22
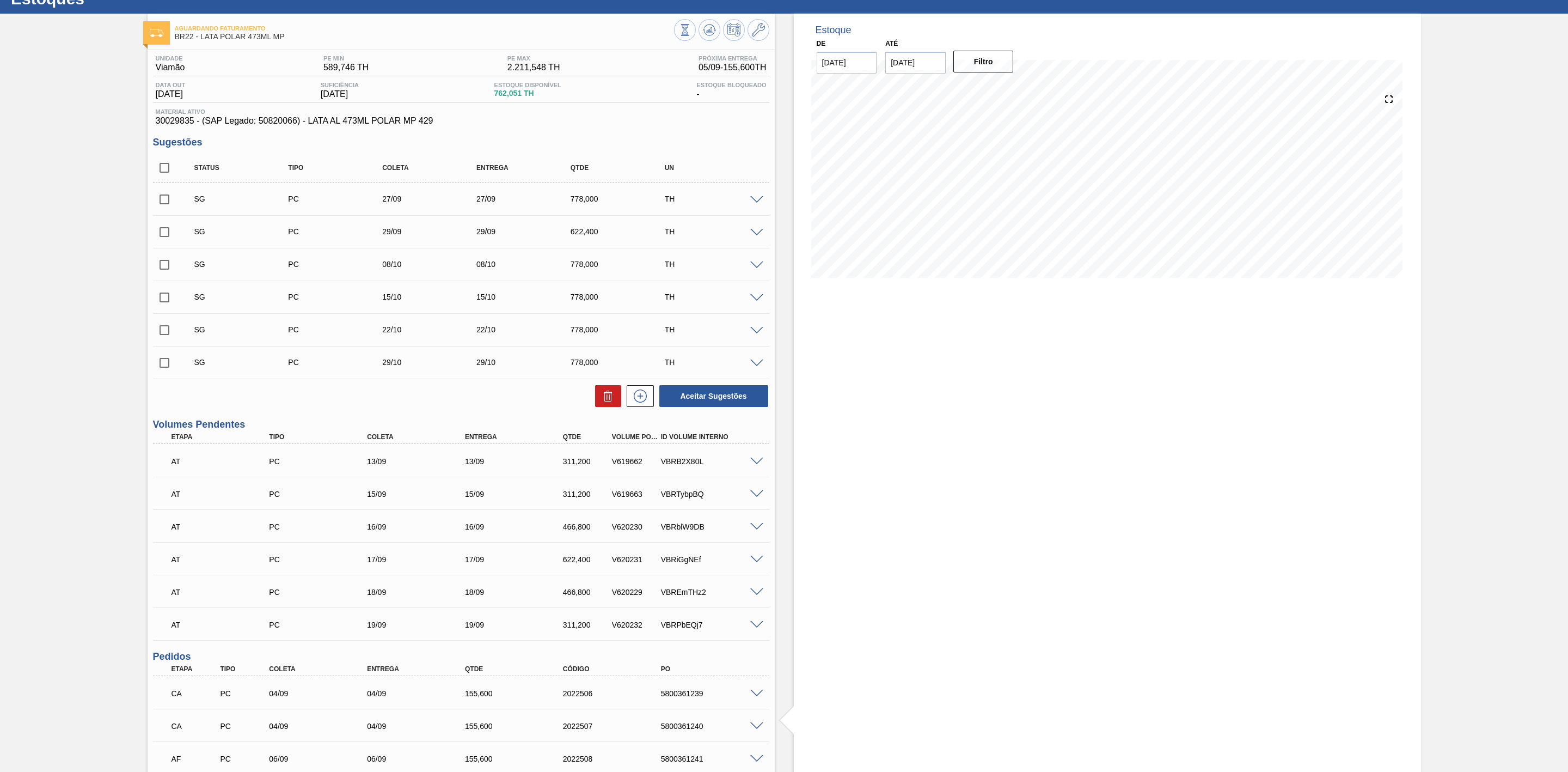
scroll to position [0, 0]
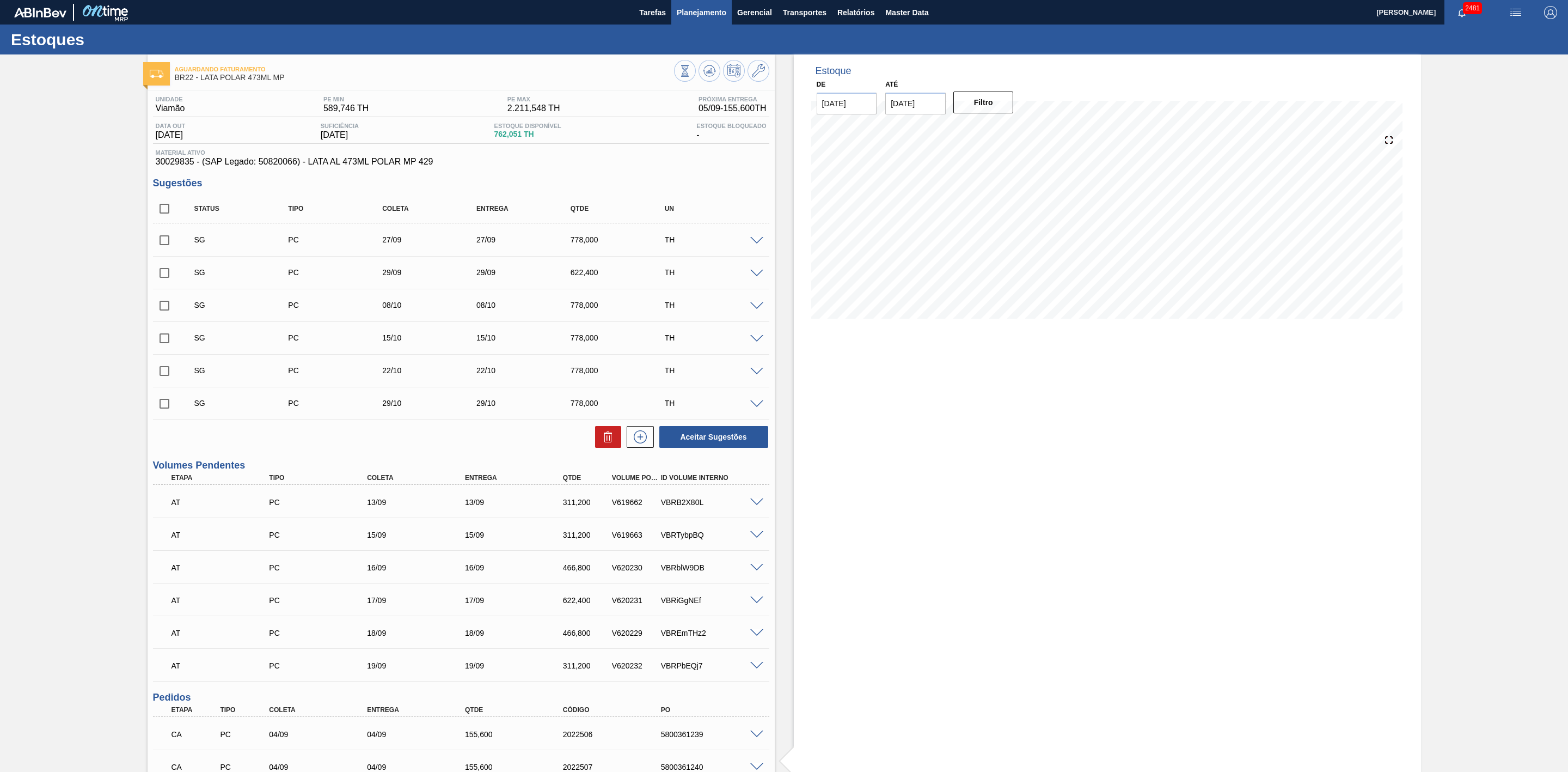
click at [712, 11] on span "Planejamento" at bounding box center [702, 13] width 49 height 13
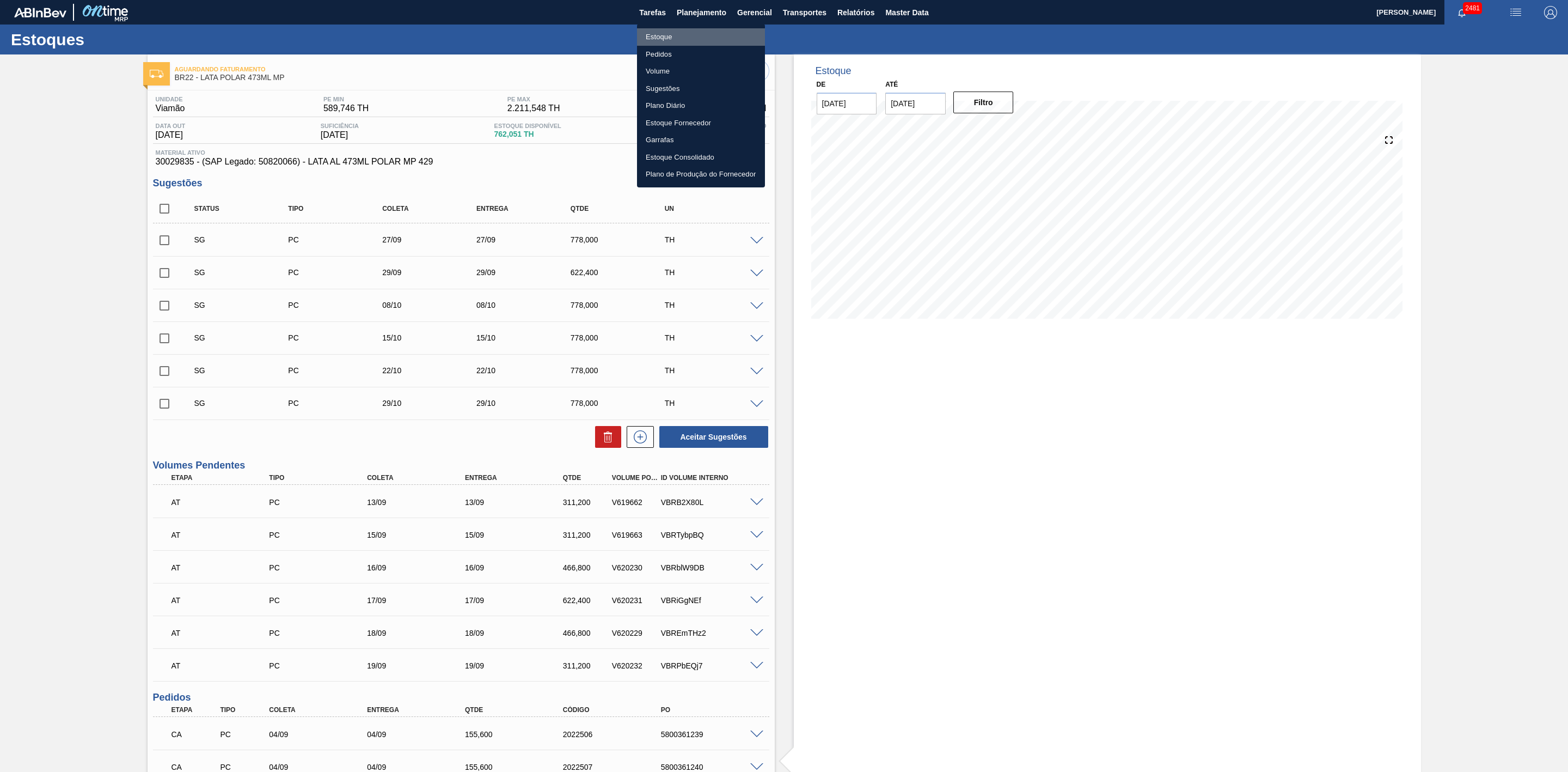
click at [662, 35] on li "Estoque" at bounding box center [701, 37] width 128 height 18
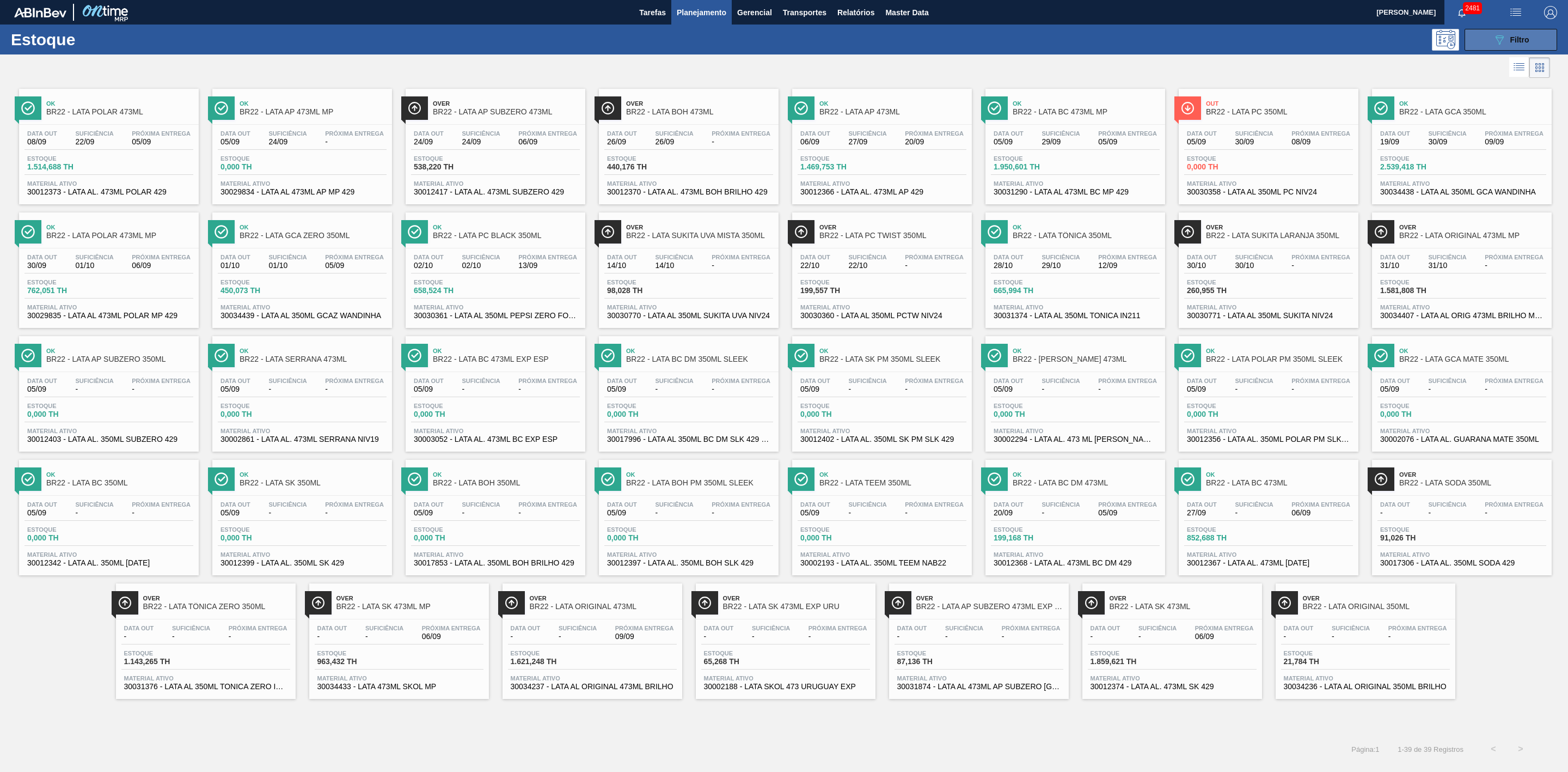
click at [1491, 32] on button "089F7B8B-B2A5-4AFE-B5C0-19BA573D28AC Filtro" at bounding box center [1511, 39] width 93 height 22
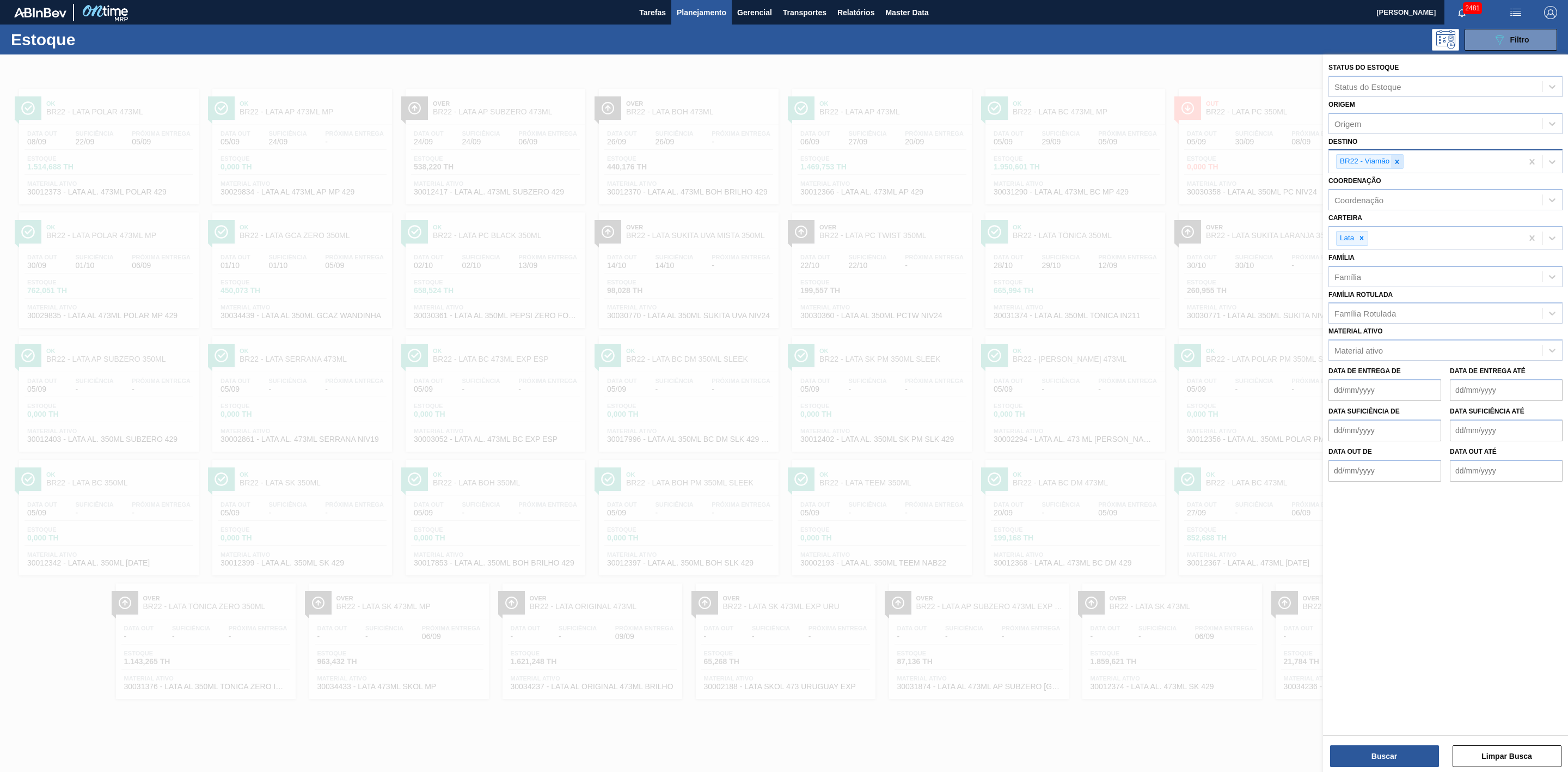
click at [1401, 164] on icon at bounding box center [1397, 162] width 8 height 8
type input "09"
click at [1381, 215] on div "BR09 - Agudos" at bounding box center [1446, 207] width 234 height 20
click at [1382, 751] on button "Buscar" at bounding box center [1385, 755] width 109 height 22
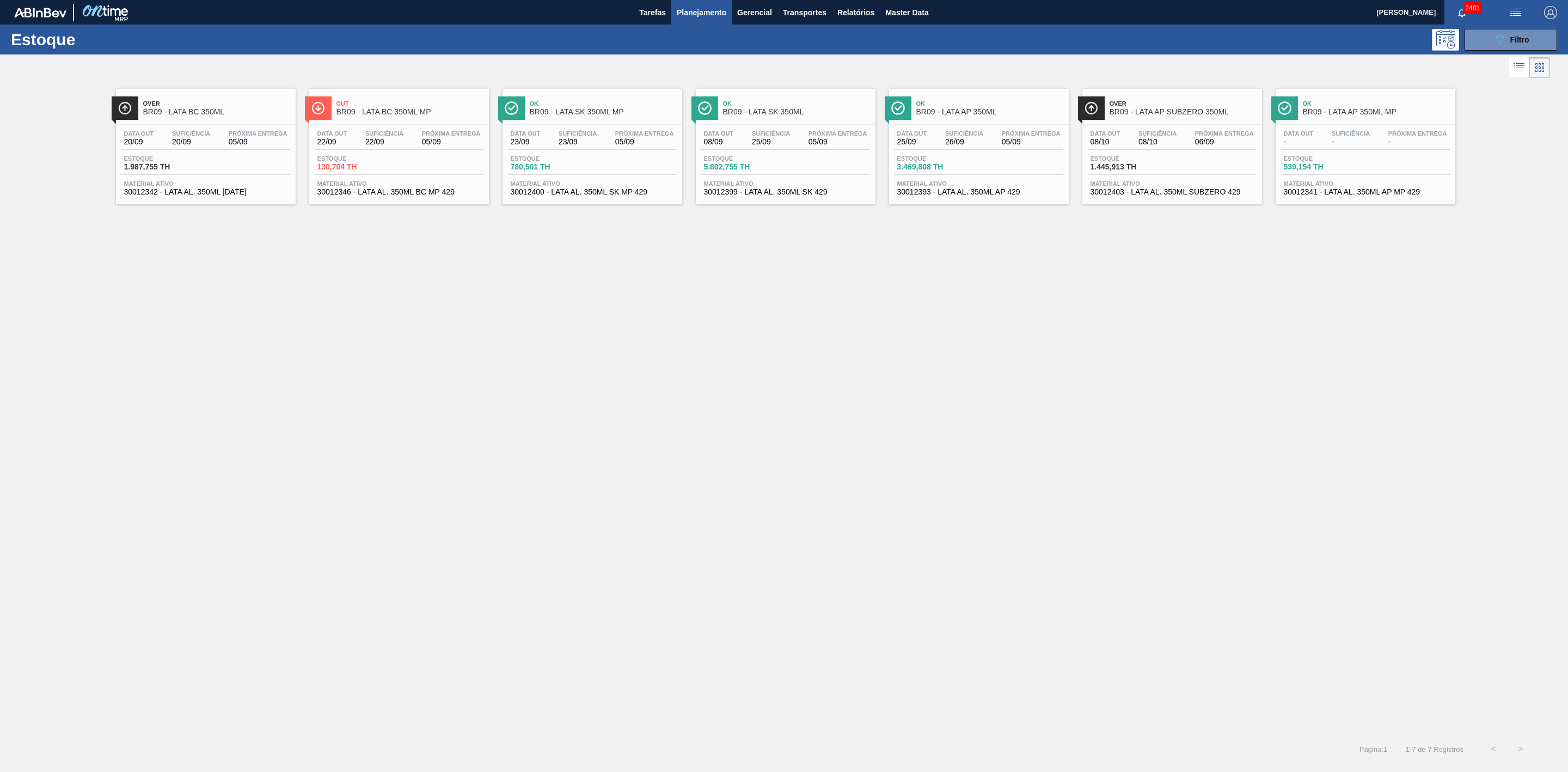
click at [1147, 101] on span "Over" at bounding box center [1184, 104] width 147 height 6
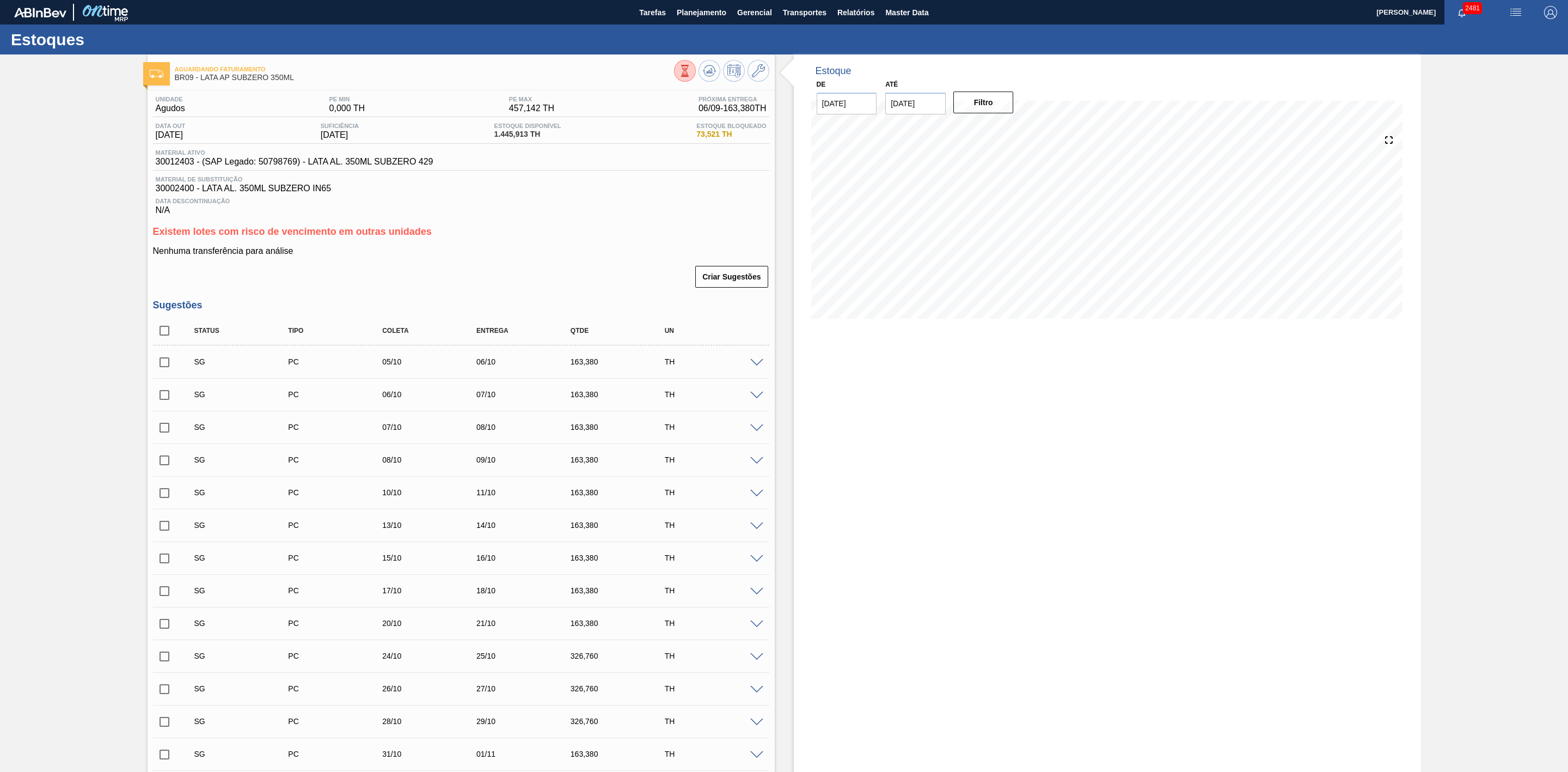
scroll to position [163, 0]
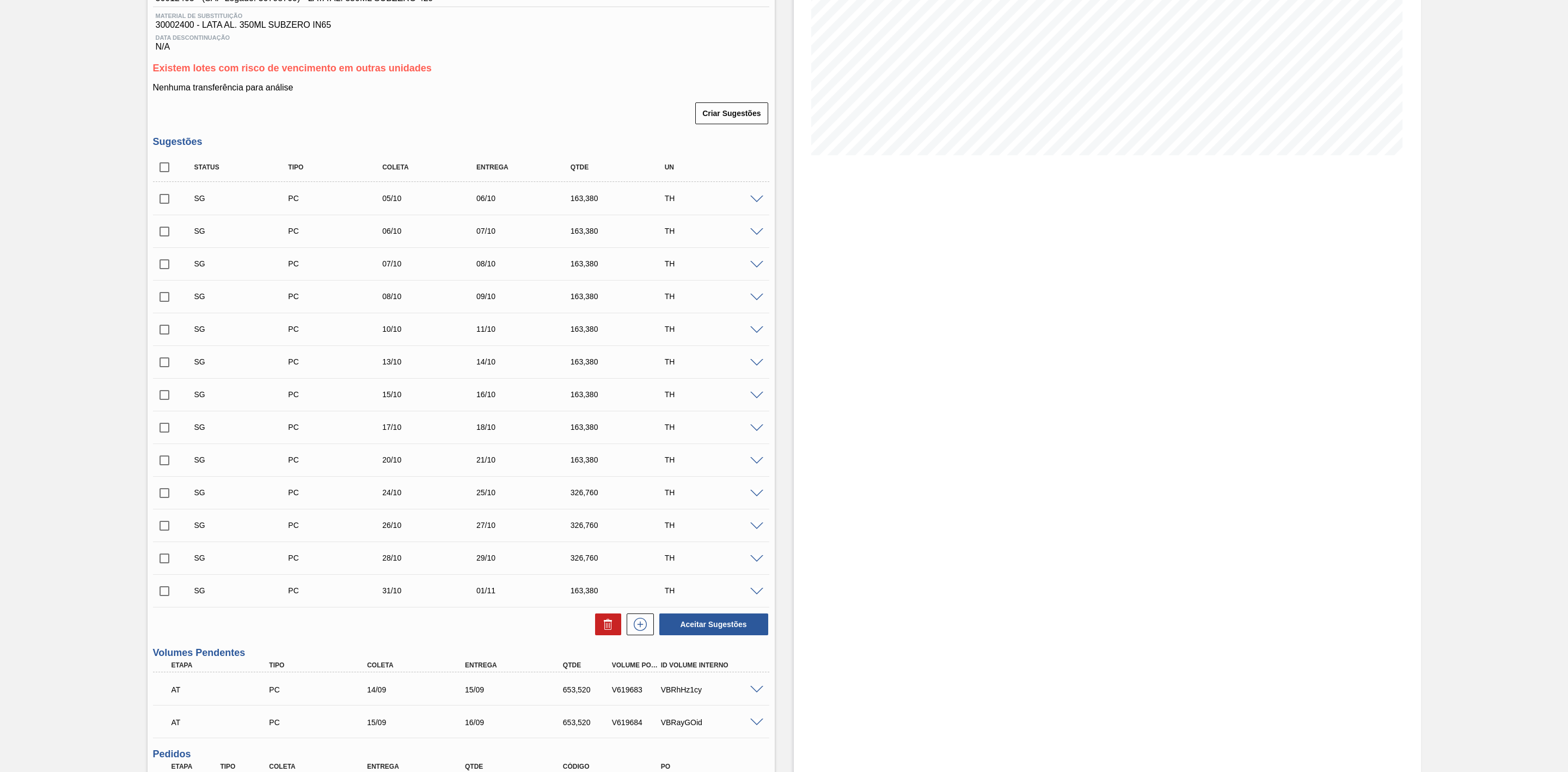
click at [762, 202] on span at bounding box center [757, 199] width 13 height 8
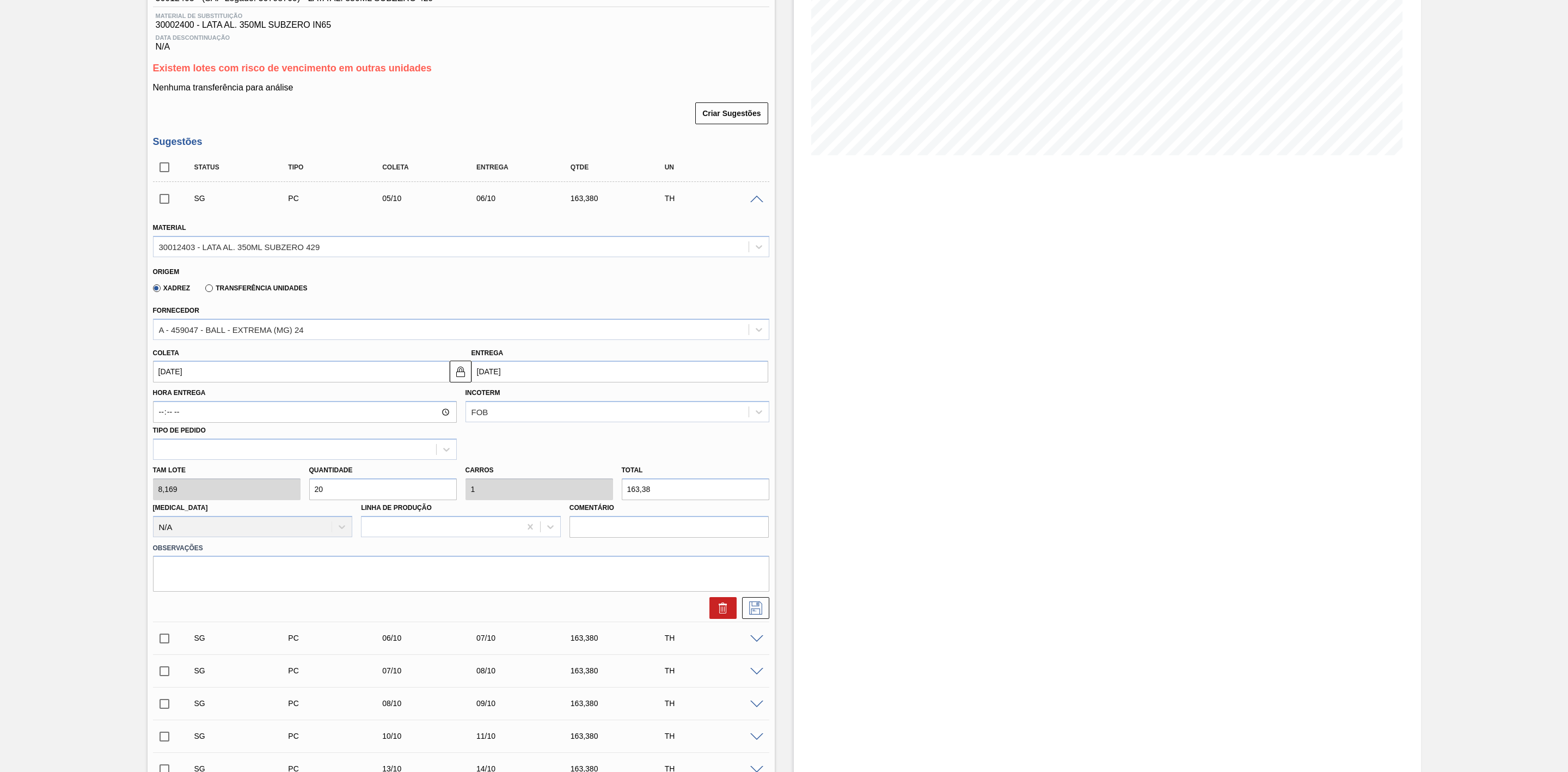
click at [238, 375] on input "05/10/2025" at bounding box center [301, 371] width 297 height 22
click at [160, 401] on button "Previous Month" at bounding box center [163, 398] width 8 height 8
click at [258, 436] on div "5" at bounding box center [254, 432] width 14 height 14
type input "[DATE]"
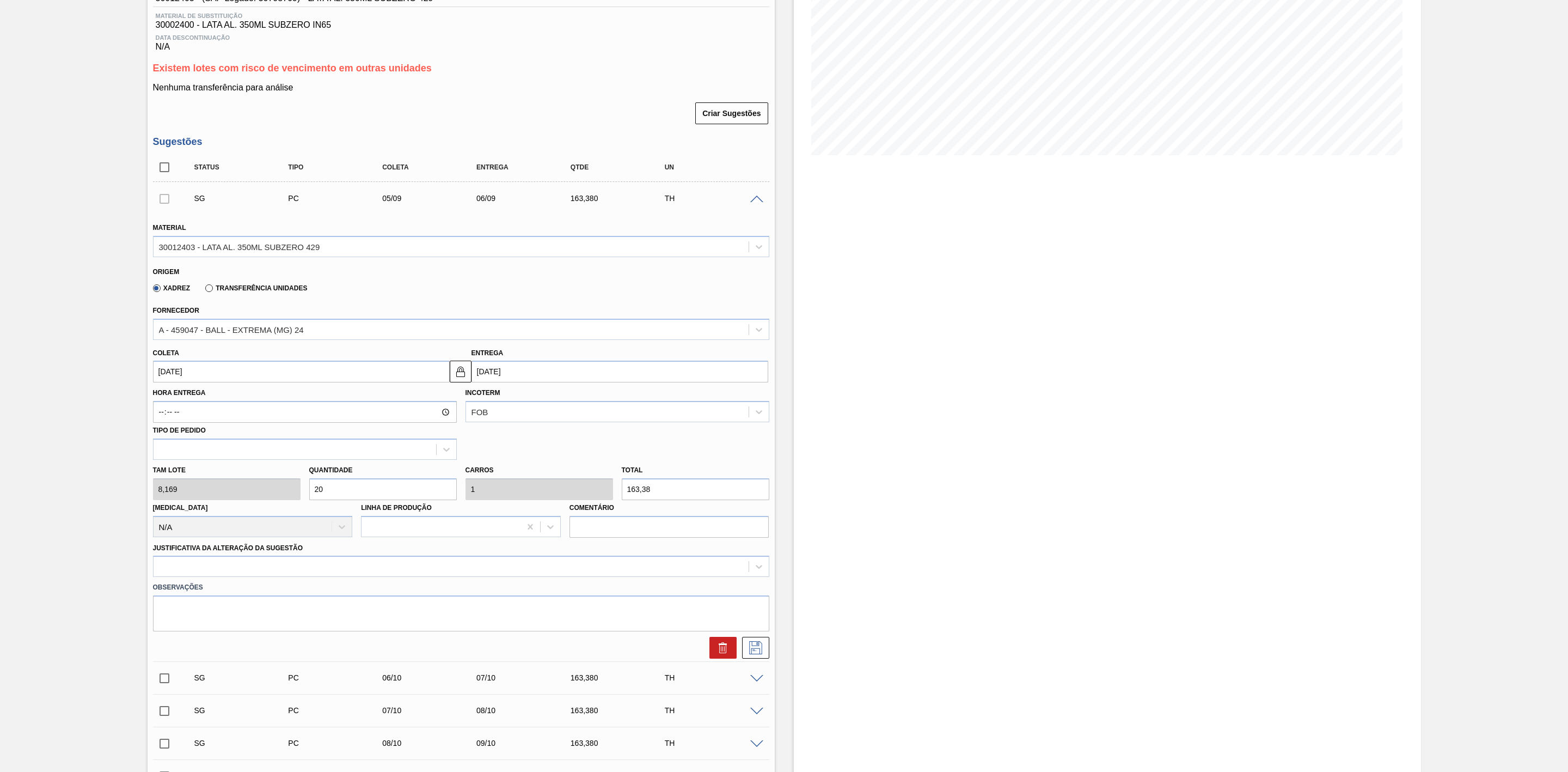
click at [283, 490] on div "Tam lote 8,169 Quantidade 20 Carros 1 Total 163,38 Doca N/A Linha de Produção C…" at bounding box center [461, 498] width 625 height 78
type input "8"
type input "0,4"
type input "65,352"
type input "80"
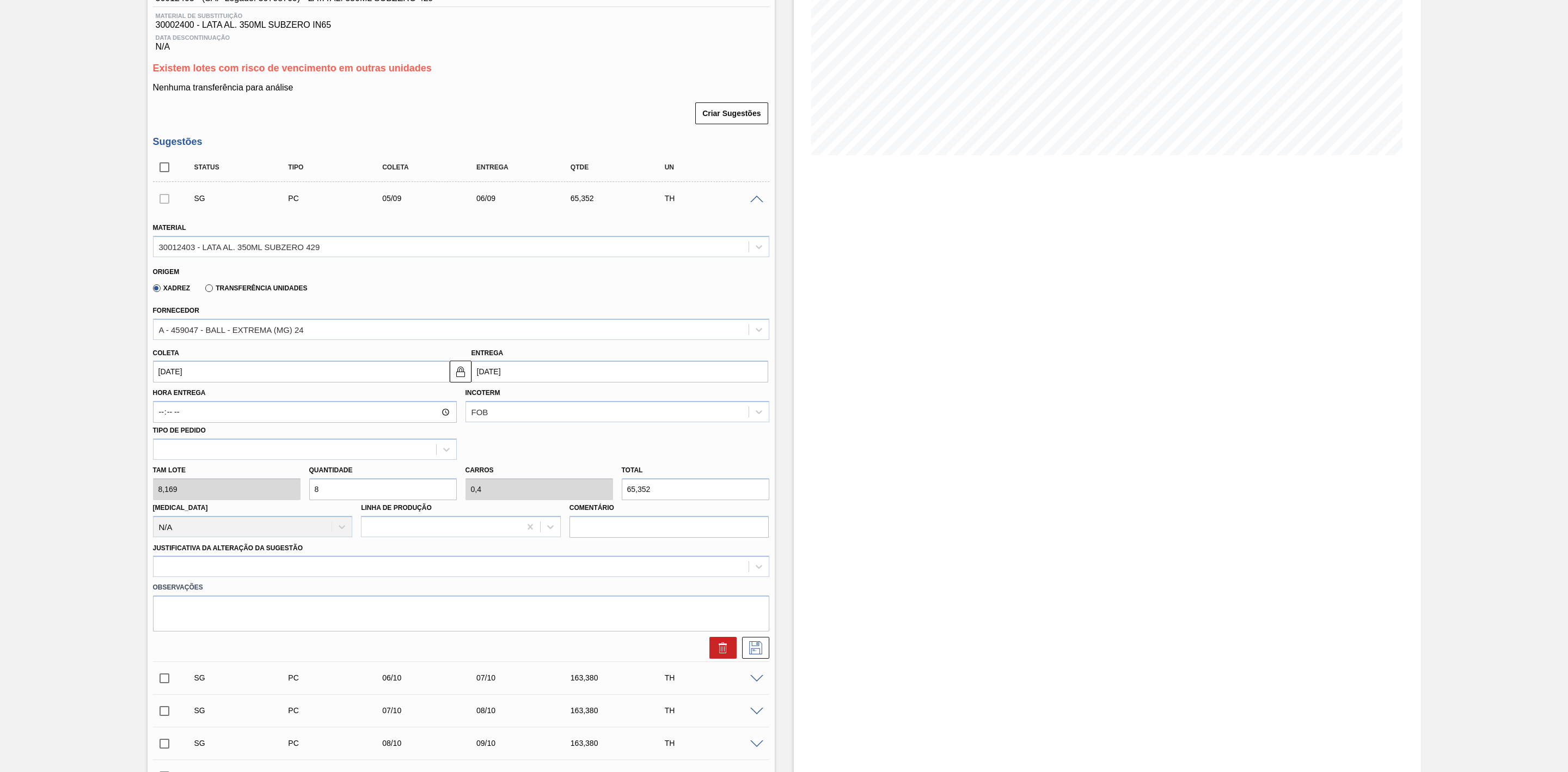
type input "4"
type input "653,52"
type input "80"
click at [319, 562] on div at bounding box center [451, 567] width 595 height 16
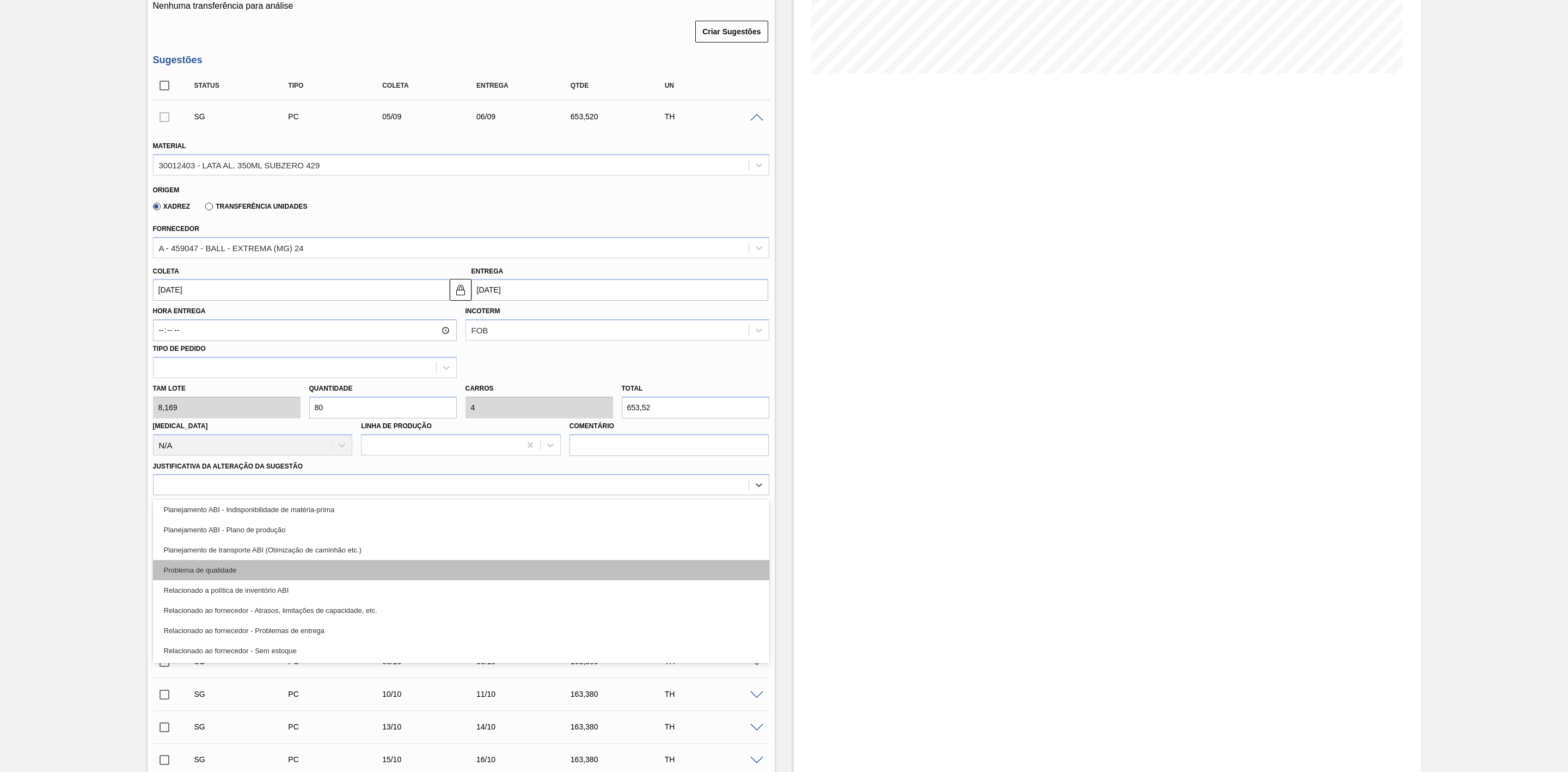
click at [340, 573] on div "Problema de qualidade" at bounding box center [461, 569] width 617 height 20
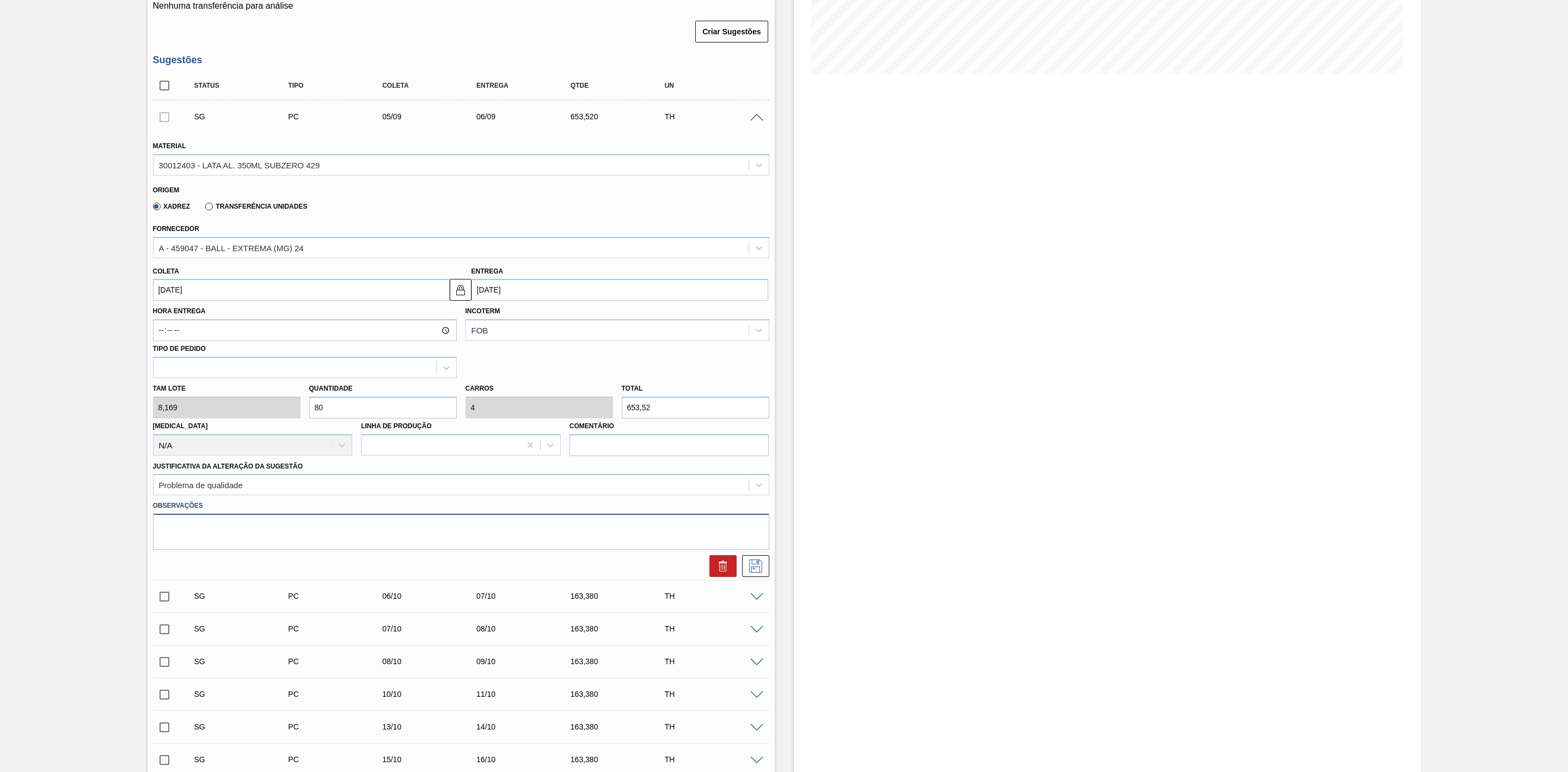
click at [288, 533] on textarea at bounding box center [461, 531] width 617 height 36
click at [190, 530] on textarea "Latas no hão da unidade" at bounding box center [461, 531] width 617 height 36
click at [291, 525] on textarea "Latas no chão da unidade" at bounding box center [461, 531] width 617 height 36
type textarea "Latas no chão da unidade sujas - necessidade de retrabalho dessas latas"
drag, startPoint x: 745, startPoint y: 567, endPoint x: 759, endPoint y: 547, distance: 24.4
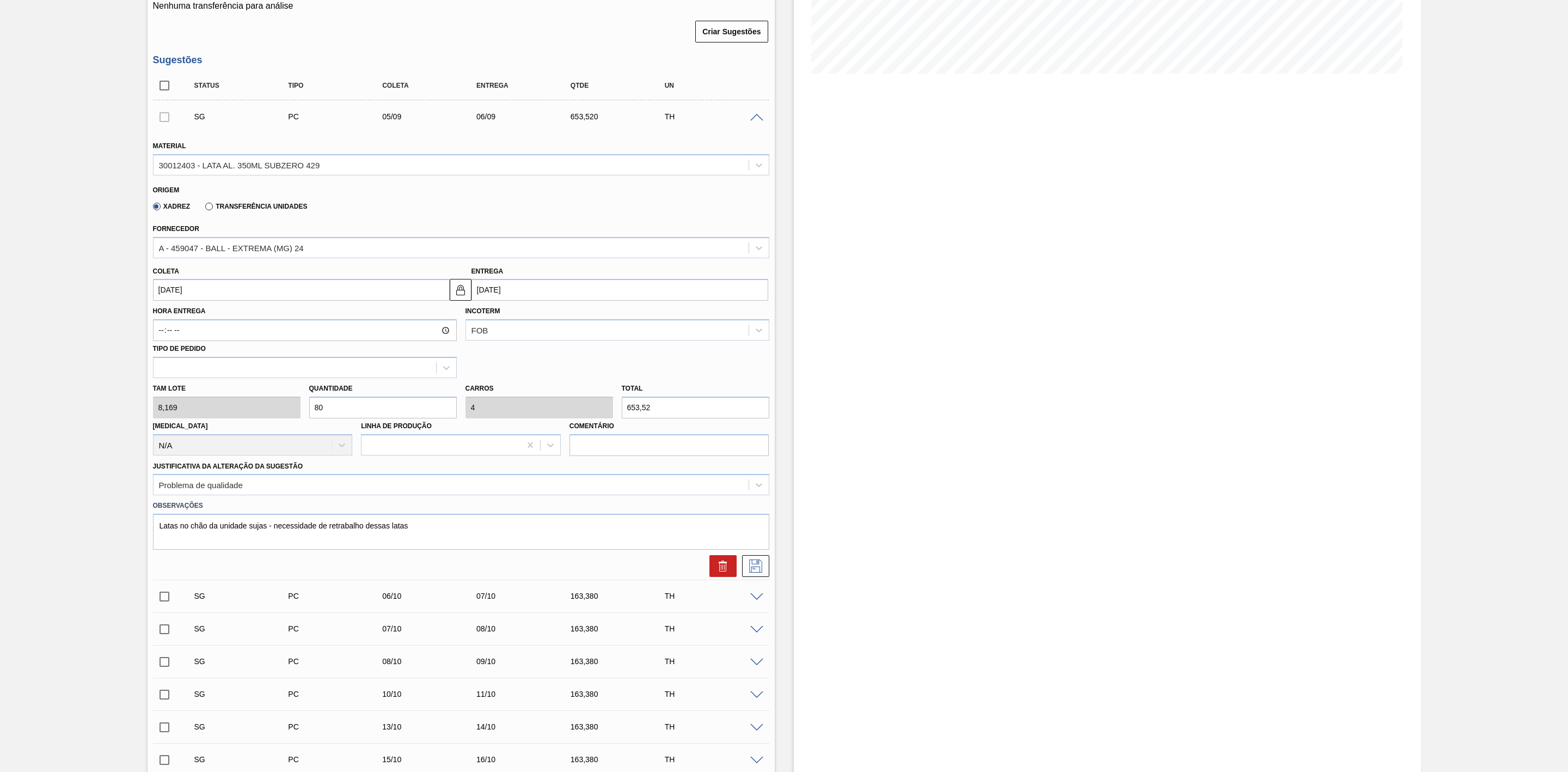
click at [745, 569] on button at bounding box center [756, 565] width 27 height 22
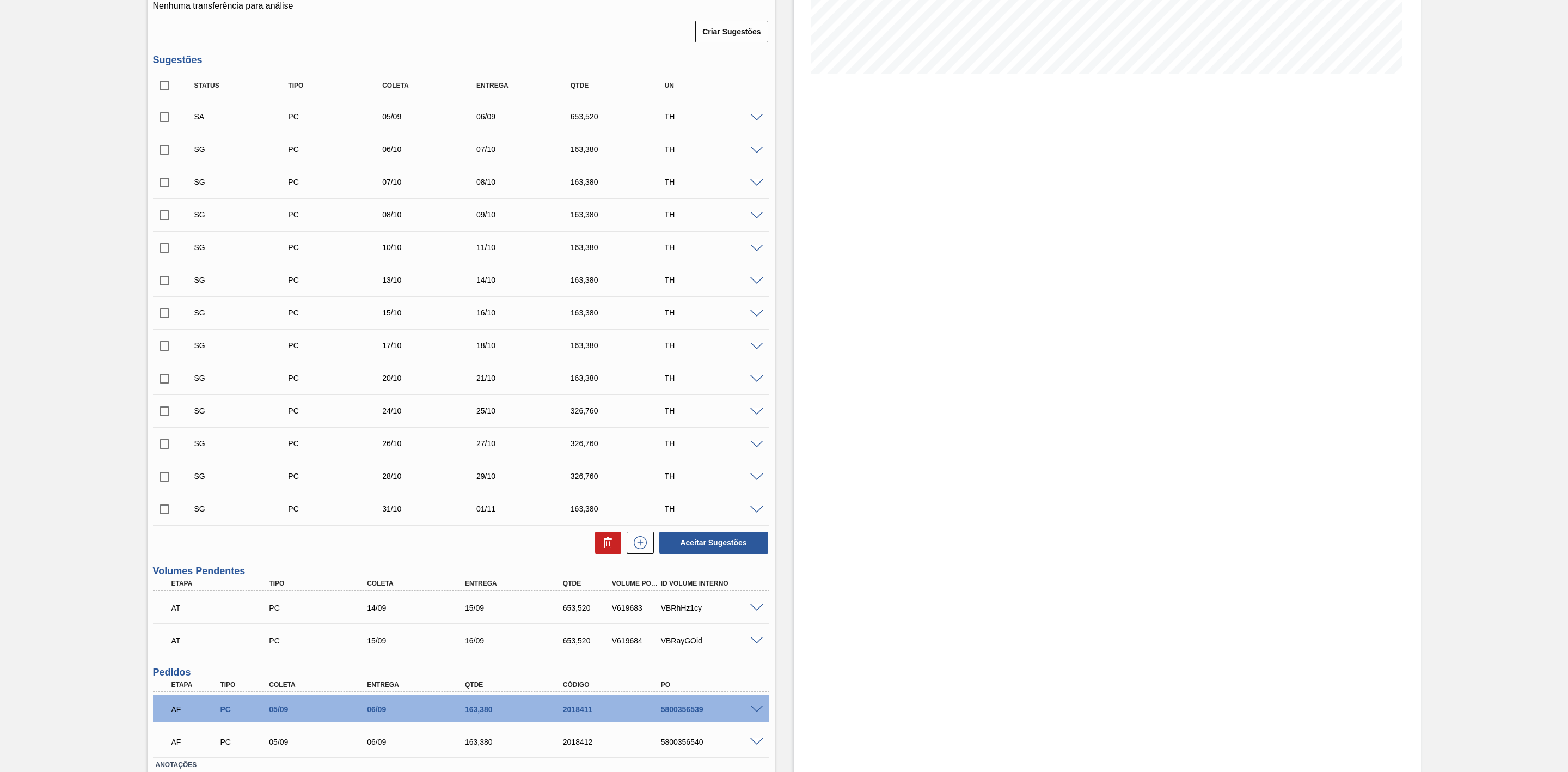
click at [171, 124] on input "checkbox" at bounding box center [164, 116] width 23 height 23
click at [695, 542] on button "Aceitar Sugestões" at bounding box center [714, 542] width 109 height 22
checkbox input "false"
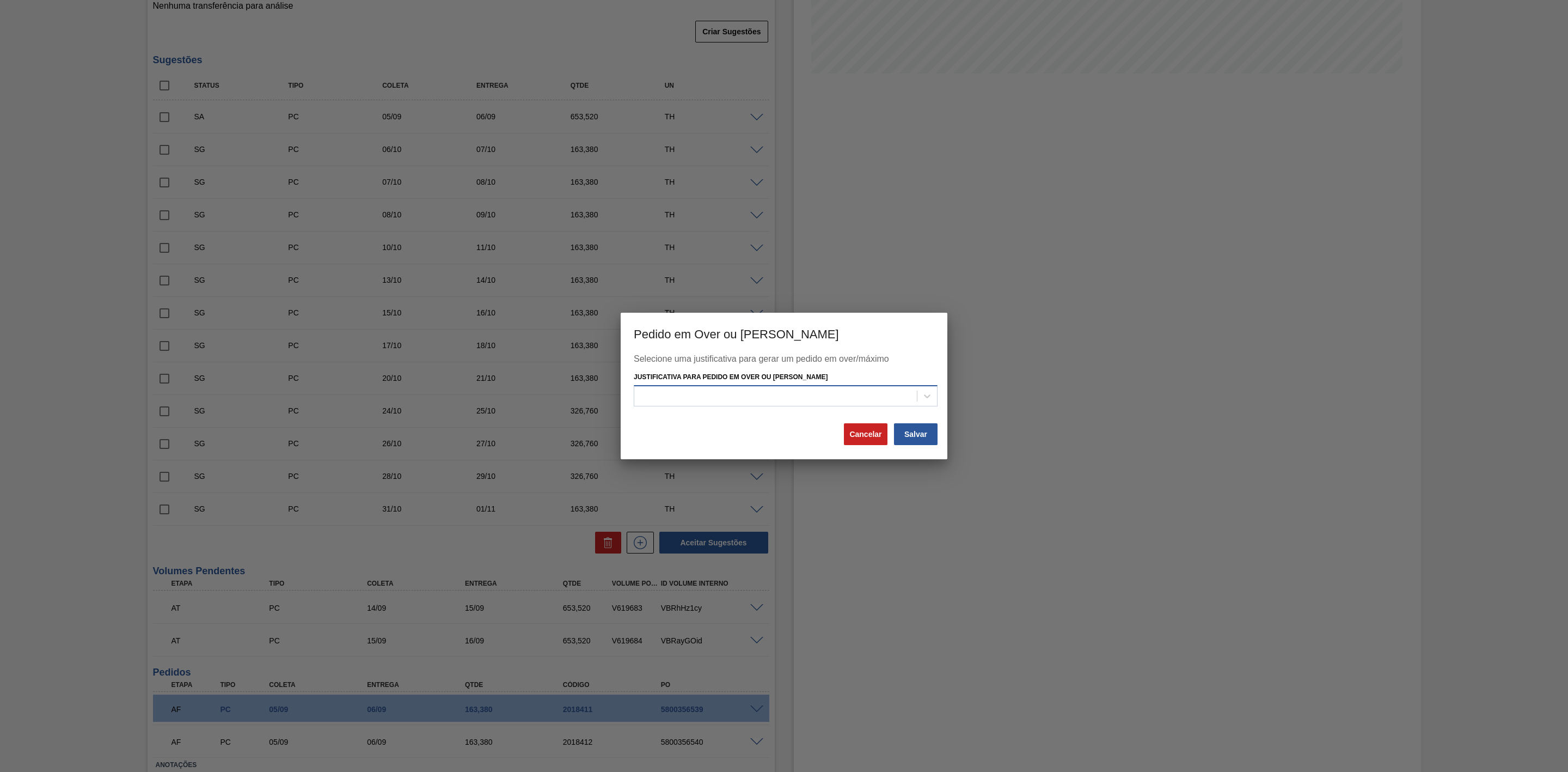
click at [771, 394] on div at bounding box center [775, 396] width 282 height 16
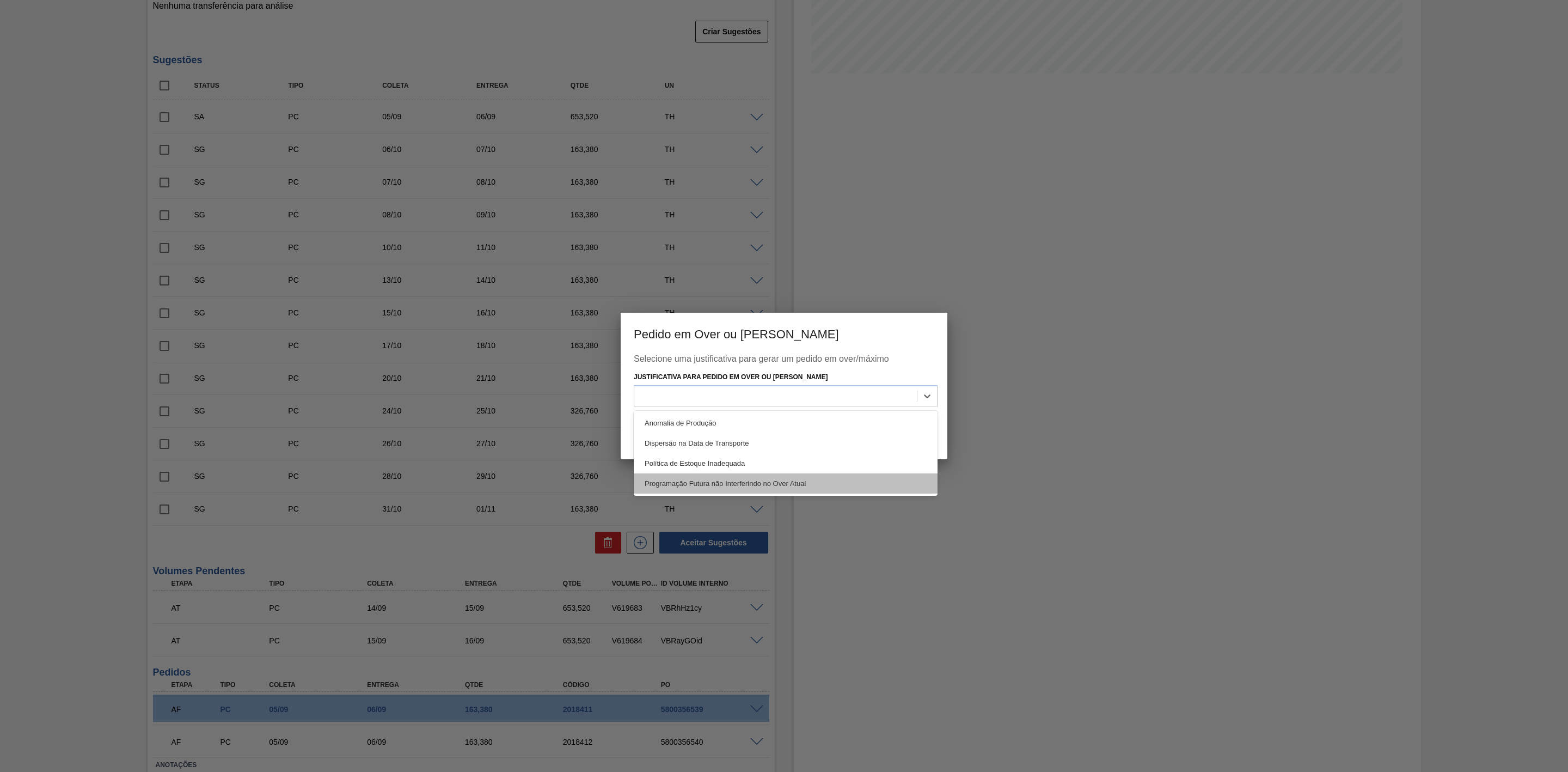
click at [708, 486] on div "Programação Futura não Interferindo no Over Atual" at bounding box center [786, 482] width 304 height 20
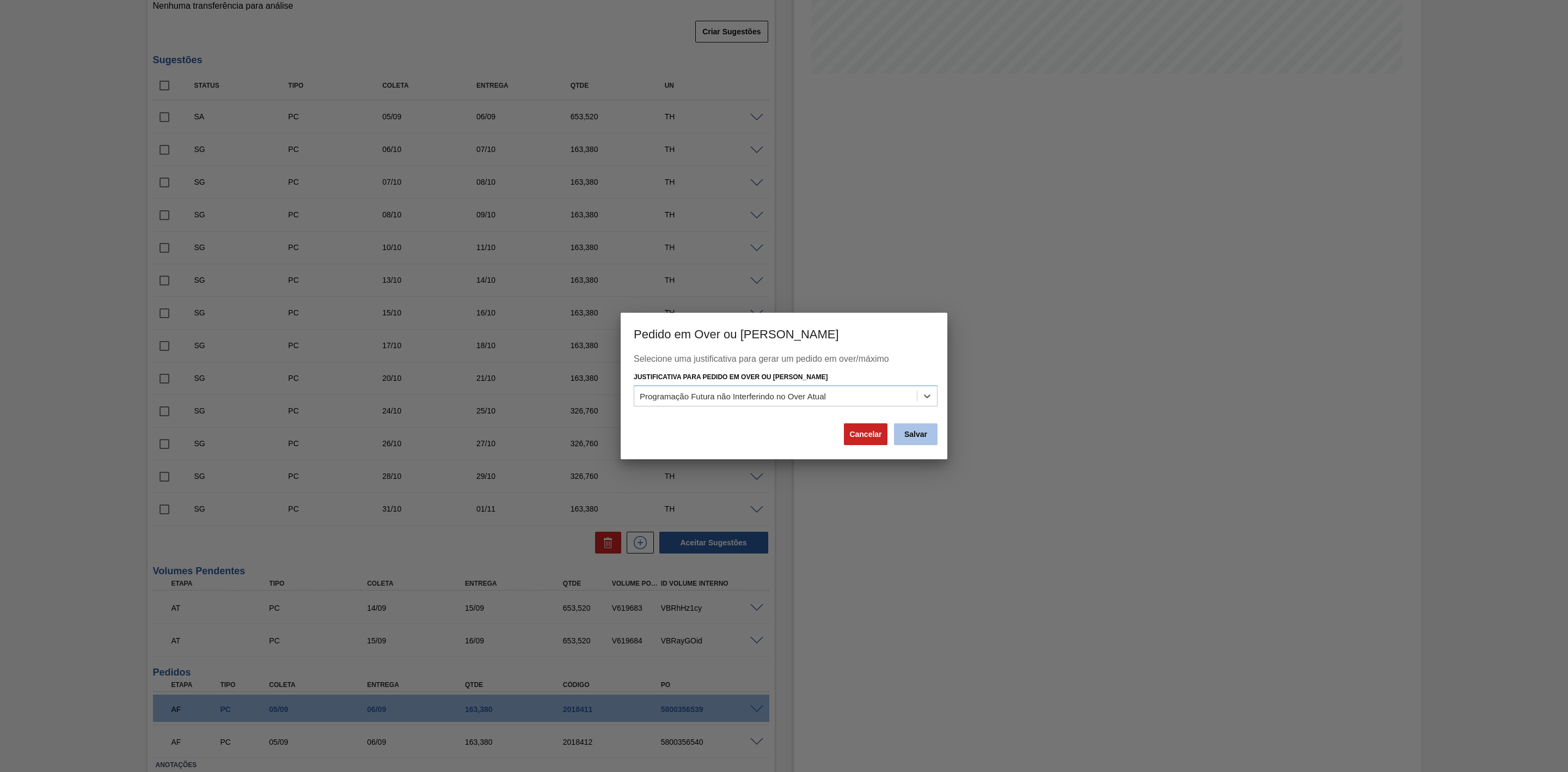
click at [927, 435] on button "Salvar" at bounding box center [916, 434] width 44 height 22
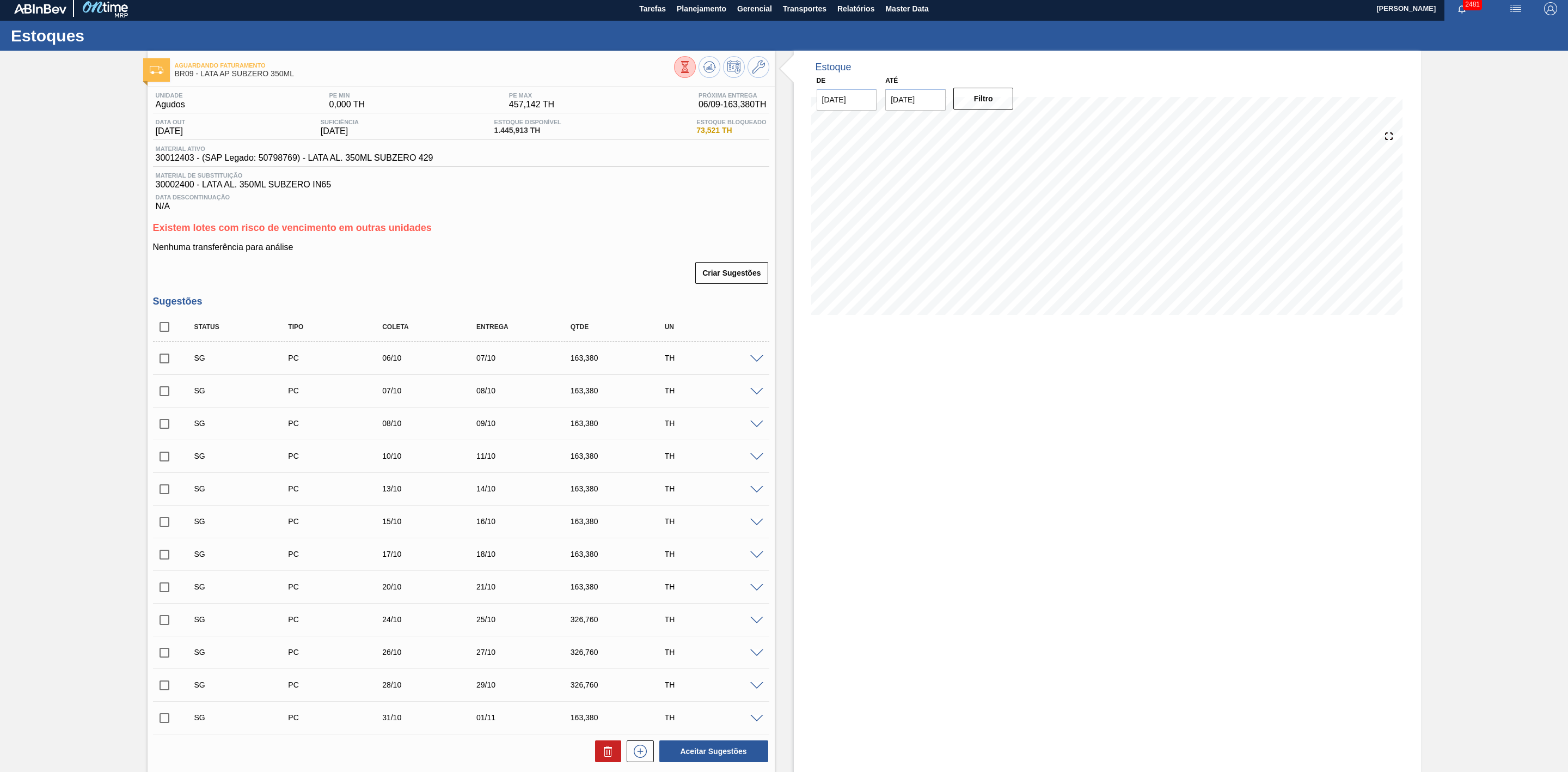
scroll to position [0, 0]
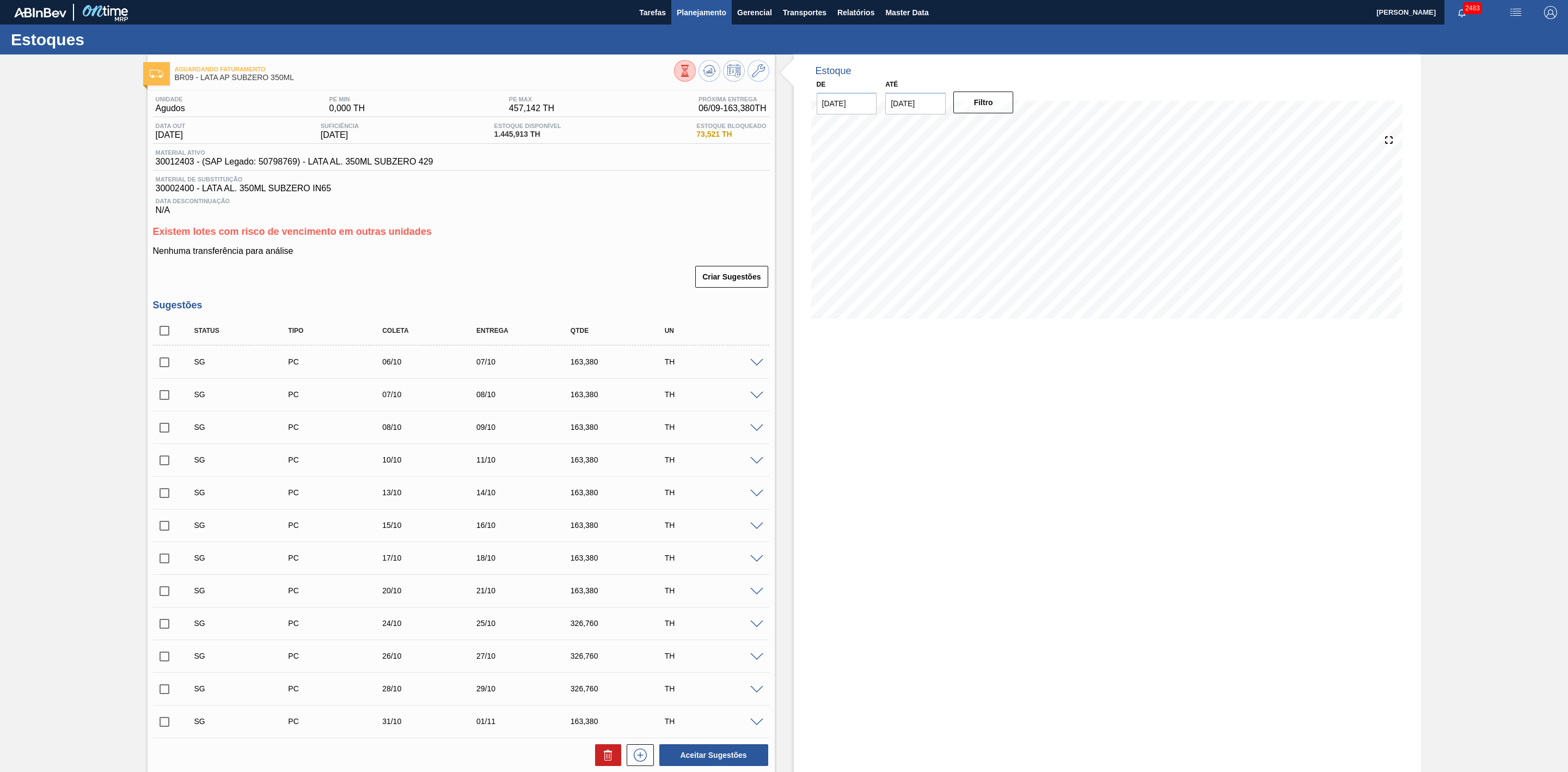
click at [713, 20] on button "Planejamento" at bounding box center [702, 12] width 61 height 25
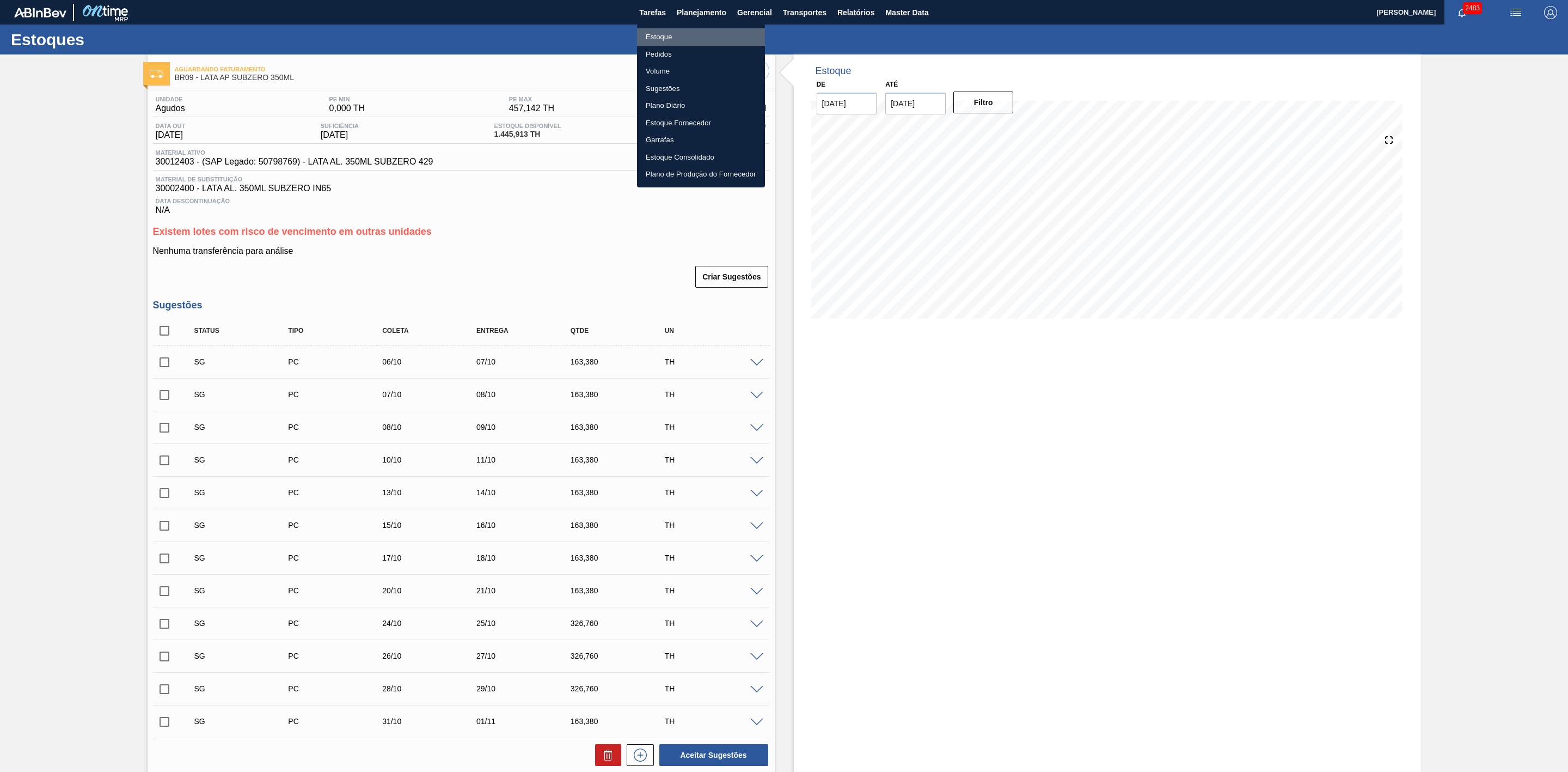
click at [667, 37] on li "Estoque" at bounding box center [701, 37] width 128 height 18
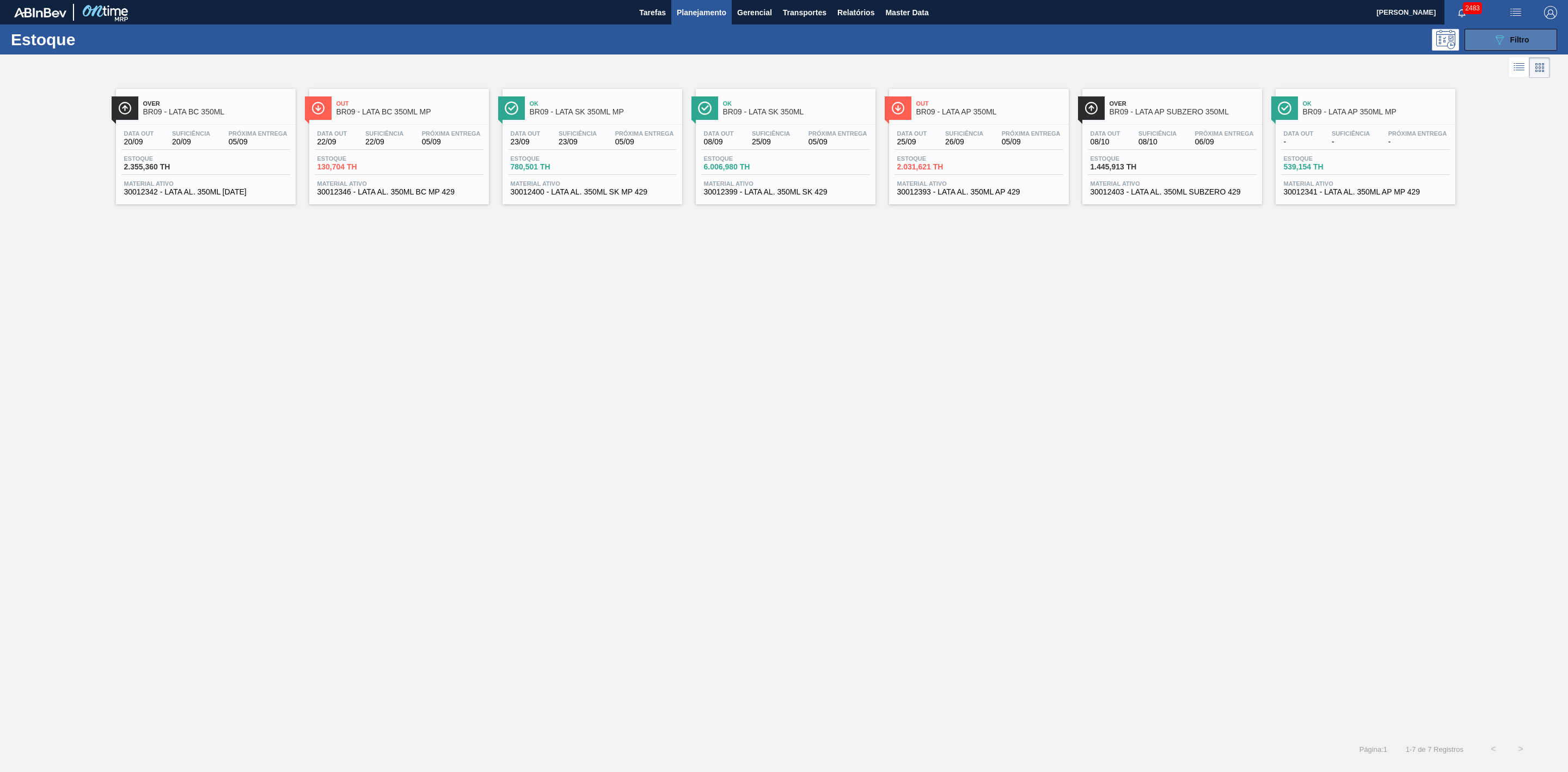
click at [1497, 42] on icon "089F7B8B-B2A5-4AFE-B5C0-19BA573D28AC" at bounding box center [1499, 40] width 13 height 13
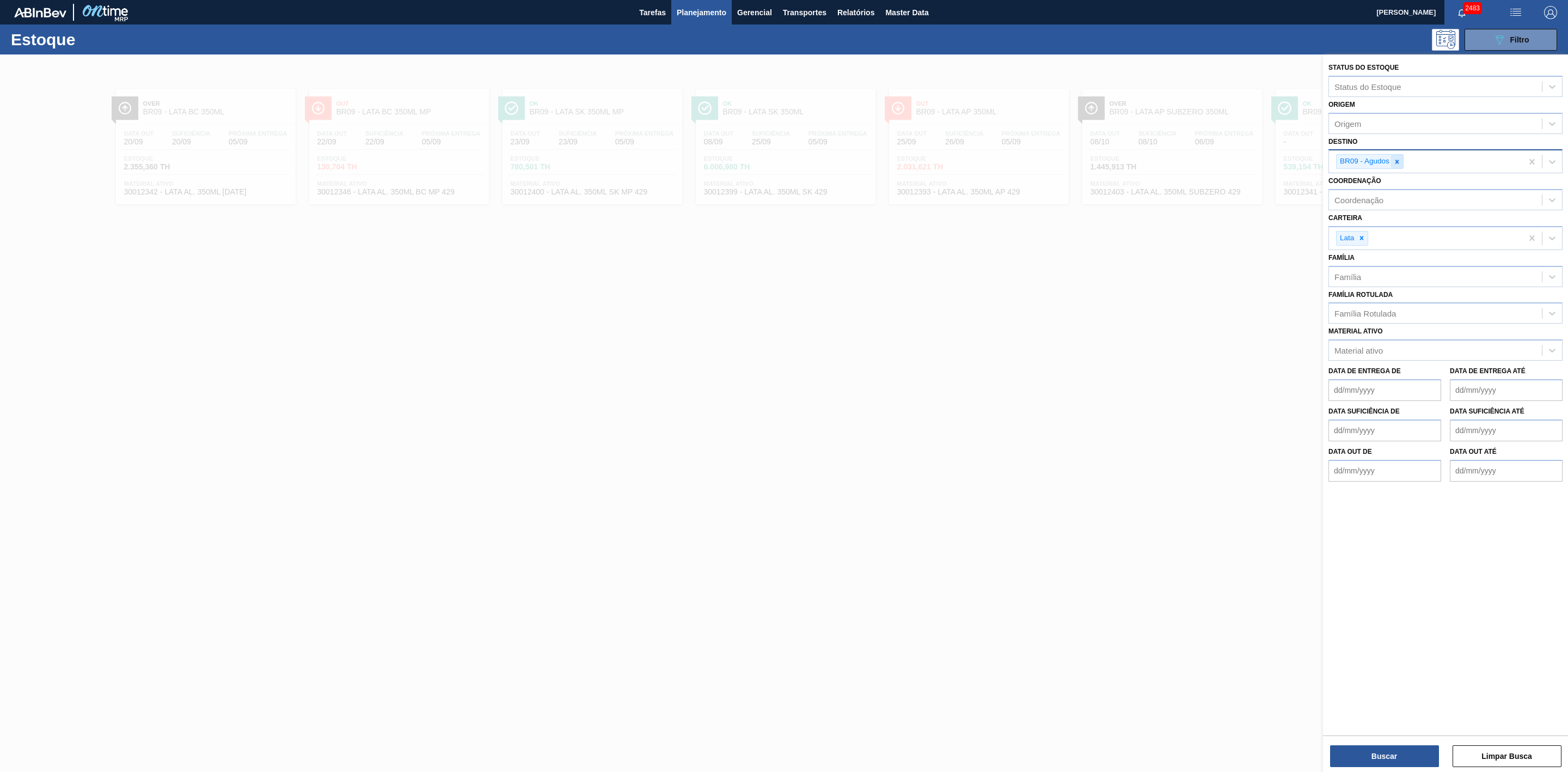
click at [1400, 159] on icon at bounding box center [1397, 162] width 8 height 8
type input "22"
click at [1379, 193] on div "BR22 - Viamão" at bounding box center [1446, 187] width 234 height 20
click at [1404, 762] on button "Buscar" at bounding box center [1385, 755] width 109 height 22
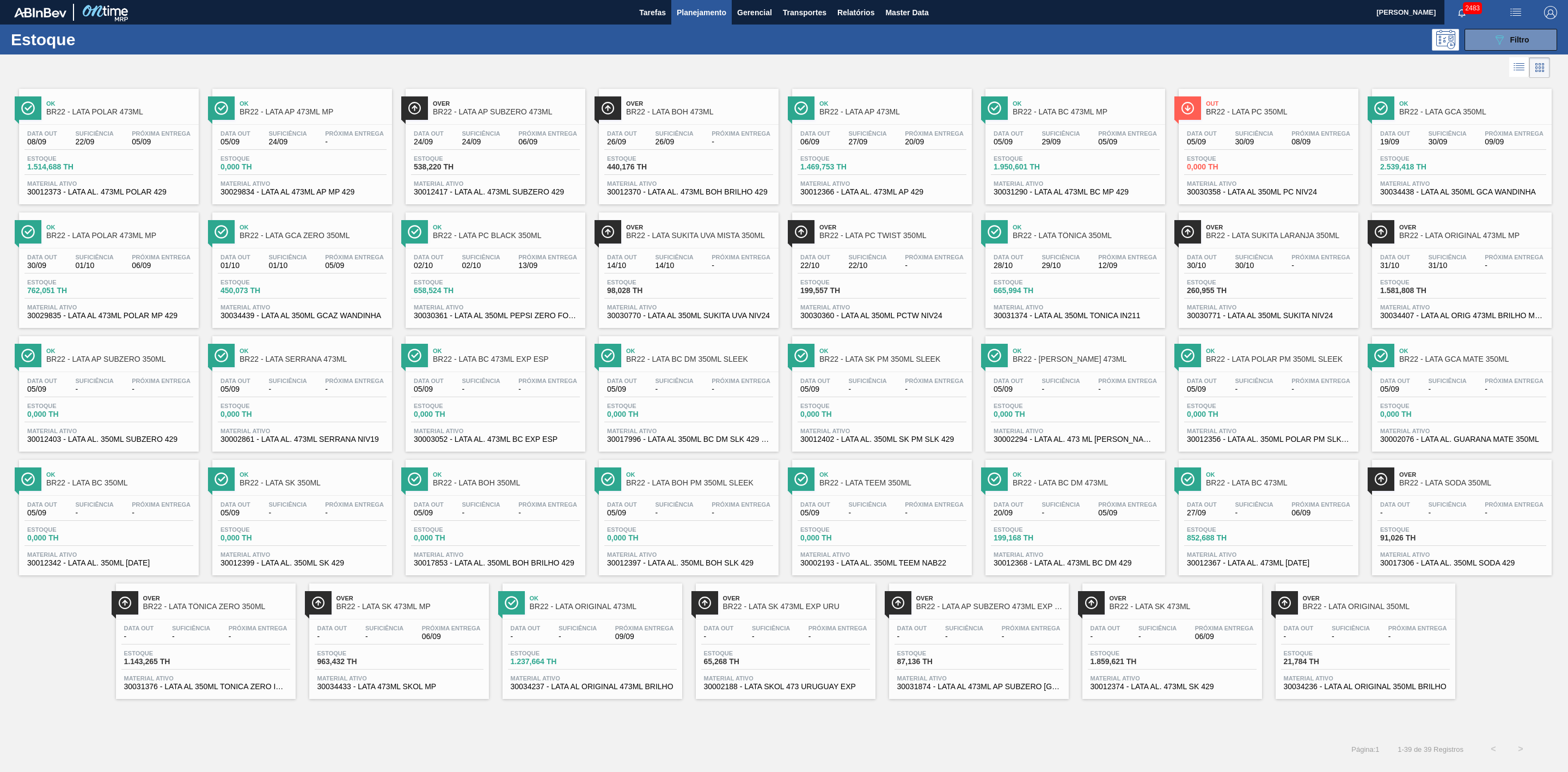
click at [1289, 78] on div at bounding box center [775, 67] width 1550 height 26
click at [1290, 75] on div at bounding box center [775, 67] width 1550 height 26
click at [506, 237] on span "BR22 - LATA PC BLACK 350ML" at bounding box center [506, 235] width 147 height 8
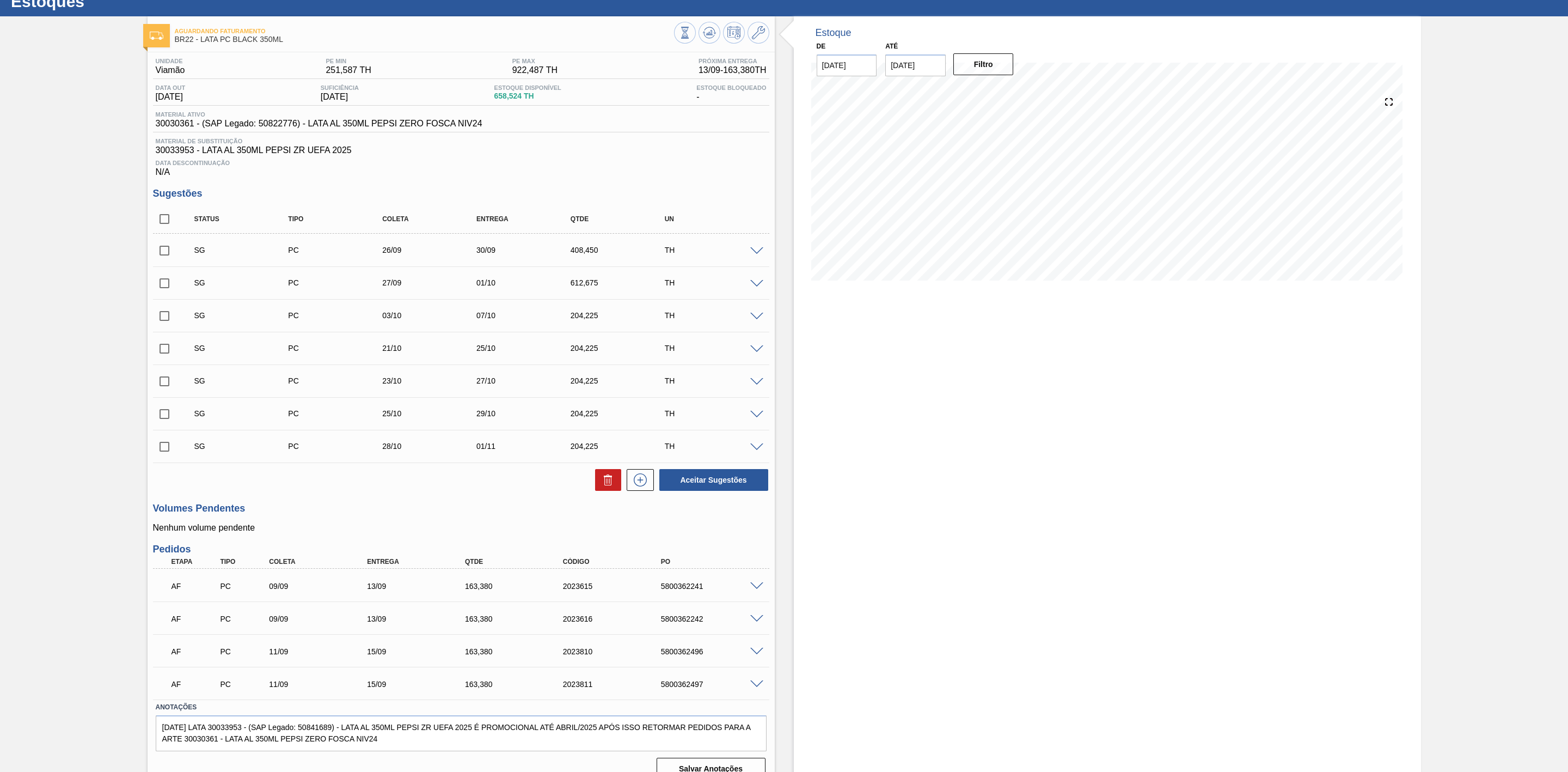
scroll to position [59, 0]
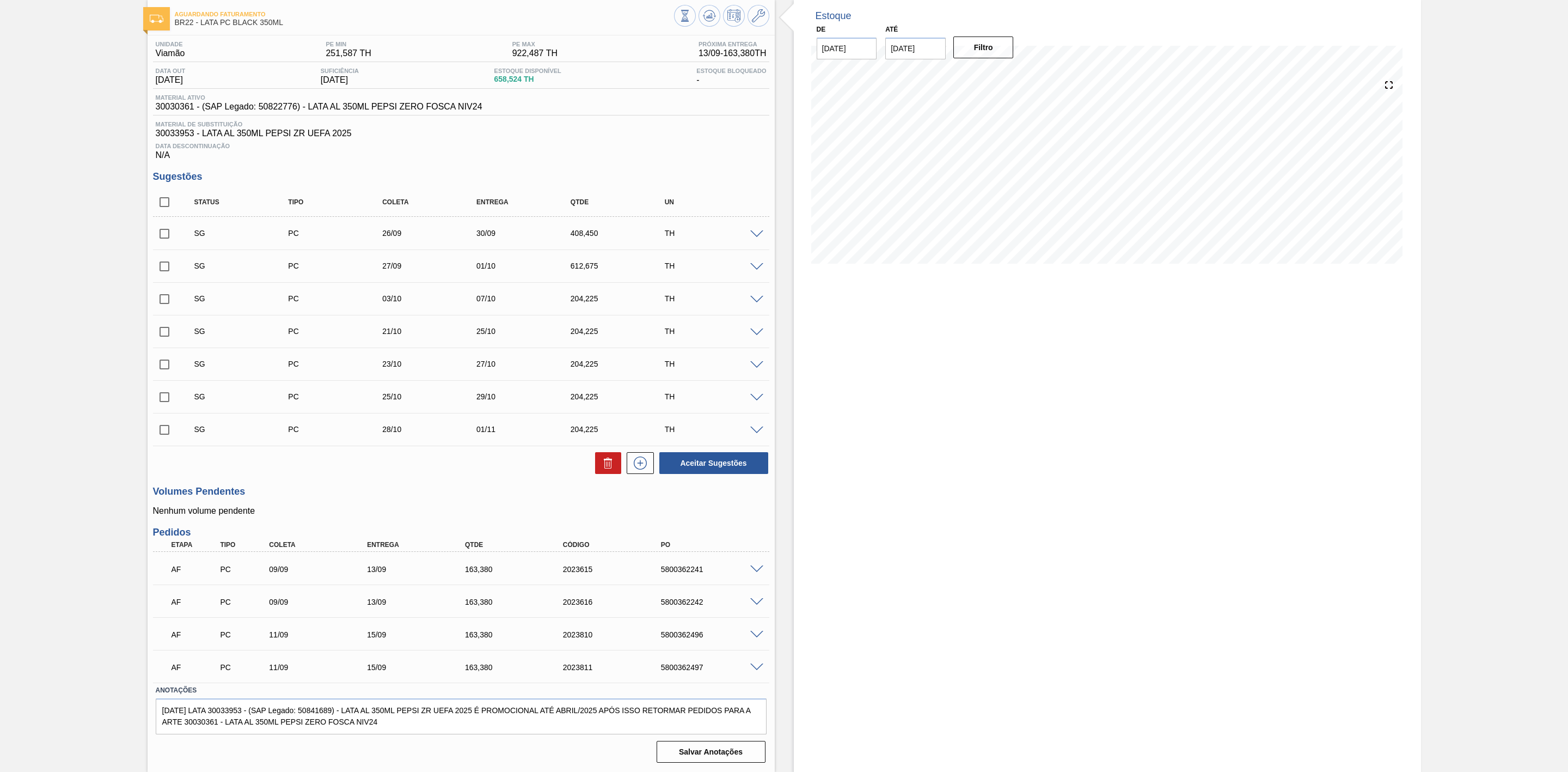
click at [754, 632] on span at bounding box center [757, 635] width 13 height 8
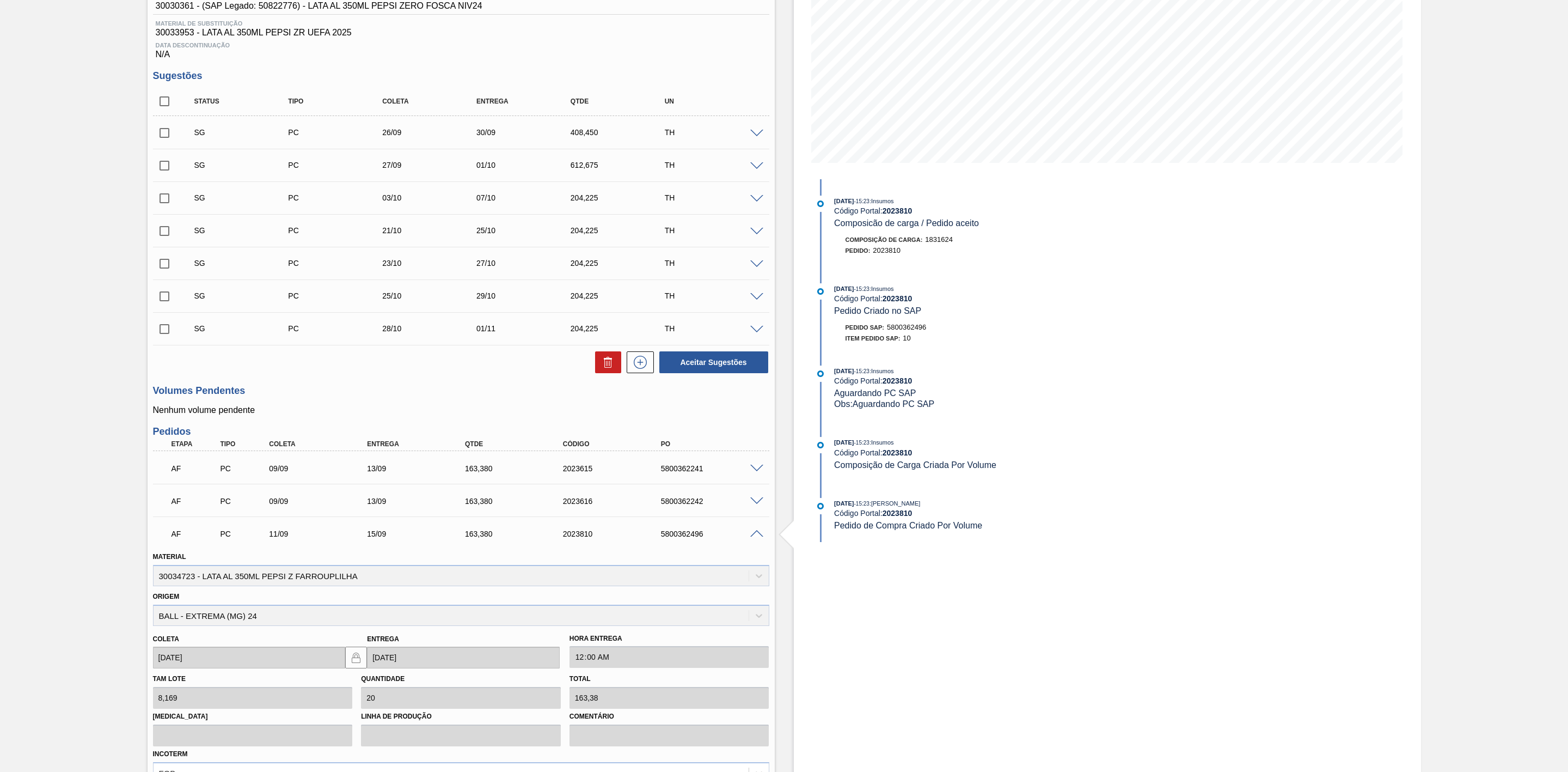
scroll to position [305, 0]
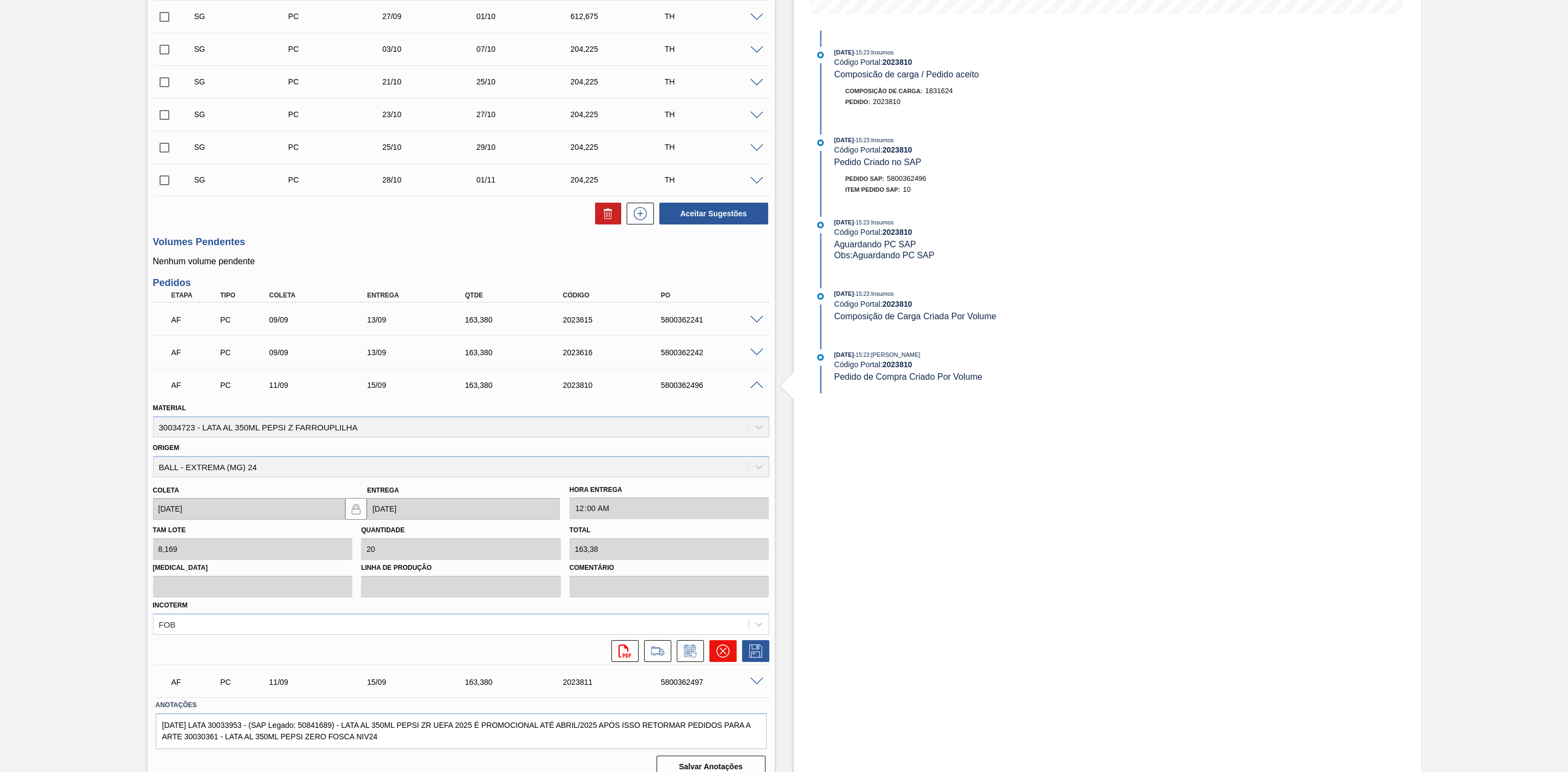
click at [722, 651] on icon at bounding box center [723, 651] width 13 height 13
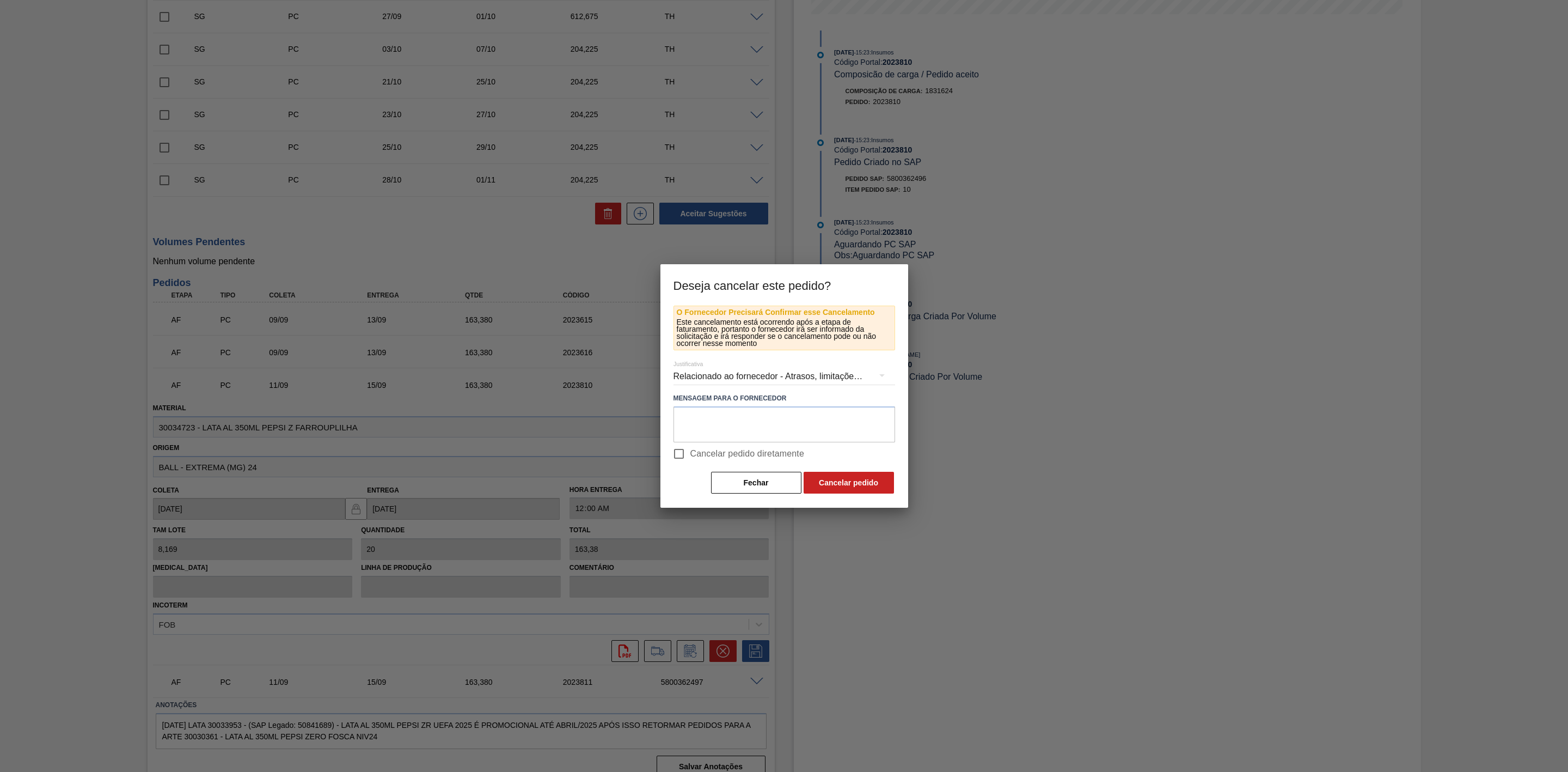
click at [745, 458] on span "Cancelar pedido diretamente" at bounding box center [747, 454] width 114 height 13
click at [691, 458] on input "Cancelar pedido diretamente" at bounding box center [679, 453] width 23 height 23
checkbox input "true"
click at [835, 475] on button "Cancelar pedido" at bounding box center [849, 482] width 90 height 22
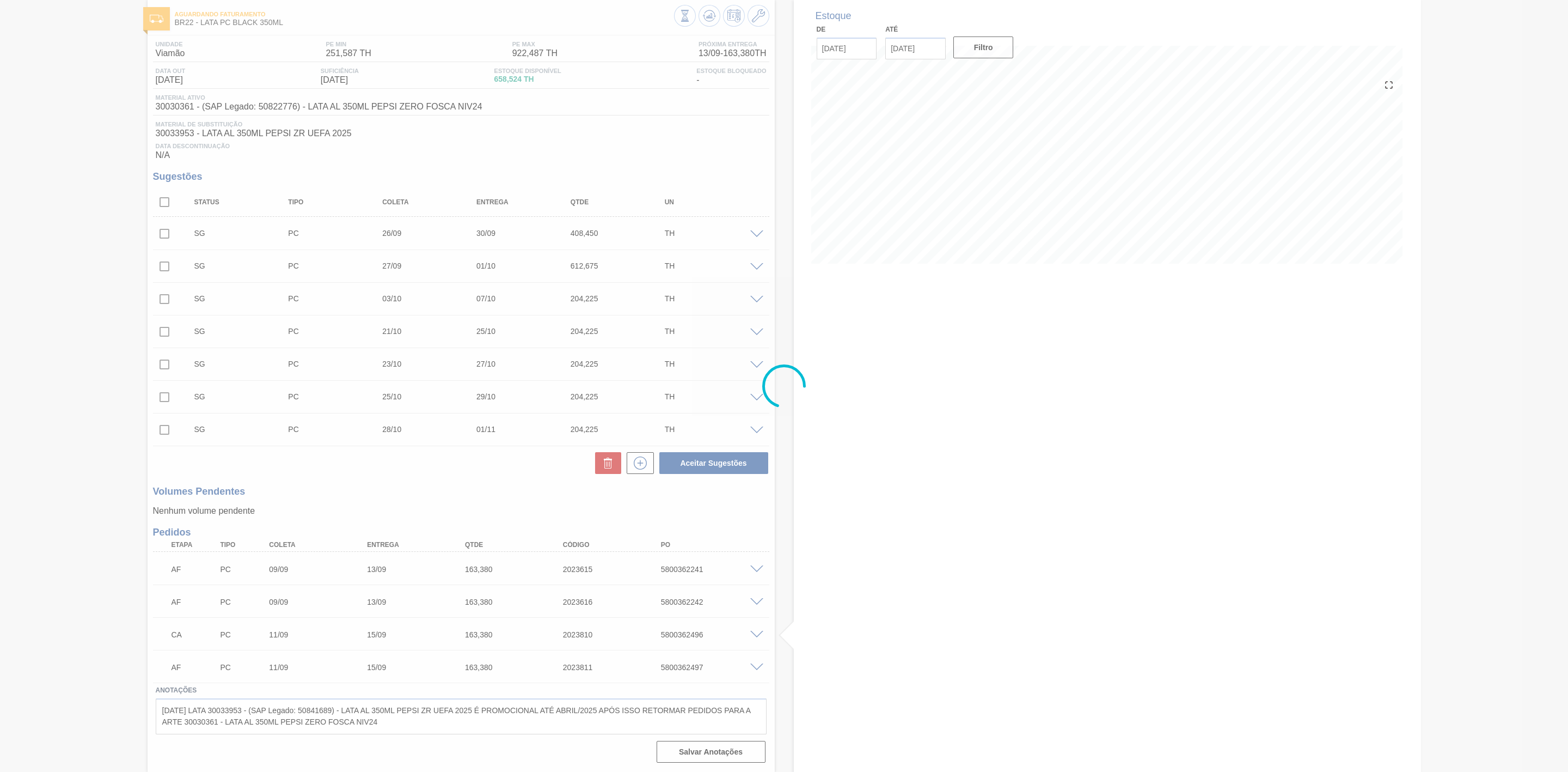
scroll to position [59, 0]
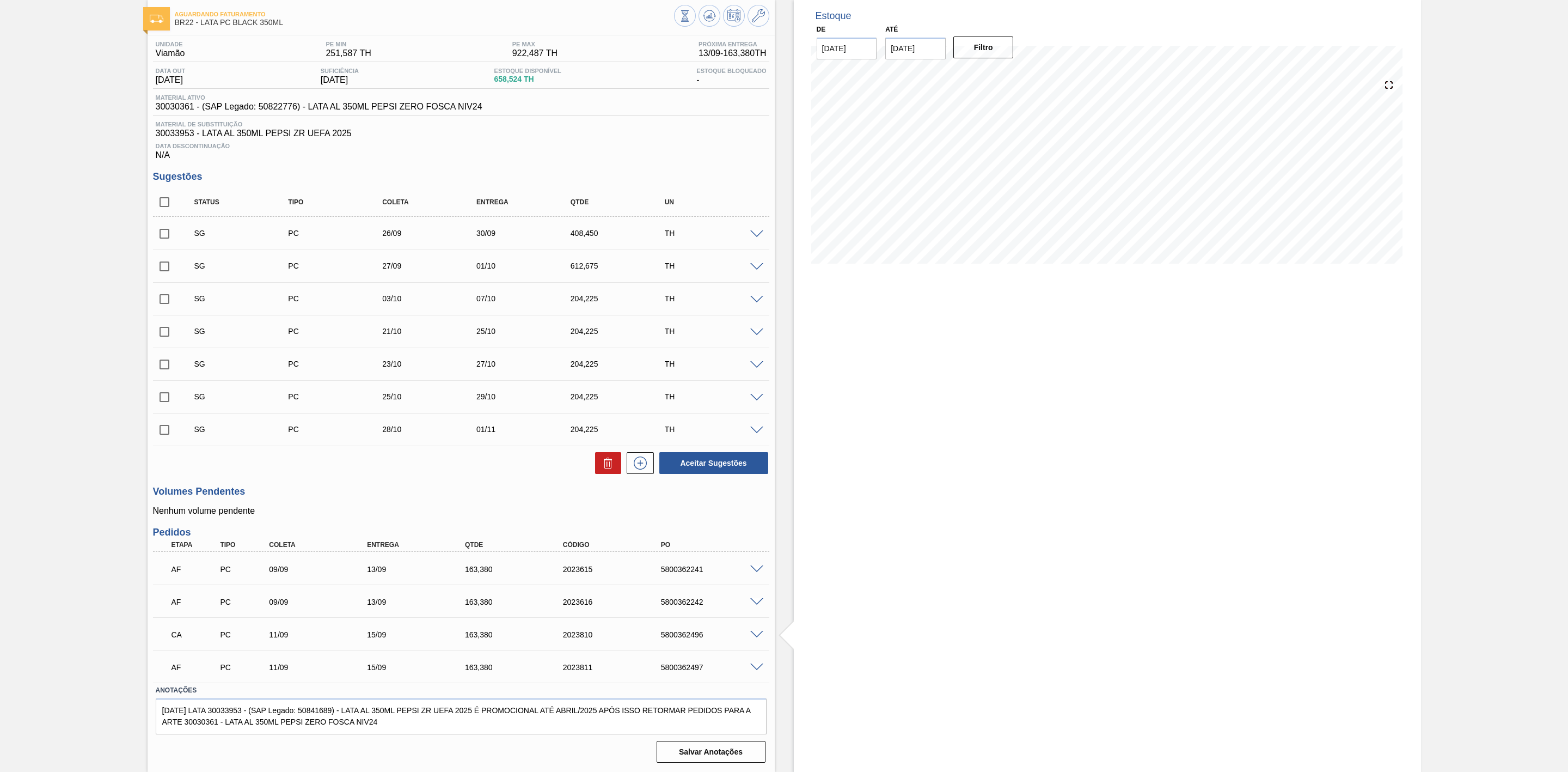
click at [751, 665] on span at bounding box center [757, 668] width 13 height 8
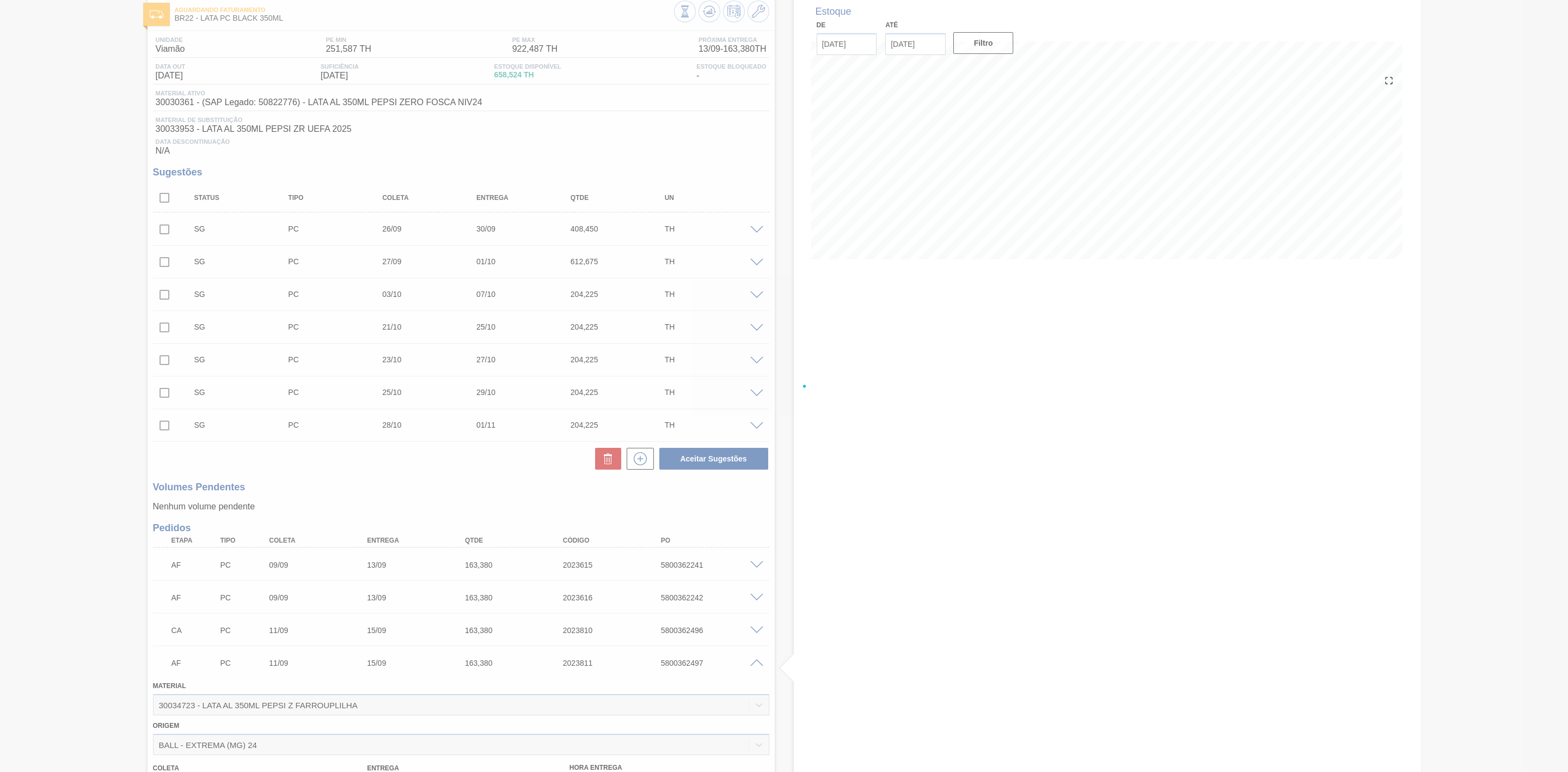
scroll to position [305, 0]
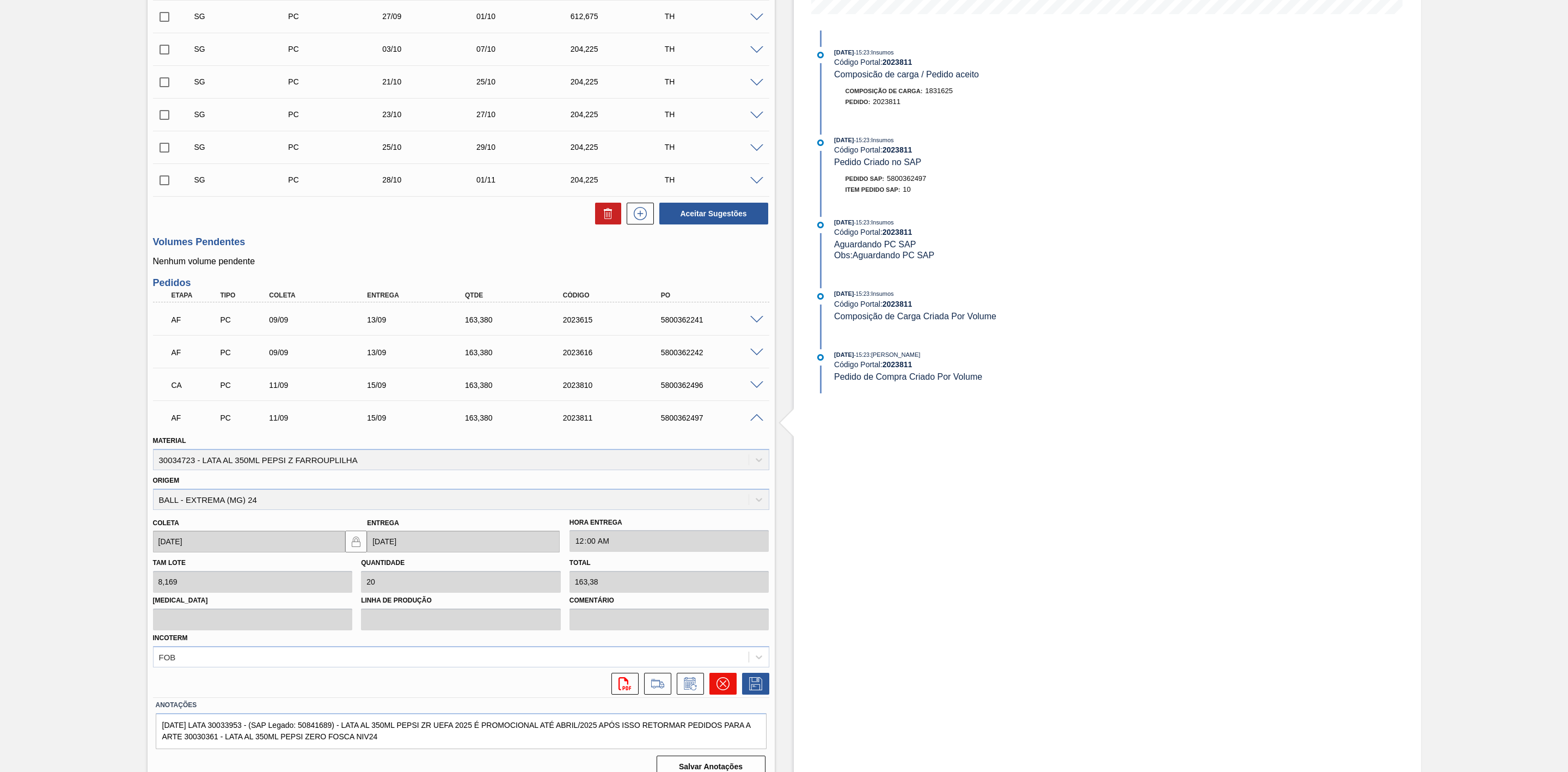
click at [724, 687] on icon at bounding box center [723, 683] width 13 height 13
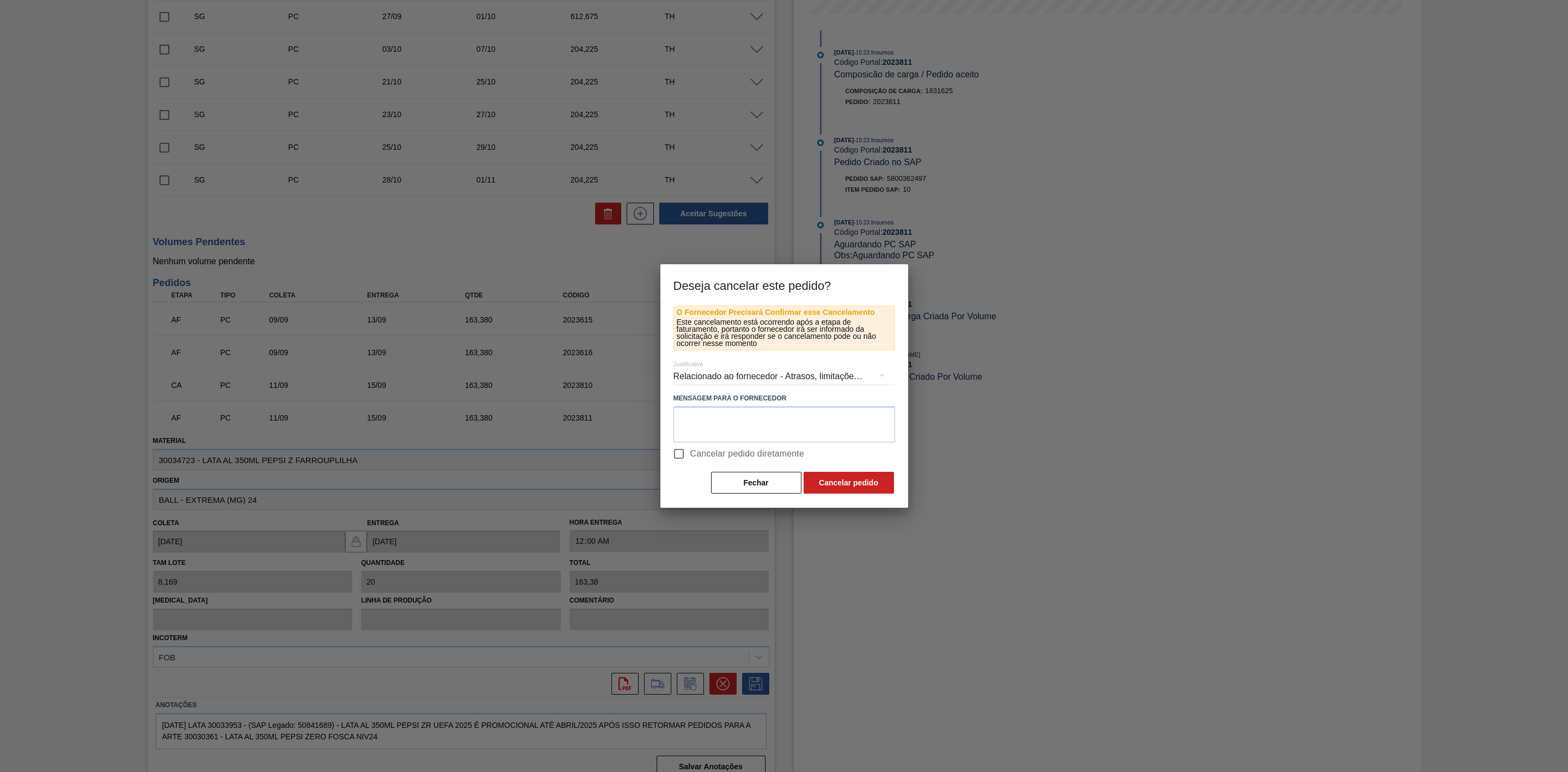
click at [703, 451] on span "Cancelar pedido diretamente" at bounding box center [747, 454] width 114 height 13
click at [691, 451] on input "Cancelar pedido diretamente" at bounding box center [679, 453] width 23 height 23
checkbox input "true"
click at [818, 478] on button "Cancelar pedido" at bounding box center [849, 482] width 90 height 22
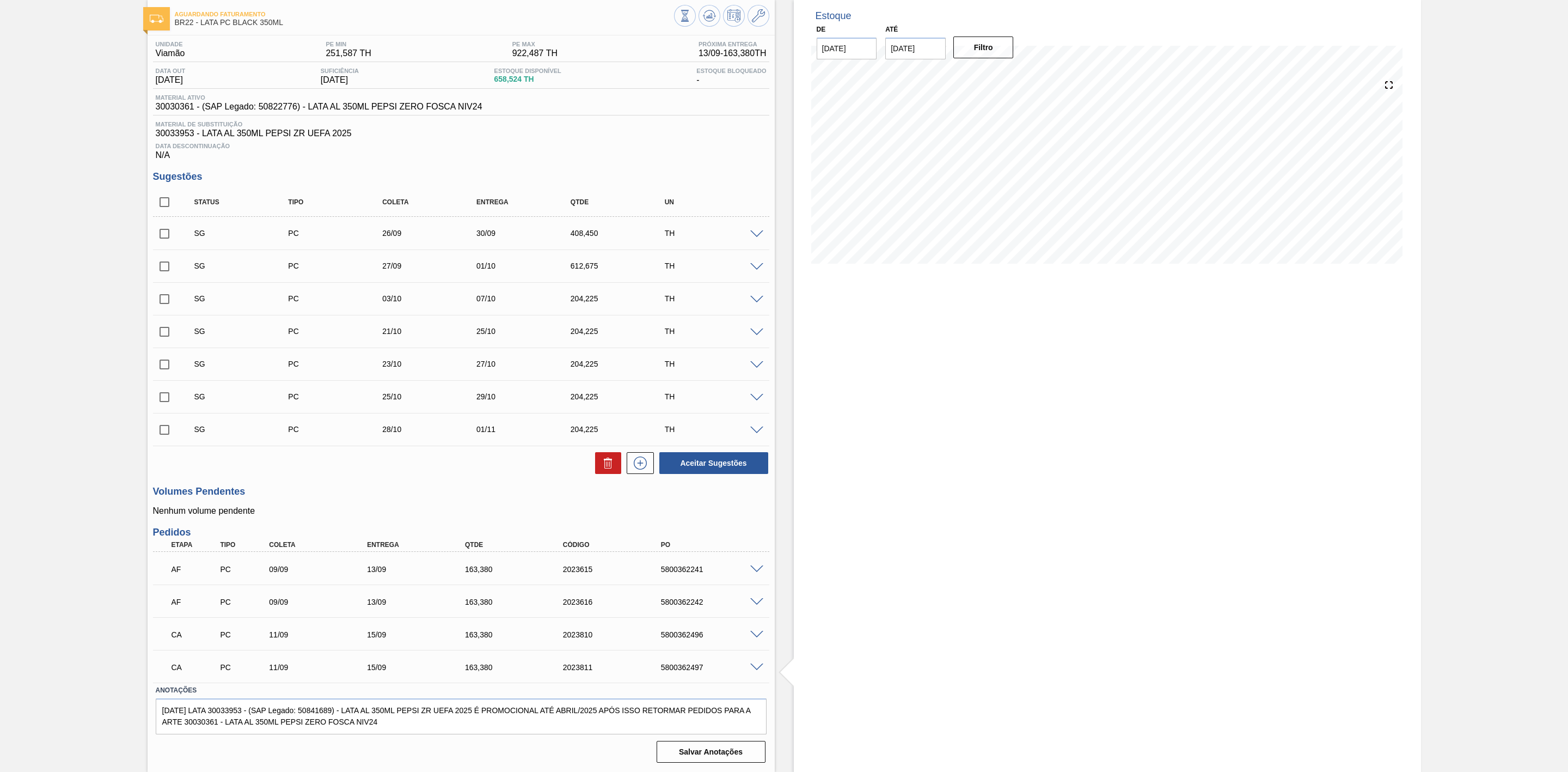
scroll to position [0, 0]
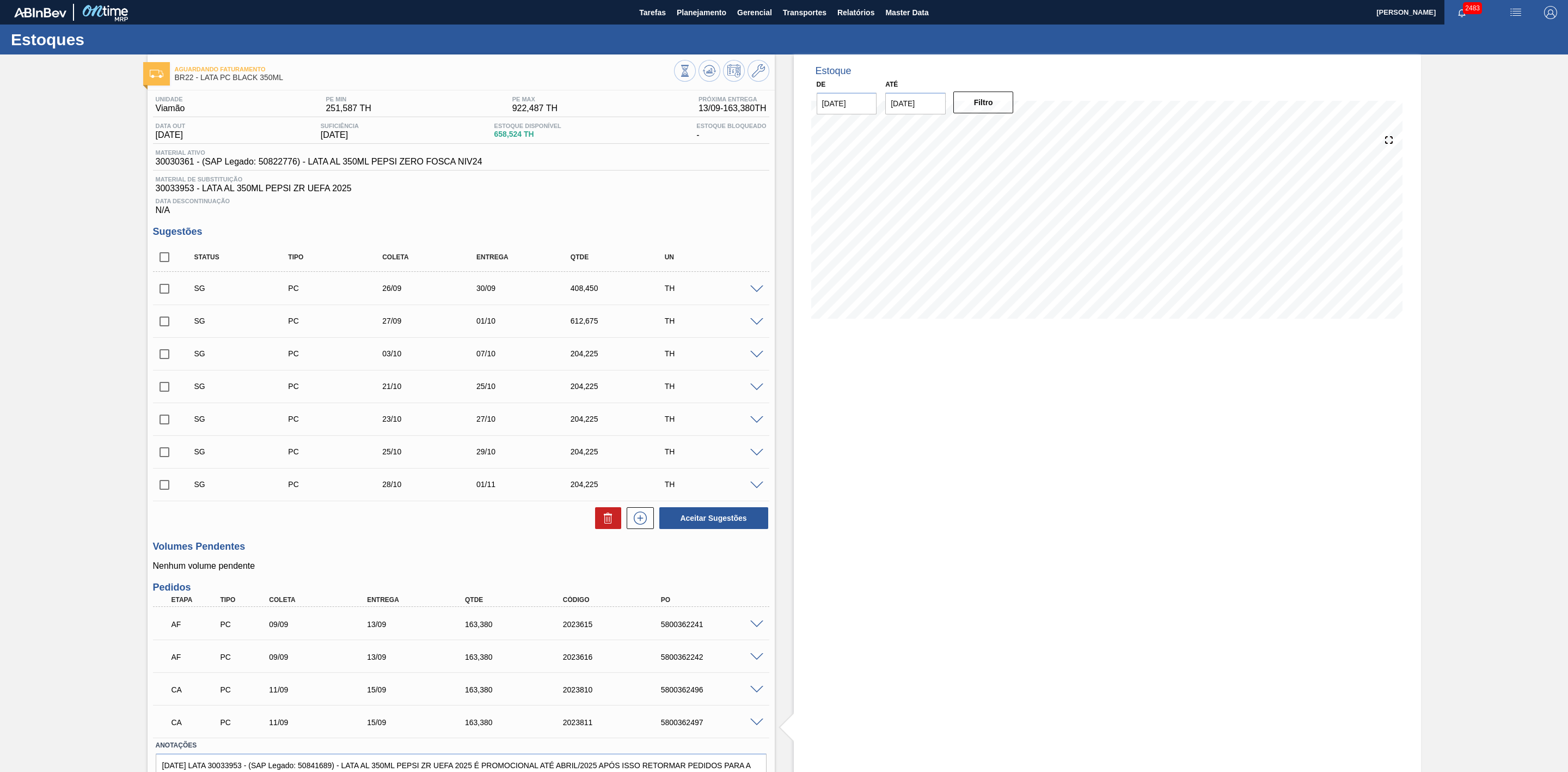
click at [1515, 8] on img "button" at bounding box center [1516, 13] width 13 height 13
click at [1495, 37] on li "Pedido Contingência" at bounding box center [1510, 38] width 100 height 20
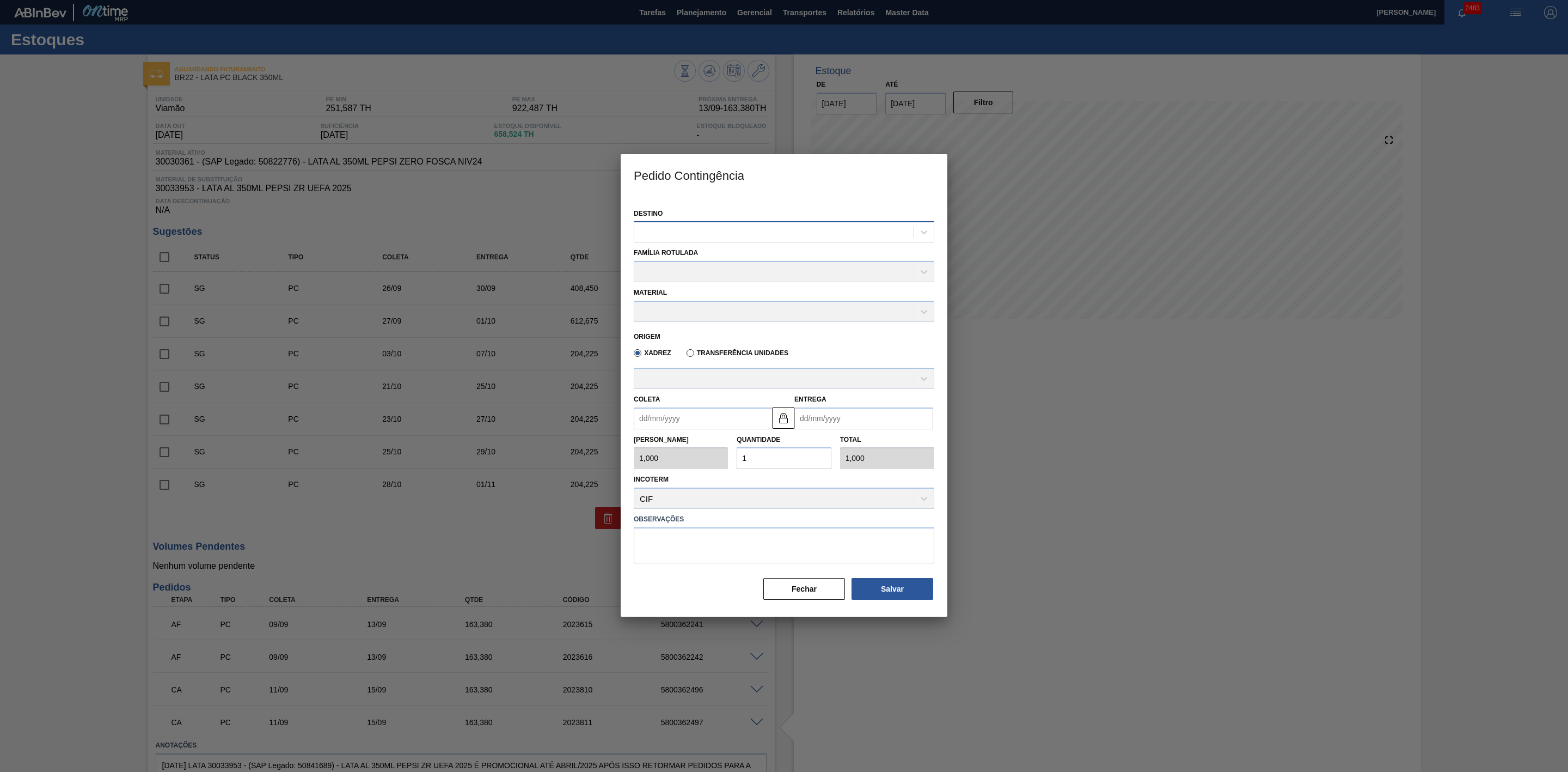
click at [792, 229] on div at bounding box center [774, 232] width 279 height 16
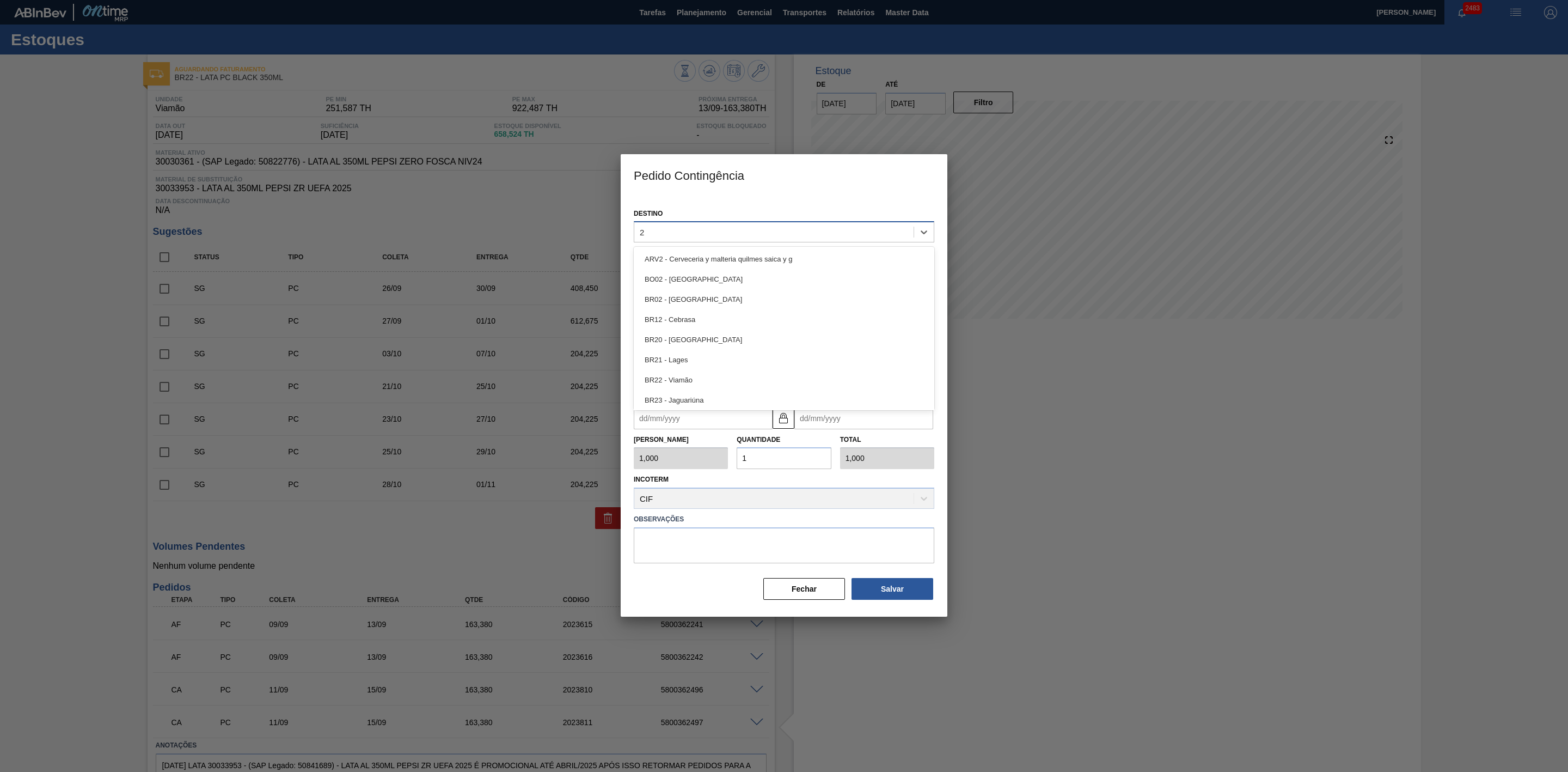
type input "22"
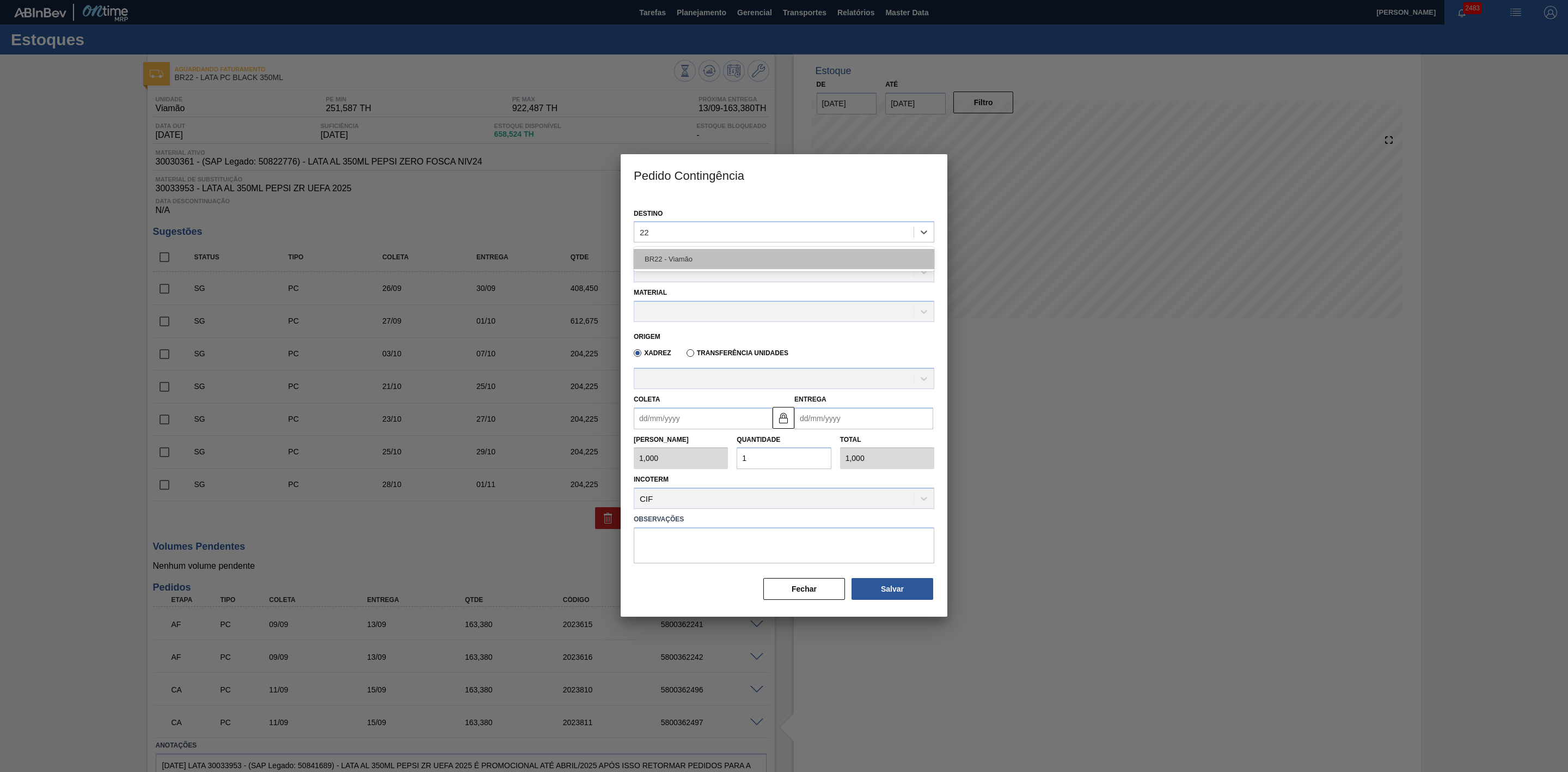
click at [743, 262] on div "BR22 - Viamão" at bounding box center [784, 258] width 301 height 20
click at [707, 267] on div at bounding box center [774, 273] width 279 height 16
type Rotulada "p"
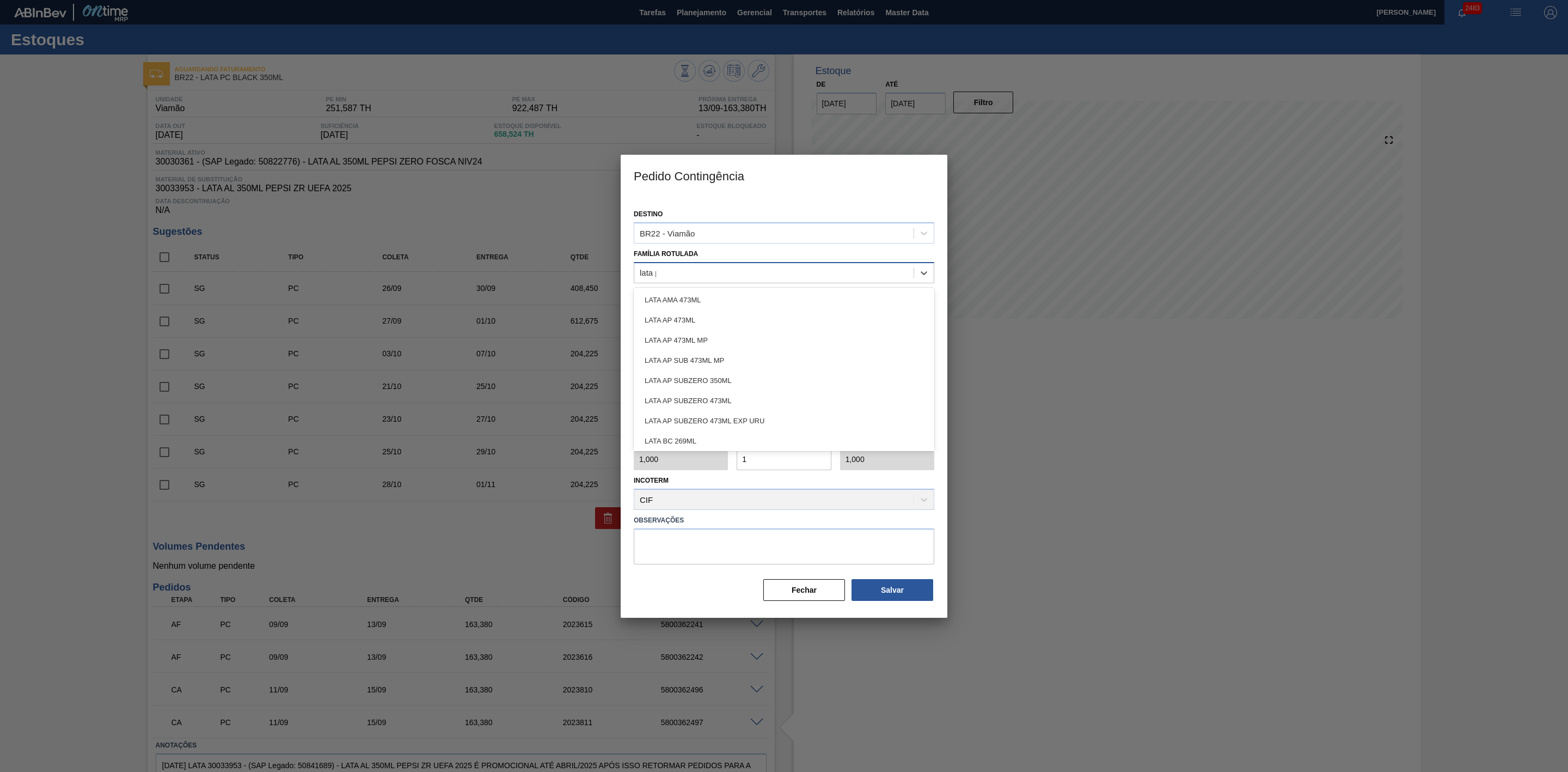
type Rotulada "lata pc"
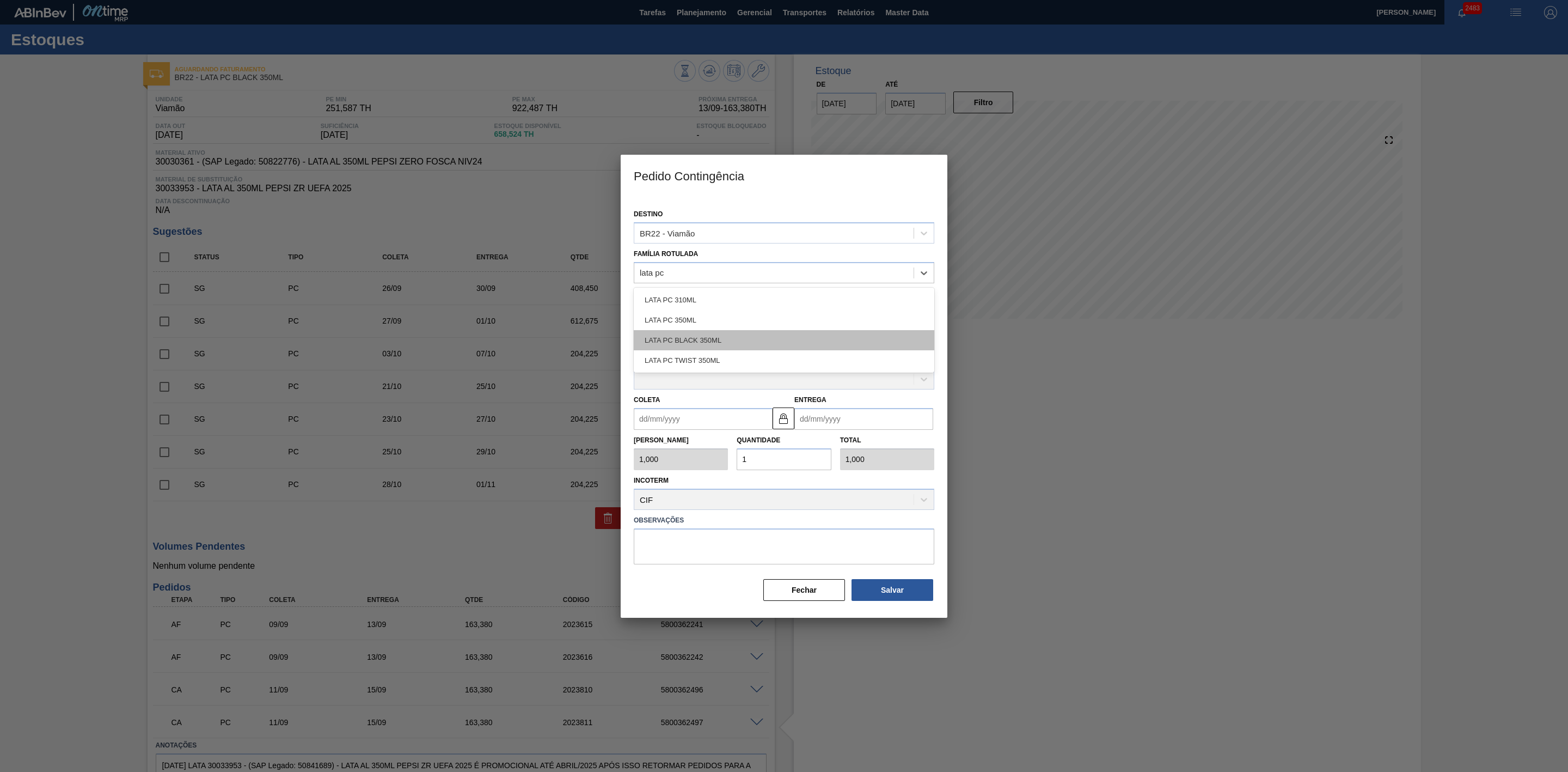
click at [715, 339] on div "LATA PC BLACK 350ML" at bounding box center [784, 340] width 301 height 20
click at [691, 316] on div at bounding box center [774, 313] width 279 height 16
click at [715, 337] on div "30030361 - LATA AL 350ML PEPSI ZERO FOSCA NIV24" at bounding box center [784, 338] width 301 height 20
type input "8,169"
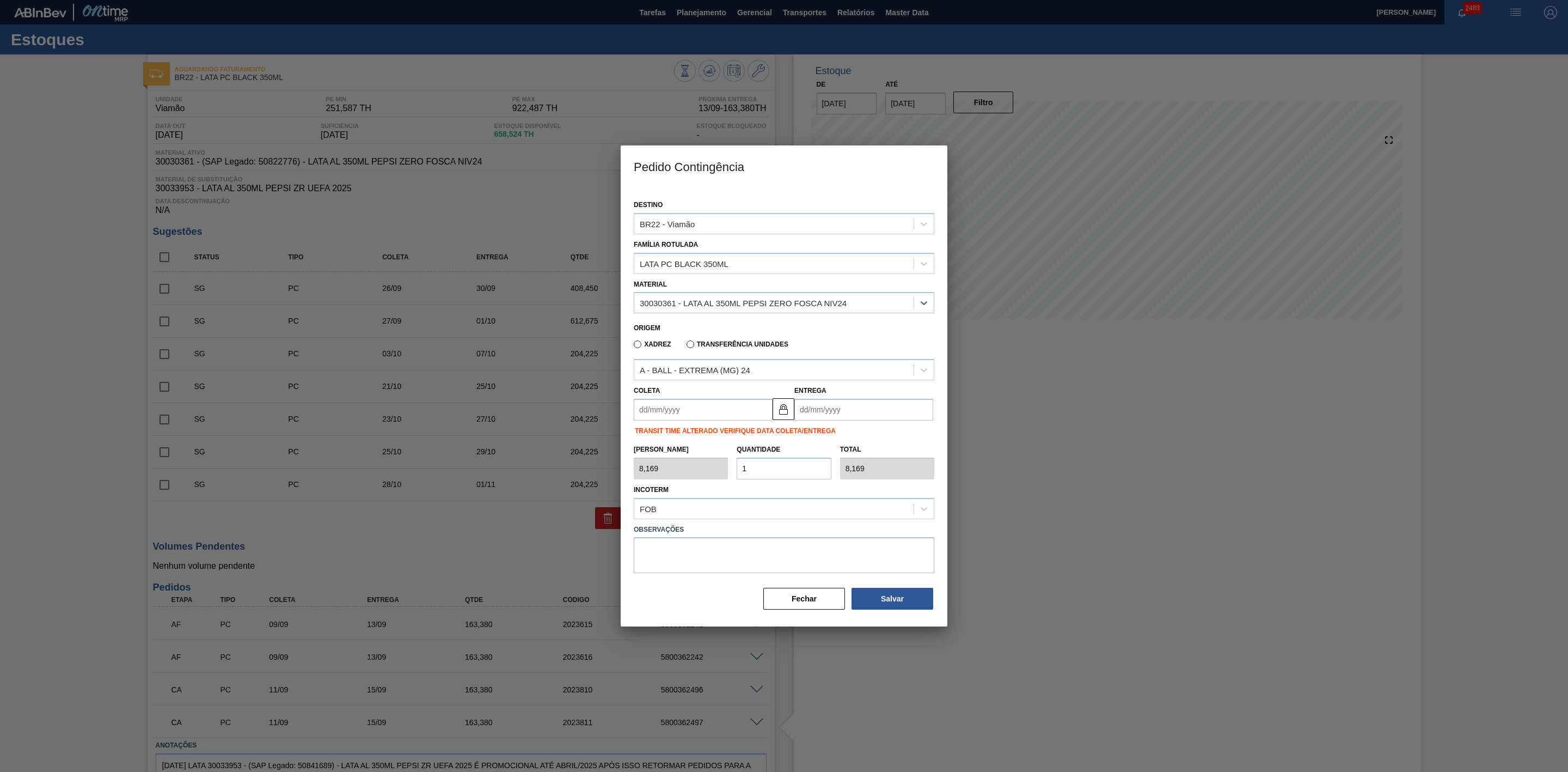
click at [696, 405] on input "Coleta" at bounding box center [703, 409] width 139 height 22
click at [656, 435] on div "setembro 2025" at bounding box center [699, 435] width 131 height 10
click at [715, 489] on div "11" at bounding box center [717, 488] width 14 height 14
type input "11/09/2025"
type input "15/09/2025"
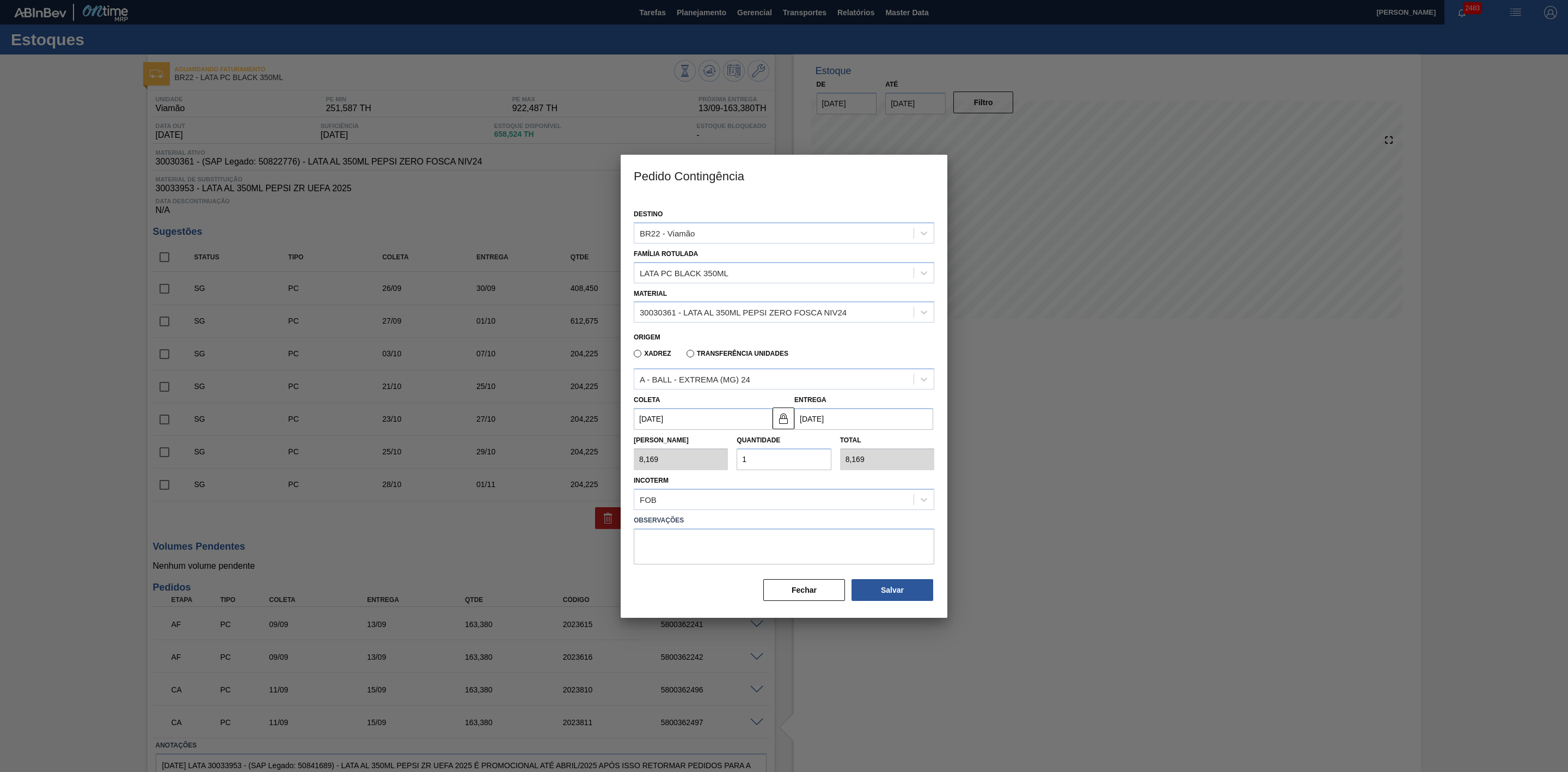
drag, startPoint x: 768, startPoint y: 459, endPoint x: 731, endPoint y: 459, distance: 37.0
click at [731, 459] on div "Tam Lote 8,169 Quantidade 1 Total 8,169" at bounding box center [784, 450] width 309 height 41
type input "2"
type input "16,338"
type input "25"
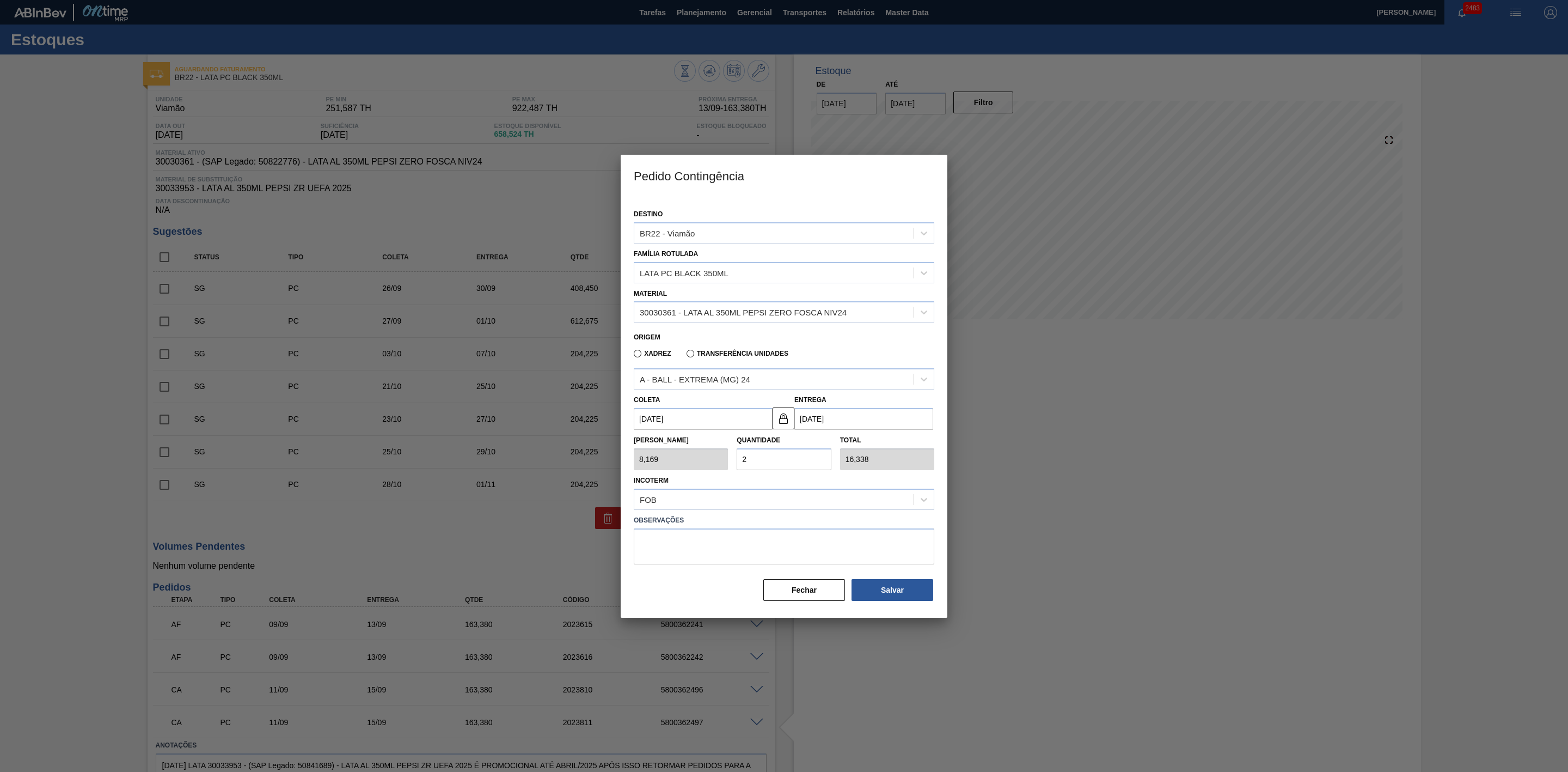
type input "204,225"
type input "2"
type input "16,338"
type input "20"
type input "163,380"
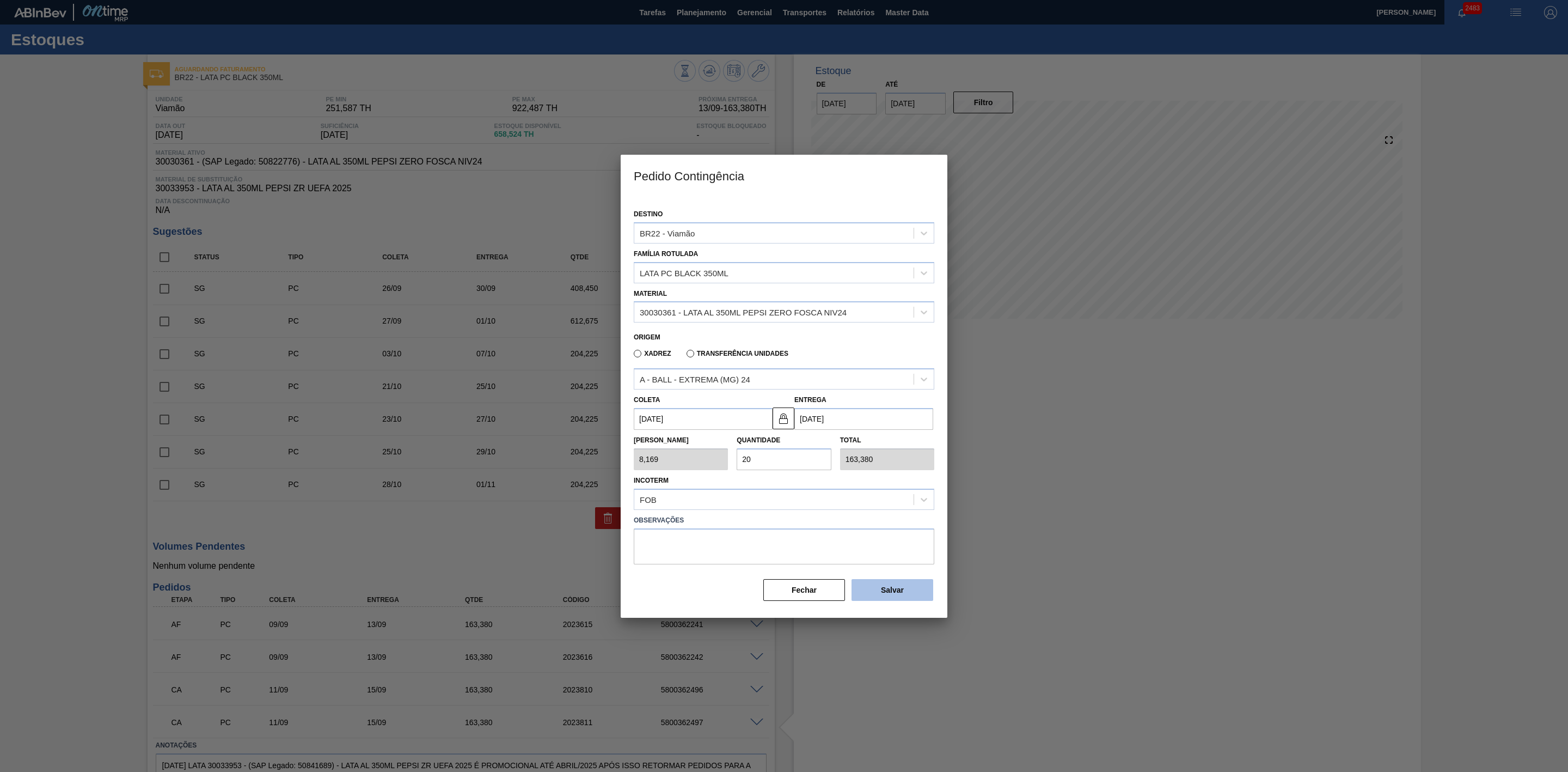
type input "20"
click at [891, 582] on button "Salvar" at bounding box center [892, 589] width 81 height 22
type input "1,000"
type input "1"
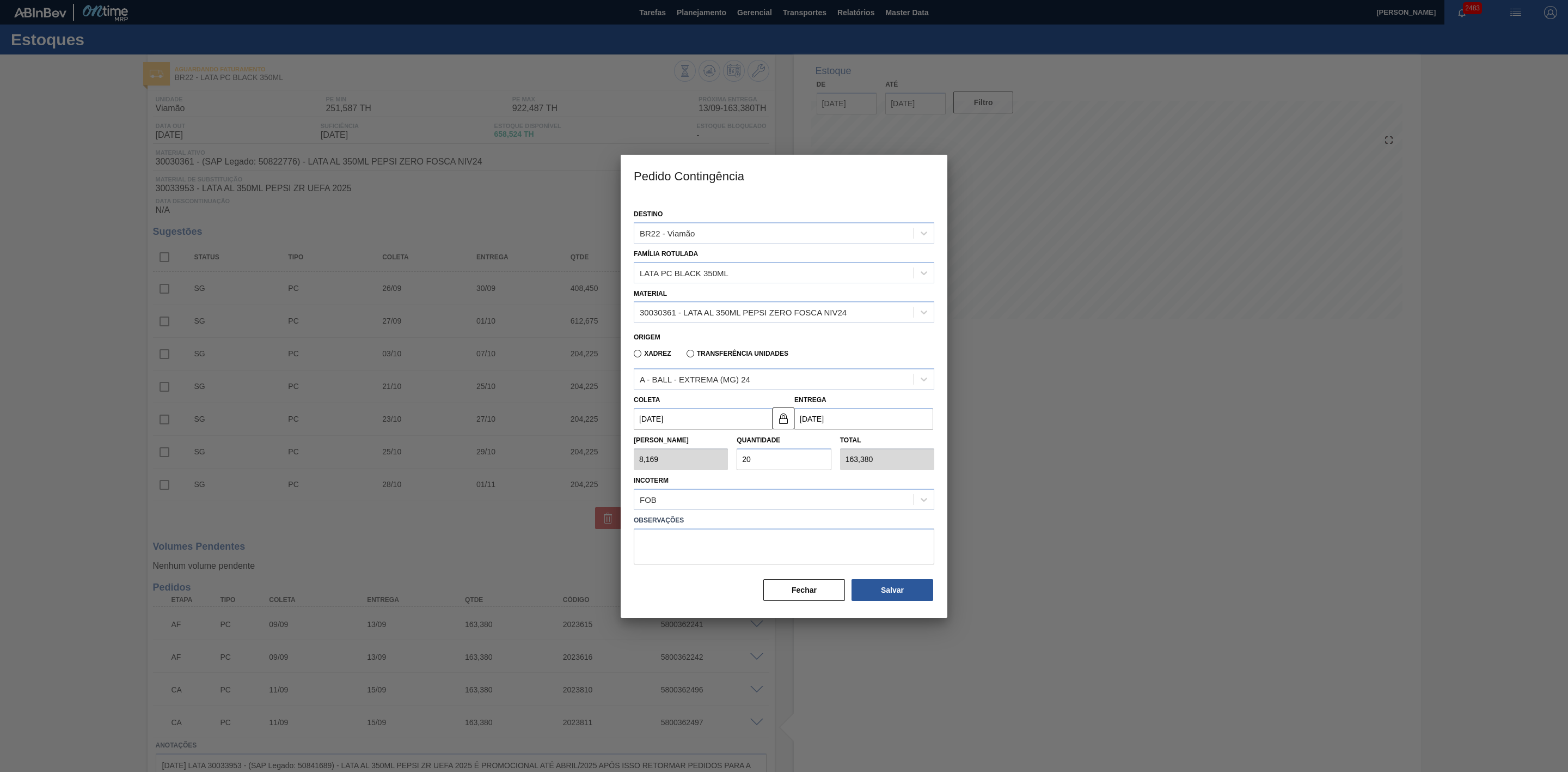
type input "1,000"
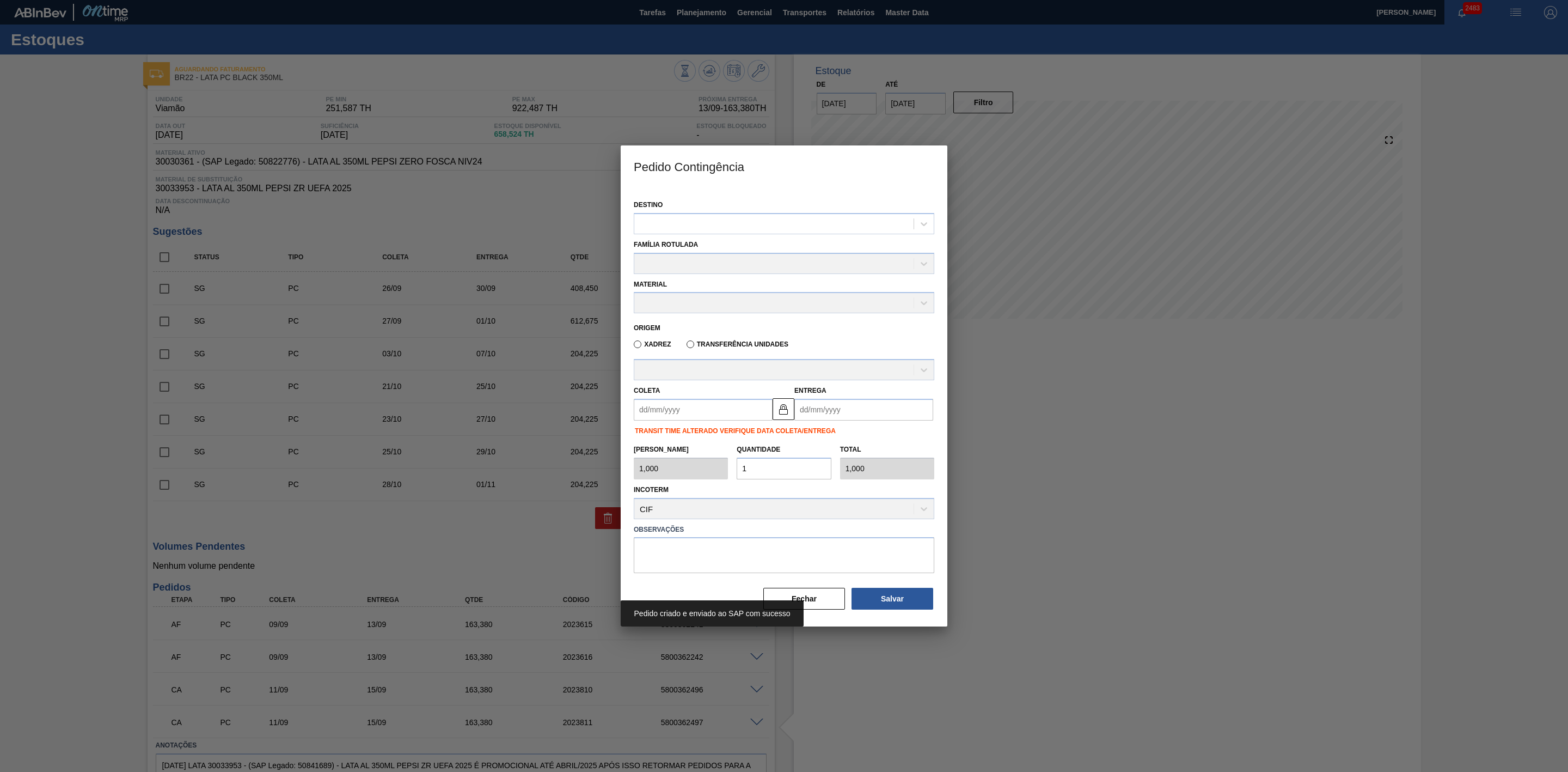
click at [1115, 488] on div at bounding box center [784, 386] width 1568 height 772
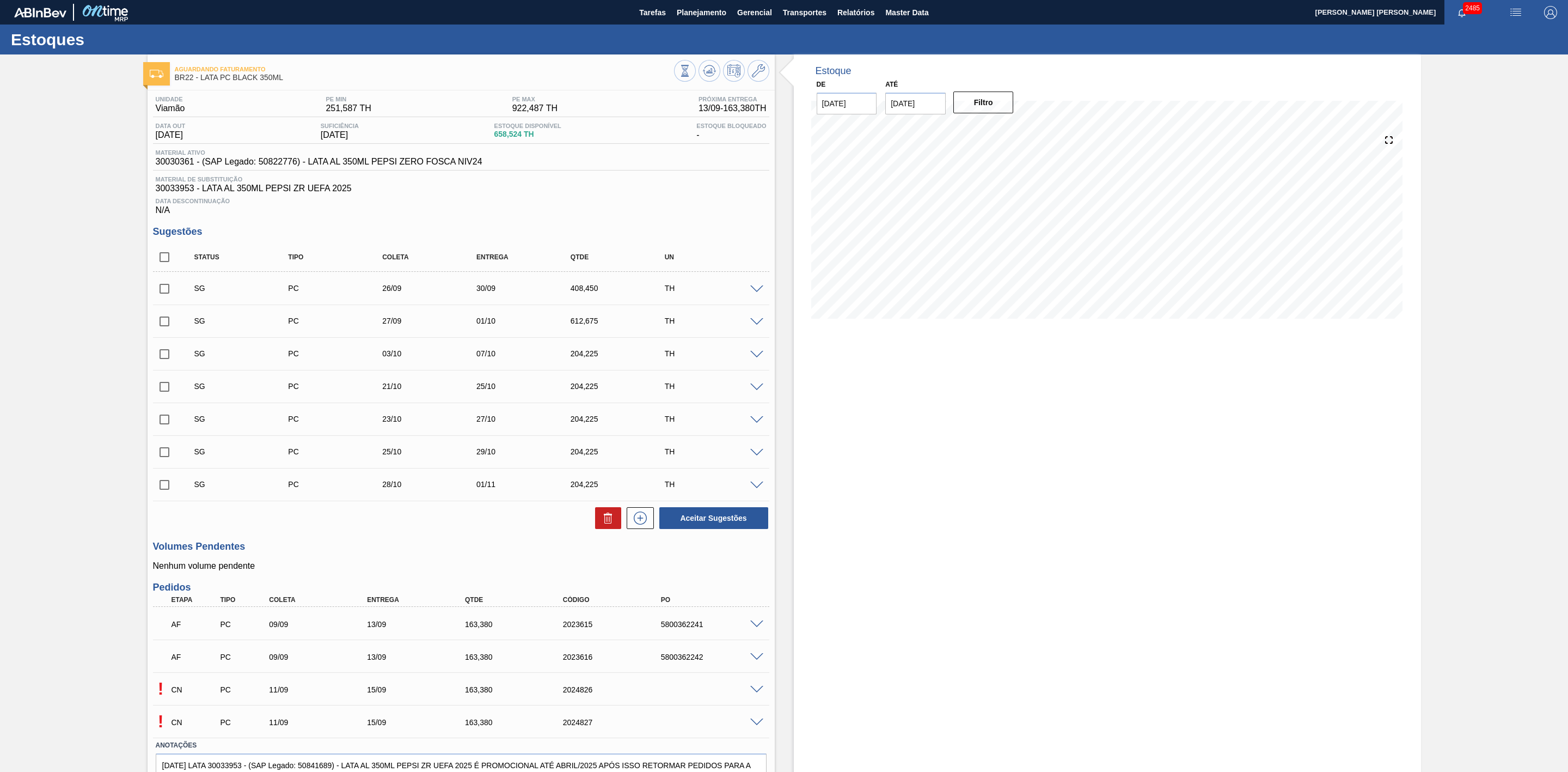
click at [754, 694] on span at bounding box center [757, 690] width 13 height 8
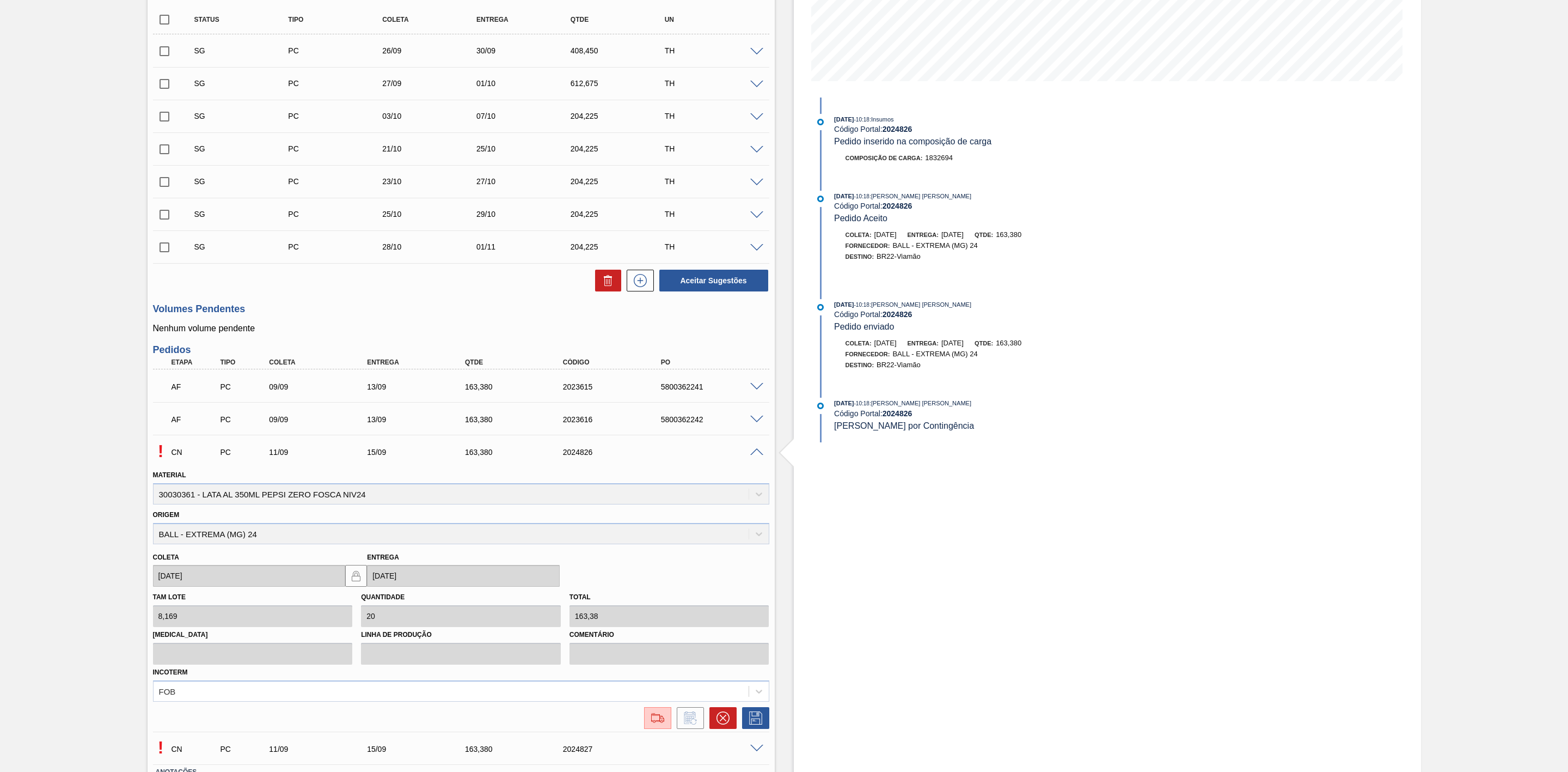
scroll to position [324, 0]
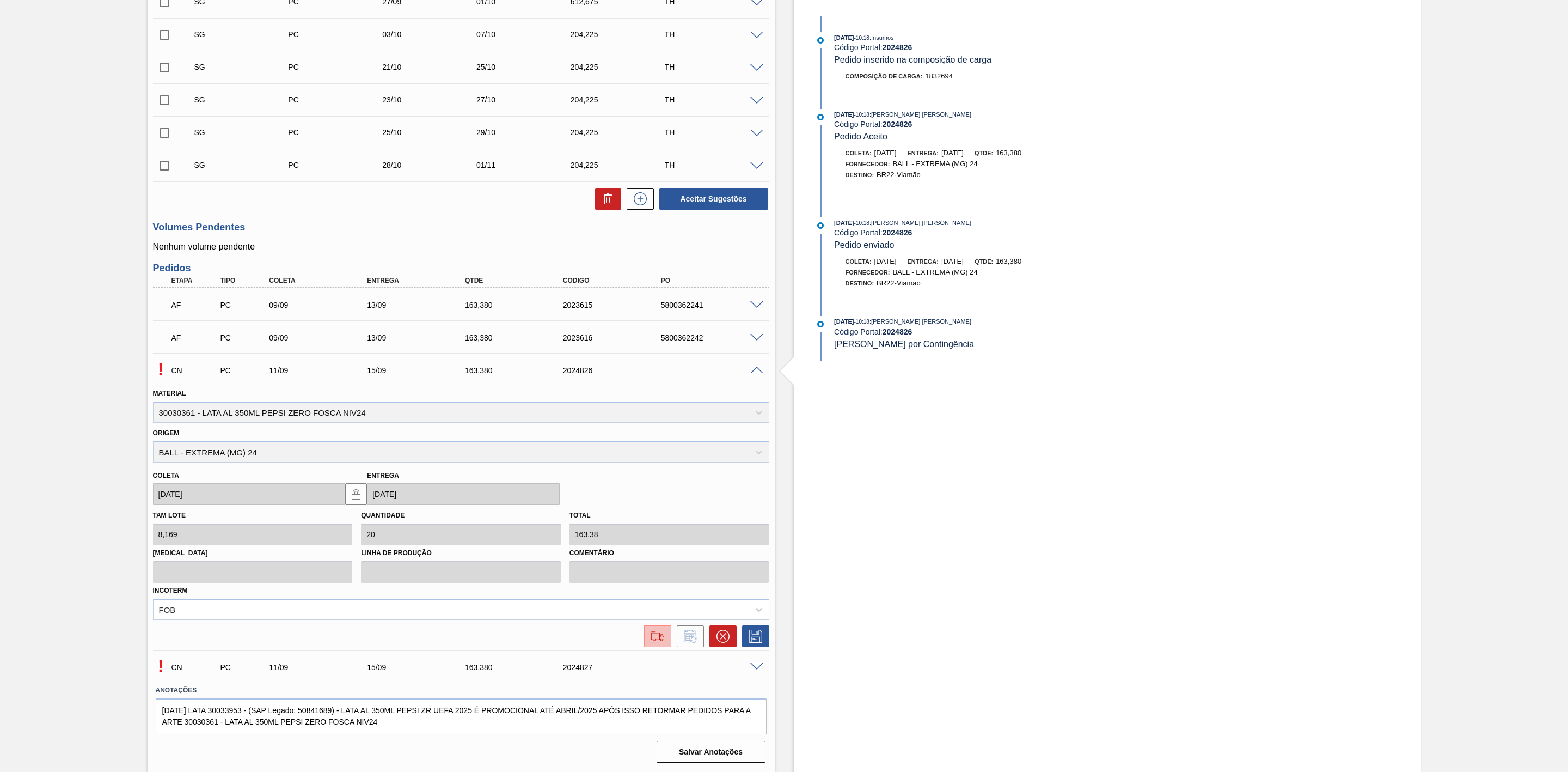
click at [660, 640] on img at bounding box center [658, 636] width 18 height 13
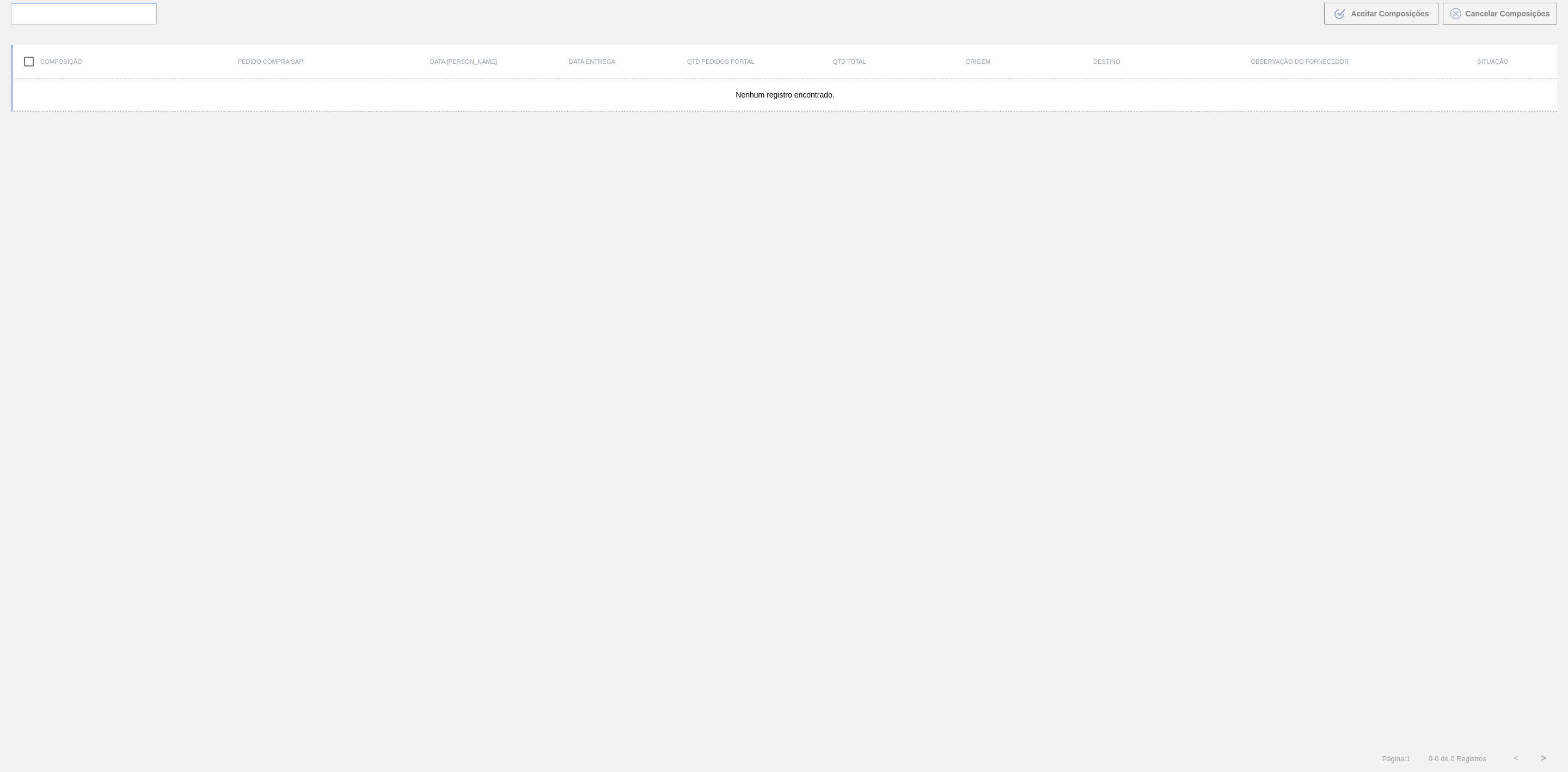
scroll to position [78, 0]
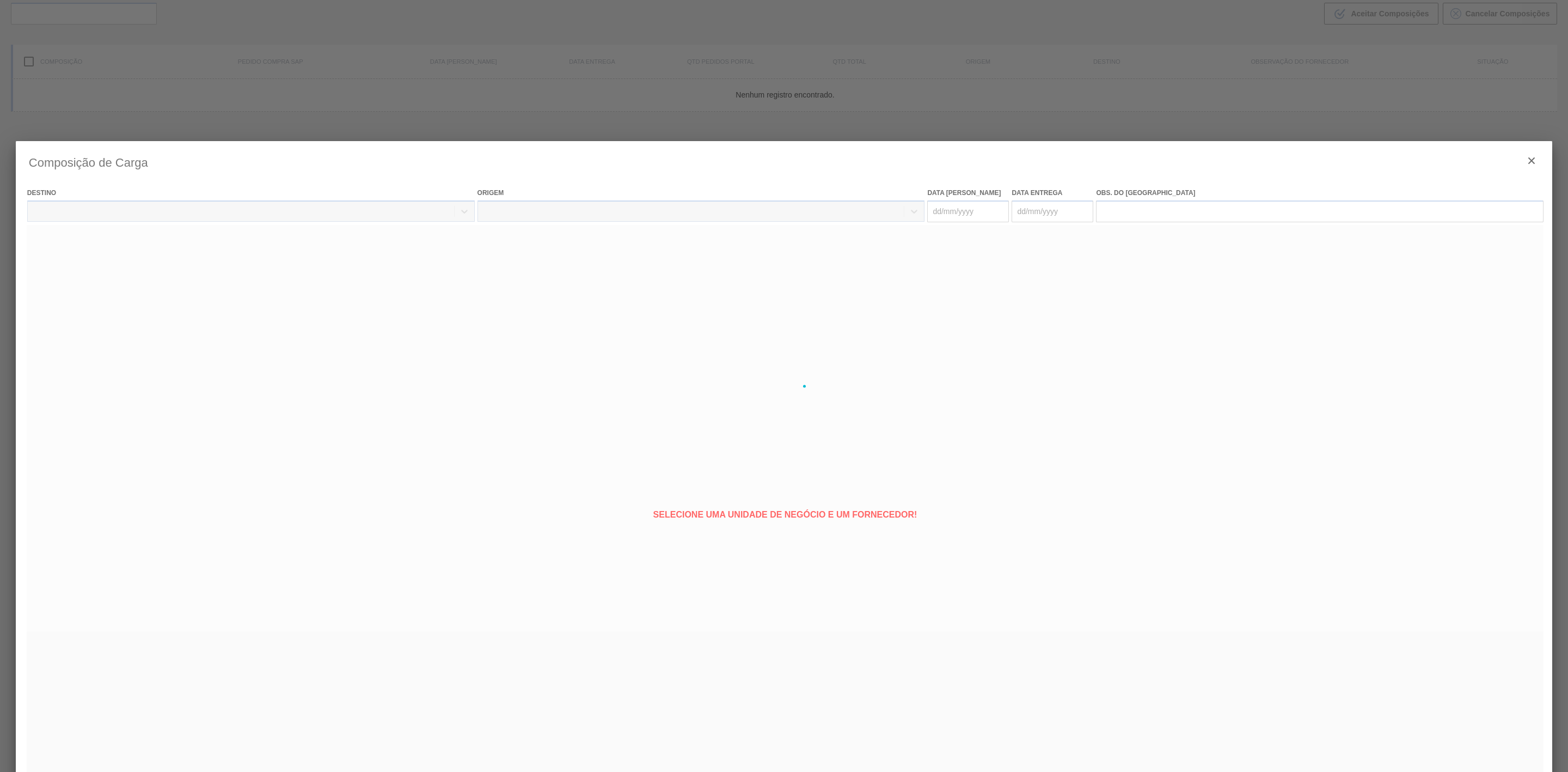
type coleta "[DATE]"
type entrega "[DATE]"
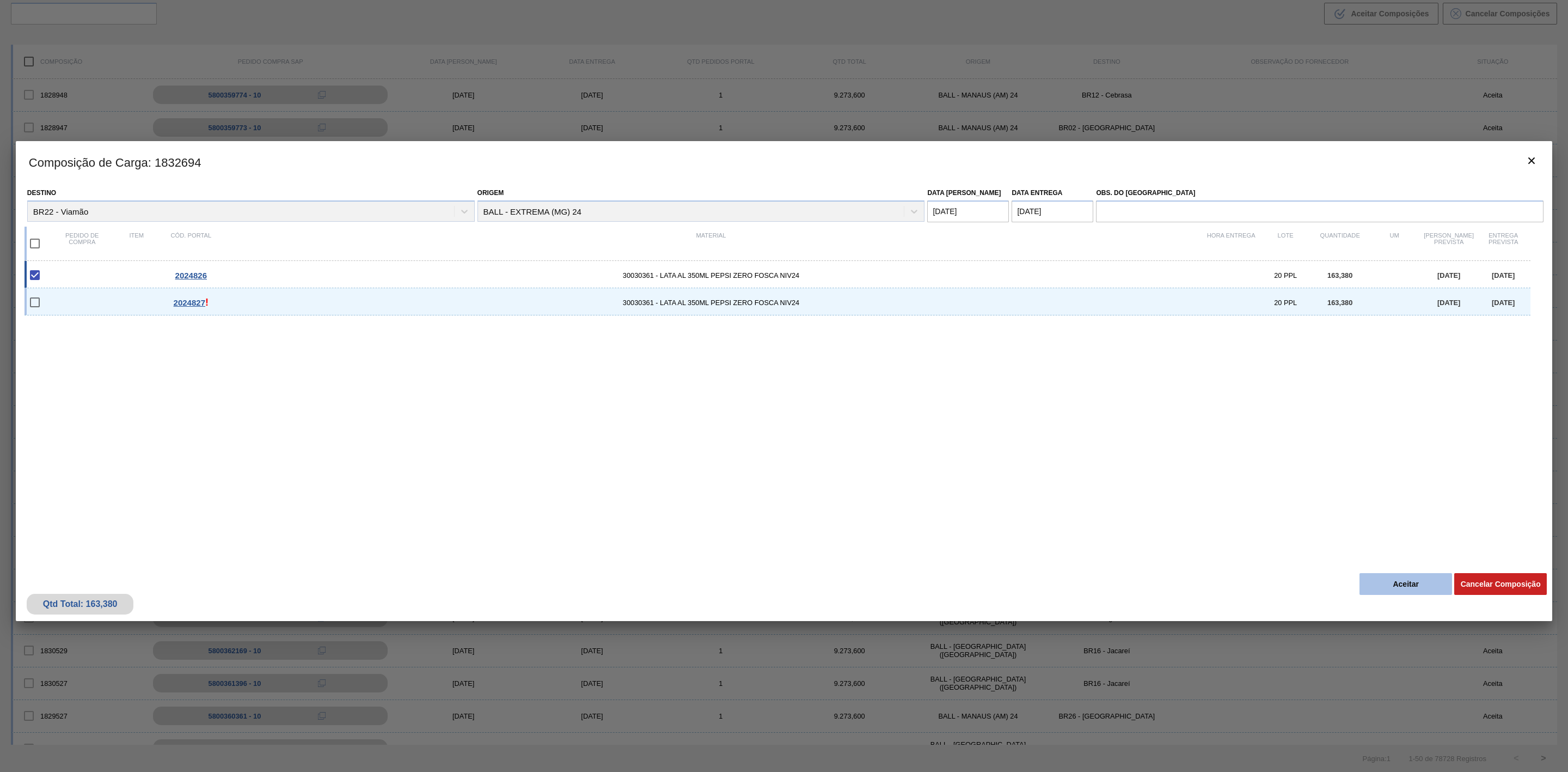
click at [1419, 581] on button "Aceitar" at bounding box center [1406, 583] width 93 height 22
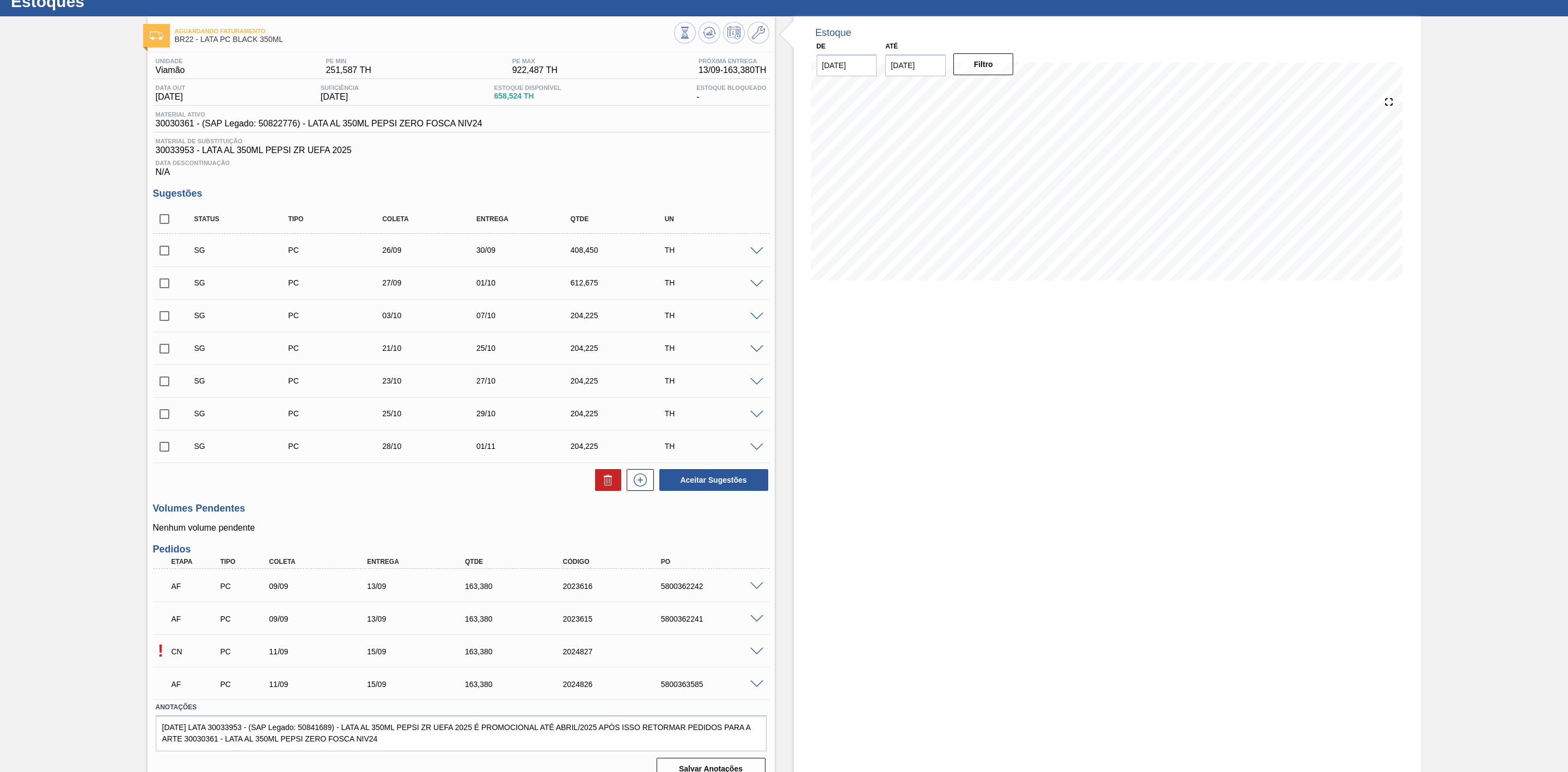
scroll to position [59, 0]
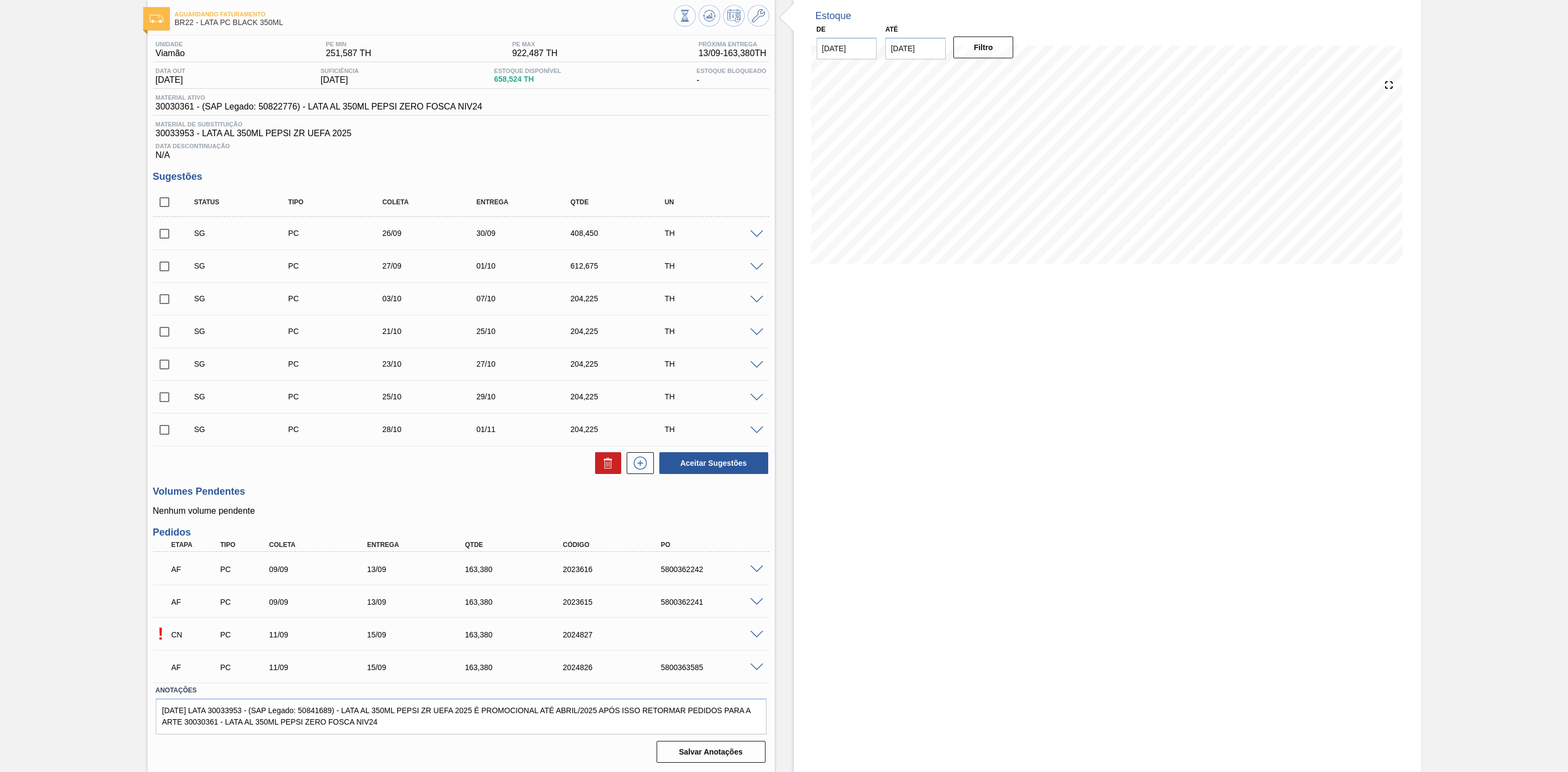
click at [758, 632] on span at bounding box center [757, 635] width 13 height 8
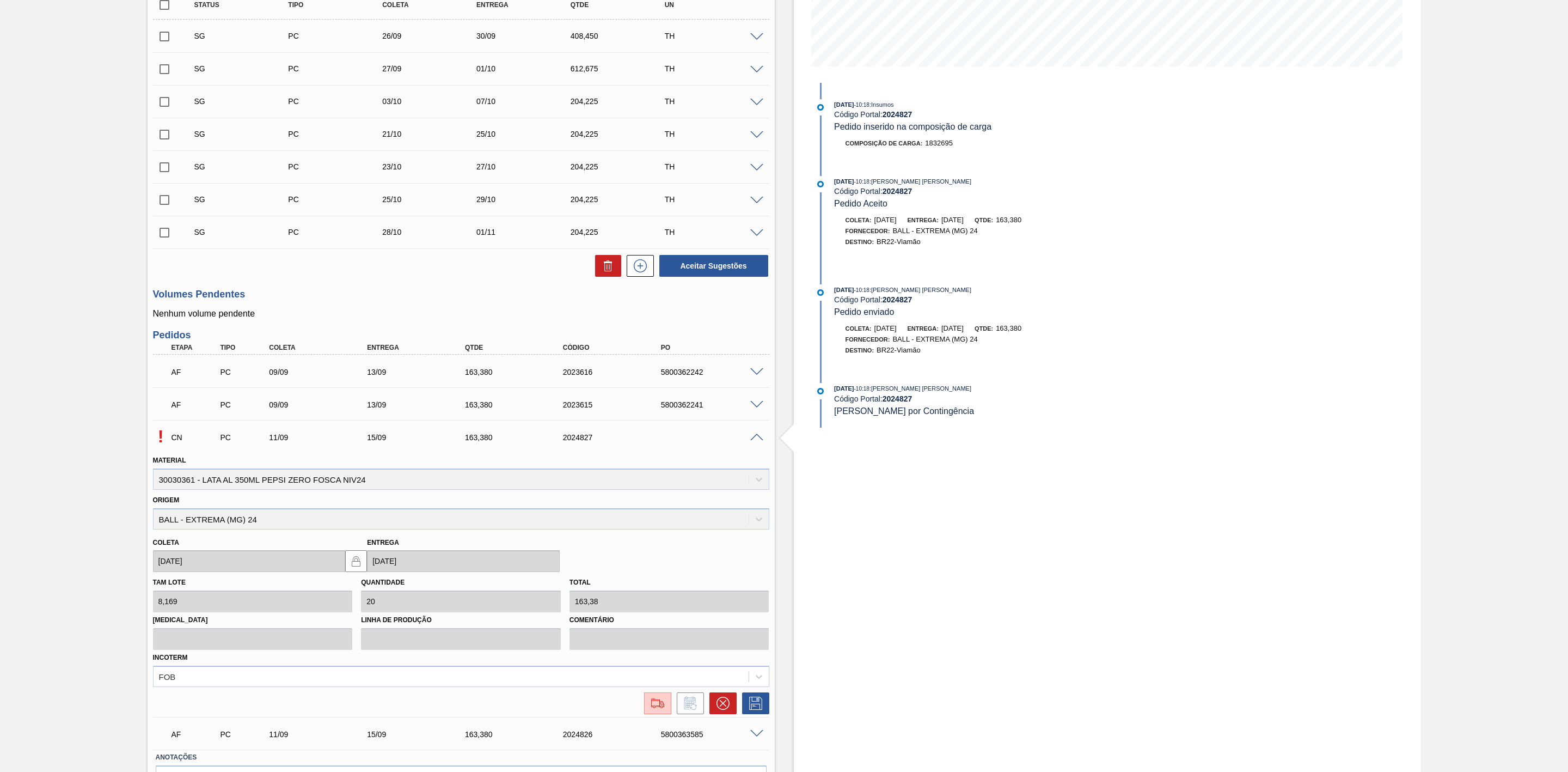
scroll to position [305, 0]
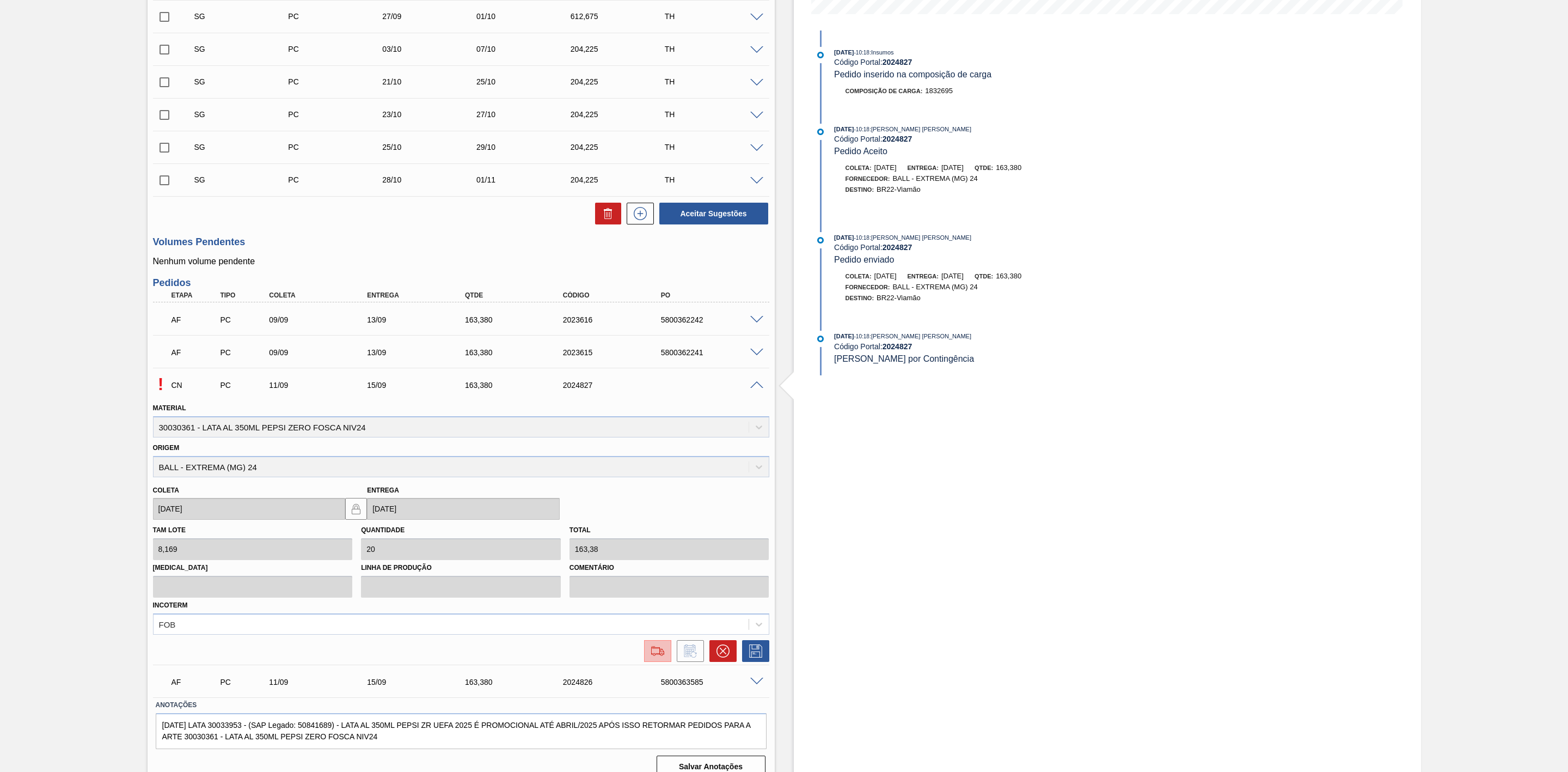
click at [665, 655] on div at bounding box center [658, 651] width 20 height 13
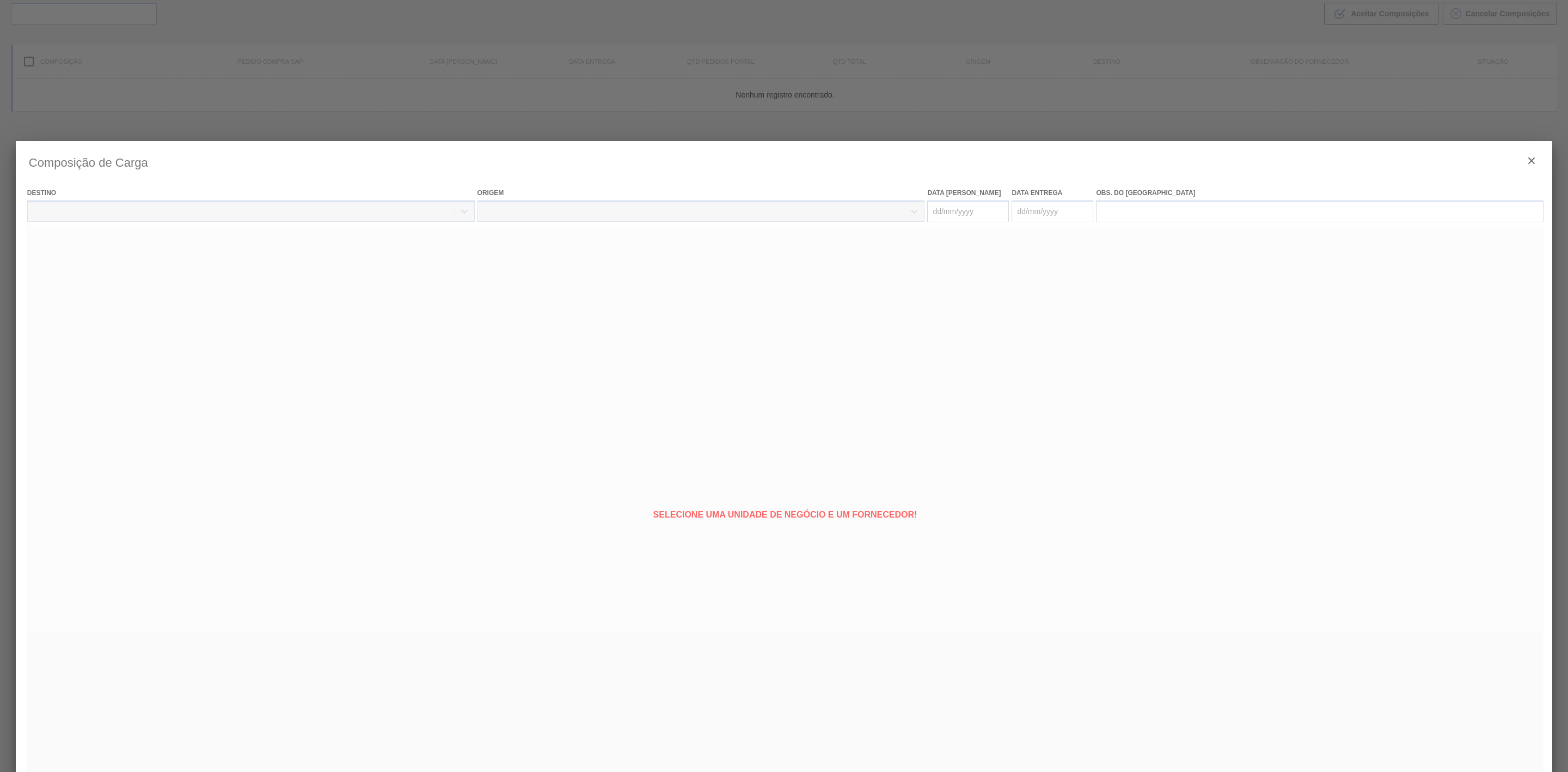
type coleta "11/09/2025"
type entrega "15/09/2025"
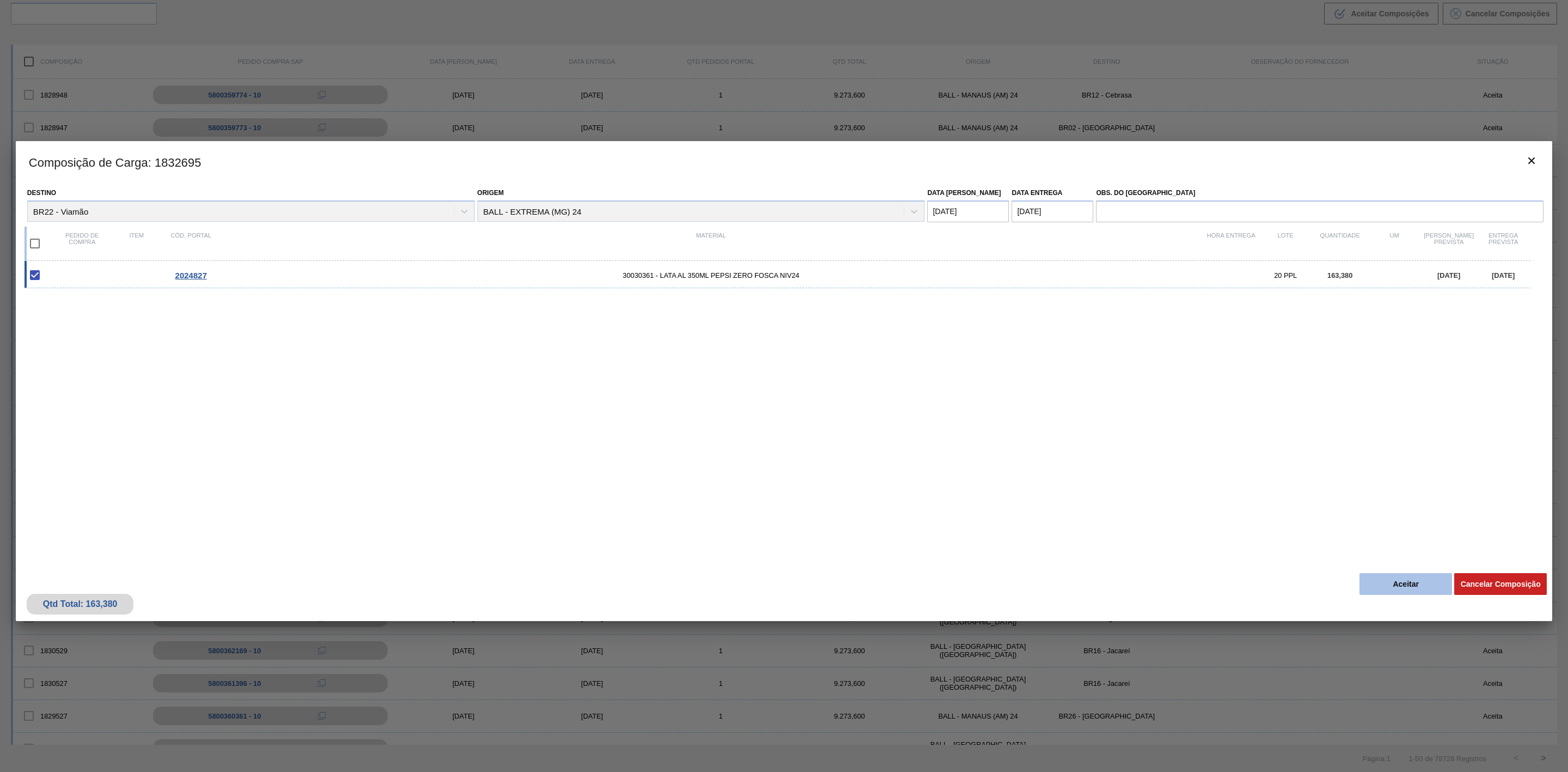
click at [1431, 582] on button "Aceitar" at bounding box center [1406, 583] width 93 height 22
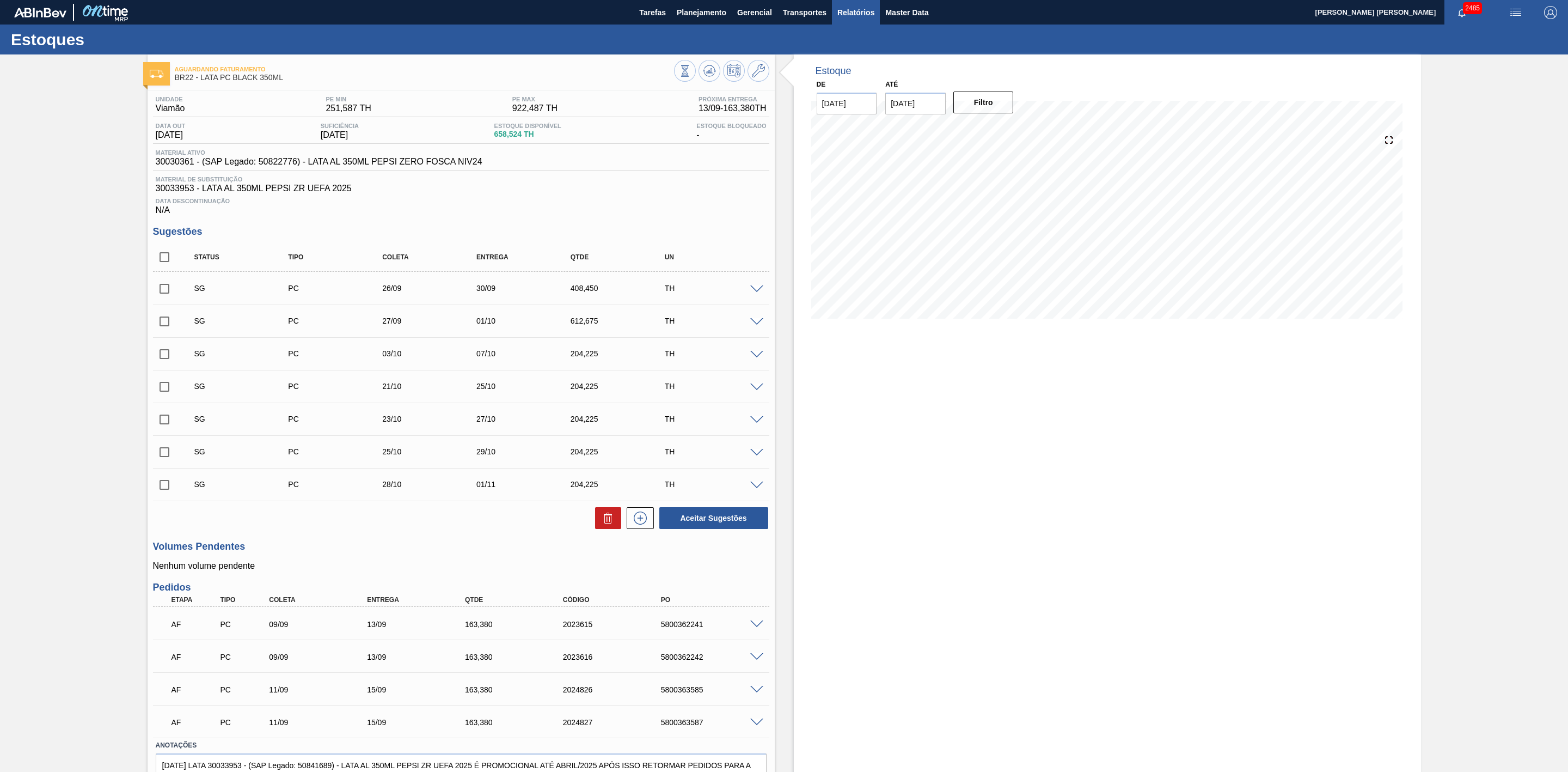
click at [848, 8] on span "Relatórios" at bounding box center [856, 13] width 37 height 13
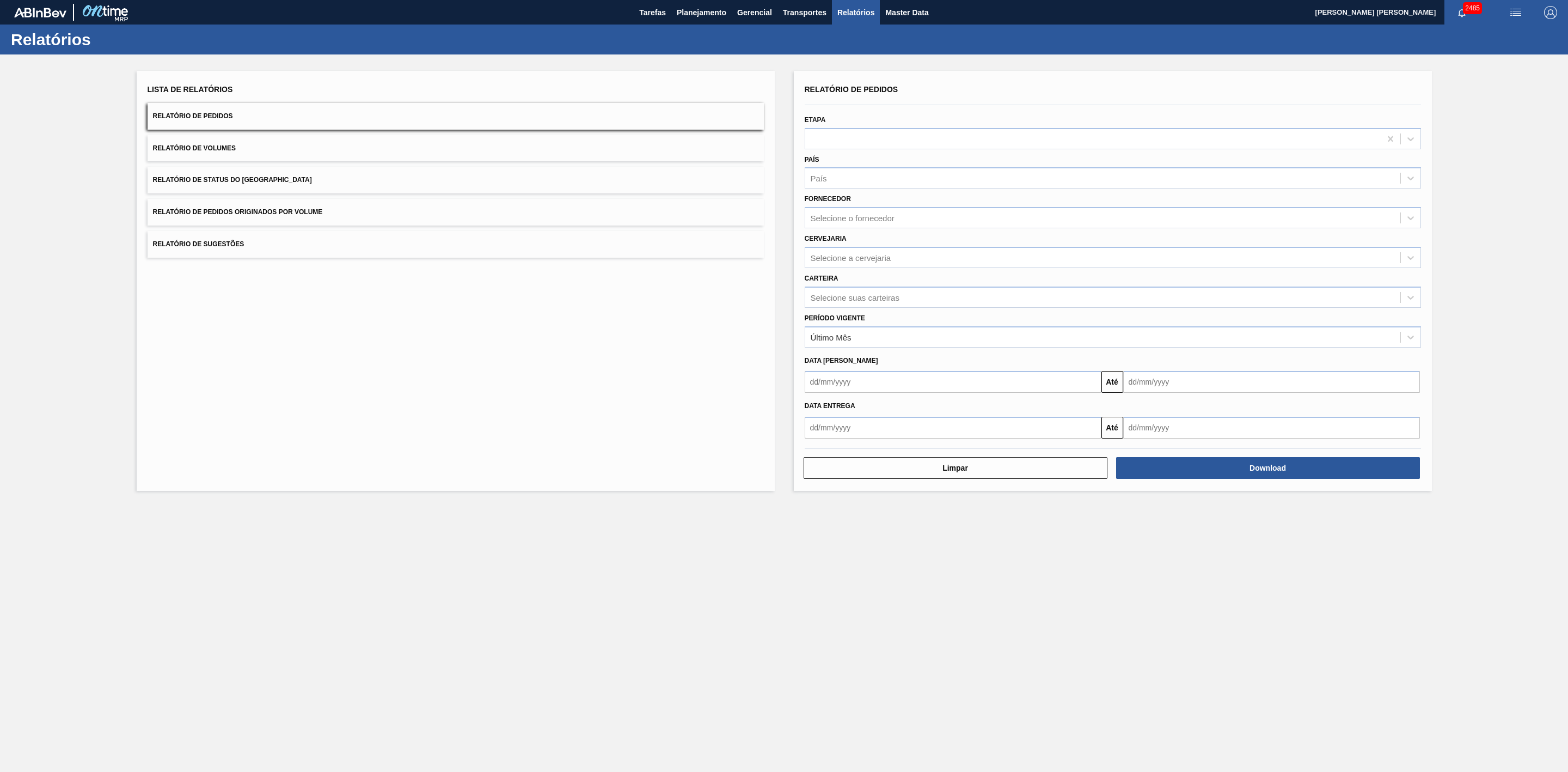
click at [868, 166] on div "País País" at bounding box center [1113, 170] width 617 height 37
click at [859, 175] on div "País" at bounding box center [1103, 179] width 595 height 16
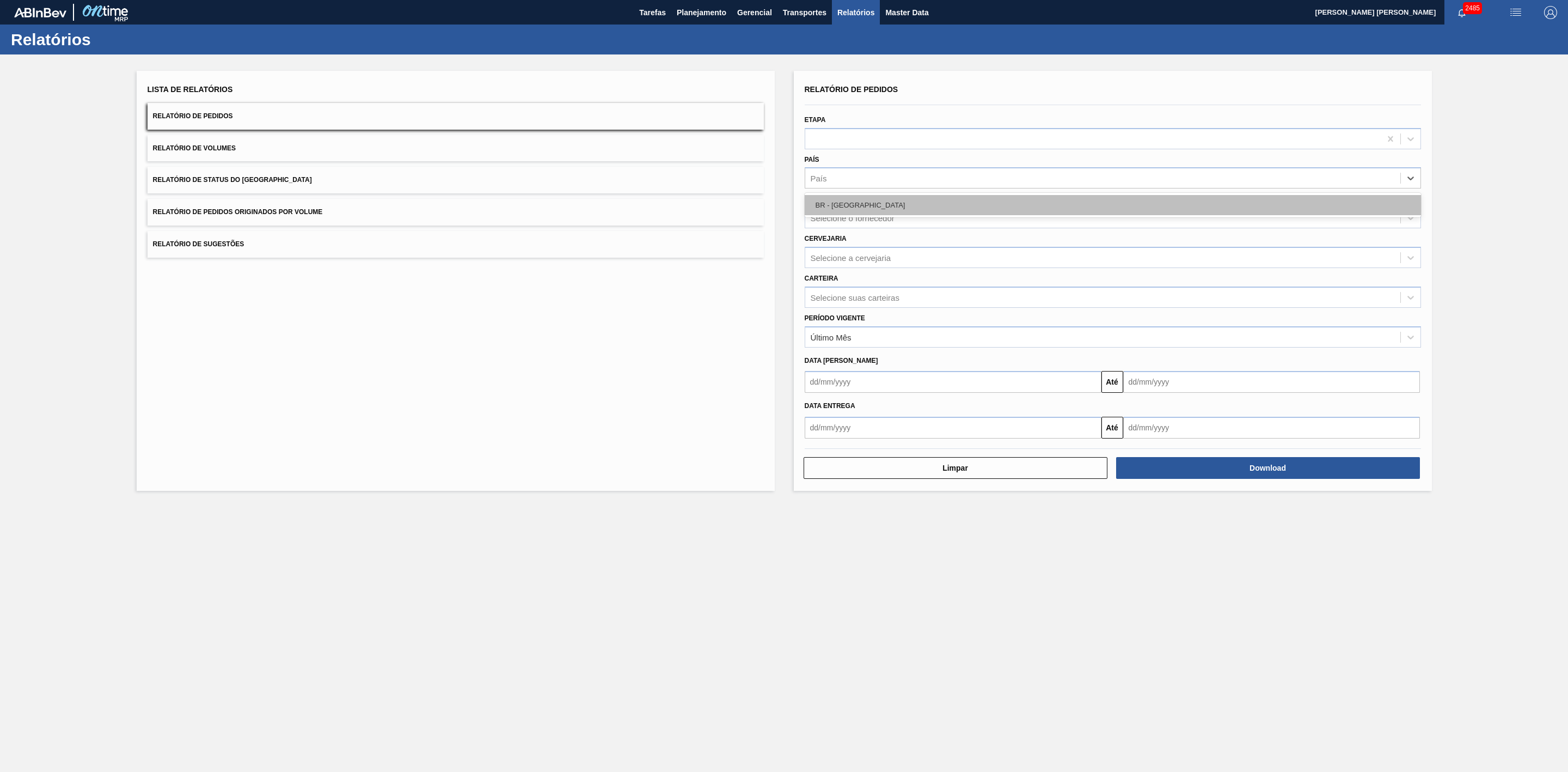
click at [850, 206] on div "BR - Brasil" at bounding box center [1113, 204] width 617 height 20
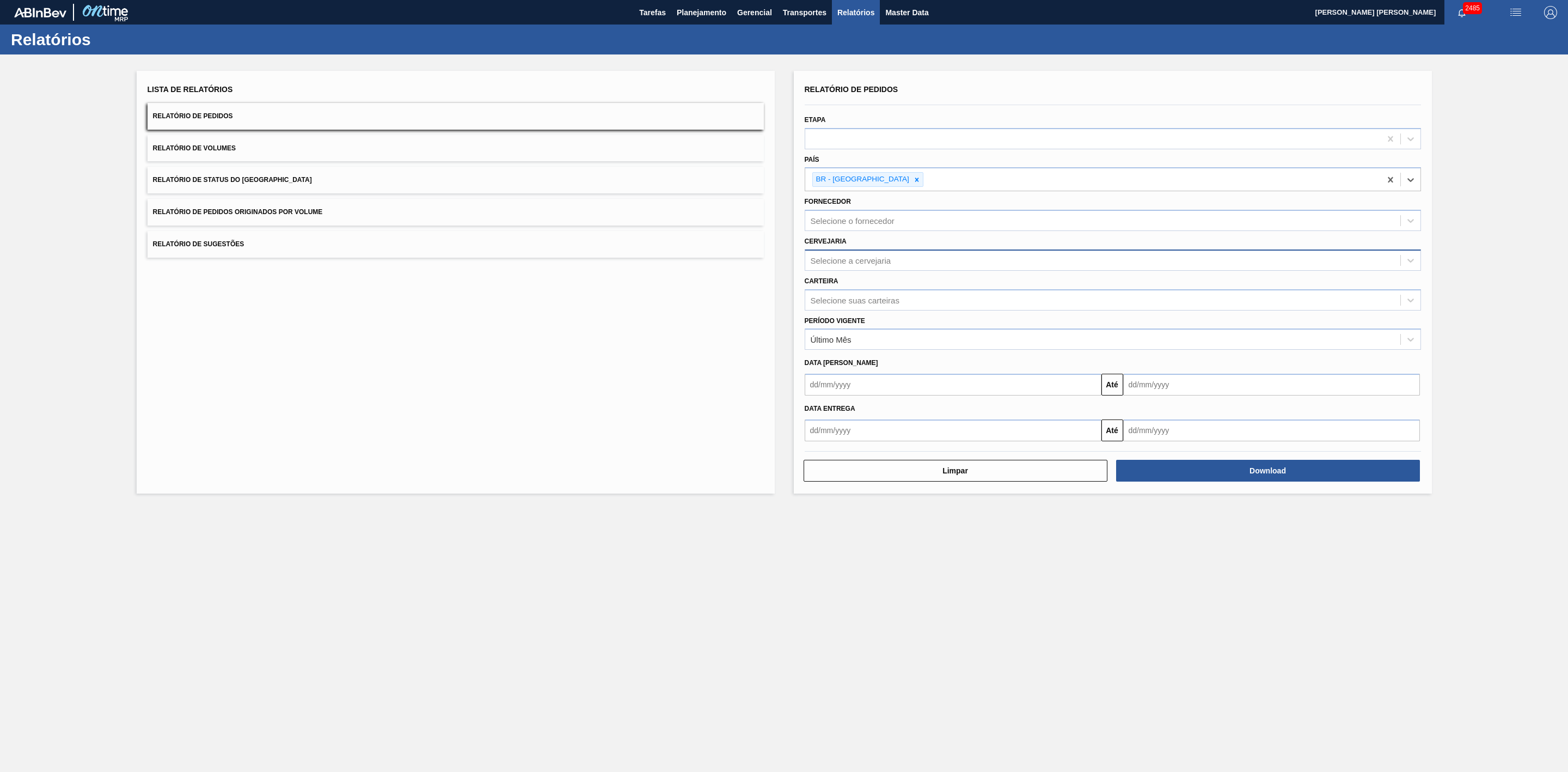
click at [857, 257] on div "Selecione a cervejaria" at bounding box center [851, 260] width 81 height 10
type input "21"
click at [873, 281] on div "BR21 - Lages" at bounding box center [1113, 287] width 617 height 20
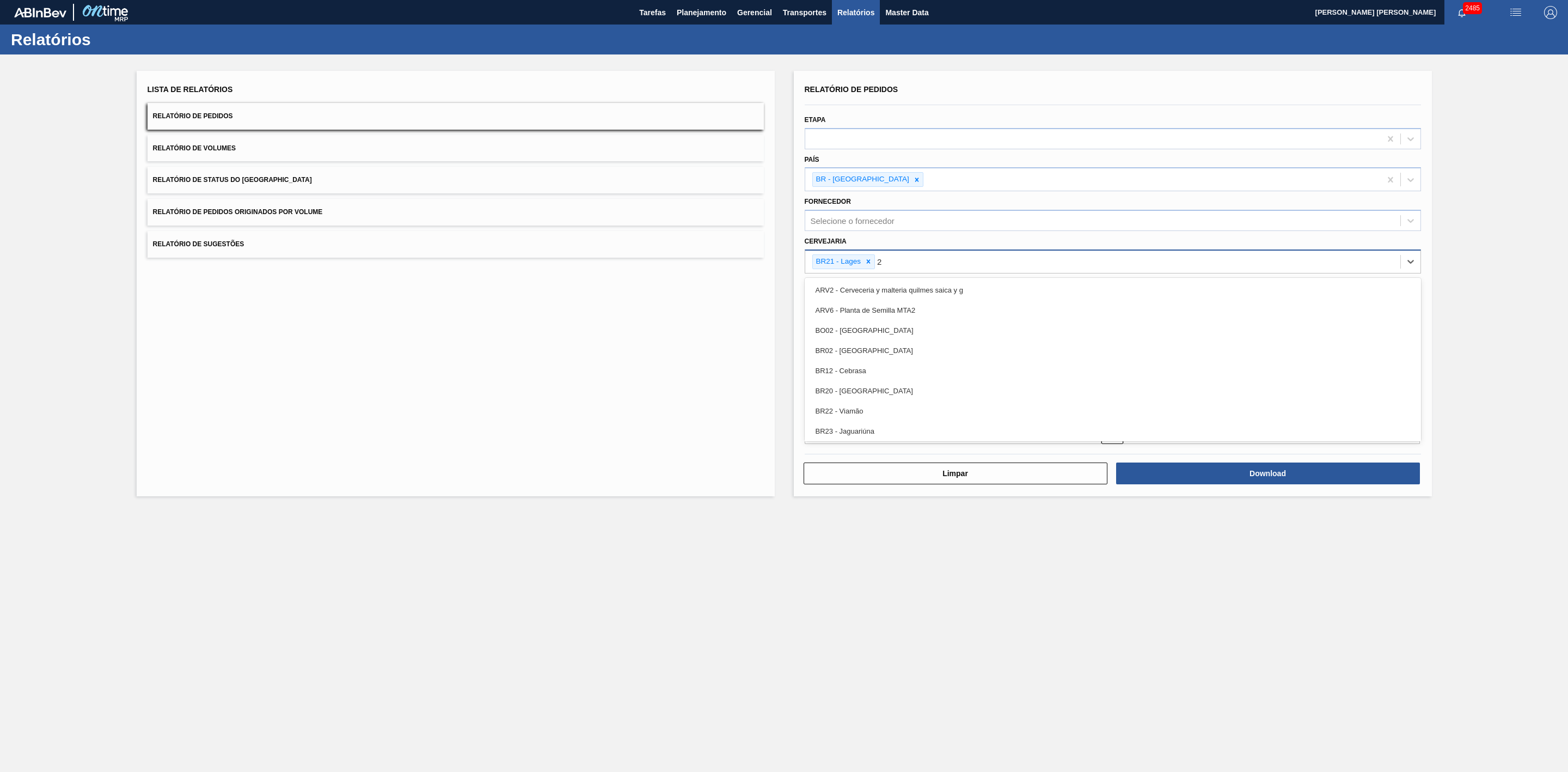
type input "22"
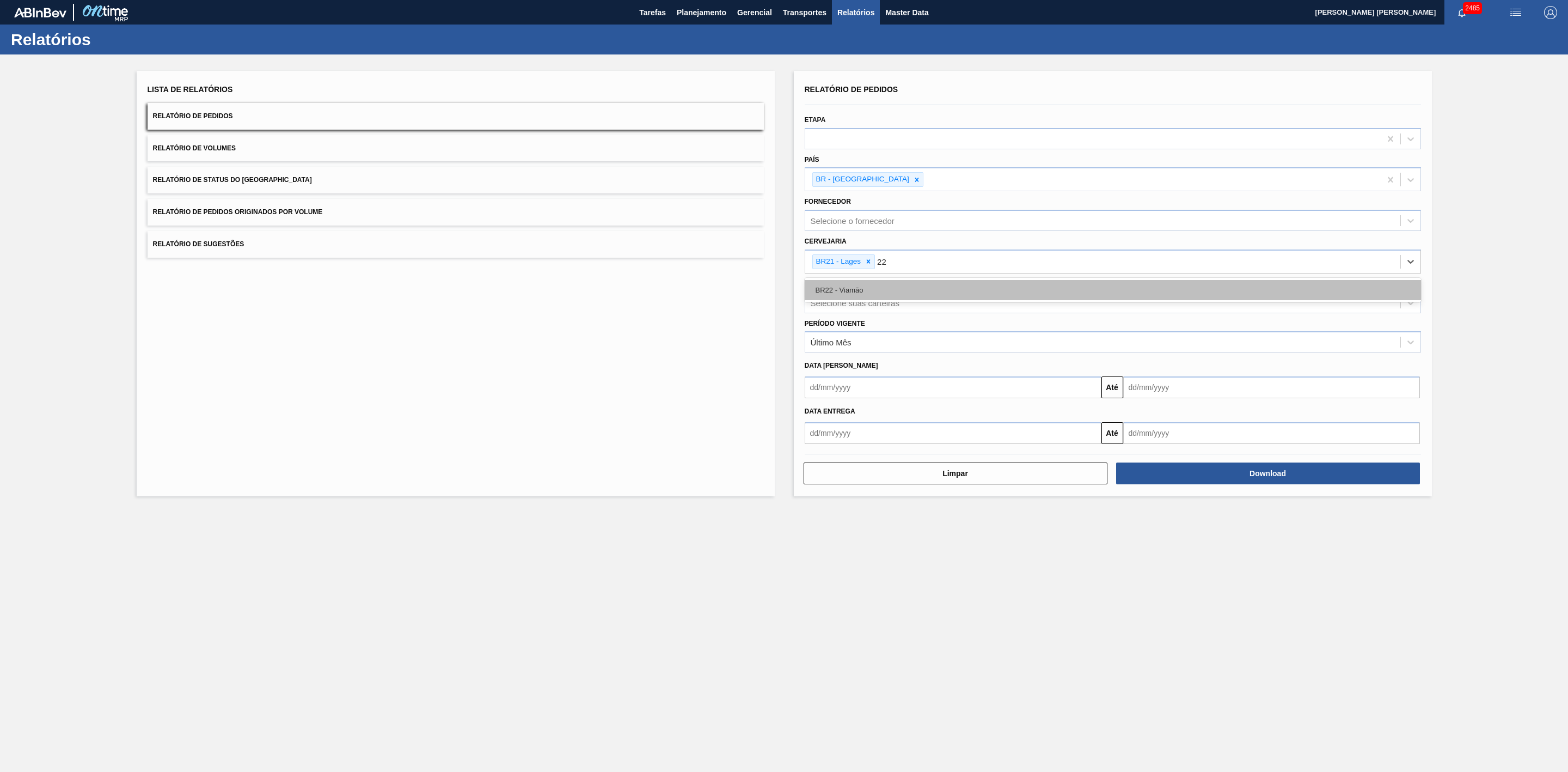
click at [899, 291] on div "BR22 - Viamão" at bounding box center [1113, 290] width 617 height 20
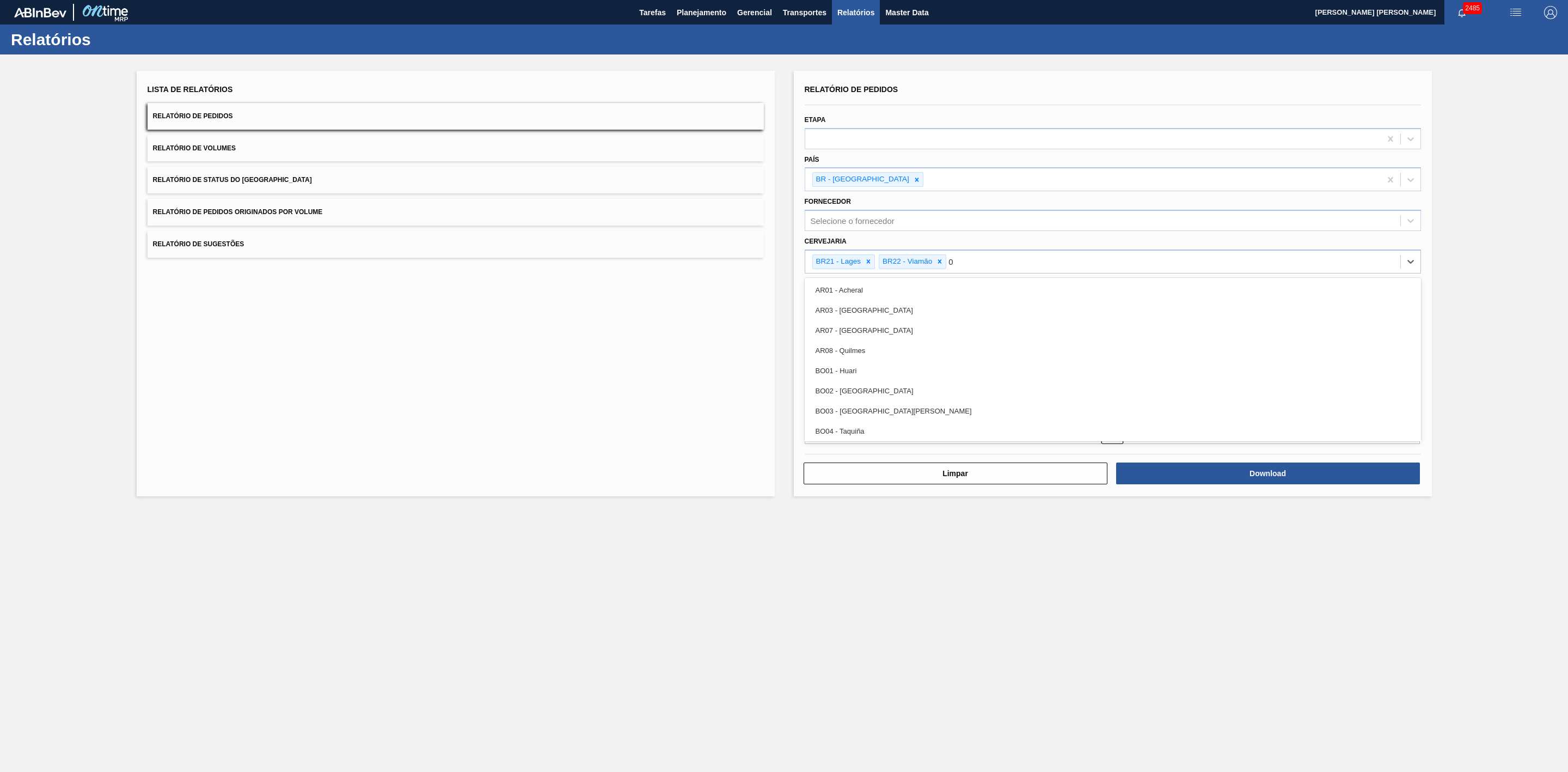
type input "09"
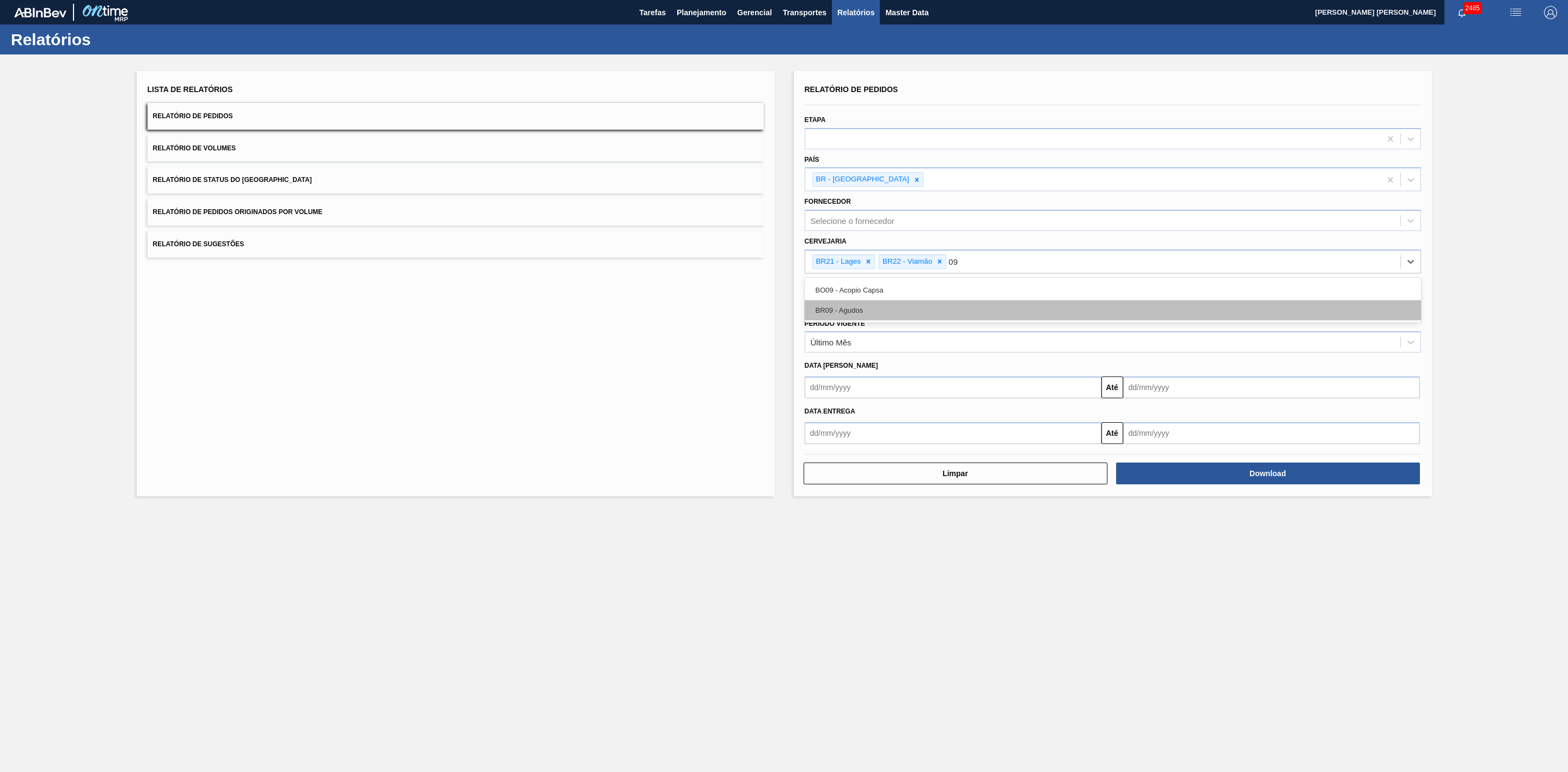
click at [869, 304] on div "BR09 - Agudos" at bounding box center [1113, 309] width 617 height 20
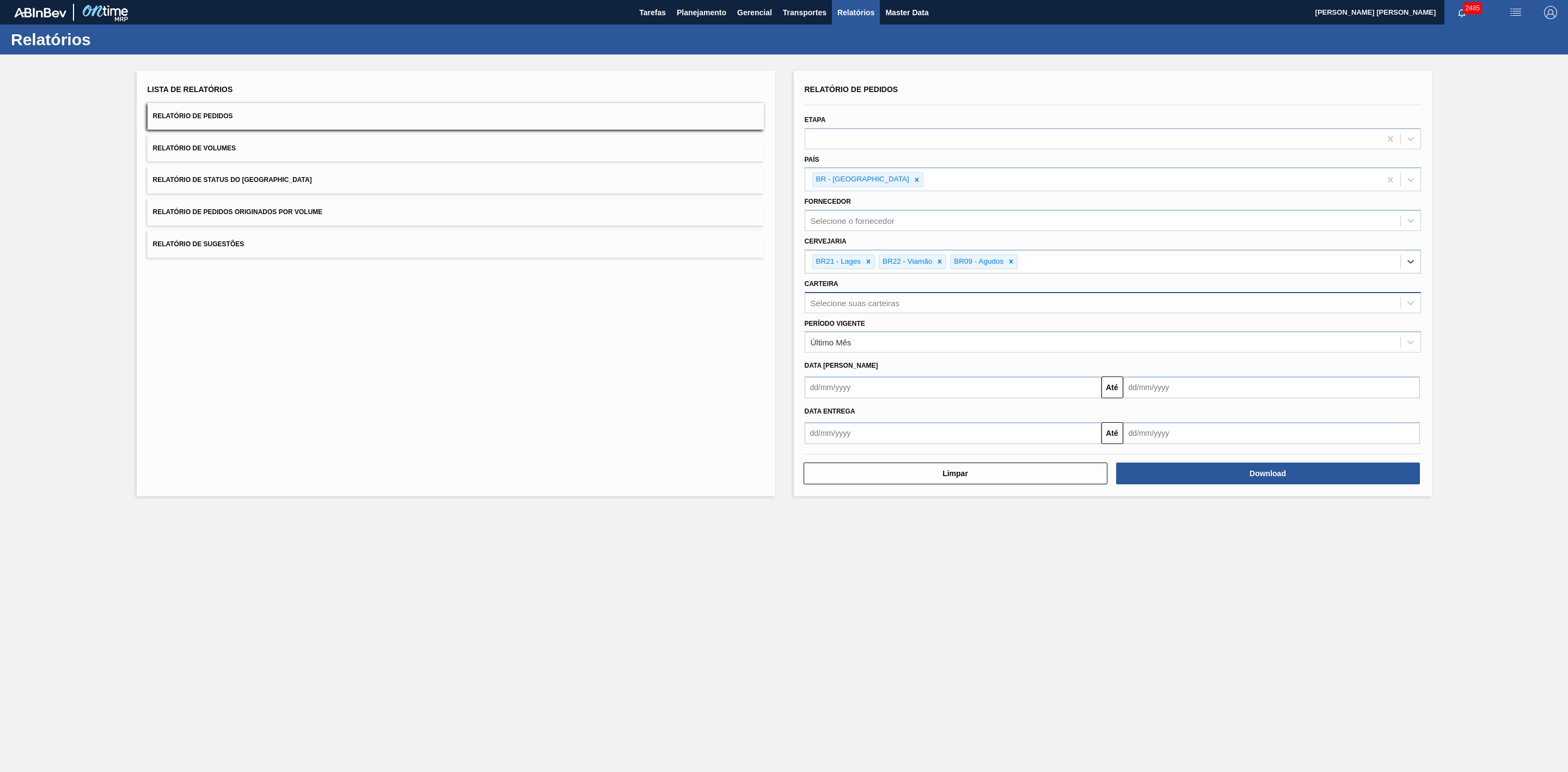
click at [846, 297] on div "Selecione suas carteiras" at bounding box center [1103, 302] width 595 height 16
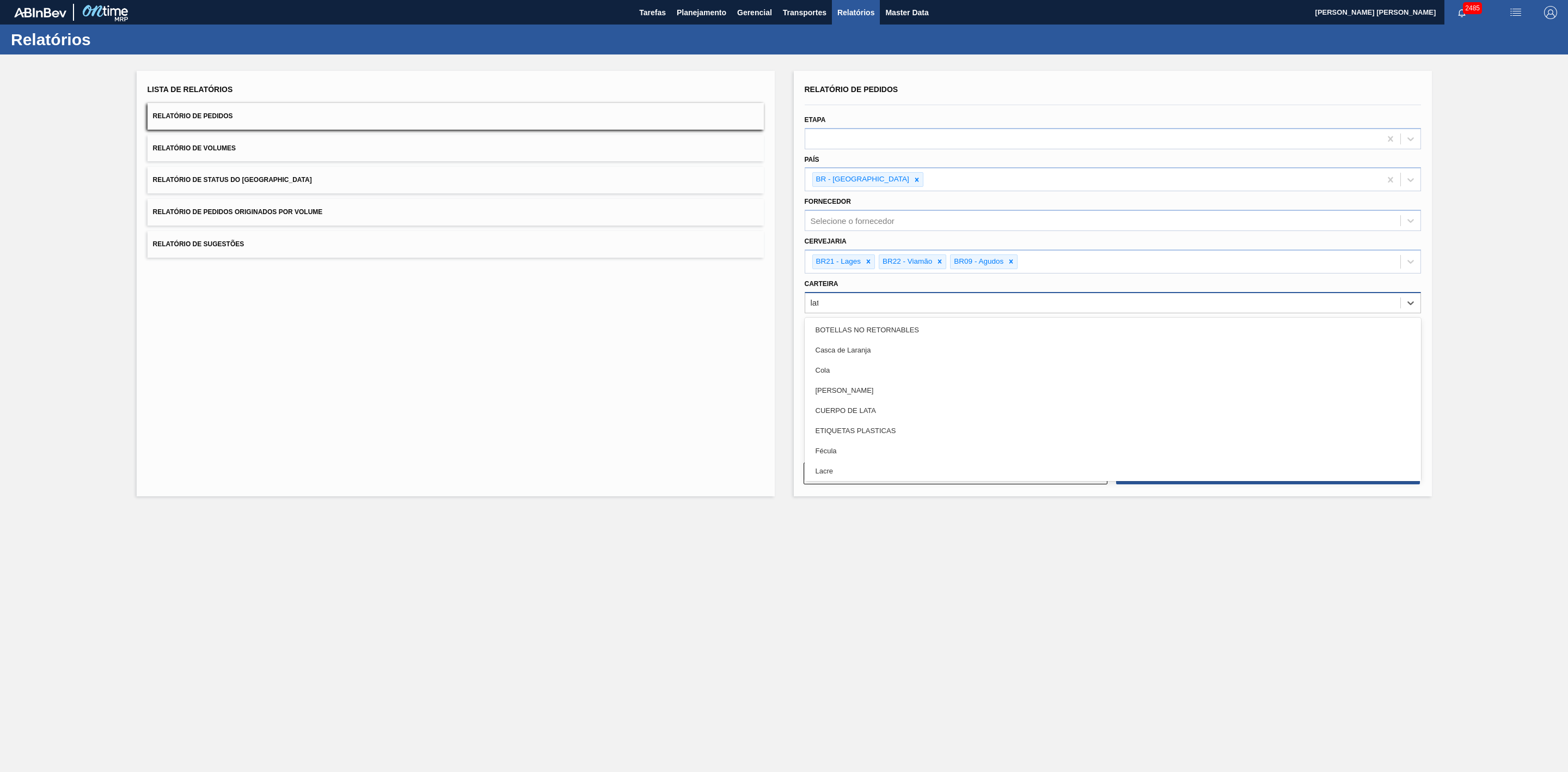
type input "lata"
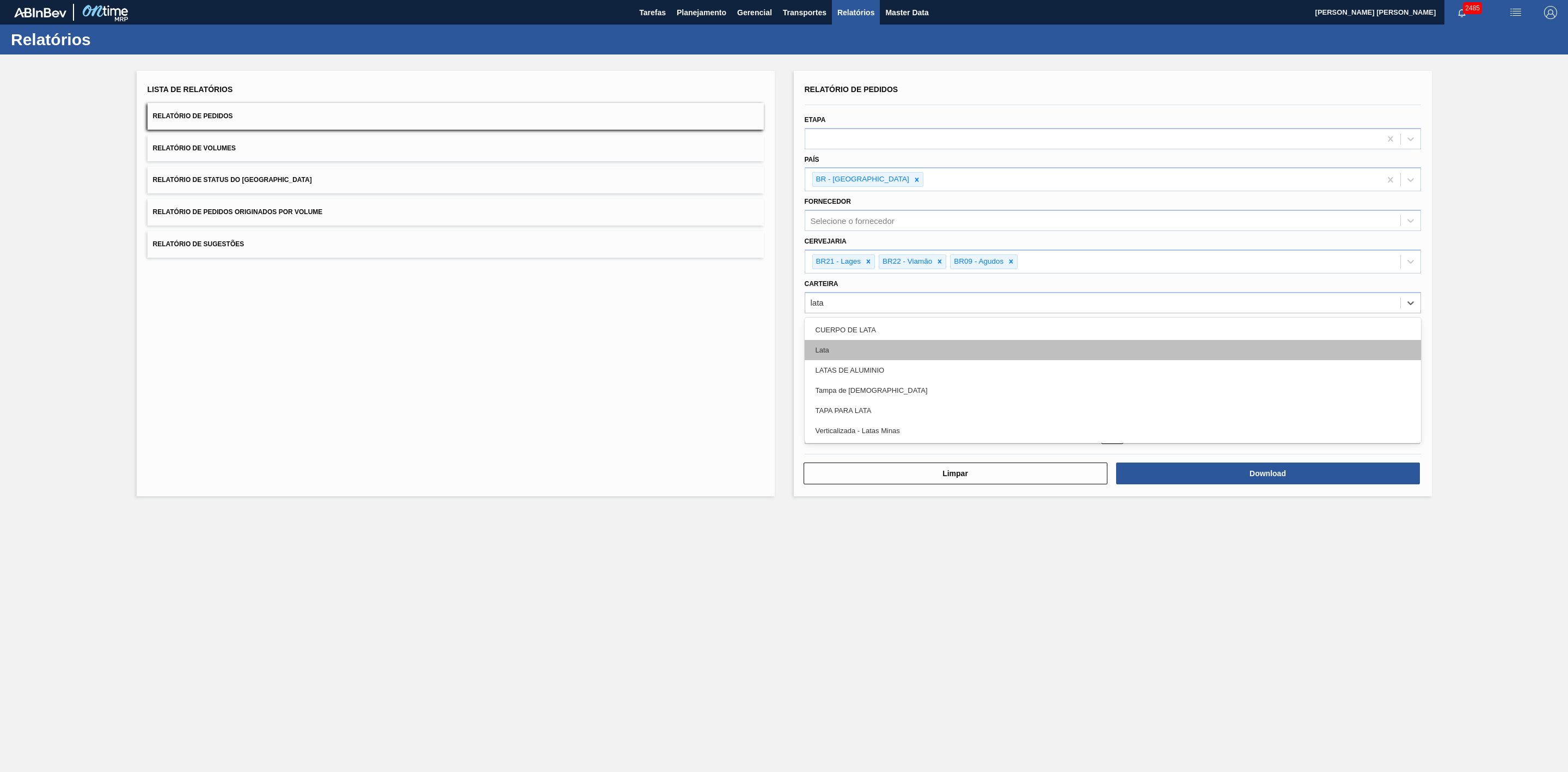
click at [839, 342] on div "Lata" at bounding box center [1113, 349] width 617 height 20
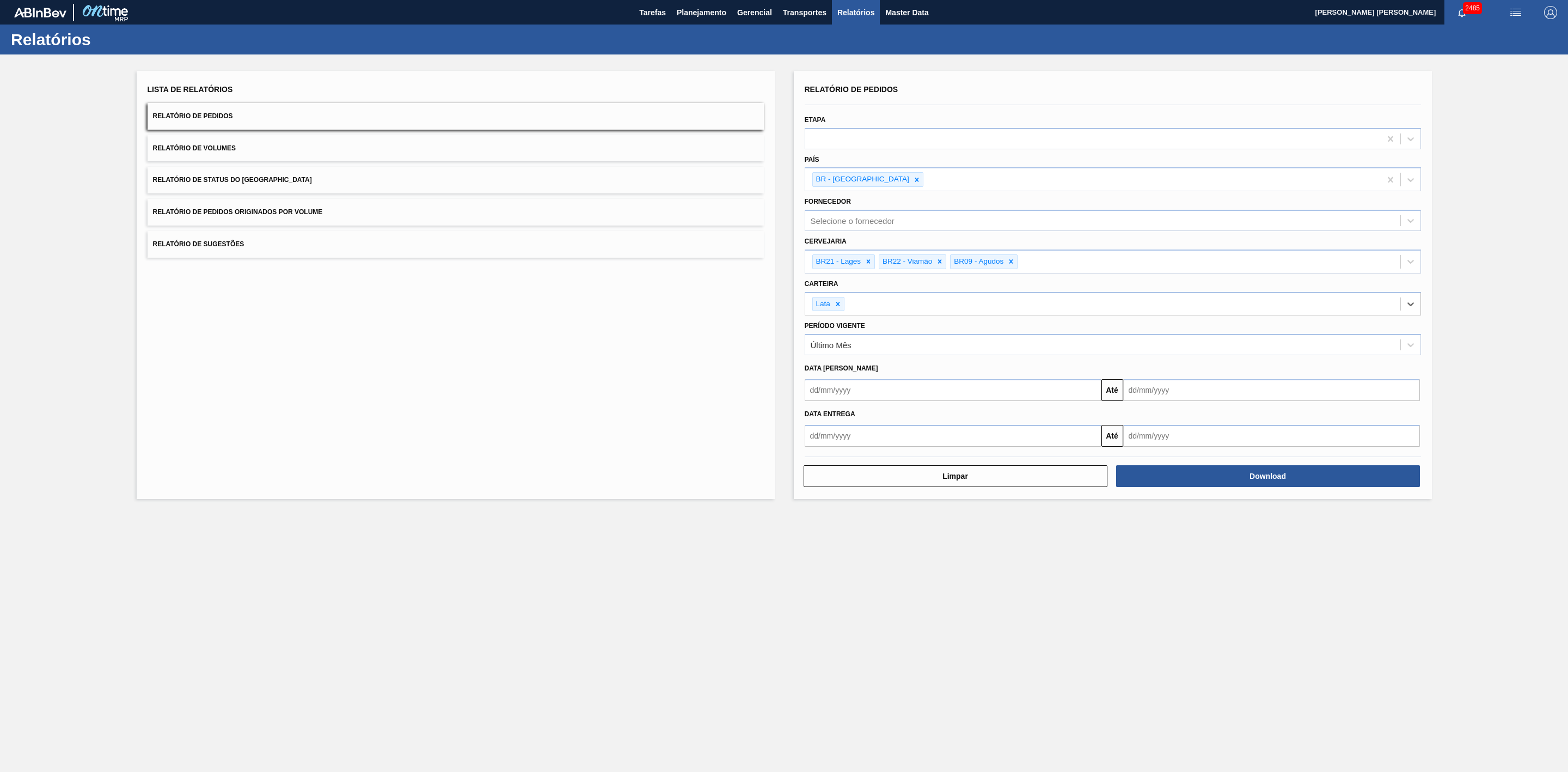
click at [869, 391] on input "text" at bounding box center [953, 389] width 297 height 22
click at [832, 418] on div "setembro 2025" at bounding box center [871, 416] width 131 height 10
click at [816, 448] on div "31" at bounding box center [817, 451] width 14 height 14
type input "[DATE]"
click at [1141, 396] on input "text" at bounding box center [1272, 389] width 297 height 22
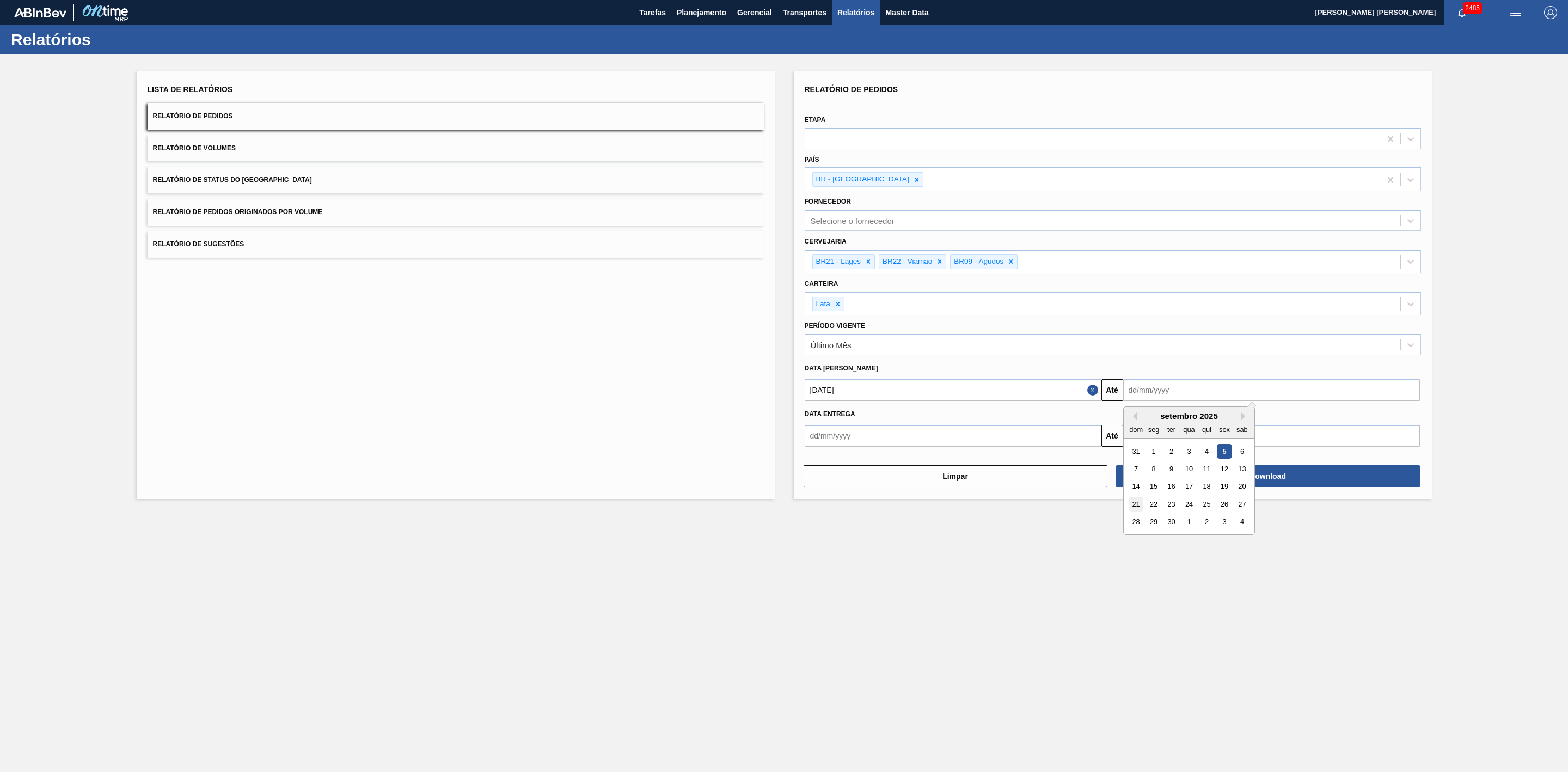
click at [1131, 500] on div "21" at bounding box center [1136, 504] width 14 height 14
type input "[DATE]"
click at [1167, 483] on button "Download" at bounding box center [1268, 475] width 304 height 22
click at [400, 140] on button "Relatório de Volumes" at bounding box center [455, 148] width 617 height 26
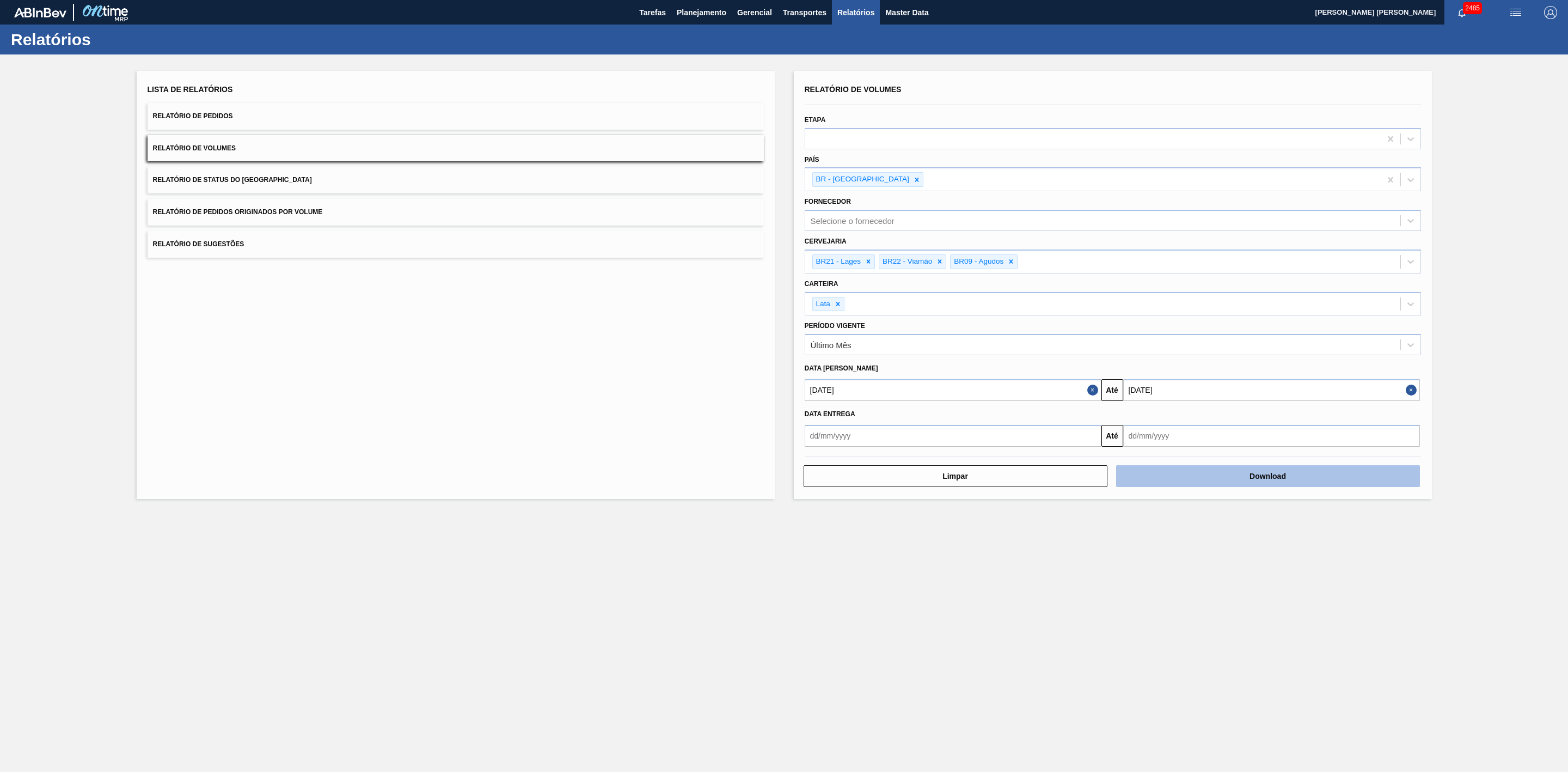
click at [1218, 471] on button "Download" at bounding box center [1268, 475] width 304 height 22
click at [339, 248] on button "Relatório de Sugestões" at bounding box center [455, 244] width 617 height 26
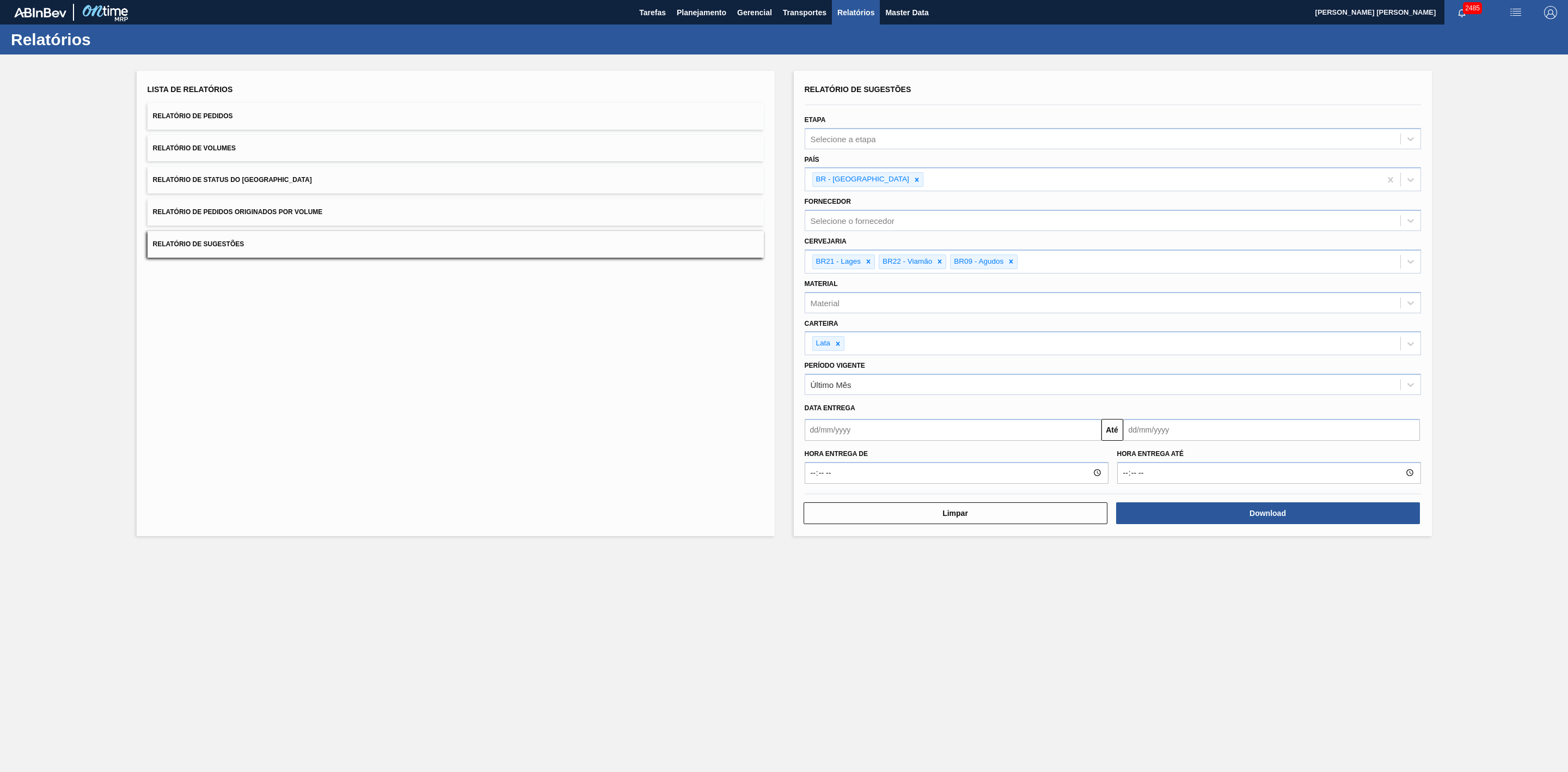
click at [951, 428] on input "text" at bounding box center [953, 429] width 297 height 22
click at [833, 456] on div "setembro 2025" at bounding box center [871, 455] width 131 height 10
click at [902, 497] on div "5" at bounding box center [906, 490] width 14 height 14
type input "[DATE]"
click at [1158, 433] on input "text" at bounding box center [1272, 429] width 297 height 22
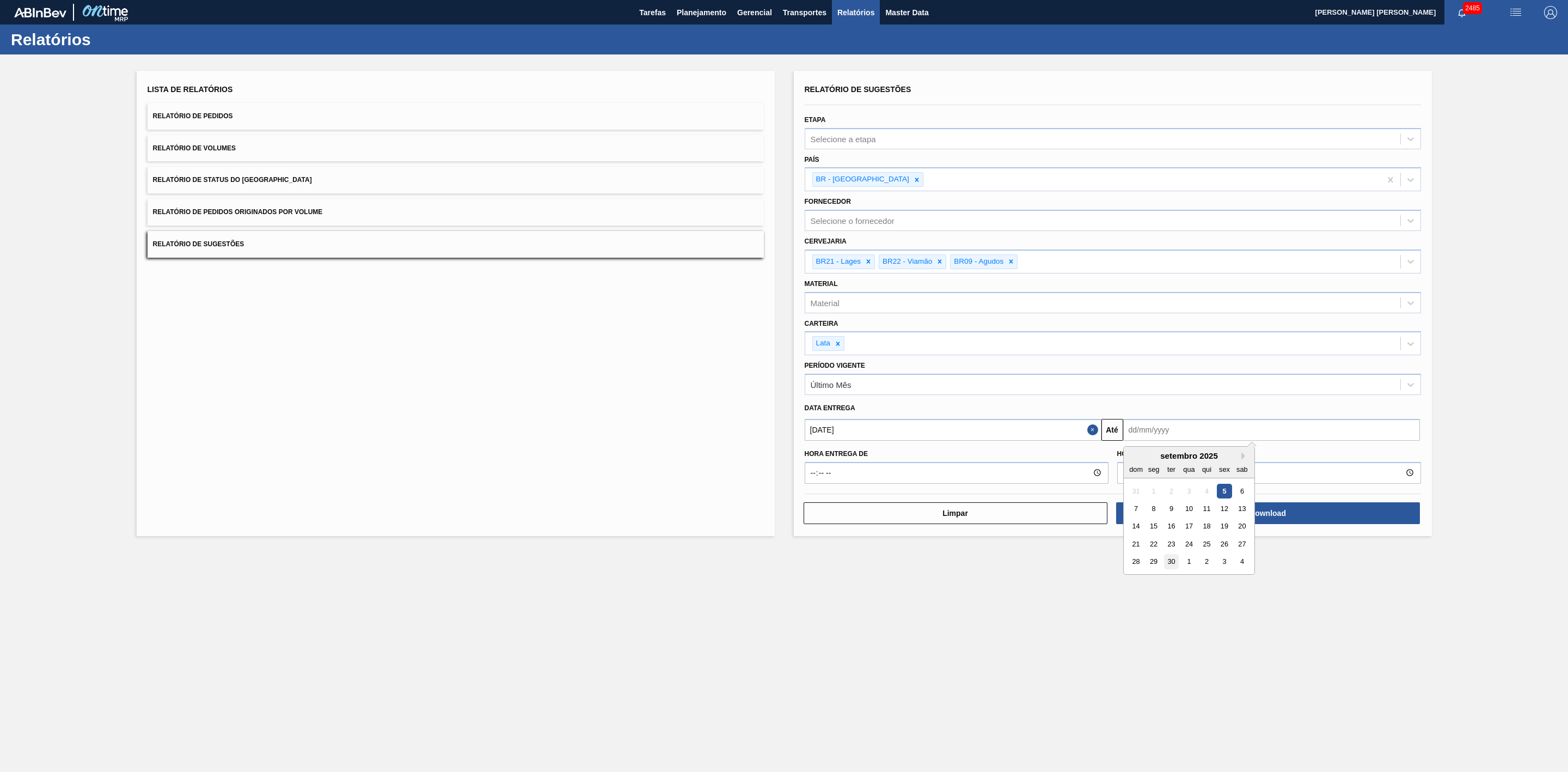
click at [1173, 562] on div "30" at bounding box center [1171, 561] width 14 height 14
type input "[DATE]"
click at [1201, 521] on button "Download" at bounding box center [1268, 513] width 304 height 22
click at [717, 15] on span "Planejamento" at bounding box center [702, 13] width 49 height 13
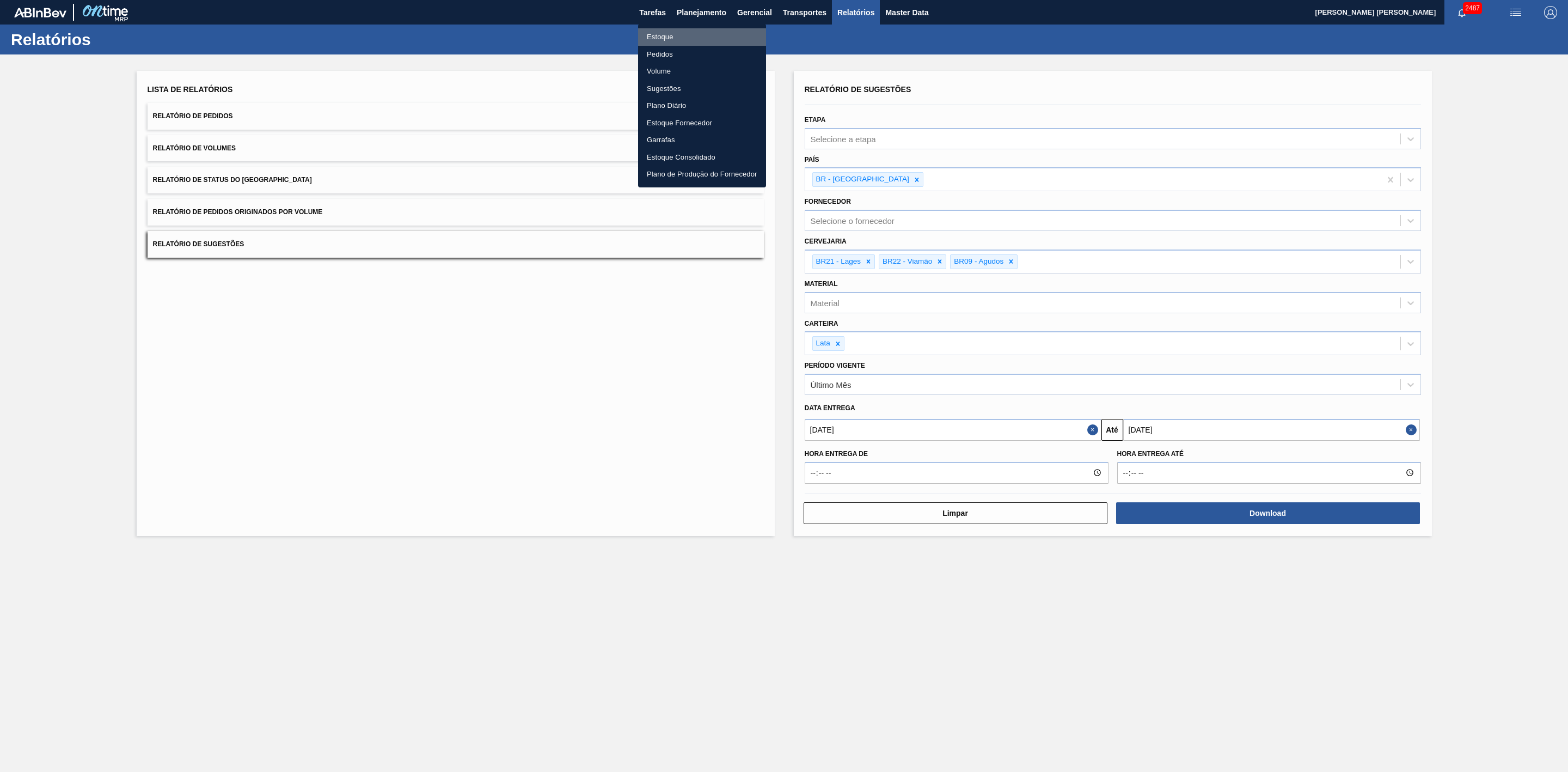
click at [665, 37] on li "Estoque" at bounding box center [702, 37] width 128 height 18
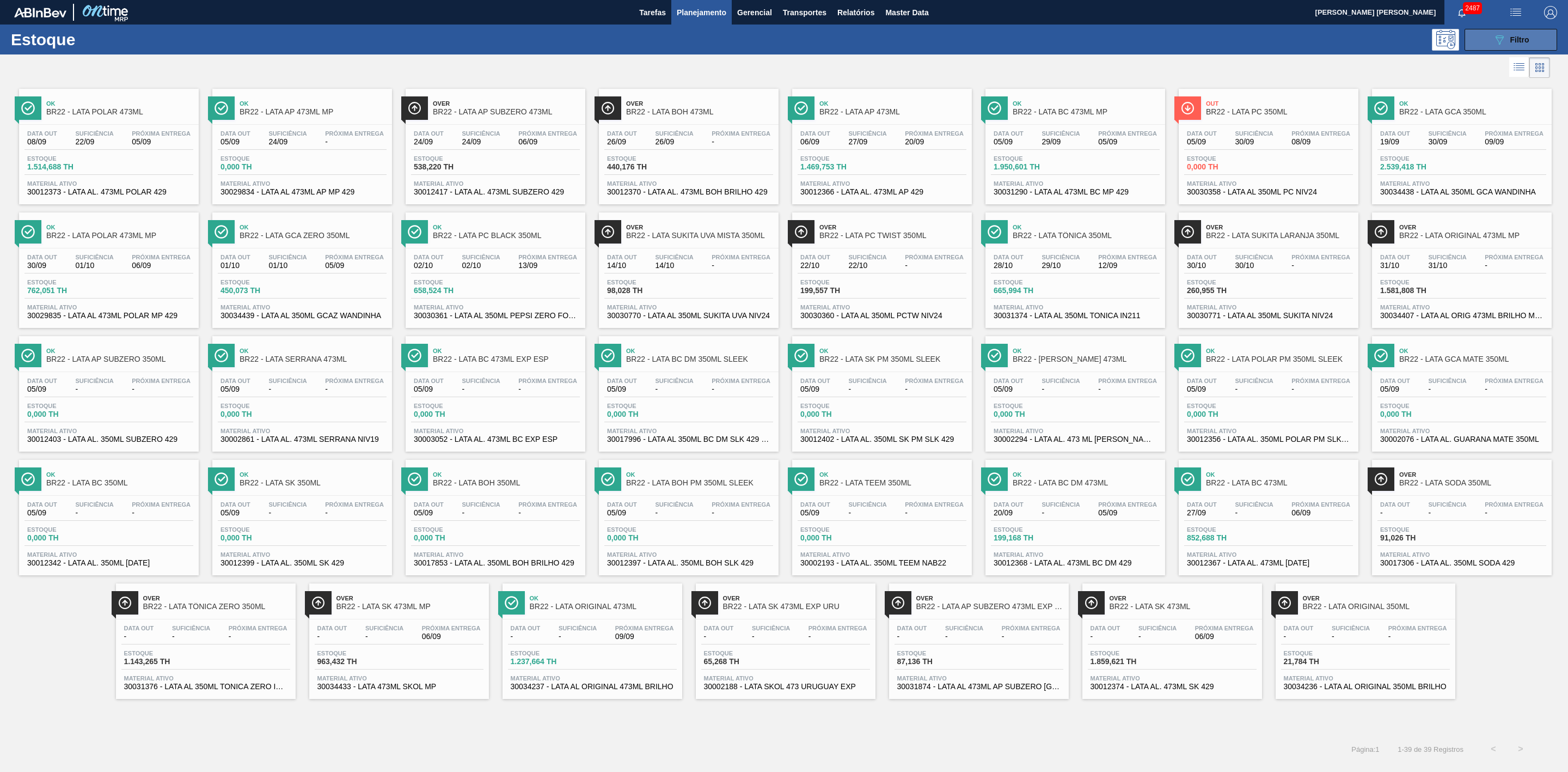
click at [1493, 40] on icon "089F7B8B-B2A5-4AFE-B5C0-19BA573D28AC" at bounding box center [1499, 40] width 13 height 13
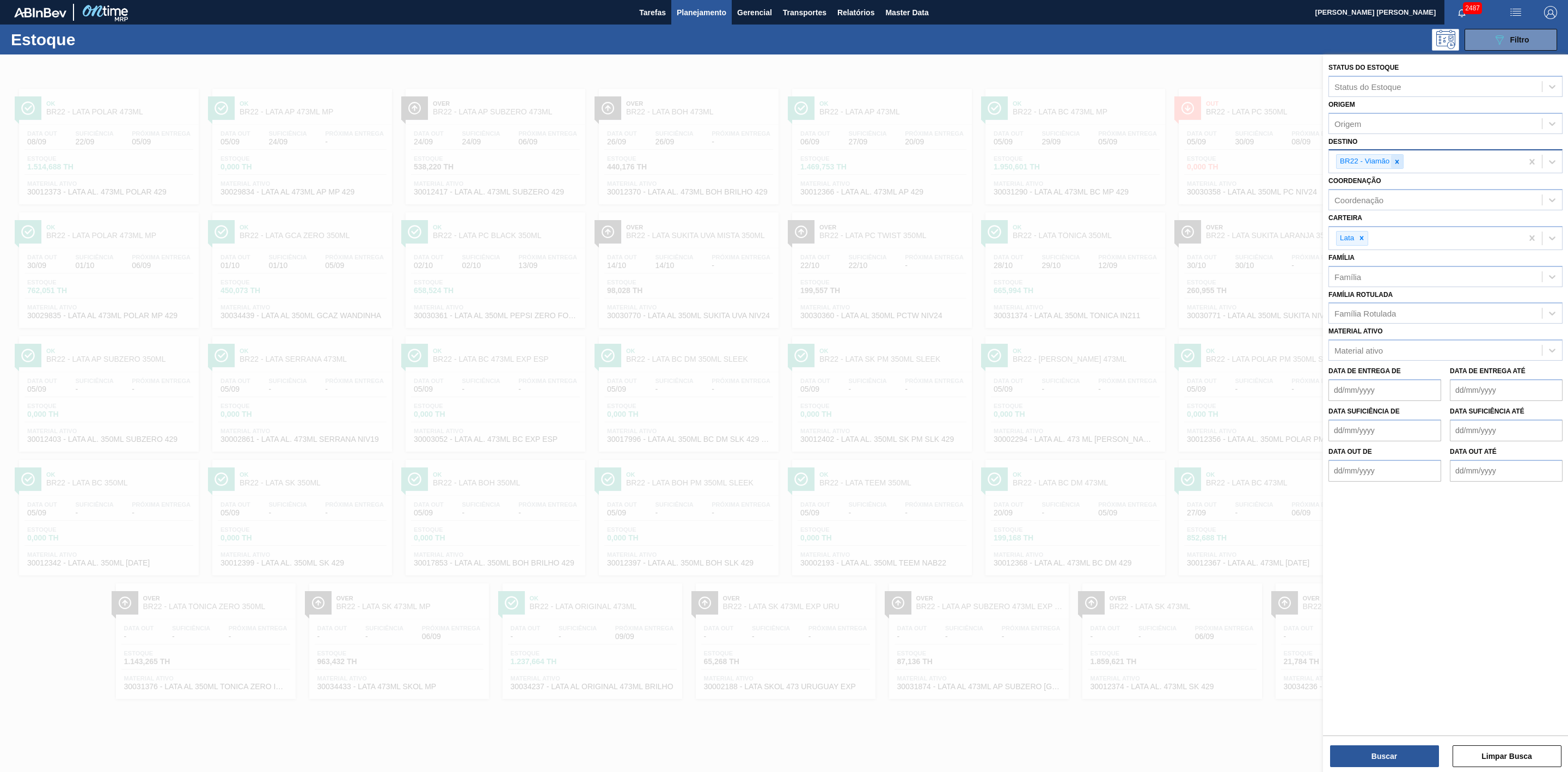
click at [1400, 159] on icon at bounding box center [1397, 162] width 8 height 8
type input "16"
click at [1380, 190] on div "BR16 - Jacareí" at bounding box center [1446, 187] width 234 height 20
click at [1384, 755] on button "Buscar" at bounding box center [1385, 755] width 109 height 22
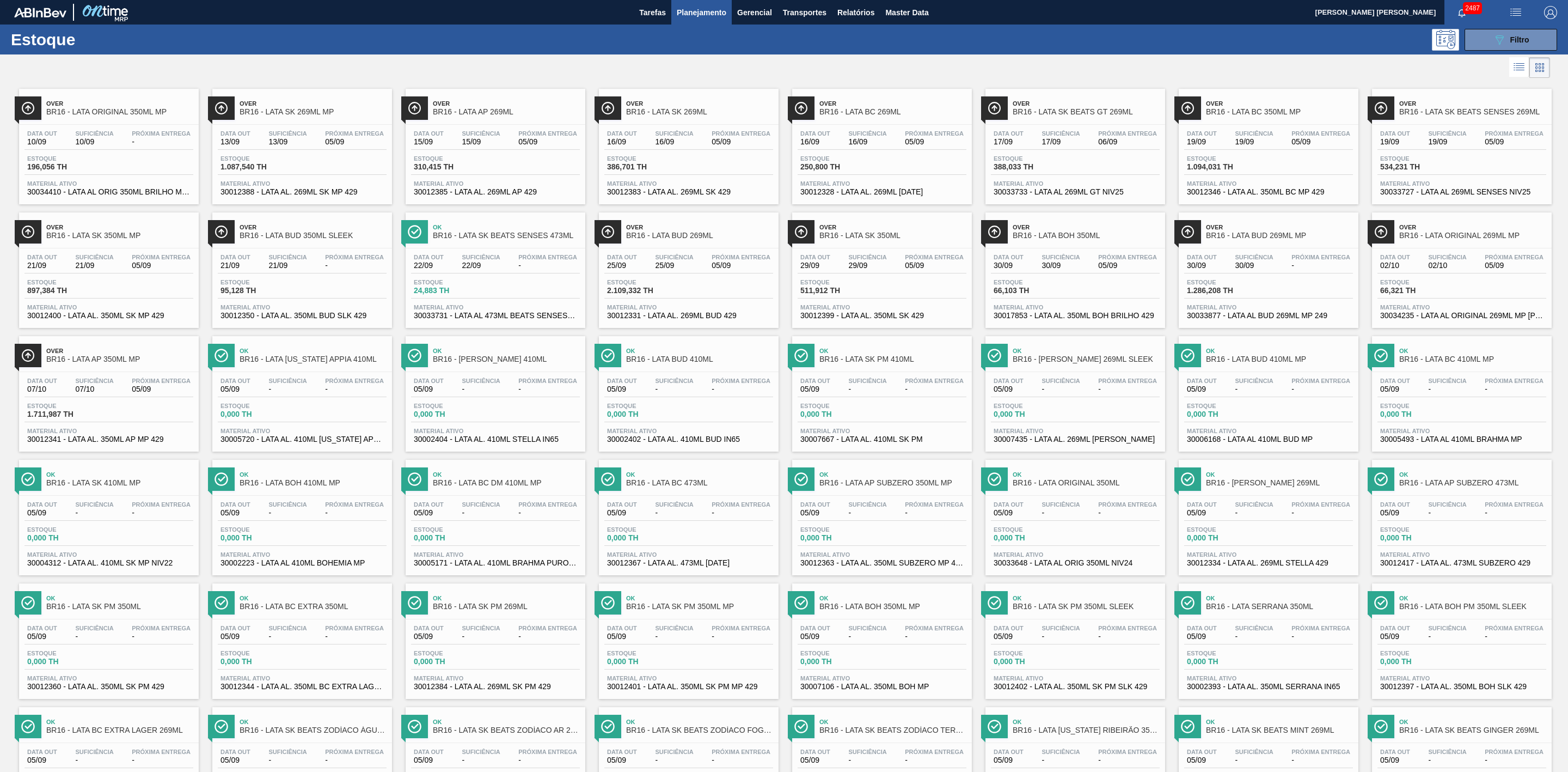
click at [892, 56] on div at bounding box center [775, 67] width 1550 height 26
click at [145, 227] on span "Over" at bounding box center [120, 227] width 147 height 6
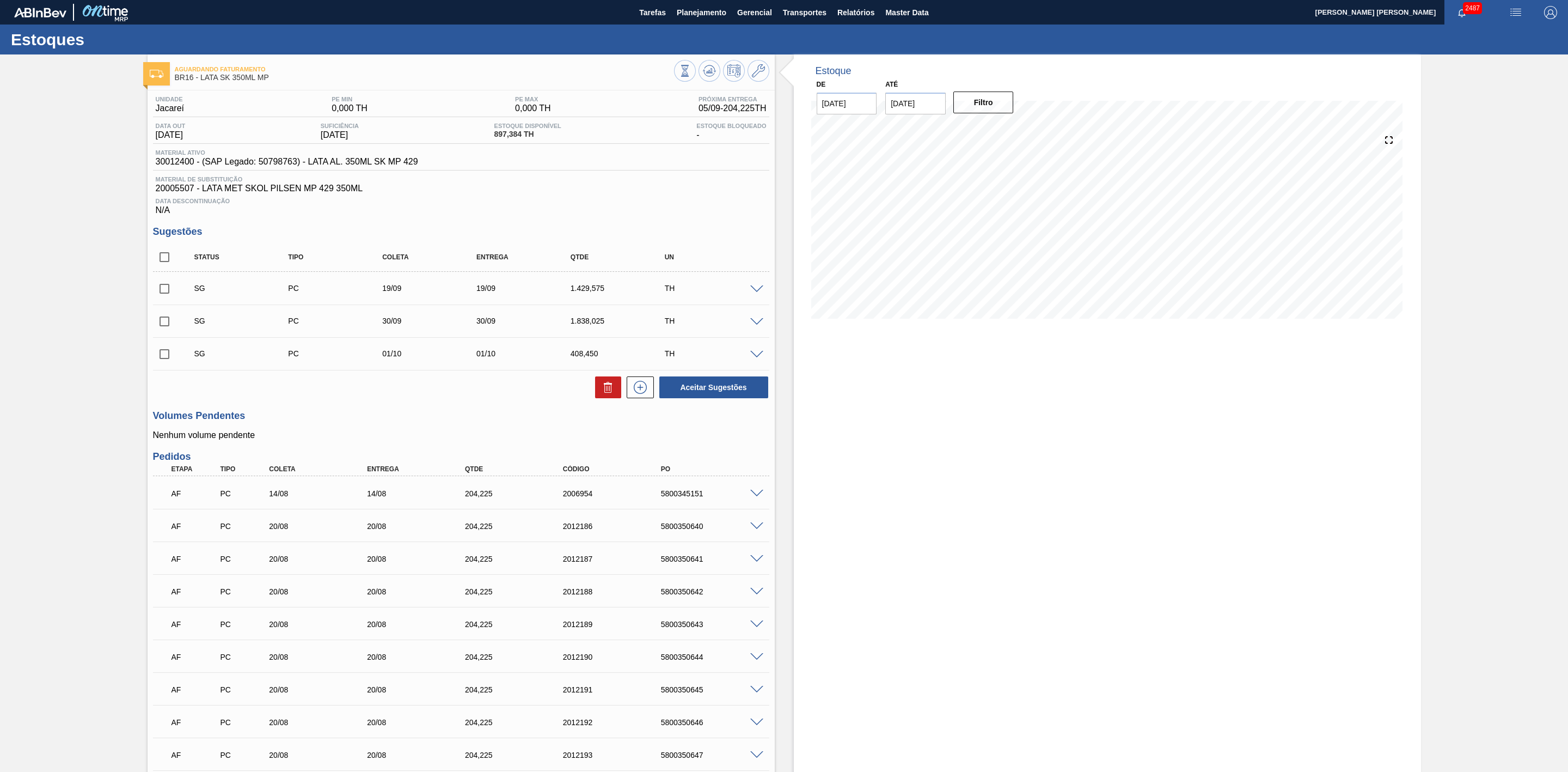
click at [1516, 13] on img "button" at bounding box center [1516, 13] width 13 height 13
click at [1494, 38] on li "Pedido Contingência" at bounding box center [1510, 38] width 100 height 20
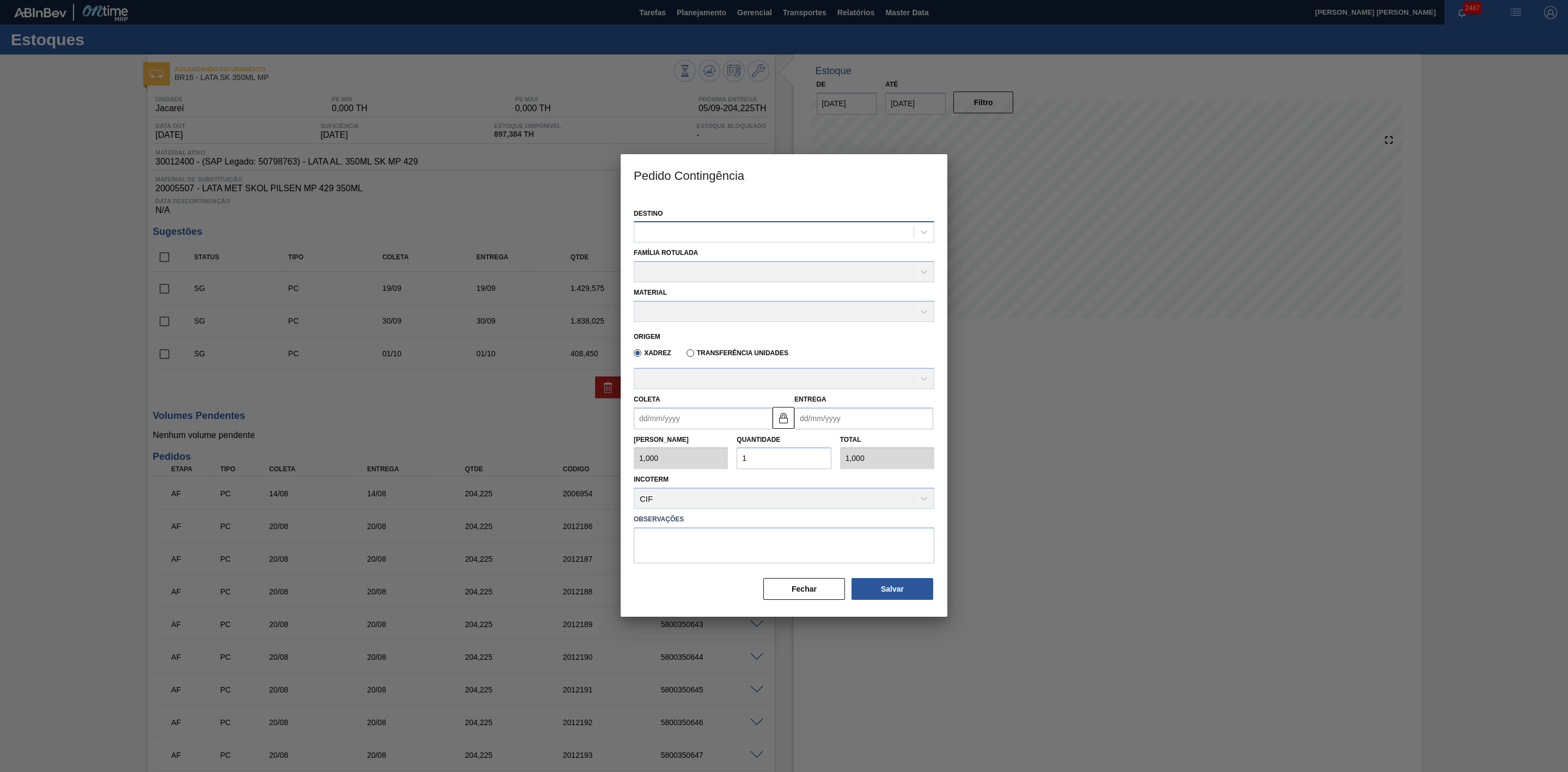
click at [746, 234] on div at bounding box center [774, 232] width 279 height 16
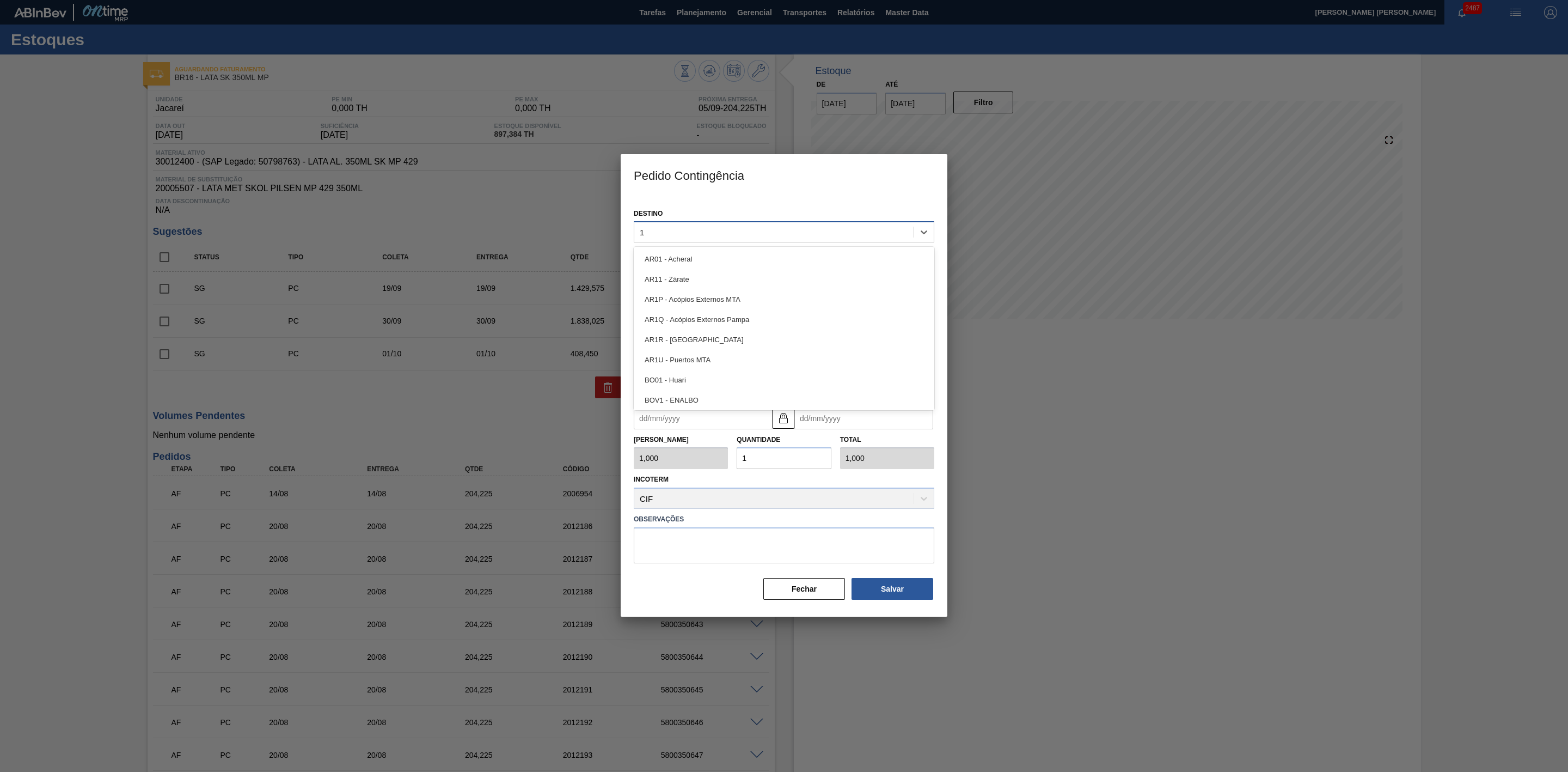
type input "16"
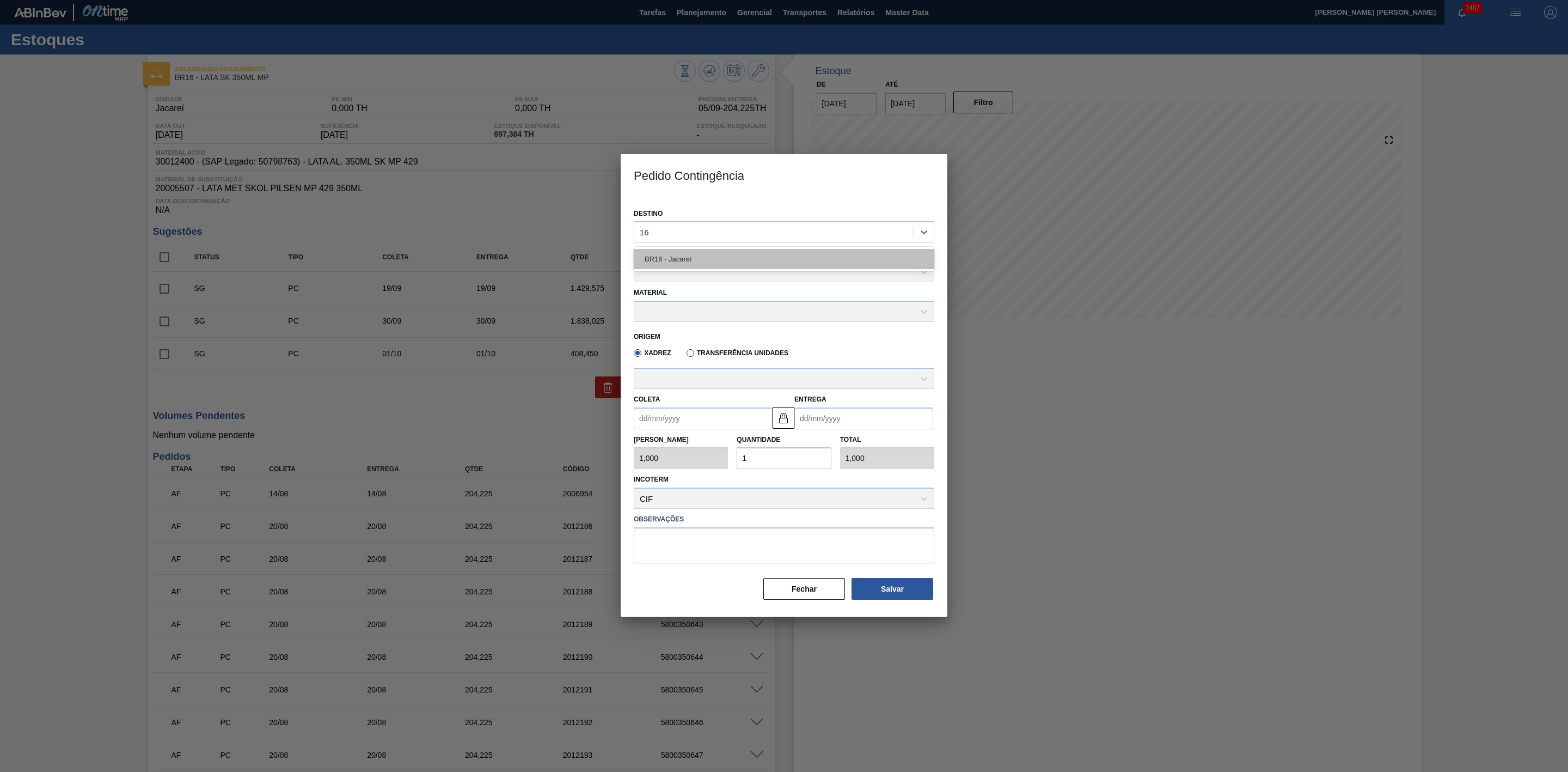
click at [713, 257] on div "BR16 - Jacareí" at bounding box center [784, 258] width 301 height 20
click at [689, 274] on div at bounding box center [774, 273] width 279 height 16
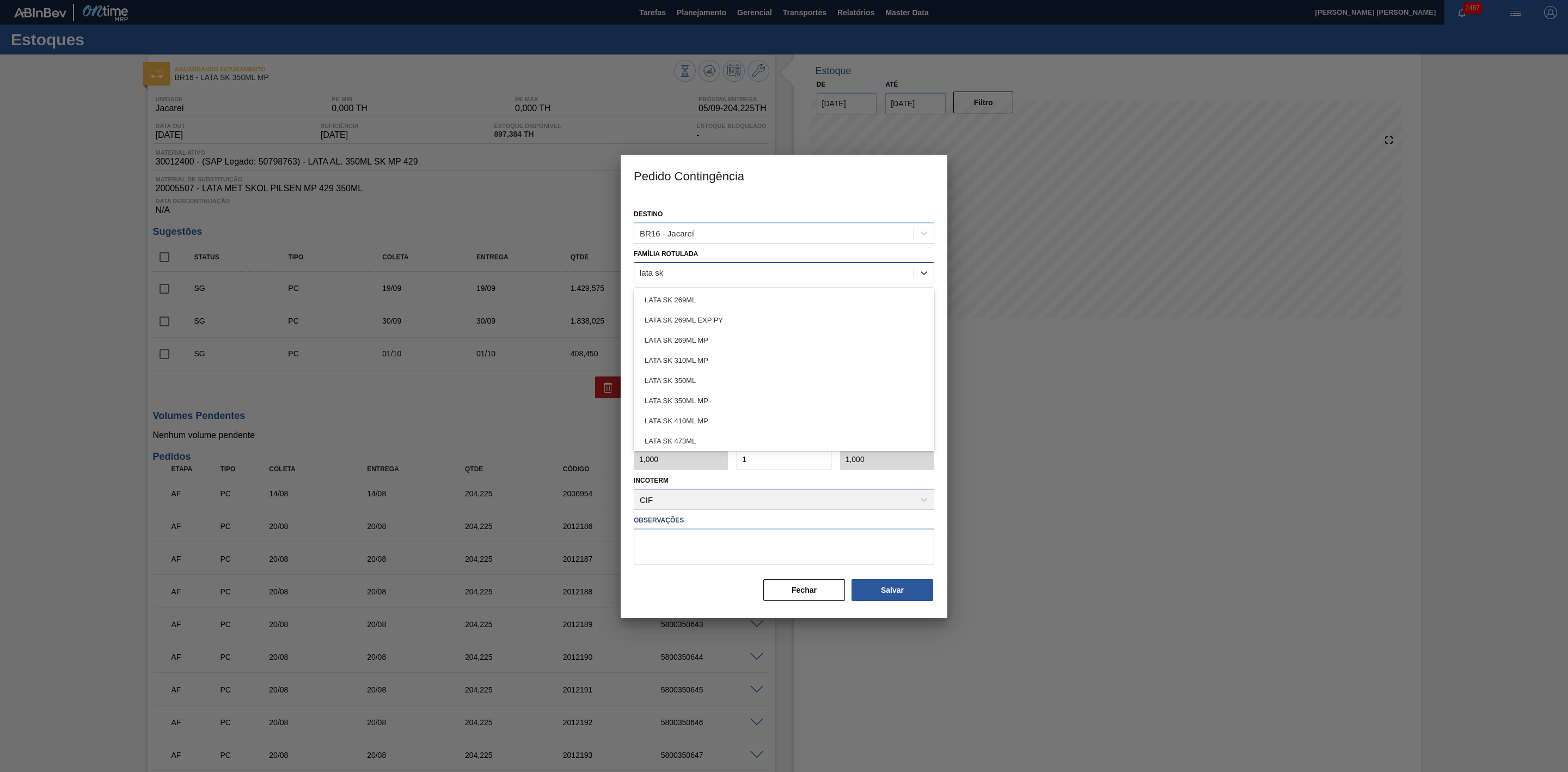
type Rotulada "lata sk 3"
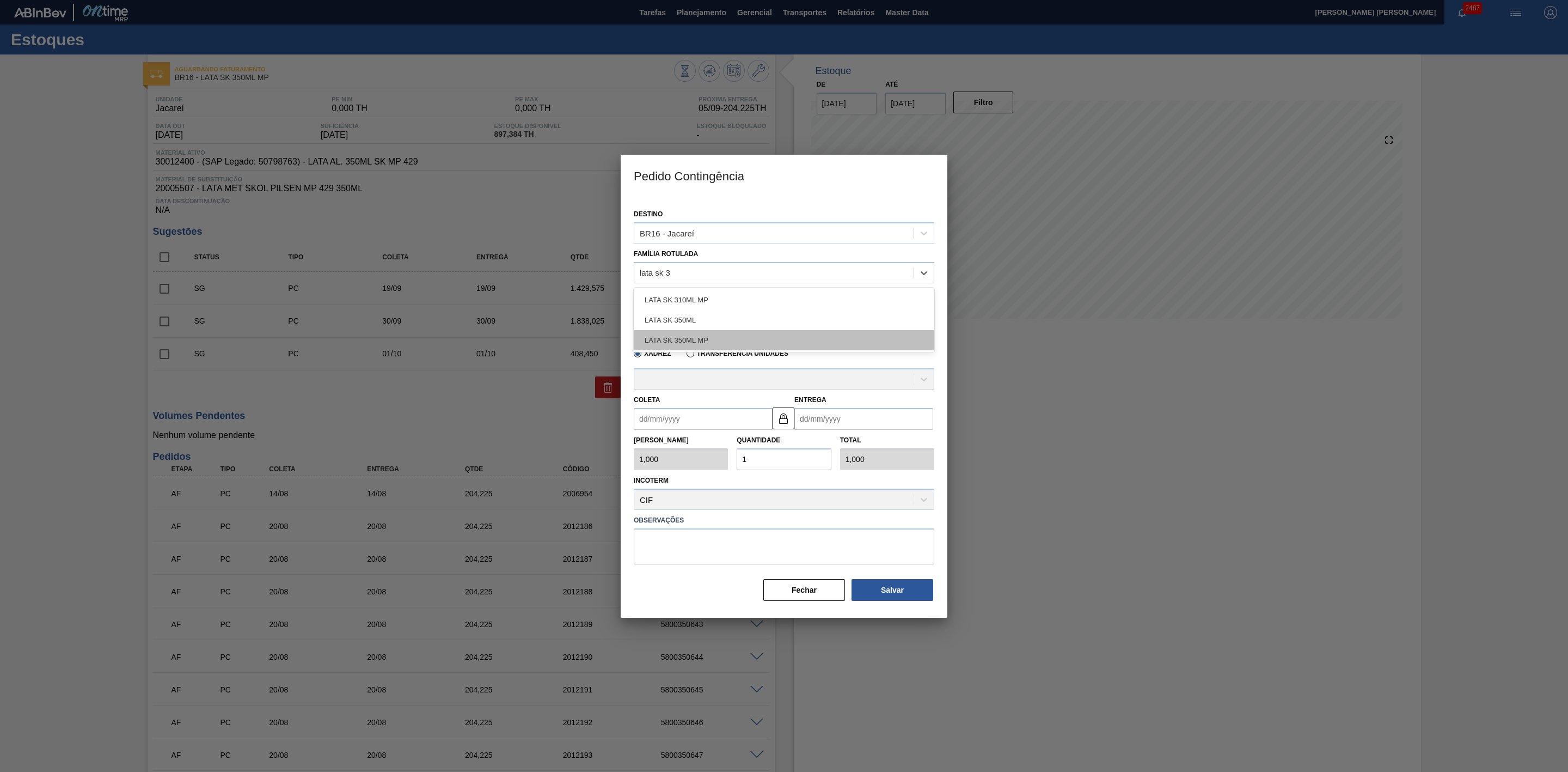
click at [695, 337] on div "LATA SK 350ML MP" at bounding box center [784, 340] width 301 height 20
click at [687, 313] on div at bounding box center [774, 313] width 279 height 16
click at [716, 336] on div "30012400 - LATA AL. 350ML SK MP 429" at bounding box center [784, 338] width 301 height 20
type input "8,169"
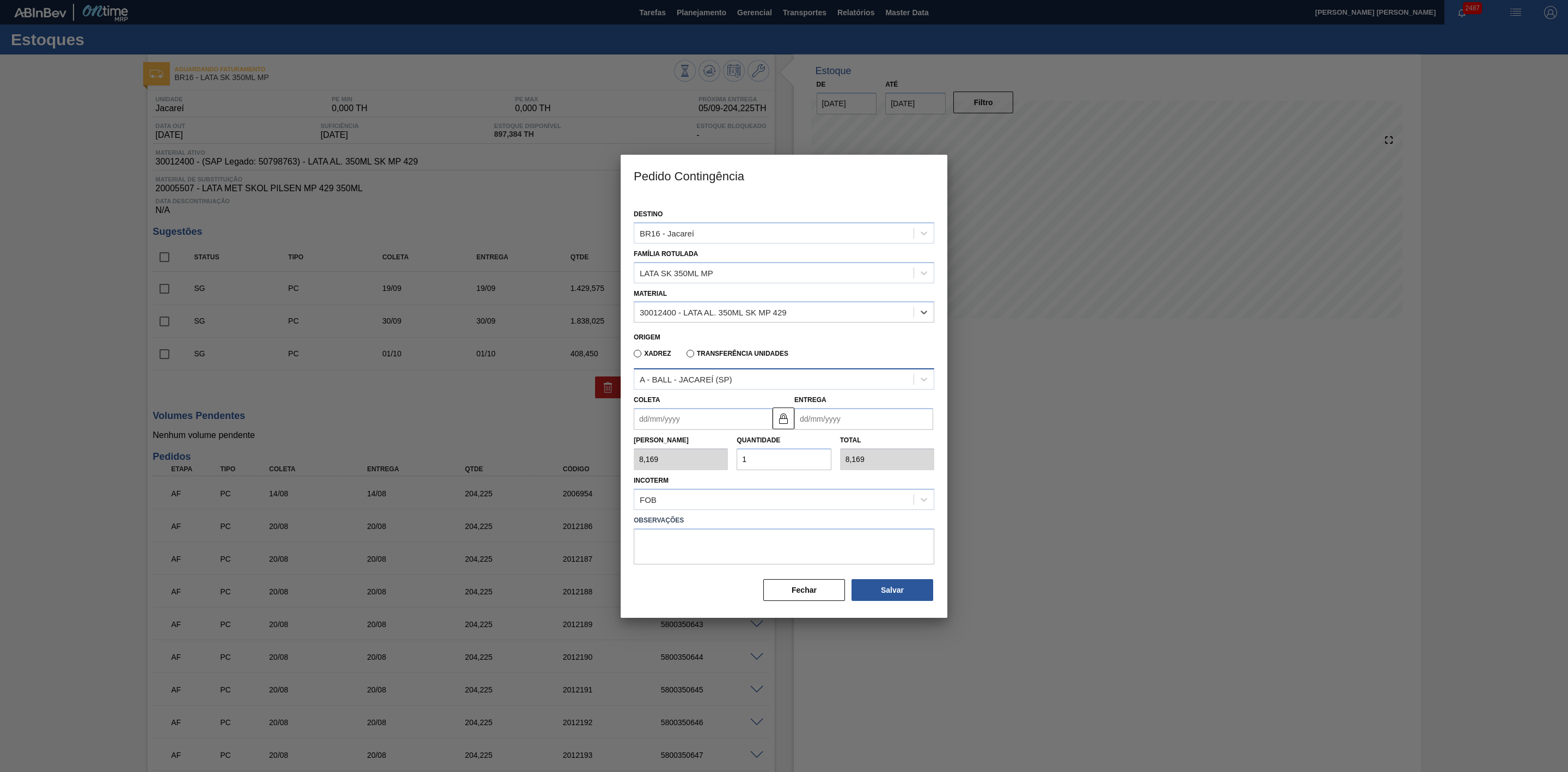
click at [722, 375] on div "A - BALL - JACAREÍ (SP)" at bounding box center [686, 380] width 93 height 10
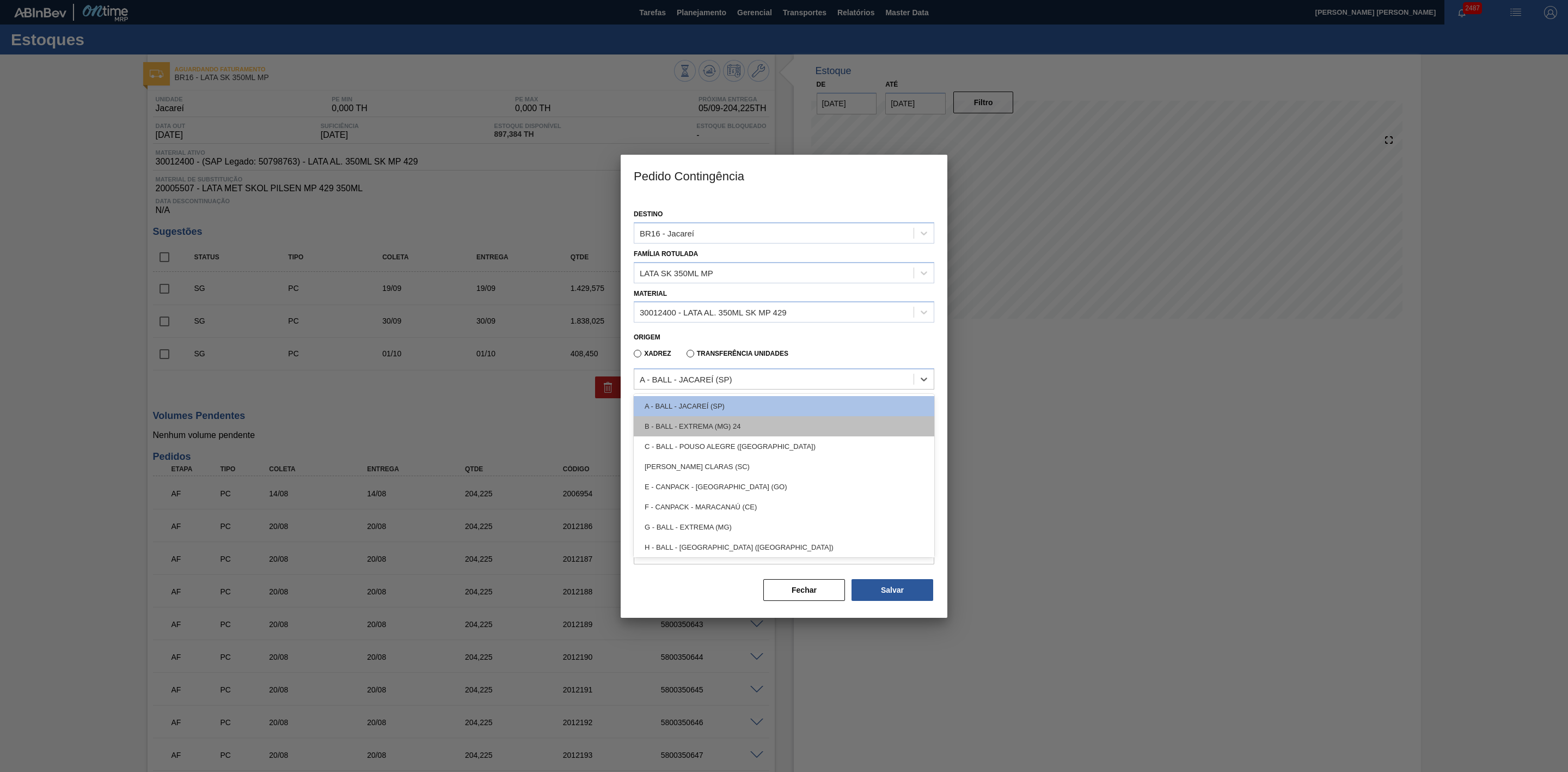
click at [727, 425] on div "B - BALL - EXTREMA (MG) 24" at bounding box center [784, 426] width 301 height 20
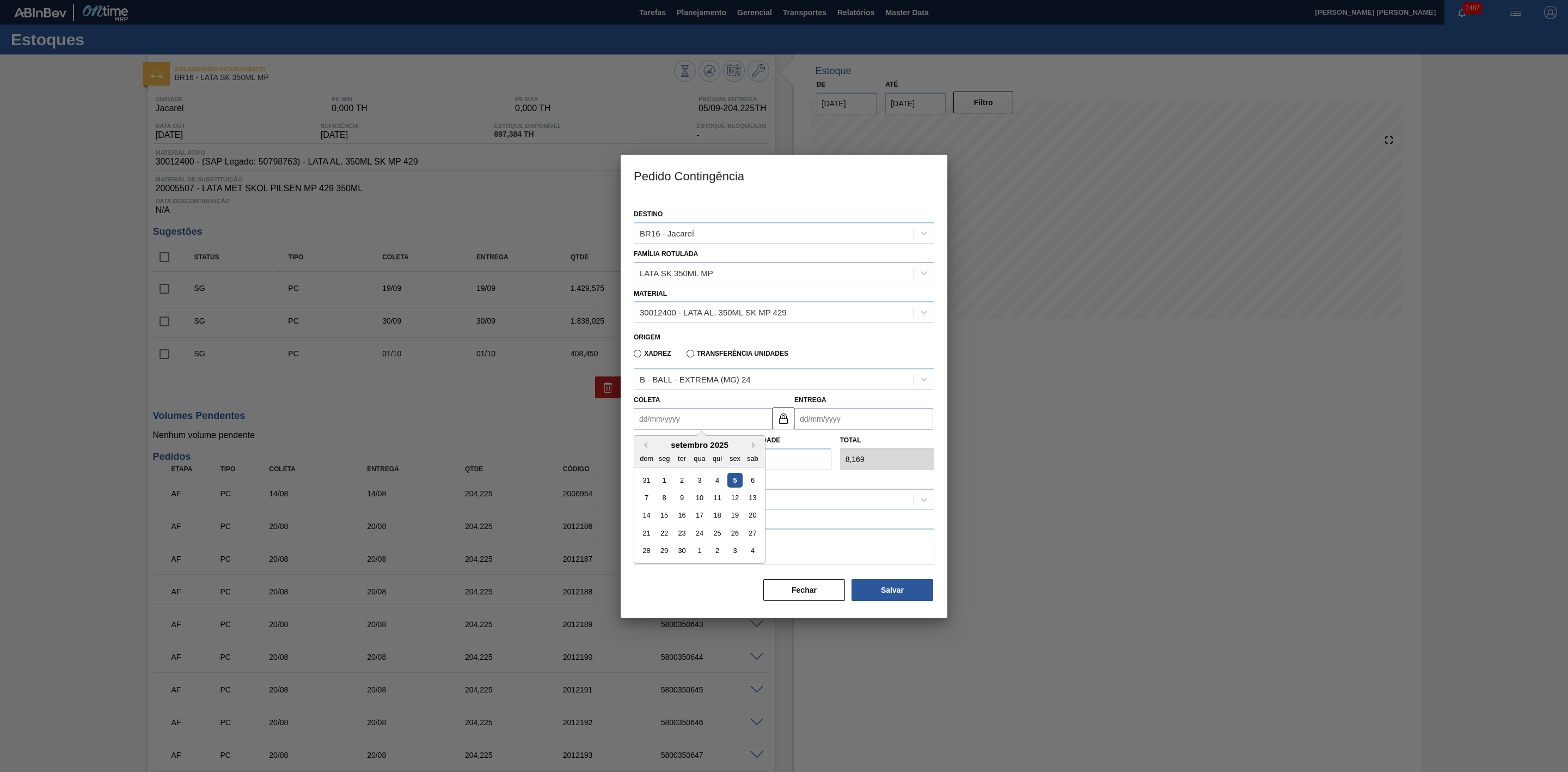
click at [699, 415] on input "Coleta" at bounding box center [703, 418] width 139 height 22
click at [658, 447] on div "setembro 2025" at bounding box center [699, 445] width 131 height 10
click at [734, 477] on div "5" at bounding box center [735, 480] width 14 height 14
type input "[DATE]"
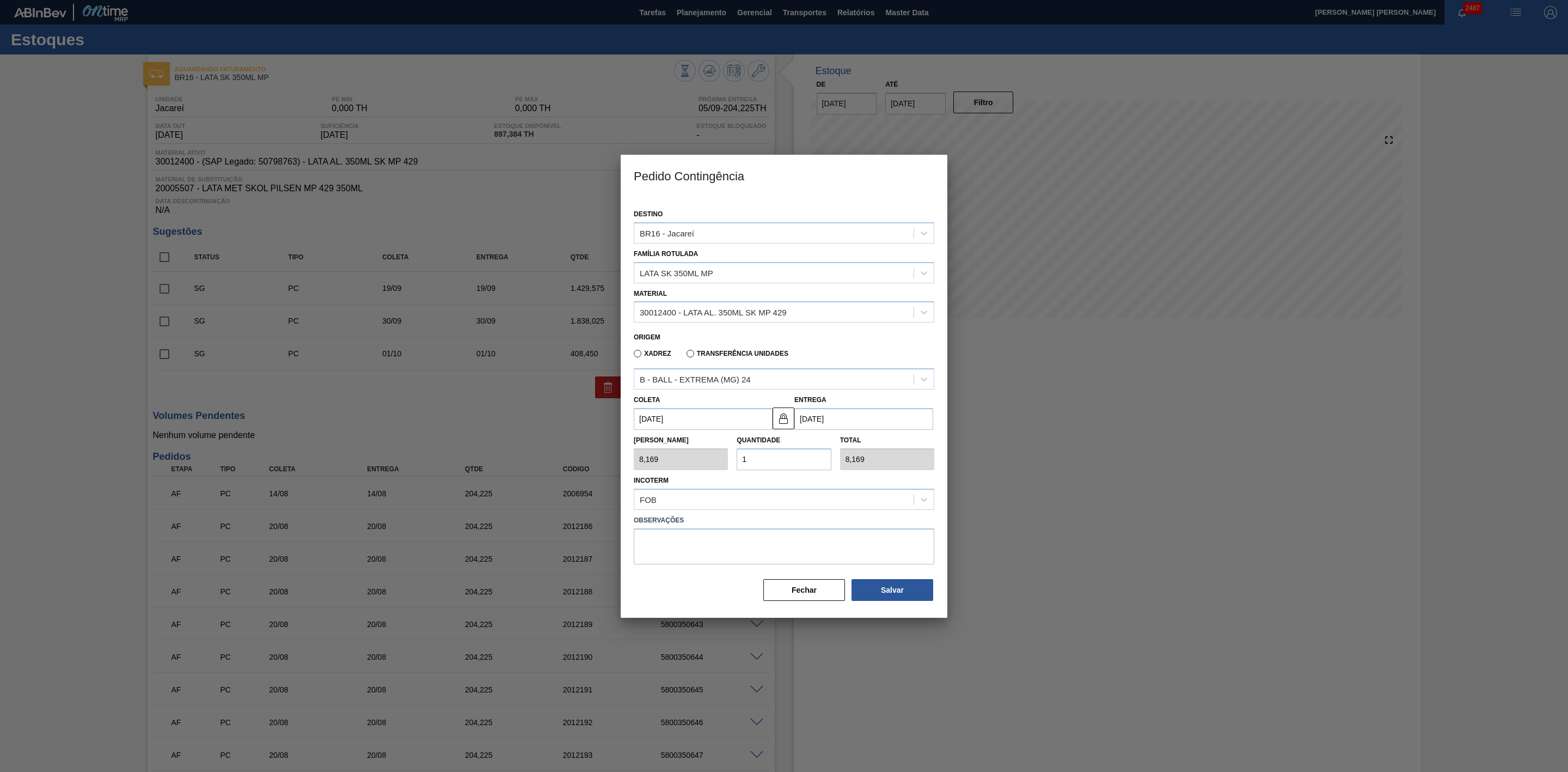
click at [722, 458] on div "Tam Lote 8,169 Quantidade 1 Total 8,169" at bounding box center [784, 450] width 309 height 41
type input "2"
type input "16,338"
type input "25"
type input "204,225"
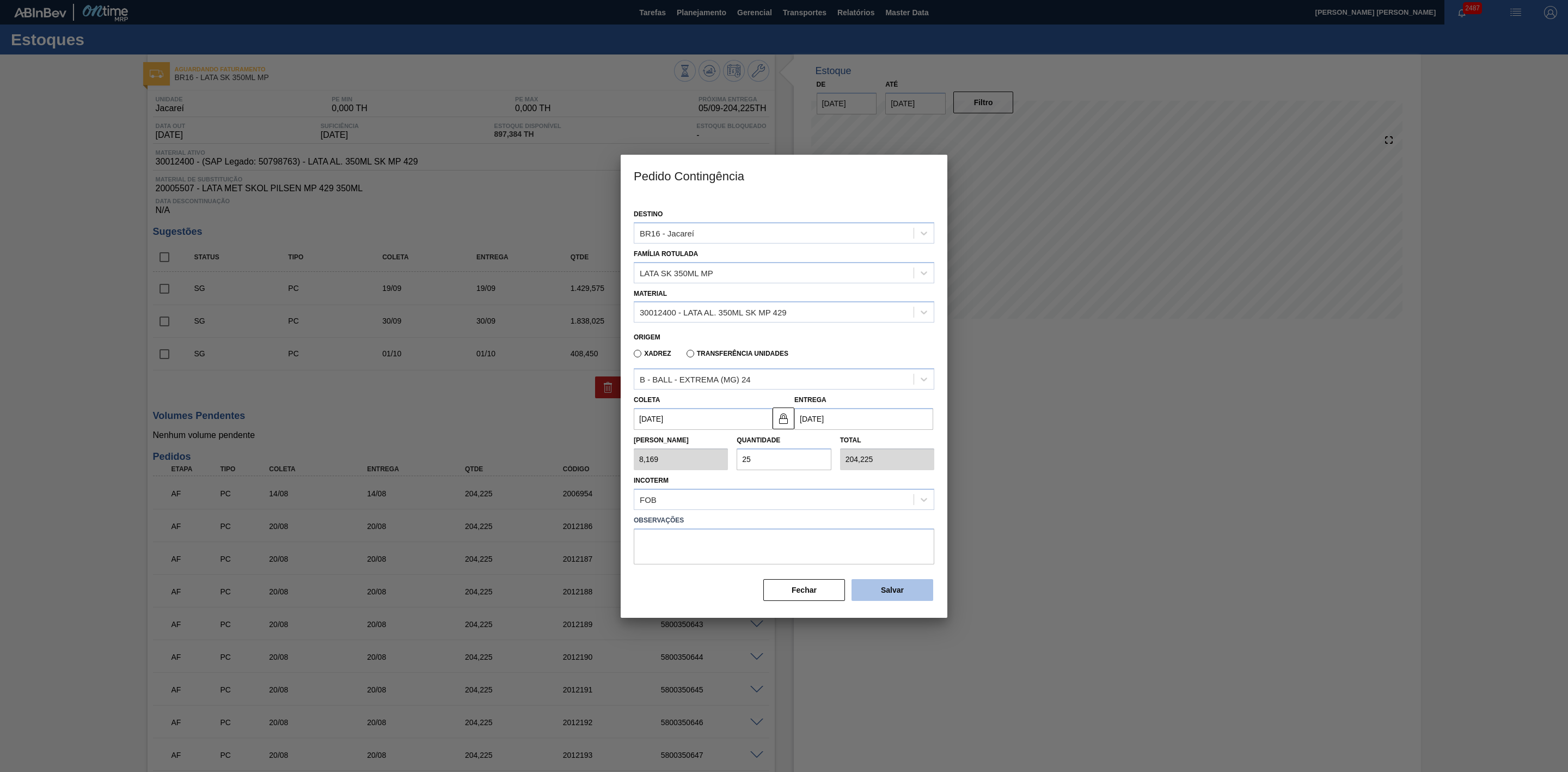
type input "25"
click at [904, 589] on button "Salvar" at bounding box center [892, 589] width 81 height 22
click at [1151, 452] on div at bounding box center [784, 386] width 1568 height 772
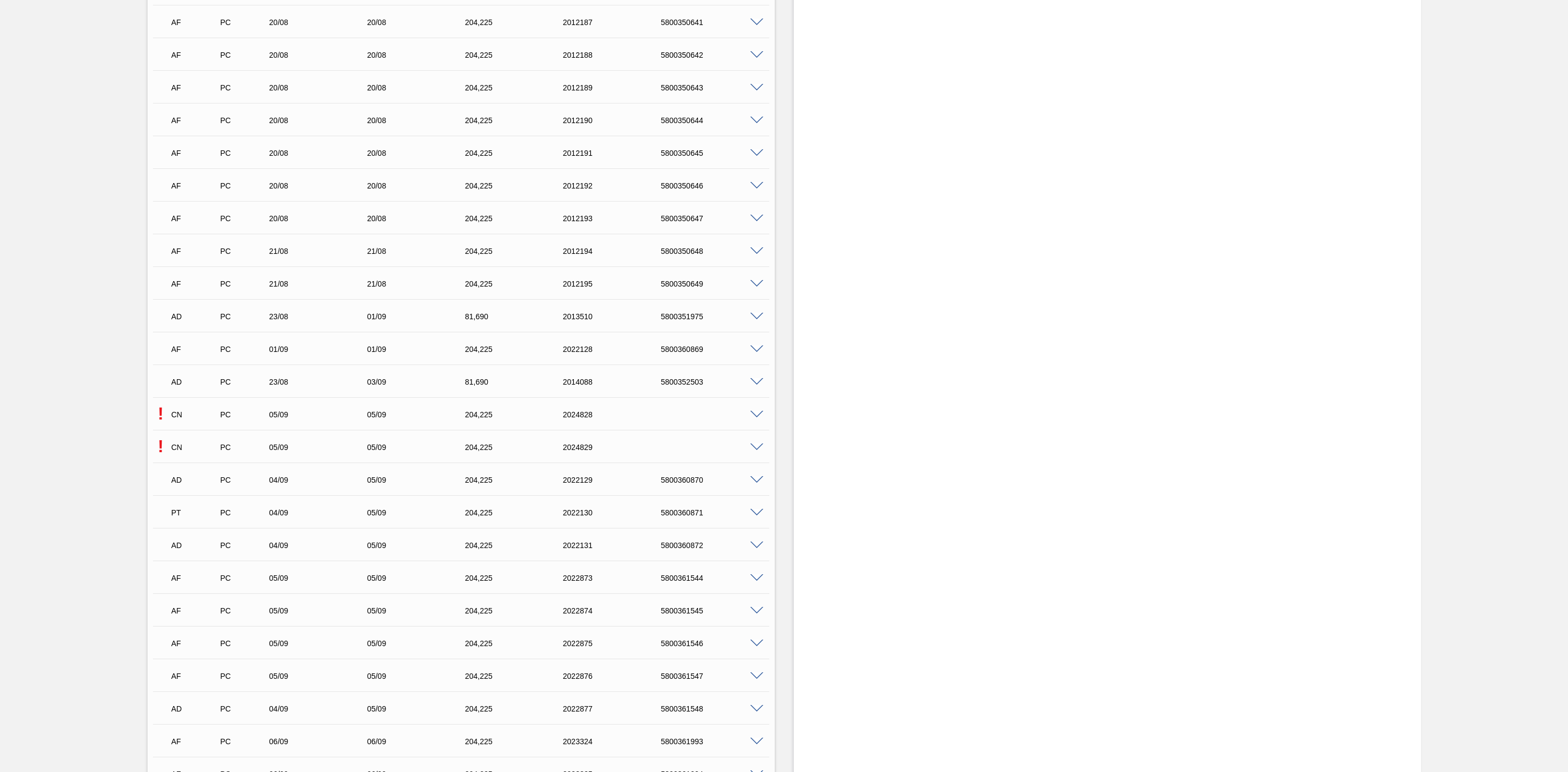
scroll to position [735, 0]
click at [757, 217] on span at bounding box center [757, 216] width 13 height 8
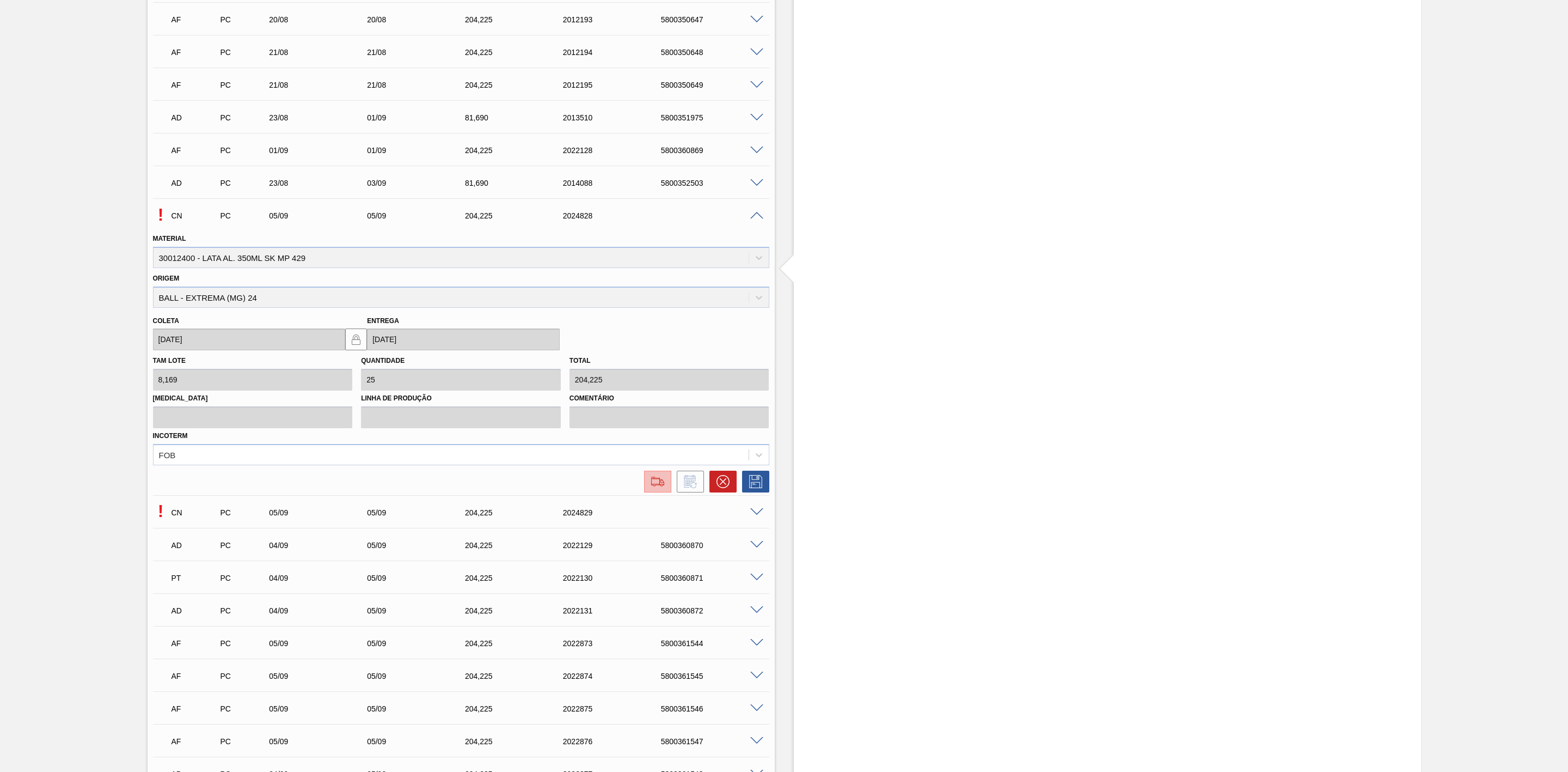
click at [656, 482] on img at bounding box center [658, 481] width 18 height 13
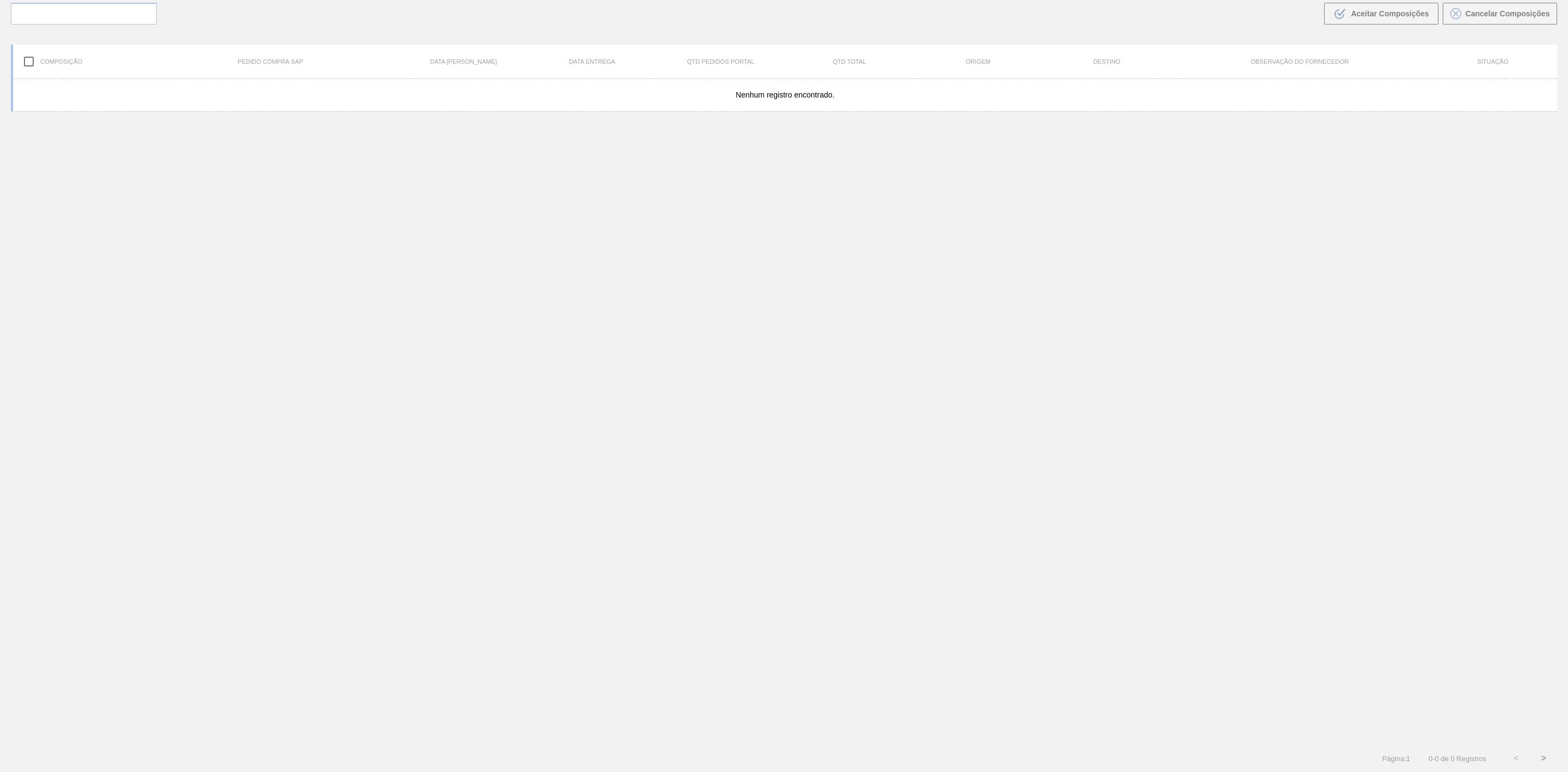
scroll to position [78, 0]
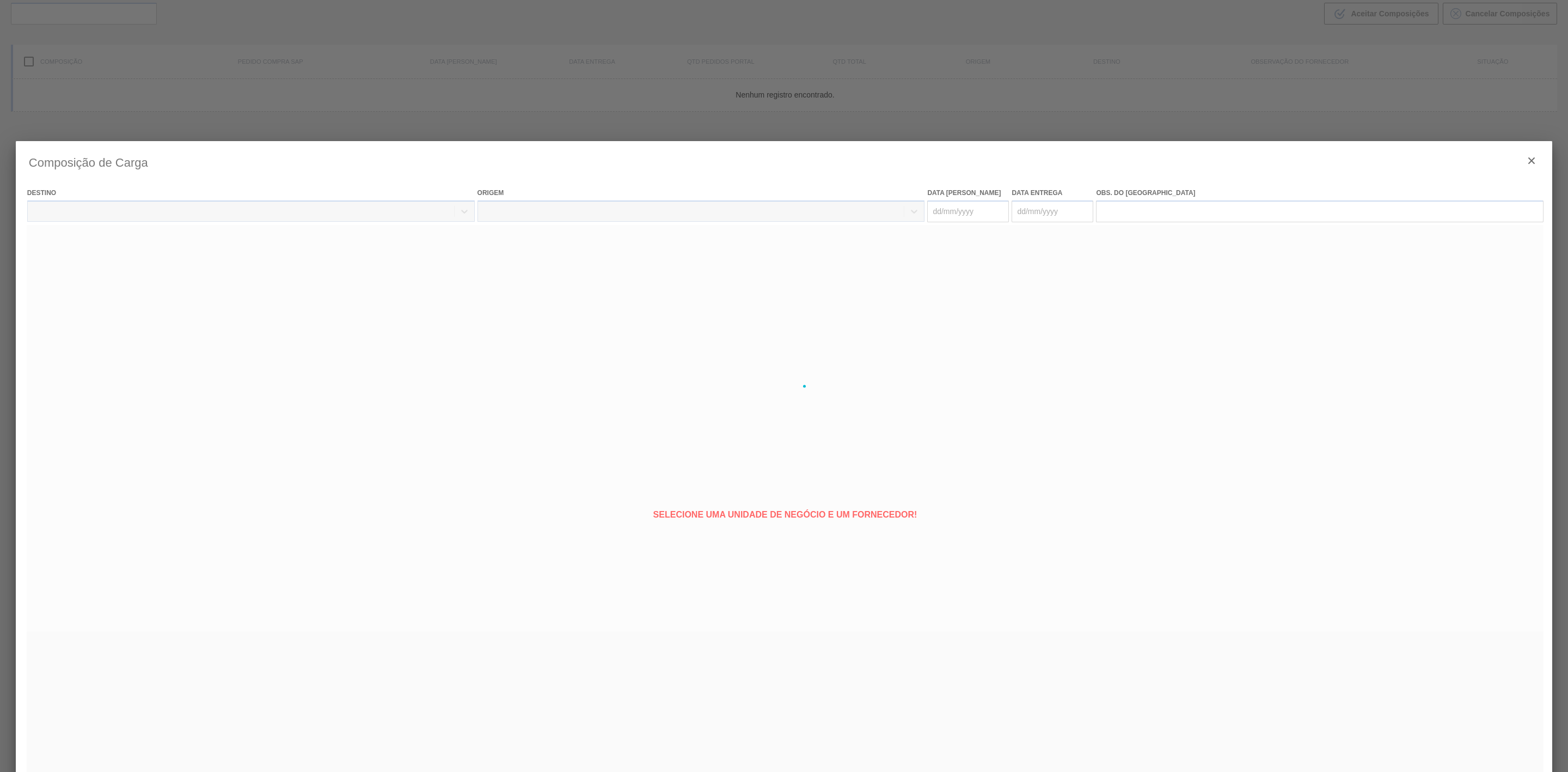
type coleta "[DATE]"
type entrega "[DATE]"
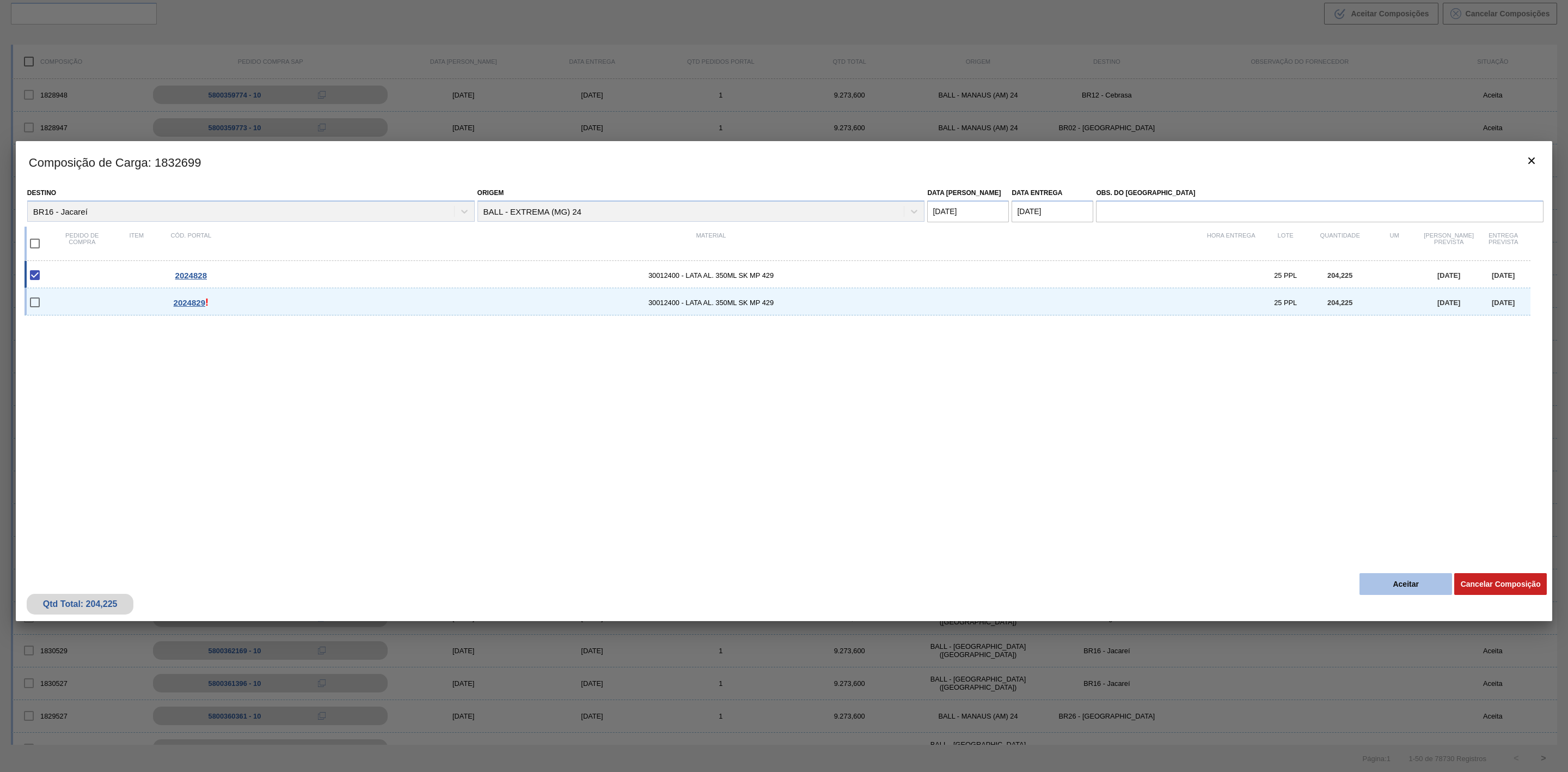
click at [1388, 580] on button "Aceitar" at bounding box center [1406, 583] width 93 height 22
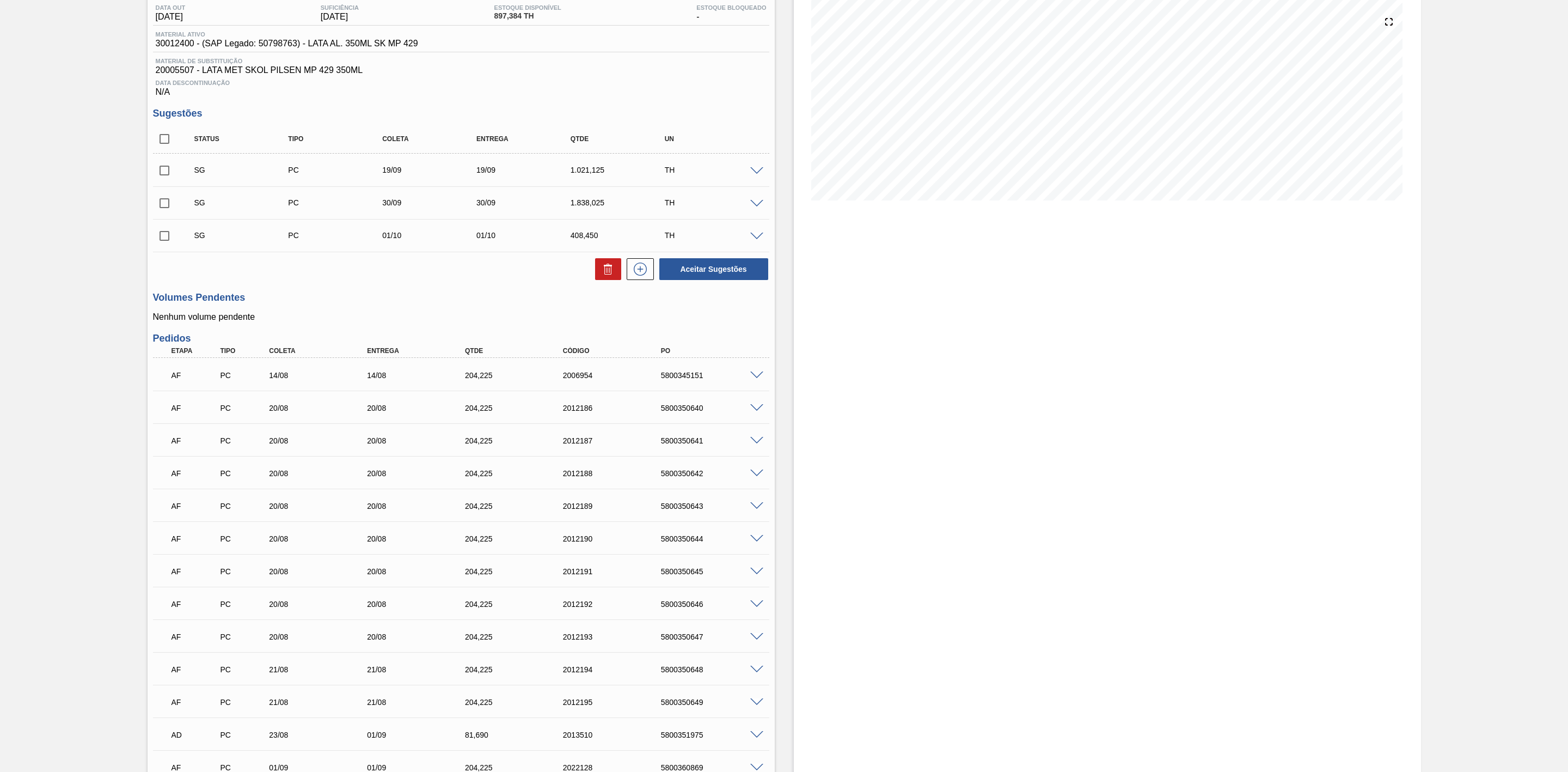
scroll to position [327, 0]
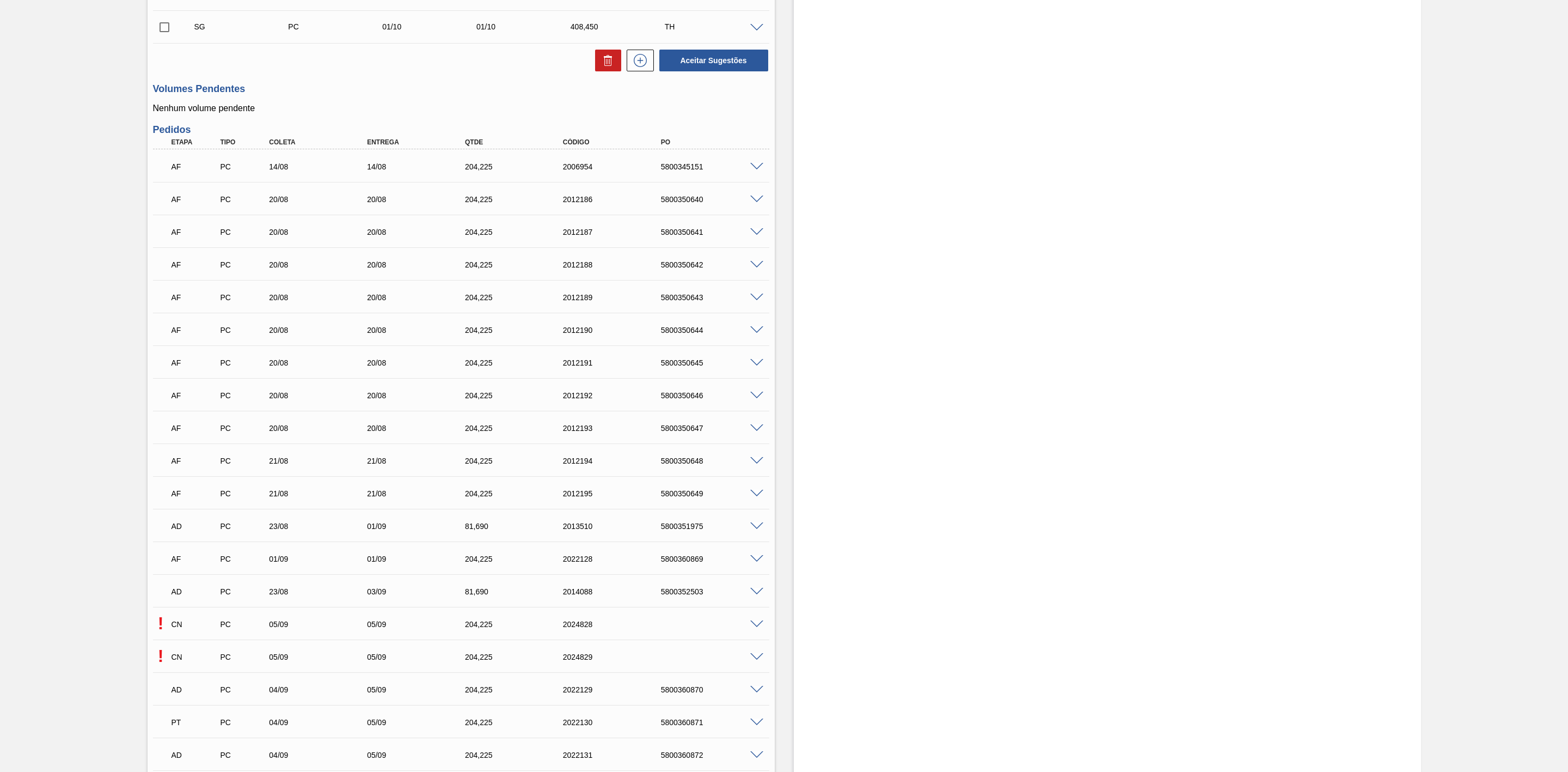
click at [758, 660] on span at bounding box center [757, 657] width 13 height 8
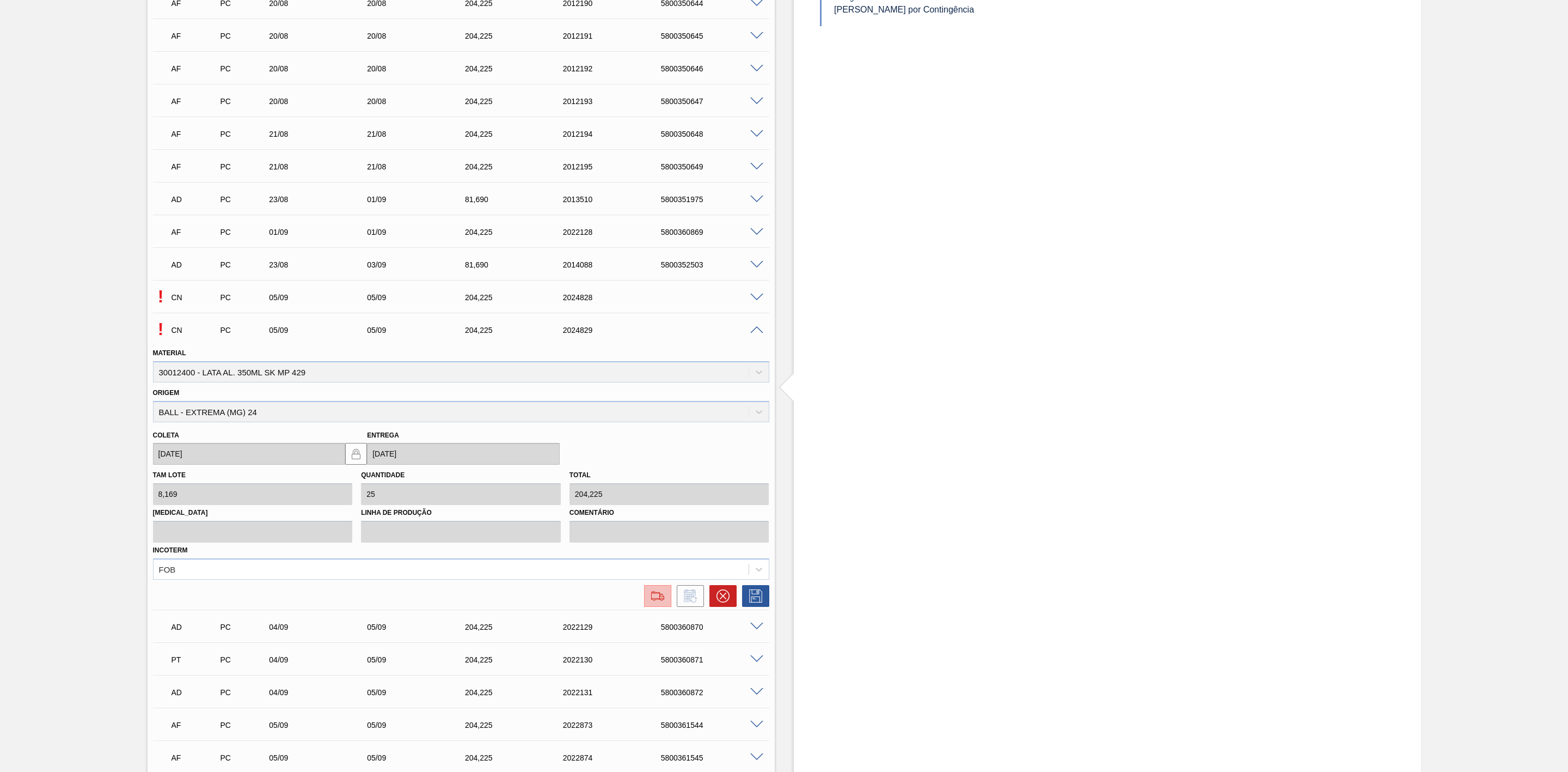
click at [657, 607] on button at bounding box center [658, 595] width 27 height 22
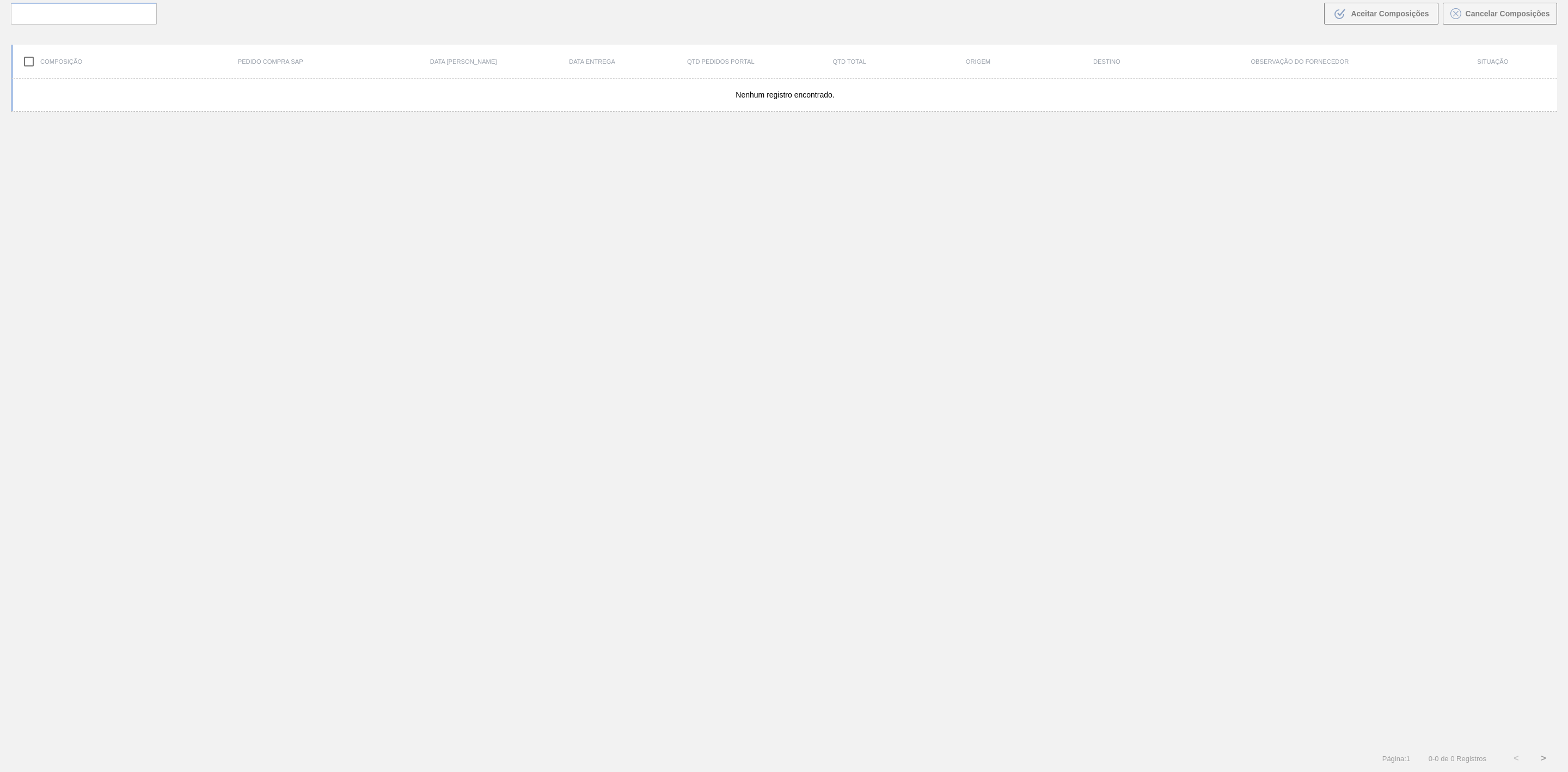
scroll to position [78, 0]
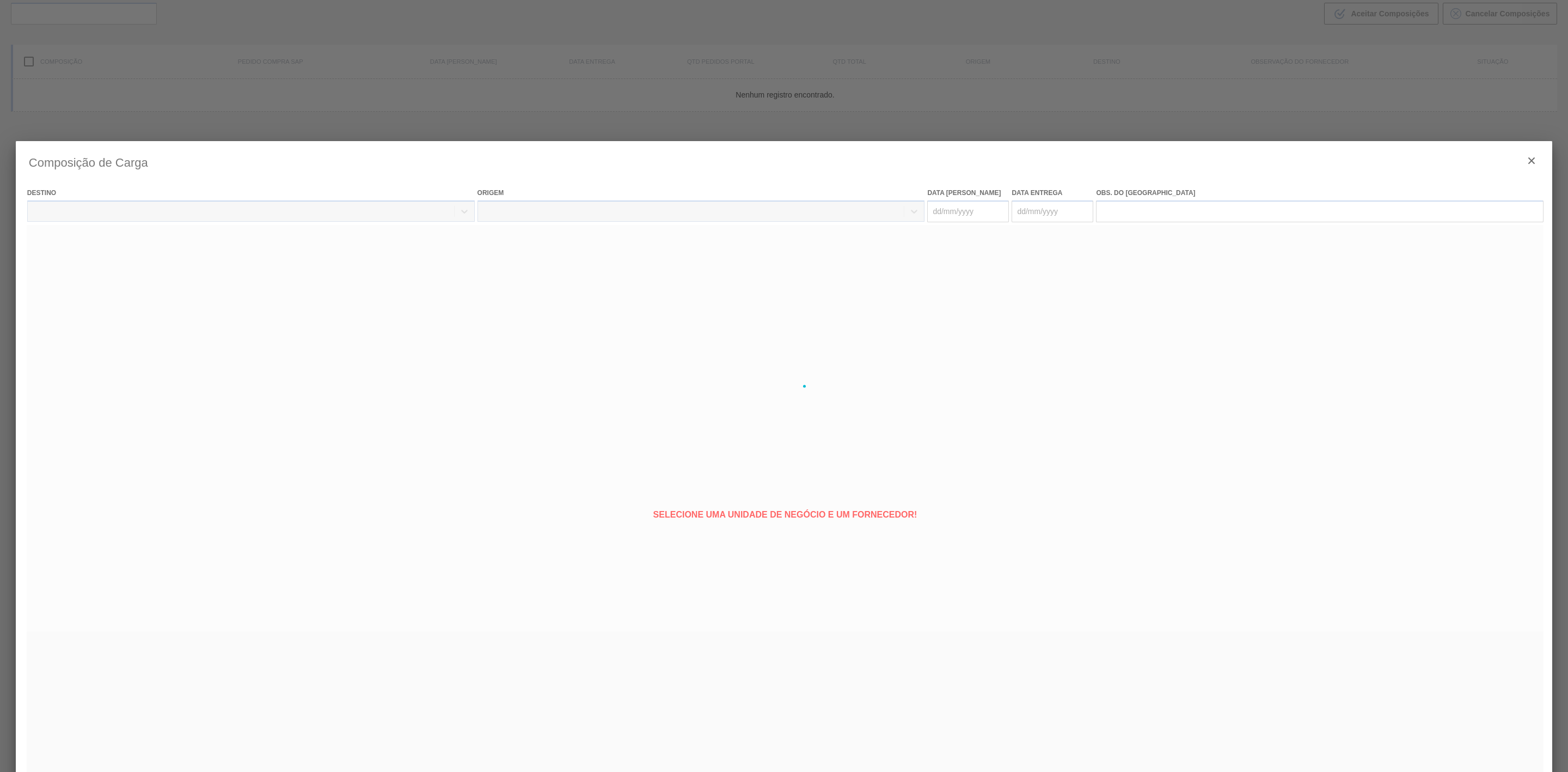
type coleta "[DATE]"
type entrega "[DATE]"
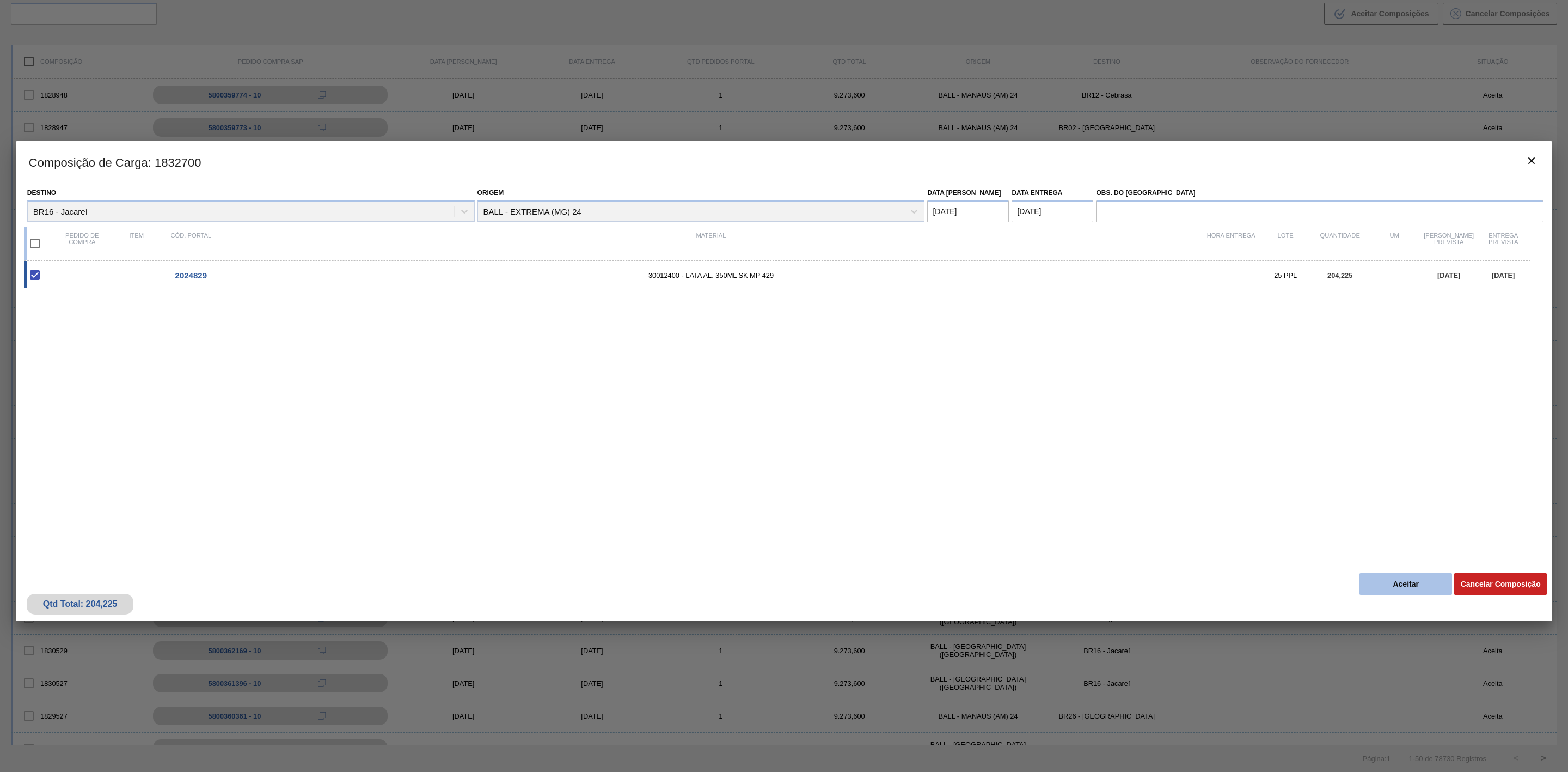
click at [1426, 574] on button "Aceitar" at bounding box center [1406, 583] width 93 height 22
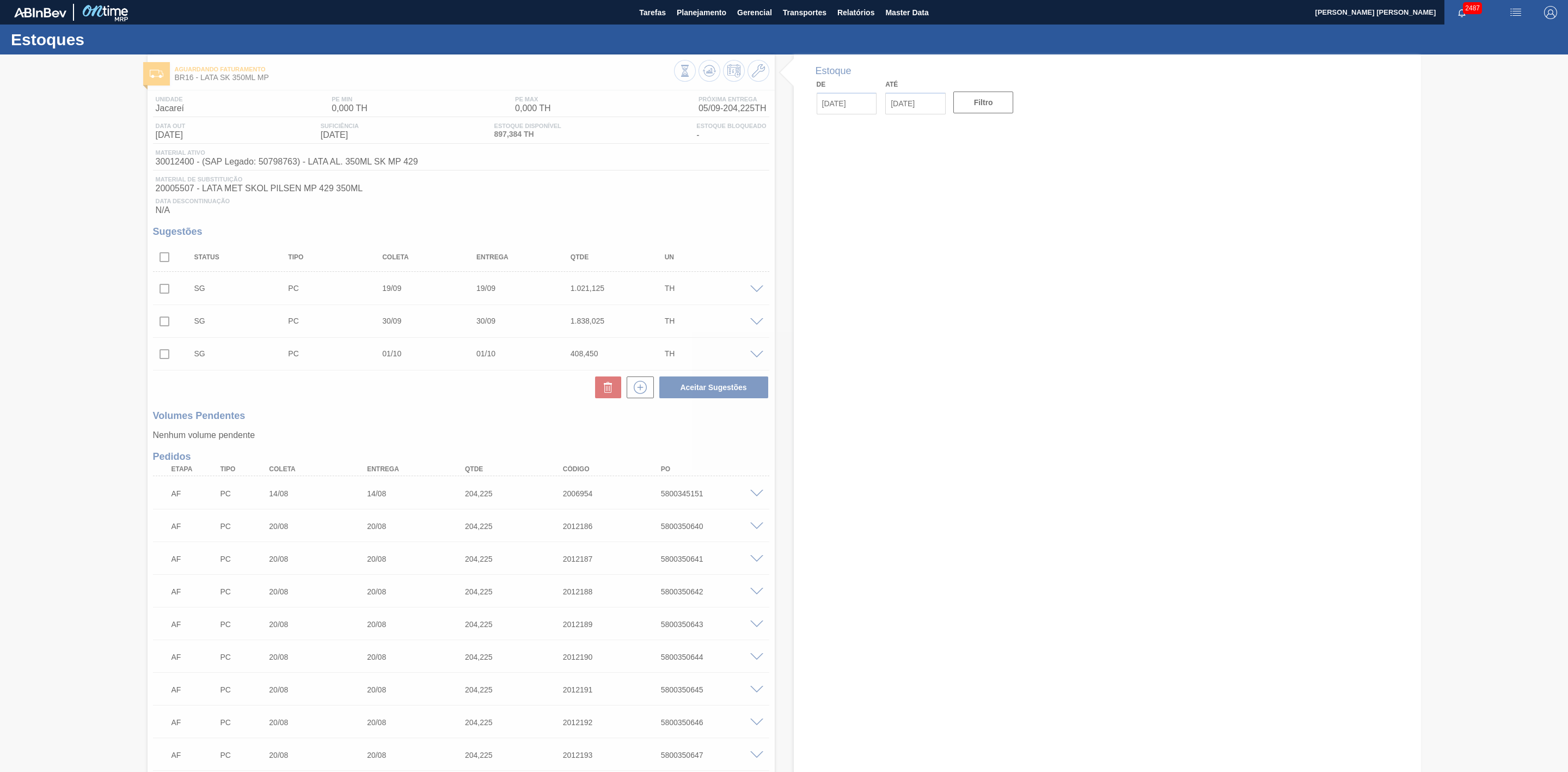
type input "[DATE]"
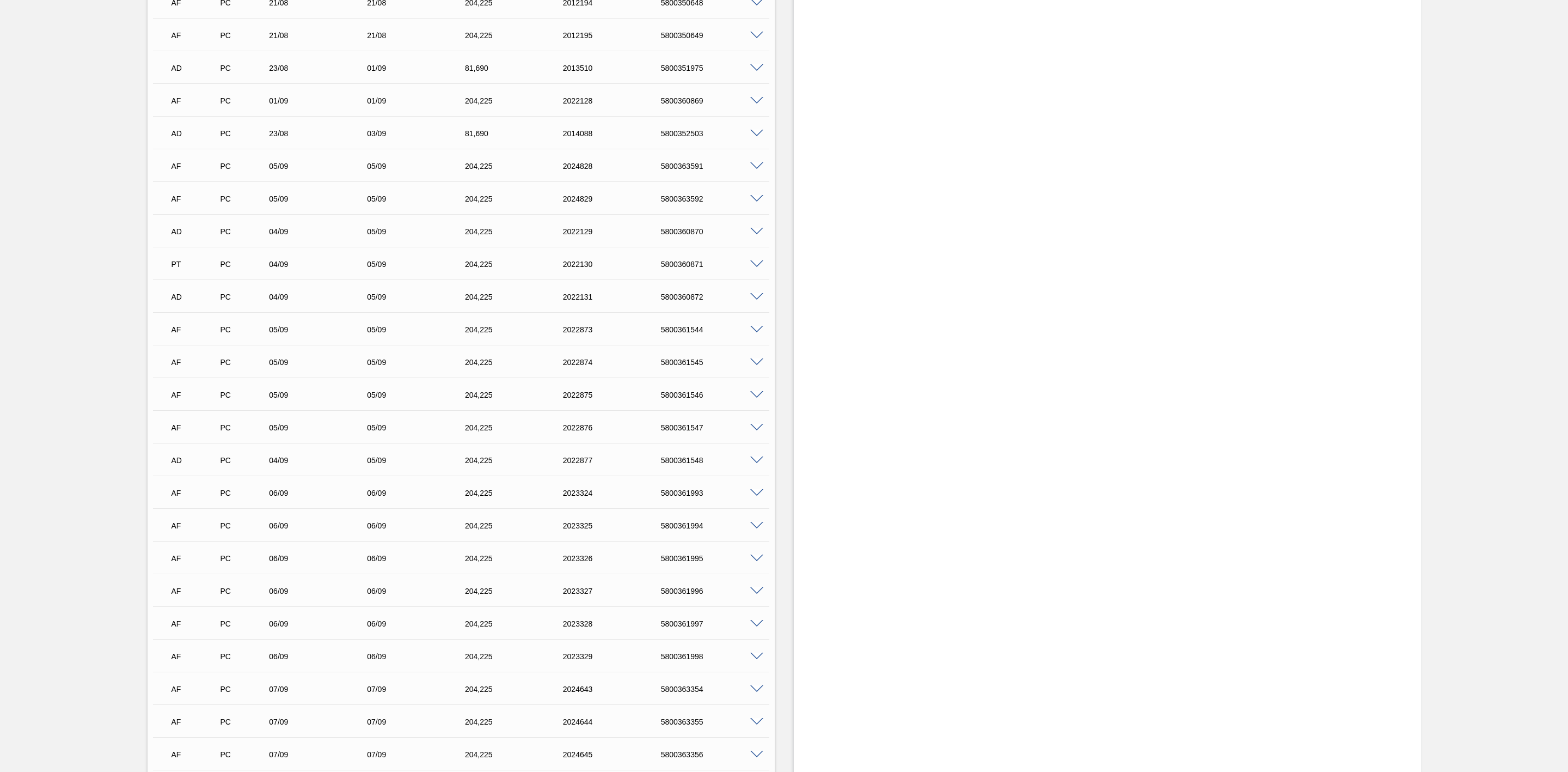
scroll to position [817, 0]
click at [754, 300] on span at bounding box center [757, 297] width 13 height 8
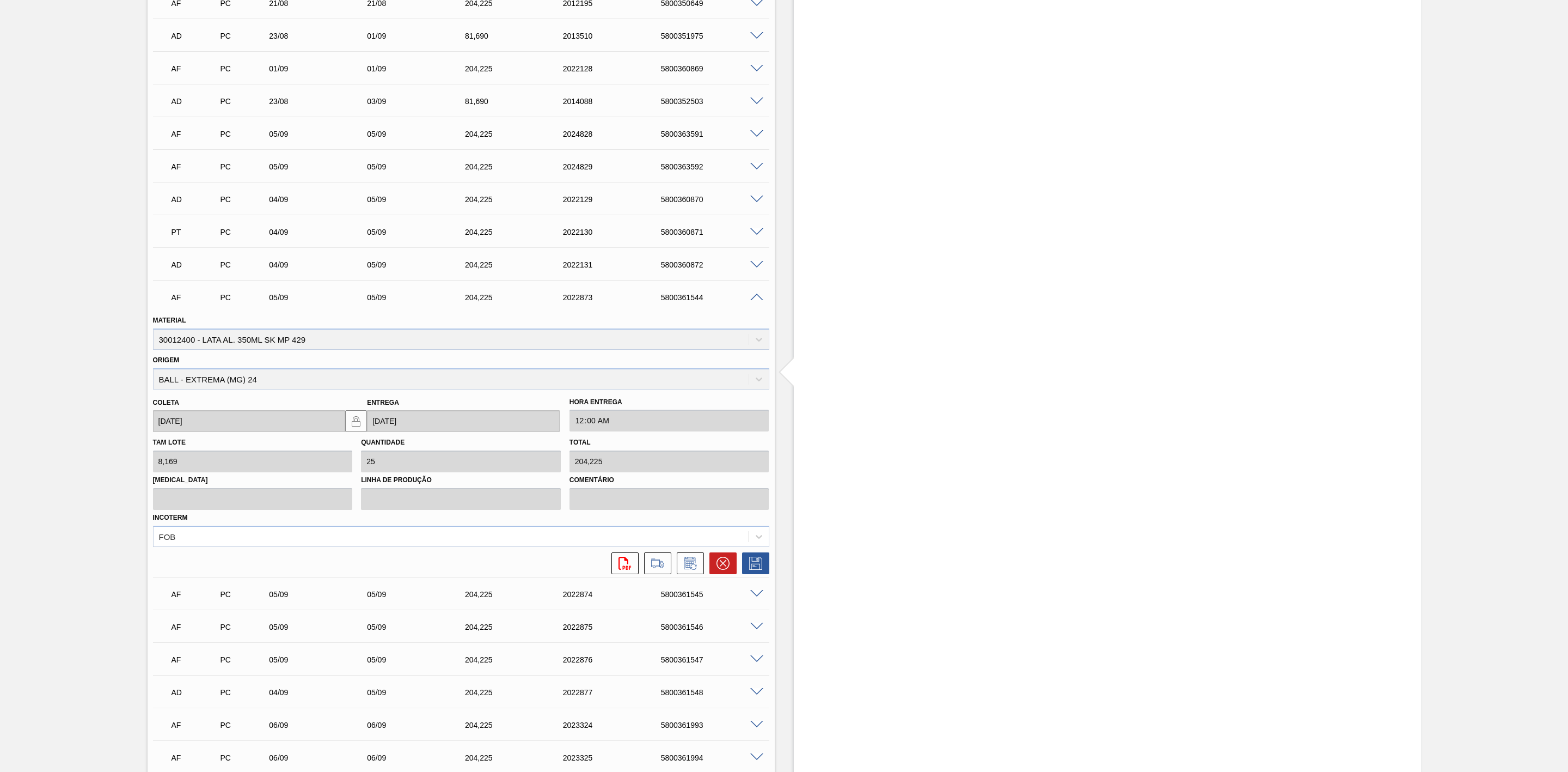
click at [686, 300] on div "5800361544" at bounding box center [714, 297] width 112 height 9
copy div "5800361544"
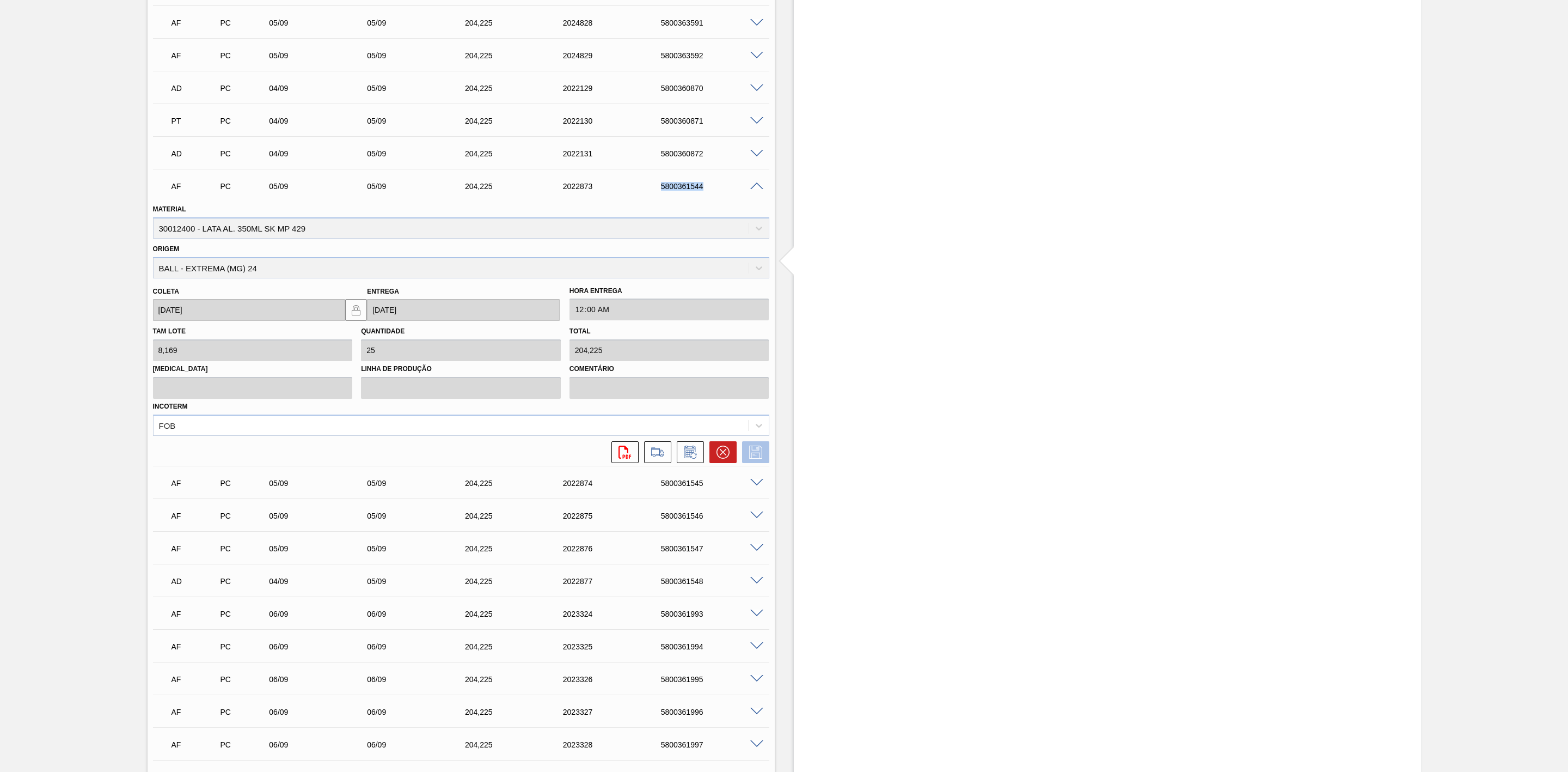
scroll to position [980, 0]
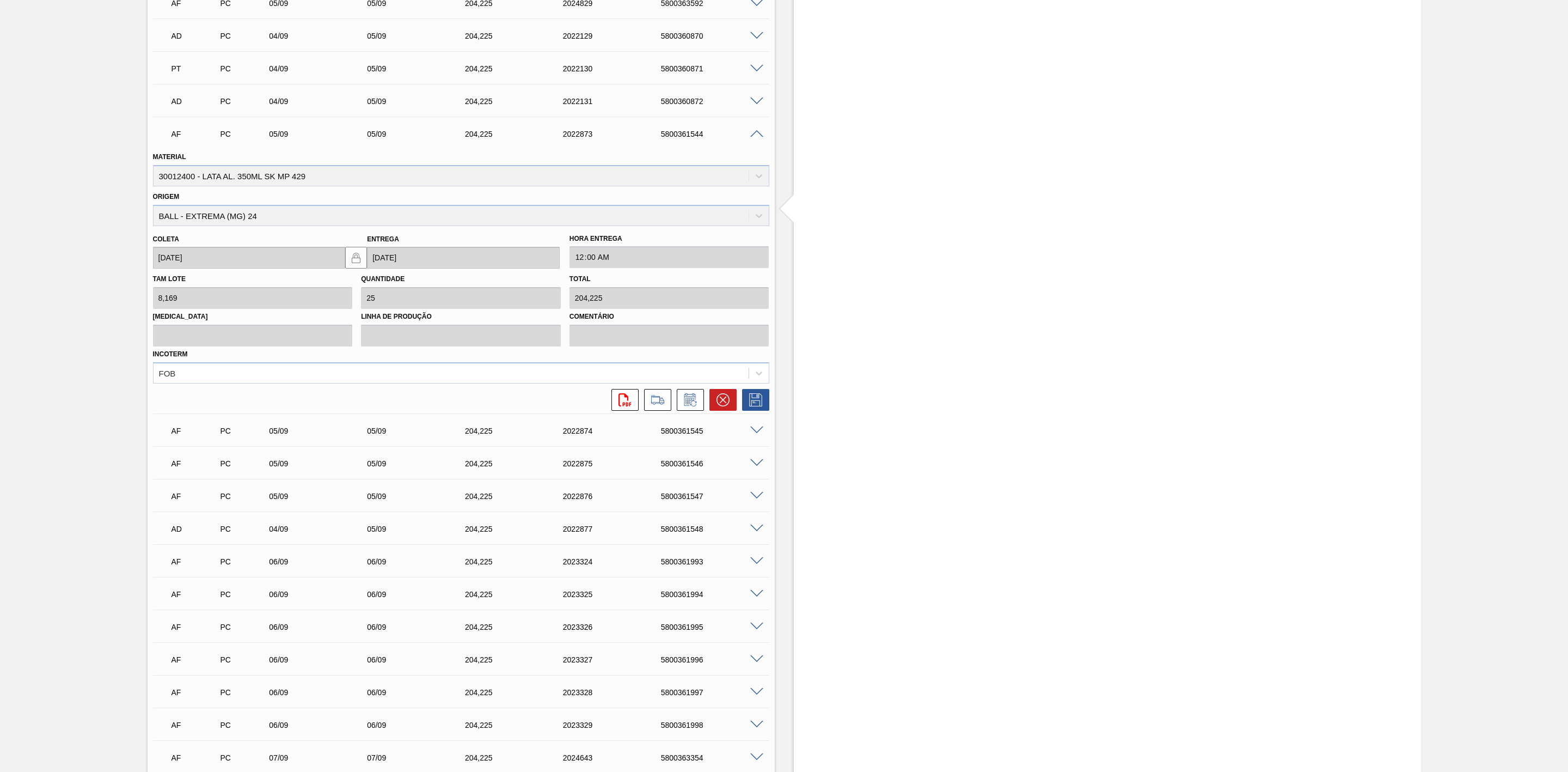
click at [757, 464] on span at bounding box center [757, 463] width 13 height 8
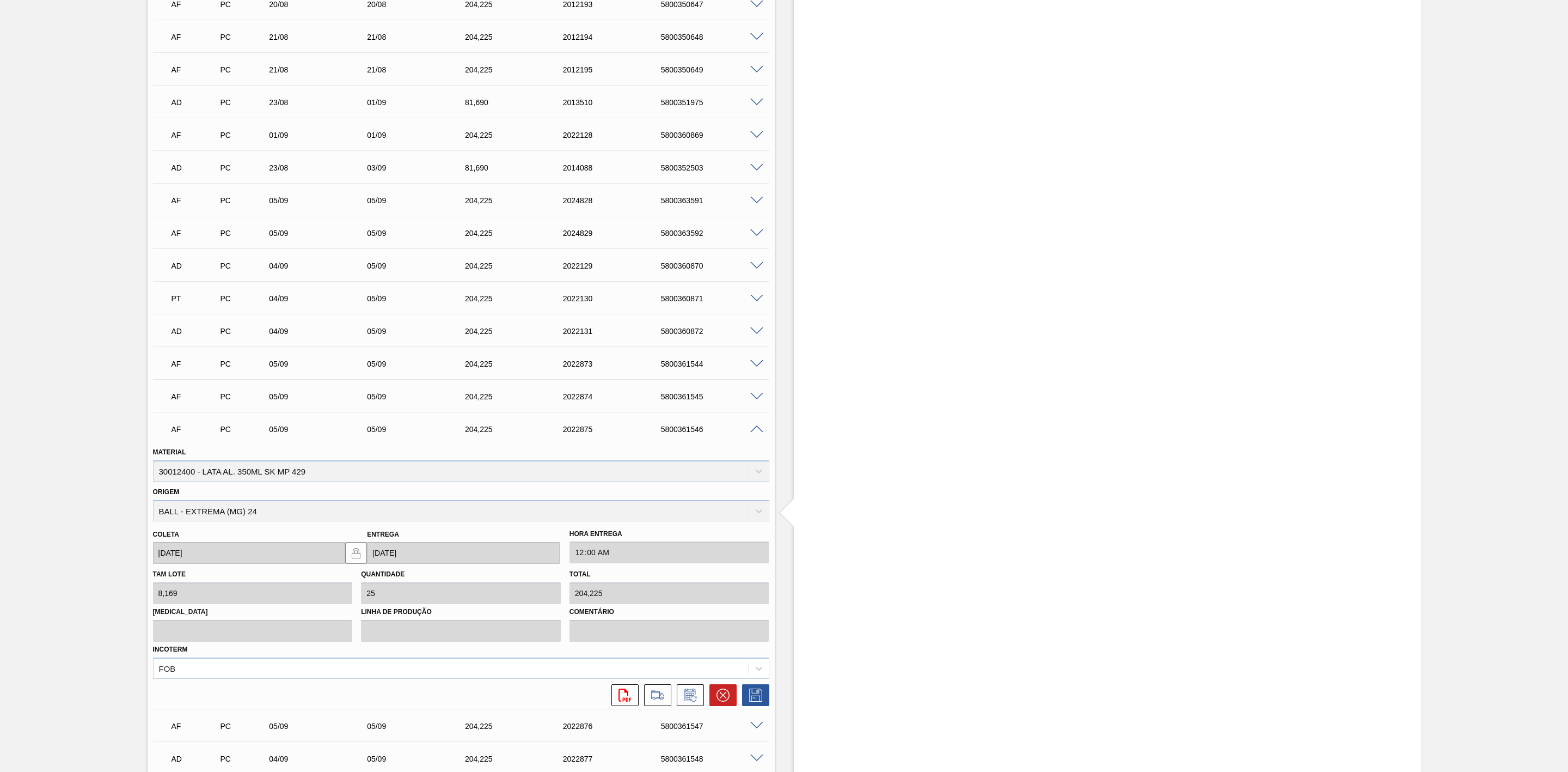
scroll to position [899, 0]
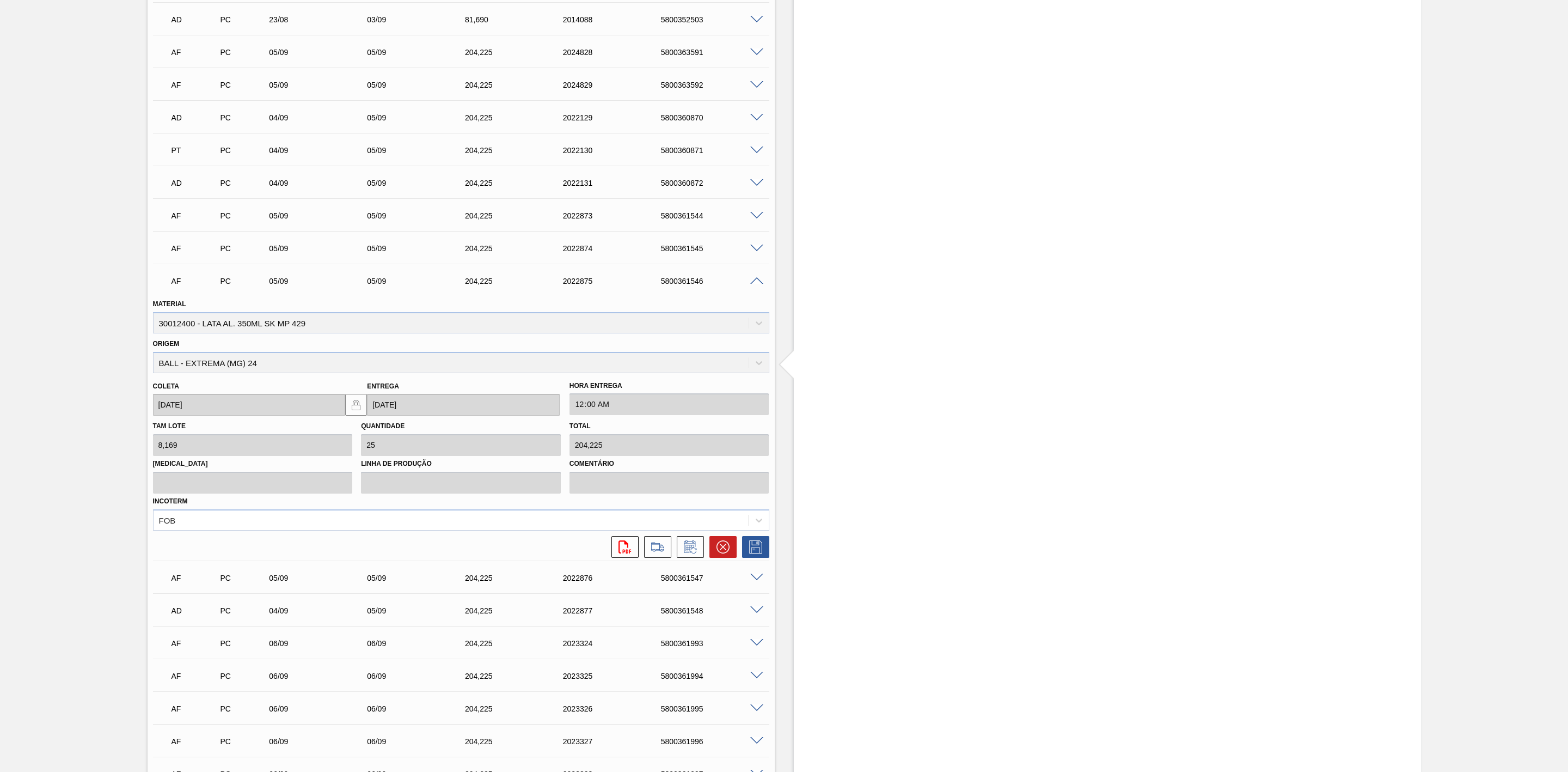
click at [684, 284] on div "5800361546" at bounding box center [714, 281] width 112 height 9
copy div "5800361546"
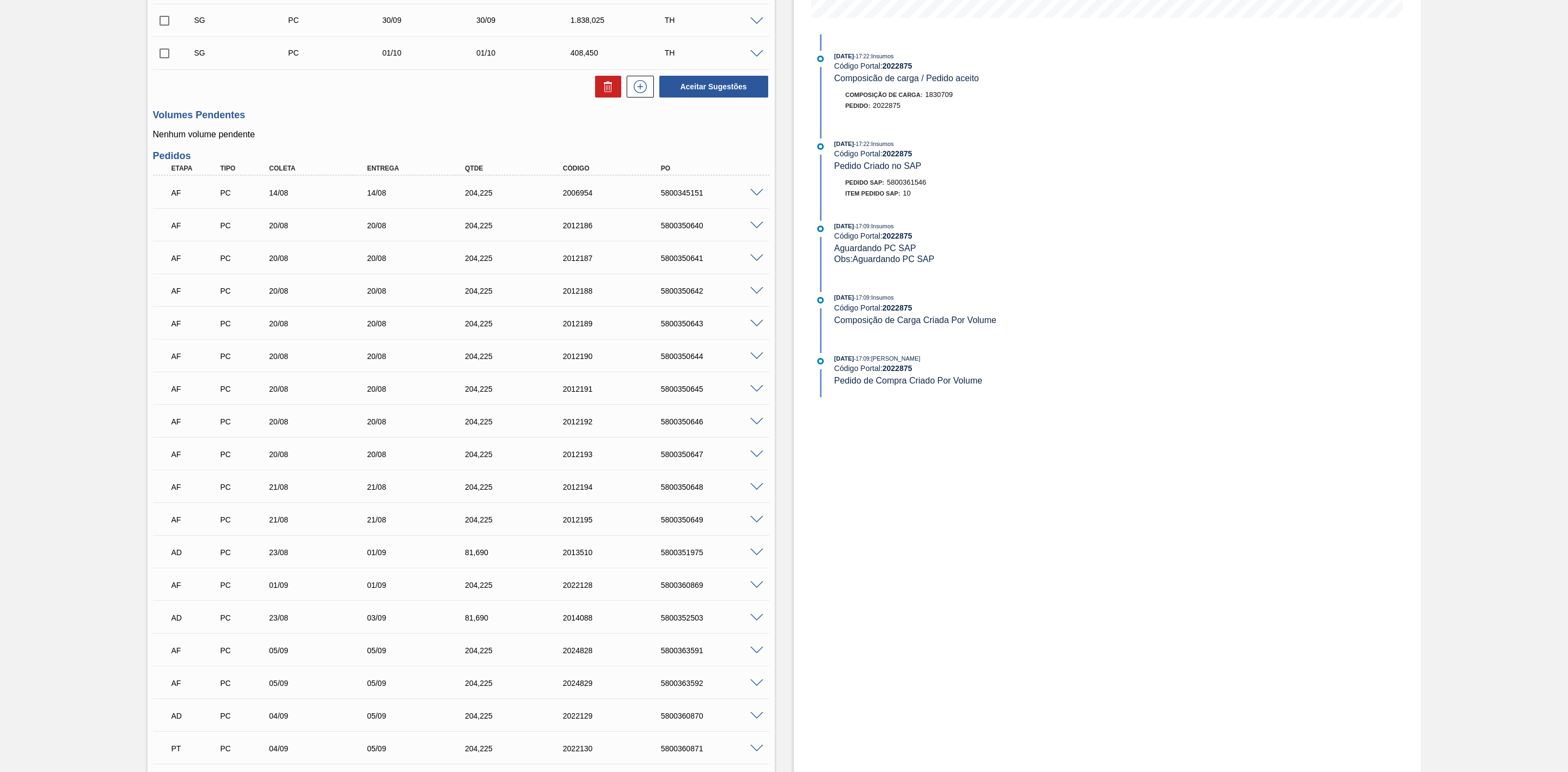
scroll to position [241, 0]
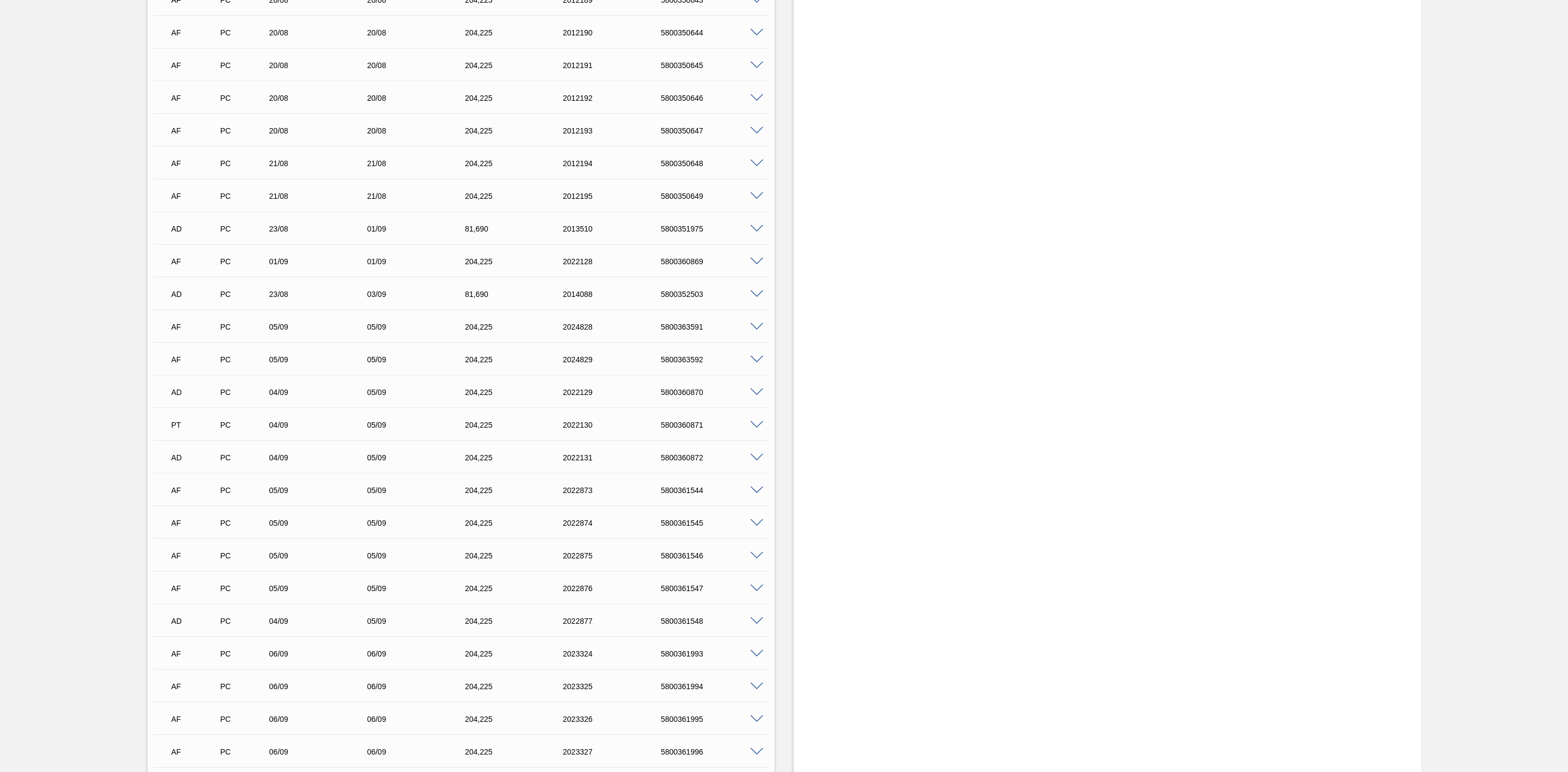
scroll to position [653, 0]
click at [680, 301] on div "5800363591" at bounding box center [714, 297] width 112 height 9
copy div "5800363591"
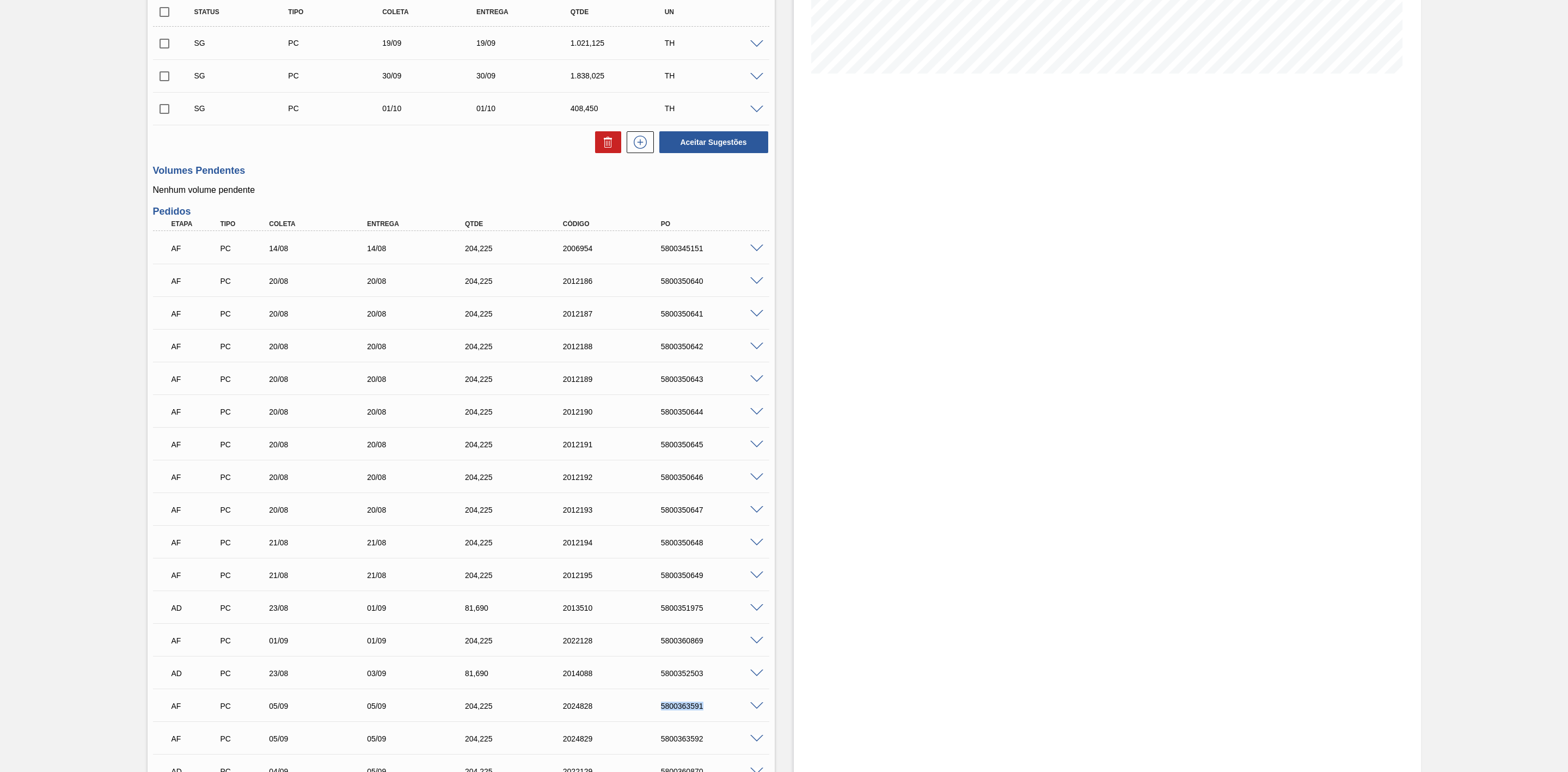
scroll to position [0, 0]
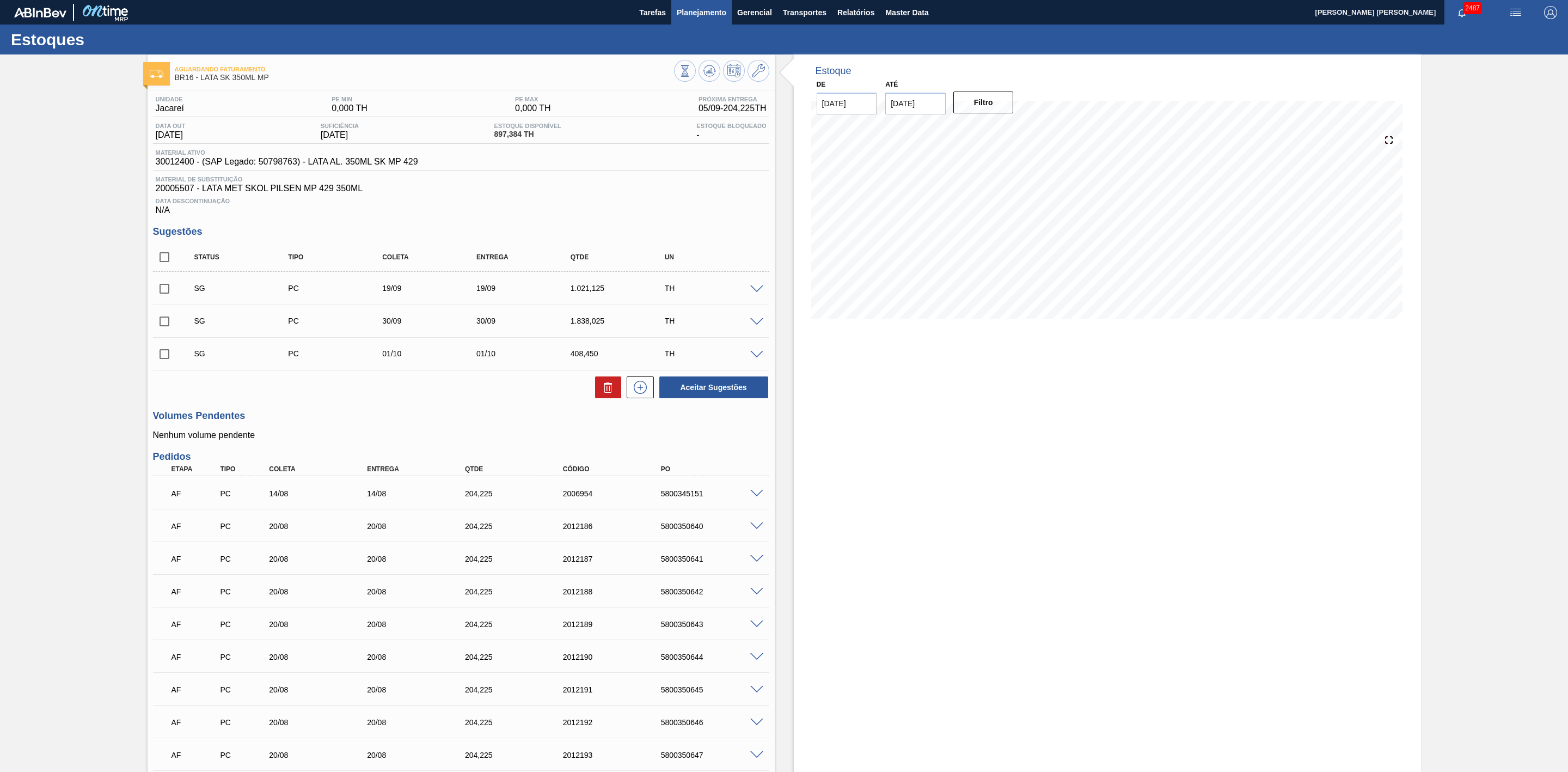
click at [693, 12] on span "Planejamento" at bounding box center [702, 13] width 49 height 13
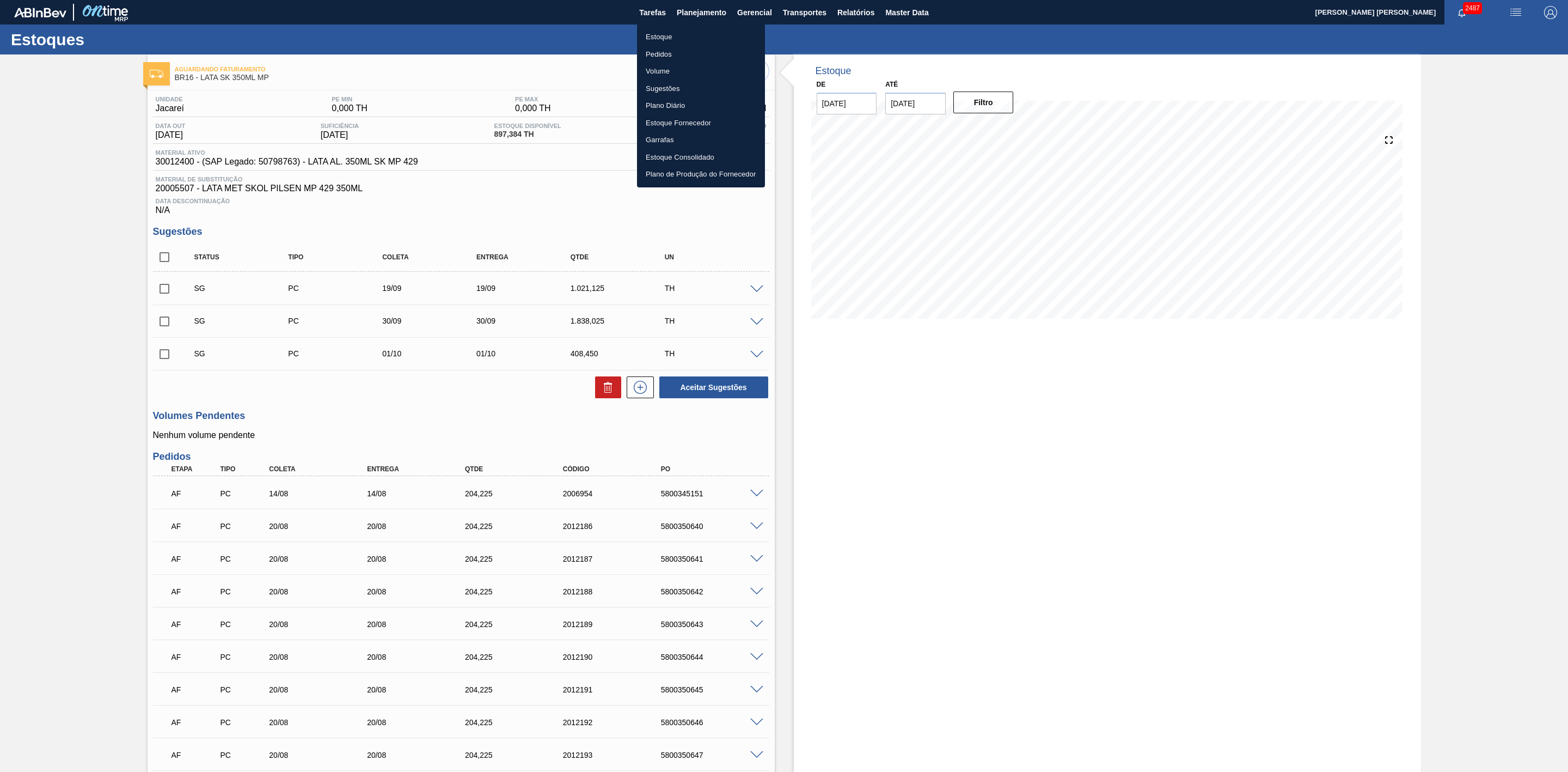
click at [667, 34] on li "Estoque" at bounding box center [701, 37] width 128 height 18
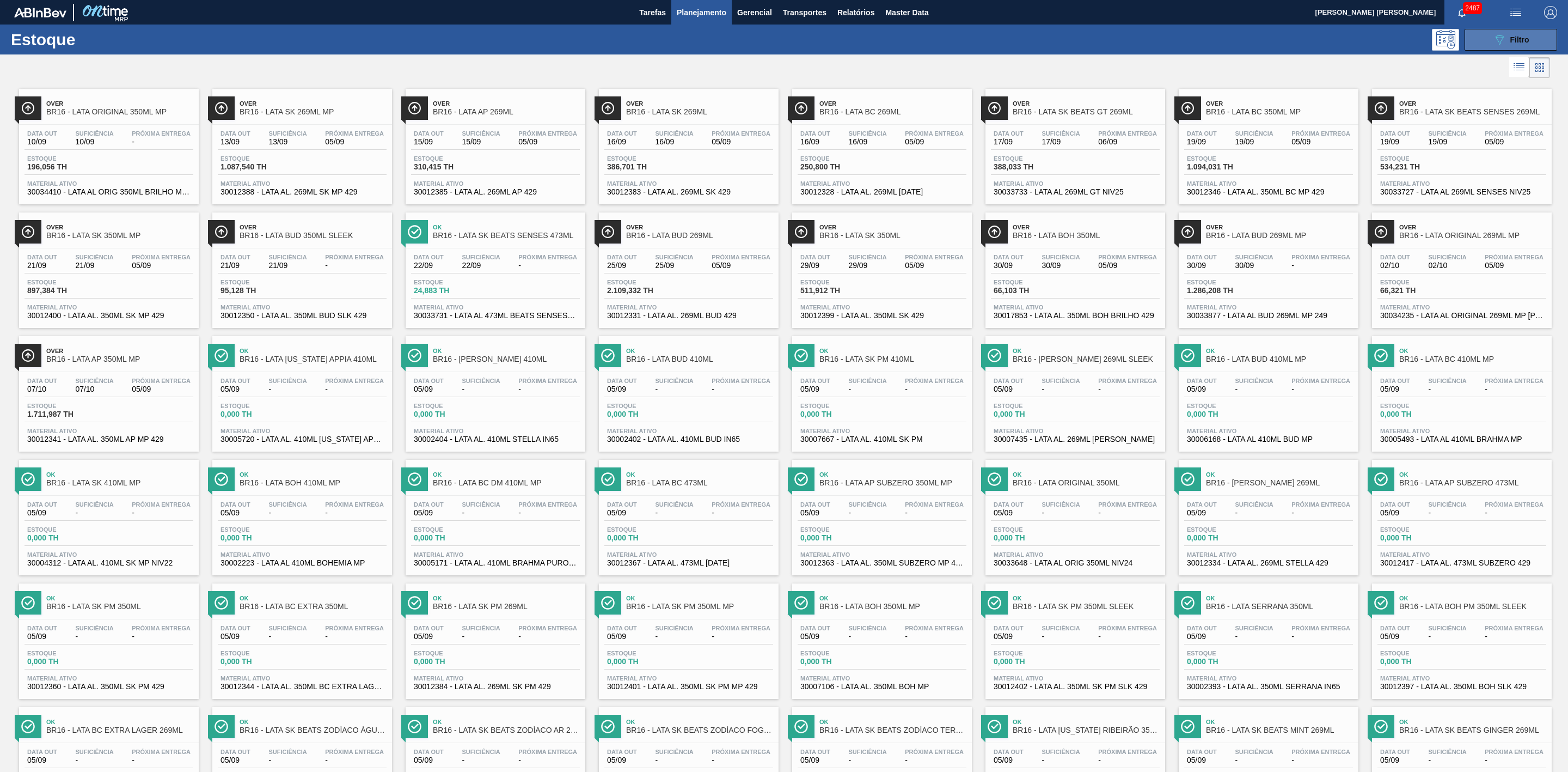
click at [1480, 41] on button "089F7B8B-B2A5-4AFE-B5C0-19BA573D28AC Filtro" at bounding box center [1511, 39] width 93 height 22
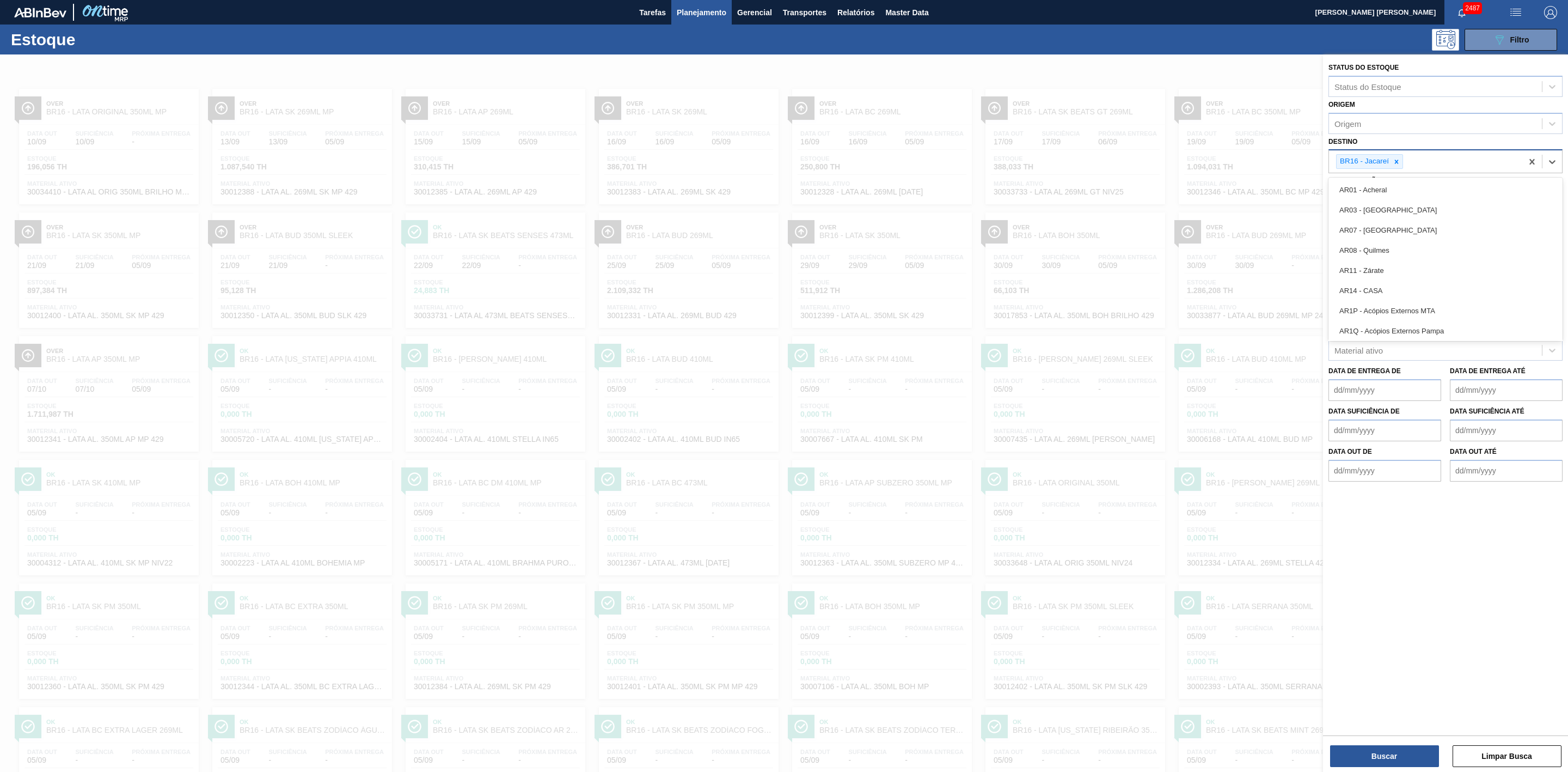
click at [1404, 160] on div "BR16 - Jacareí" at bounding box center [1426, 161] width 193 height 22
click at [1402, 160] on div at bounding box center [1397, 161] width 12 height 14
type input "21"
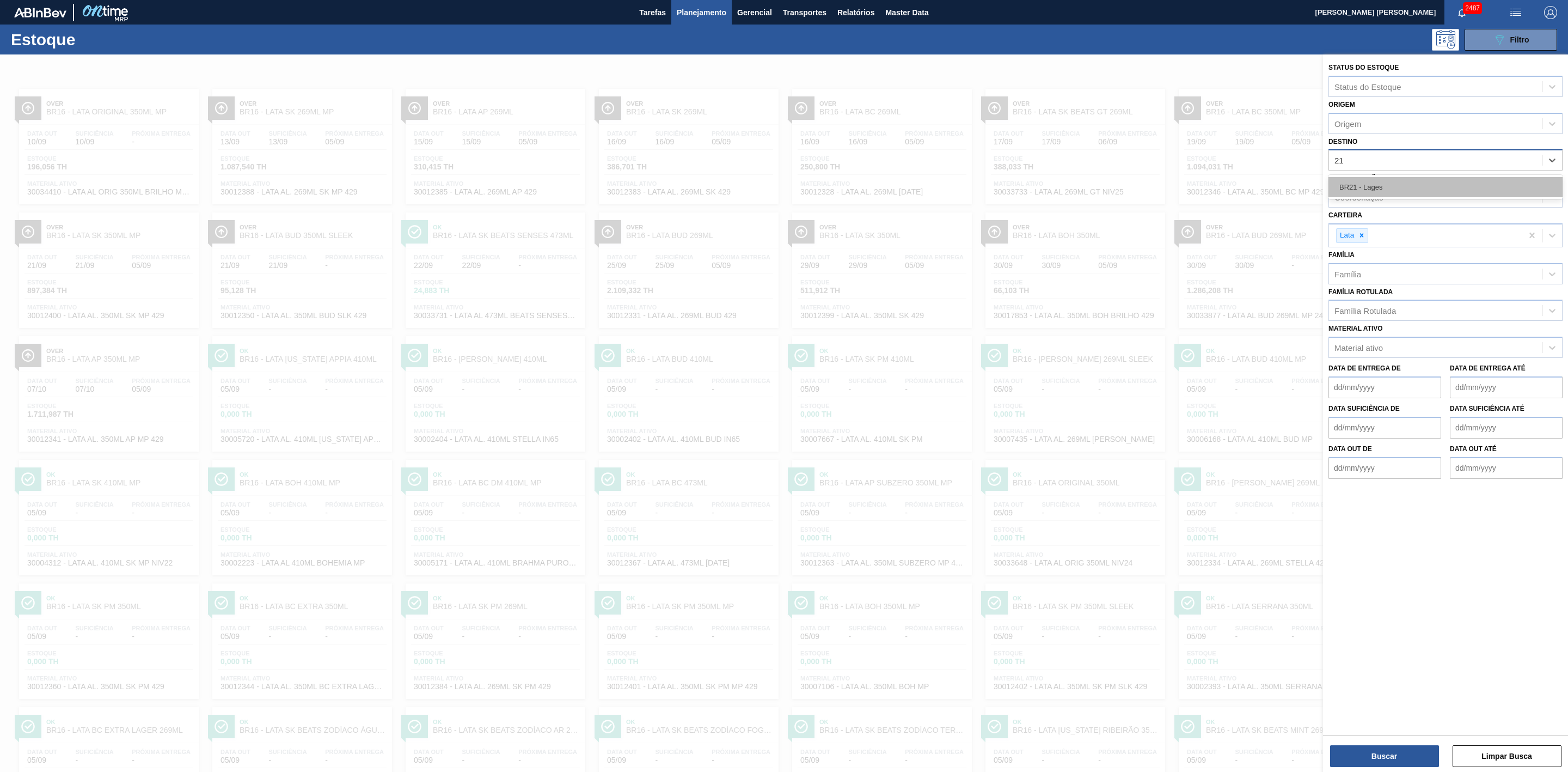
click at [1380, 184] on div "BR21 - Lages" at bounding box center [1446, 187] width 234 height 20
click at [1402, 752] on button "Buscar" at bounding box center [1385, 755] width 109 height 22
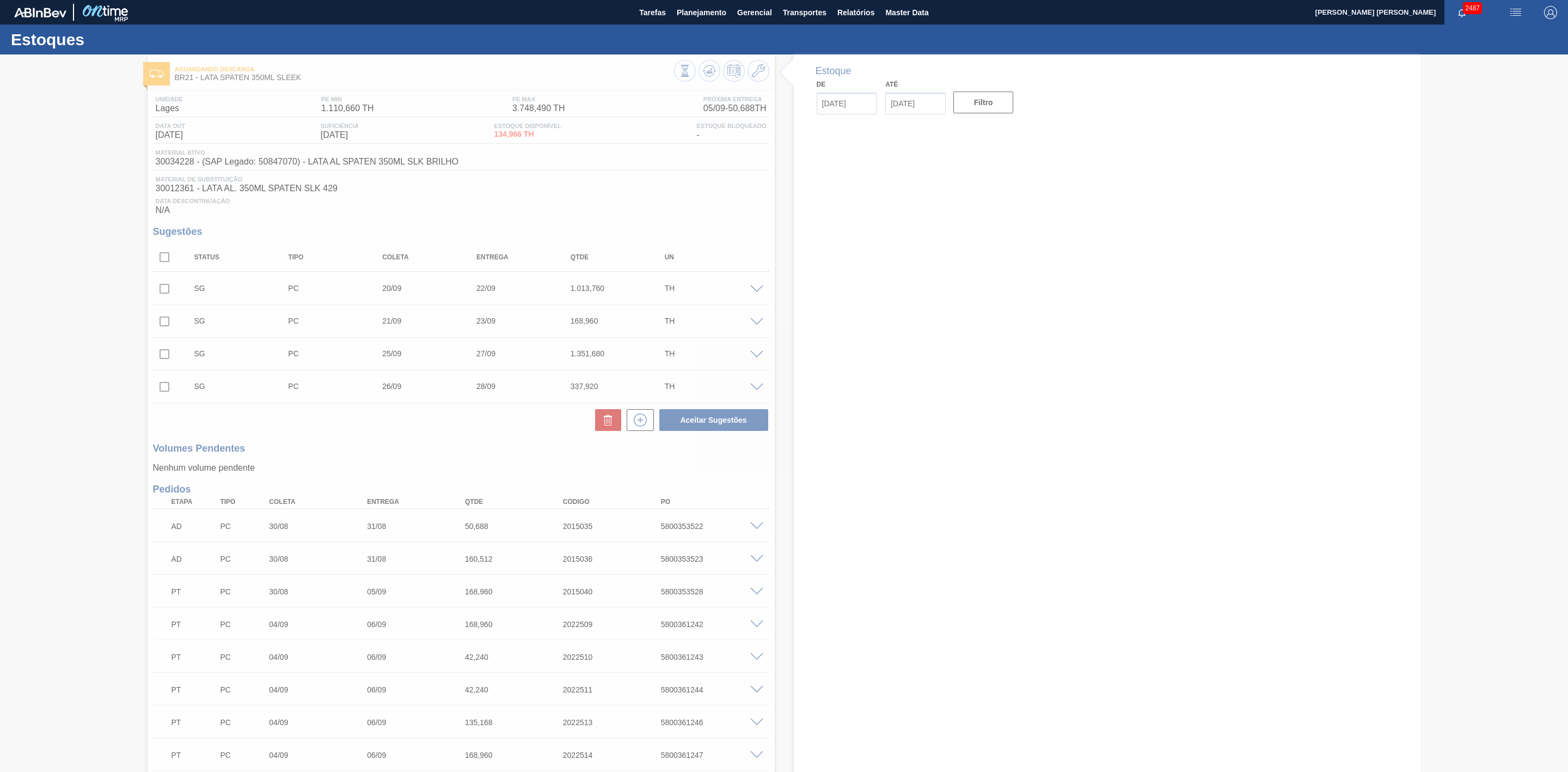
type input "[DATE]"
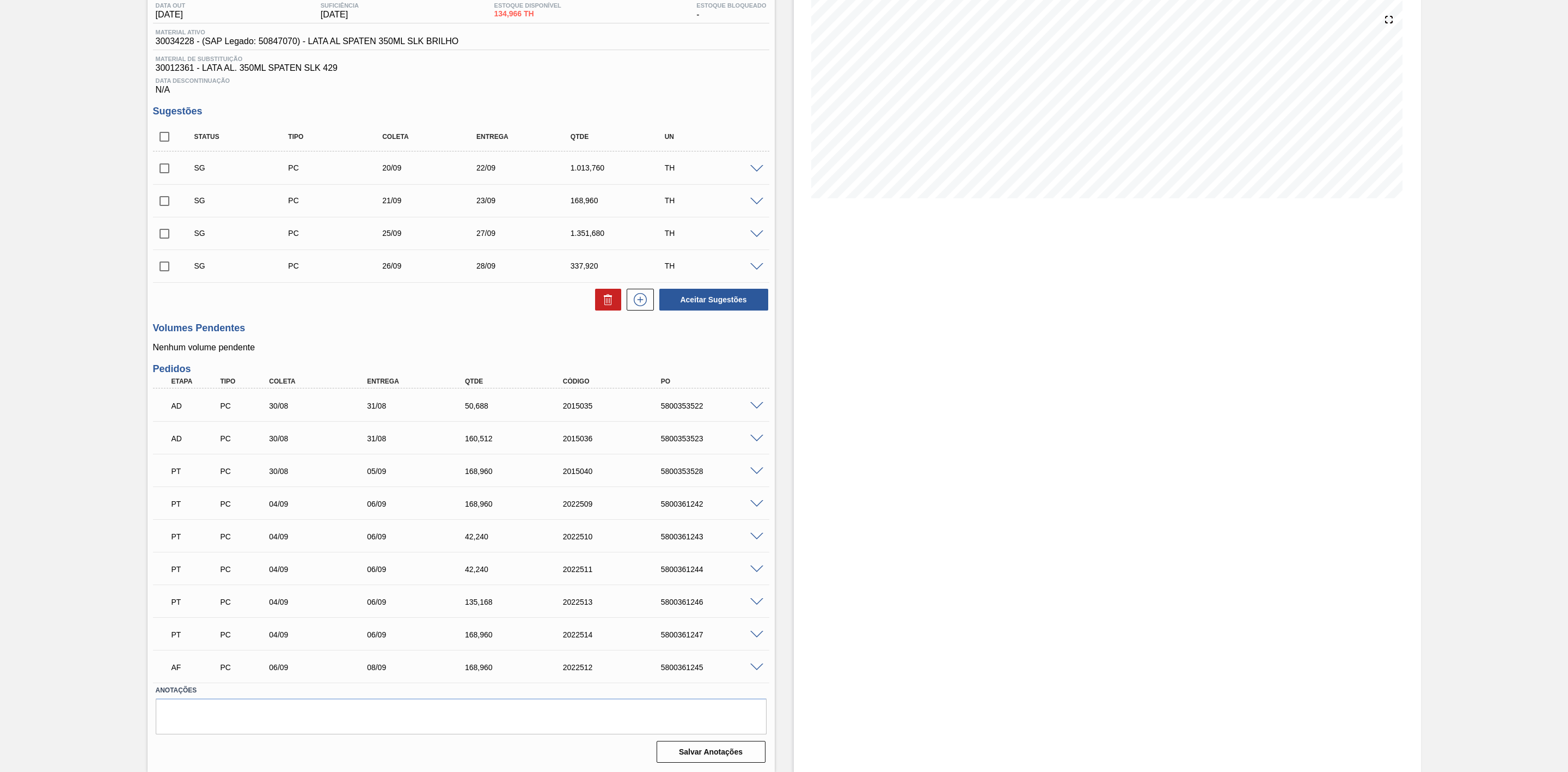
scroll to position [124, 0]
click at [754, 667] on span at bounding box center [757, 668] width 13 height 8
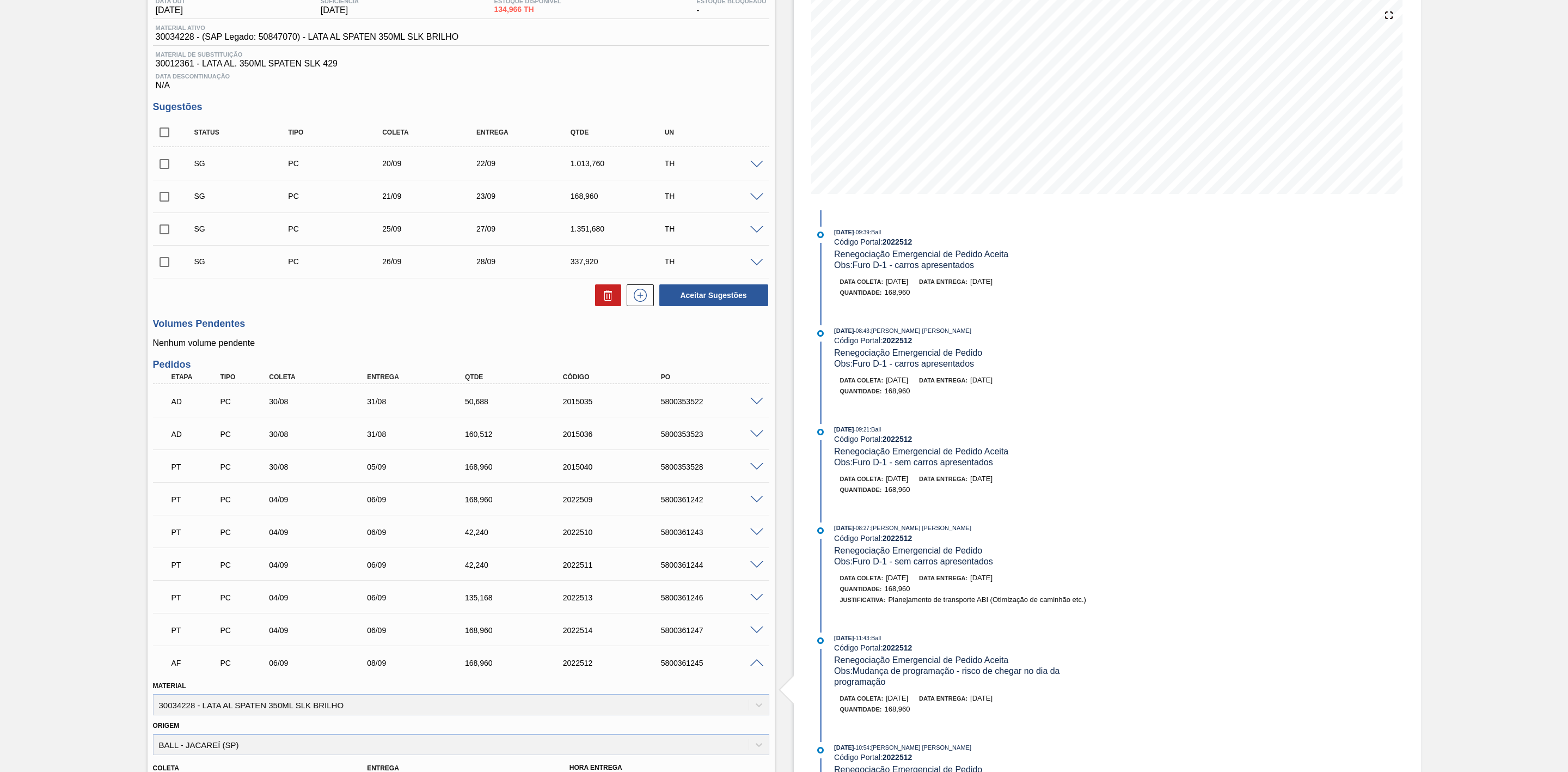
click at [754, 667] on span at bounding box center [757, 663] width 13 height 8
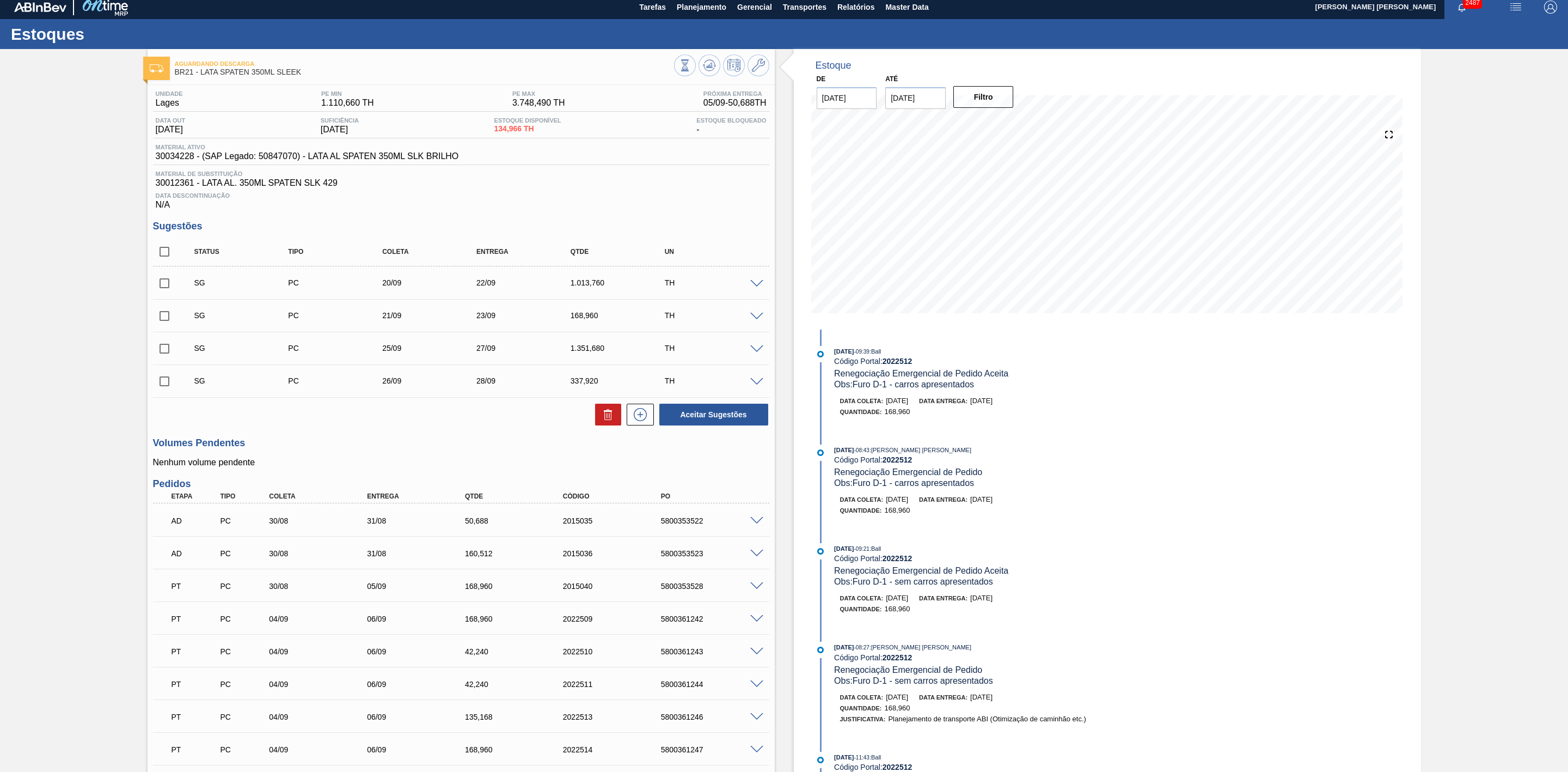
scroll to position [0, 0]
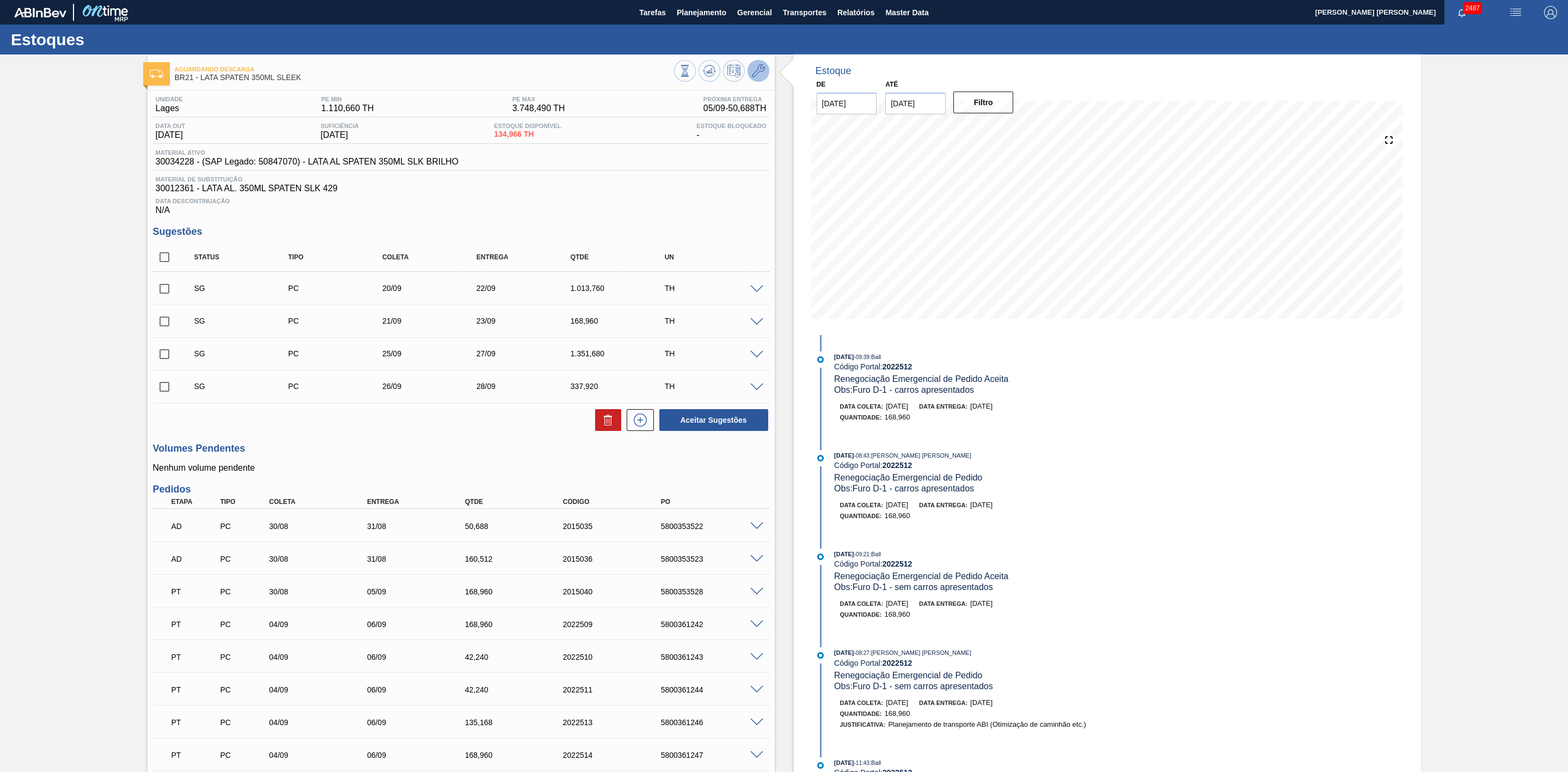
click at [758, 77] on icon at bounding box center [758, 71] width 13 height 13
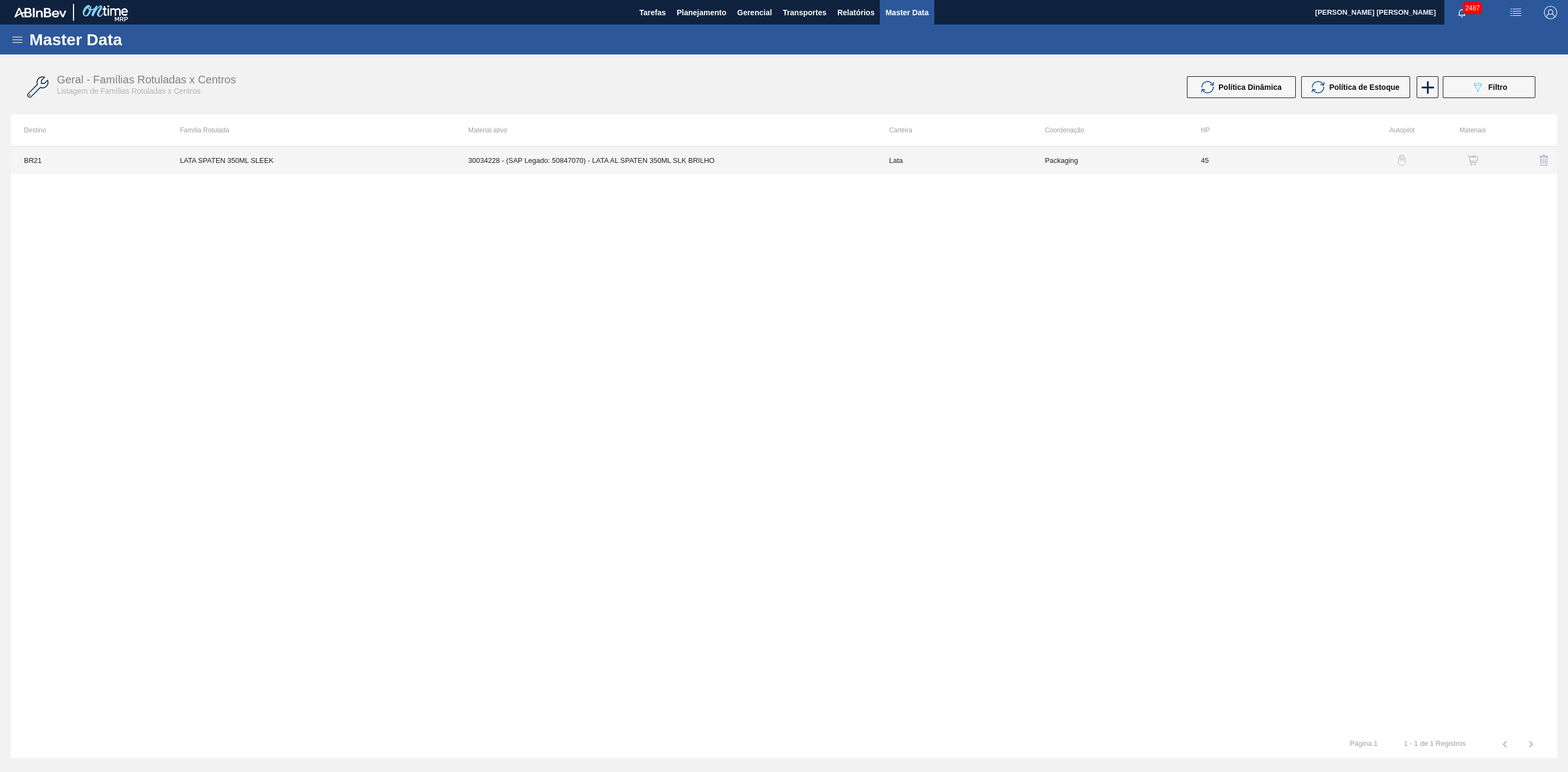
click at [656, 169] on td "30034228 - (SAP Legado: 50847070) - LATA AL SPATEN 350ML SLK BRILHO" at bounding box center [666, 160] width 421 height 27
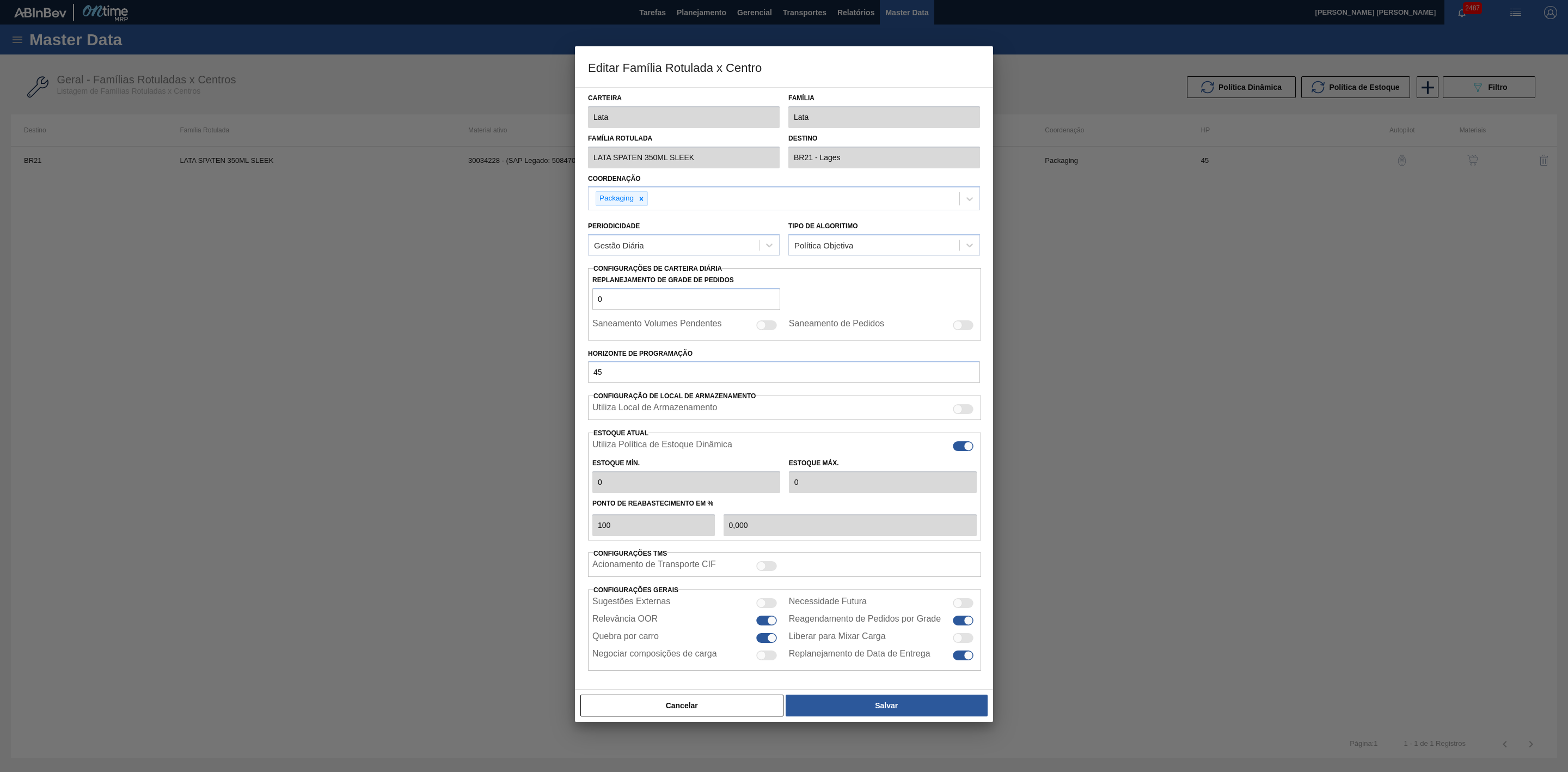
type input "1.110,66"
type input "3.748,49"
type input "43"
type input "2.221,330"
click at [731, 707] on button "Cancelar" at bounding box center [682, 705] width 203 height 22
